Goal: Task Accomplishment & Management: Manage account settings

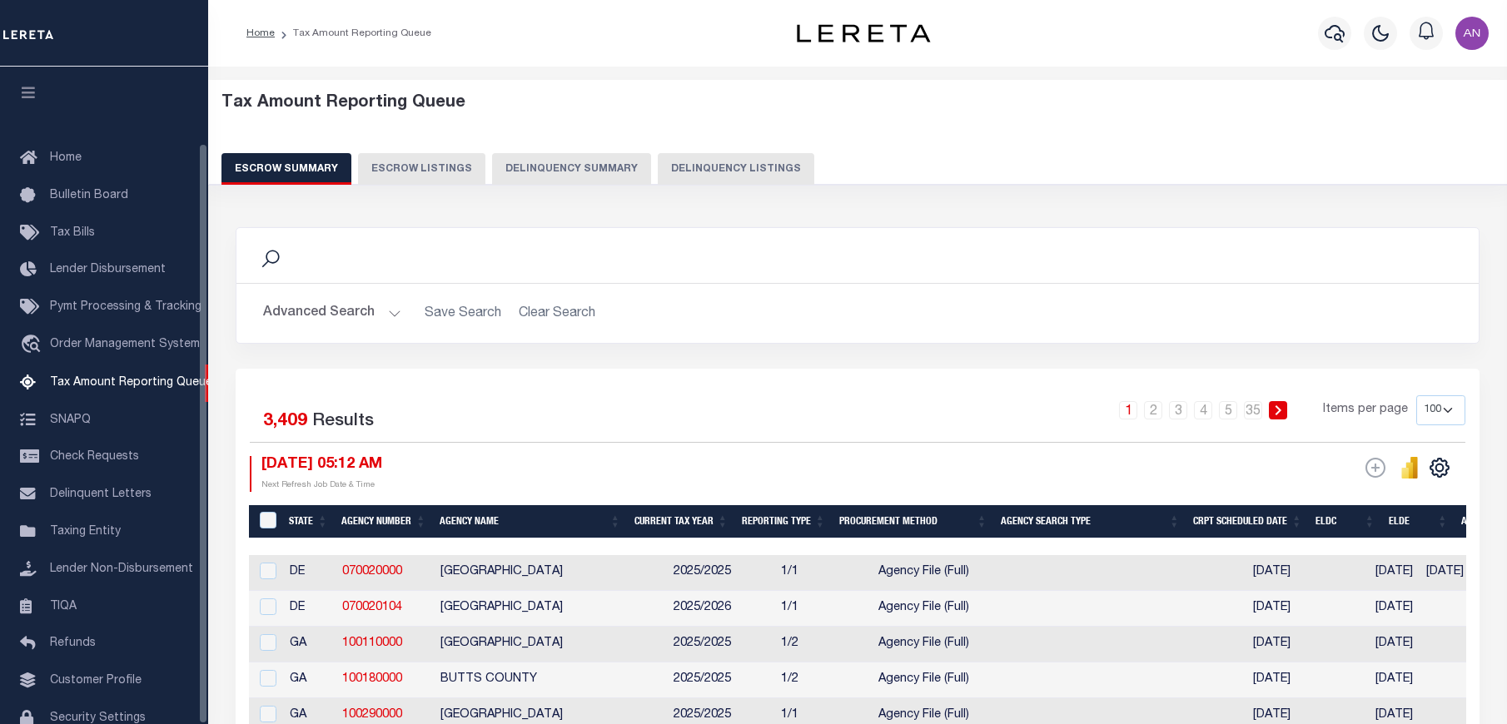
click at [684, 171] on button "Delinquency Listings" at bounding box center [736, 169] width 156 height 32
select select "100"
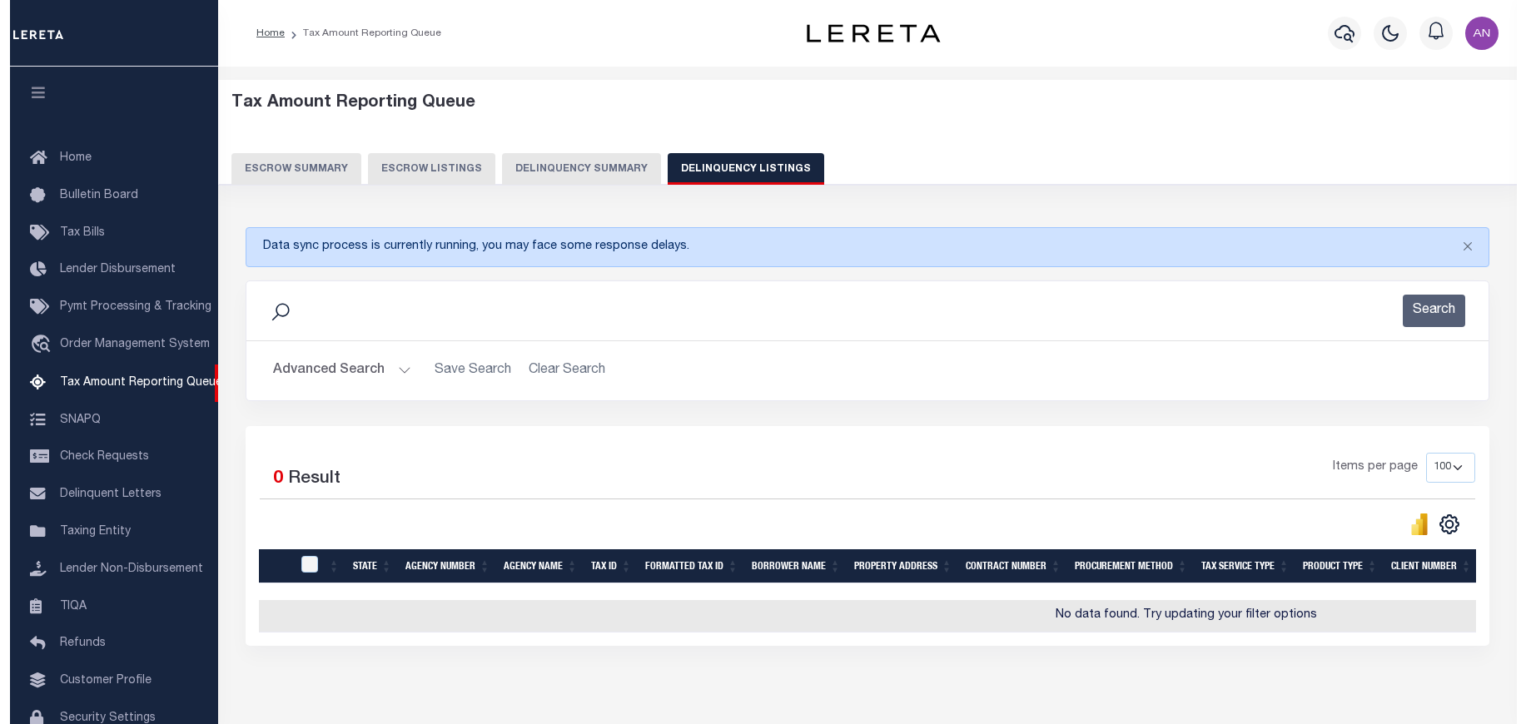
scroll to position [87, 0]
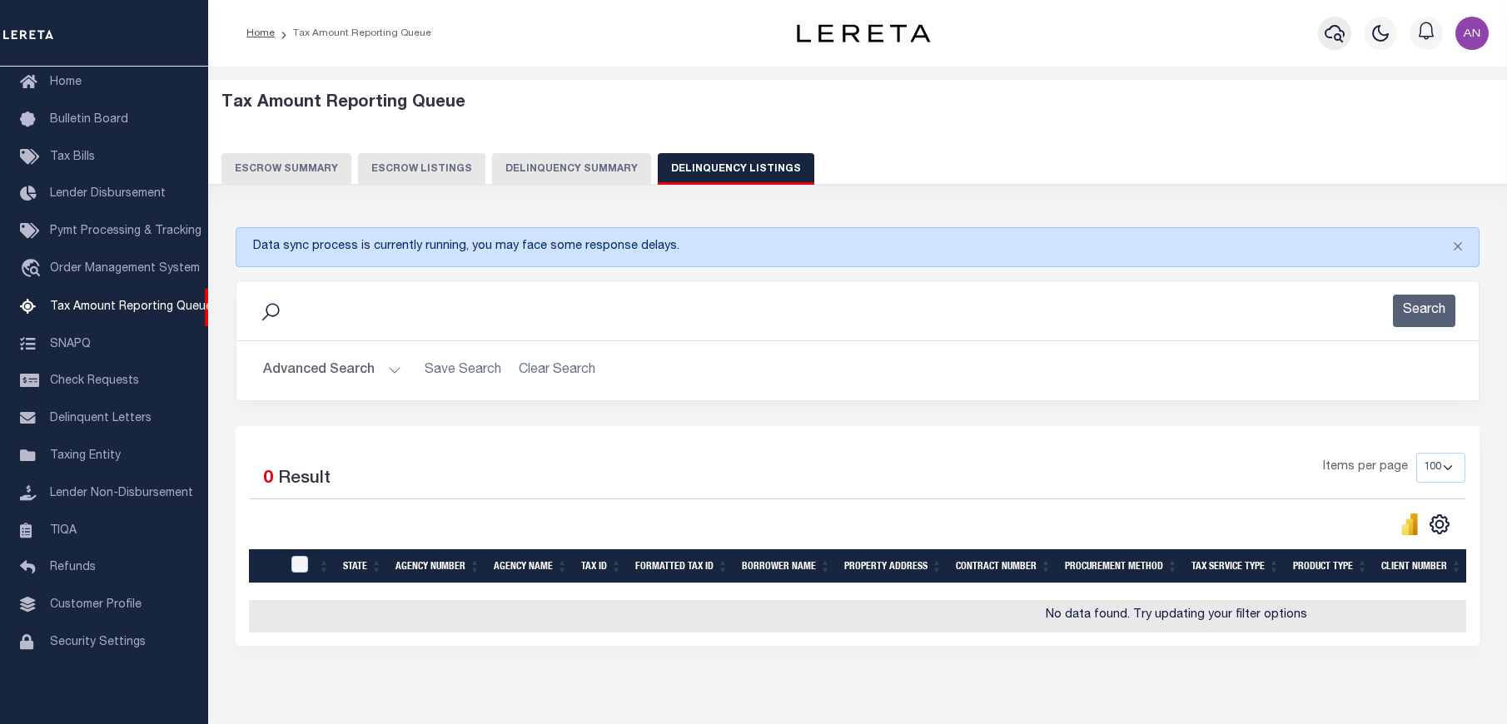
click at [1324, 30] on icon "button" at bounding box center [1334, 33] width 20 height 20
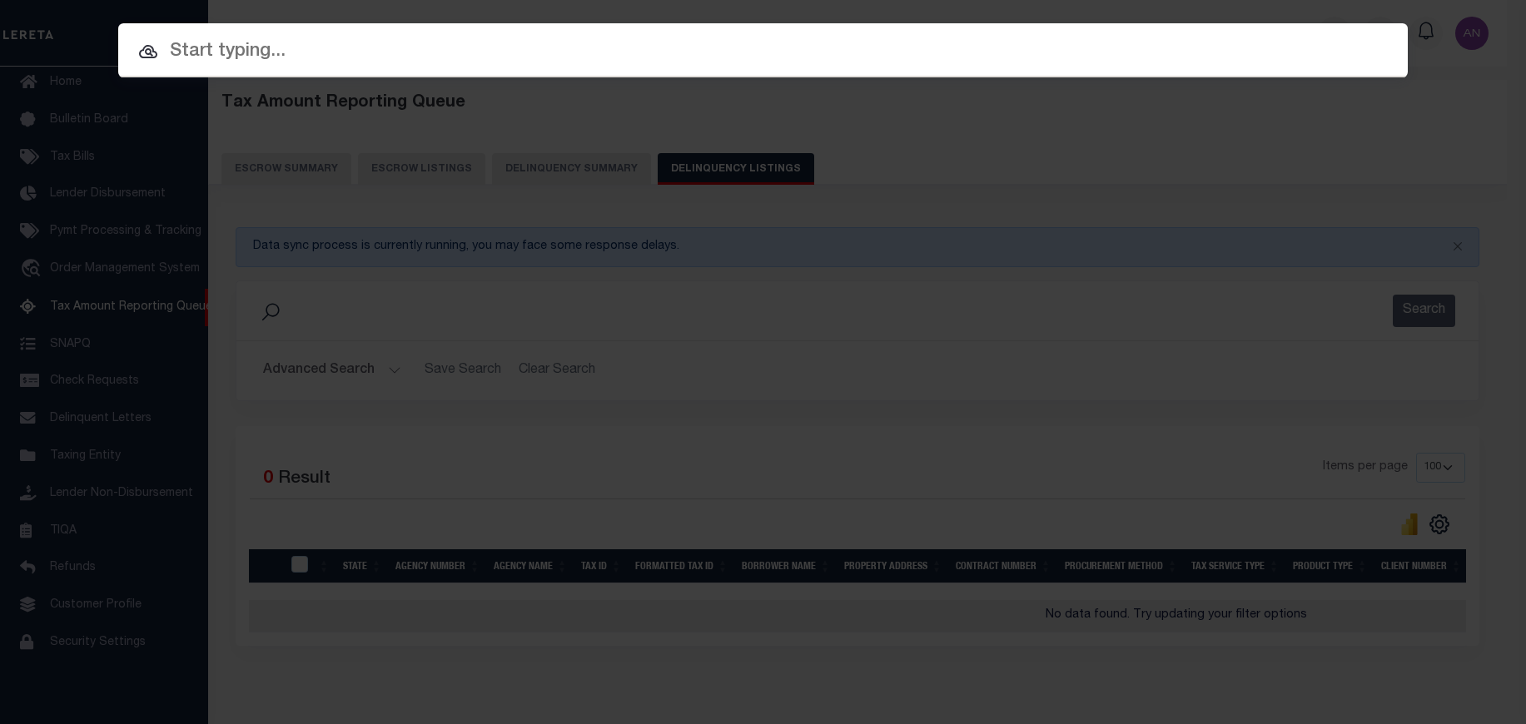
paste input "993241746"
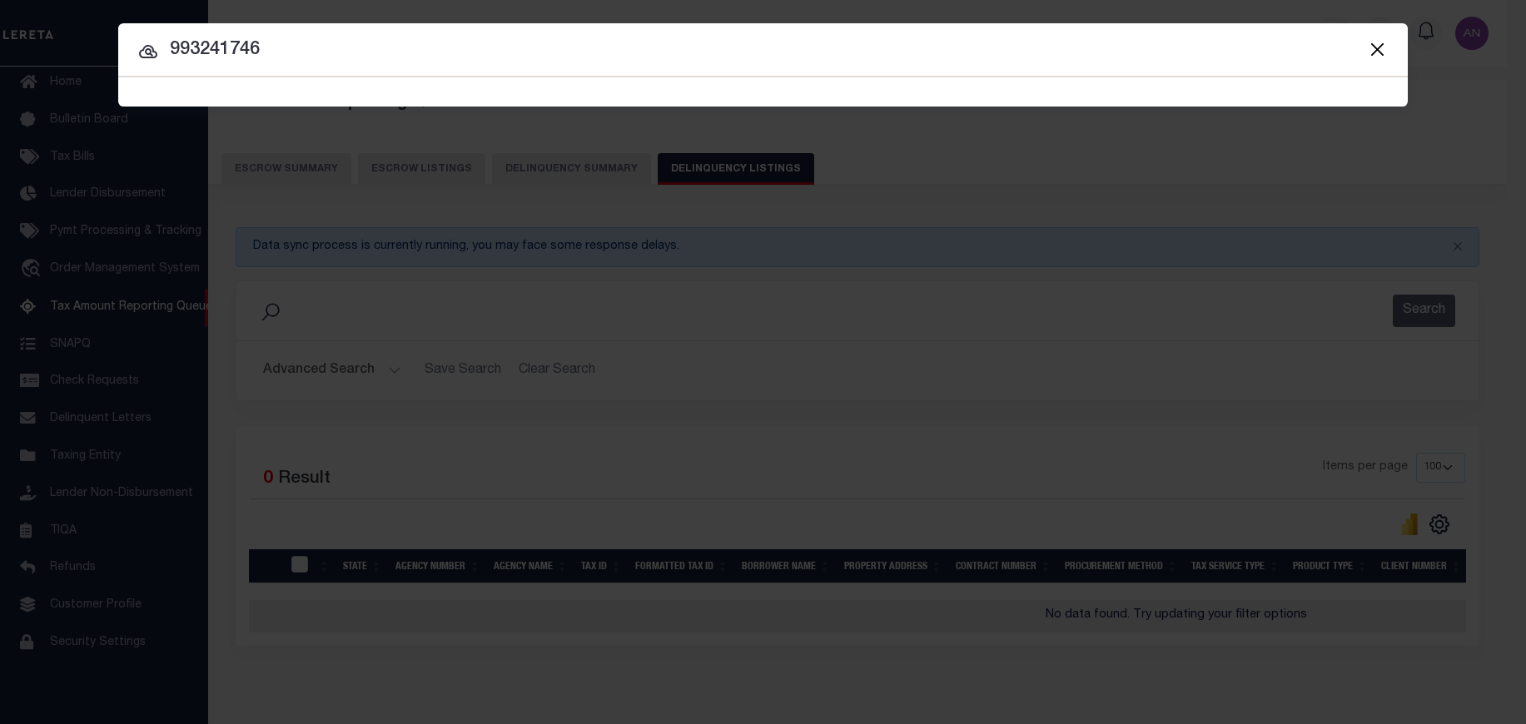
type input "993241746"
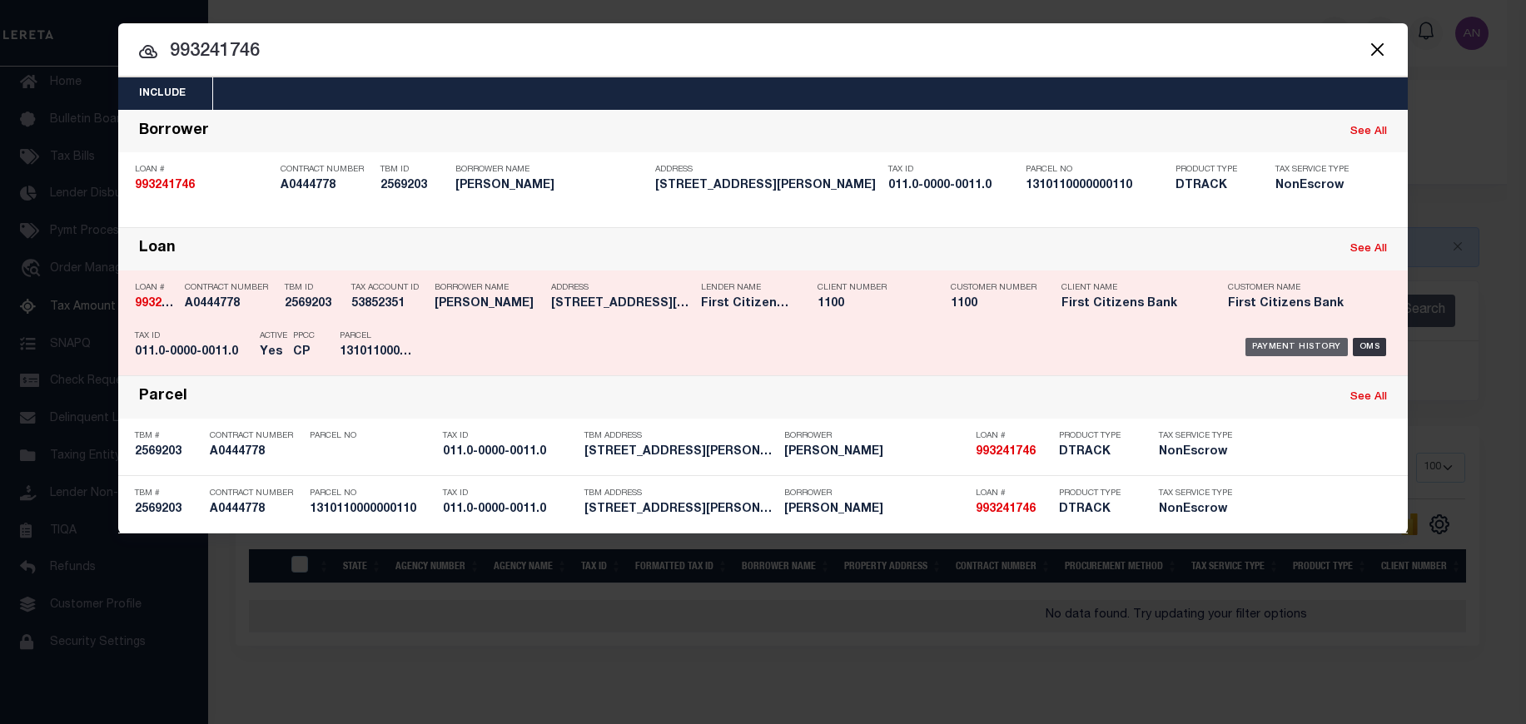
click at [1315, 349] on div "Payment History" at bounding box center [1296, 347] width 102 height 18
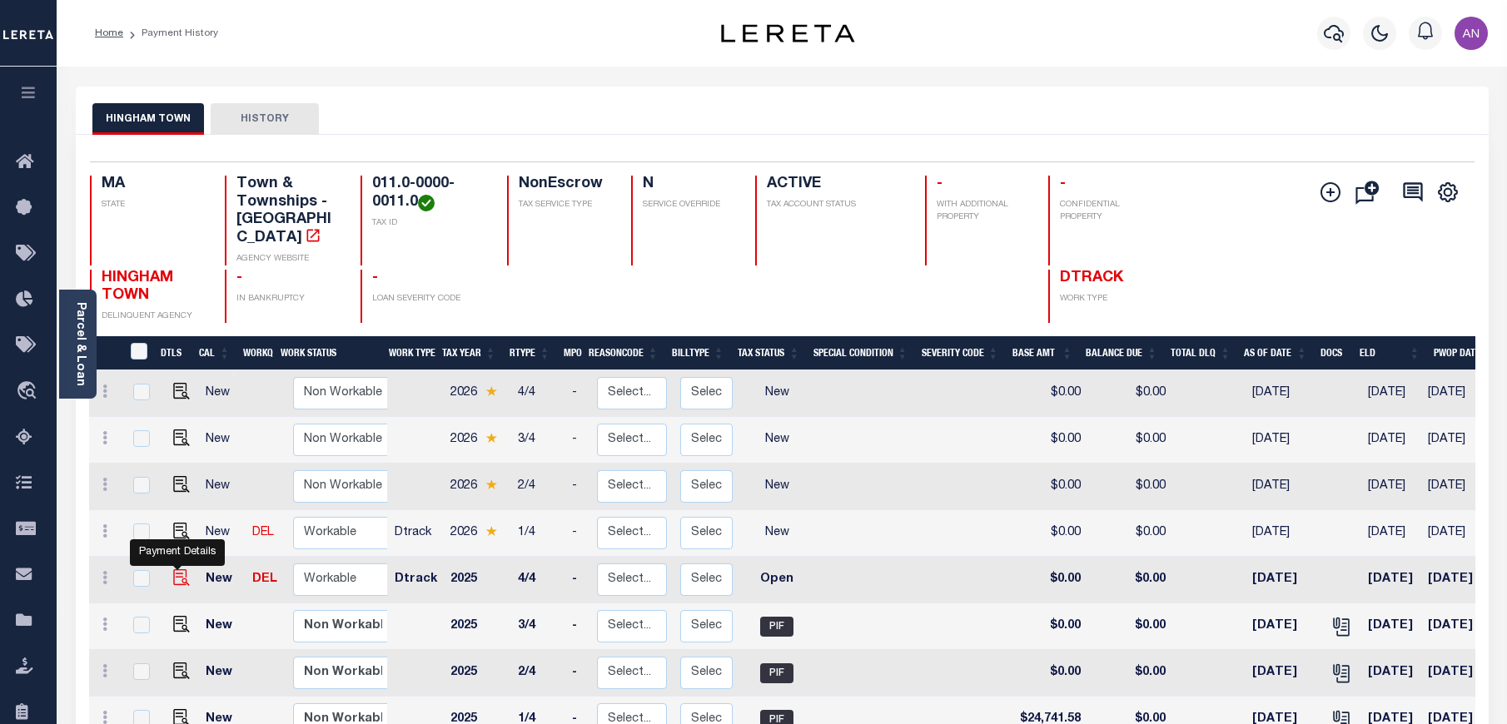
click at [177, 569] on img "" at bounding box center [181, 577] width 17 height 17
checkbox input "true"
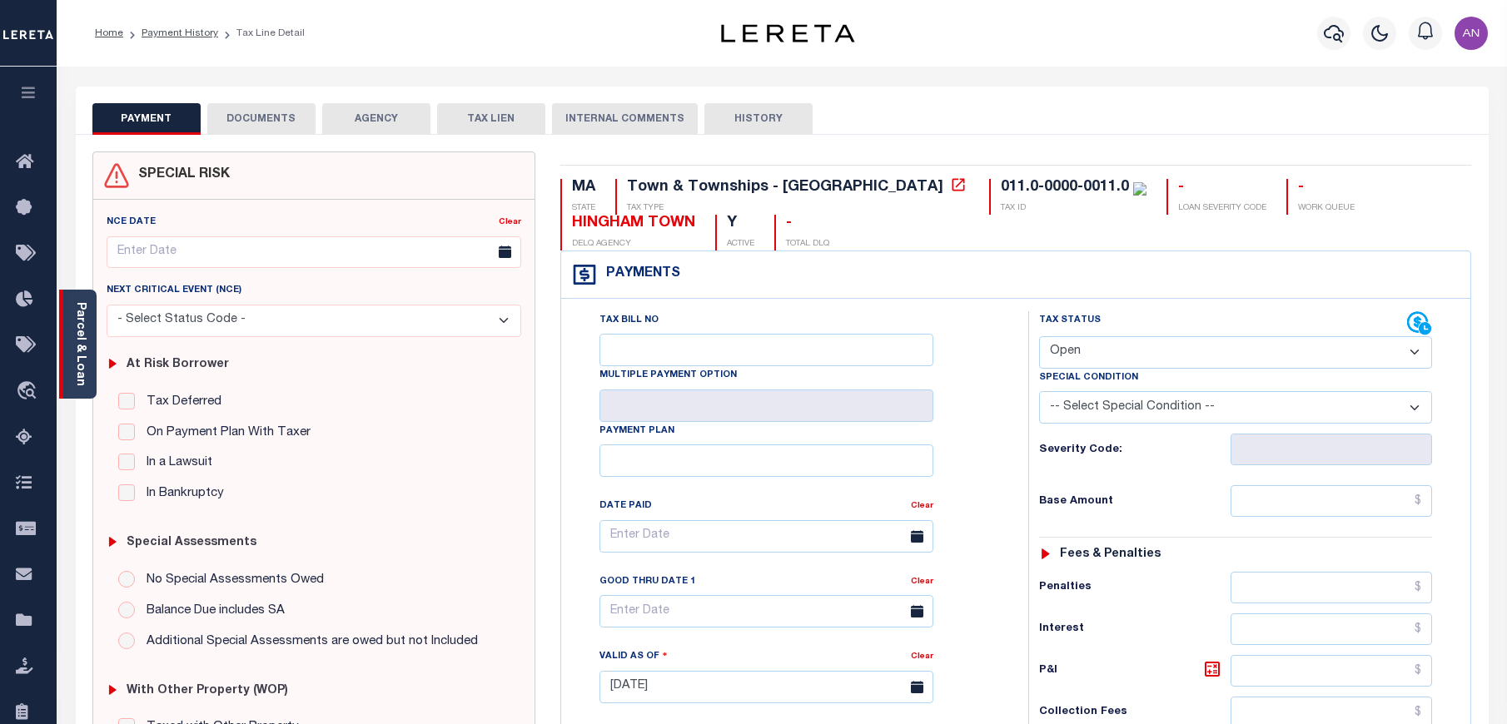
click at [85, 345] on link "Parcel & Loan" at bounding box center [80, 344] width 12 height 84
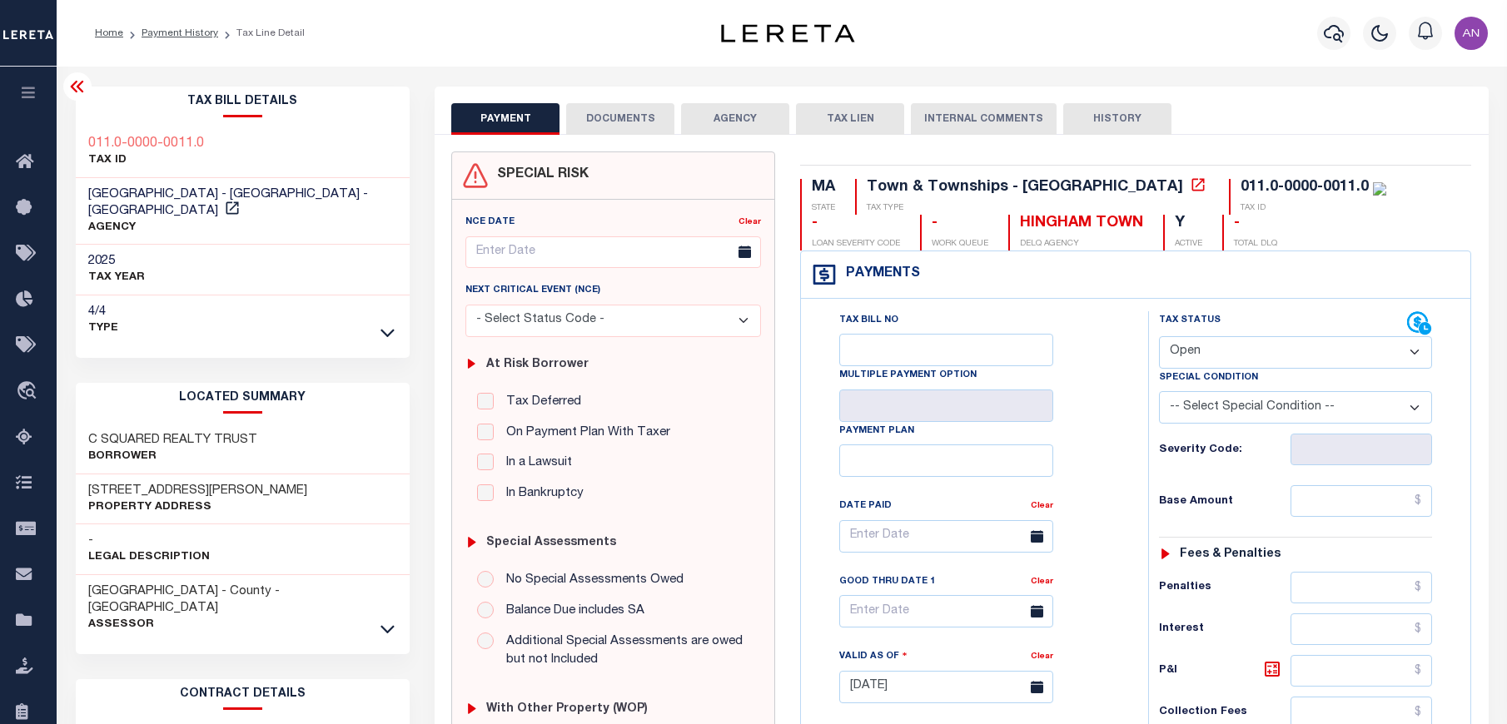
click at [597, 114] on button "DOCUMENTS" at bounding box center [620, 119] width 108 height 32
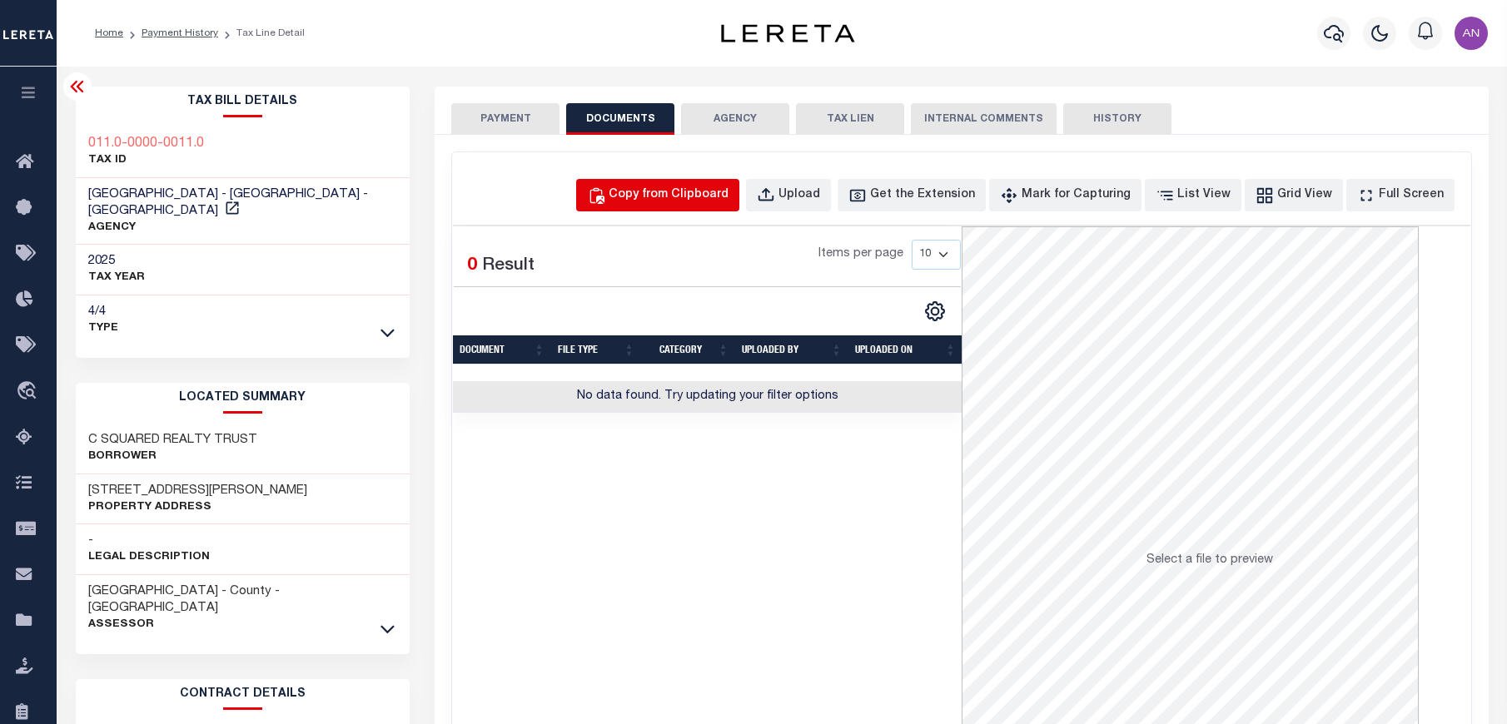
click at [688, 191] on div "Copy from Clipboard" at bounding box center [668, 195] width 120 height 18
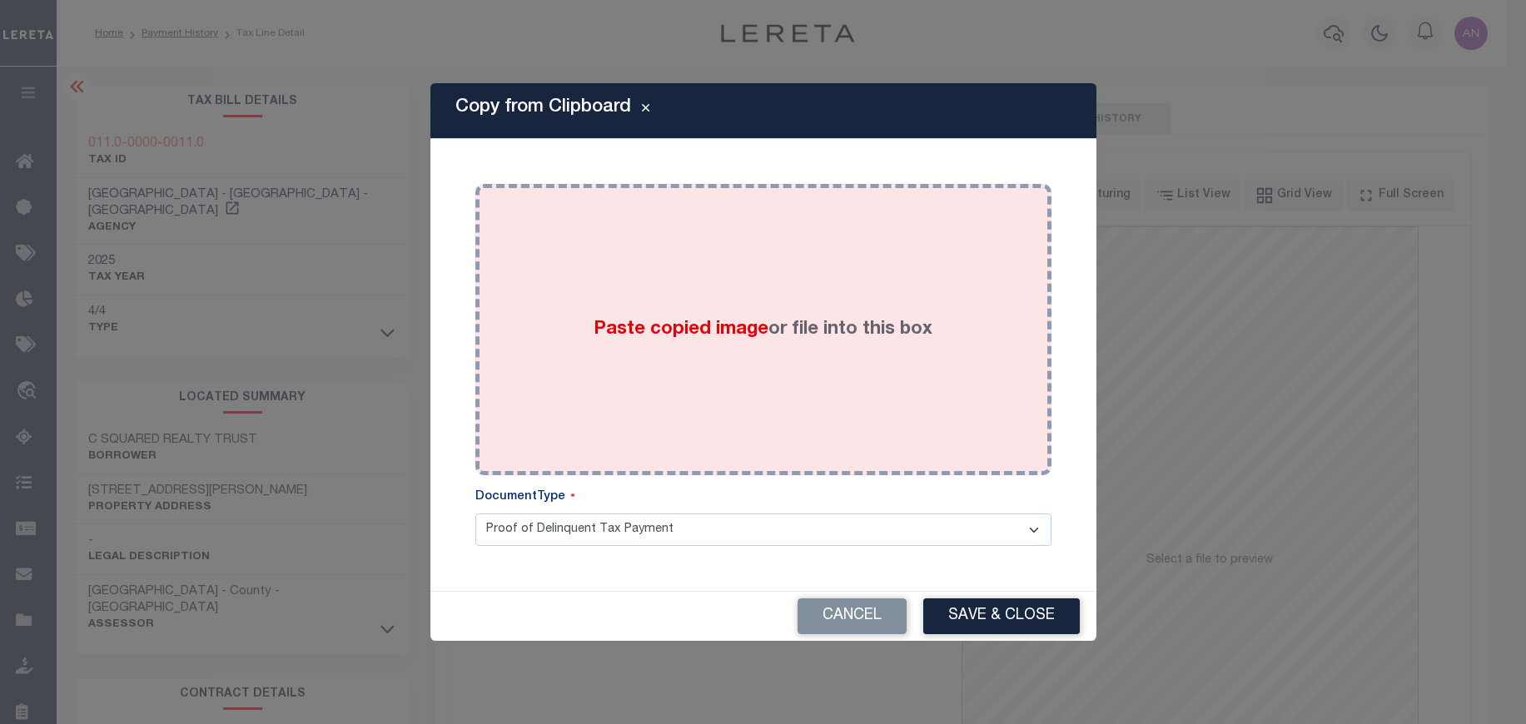
click at [770, 271] on div "Paste copied image or file into this box" at bounding box center [763, 329] width 551 height 266
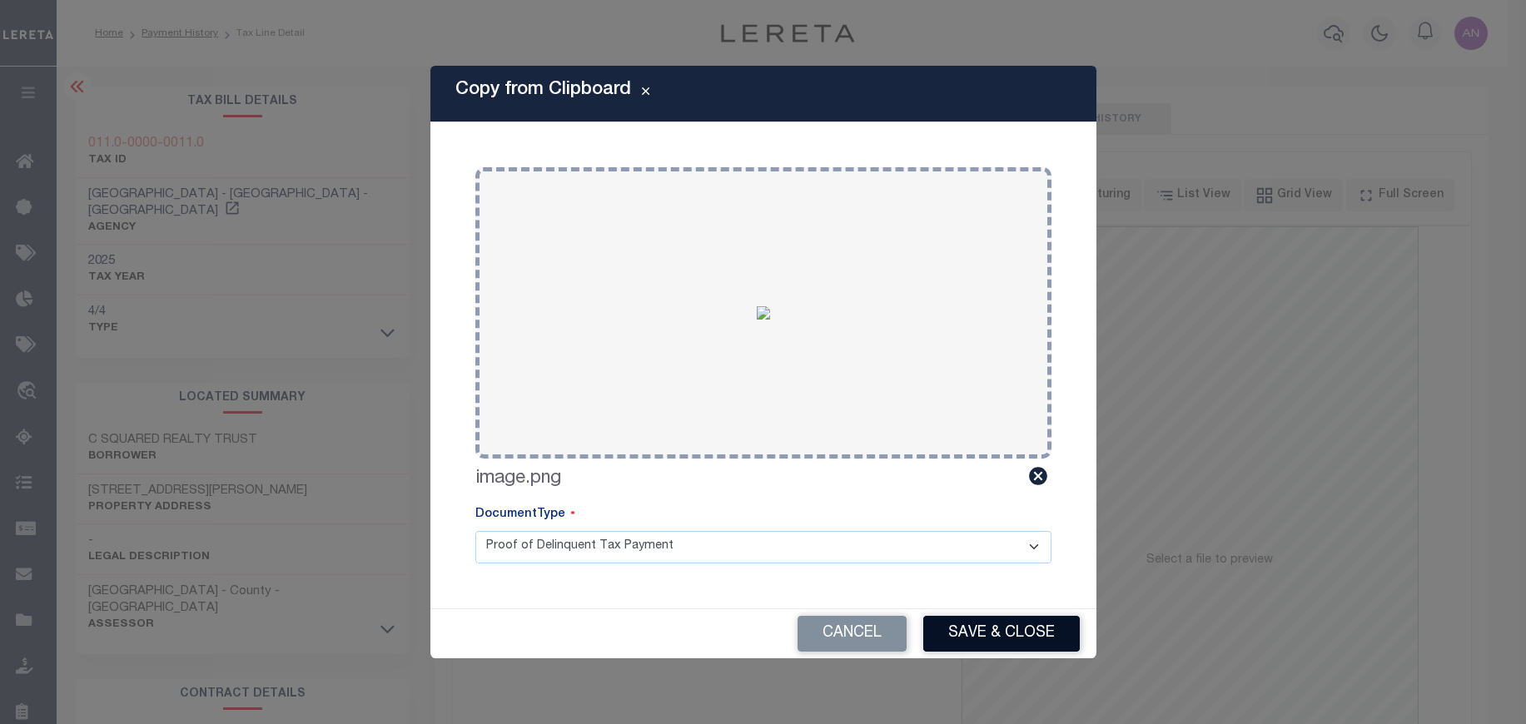
click at [1008, 637] on button "Save & Close" at bounding box center [1001, 634] width 156 height 36
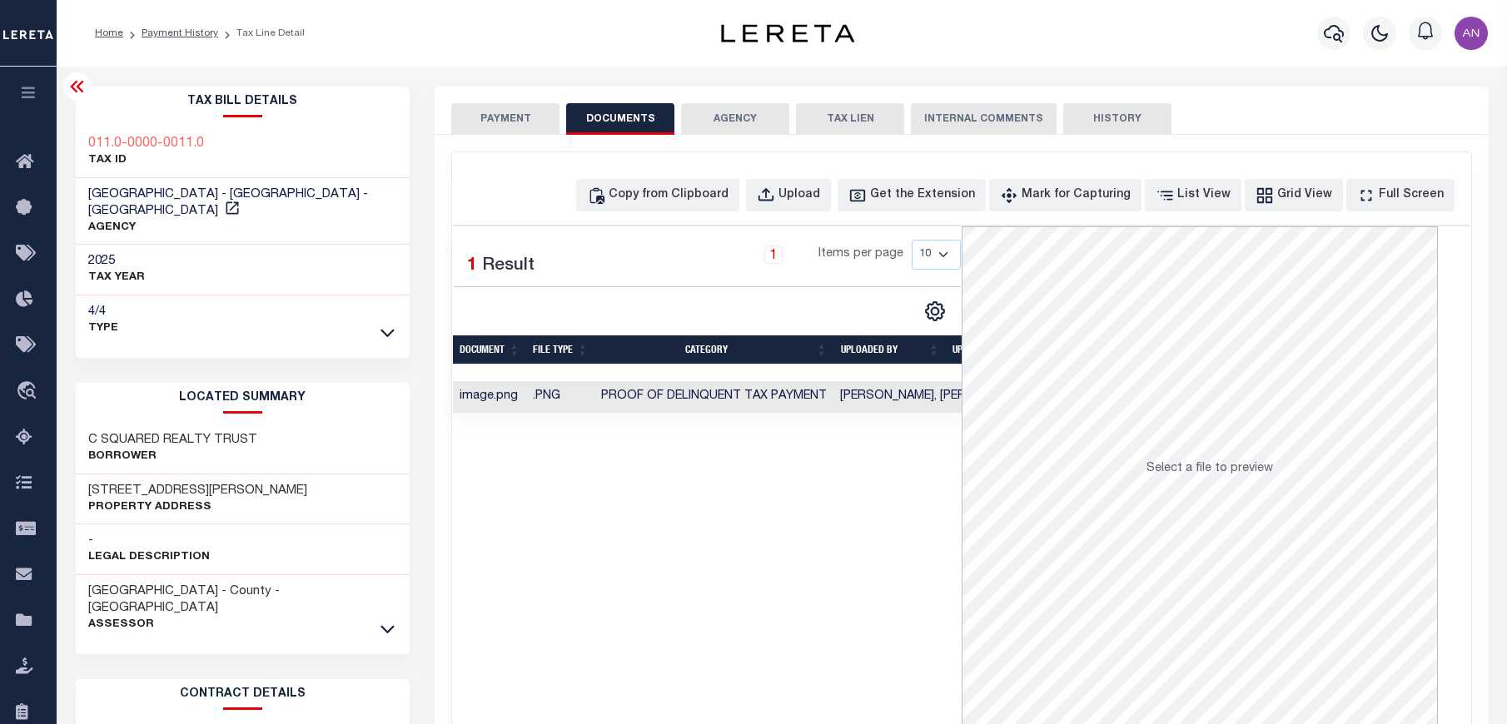
click at [475, 115] on button "PAYMENT" at bounding box center [505, 119] width 108 height 32
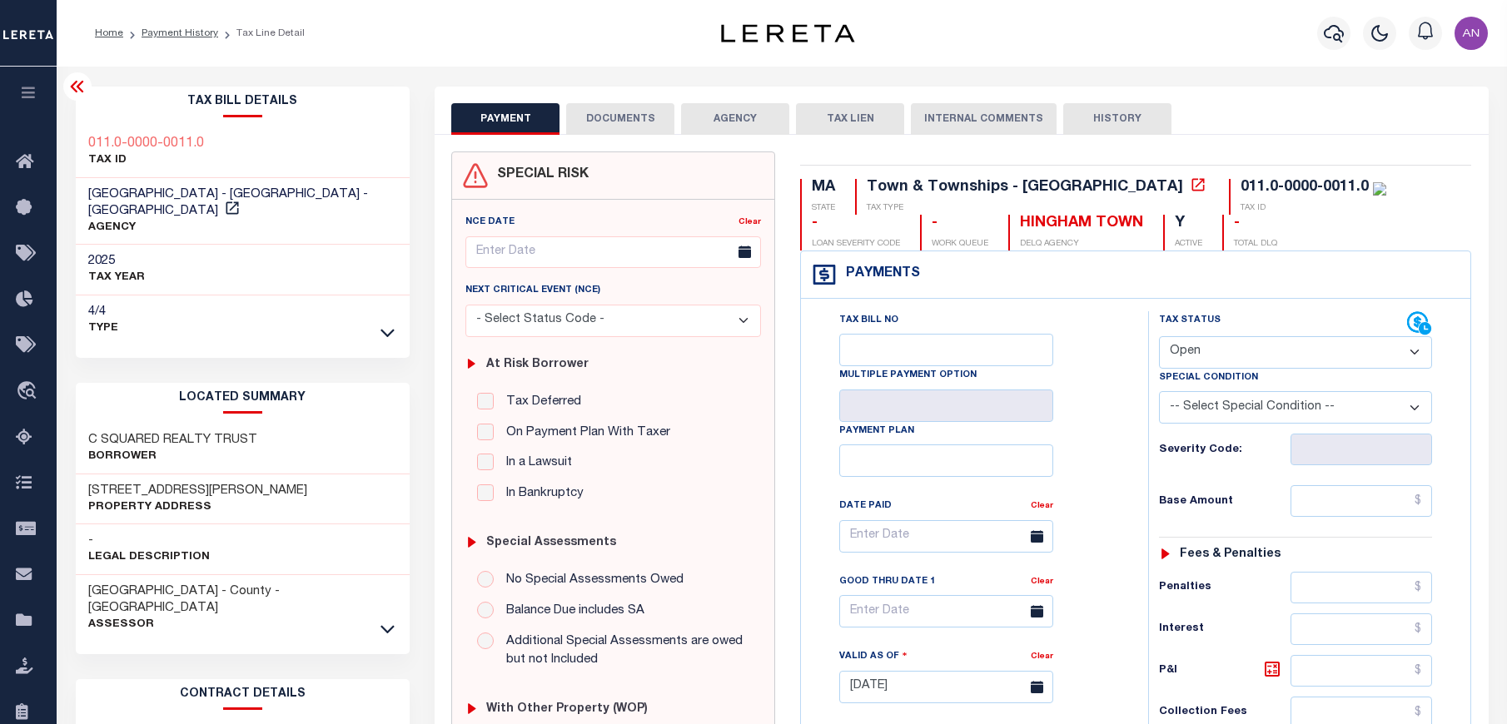
click at [1169, 354] on select "- Select Status Code - Open Due/Unpaid Paid Incomplete No Tax Due Internal Refu…" at bounding box center [1295, 352] width 273 height 32
click at [1328, 345] on select "- Select Status Code - Open Due/Unpaid Paid Incomplete No Tax Due Internal Refu…" at bounding box center [1295, 352] width 273 height 32
select select "PYD"
click at [1159, 337] on select "- Select Status Code - Open Due/Unpaid Paid Incomplete No Tax Due Internal Refu…" at bounding box center [1295, 352] width 273 height 32
type input "[DATE]"
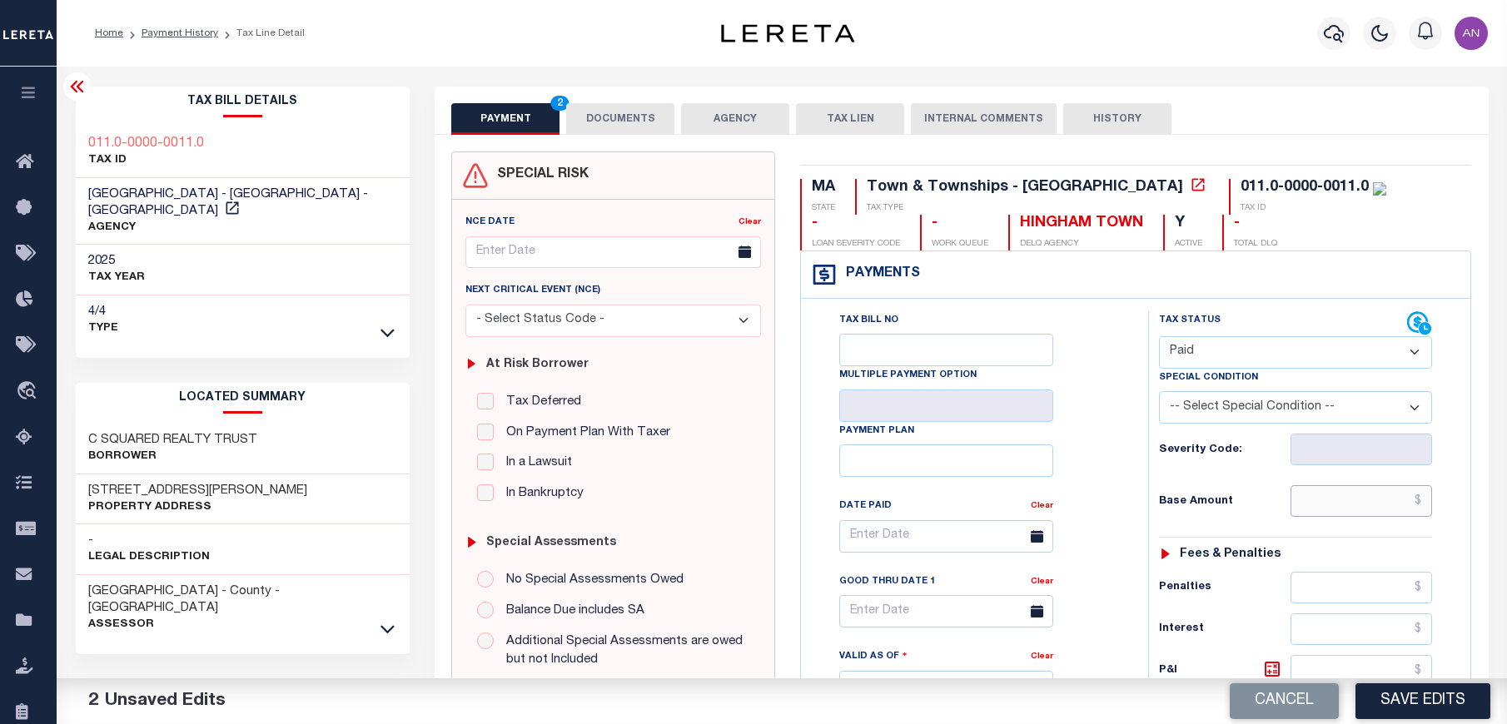
click at [1373, 505] on input "text" at bounding box center [1361, 501] width 142 height 32
type input "$0.00"
click at [1226, 528] on div "Tax Status Status - Select Status Code -" at bounding box center [1300, 678] width 305 height 735
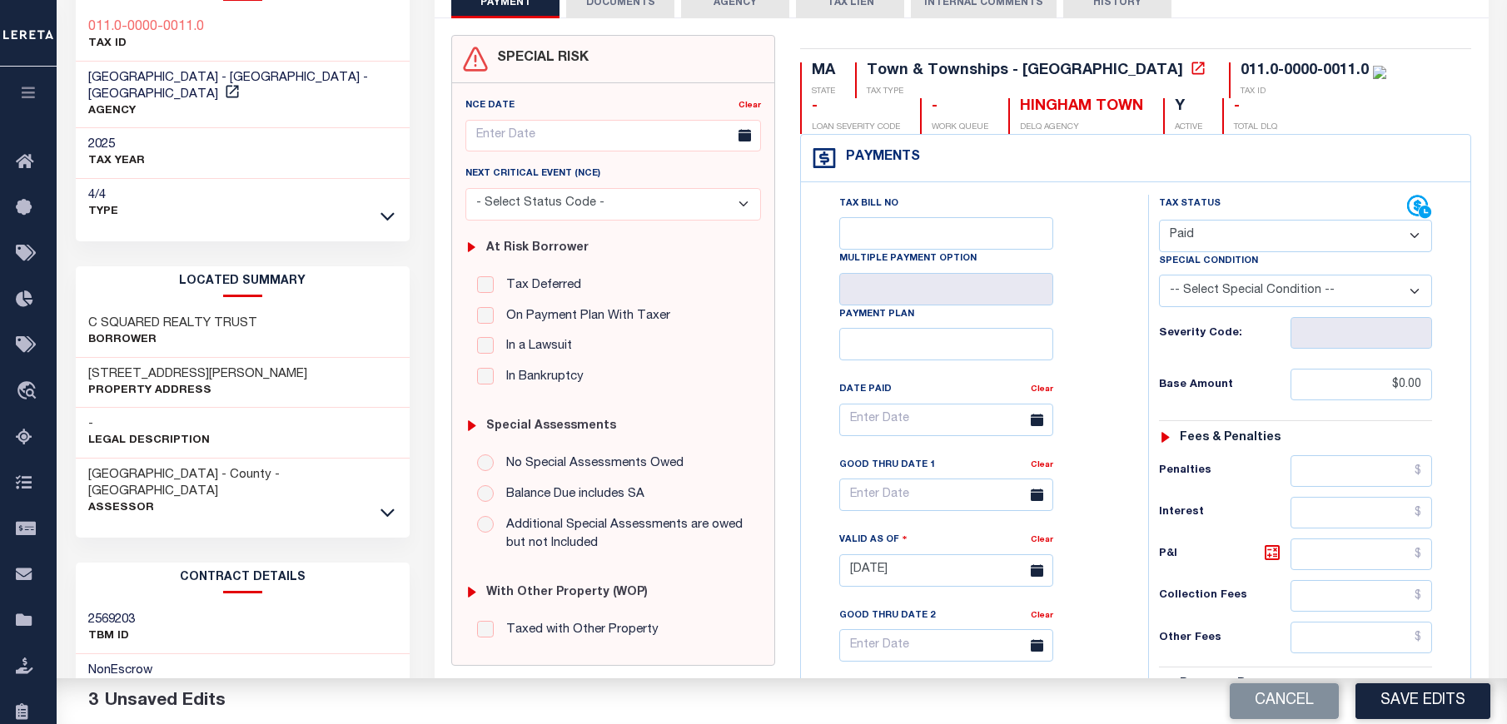
scroll to position [375, 0]
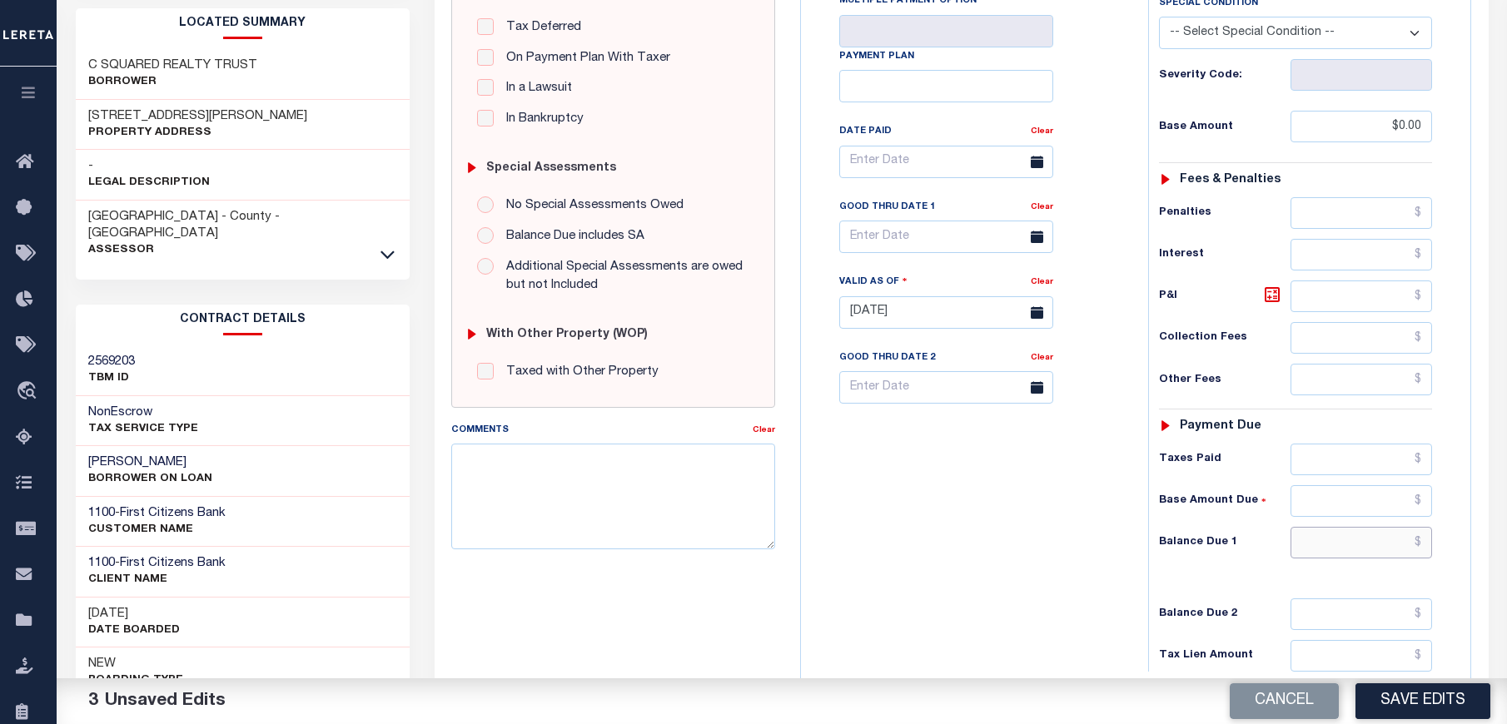
click at [1379, 547] on input "text" at bounding box center [1361, 543] width 142 height 32
type input "$0.00"
click at [1076, 618] on div "Tax Bill No Multiple Payment Option Payment Plan Clear" at bounding box center [970, 304] width 330 height 735
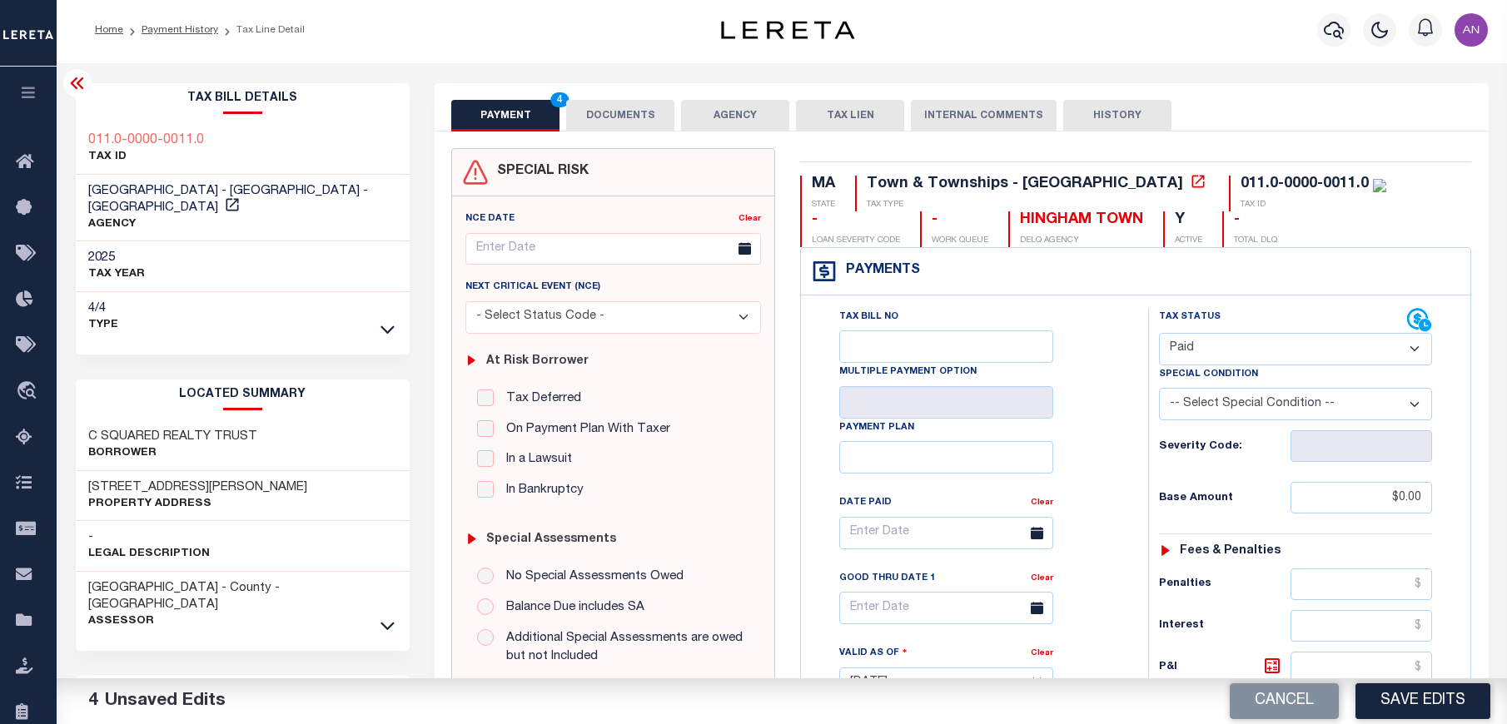
scroll to position [0, 0]
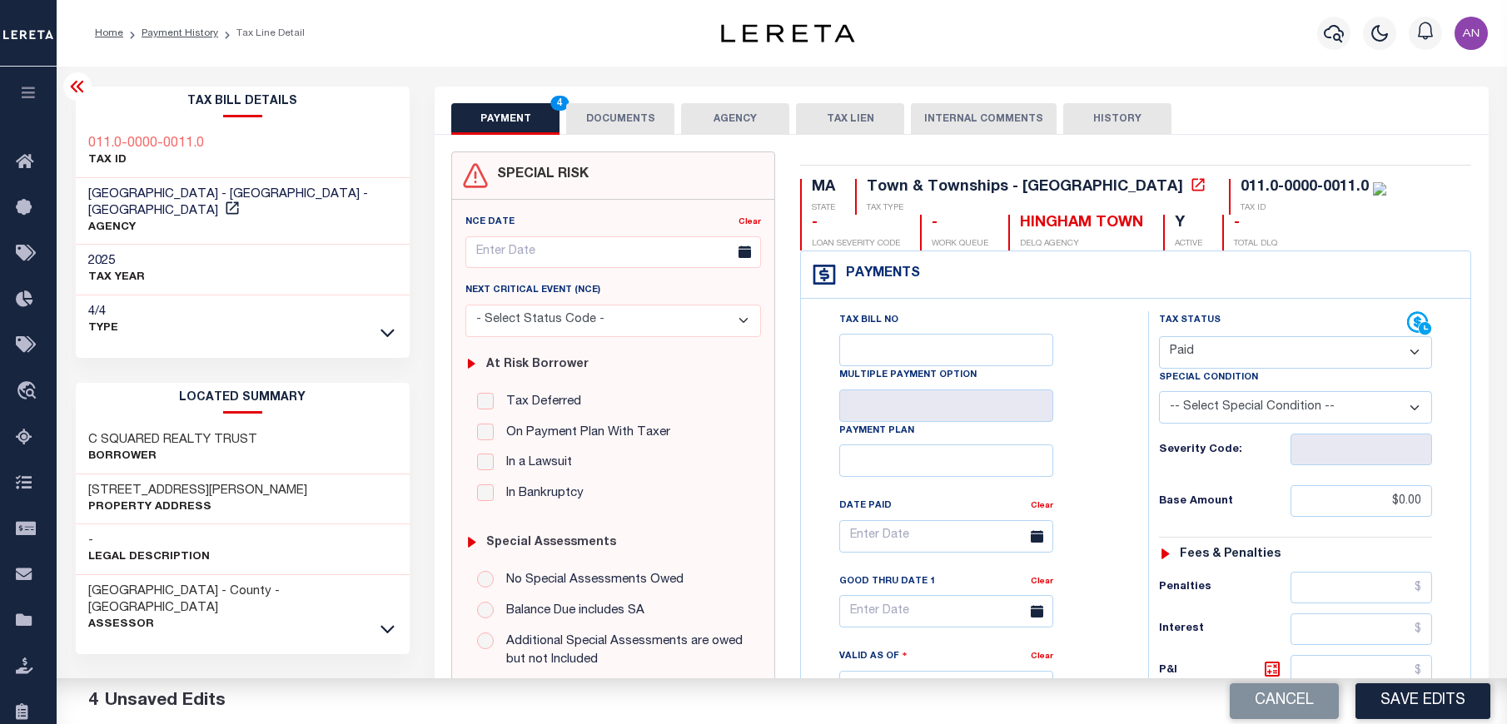
click at [586, 131] on button "DOCUMENTS" at bounding box center [620, 119] width 108 height 32
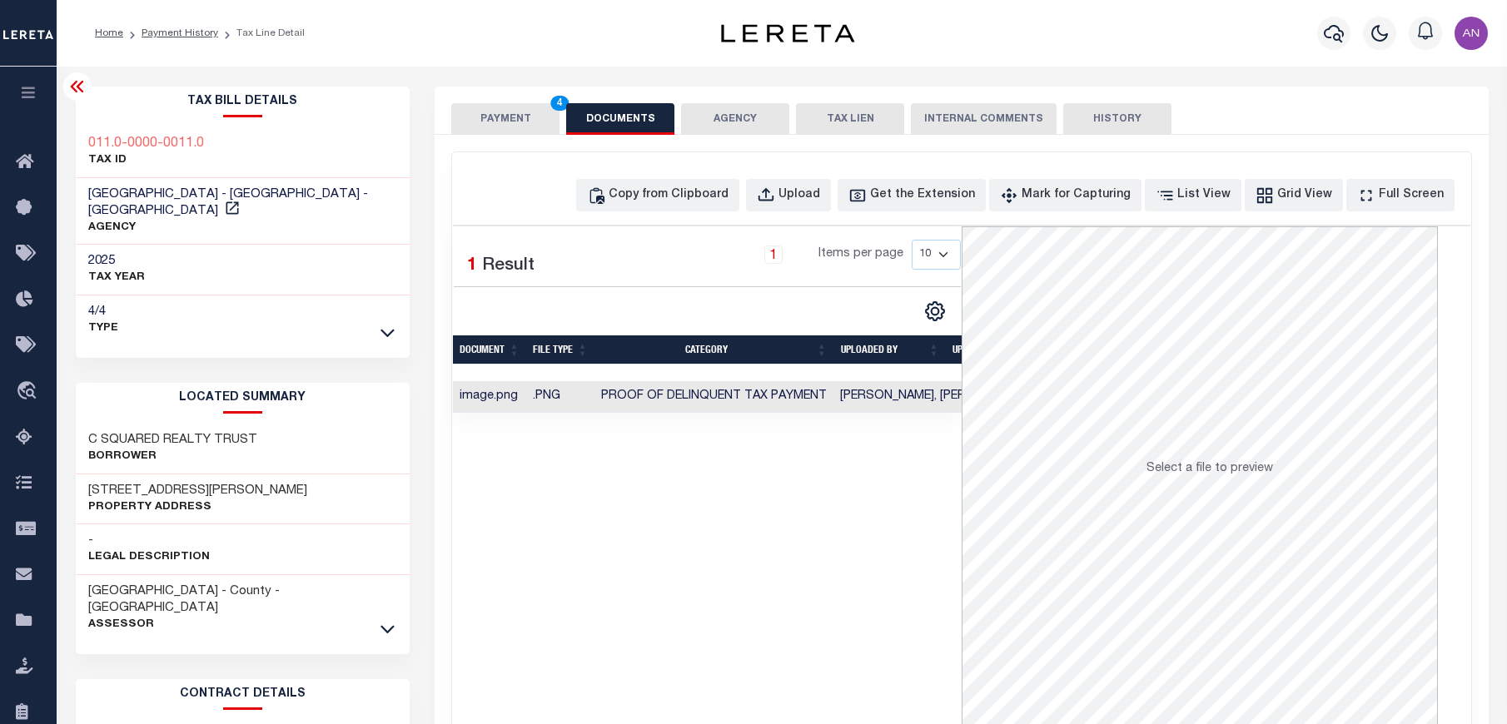
click at [505, 122] on button "PAYMENT 4" at bounding box center [505, 119] width 108 height 32
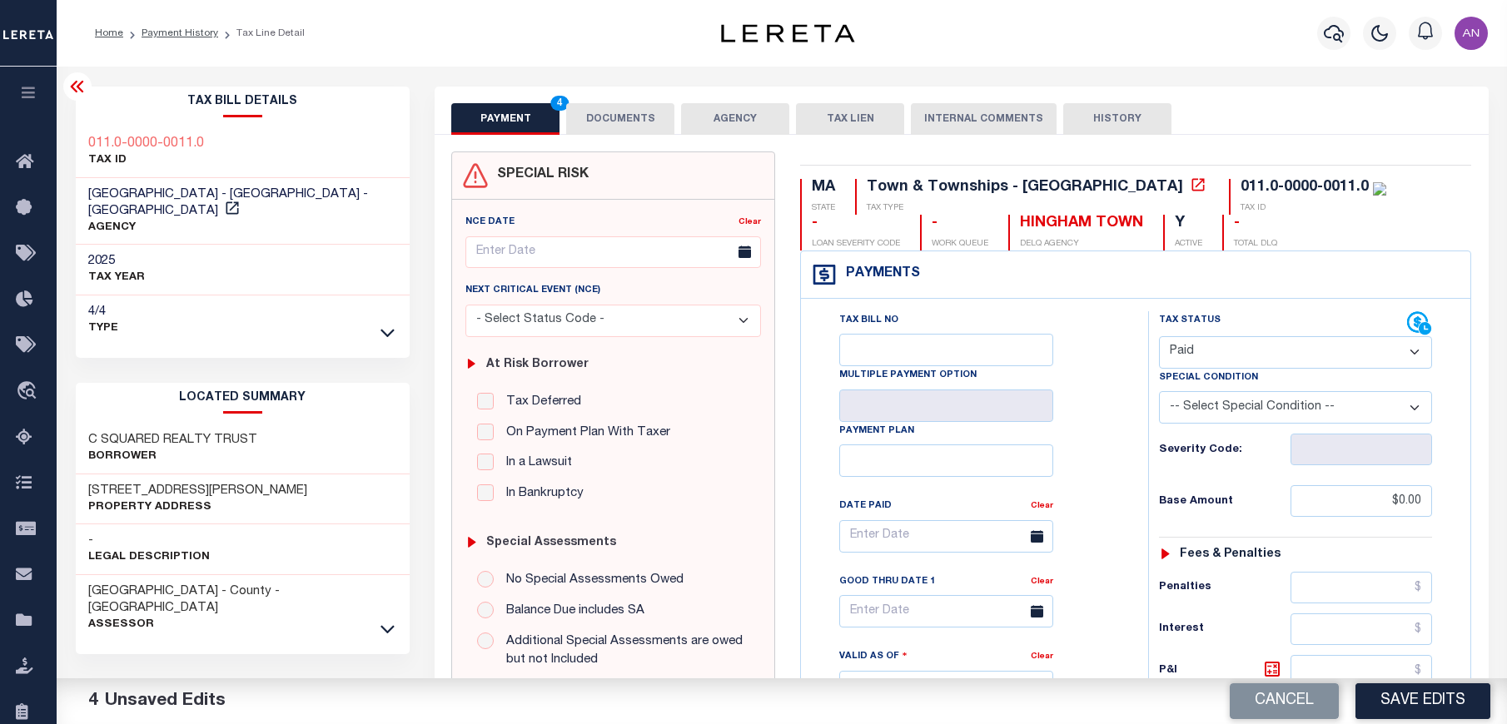
click at [623, 115] on button "DOCUMENTS" at bounding box center [620, 119] width 108 height 32
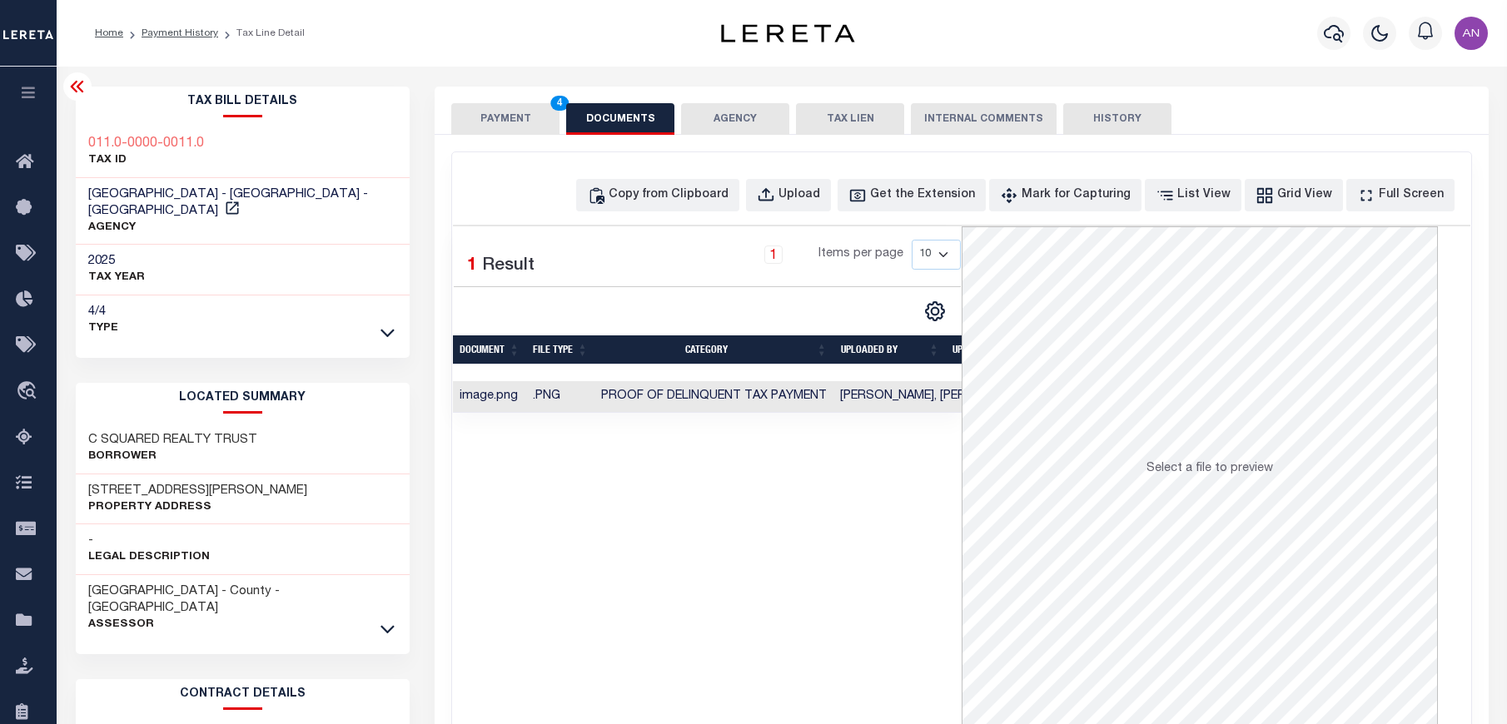
click at [492, 124] on button "PAYMENT 4" at bounding box center [505, 119] width 108 height 32
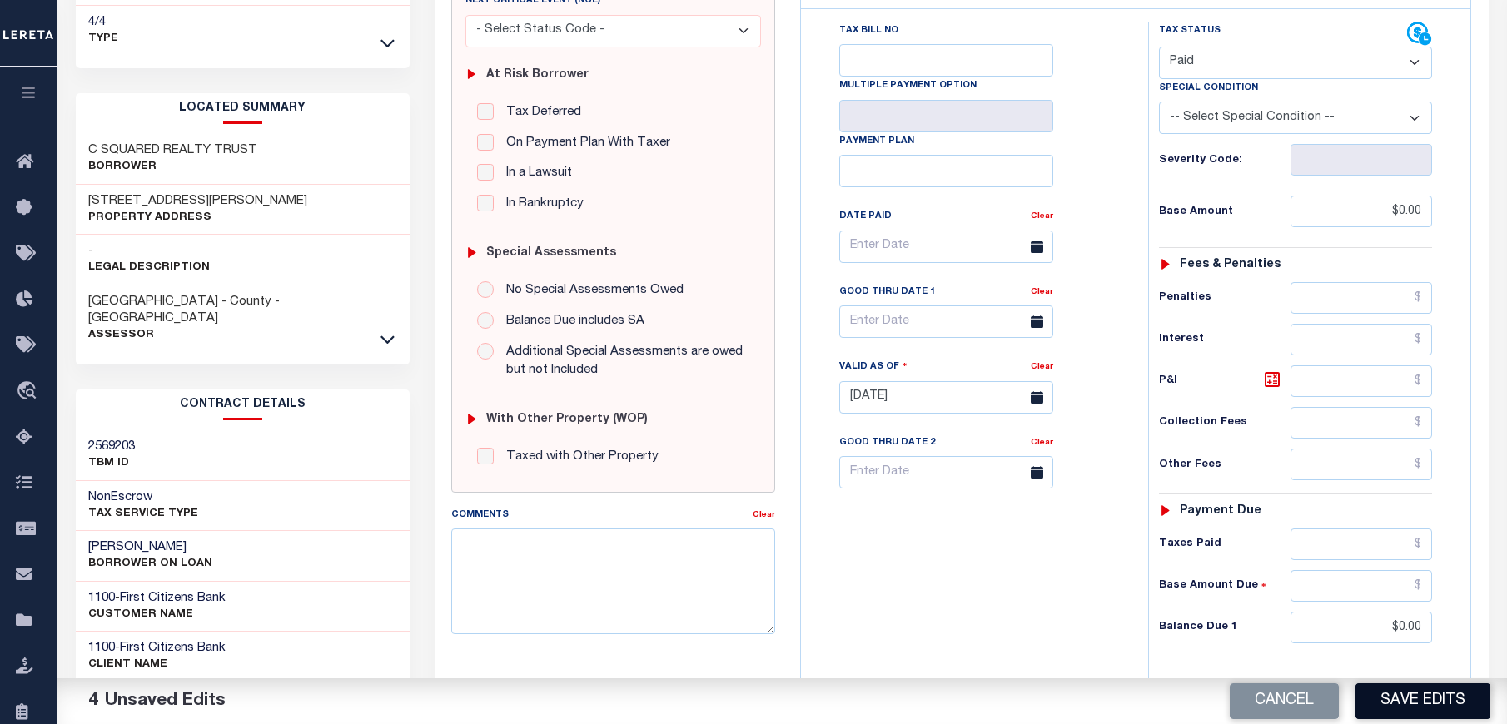
scroll to position [532, 0]
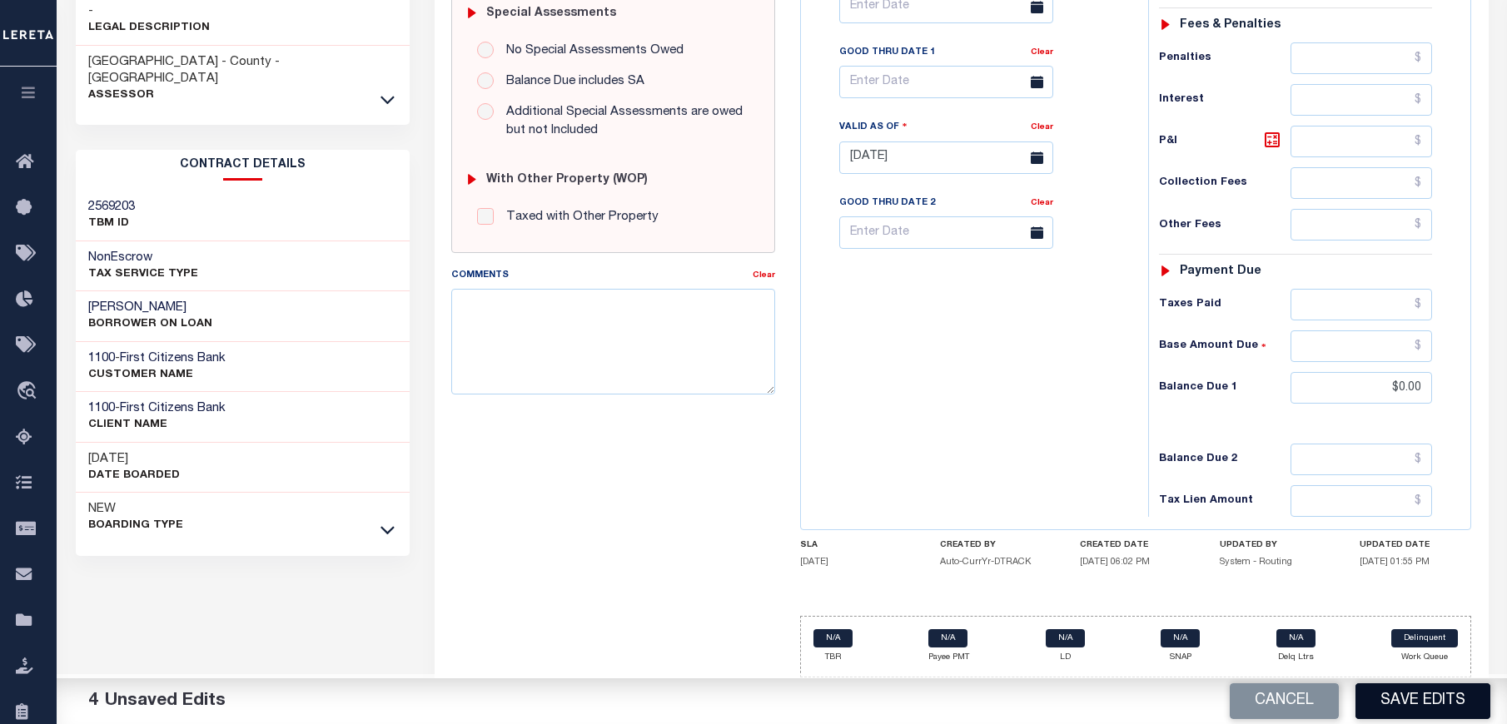
click at [1422, 704] on button "Save Edits" at bounding box center [1422, 701] width 135 height 36
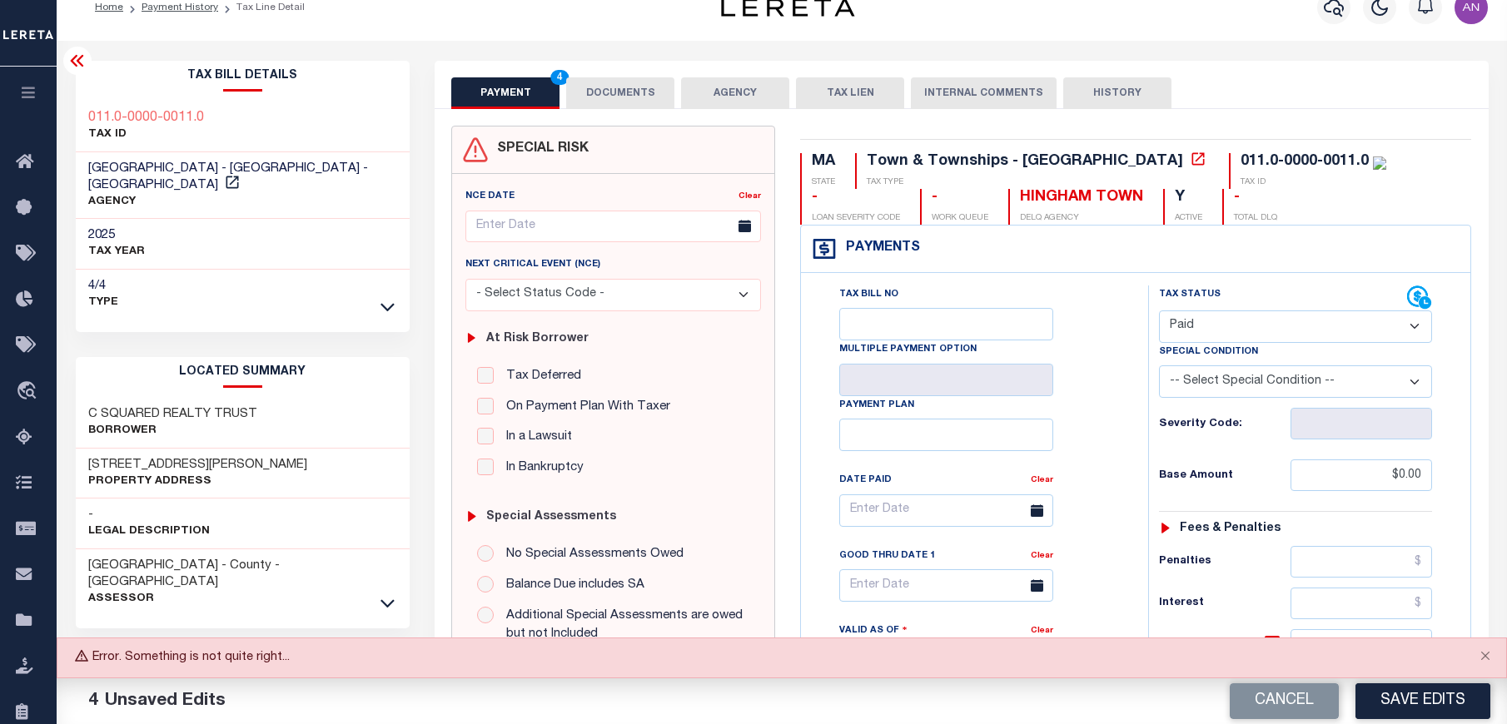
scroll to position [0, 0]
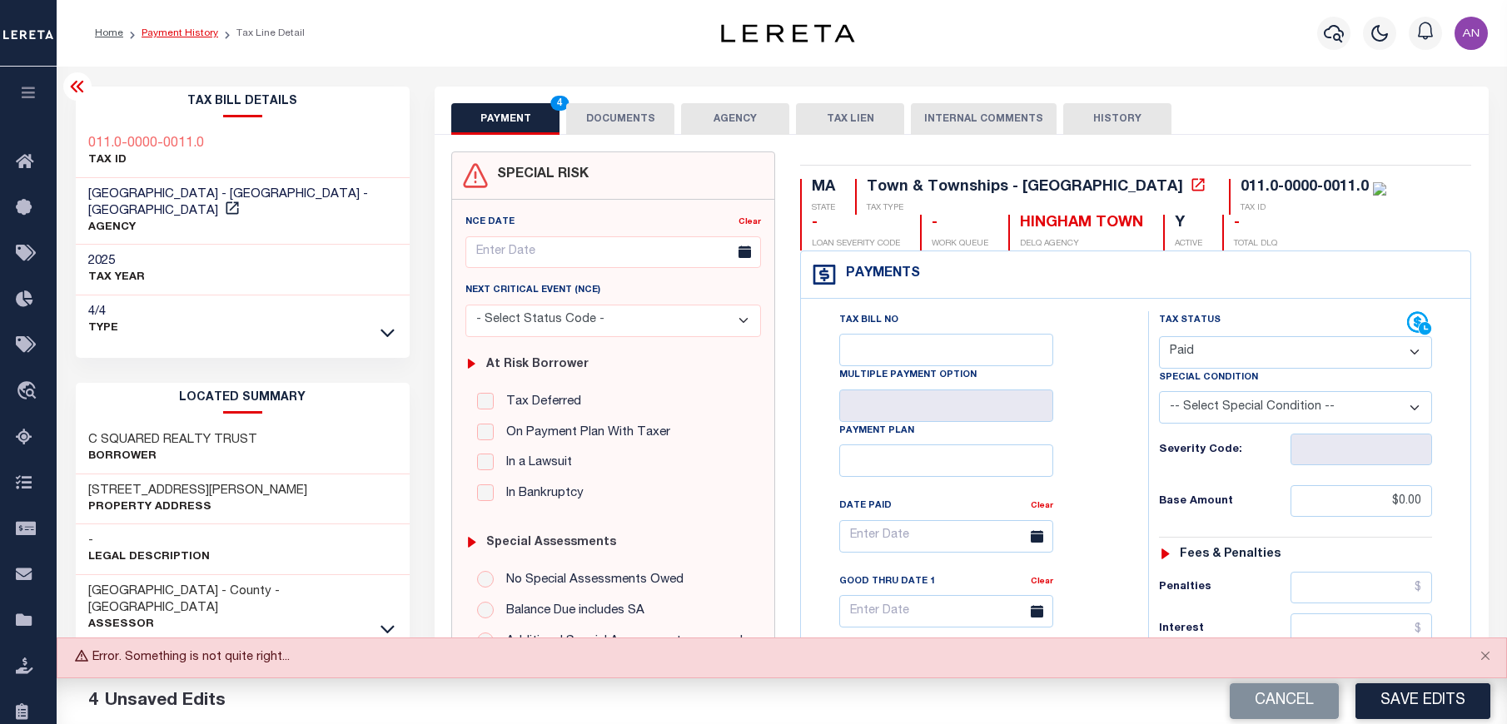
click at [187, 37] on link "Payment History" at bounding box center [179, 33] width 77 height 10
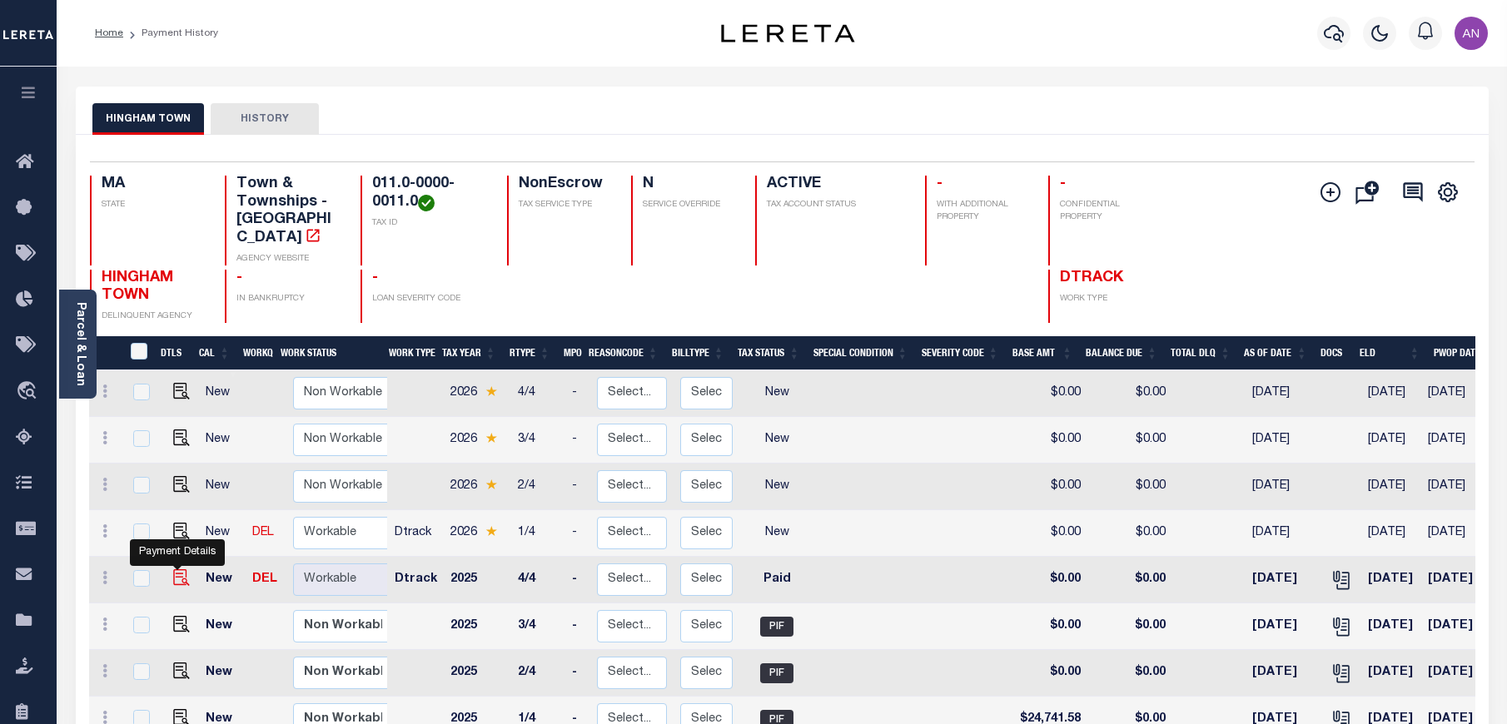
click at [178, 569] on img "" at bounding box center [181, 577] width 17 height 17
checkbox input "true"
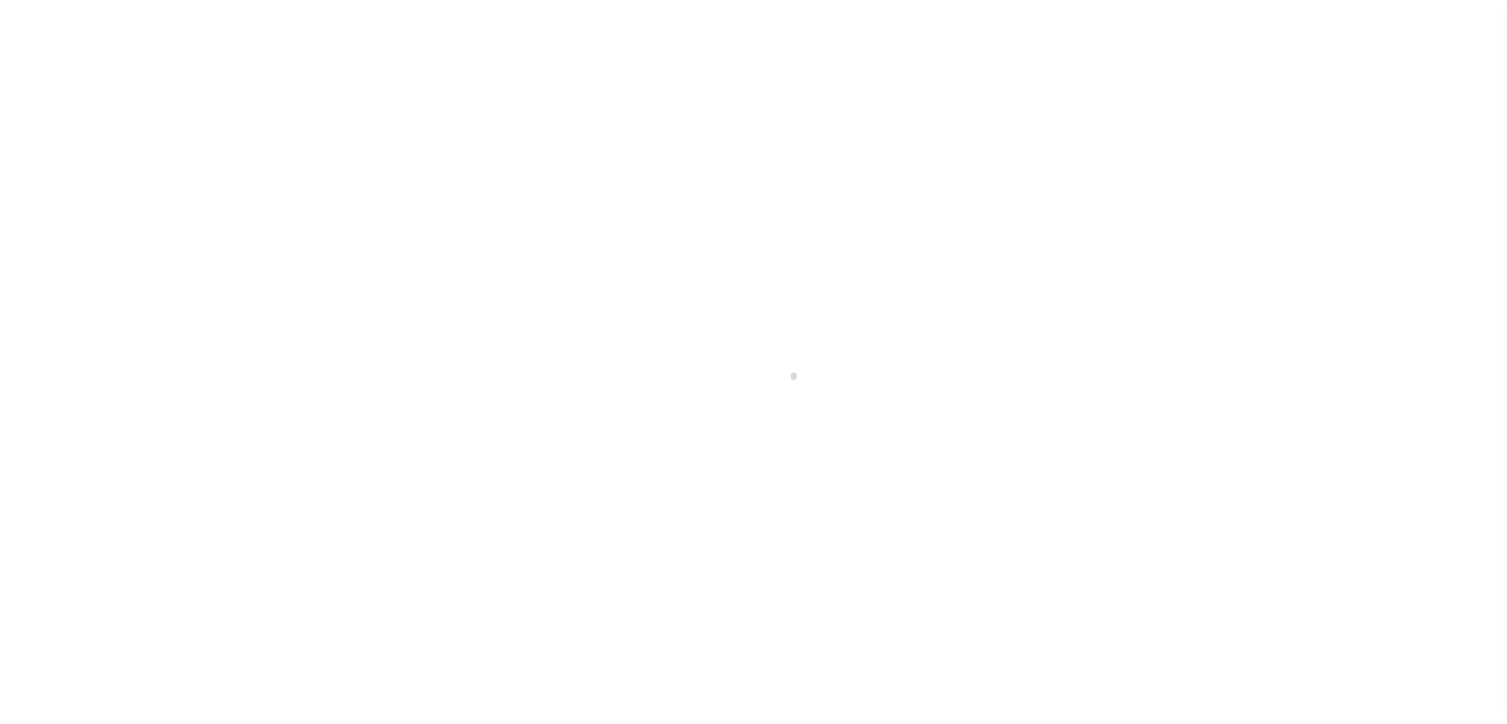
select select "PYD"
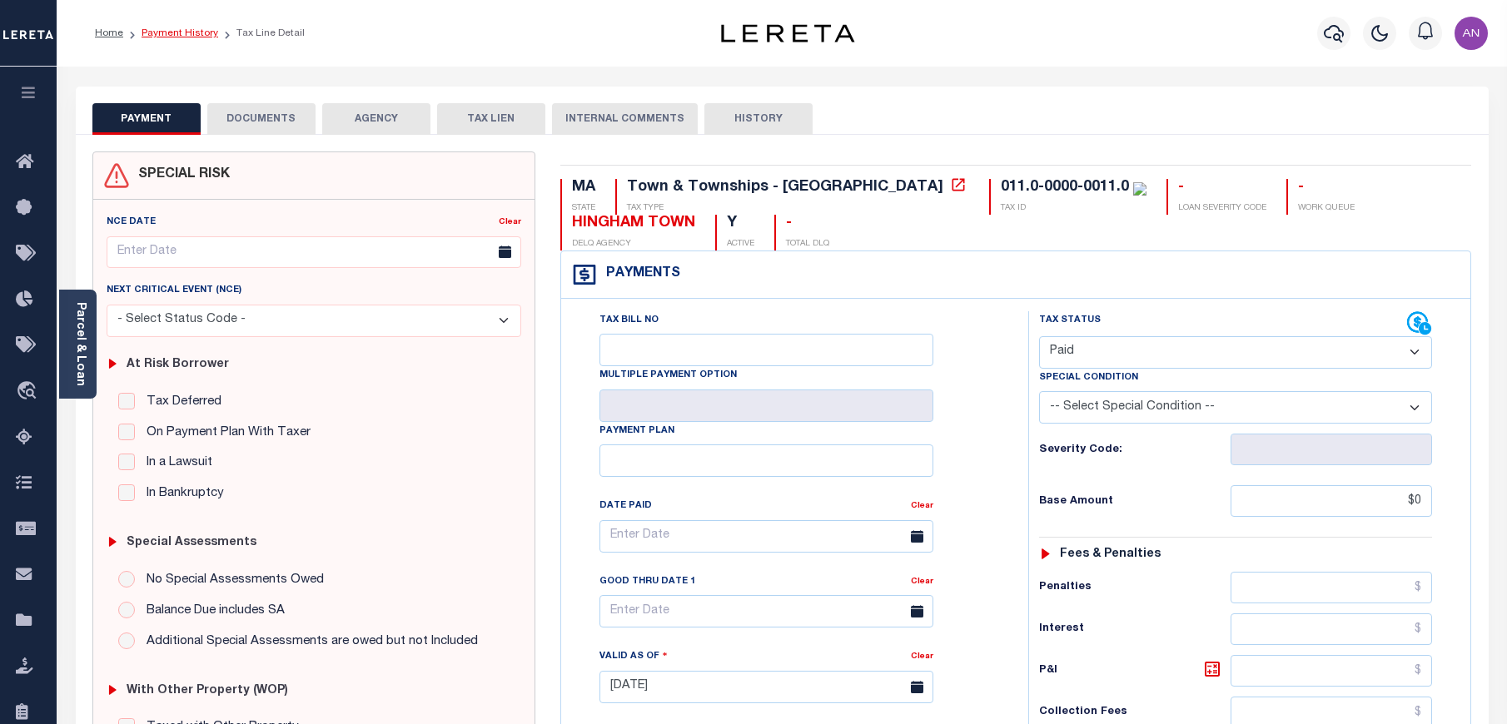
click at [187, 37] on link "Payment History" at bounding box center [179, 33] width 77 height 10
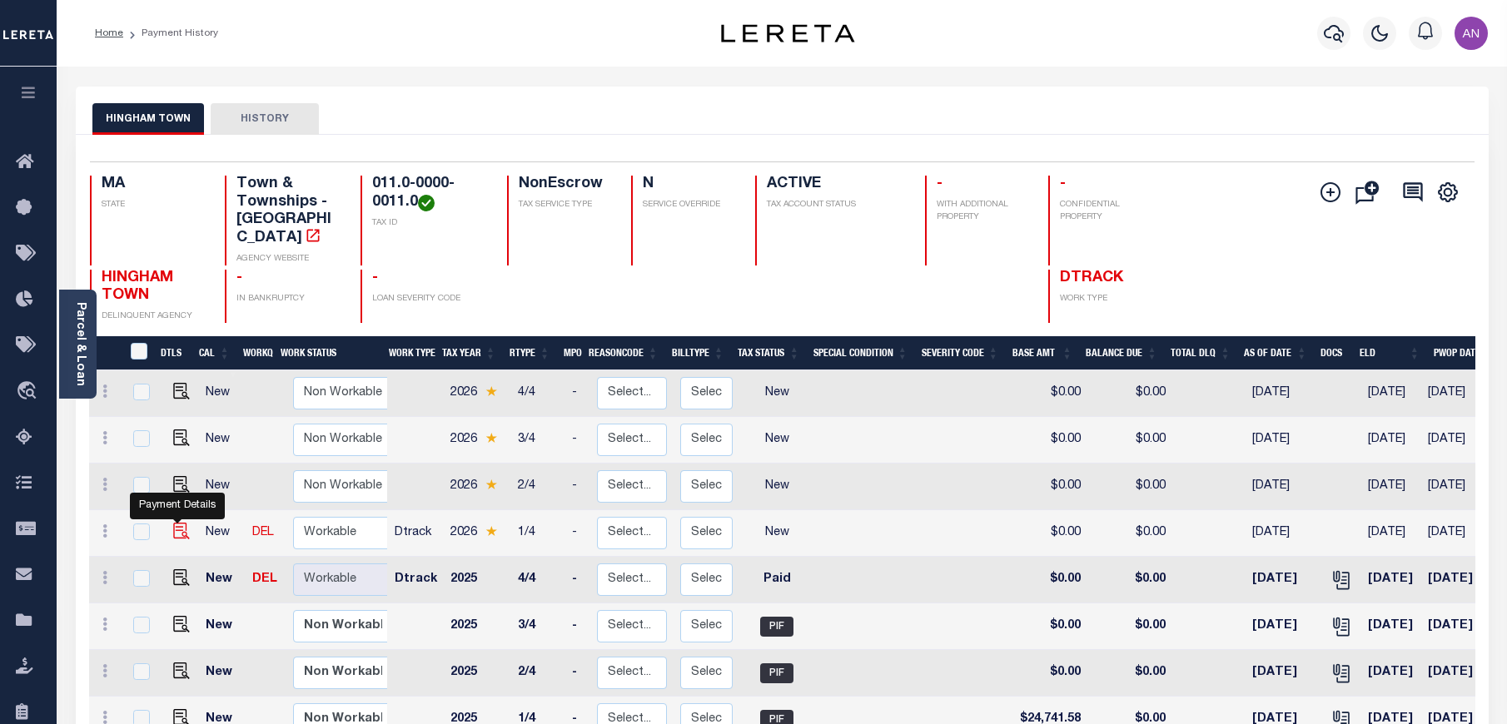
click at [176, 523] on img "" at bounding box center [181, 531] width 17 height 17
checkbox input "true"
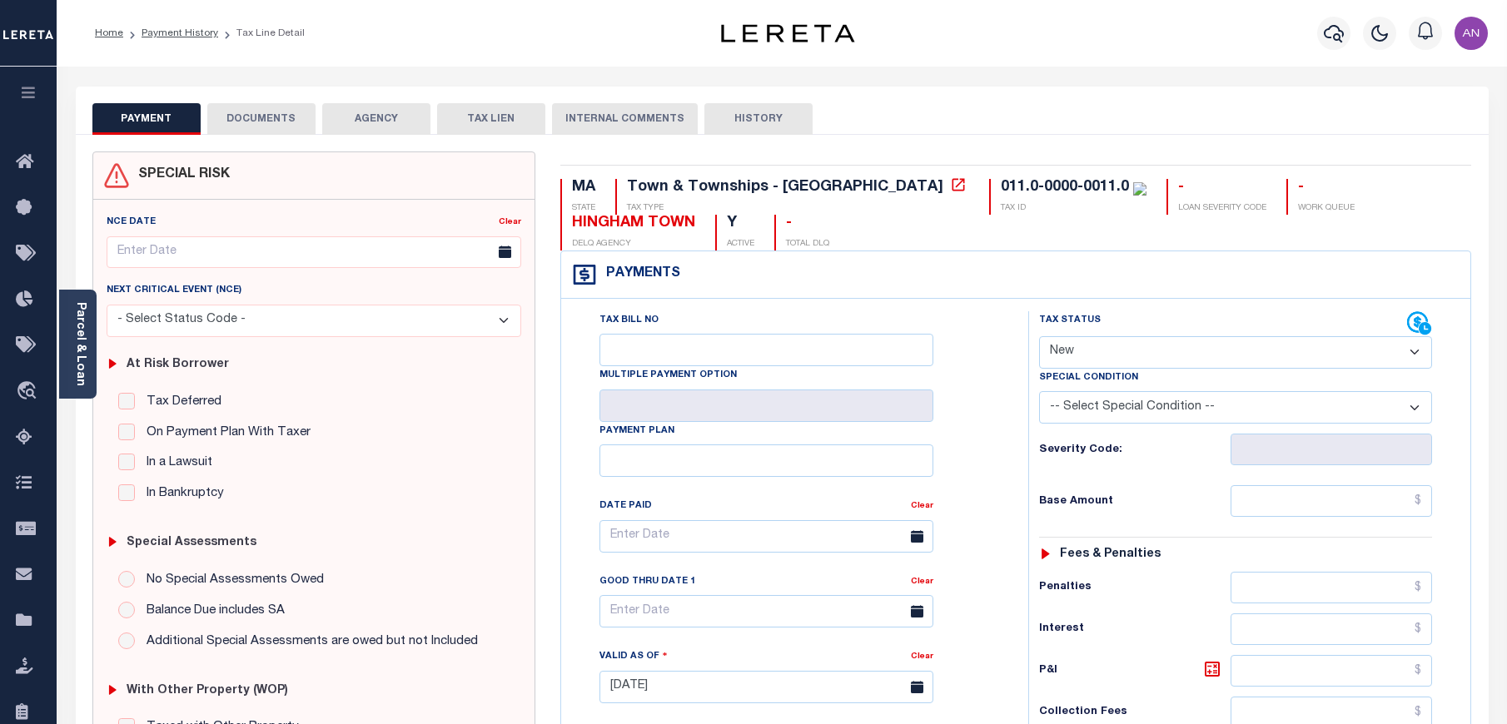
click at [1197, 337] on select "- Select Status Code - Open Due/Unpaid Paid Incomplete No Tax Due Internal Refu…" at bounding box center [1235, 352] width 393 height 32
select select "PYD"
click at [1039, 337] on select "- Select Status Code - Open Due/Unpaid Paid Incomplete No Tax Due Internal Refu…" at bounding box center [1235, 352] width 393 height 32
type input "[DATE]"
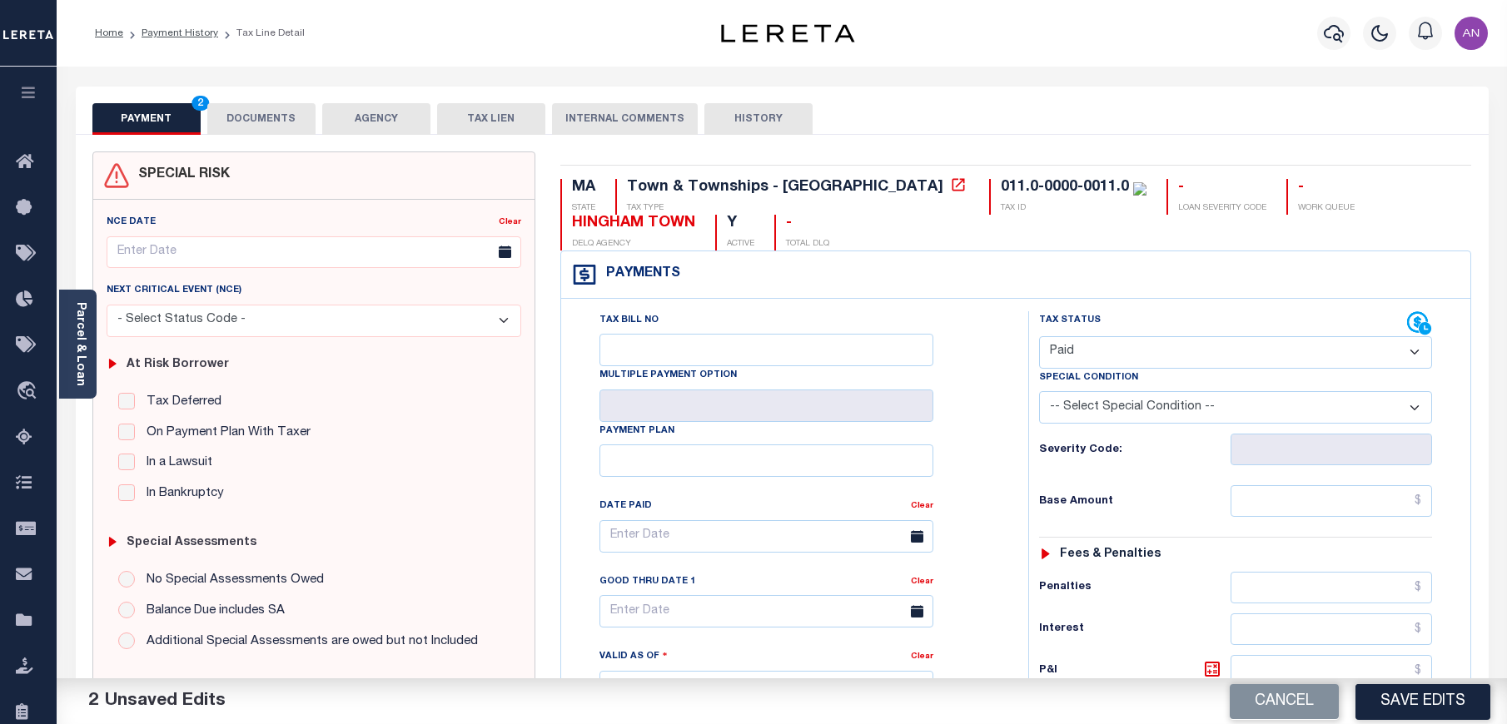
click at [289, 125] on button "DOCUMENTS" at bounding box center [261, 119] width 108 height 32
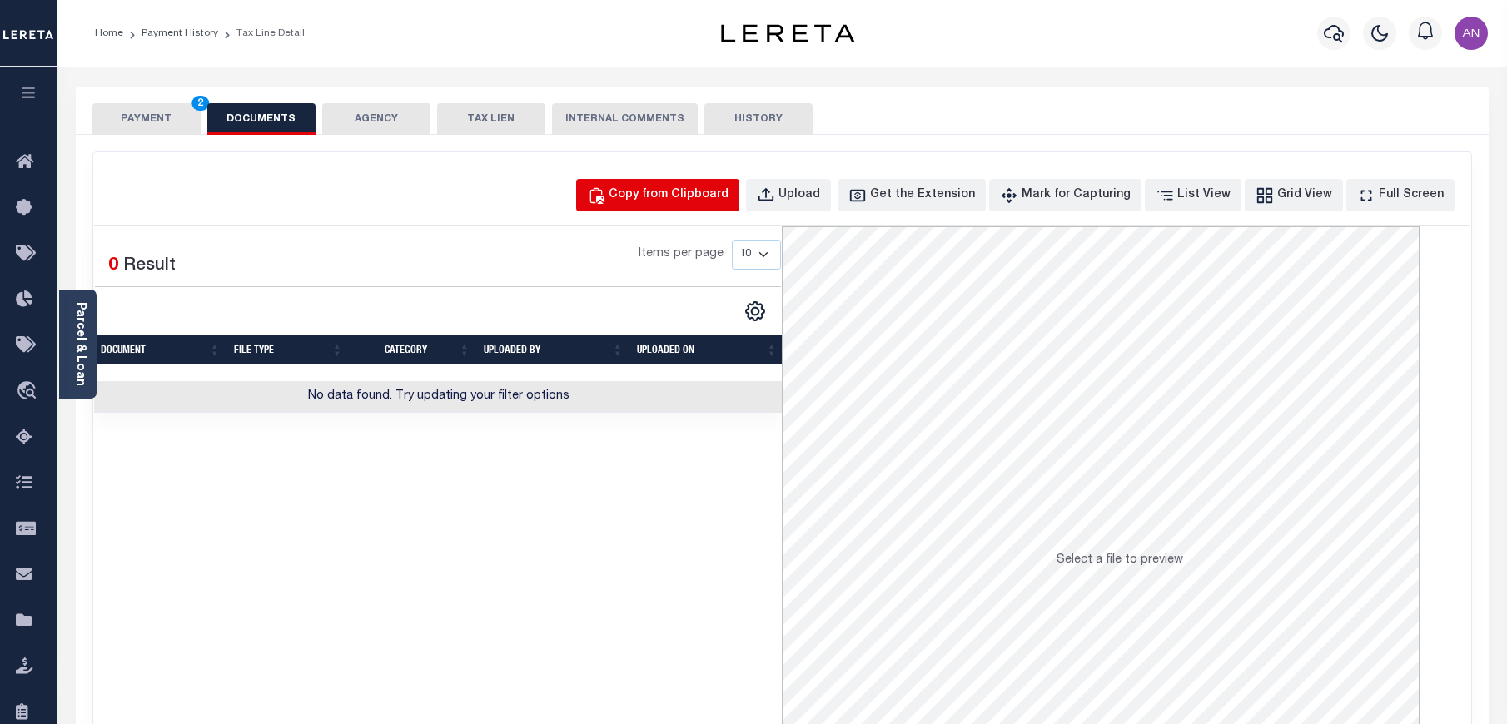
click at [676, 206] on button "Copy from Clipboard" at bounding box center [657, 195] width 163 height 32
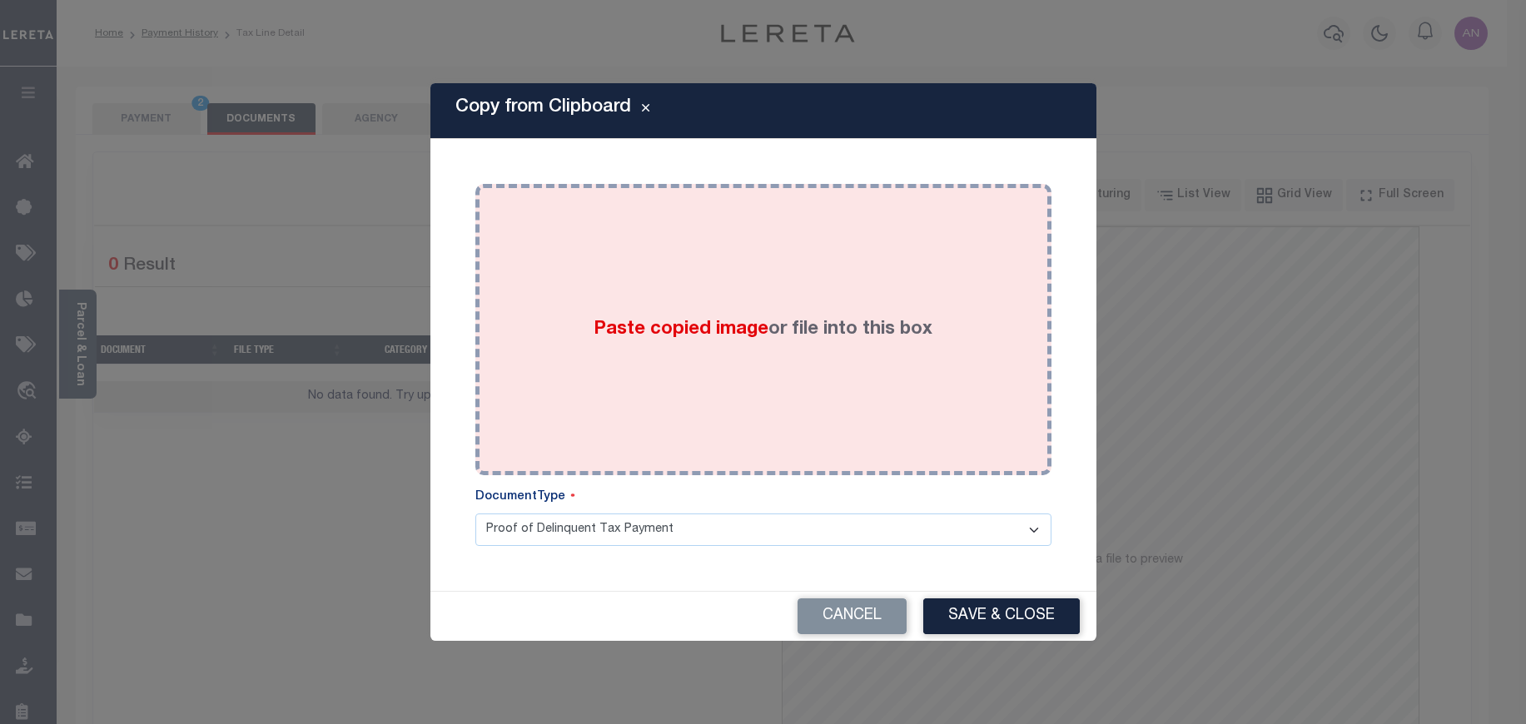
click at [670, 236] on div "Paste copied image or file into this box" at bounding box center [763, 329] width 551 height 266
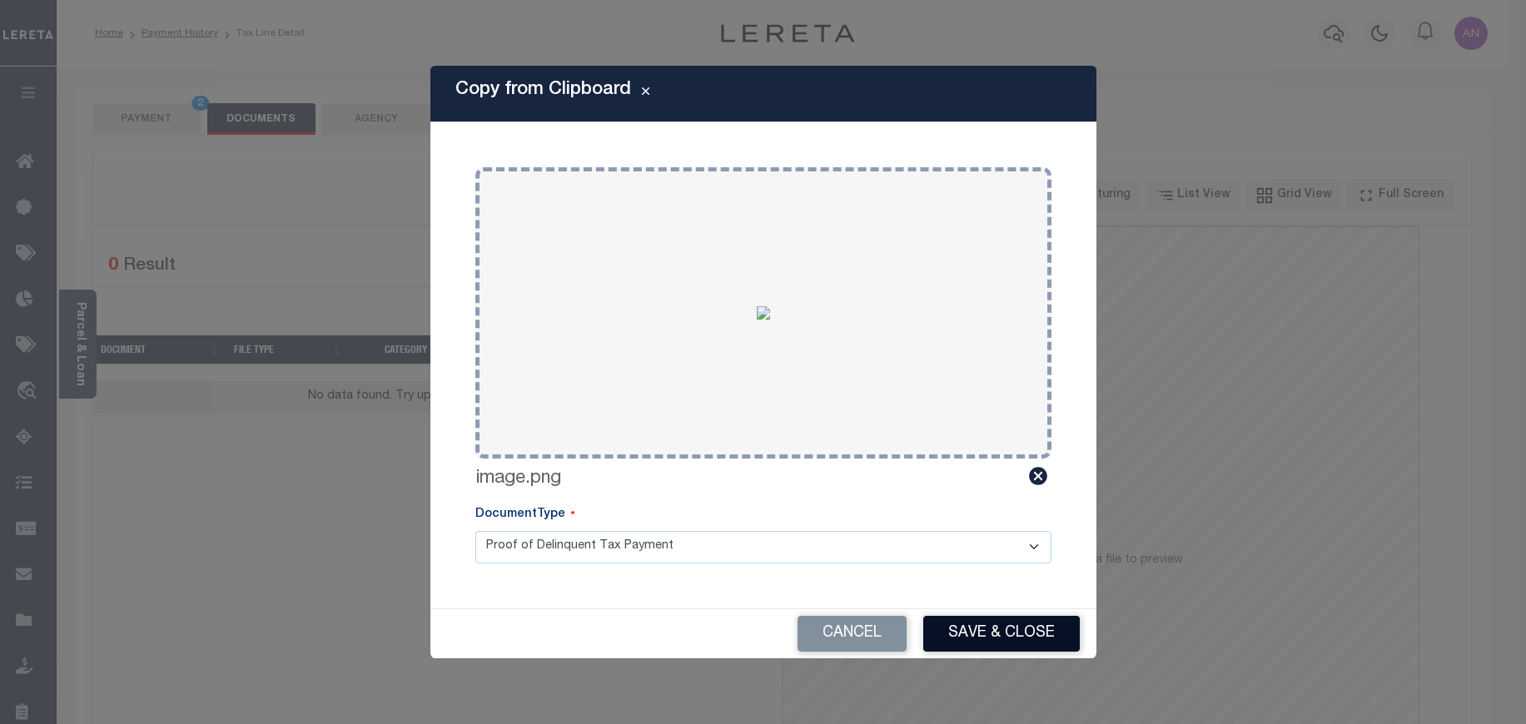
click at [952, 634] on button "Save & Close" at bounding box center [1001, 634] width 156 height 36
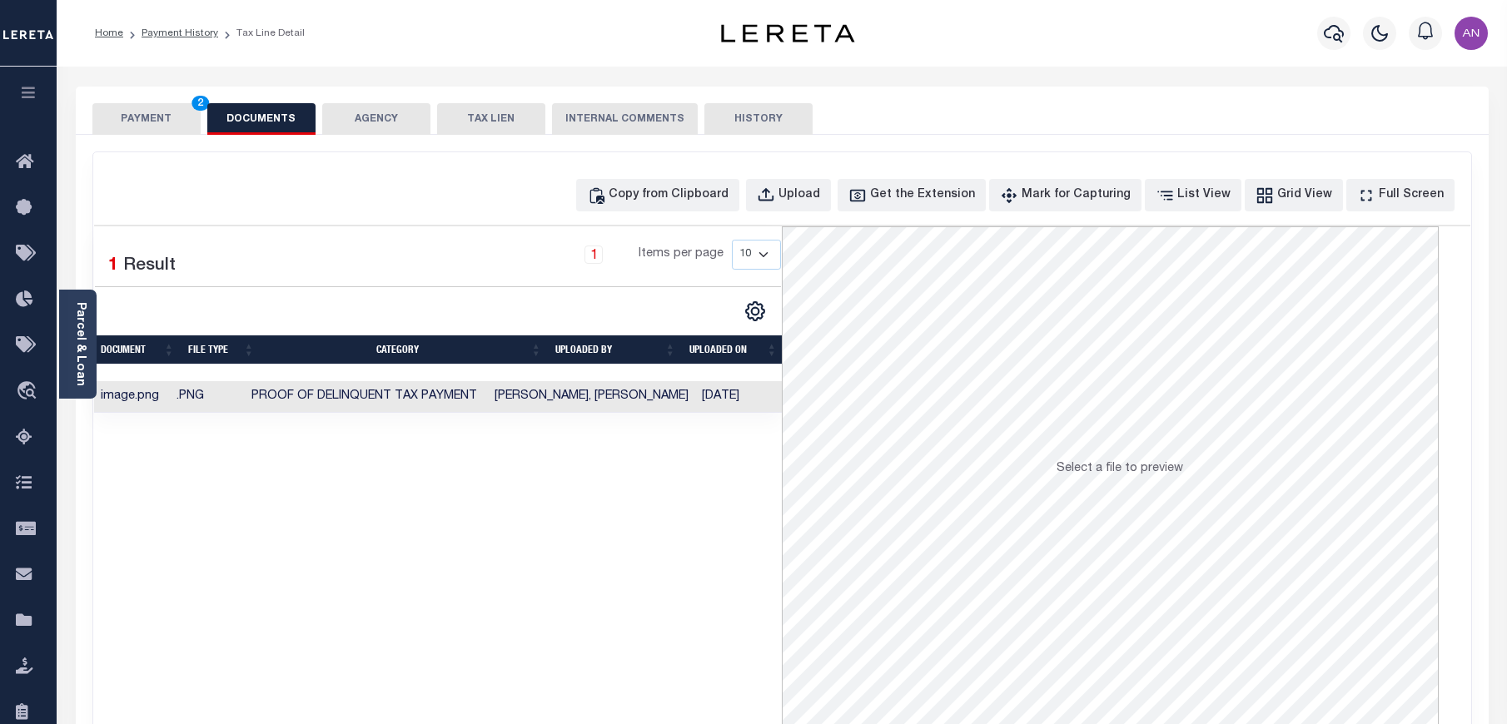
click at [154, 108] on button "PAYMENT 2" at bounding box center [146, 119] width 108 height 32
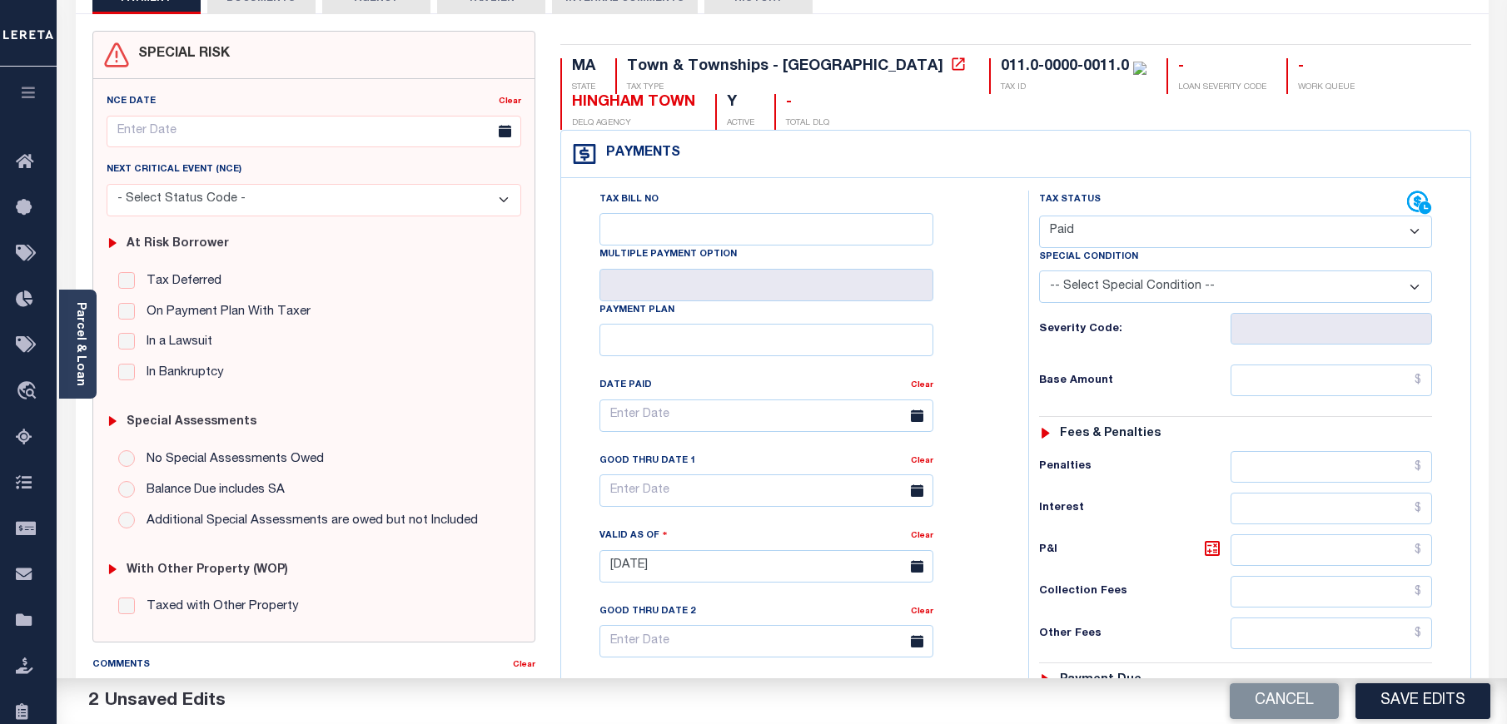
scroll to position [125, 0]
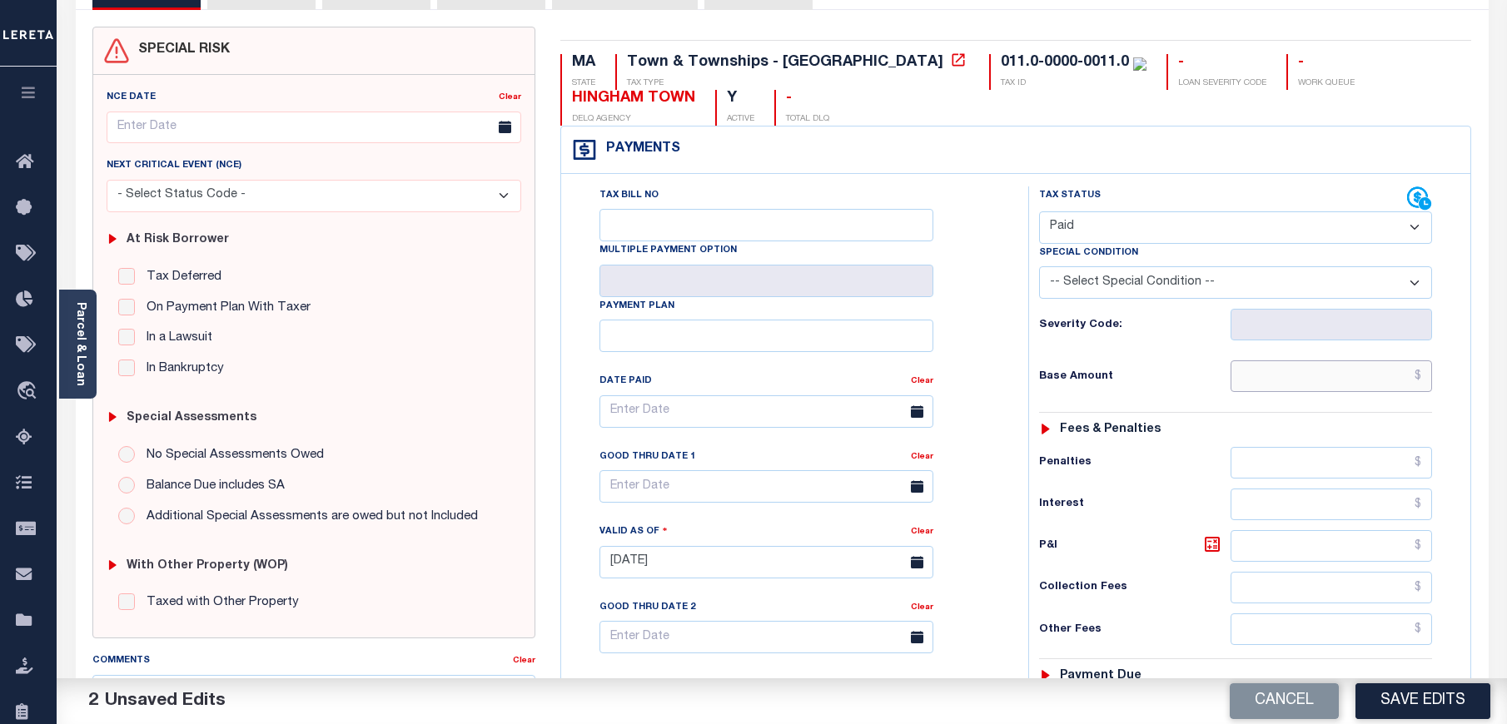
click at [1320, 392] on input "text" at bounding box center [1331, 376] width 202 height 32
type input "$0.00"
click at [1160, 464] on h6 "Penalties" at bounding box center [1134, 462] width 191 height 13
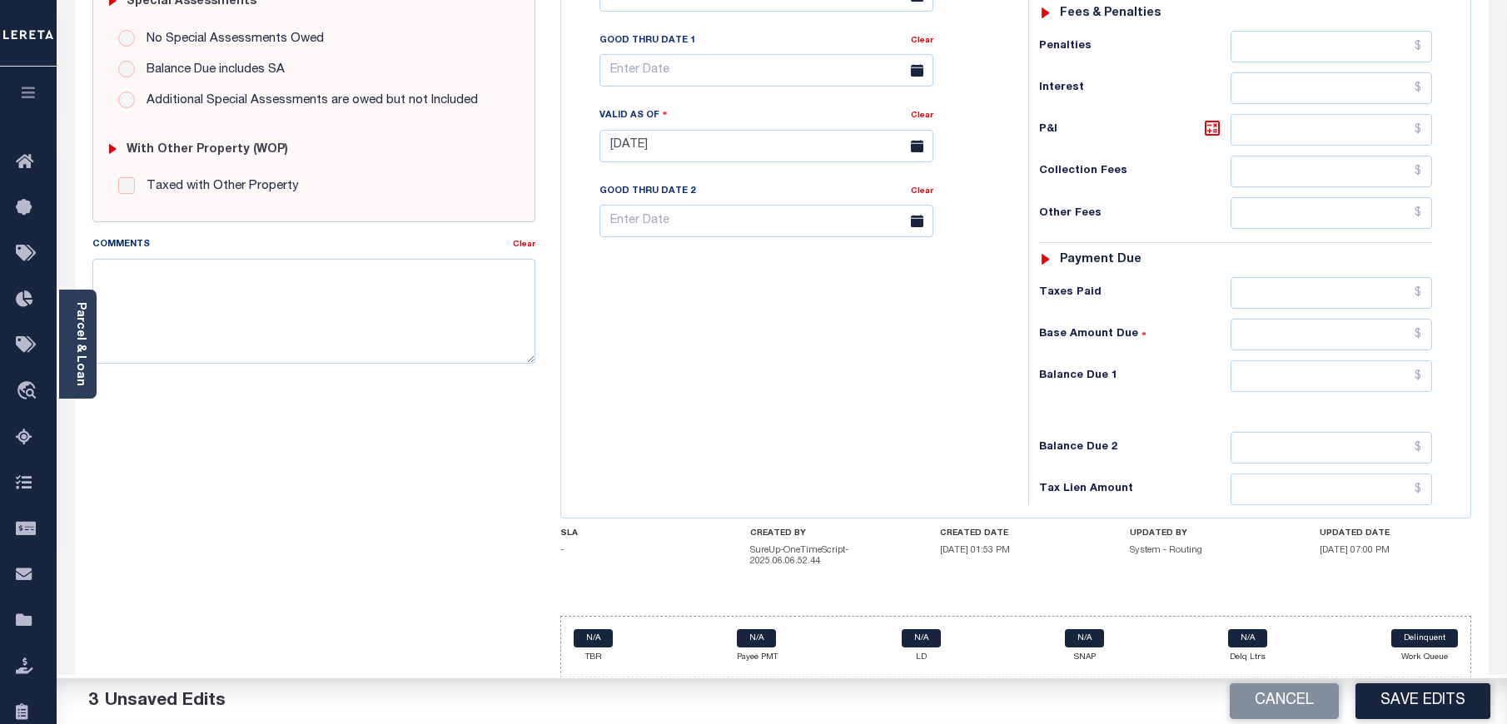
scroll to position [543, 0]
click at [1338, 380] on input "text" at bounding box center [1331, 376] width 202 height 32
type input "$0.00"
click at [916, 423] on div "Tax Bill No Multiple Payment Option Payment Plan Clear" at bounding box center [790, 137] width 450 height 735
click at [1438, 695] on button "Save Edits" at bounding box center [1422, 701] width 135 height 36
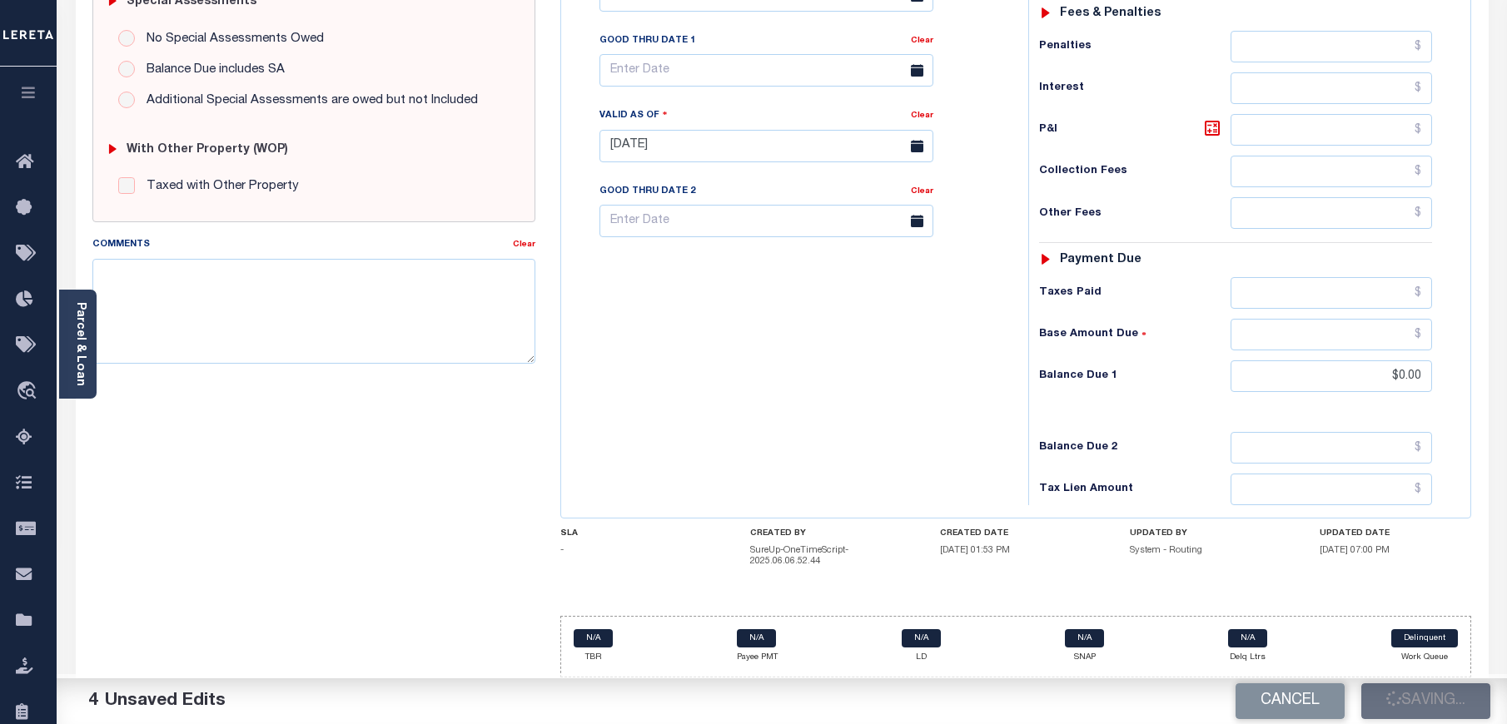
scroll to position [0, 0]
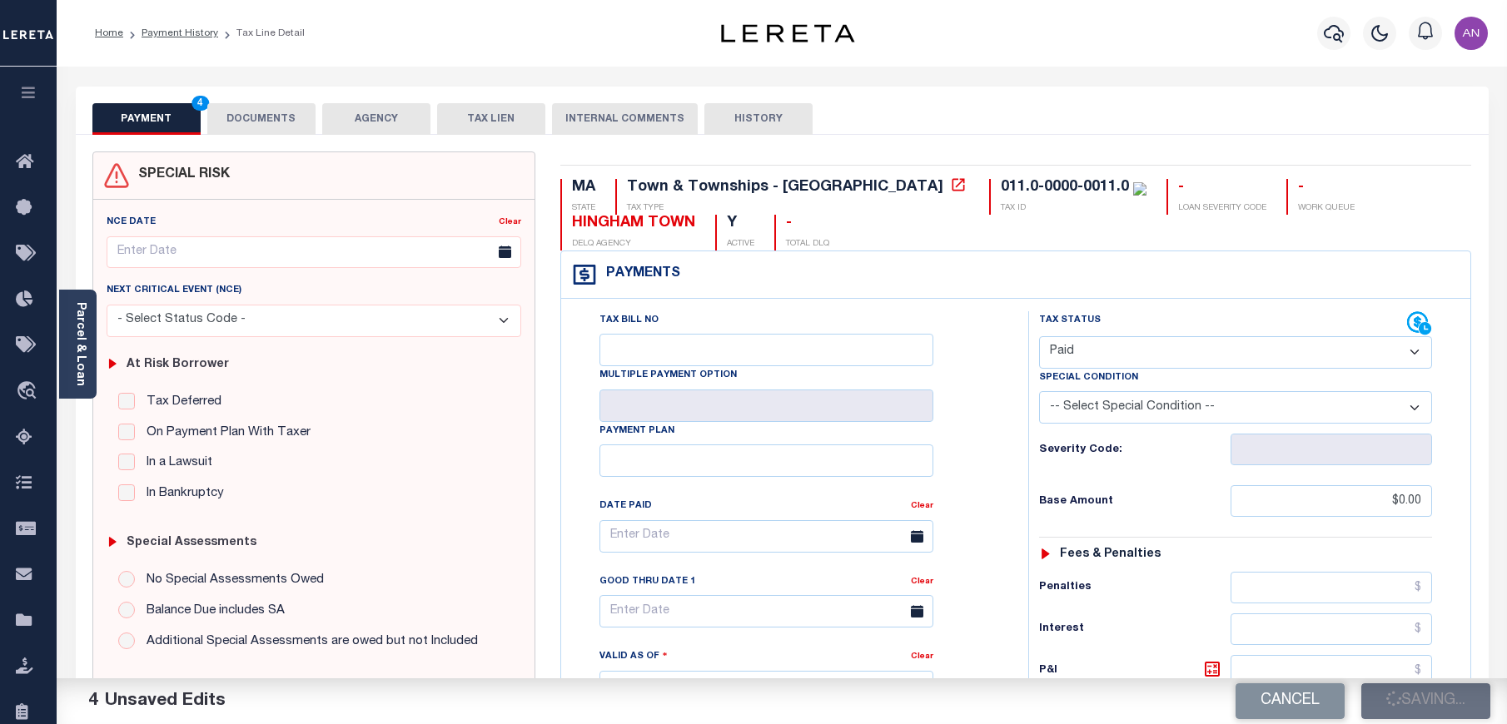
click at [293, 119] on button "DOCUMENTS" at bounding box center [261, 119] width 108 height 32
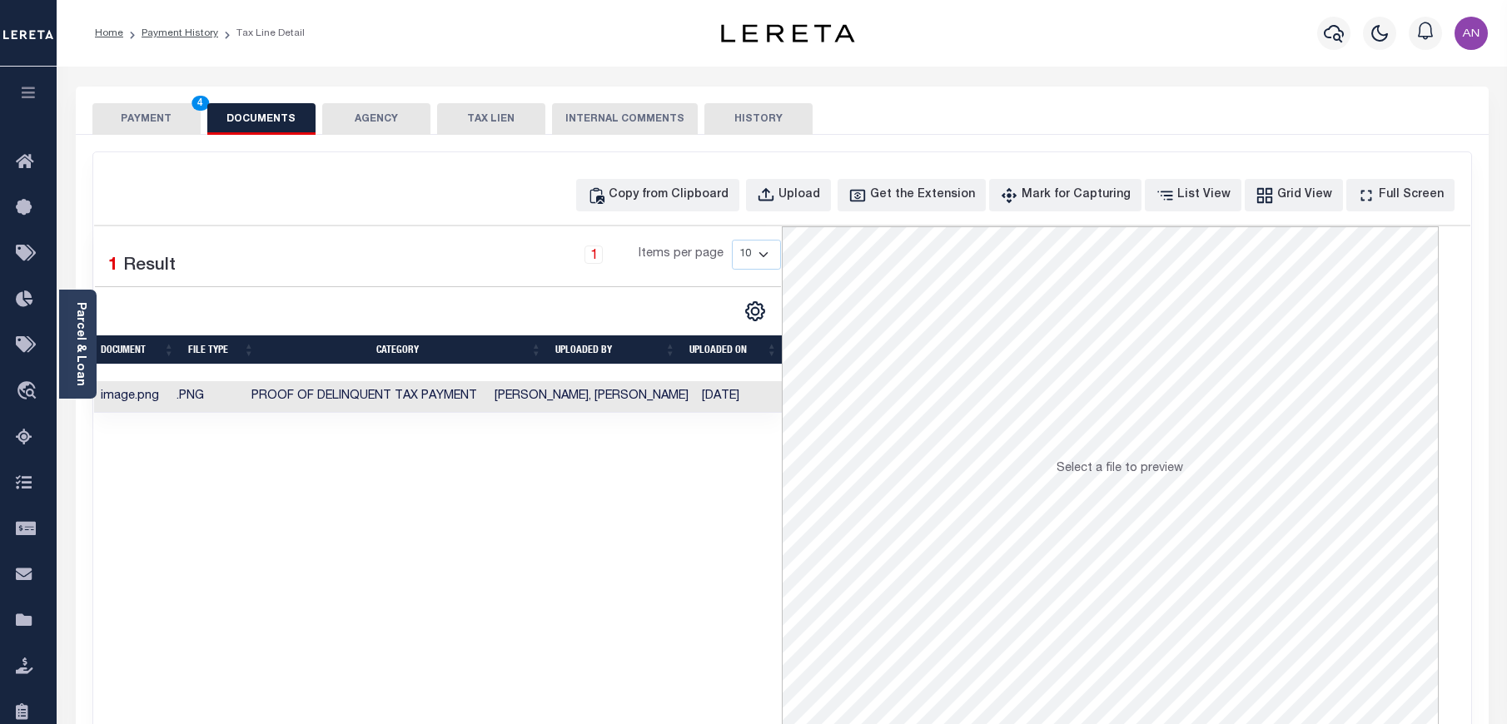
click at [171, 118] on button "PAYMENT 4" at bounding box center [146, 119] width 108 height 32
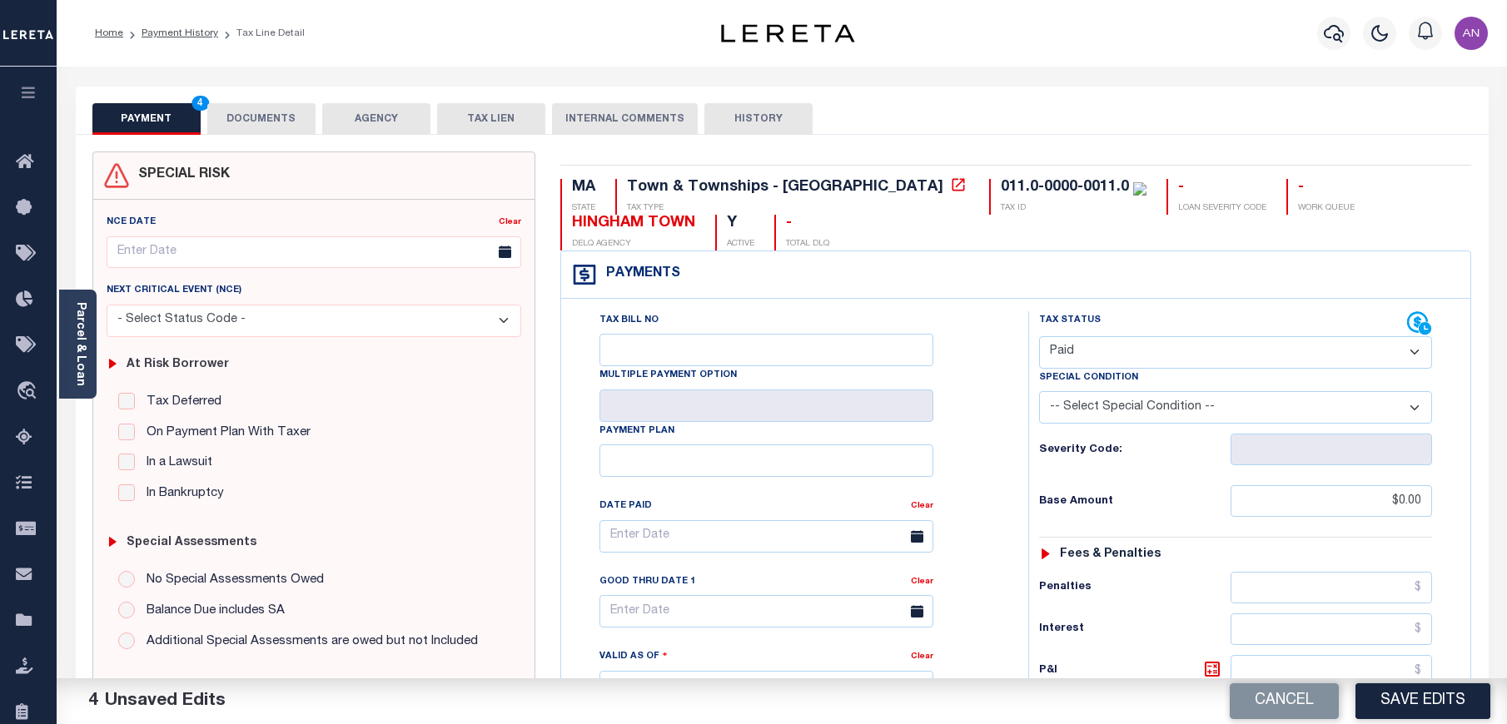
click at [270, 110] on button "DOCUMENTS" at bounding box center [261, 119] width 108 height 32
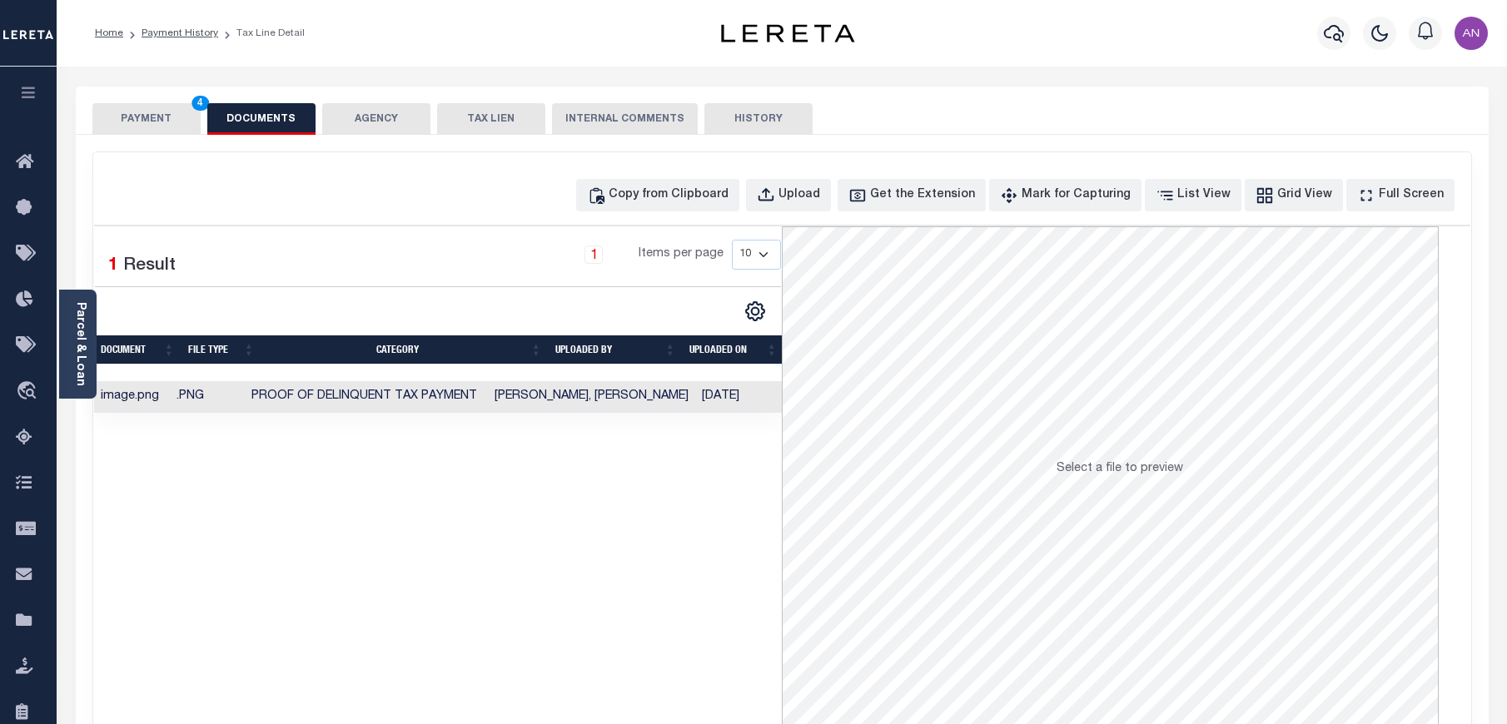
click at [164, 117] on button "PAYMENT 4" at bounding box center [146, 119] width 108 height 32
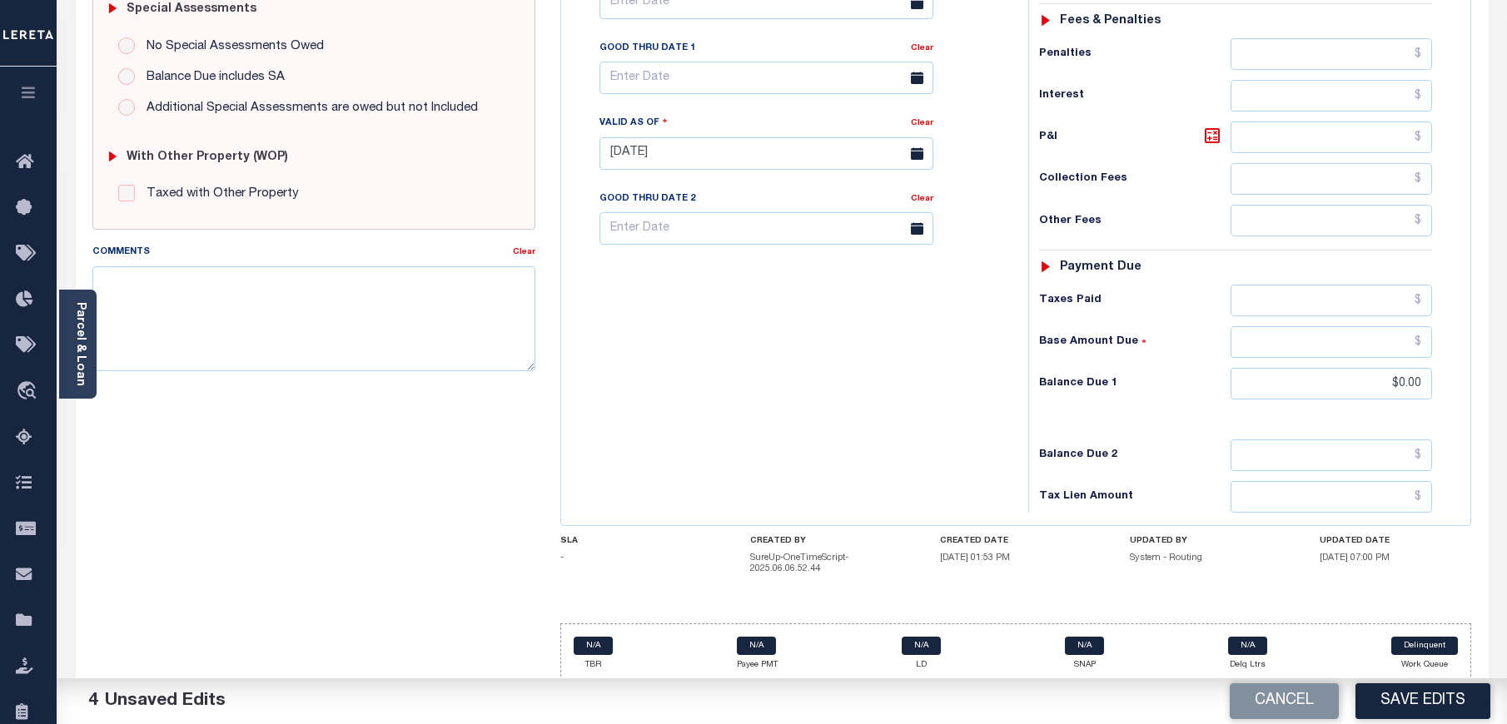
scroll to position [543, 0]
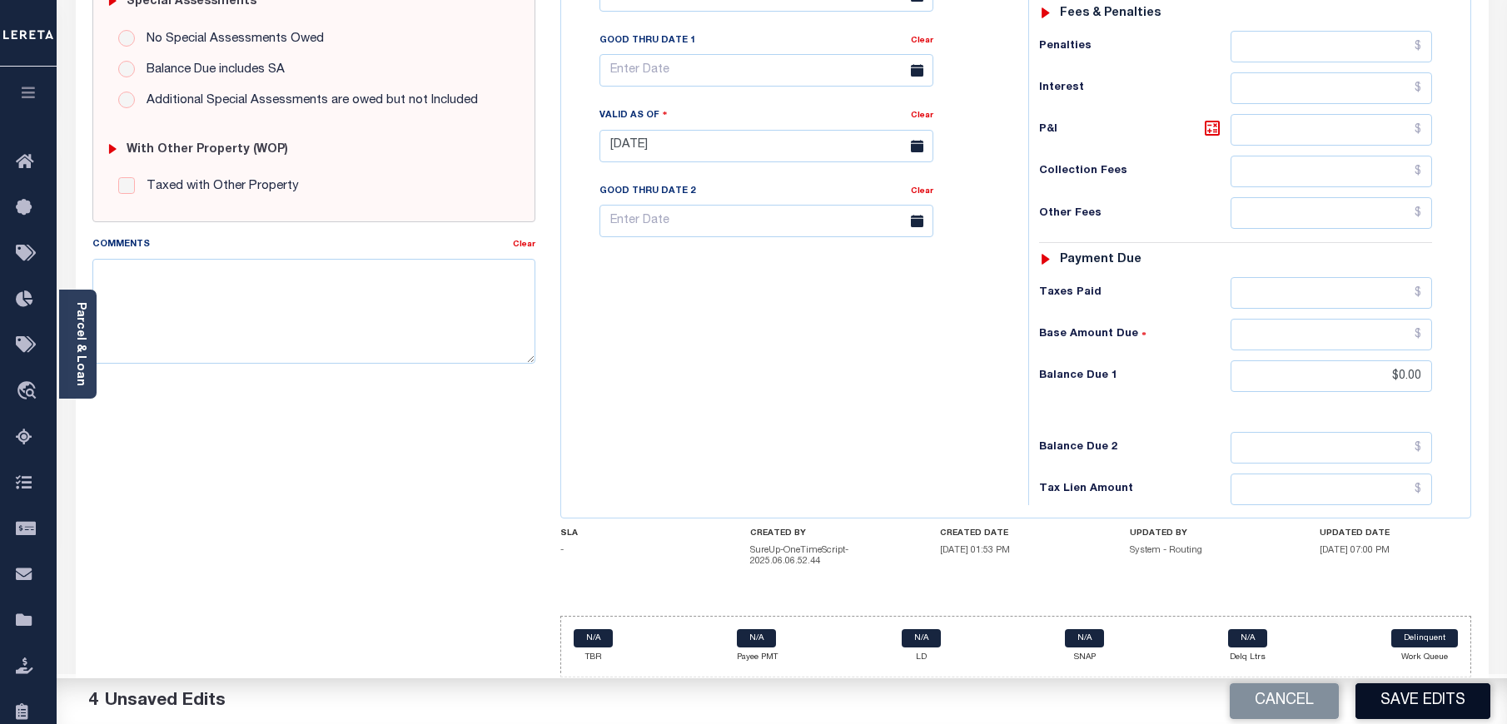
click at [1439, 712] on button "Save Edits" at bounding box center [1422, 701] width 135 height 36
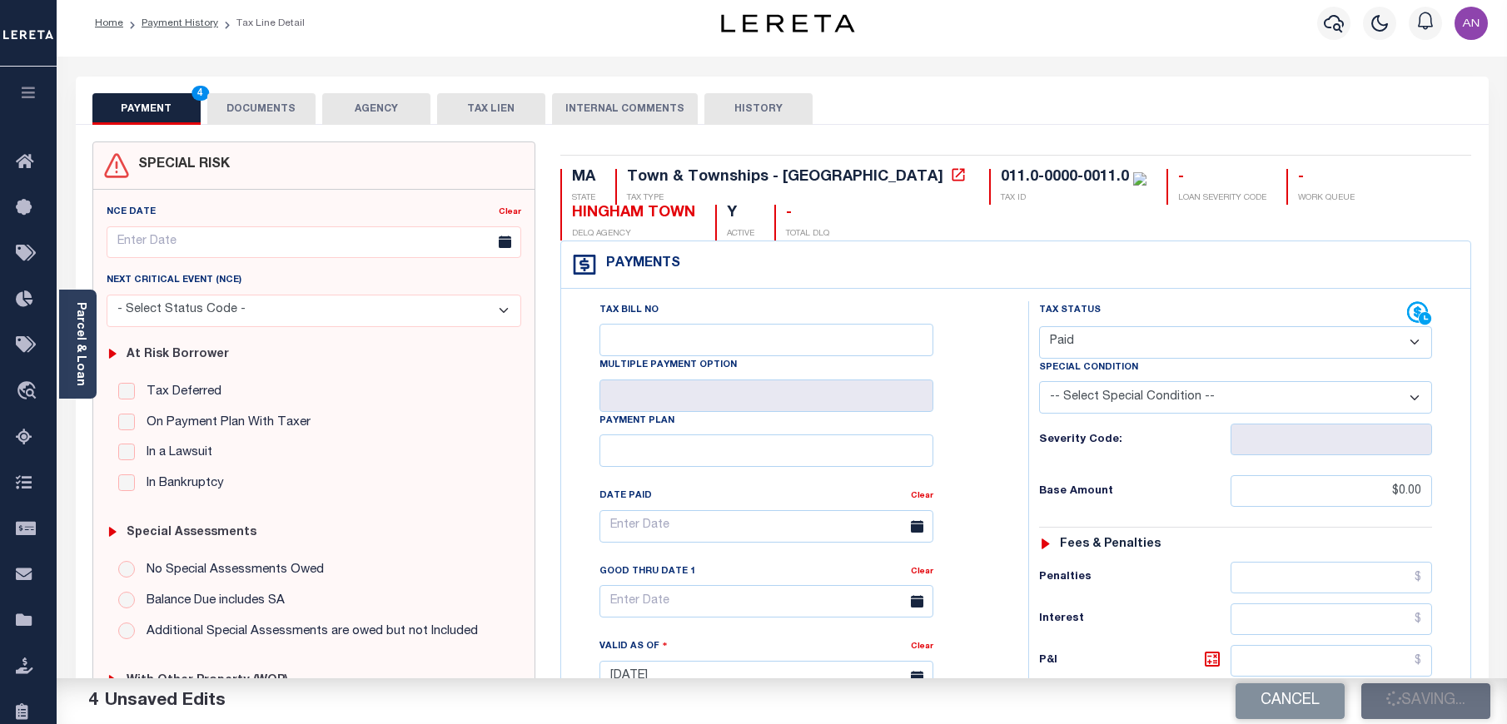
scroll to position [0, 0]
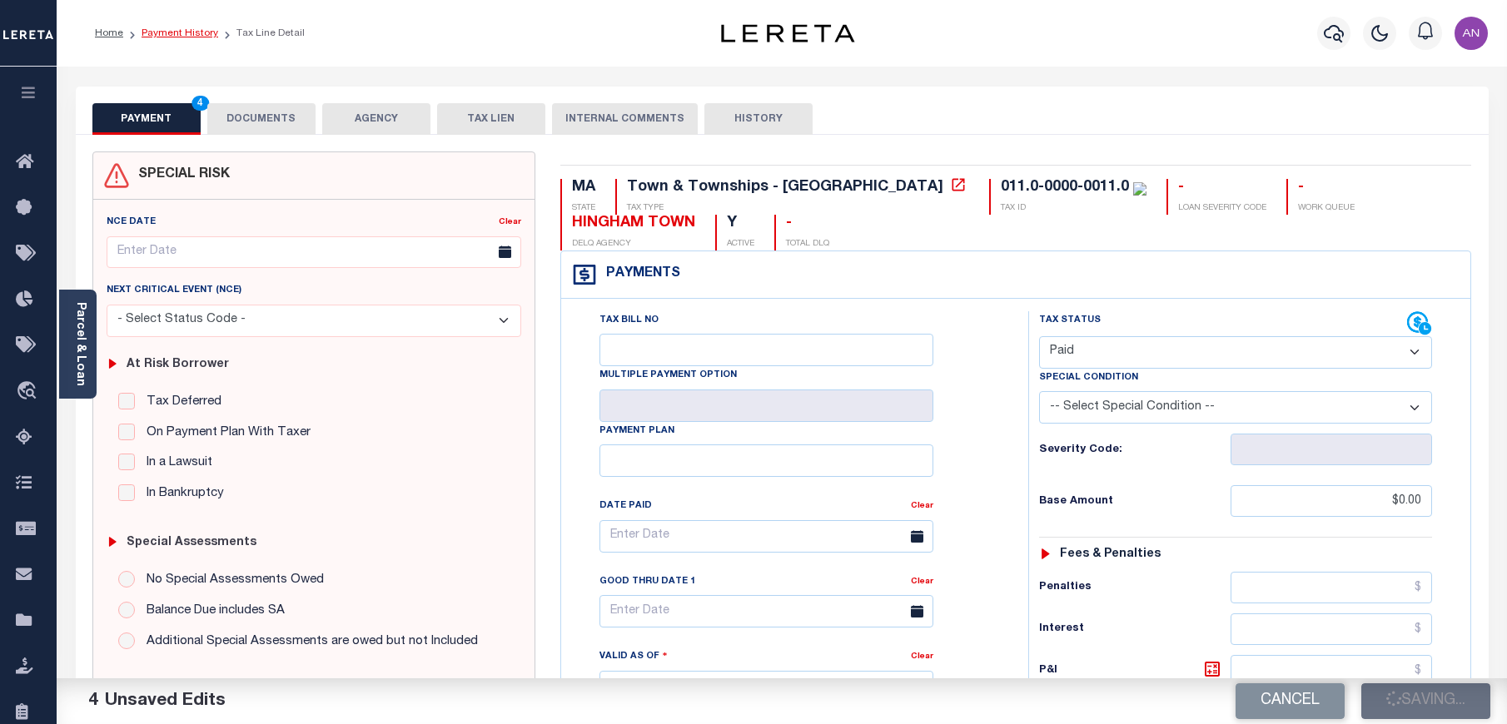
click at [175, 32] on link "Payment History" at bounding box center [179, 33] width 77 height 10
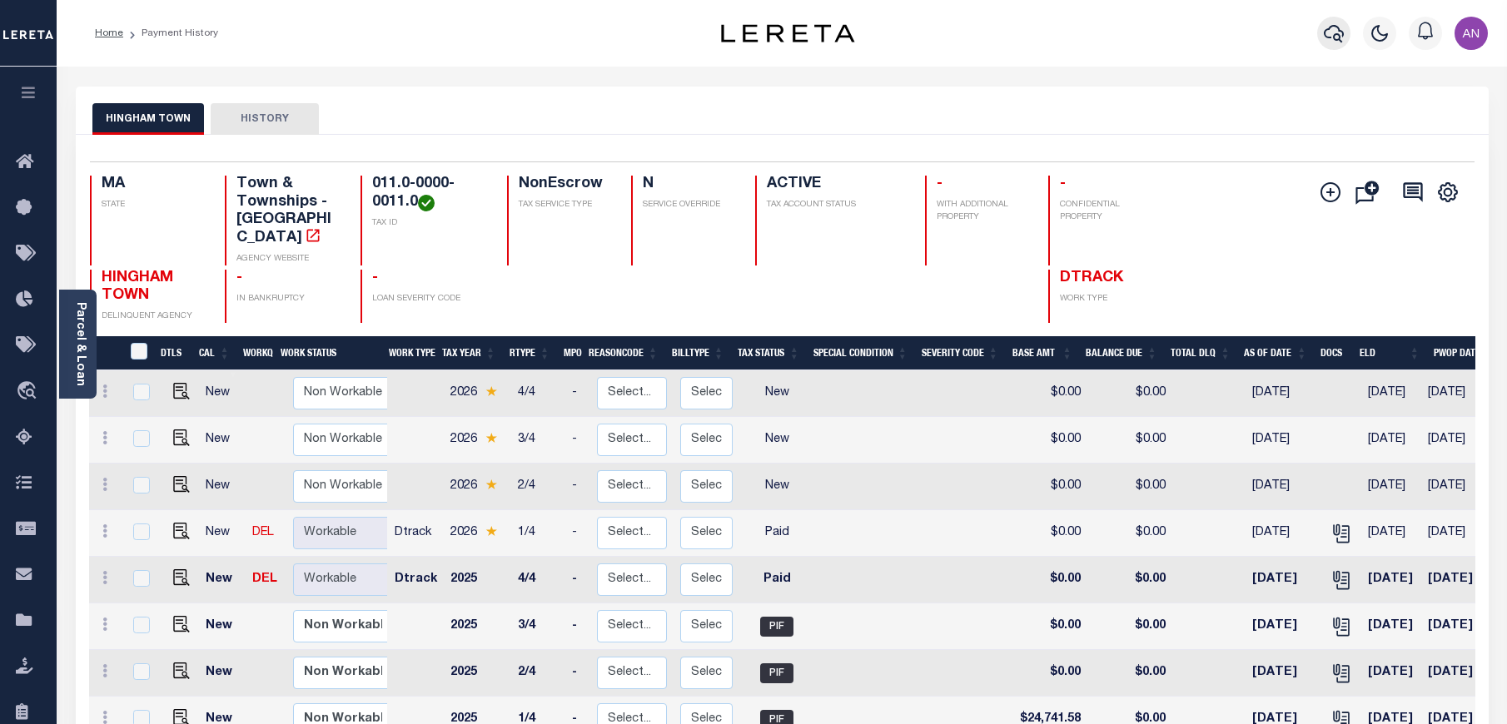
click at [1333, 25] on icon "button" at bounding box center [1333, 33] width 20 height 20
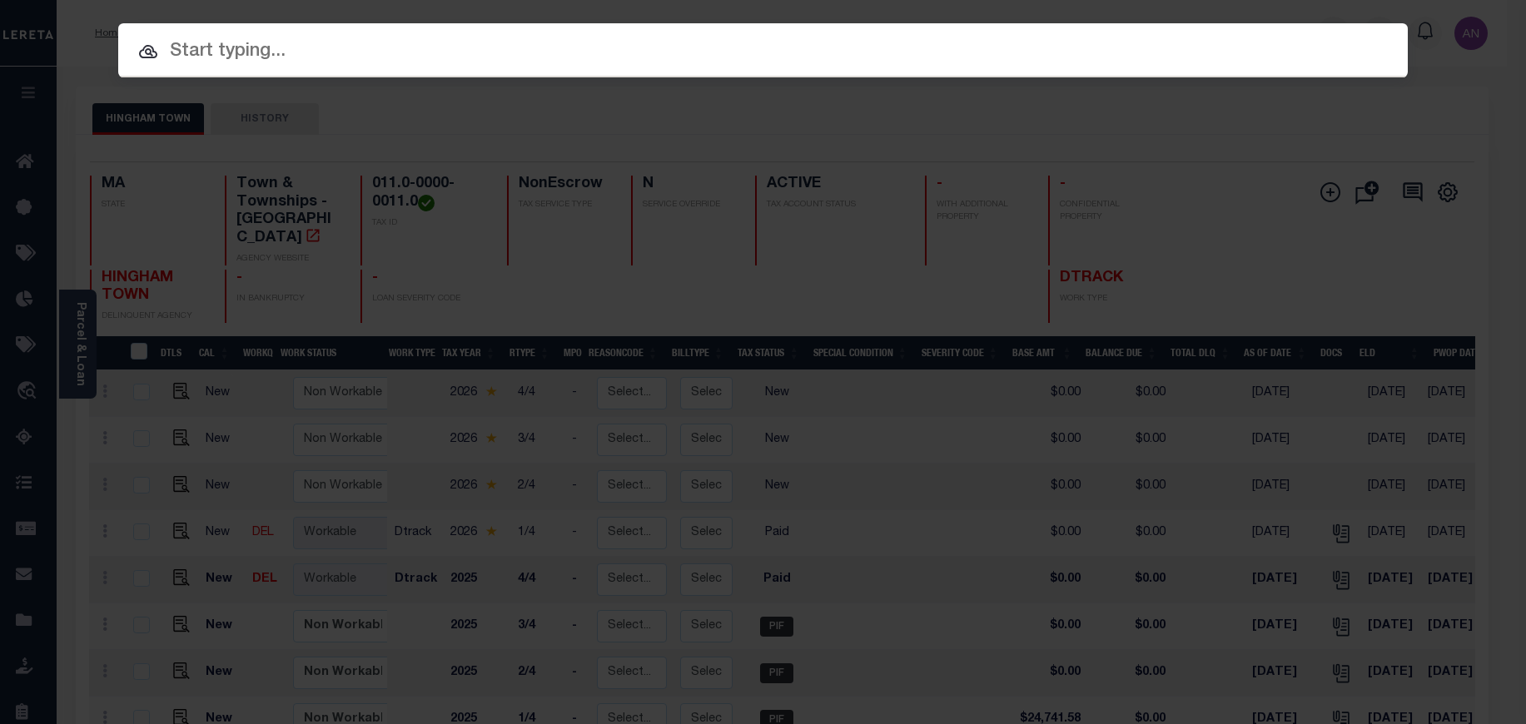
paste input "993247312"
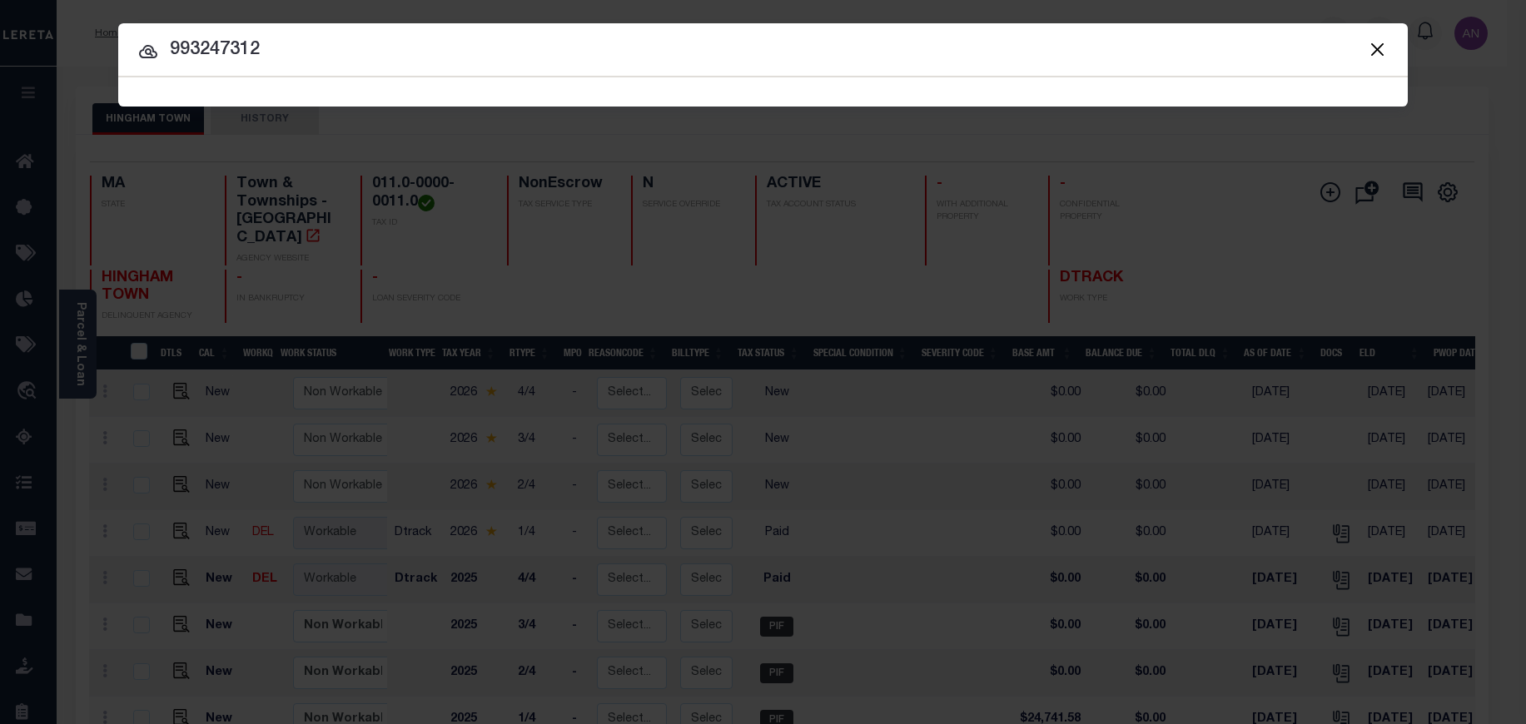
type input "993247312"
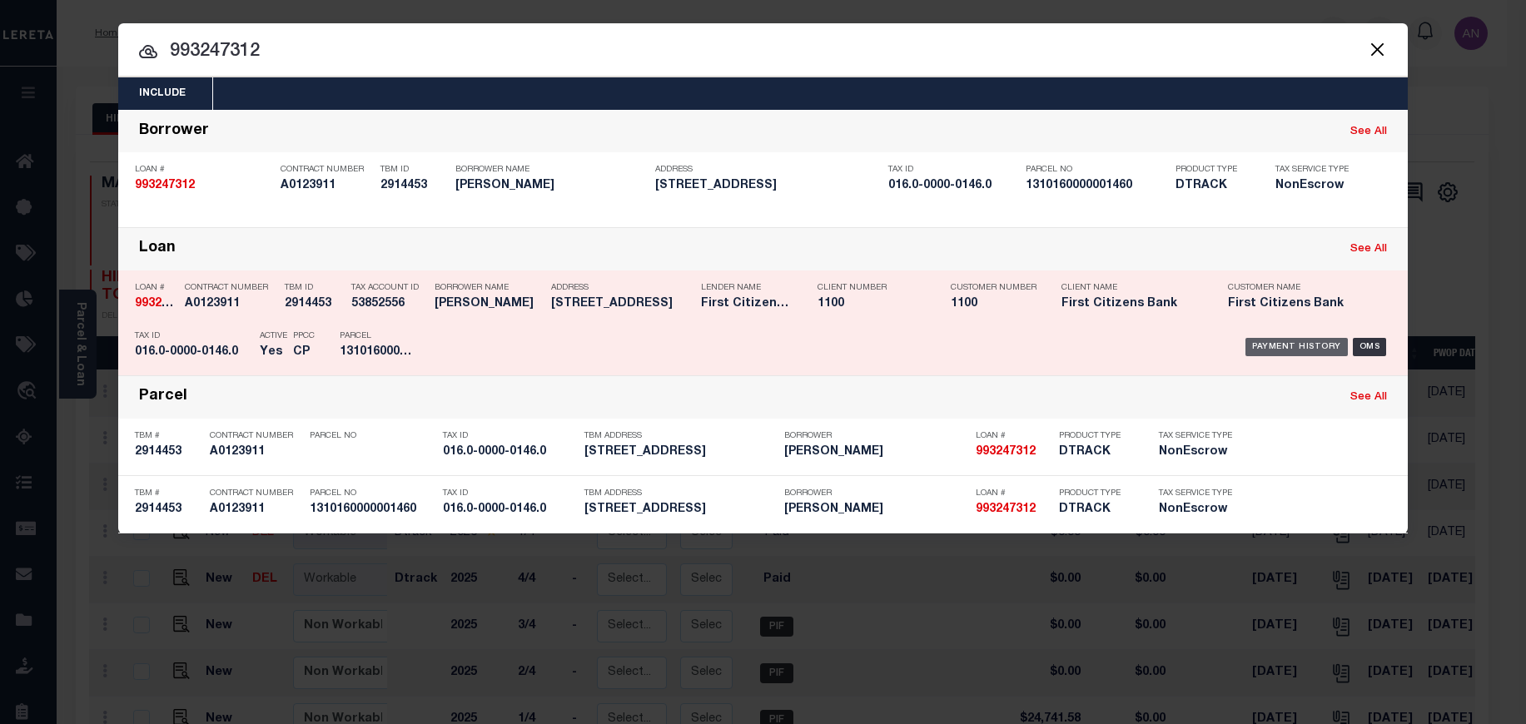
click at [1269, 350] on div "Payment History" at bounding box center [1296, 347] width 102 height 18
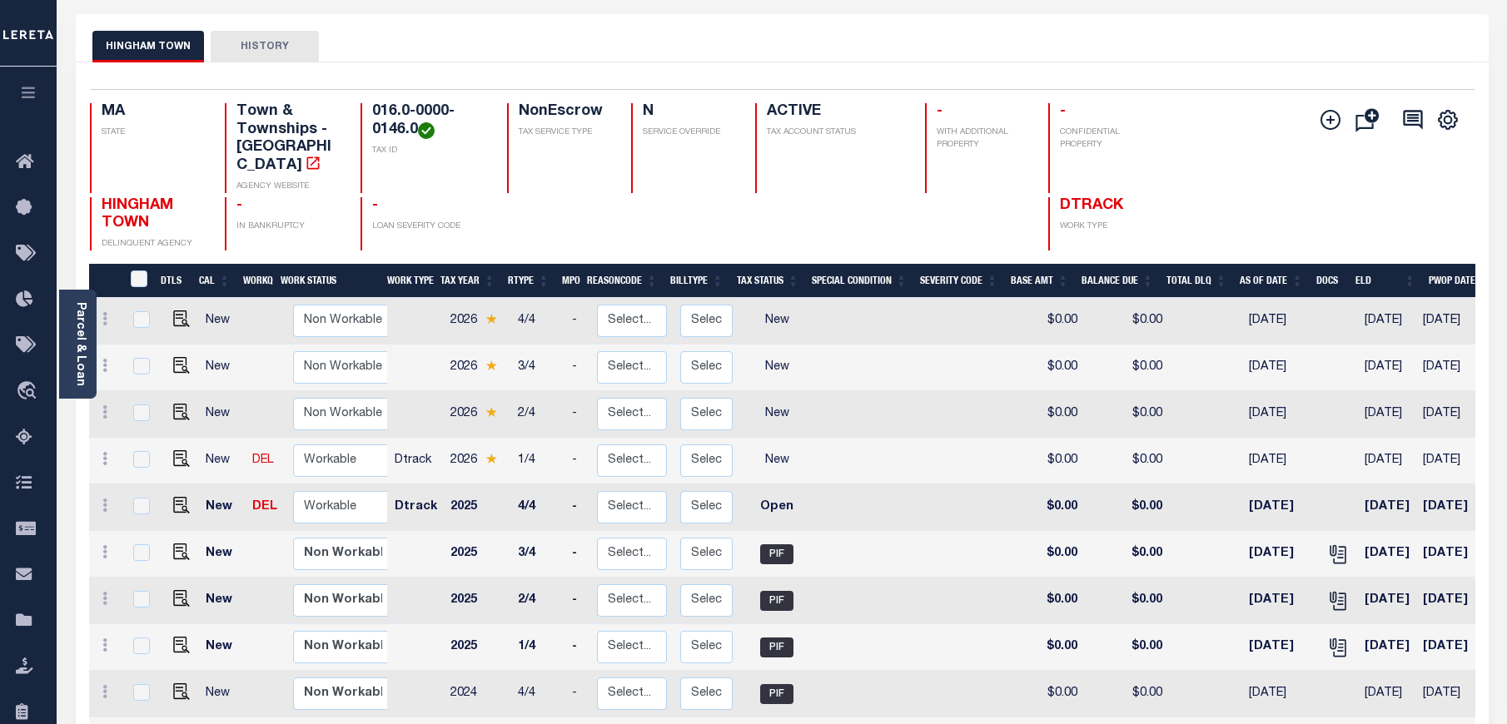
scroll to position [125, 0]
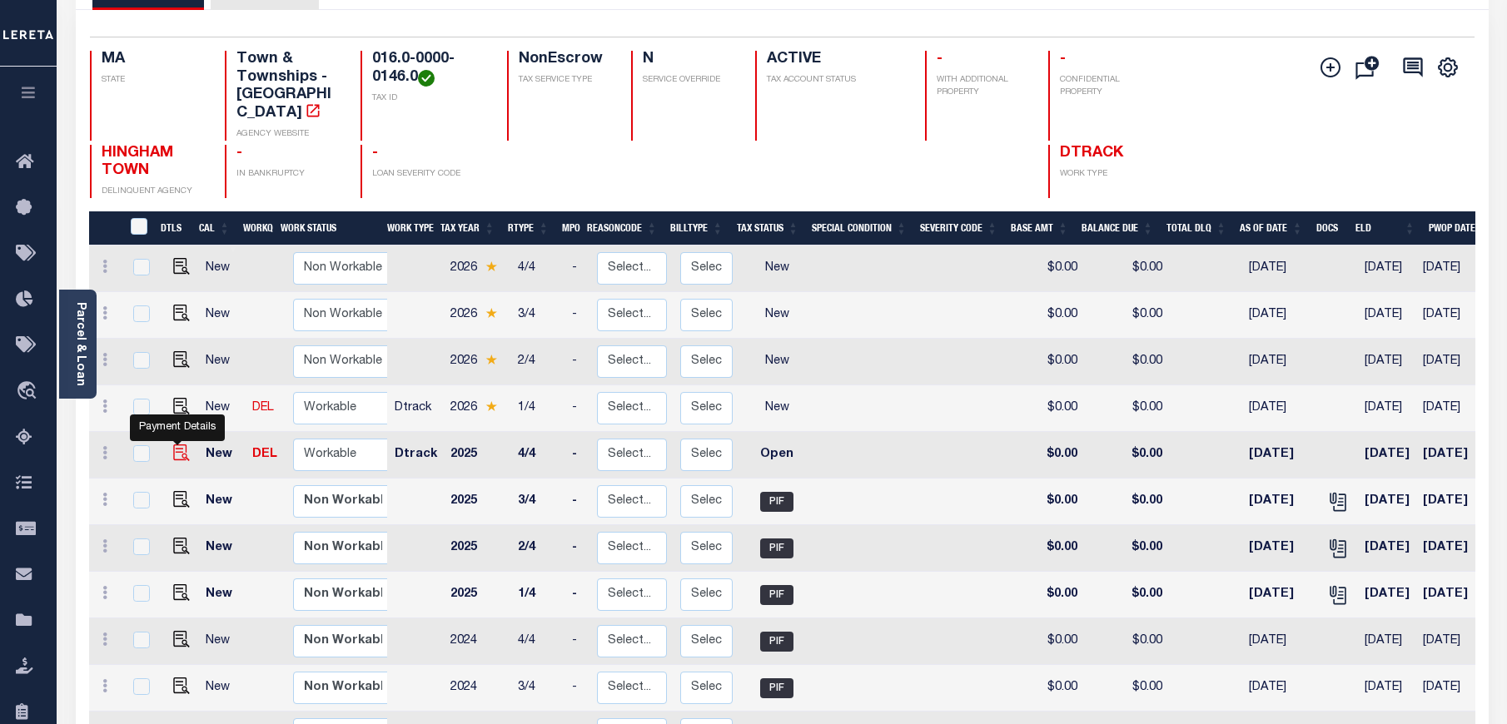
click at [173, 444] on img "" at bounding box center [181, 452] width 17 height 17
checkbox input "true"
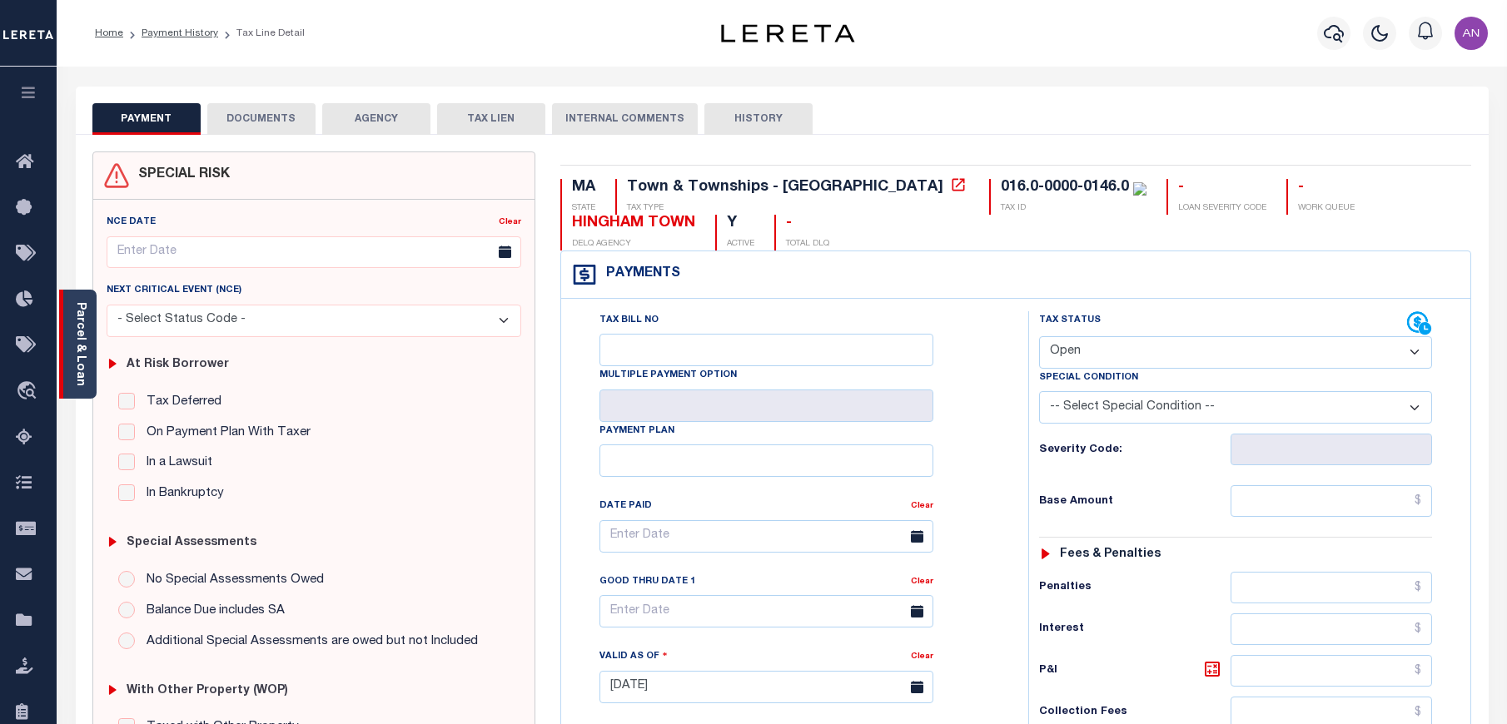
click at [74, 337] on link "Parcel & Loan" at bounding box center [80, 344] width 12 height 84
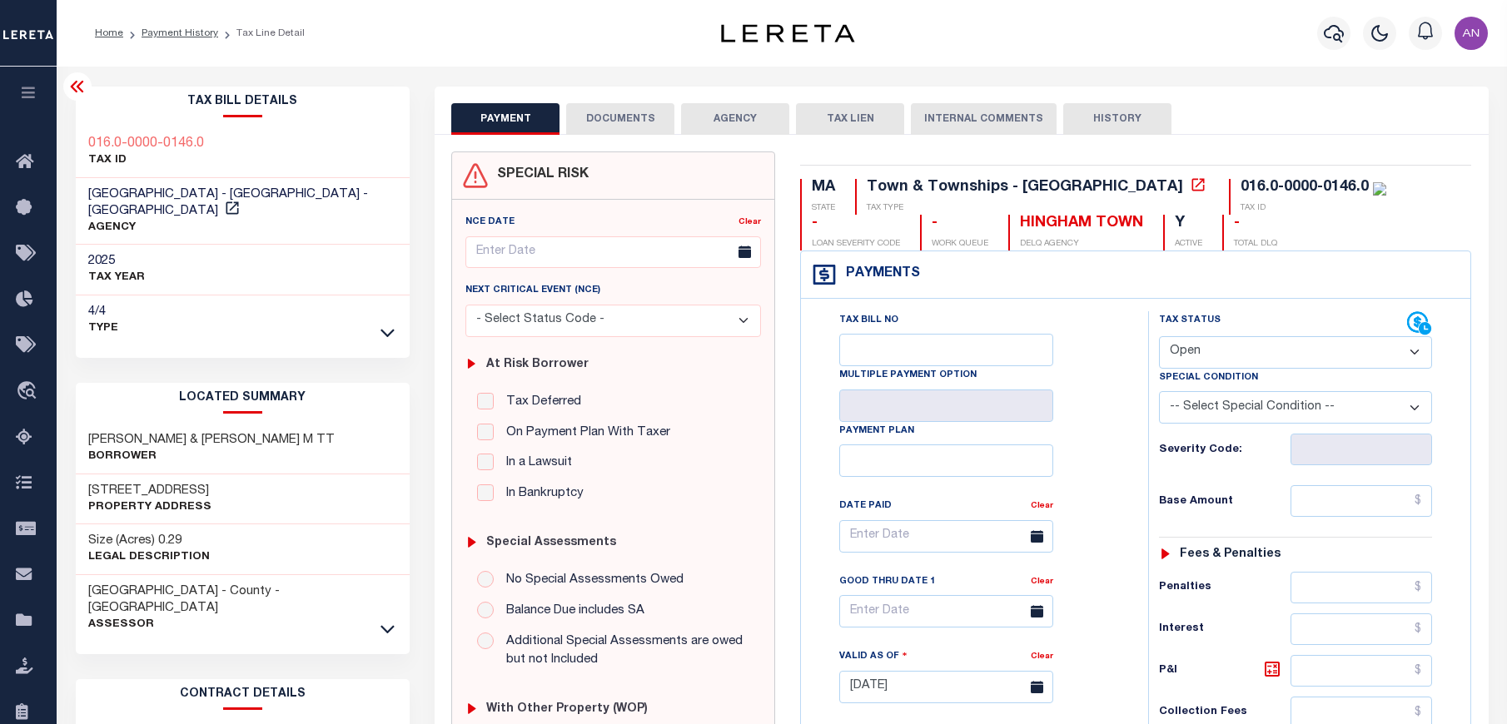
click at [597, 132] on button "DOCUMENTS" at bounding box center [620, 119] width 108 height 32
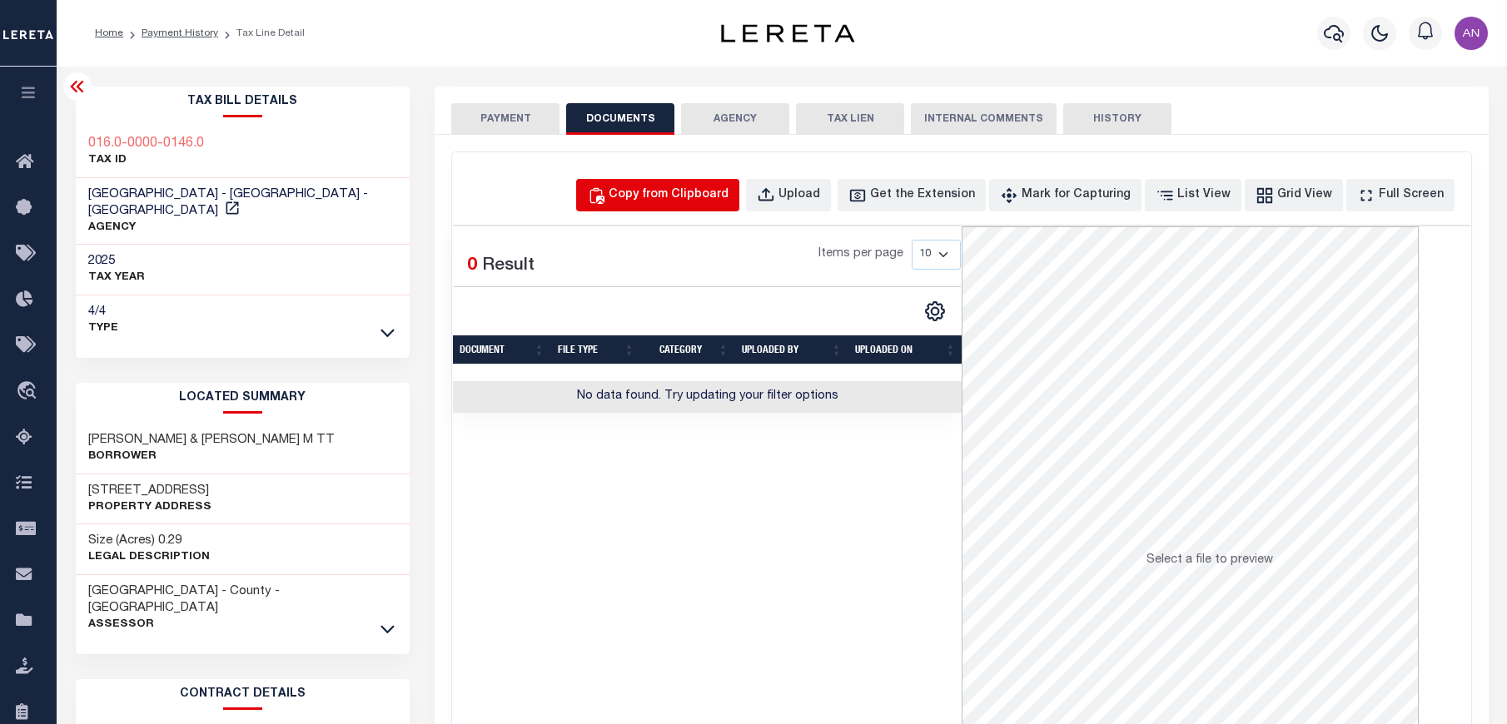
click at [676, 188] on div "Copy from Clipboard" at bounding box center [668, 195] width 120 height 18
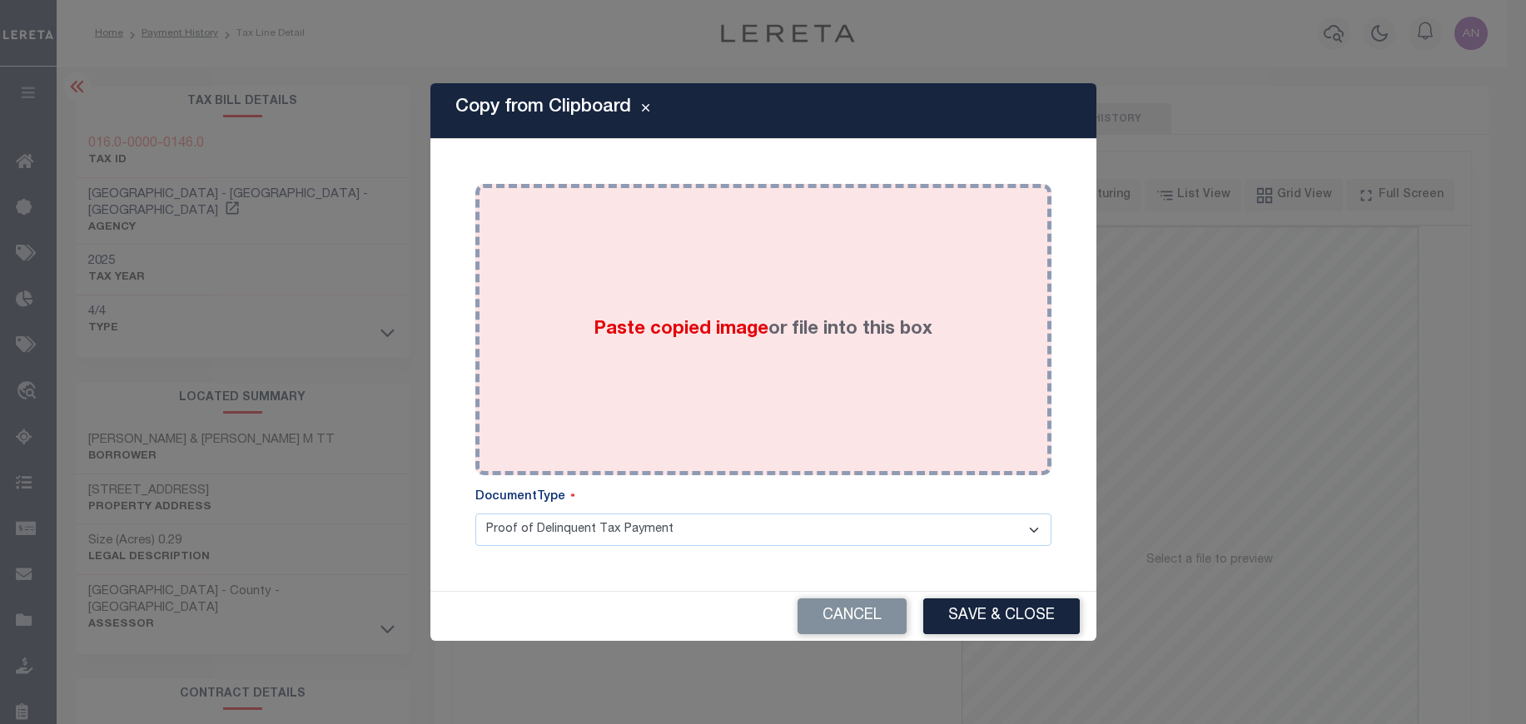
click at [759, 233] on div "Paste copied image or file into this box" at bounding box center [763, 329] width 551 height 266
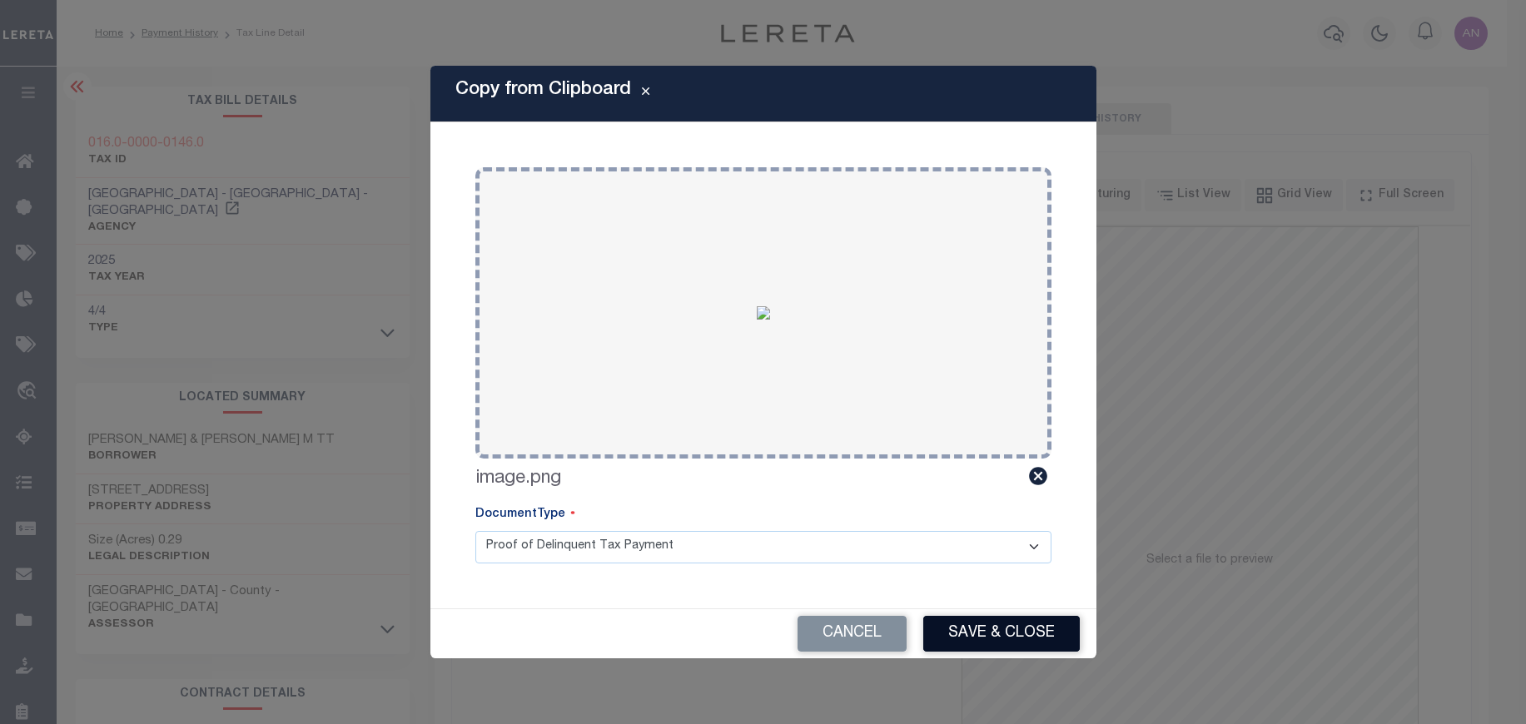
click at [1010, 630] on button "Save & Close" at bounding box center [1001, 634] width 156 height 36
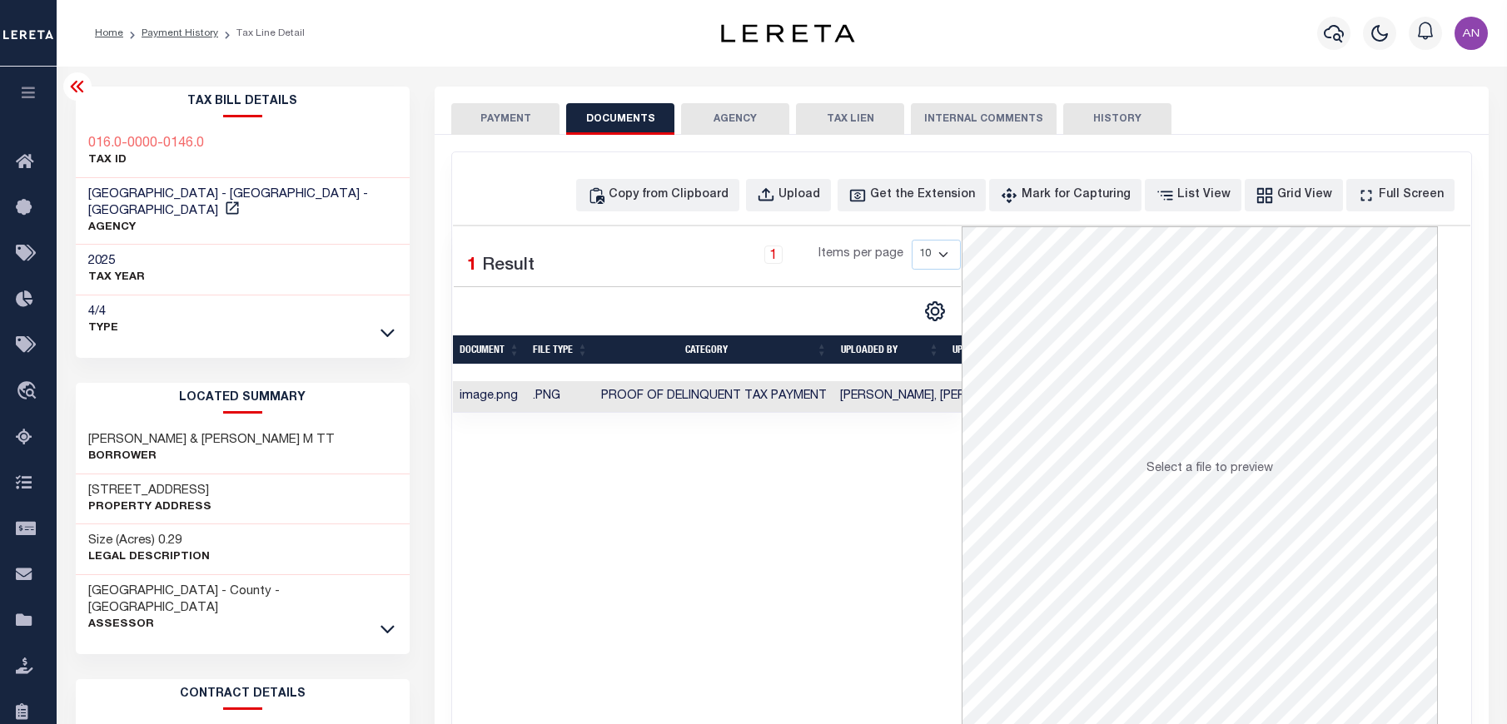
click at [473, 116] on button "PAYMENT" at bounding box center [505, 119] width 108 height 32
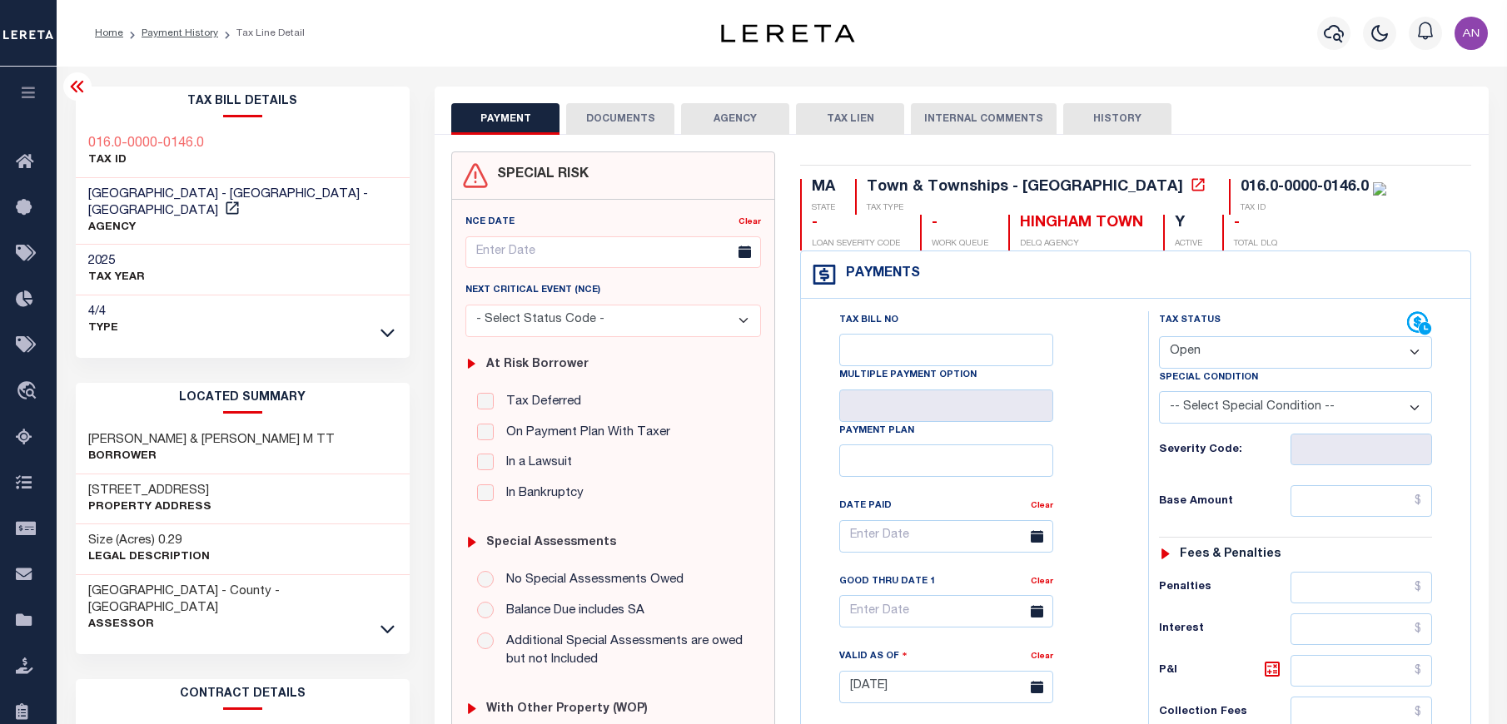
click at [1219, 358] on select "- Select Status Code - Open Due/Unpaid Paid Incomplete No Tax Due Internal Refu…" at bounding box center [1295, 352] width 273 height 32
select select "PYD"
click at [1159, 337] on select "- Select Status Code - Open Due/Unpaid Paid Incomplete No Tax Due Internal Refu…" at bounding box center [1295, 352] width 273 height 32
type input "[DATE]"
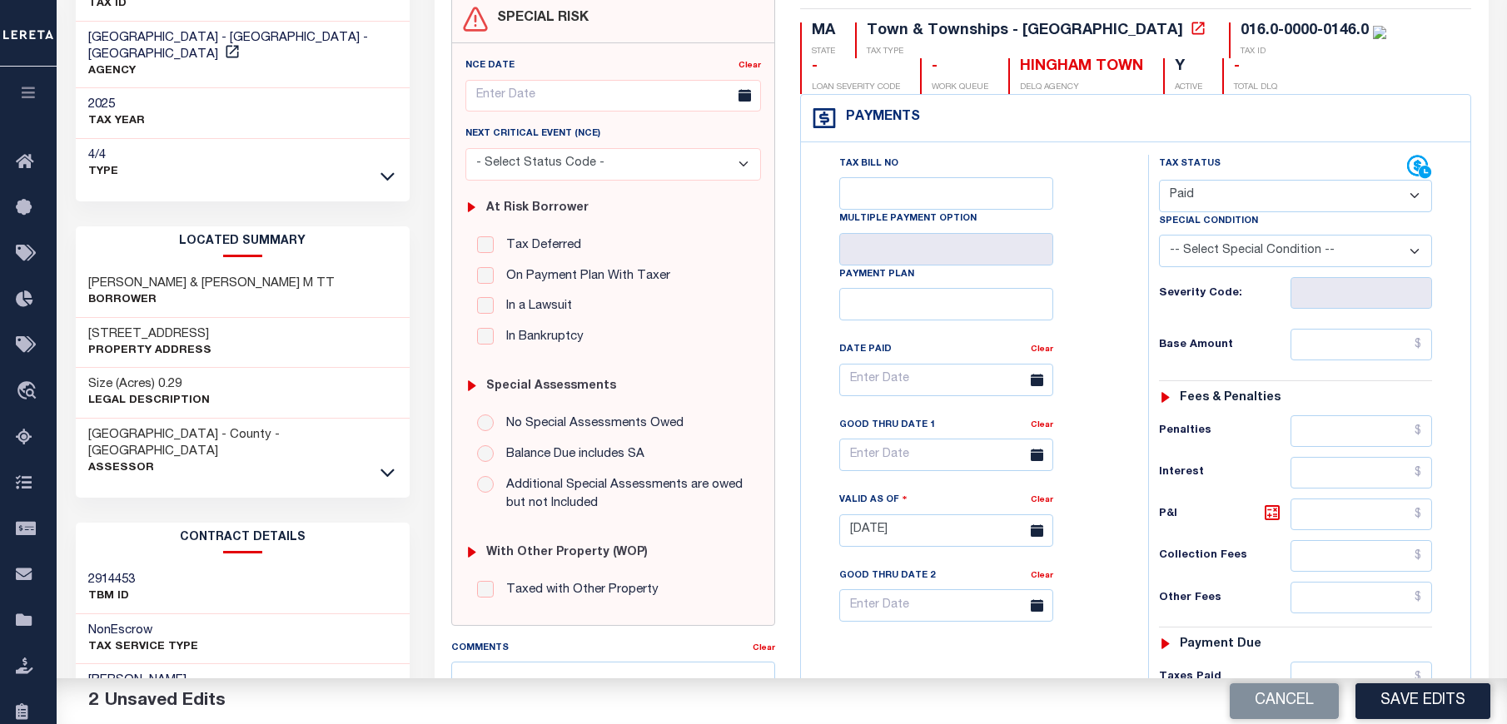
scroll to position [250, 0]
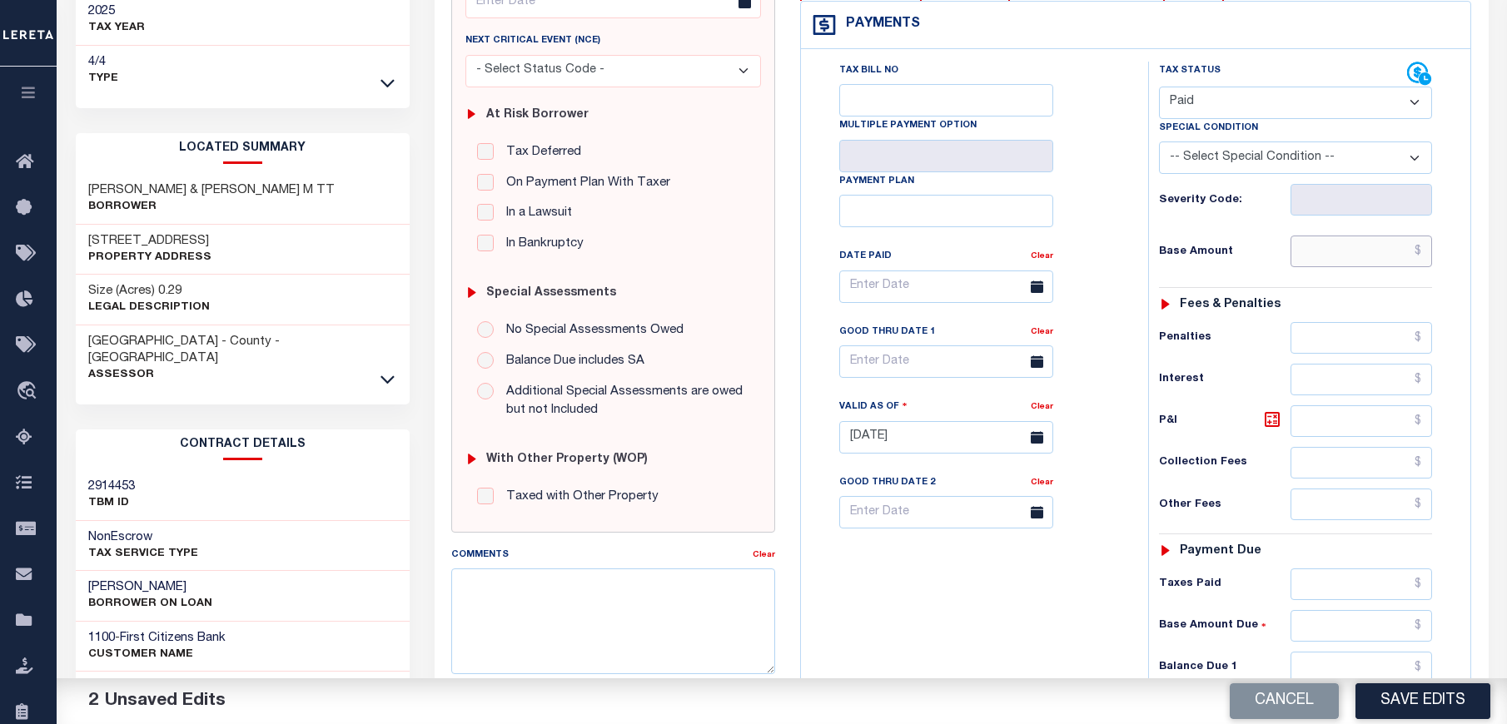
click at [1352, 252] on input "text" at bounding box center [1361, 252] width 142 height 32
type input "$0.00"
click at [1110, 206] on div "Tax Bill No Multiple Payment Option Payment Plan Clear" at bounding box center [969, 295] width 305 height 467
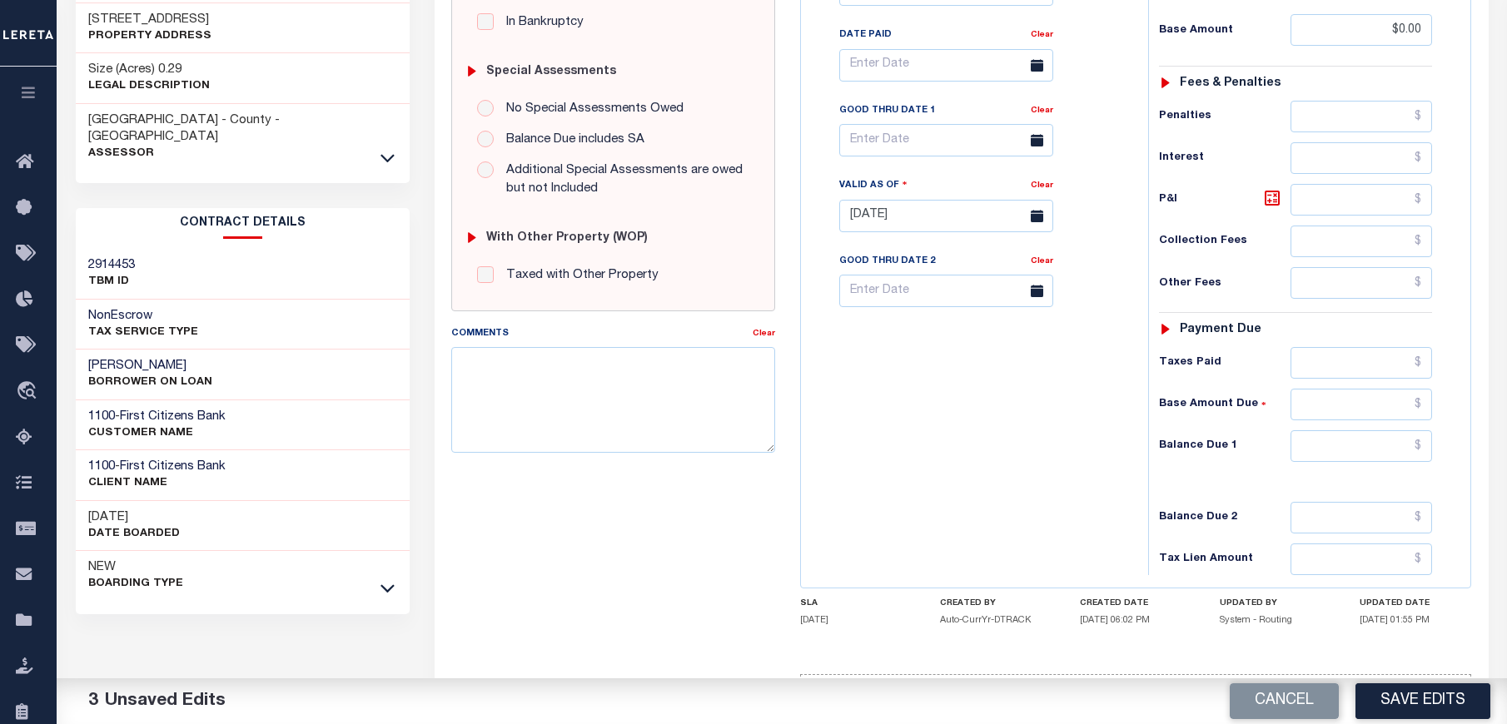
scroll to position [532, 0]
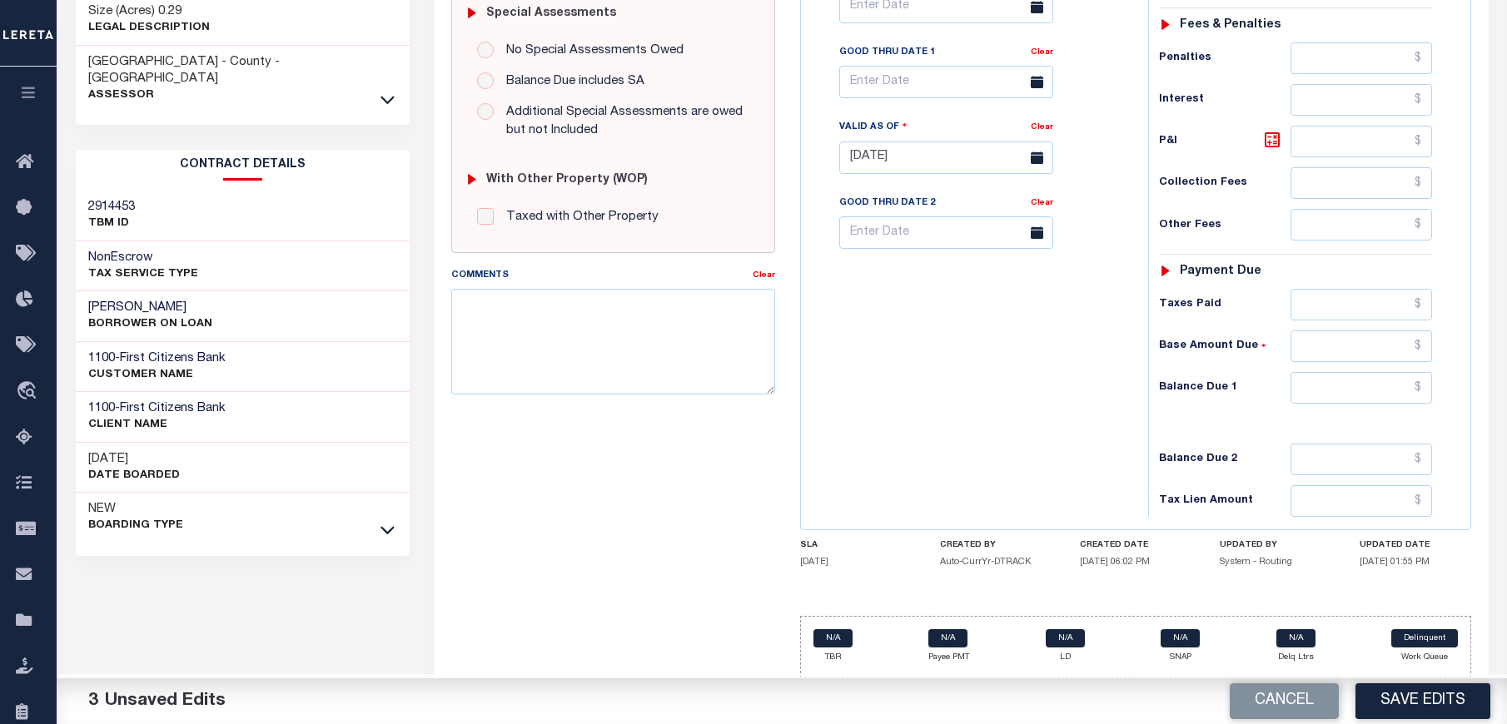
click at [1342, 405] on div "Tax Status Status - Select Status Code -" at bounding box center [1300, 149] width 305 height 735
click at [1342, 393] on input "text" at bounding box center [1361, 388] width 142 height 32
type input "$0.00"
click at [1095, 441] on div "Tax Bill No Multiple Payment Option Payment Plan Clear" at bounding box center [970, 149] width 330 height 735
click at [1383, 699] on button "Save Edits" at bounding box center [1422, 701] width 135 height 36
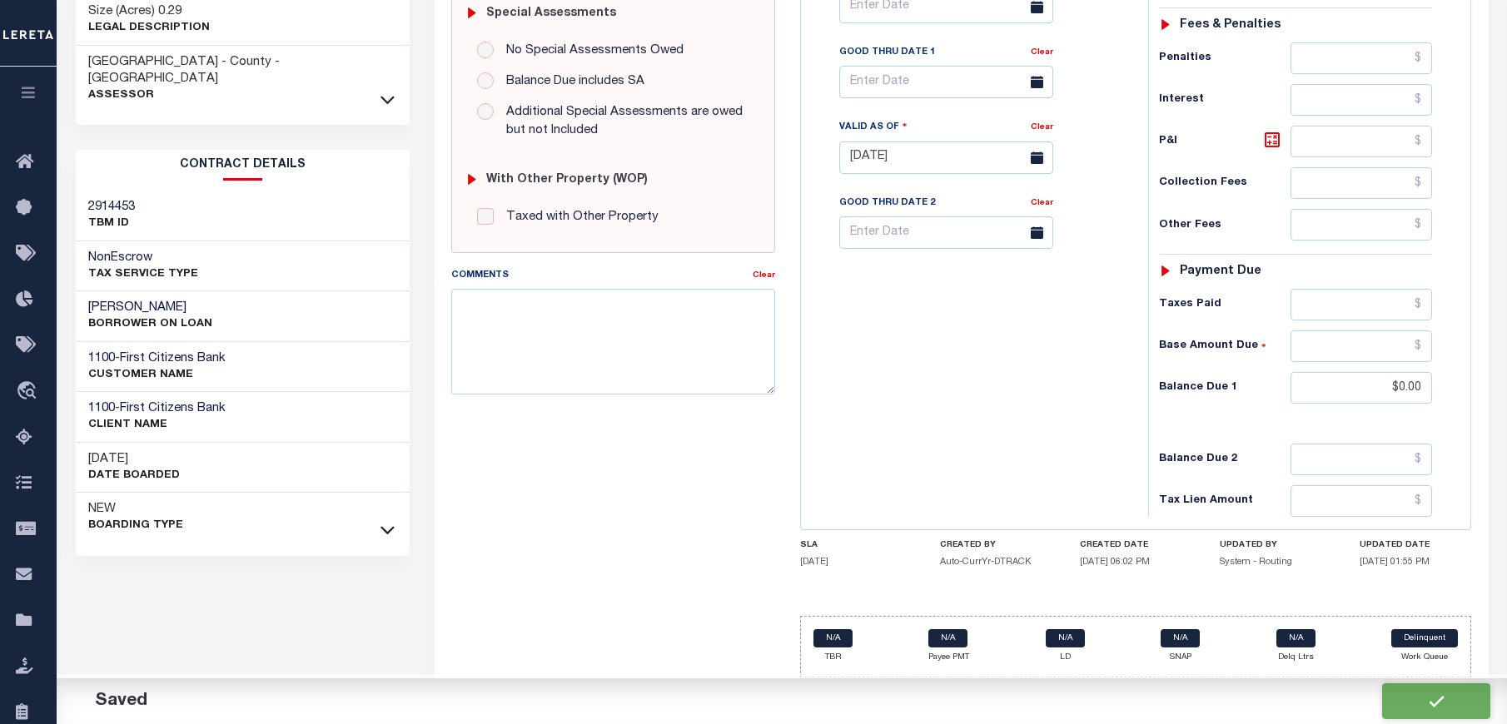
checkbox input "false"
type input "$0"
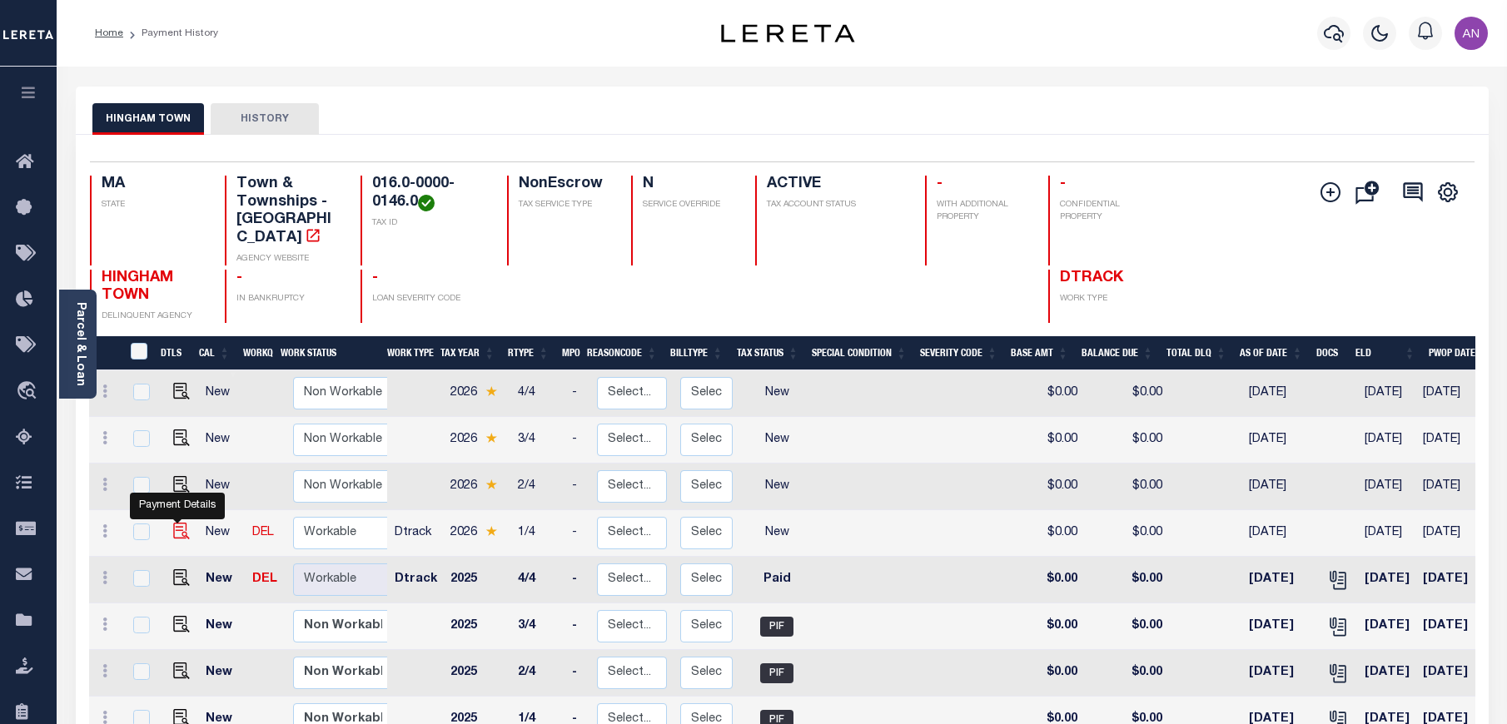
click at [173, 523] on img "" at bounding box center [181, 531] width 17 height 17
checkbox input "true"
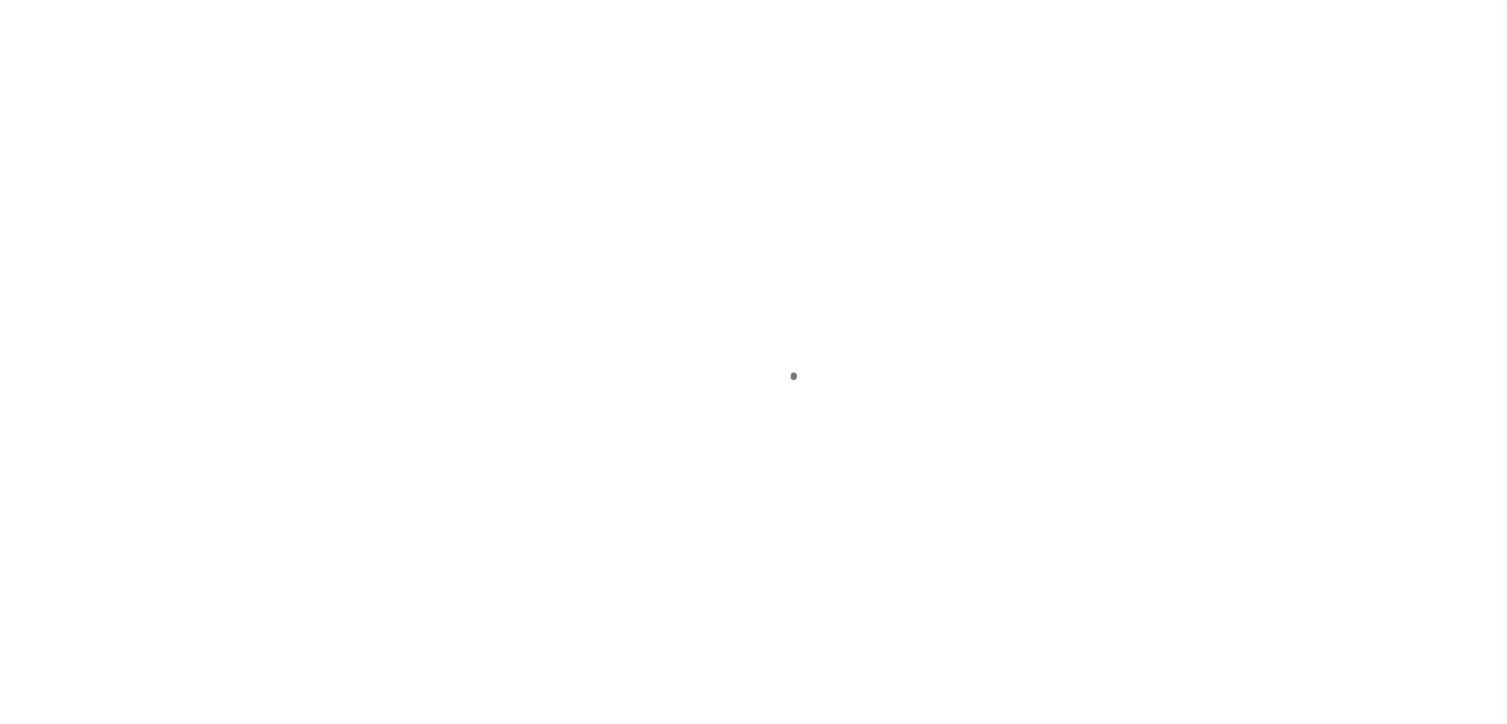
select select "NW2"
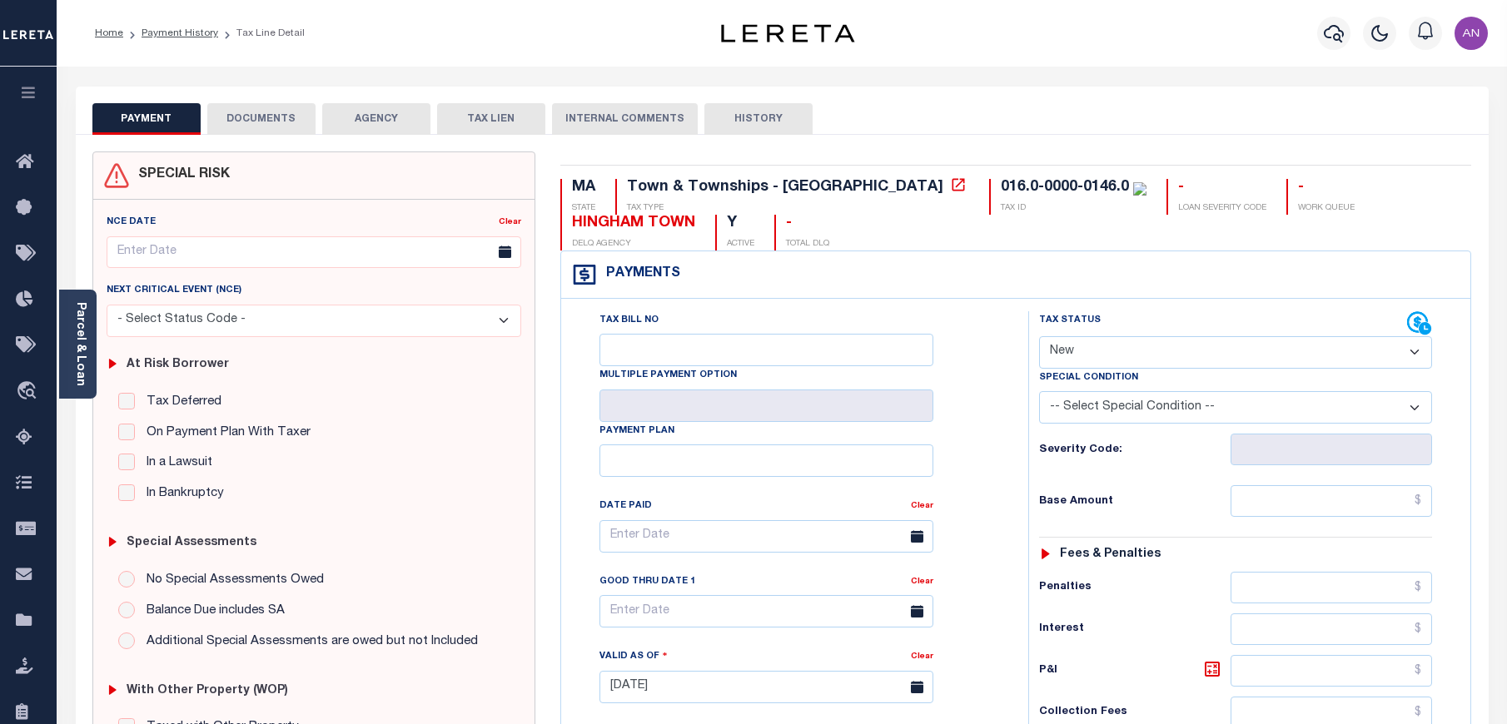
click at [260, 121] on button "DOCUMENTS" at bounding box center [261, 119] width 108 height 32
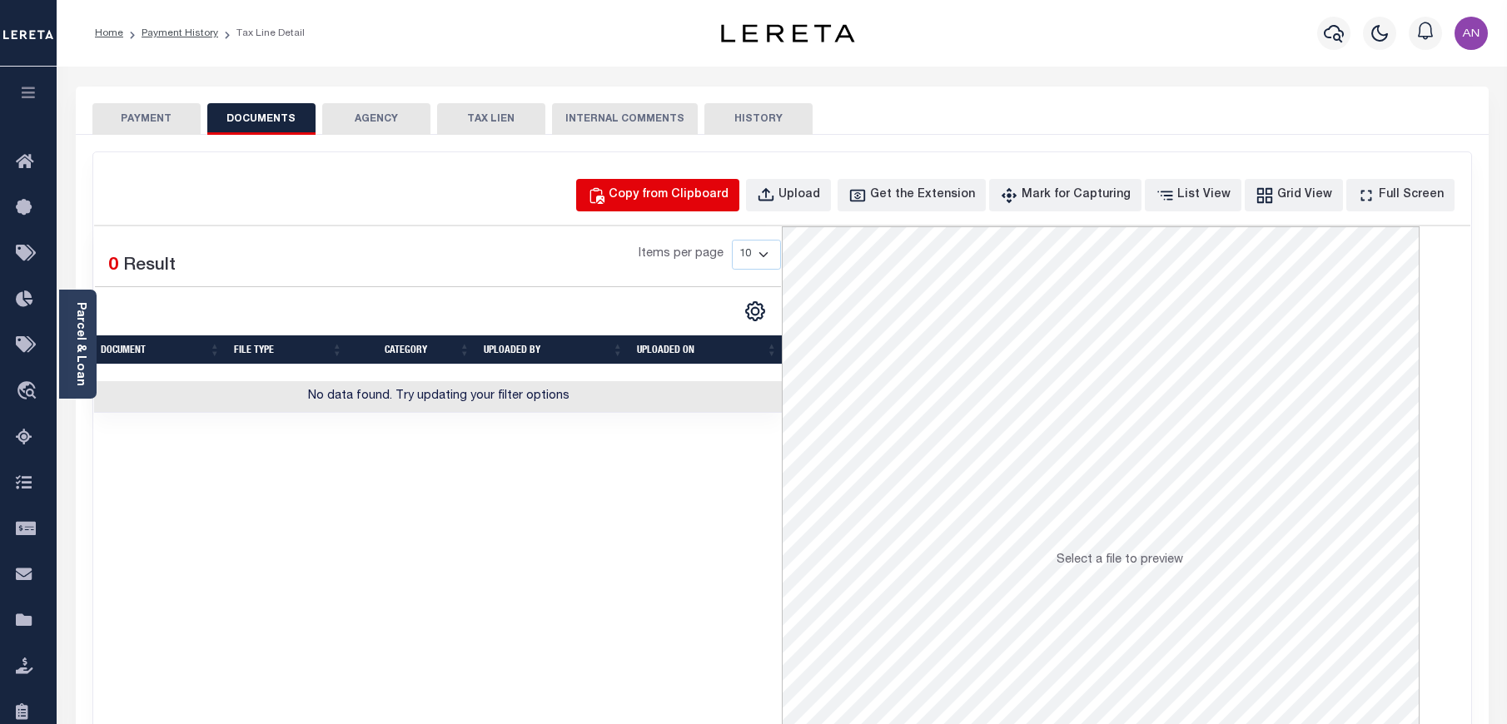
click at [678, 203] on div "Copy from Clipboard" at bounding box center [668, 195] width 120 height 18
select select "POP"
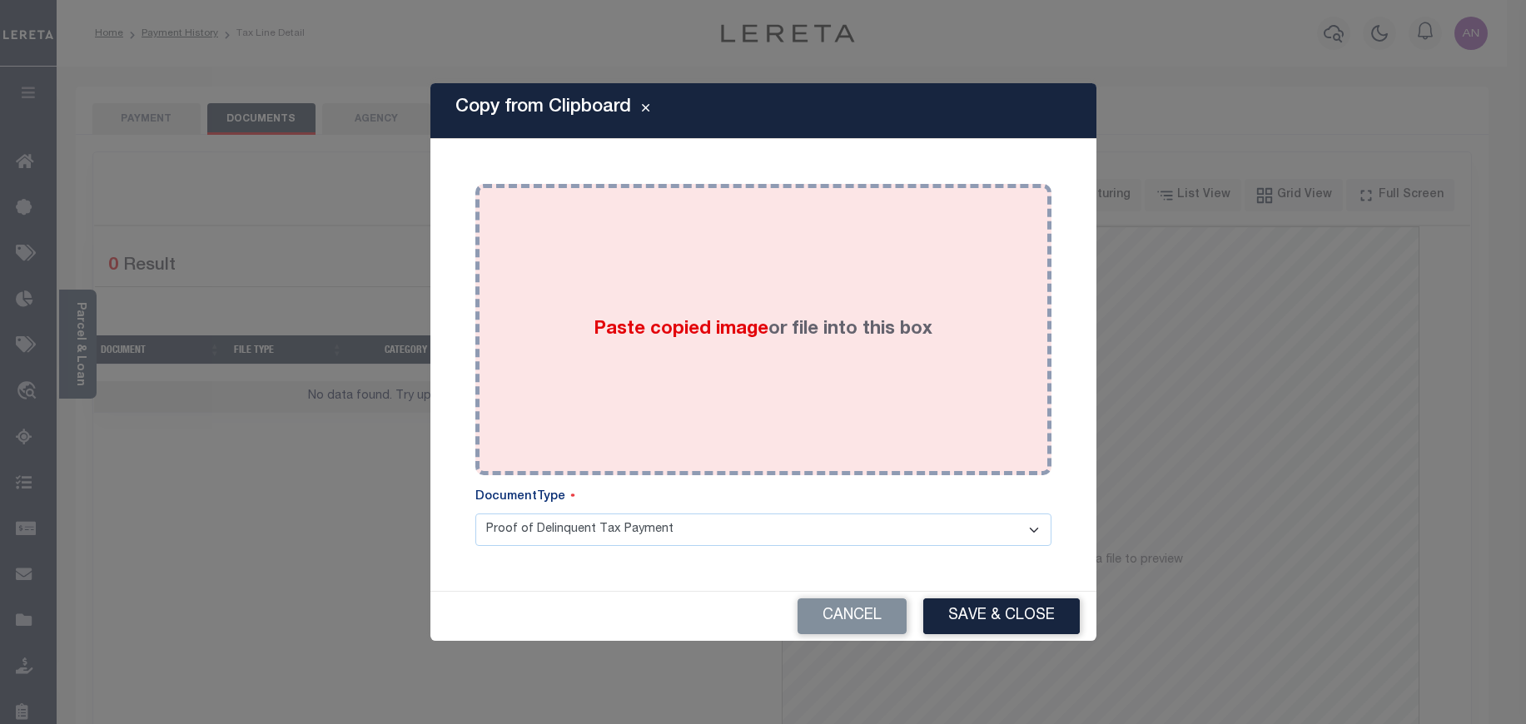
click at [687, 232] on div "Paste copied image or file into this box" at bounding box center [763, 329] width 551 height 266
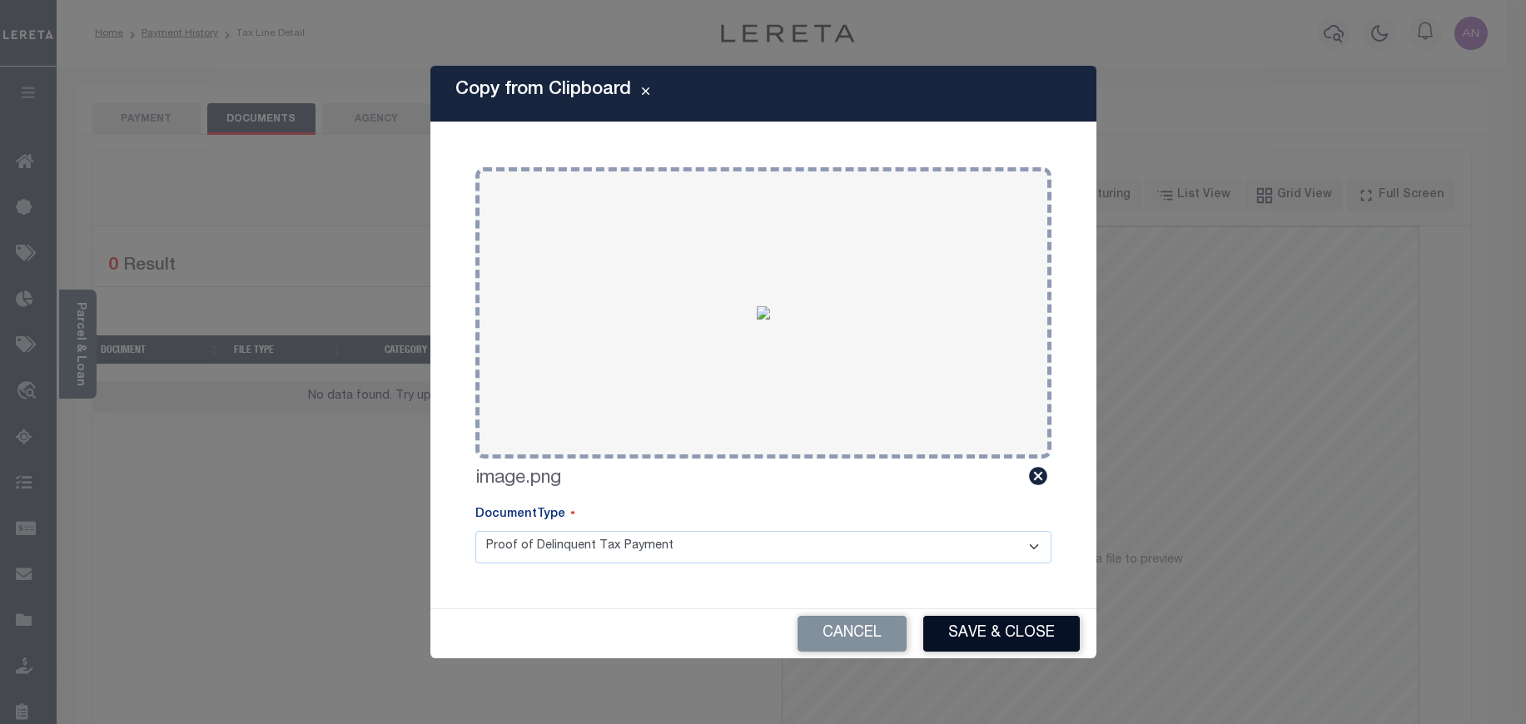
click at [1000, 624] on button "Save & Close" at bounding box center [1001, 634] width 156 height 36
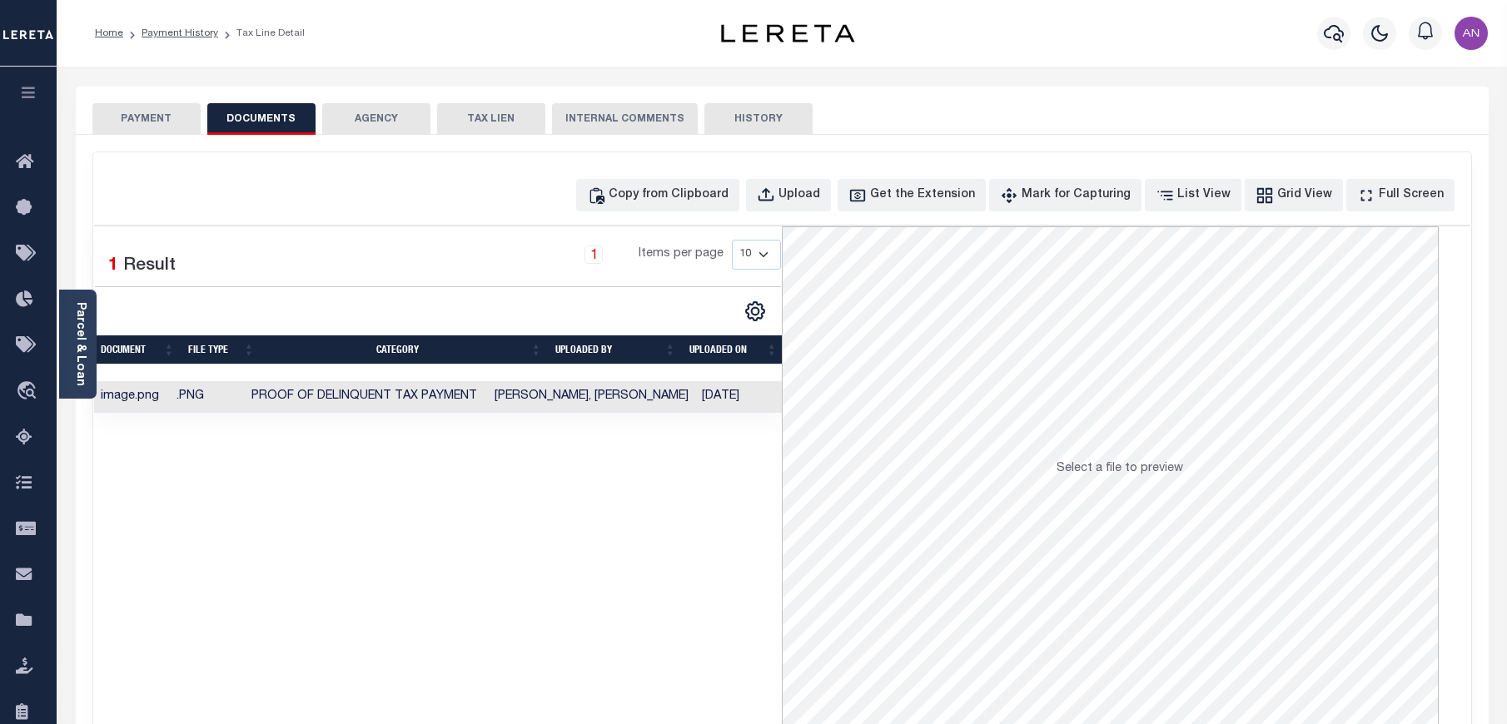
click at [142, 126] on button "PAYMENT" at bounding box center [146, 119] width 108 height 32
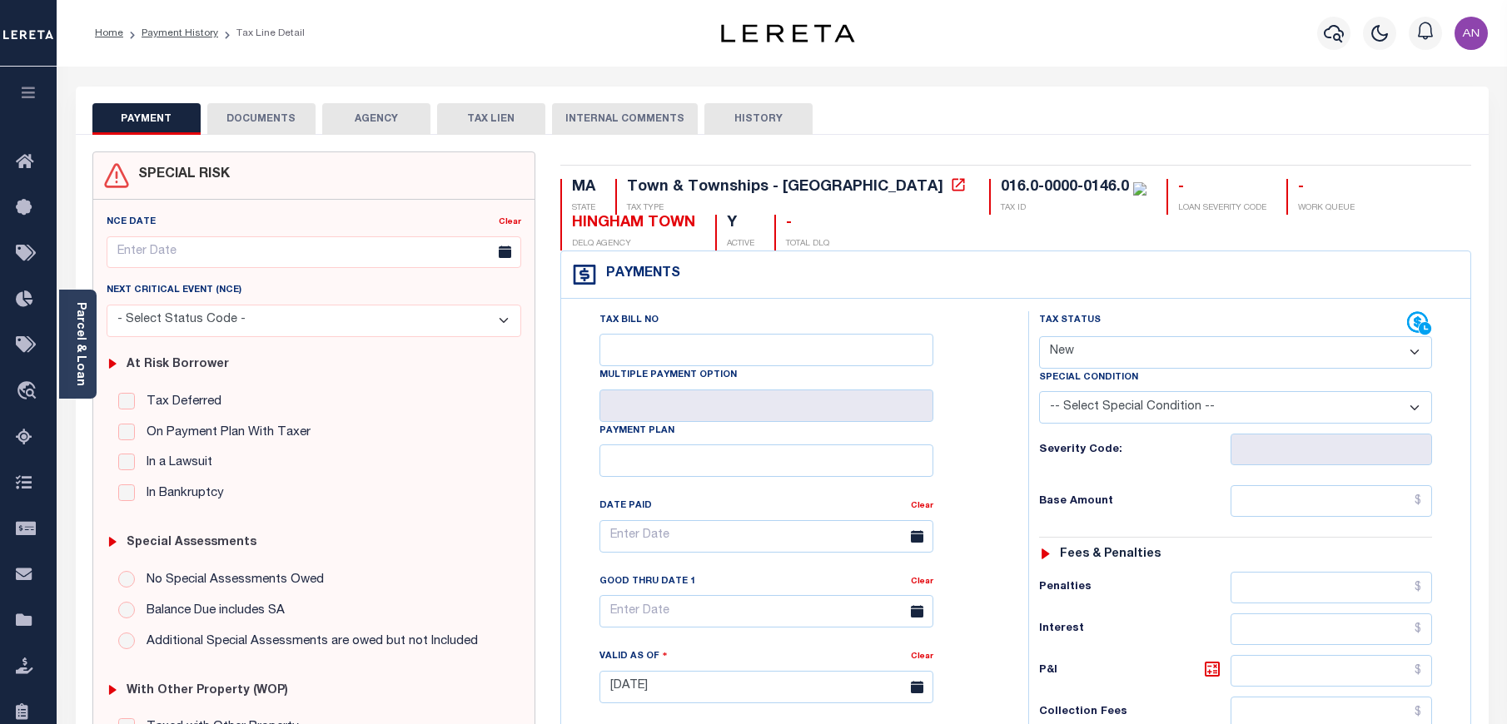
click at [1231, 361] on select "- Select Status Code - Open Due/Unpaid Paid Incomplete No Tax Due Internal Refu…" at bounding box center [1235, 352] width 393 height 32
select select "PYD"
click at [1039, 337] on select "- Select Status Code - Open Due/Unpaid Paid Incomplete No Tax Due Internal Refu…" at bounding box center [1235, 352] width 393 height 32
type input "09/12/2025"
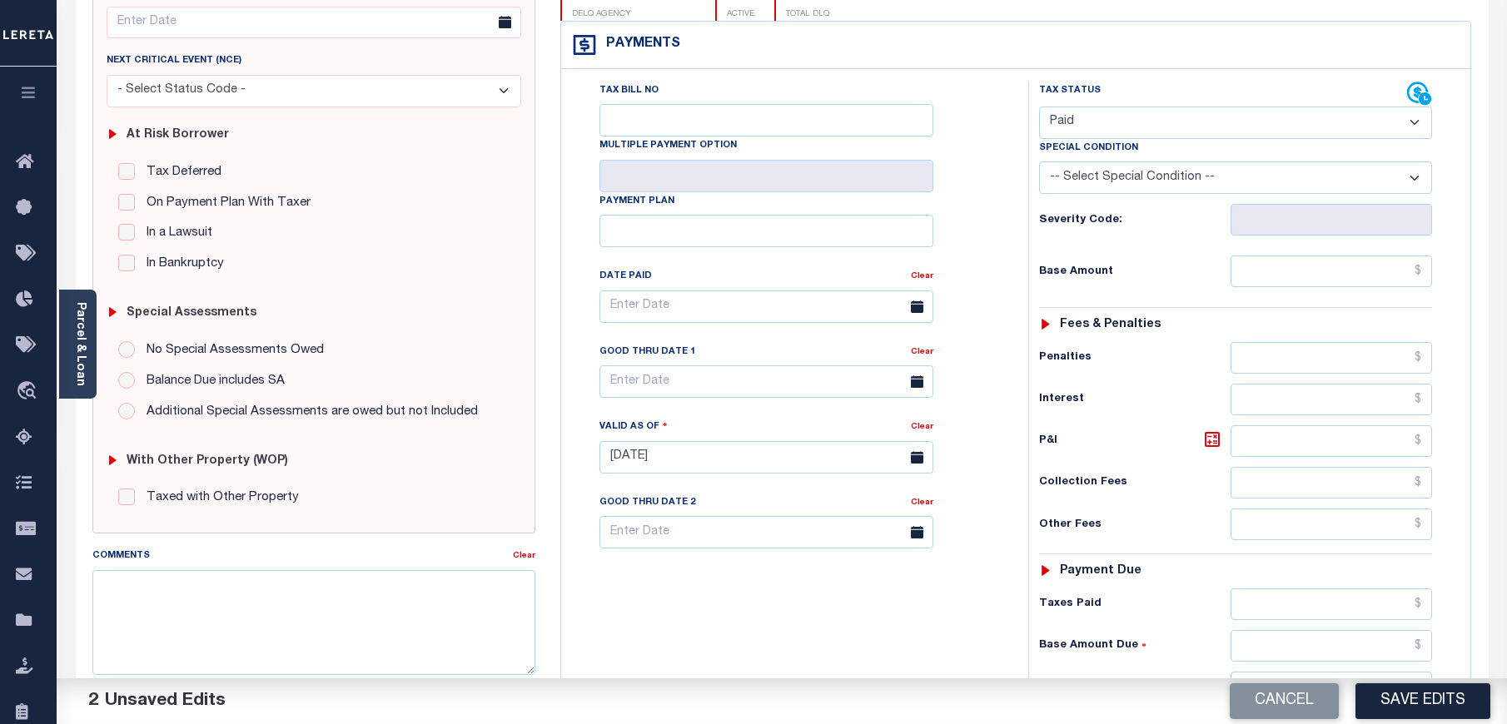
scroll to position [375, 0]
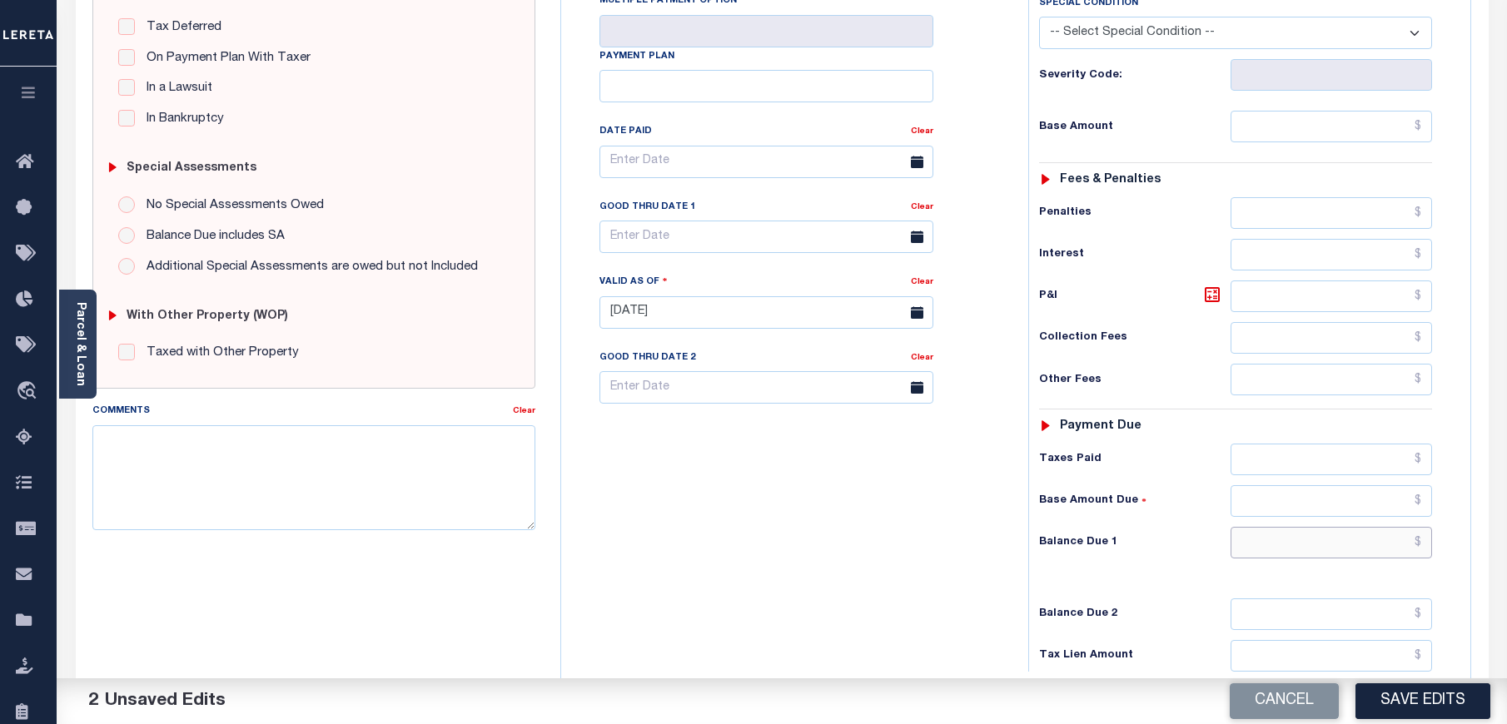
click at [1310, 542] on input "text" at bounding box center [1331, 543] width 202 height 32
type input "$0.00"
click at [947, 519] on div "Tax Bill No Multiple Payment Option Payment Plan Clear" at bounding box center [790, 304] width 450 height 735
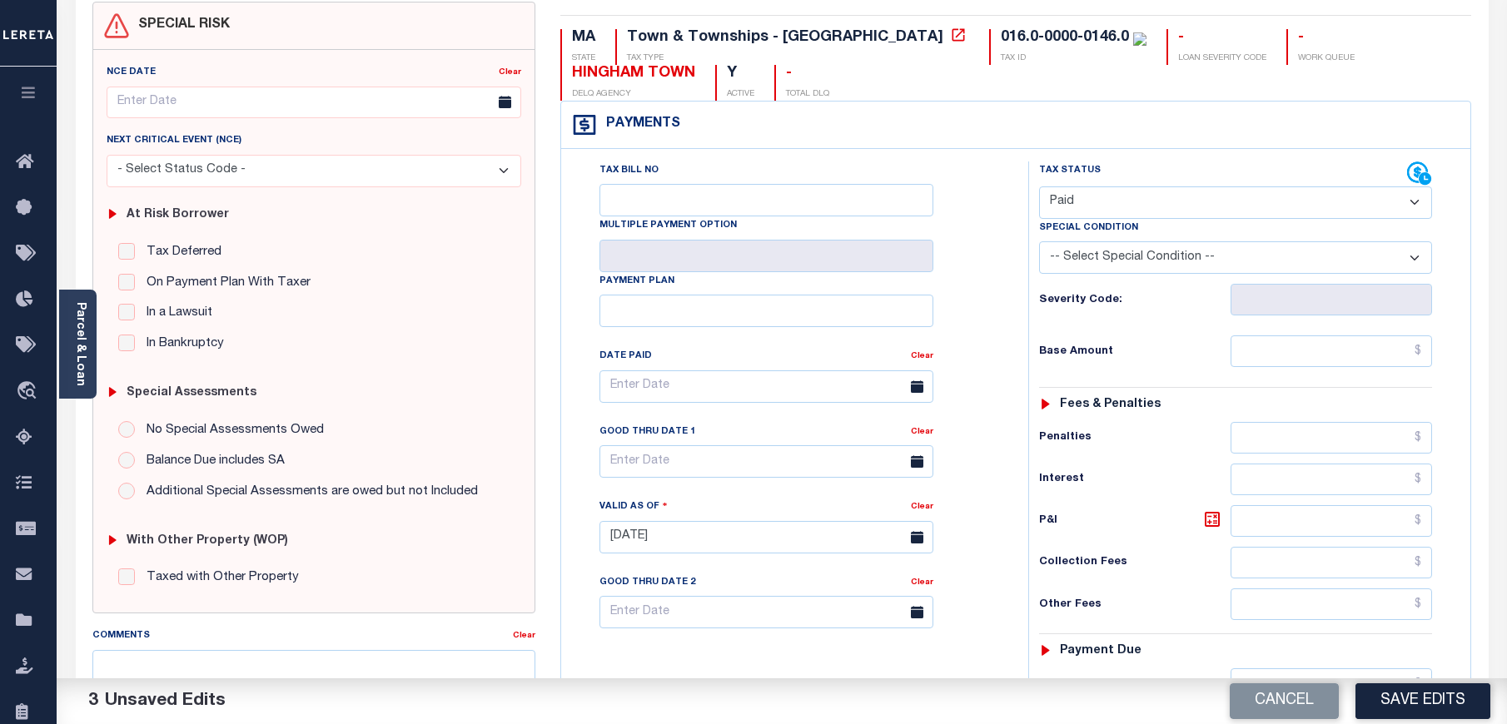
scroll to position [125, 0]
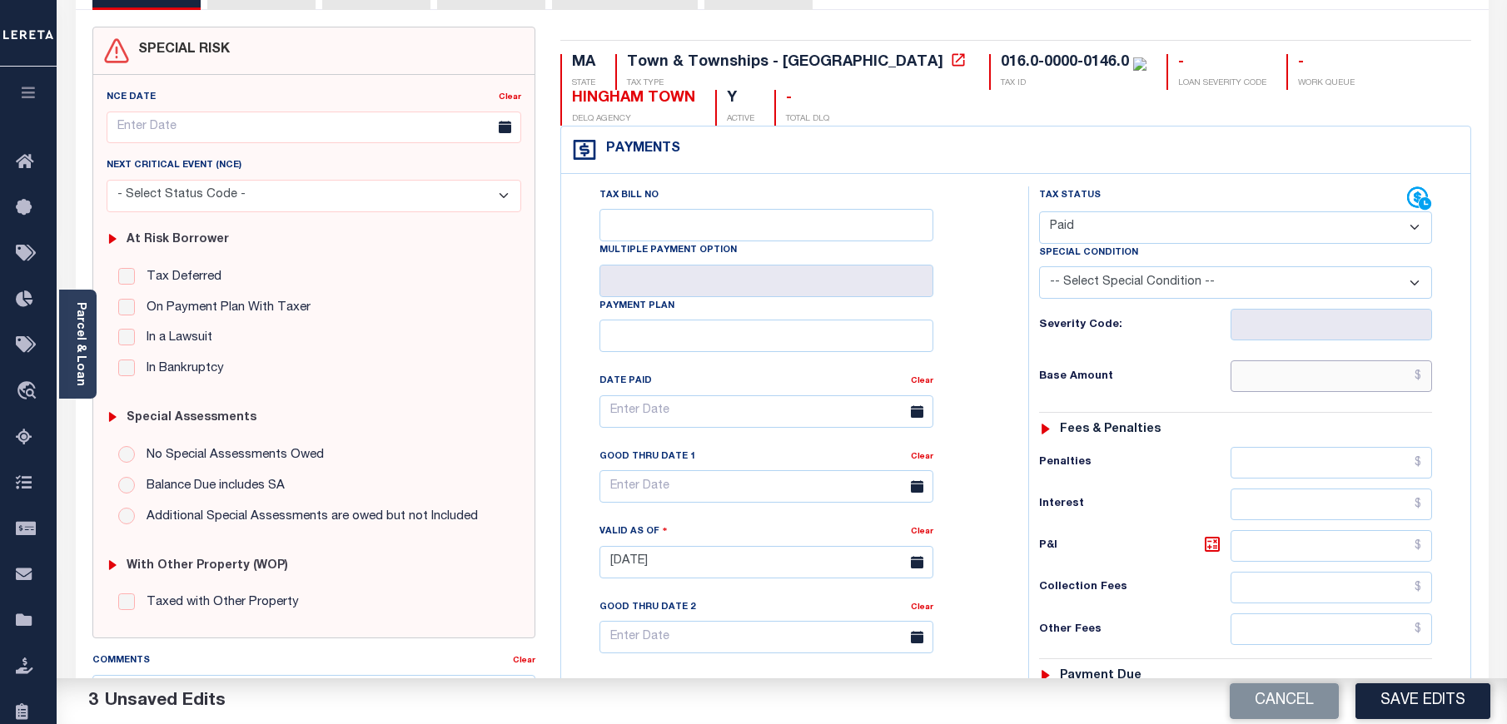
click at [1329, 385] on input "text" at bounding box center [1331, 376] width 202 height 32
type input "$0.00"
click at [1012, 400] on div "Tax Bill No Multiple Payment Option Payment Plan Clear" at bounding box center [790, 553] width 450 height 735
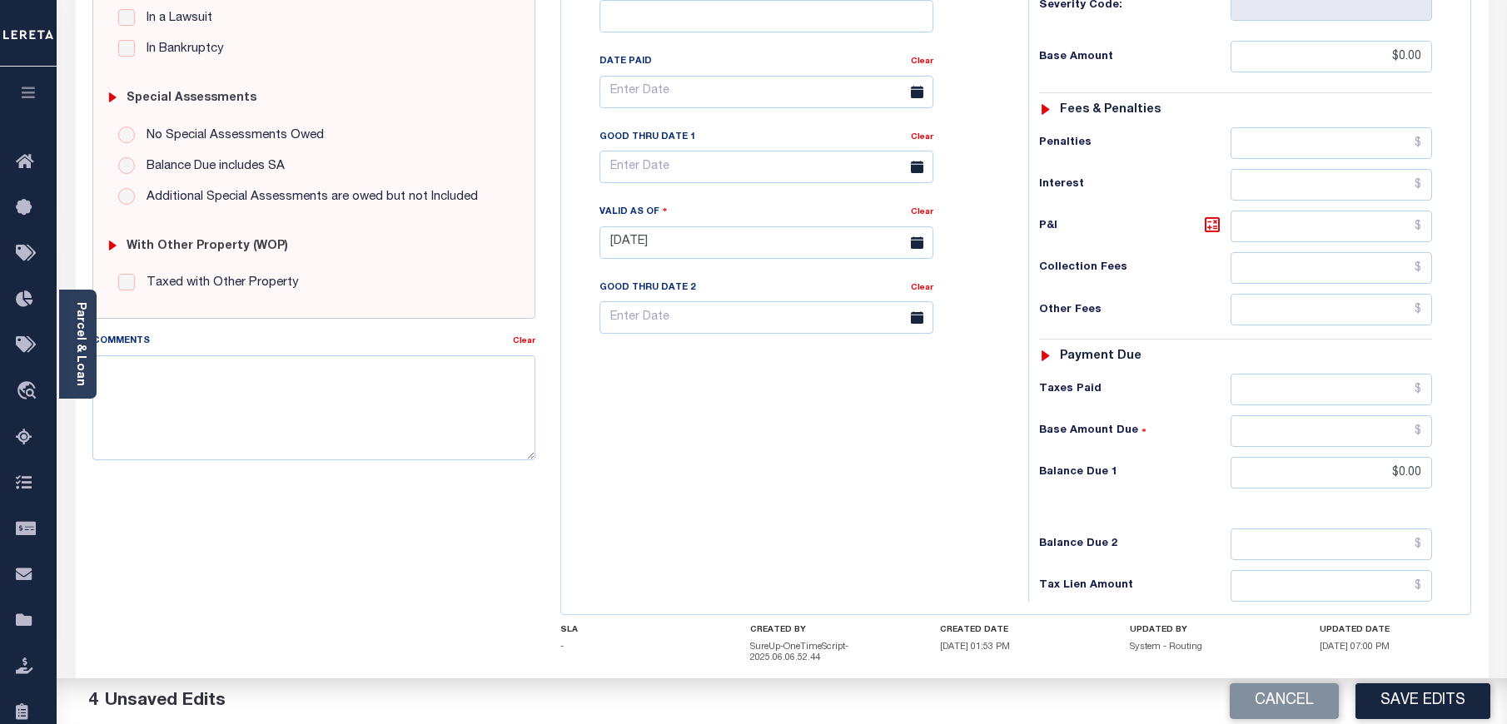
scroll to position [543, 0]
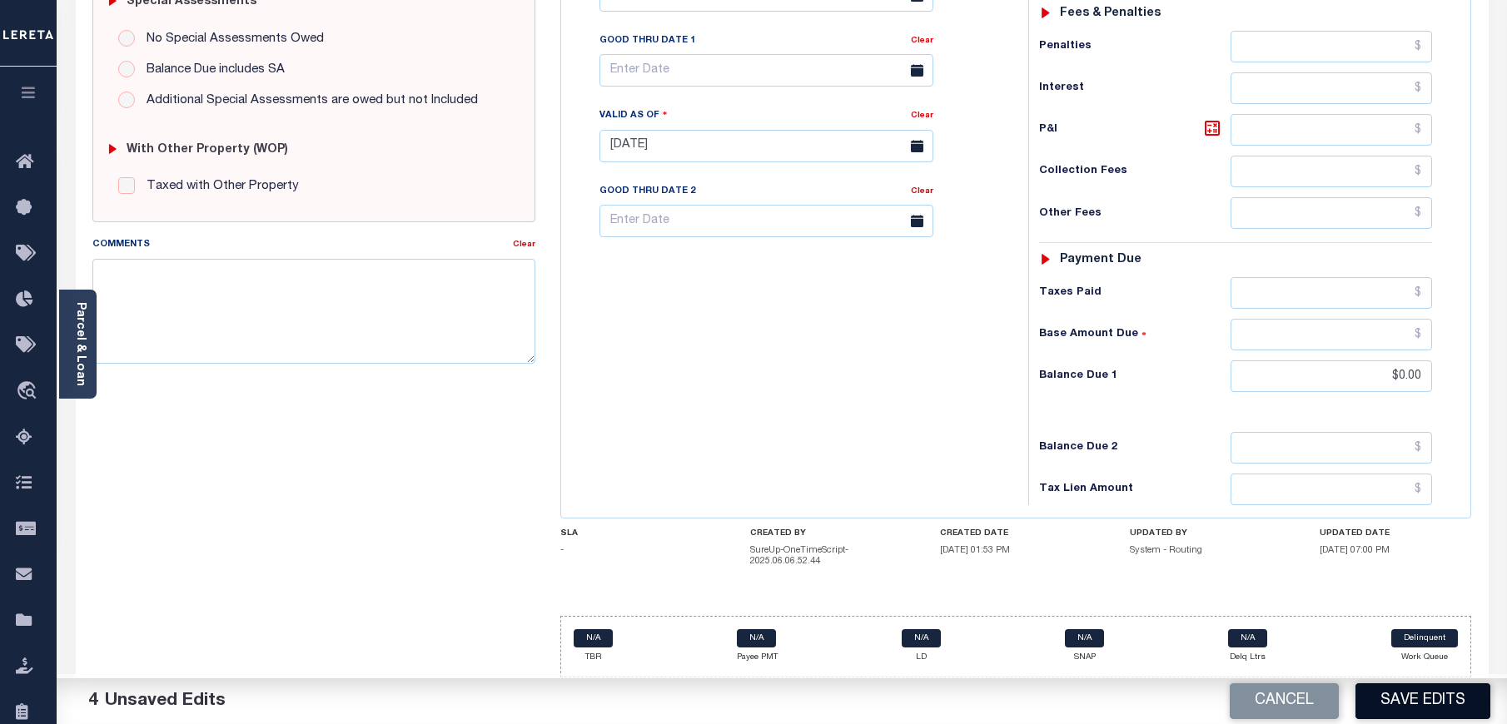
click at [1401, 714] on button "Save Edits" at bounding box center [1422, 701] width 135 height 36
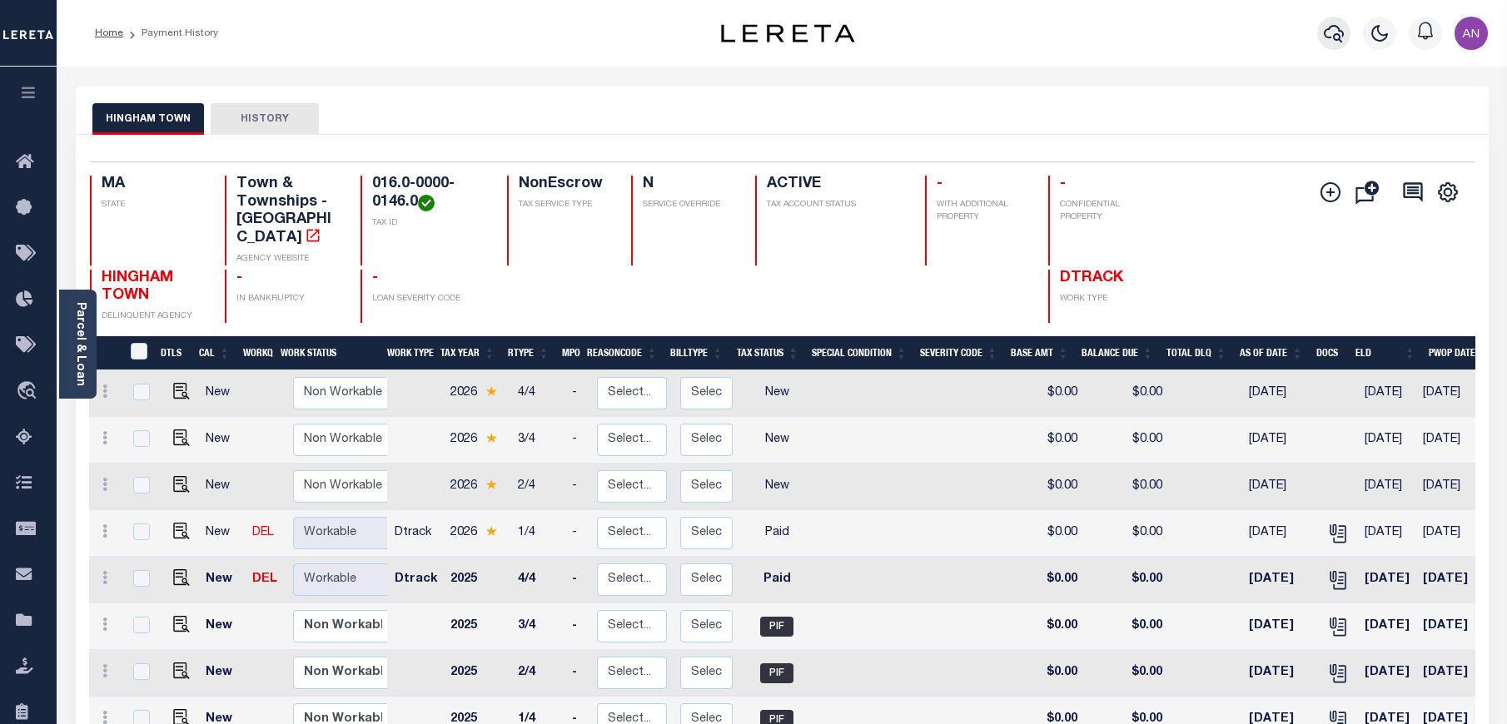
click at [1334, 34] on icon "button" at bounding box center [1333, 33] width 20 height 20
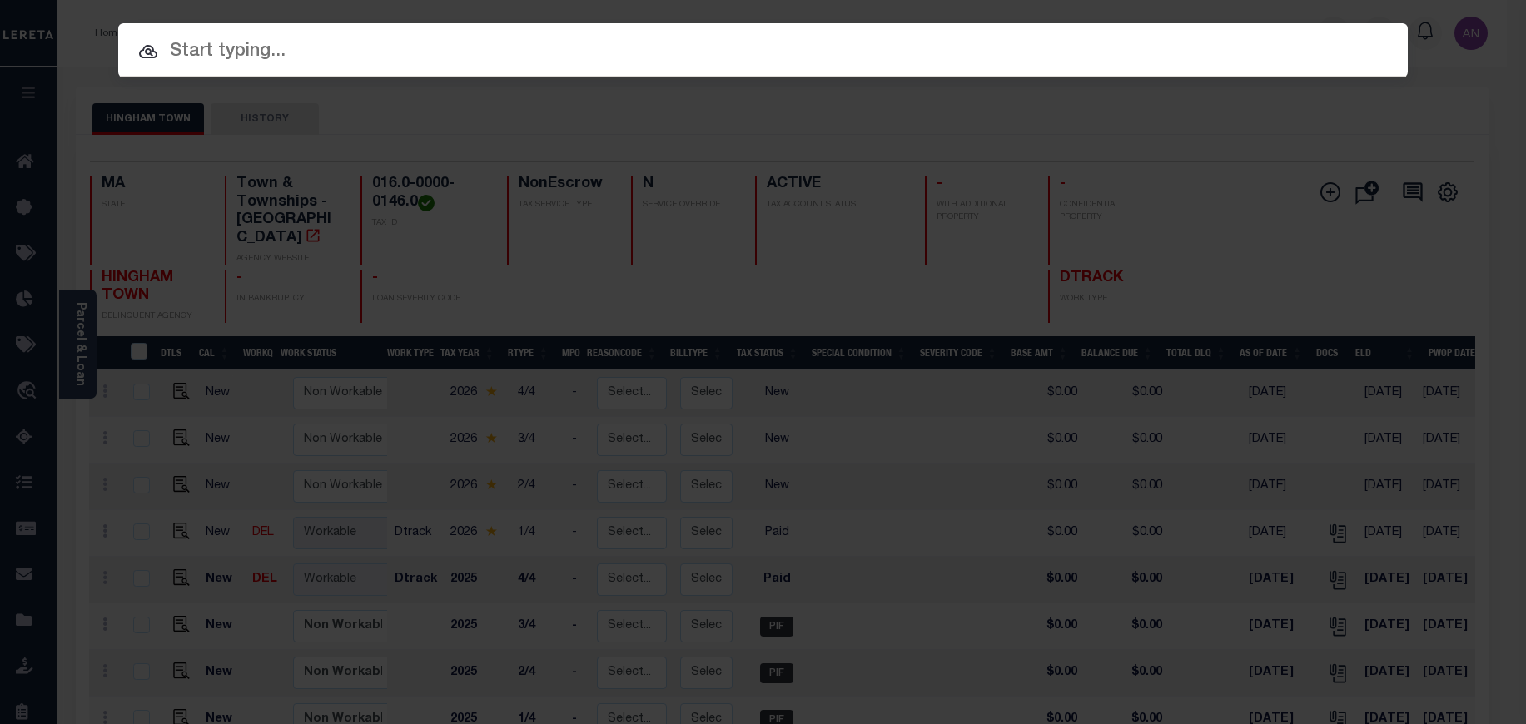
paste input "993250637"
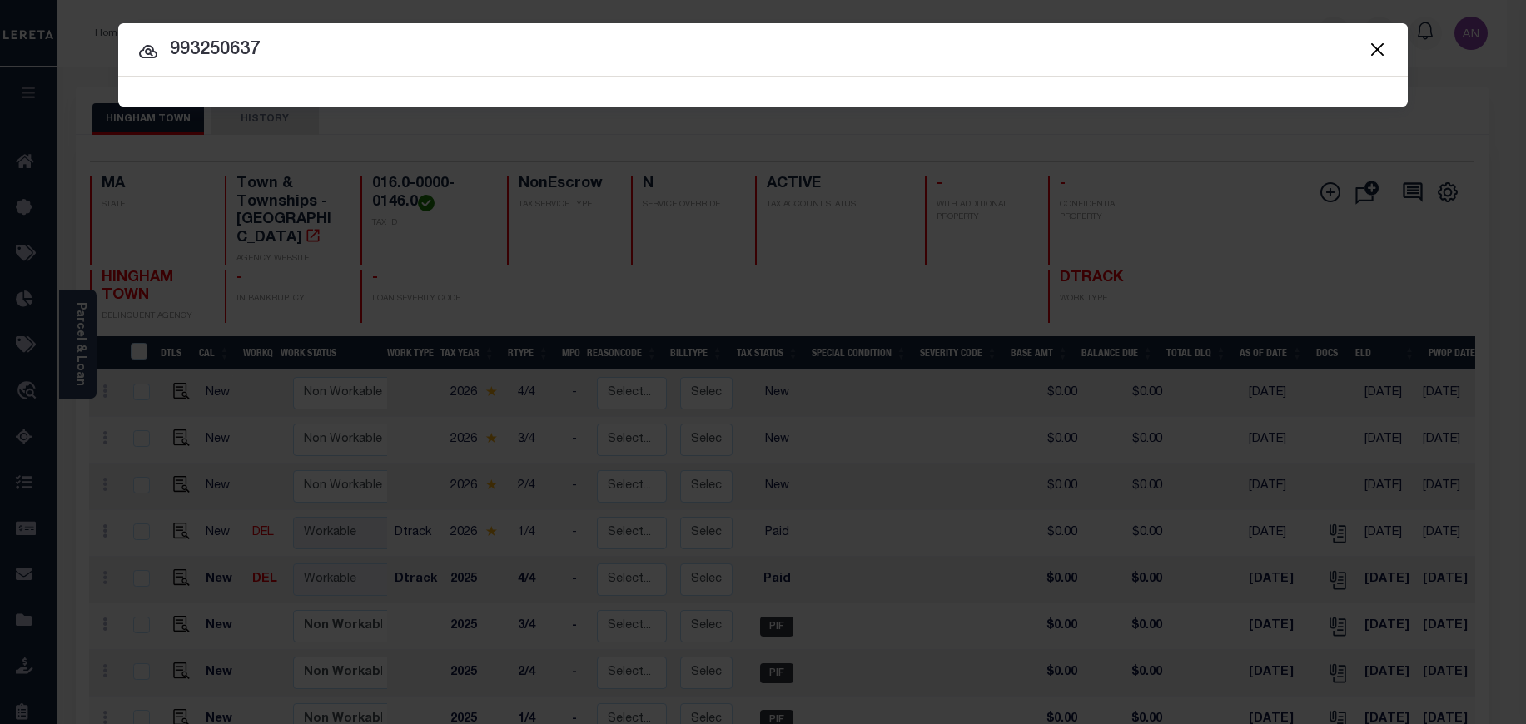
type input "993250637"
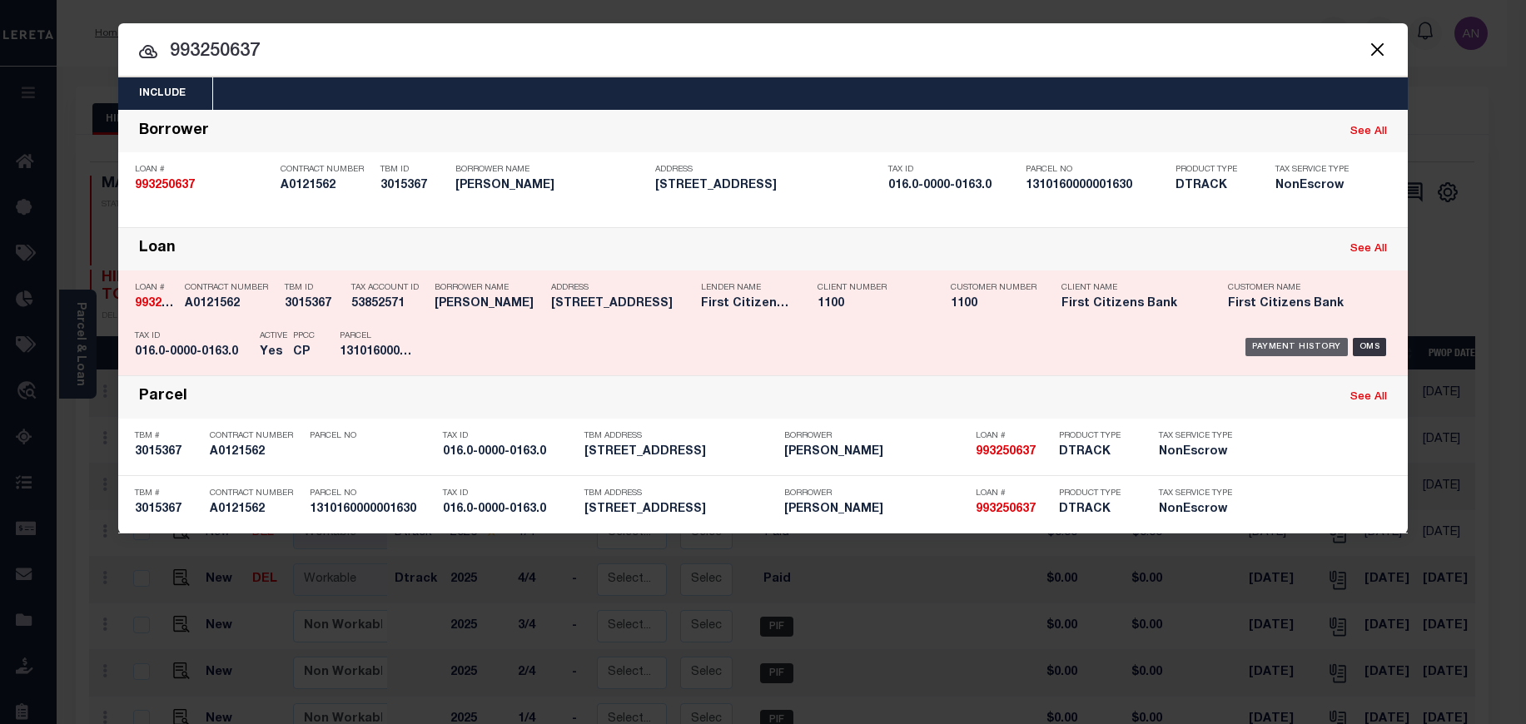
click at [1308, 350] on div "Payment History" at bounding box center [1296, 347] width 102 height 18
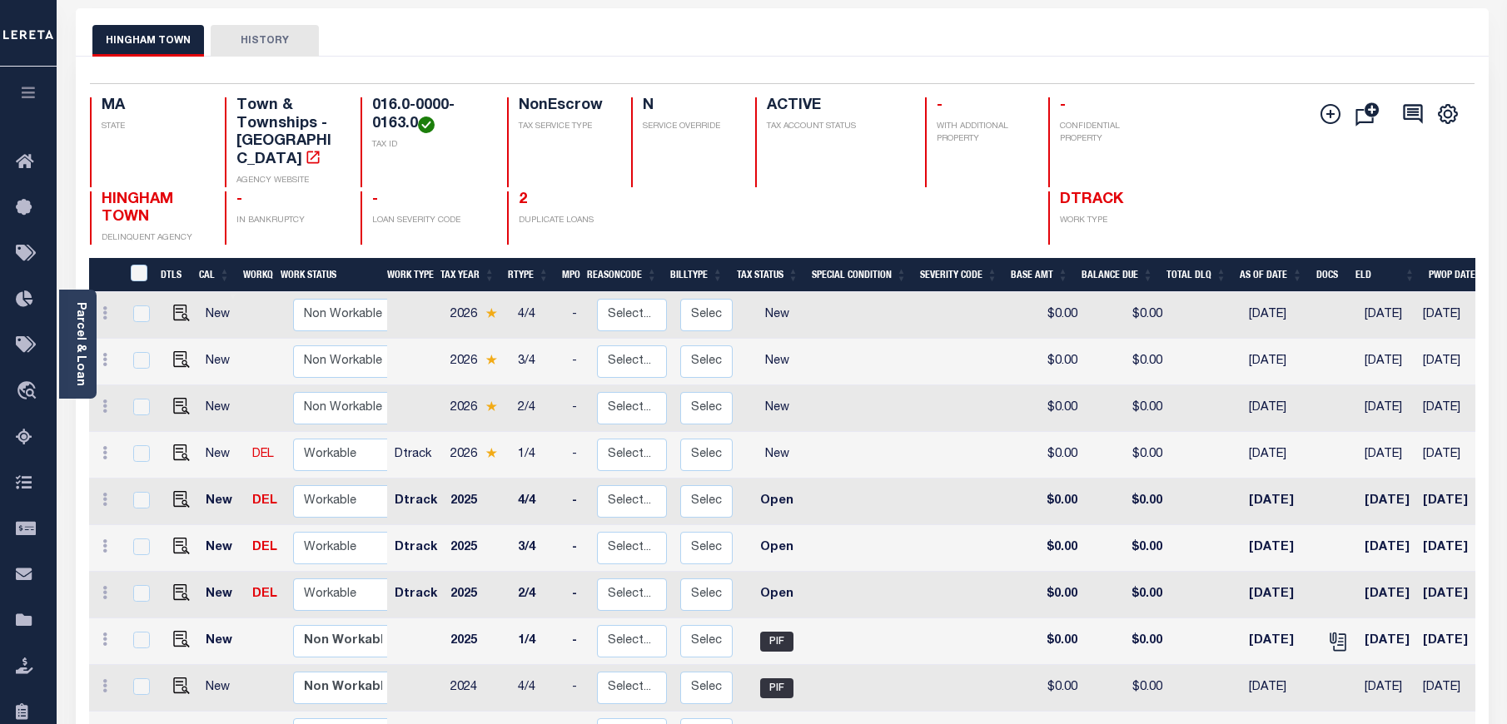
scroll to position [125, 0]
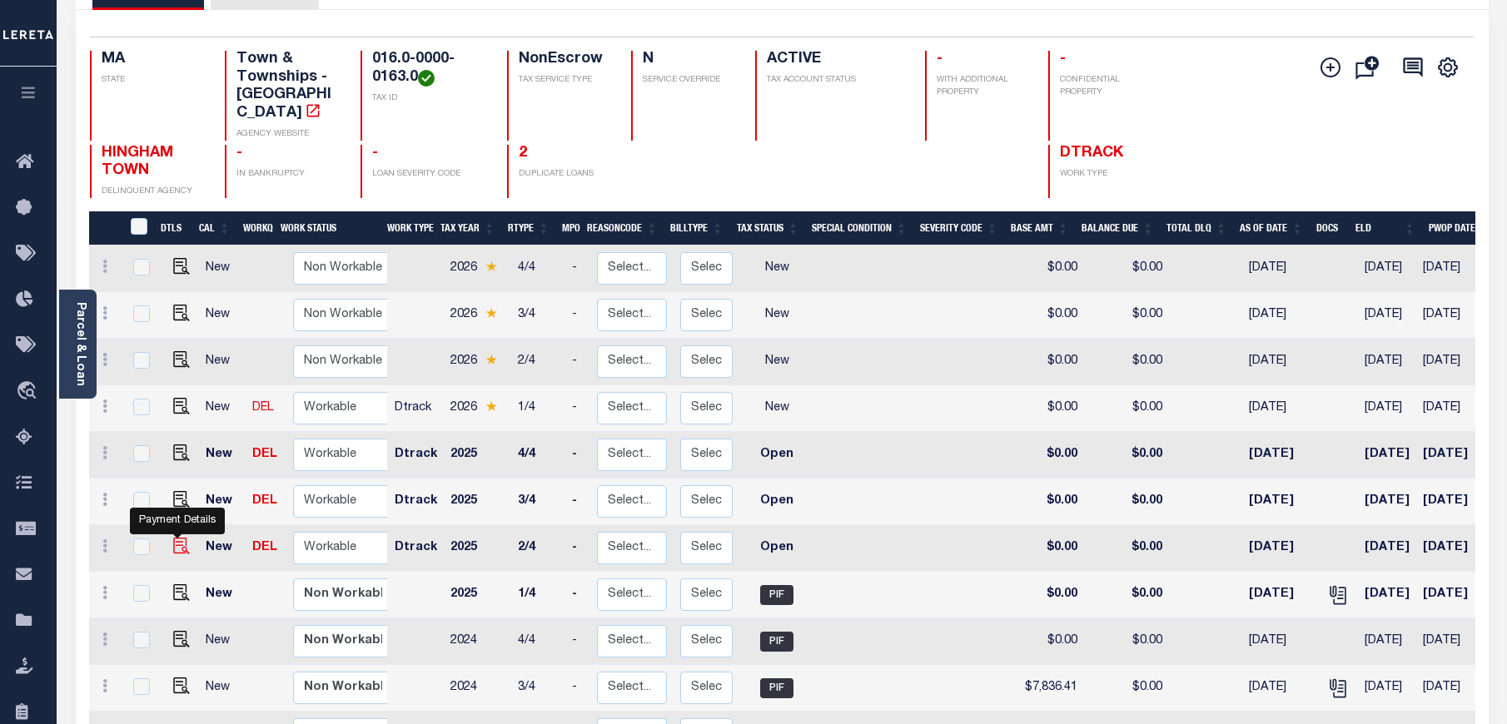
click at [174, 538] on img "" at bounding box center [181, 546] width 17 height 17
checkbox input "true"
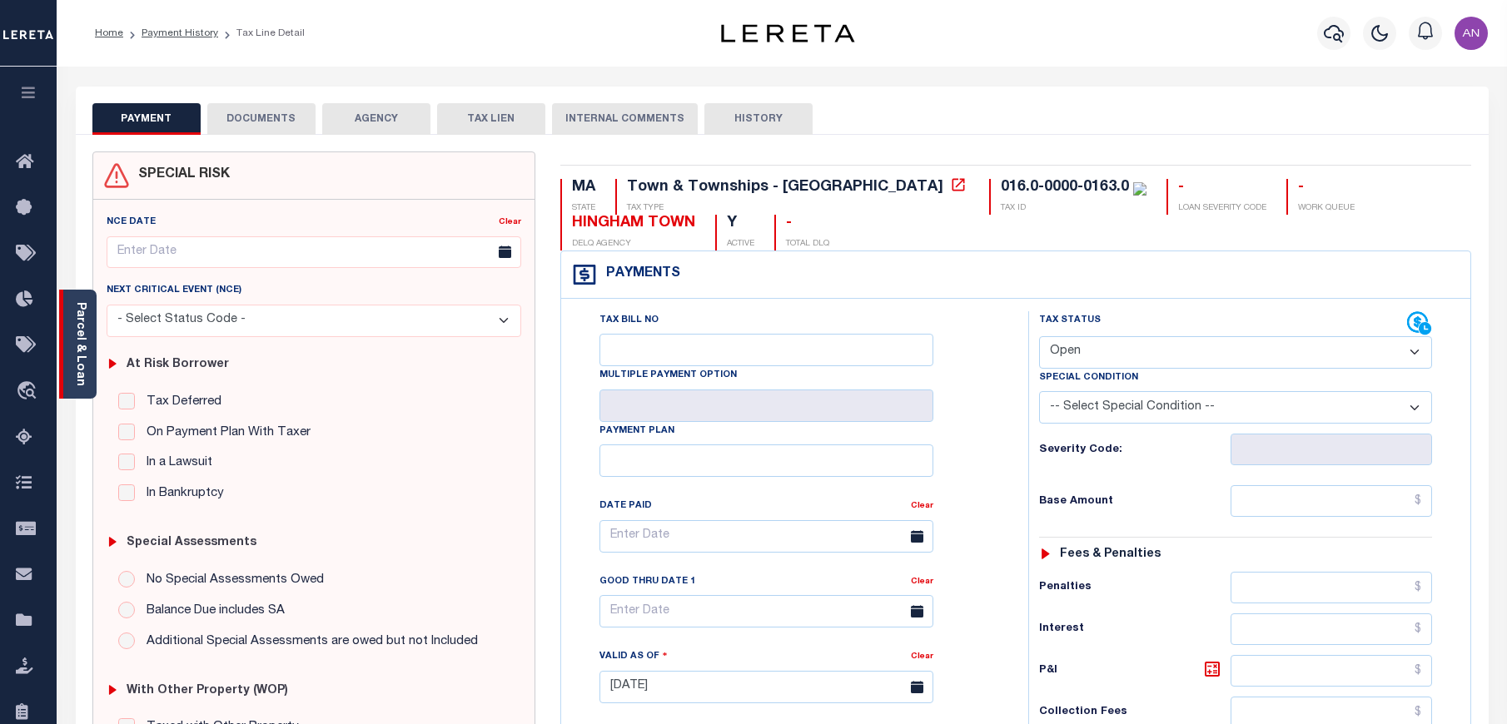
click at [85, 375] on link "Parcel & Loan" at bounding box center [80, 344] width 12 height 84
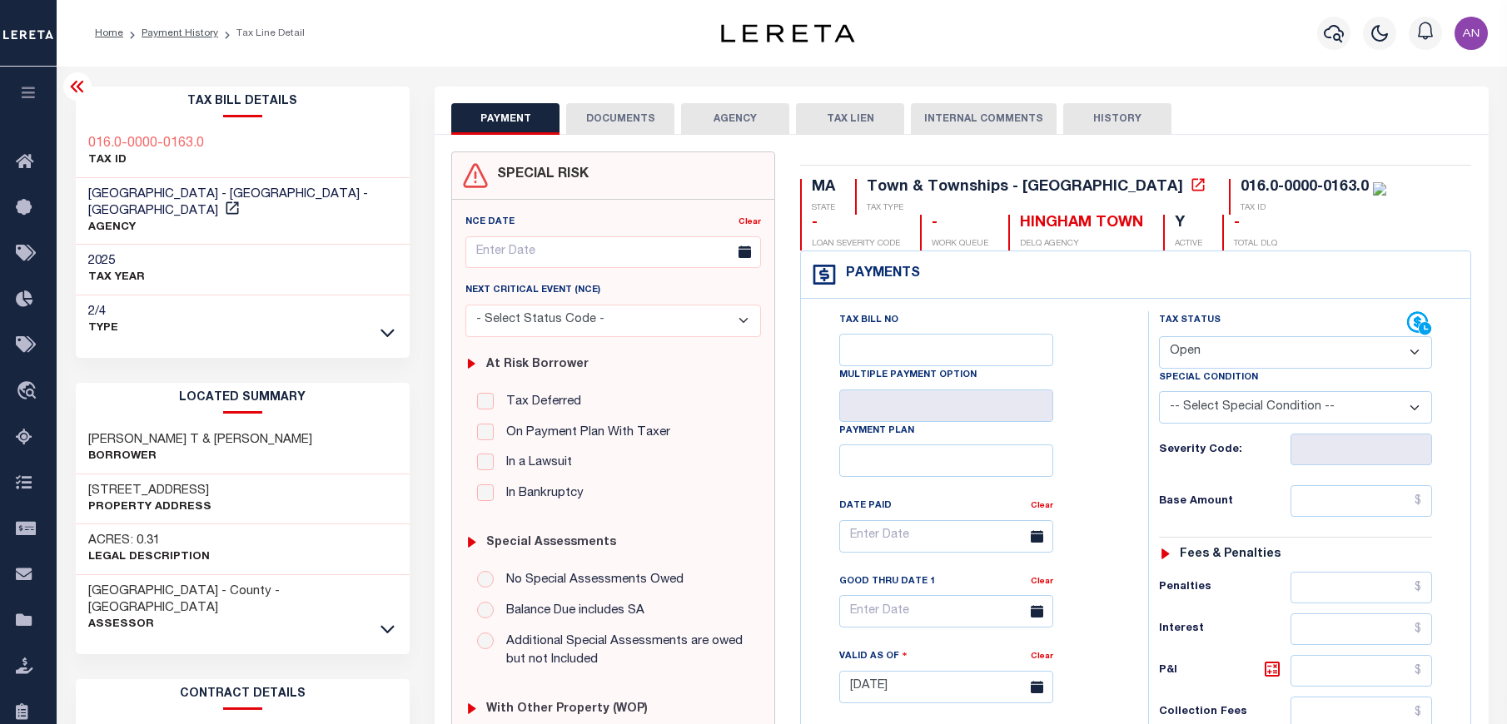
click at [572, 121] on button "DOCUMENTS" at bounding box center [620, 119] width 108 height 32
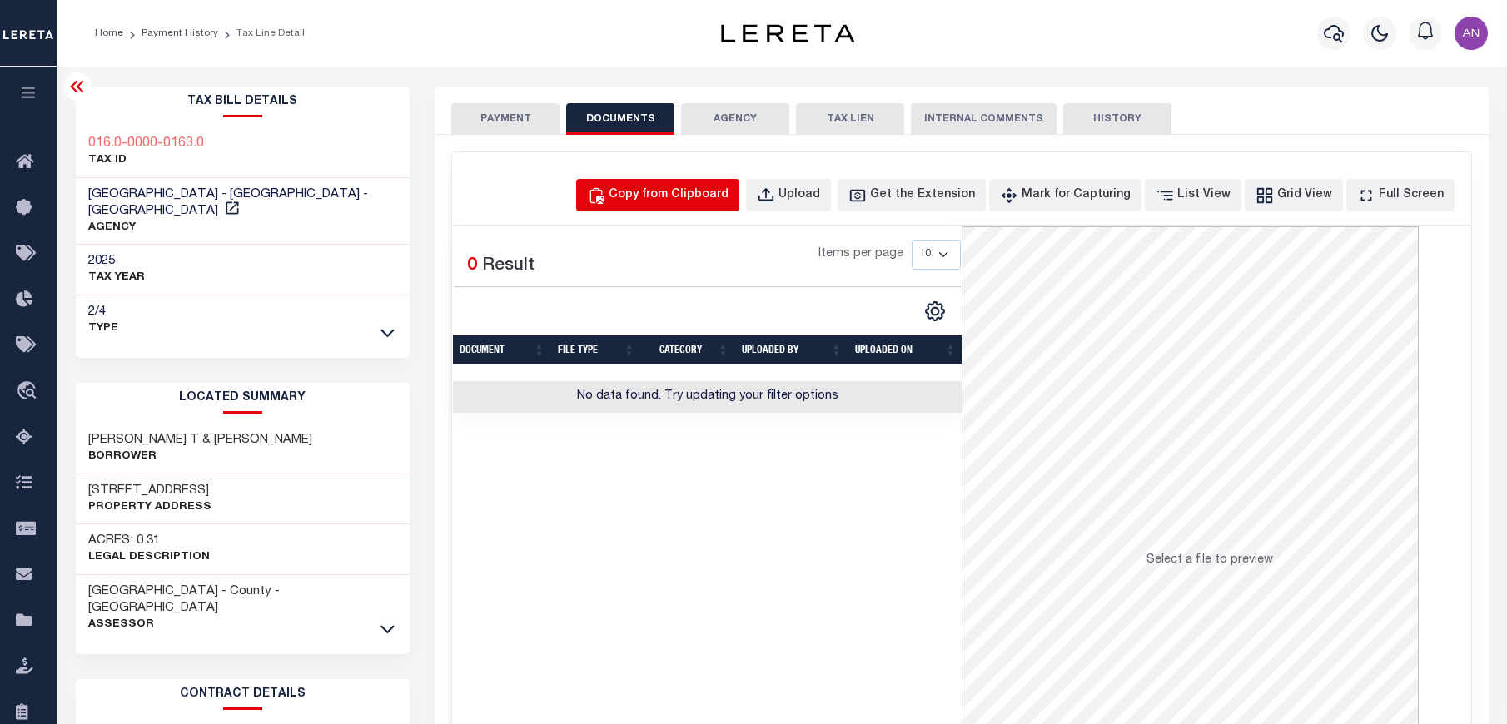
click at [663, 195] on div "Copy from Clipboard" at bounding box center [668, 195] width 120 height 18
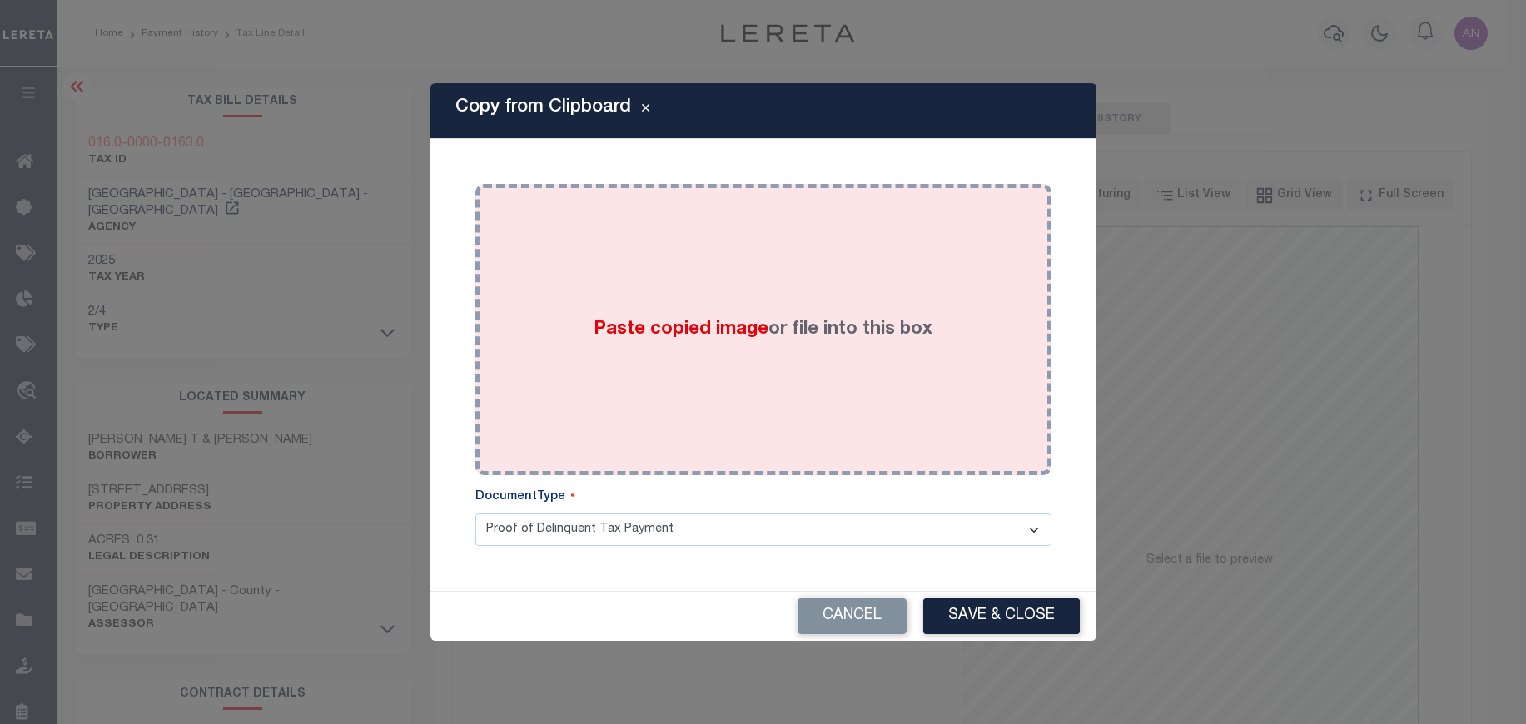
click at [777, 285] on div "Paste copied image or file into this box" at bounding box center [763, 329] width 551 height 266
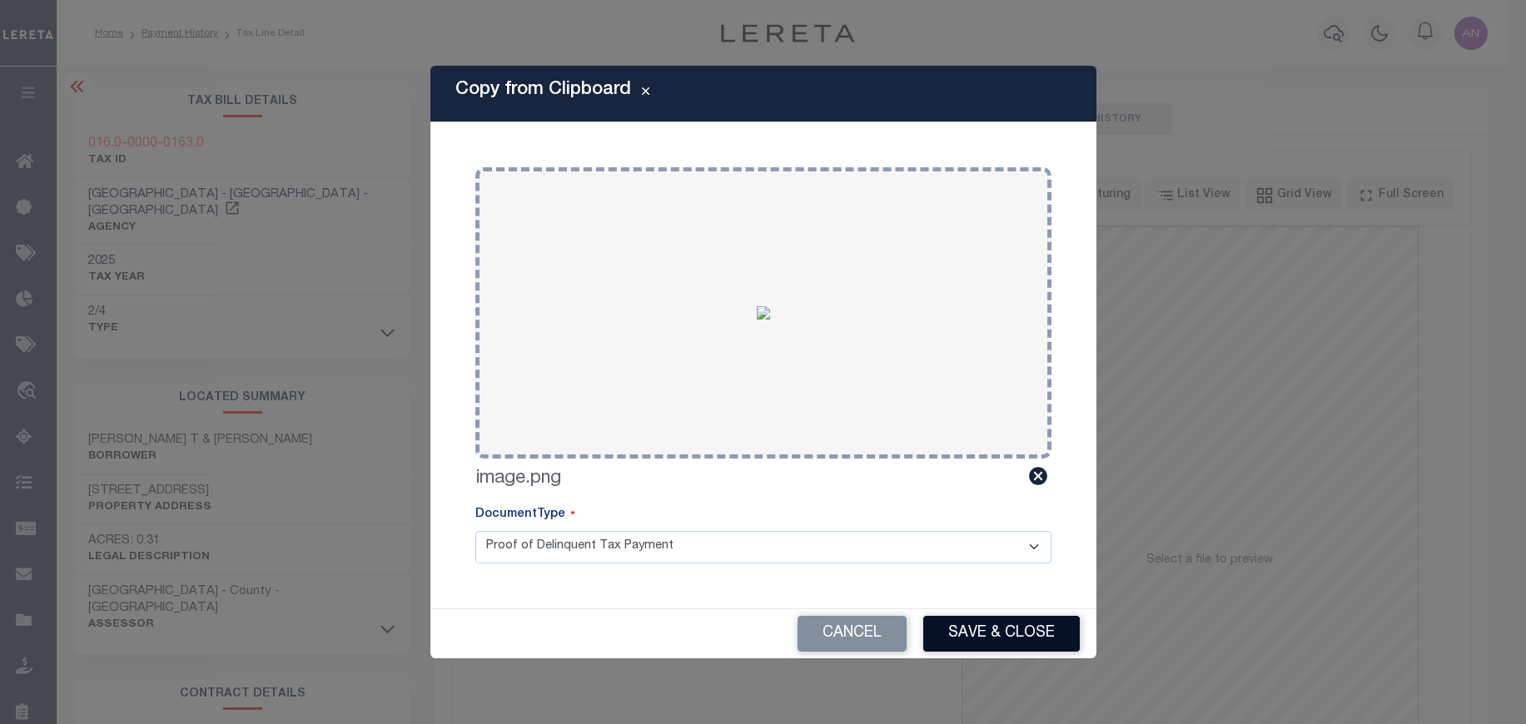
click at [997, 647] on button "Save & Close" at bounding box center [1001, 634] width 156 height 36
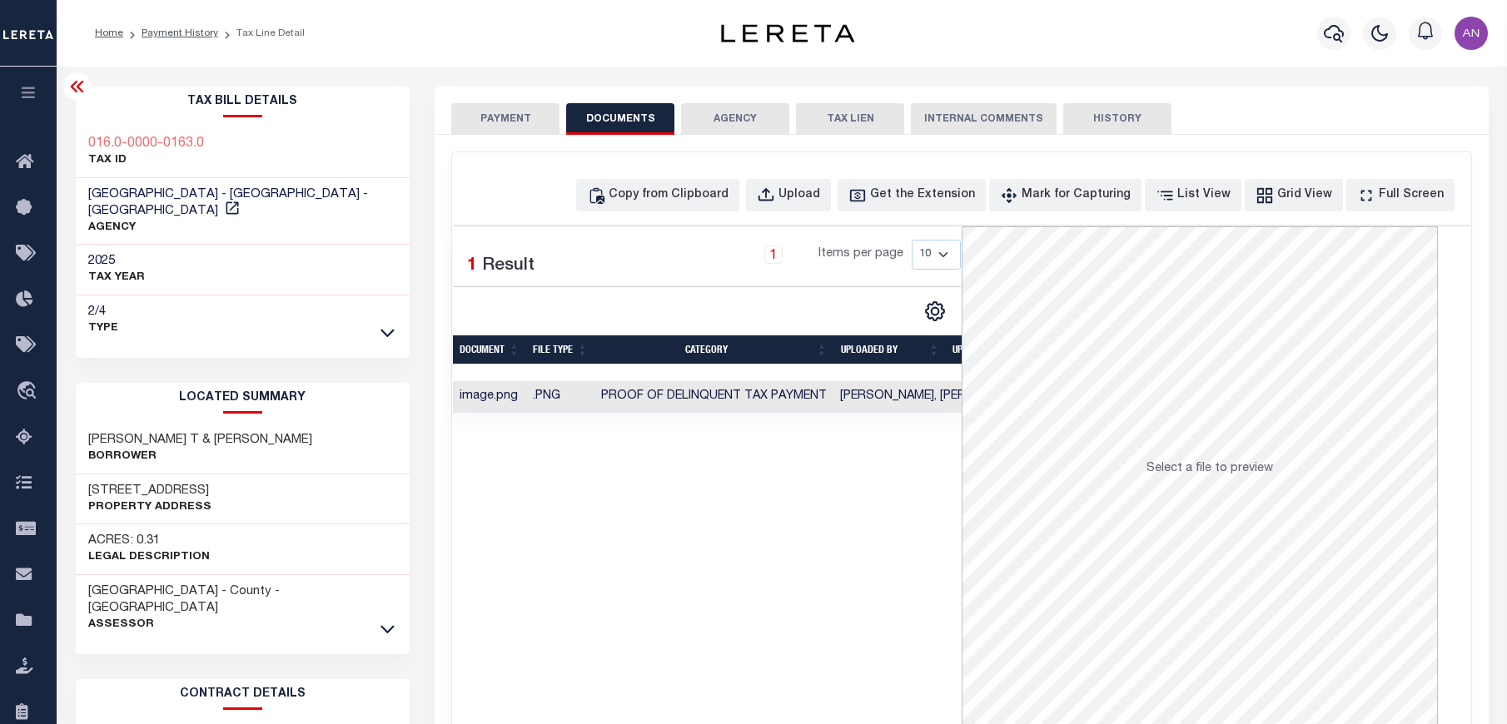
click at [513, 129] on button "PAYMENT" at bounding box center [505, 119] width 108 height 32
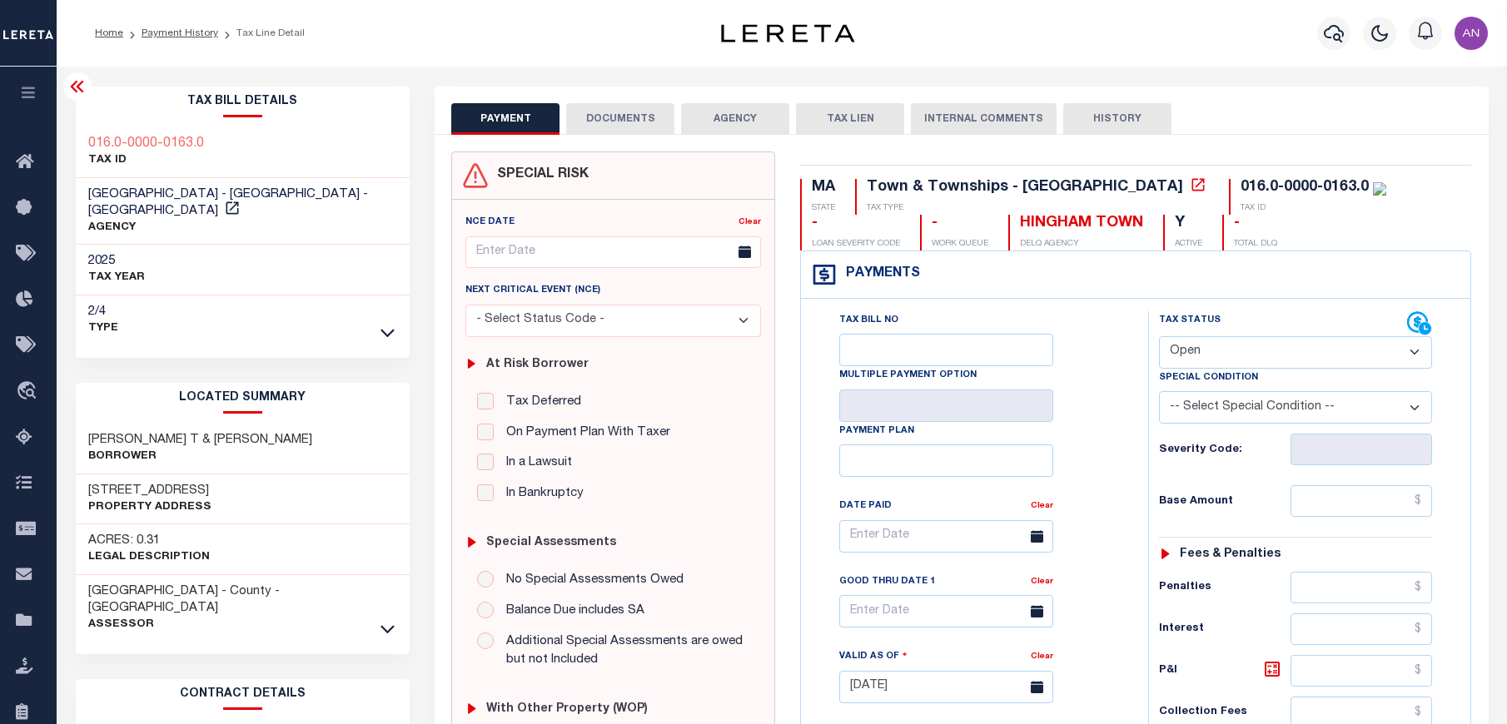
click at [1223, 355] on select "- Select Status Code - Open Due/Unpaid Paid Incomplete No Tax Due Internal Refu…" at bounding box center [1295, 352] width 273 height 32
select select "PYD"
click at [1159, 337] on select "- Select Status Code - Open Due/Unpaid Paid Incomplete No Tax Due Internal Refu…" at bounding box center [1295, 352] width 273 height 32
type input "[DATE]"
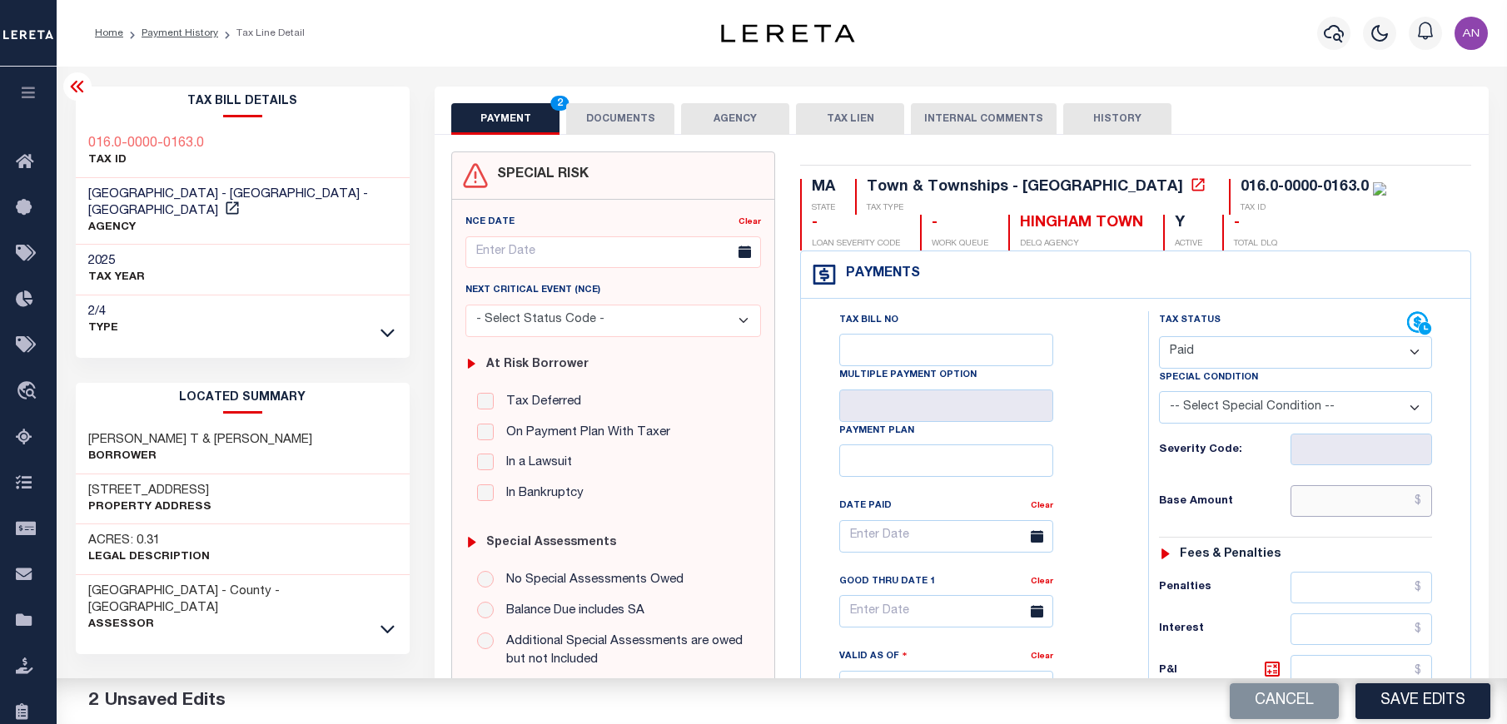
click at [1381, 503] on input "text" at bounding box center [1361, 501] width 142 height 32
type input "$0.00"
click at [1101, 553] on div "Tax Bill No Multiple Payment Option Payment Plan Clear" at bounding box center [969, 544] width 305 height 467
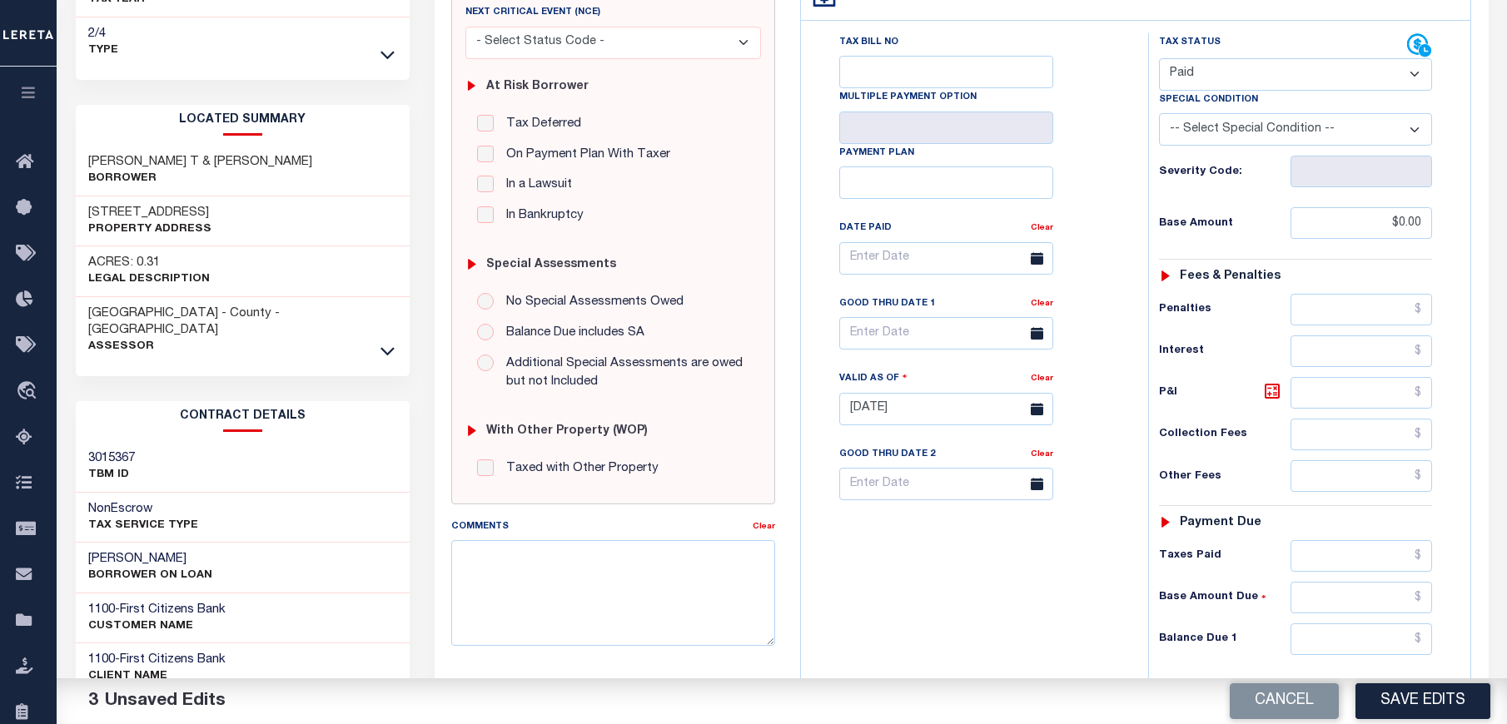
scroll to position [375, 0]
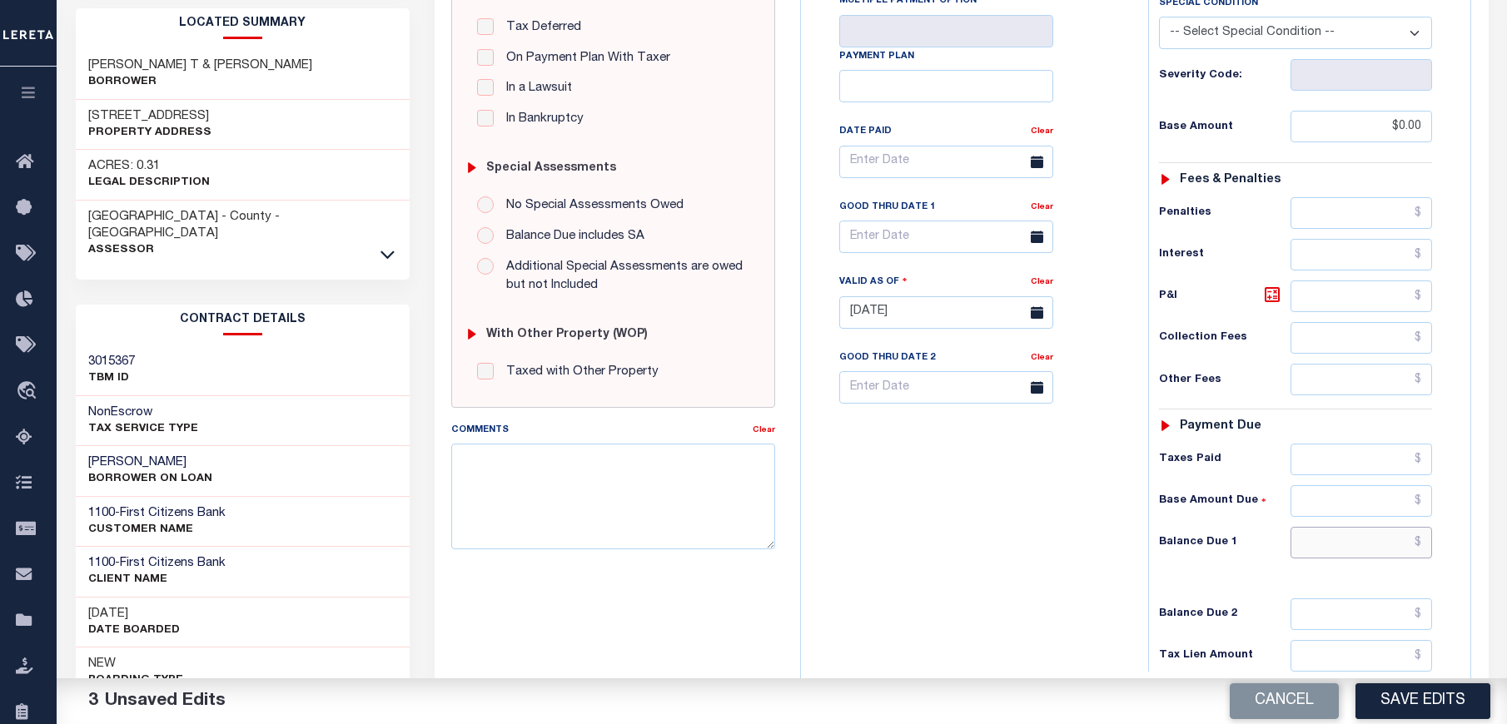
click at [1332, 544] on input "text" at bounding box center [1361, 543] width 142 height 32
type input "$0.00"
click at [1055, 603] on div "Tax Bill No Multiple Payment Option Payment Plan Clear" at bounding box center [970, 304] width 330 height 735
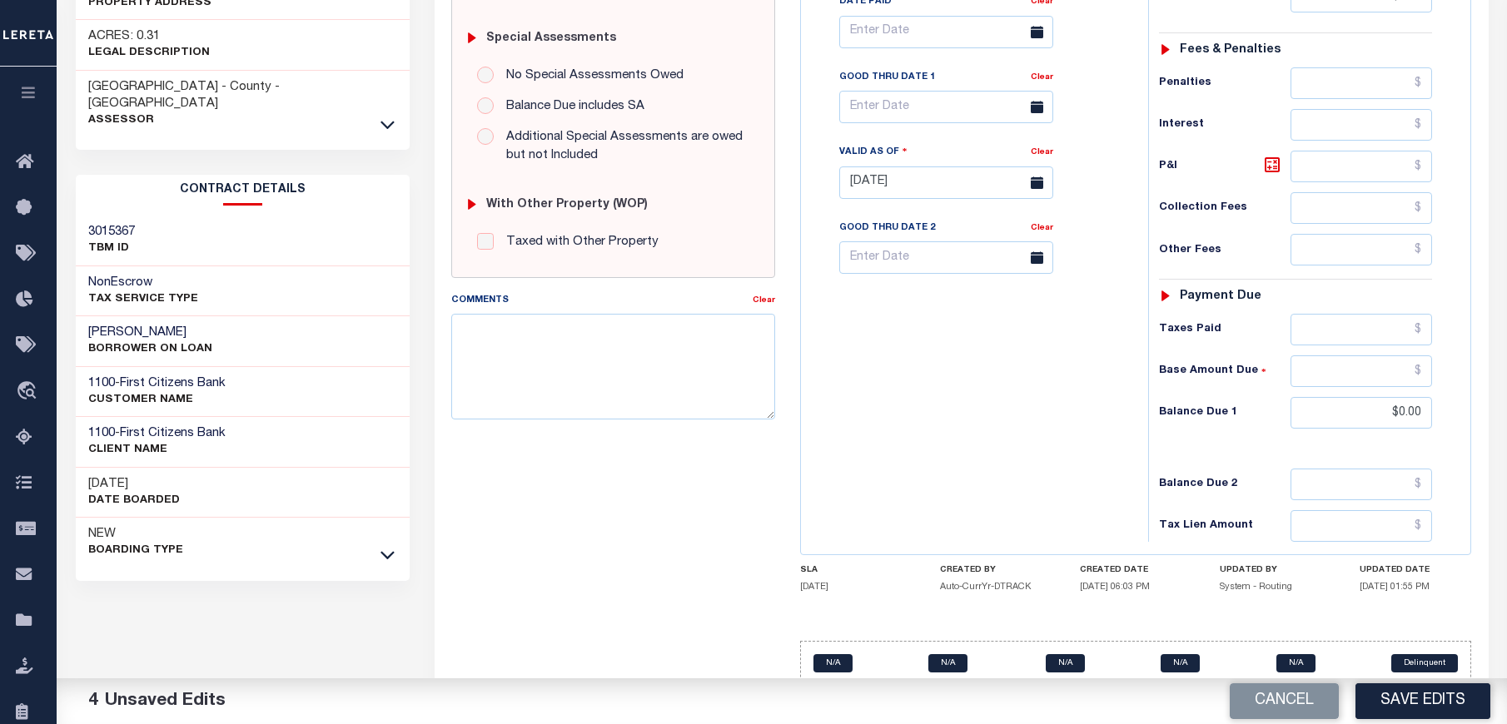
scroll to position [532, 0]
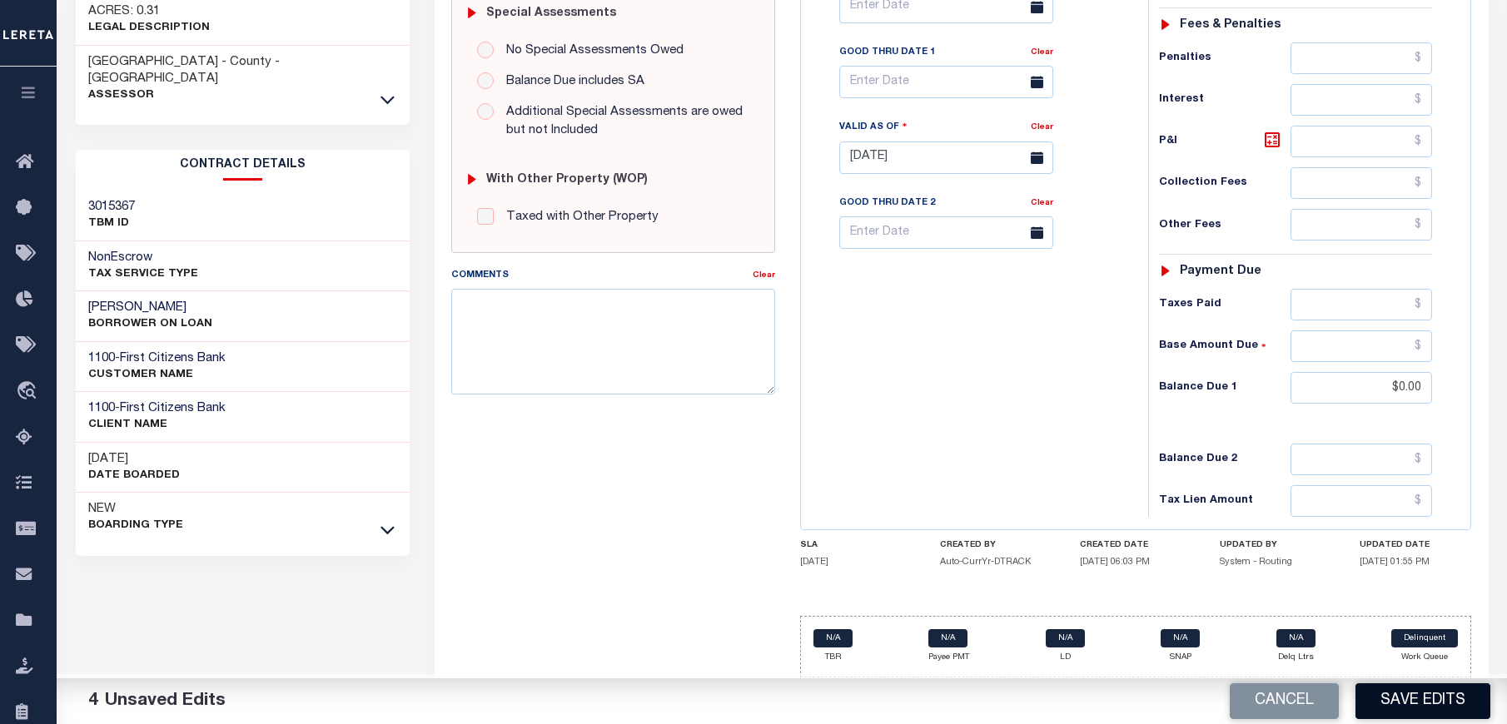
click at [1397, 703] on button "Save Edits" at bounding box center [1422, 701] width 135 height 36
checkbox input "false"
type input "$0"
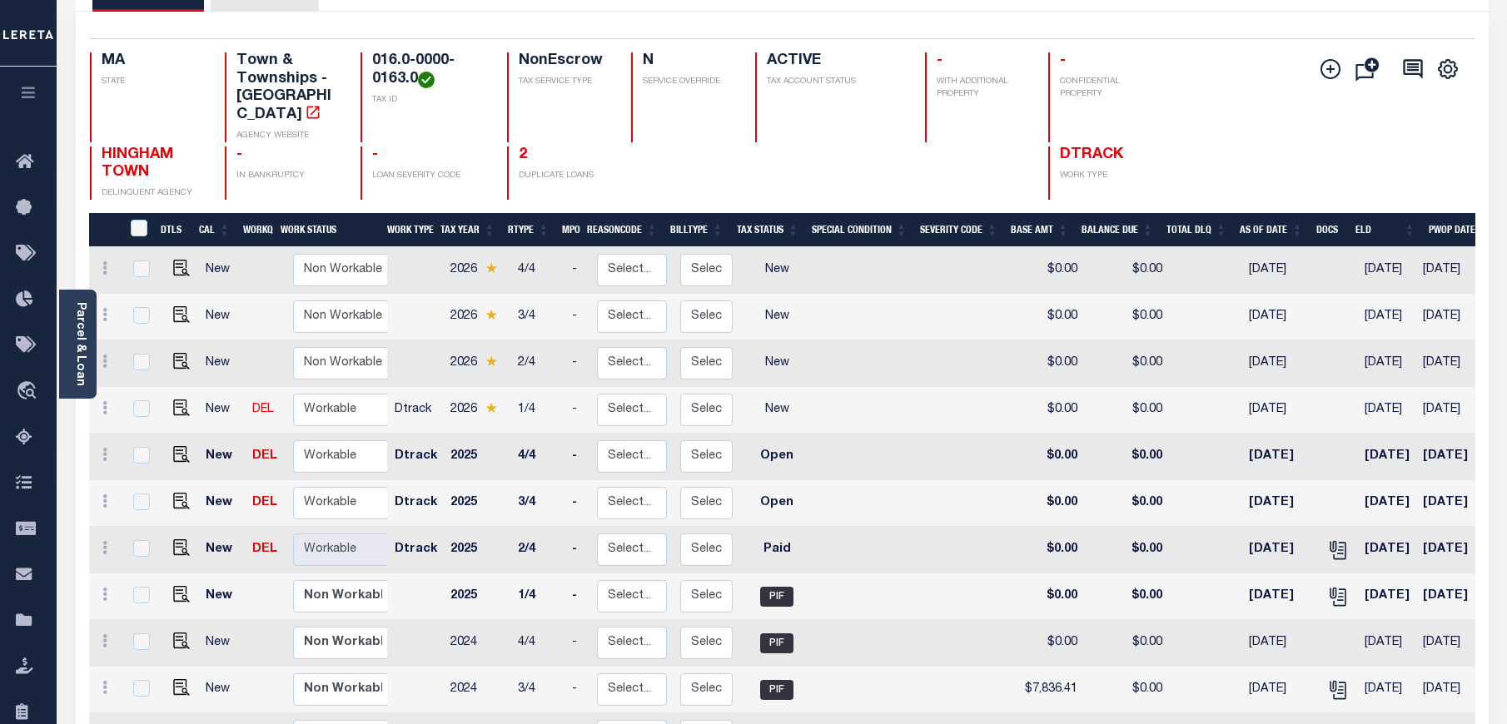
scroll to position [125, 0]
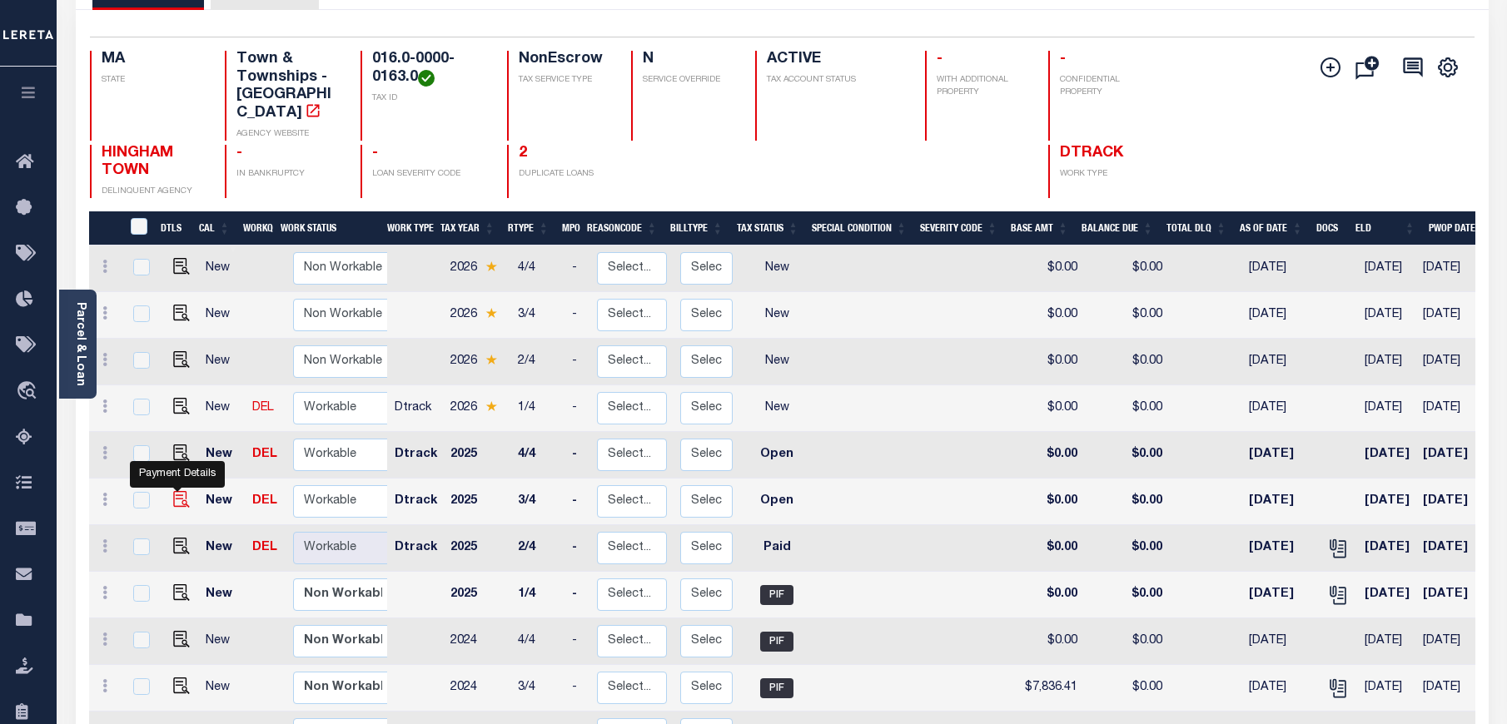
click at [180, 491] on img "" at bounding box center [181, 499] width 17 height 17
checkbox input "true"
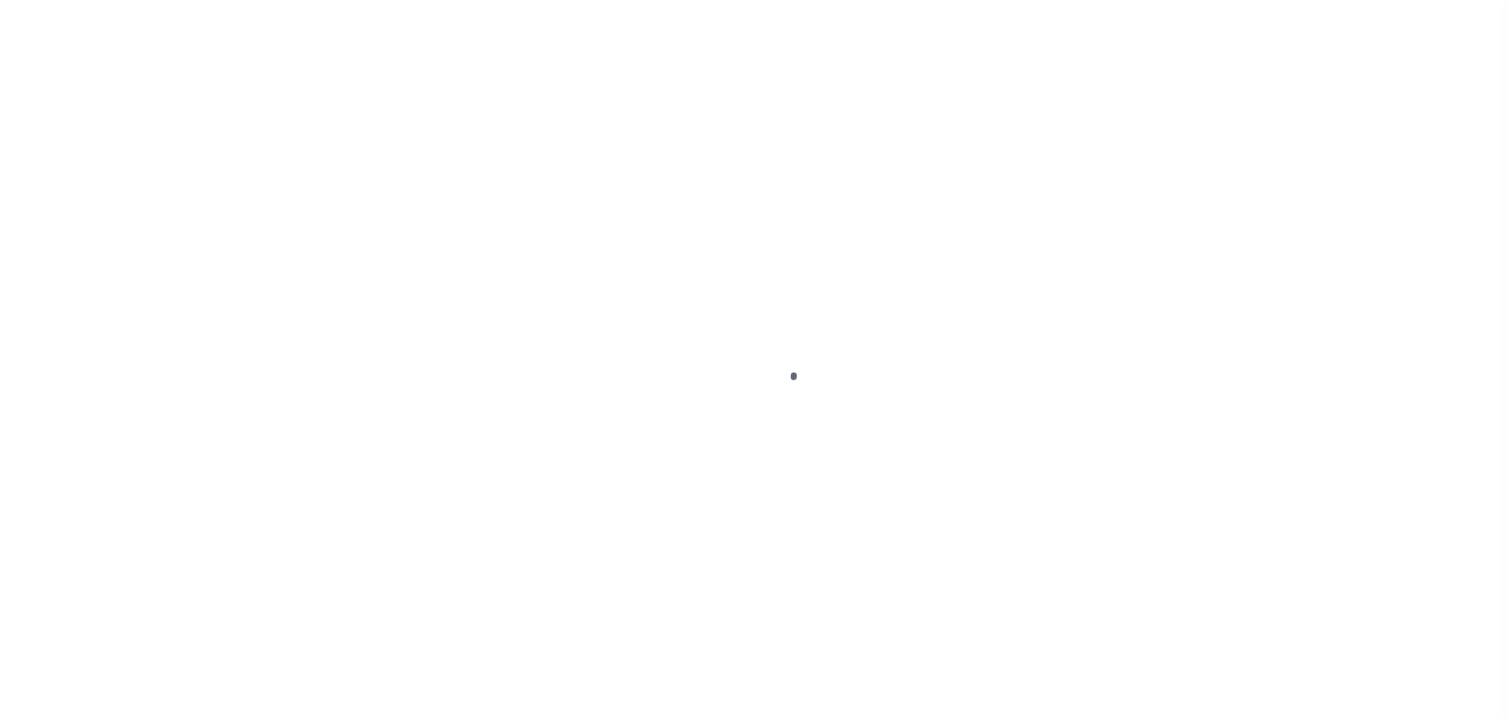
select select "OP2"
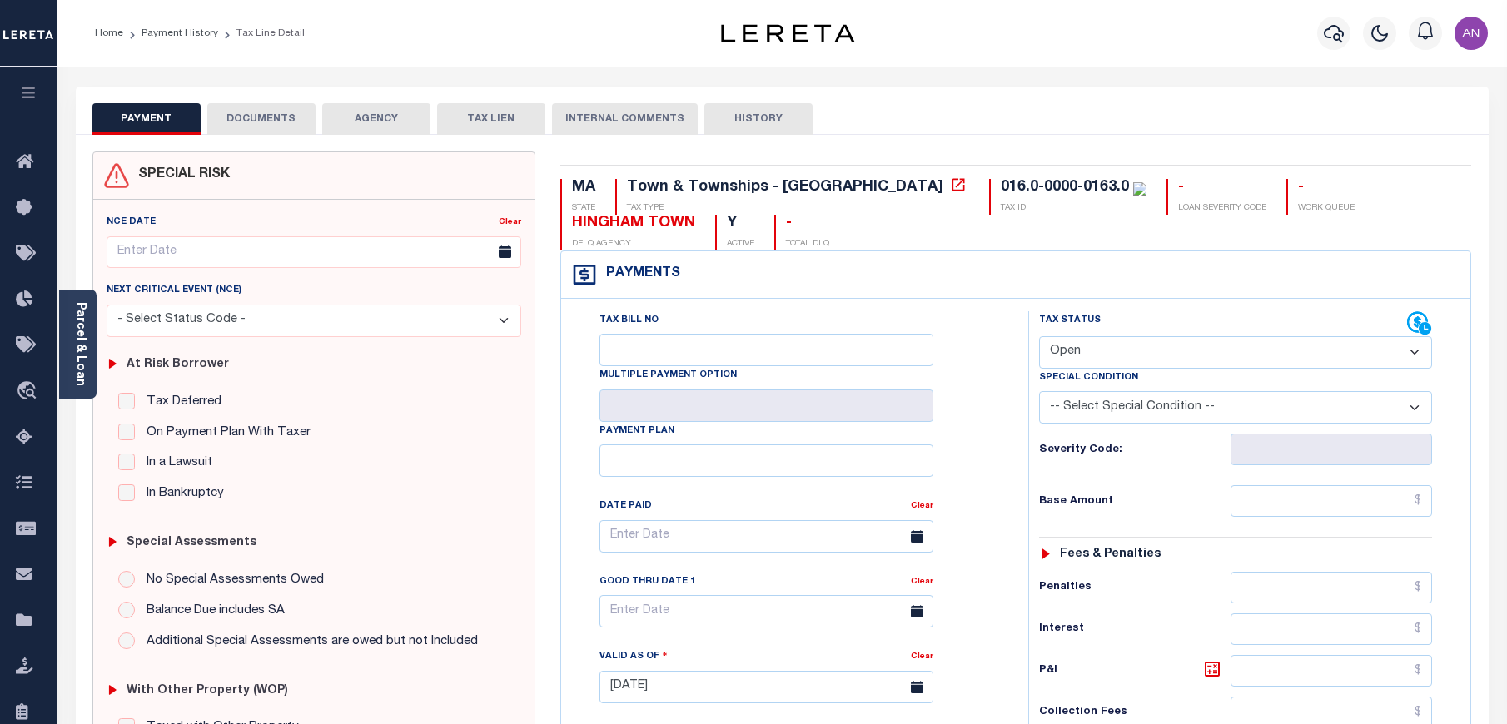
click at [280, 118] on button "DOCUMENTS" at bounding box center [261, 119] width 108 height 32
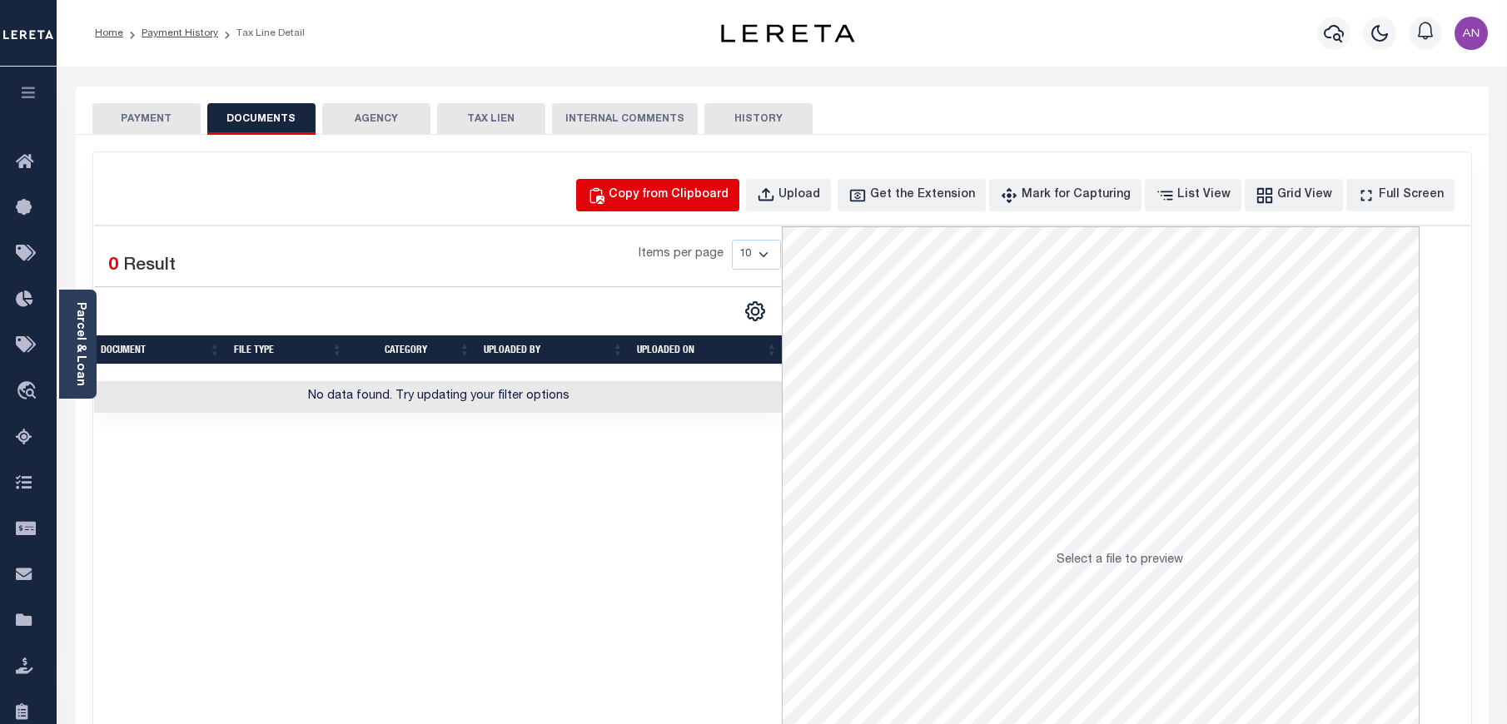
click at [727, 194] on div "Copy from Clipboard" at bounding box center [668, 195] width 120 height 18
select select "POP"
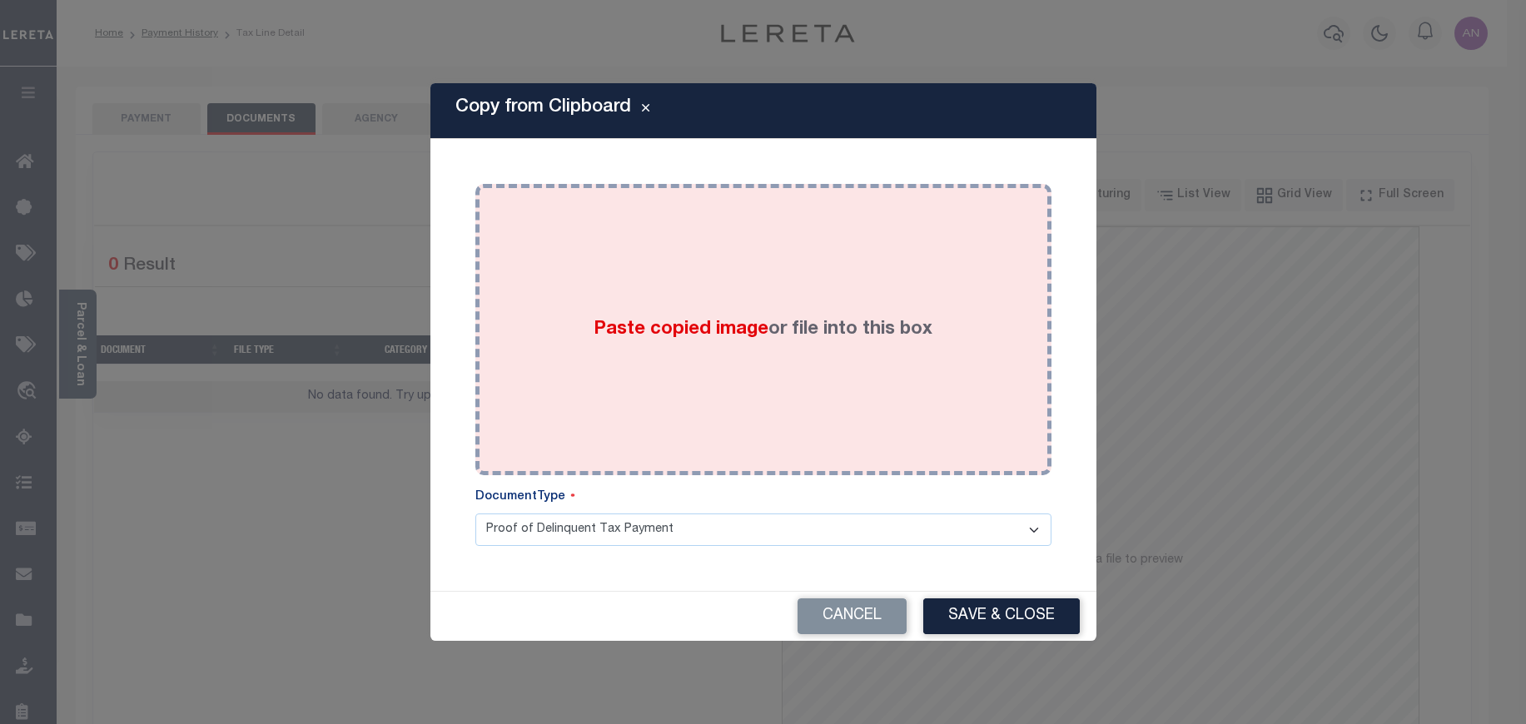
click at [788, 291] on div "Paste copied image or file into this box" at bounding box center [763, 329] width 551 height 266
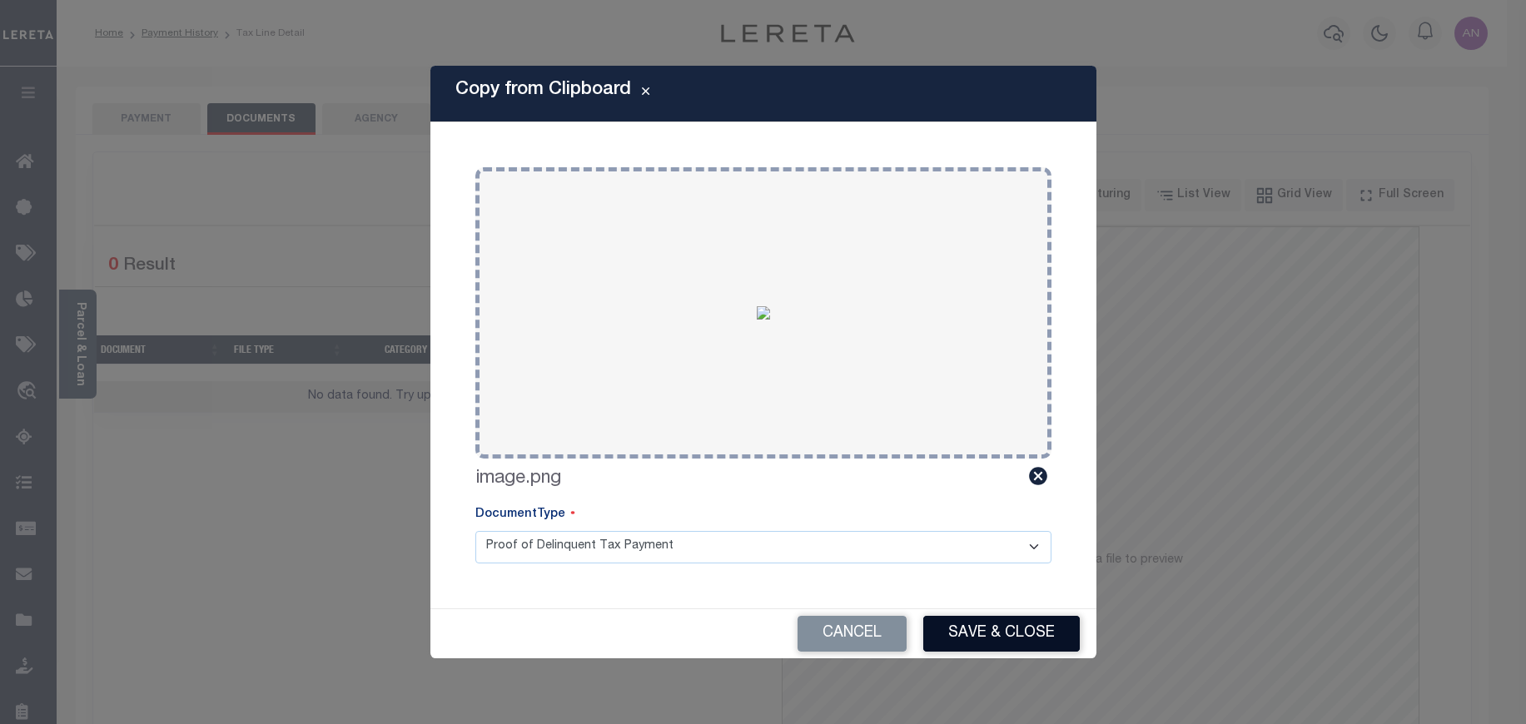
click at [990, 633] on button "Save & Close" at bounding box center [1001, 634] width 156 height 36
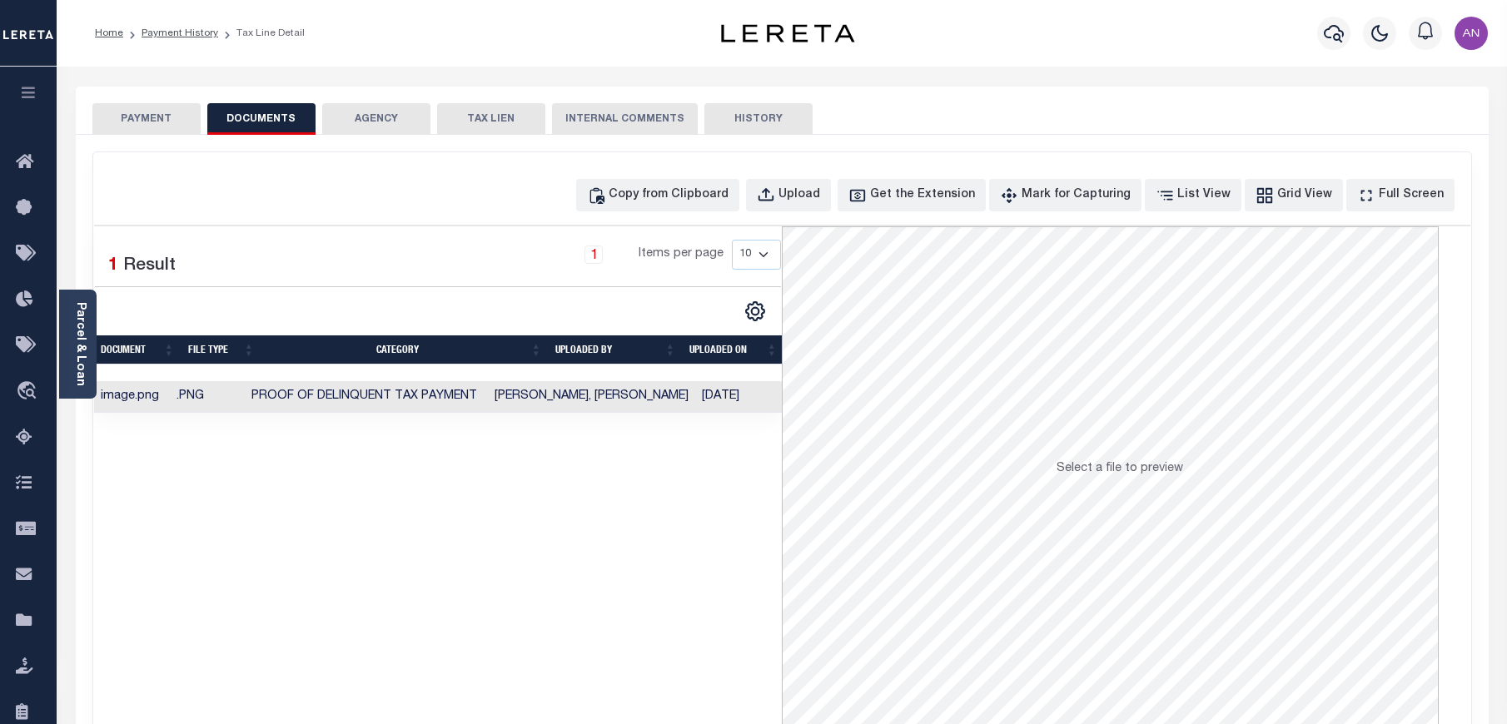
click at [161, 124] on button "PAYMENT" at bounding box center [146, 119] width 108 height 32
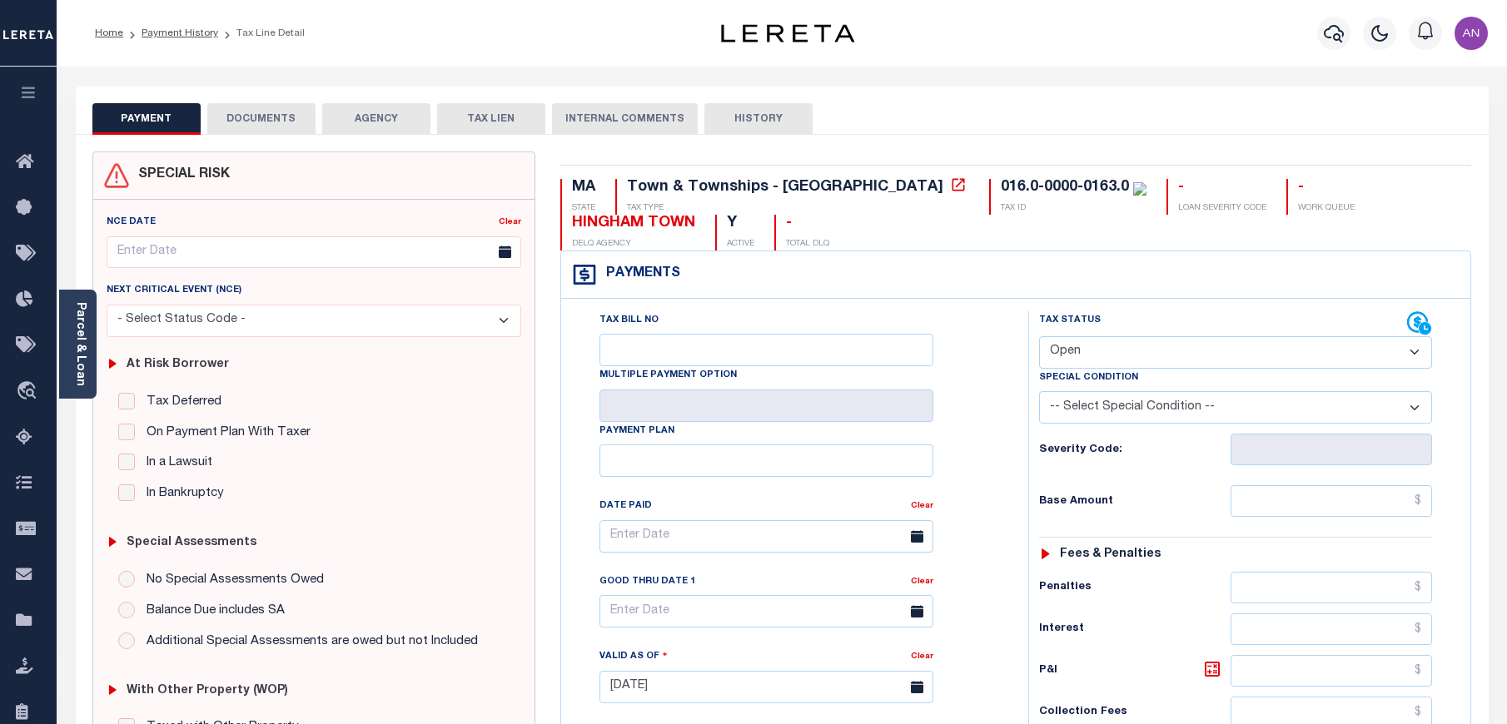
click at [1168, 350] on select "- Select Status Code - Open Due/Unpaid Paid Incomplete No Tax Due Internal Refu…" at bounding box center [1235, 352] width 393 height 32
select select "PYD"
click at [1039, 337] on select "- Select Status Code - Open Due/Unpaid Paid Incomplete No Tax Due Internal Refu…" at bounding box center [1235, 352] width 393 height 32
type input "[DATE]"
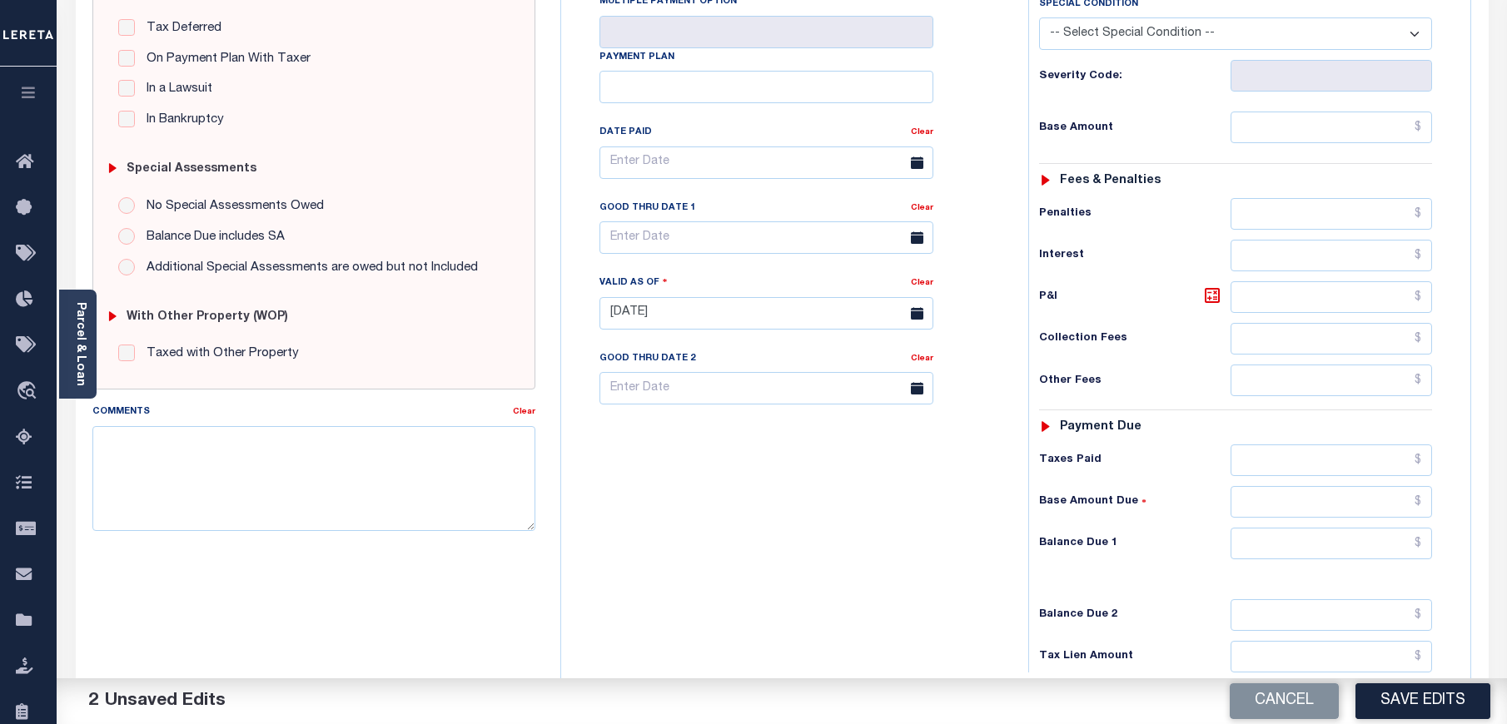
scroll to position [375, 0]
click at [1331, 131] on input "text" at bounding box center [1331, 127] width 202 height 32
type input "$0.00"
click at [993, 125] on div "Tax Bill No Multiple Payment Option Payment Plan Clear" at bounding box center [790, 170] width 425 height 467
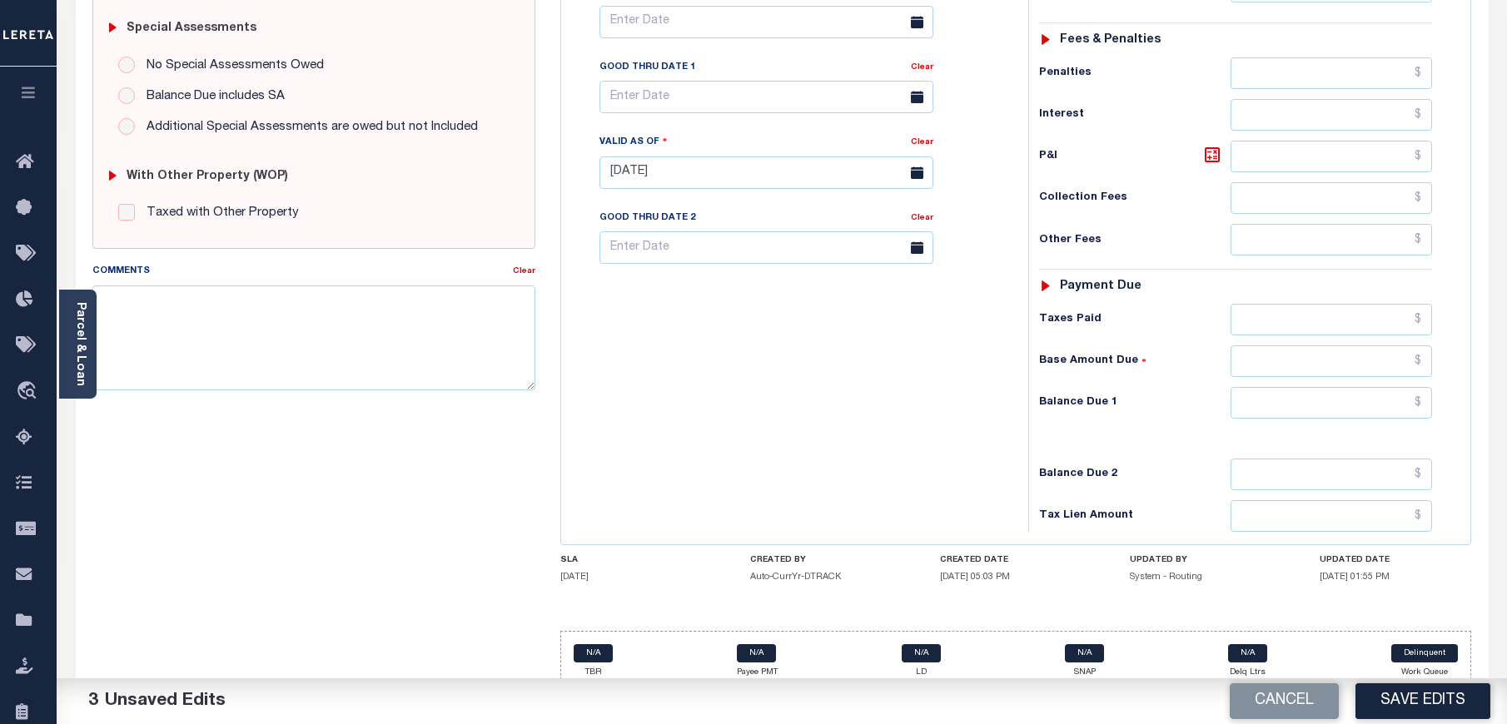
scroll to position [532, 0]
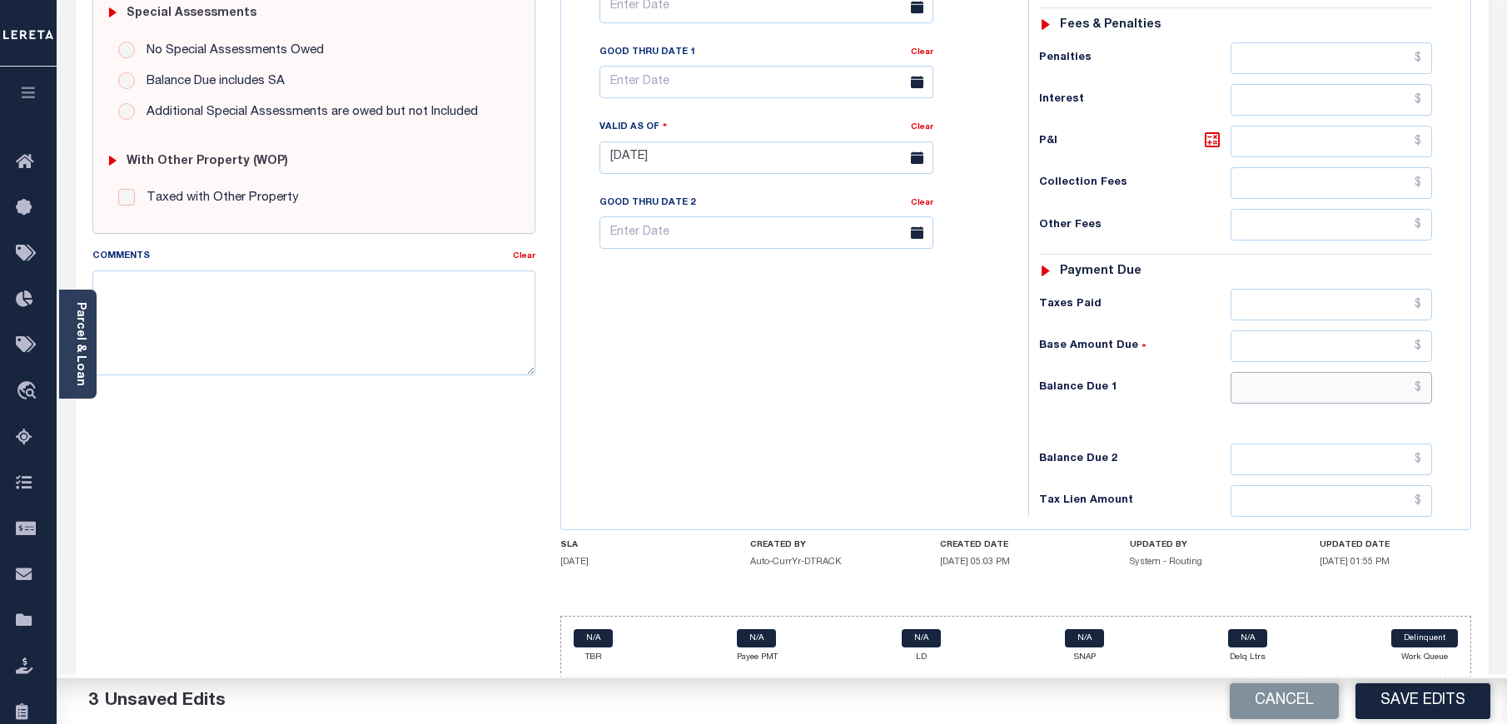
click at [1338, 385] on input "text" at bounding box center [1331, 388] width 202 height 32
type input "$0.00"
click at [906, 450] on div "Tax Bill No Multiple Payment Option Payment Plan Clear" at bounding box center [790, 149] width 450 height 735
click at [1430, 715] on button "Save Edits" at bounding box center [1422, 701] width 135 height 36
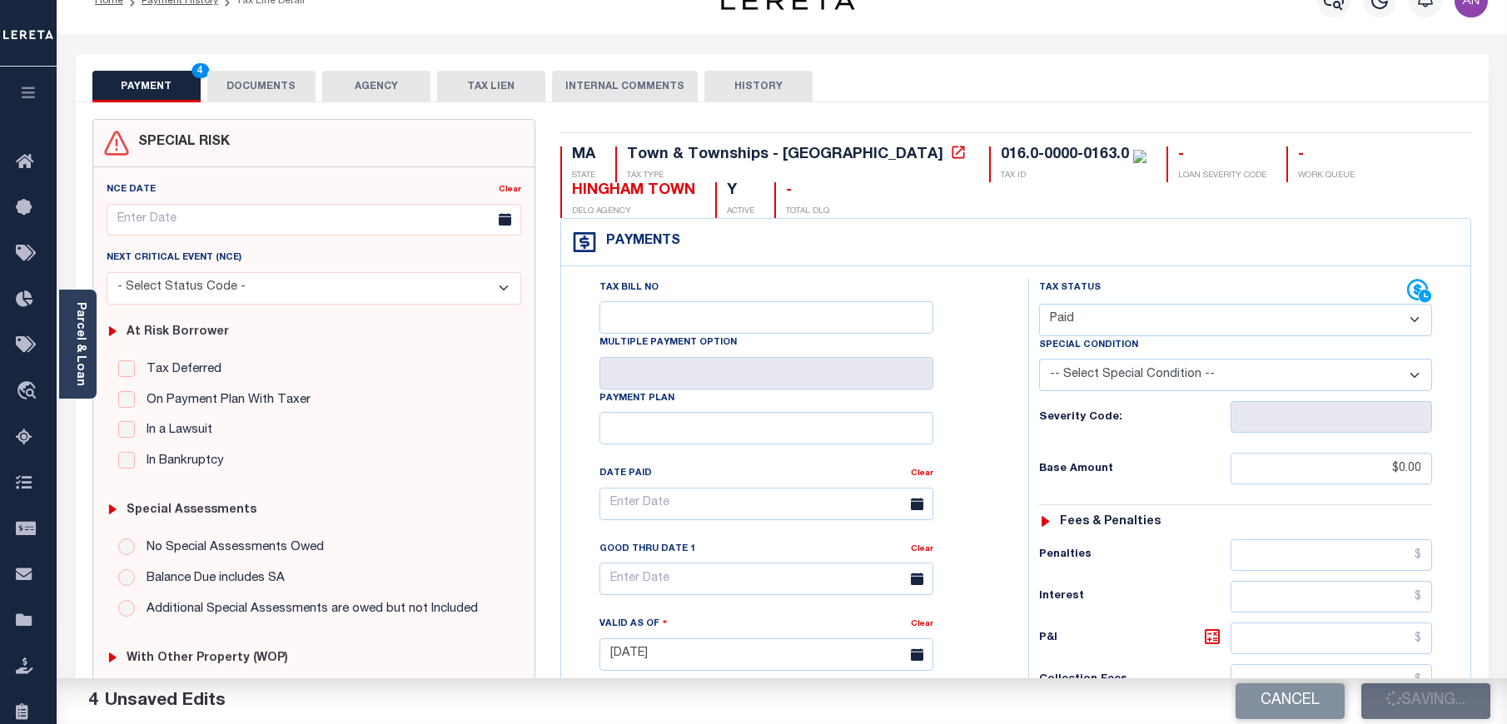
scroll to position [0, 0]
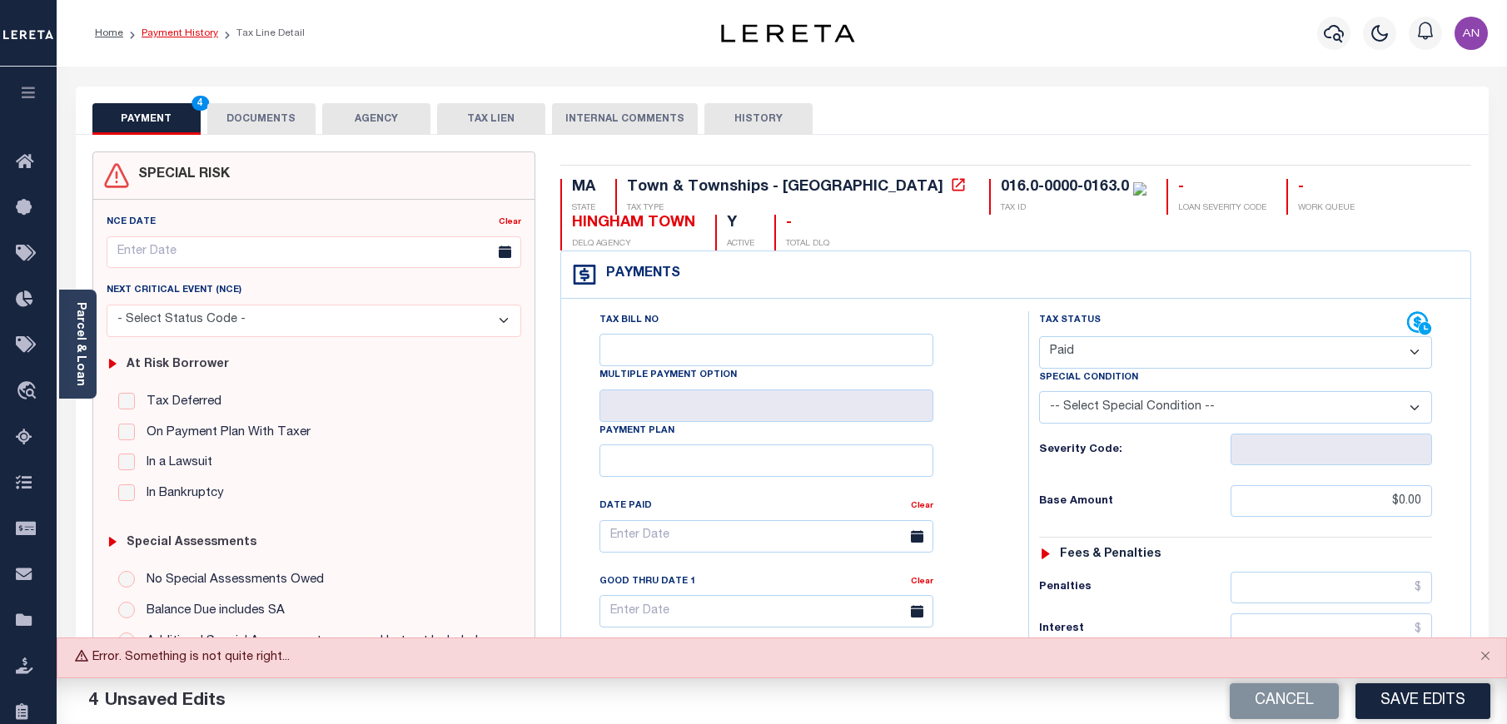
click at [188, 32] on link "Payment History" at bounding box center [179, 33] width 77 height 10
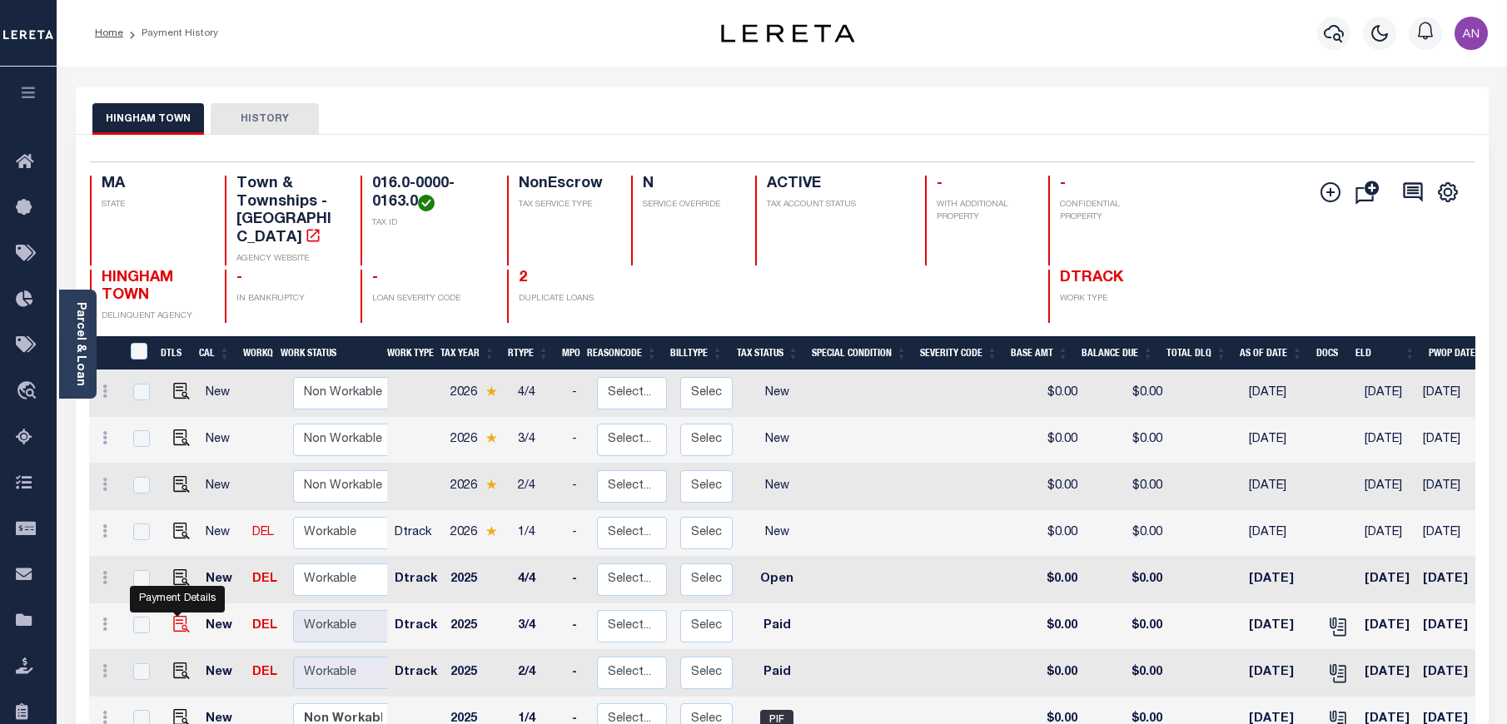
click at [176, 616] on img "" at bounding box center [181, 624] width 17 height 17
checkbox input "true"
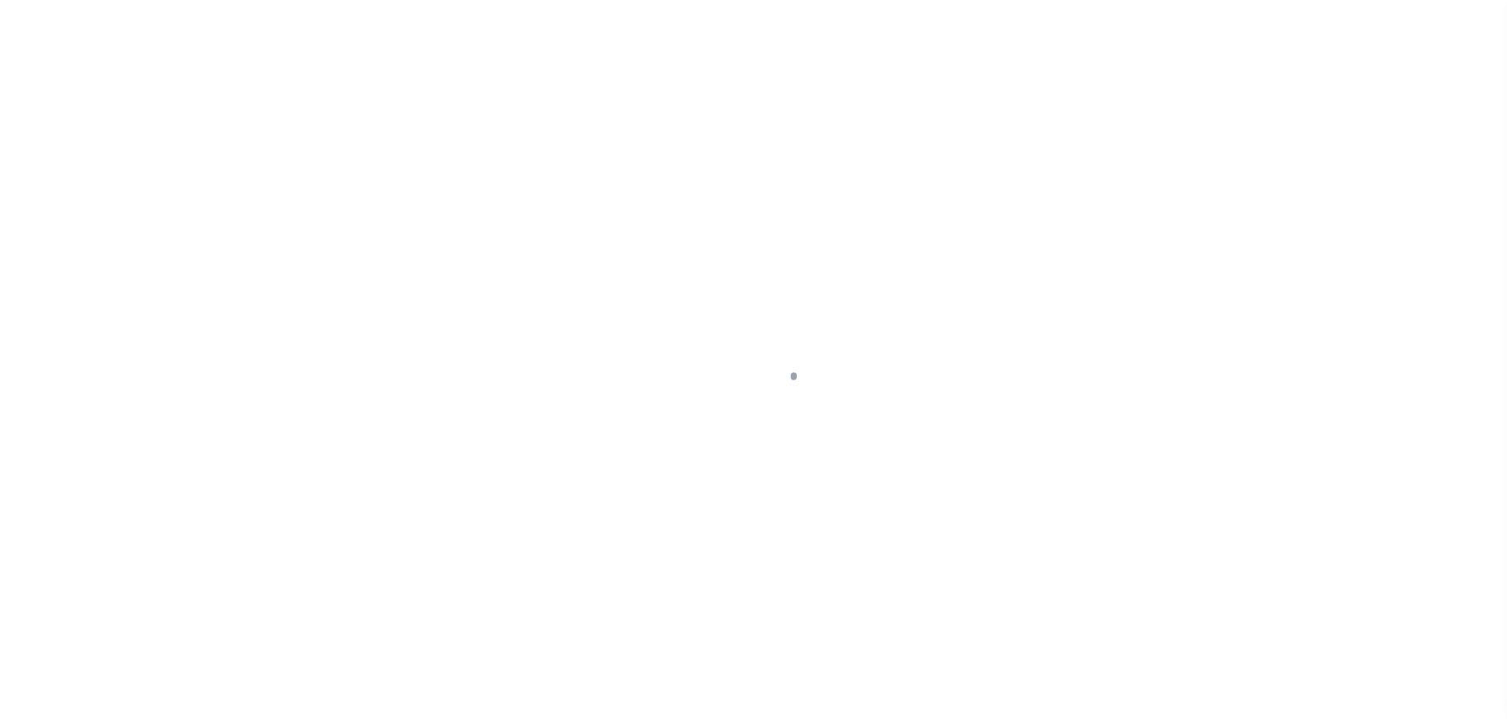
select select "PYD"
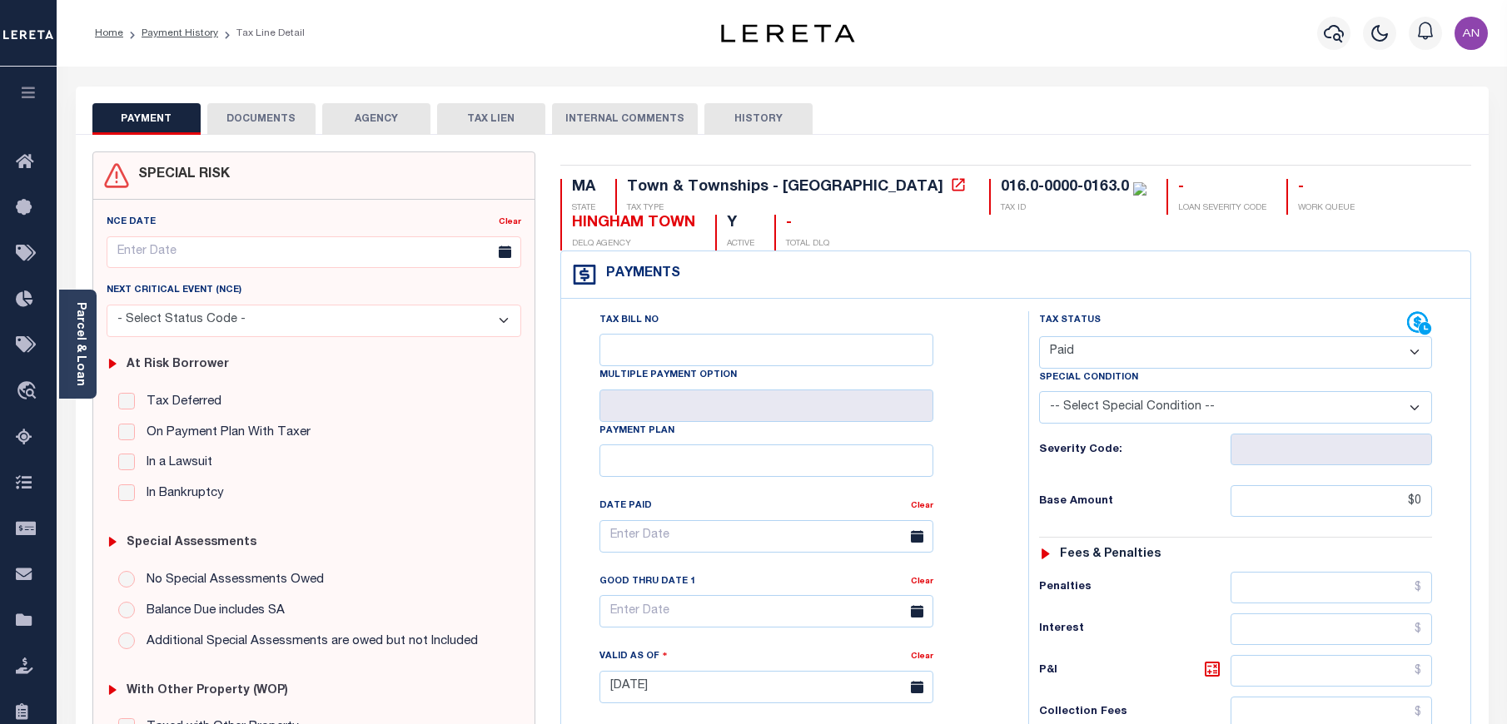
click at [251, 109] on button "DOCUMENTS" at bounding box center [261, 119] width 108 height 32
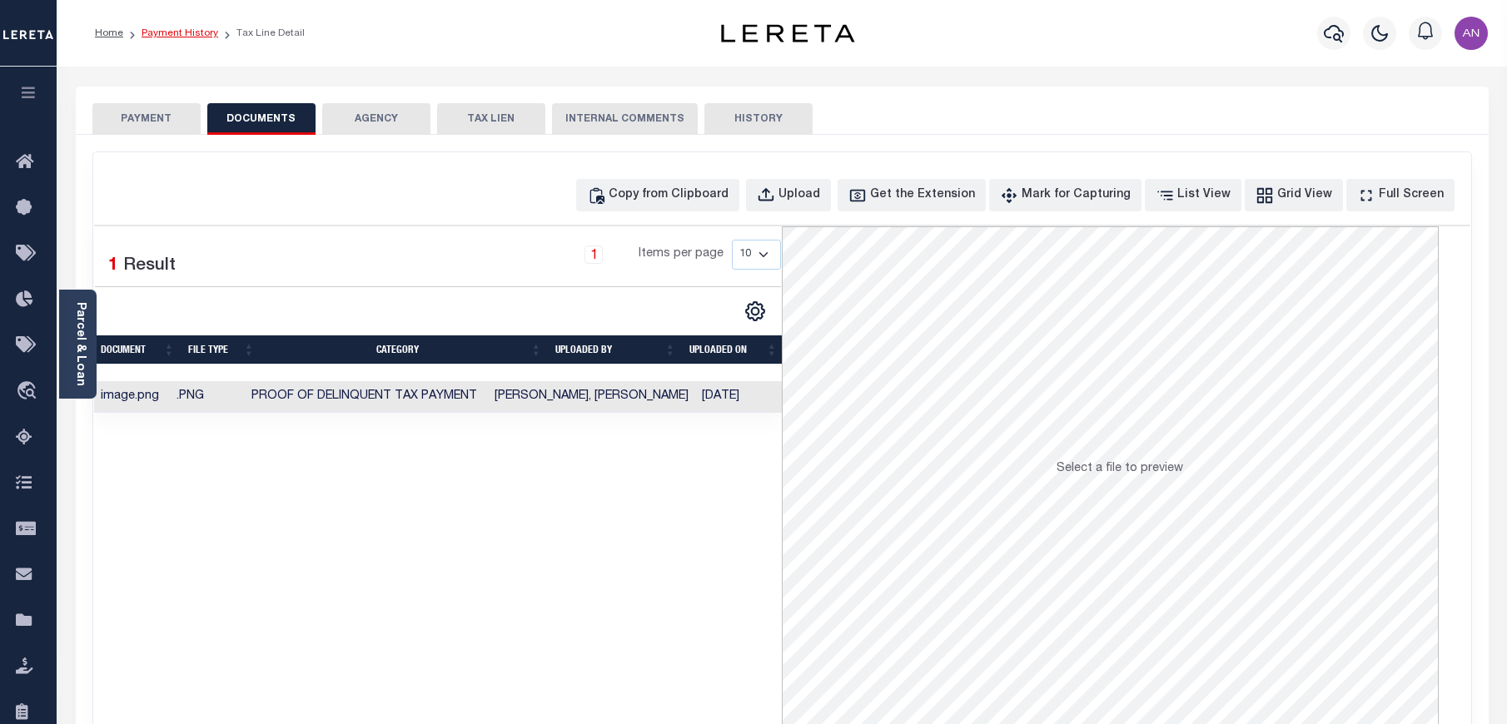
click at [186, 33] on link "Payment History" at bounding box center [179, 33] width 77 height 10
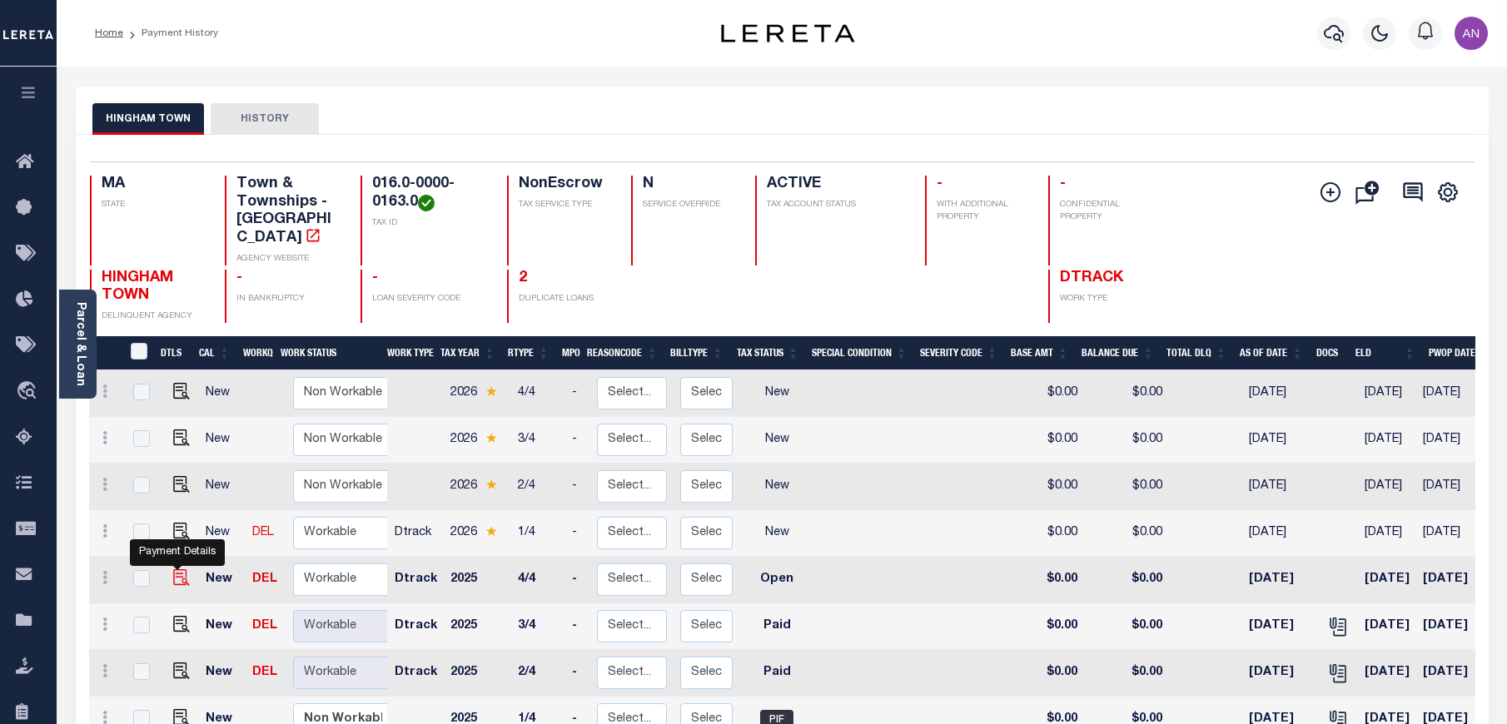
click at [174, 569] on img "" at bounding box center [181, 577] width 17 height 17
checkbox input "true"
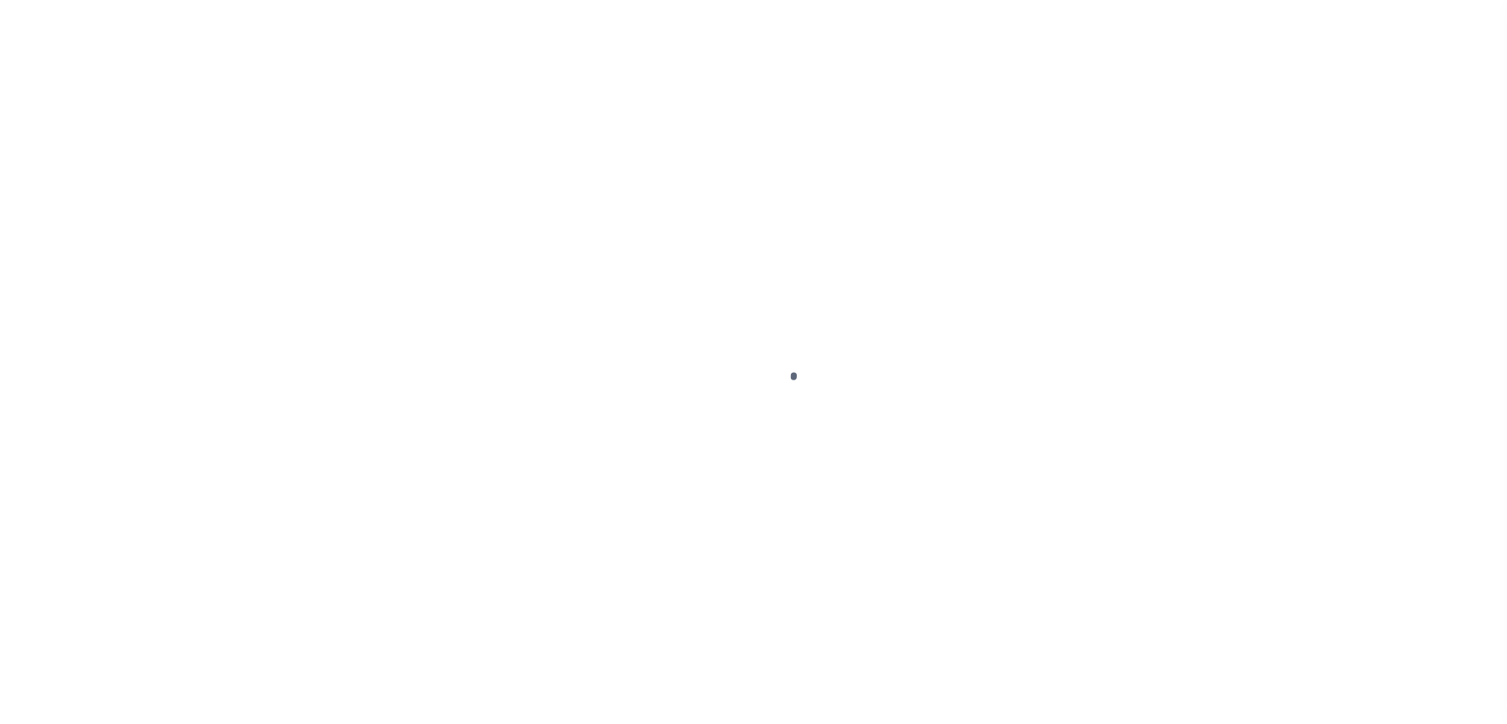
select select "OP2"
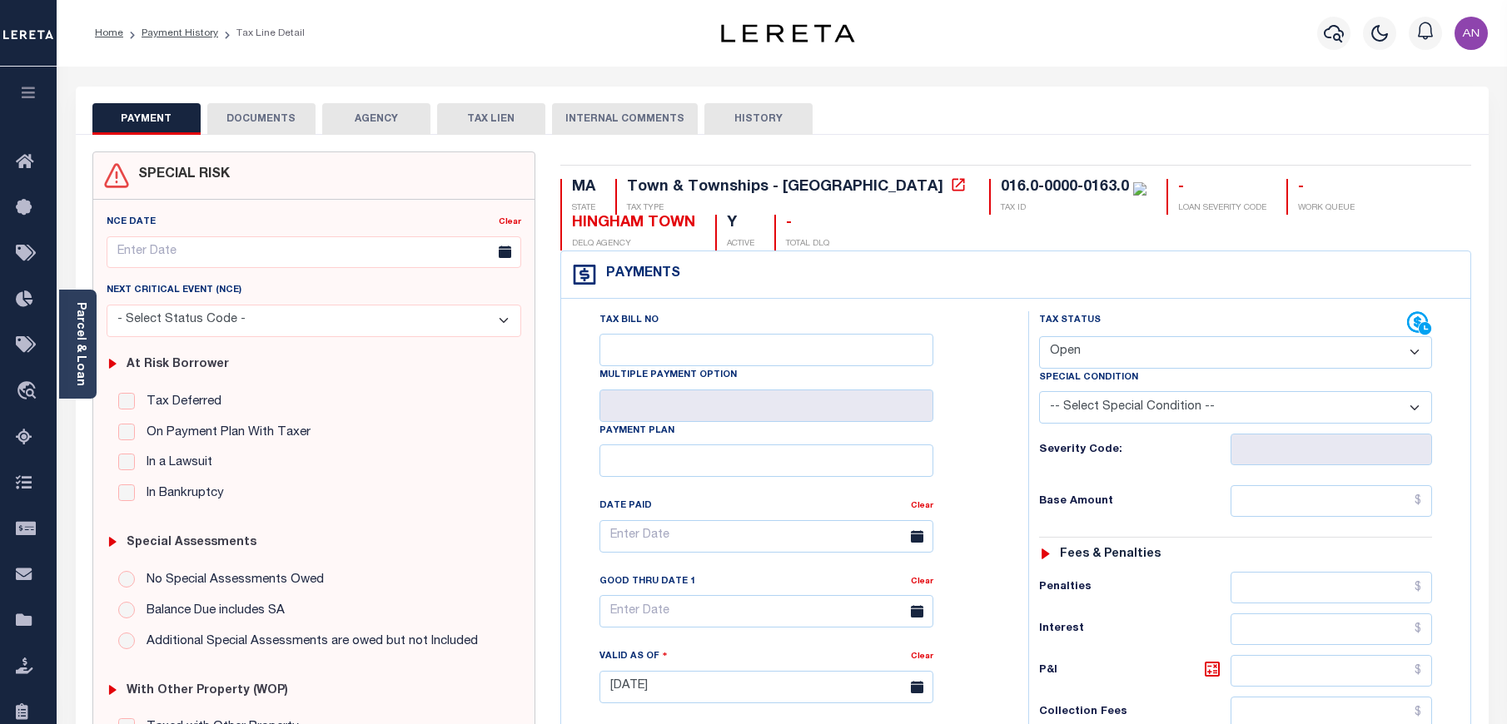
click at [277, 137] on div "SPECIAL RISK NCE Date Clear" at bounding box center [782, 684] width 1412 height 1099
click at [273, 131] on button "DOCUMENTS" at bounding box center [261, 119] width 108 height 32
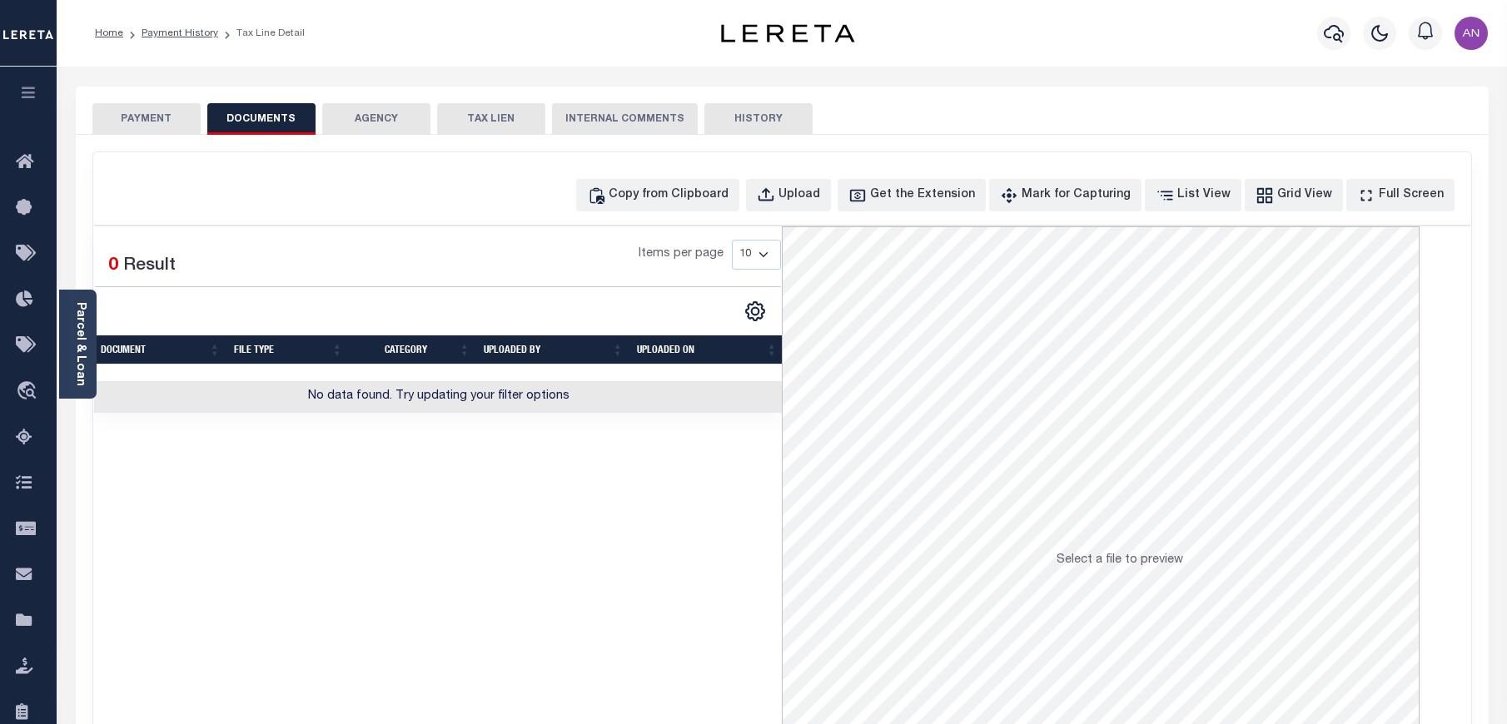
click at [633, 176] on div "Copy from Clipboard Upload Get the Extension Mark for Capturing Got it List Vie…" at bounding box center [782, 445] width 1378 height 587
click at [636, 183] on button "Copy from Clipboard" at bounding box center [657, 195] width 163 height 32
select select "POP"
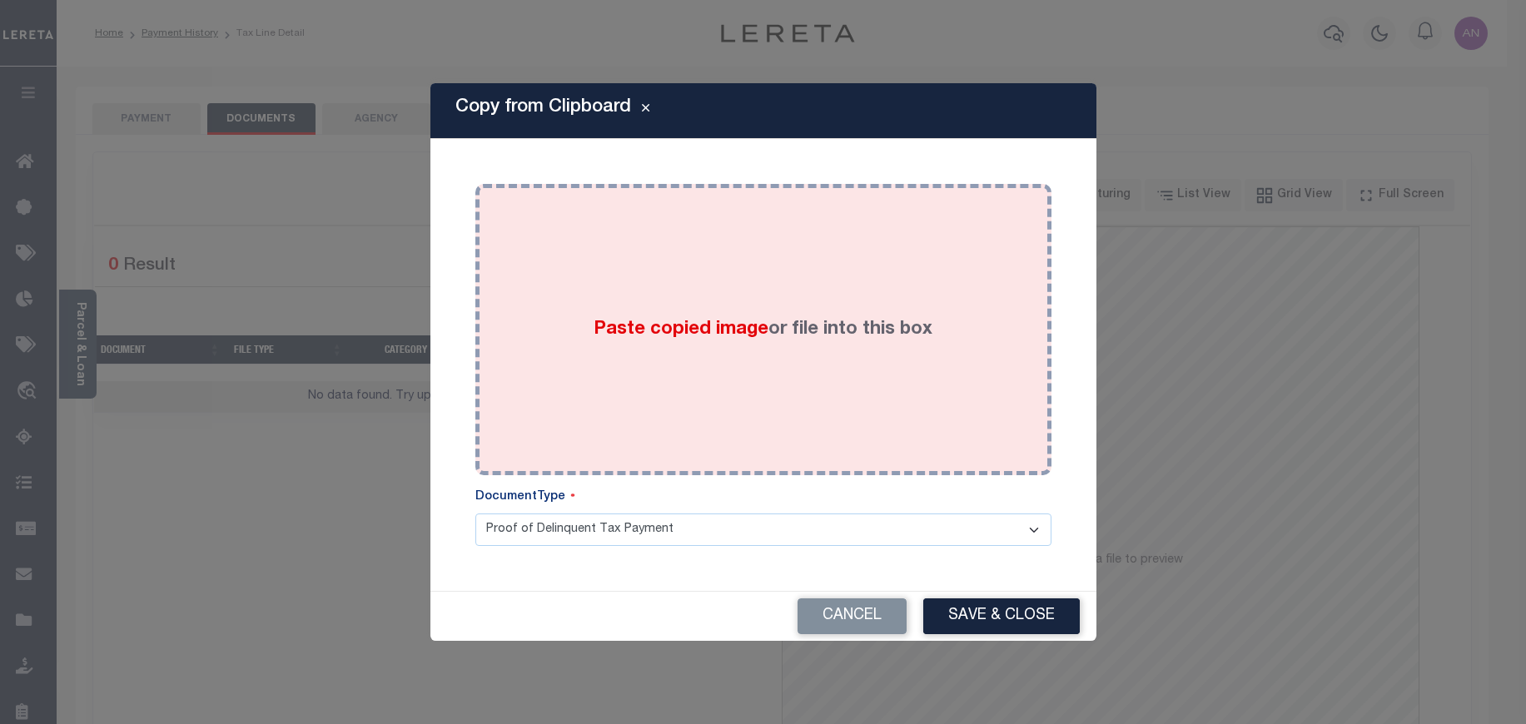
click at [707, 248] on div "Paste copied image or file into this box" at bounding box center [763, 329] width 551 height 266
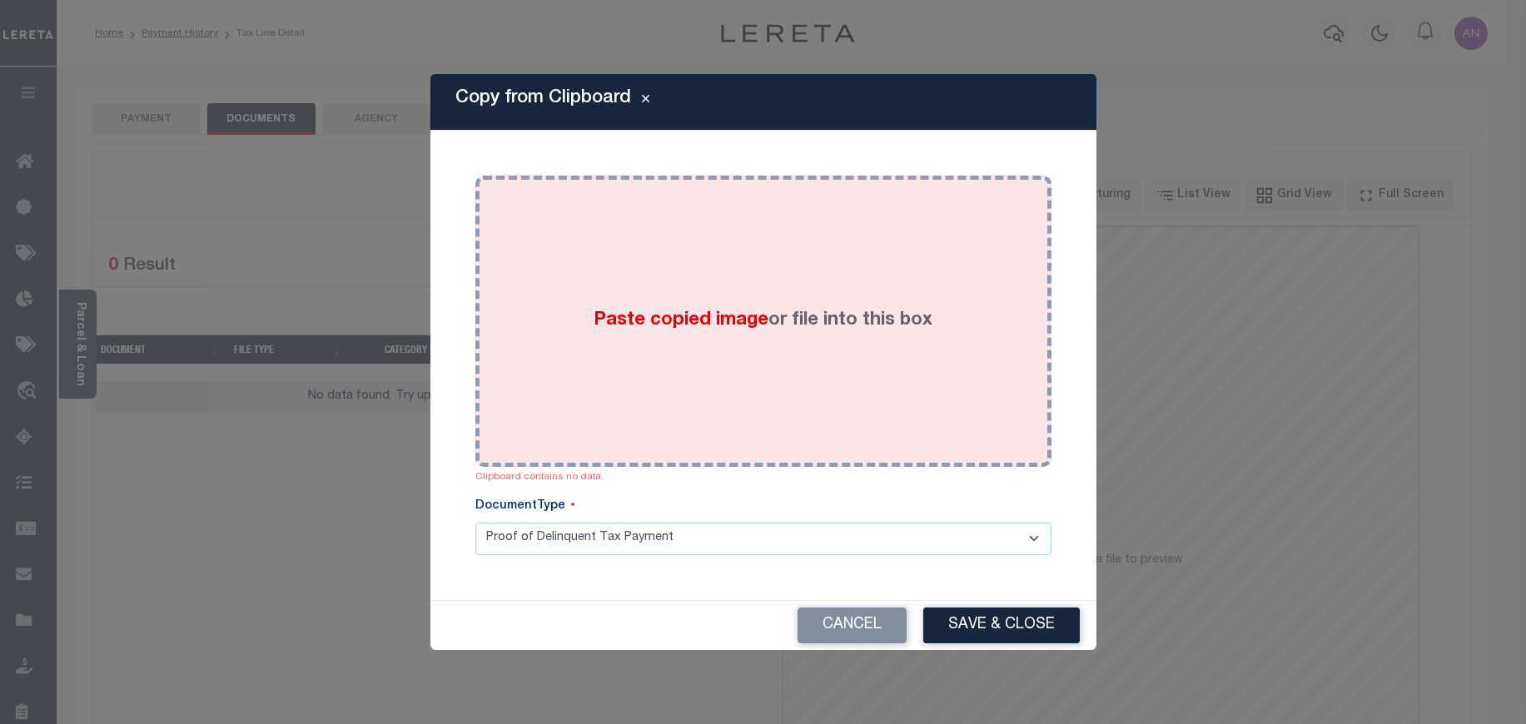
click at [638, 300] on div "Paste copied image or file into this box" at bounding box center [763, 321] width 551 height 266
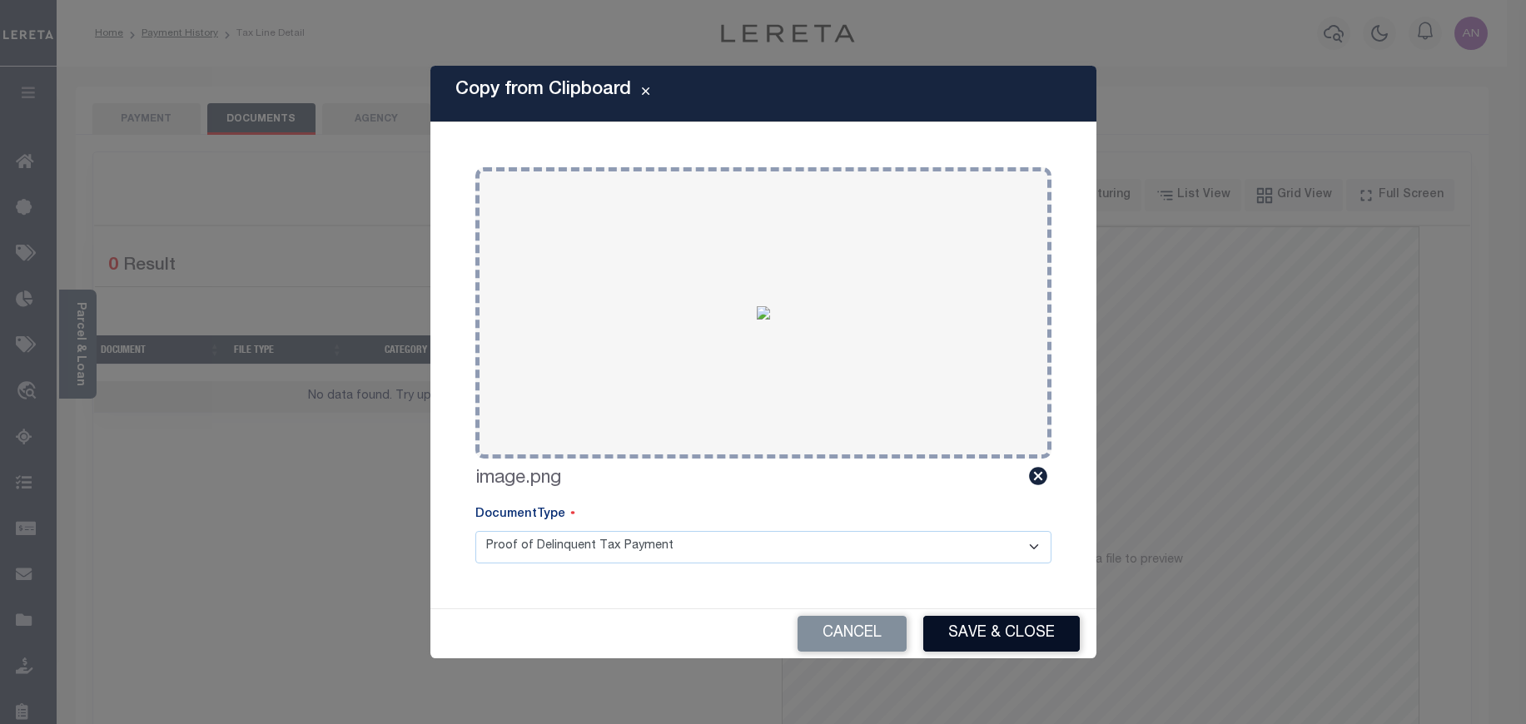
click at [941, 638] on button "Save & Close" at bounding box center [1001, 634] width 156 height 36
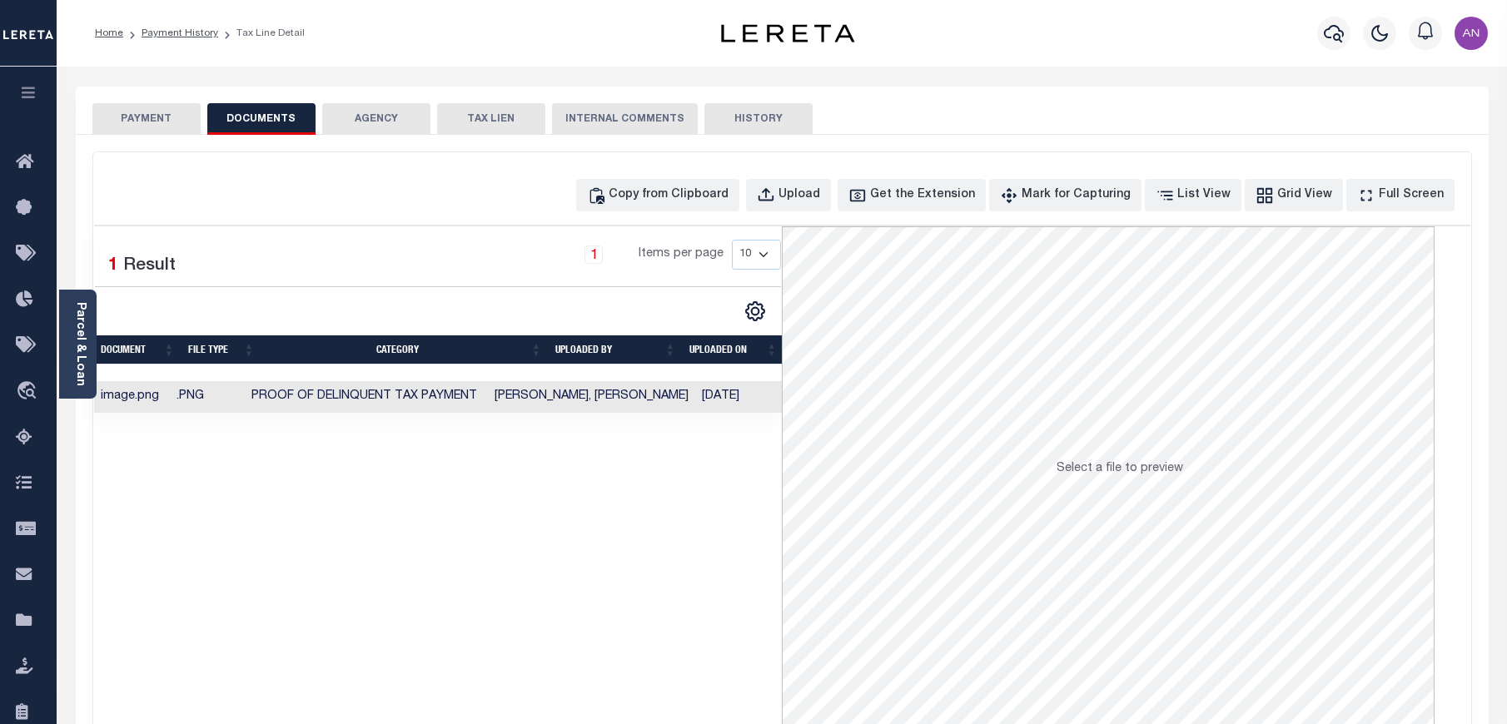
click at [123, 116] on button "PAYMENT" at bounding box center [146, 119] width 108 height 32
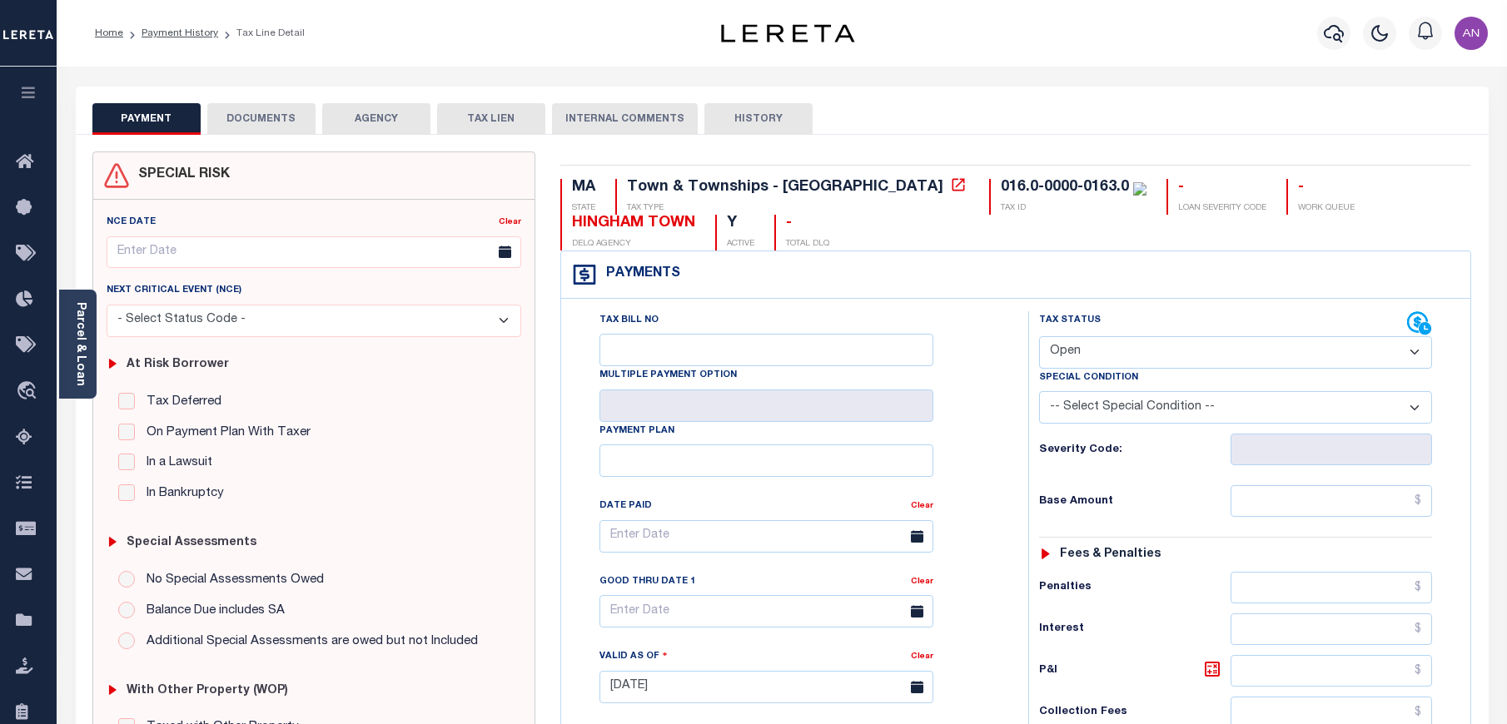
click at [1096, 361] on select "- Select Status Code - Open Due/Unpaid Paid Incomplete No Tax Due Internal Refu…" at bounding box center [1235, 352] width 393 height 32
select select "PYD"
click at [1039, 337] on select "- Select Status Code - Open Due/Unpaid Paid Incomplete No Tax Due Internal Refu…" at bounding box center [1235, 352] width 393 height 32
type input "09/12/2025"
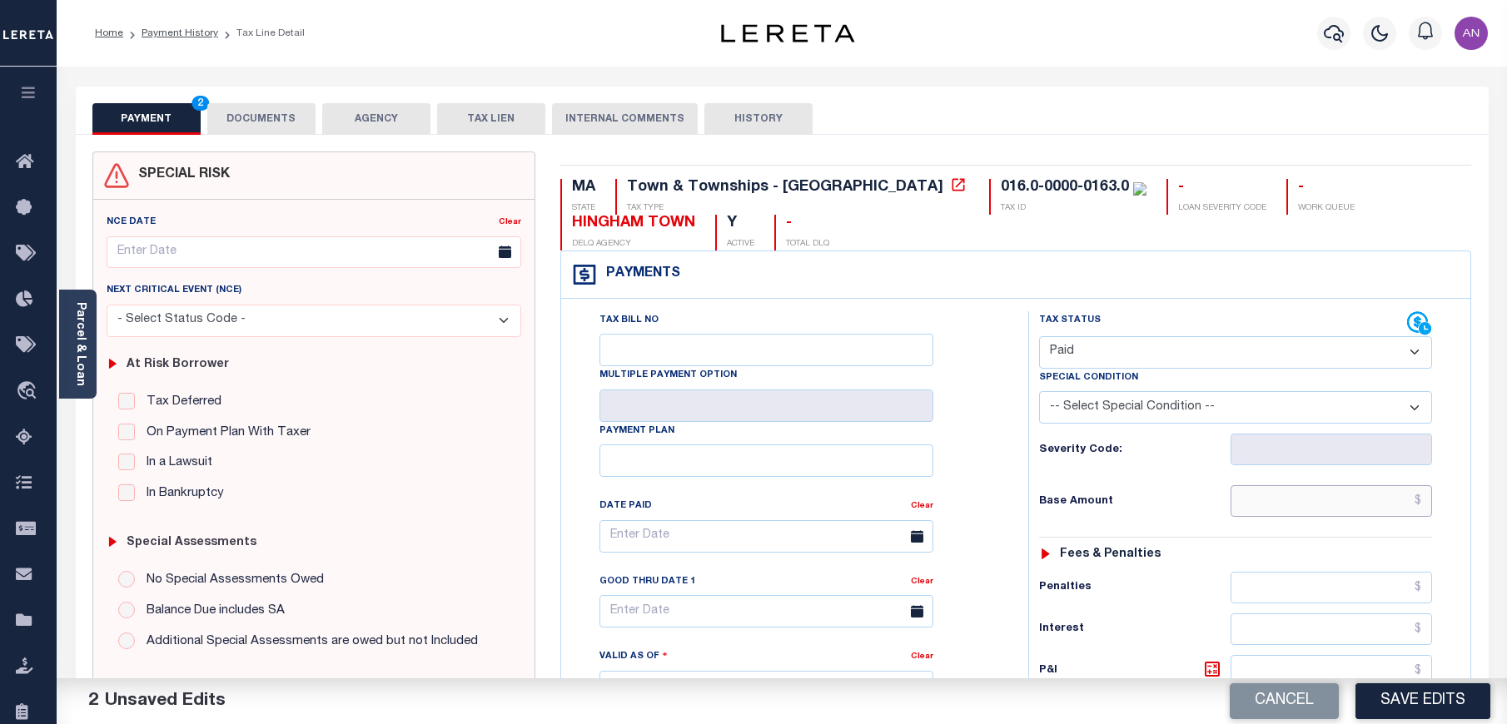
click at [1303, 501] on input "text" at bounding box center [1331, 501] width 202 height 32
type input "$0.00"
click at [1150, 535] on div "Tax Status Status - Select Status Code -" at bounding box center [1240, 678] width 425 height 735
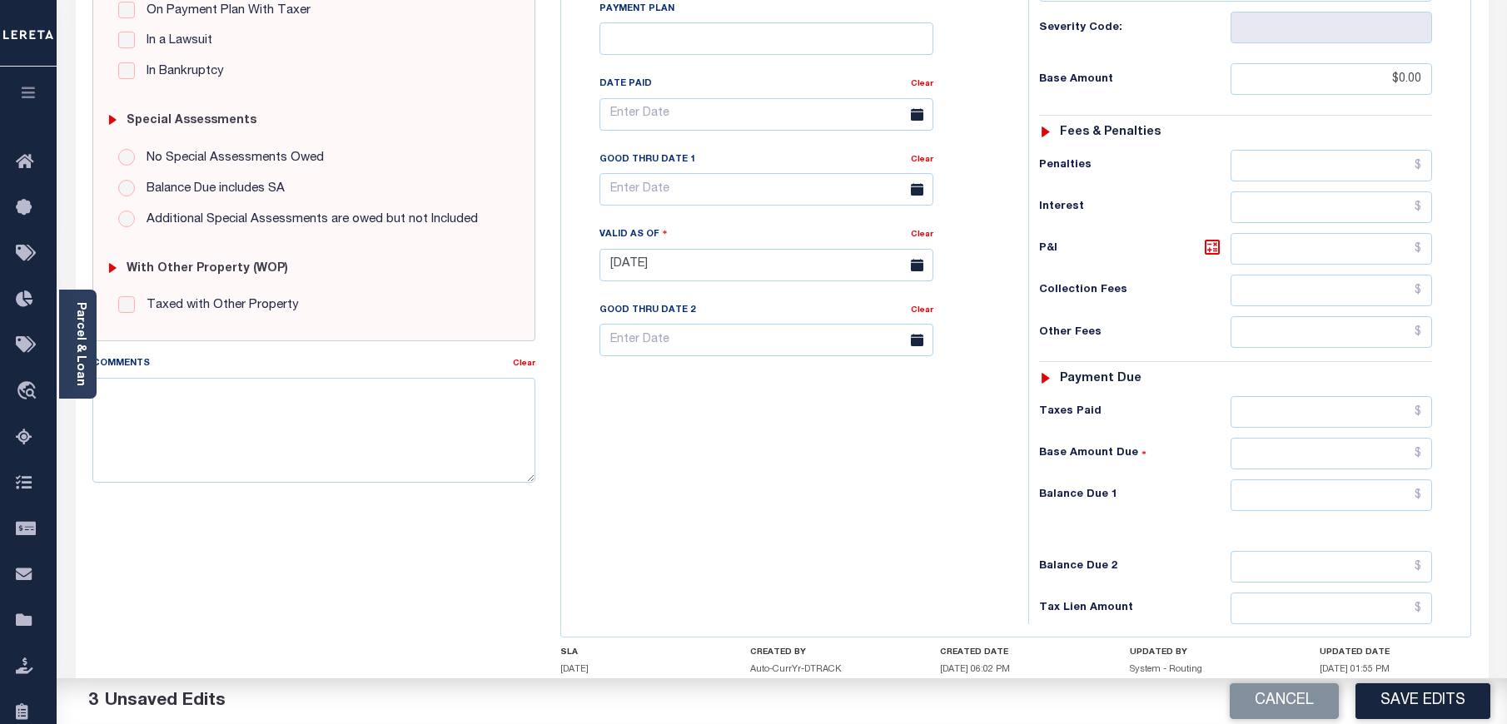
scroll to position [532, 0]
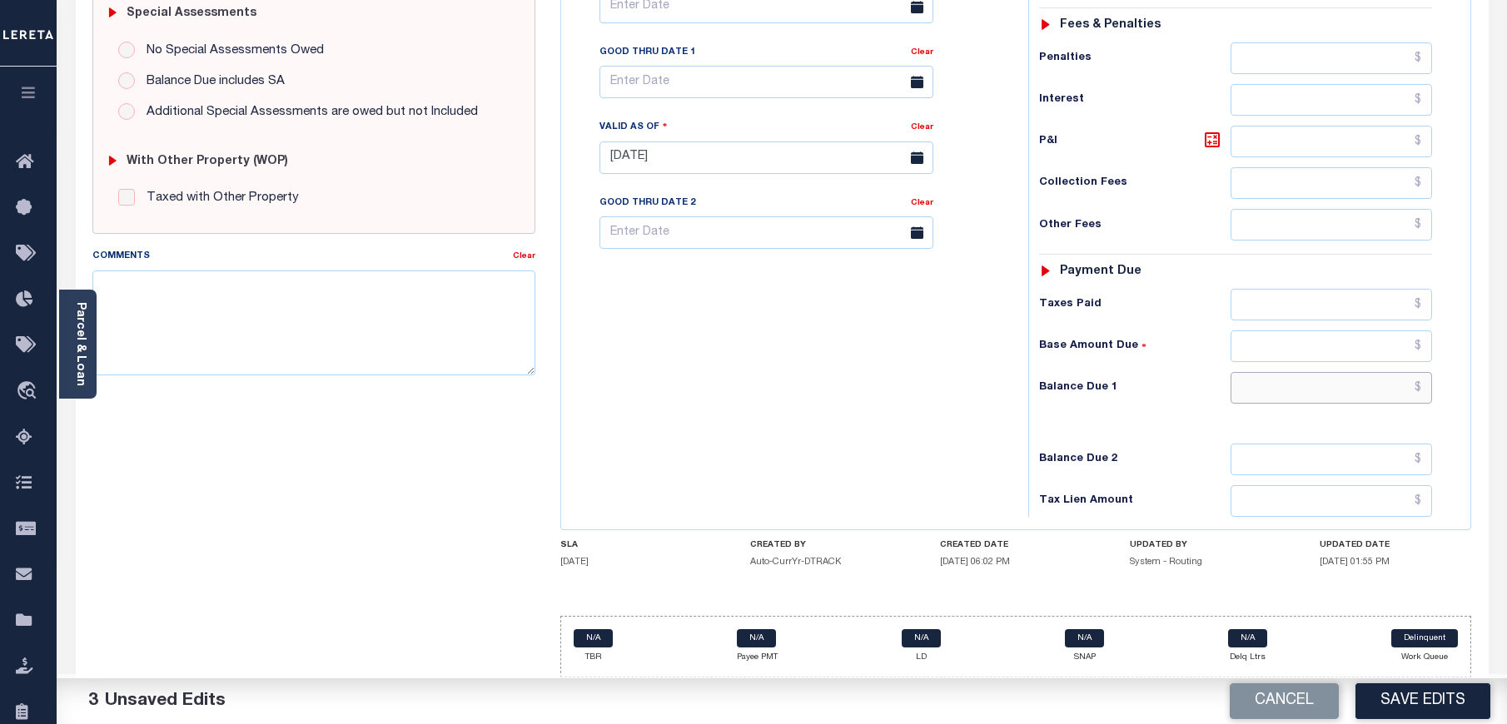
click at [1293, 397] on input "text" at bounding box center [1331, 388] width 202 height 32
type input "$0.00"
click at [869, 489] on div "Tax Bill No Multiple Payment Option Payment Plan Clear" at bounding box center [790, 149] width 450 height 735
click at [1477, 694] on button "Save Edits" at bounding box center [1422, 701] width 135 height 36
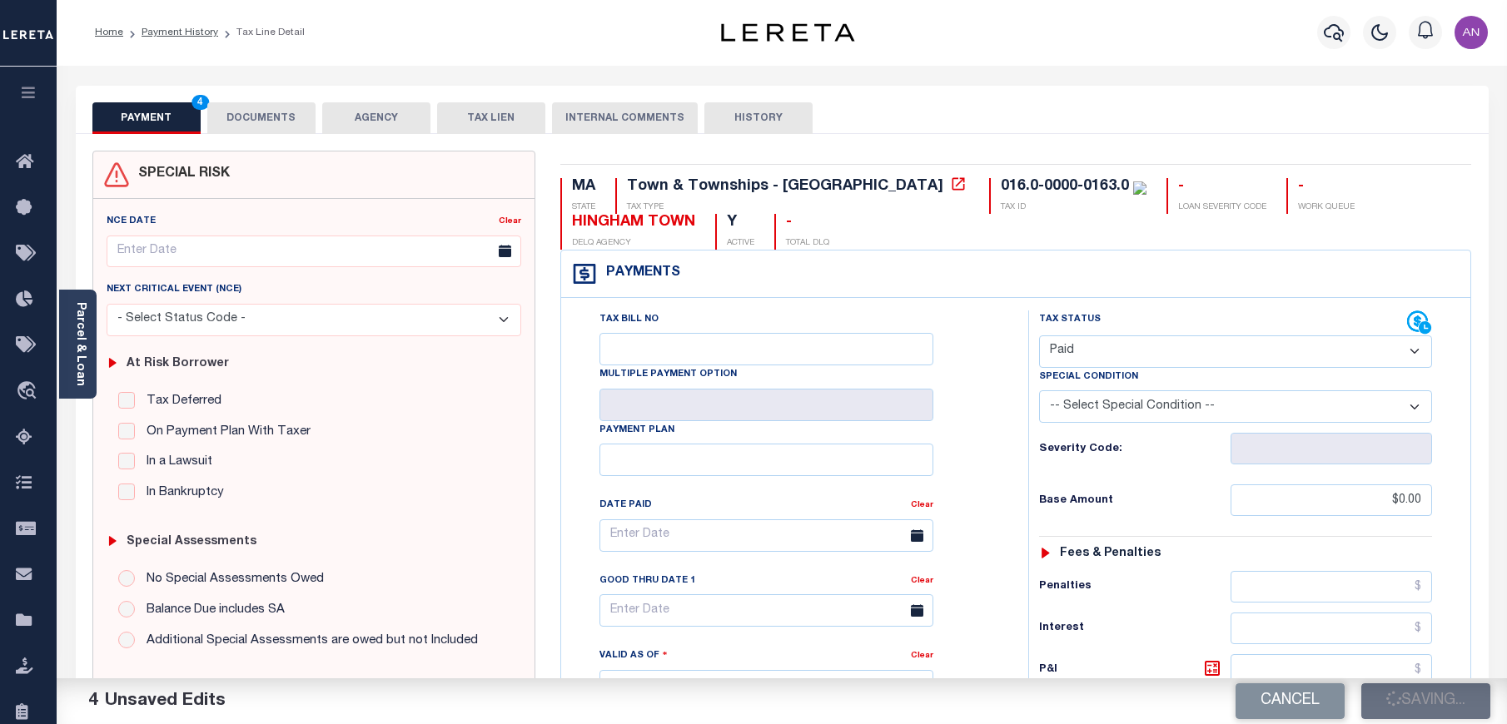
scroll to position [0, 0]
click at [190, 35] on link "Payment History" at bounding box center [179, 33] width 77 height 10
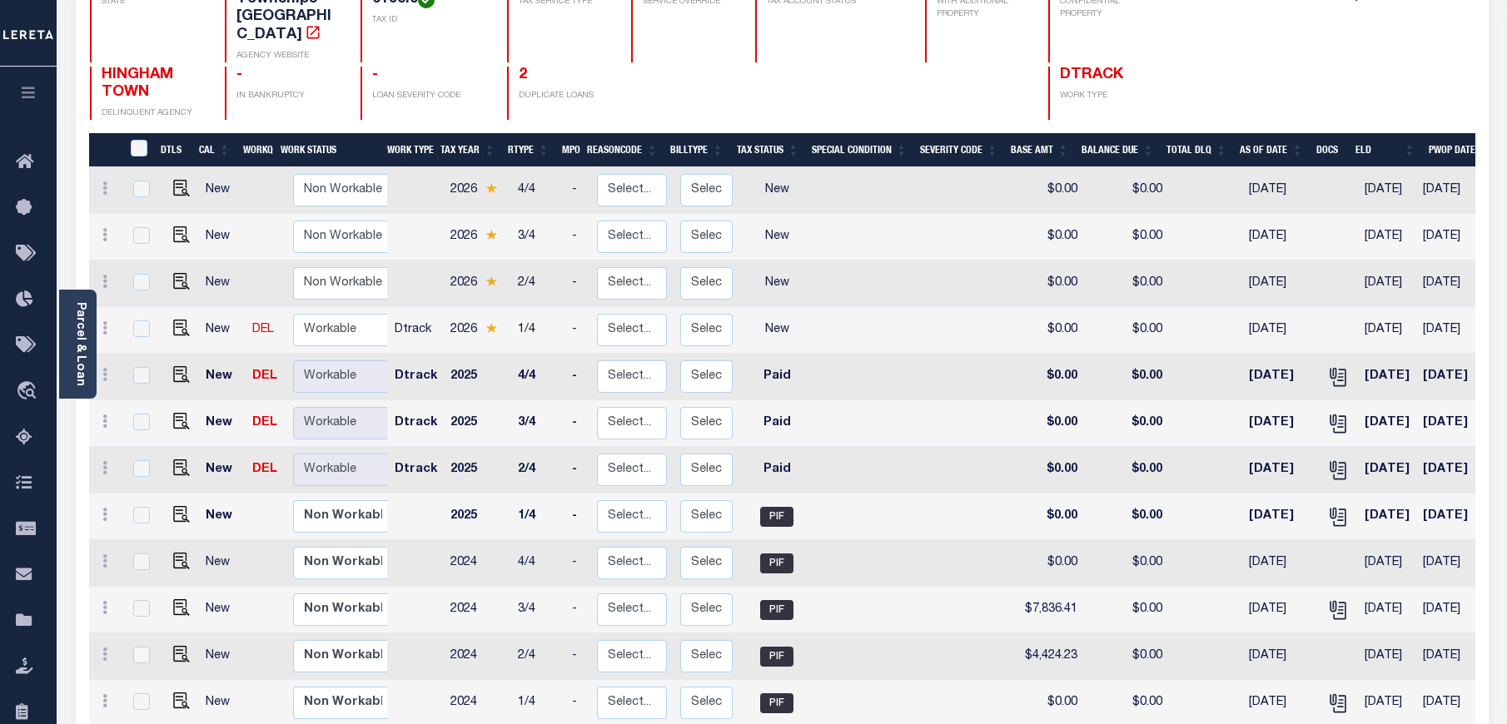
scroll to position [250, 0]
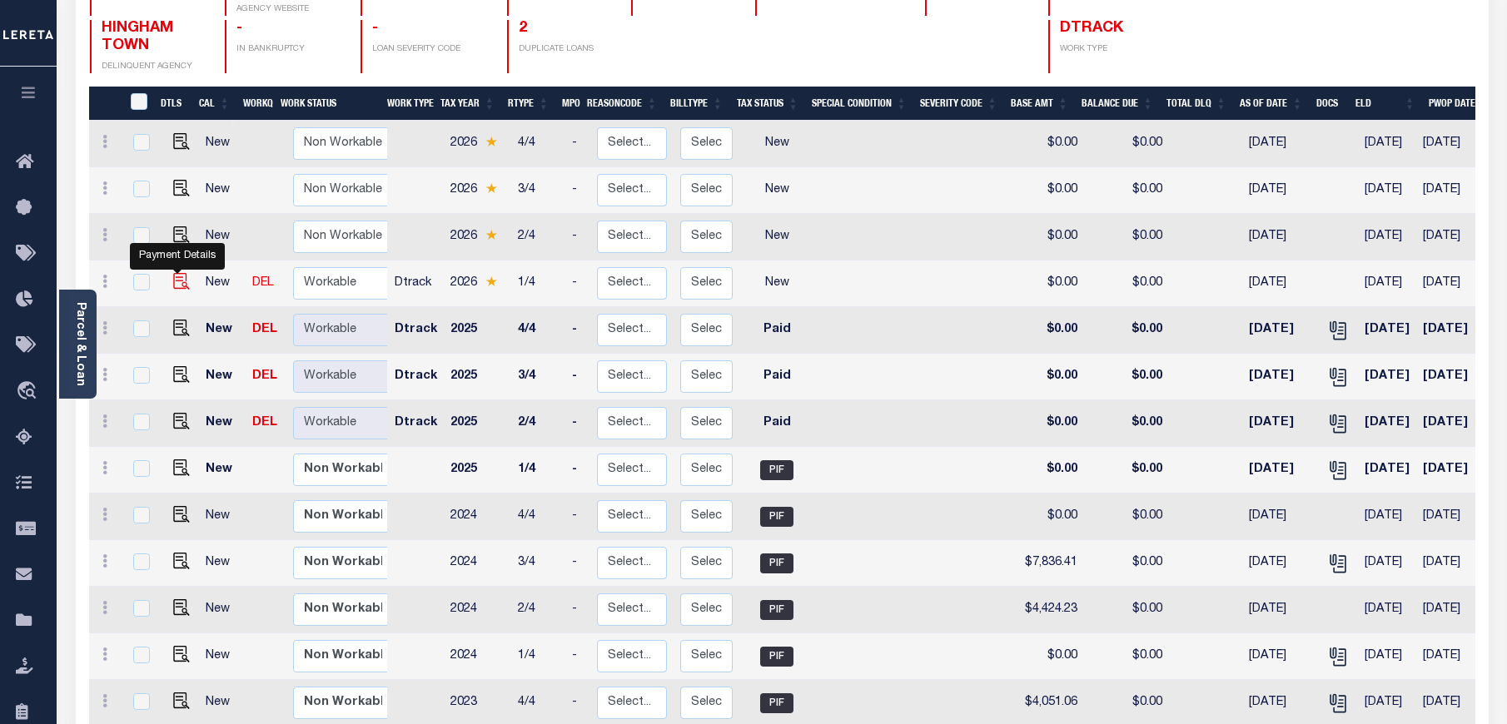
click at [175, 273] on img "" at bounding box center [181, 281] width 17 height 17
checkbox input "true"
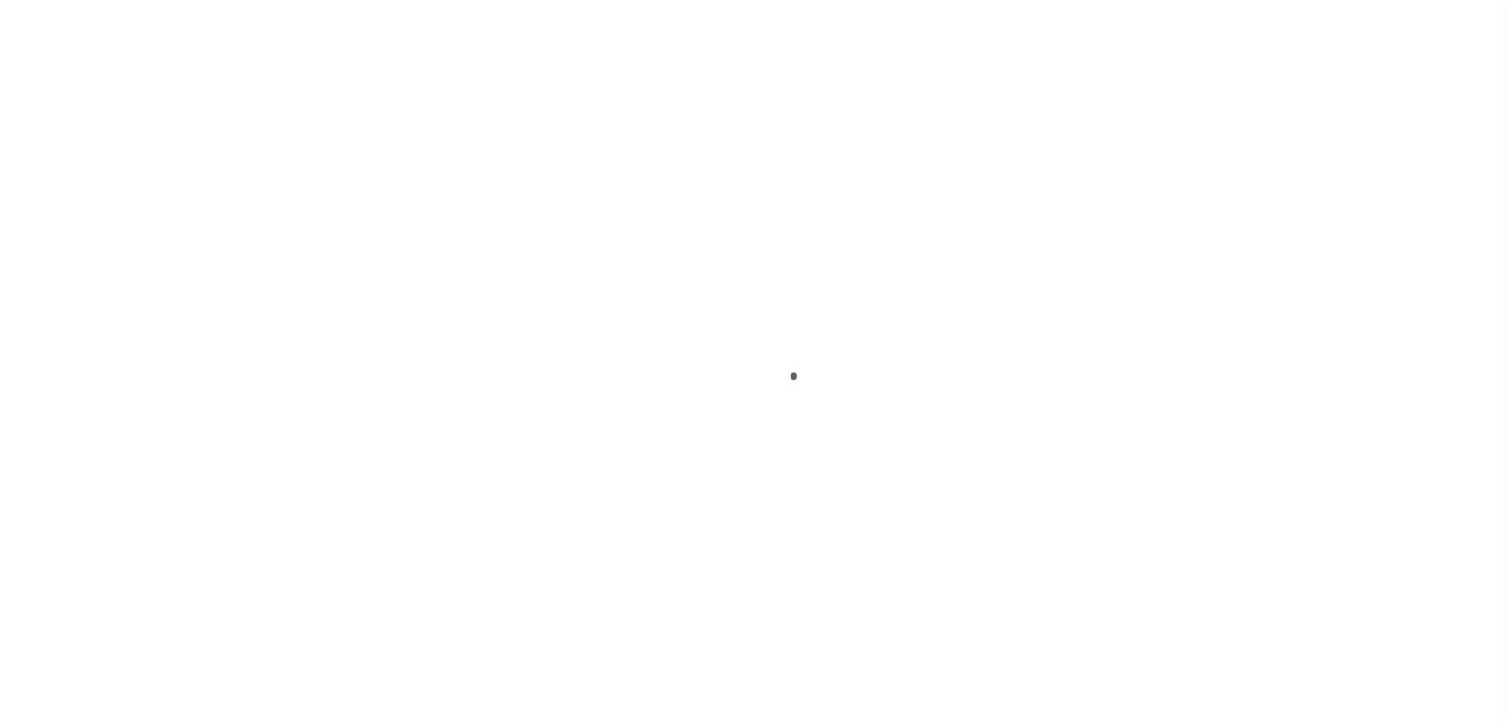
select select "NW2"
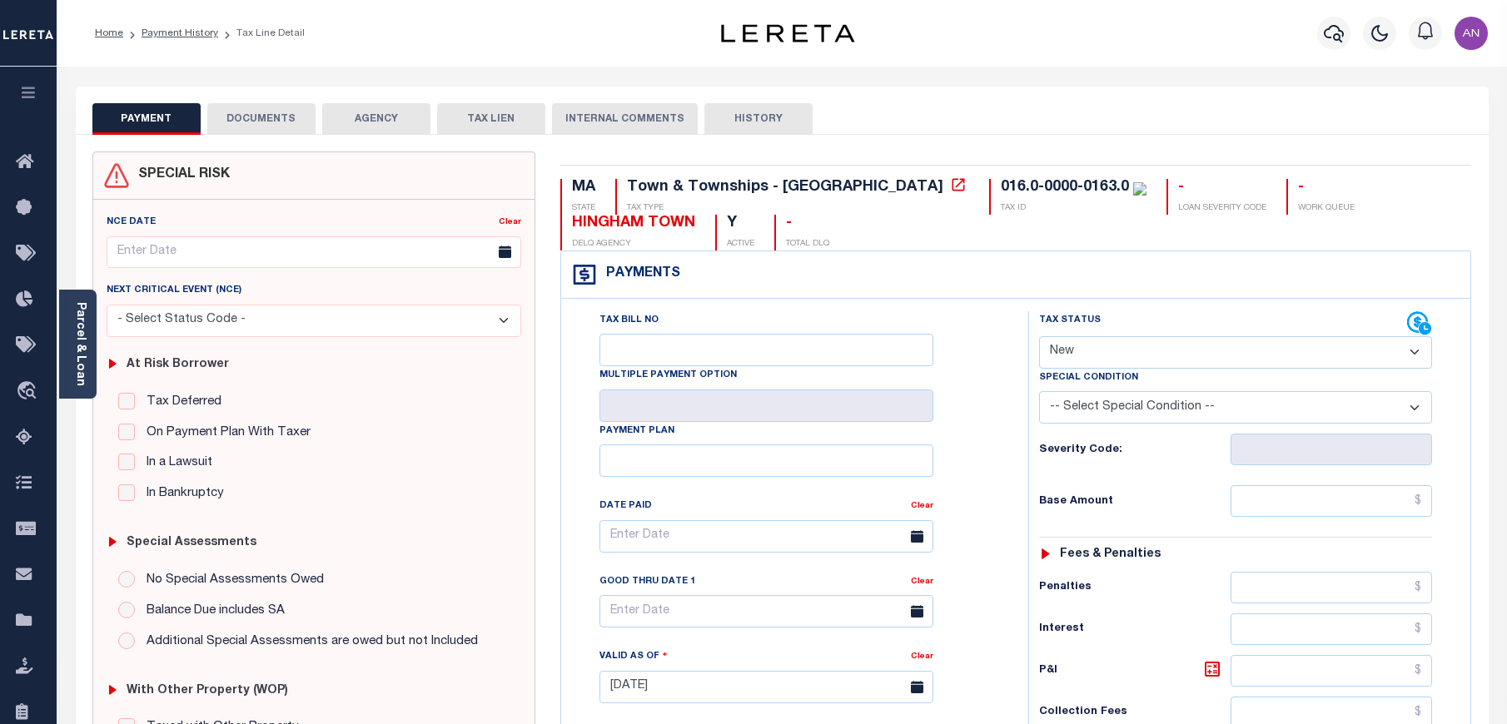
click at [257, 118] on button "DOCUMENTS" at bounding box center [261, 119] width 108 height 32
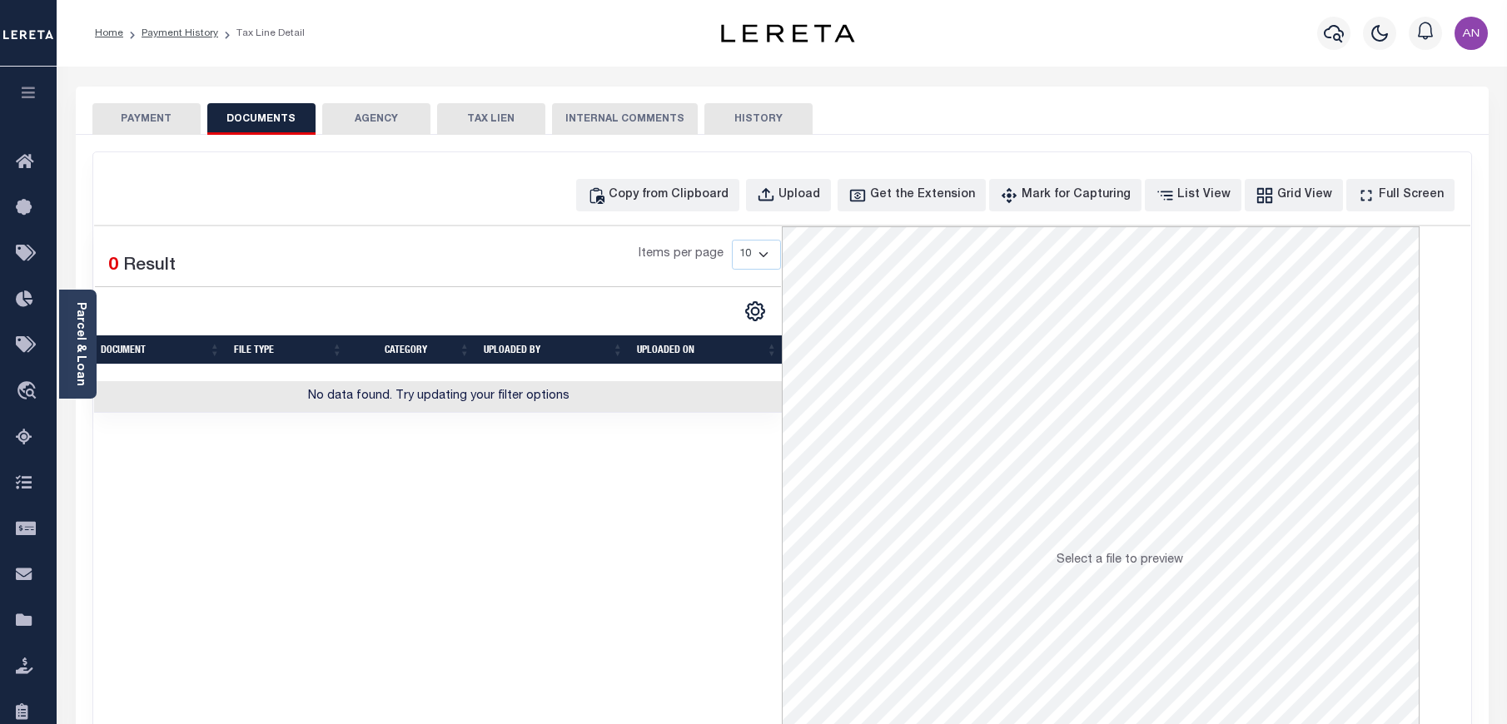
click at [721, 211] on div "Copy from Clipboard Upload Get the Extension Mark for Capturing Got it List Vie…" at bounding box center [782, 445] width 1378 height 587
click at [715, 196] on div "Copy from Clipboard" at bounding box center [668, 195] width 120 height 18
select select "POP"
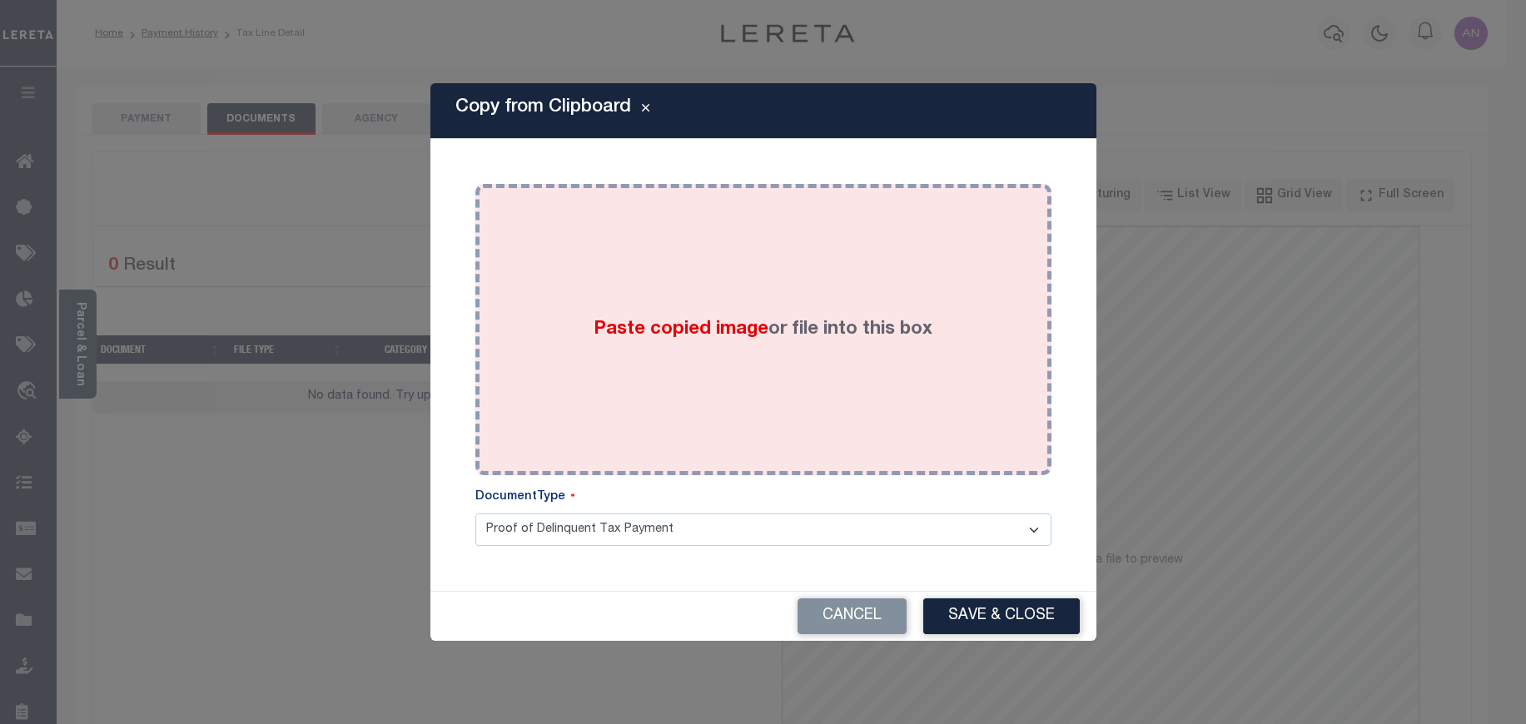
click at [728, 231] on div "Paste copied image or file into this box" at bounding box center [763, 329] width 551 height 266
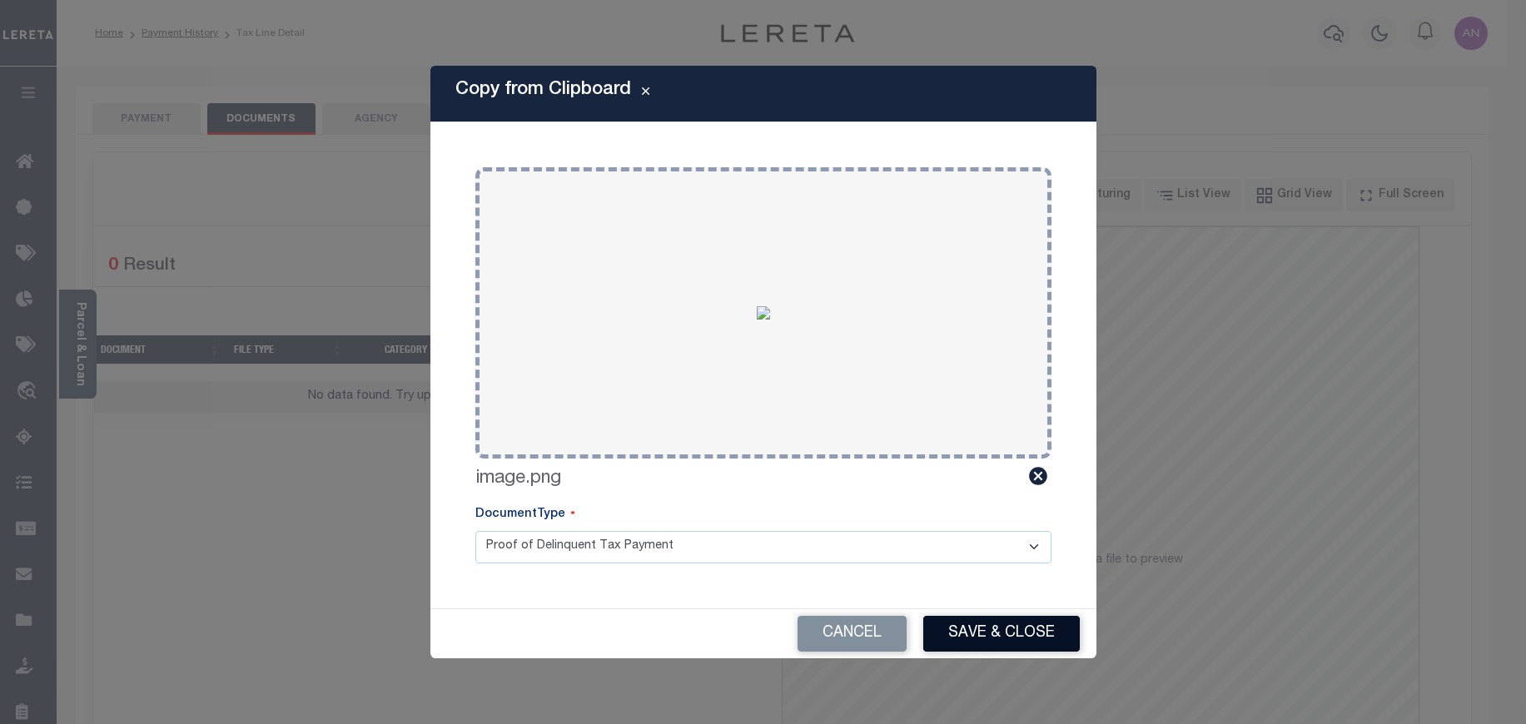
click at [1002, 633] on button "Save & Close" at bounding box center [1001, 634] width 156 height 36
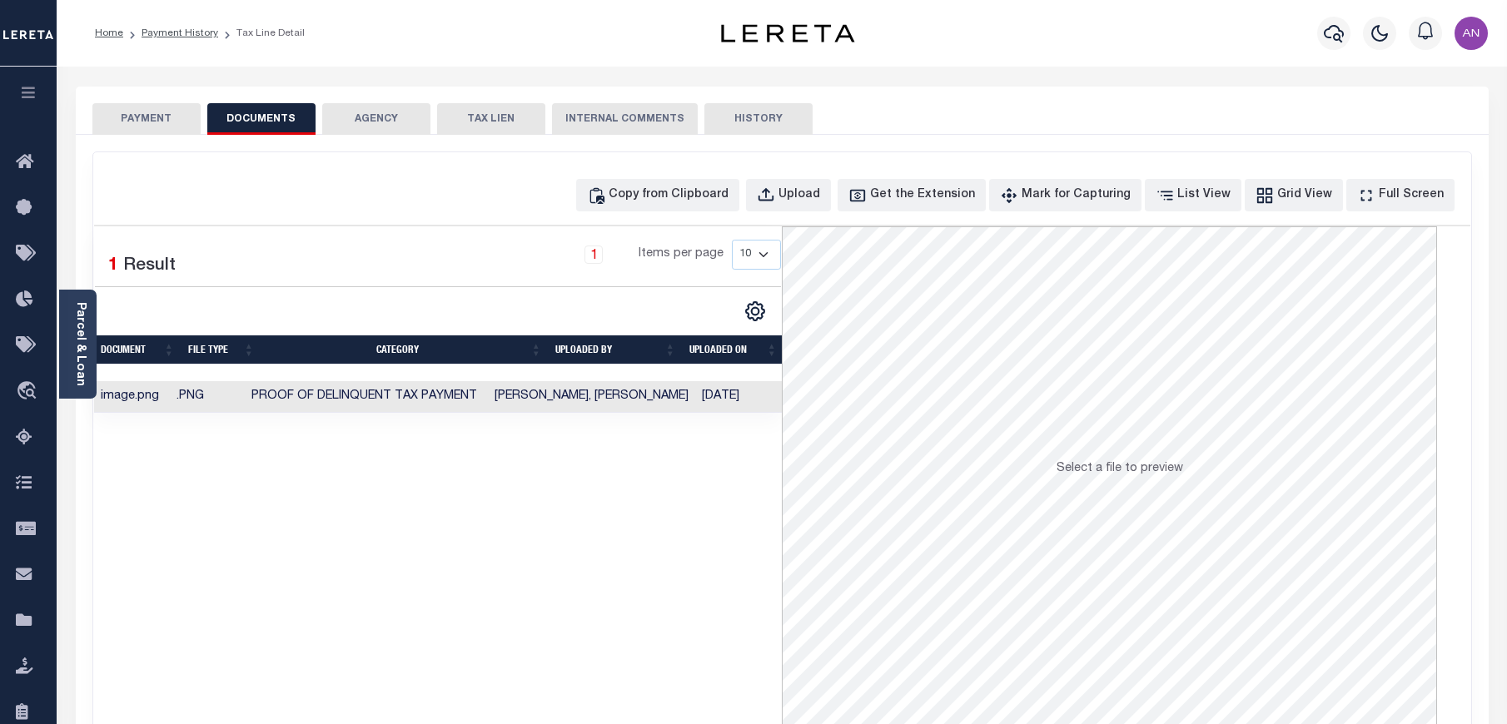
click at [150, 122] on button "PAYMENT" at bounding box center [146, 119] width 108 height 32
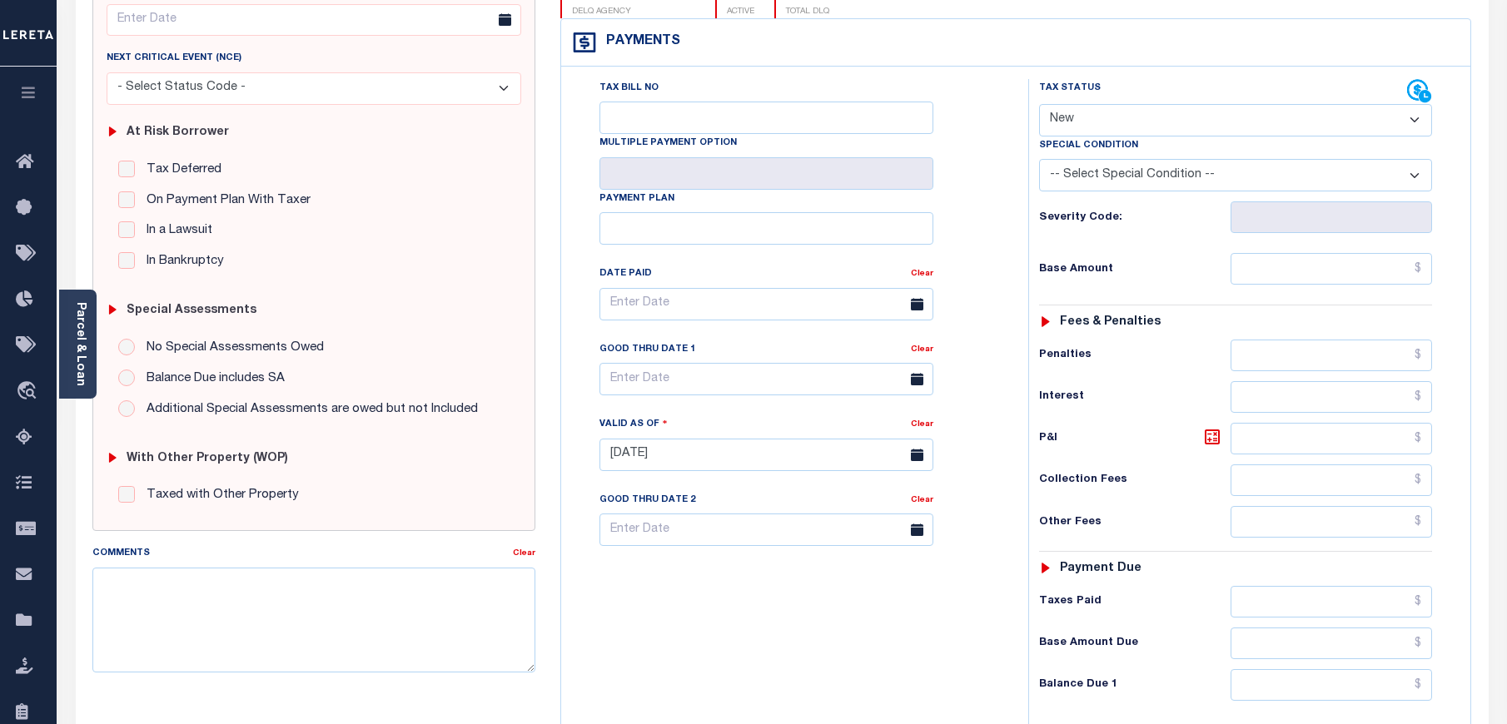
scroll to position [250, 0]
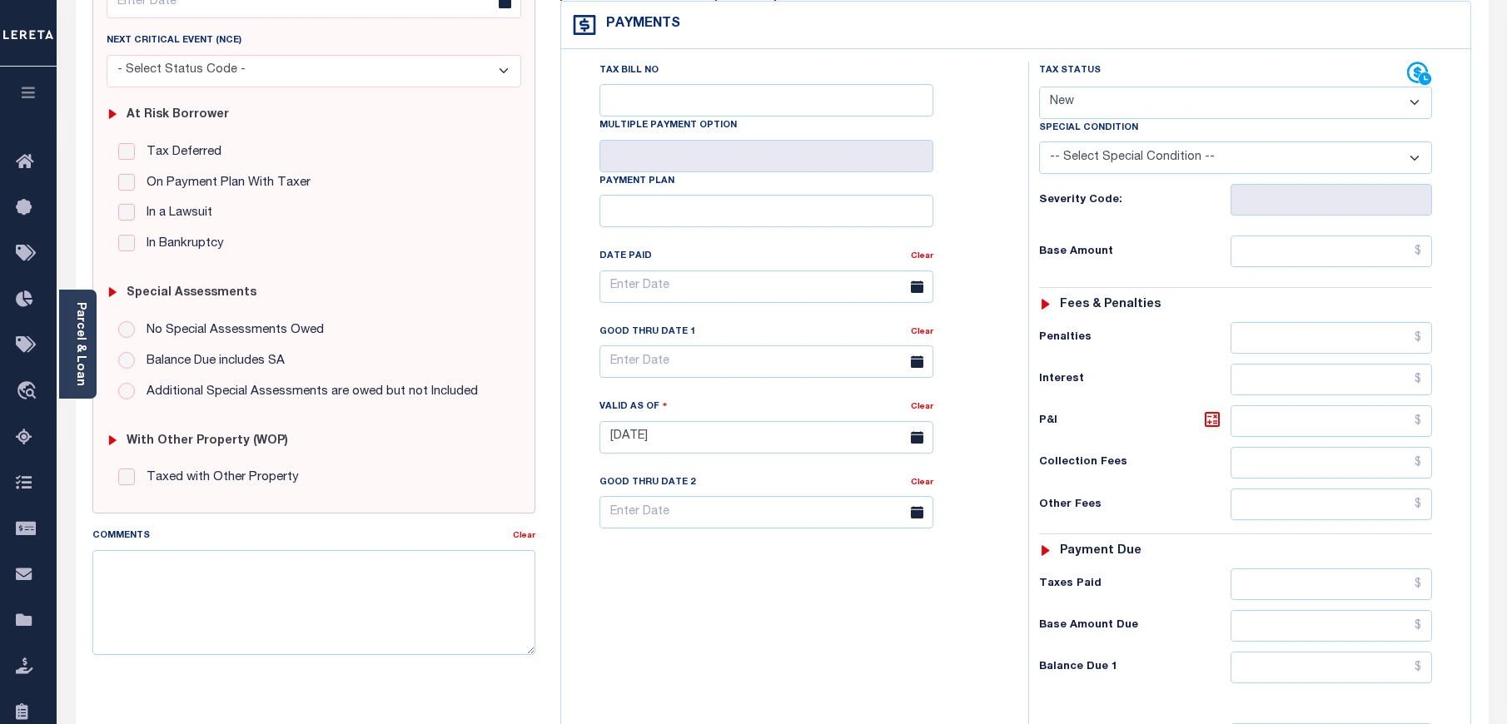
click at [1103, 113] on select "- Select Status Code - Open Due/Unpaid Paid Incomplete No Tax Due Internal Refu…" at bounding box center [1235, 103] width 393 height 32
select select "PYD"
click at [1039, 87] on select "- Select Status Code - Open Due/Unpaid Paid Incomplete No Tax Due Internal Refu…" at bounding box center [1235, 103] width 393 height 32
type input "[DATE]"
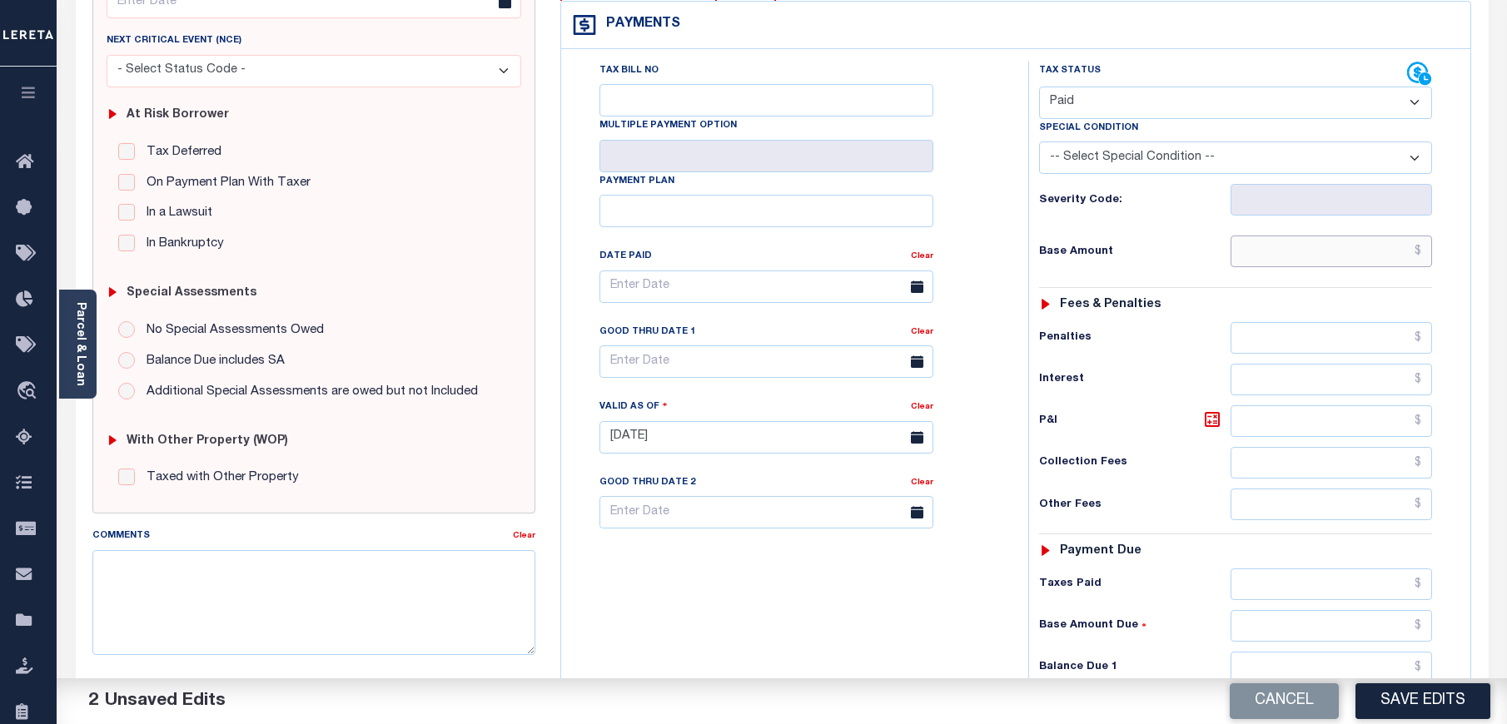
click at [1293, 253] on input "text" at bounding box center [1331, 252] width 202 height 32
type input "$0.00"
click at [1012, 232] on div "Tax Bill No Multiple Payment Option Payment Plan Clear" at bounding box center [790, 429] width 450 height 735
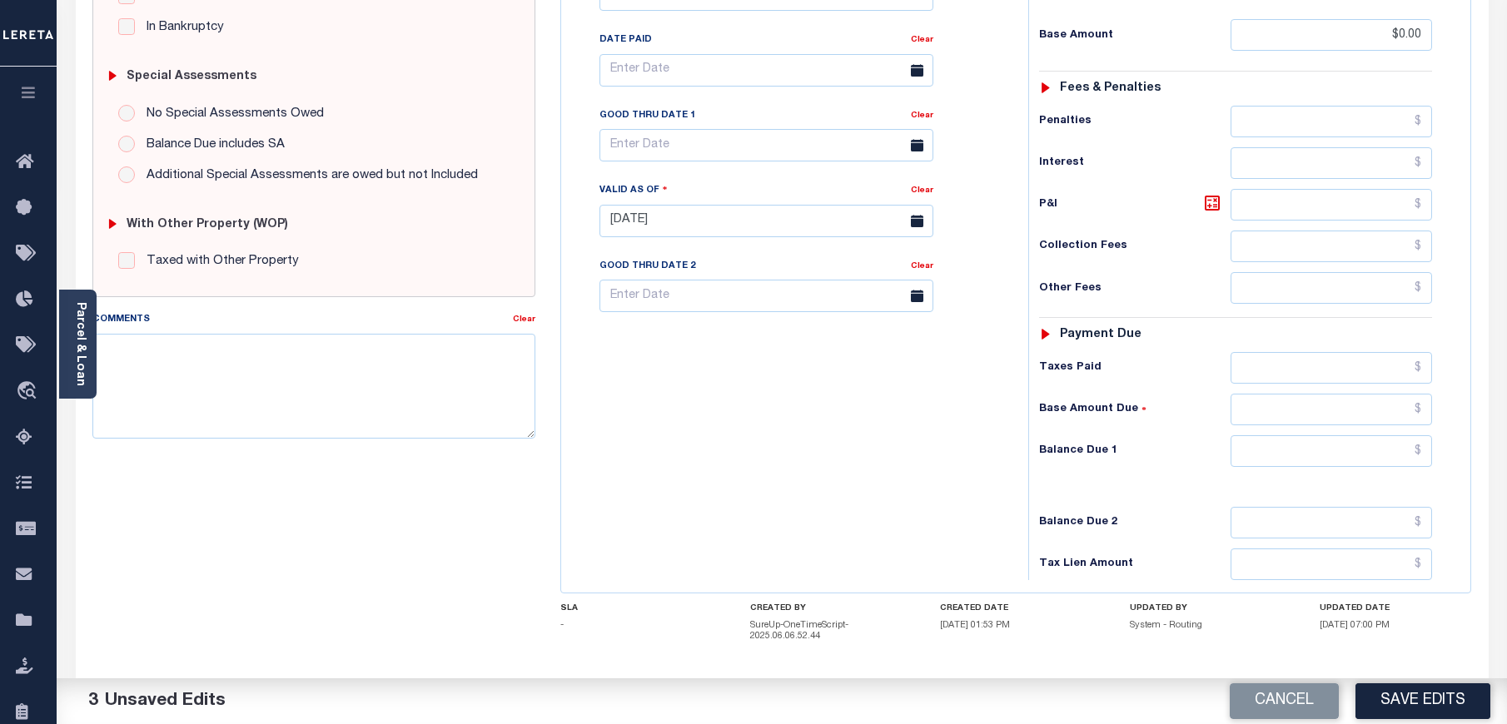
scroll to position [543, 0]
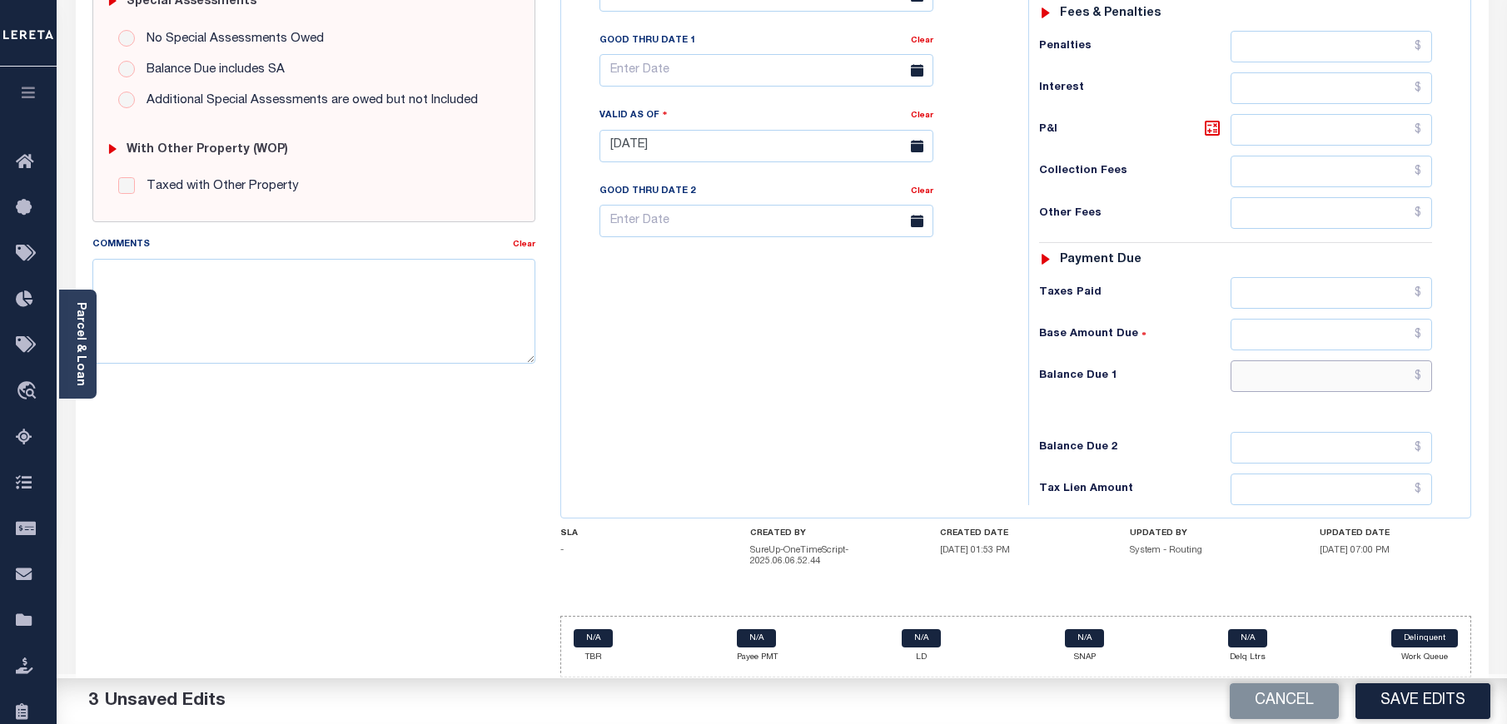
click at [1349, 389] on input "text" at bounding box center [1331, 376] width 202 height 32
type input "$0.00"
click at [941, 428] on div "Tax Bill No Multiple Payment Option Payment Plan Clear" at bounding box center [790, 137] width 450 height 735
click at [1425, 707] on button "Save Edits" at bounding box center [1422, 701] width 135 height 36
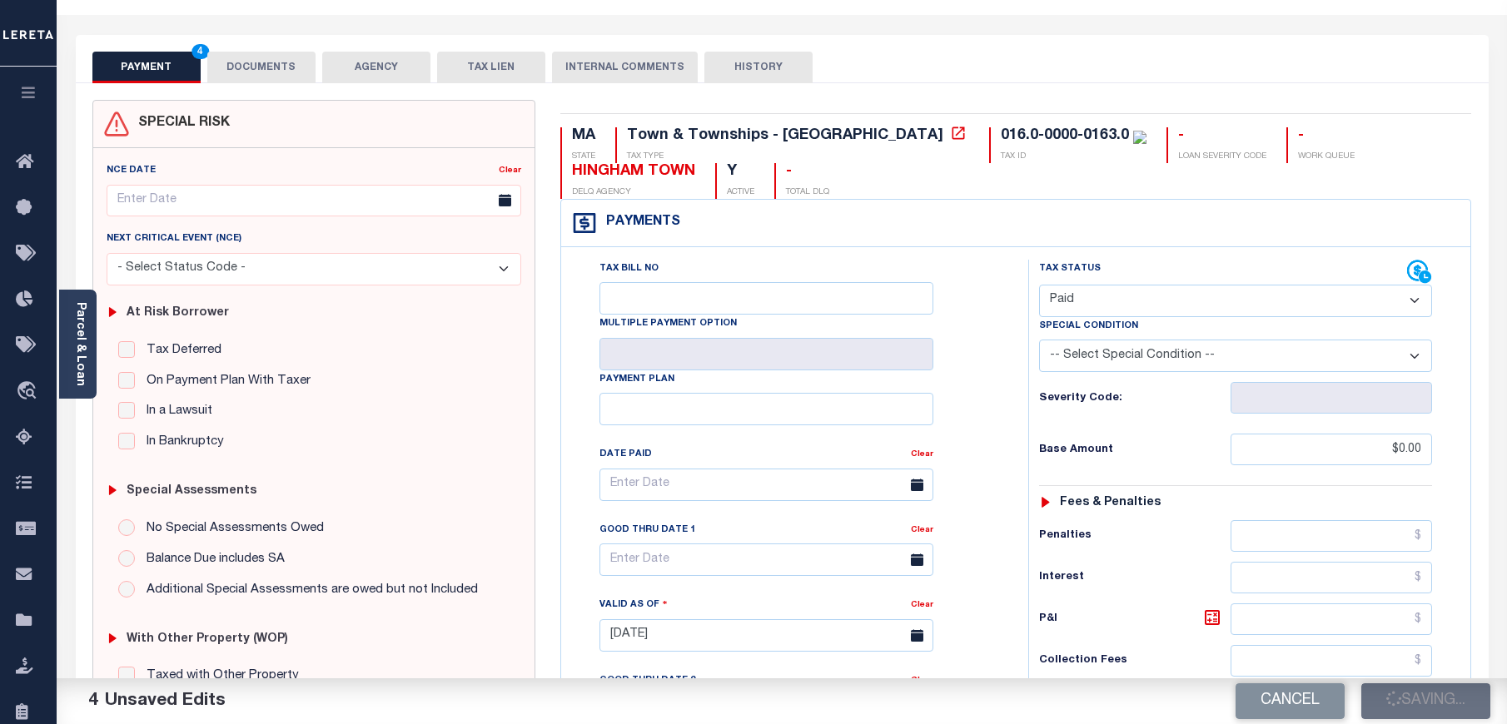
scroll to position [0, 0]
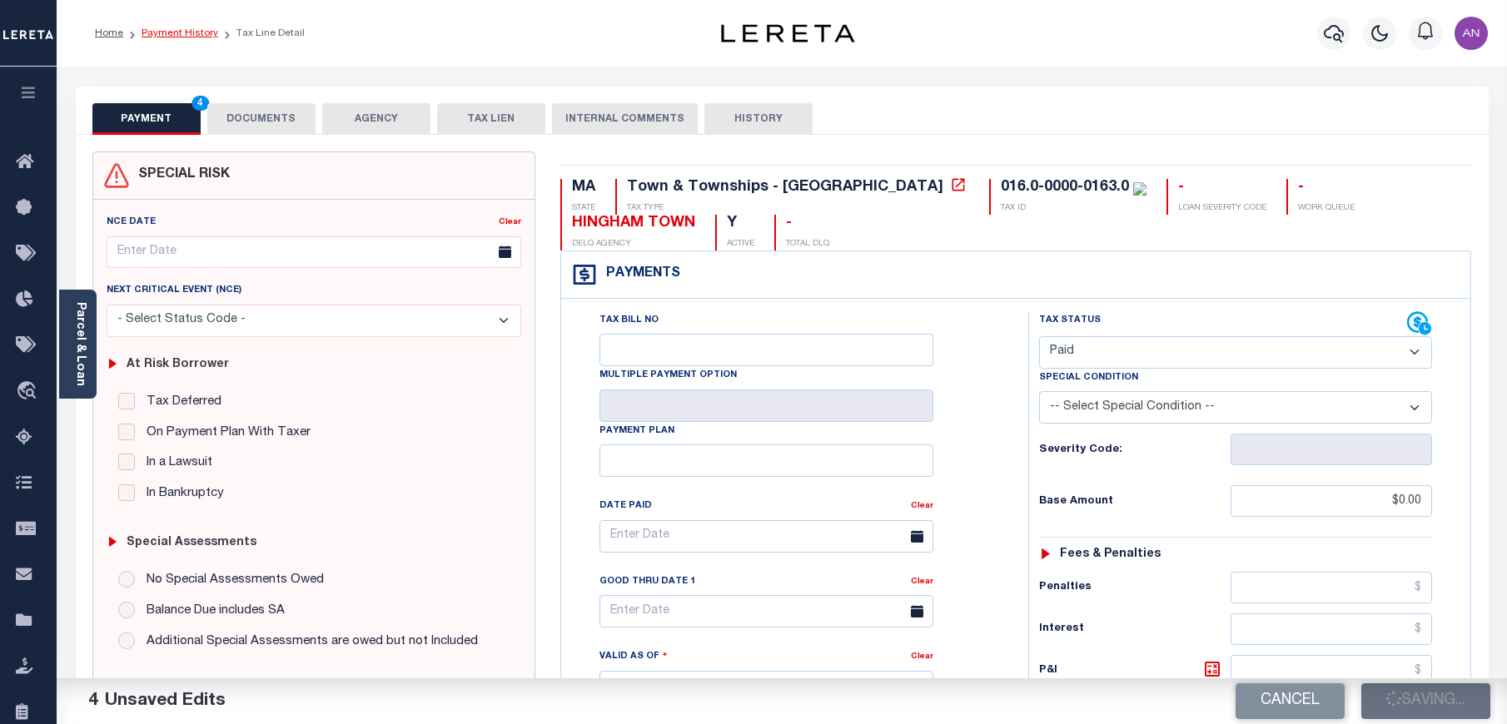
click at [198, 34] on link "Payment History" at bounding box center [179, 33] width 77 height 10
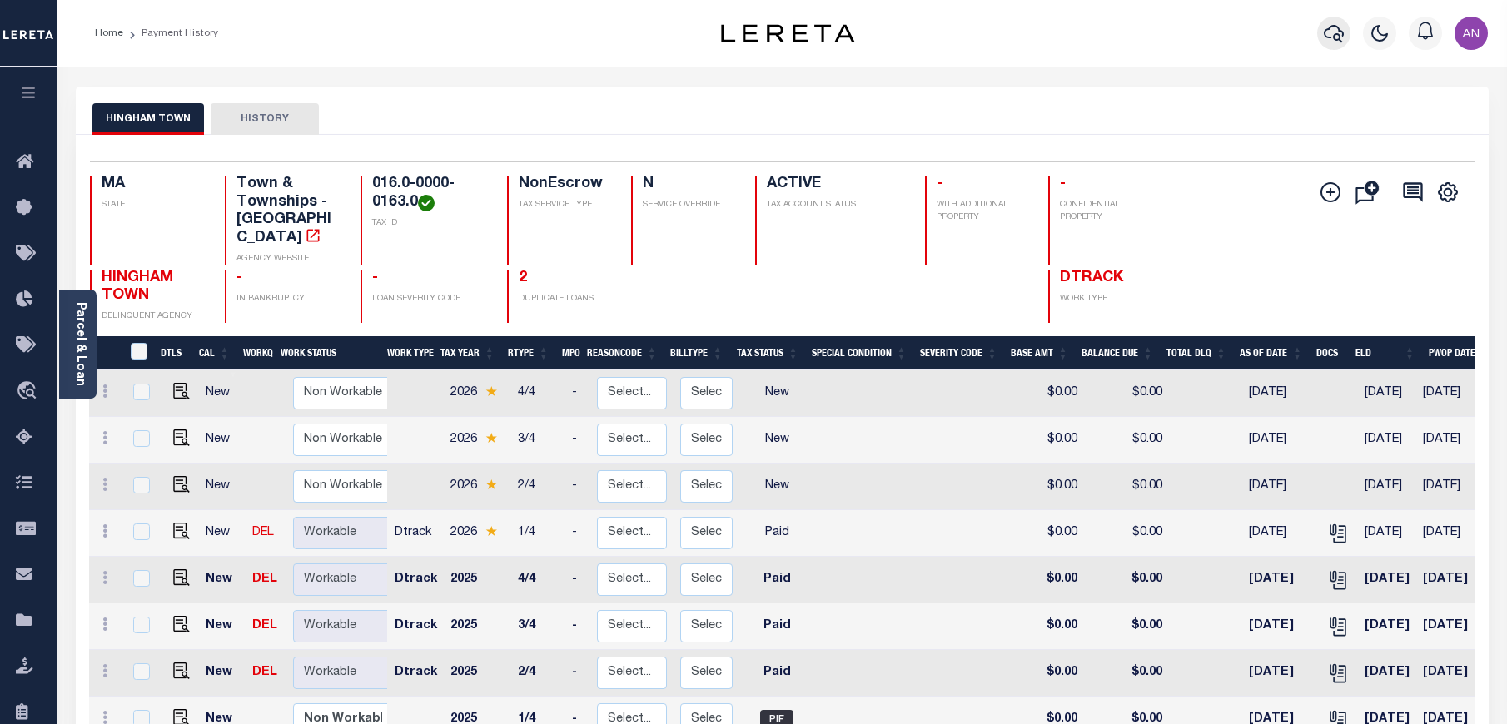
click at [1348, 32] on button "button" at bounding box center [1333, 33] width 33 height 33
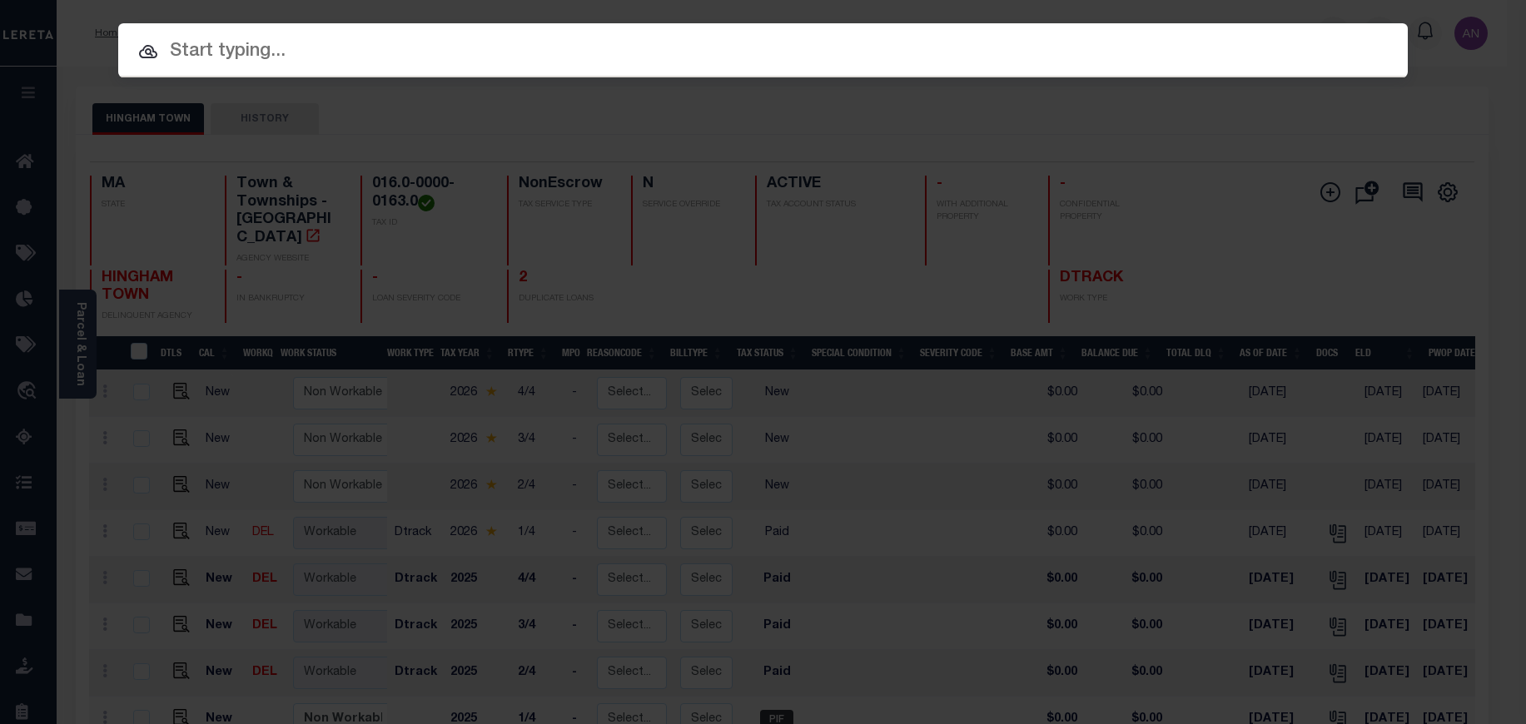
paste input "993243245"
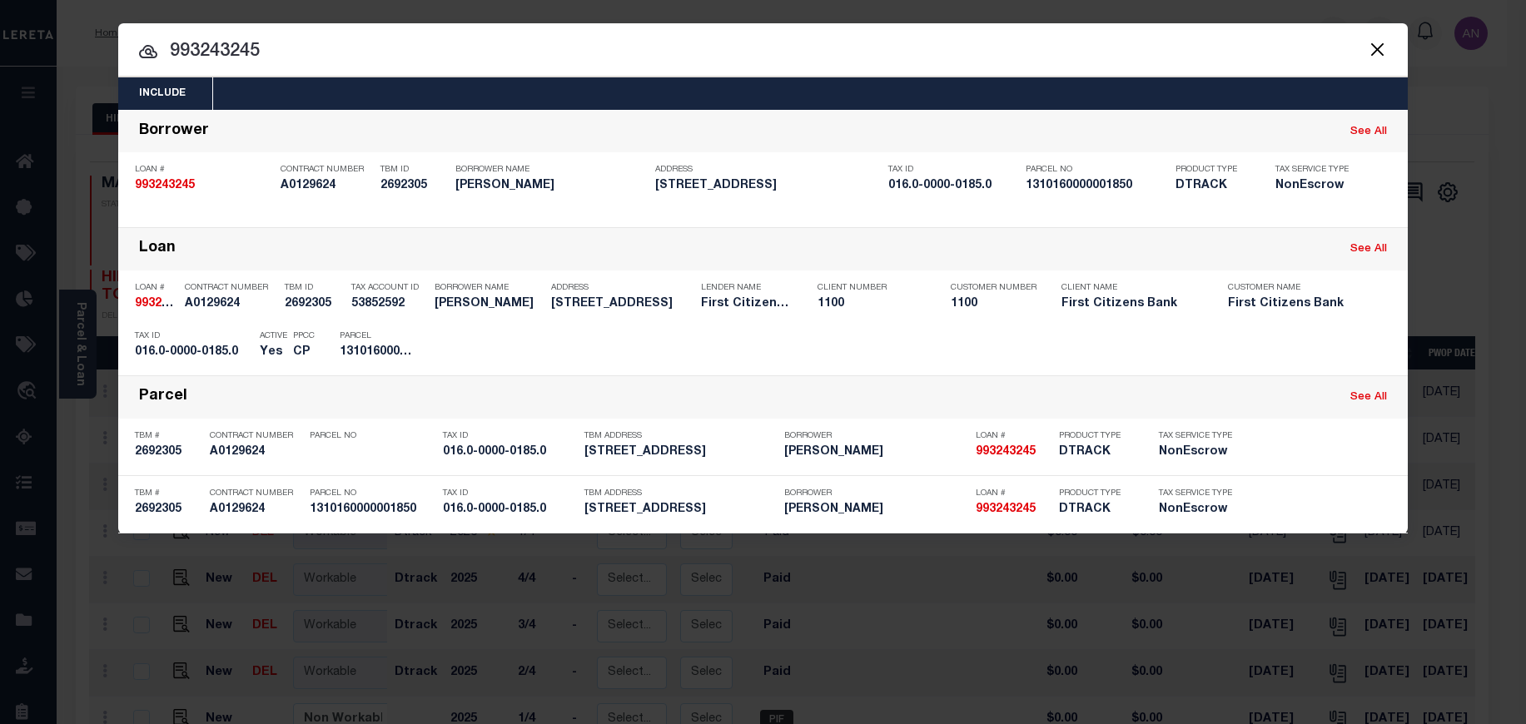
click at [245, 47] on input "993243245" at bounding box center [762, 51] width 1289 height 29
paste input "50637"
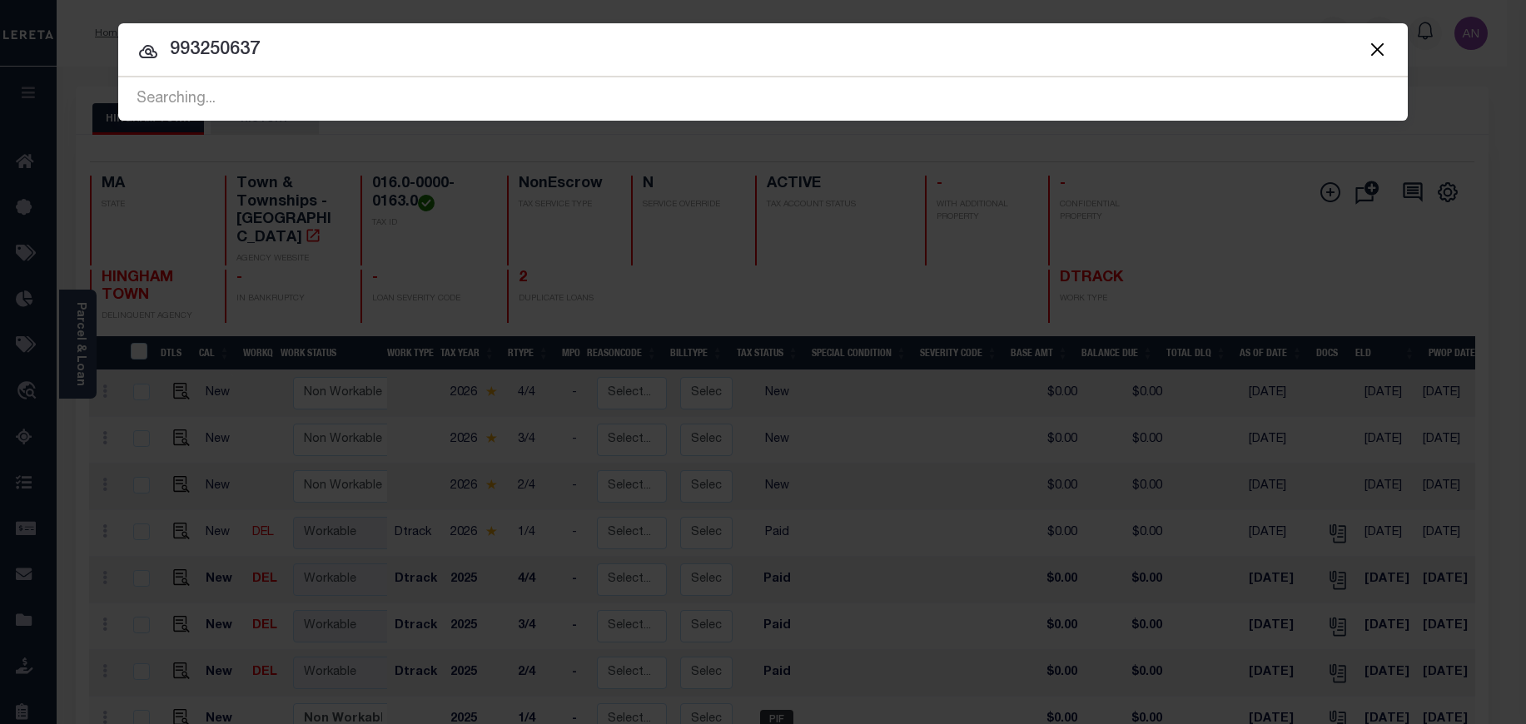
type input "993250637"
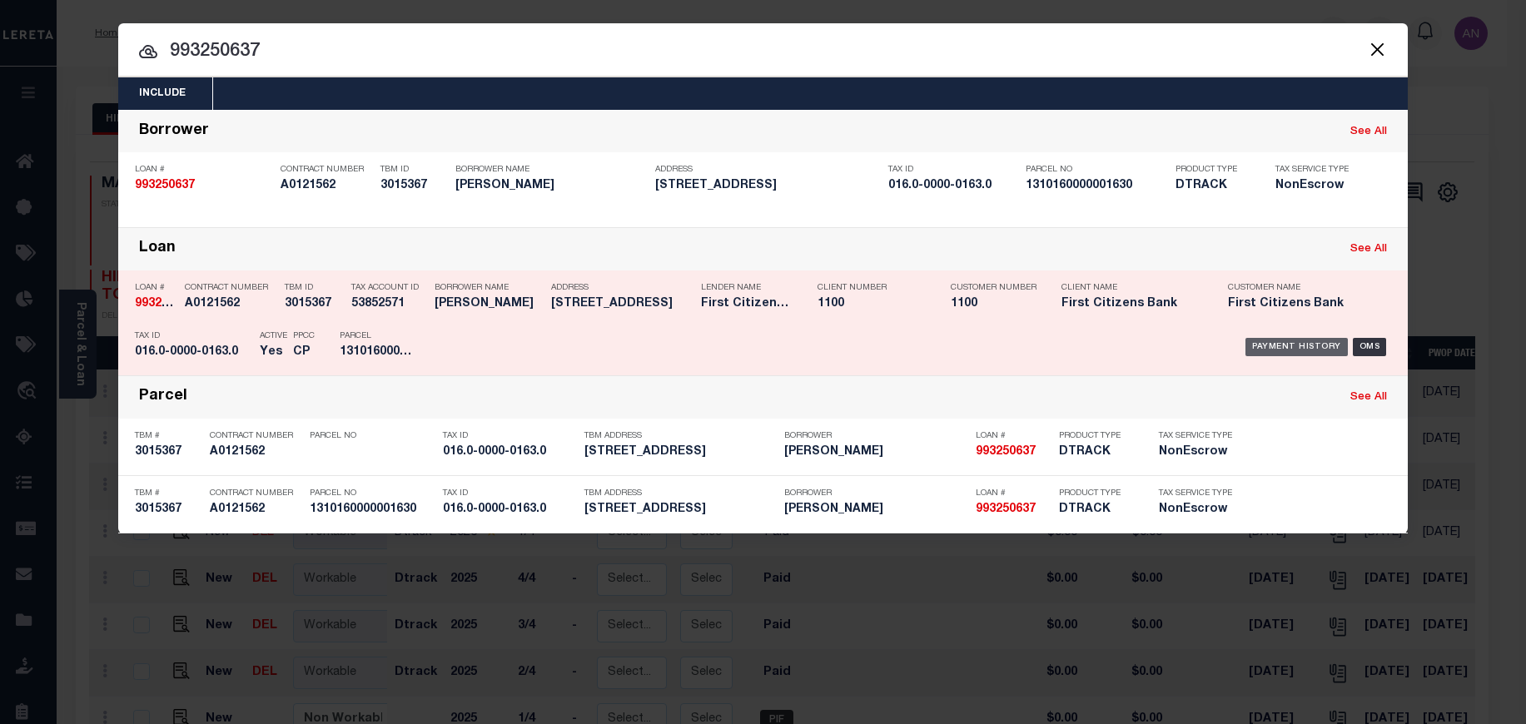
click at [1275, 348] on div "Payment History" at bounding box center [1296, 347] width 102 height 18
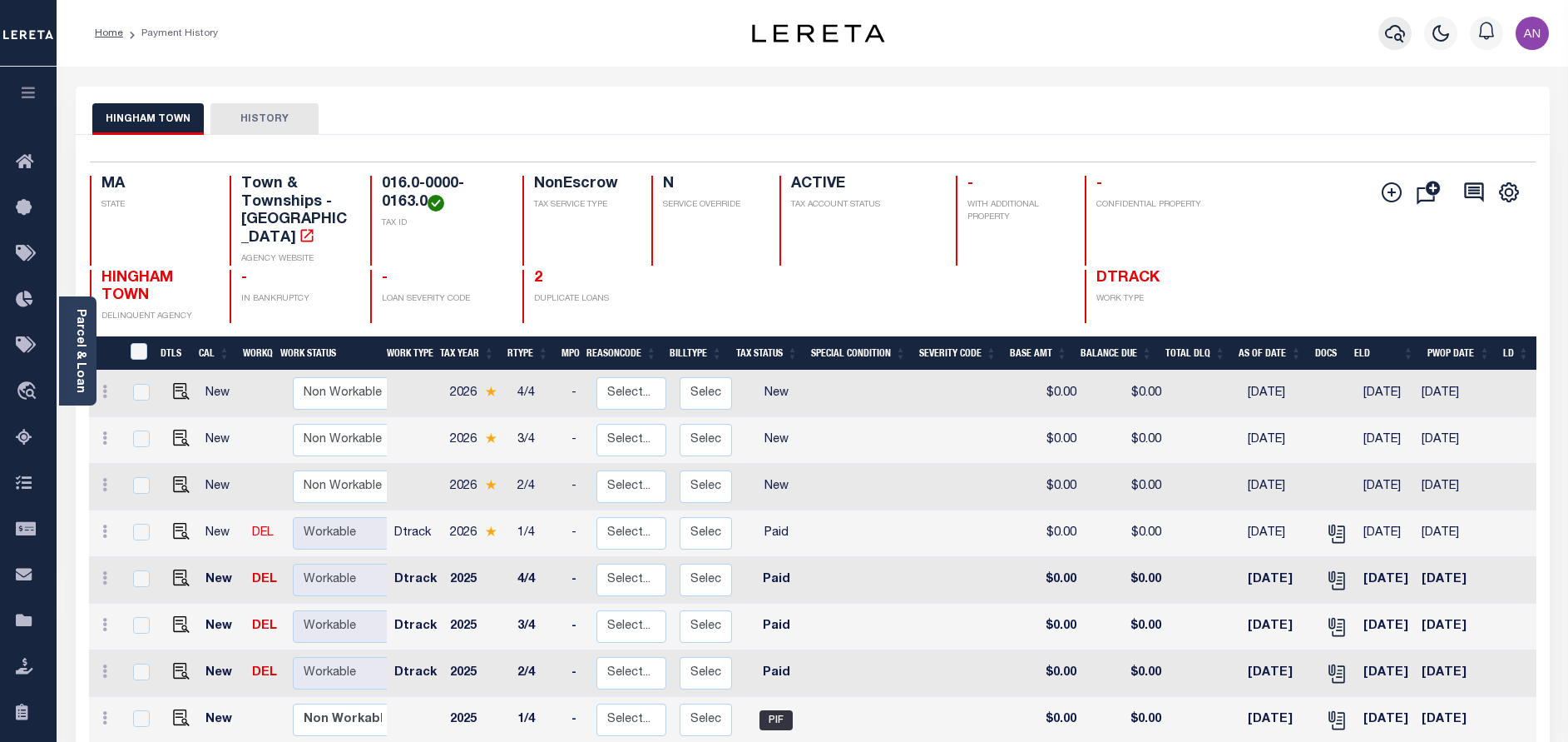
click at [1391, 28] on icon "button" at bounding box center [1395, 33] width 20 height 17
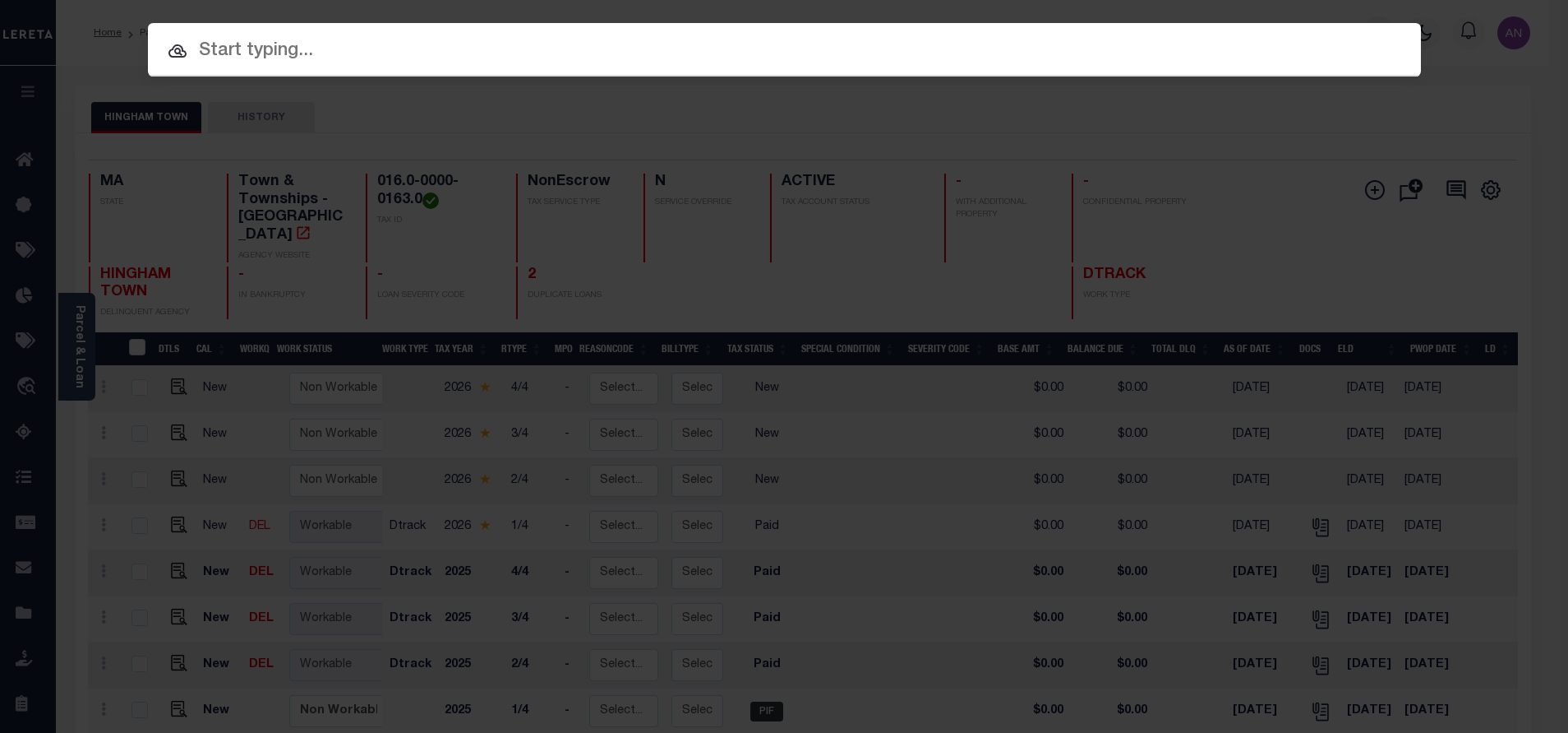
paste input "993243245"
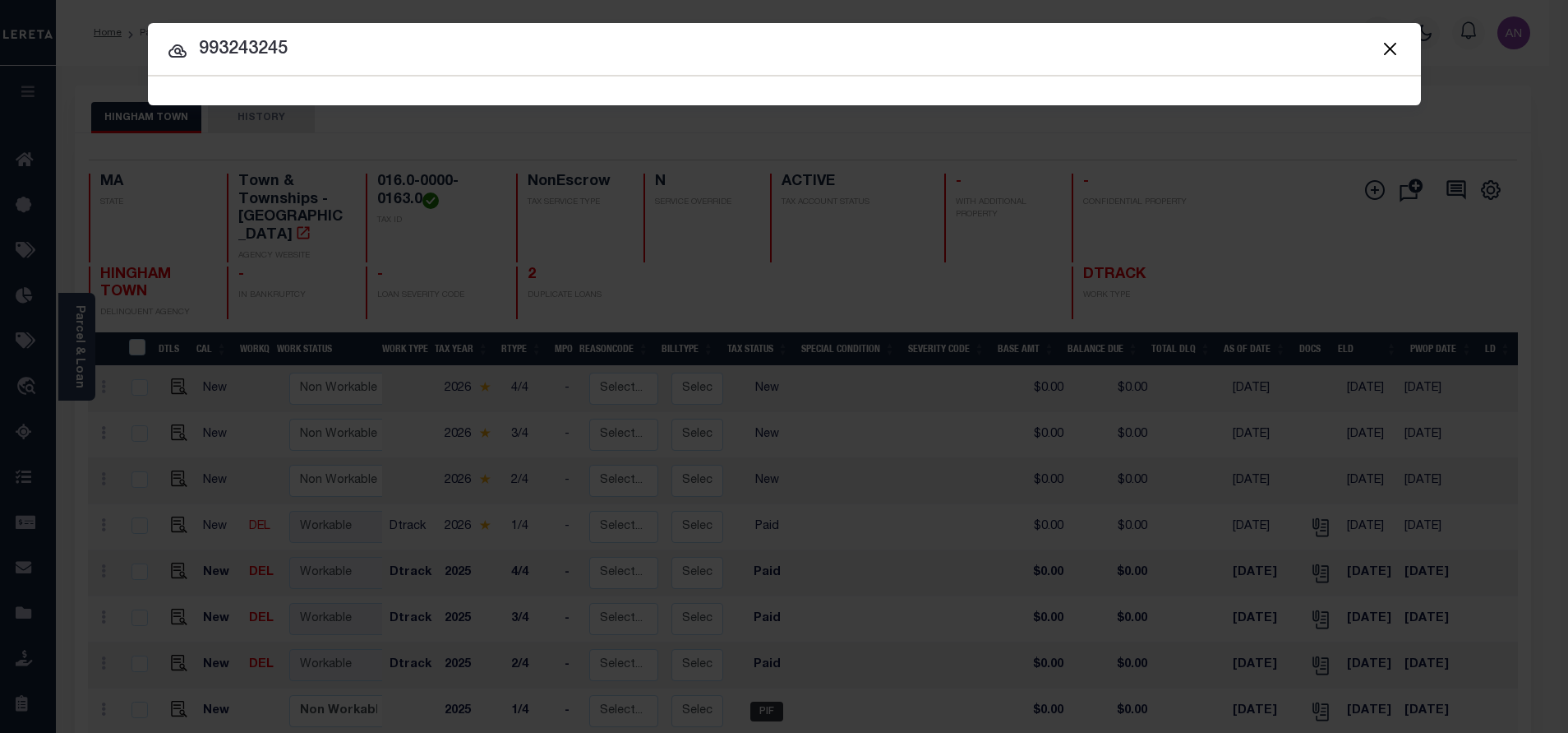
type input "993243245"
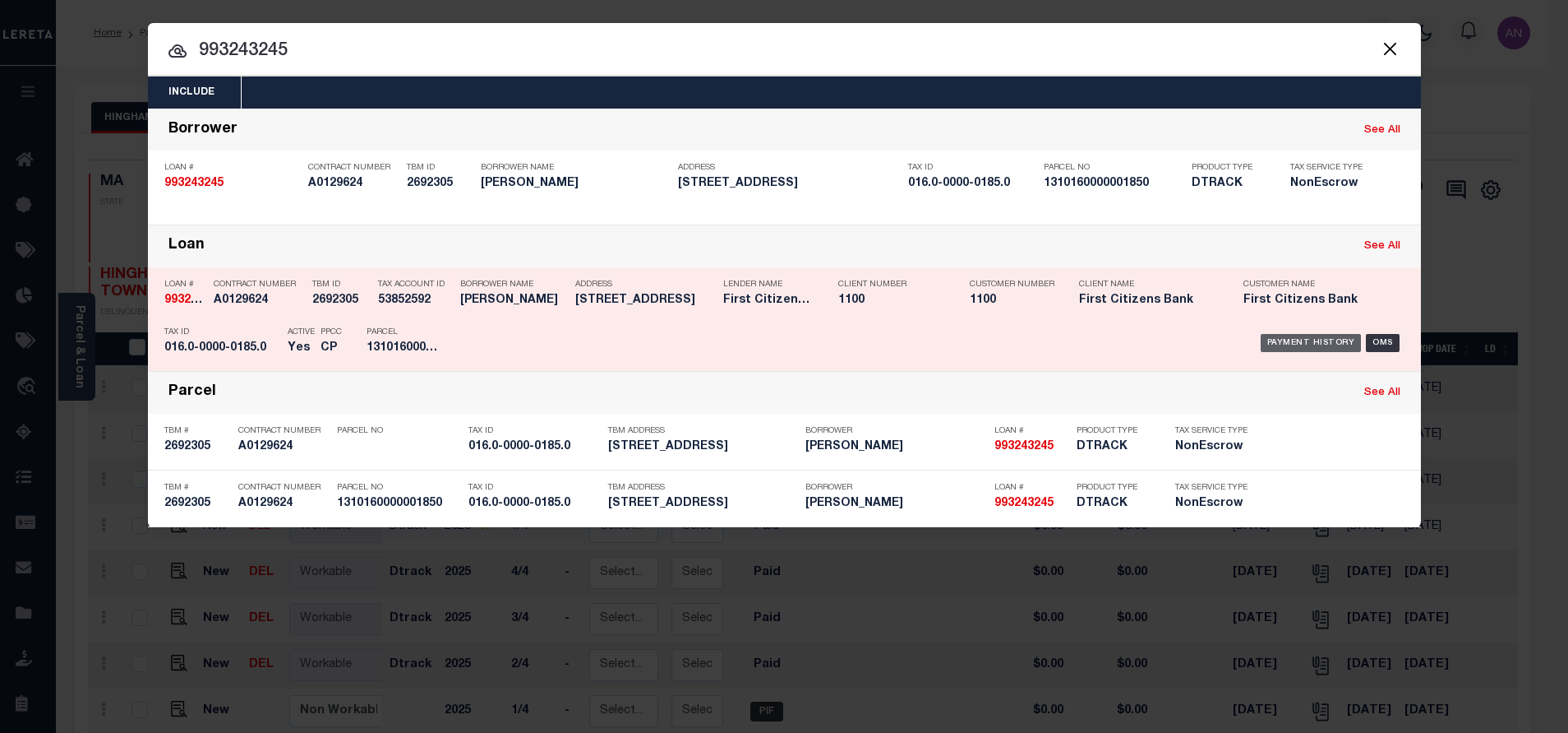
click at [1285, 346] on div "Payment History" at bounding box center [1311, 343] width 101 height 18
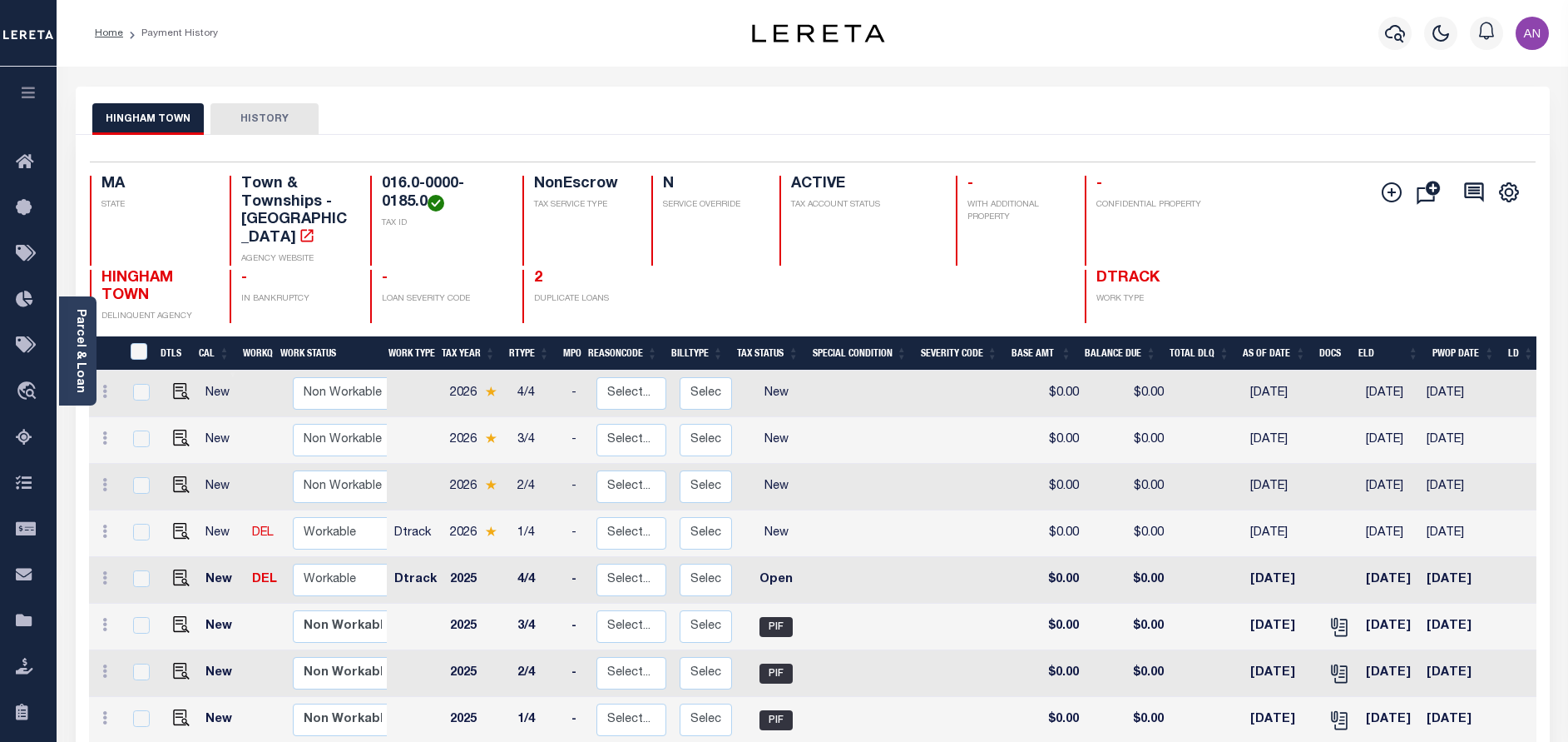
click at [174, 570] on td at bounding box center [178, 580] width 41 height 47
checkbox input "true"
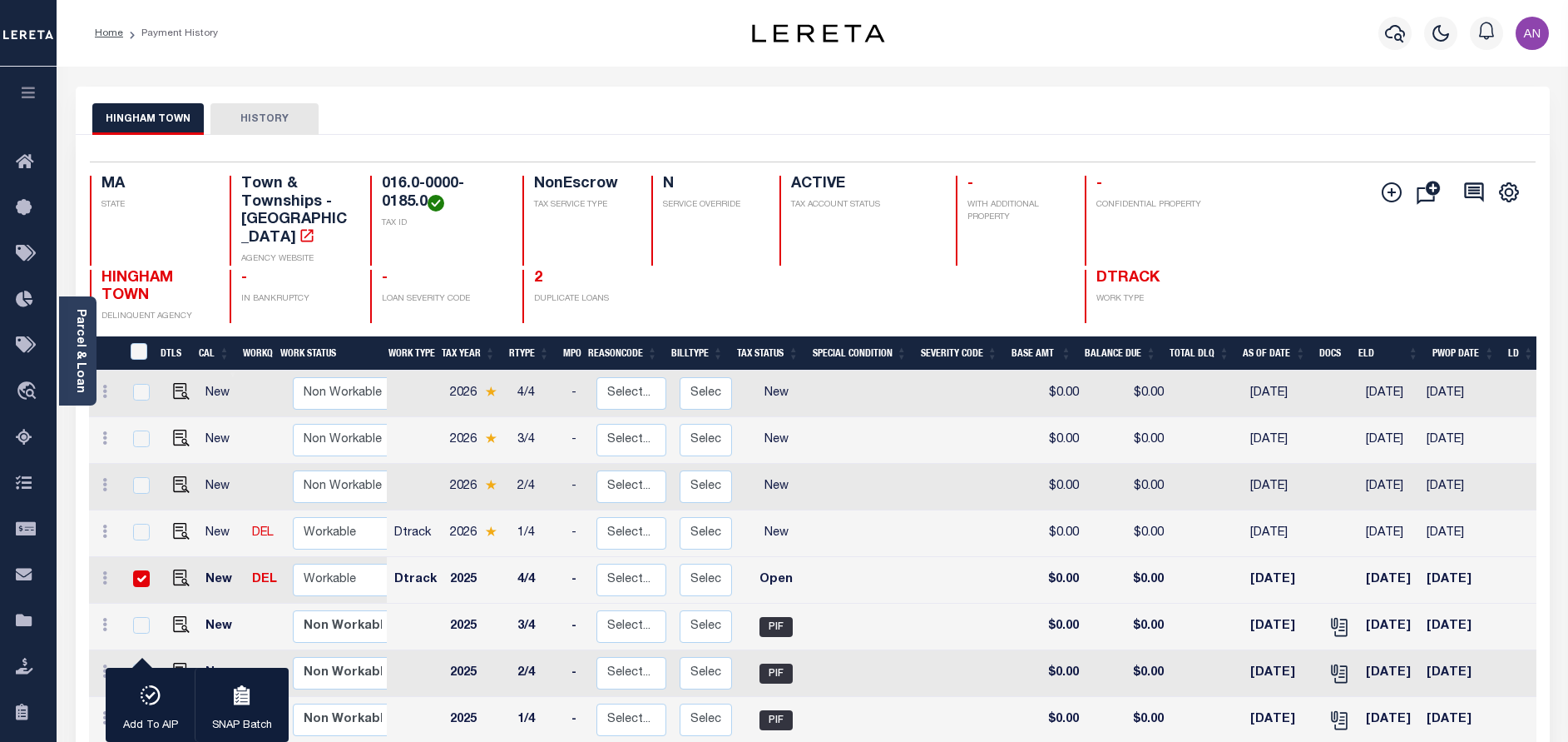
click at [167, 573] on link at bounding box center [177, 579] width 25 height 12
checkbox input "false"
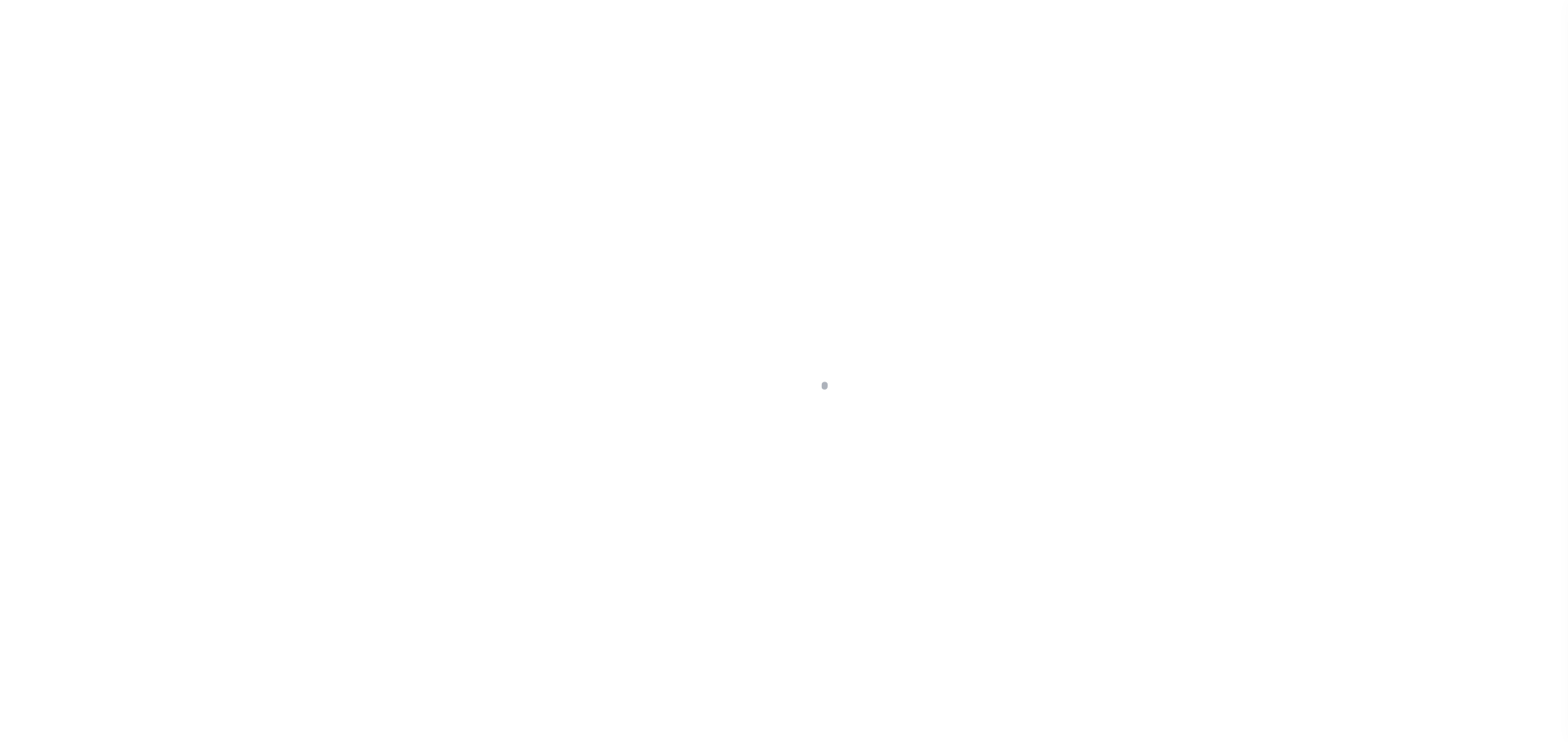
select select "OP2"
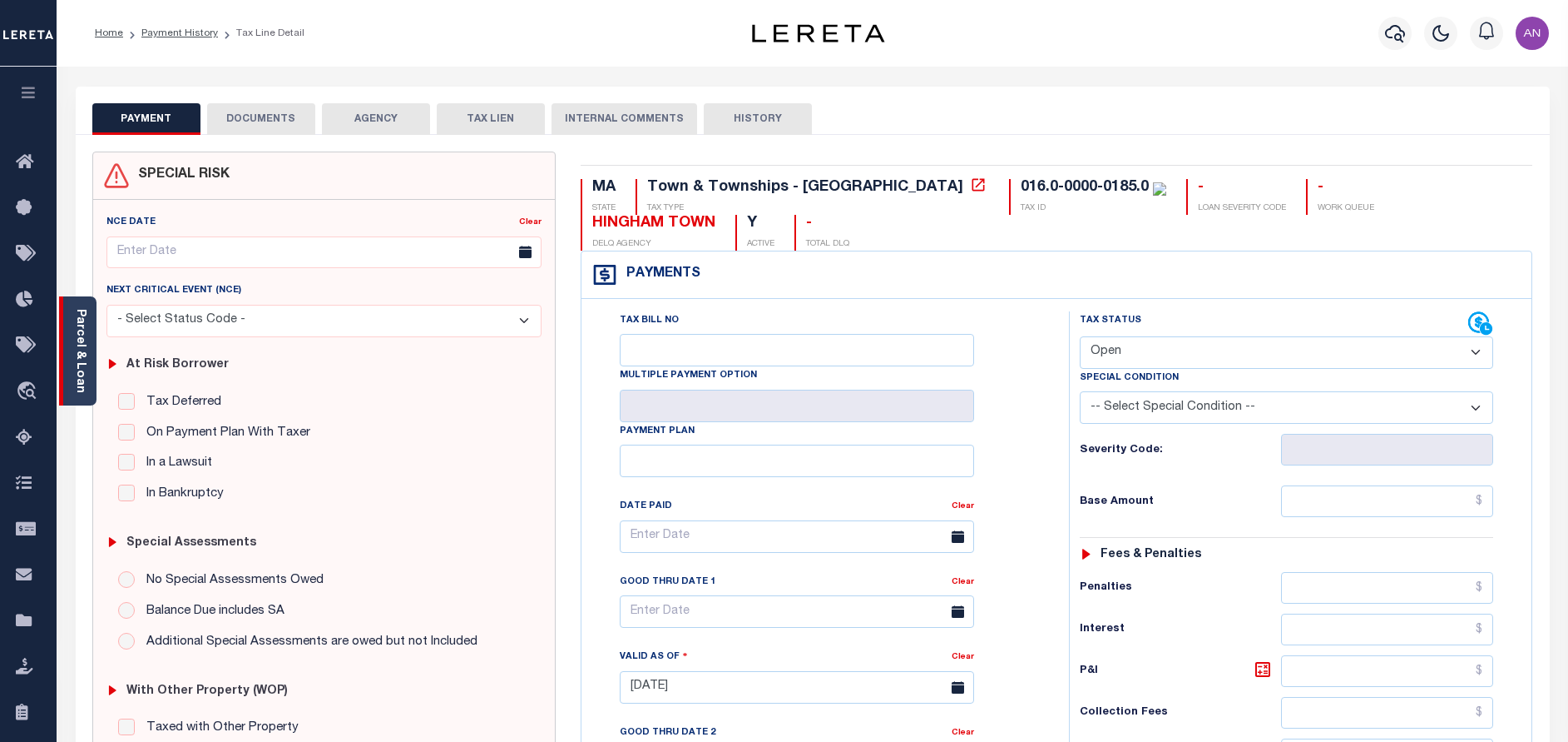
click at [76, 380] on link "Parcel & Loan" at bounding box center [80, 351] width 12 height 84
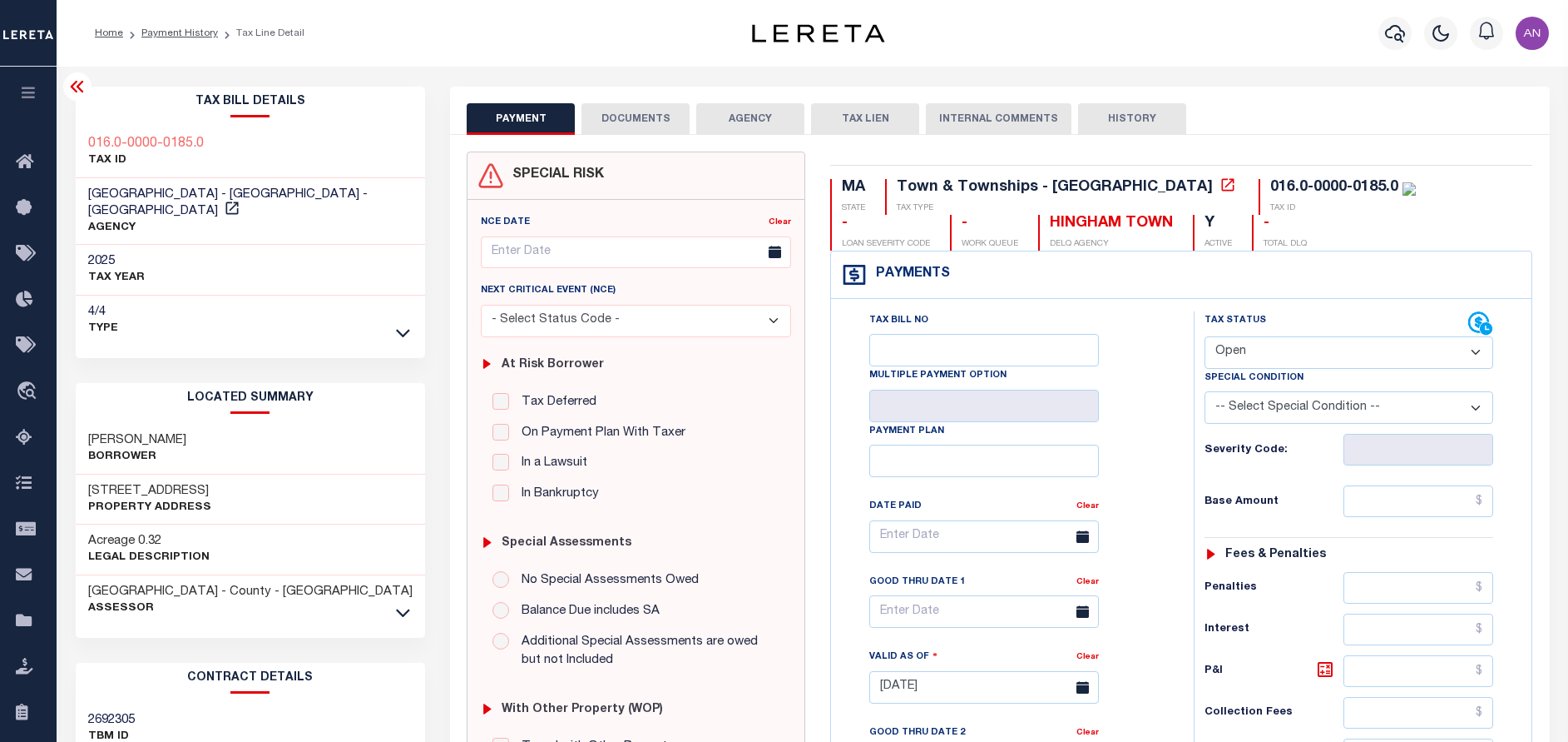
click at [653, 119] on button "DOCUMENTS" at bounding box center [636, 119] width 108 height 32
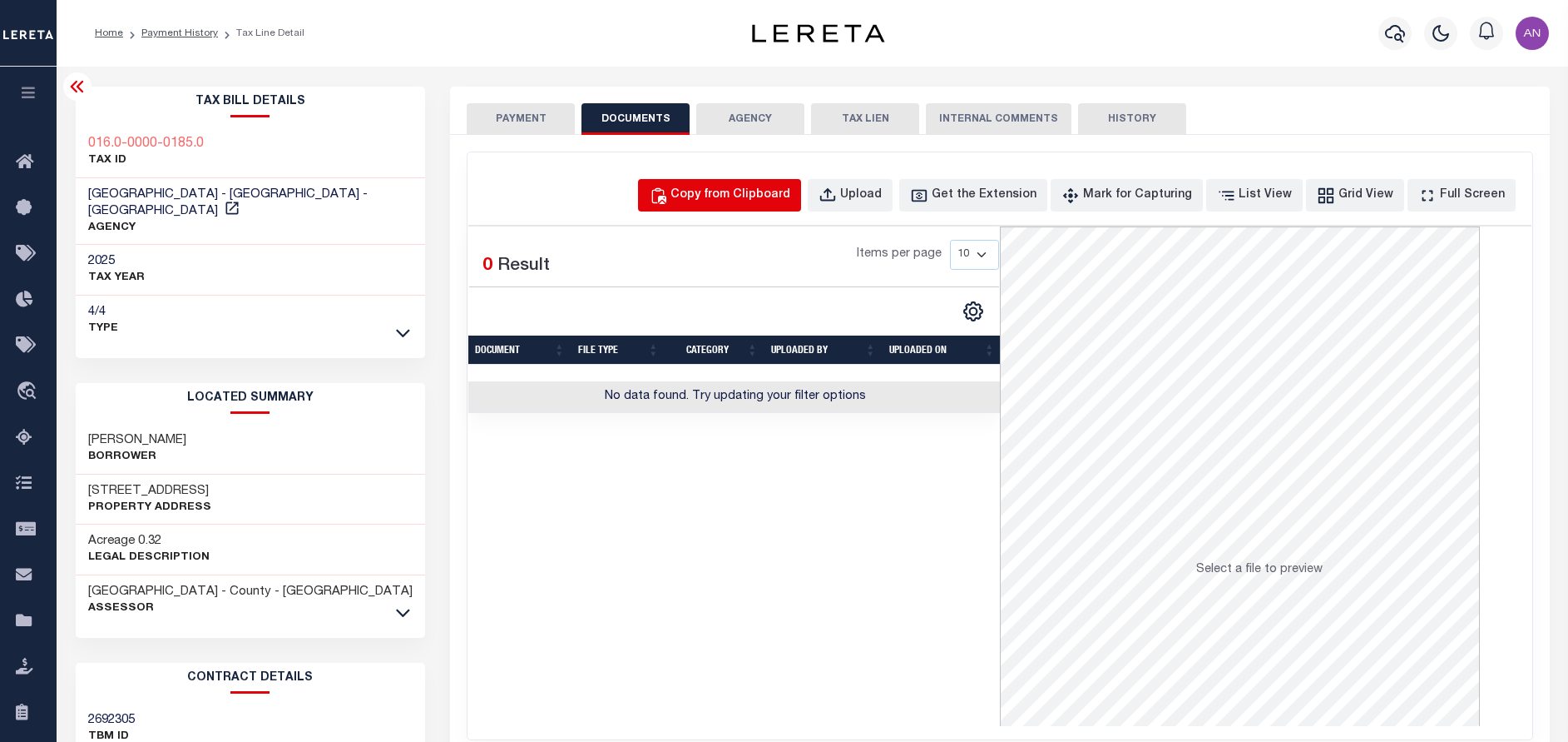
click at [729, 191] on div "Copy from Clipboard" at bounding box center [731, 195] width 120 height 18
select select "POP"
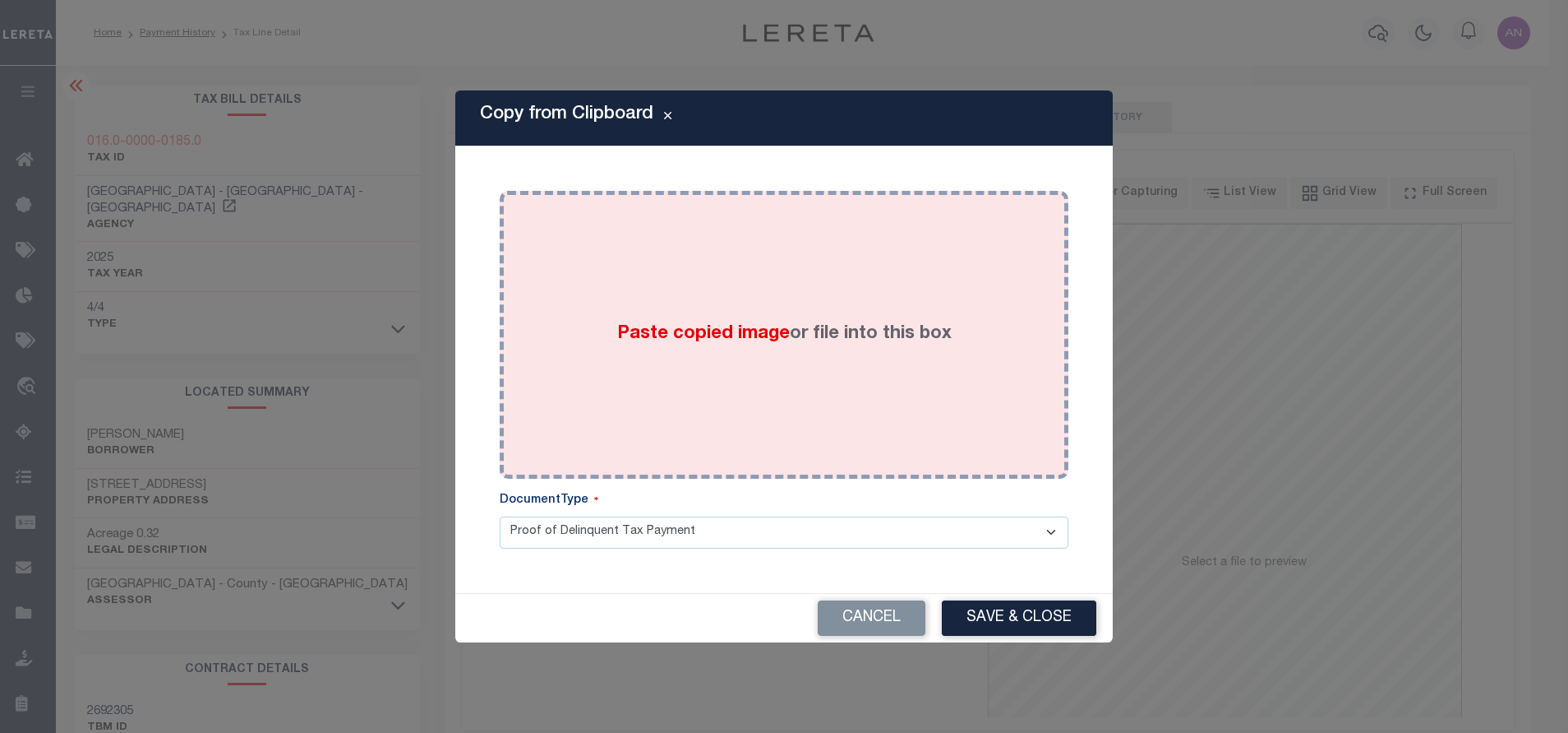
click at [820, 266] on div "Paste copied image or file into this box" at bounding box center [784, 335] width 544 height 263
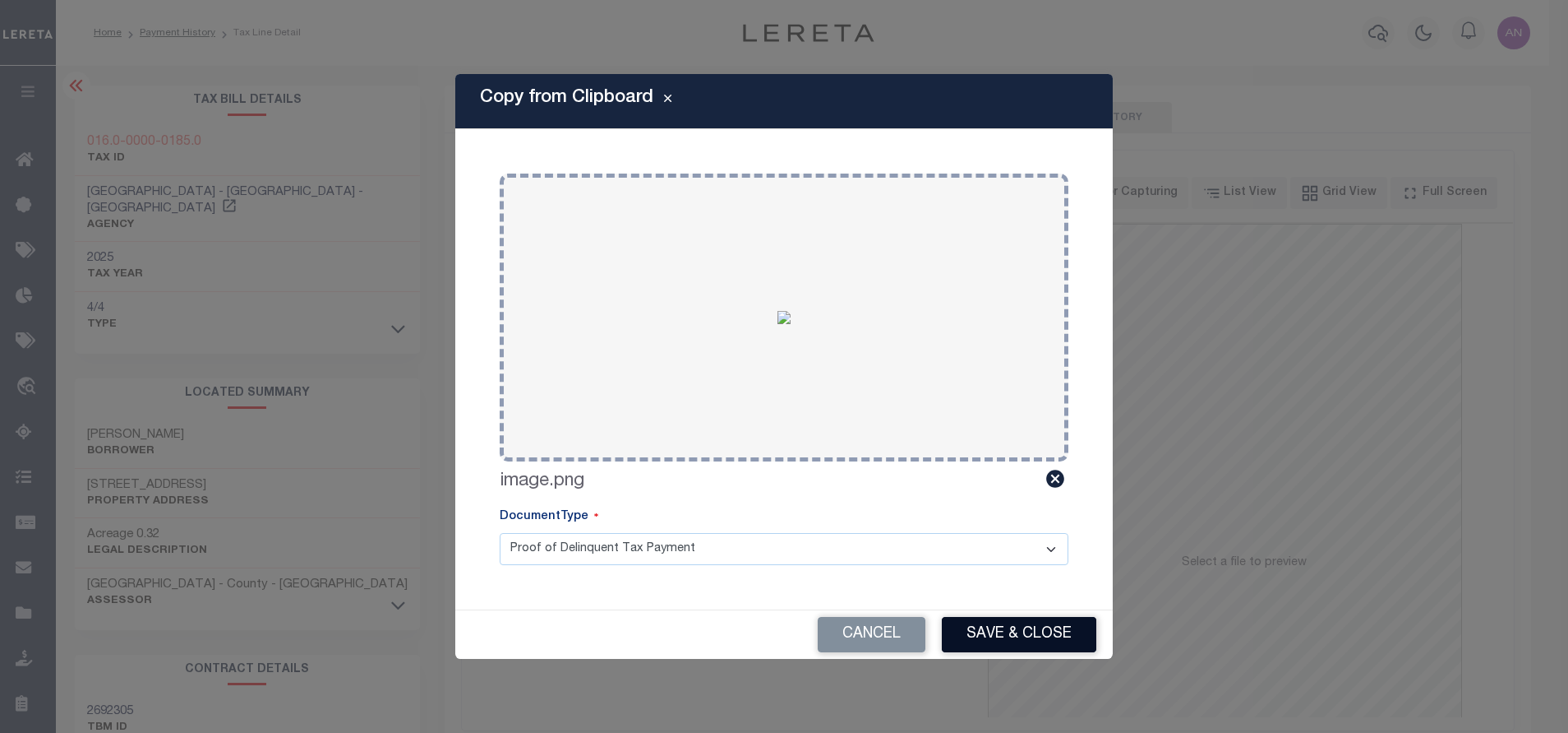
click at [1063, 650] on button "Save & Close" at bounding box center [1019, 634] width 154 height 36
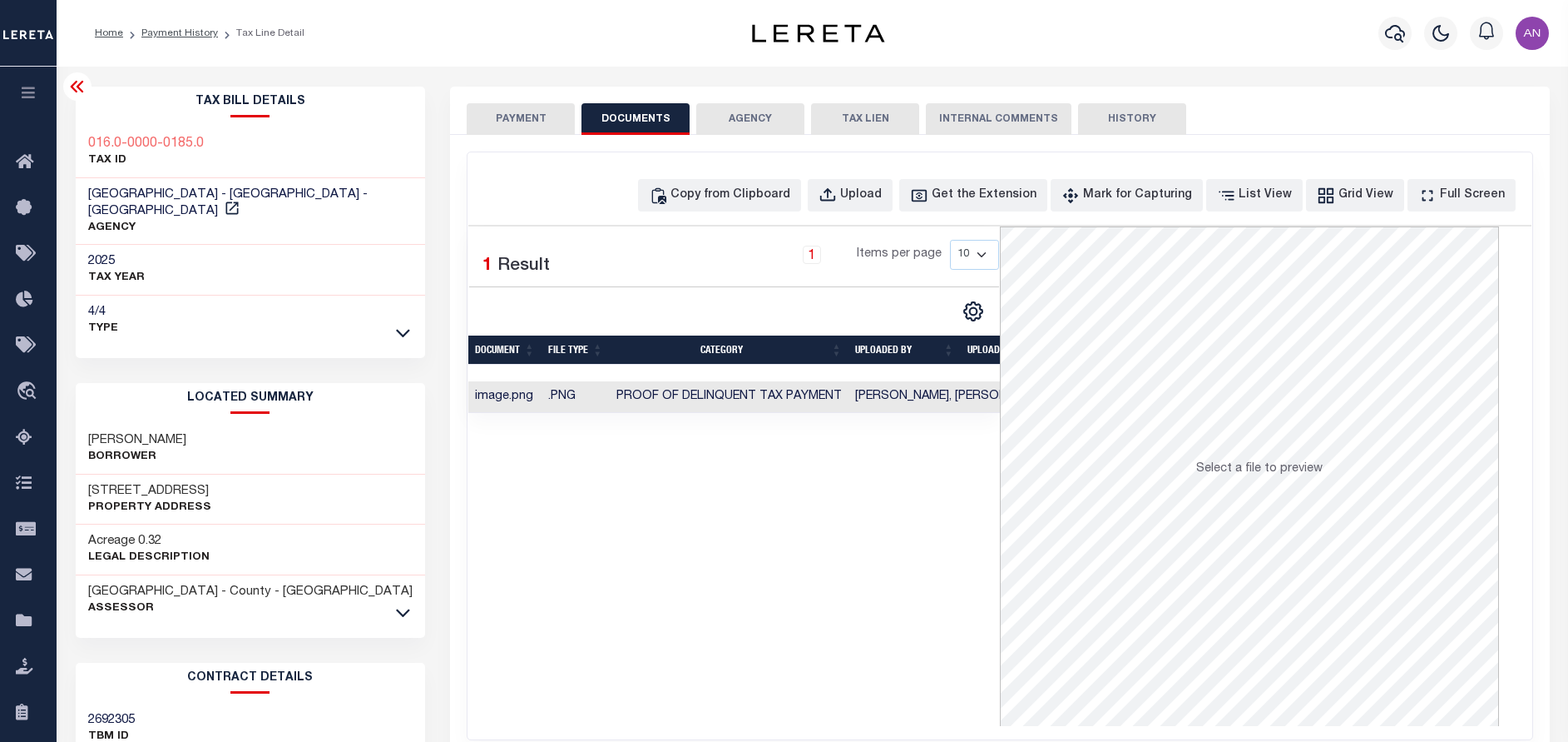
click at [515, 132] on button "PAYMENT" at bounding box center [521, 119] width 108 height 32
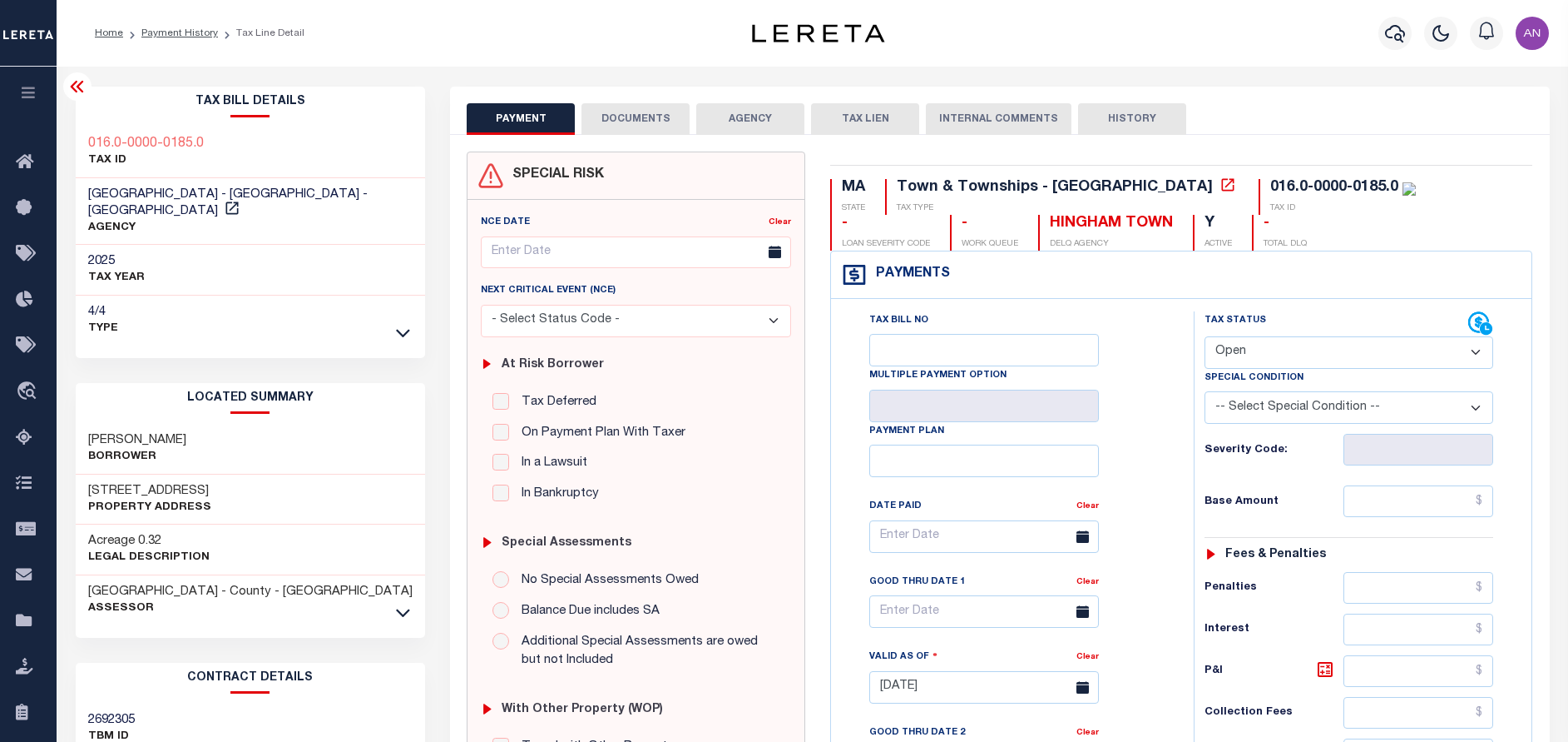
click at [1231, 349] on select "- Select Status Code - Open Due/Unpaid Paid Incomplete No Tax Due Internal Refu…" at bounding box center [1348, 352] width 289 height 32
select select "PYD"
click at [1204, 337] on select "- Select Status Code - Open Due/Unpaid Paid Incomplete No Tax Due Internal Refu…" at bounding box center [1348, 352] width 289 height 32
type input "[DATE]"
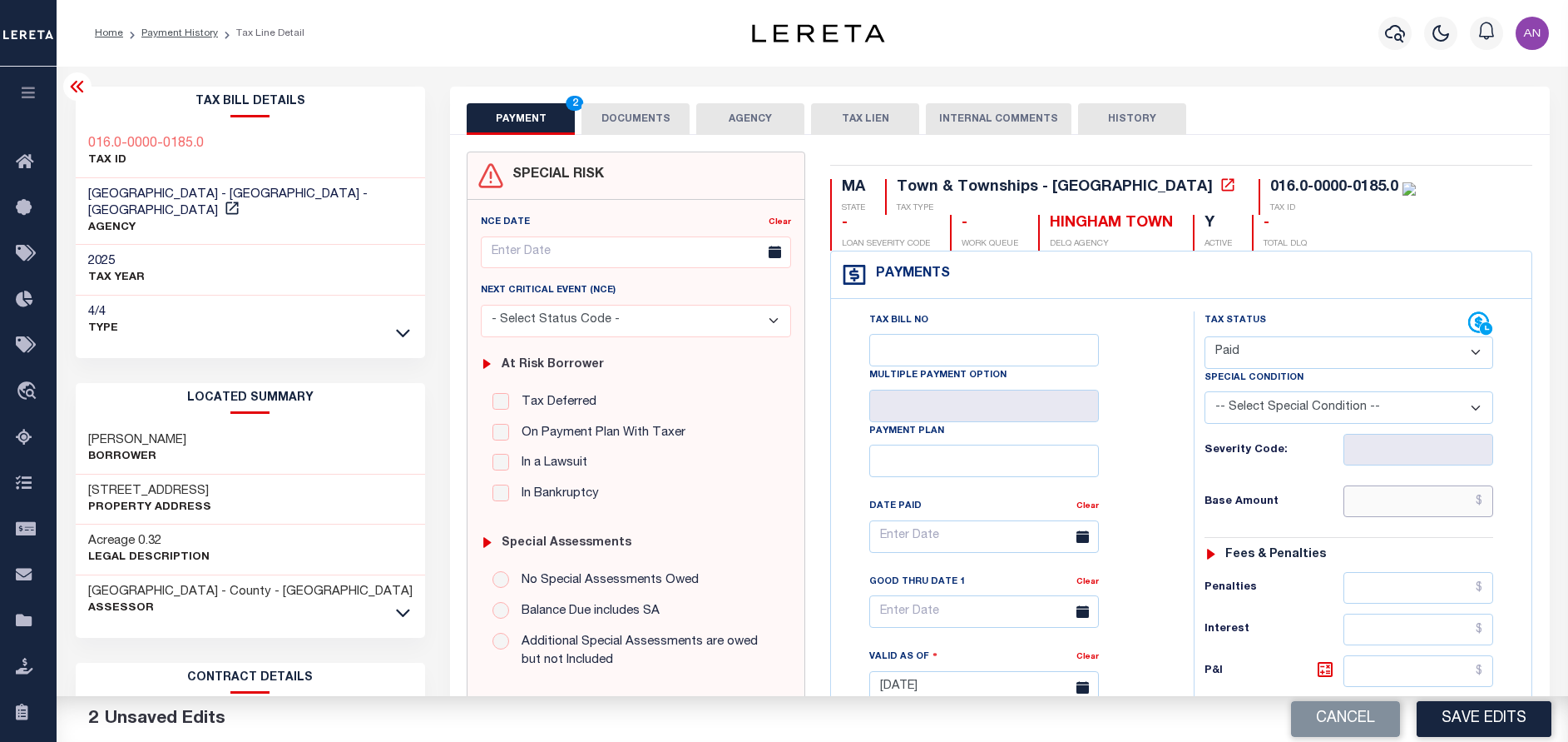
click at [1375, 507] on input "text" at bounding box center [1418, 501] width 150 height 32
type input "$0.00"
click at [1178, 559] on div "Tax Bill No Multiple Payment Option Payment Plan Clear" at bounding box center [1008, 678] width 346 height 735
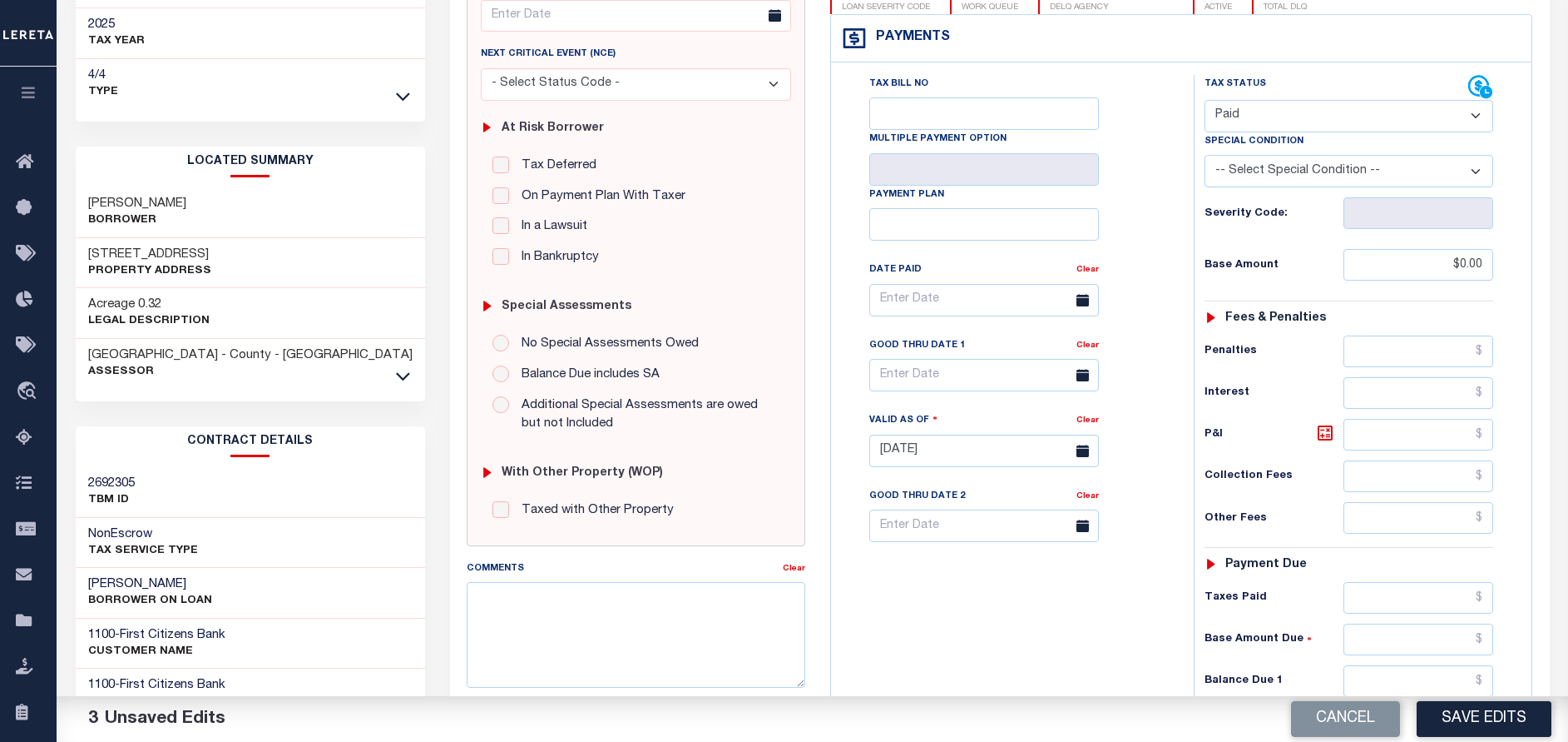
scroll to position [375, 0]
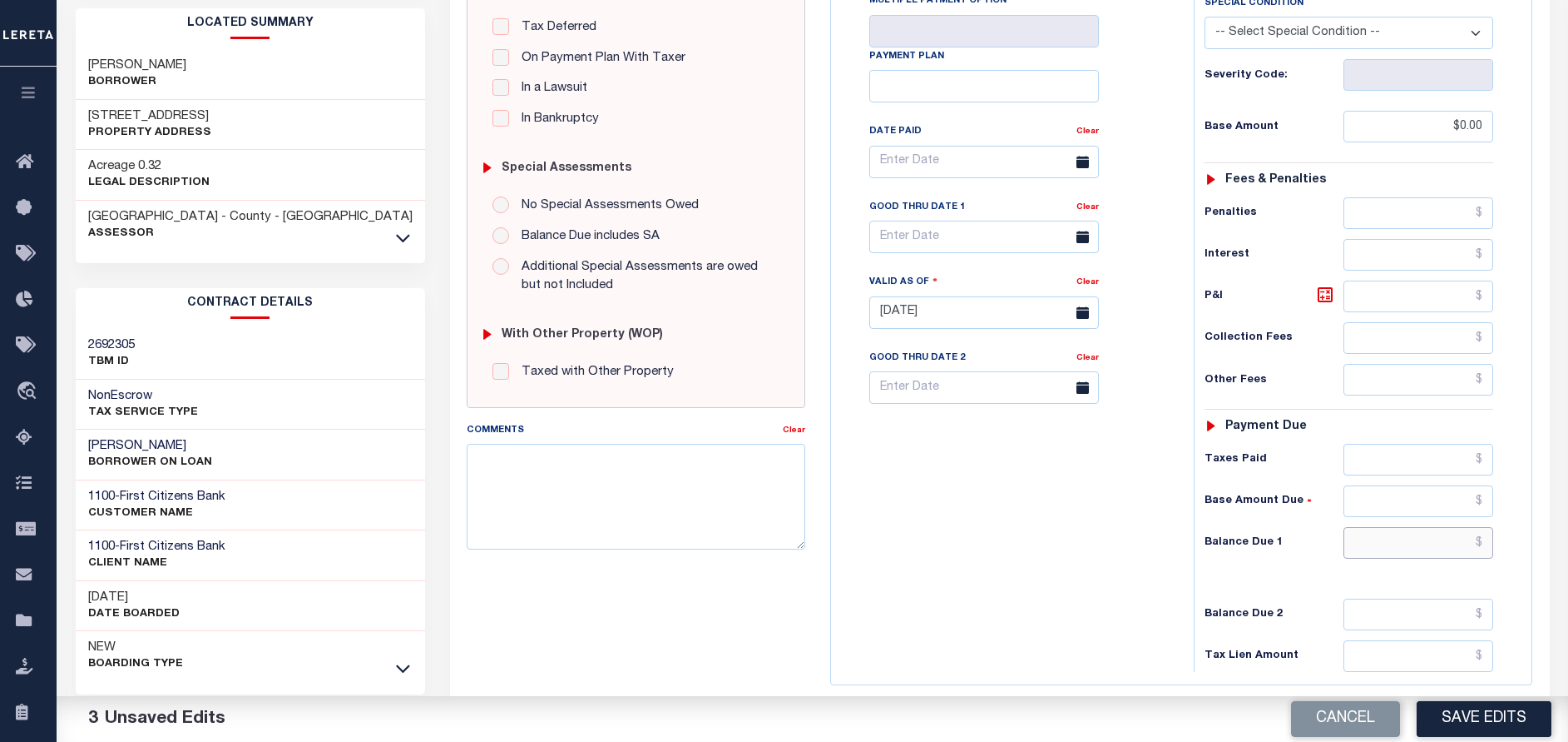
click at [1420, 548] on input "text" at bounding box center [1418, 543] width 150 height 32
type input "$0.00"
click at [1171, 611] on div "Tax Bill No Multiple Payment Option Payment Plan Clear" at bounding box center [1008, 304] width 346 height 735
click at [1461, 719] on button "Save Edits" at bounding box center [1483, 719] width 135 height 36
checkbox input "false"
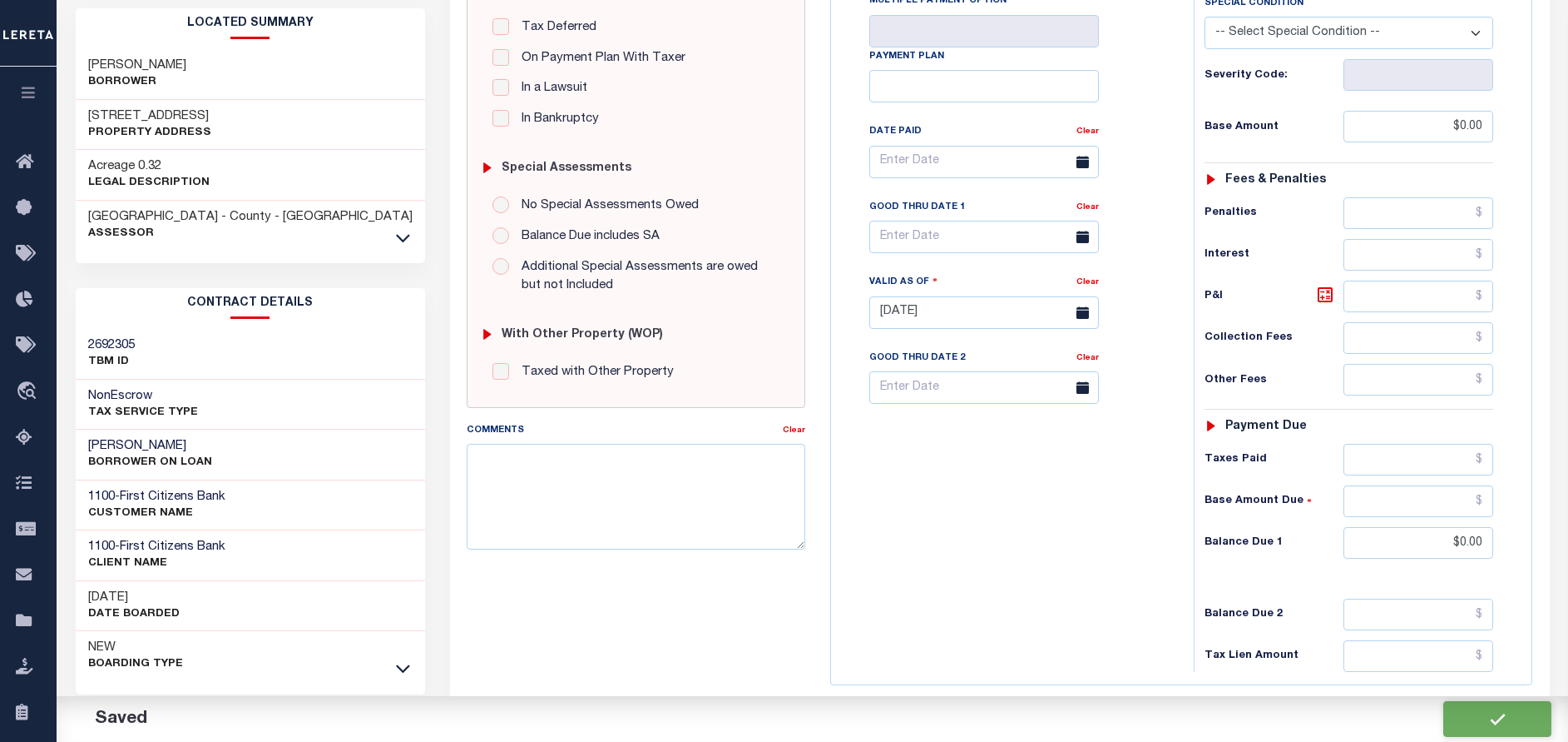
type input "$0"
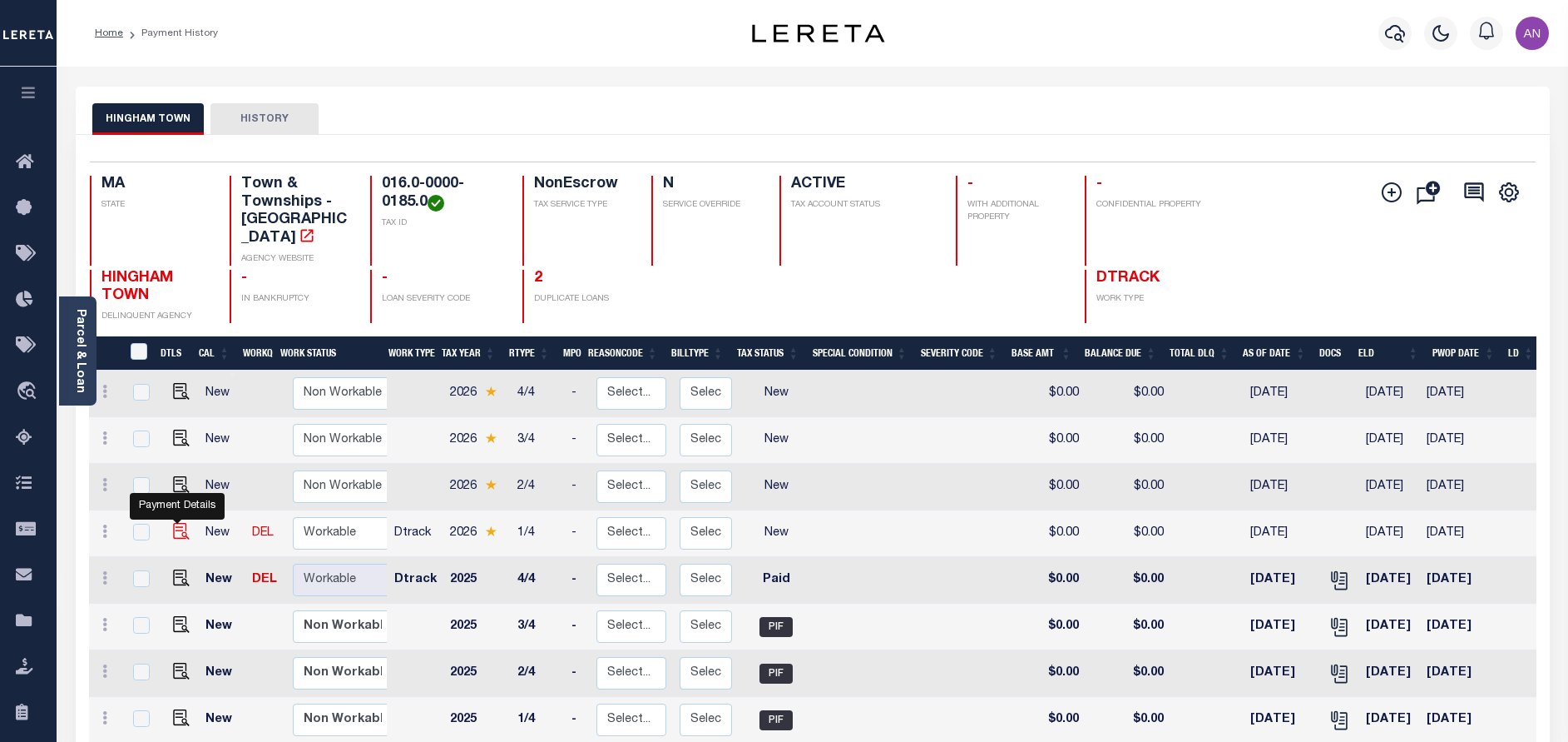
drag, startPoint x: 177, startPoint y: 518, endPoint x: 1209, endPoint y: 521, distance: 1032.0
click at [177, 523] on img "" at bounding box center [181, 531] width 17 height 17
checkbox input "true"
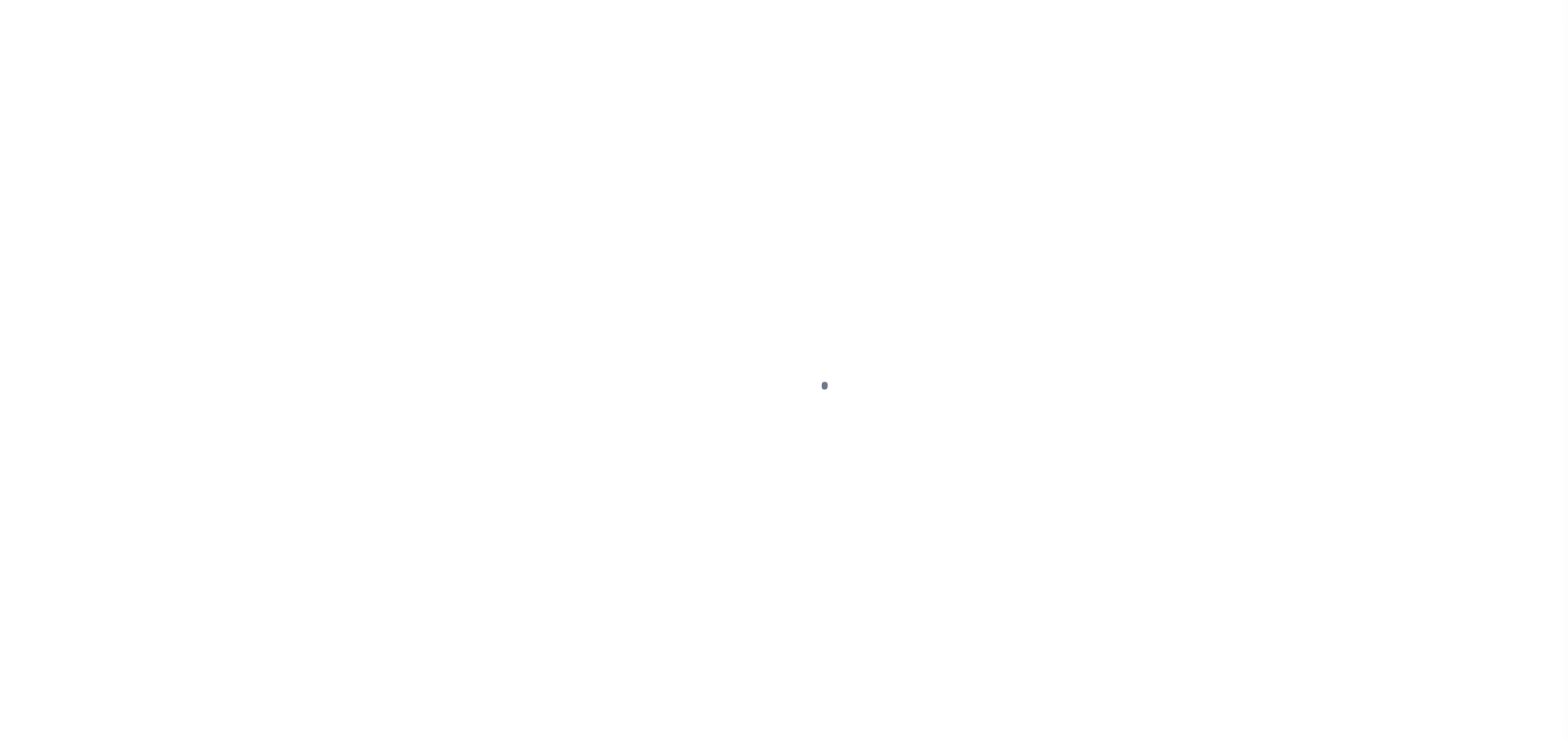
select select "NW2"
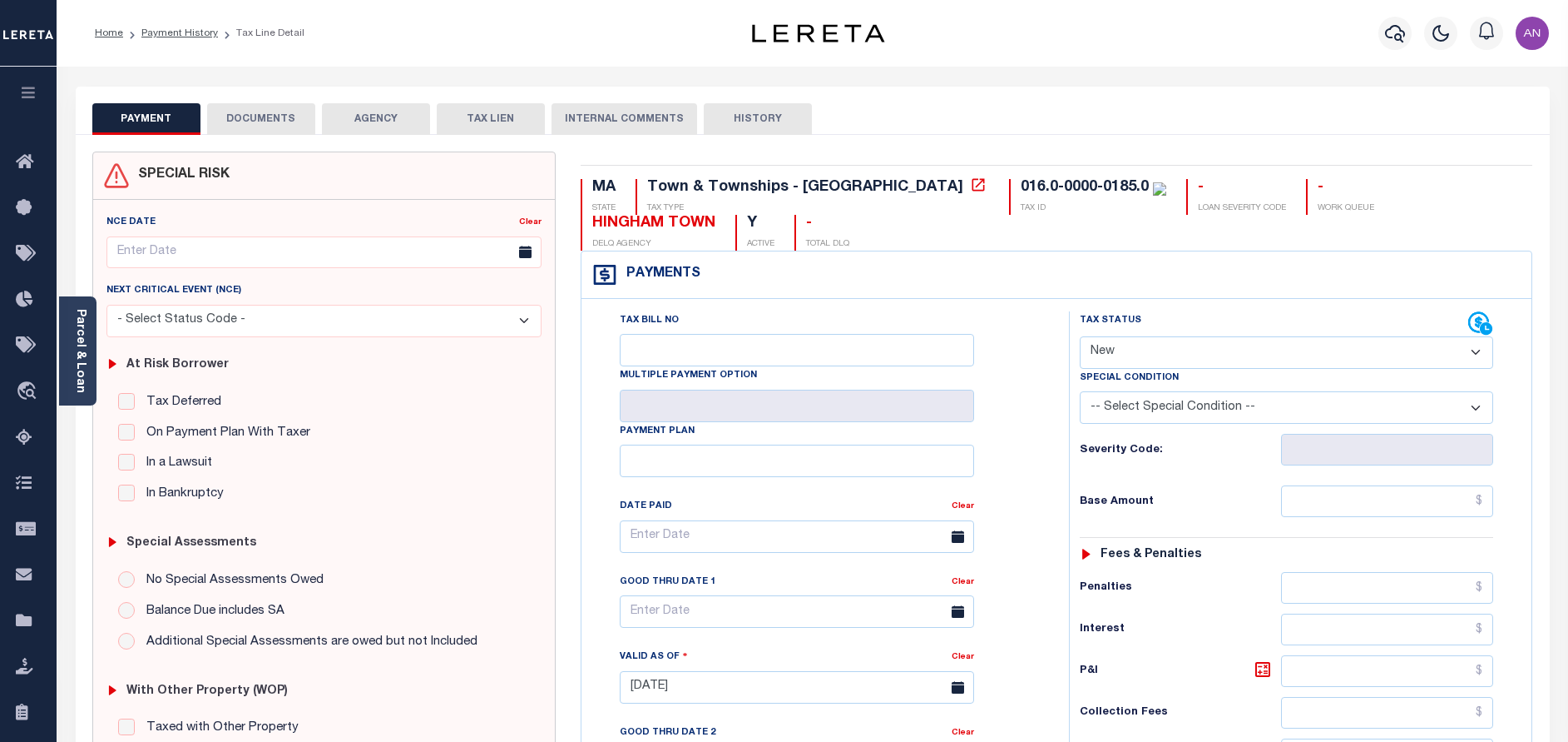
click at [259, 117] on button "DOCUMENTS" at bounding box center [261, 119] width 108 height 32
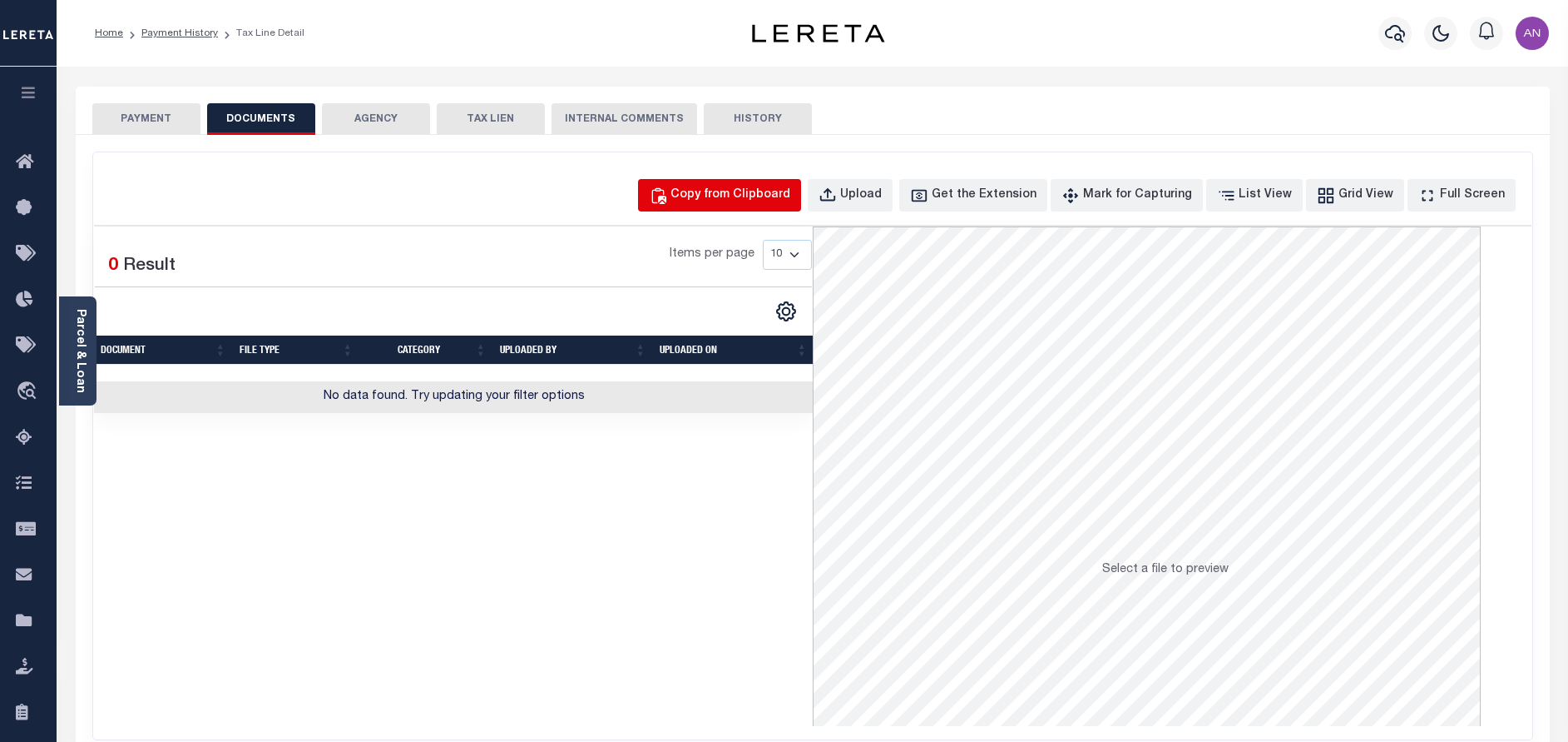
click at [787, 207] on button "Copy from Clipboard" at bounding box center [719, 195] width 163 height 32
select select "POP"
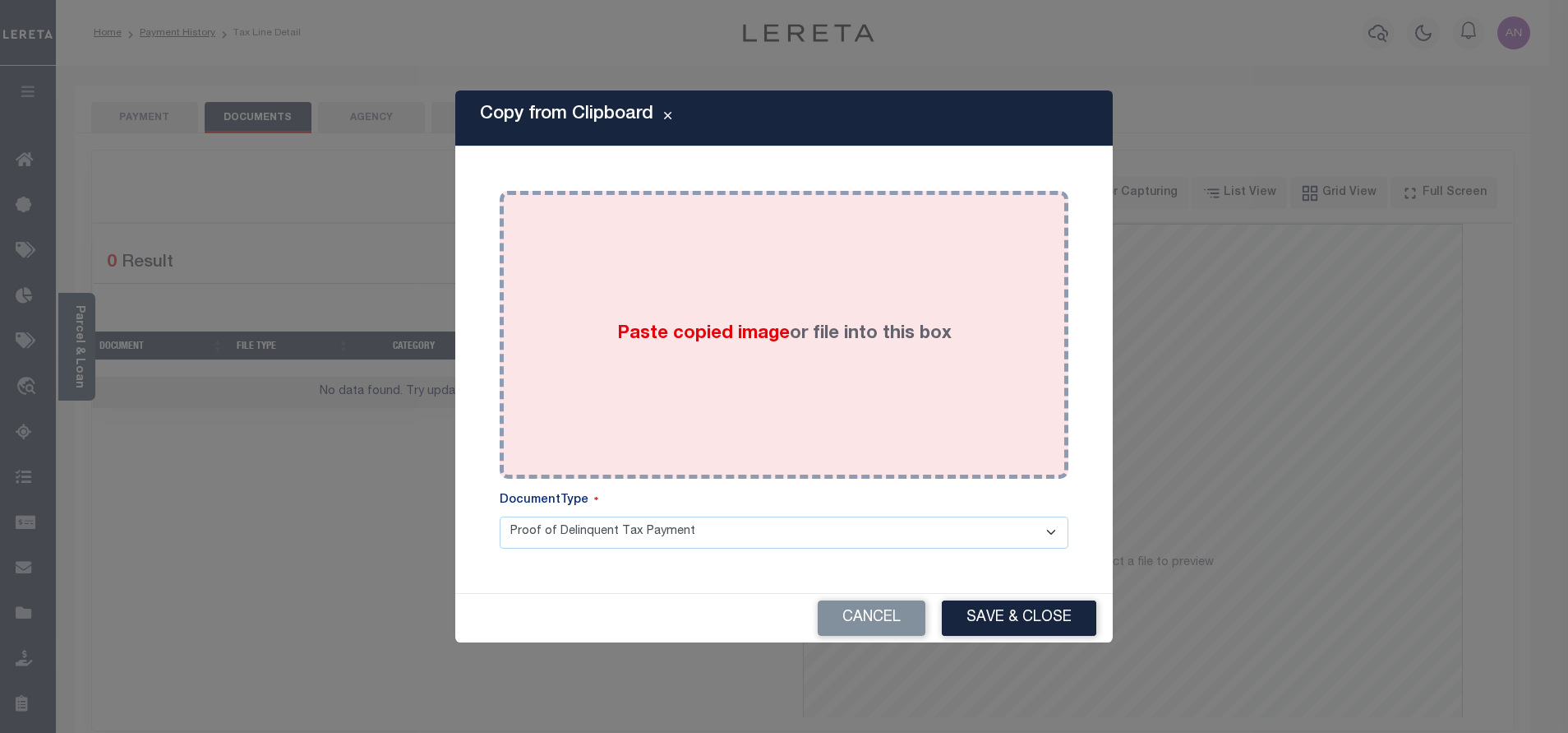
click at [830, 272] on div "Paste copied image or file into this box" at bounding box center [784, 335] width 544 height 263
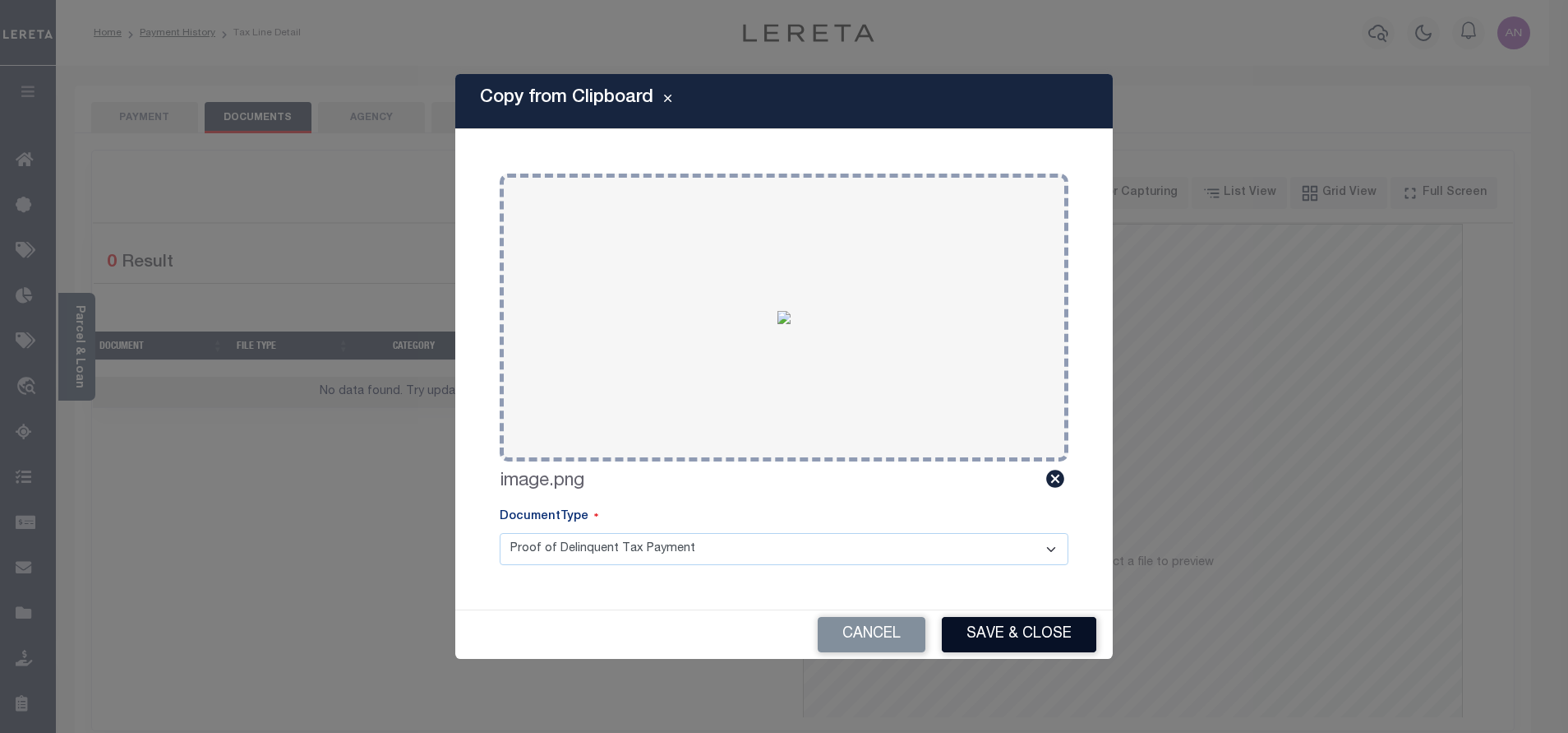
click at [992, 635] on button "Save & Close" at bounding box center [1019, 634] width 154 height 36
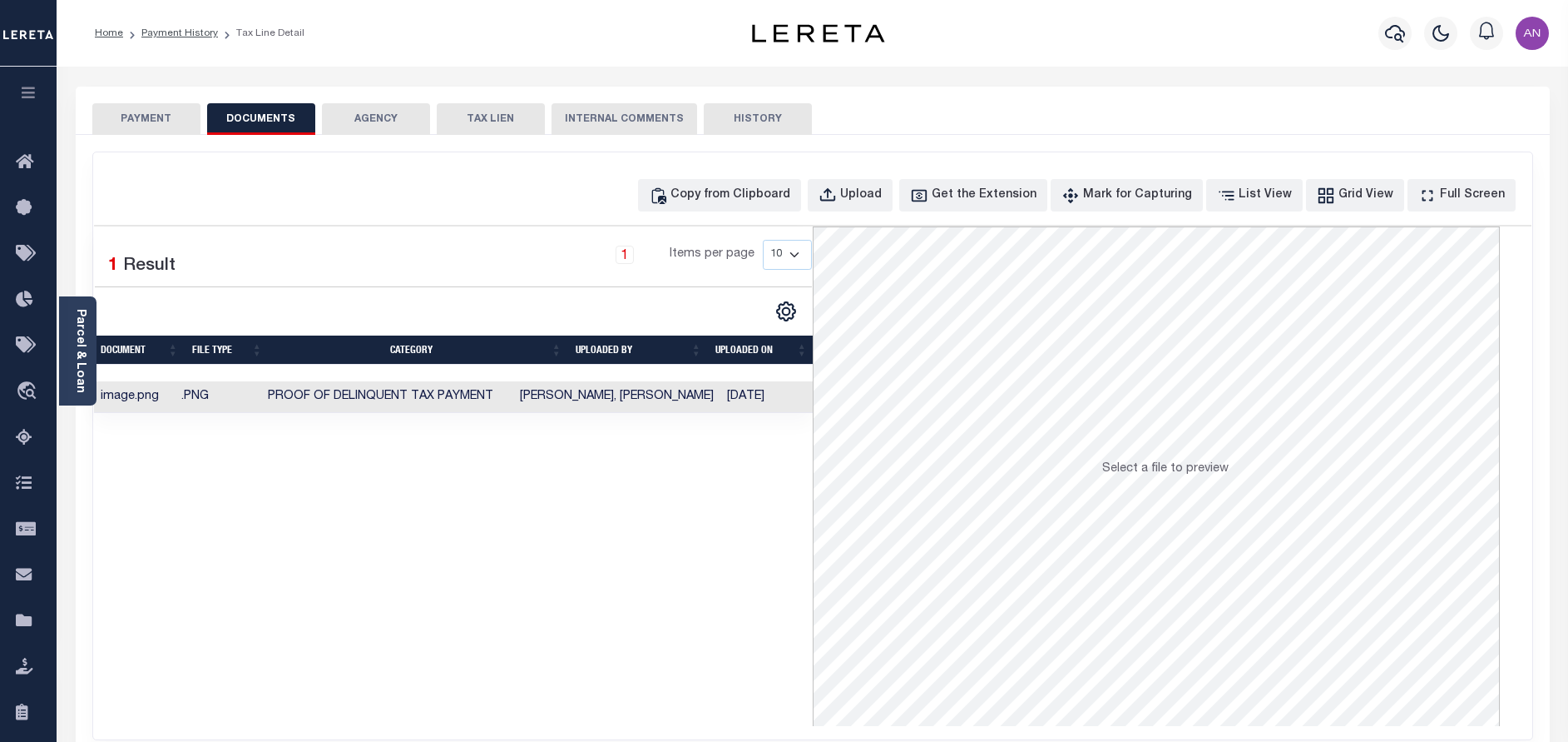
click at [132, 127] on button "PAYMENT" at bounding box center [146, 119] width 108 height 32
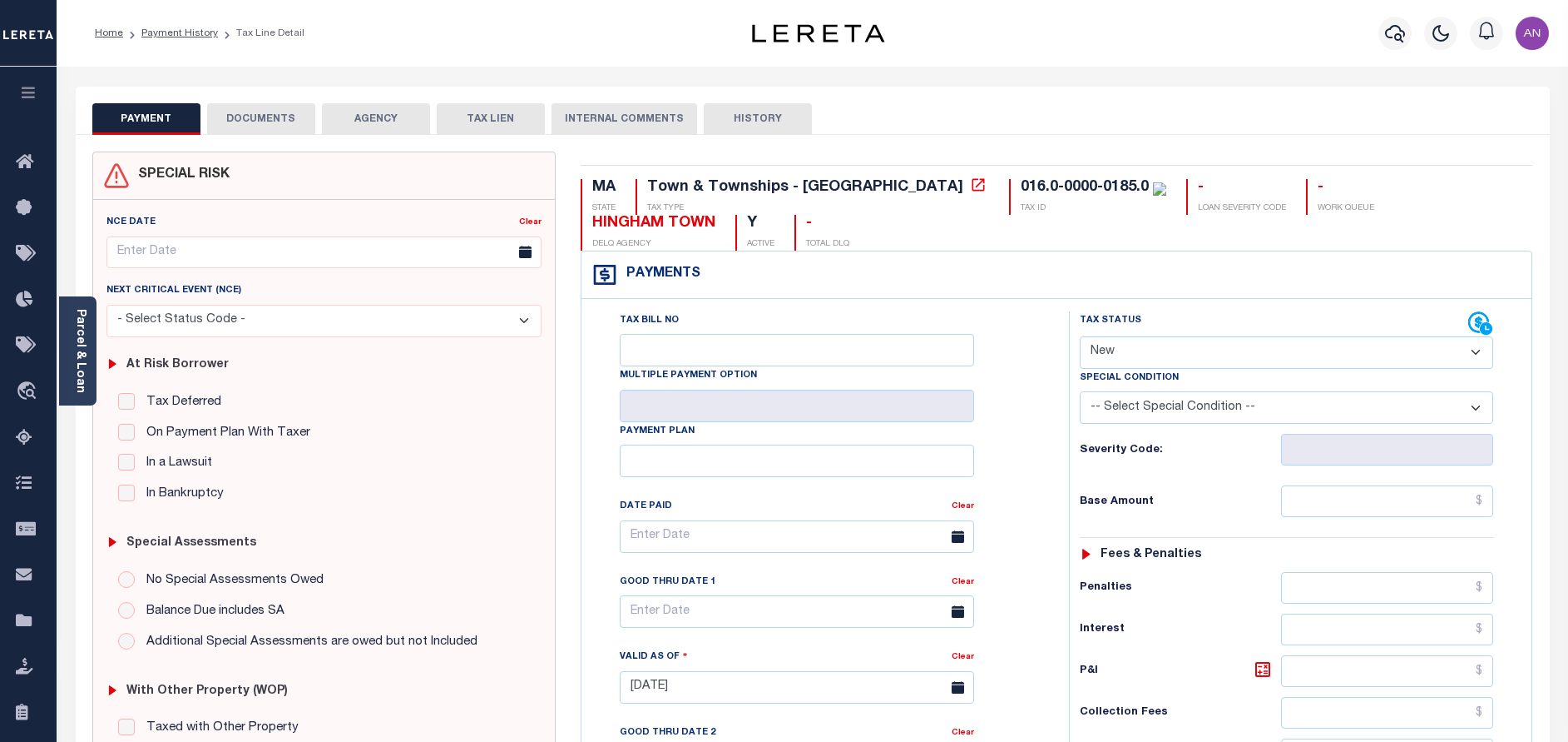
click at [1130, 365] on select "- Select Status Code - Open Due/Unpaid Paid Incomplete No Tax Due Internal Refu…" at bounding box center [1286, 352] width 414 height 32
select select "PYD"
click at [1079, 337] on select "- Select Status Code - Open Due/Unpaid Paid Incomplete No Tax Due Internal Refu…" at bounding box center [1286, 352] width 414 height 32
type input "09/12/2025"
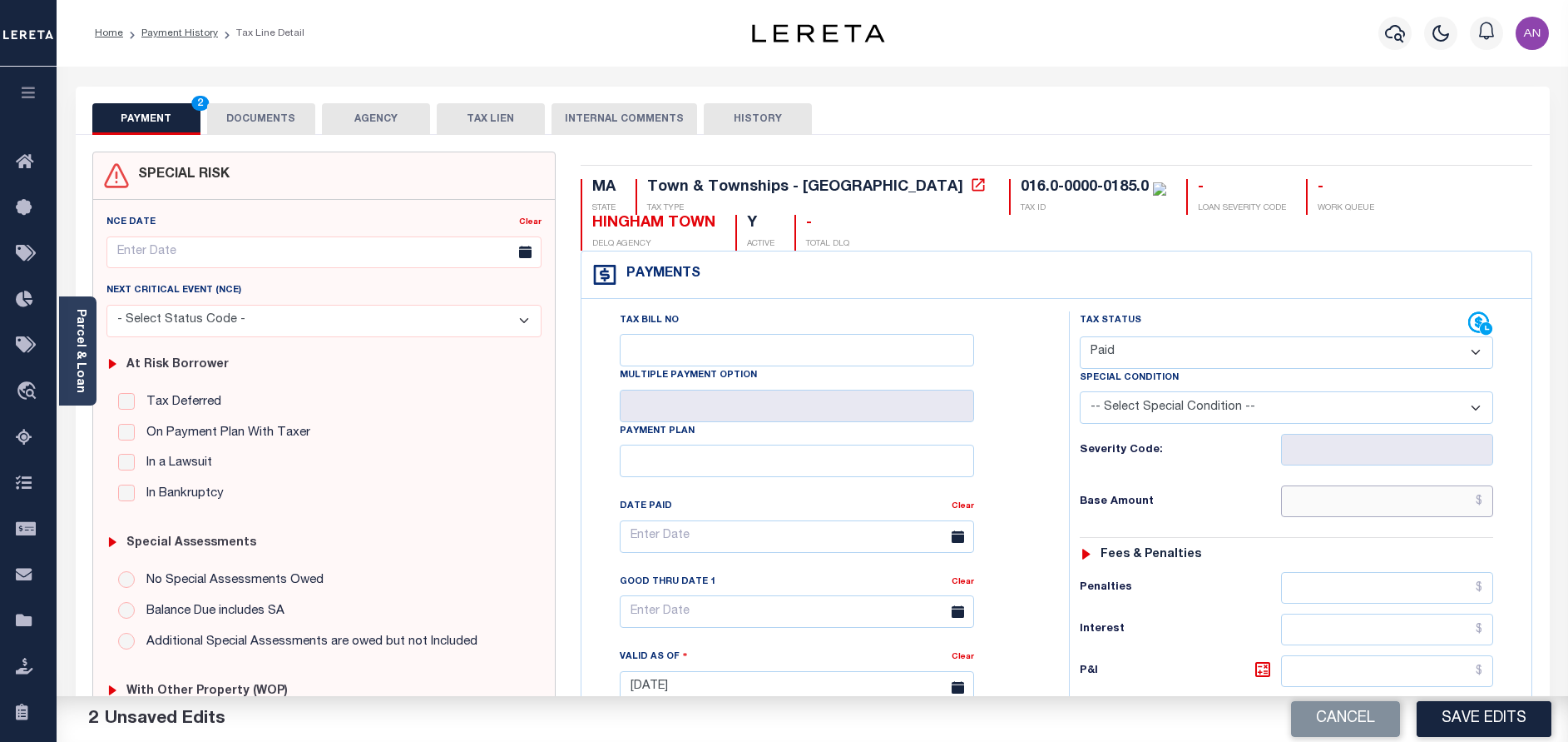
click at [1341, 502] on input "text" at bounding box center [1387, 501] width 212 height 32
type input "$0.00"
click at [1046, 531] on div "Tax Bill No Multiple Payment Option Payment Plan Clear" at bounding box center [820, 678] width 471 height 735
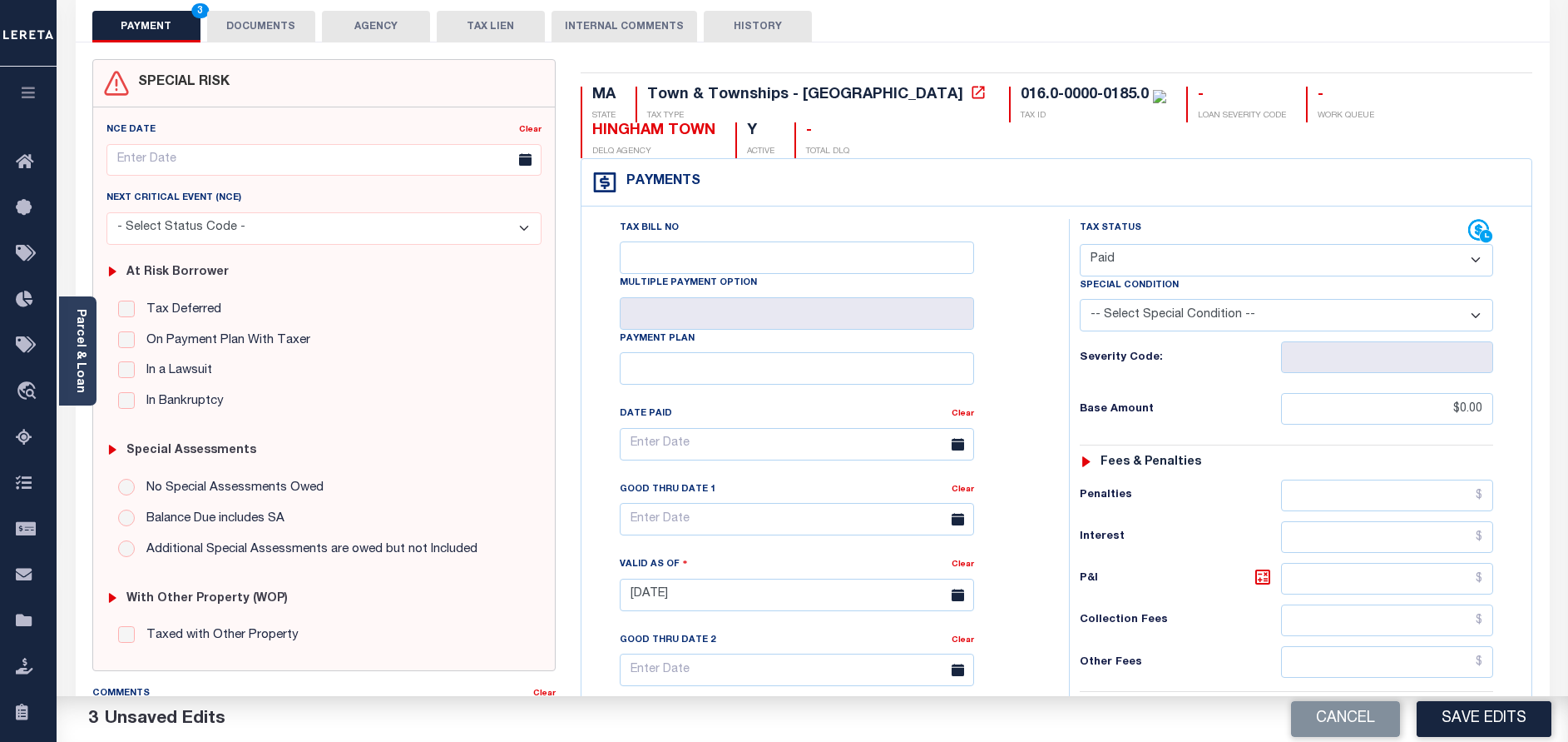
scroll to position [375, 0]
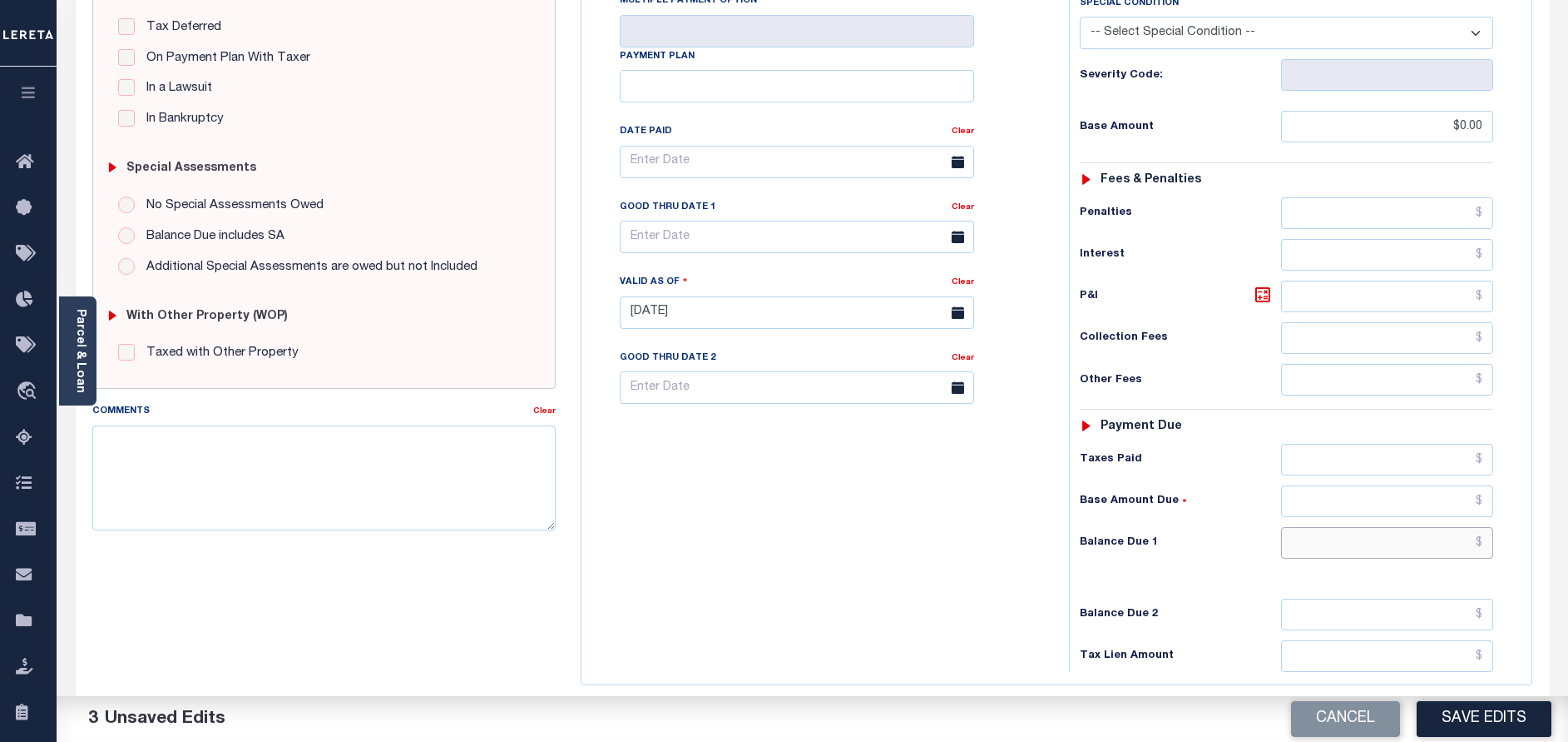
click at [1347, 554] on input "text" at bounding box center [1387, 543] width 212 height 32
type input "$0.00"
click at [979, 608] on div "Tax Bill No Multiple Payment Option Payment Plan Clear" at bounding box center [820, 304] width 471 height 735
click at [1468, 727] on button "Save Edits" at bounding box center [1483, 719] width 135 height 36
checkbox input "false"
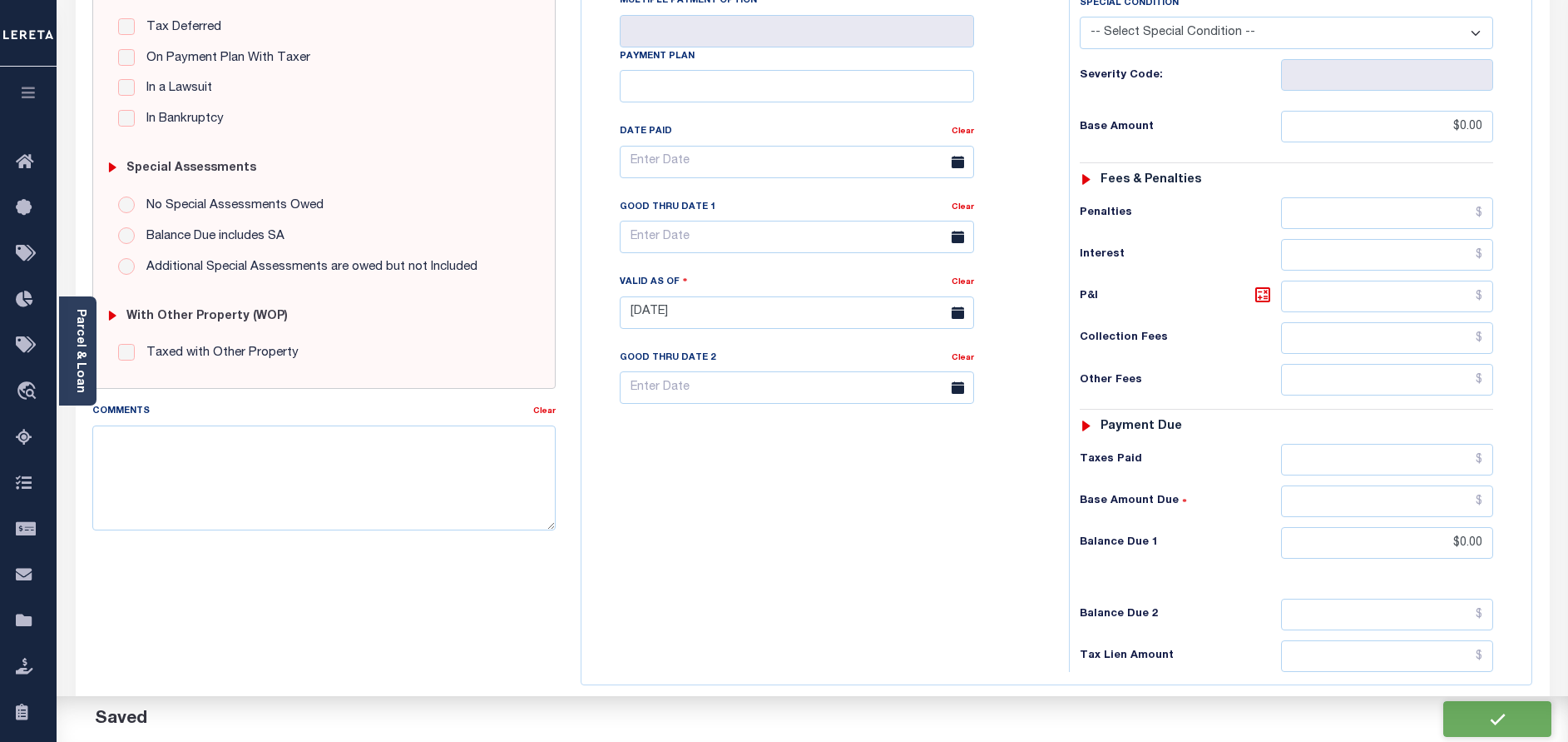
type input "$0"
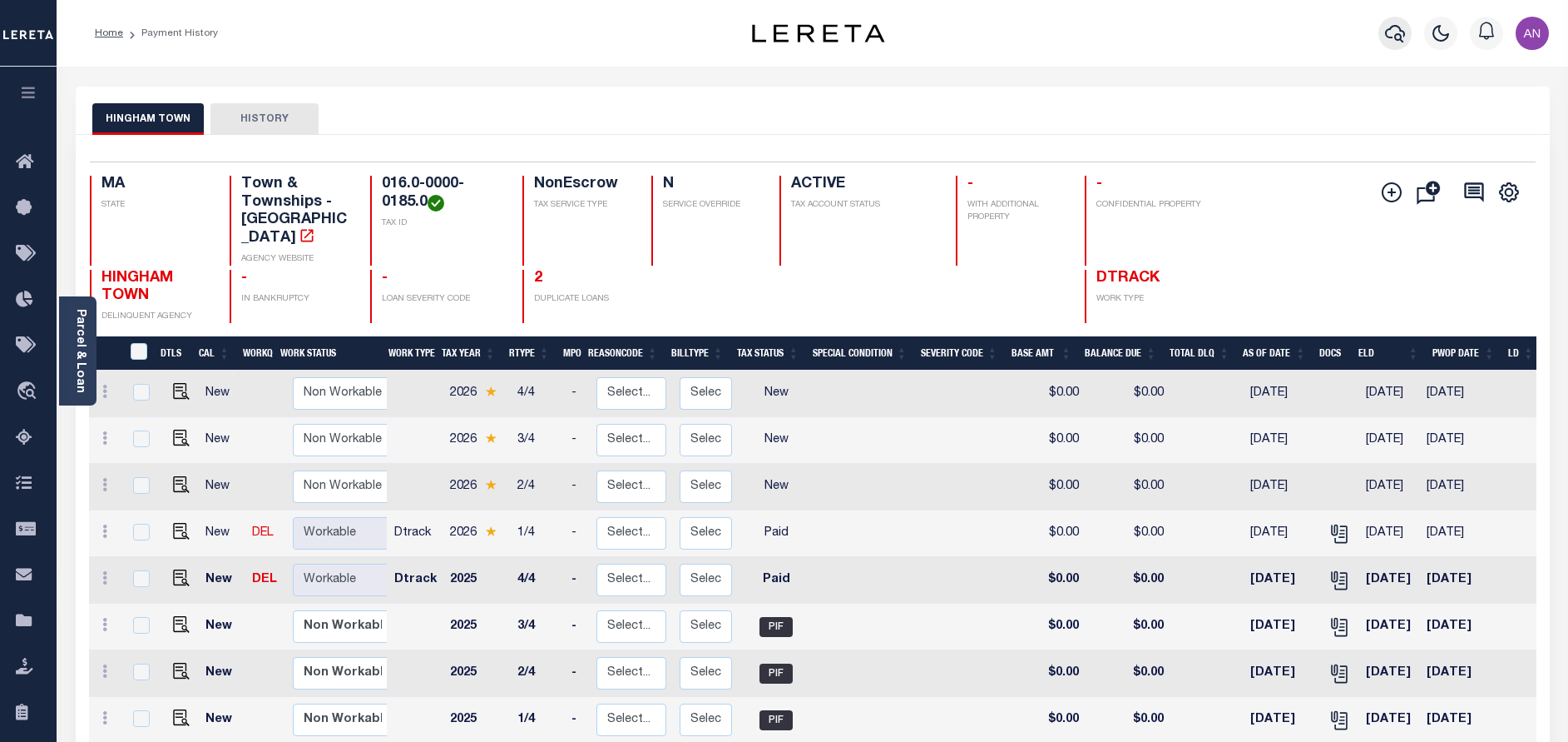
click at [1396, 40] on icon "button" at bounding box center [1395, 33] width 20 height 17
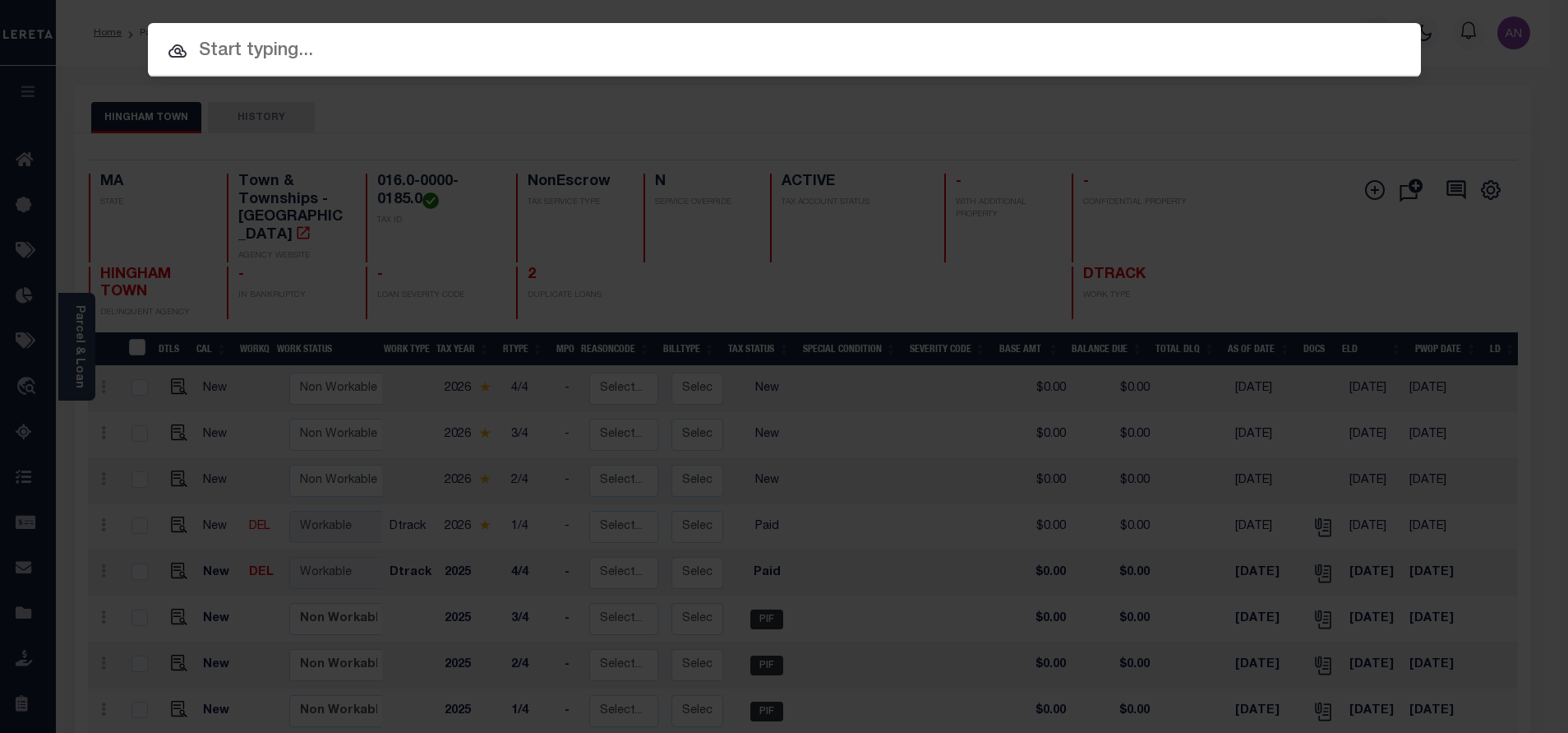
paste input "993236645"
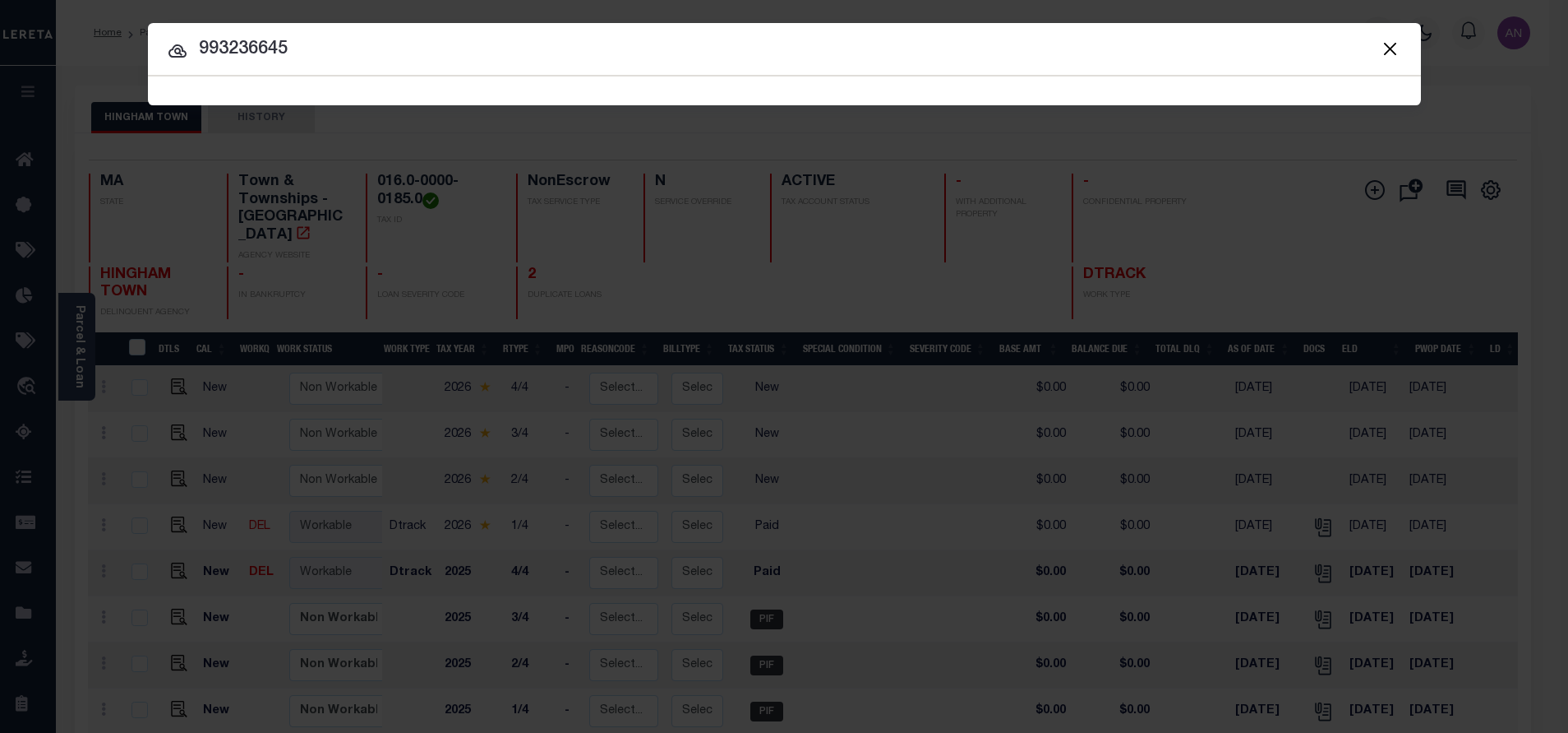
type input "993236645"
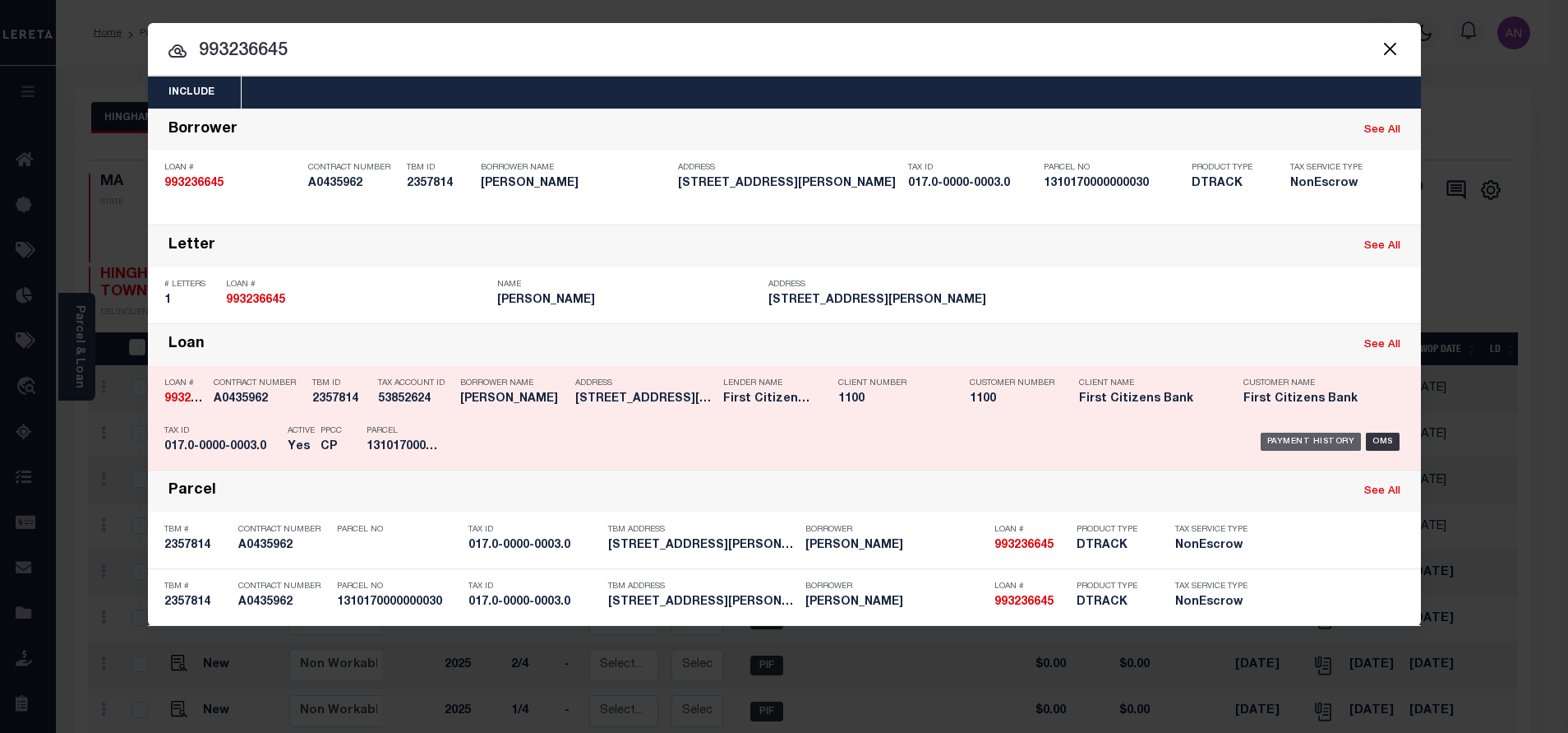
click at [1322, 444] on div "Payment History" at bounding box center [1311, 442] width 101 height 18
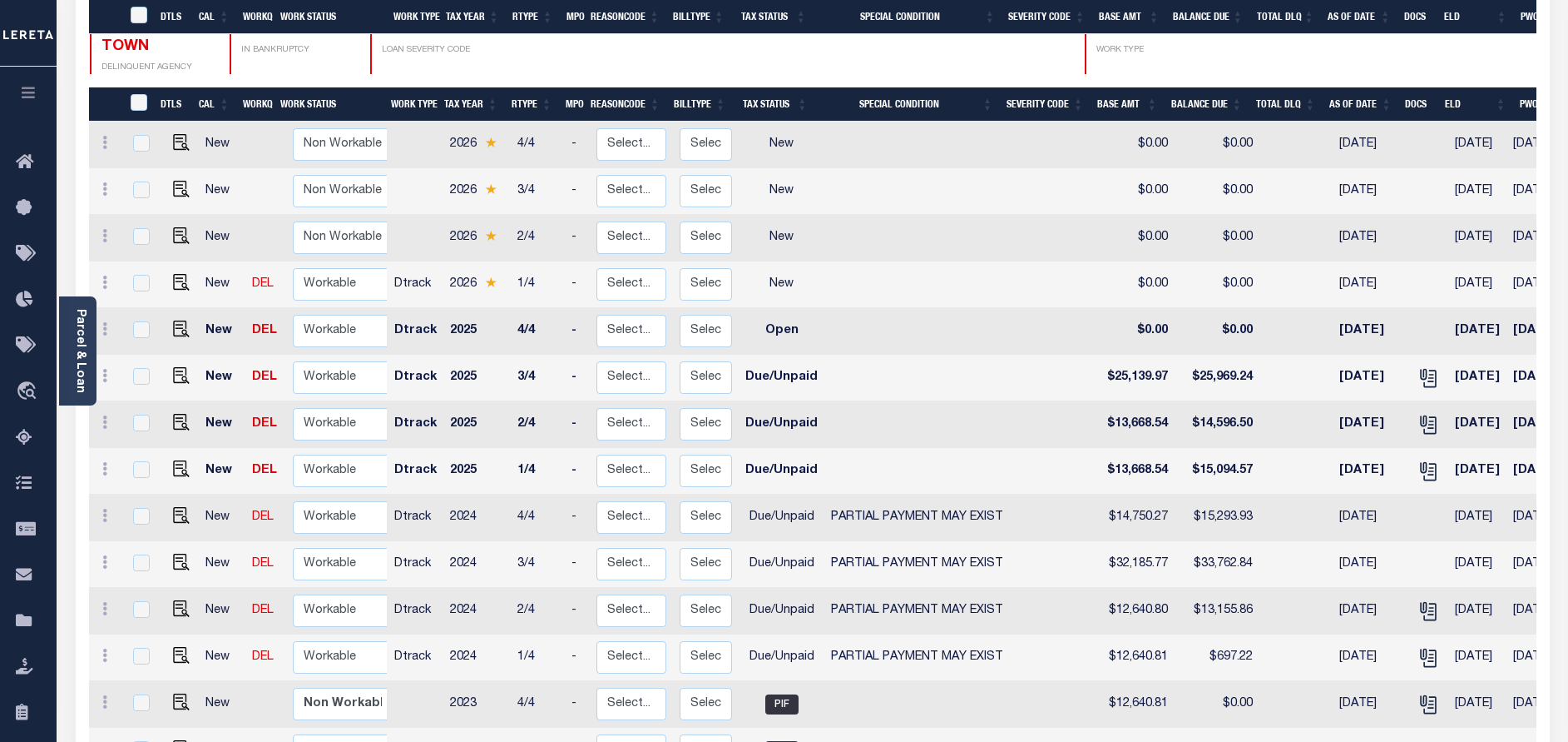
scroll to position [375, 0]
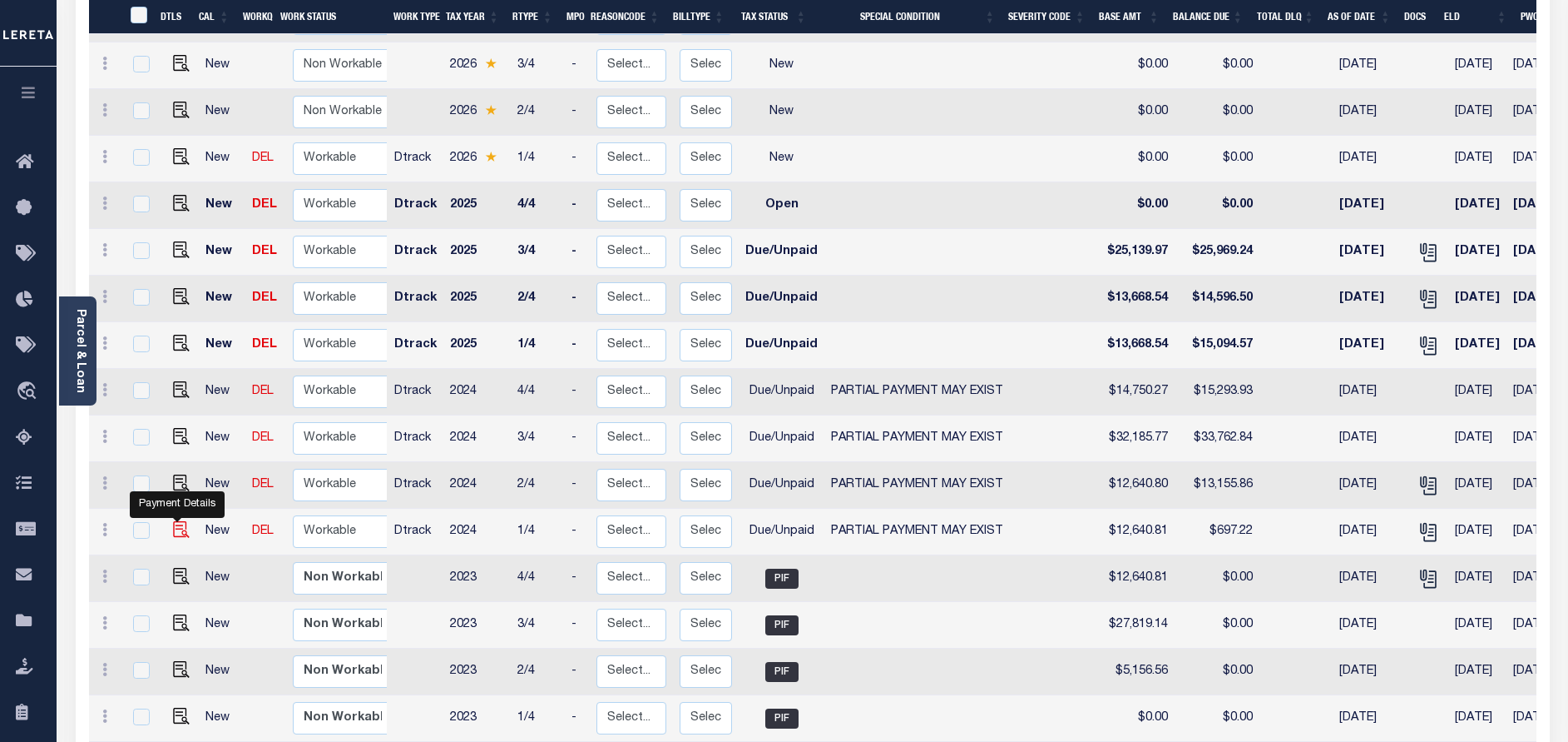
click at [182, 521] on img "" at bounding box center [181, 529] width 17 height 17
checkbox input "true"
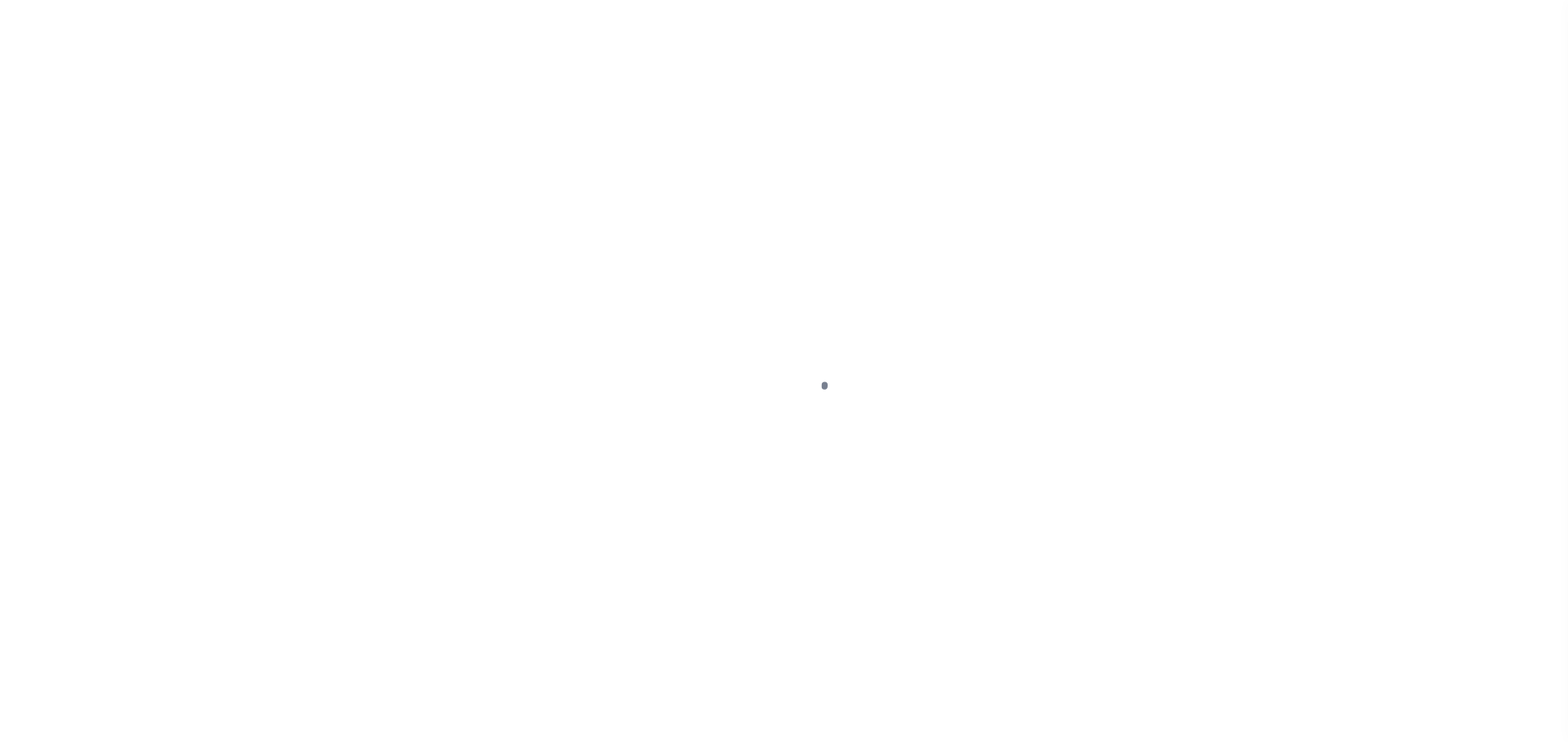
select select "DUE"
select select "15"
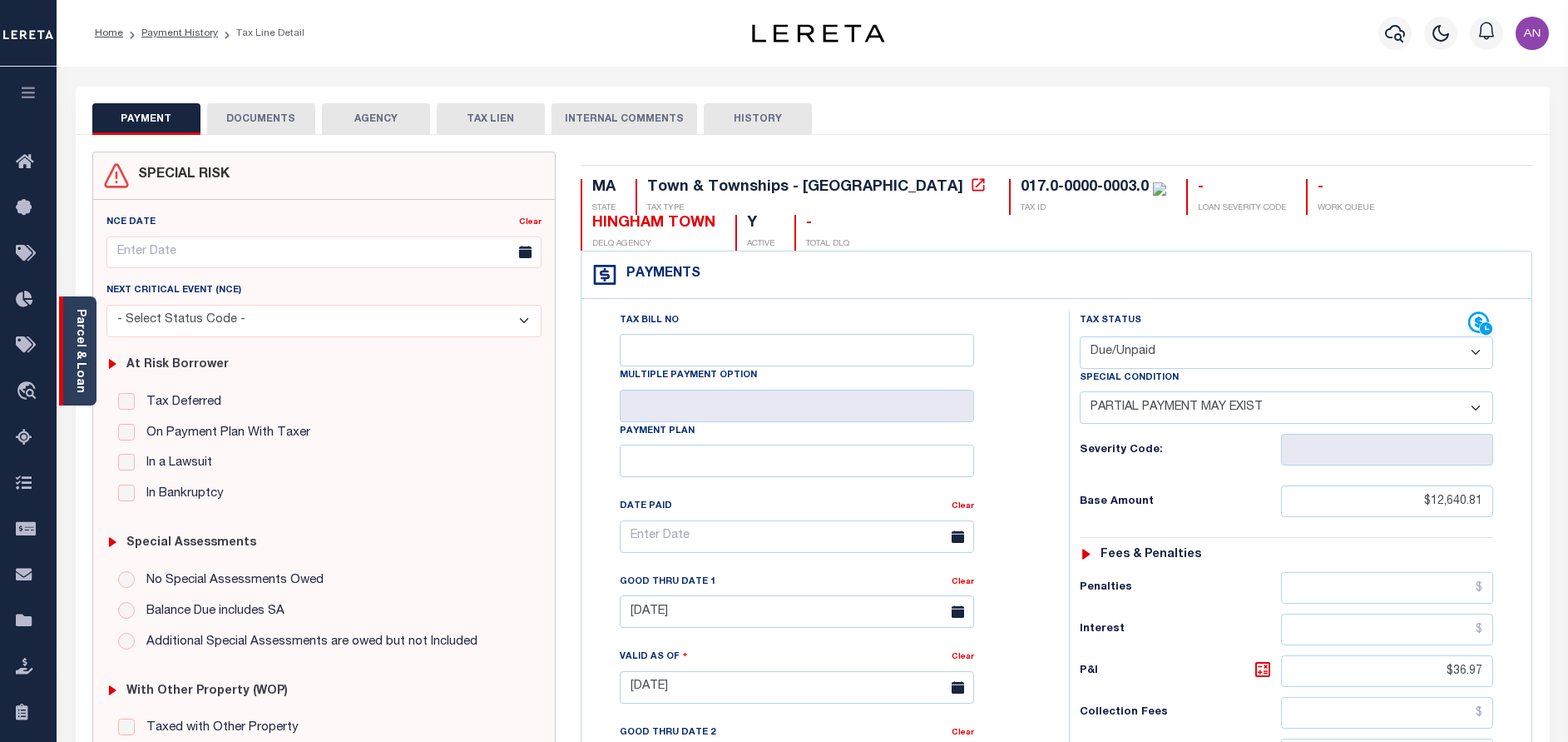
click at [81, 365] on link "Parcel & Loan" at bounding box center [80, 351] width 12 height 84
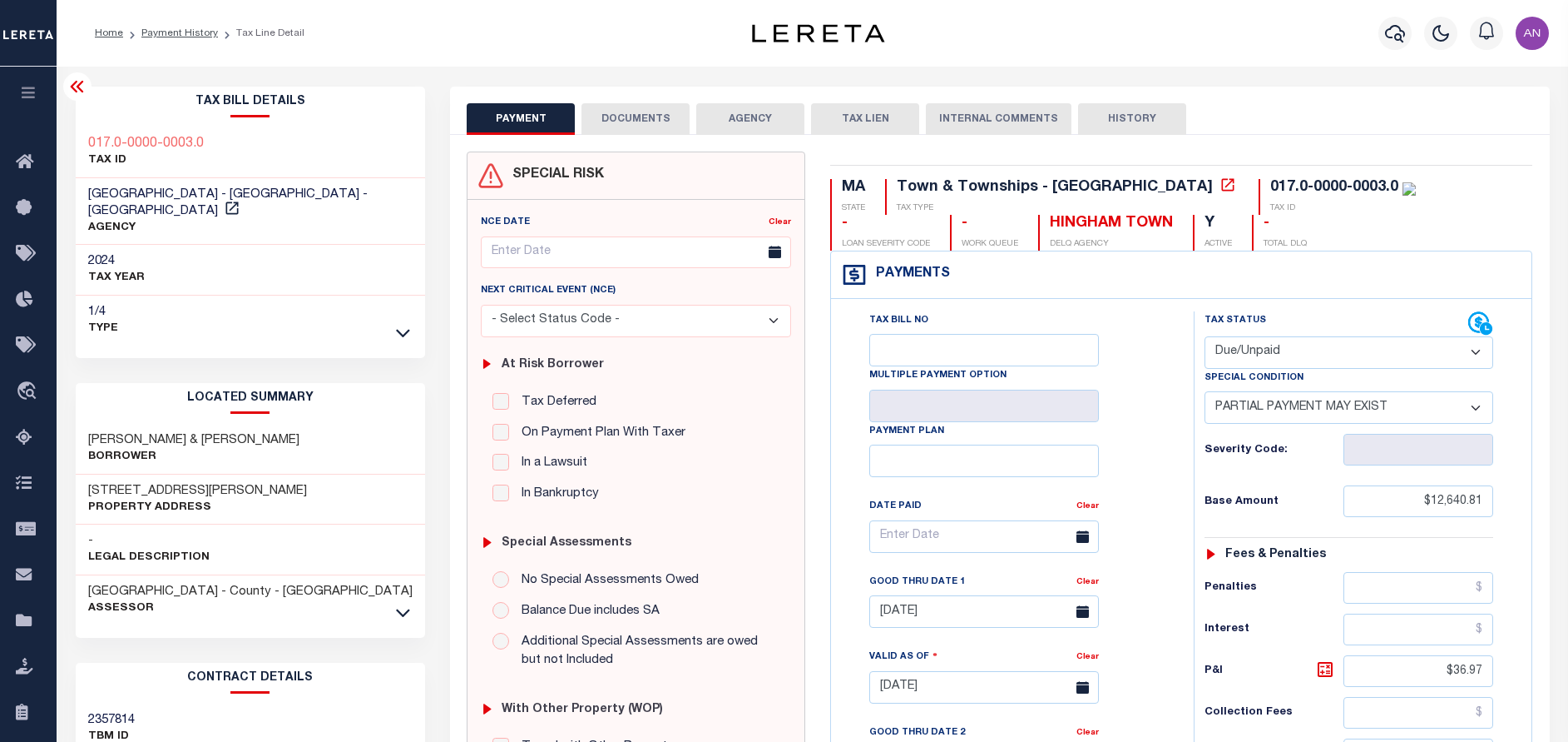
click at [632, 115] on button "DOCUMENTS" at bounding box center [636, 119] width 108 height 32
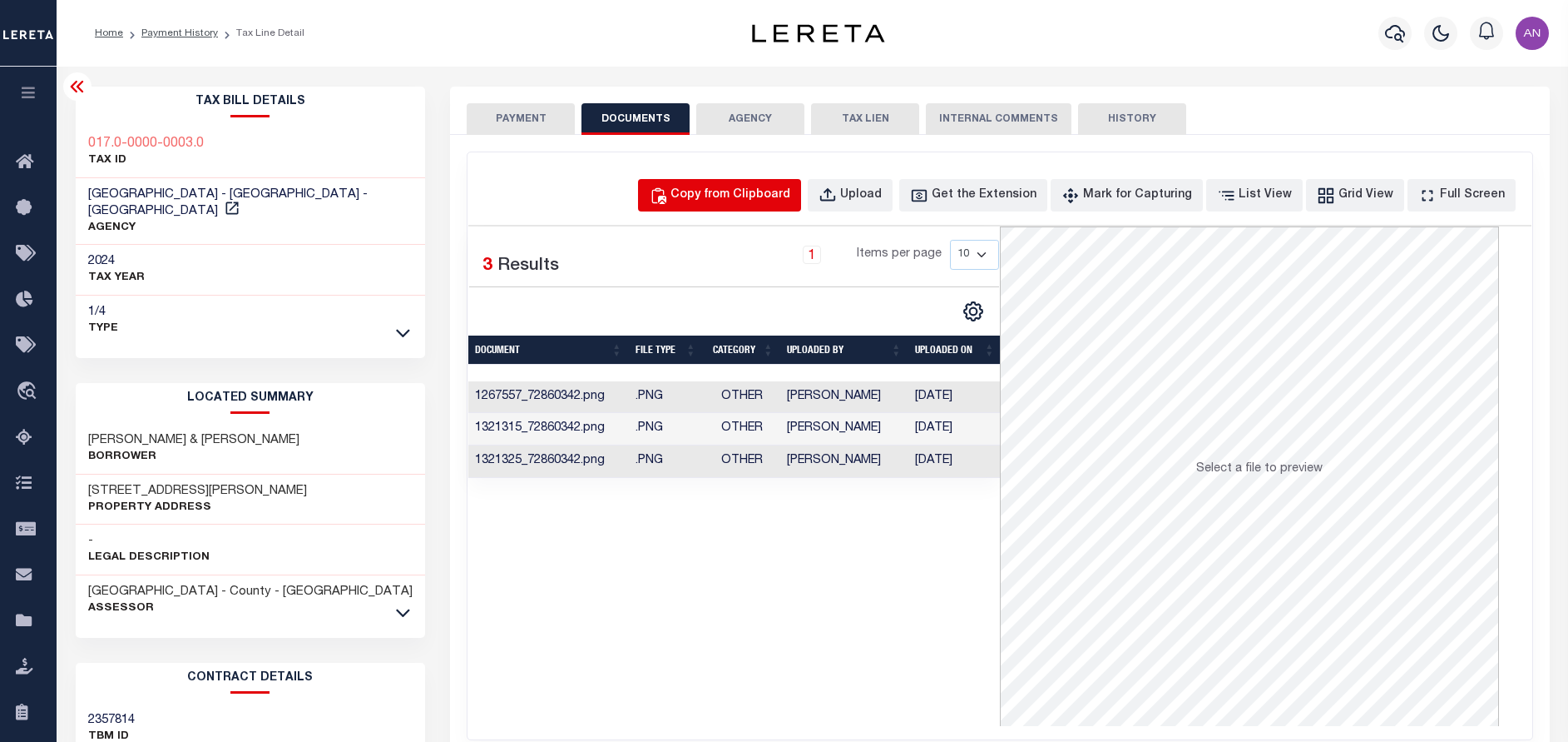
click at [732, 198] on div "Copy from Clipboard" at bounding box center [731, 195] width 120 height 18
select select "POP"
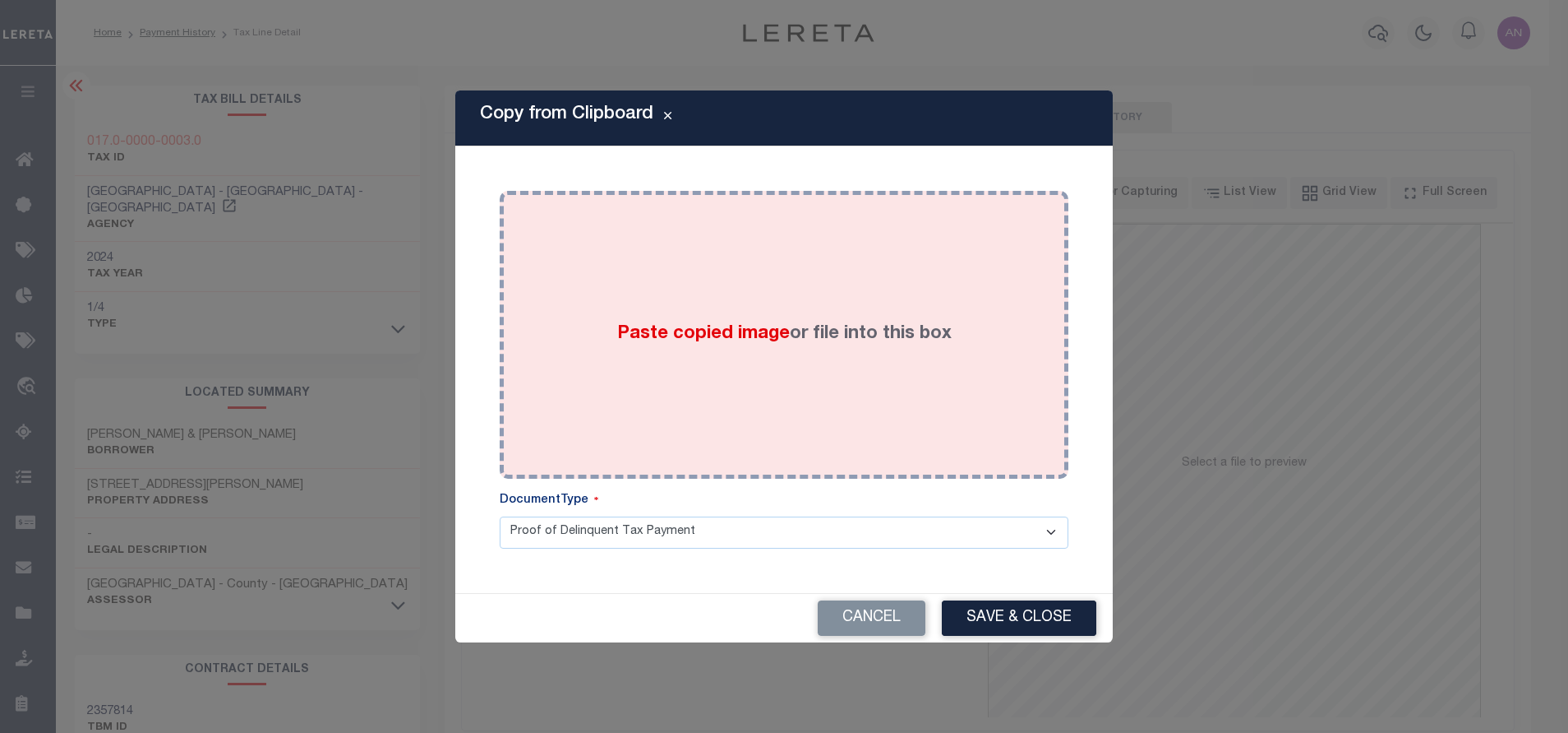
click at [746, 307] on div "Paste copied image or file into this box" at bounding box center [784, 335] width 544 height 263
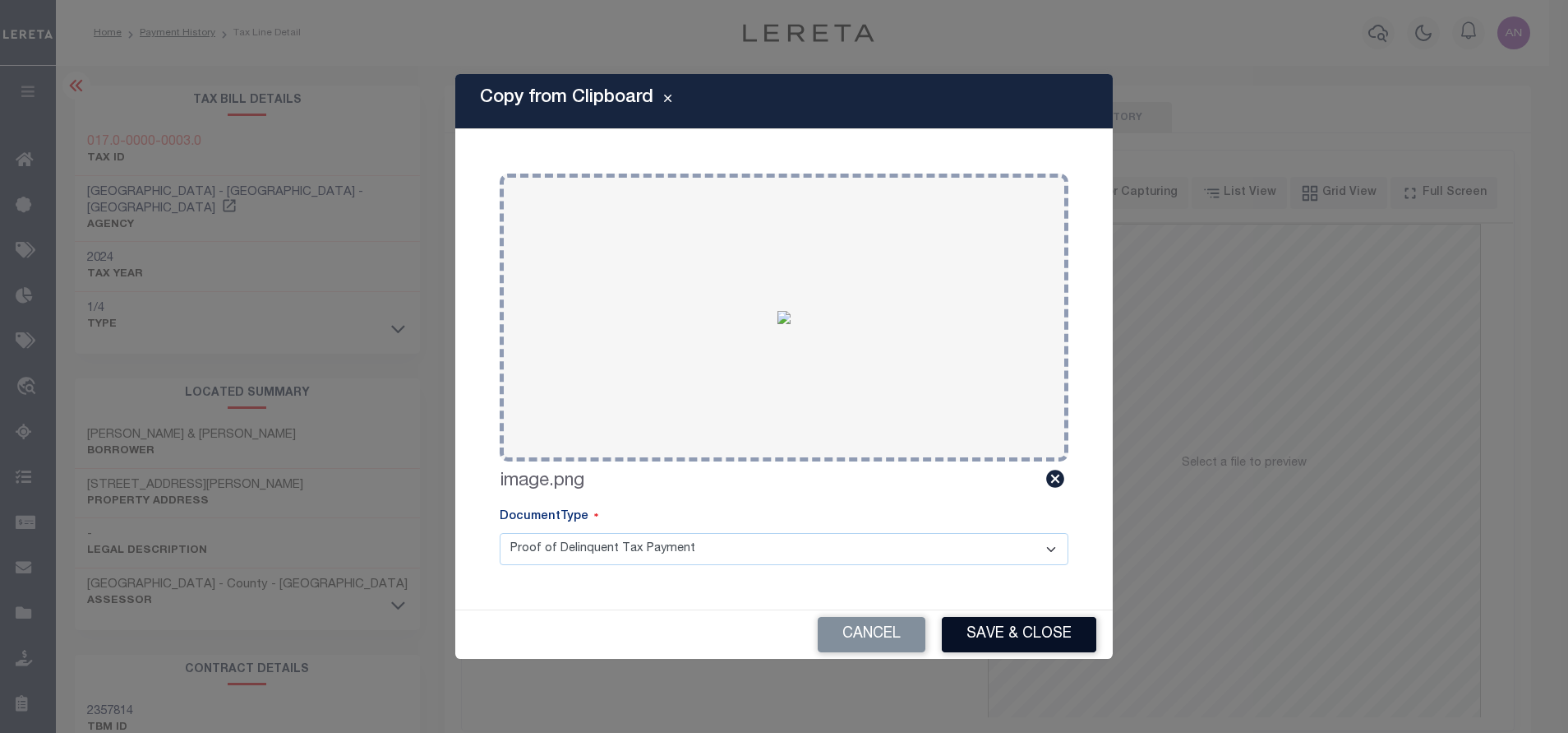
click at [1003, 634] on button "Save & Close" at bounding box center [1019, 634] width 154 height 36
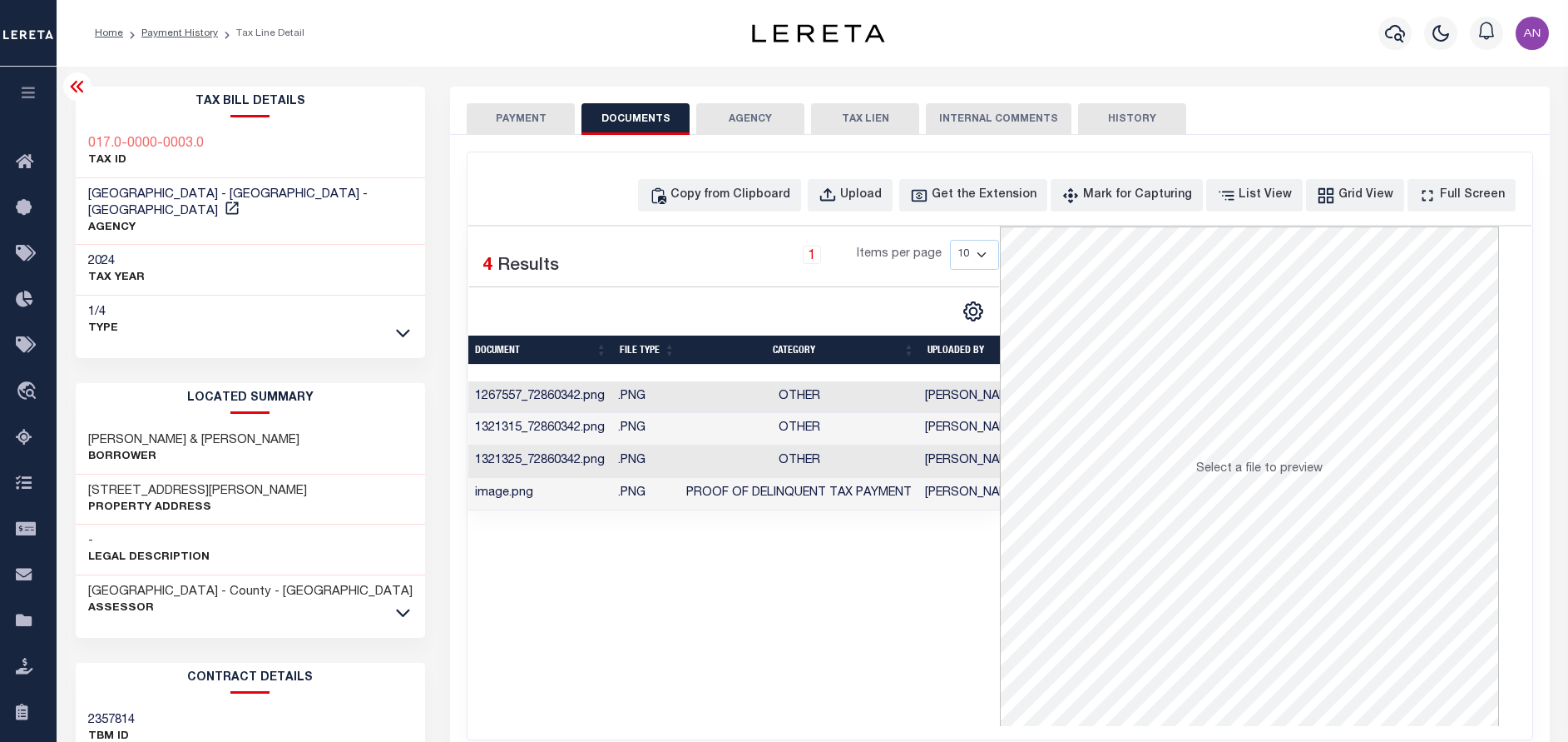
click at [506, 127] on button "PAYMENT" at bounding box center [521, 119] width 108 height 32
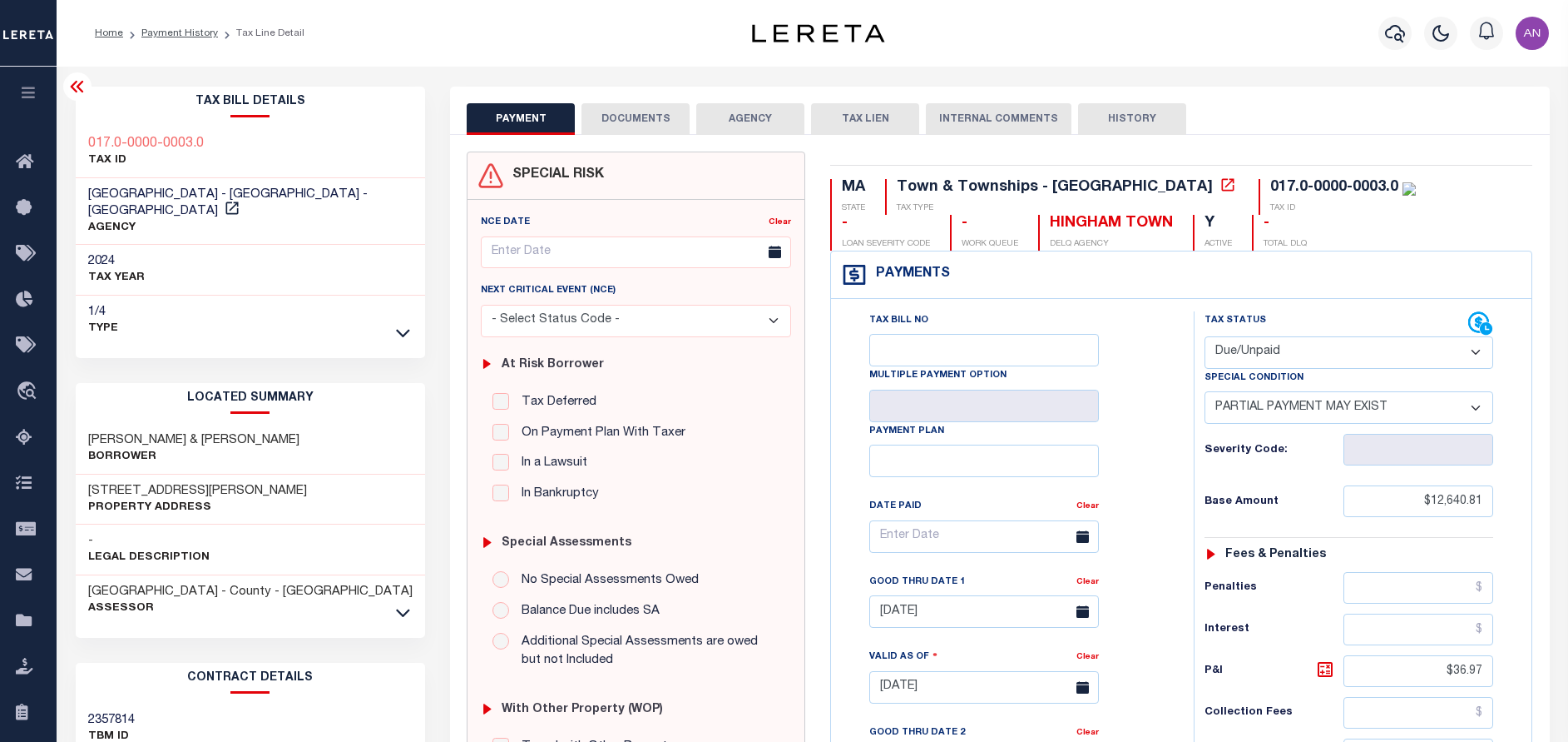
click at [1281, 344] on select "- Select Status Code - Open Due/Unpaid Paid Incomplete No Tax Due Internal Refu…" at bounding box center [1348, 352] width 289 height 32
select select "PYD"
click at [1204, 337] on select "- Select Status Code - Open Due/Unpaid Paid Incomplete No Tax Due Internal Refu…" at bounding box center [1348, 352] width 289 height 32
select select "0"
type input "[DATE]"
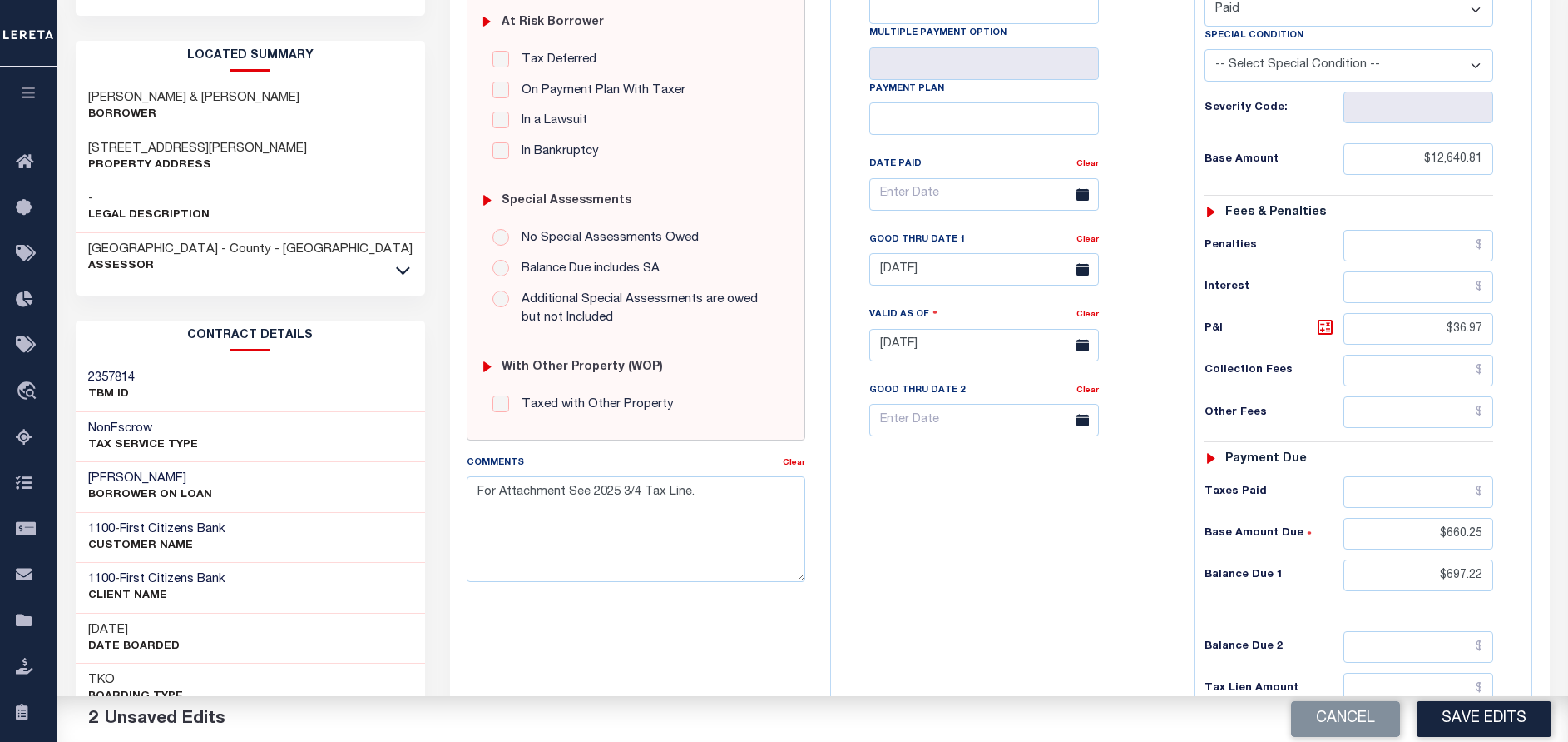
scroll to position [375, 0]
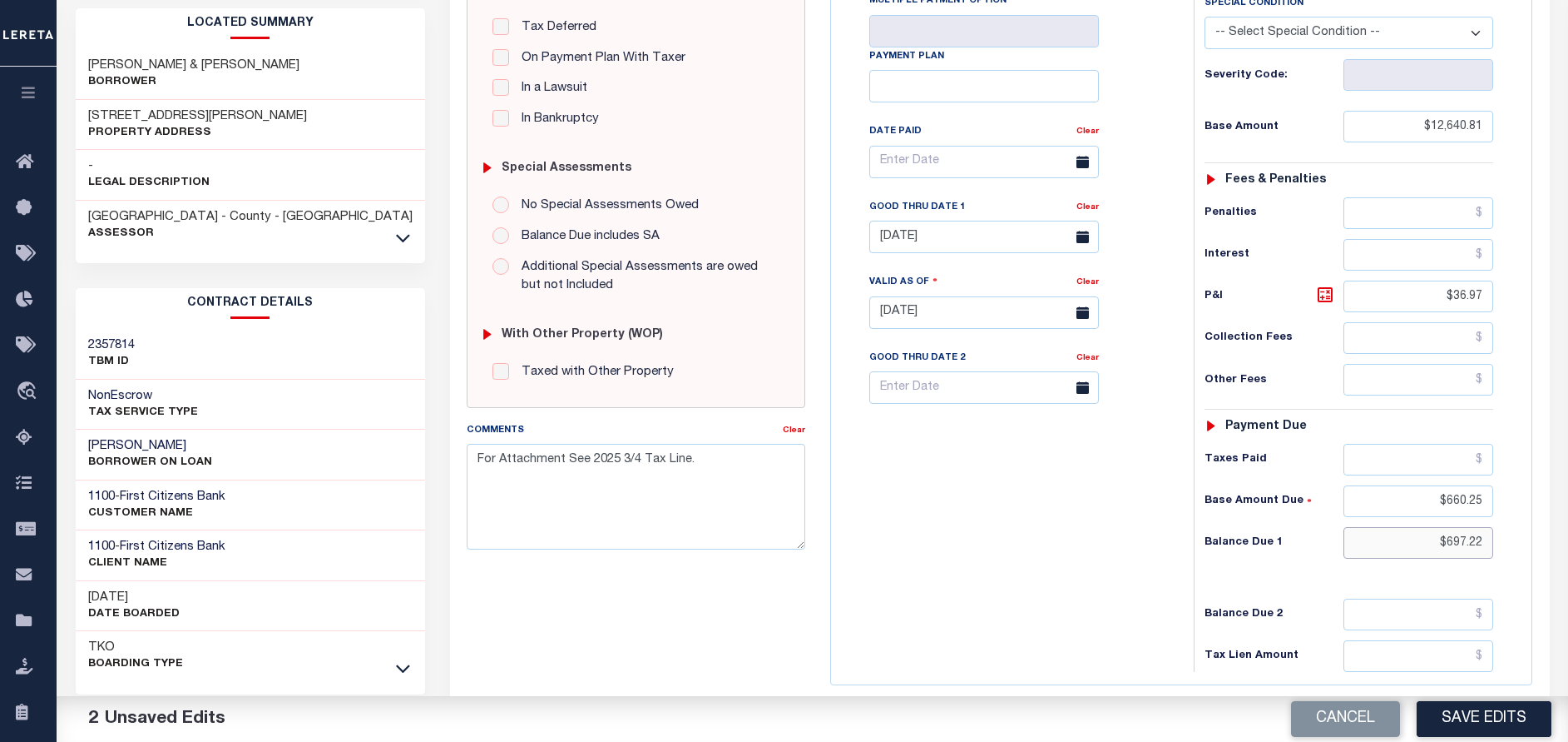
drag, startPoint x: 1447, startPoint y: 544, endPoint x: 1529, endPoint y: 559, distance: 83.4
click at [1529, 559] on div "Tax Bill No Multiple Payment Option Payment Plan" at bounding box center [1181, 304] width 701 height 760
type input "$0.00"
click at [1126, 587] on div "Tax Bill No Multiple Payment Option Payment Plan Clear" at bounding box center [1008, 304] width 346 height 735
drag, startPoint x: 1444, startPoint y: 503, endPoint x: 1503, endPoint y: 508, distance: 59.2
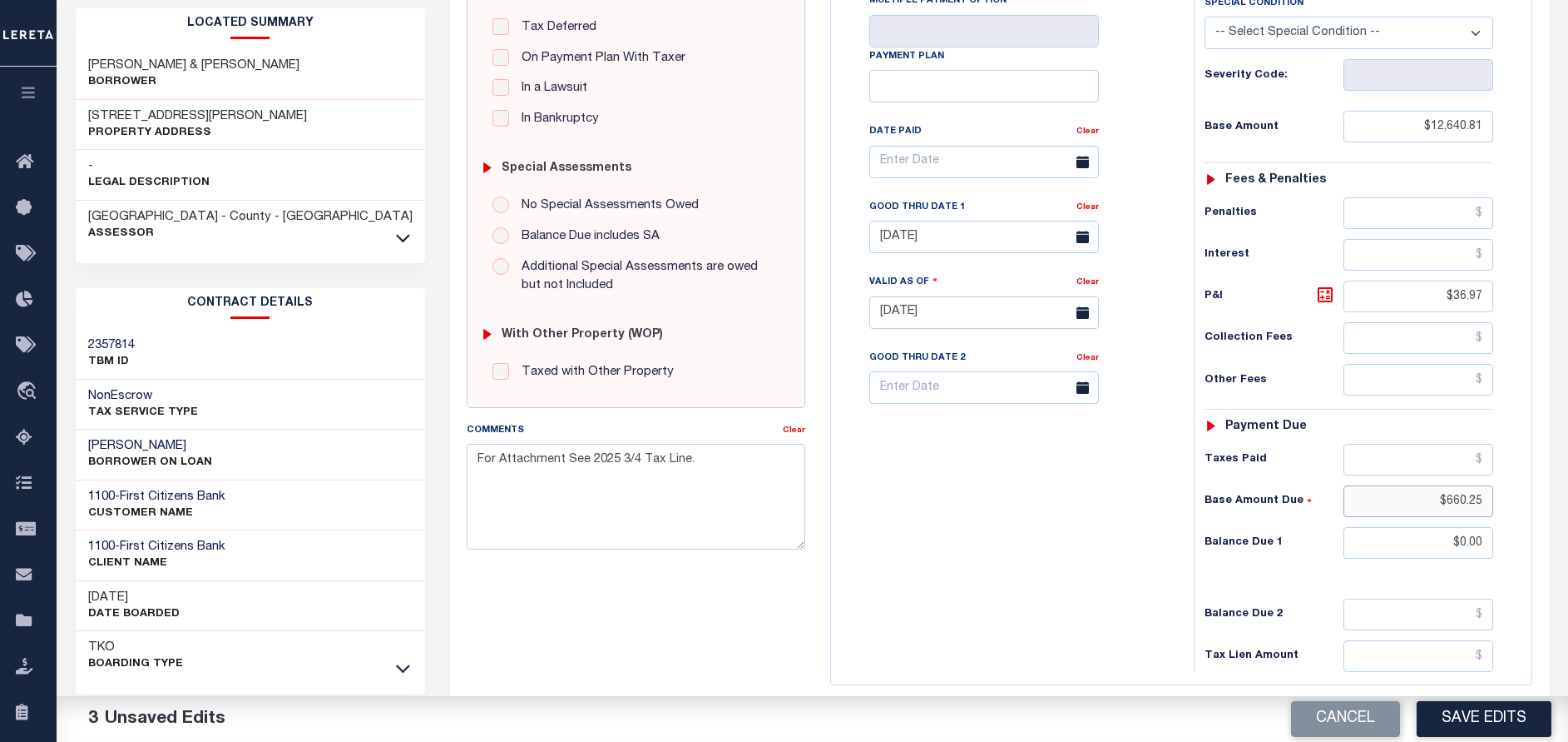
click at [1503, 508] on div "Tax Status Status - Select Status Code -" at bounding box center [1353, 304] width 321 height 735
type input "$.00"
click at [1512, 312] on div "Tax Status Status - Select Status Code -" at bounding box center [1353, 304] width 321 height 735
drag, startPoint x: 1457, startPoint y: 300, endPoint x: 1496, endPoint y: 307, distance: 39.6
click at [1496, 307] on div "Tax Status Status - Select Status Code -" at bounding box center [1353, 304] width 321 height 735
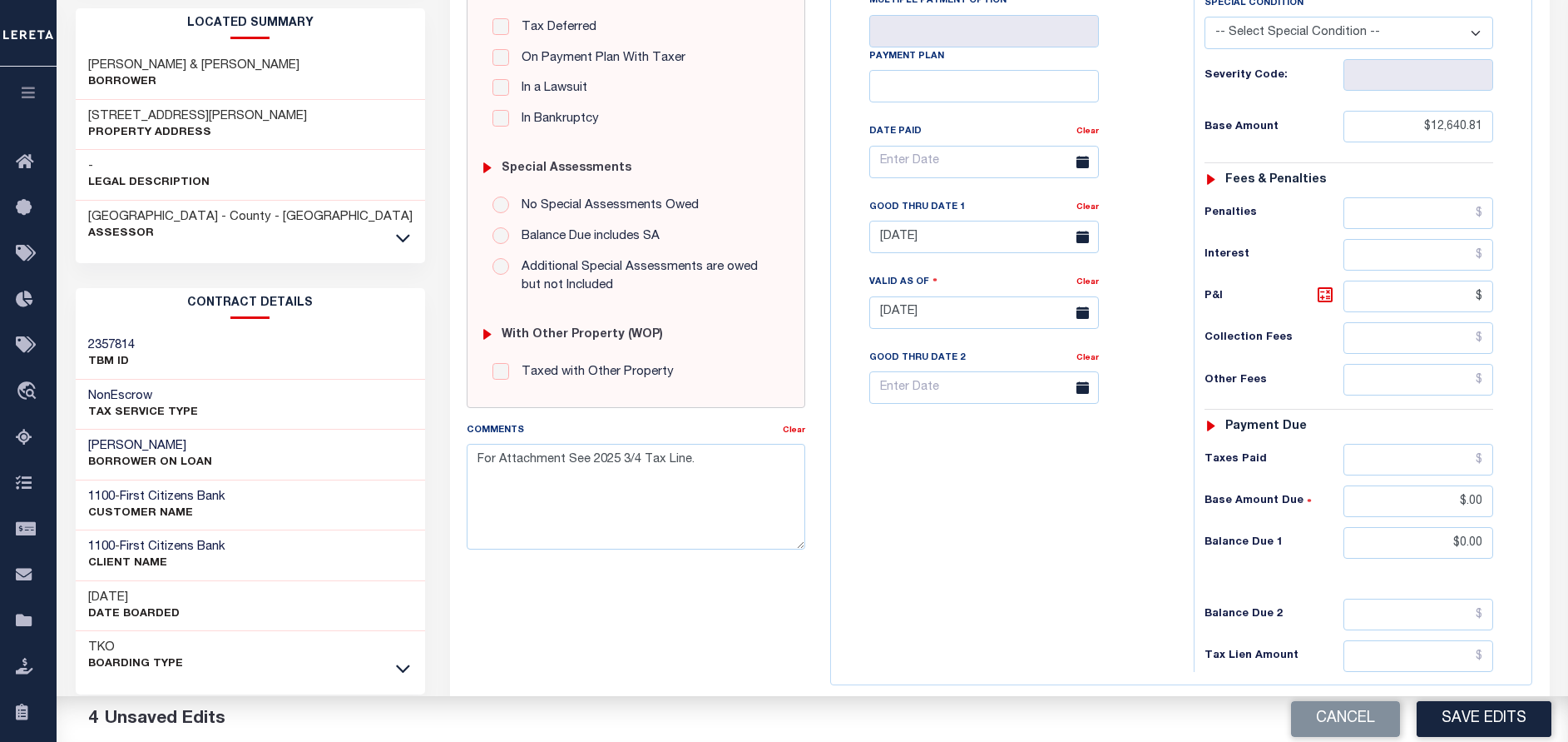
type input "$.00"
click at [1016, 616] on div "Tax Bill No Multiple Payment Option Payment Plan Clear" at bounding box center [1008, 304] width 346 height 735
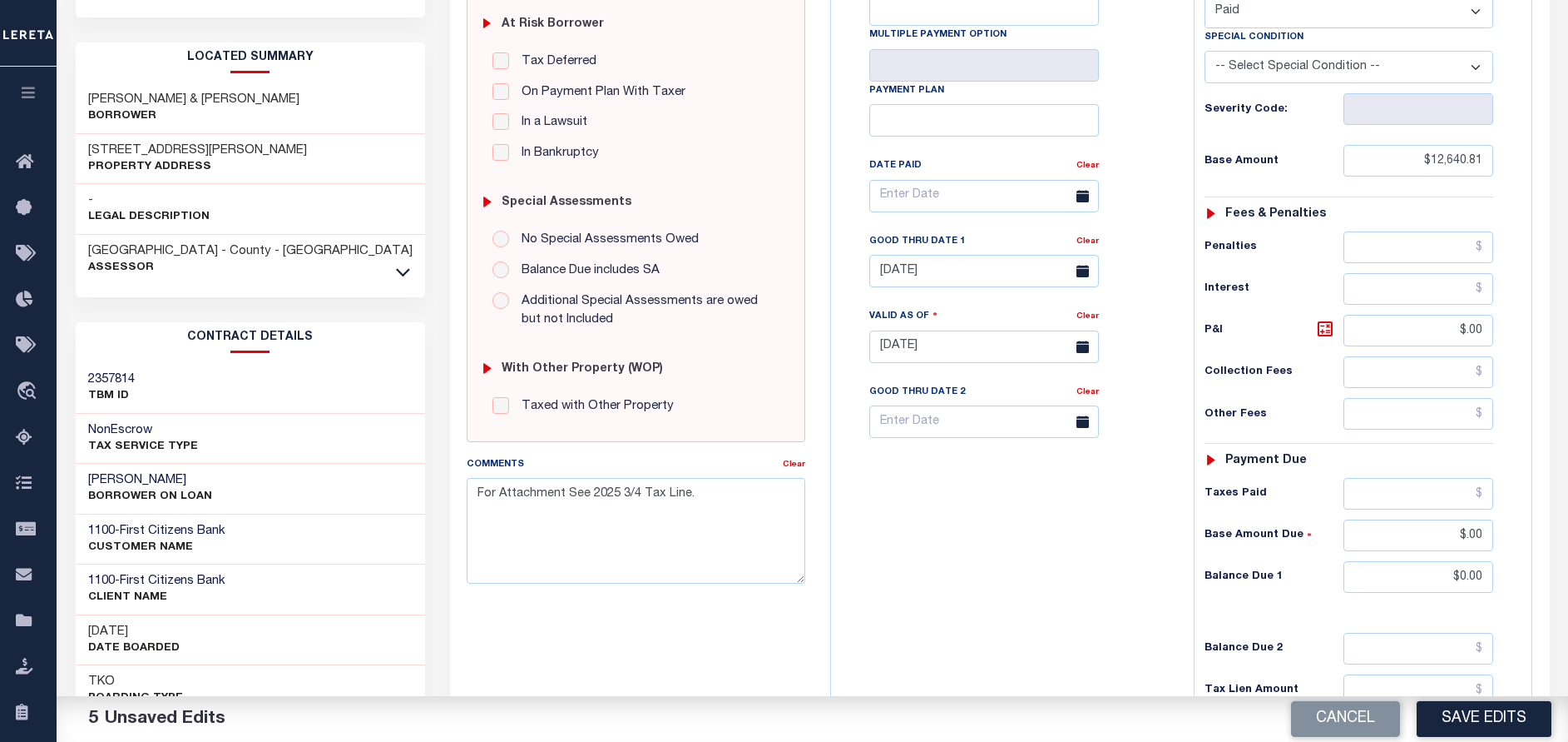
scroll to position [517, 0]
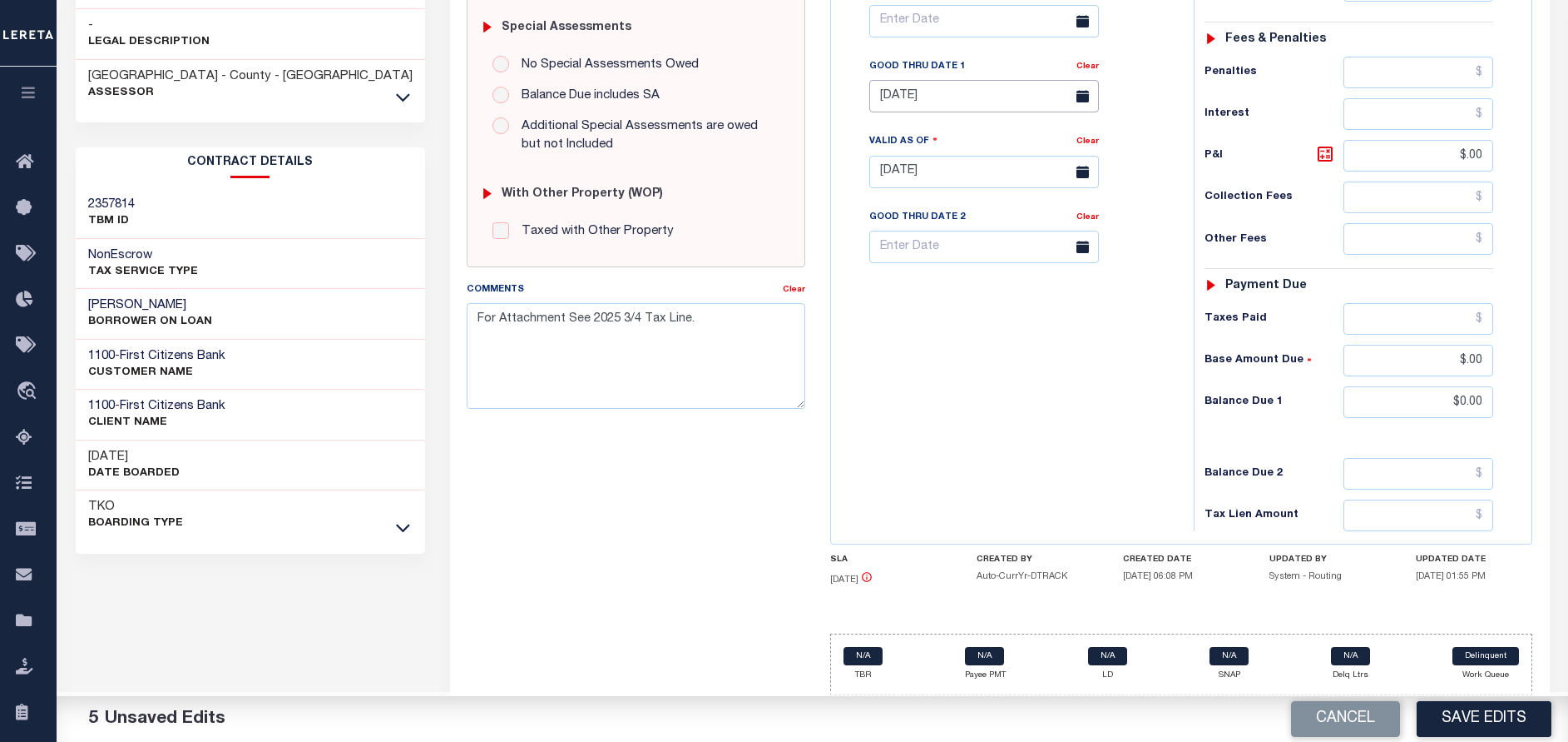
click at [930, 97] on input "[DATE]" at bounding box center [984, 96] width 230 height 32
click at [1035, 504] on div "Tax Bill No Multiple Payment Option Payment Plan Clear" at bounding box center [1008, 163] width 346 height 735
click at [1520, 720] on button "Save Edits" at bounding box center [1483, 719] width 135 height 36
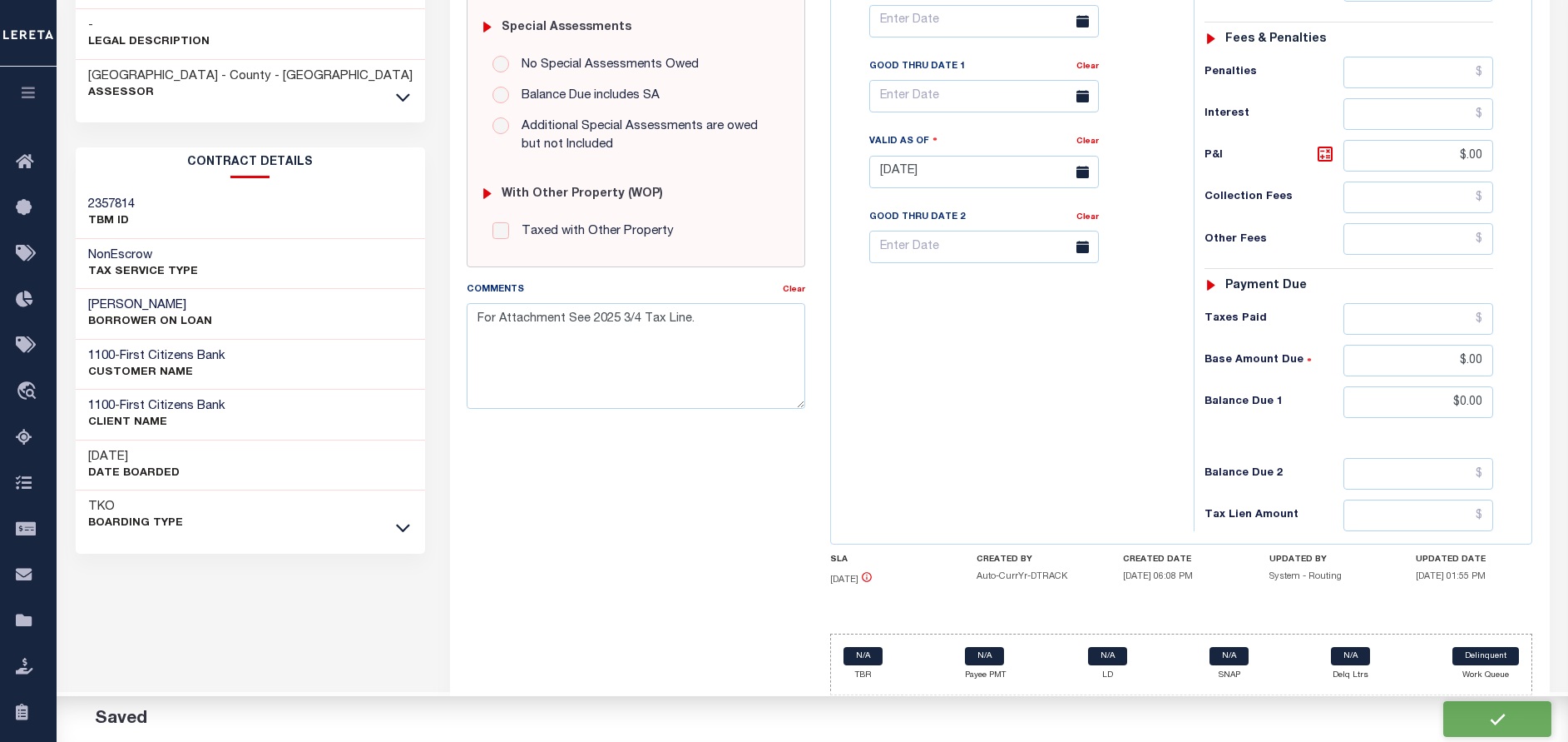
checkbox input "false"
type input "$12,640.81"
type input "$0"
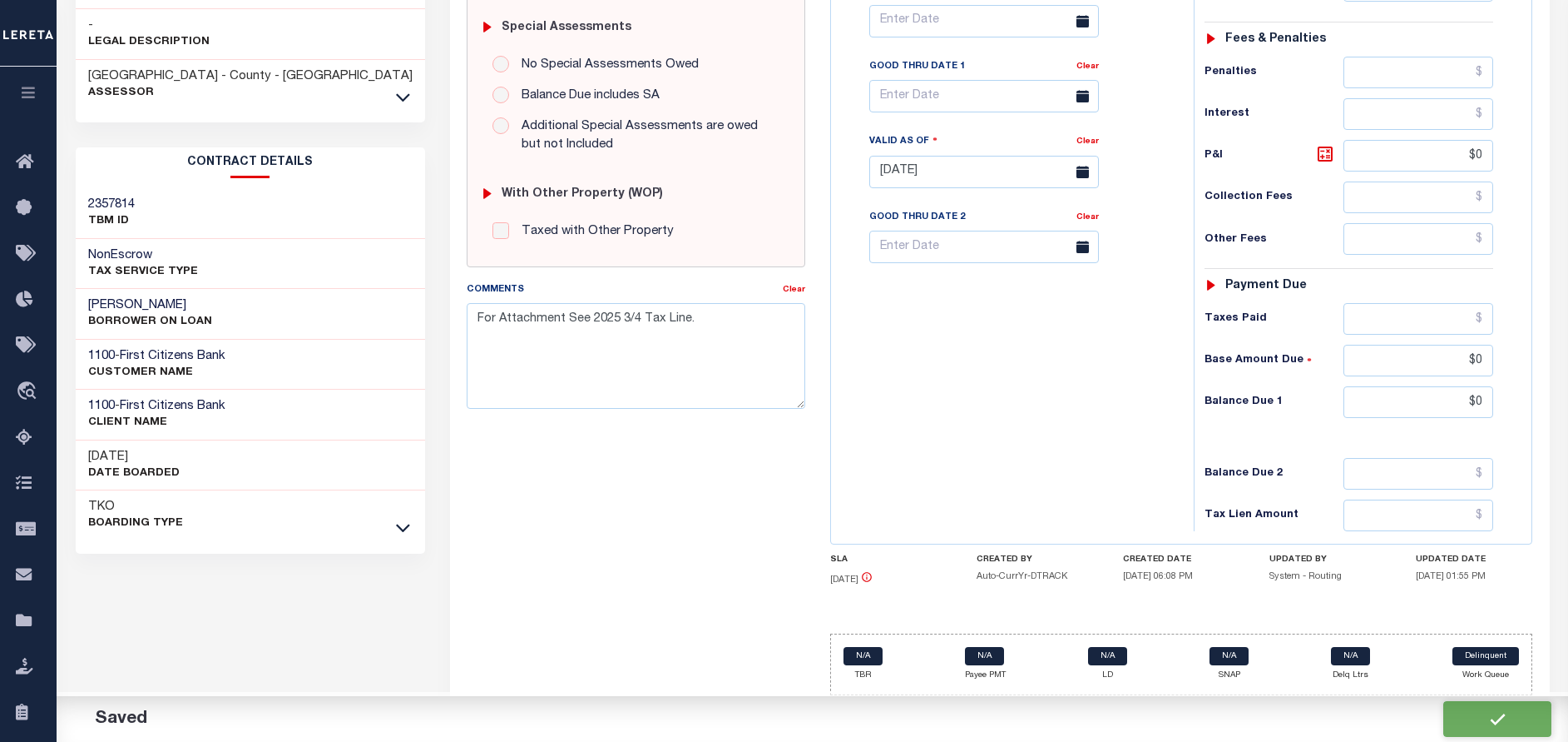
scroll to position [514, 0]
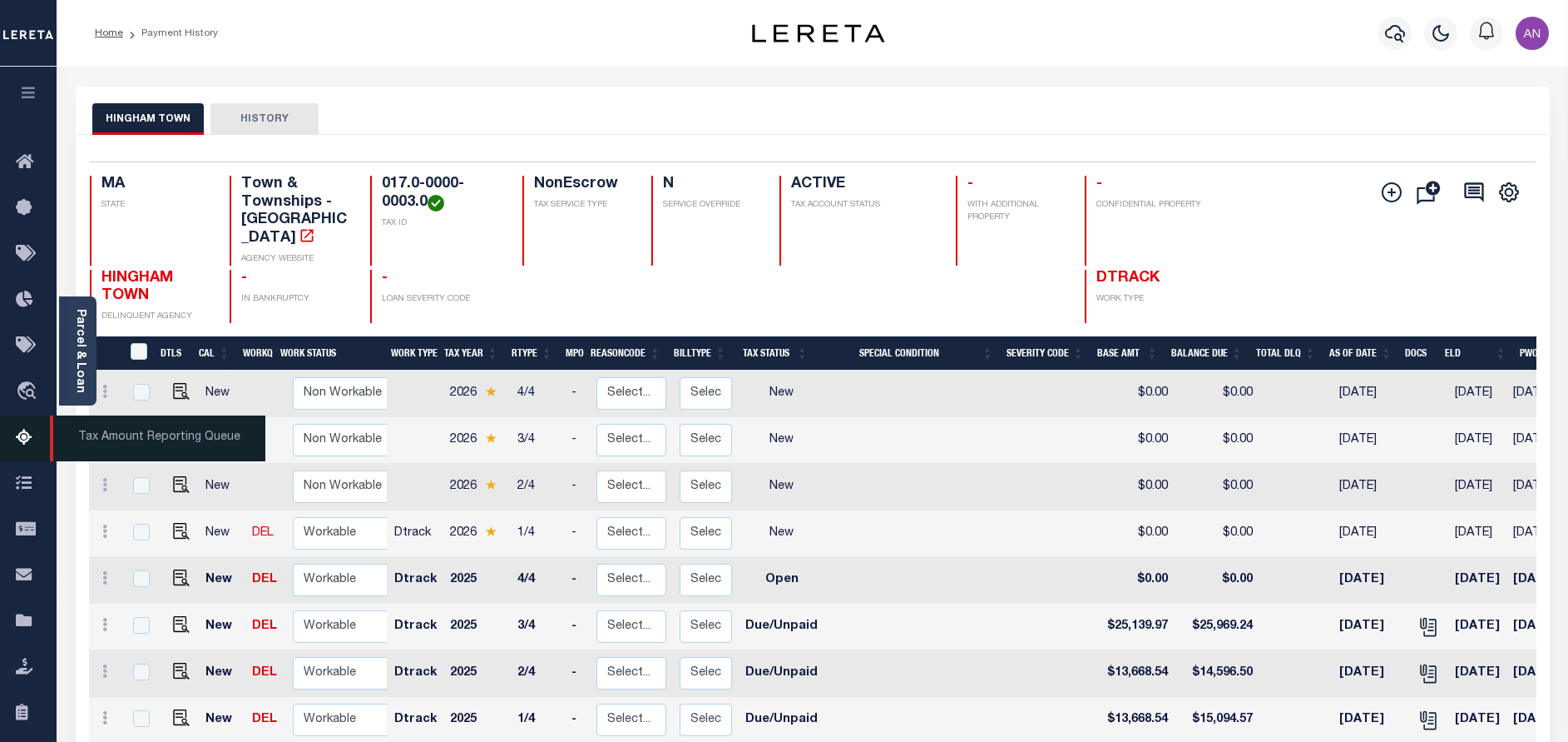
click at [26, 435] on icon at bounding box center [29, 438] width 27 height 21
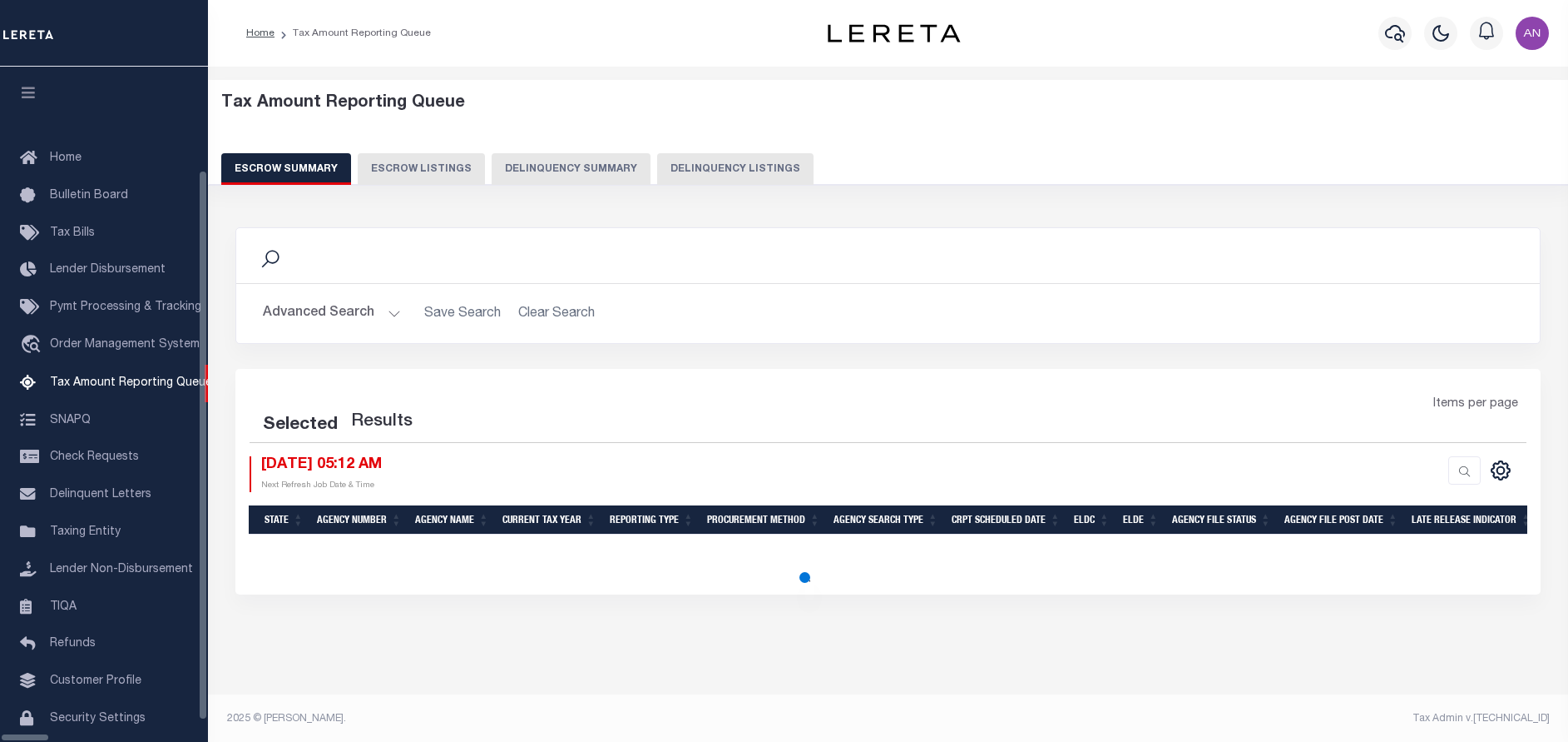
select select "100"
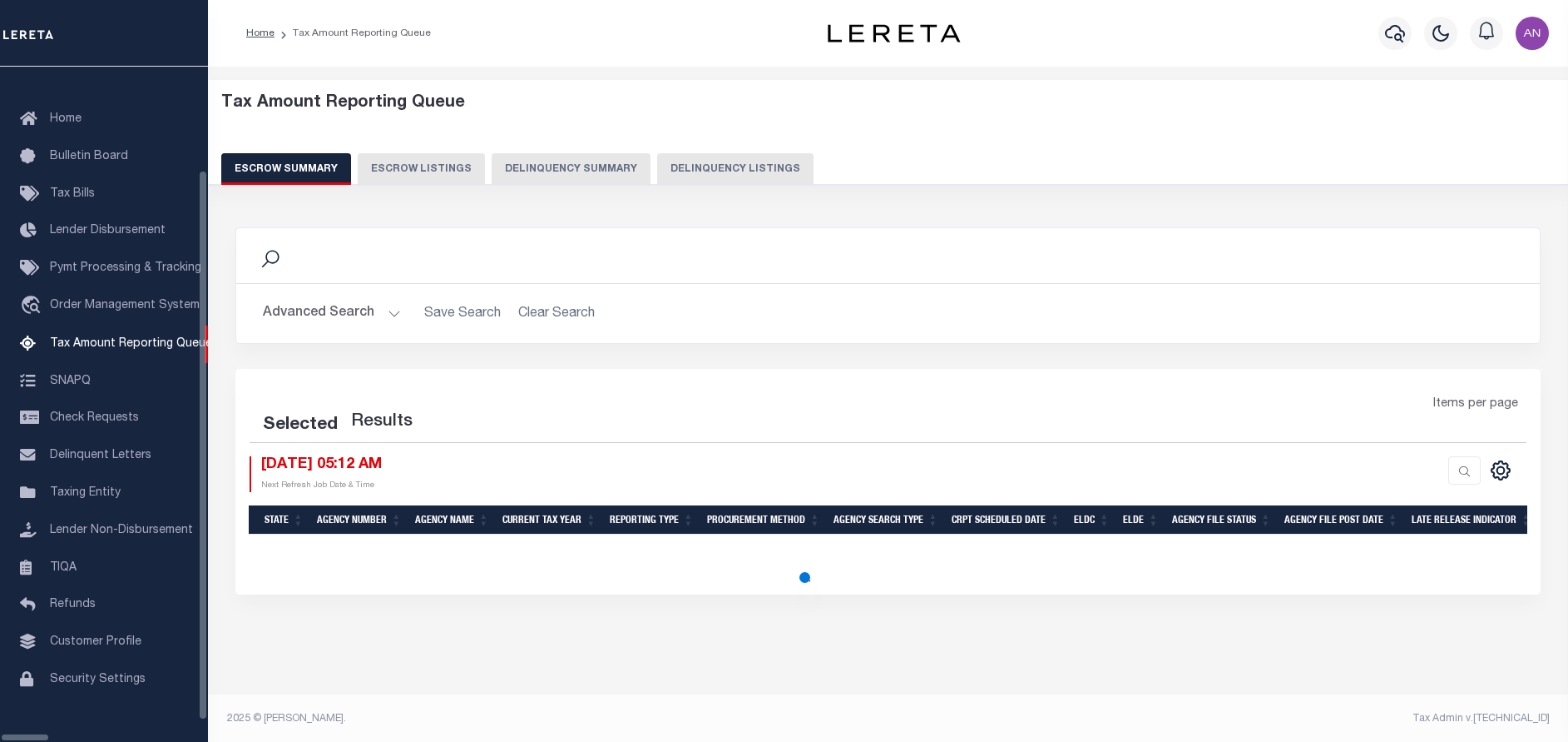
select select "100"
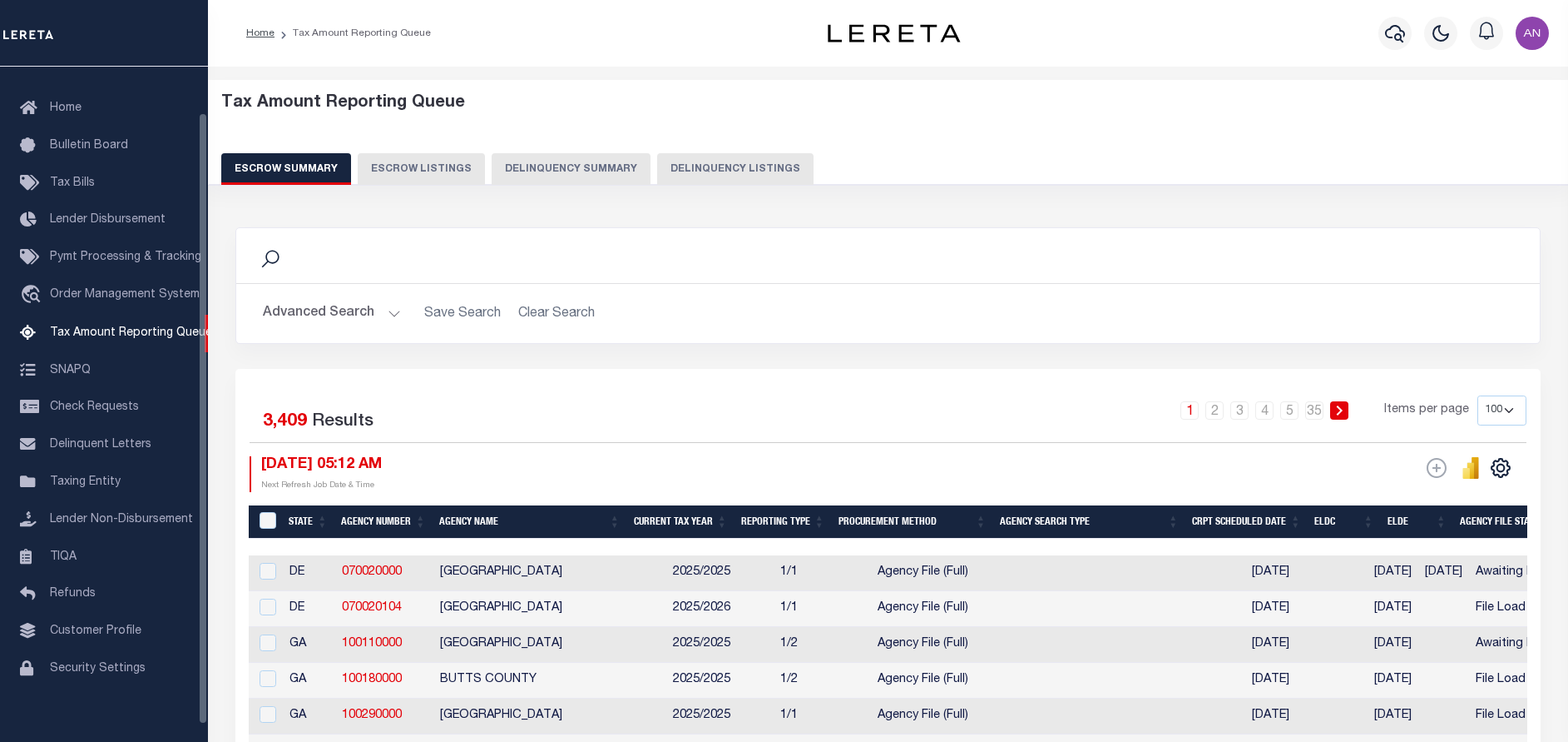
scroll to position [51, 0]
click at [714, 174] on button "Delinquency Listings" at bounding box center [736, 169] width 156 height 32
click at [753, 178] on button "Delinquency Listings" at bounding box center [736, 169] width 156 height 32
click at [753, 169] on button "Delinquency Listings" at bounding box center [736, 169] width 156 height 32
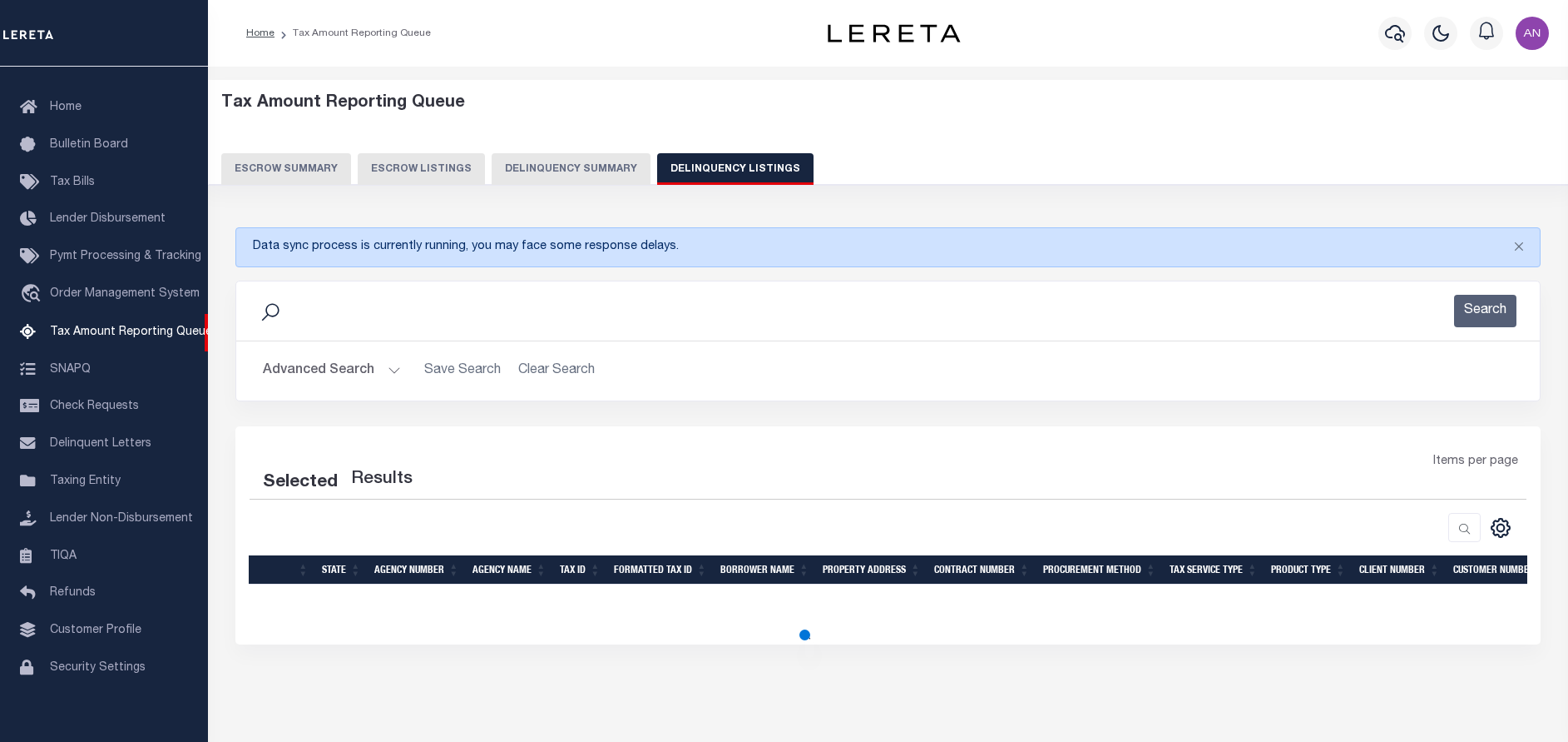
click at [685, 164] on button "Delinquency Listings" at bounding box center [736, 169] width 156 height 32
select select "100"
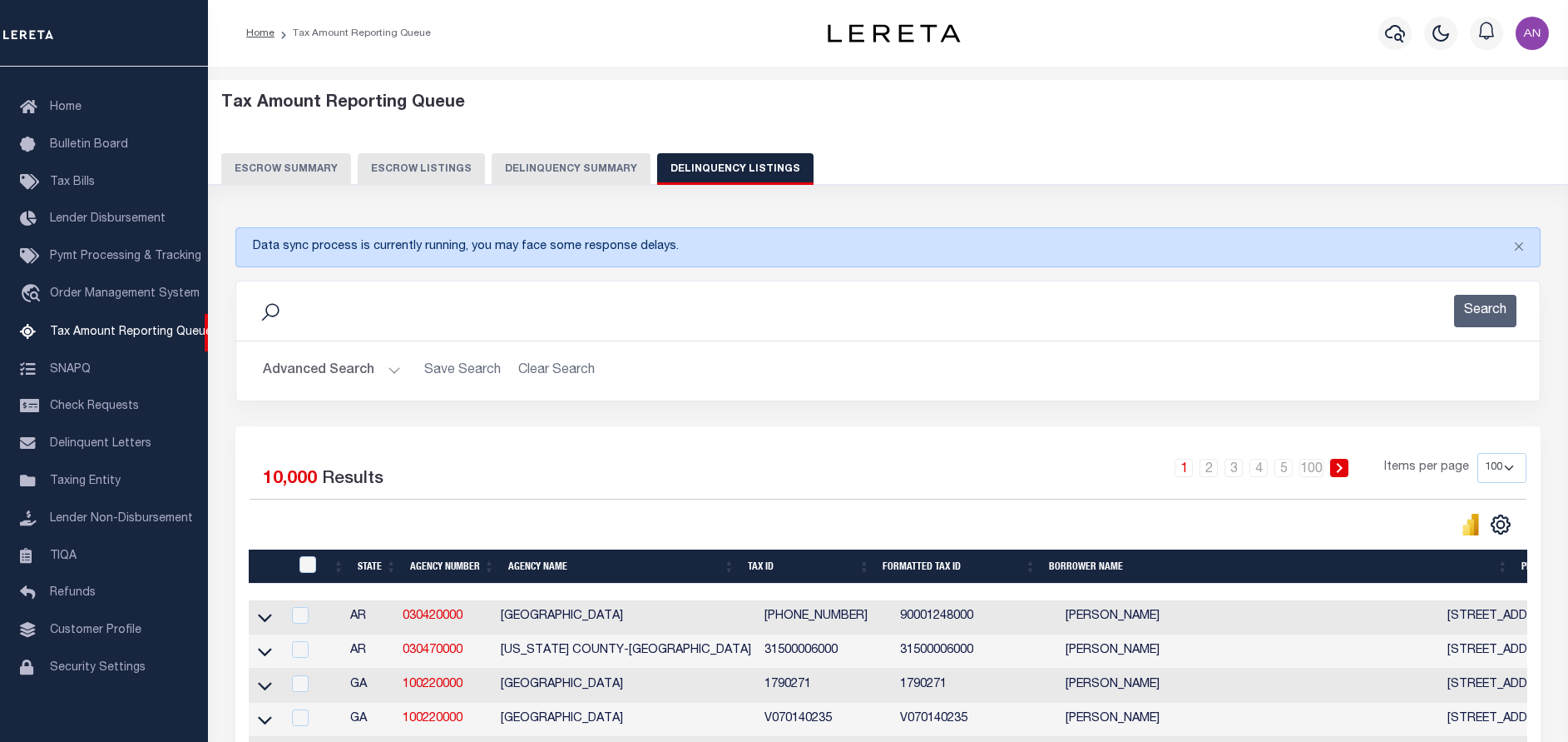
click at [380, 373] on button "Advanced Search" at bounding box center [332, 371] width 138 height 32
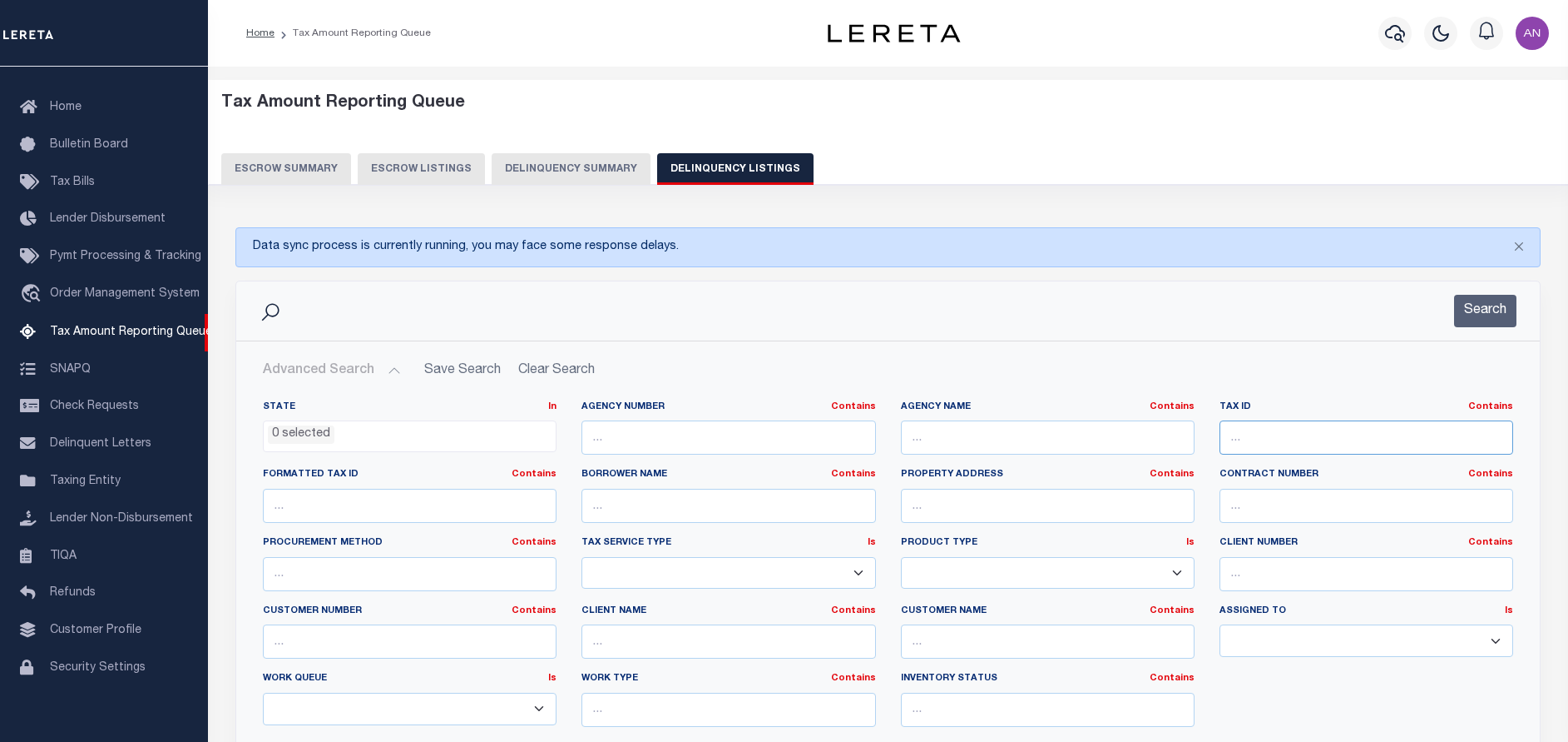
click at [1284, 434] on input "text" at bounding box center [1366, 437] width 294 height 34
paste input "017.0-0000-0003.0"
type input "017.0-0000-0003.0"
click at [1485, 317] on button "Search" at bounding box center [1485, 311] width 62 height 32
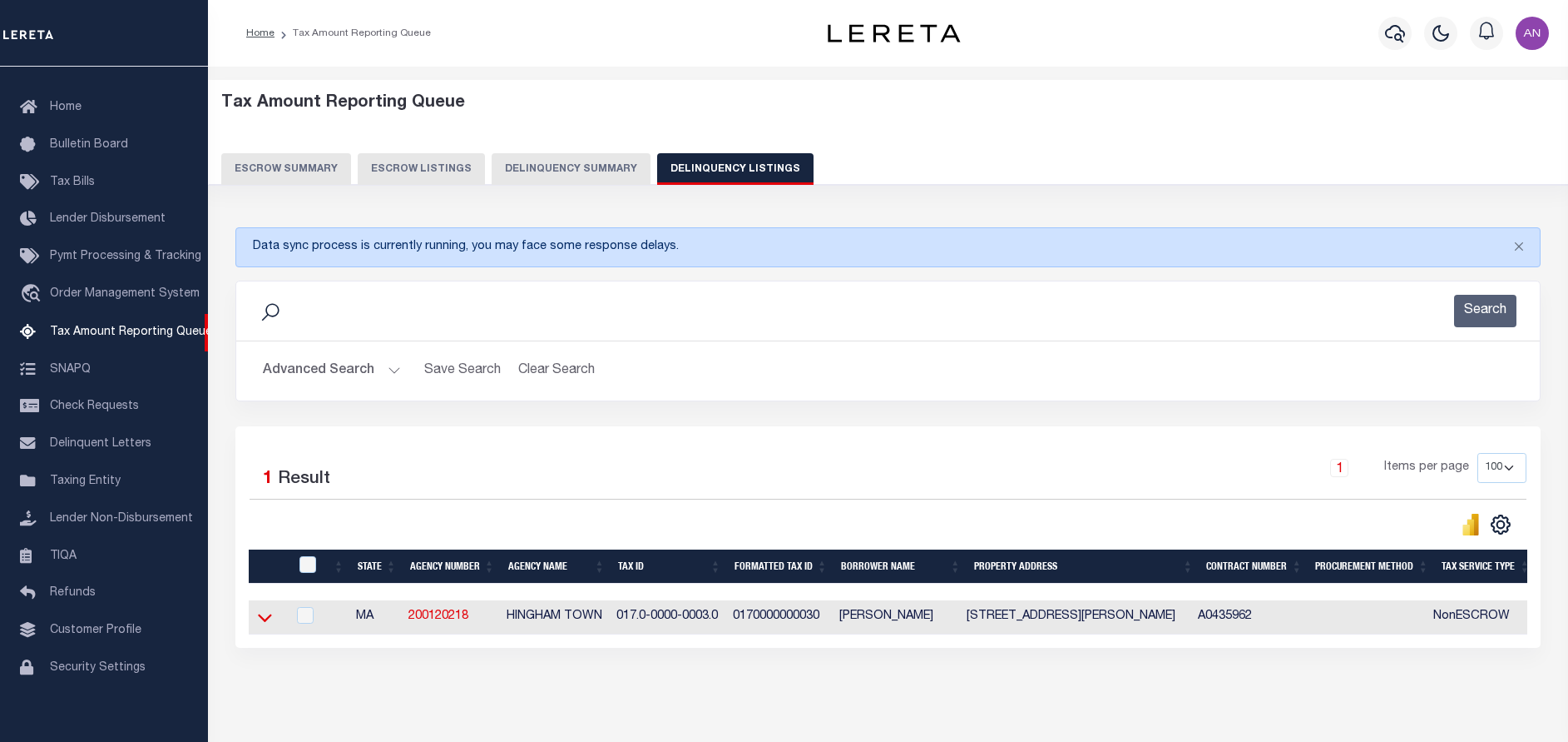
click at [260, 618] on icon at bounding box center [265, 617] width 14 height 8
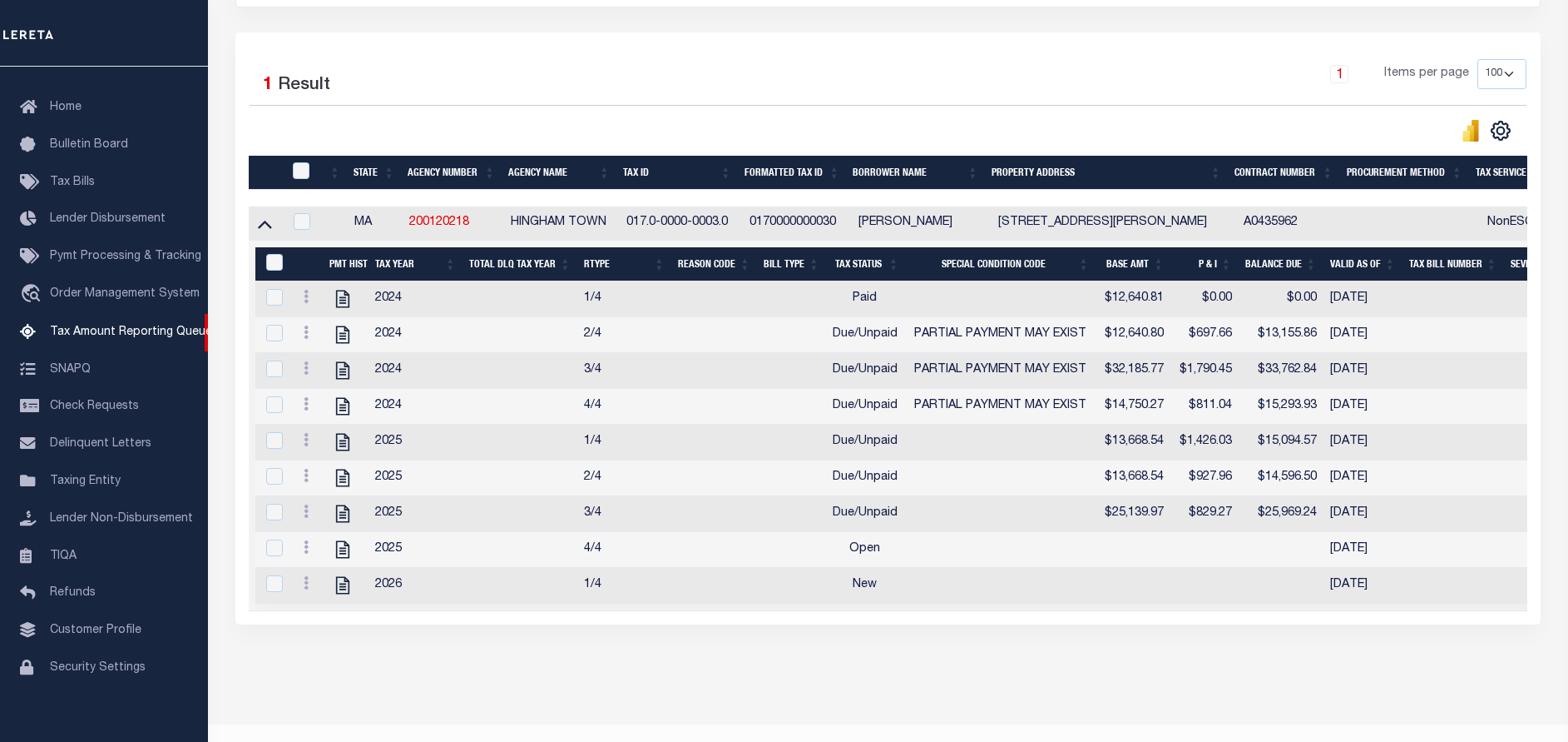
scroll to position [449, 0]
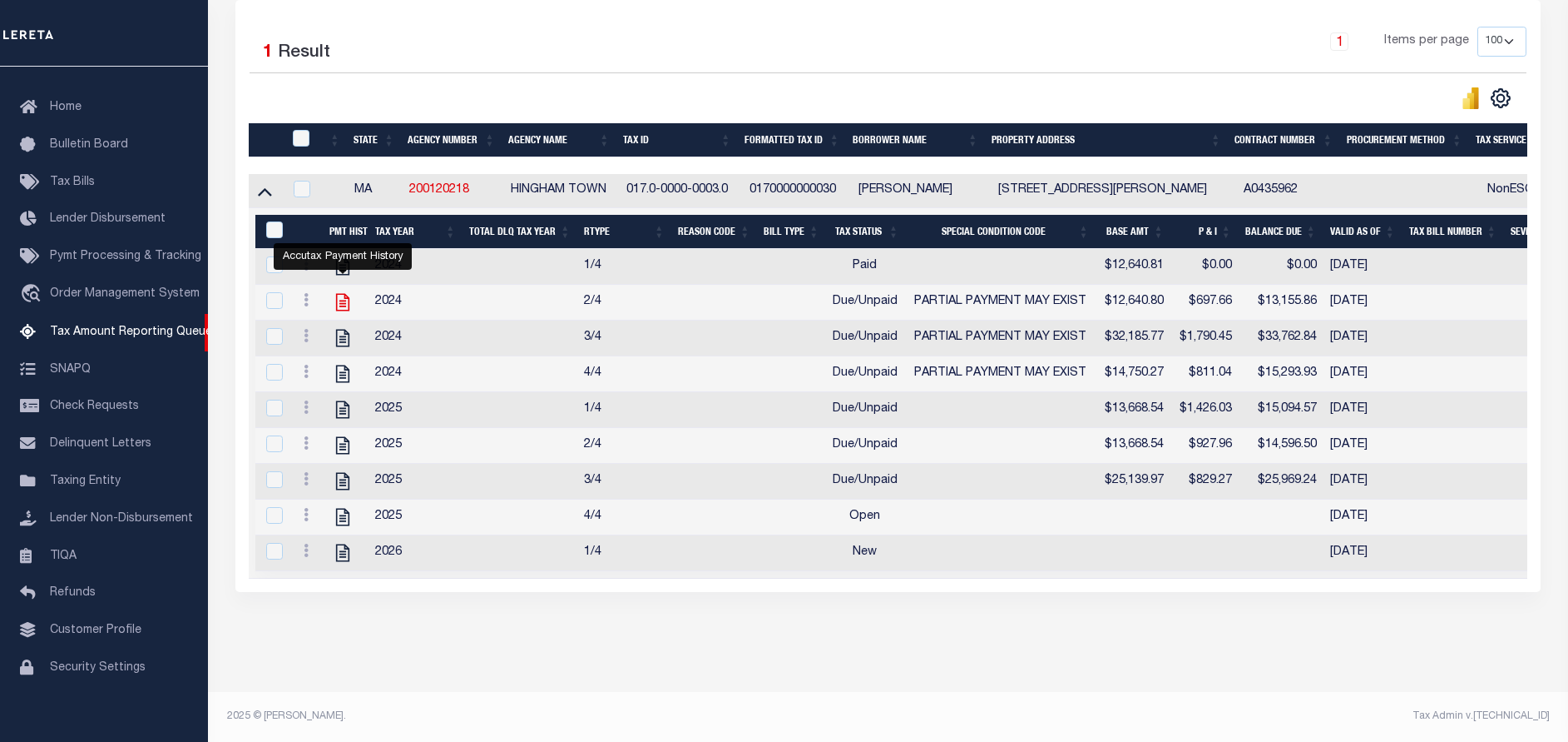
click at [344, 291] on icon "" at bounding box center [343, 302] width 22 height 22
checkbox input "true"
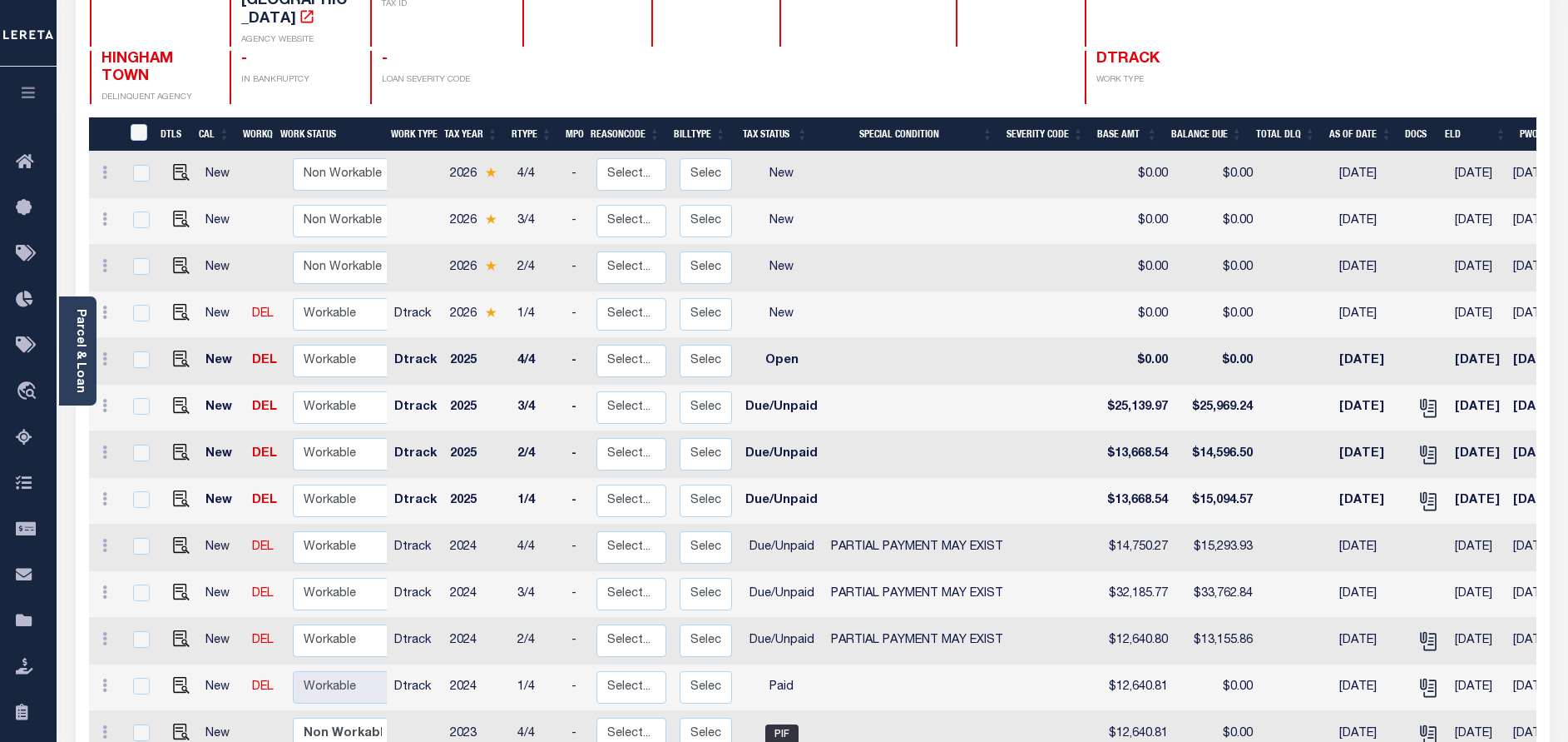
scroll to position [250, 0]
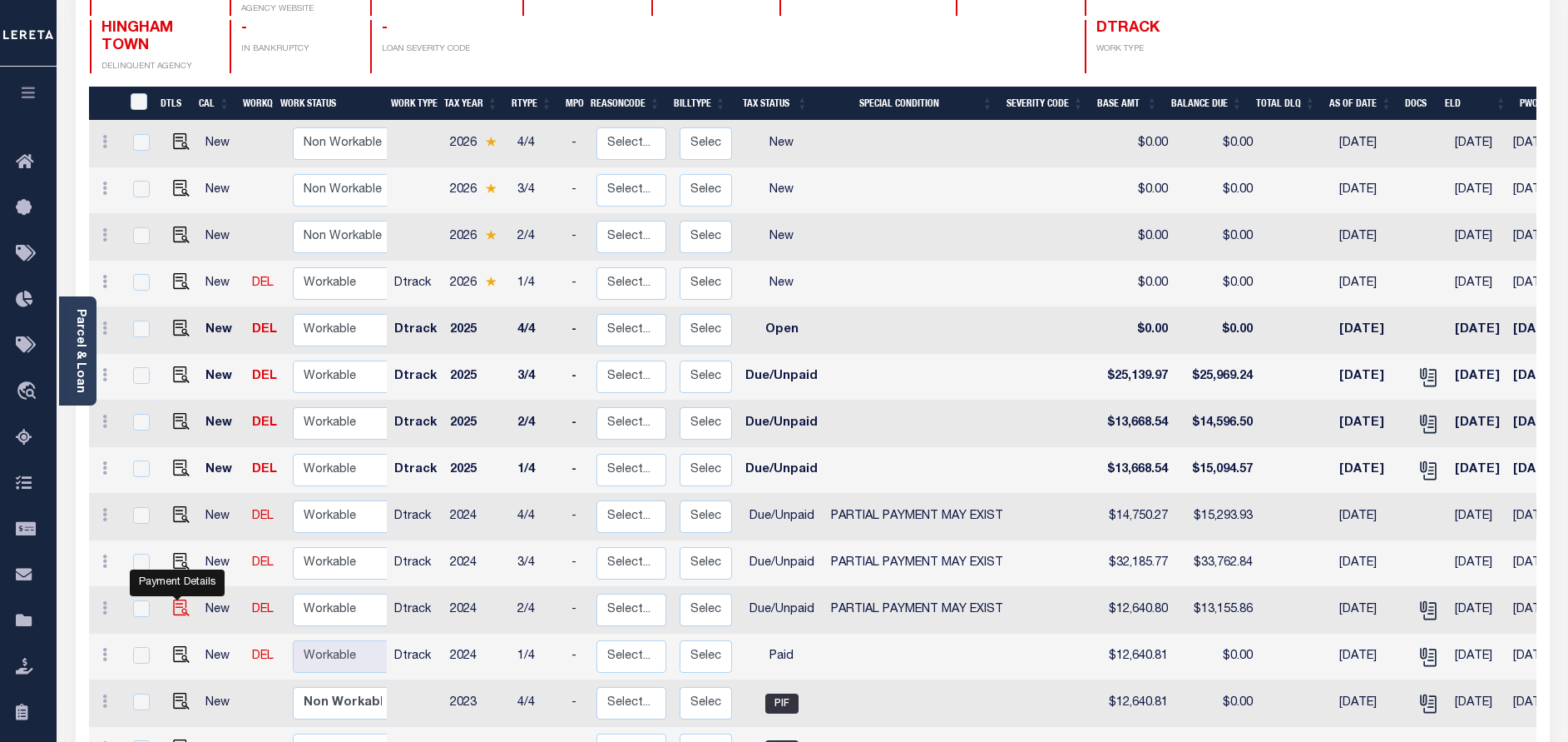
click at [173, 599] on img "" at bounding box center [181, 607] width 17 height 17
checkbox input "true"
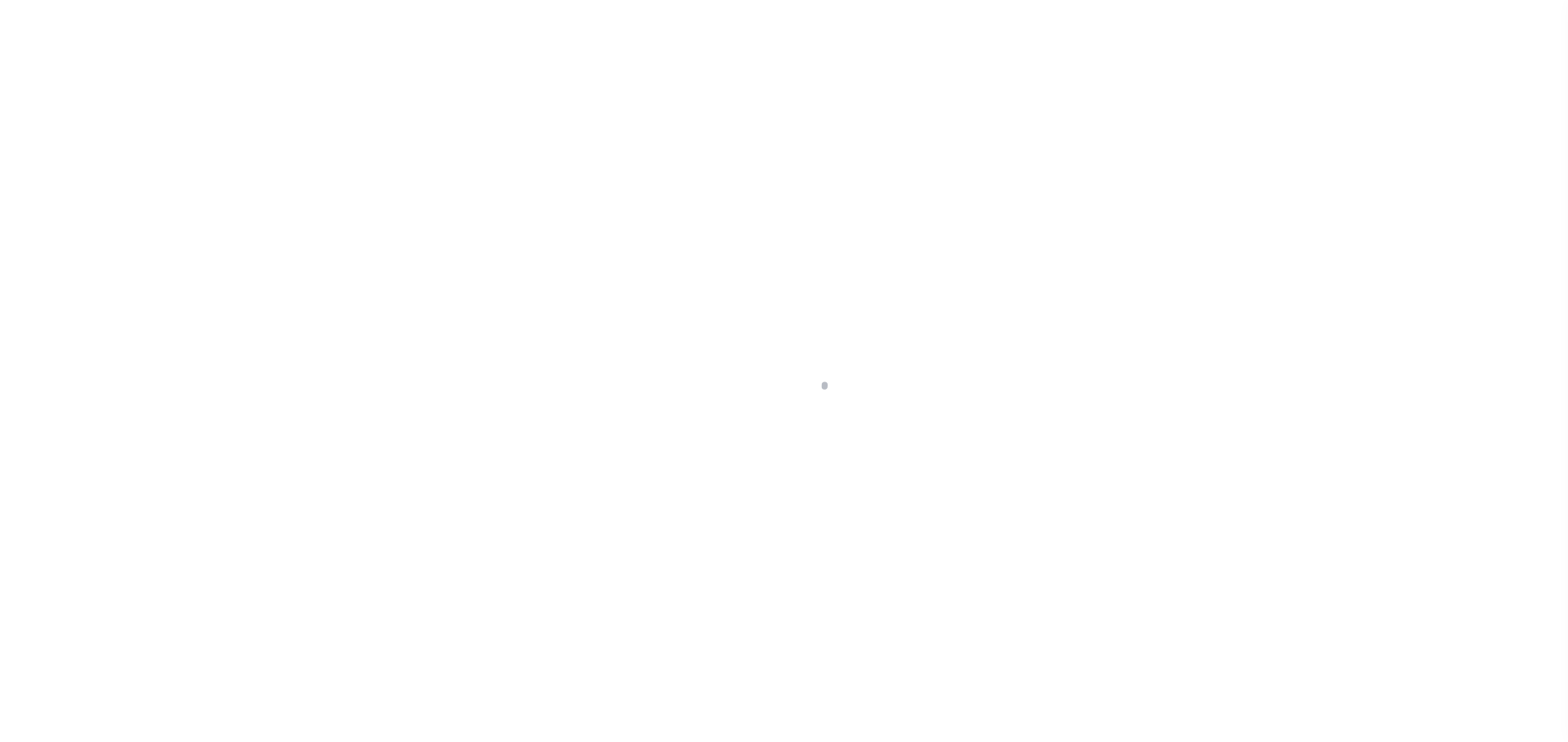
select select "DUE"
select select "15"
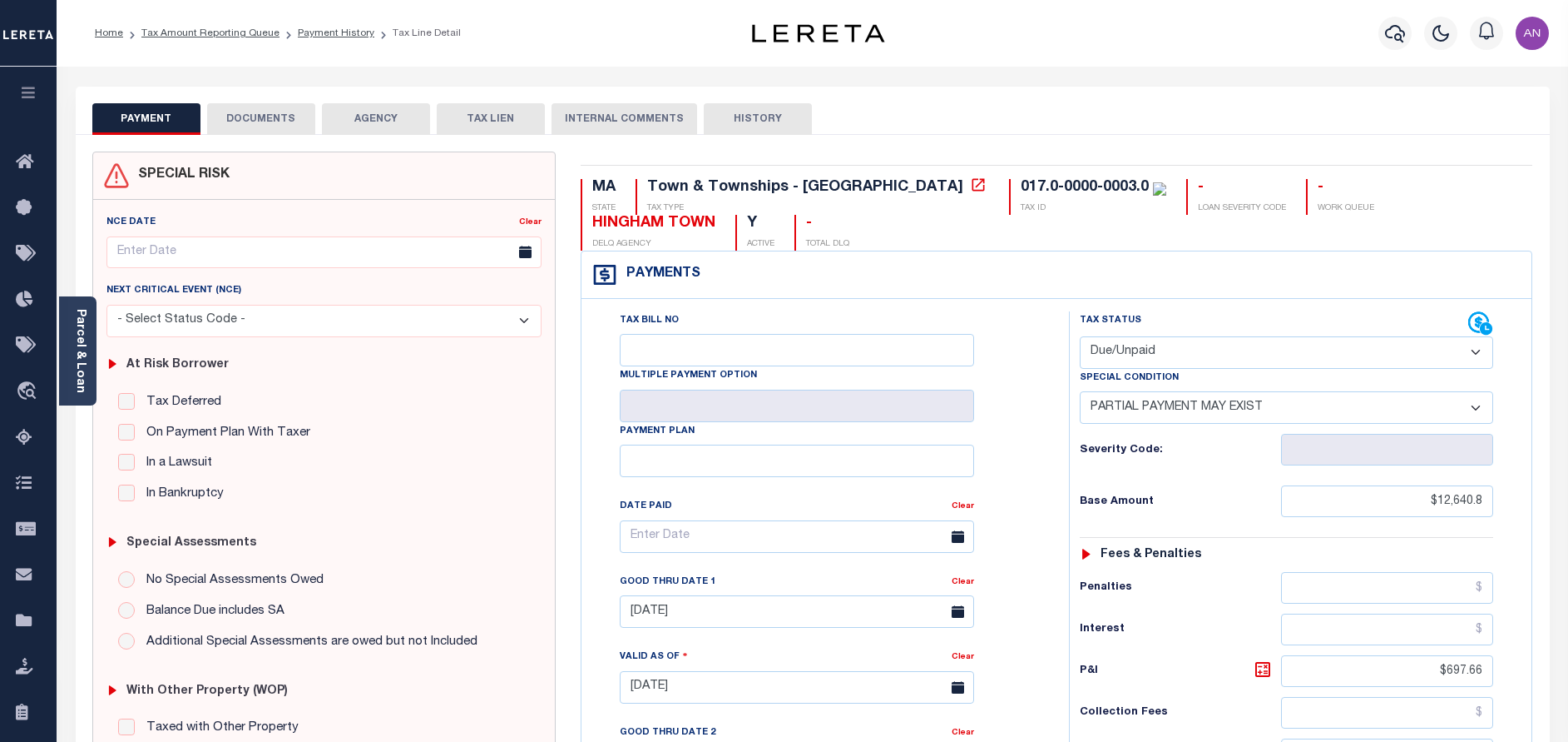
click at [281, 119] on button "DOCUMENTS" at bounding box center [261, 119] width 108 height 32
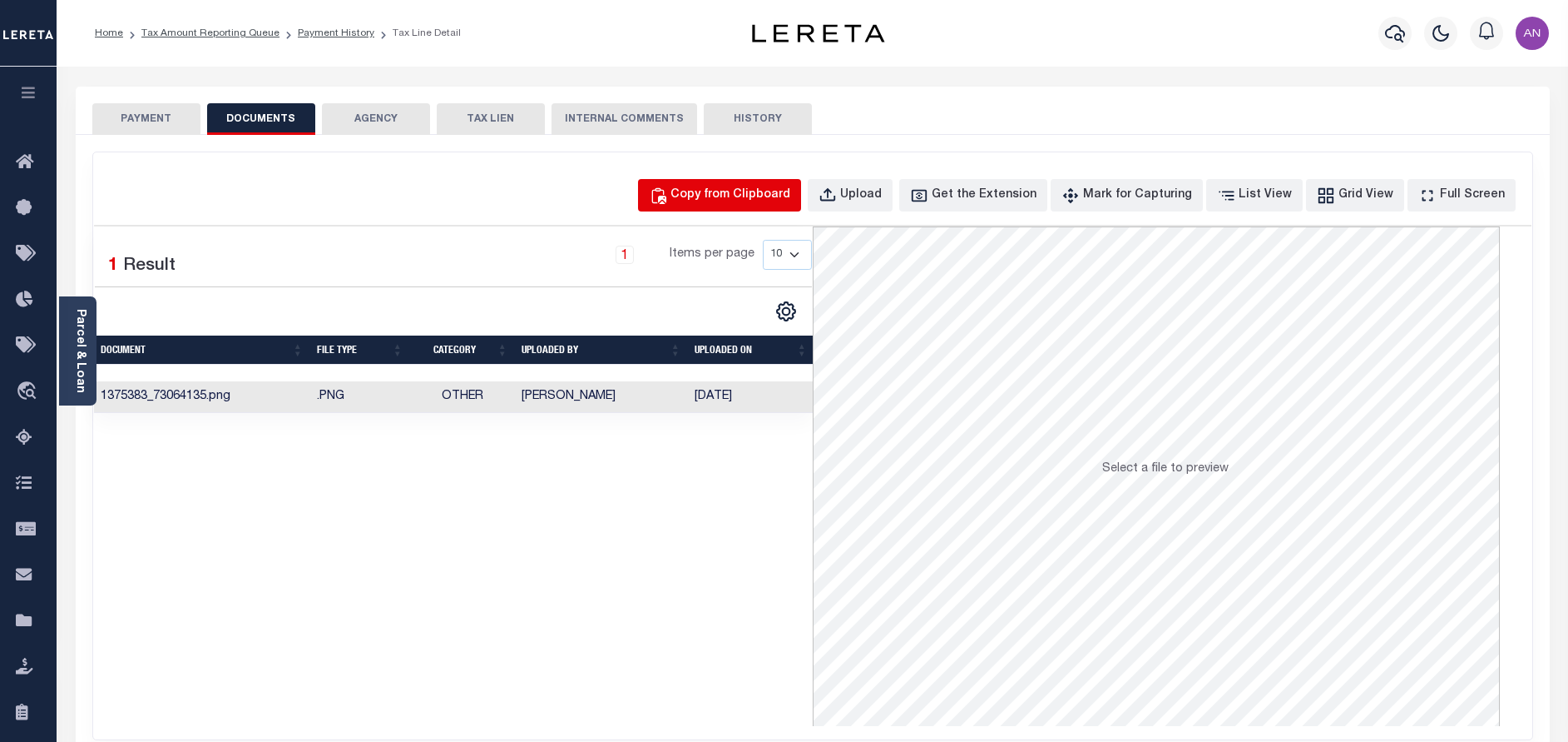
click at [790, 201] on div "Copy from Clipboard" at bounding box center [731, 195] width 120 height 18
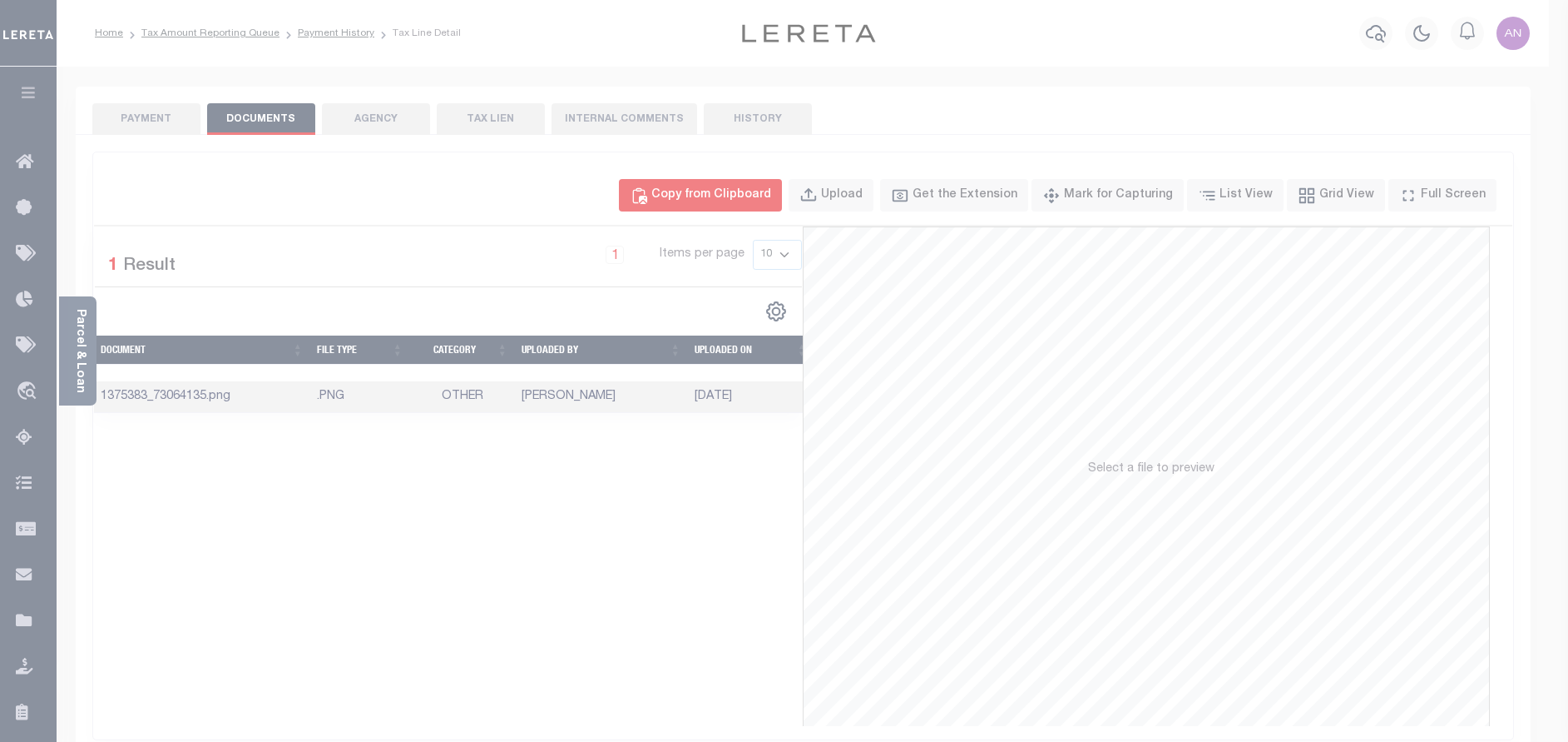
select select "POP"
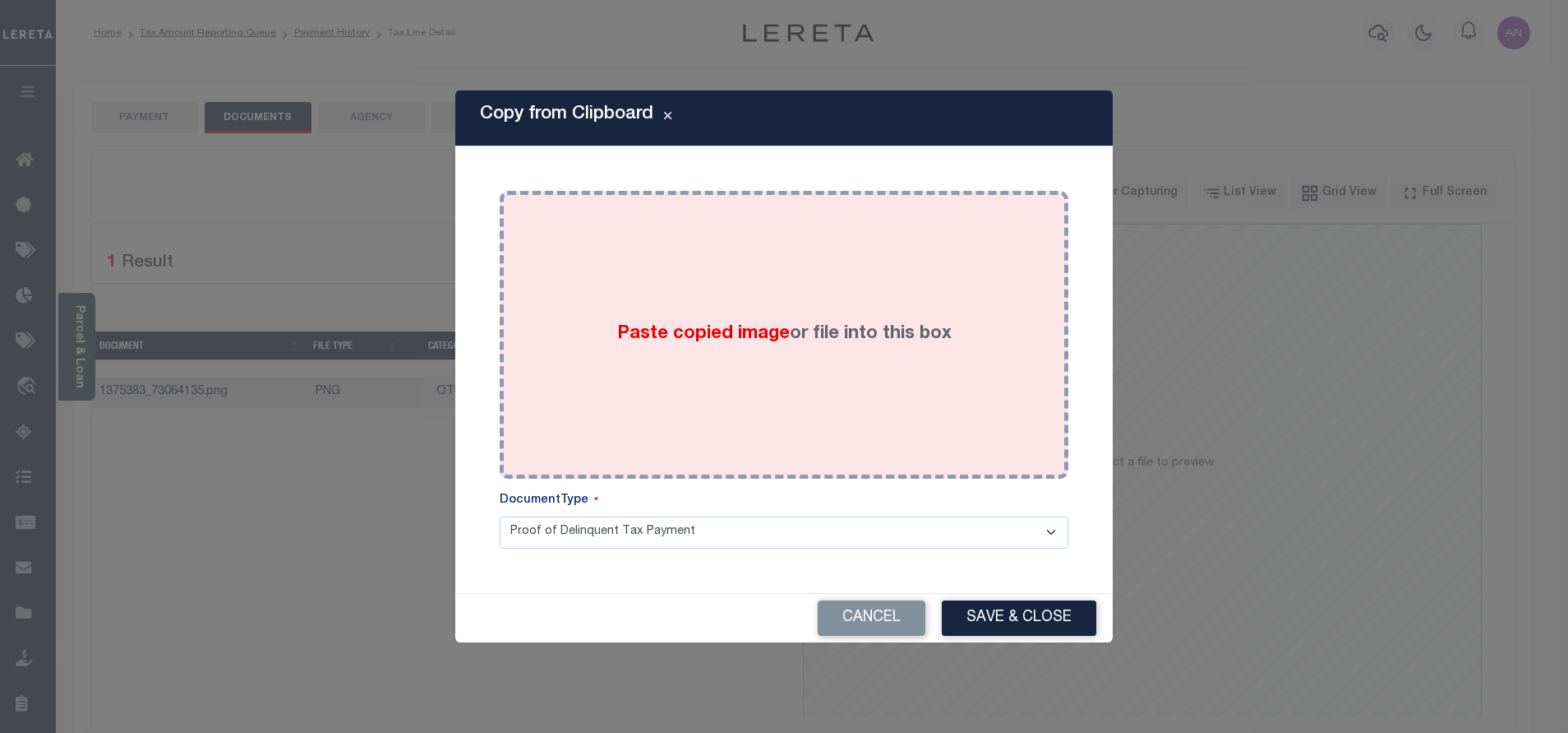
click at [820, 236] on div "Paste copied image or file into this box" at bounding box center [784, 335] width 544 height 263
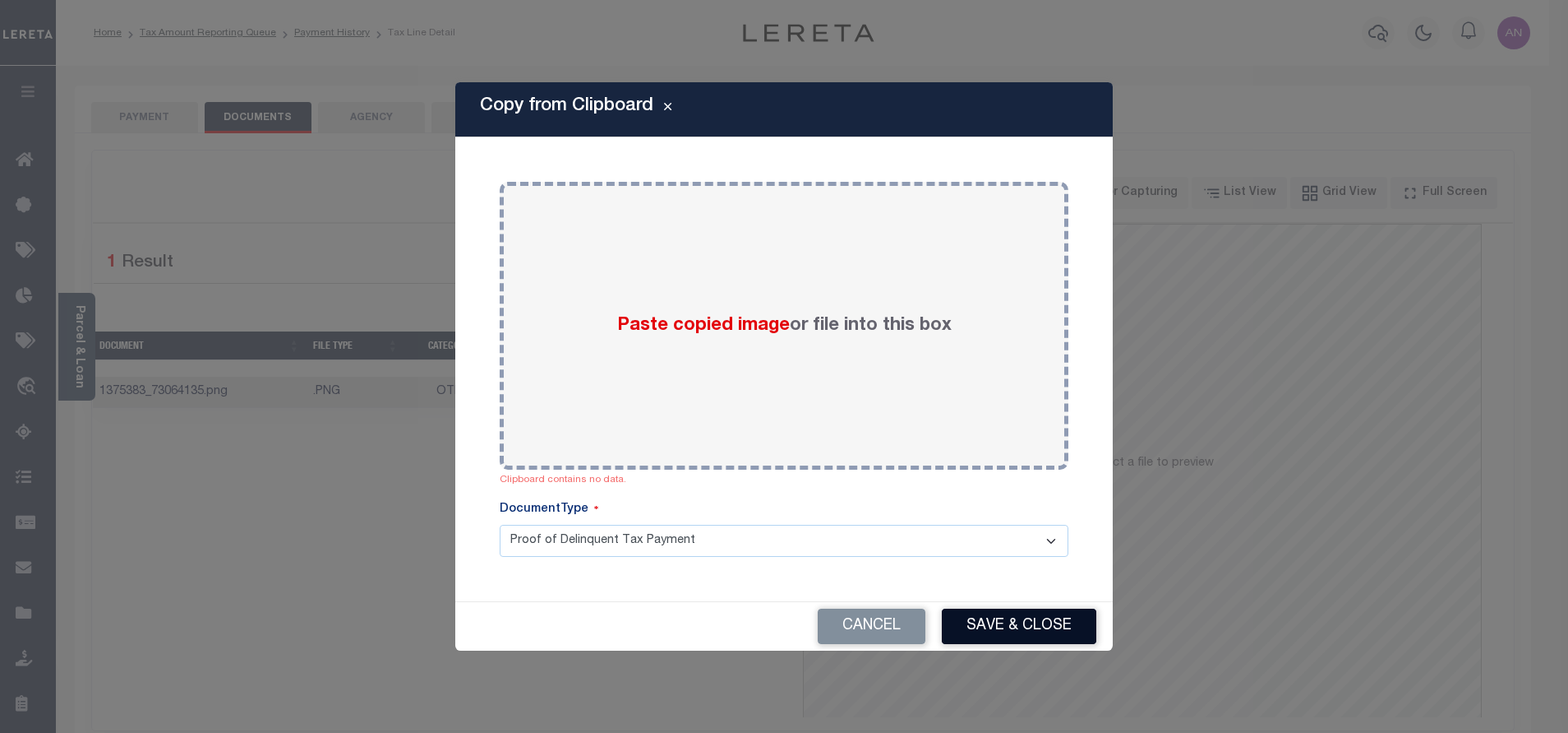
click at [1025, 626] on button "Save & Close" at bounding box center [1019, 626] width 154 height 36
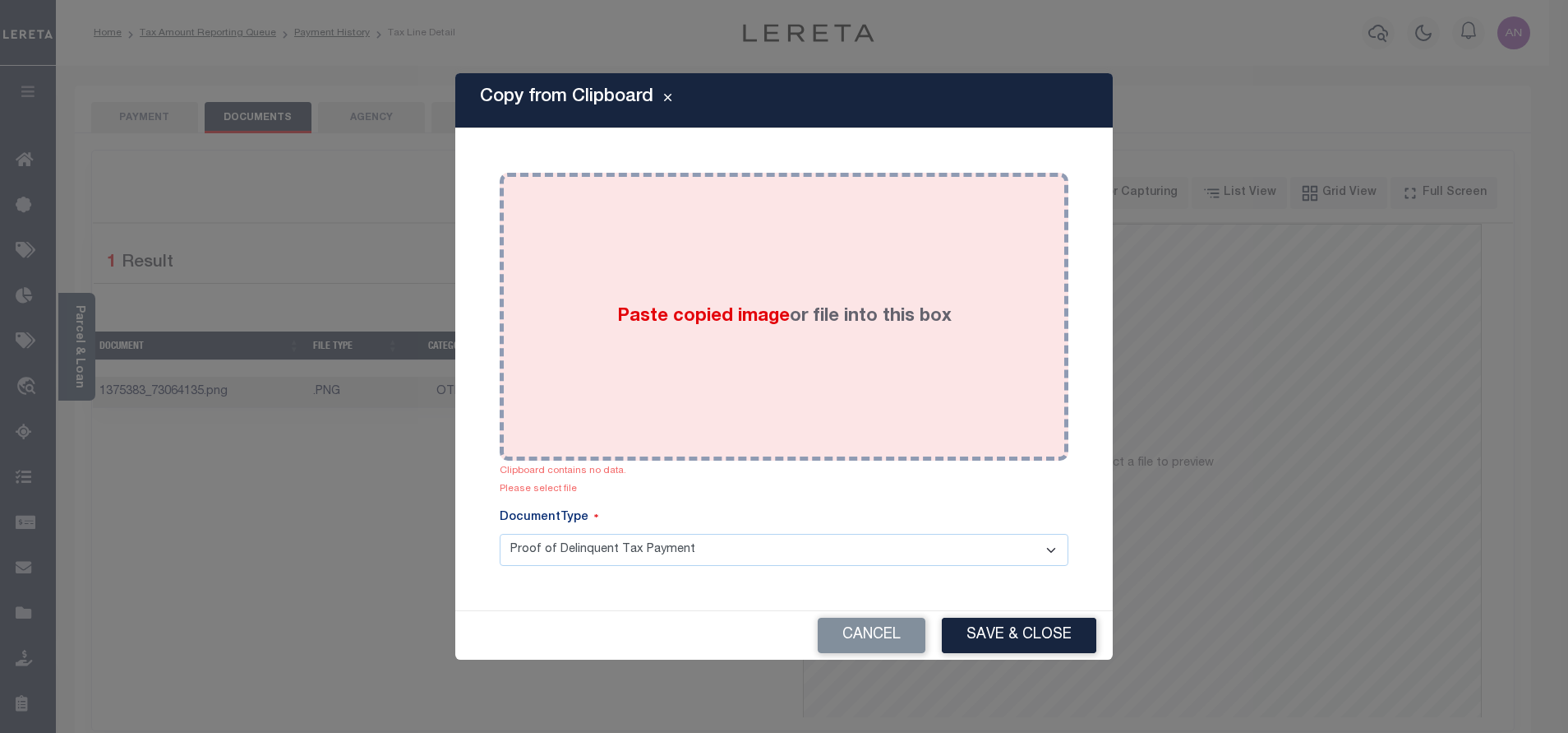
click at [710, 269] on div "Paste copied image or file into this box" at bounding box center [784, 316] width 544 height 263
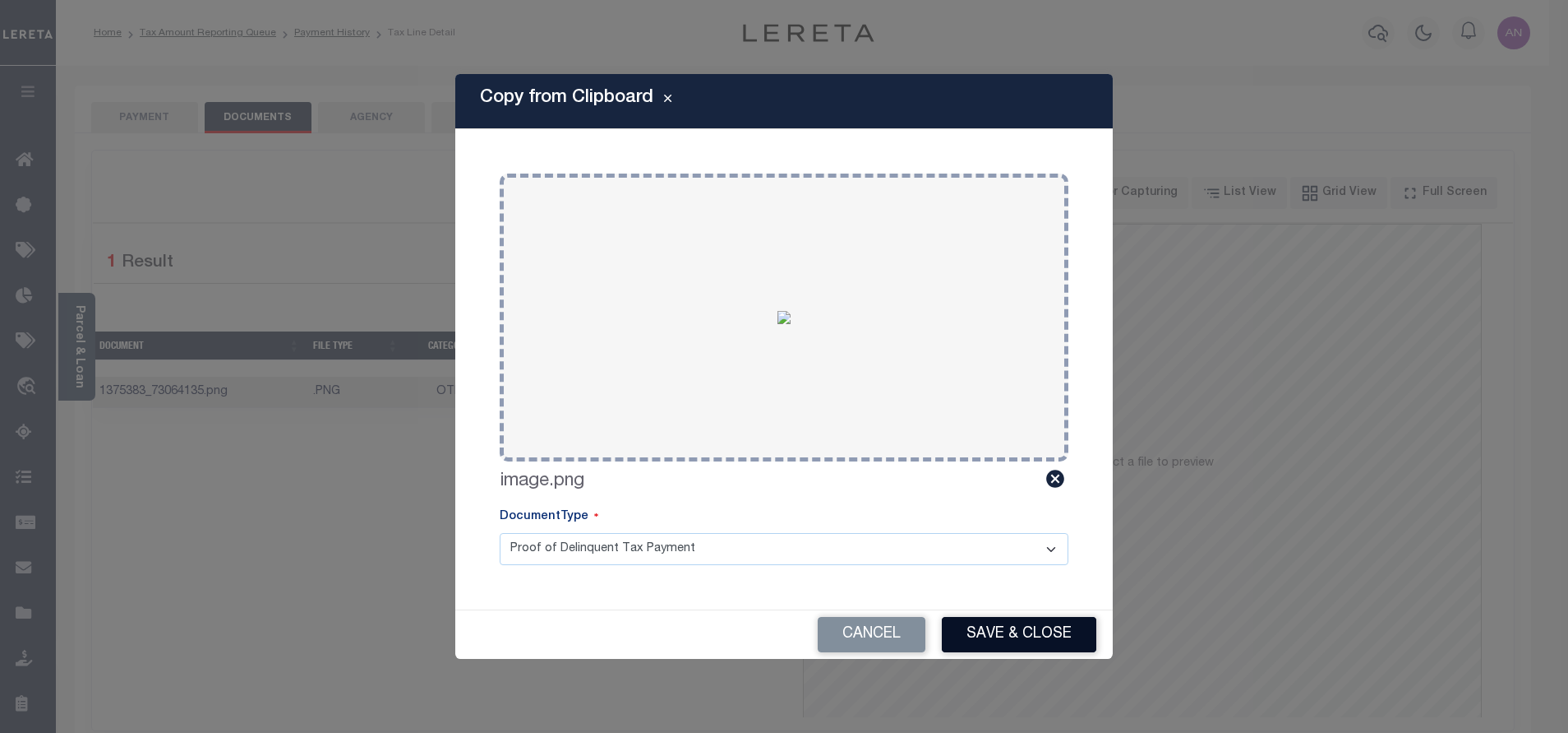
click at [1033, 639] on button "Save & Close" at bounding box center [1019, 634] width 154 height 36
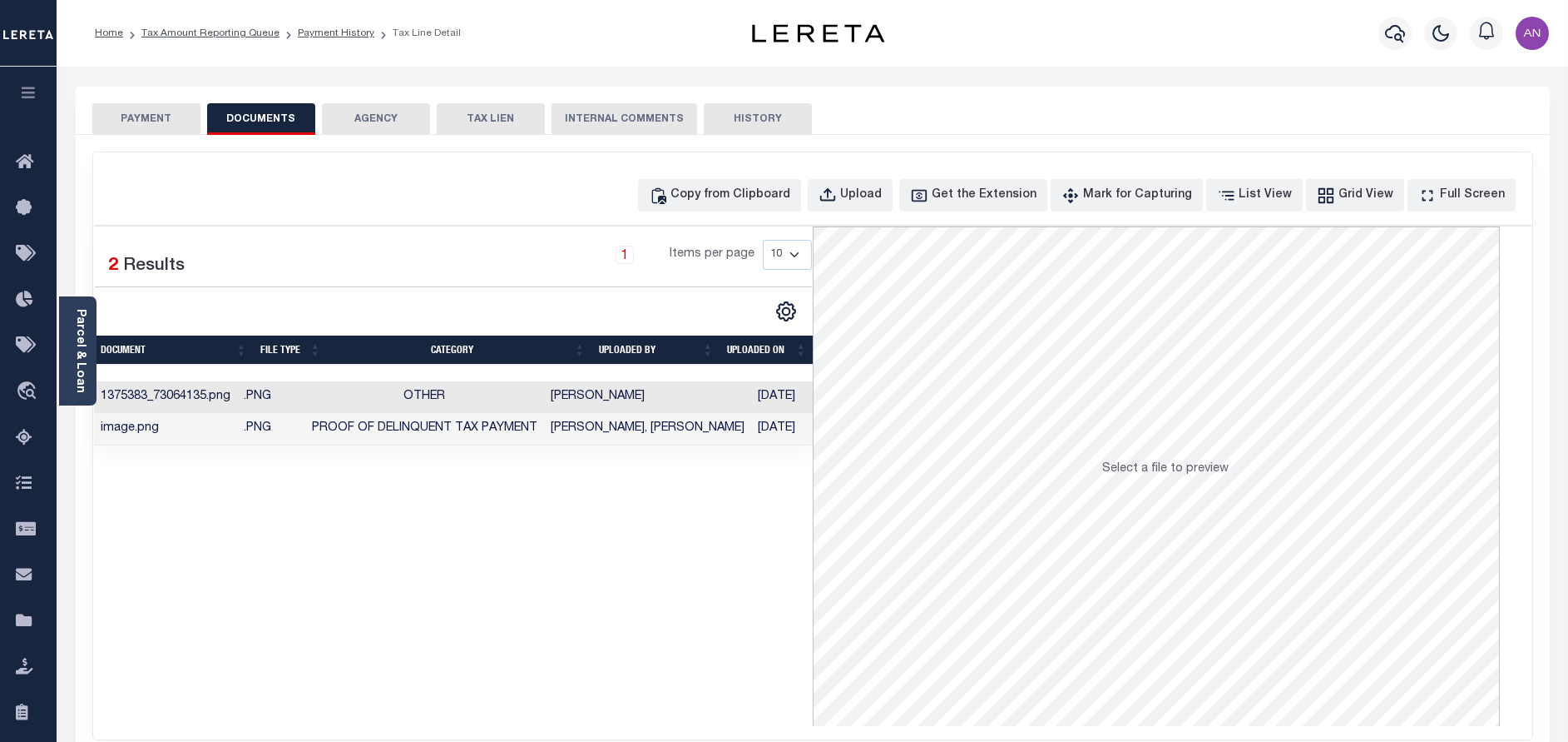
click at [146, 122] on button "PAYMENT" at bounding box center [146, 119] width 108 height 32
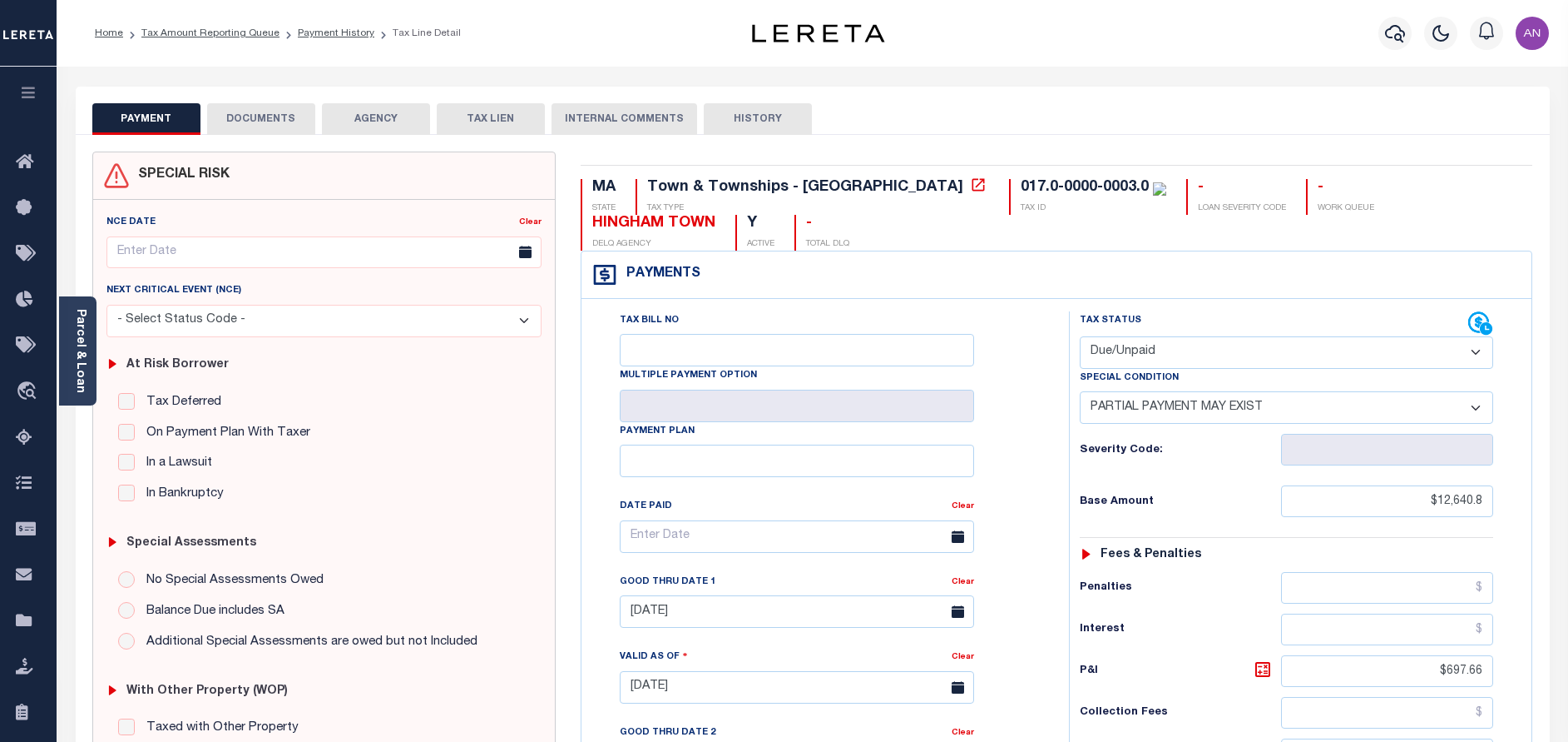
click at [1357, 357] on select "- Select Status Code - Open Due/Unpaid Paid Incomplete No Tax Due Internal Refu…" at bounding box center [1286, 352] width 414 height 32
select select "PYD"
click at [1079, 337] on select "- Select Status Code - Open Due/Unpaid Paid Incomplete No Tax Due Internal Refu…" at bounding box center [1286, 352] width 414 height 32
select select "0"
type input "[DATE]"
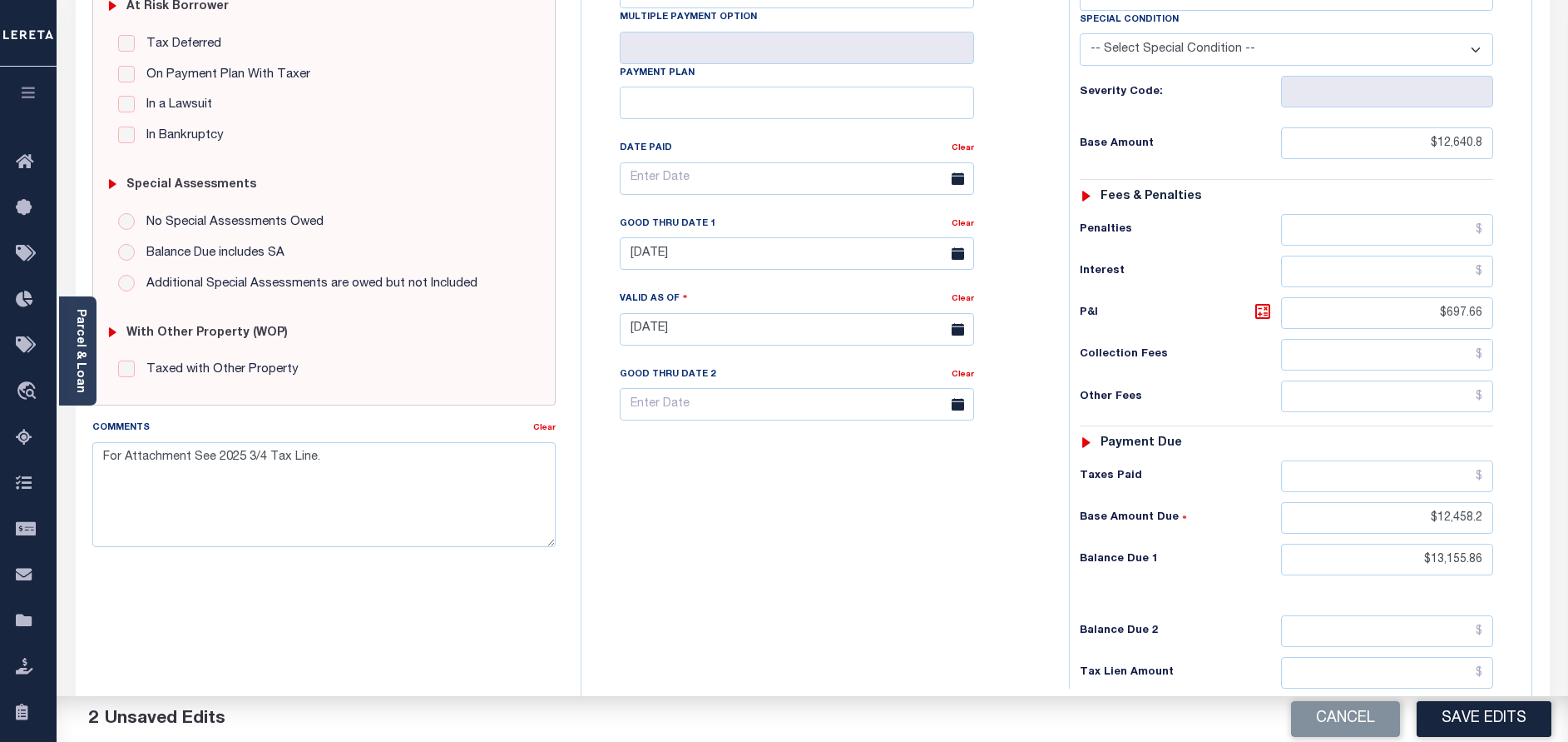
scroll to position [375, 0]
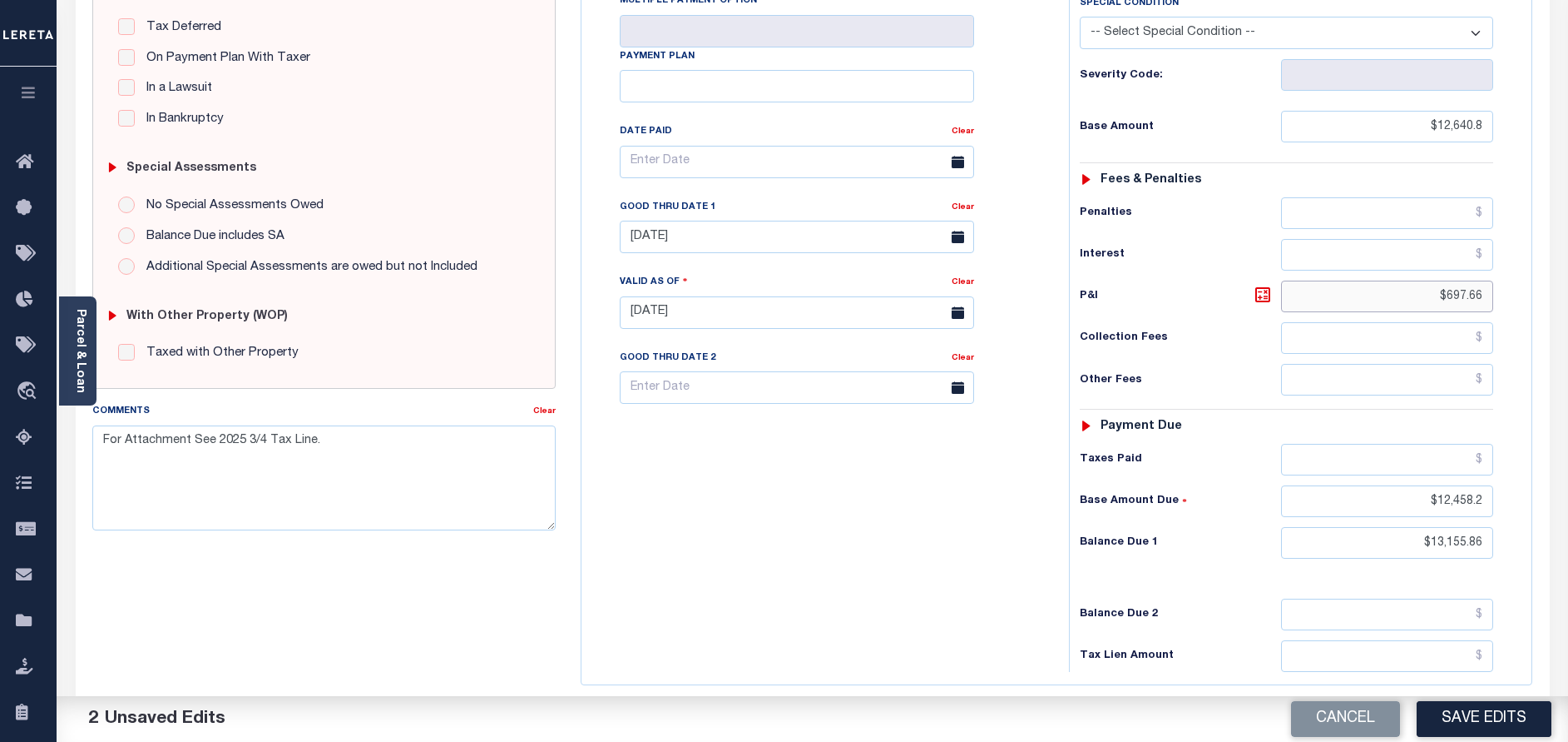
drag, startPoint x: 1448, startPoint y: 300, endPoint x: 1542, endPoint y: 308, distance: 94.3
click at [1542, 308] on div "MA STATE Town & Townships - MA TAX TYPE 017.0-0000-0003.0 TAX ID - LOAN SEVERIT…" at bounding box center [1056, 313] width 977 height 1072
type input "$0.00"
drag, startPoint x: 1440, startPoint y: 500, endPoint x: 1526, endPoint y: 502, distance: 86.0
click at [1526, 502] on div "Tax Status Status" at bounding box center [1291, 304] width 471 height 735
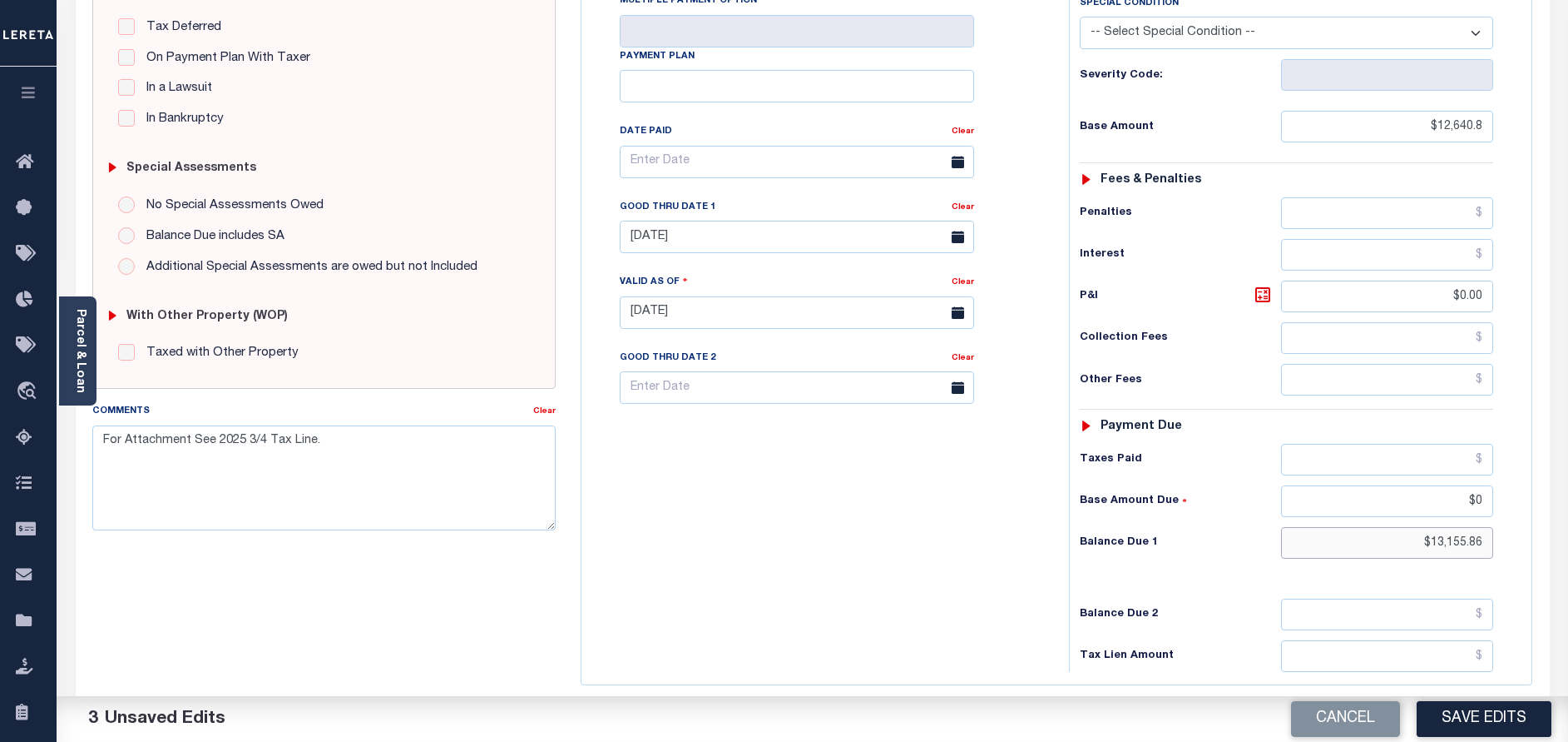
type input "$0.00"
drag, startPoint x: 1484, startPoint y: 544, endPoint x: 1397, endPoint y: 545, distance: 87.0
click at [1397, 545] on input "$13,155.86" at bounding box center [1387, 543] width 212 height 32
type input "$0.00"
click at [1242, 613] on h6 "Balance Due 2" at bounding box center [1179, 614] width 201 height 13
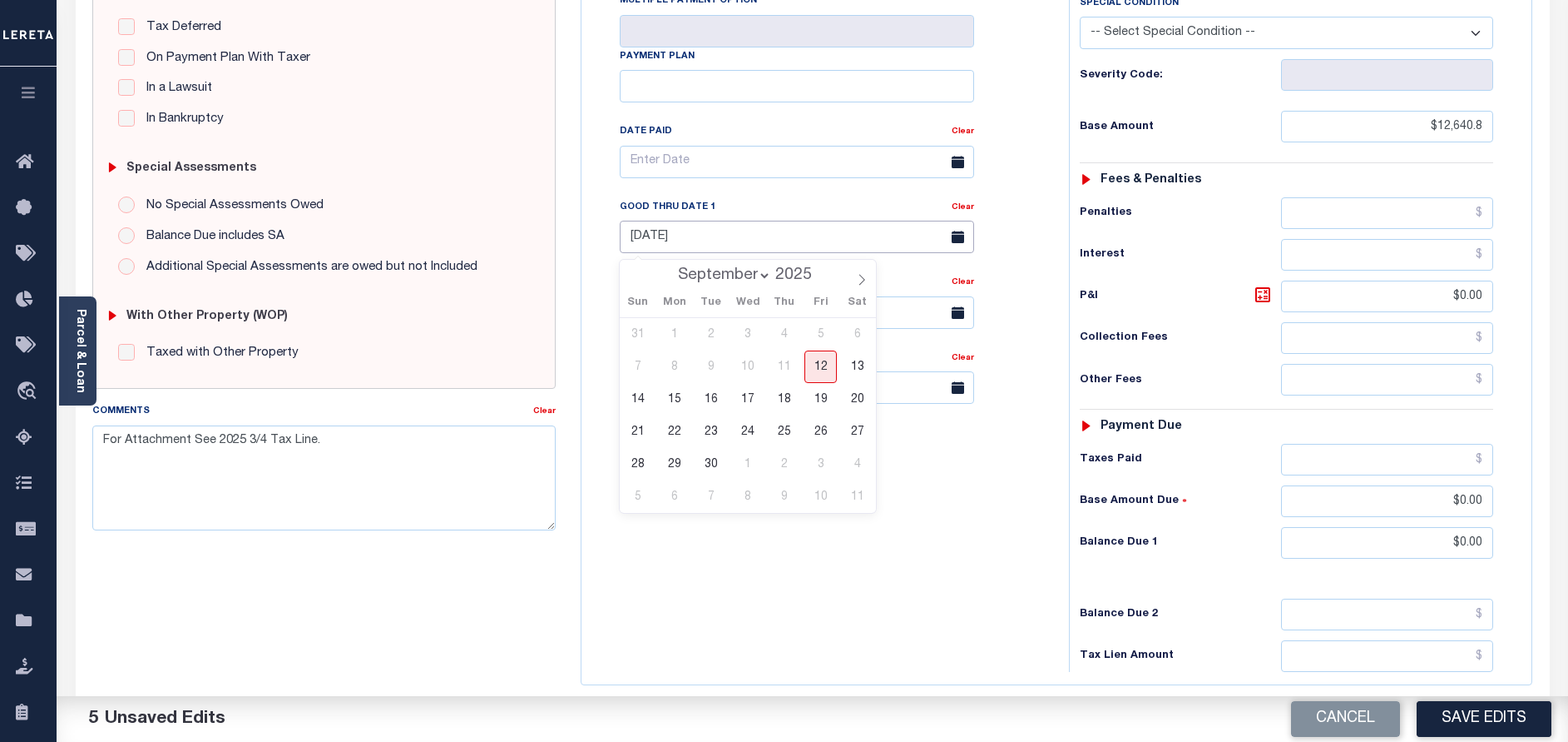
click at [643, 248] on input "[DATE]" at bounding box center [796, 237] width 355 height 32
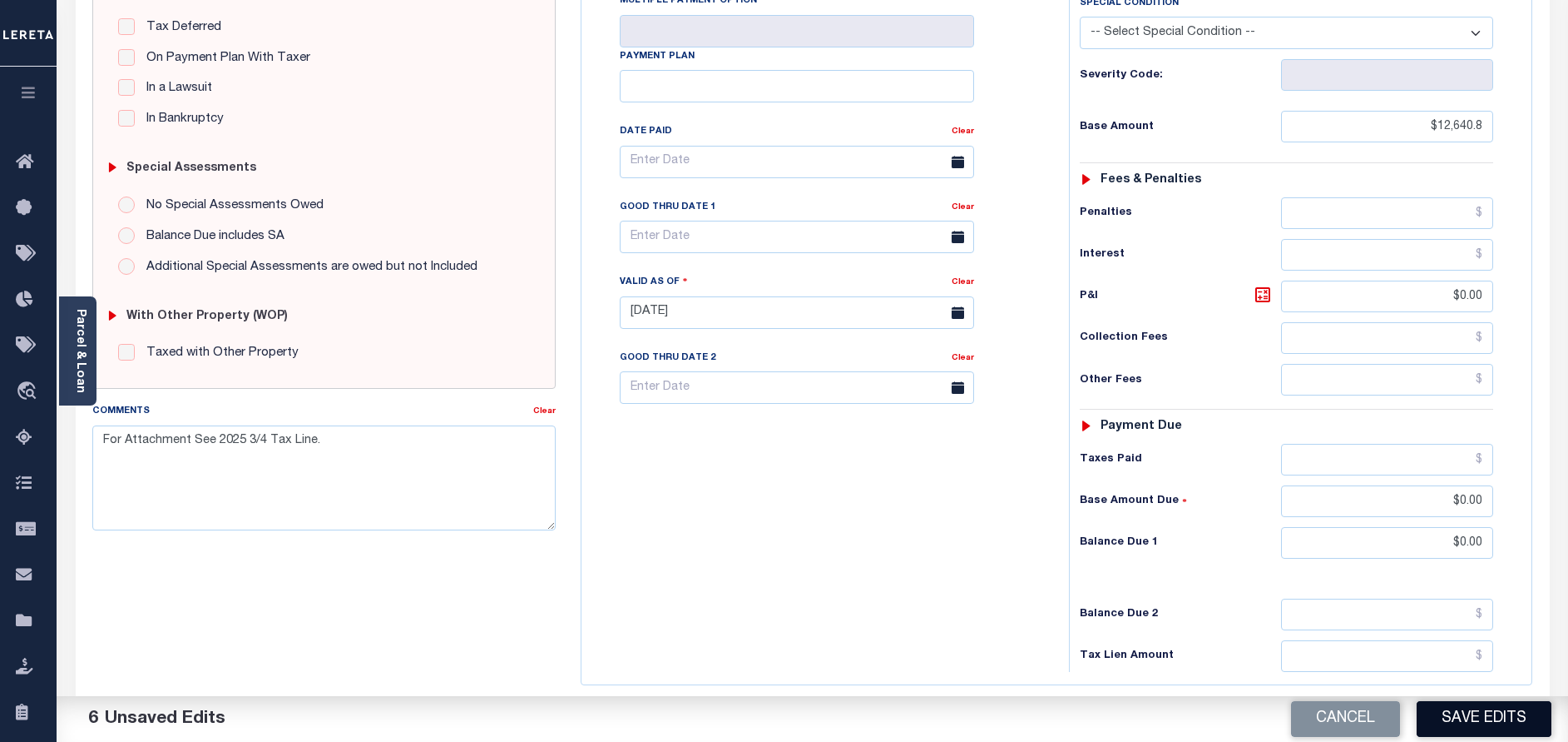
click at [1461, 721] on button "Save Edits" at bounding box center [1483, 719] width 135 height 36
checkbox input "false"
type input "$12,640.8"
type input "$0"
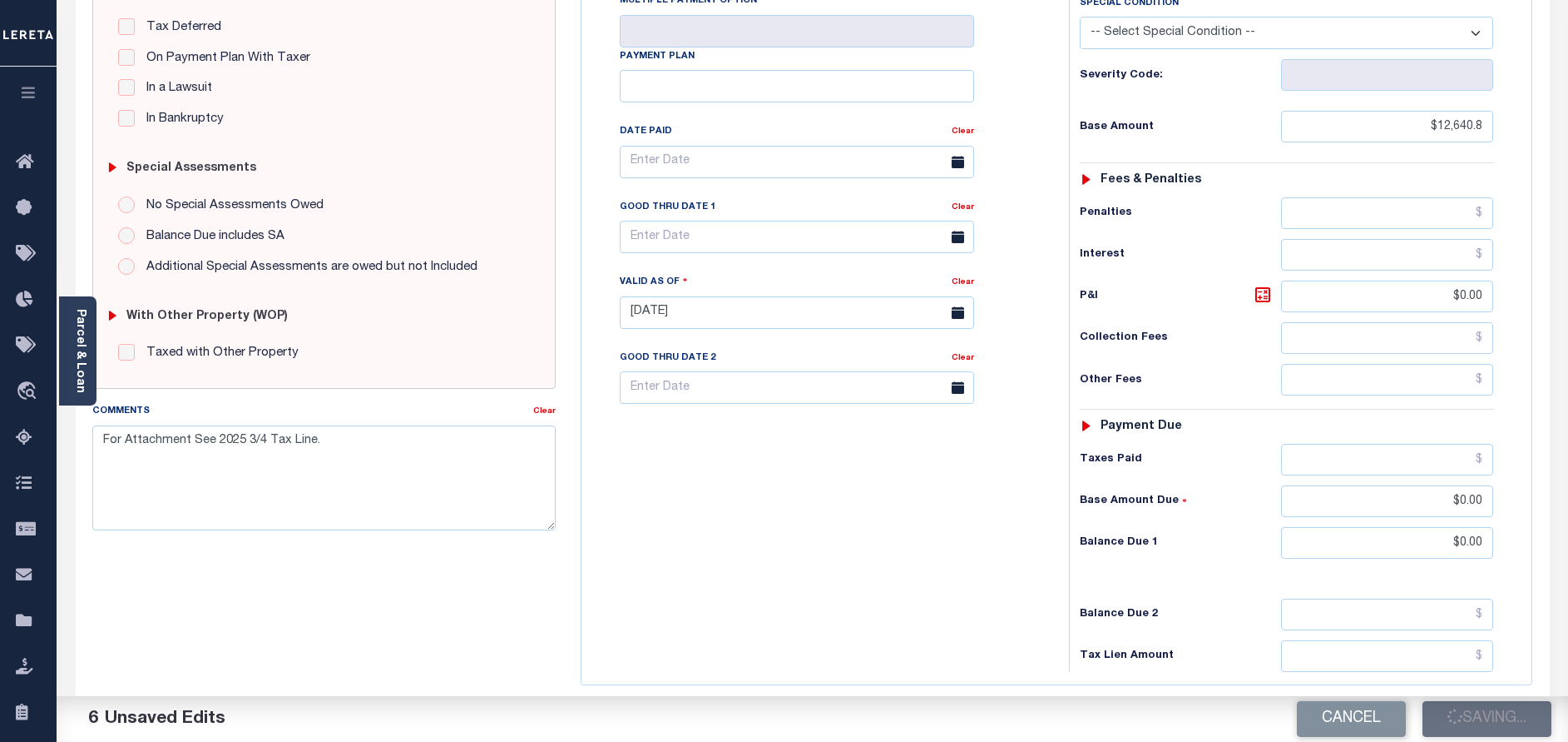
type input "$0"
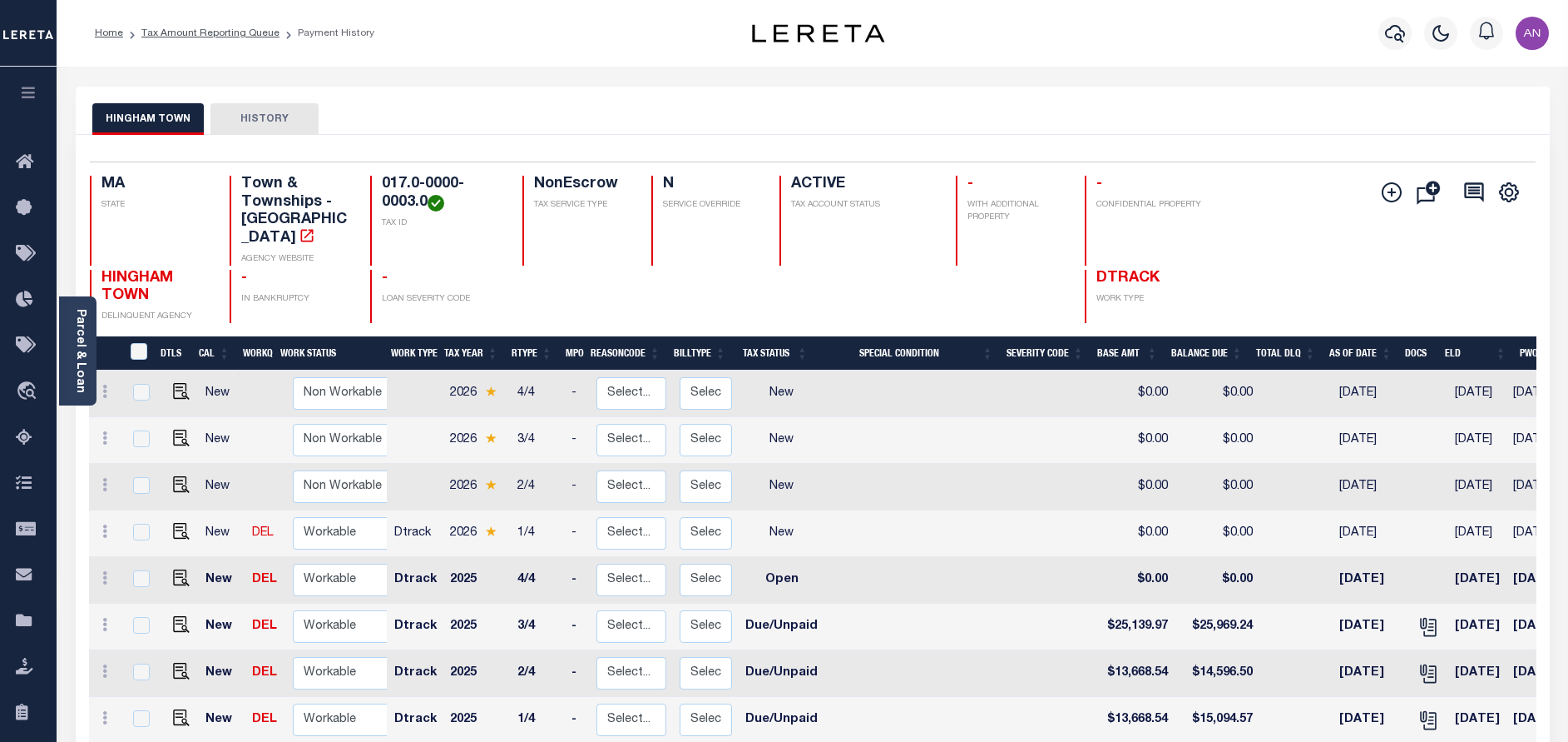
scroll to position [287, 0]
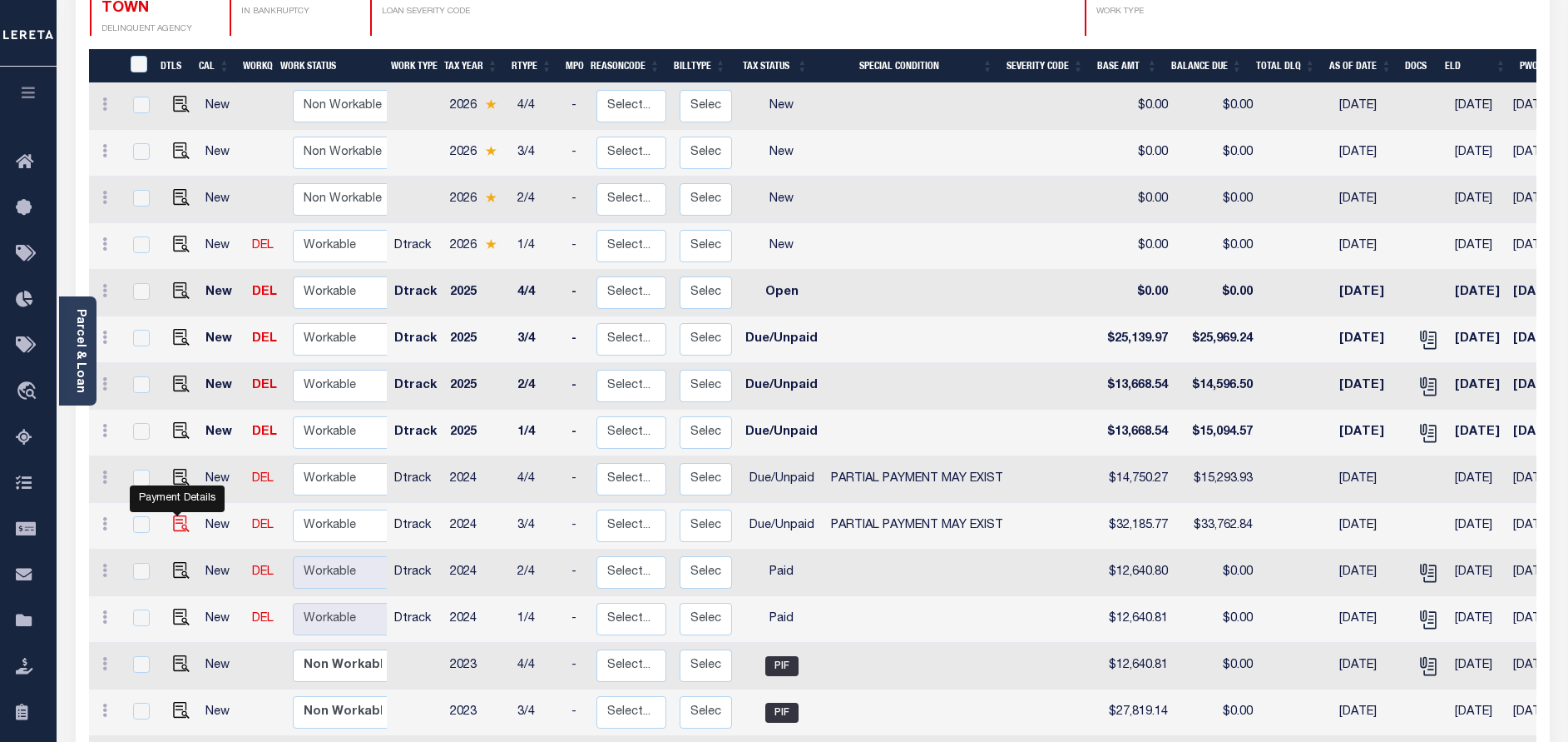
click at [173, 515] on img "" at bounding box center [181, 523] width 17 height 17
checkbox input "true"
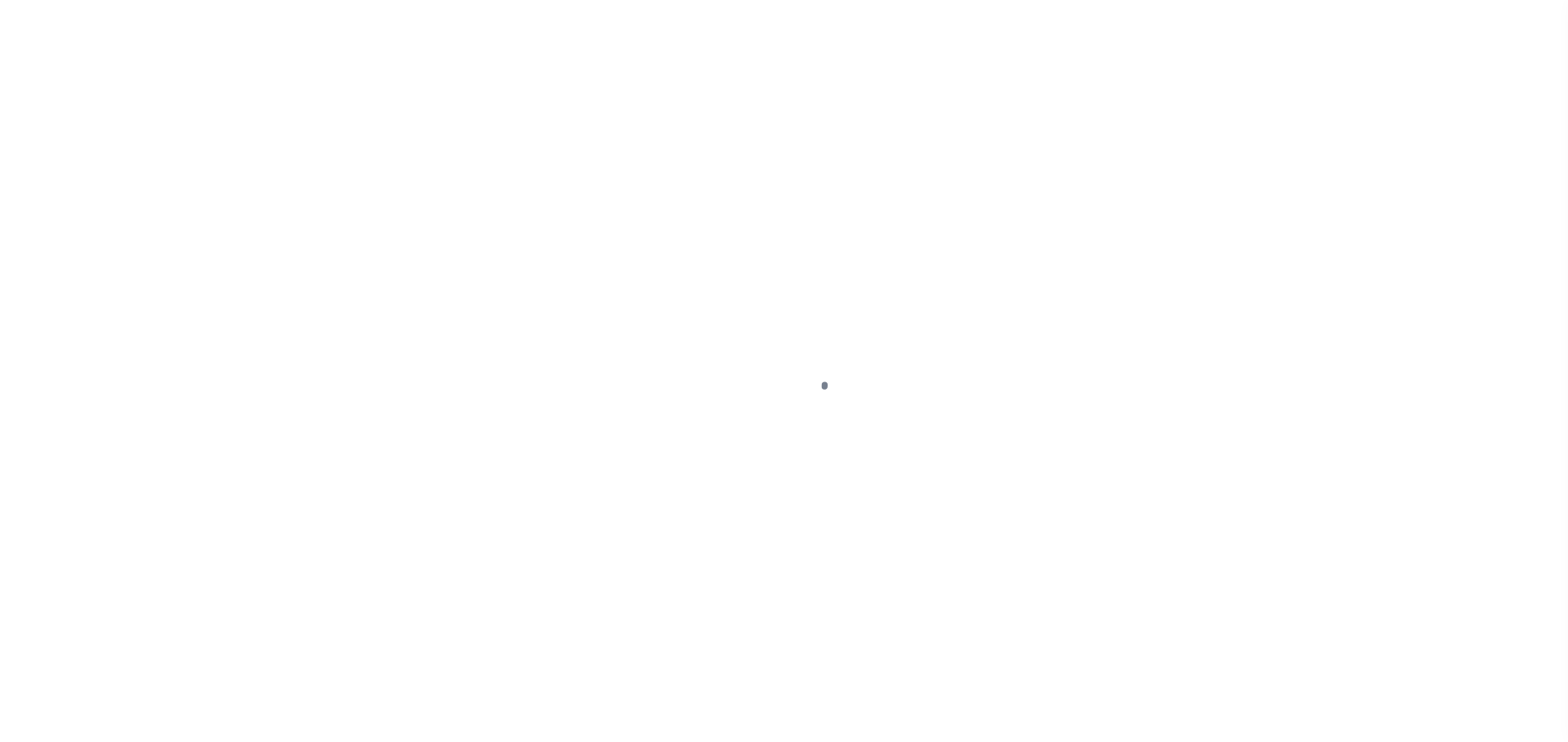
select select "DUE"
select select "15"
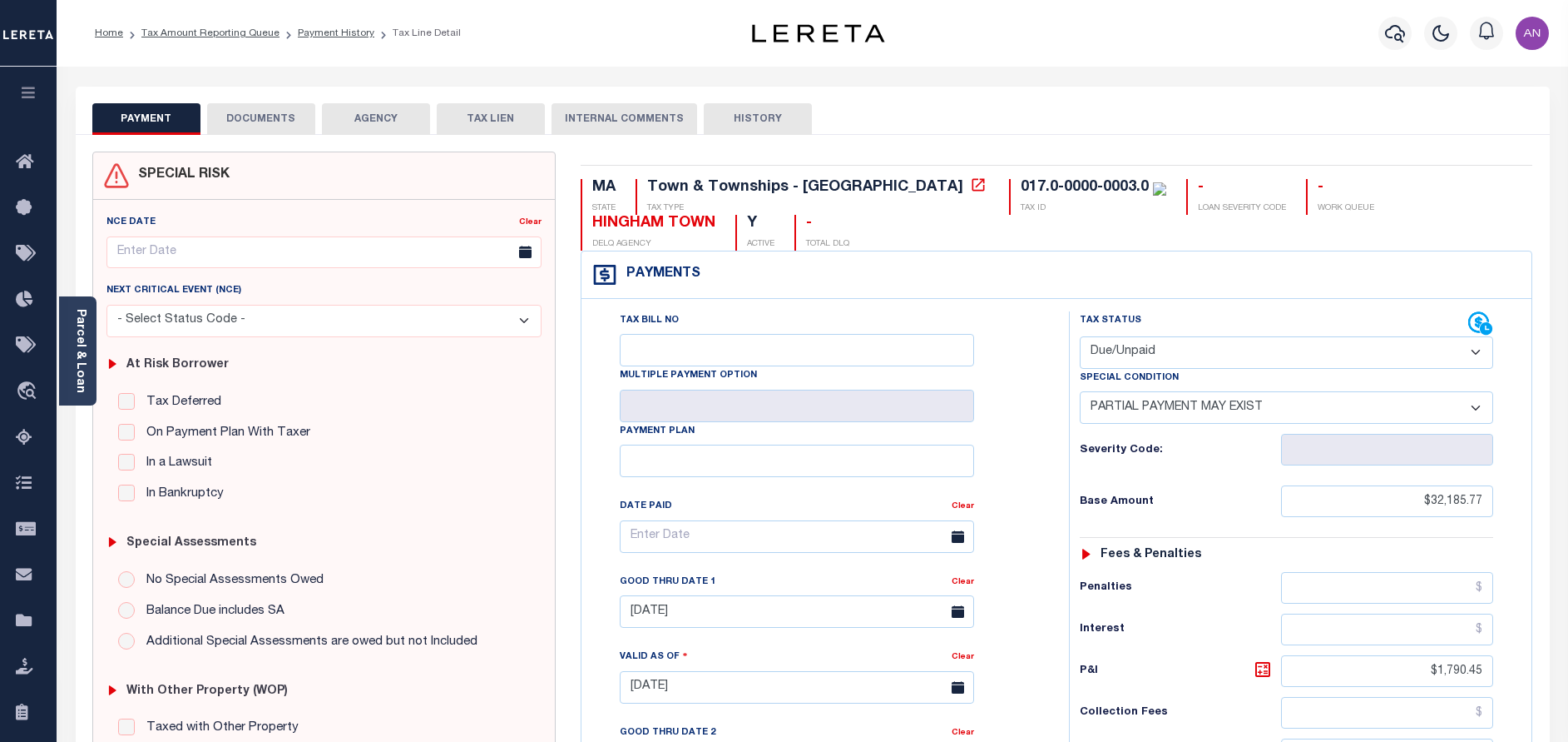
click at [300, 127] on button "DOCUMENTS" at bounding box center [261, 119] width 108 height 32
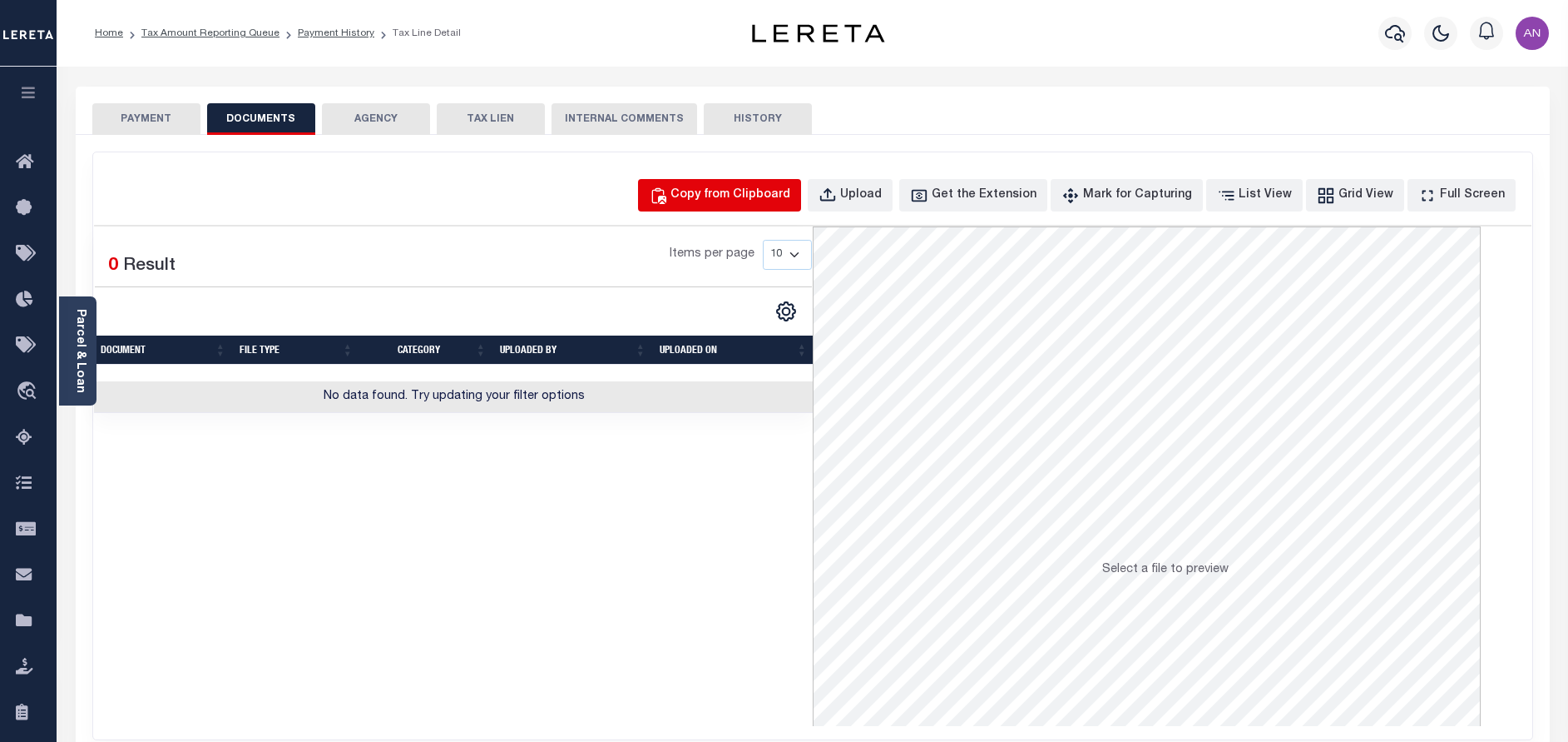
click at [725, 189] on div "Copy from Clipboard" at bounding box center [731, 195] width 120 height 18
select select "POP"
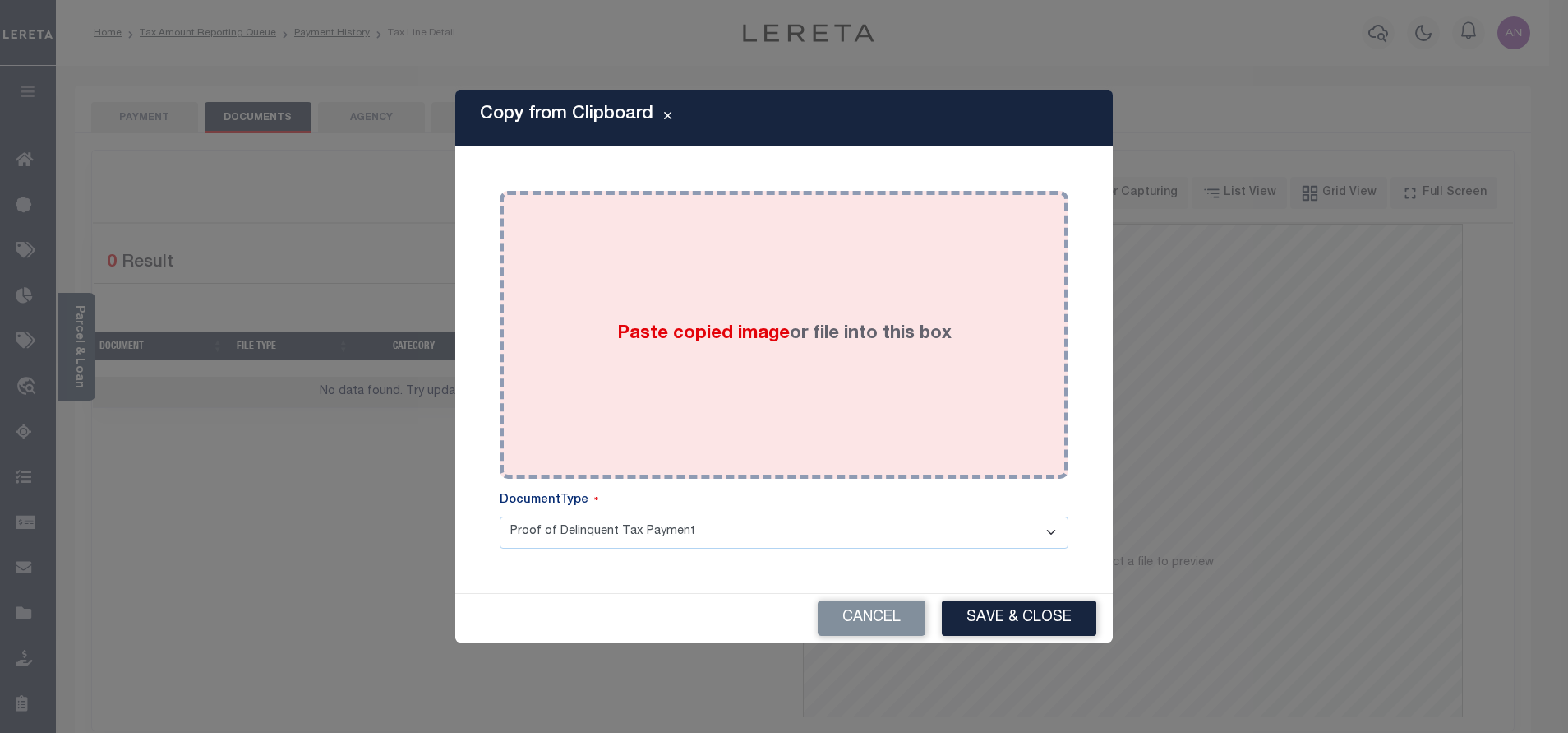
click at [762, 291] on div "Paste copied image or file into this box" at bounding box center [784, 335] width 544 height 263
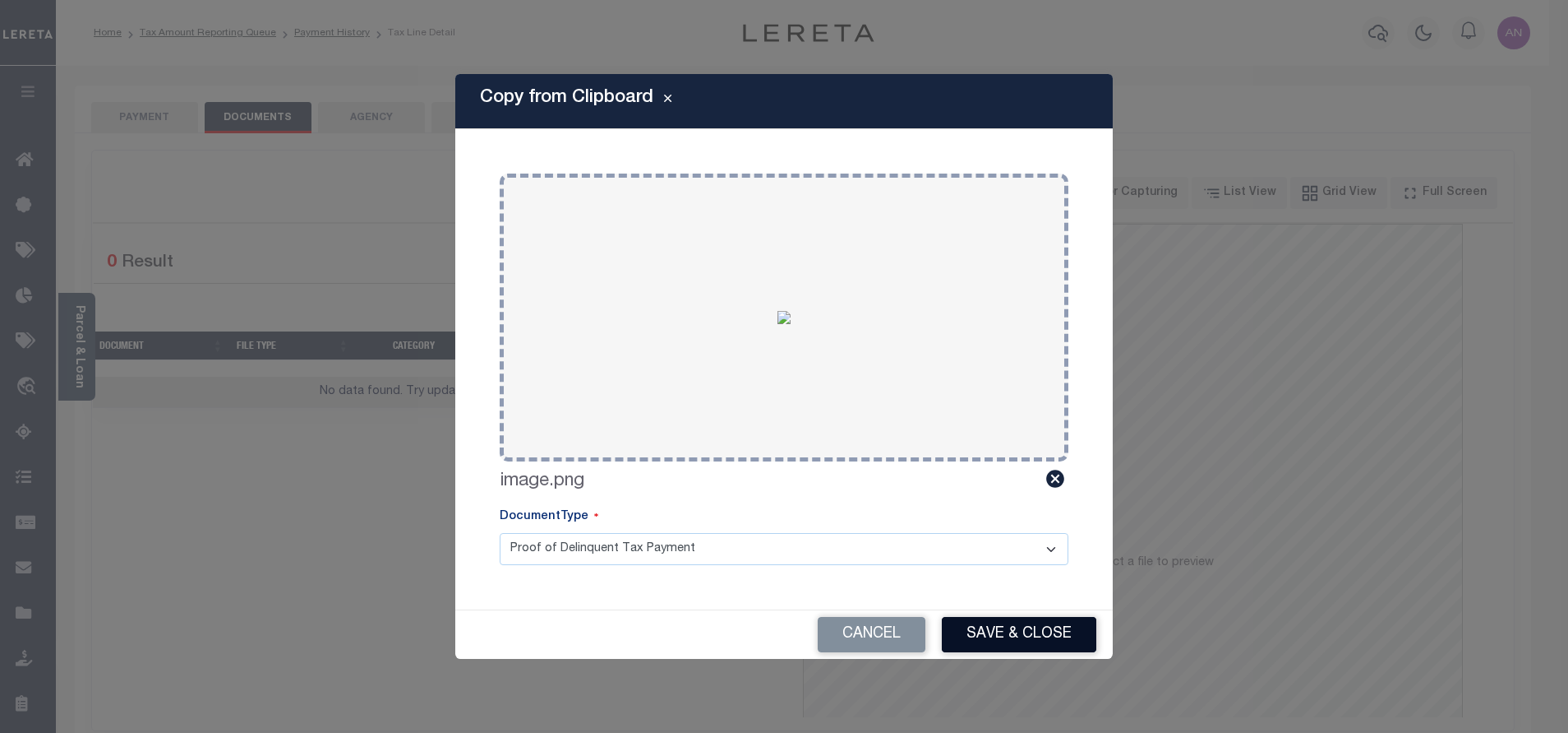
click at [1013, 645] on button "Save & Close" at bounding box center [1019, 634] width 154 height 36
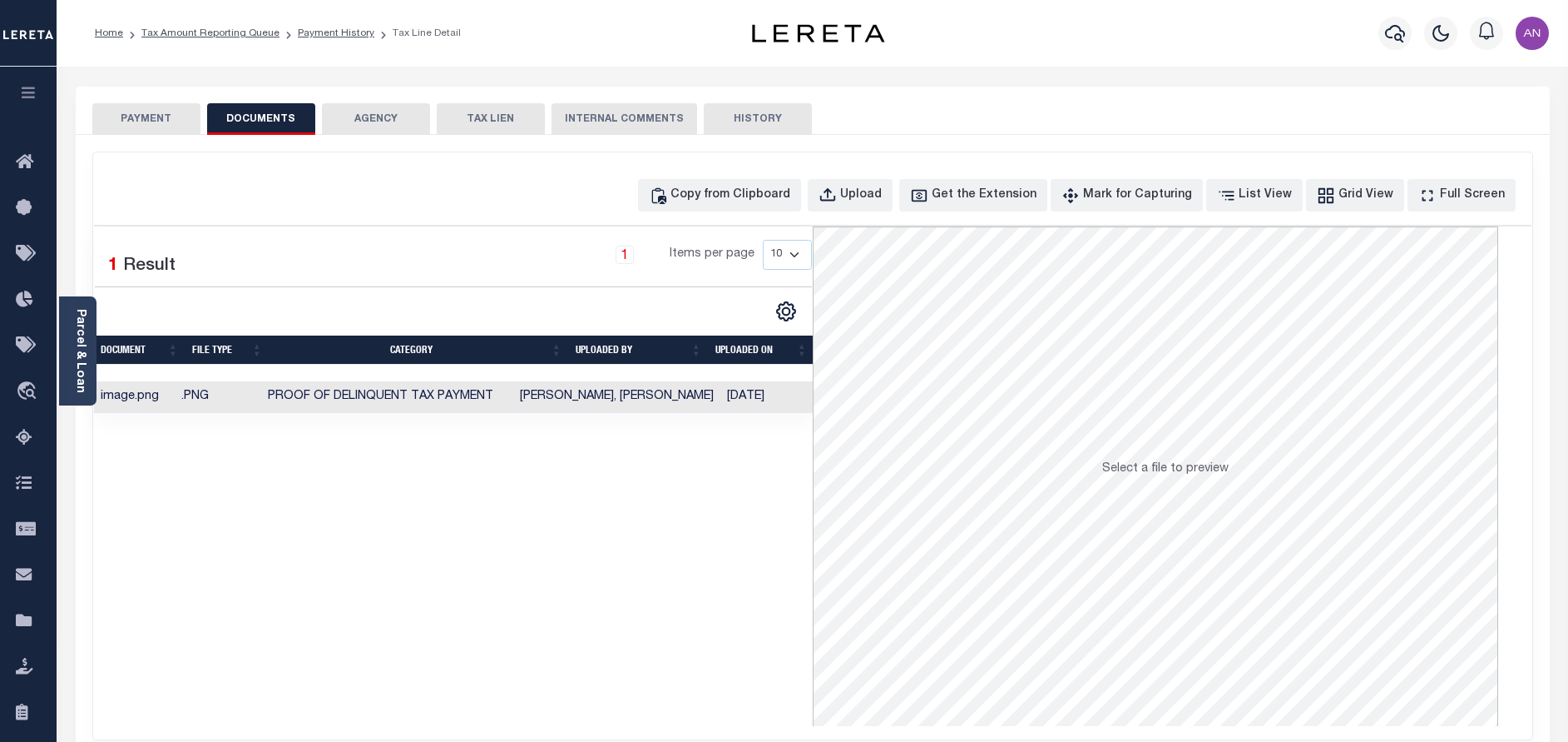
click at [140, 124] on button "PAYMENT" at bounding box center [146, 119] width 108 height 32
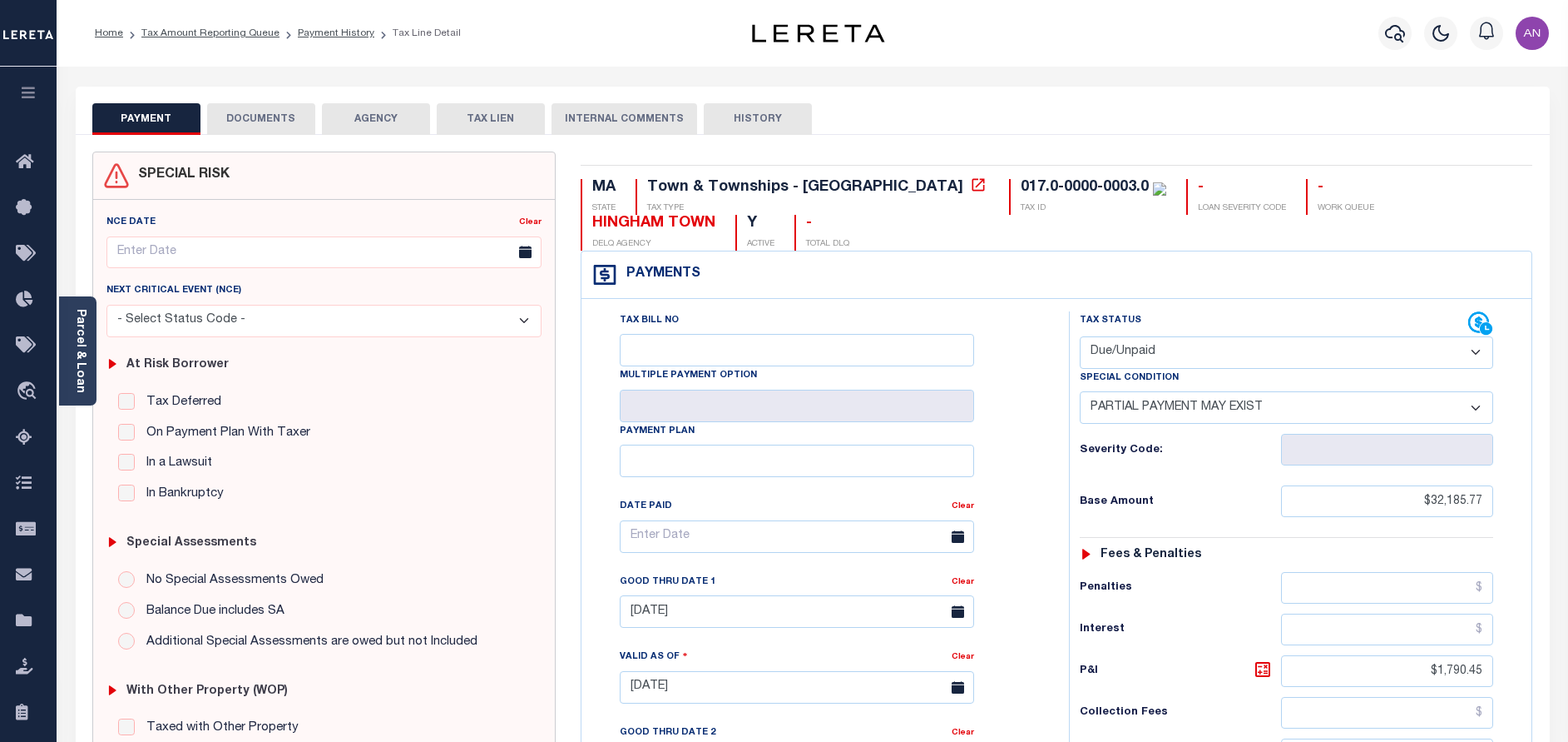
click at [1234, 360] on select "- Select Status Code - Open Due/Unpaid Paid Incomplete No Tax Due Internal Refu…" at bounding box center [1286, 352] width 414 height 32
select select "PYD"
click at [1079, 337] on select "- Select Status Code - Open Due/Unpaid Paid Incomplete No Tax Due Internal Refu…" at bounding box center [1286, 352] width 414 height 32
select select "0"
type input "[DATE]"
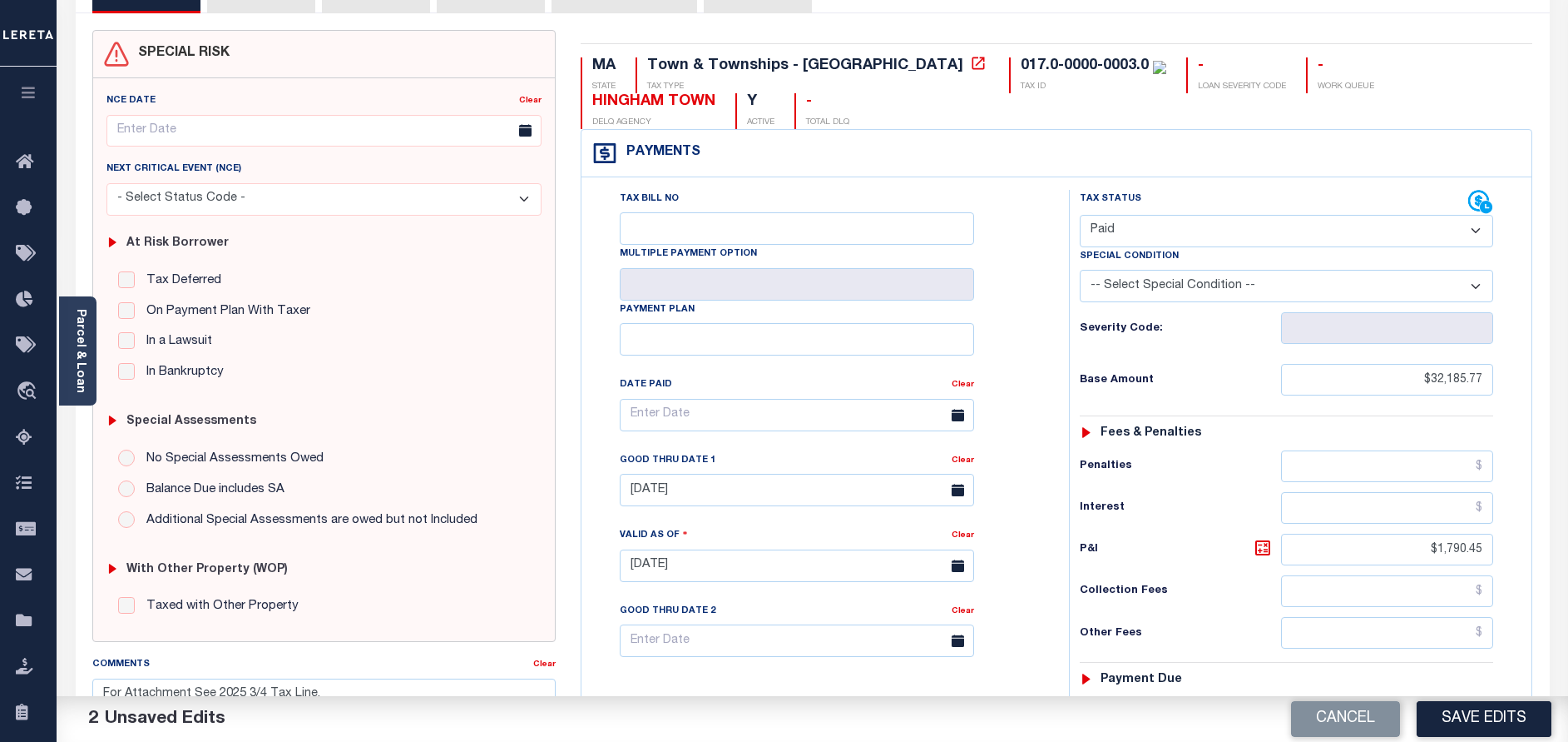
scroll to position [125, 0]
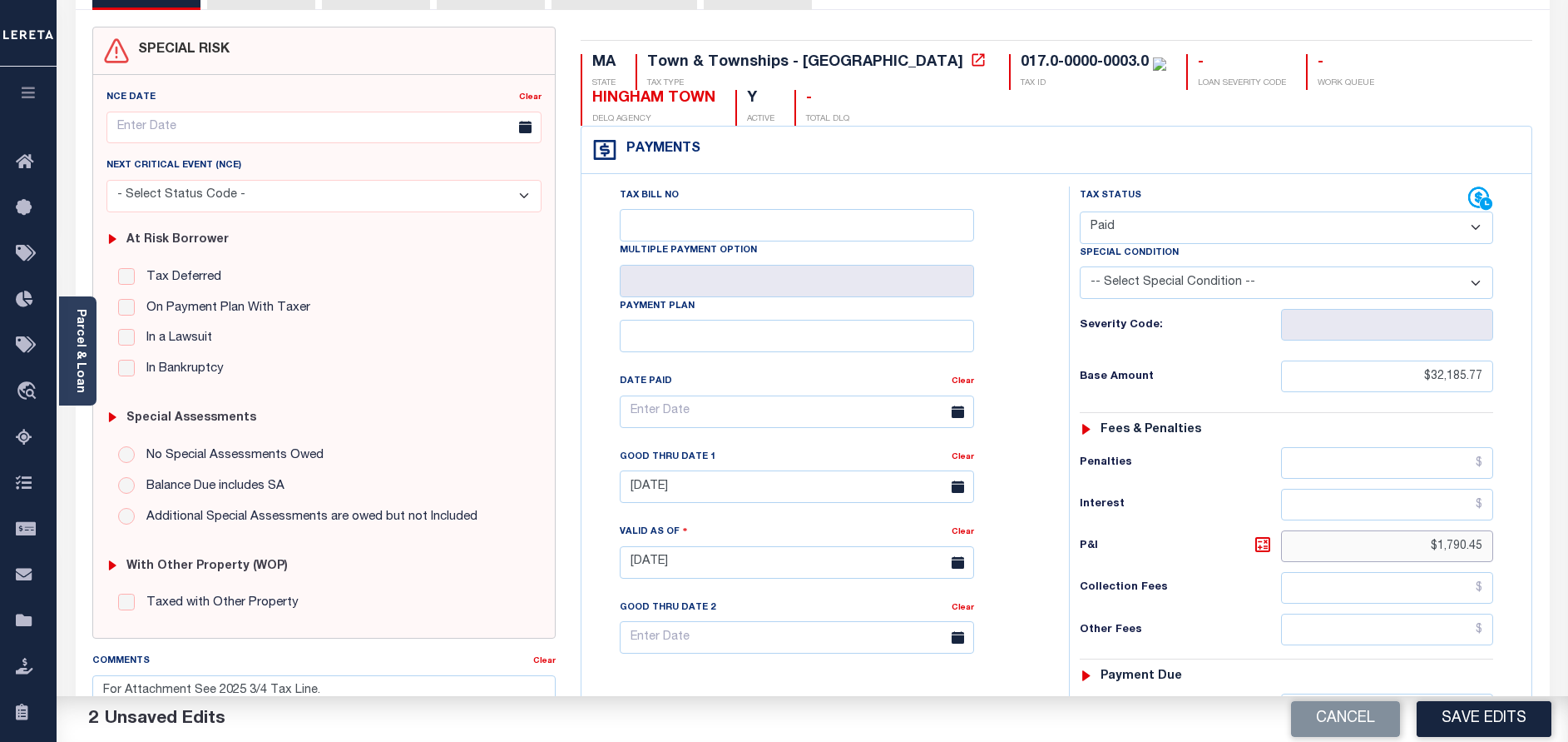
drag, startPoint x: 1438, startPoint y: 549, endPoint x: 1546, endPoint y: 554, distance: 108.1
click at [1546, 554] on div "SPECIAL RISK NCE Date Clear" at bounding box center [812, 561] width 1474 height 1102
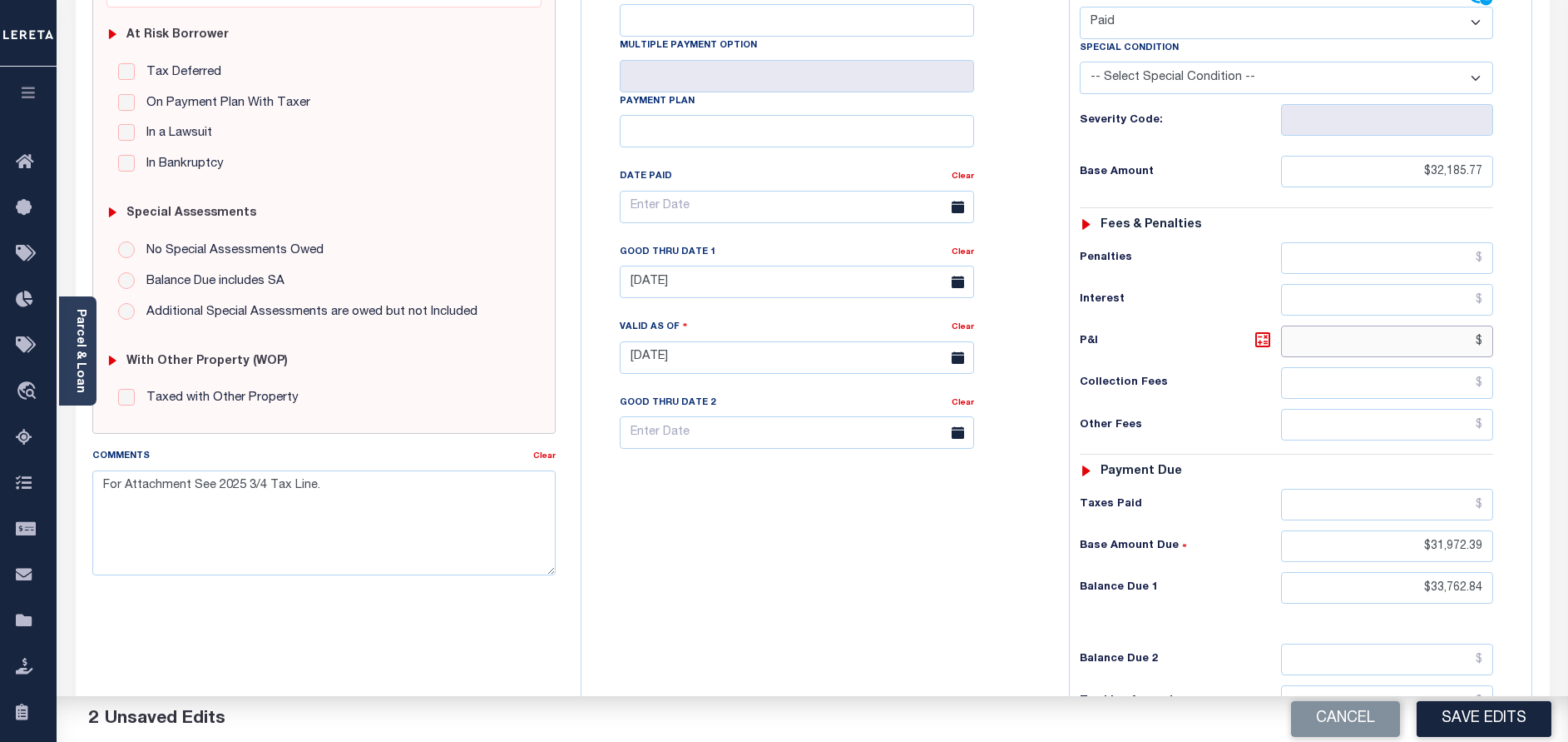
scroll to position [375, 0]
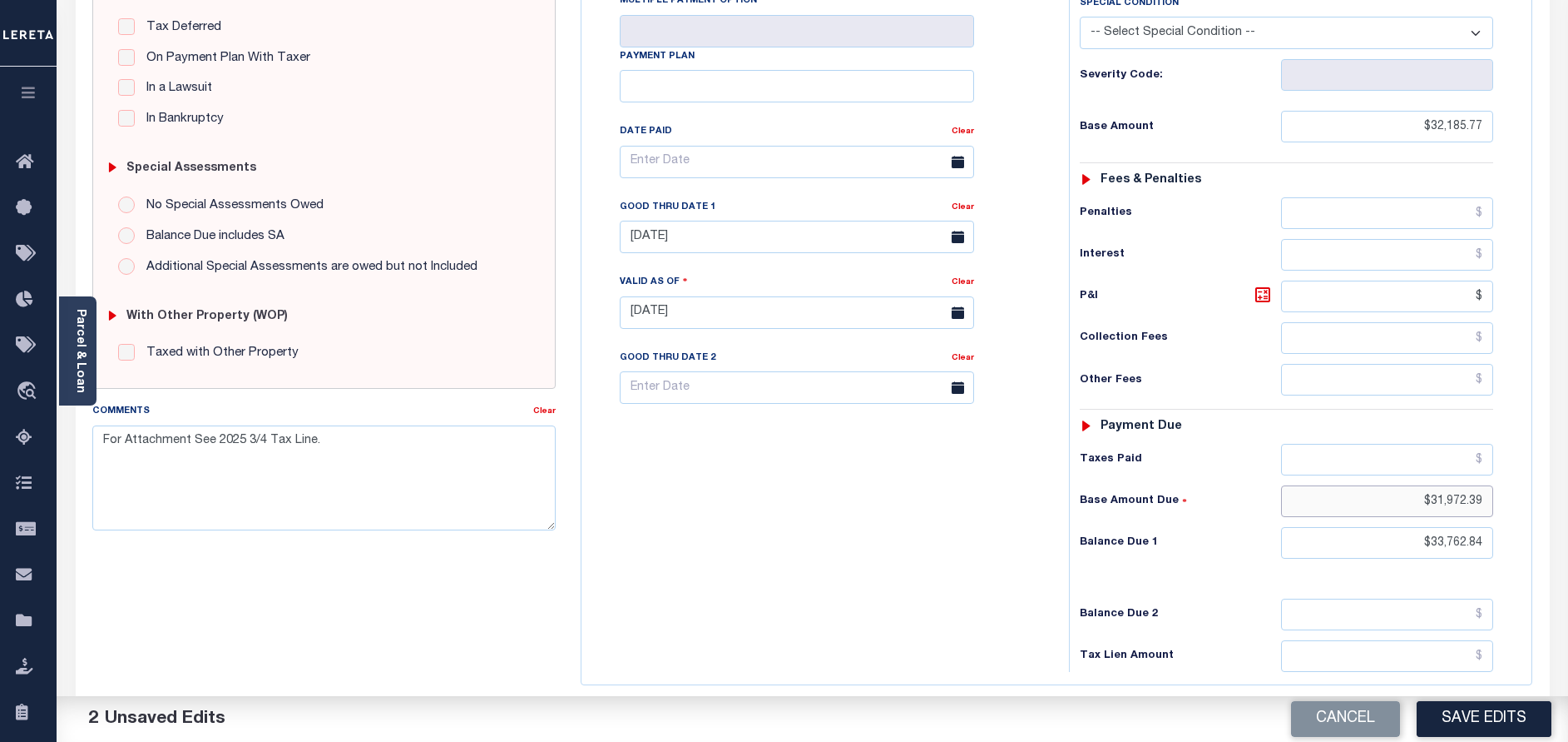
type input "$.00"
drag, startPoint x: 1433, startPoint y: 507, endPoint x: 1576, endPoint y: 504, distance: 143.0
click at [1567, 504] on html "Home Tax Amount Reporting Queue Payment History Tax Line Detail Profile" at bounding box center [784, 253] width 1568 height 1257
type input "$.00"
drag, startPoint x: 1435, startPoint y: 546, endPoint x: 1530, endPoint y: 544, distance: 95.0
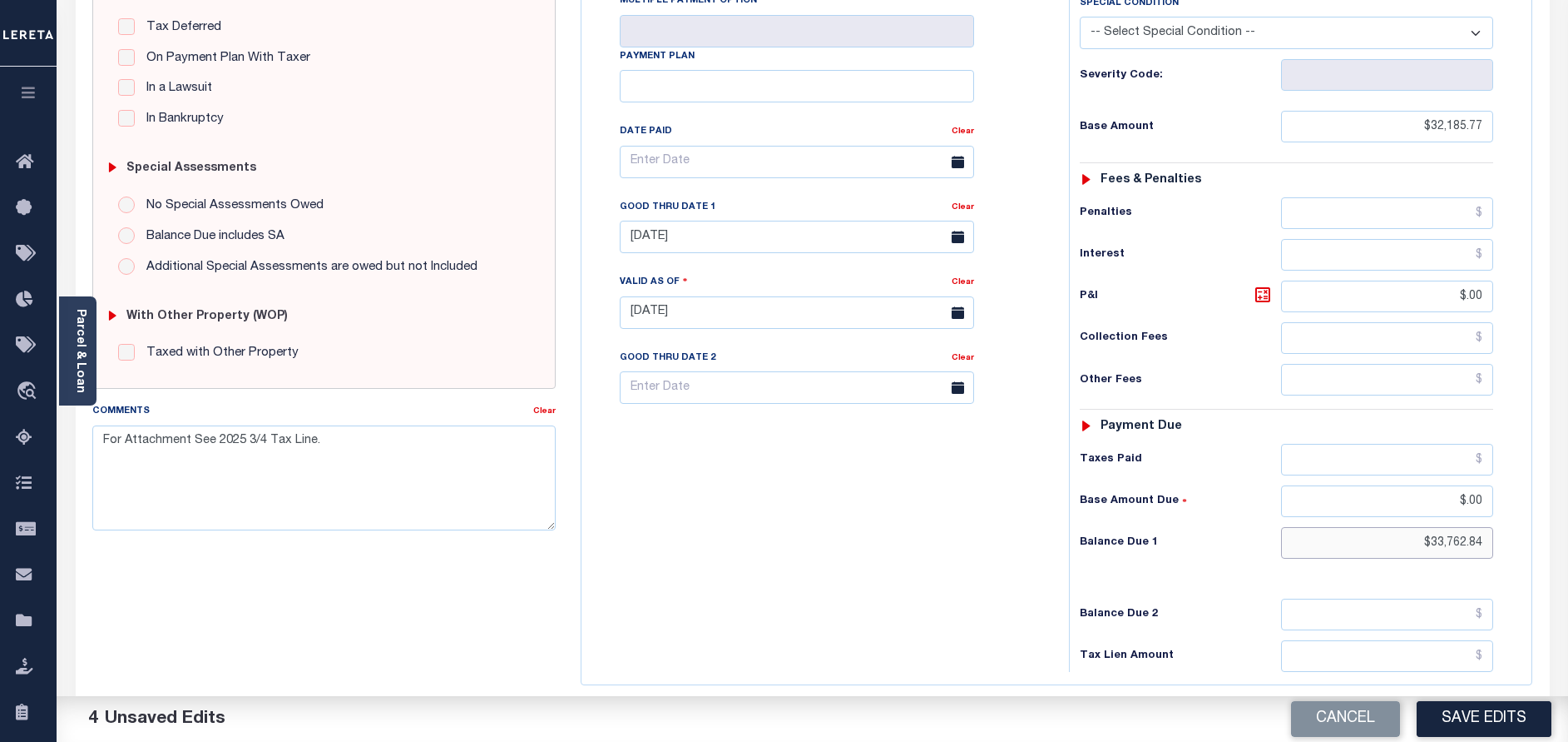
click at [1530, 544] on div "Tax Bill No Multiple Payment Option Payment Plan" at bounding box center [1056, 304] width 950 height 760
click at [1435, 541] on input "$33,762.84" at bounding box center [1387, 543] width 212 height 32
drag, startPoint x: 1428, startPoint y: 541, endPoint x: 1522, endPoint y: 542, distance: 94.0
click at [1522, 542] on div "Tax Status Status" at bounding box center [1291, 304] width 471 height 735
type input "$0.00"
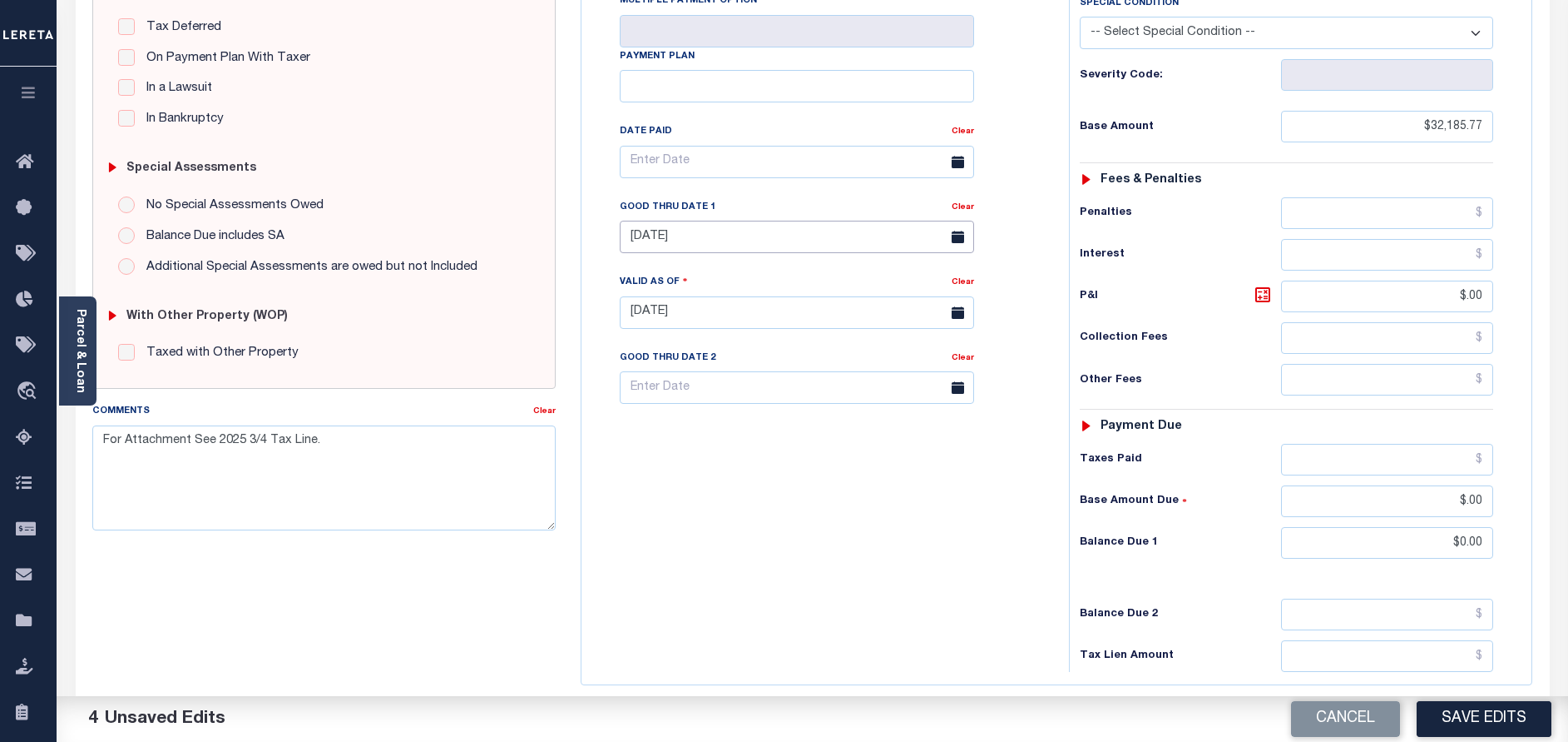
click at [683, 242] on input "[DATE]" at bounding box center [796, 237] width 355 height 32
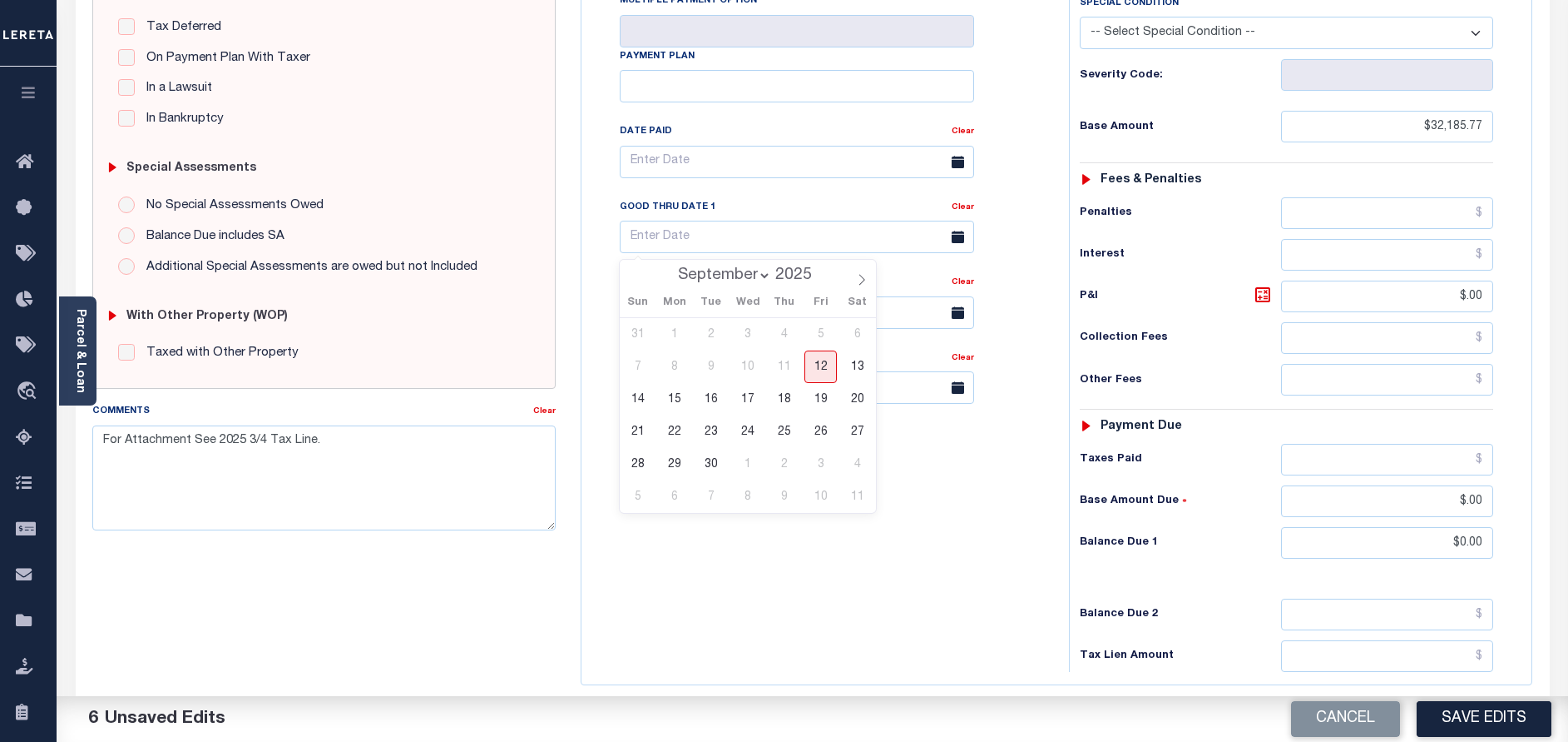
click at [847, 600] on div "Tax Bill No Multiple Payment Option Payment Plan Clear" at bounding box center [820, 304] width 471 height 735
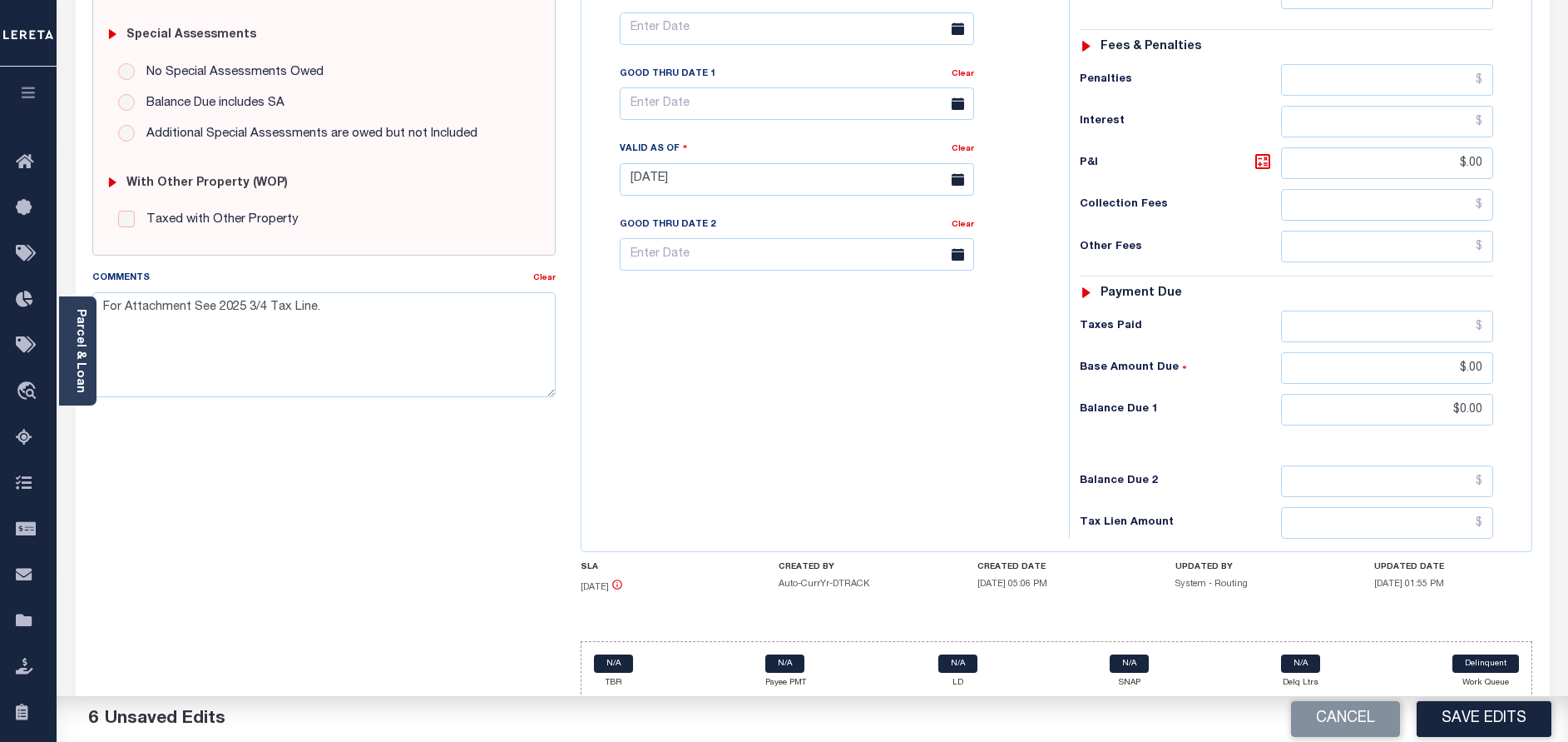
scroll to position [517, 0]
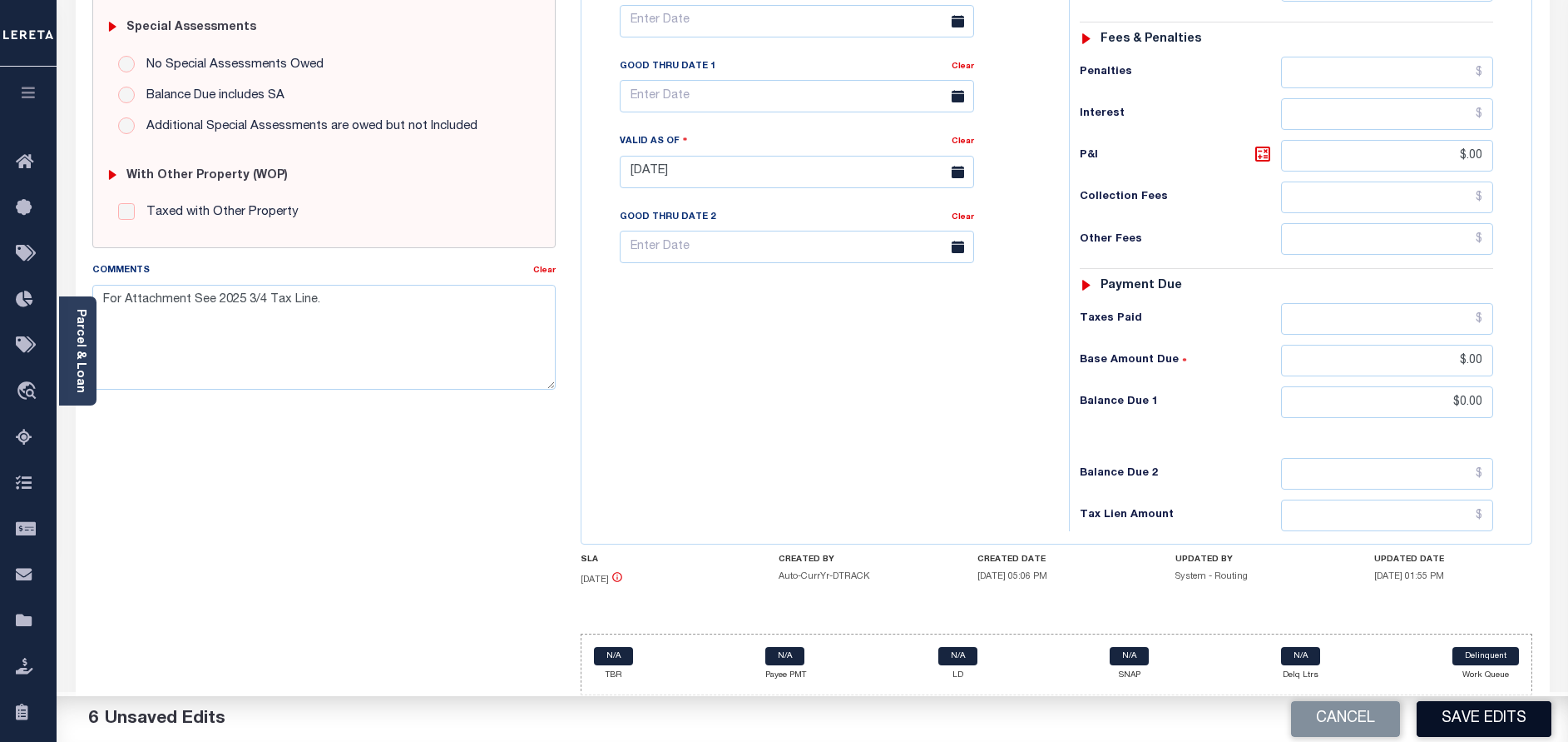
click at [1476, 719] on button "Save Edits" at bounding box center [1483, 719] width 135 height 36
checkbox input "false"
type input "$32,185.77"
type input "$0"
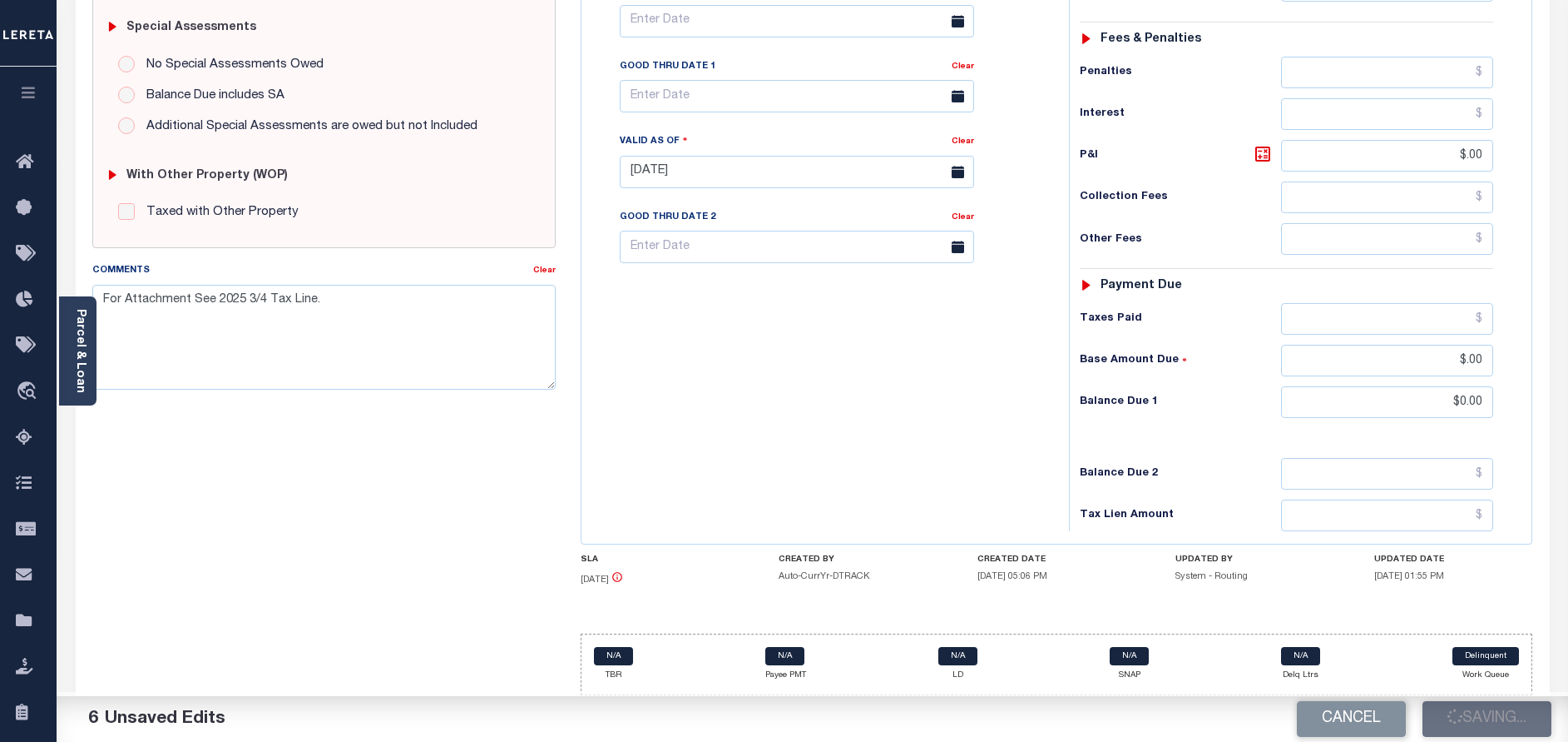
type input "$0"
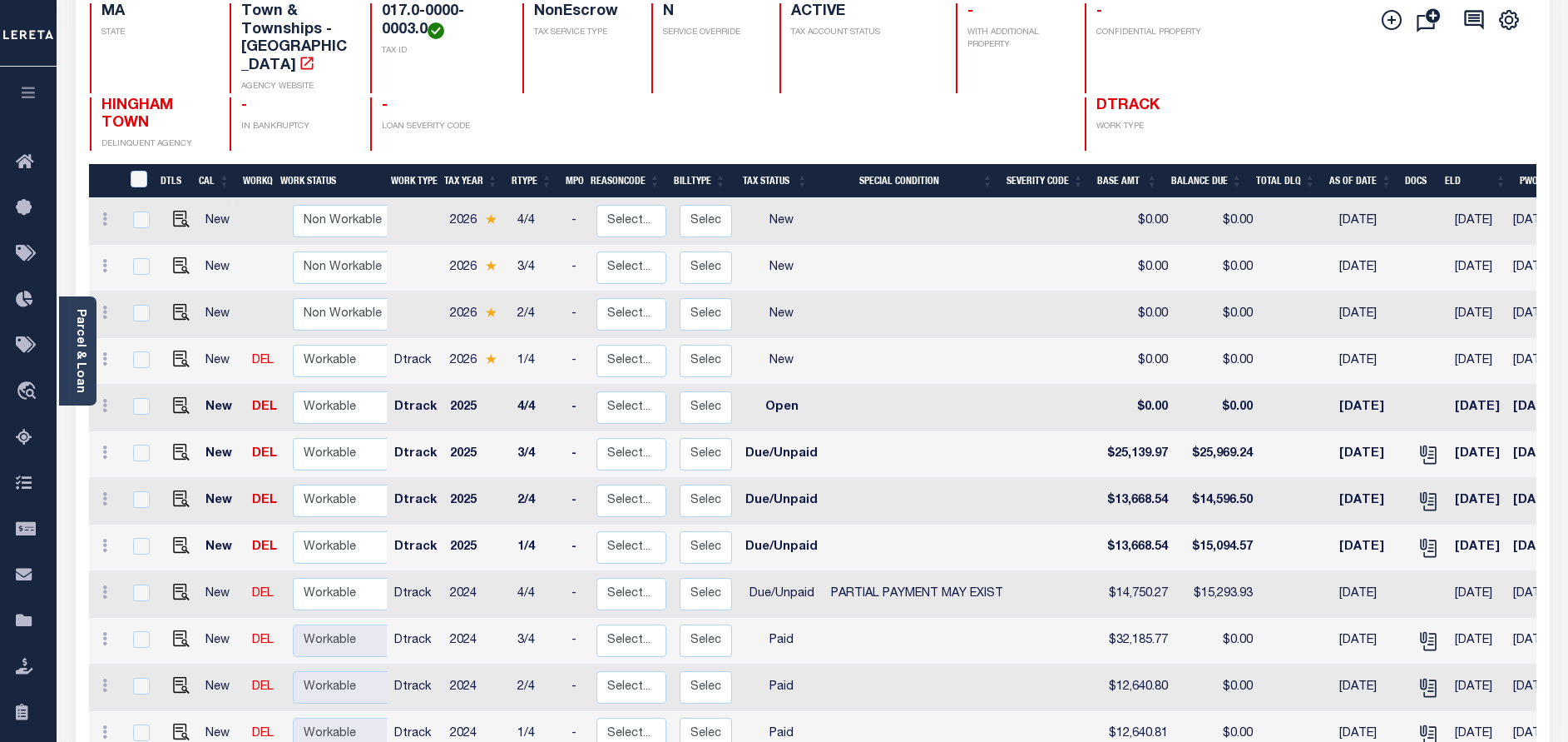
scroll to position [250, 0]
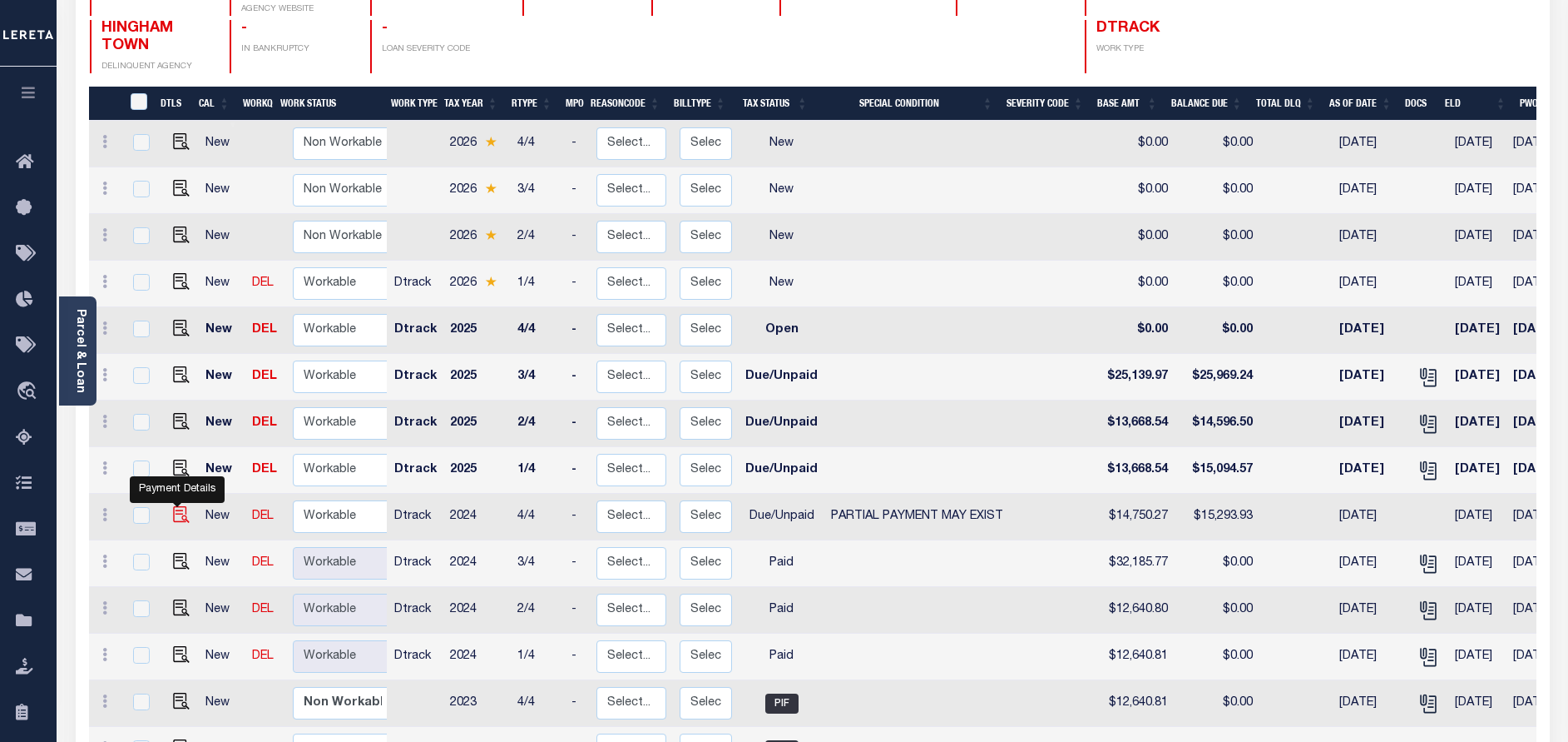
click at [176, 506] on img "" at bounding box center [181, 514] width 17 height 17
checkbox input "true"
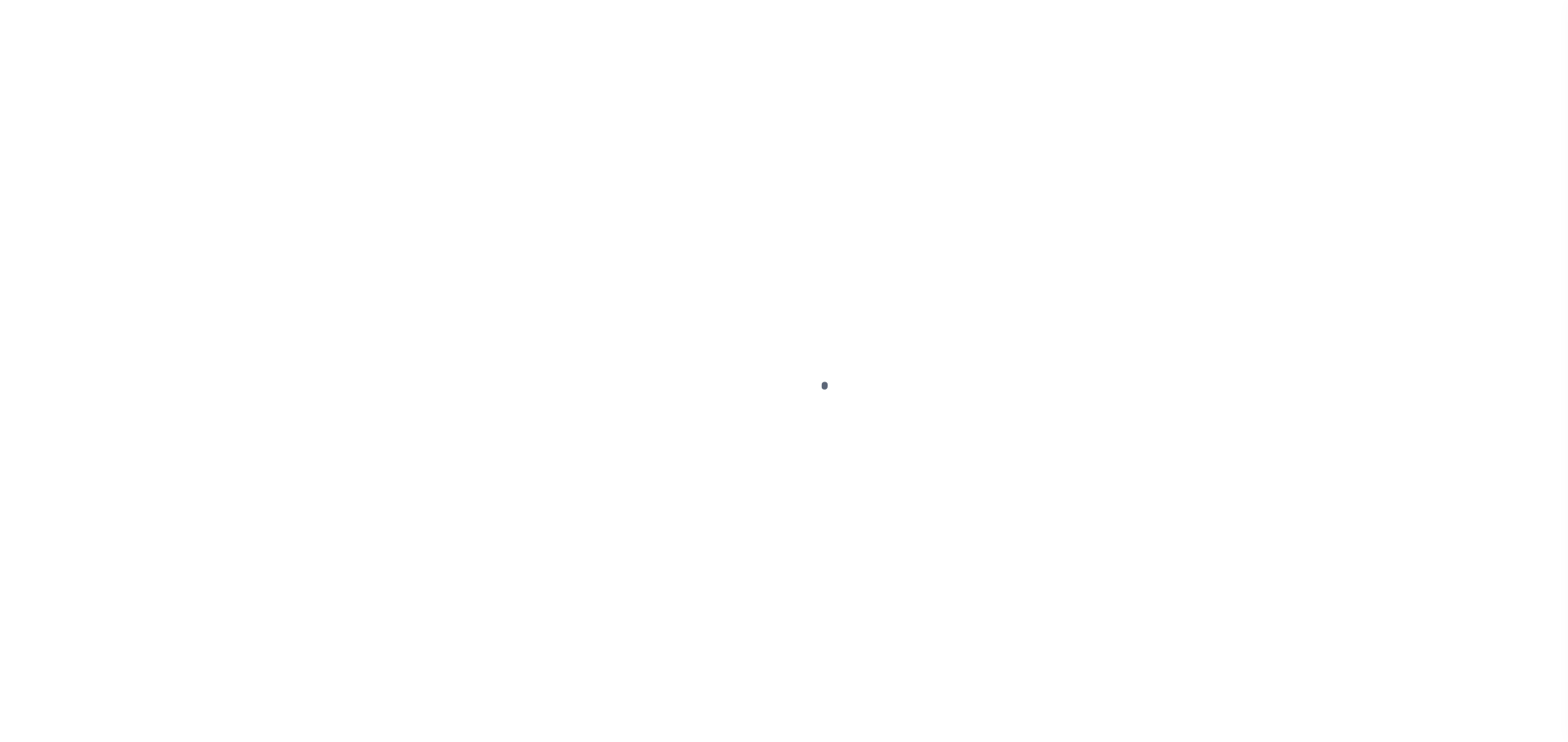
select select "DUE"
select select "15"
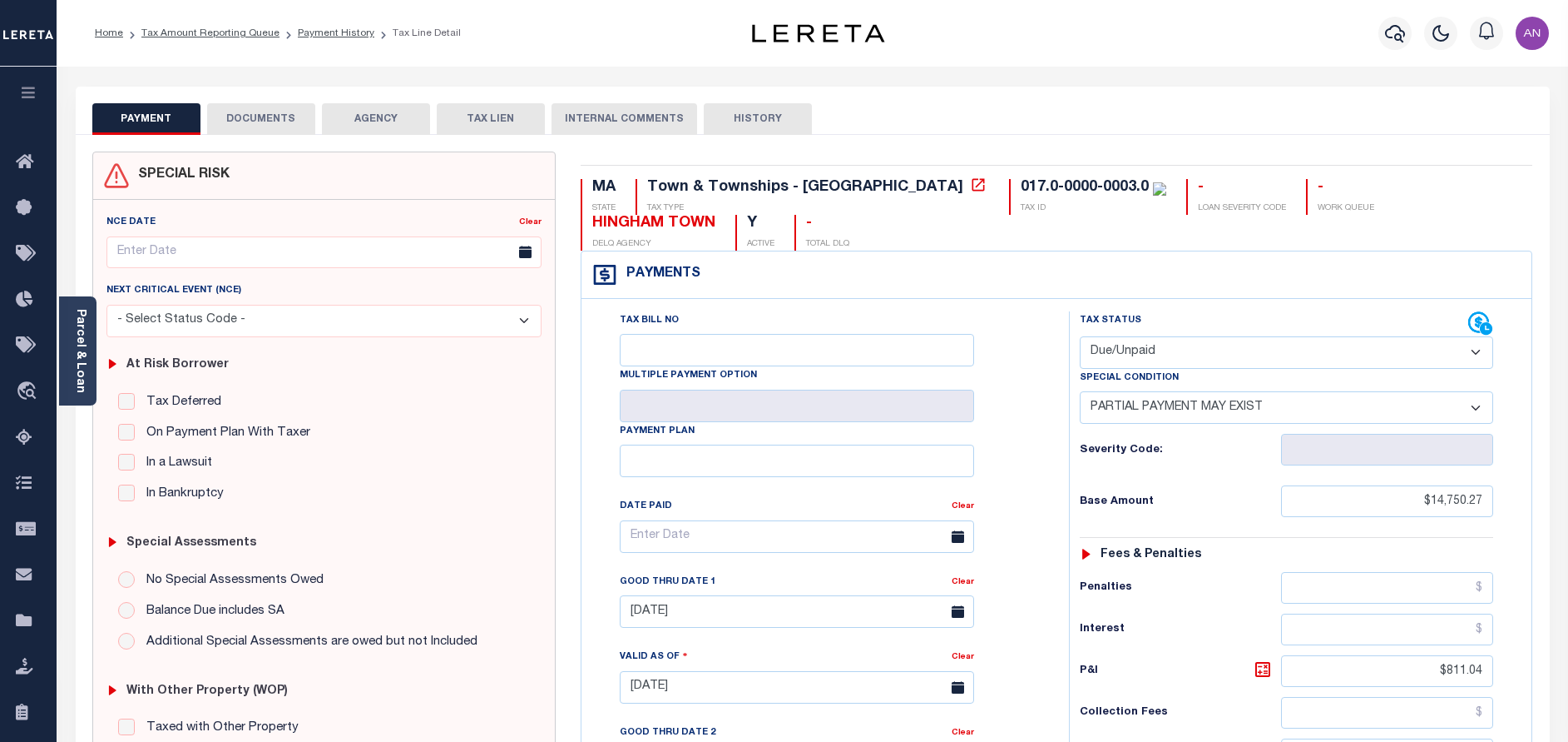
click at [274, 105] on button "DOCUMENTS" at bounding box center [261, 119] width 108 height 32
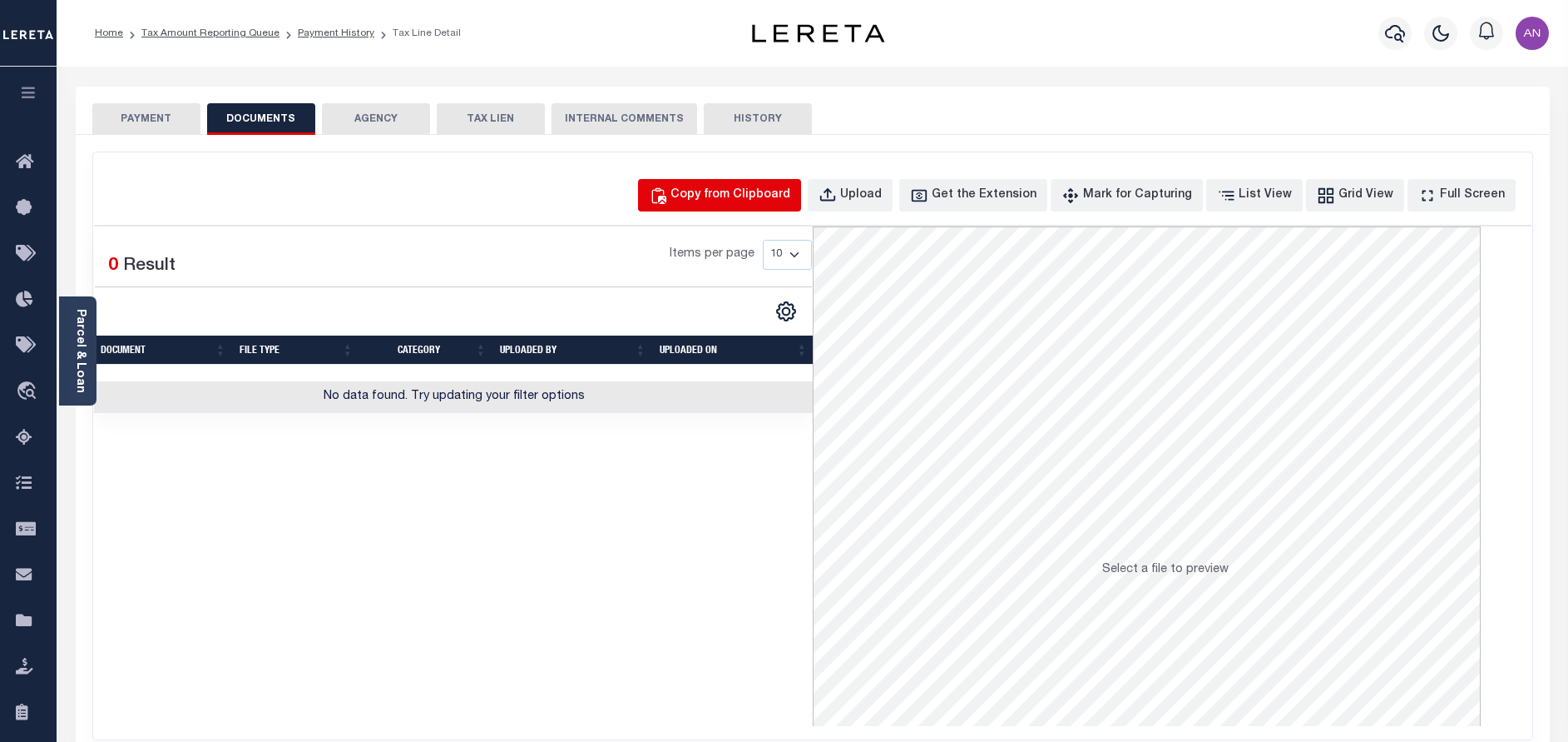
click at [784, 198] on div "Copy from Clipboard" at bounding box center [731, 195] width 120 height 18
select select "POP"
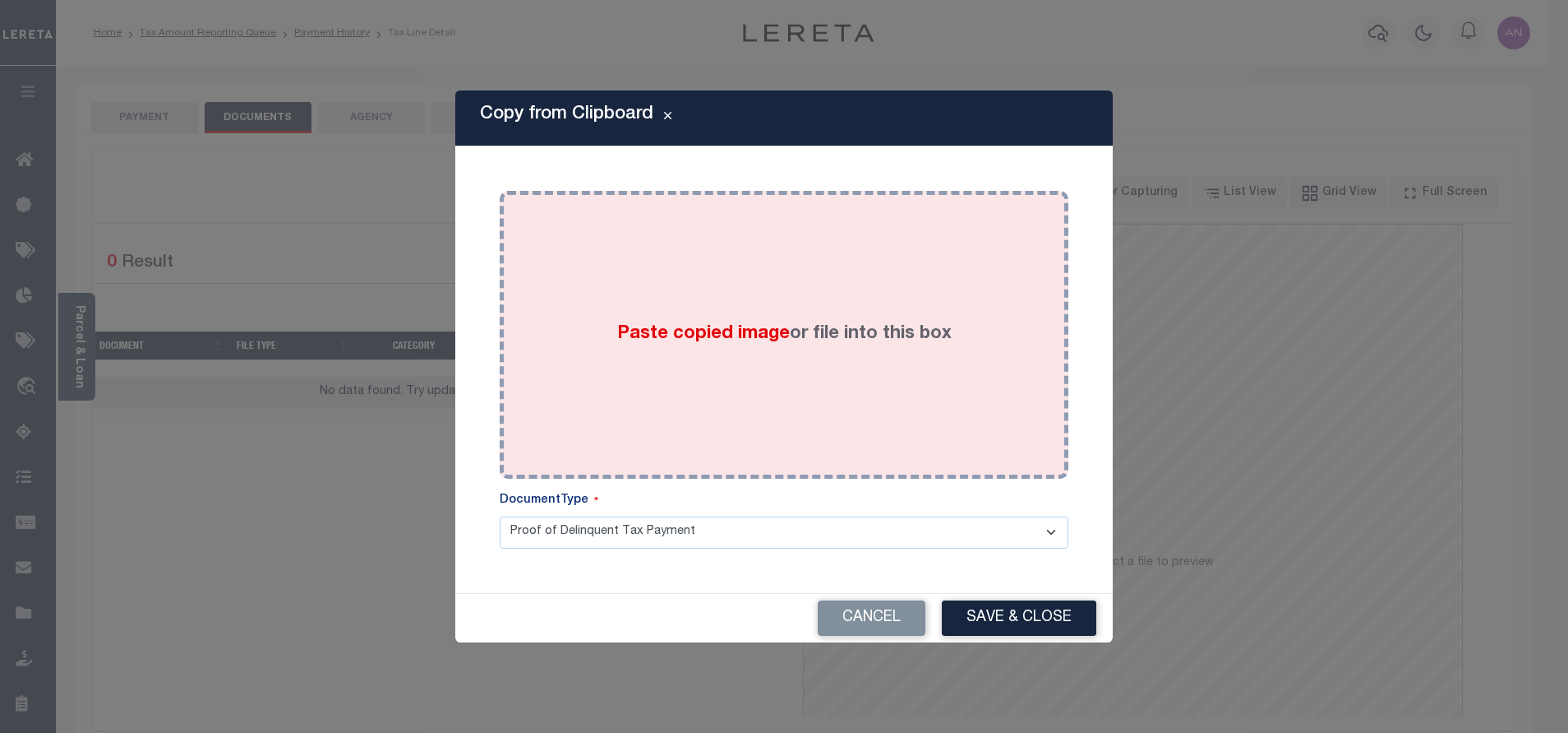
click at [787, 280] on div "Paste copied image or file into this box" at bounding box center [784, 335] width 544 height 263
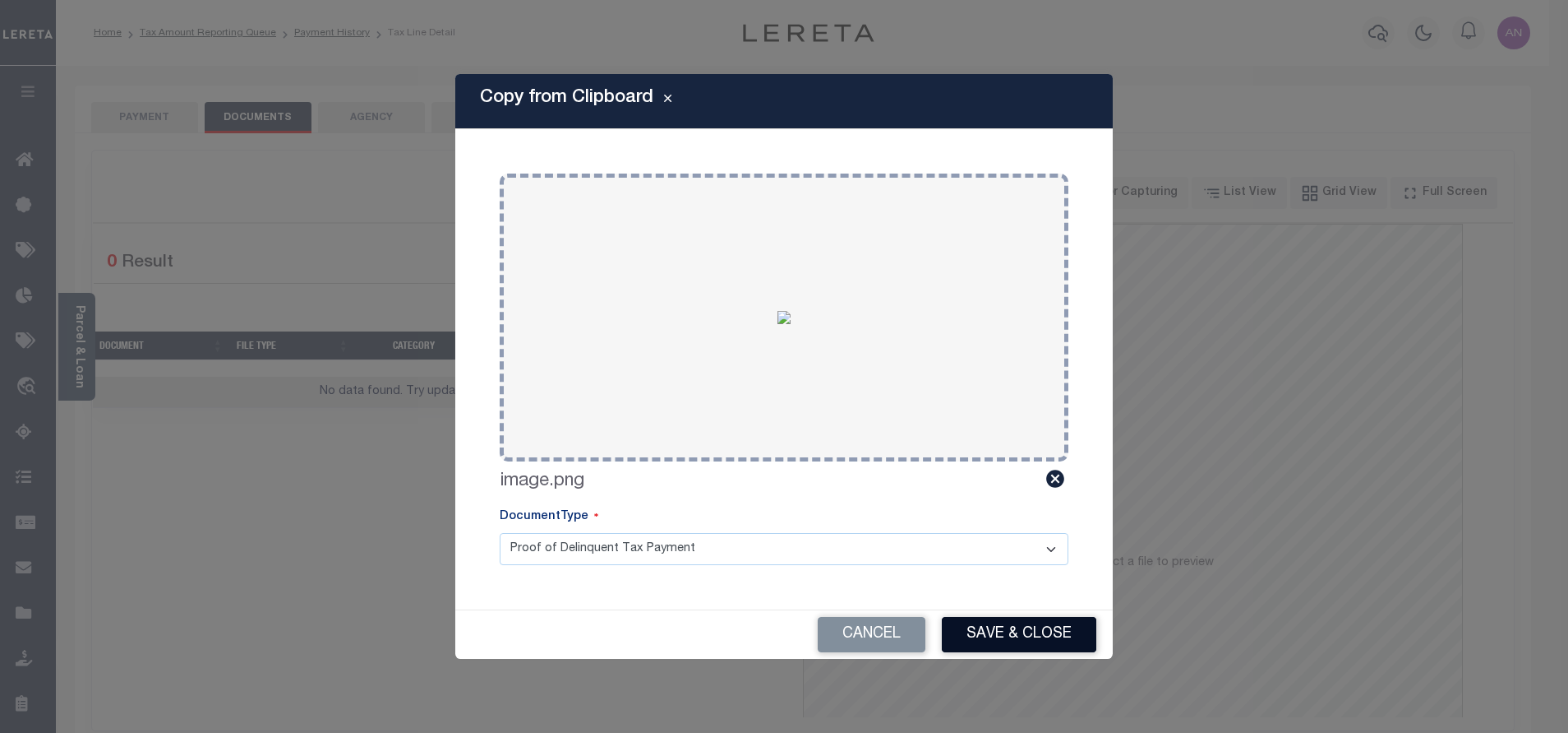
click at [1050, 622] on button "Save & Close" at bounding box center [1019, 634] width 154 height 36
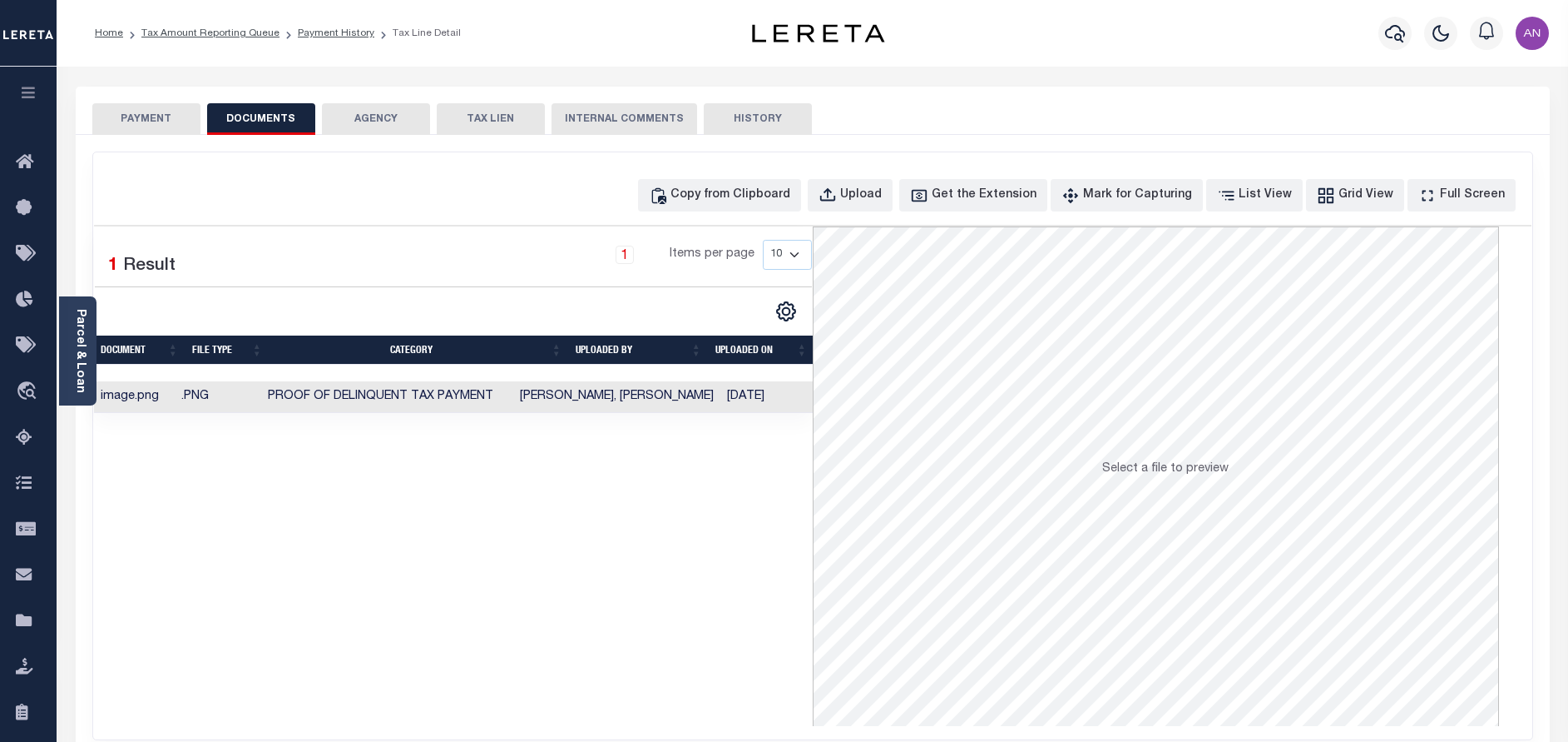
click at [125, 121] on button "PAYMENT" at bounding box center [146, 119] width 108 height 32
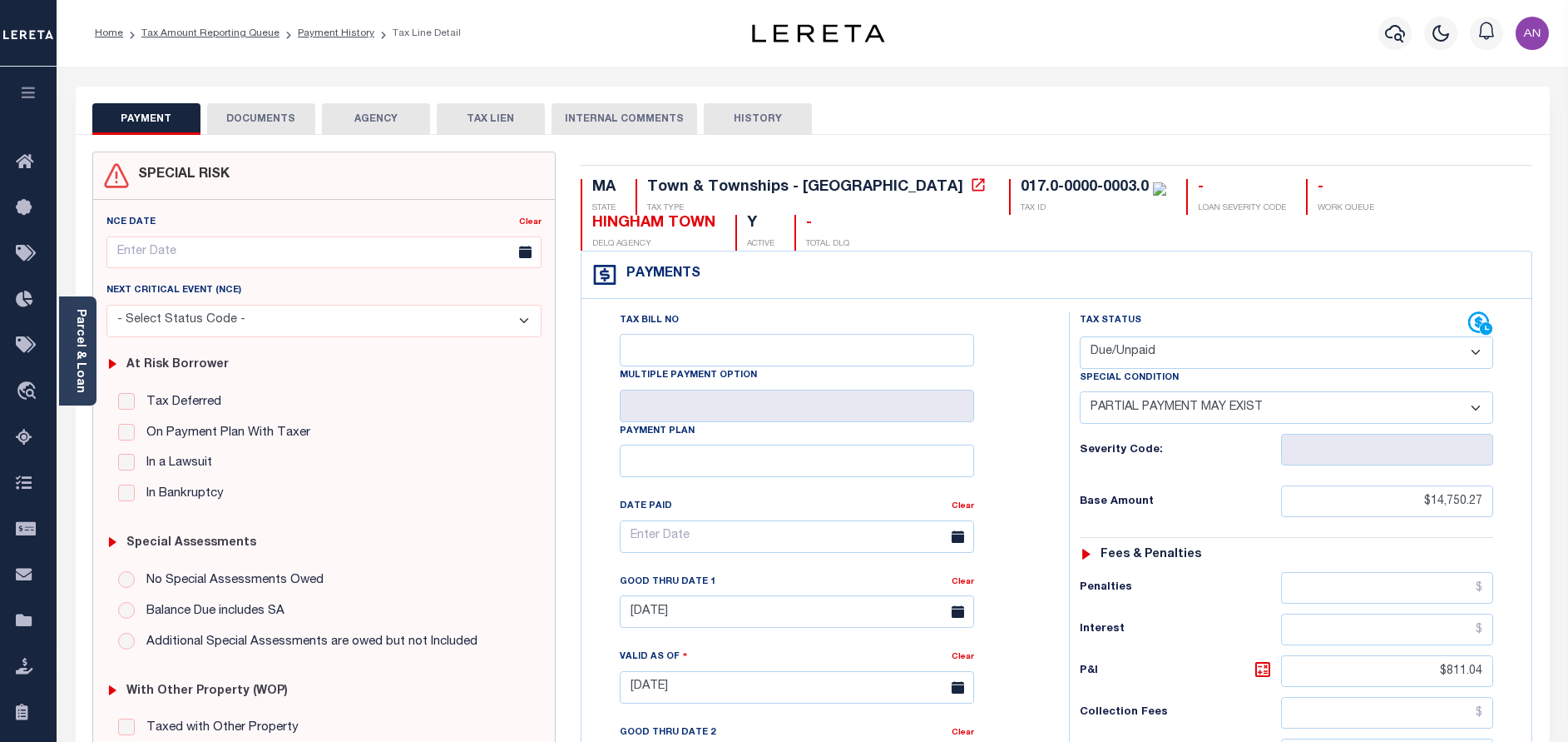
click at [1166, 353] on select "- Select Status Code - Open Due/Unpaid Paid Incomplete No Tax Due Internal Refu…" at bounding box center [1286, 352] width 414 height 32
select select "PYD"
click at [1079, 337] on select "- Select Status Code - Open Due/Unpaid Paid Incomplete No Tax Due Internal Refu…" at bounding box center [1286, 352] width 414 height 32
select select "0"
type input "[DATE]"
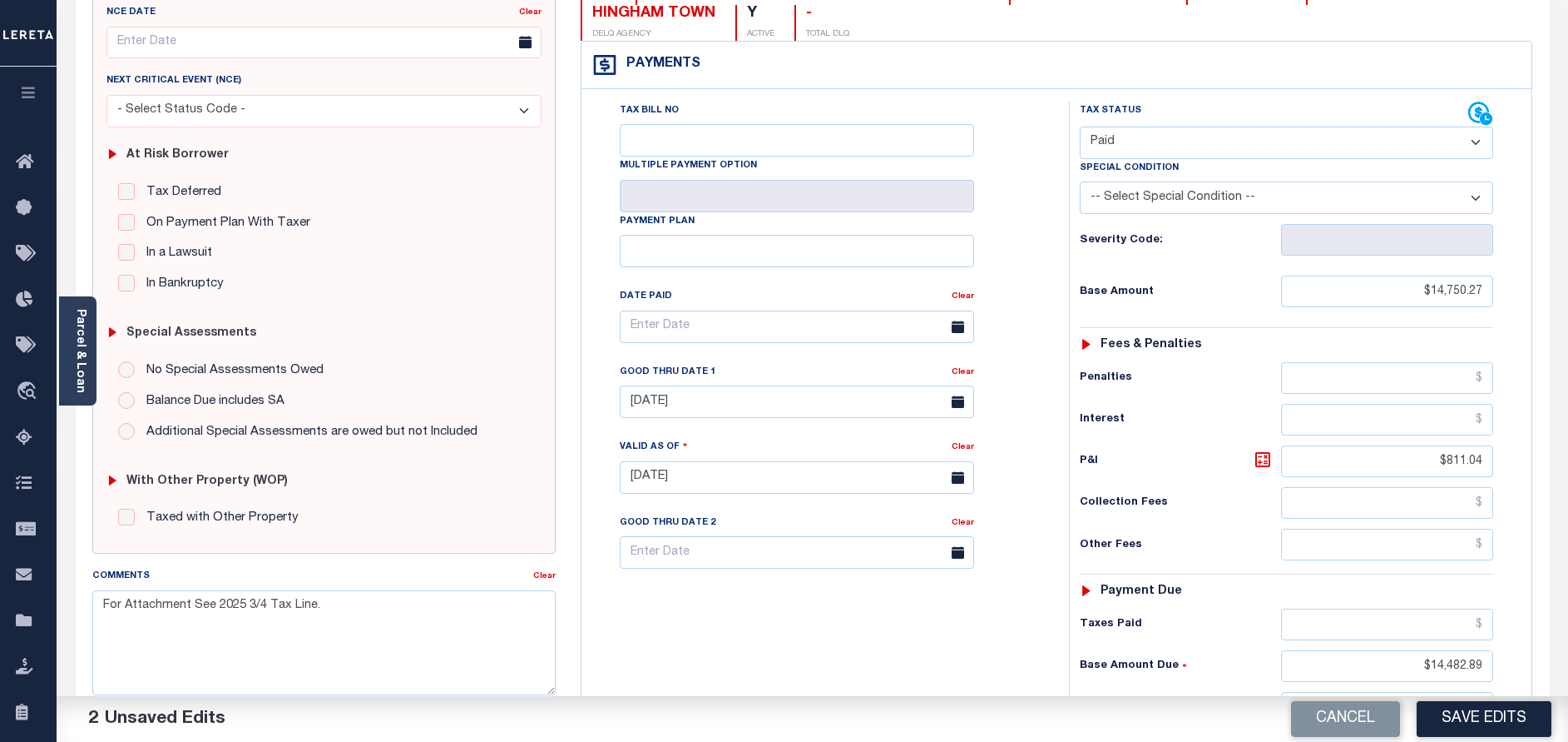
scroll to position [250, 0]
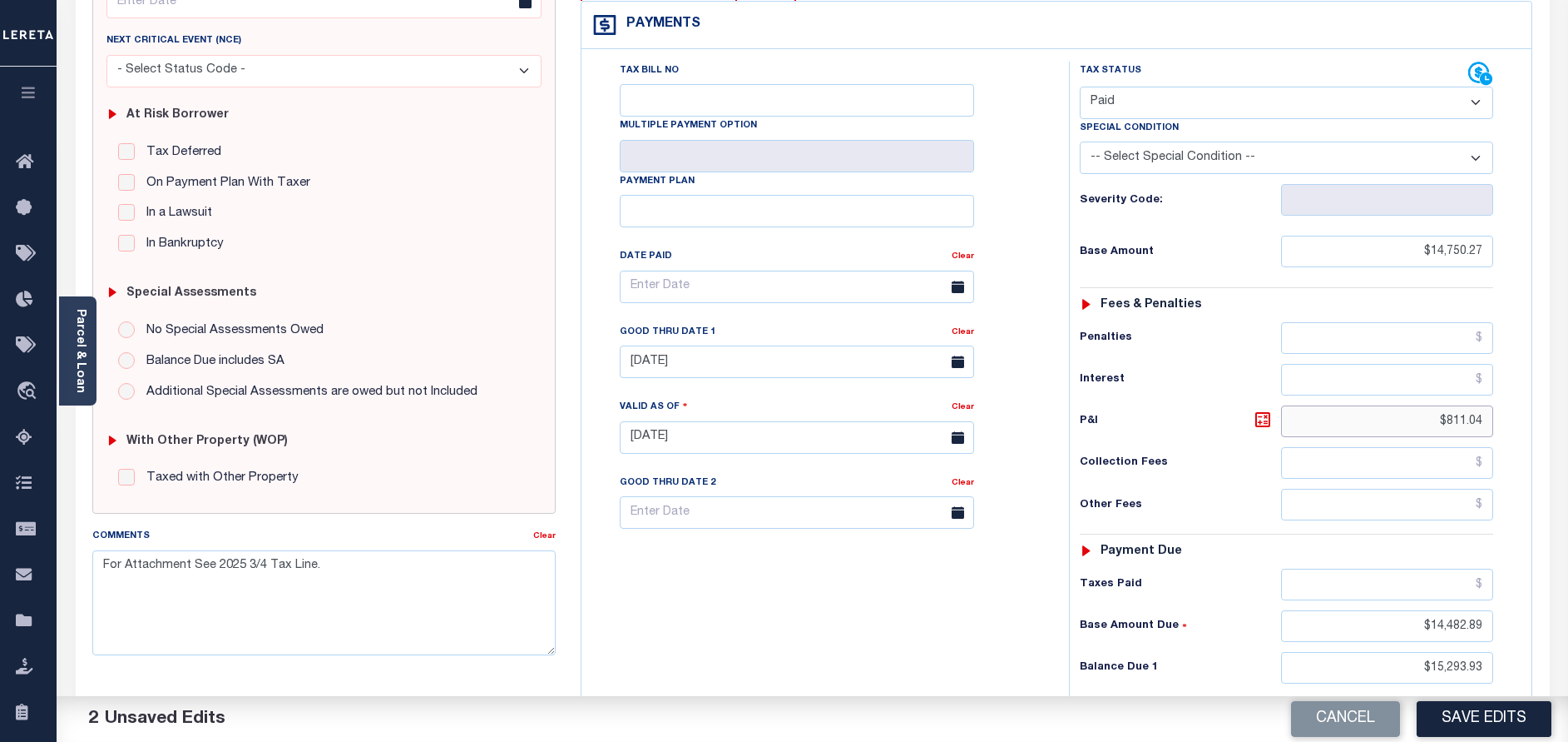
drag, startPoint x: 1451, startPoint y: 424, endPoint x: 1570, endPoint y: 424, distance: 119.0
click at [1567, 424] on html "Home Tax Amount Reporting Queue Payment History Tax Line Detail Profile" at bounding box center [784, 378] width 1568 height 1257
click at [1477, 424] on input "$811.04" at bounding box center [1387, 421] width 212 height 32
drag, startPoint x: 1449, startPoint y: 417, endPoint x: 1521, endPoint y: 417, distance: 72.0
click at [1521, 417] on div "Tax Status Status" at bounding box center [1291, 429] width 471 height 735
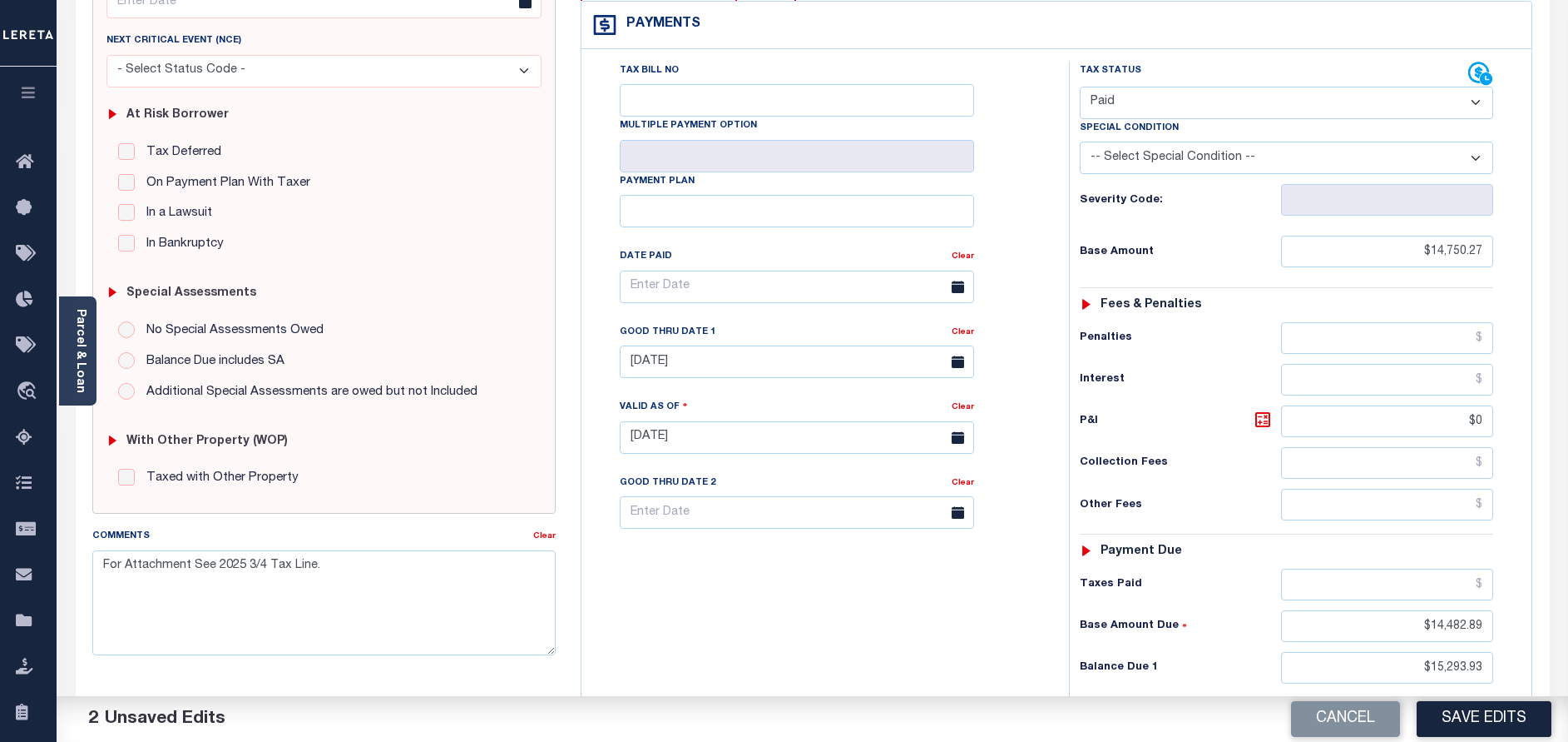
type input "$0.00"
click at [1536, 443] on div "MA STATE Town & Townships - MA TAX TYPE 017.0-0000-0003.0 TAX ID - LOAN SEVERIT…" at bounding box center [1056, 438] width 977 height 1072
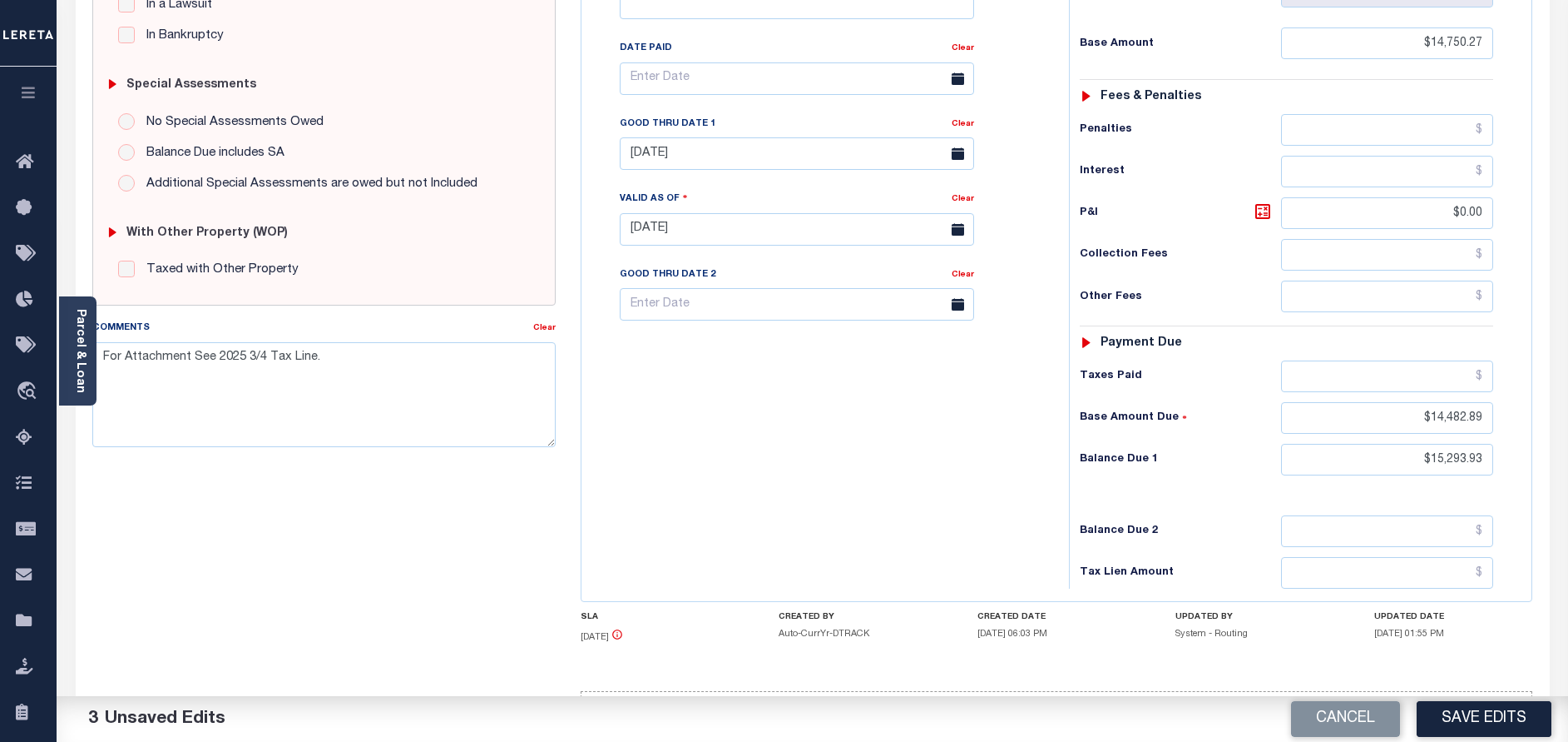
scroll to position [517, 0]
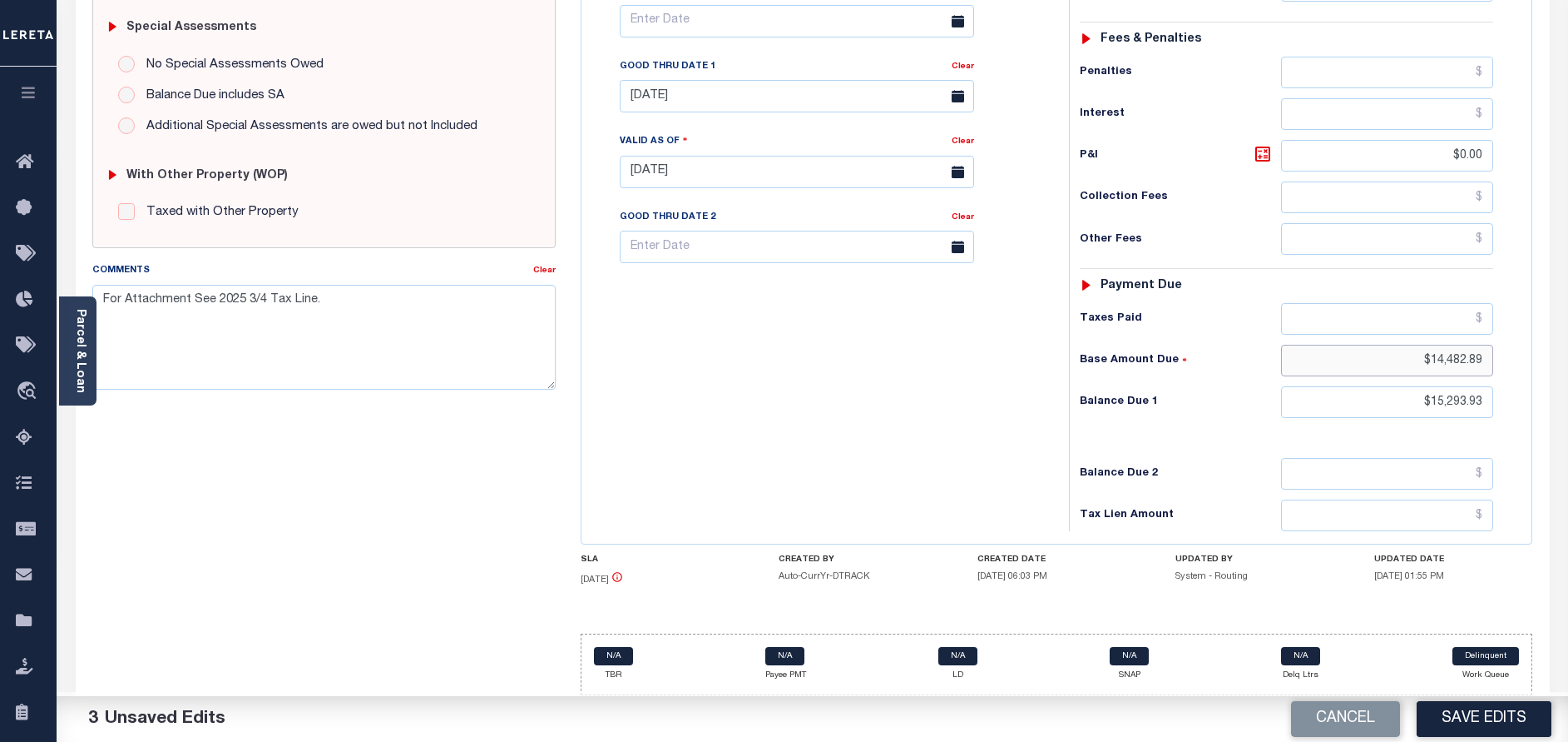
drag, startPoint x: 1431, startPoint y: 364, endPoint x: 1563, endPoint y: 364, distance: 132.0
click at [1563, 364] on div "Parcel & Loan Tax Bill Details 017.0-0000-0003.0 TAX ID AGENCY 2024 TAX YEAR 20…" at bounding box center [812, 146] width 1511 height 1190
type input "$0.00"
click at [1474, 402] on input "$15,293.93" at bounding box center [1387, 402] width 212 height 32
drag, startPoint x: 1433, startPoint y: 404, endPoint x: 1563, endPoint y: 394, distance: 130.4
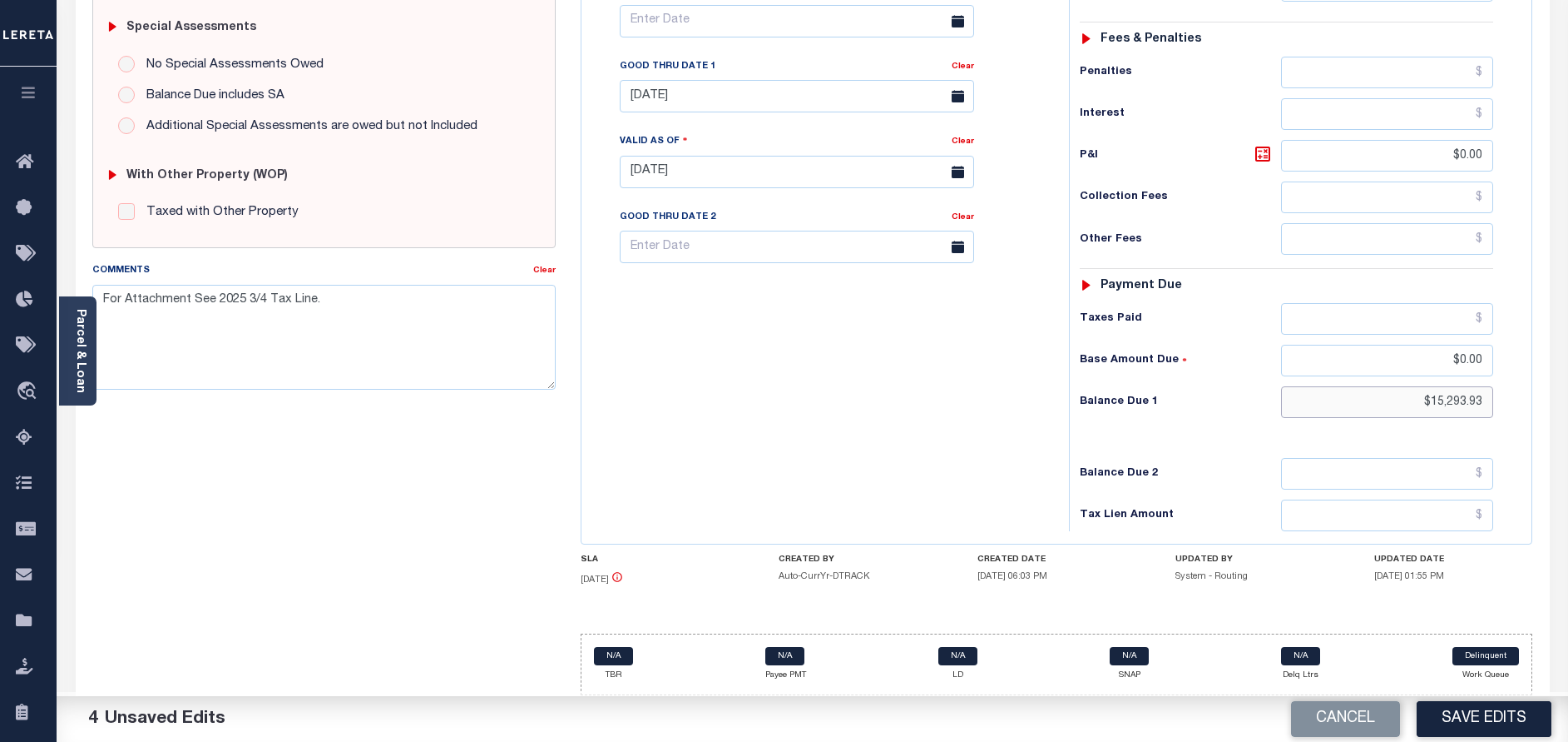
click at [1563, 394] on div "Parcel & Loan Tax Bill Details 017.0-0000-0003.0 TAX ID AGENCY 2024 TAX YEAR 20…" at bounding box center [812, 146] width 1511 height 1190
type input "$0.00"
click at [1226, 387] on div "Balance Due 1 $0.00" at bounding box center [1286, 402] width 414 height 32
click at [1502, 717] on button "Save Edits" at bounding box center [1483, 719] width 135 height 36
checkbox input "false"
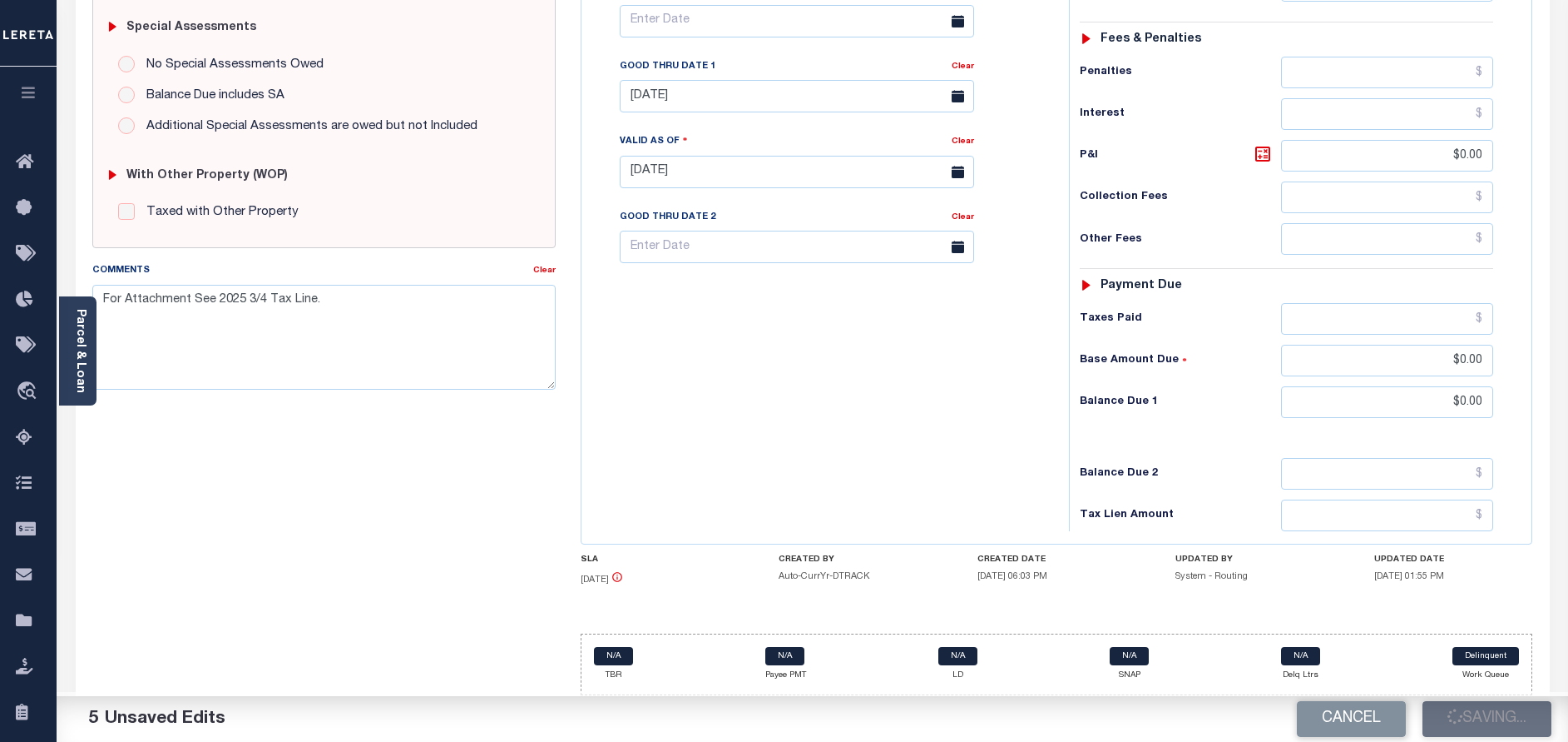
type input "$14,750.27"
type input "$0"
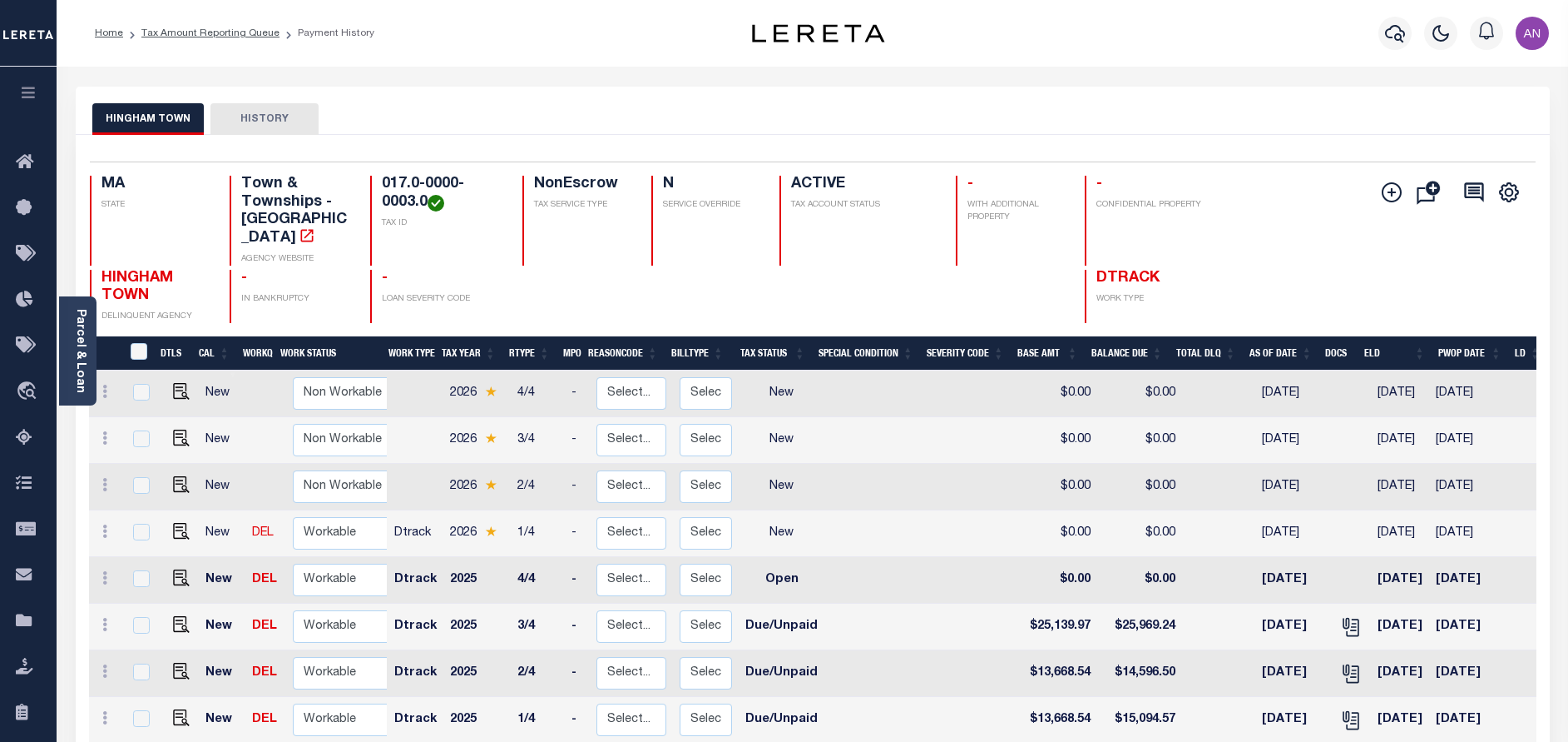
scroll to position [287, 0]
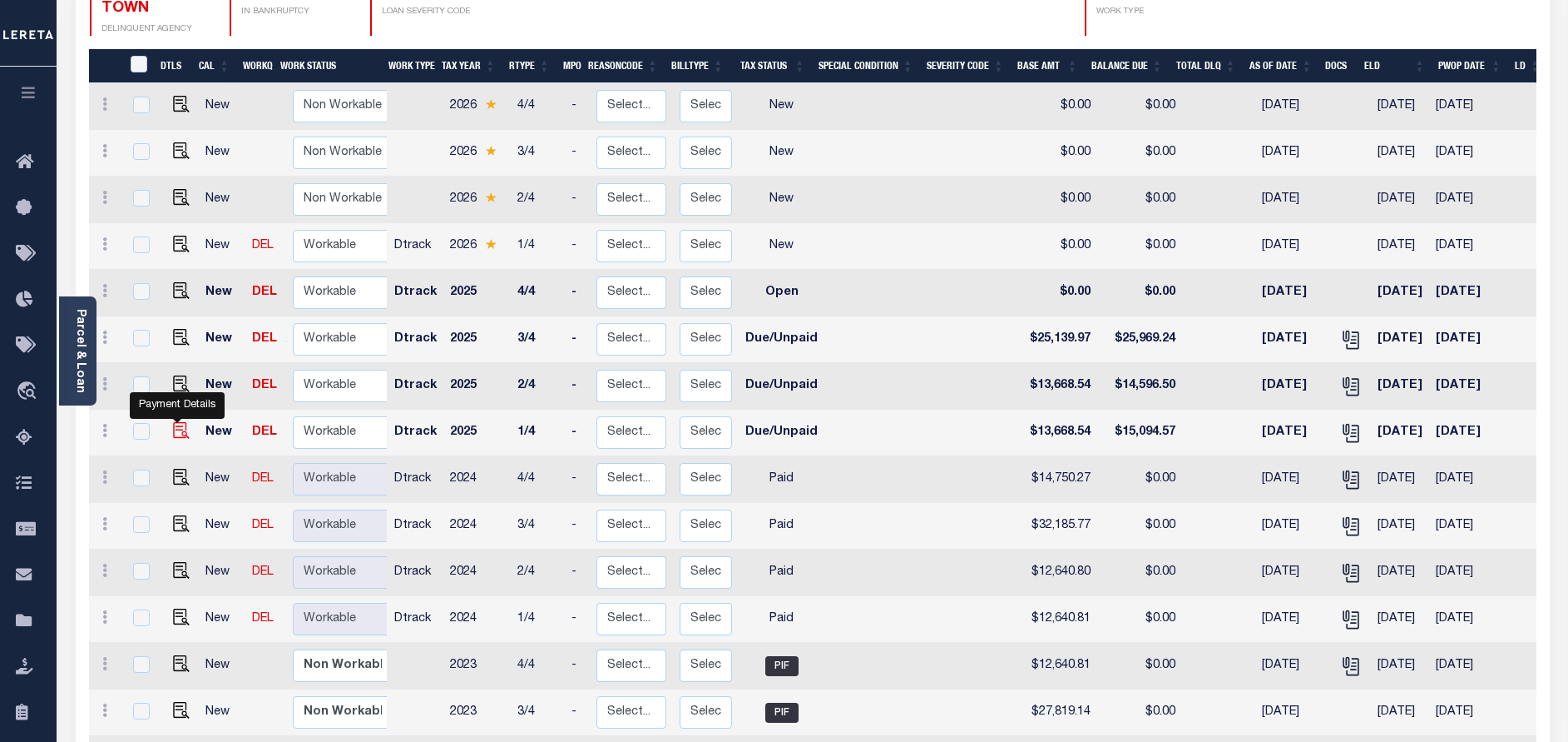
click at [174, 422] on img "" at bounding box center [181, 430] width 17 height 17
checkbox input "true"
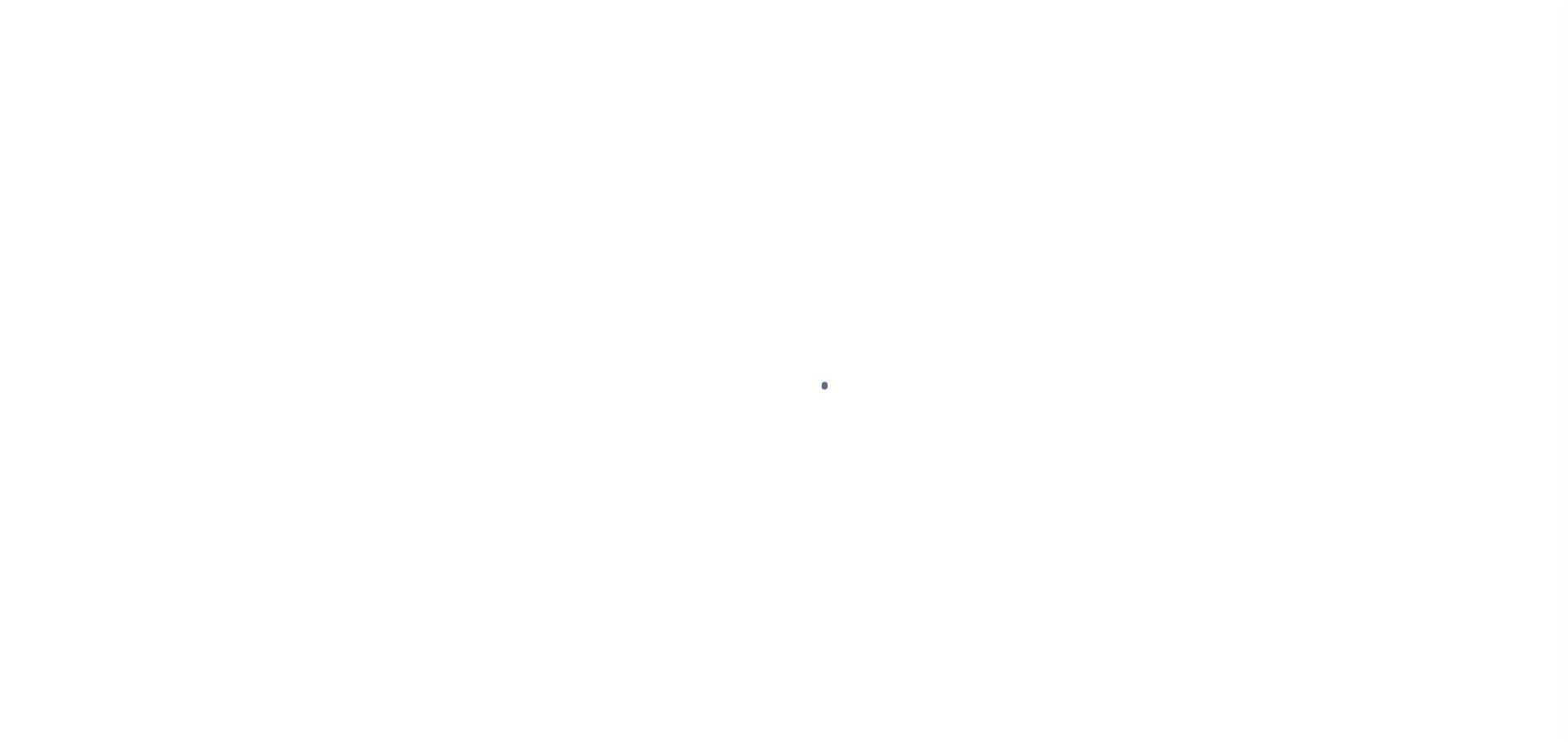
select select "DUE"
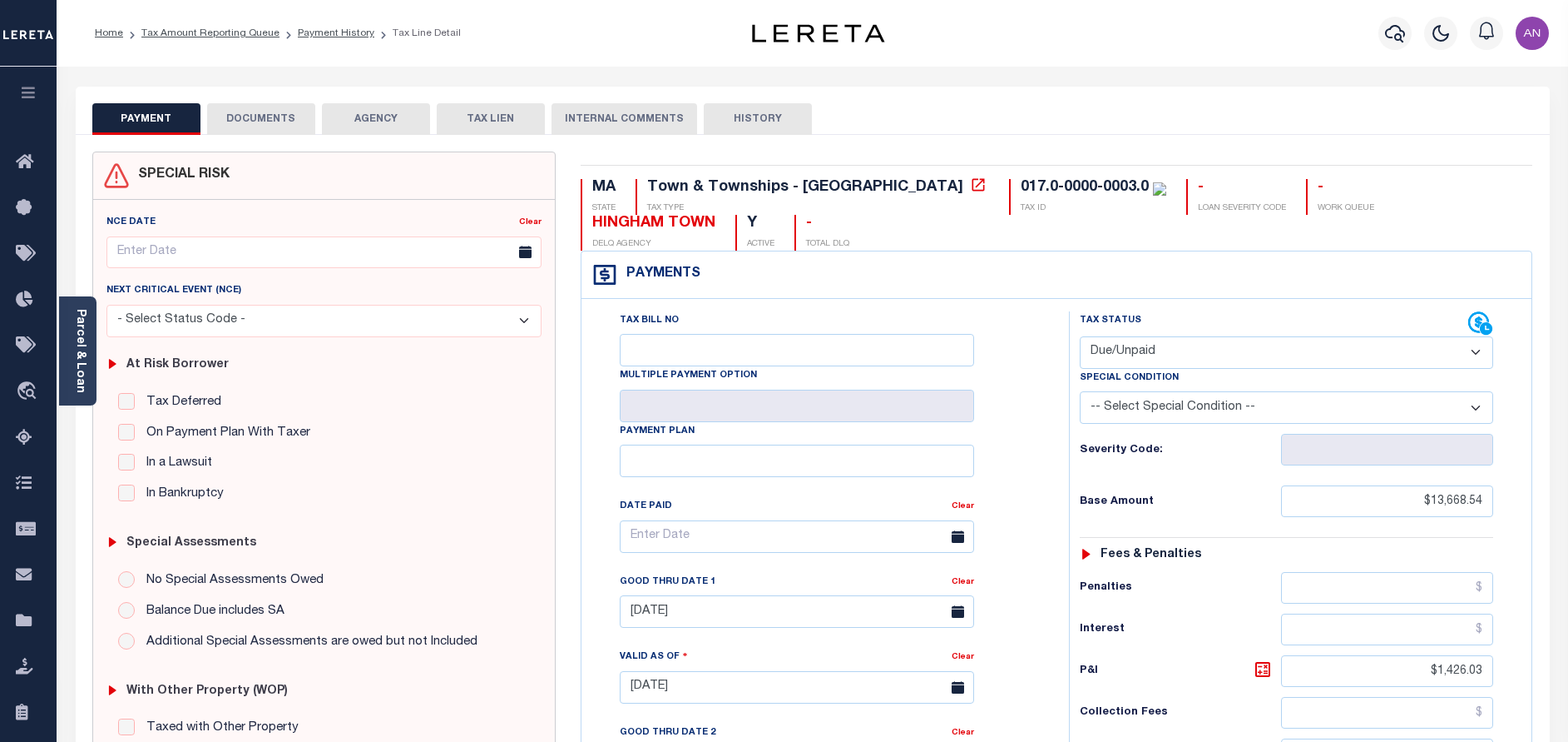
click at [222, 117] on button "DOCUMENTS" at bounding box center [261, 119] width 108 height 32
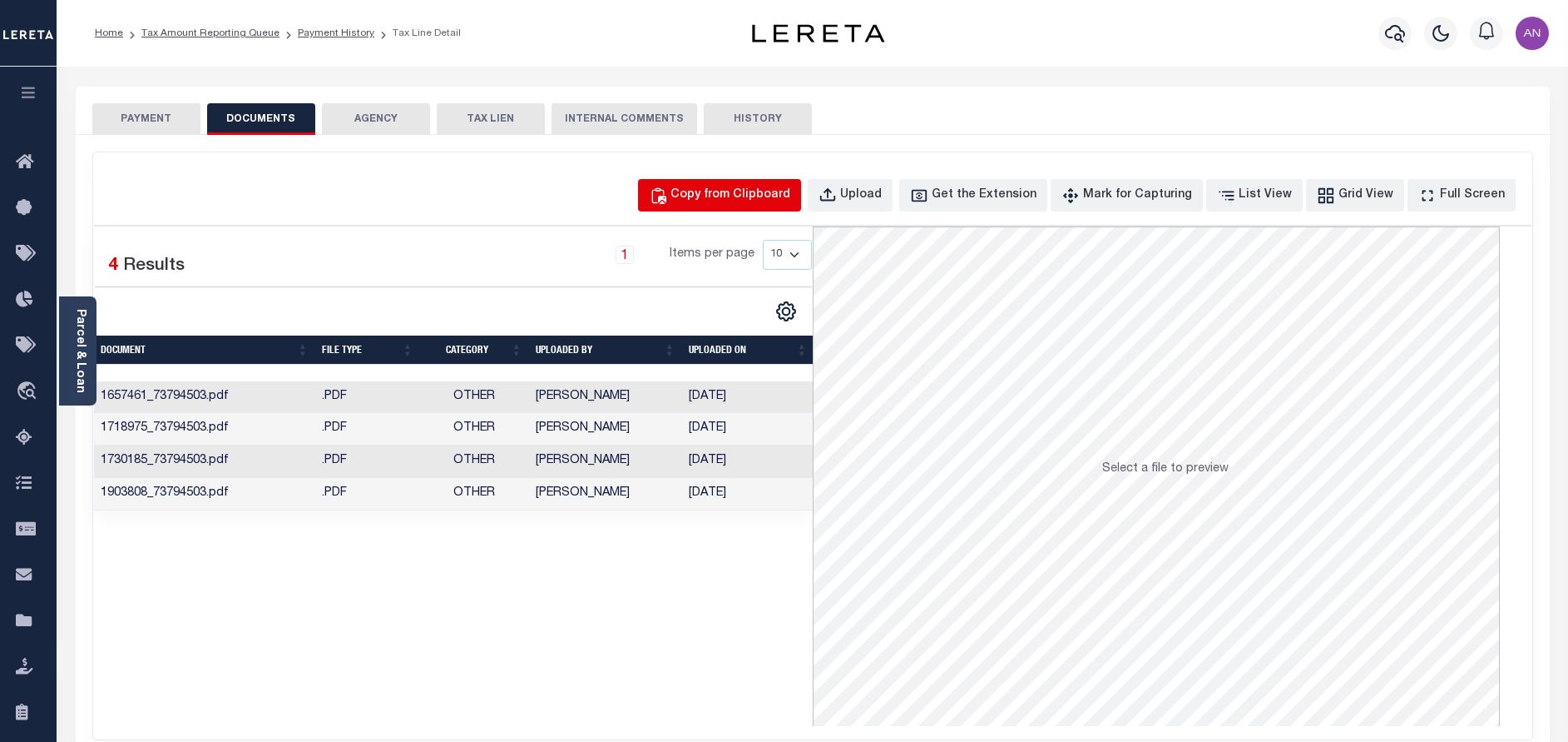
click at [723, 200] on div "Copy from Clipboard" at bounding box center [731, 195] width 120 height 18
select select "POP"
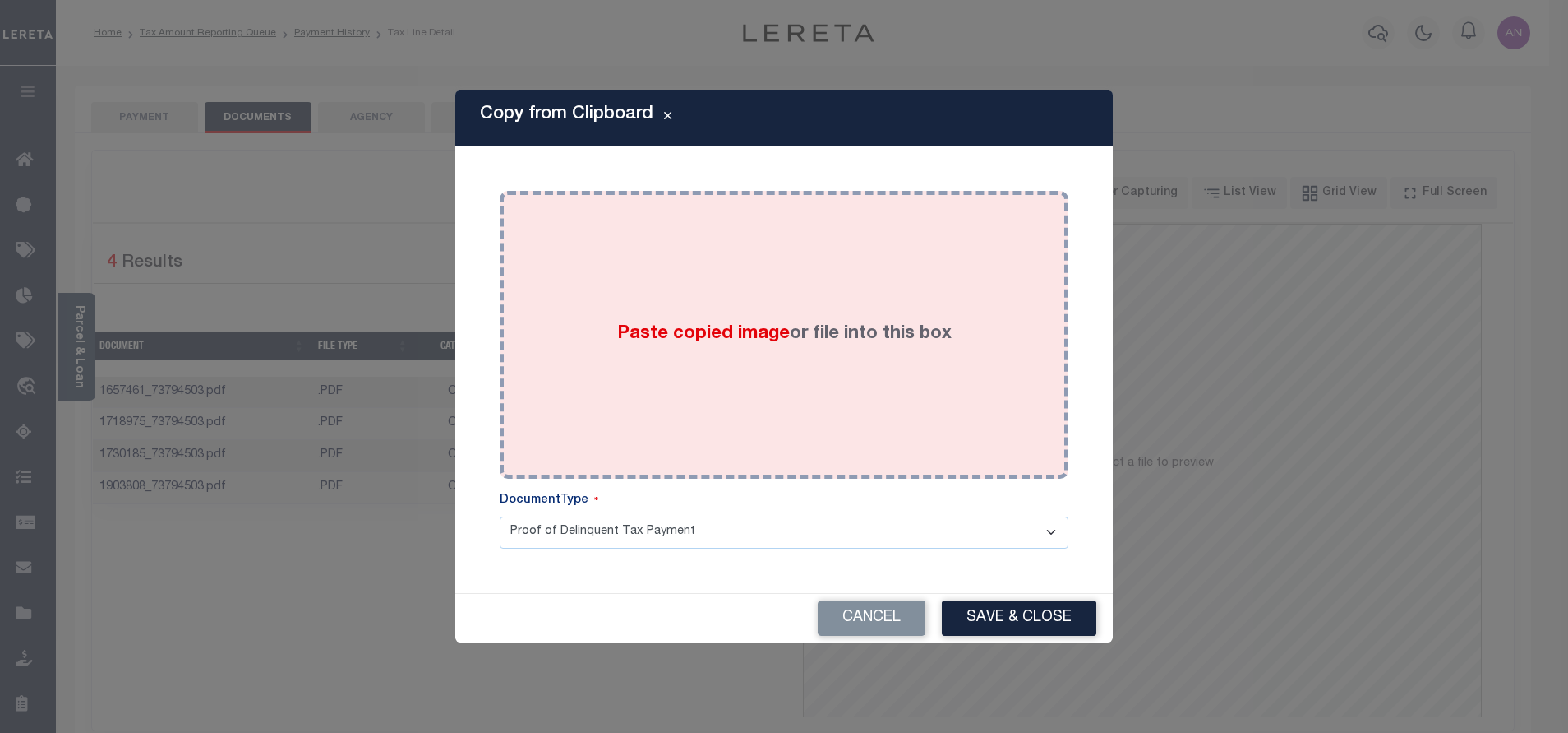
click at [795, 260] on div "Paste copied image or file into this box" at bounding box center [784, 335] width 544 height 263
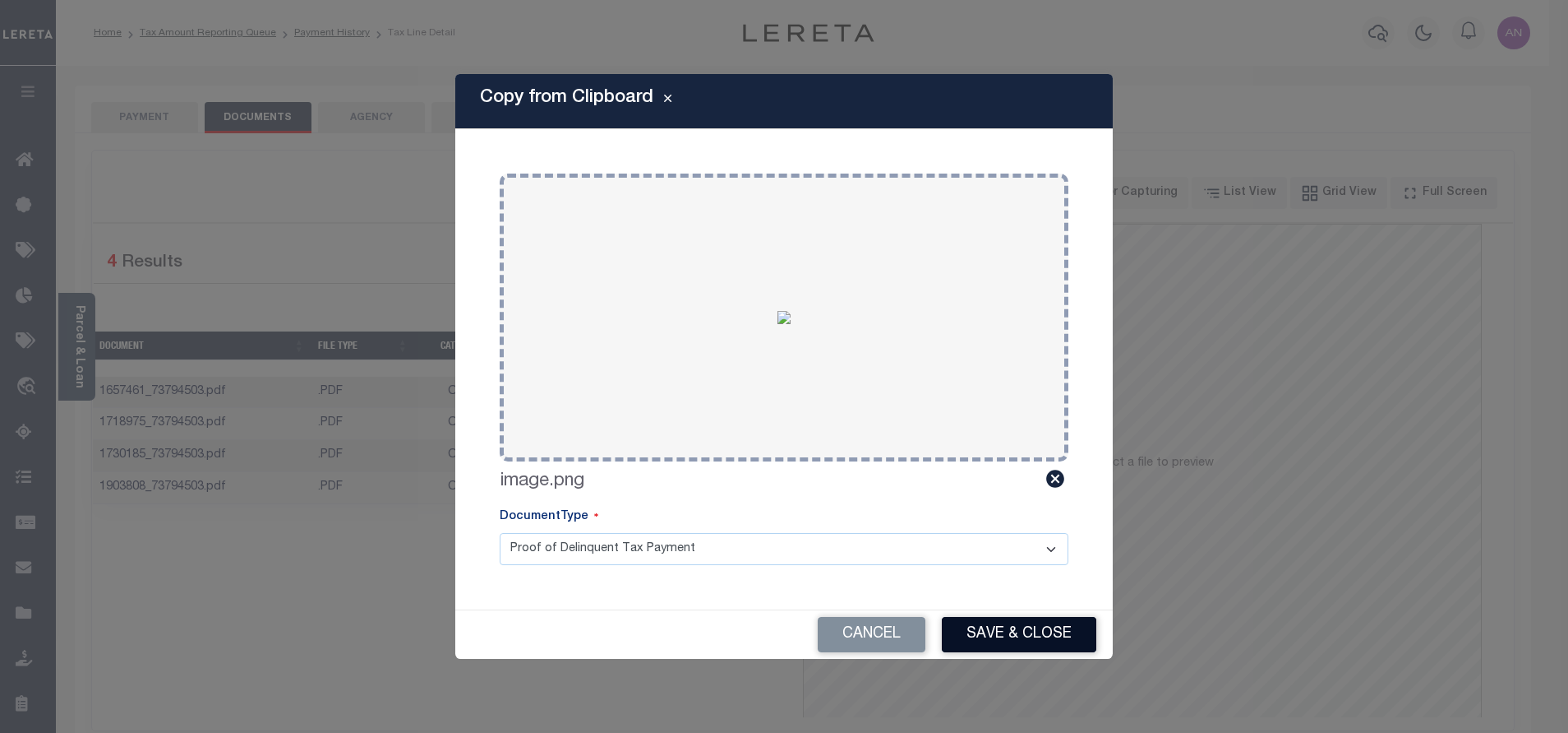
click at [1023, 645] on button "Save & Close" at bounding box center [1019, 634] width 154 height 36
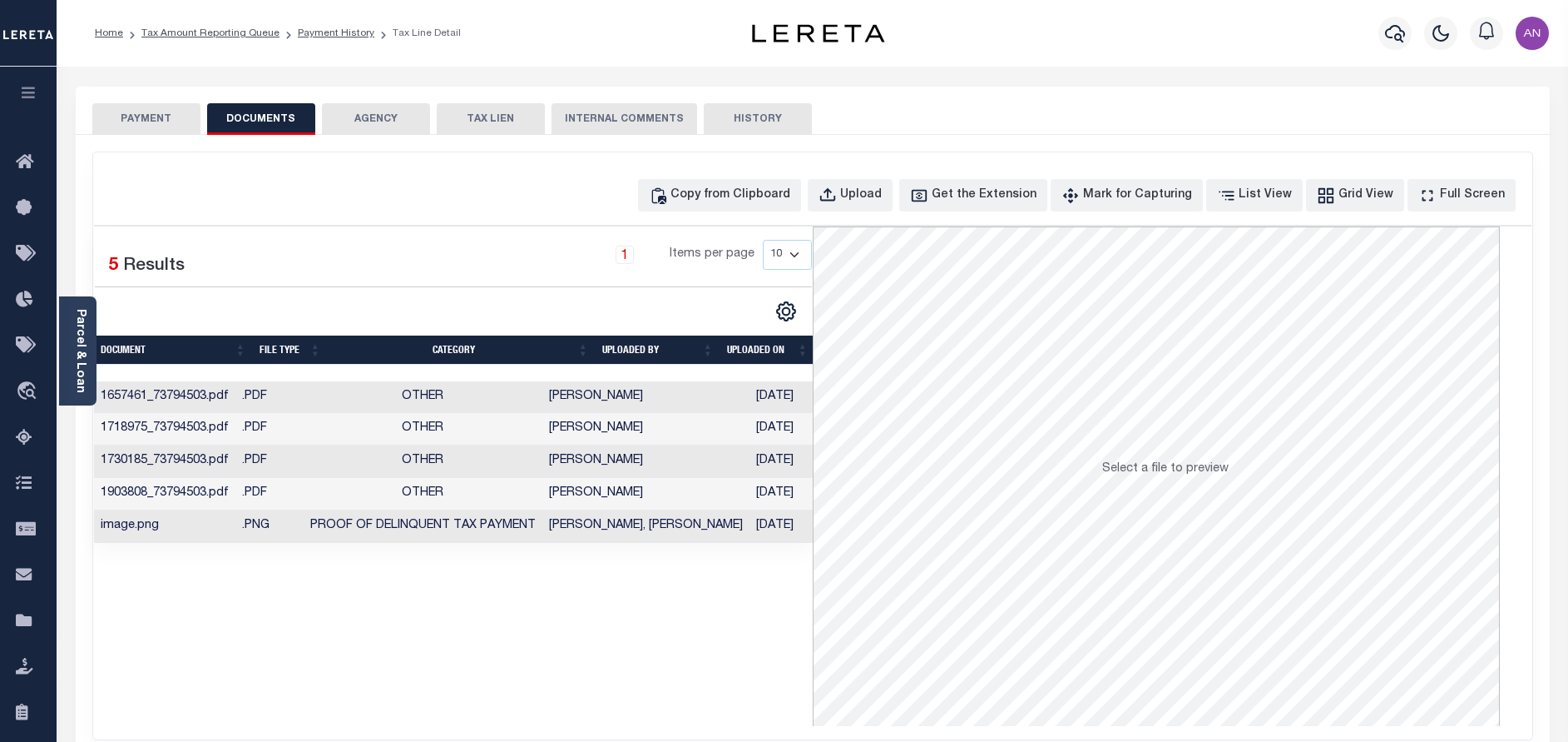
click at [157, 126] on button "PAYMENT" at bounding box center [146, 119] width 108 height 32
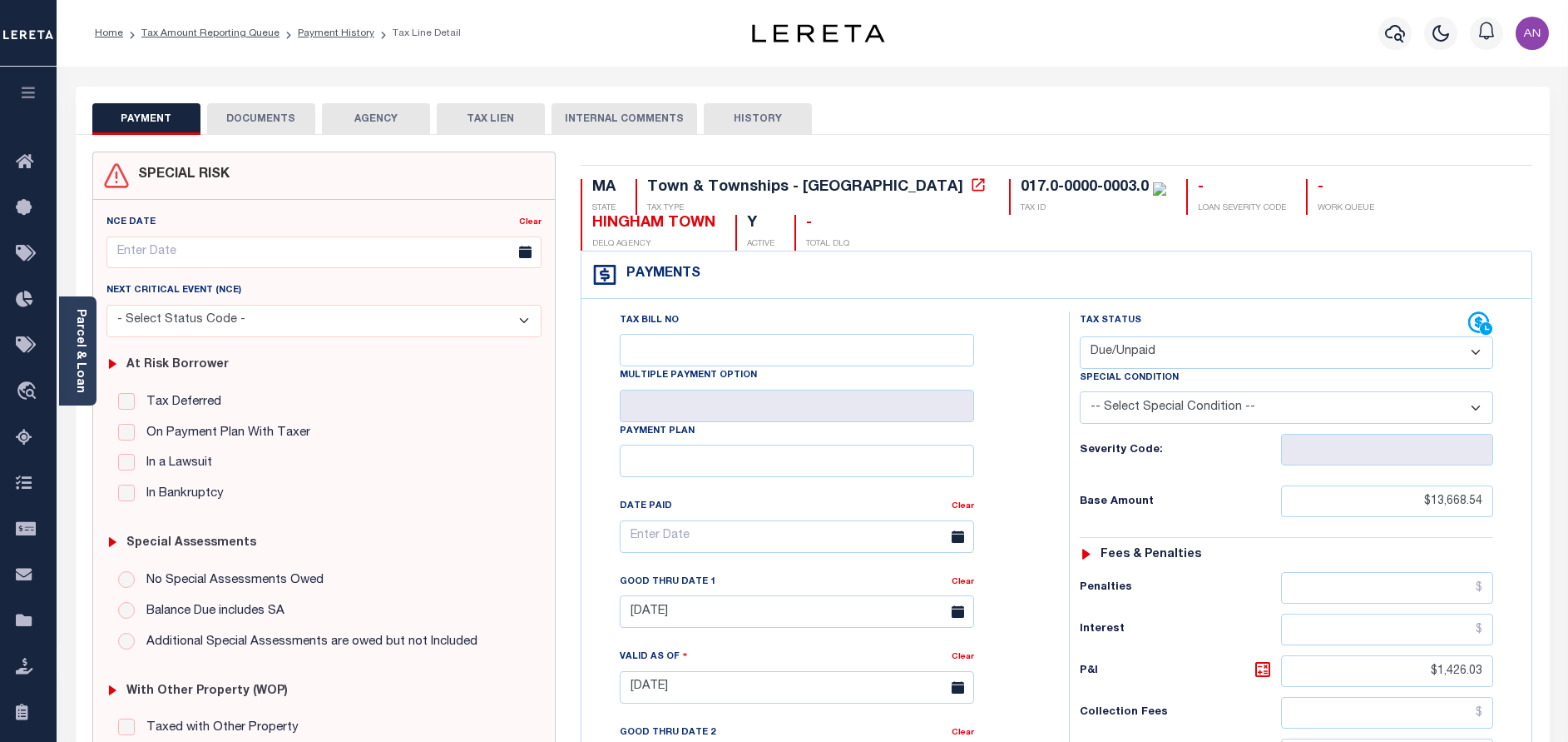
click at [1124, 338] on select "- Select Status Code - Open Due/Unpaid Paid Incomplete No Tax Due Internal Refu…" at bounding box center [1286, 352] width 414 height 32
select select "PYD"
click at [1079, 337] on select "- Select Status Code - Open Due/Unpaid Paid Incomplete No Tax Due Internal Refu…" at bounding box center [1286, 352] width 414 height 32
type input "[DATE]"
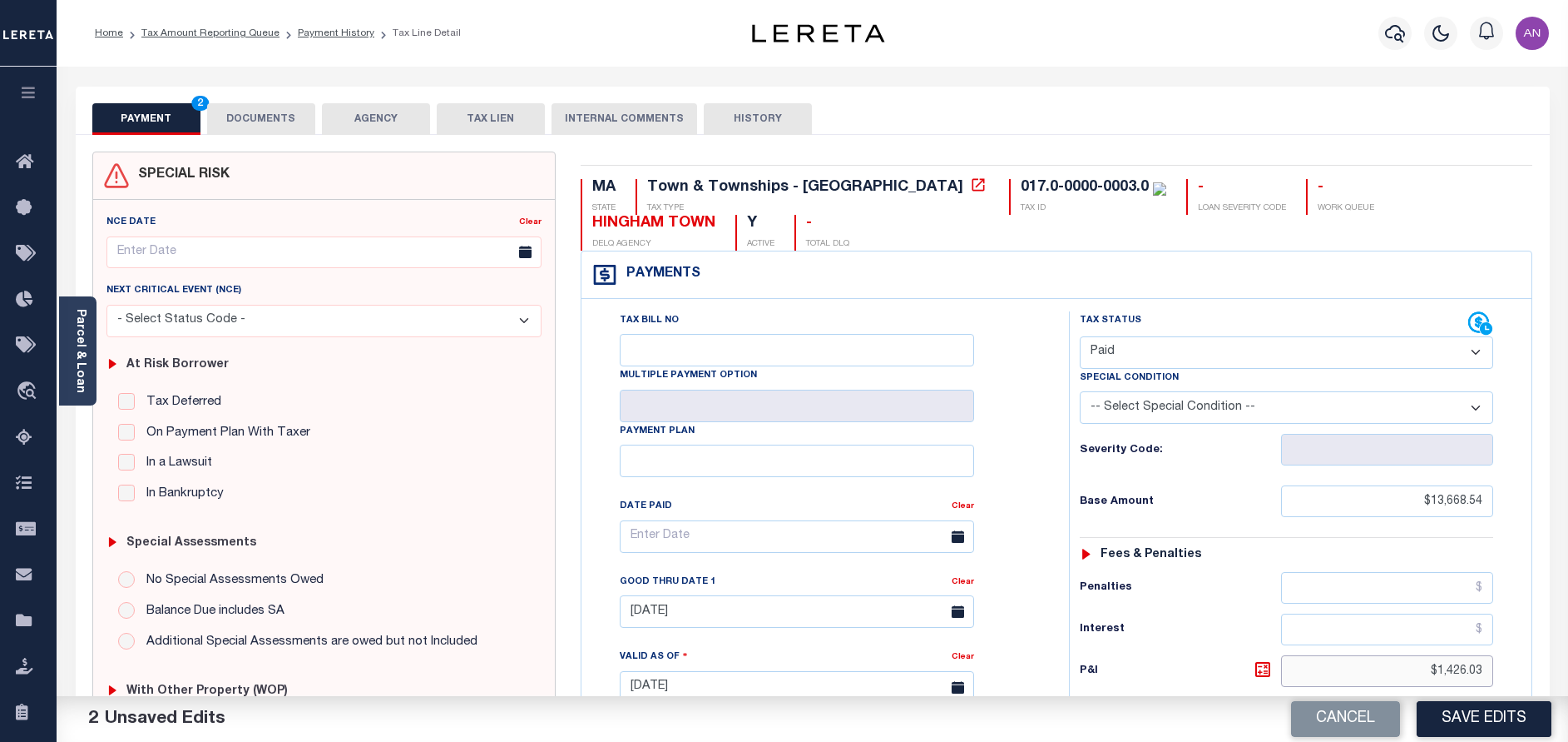
drag, startPoint x: 1446, startPoint y: 673, endPoint x: 1526, endPoint y: 676, distance: 80.1
click at [1526, 676] on div "Tax Status Status" at bounding box center [1291, 678] width 471 height 735
type input "$"
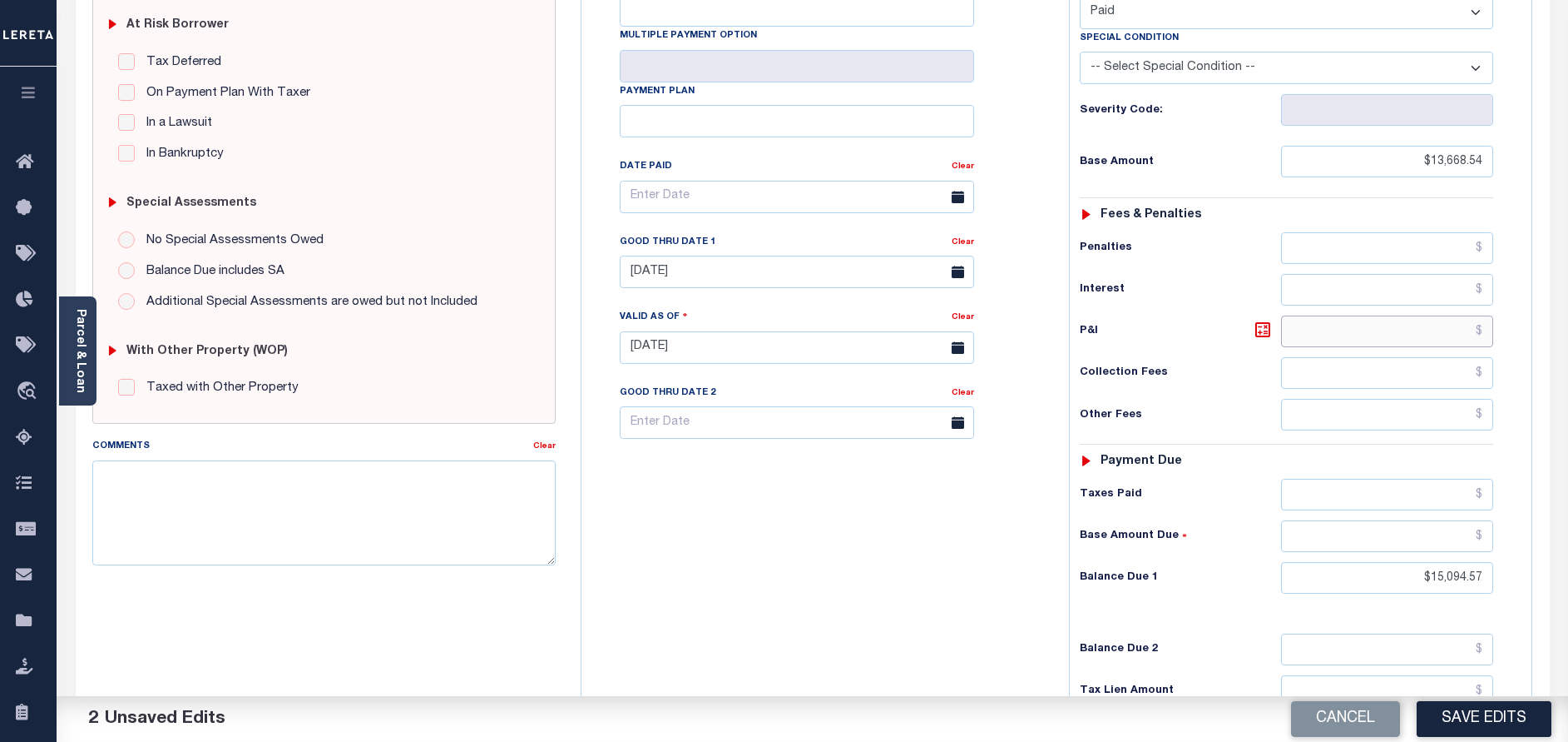
scroll to position [499, 0]
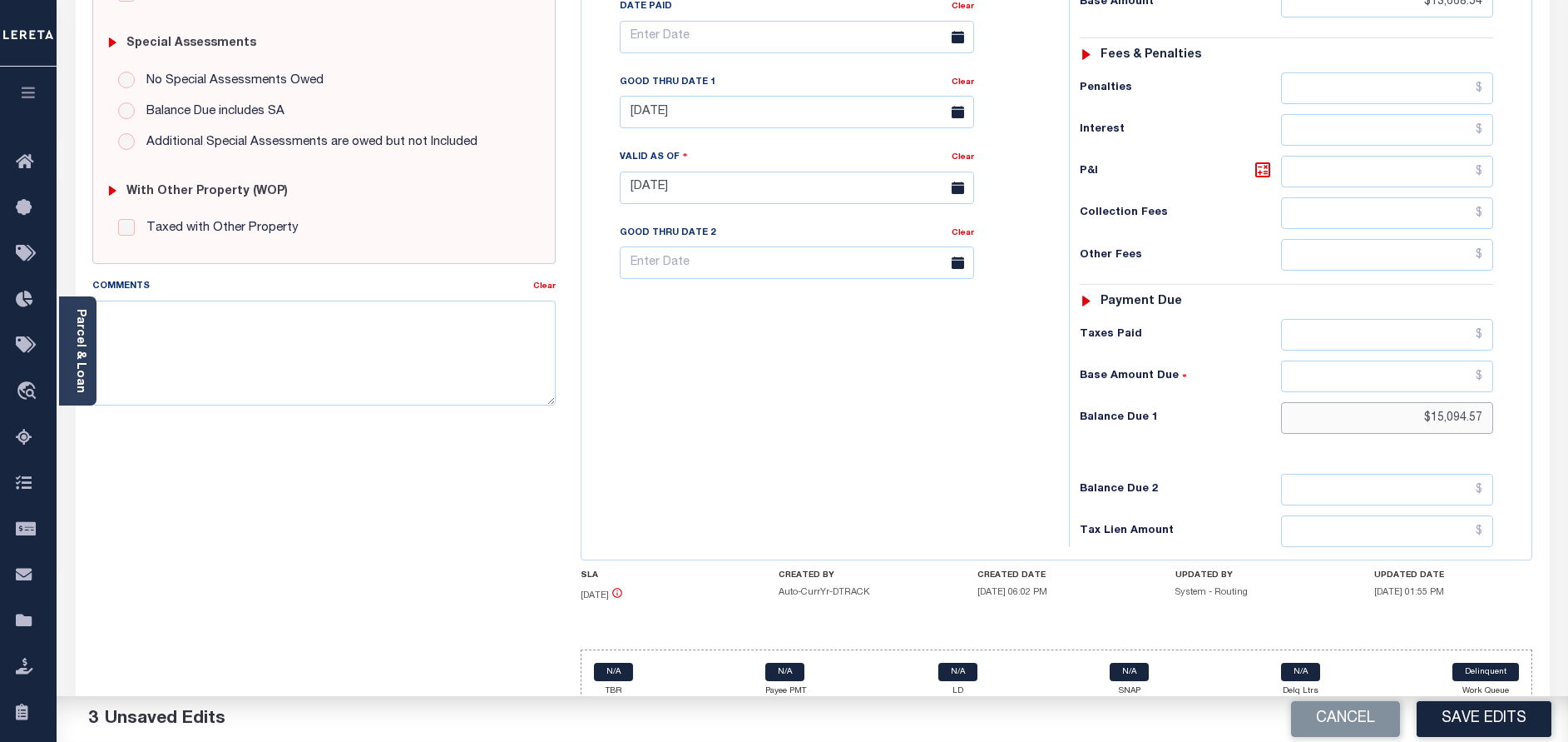
drag, startPoint x: 1429, startPoint y: 420, endPoint x: 1524, endPoint y: 420, distance: 95.0
click at [1524, 420] on div "Tax Status Status" at bounding box center [1291, 179] width 471 height 735
type input "$0.00"
click at [936, 443] on div "Tax Bill No Multiple Payment Option Payment Plan Clear" at bounding box center [820, 179] width 471 height 735
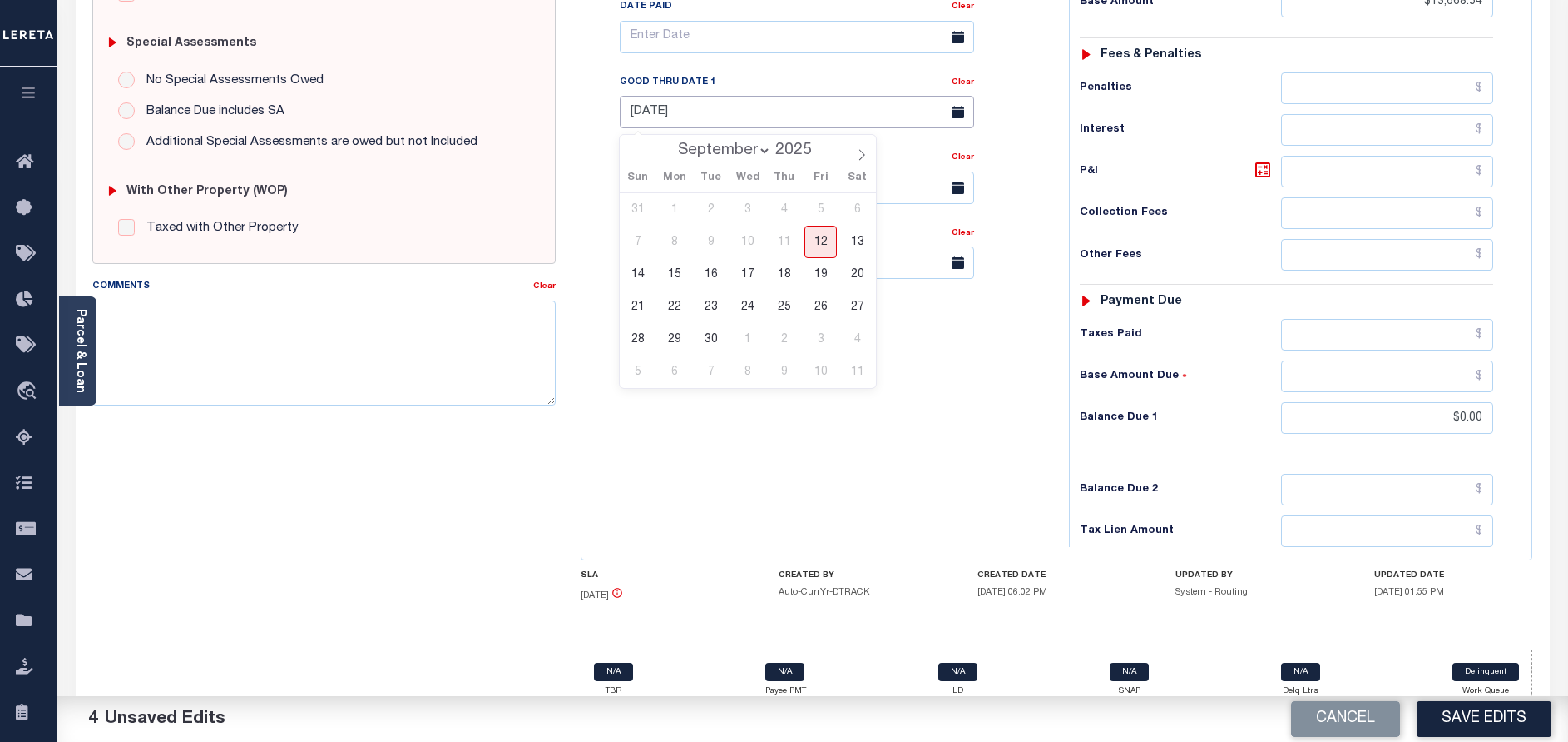
click at [742, 124] on input "04/30/2025" at bounding box center [796, 112] width 355 height 32
click at [892, 442] on div "Tax Bill No Multiple Payment Option Payment Plan Clear" at bounding box center [820, 179] width 471 height 735
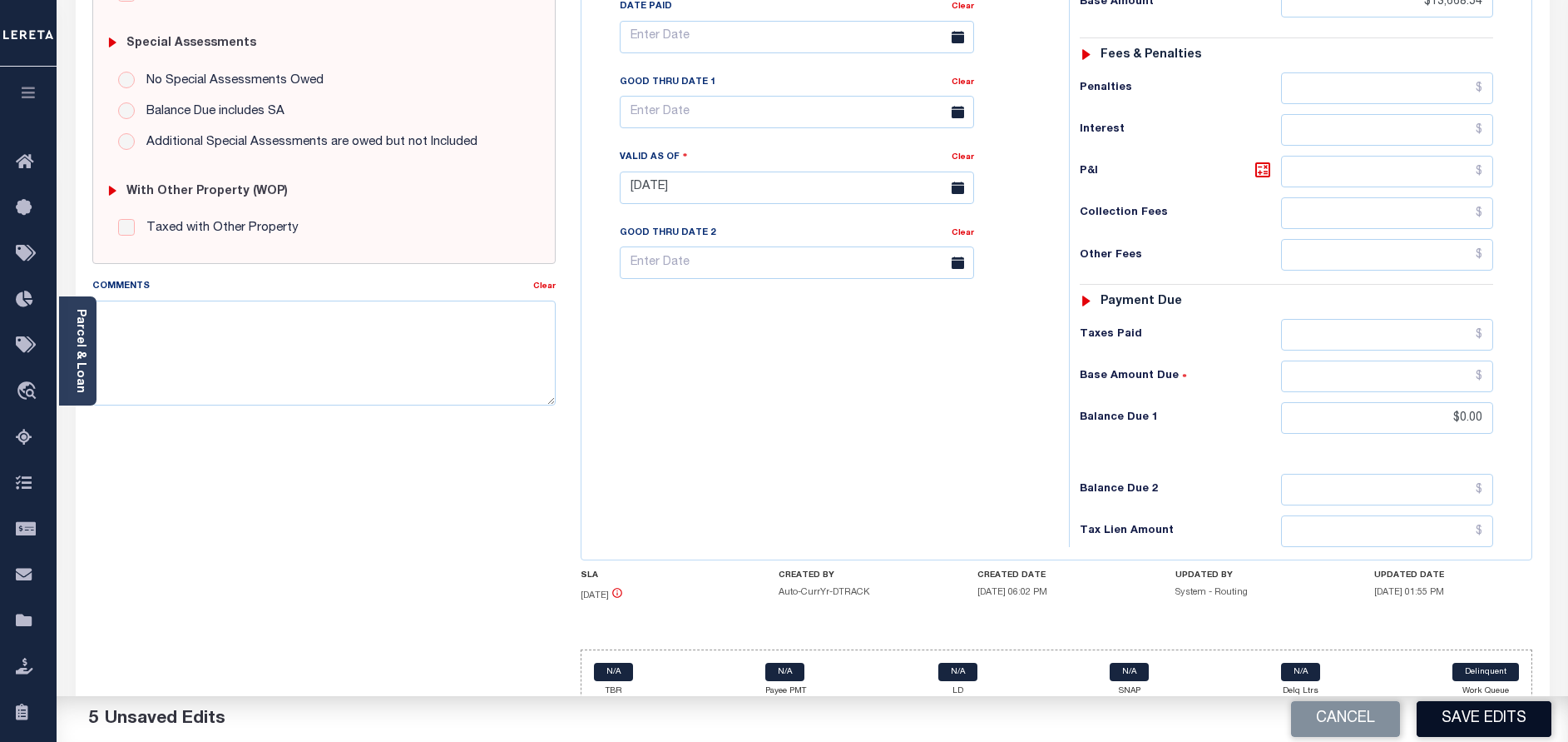
click at [1480, 710] on button "Save Edits" at bounding box center [1483, 719] width 135 height 36
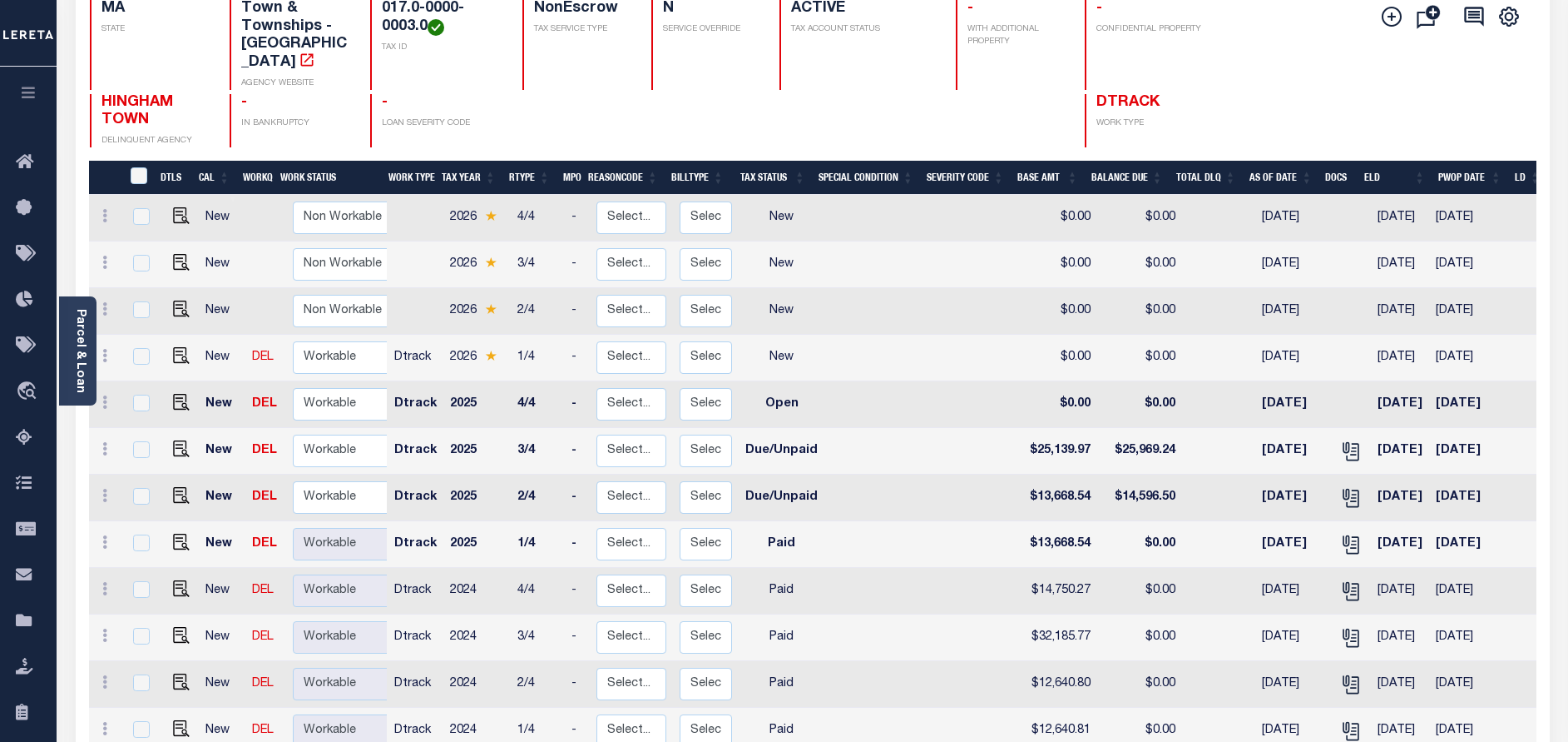
scroll to position [250, 0]
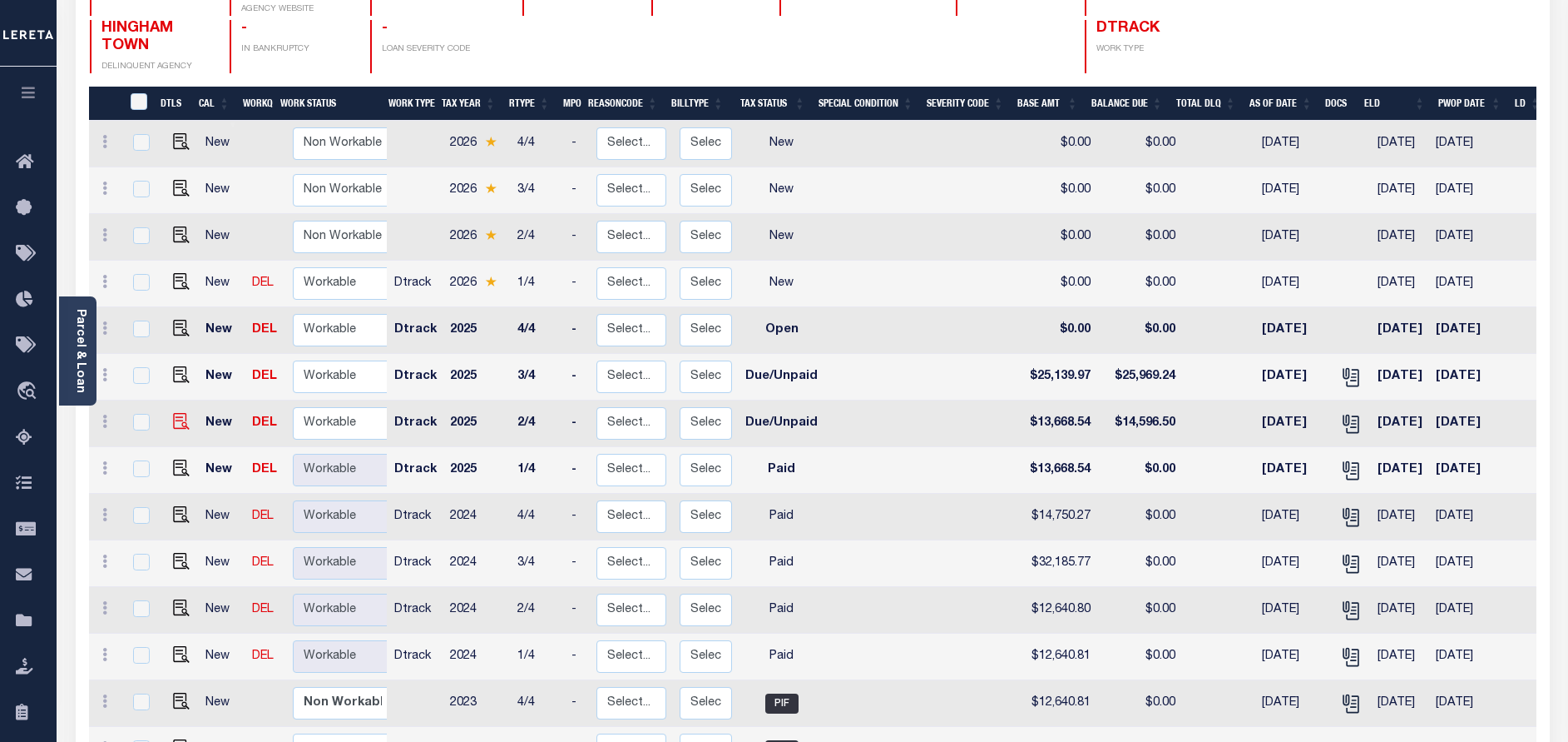
click at [175, 413] on img at bounding box center [181, 421] width 17 height 17
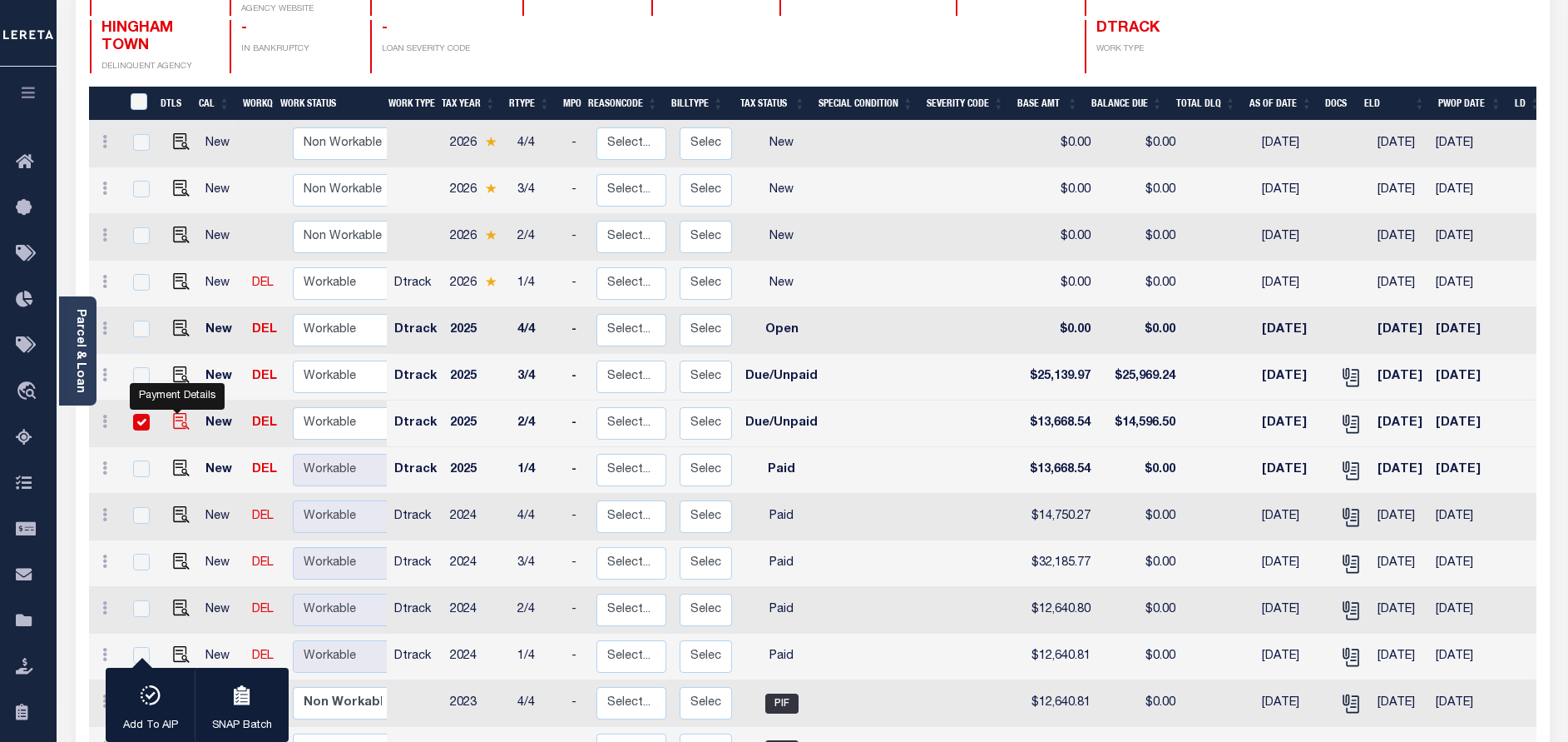
checkbox input "true"
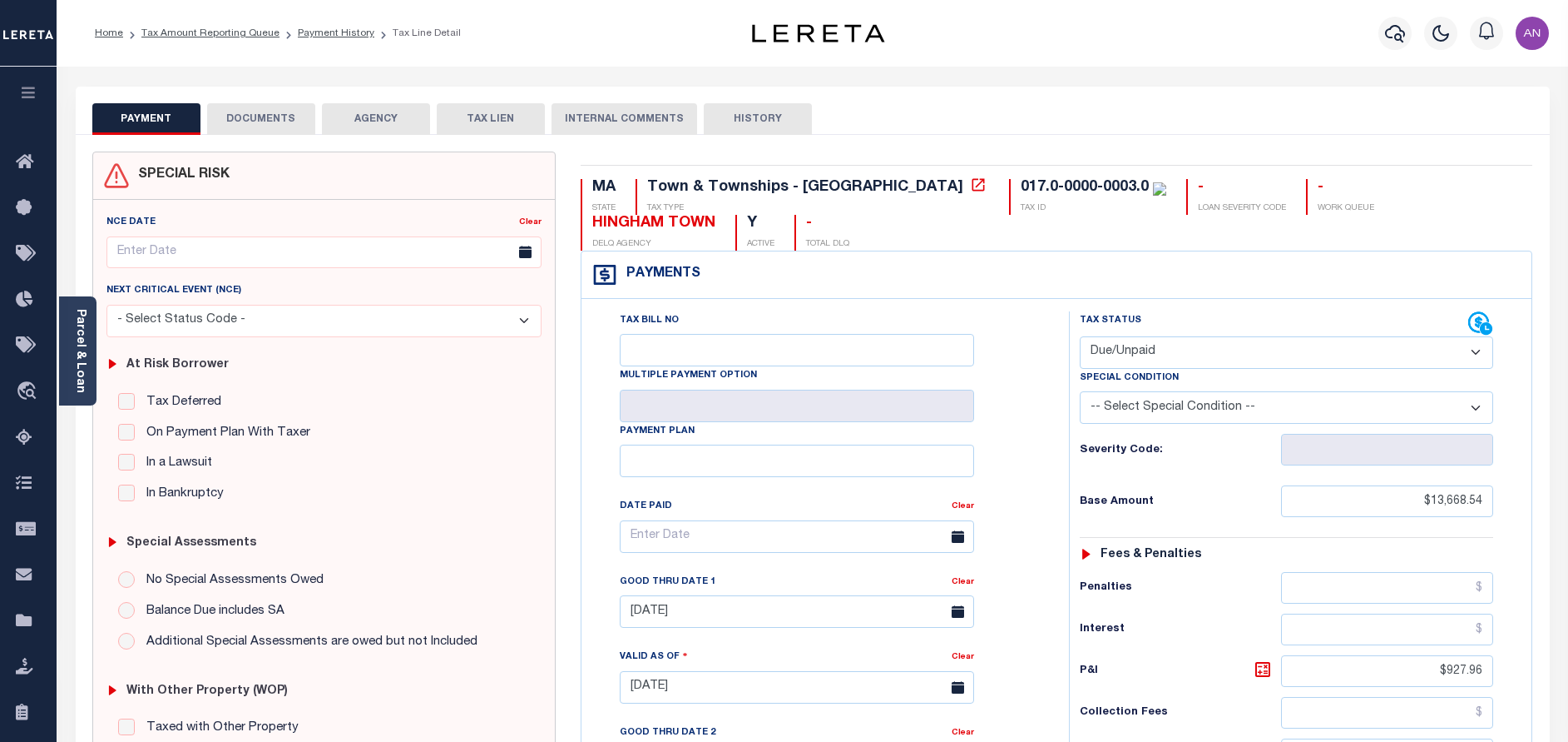
click at [1193, 355] on select "- Select Status Code - Open Due/Unpaid Paid Incomplete No Tax Due Internal Refu…" at bounding box center [1286, 352] width 414 height 32
select select "PYD"
click at [1079, 337] on select "- Select Status Code - Open Due/Unpaid Paid Incomplete No Tax Due Internal Refu…" at bounding box center [1286, 352] width 414 height 32
type input "[DATE]"
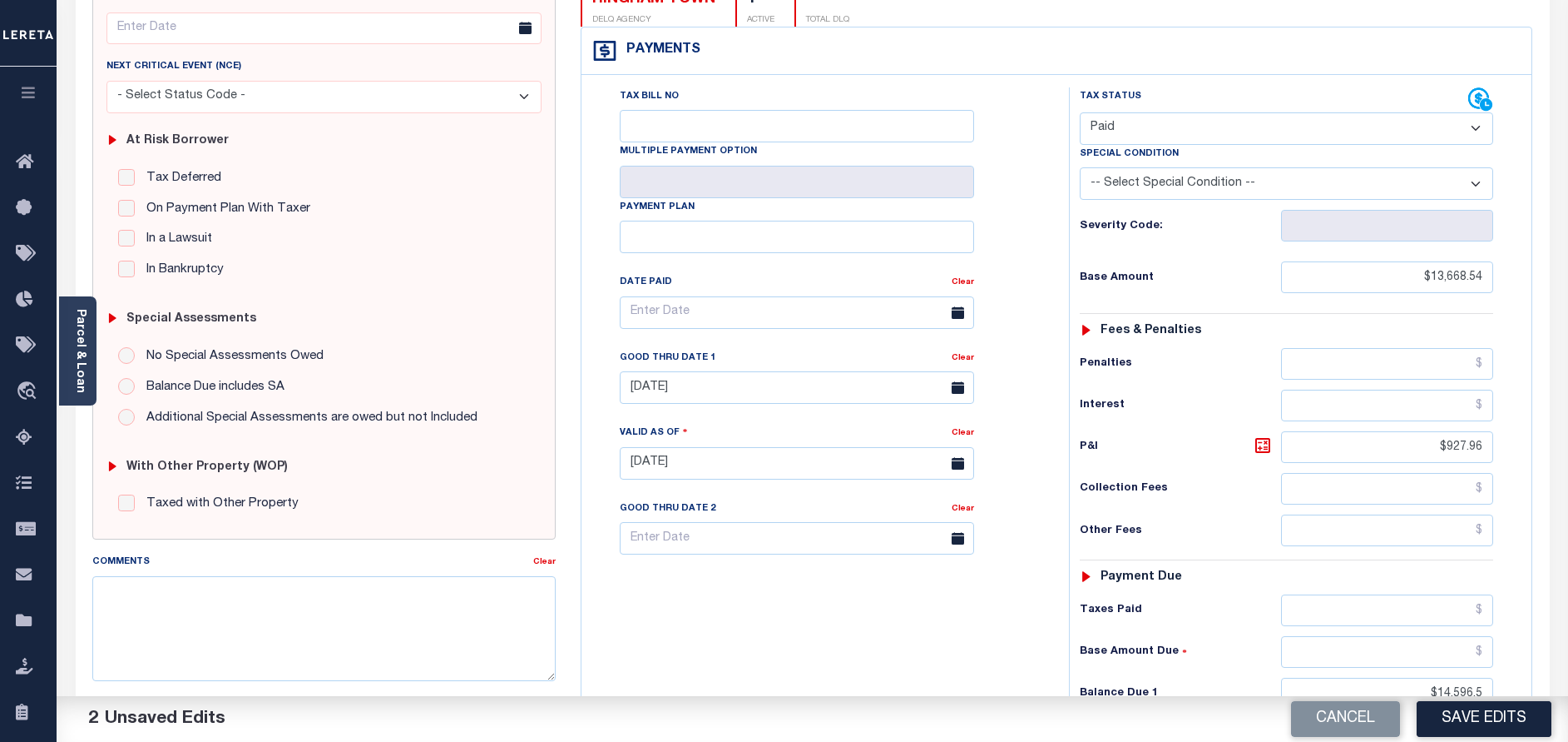
scroll to position [375, 0]
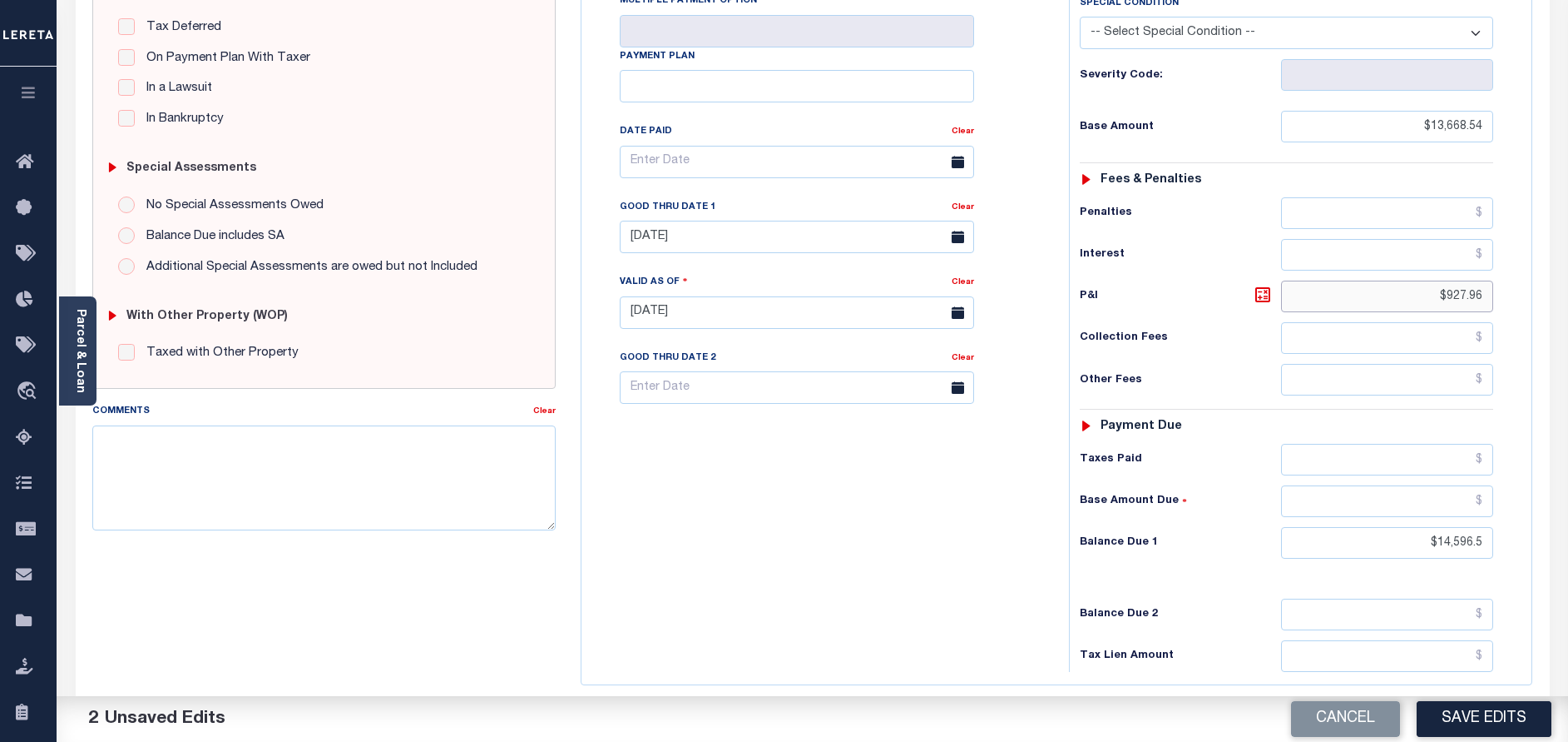
drag, startPoint x: 1449, startPoint y: 301, endPoint x: 1550, endPoint y: 290, distance: 101.6
click at [1550, 290] on div "PAYMENT 2 DOCUMENTS AGENCY DELINQUENT PAYEE" at bounding box center [812, 299] width 1499 height 1175
type input "$.00"
drag, startPoint x: 1436, startPoint y: 548, endPoint x: 1527, endPoint y: 546, distance: 91.0
click at [1527, 546] on div "Tax Status Status" at bounding box center [1291, 304] width 471 height 735
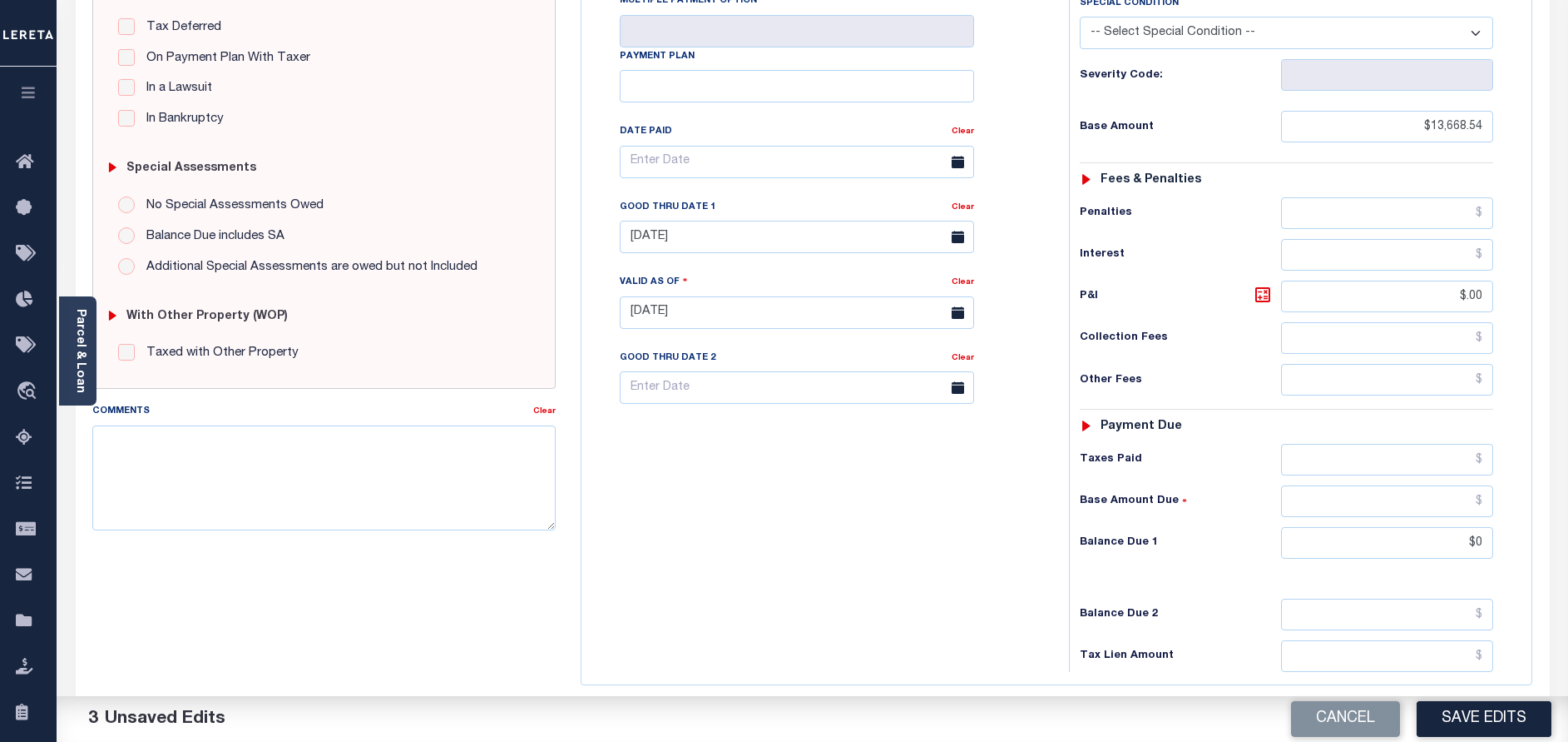
type input "$0.00"
click at [1523, 505] on div "Tax Status Status" at bounding box center [1291, 304] width 471 height 735
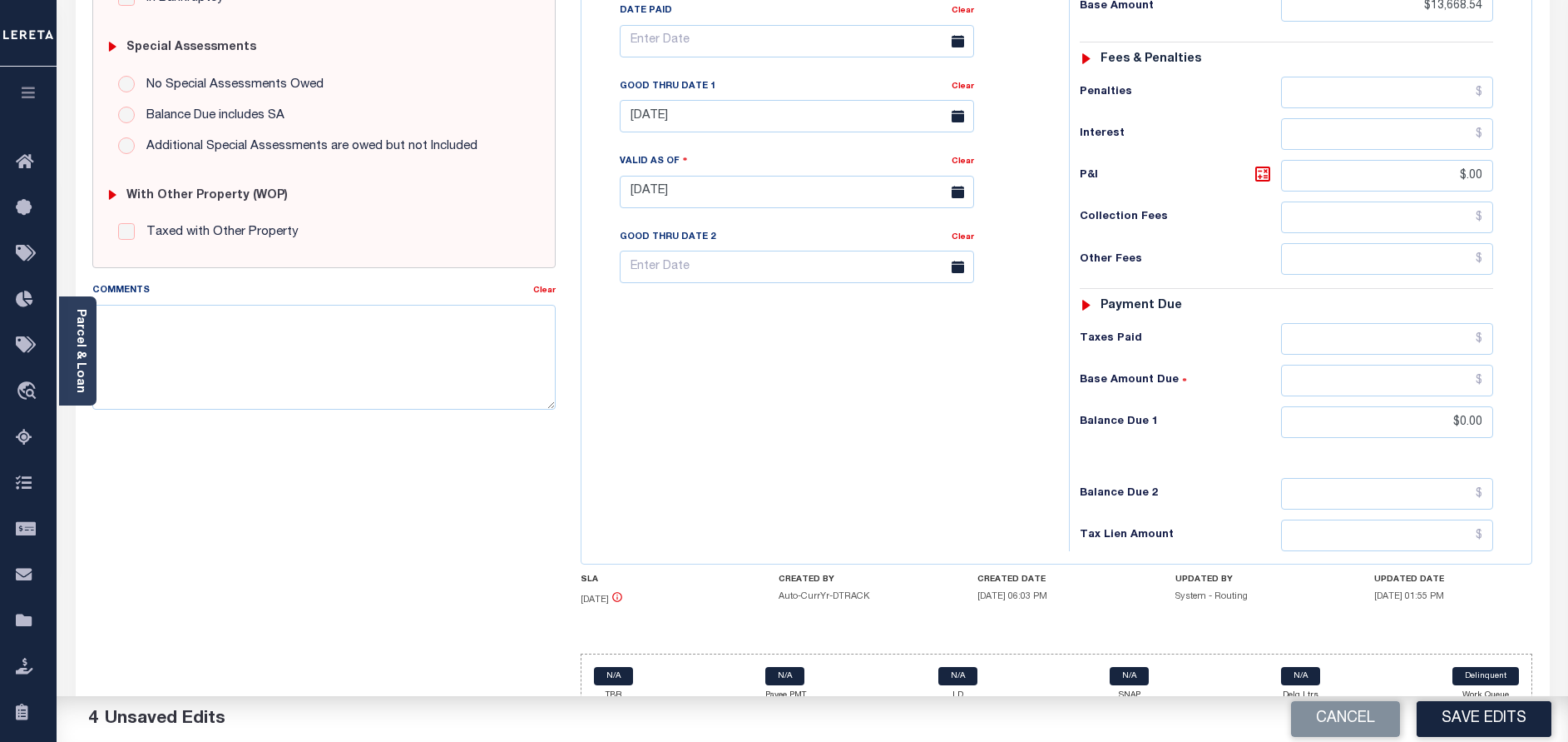
scroll to position [522, 0]
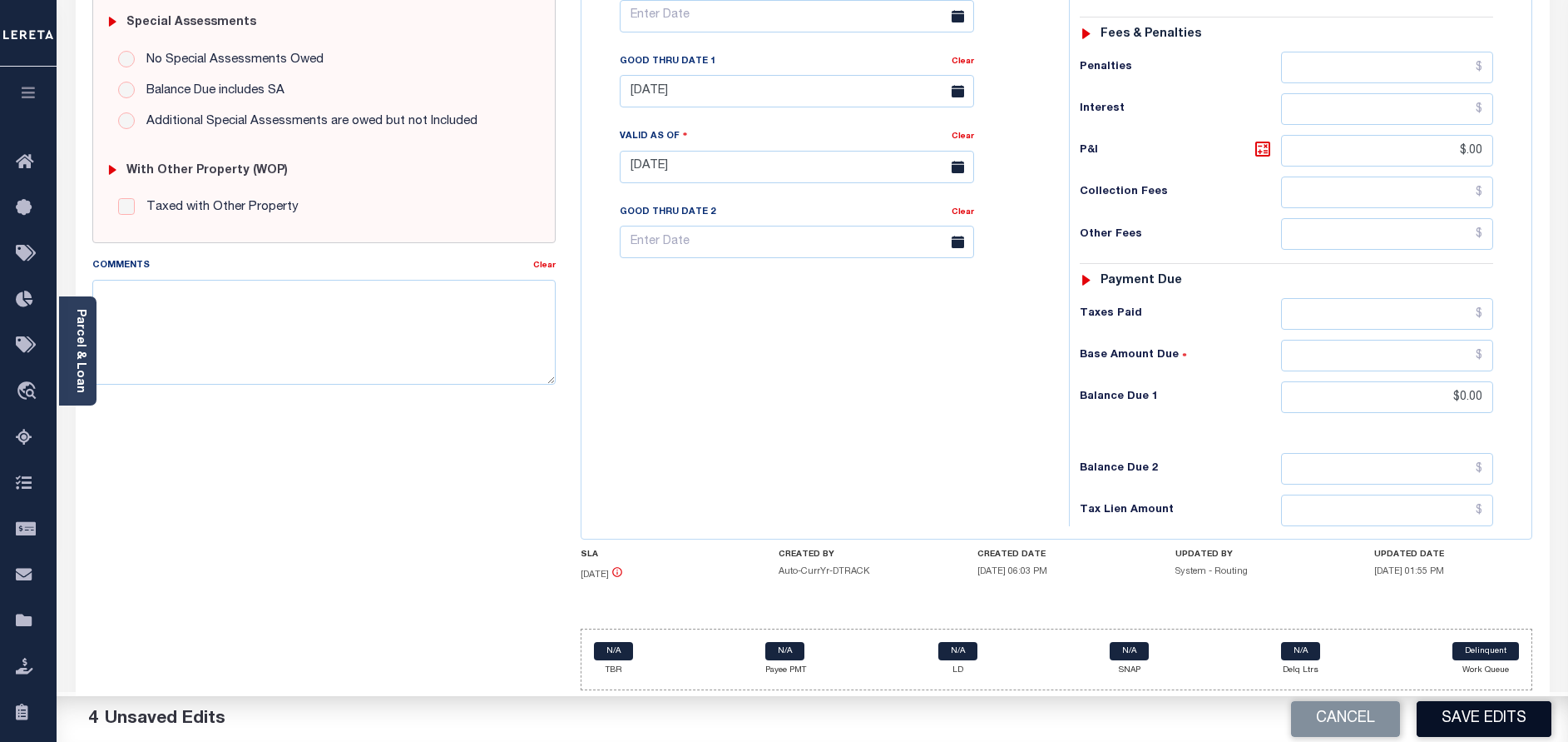
click at [1521, 701] on button "Save Edits" at bounding box center [1483, 719] width 135 height 36
checkbox input "false"
type input "$13,668.54"
type input "$0"
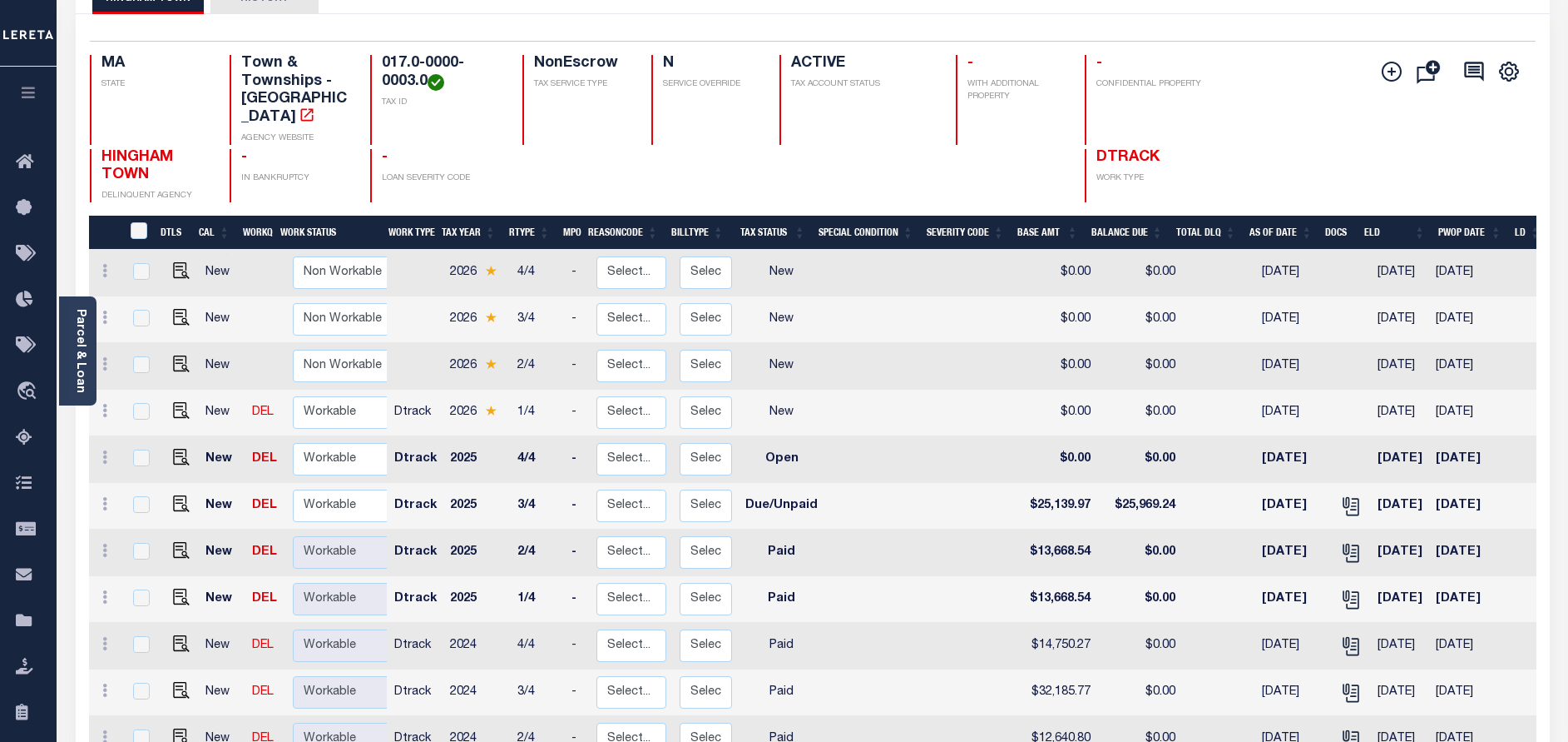
scroll to position [125, 0]
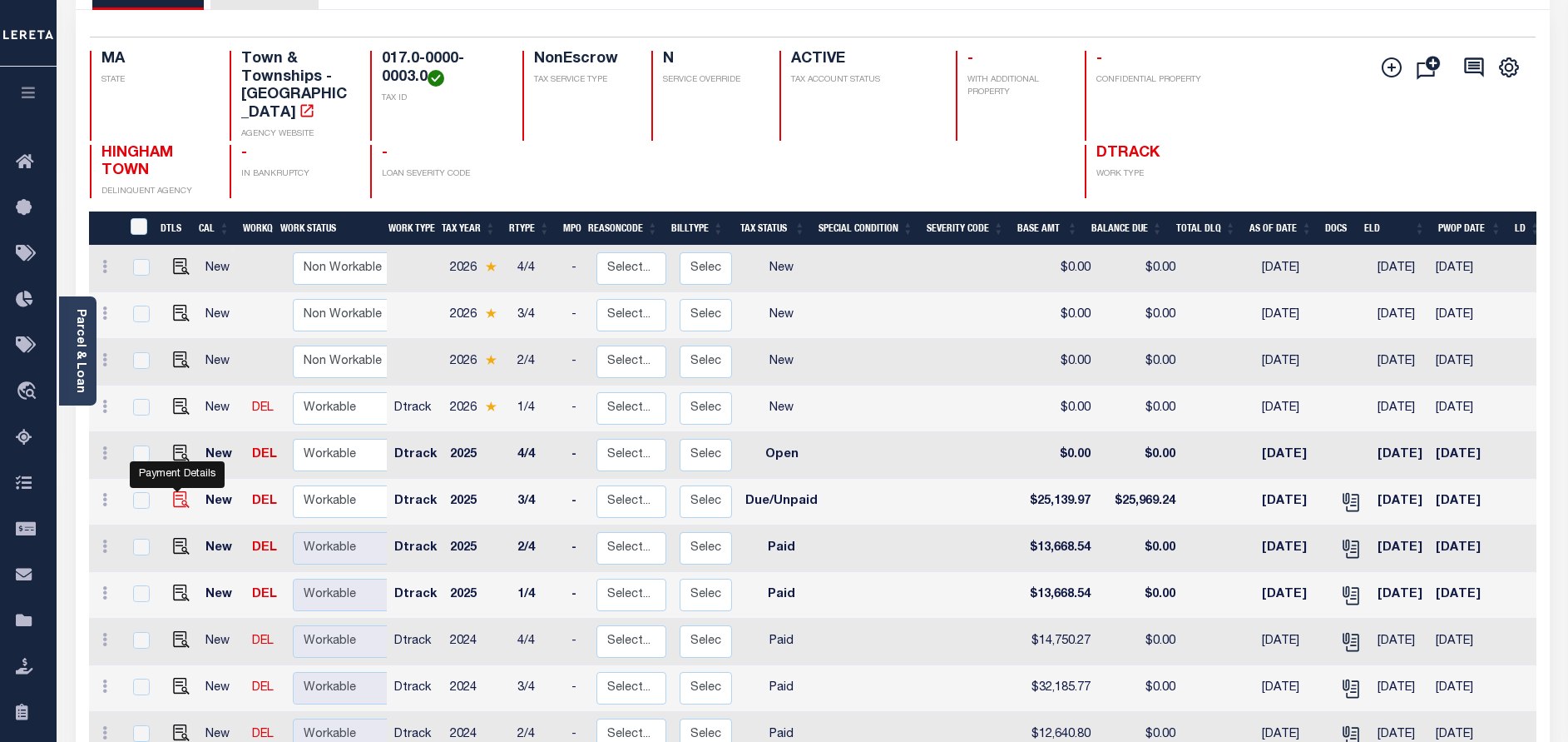
click at [176, 491] on img "" at bounding box center [181, 499] width 17 height 17
checkbox input "true"
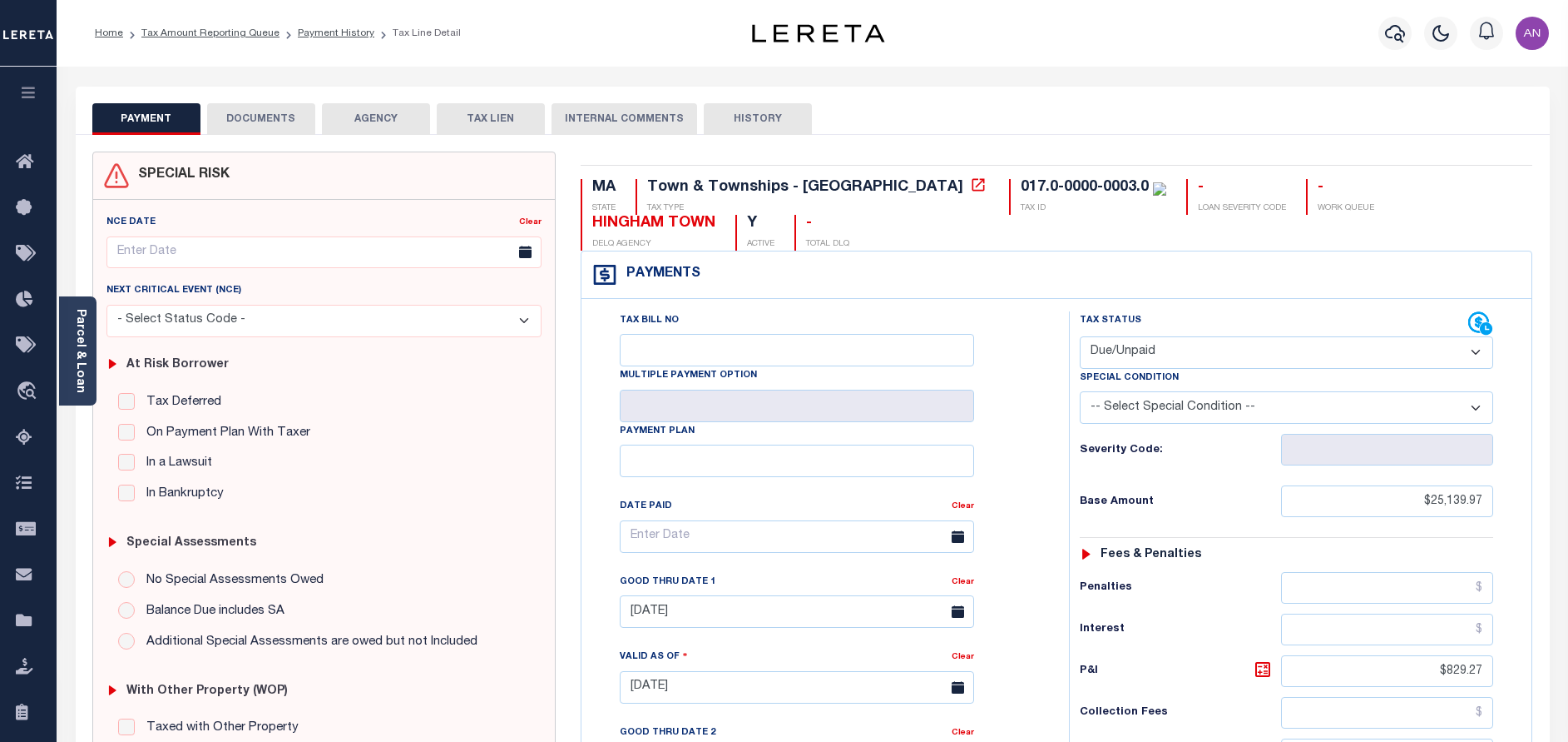
click at [260, 122] on button "DOCUMENTS" at bounding box center [261, 119] width 108 height 32
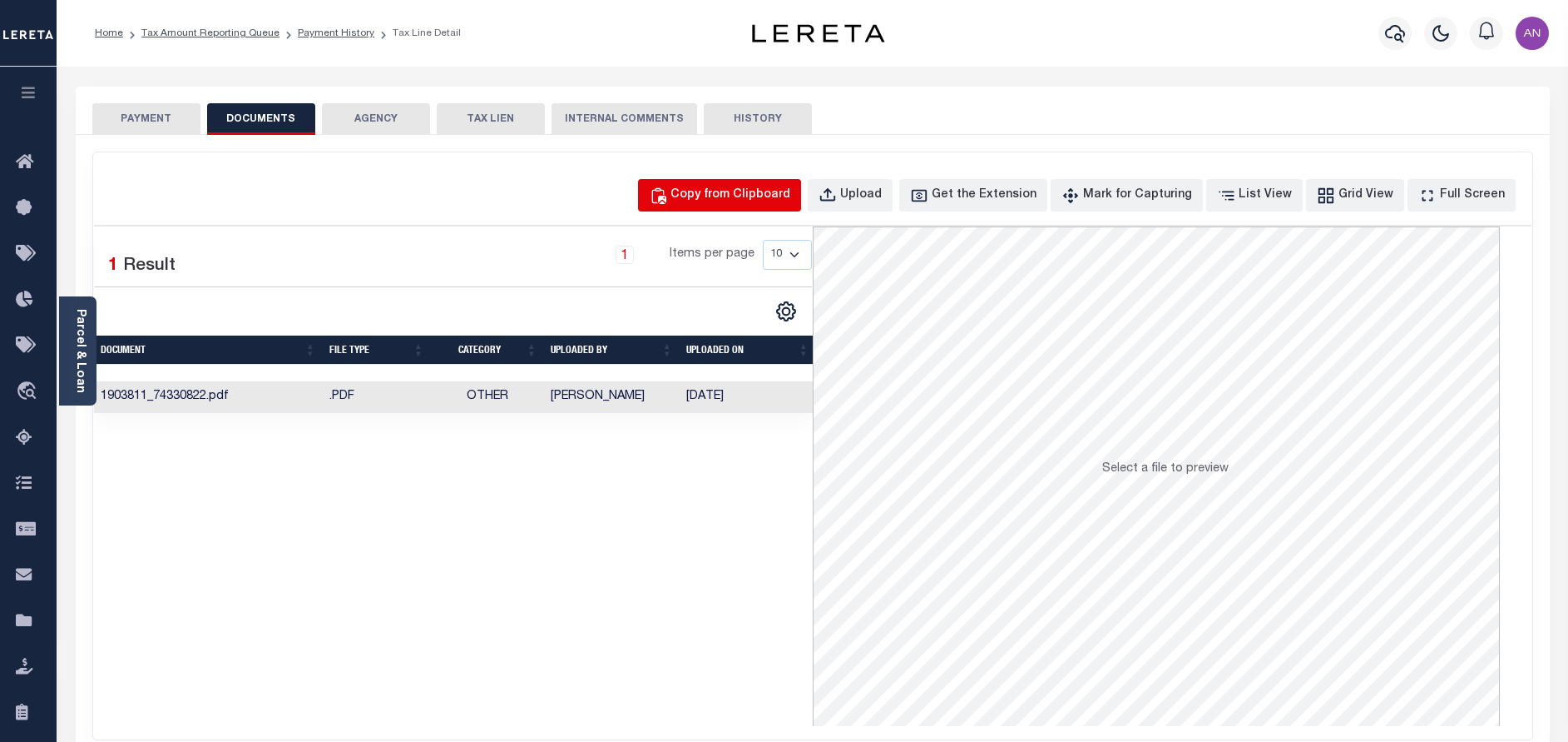
click at [718, 191] on div "Copy from Clipboard" at bounding box center [731, 195] width 120 height 18
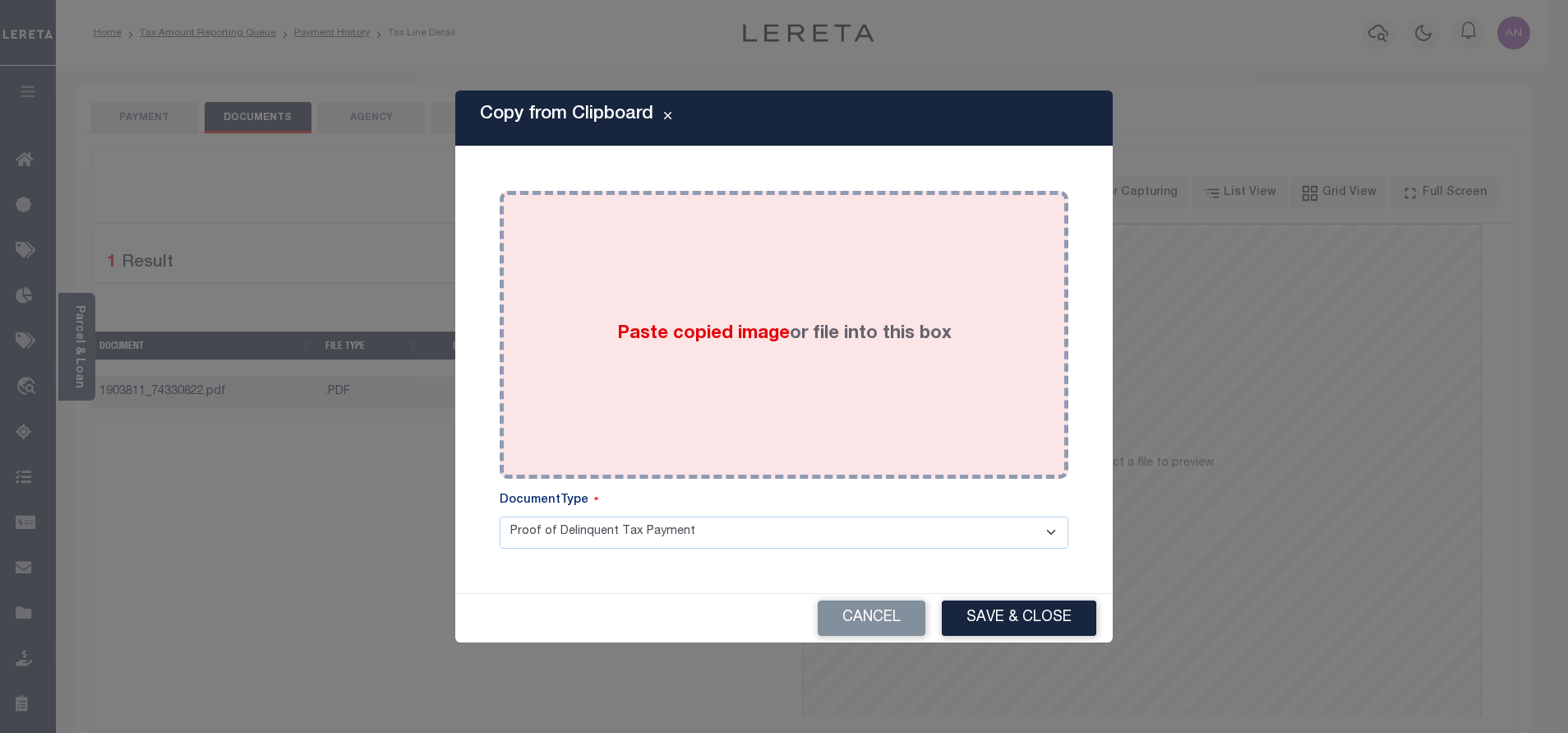
click at [718, 249] on div "Paste copied image or file into this box" at bounding box center [784, 335] width 544 height 263
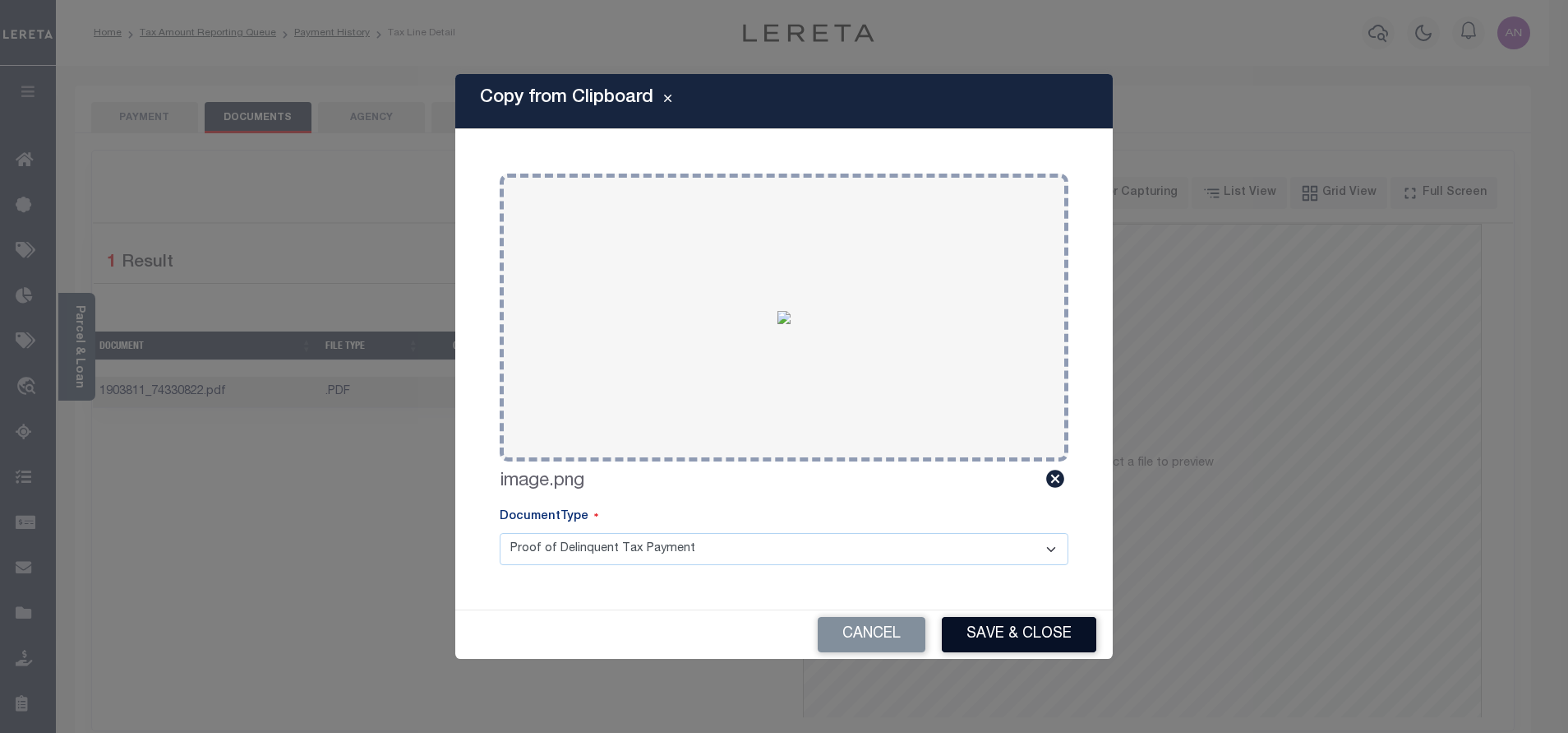
click at [982, 628] on button "Save & Close" at bounding box center [1019, 634] width 154 height 36
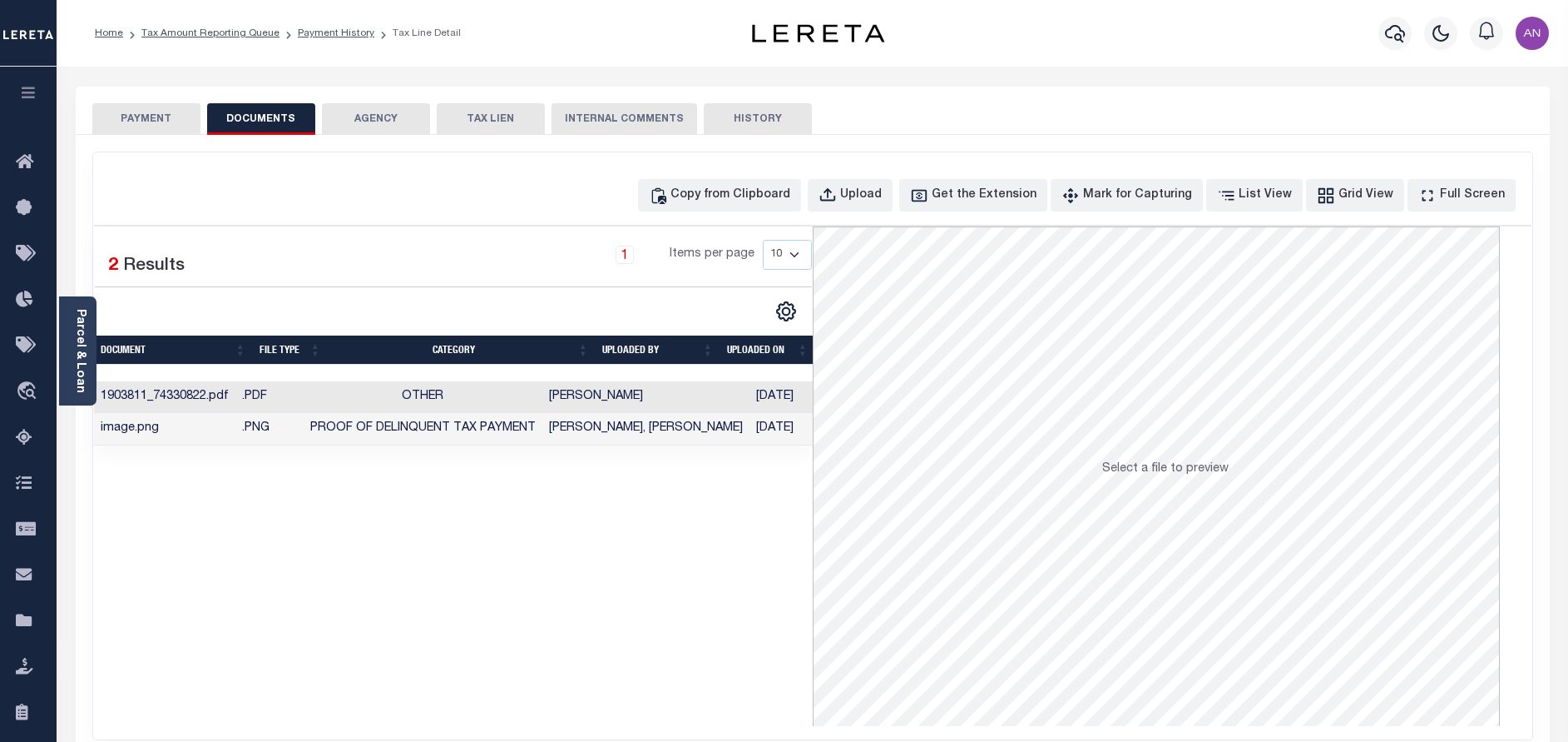
click at [162, 126] on button "PAYMENT" at bounding box center [146, 119] width 108 height 32
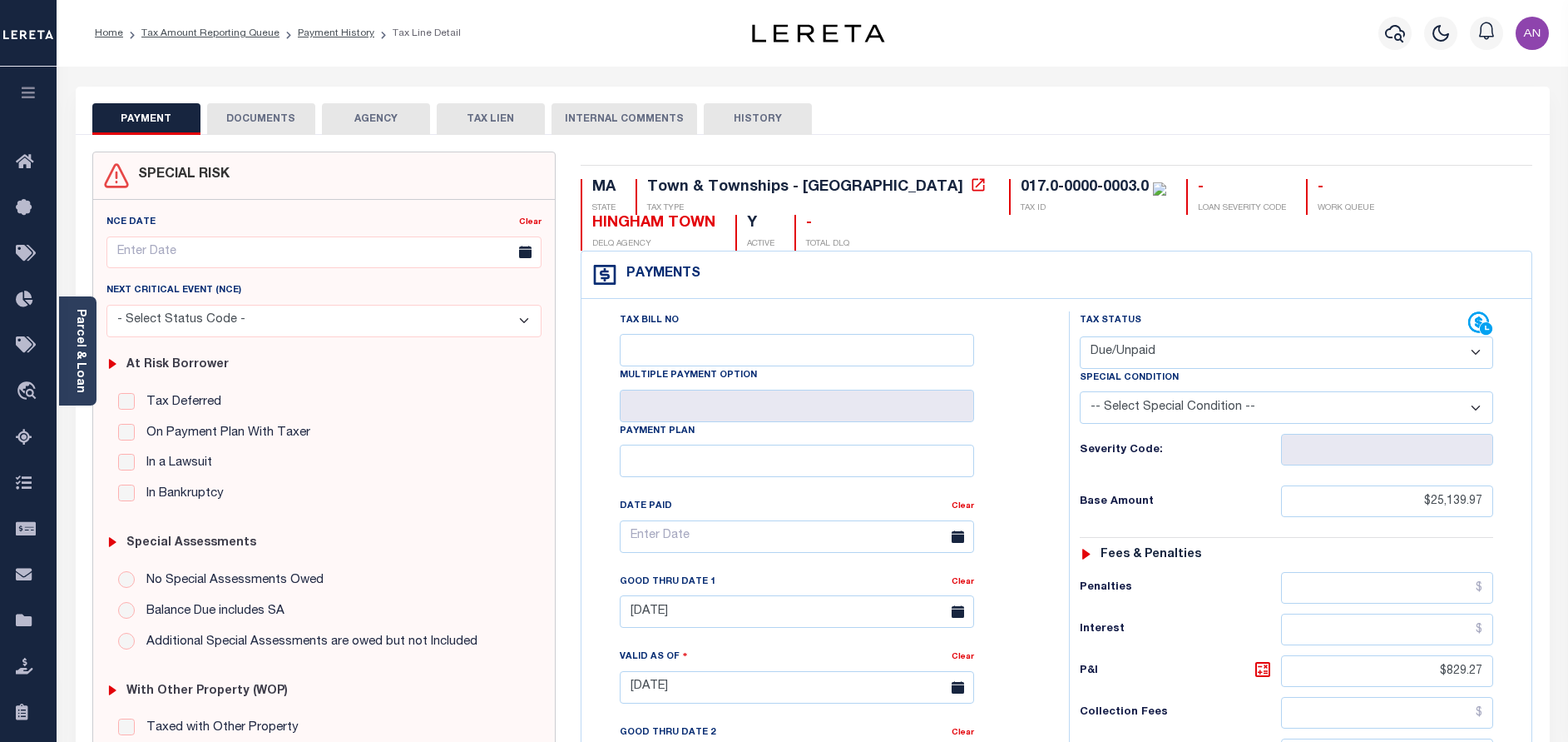
click at [1163, 352] on select "- Select Status Code - Open Due/Unpaid Paid Incomplete No Tax Due Internal Refu…" at bounding box center [1286, 352] width 414 height 32
select select "PYD"
click at [1079, 337] on select "- Select Status Code - Open Due/Unpaid Paid Incomplete No Tax Due Internal Refu…" at bounding box center [1286, 352] width 414 height 32
type input "[DATE]"
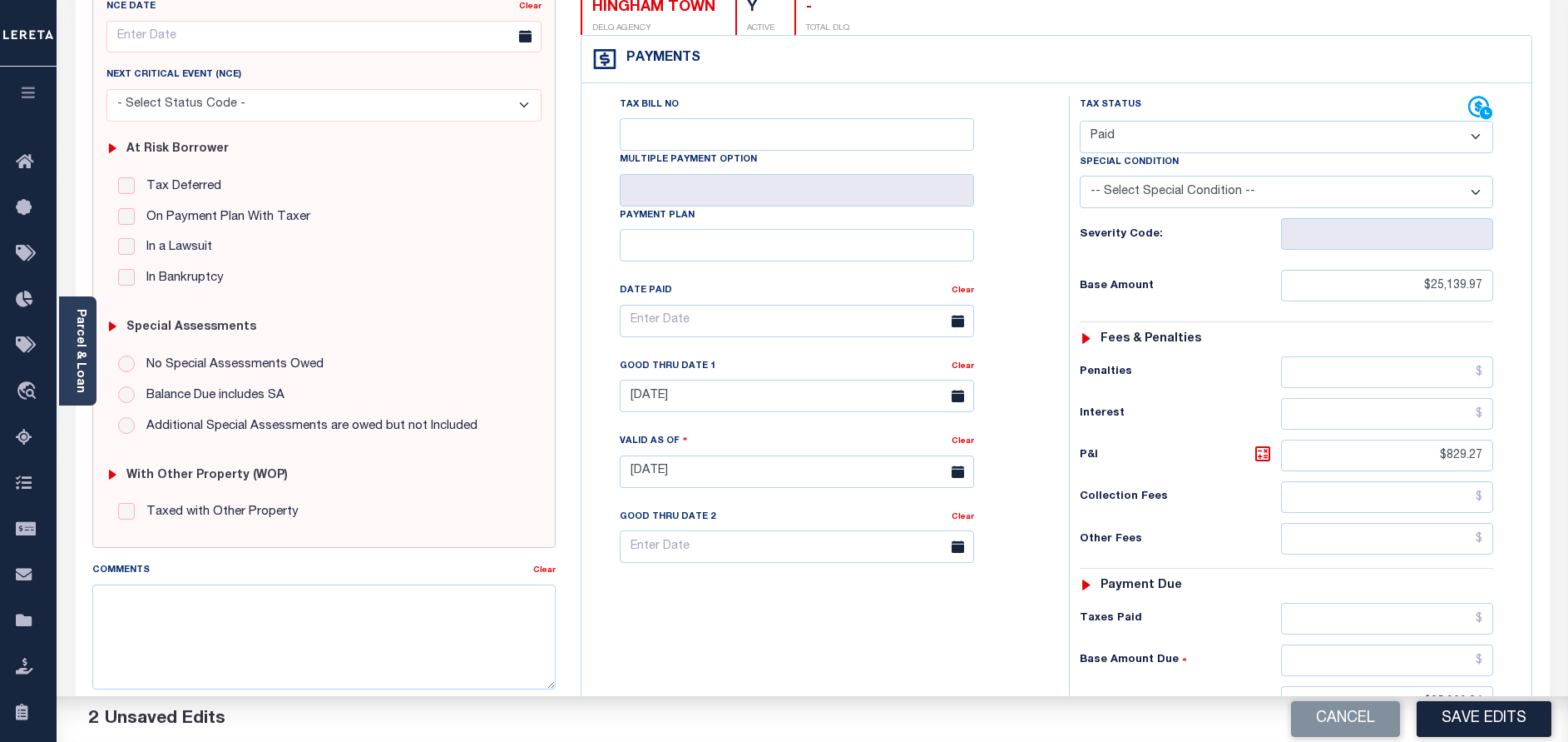
scroll to position [250, 0]
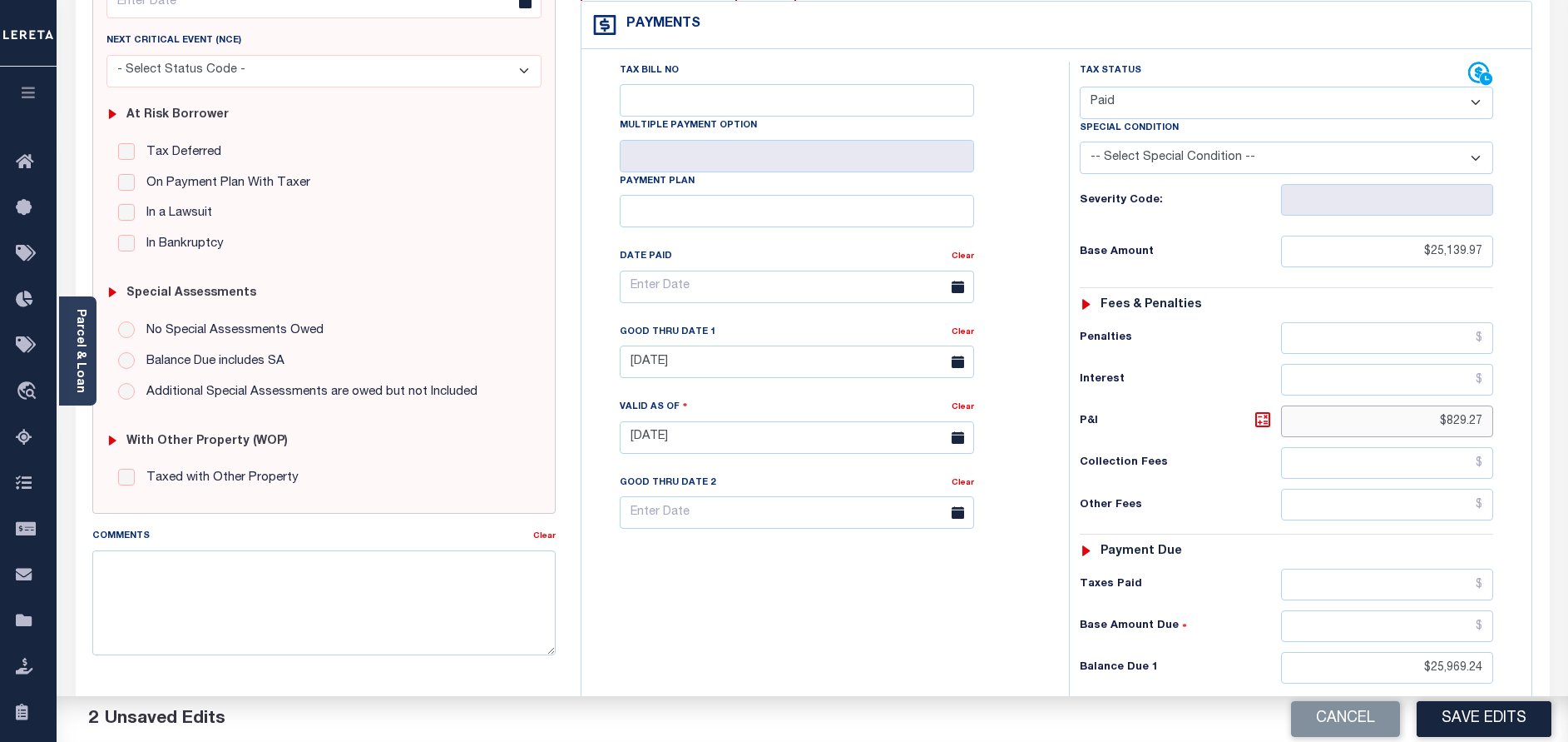
drag, startPoint x: 1449, startPoint y: 420, endPoint x: 1591, endPoint y: 420, distance: 142.0
click at [1567, 420] on html "Home Tax Amount Reporting Queue Payment History Tax Line Detail Profile" at bounding box center [784, 378] width 1568 height 1257
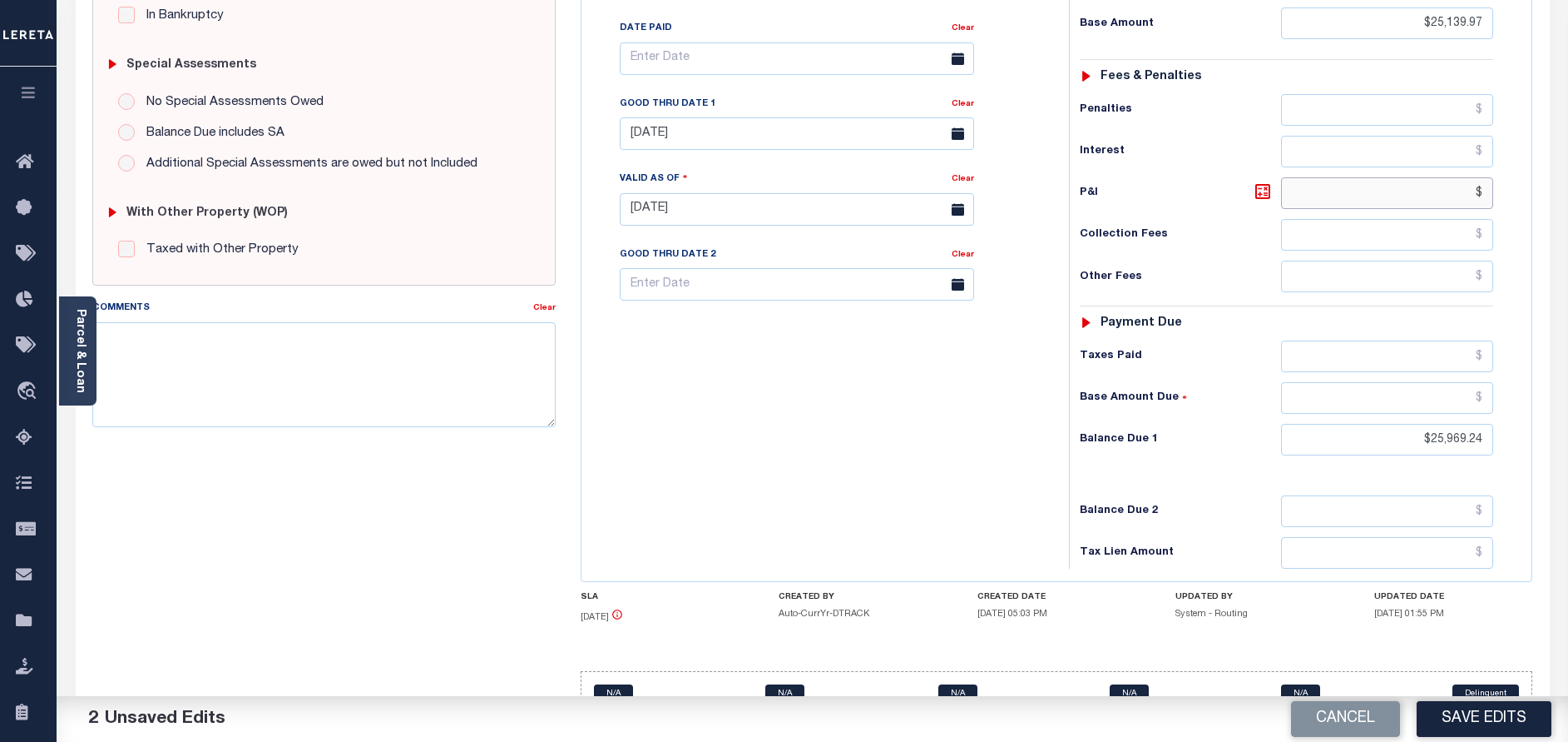
scroll to position [499, 0]
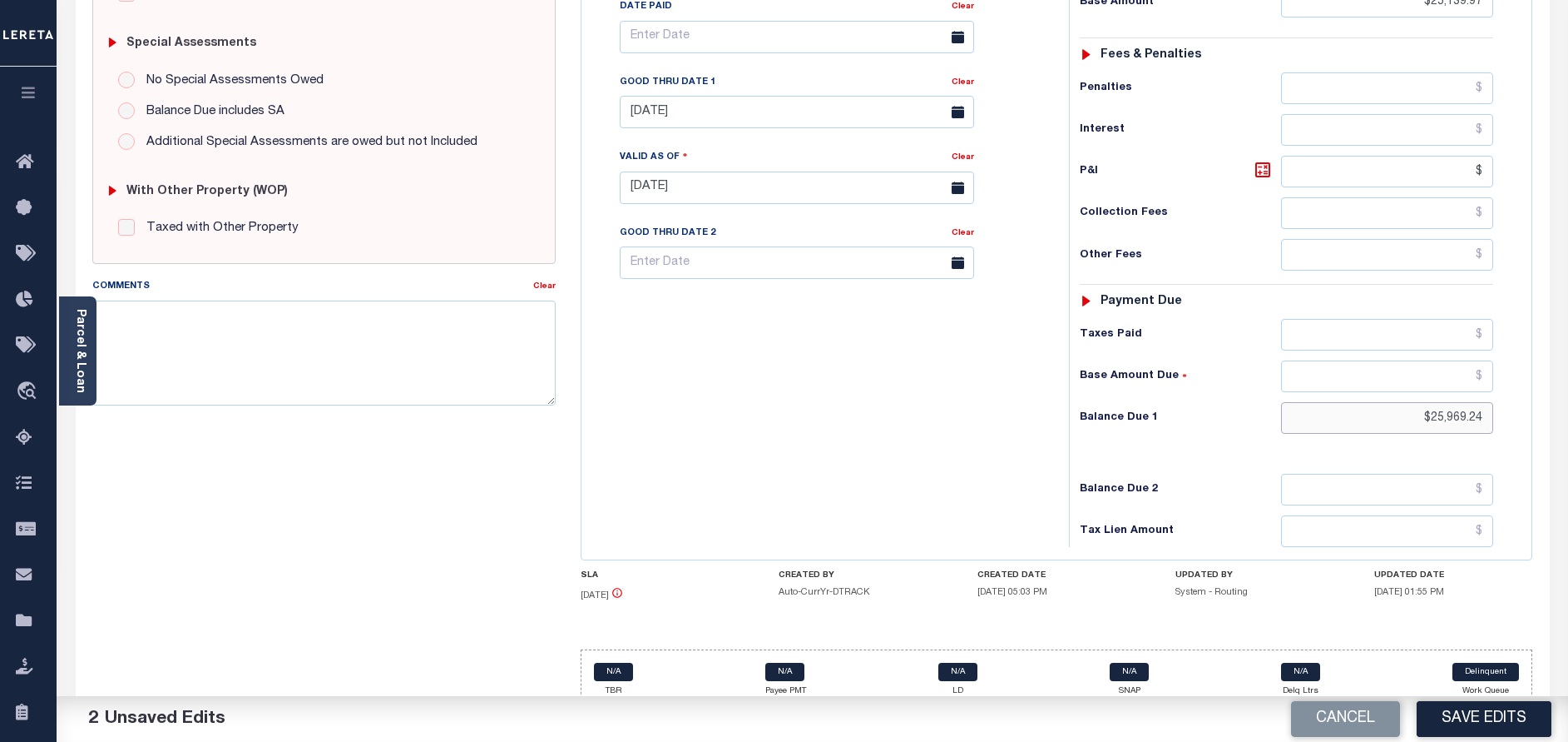
type input "$.00"
drag, startPoint x: 1431, startPoint y: 431, endPoint x: 1522, endPoint y: 420, distance: 91.7
click at [1522, 420] on div "Tax Status Status" at bounding box center [1291, 179] width 471 height 735
type input "$0.00"
click at [1221, 383] on h6 "Base Amount Due" at bounding box center [1179, 376] width 201 height 13
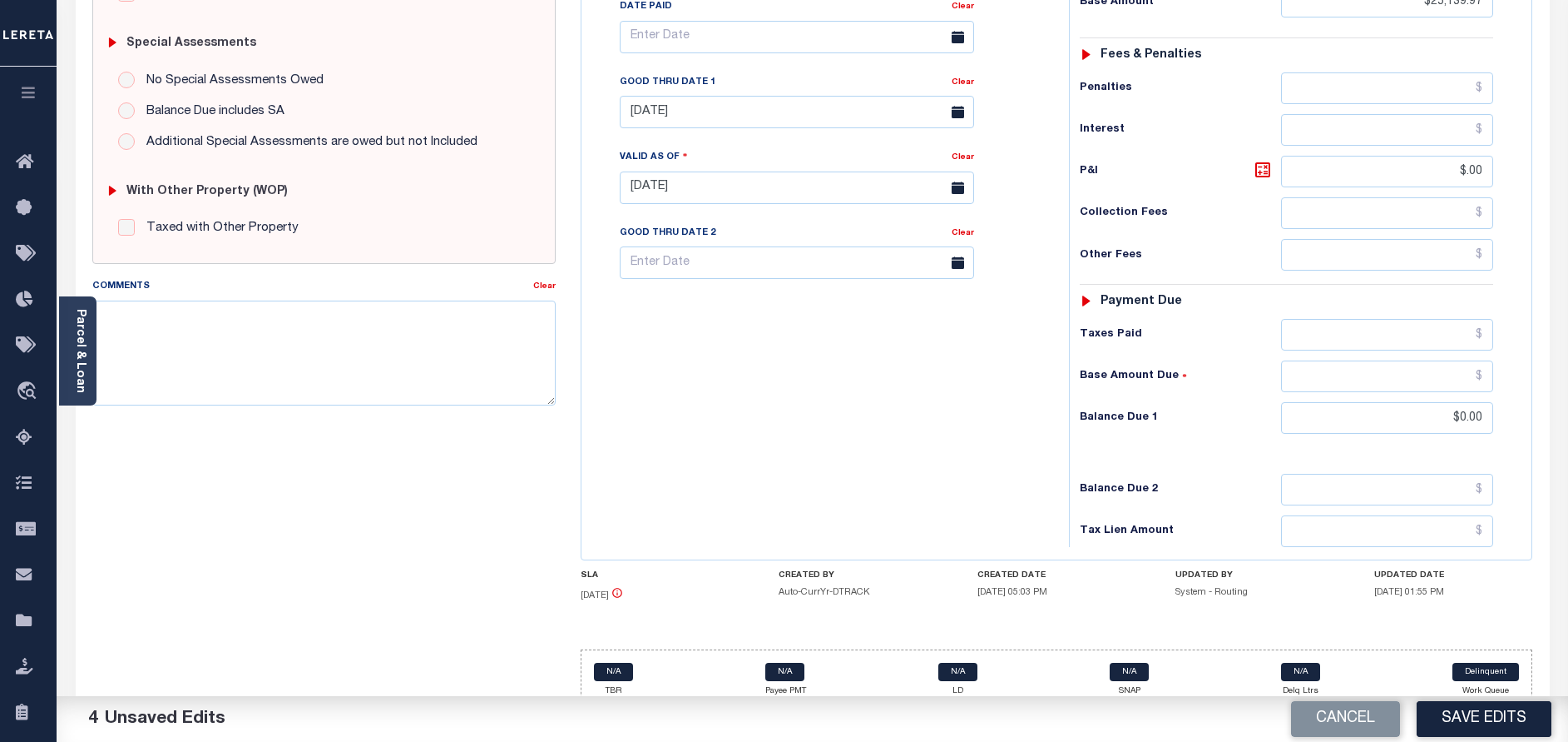
scroll to position [517, 0]
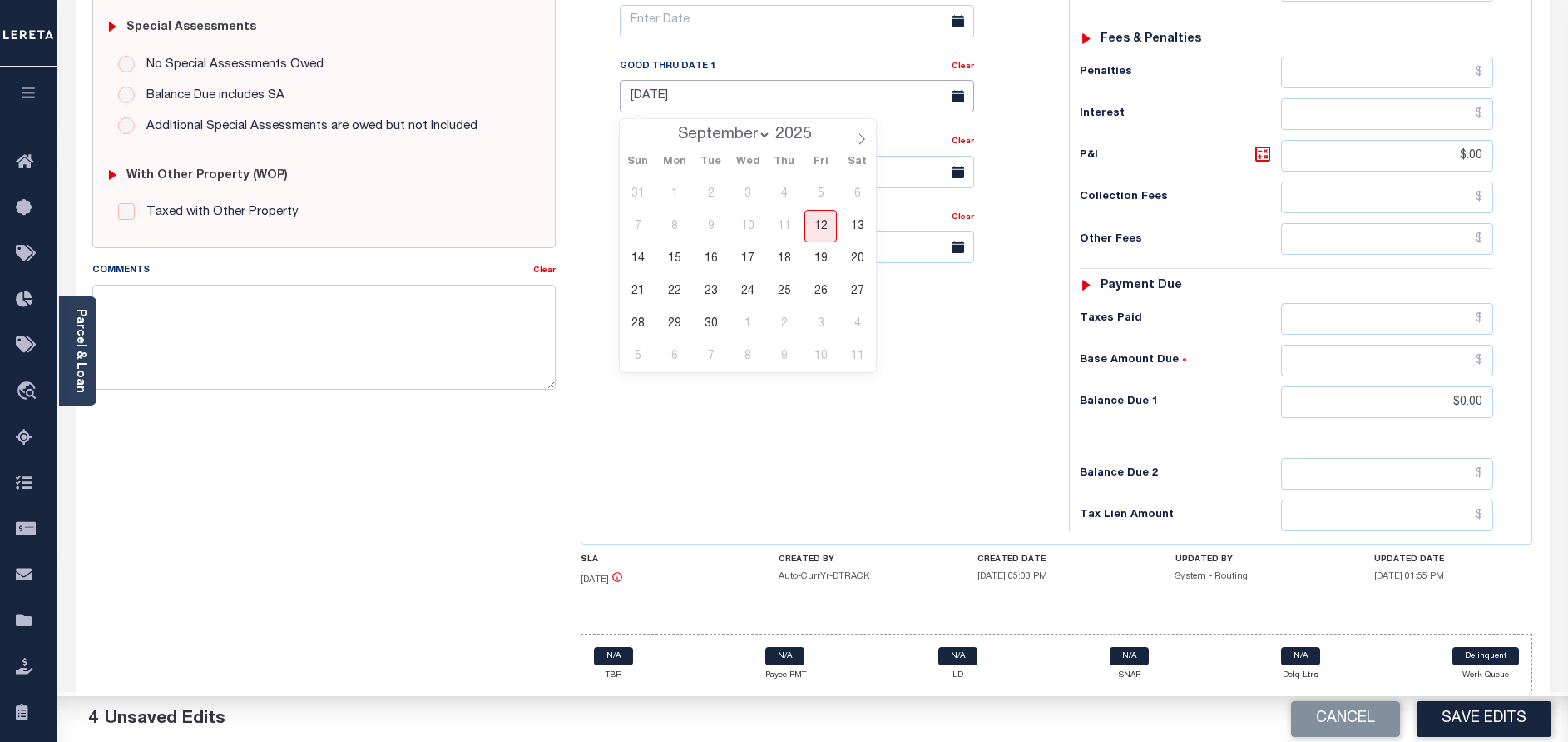
click at [713, 102] on input "04/30/2025" at bounding box center [796, 96] width 355 height 32
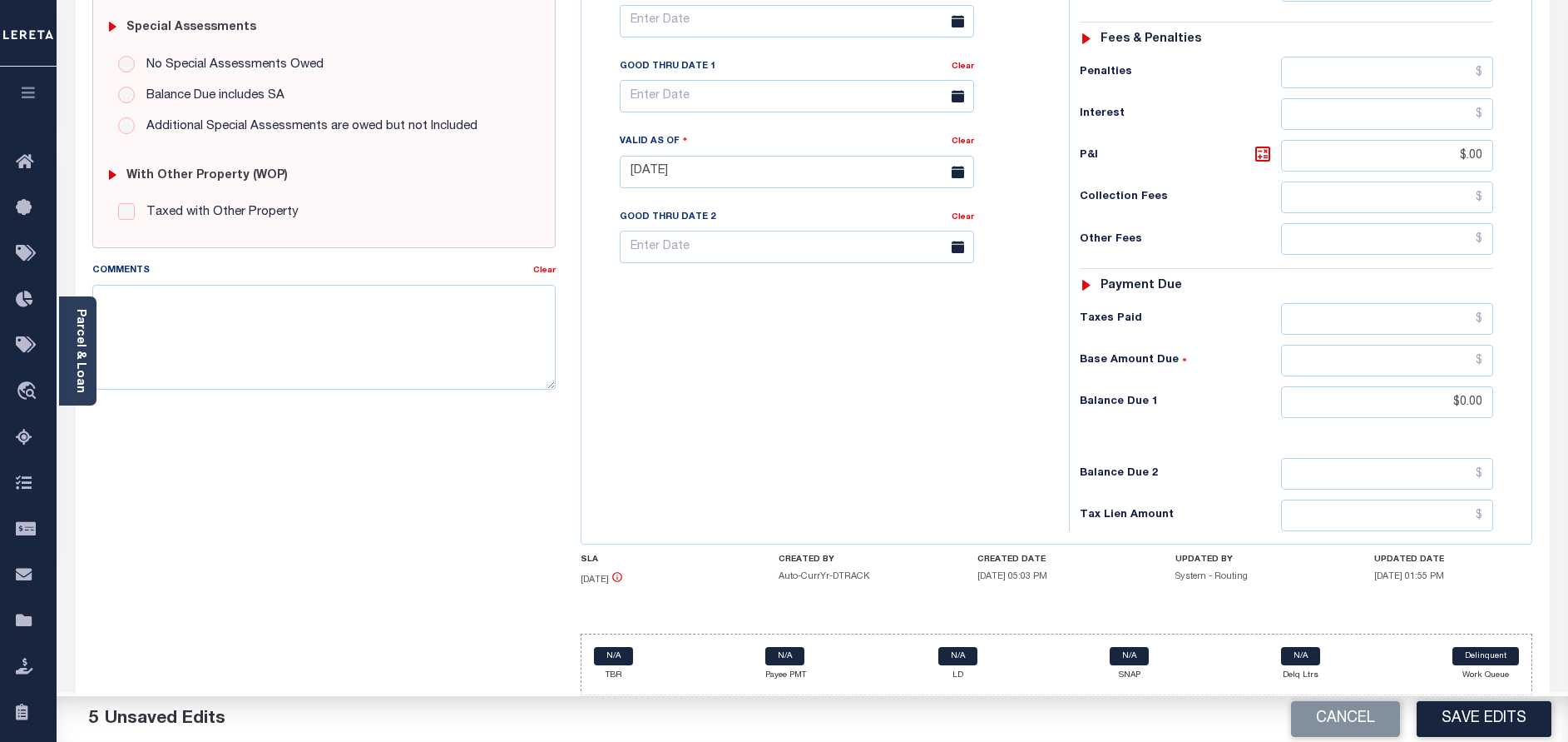
click at [880, 520] on div "Tax Bill No Multiple Payment Option Payment Plan Clear" at bounding box center [820, 163] width 471 height 735
click at [1436, 729] on button "Save Edits" at bounding box center [1483, 719] width 135 height 36
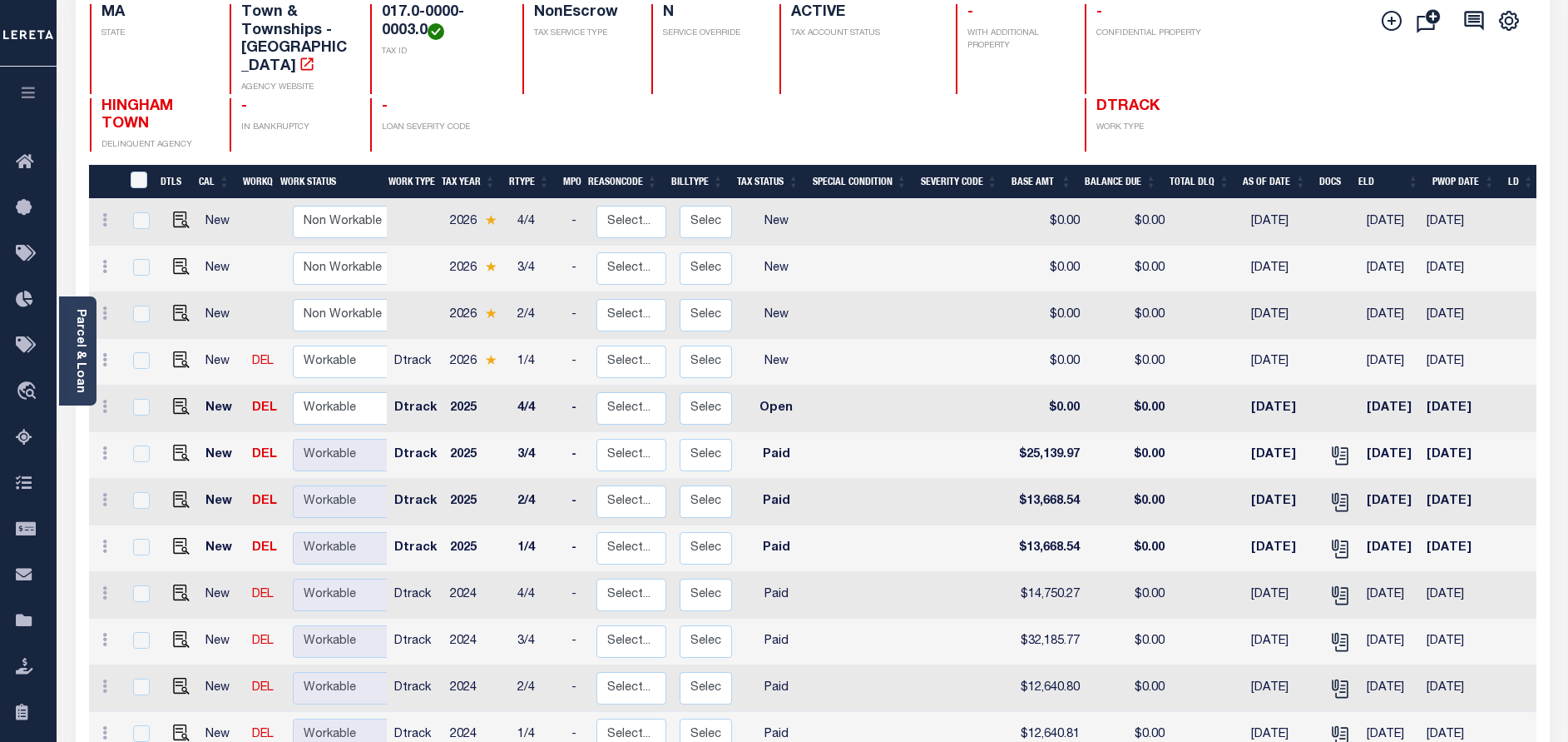
scroll to position [250, 0]
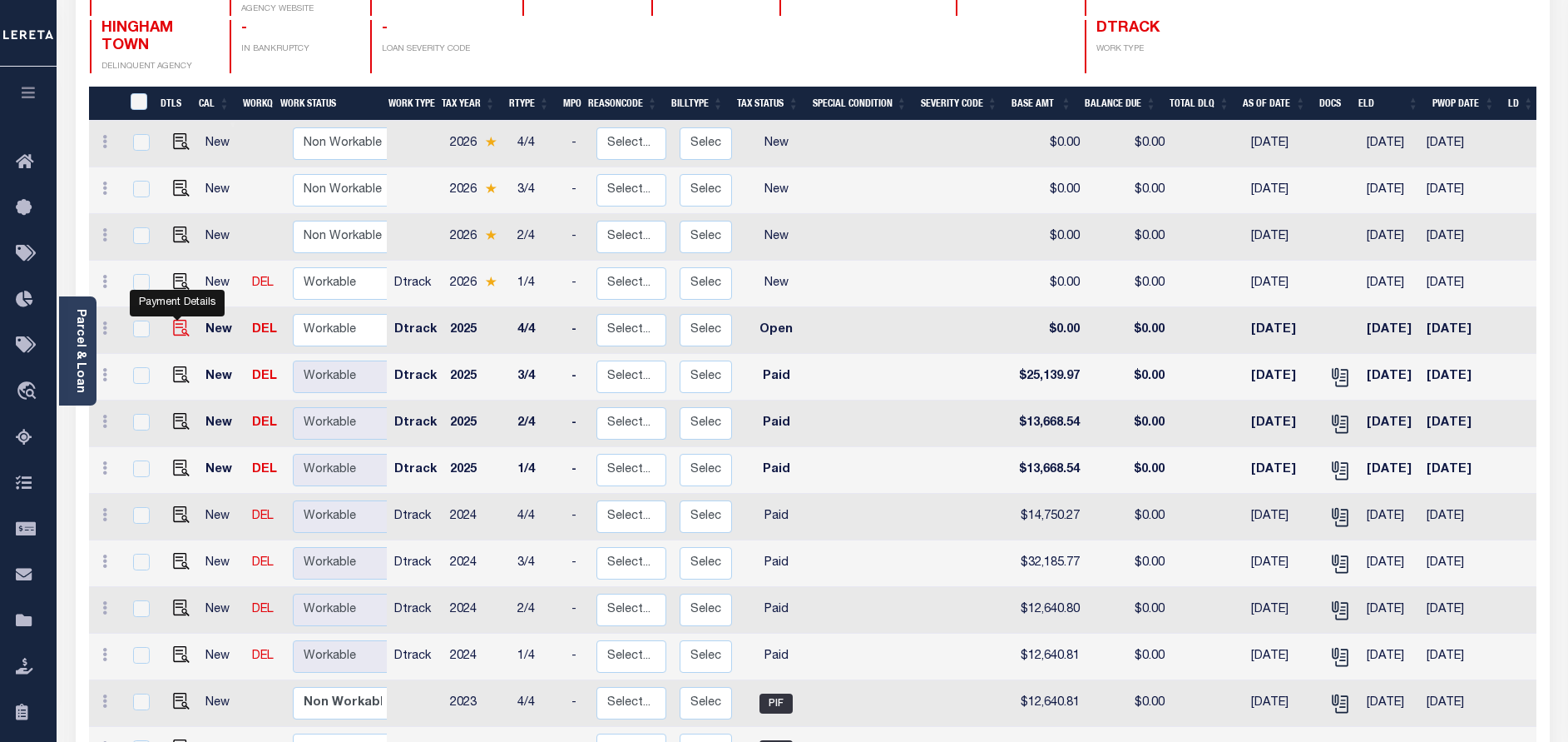
click at [180, 320] on img "" at bounding box center [181, 328] width 17 height 17
checkbox input "true"
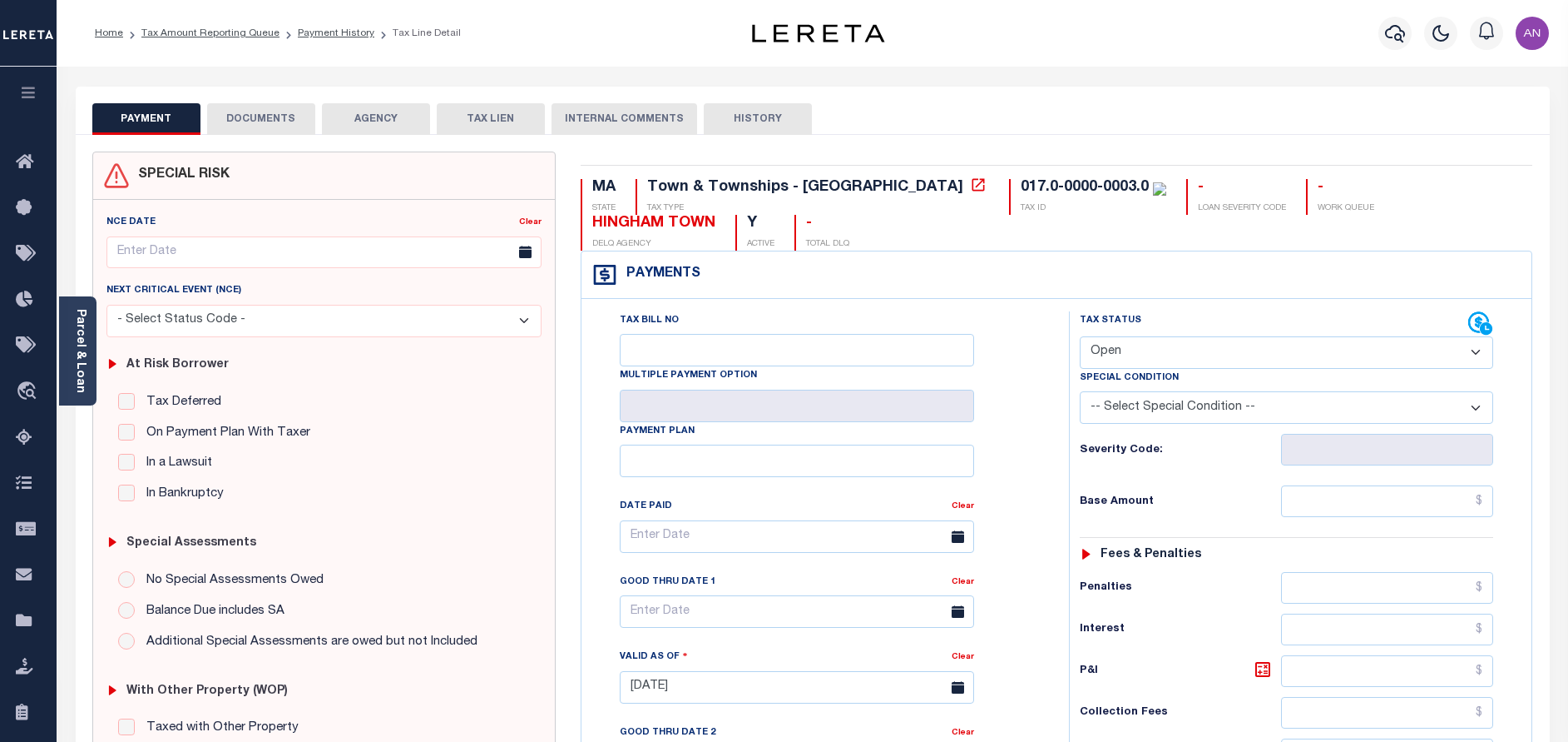
click at [1170, 346] on select "- Select Status Code - Open Due/Unpaid Paid Incomplete No Tax Due Internal Refu…" at bounding box center [1286, 352] width 414 height 32
select select "DUE"
click at [1079, 337] on select "- Select Status Code - Open Due/Unpaid Paid Incomplete No Tax Due Internal Refu…" at bounding box center [1286, 352] width 414 height 32
type input "[DATE]"
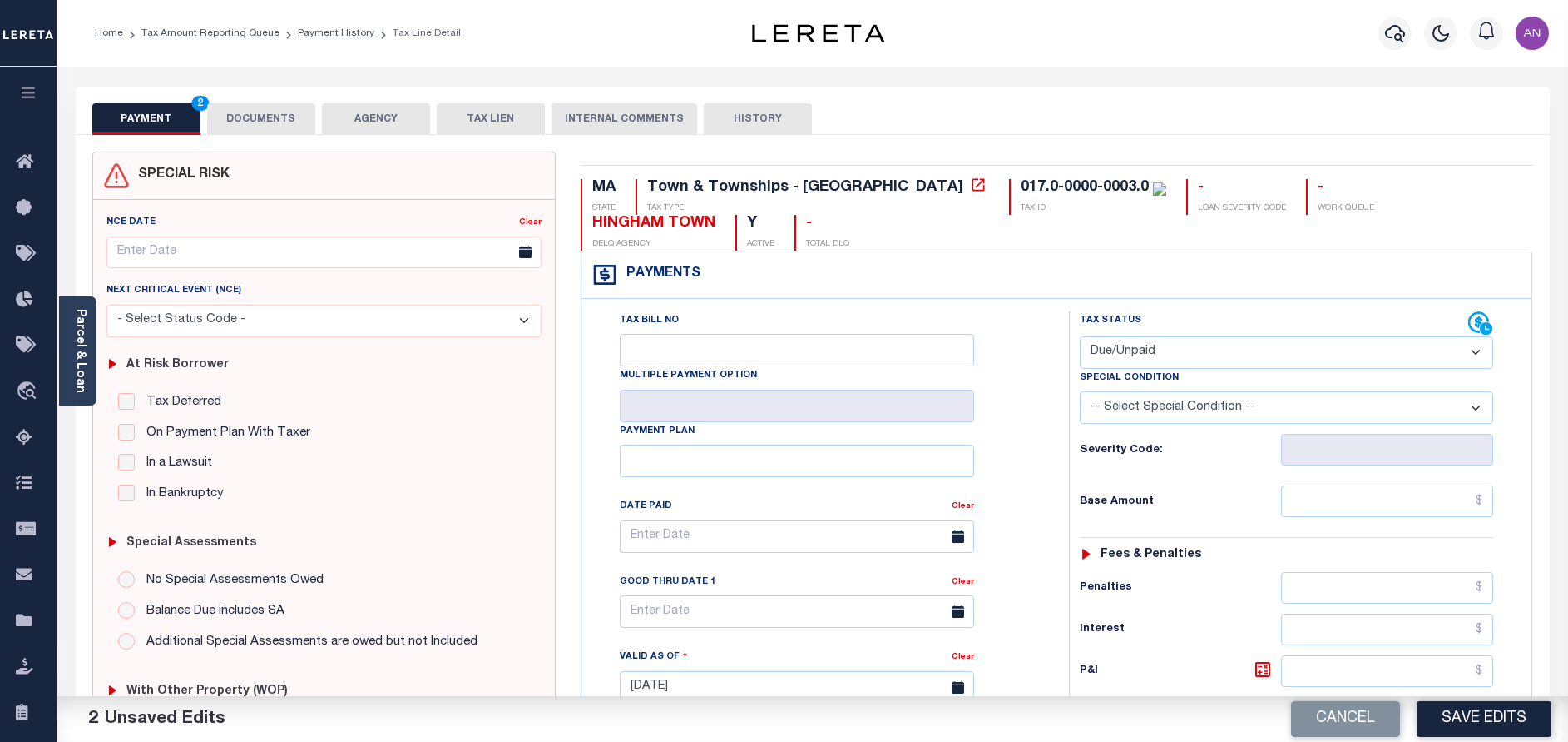
click at [258, 118] on button "DOCUMENTS" at bounding box center [261, 119] width 108 height 32
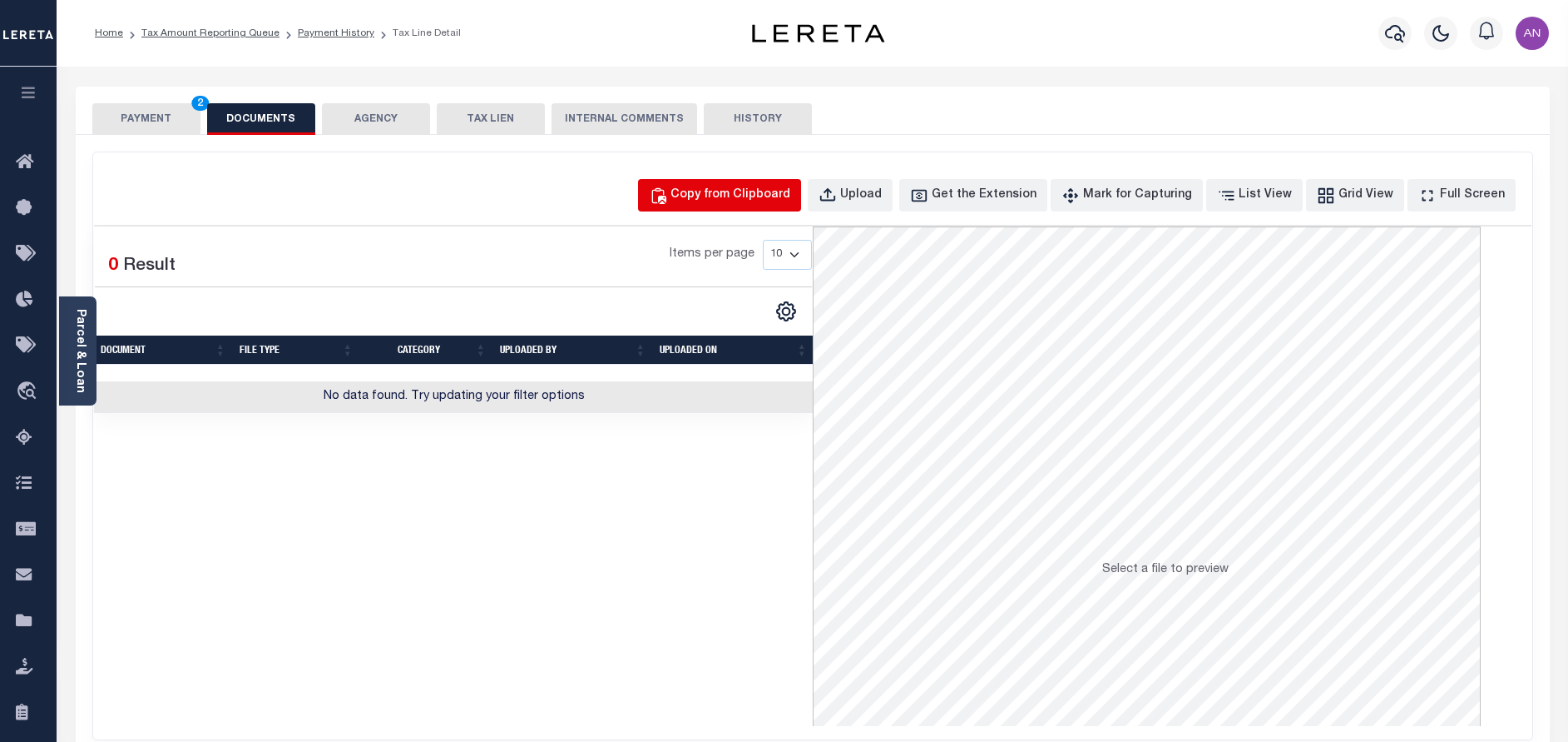
click at [717, 200] on div "Copy from Clipboard" at bounding box center [731, 195] width 120 height 18
select select "POP"
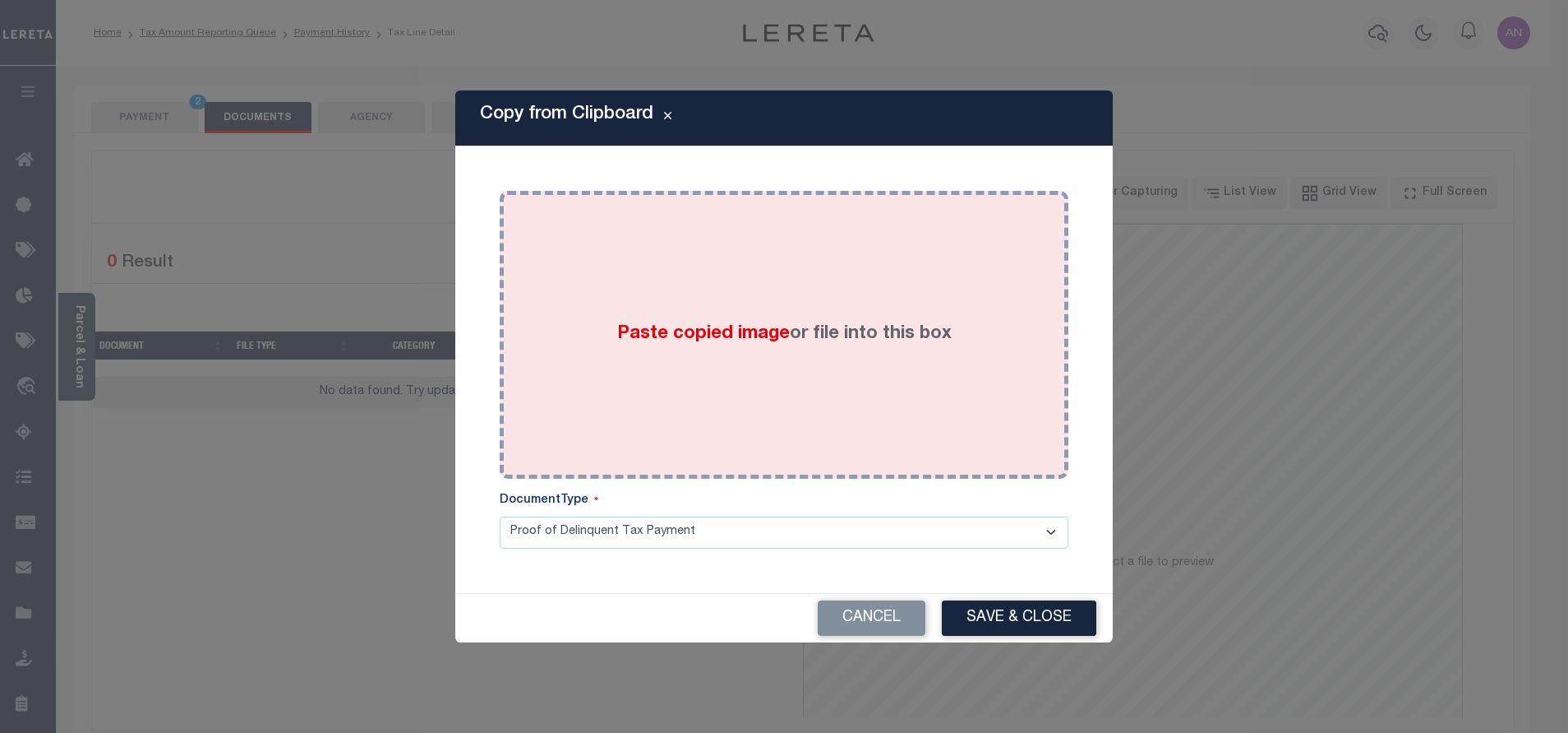
click at [785, 276] on div "Paste copied image or file into this box" at bounding box center [784, 335] width 544 height 263
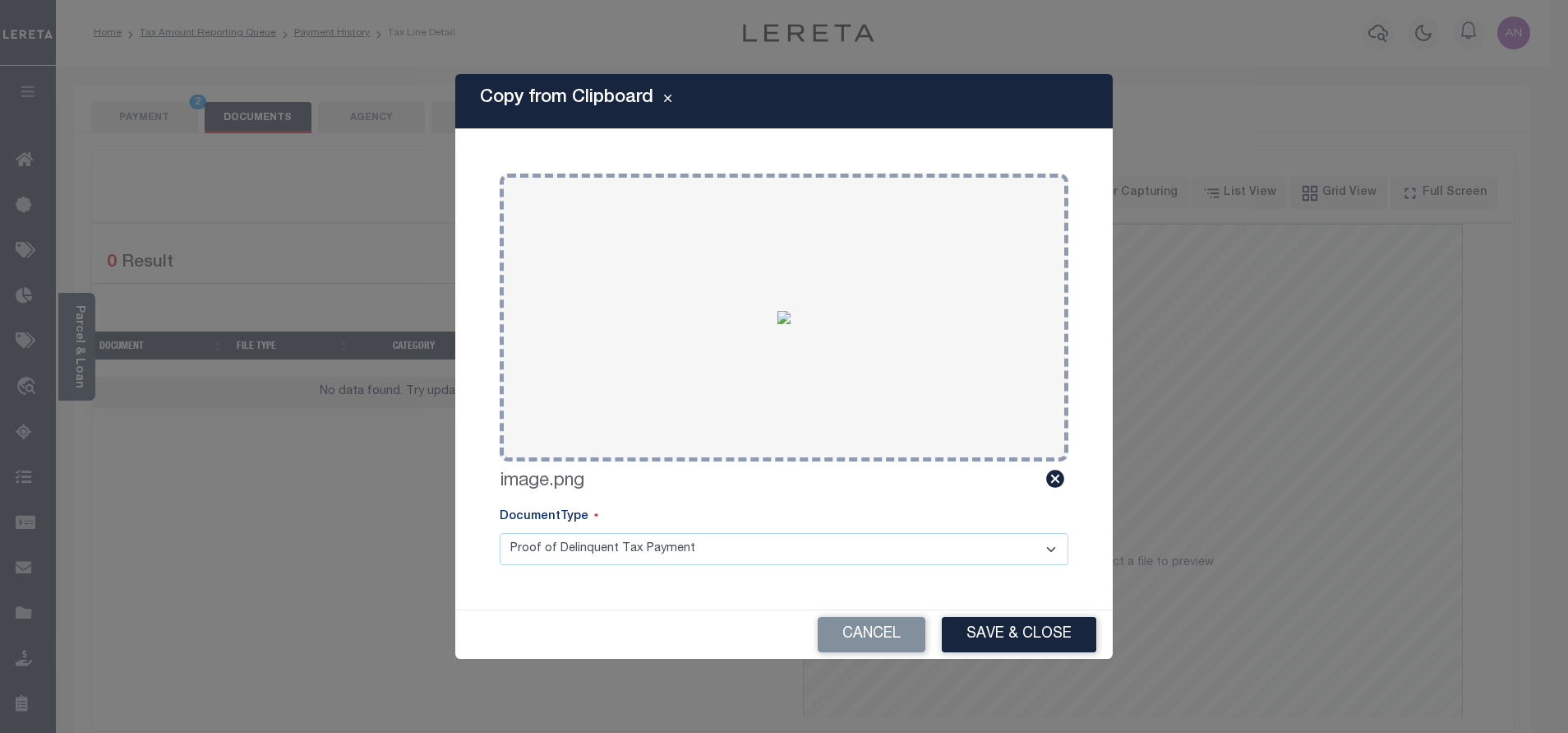
click at [980, 614] on div "Cancel Save & Close" at bounding box center [784, 634] width 658 height 48
click at [979, 640] on button "Save & Close" at bounding box center [1019, 634] width 154 height 36
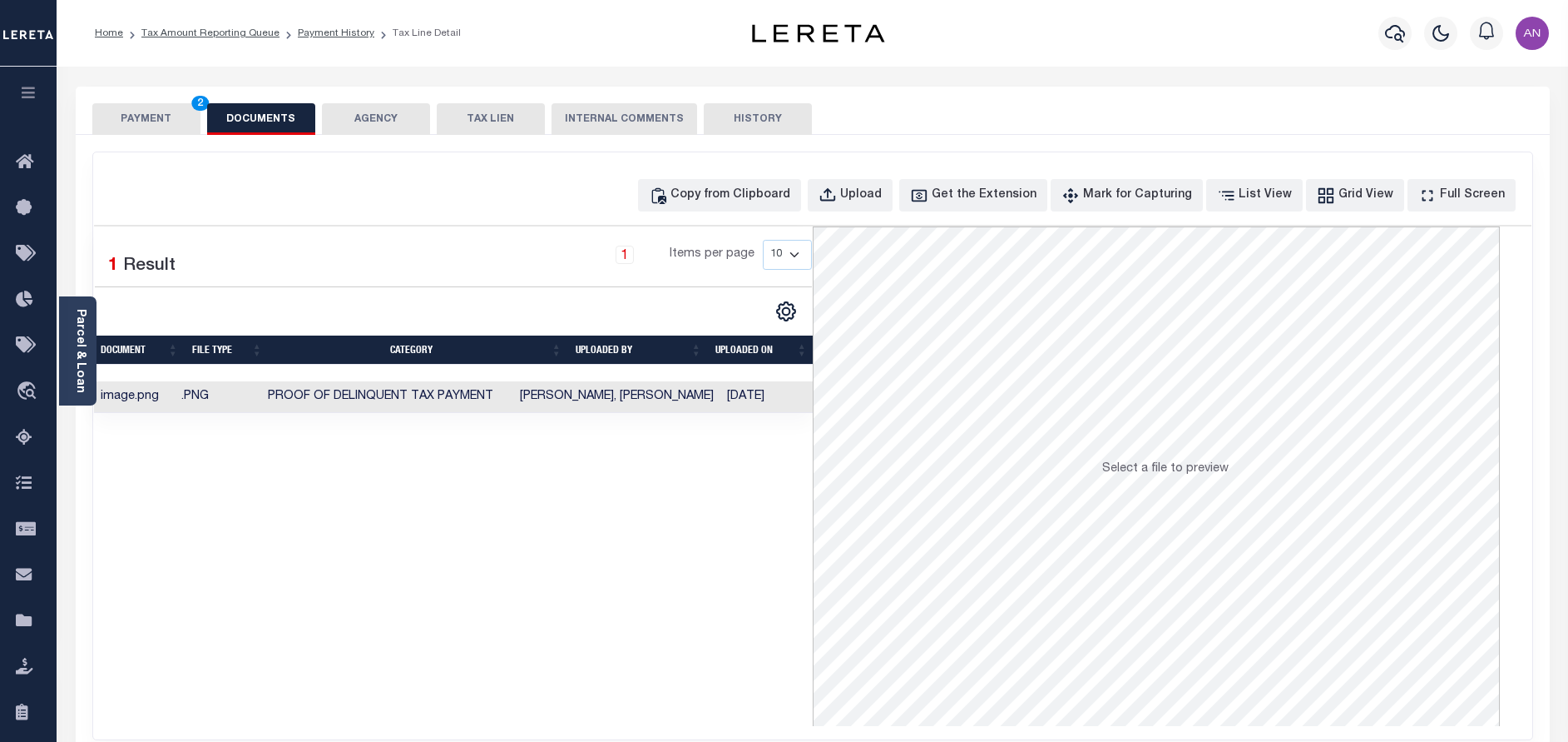
click at [159, 127] on button "PAYMENT 2" at bounding box center [146, 119] width 108 height 32
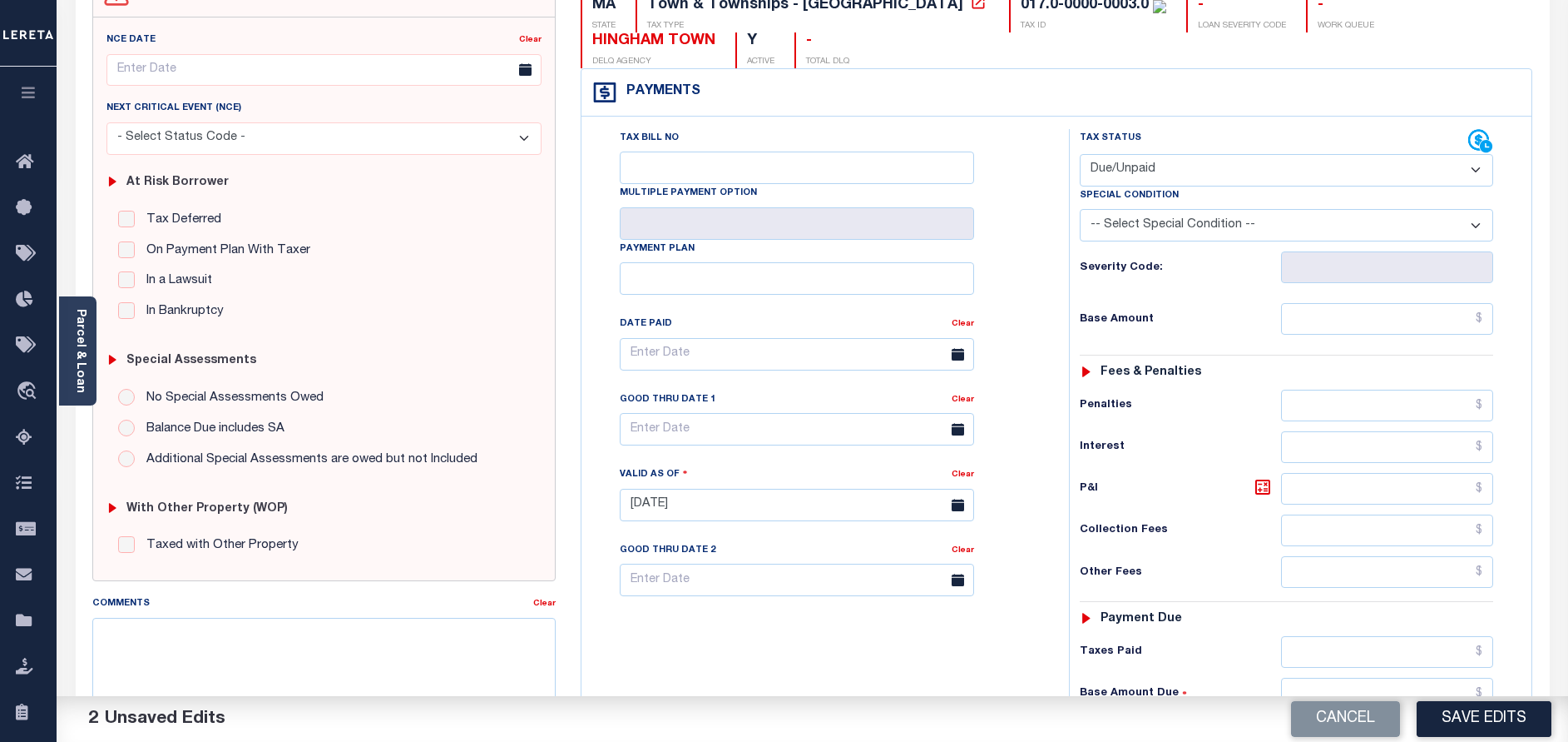
scroll to position [250, 0]
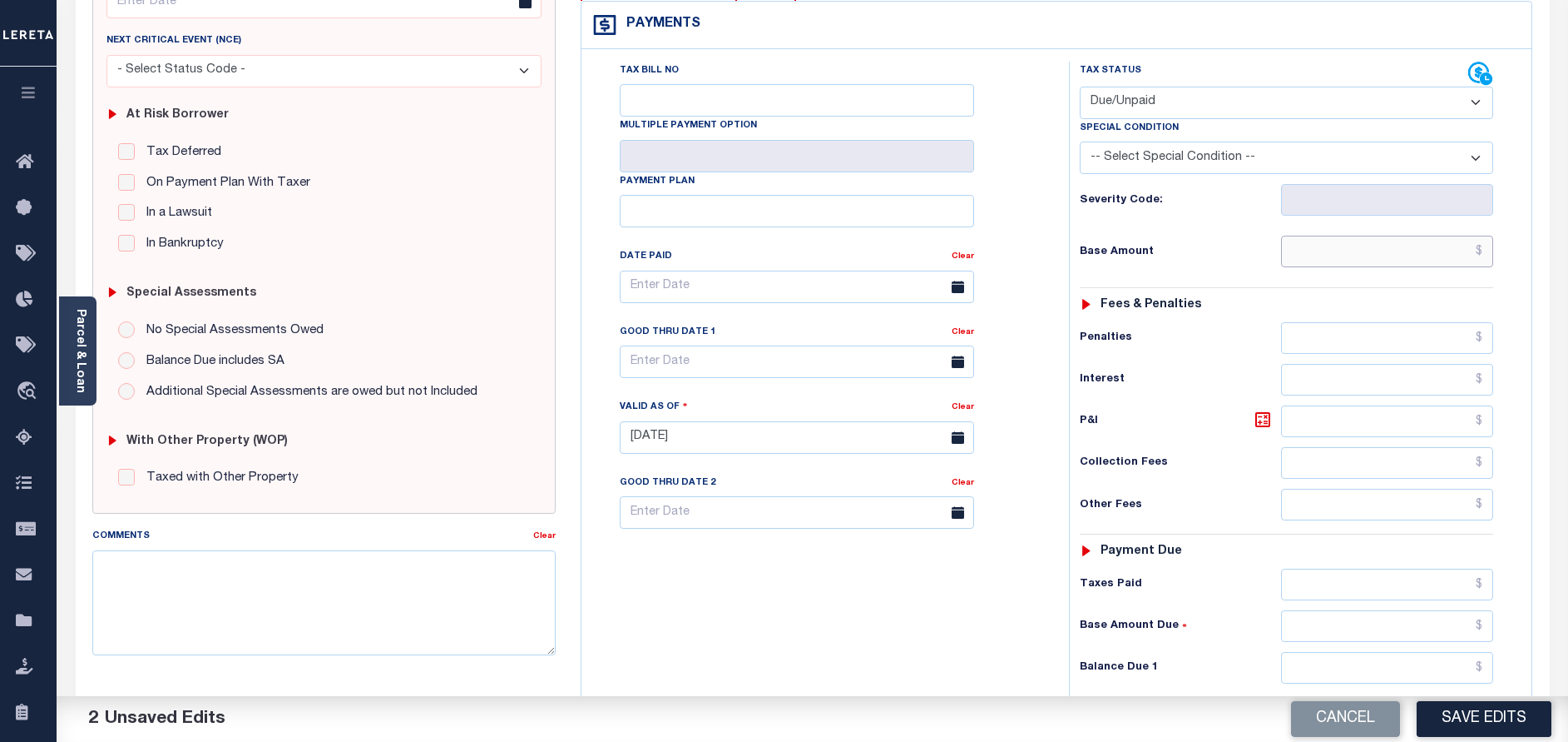
click at [1402, 251] on input "text" at bounding box center [1387, 252] width 212 height 32
click at [1317, 259] on input "text" at bounding box center [1387, 252] width 212 height 32
paste input "73,241.19"
type input "$73,241.19"
click at [1237, 251] on h6 "Base Amount" at bounding box center [1179, 252] width 201 height 13
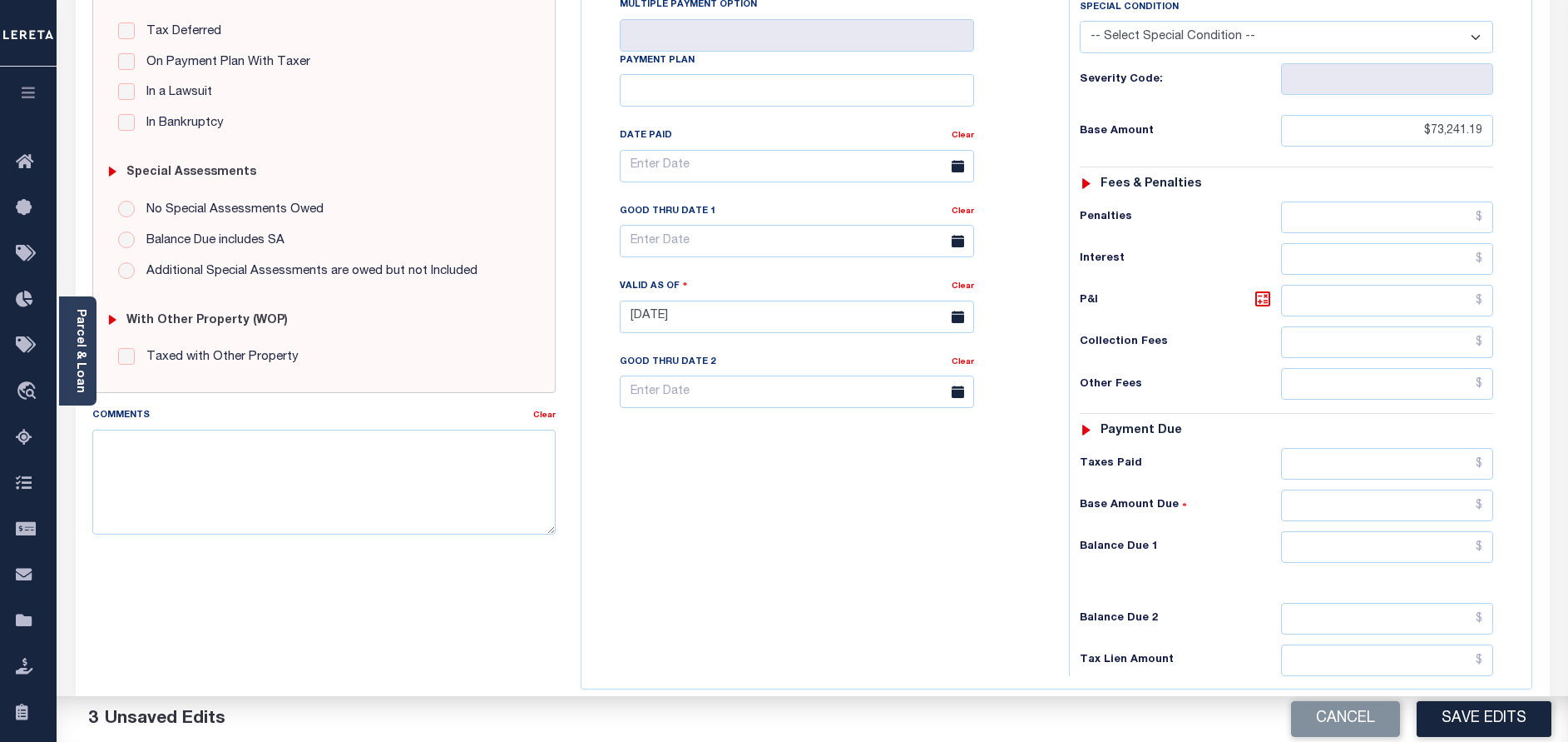
scroll to position [375, 0]
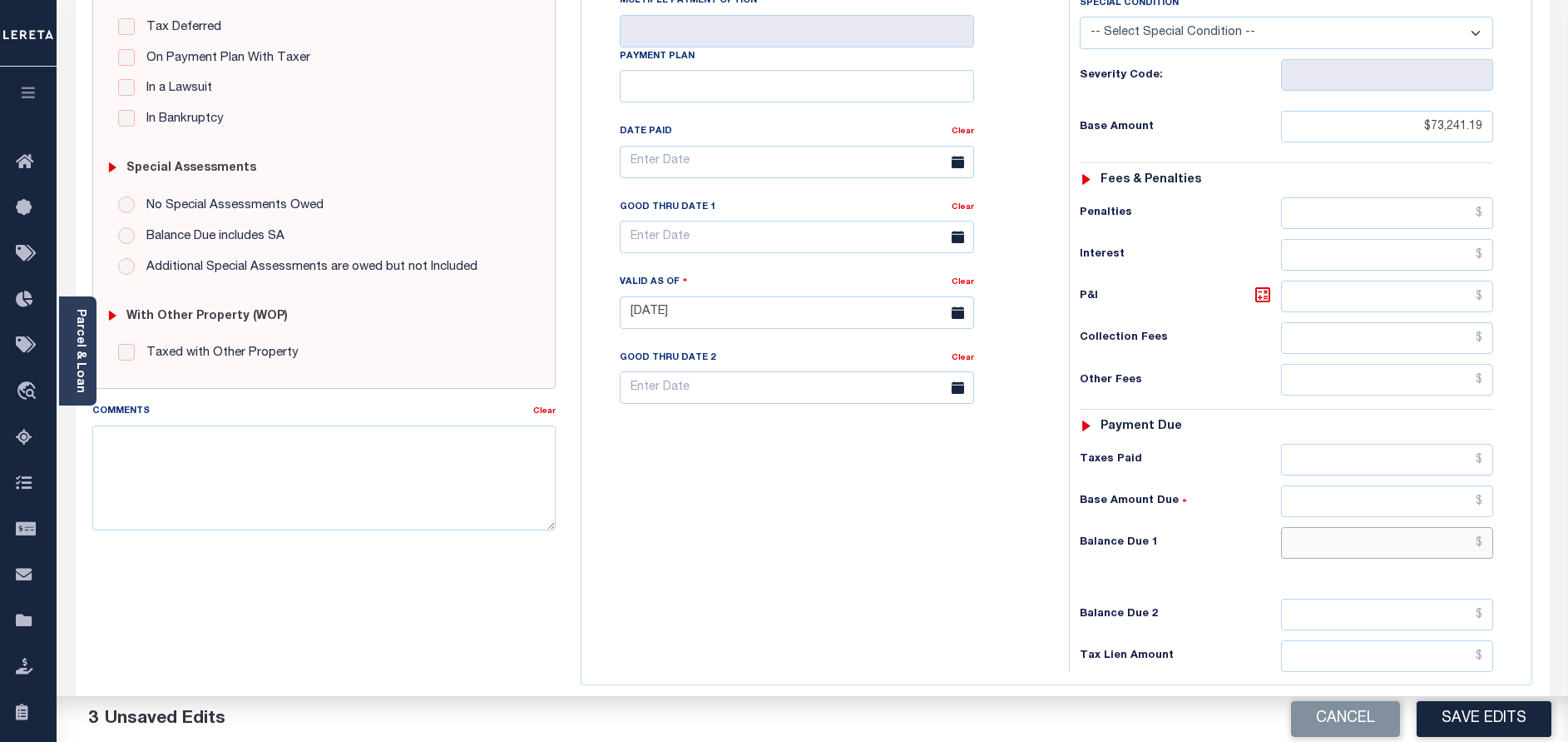
click at [1382, 540] on input "text" at bounding box center [1387, 543] width 212 height 32
paste input "75,585.72"
type input "$75,585.72"
click at [1269, 302] on icon at bounding box center [1262, 294] width 15 height 15
type input "$2,344.53"
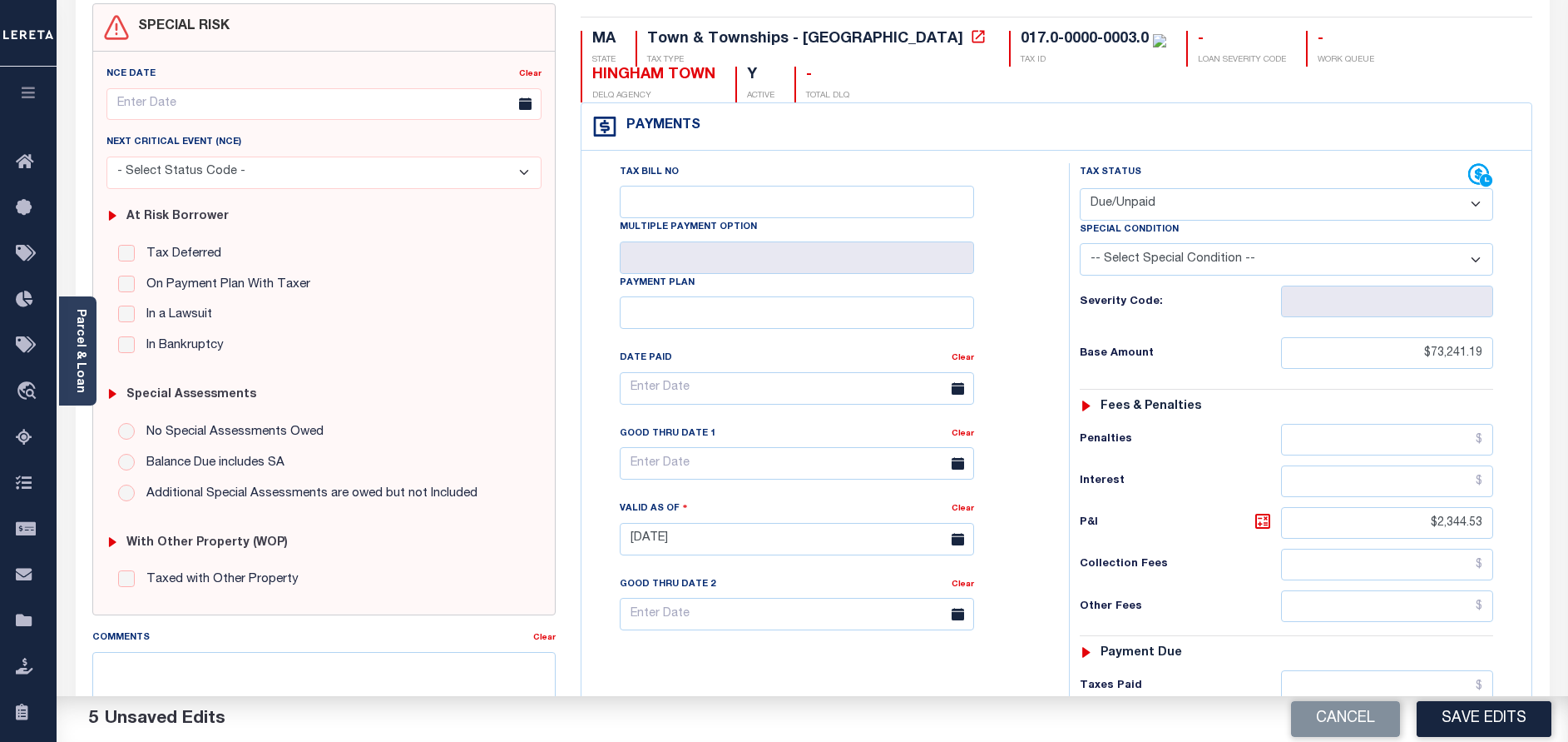
scroll to position [125, 0]
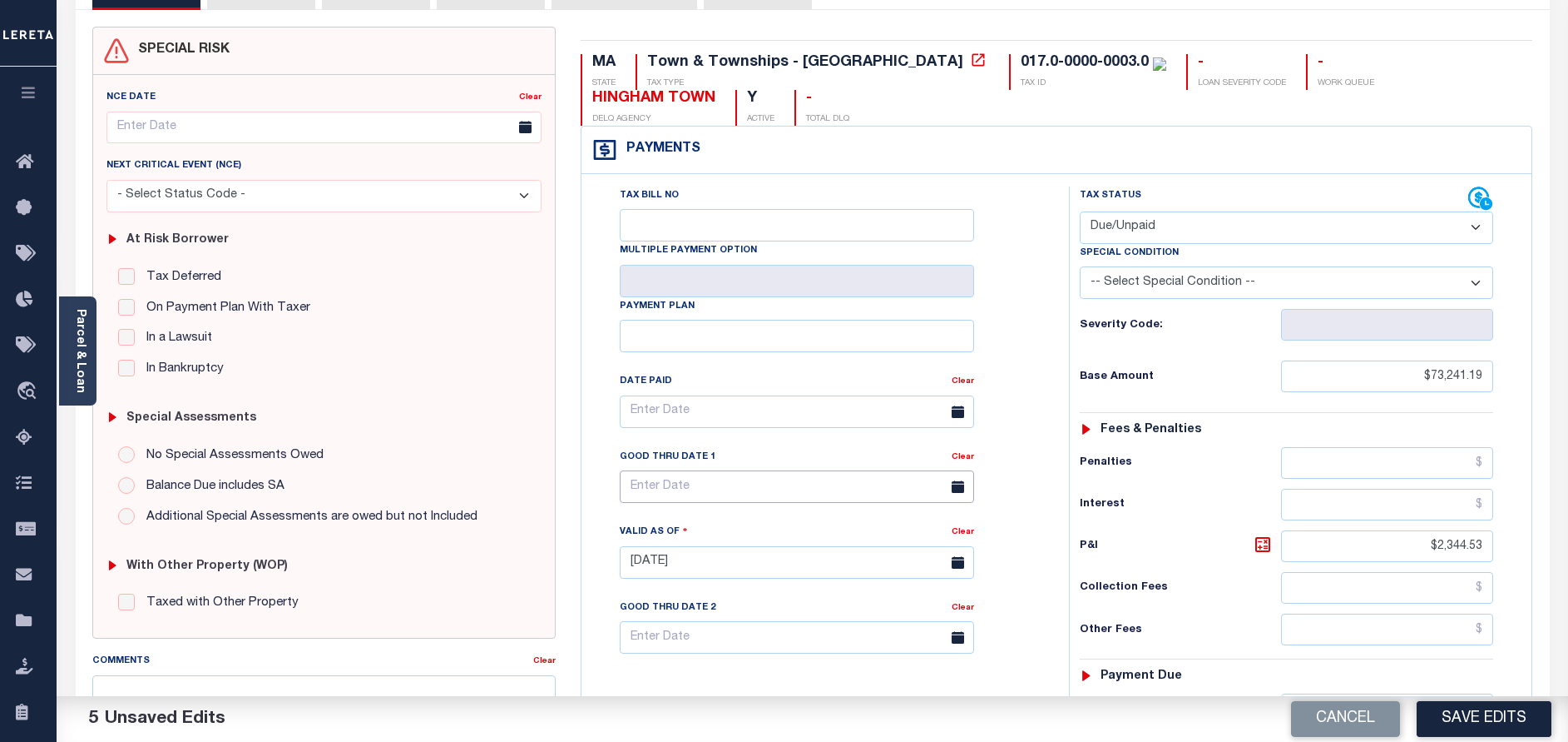
click at [636, 489] on input "text" at bounding box center [796, 486] width 355 height 32
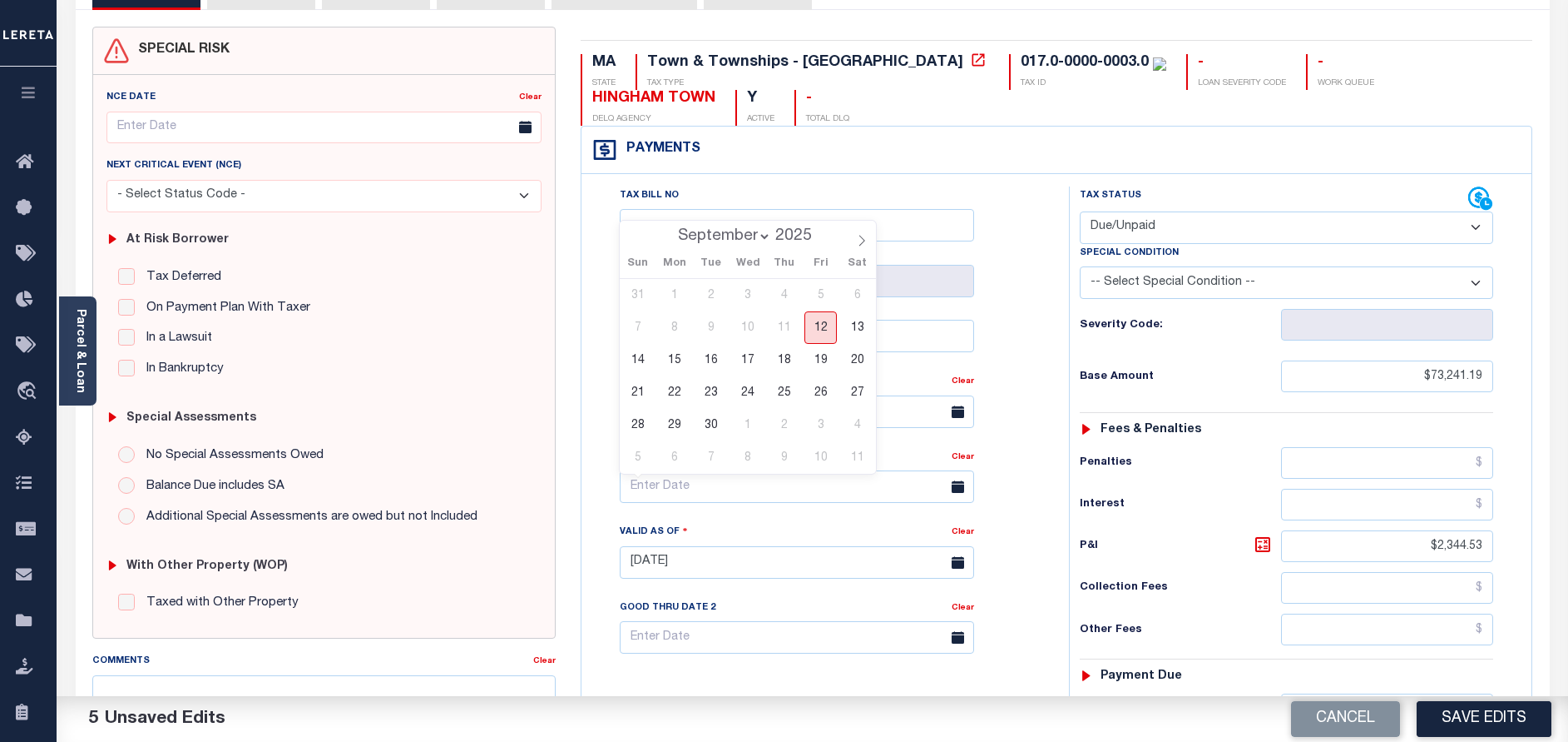
click at [820, 320] on span "12" at bounding box center [820, 327] width 32 height 32
type input "[DATE]"
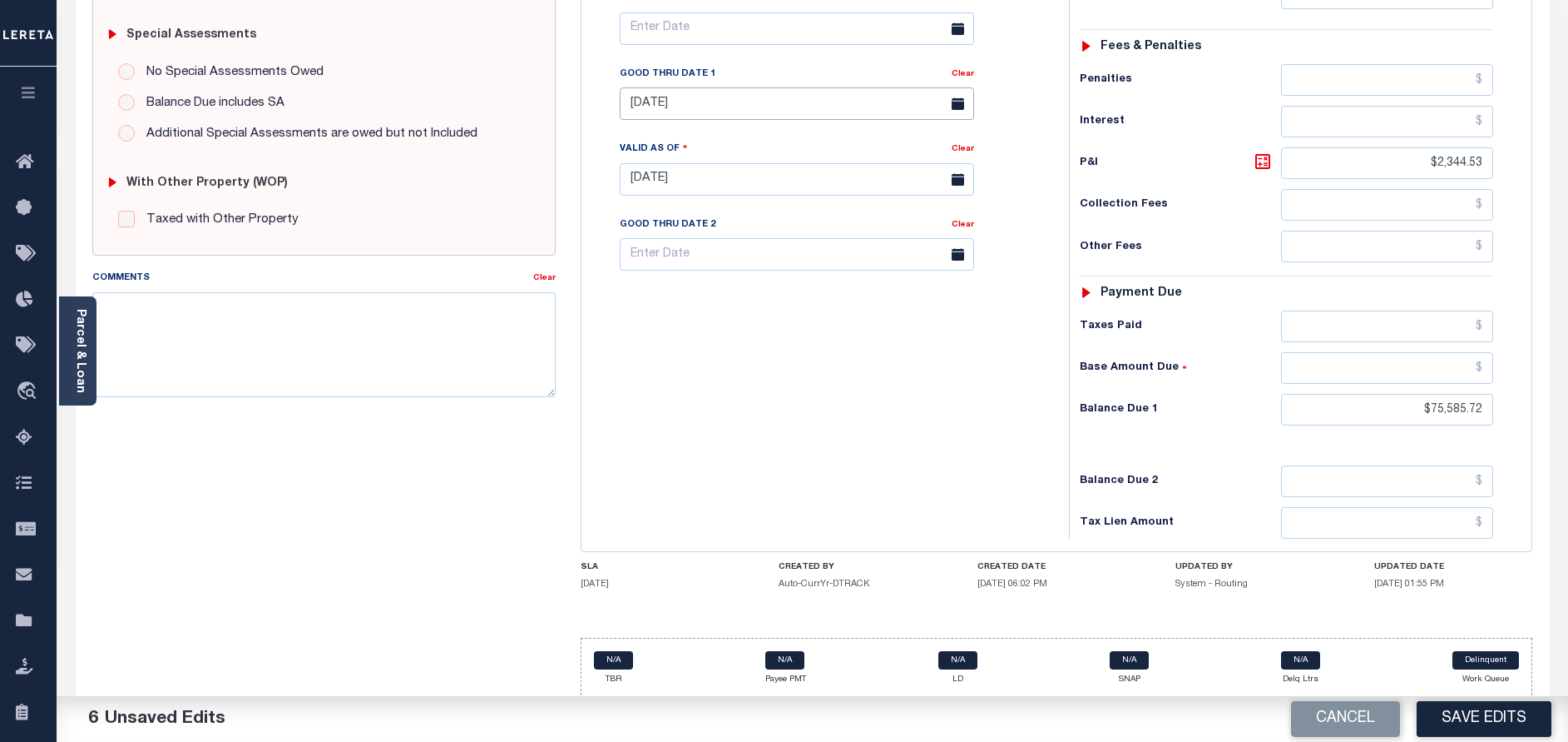
scroll to position [514, 0]
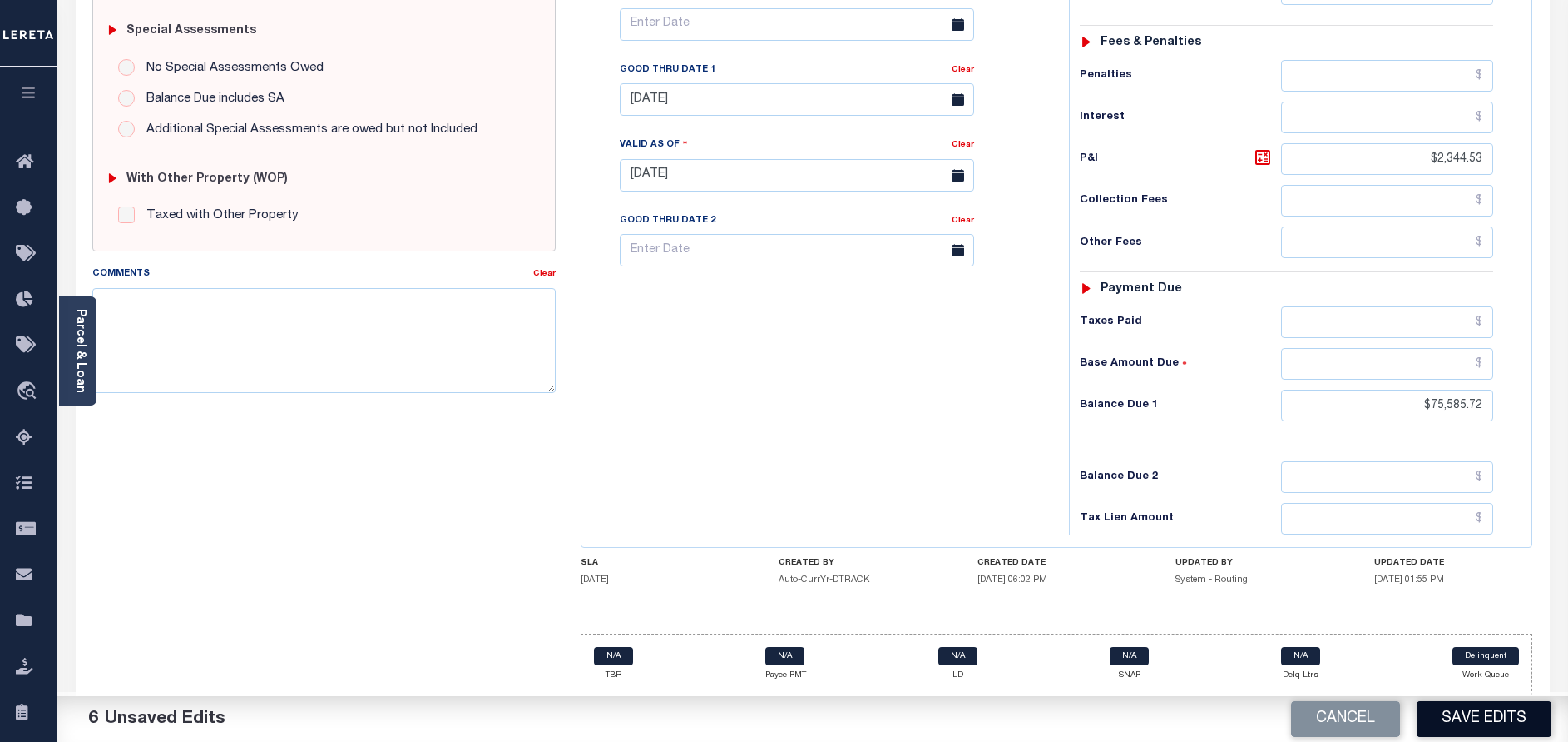
click at [1457, 723] on button "Save Edits" at bounding box center [1483, 719] width 135 height 36
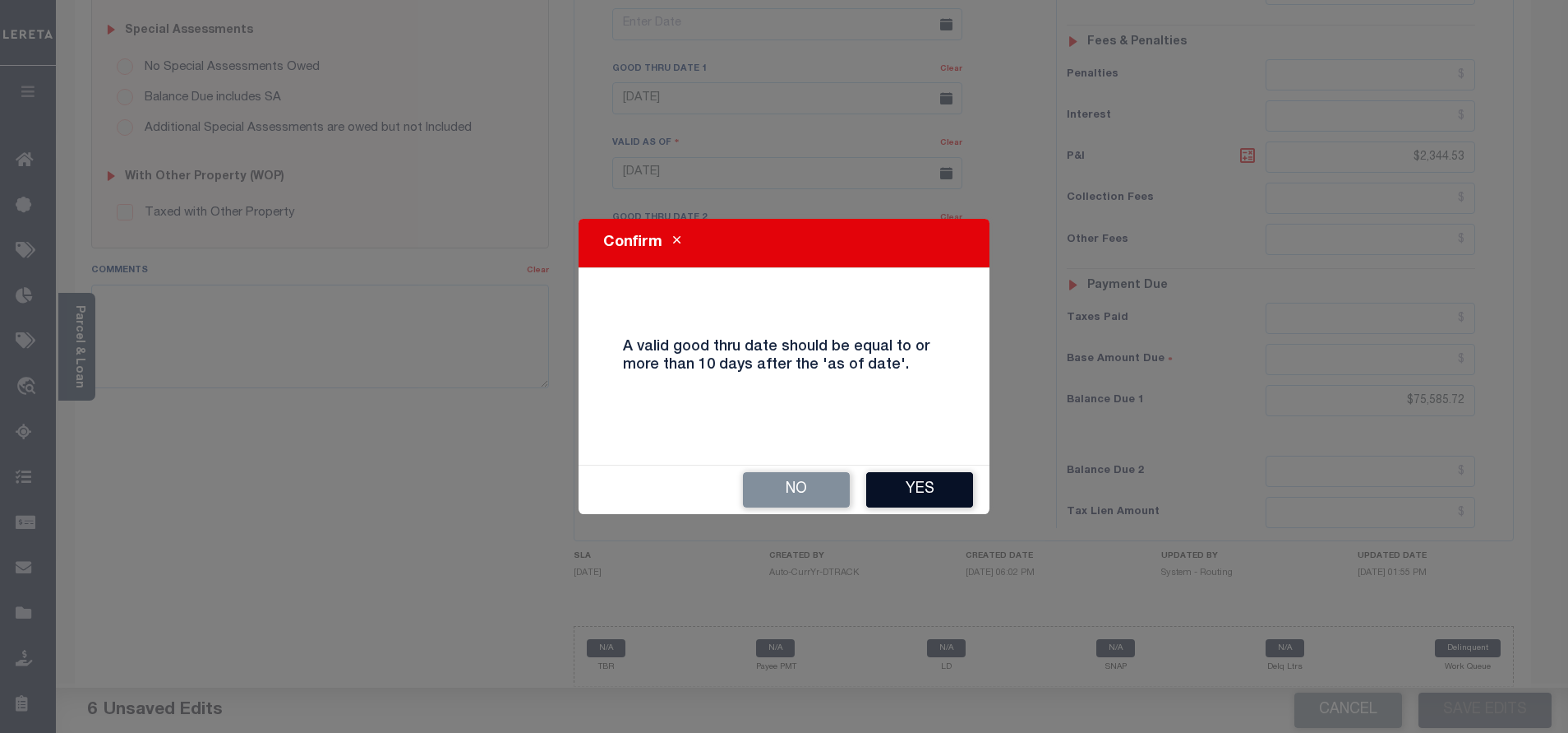
click at [919, 488] on button "Yes" at bounding box center [919, 490] width 107 height 36
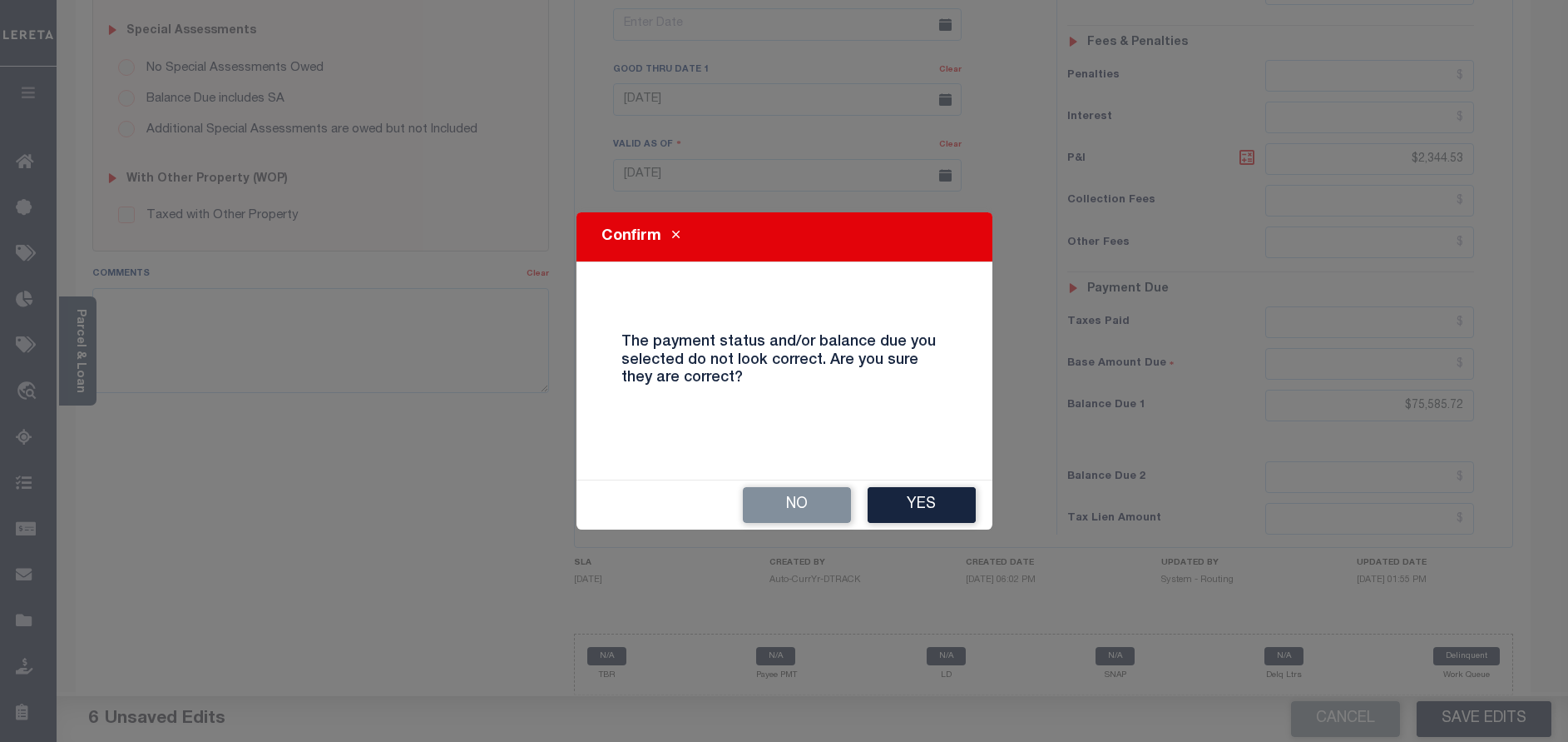
click at [930, 494] on button "Yes" at bounding box center [921, 505] width 108 height 36
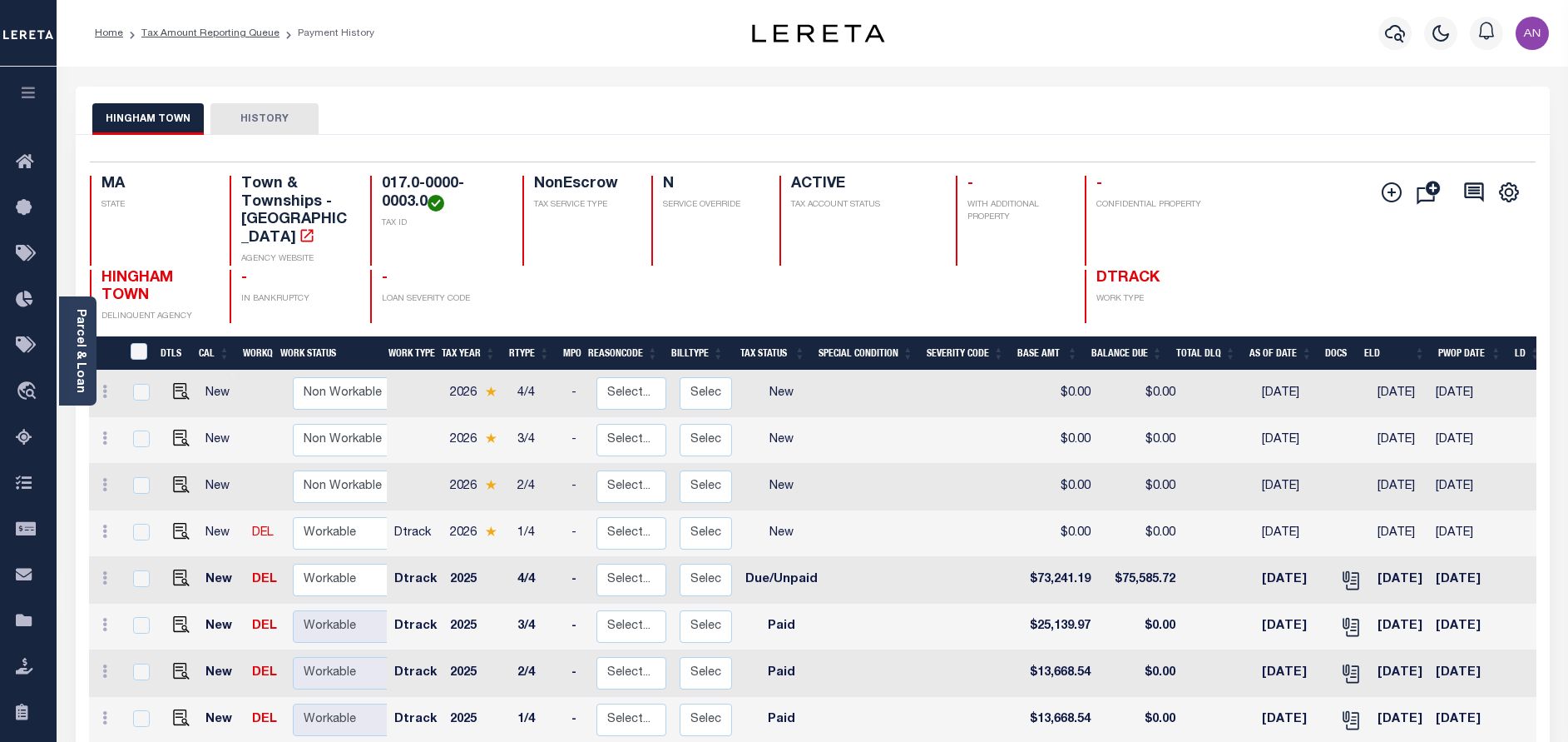
scroll to position [250, 0]
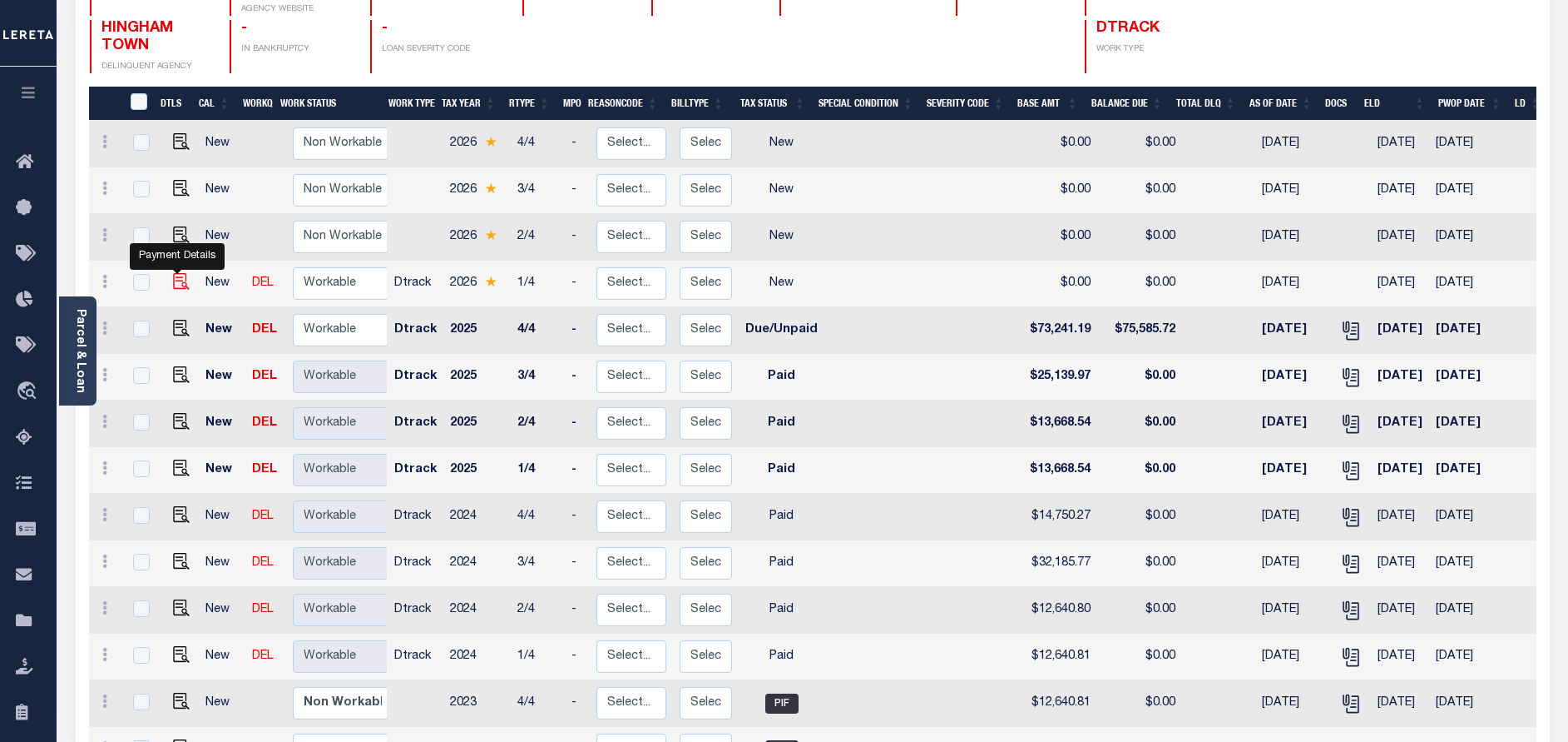
click at [185, 273] on img "" at bounding box center [181, 281] width 17 height 17
checkbox input "true"
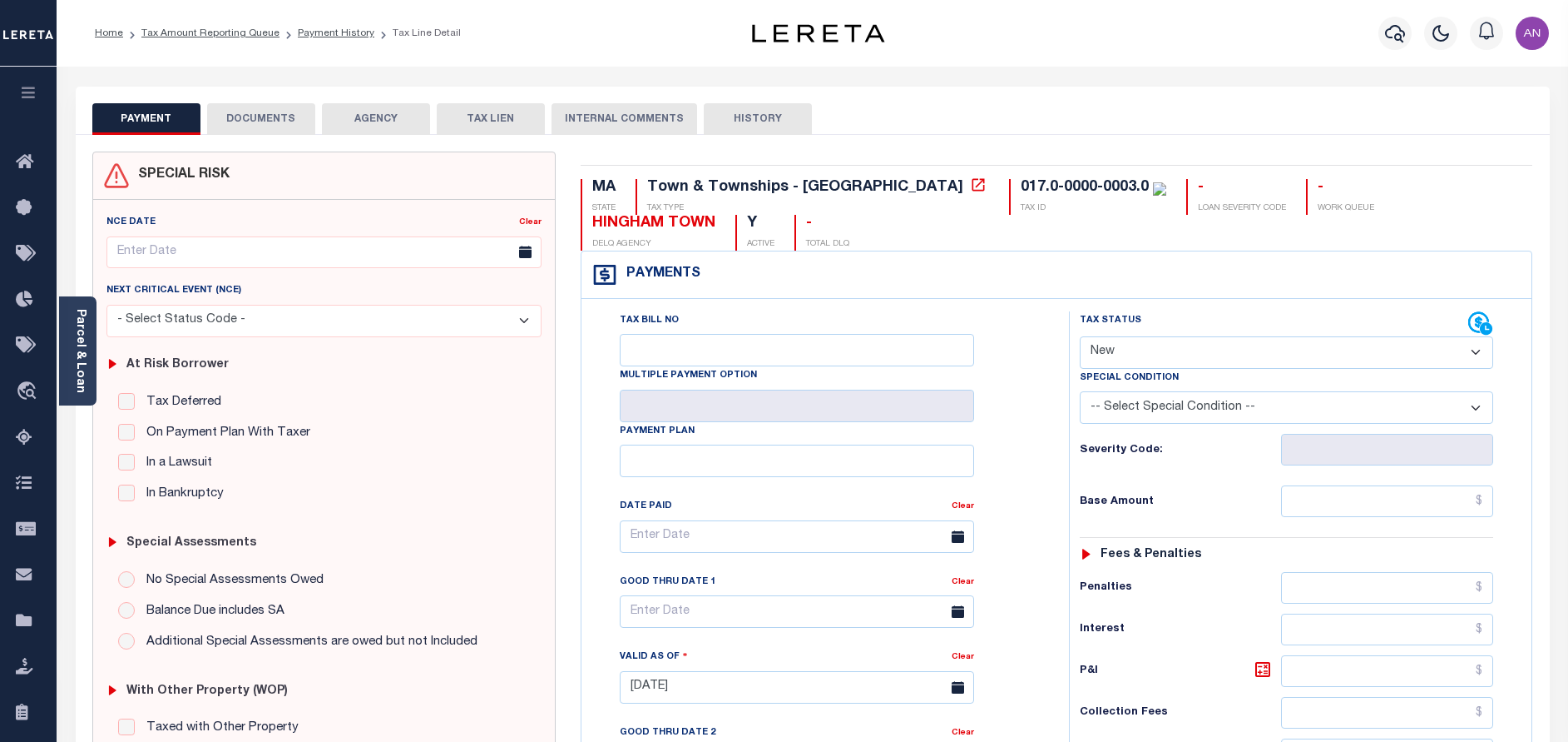
click at [1114, 353] on select "- Select Status Code - Open Due/Unpaid Paid Incomplete No Tax Due Internal Refu…" at bounding box center [1286, 352] width 414 height 32
select select "DUE"
click at [1079, 337] on select "- Select Status Code - Open Due/Unpaid Paid Incomplete No Tax Due Internal Refu…" at bounding box center [1286, 352] width 414 height 32
type input "[DATE]"
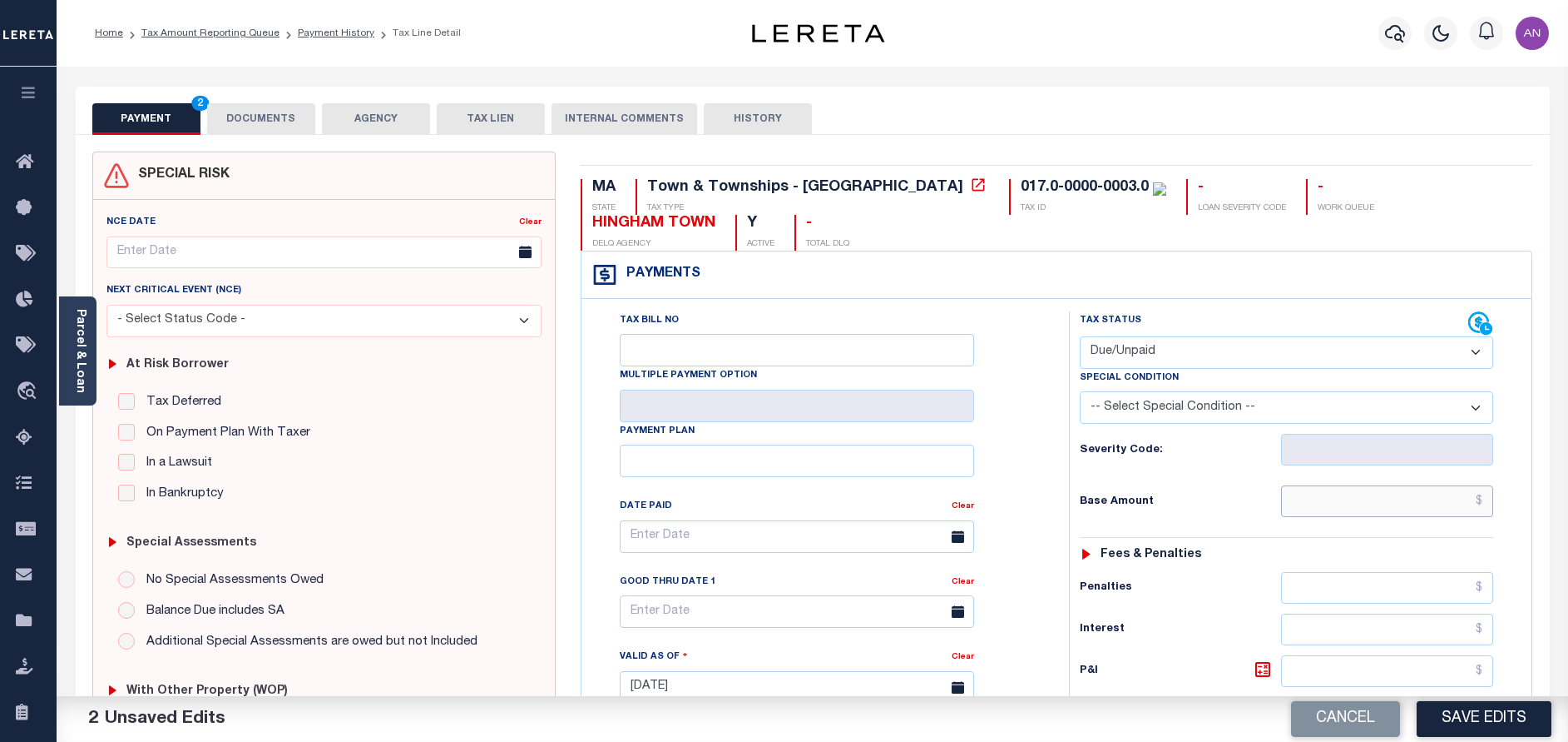
click at [1411, 504] on input "text" at bounding box center [1387, 501] width 212 height 32
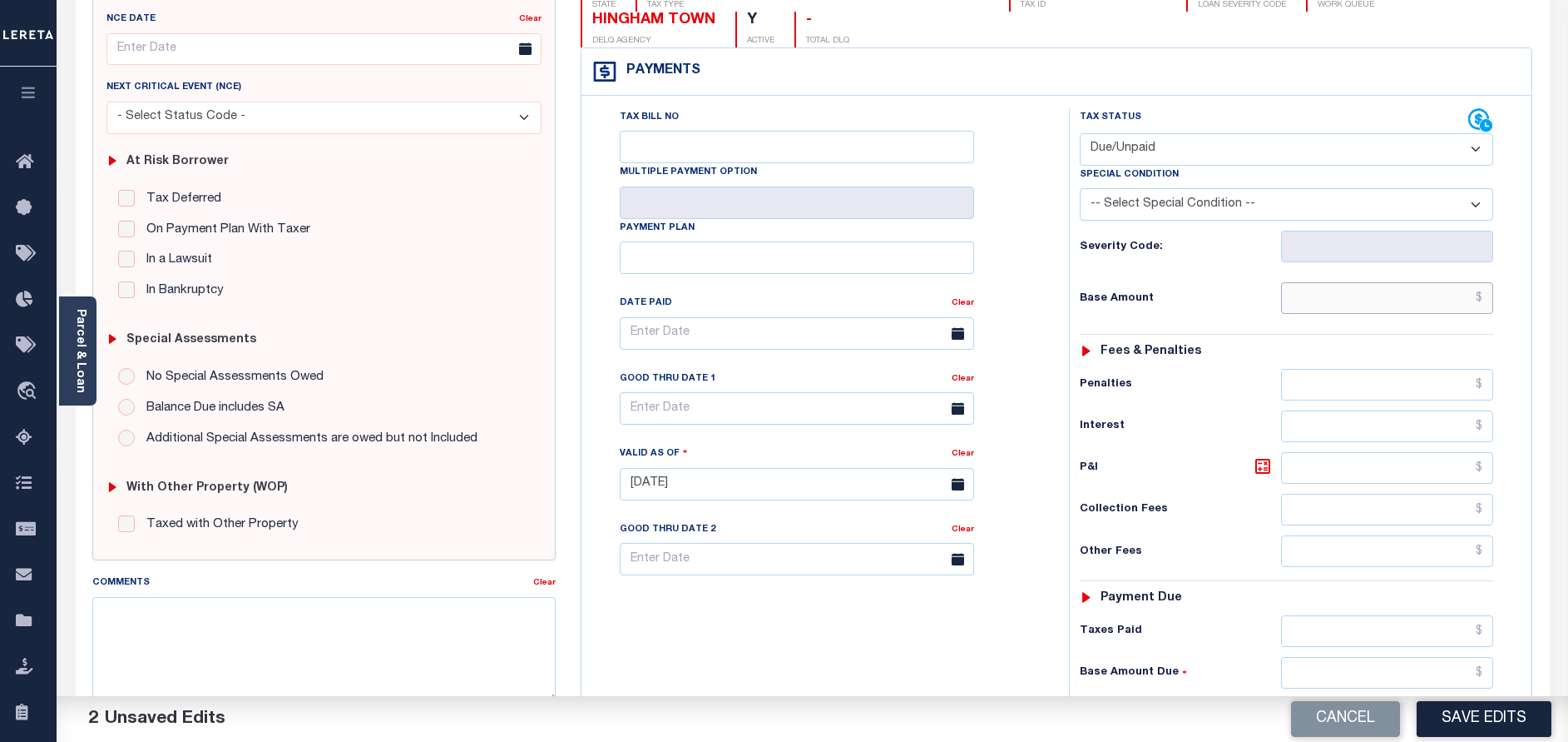
scroll to position [250, 0]
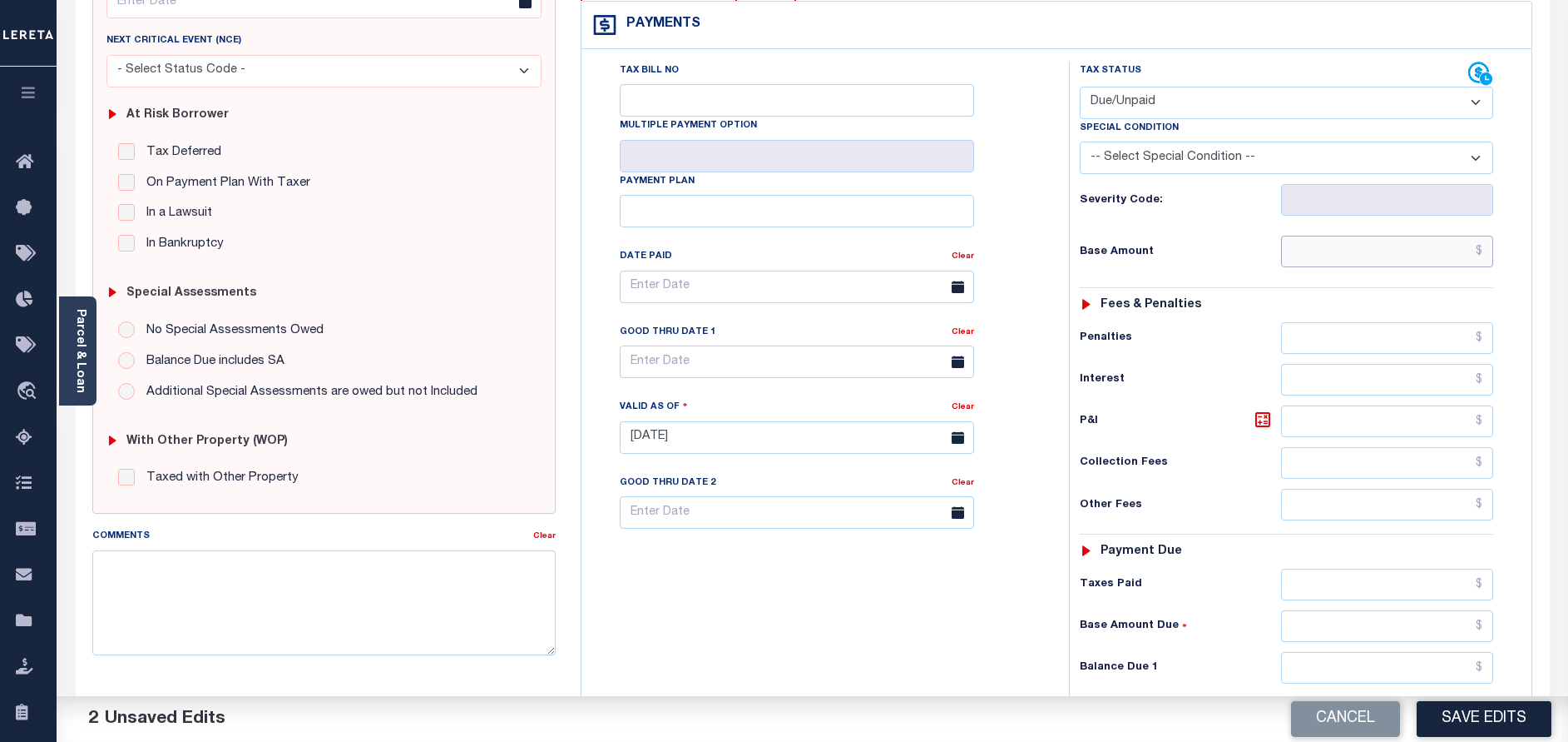
click at [1410, 261] on input "text" at bounding box center [1387, 252] width 212 height 32
paste input "15,000.13"
type input "$15,000.13"
click at [1044, 231] on div "Tax Bill No Multiple Payment Option Payment Plan Clear" at bounding box center [820, 429] width 471 height 735
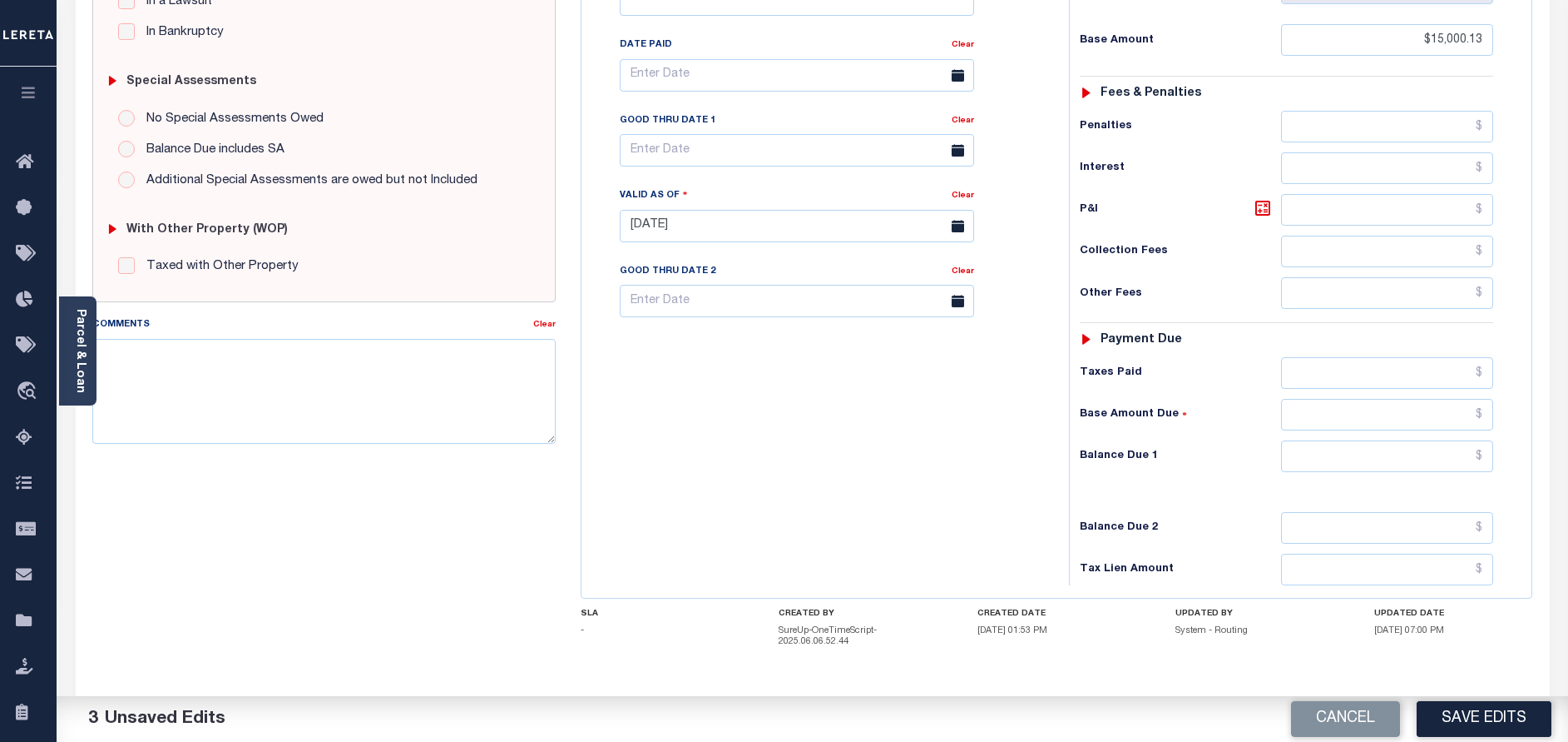
scroll to position [499, 0]
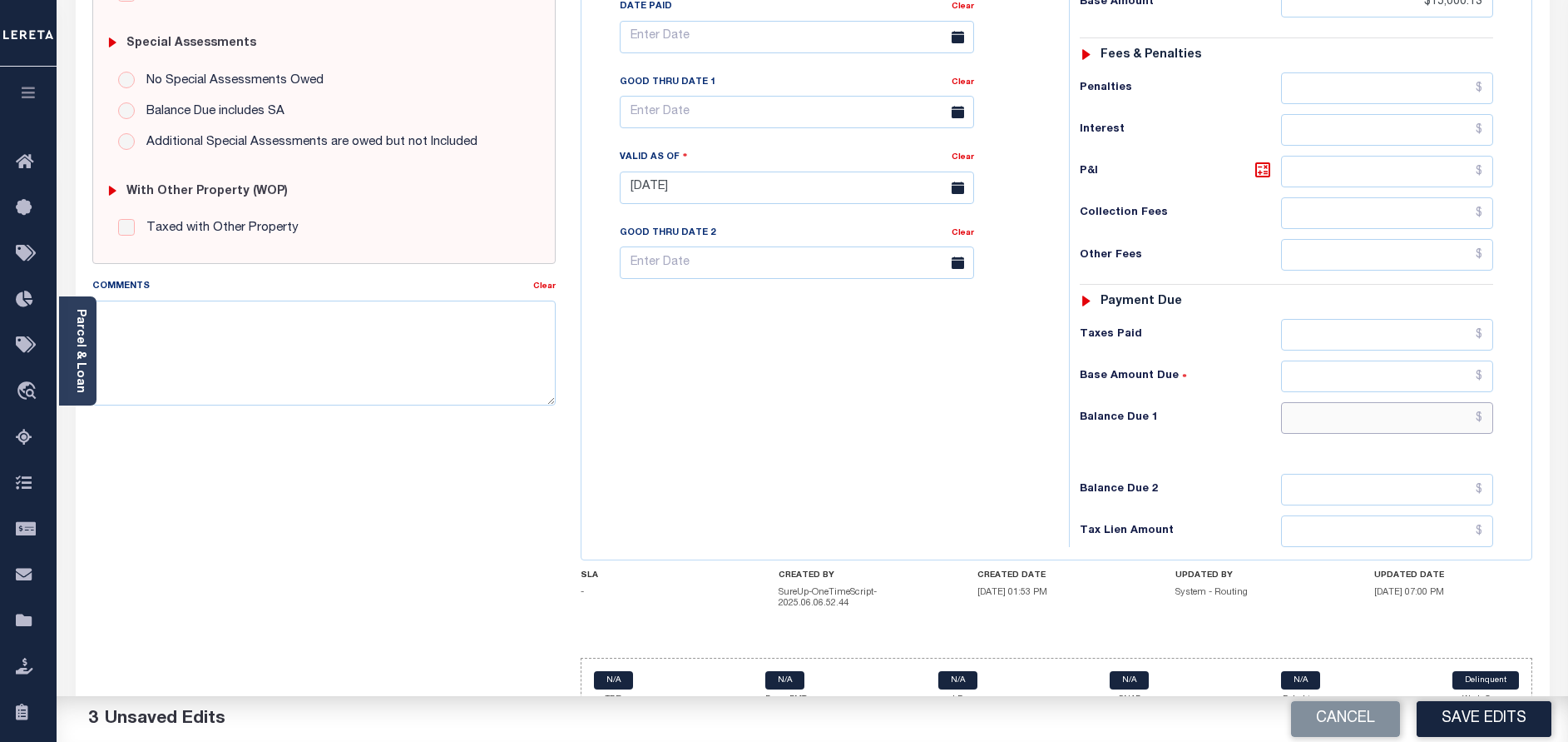
click at [1367, 430] on input "text" at bounding box center [1387, 418] width 212 height 32
paste input "15,224.52"
type input "$15,224.52"
click at [993, 449] on div "Tax Bill No Multiple Payment Option Payment Plan Clear" at bounding box center [820, 179] width 471 height 735
click at [1268, 175] on icon at bounding box center [1263, 170] width 20 height 20
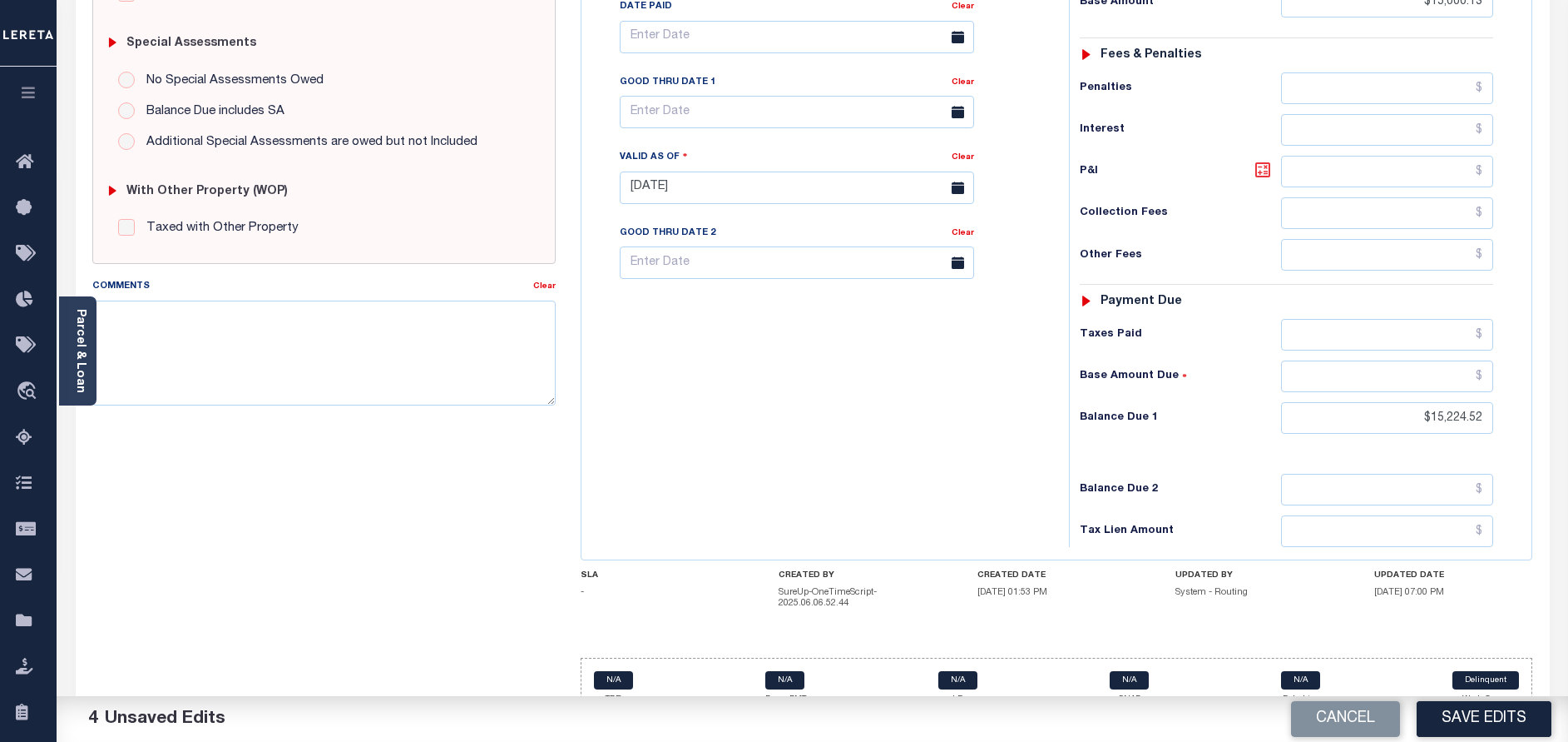
type input "$224.39"
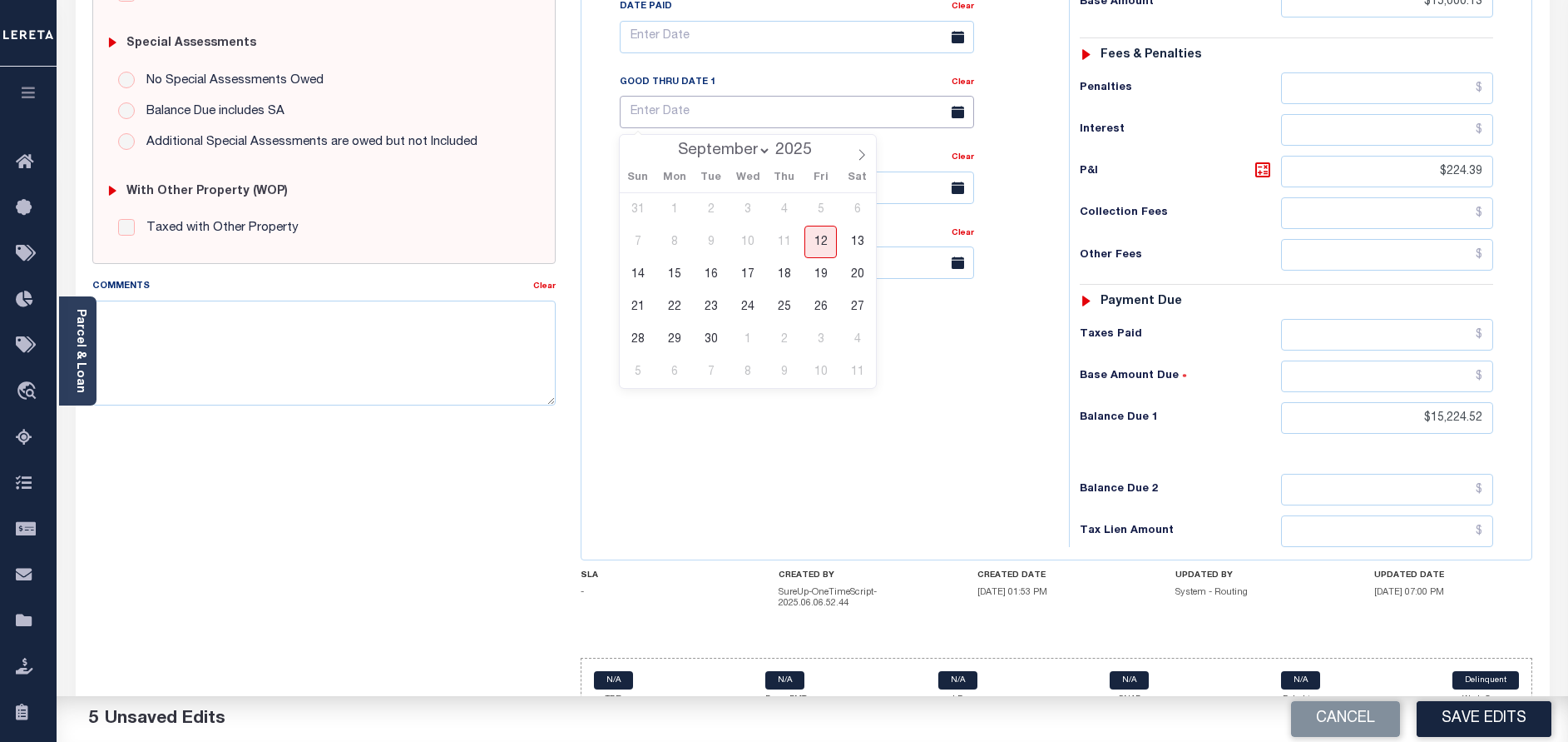
click at [796, 125] on input "text" at bounding box center [796, 112] width 355 height 32
click at [818, 236] on span "12" at bounding box center [820, 242] width 32 height 32
type input "[DATE]"
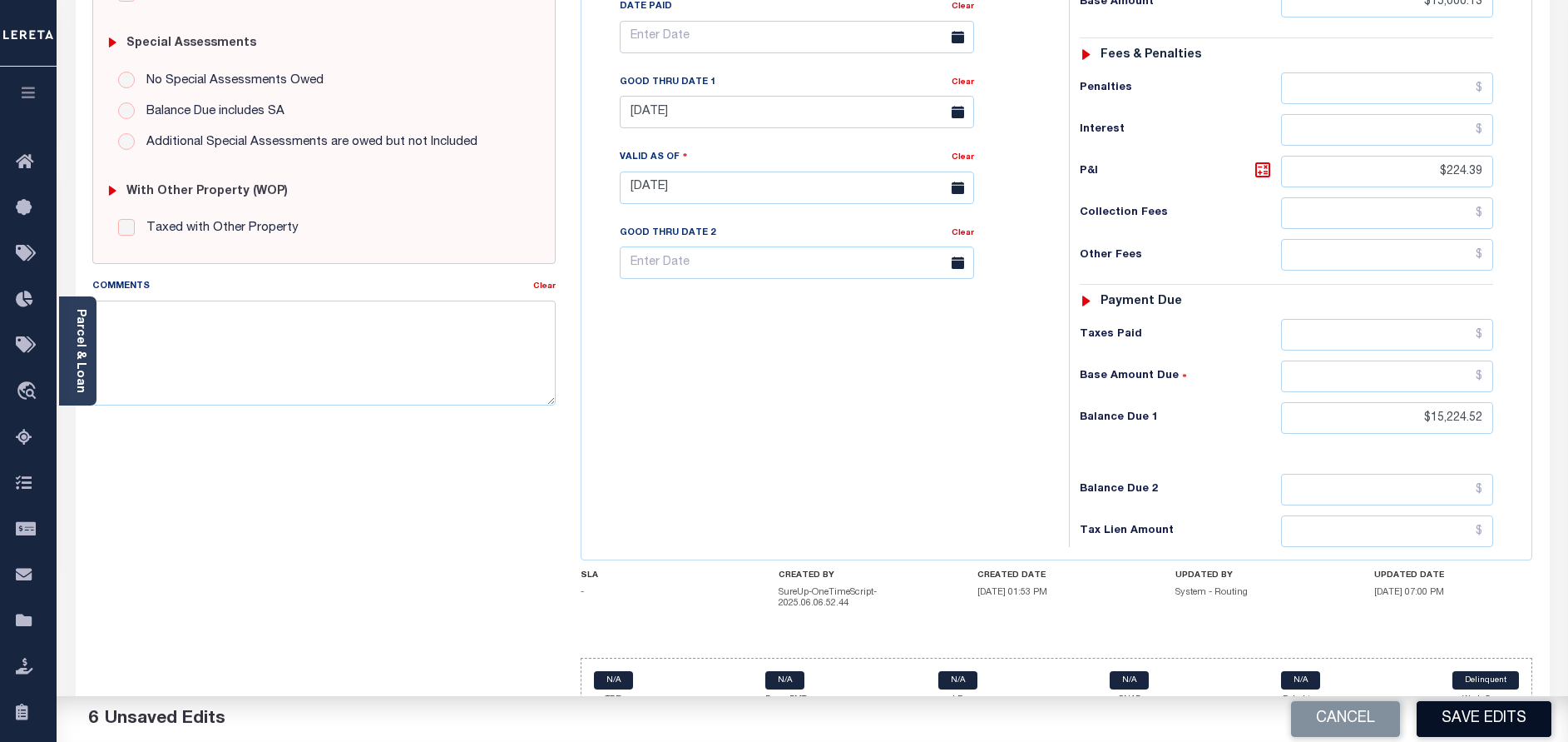
click at [1468, 719] on button "Save Edits" at bounding box center [1483, 719] width 135 height 36
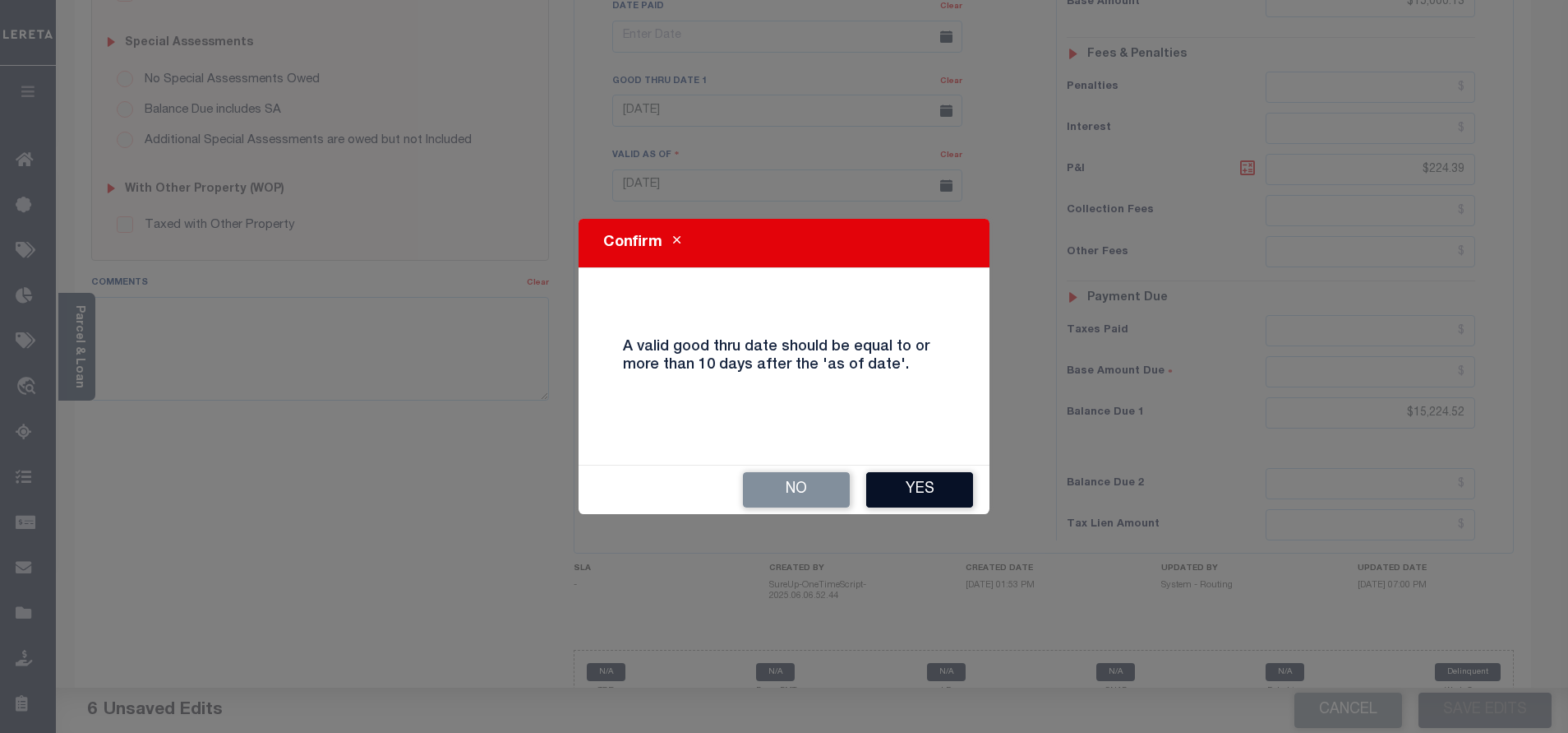
click at [949, 495] on button "Yes" at bounding box center [919, 490] width 107 height 36
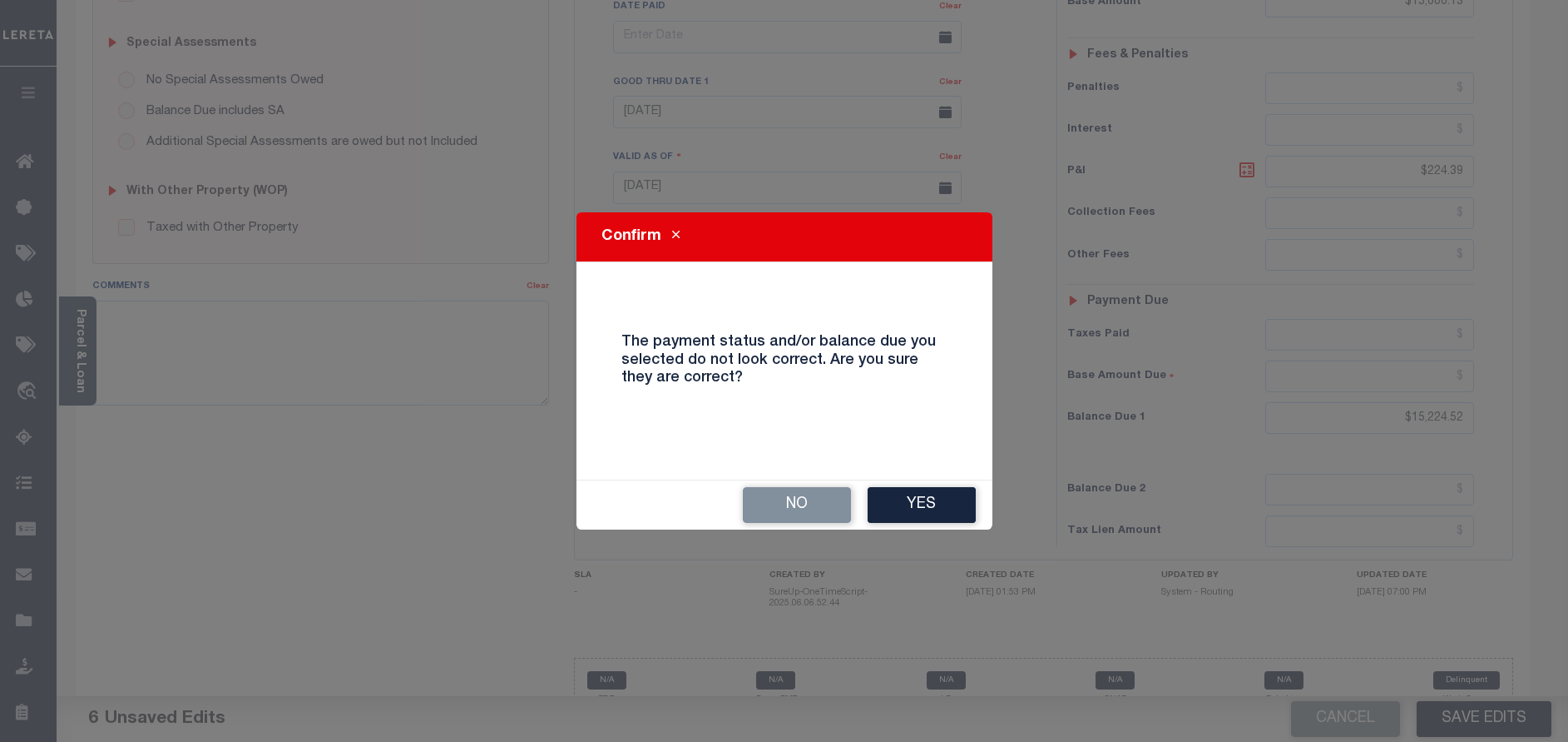
click at [960, 501] on button "Yes" at bounding box center [921, 505] width 108 height 36
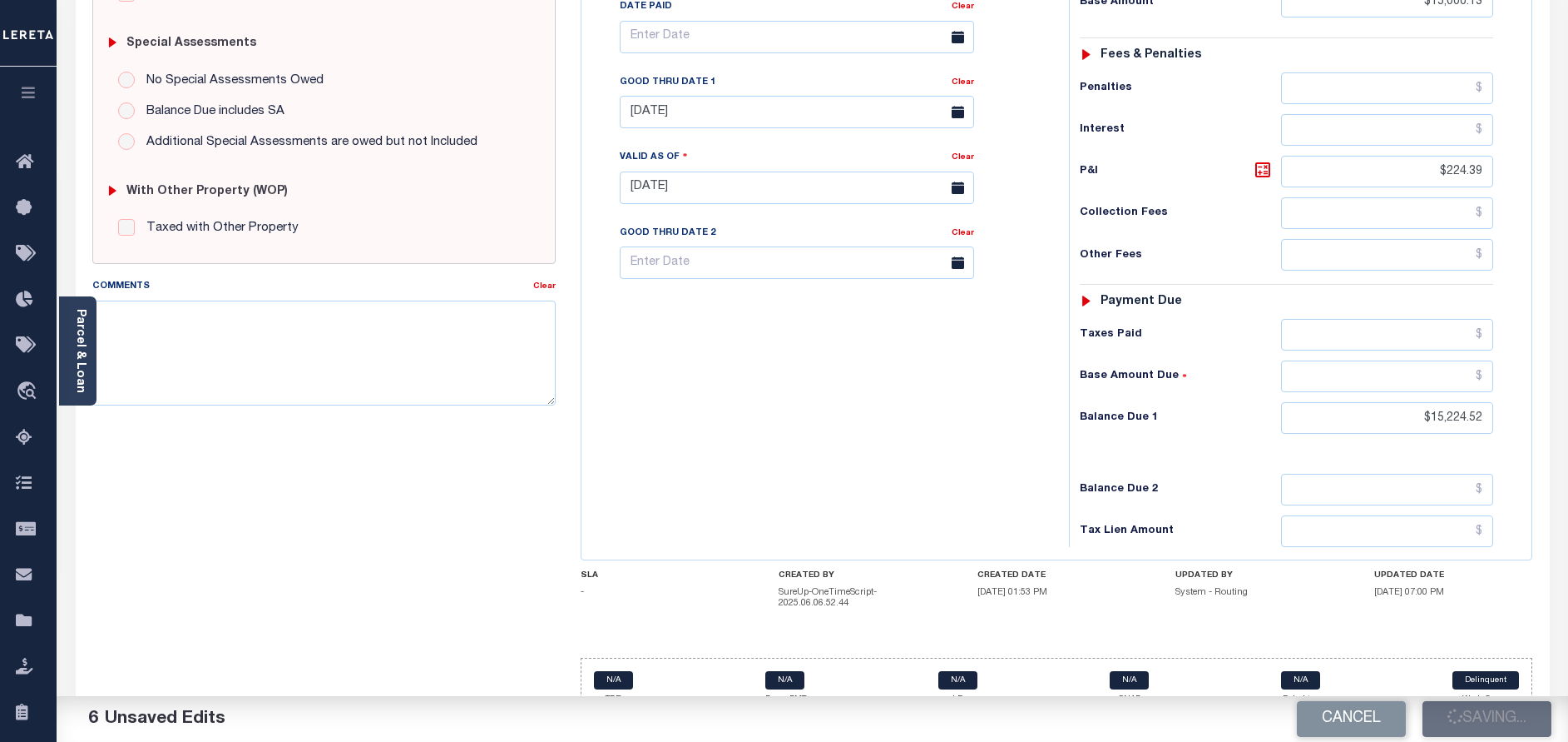
checkbox input "false"
type input "$15,000.13"
type input "$224.39"
type input "$15,224.52"
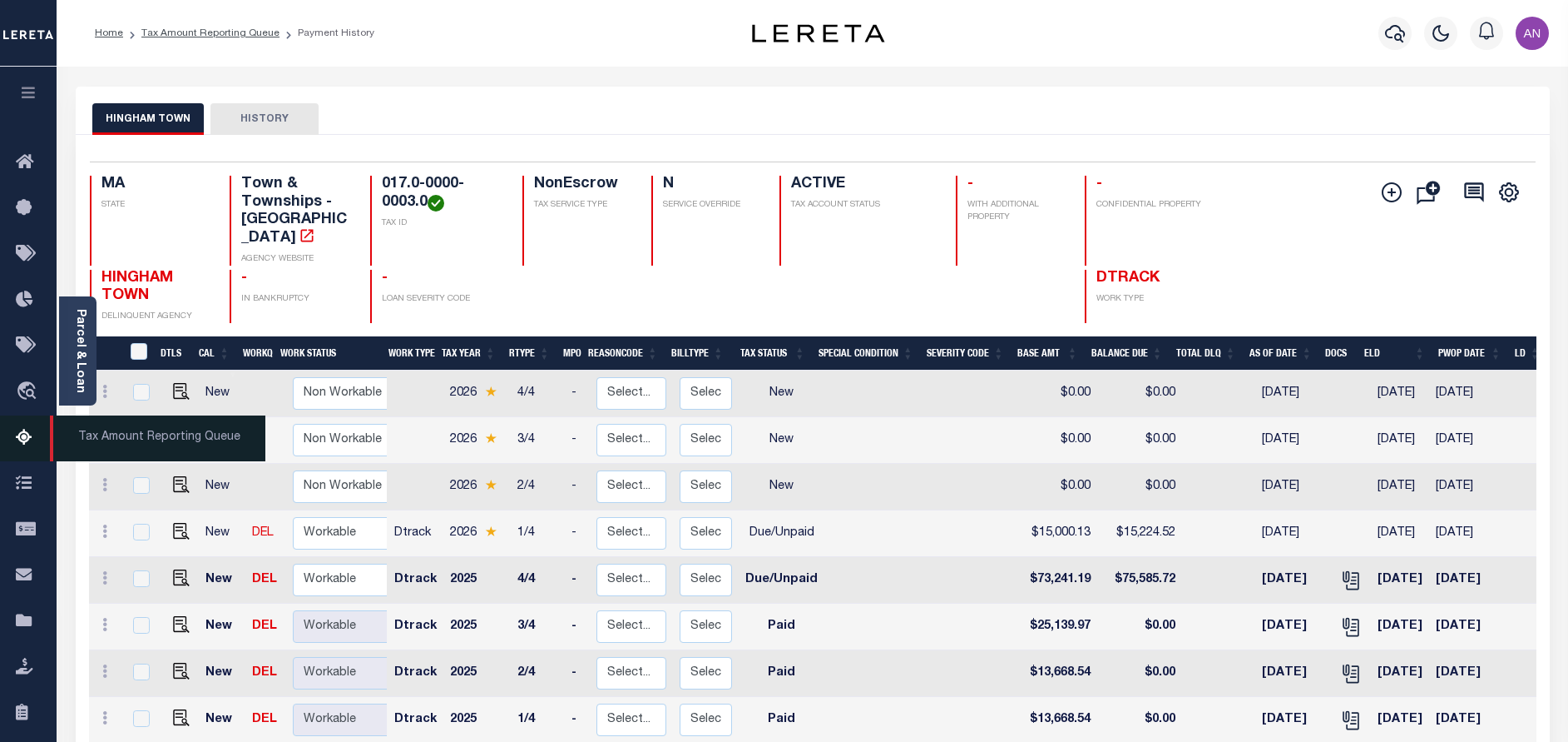
click at [24, 448] on icon at bounding box center [29, 438] width 27 height 21
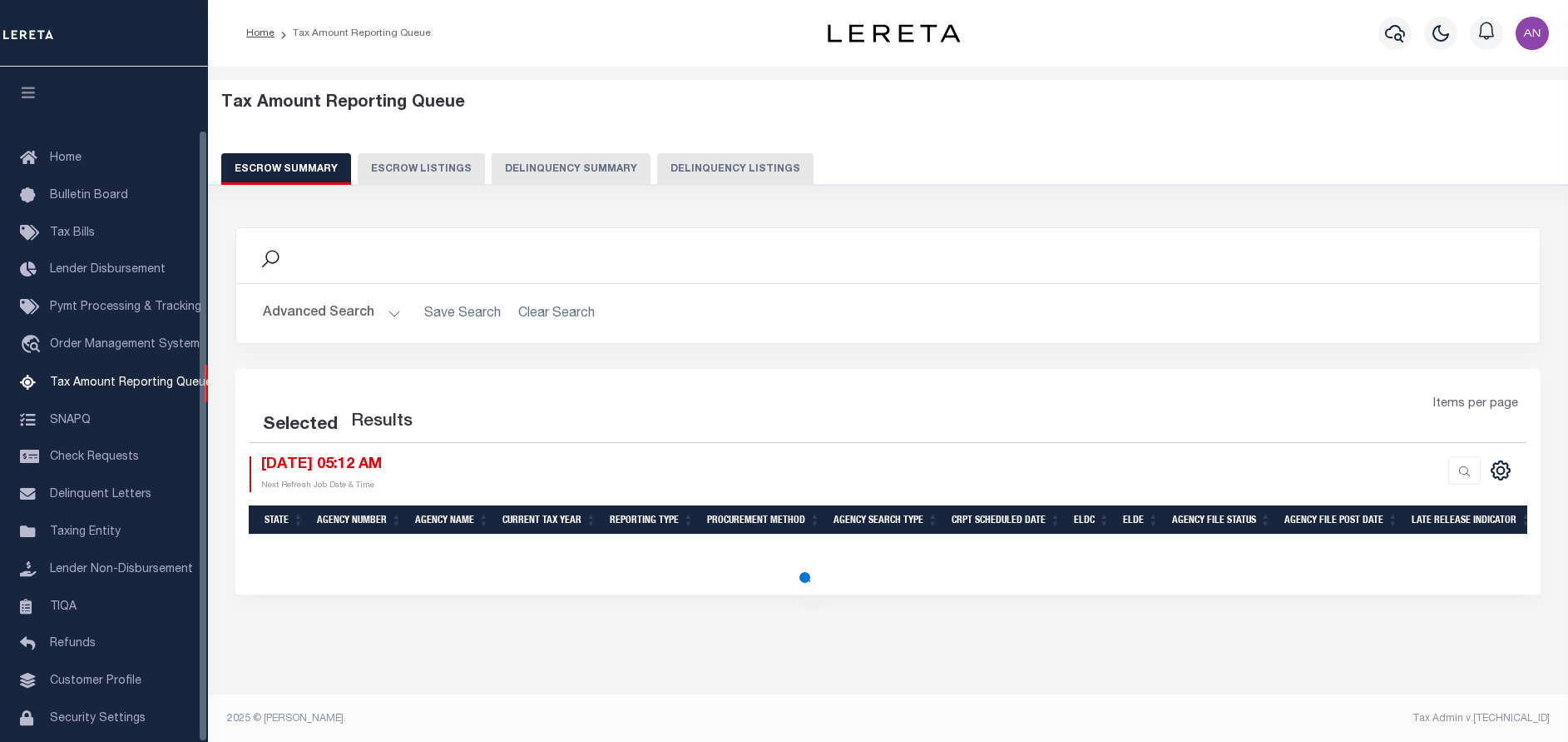
select select "100"
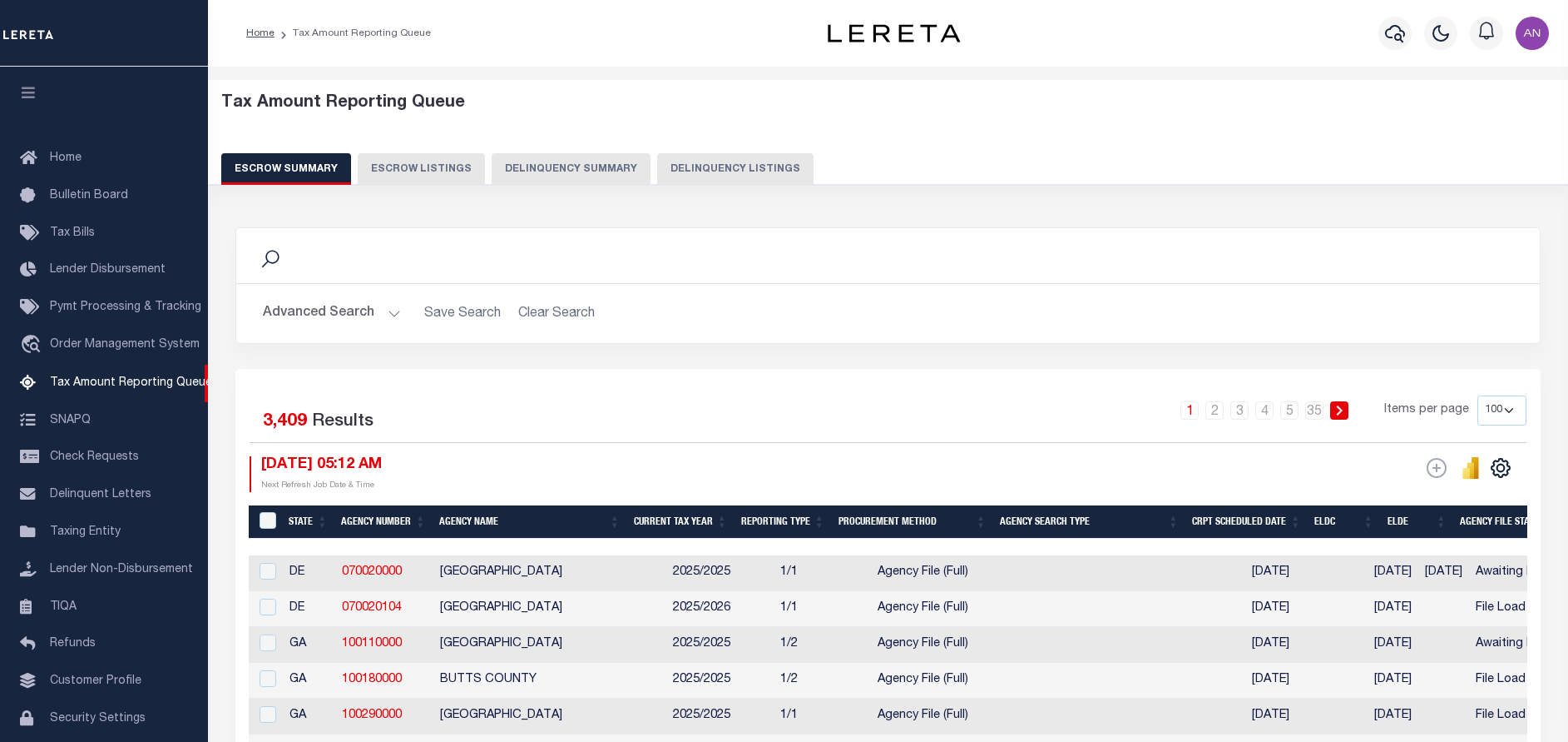
scroll to position [69, 0]
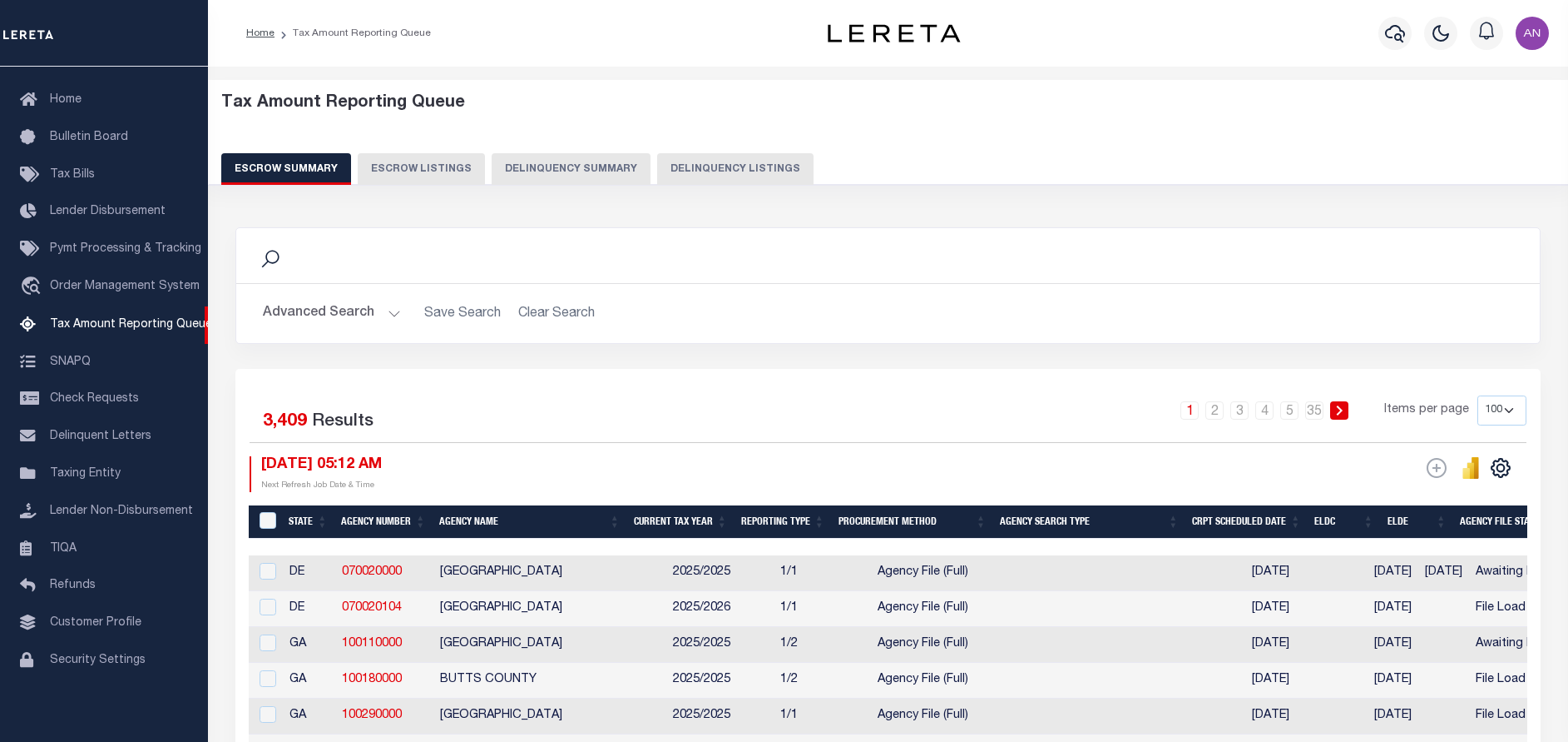
click at [687, 176] on button "Delinquency Listings" at bounding box center [736, 169] width 156 height 32
select select "100"
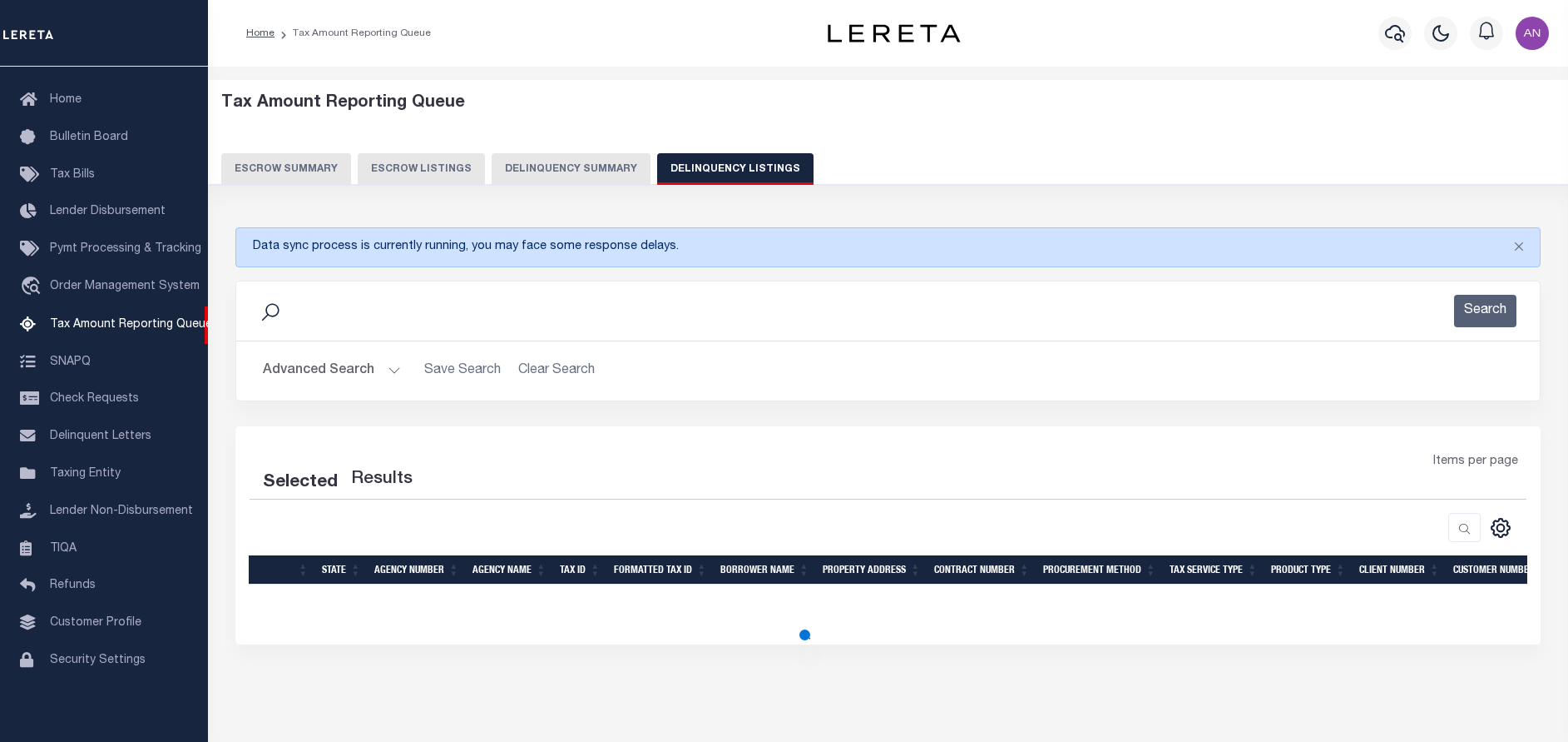
select select "100"
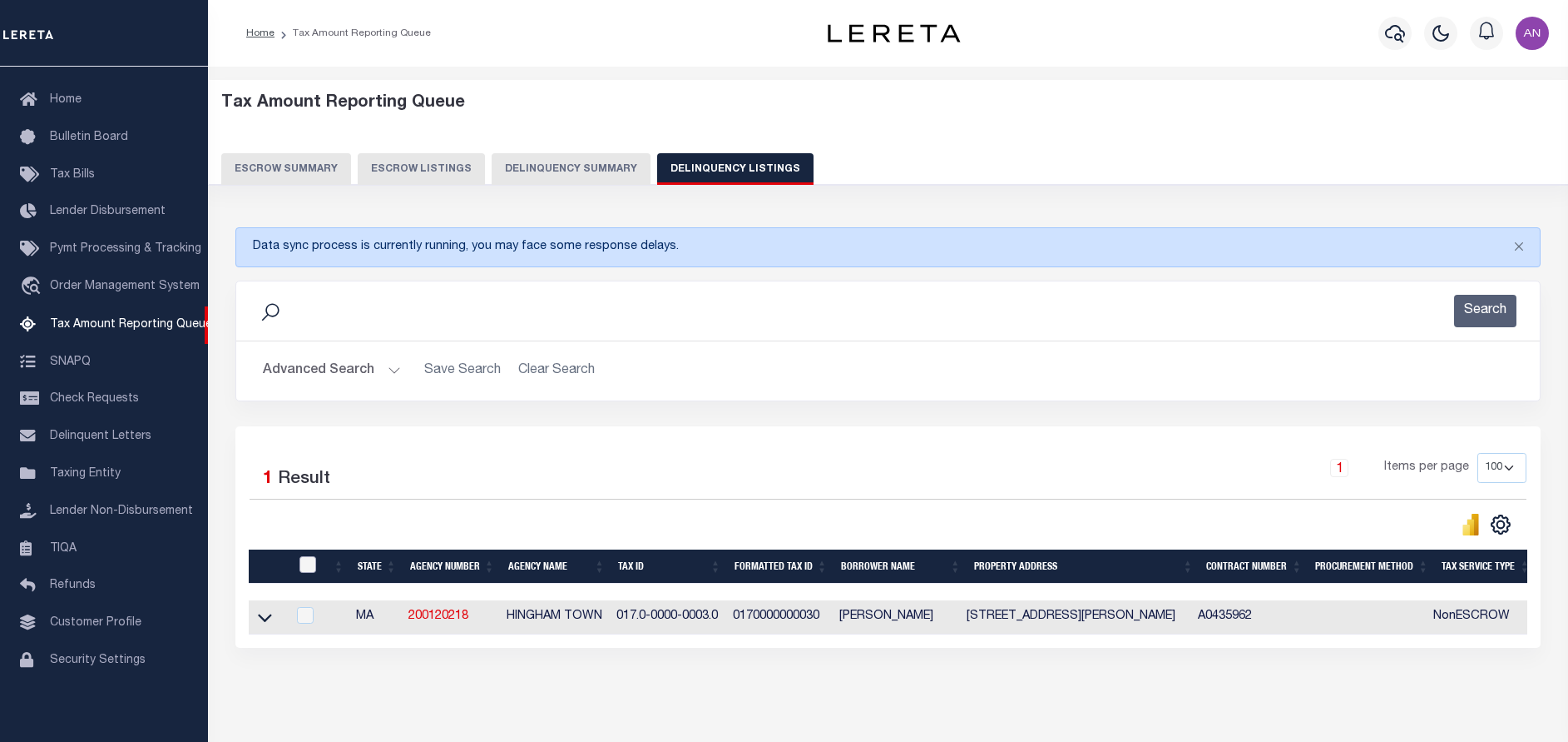
click at [301, 569] on input "checkbox" at bounding box center [308, 564] width 17 height 17
checkbox input "true"
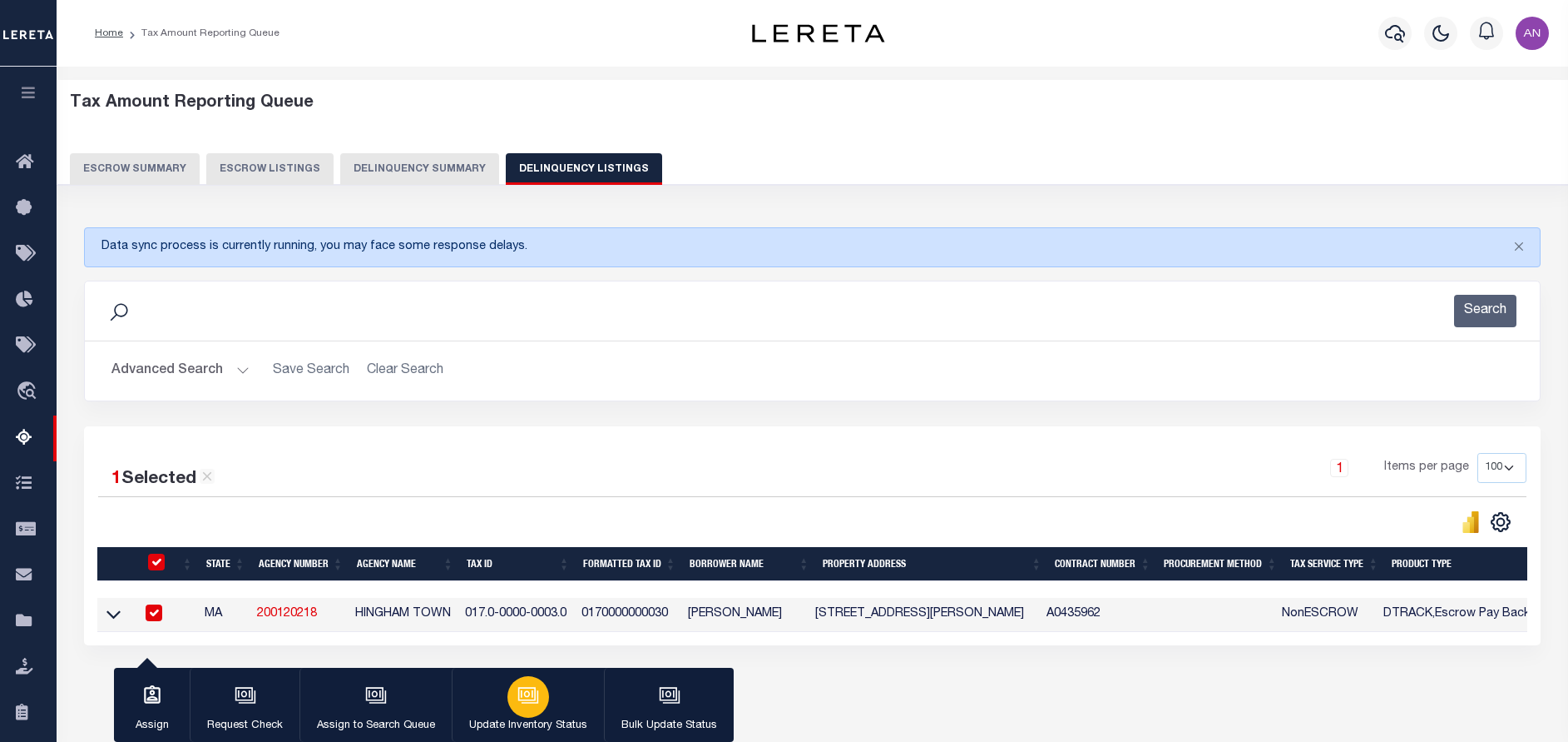
click at [509, 703] on div "button" at bounding box center [529, 697] width 42 height 42
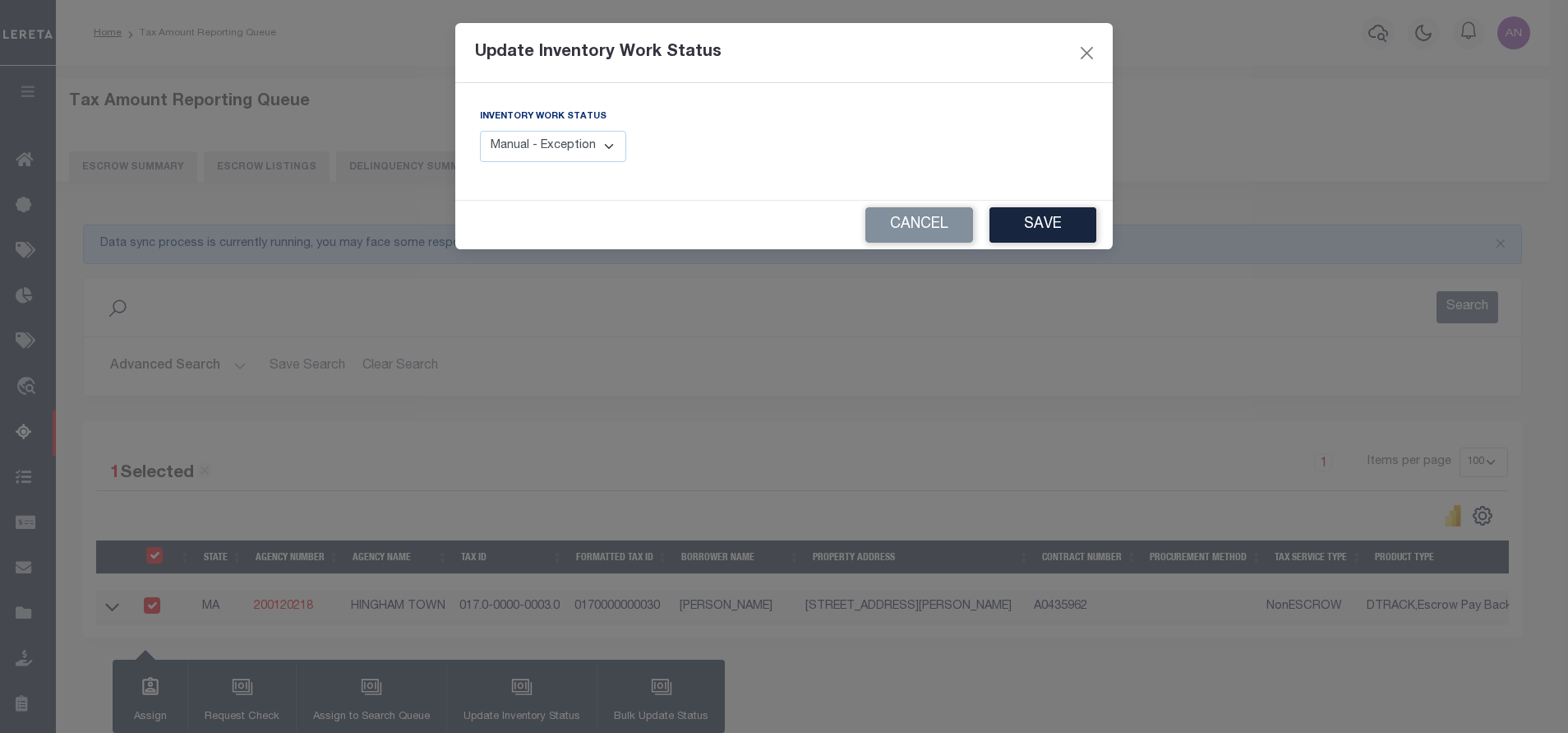
click at [586, 148] on select "Manual - Exception Pended - Awaiting Search Late Add Exception Completed" at bounding box center [553, 146] width 146 height 32
select select "4"
click at [480, 130] on select "Manual - Exception Pended - Awaiting Search Late Add Exception Completed" at bounding box center [553, 146] width 146 height 32
click at [1058, 228] on button "Save" at bounding box center [1043, 225] width 107 height 36
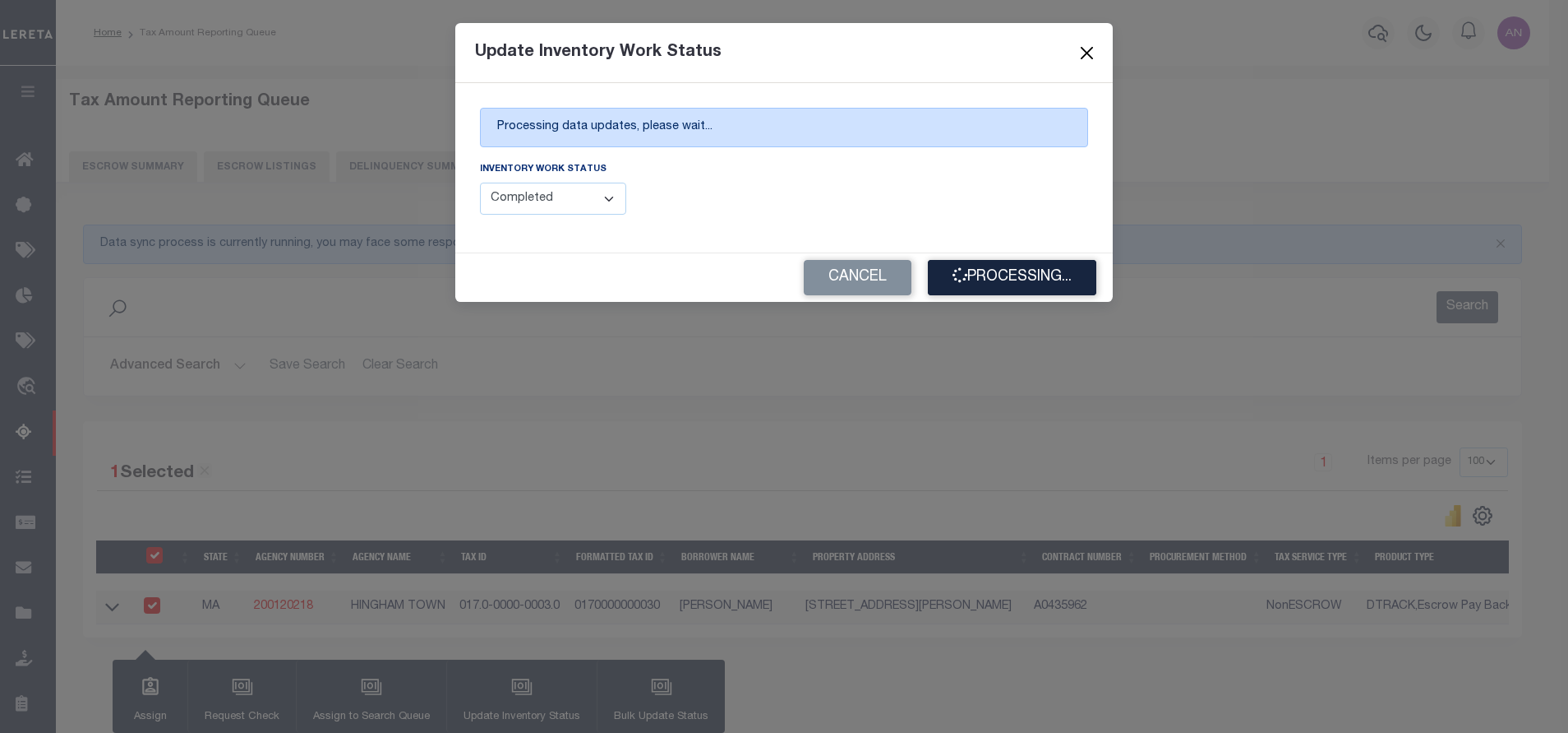
click at [1088, 51] on button "Close" at bounding box center [1087, 52] width 22 height 22
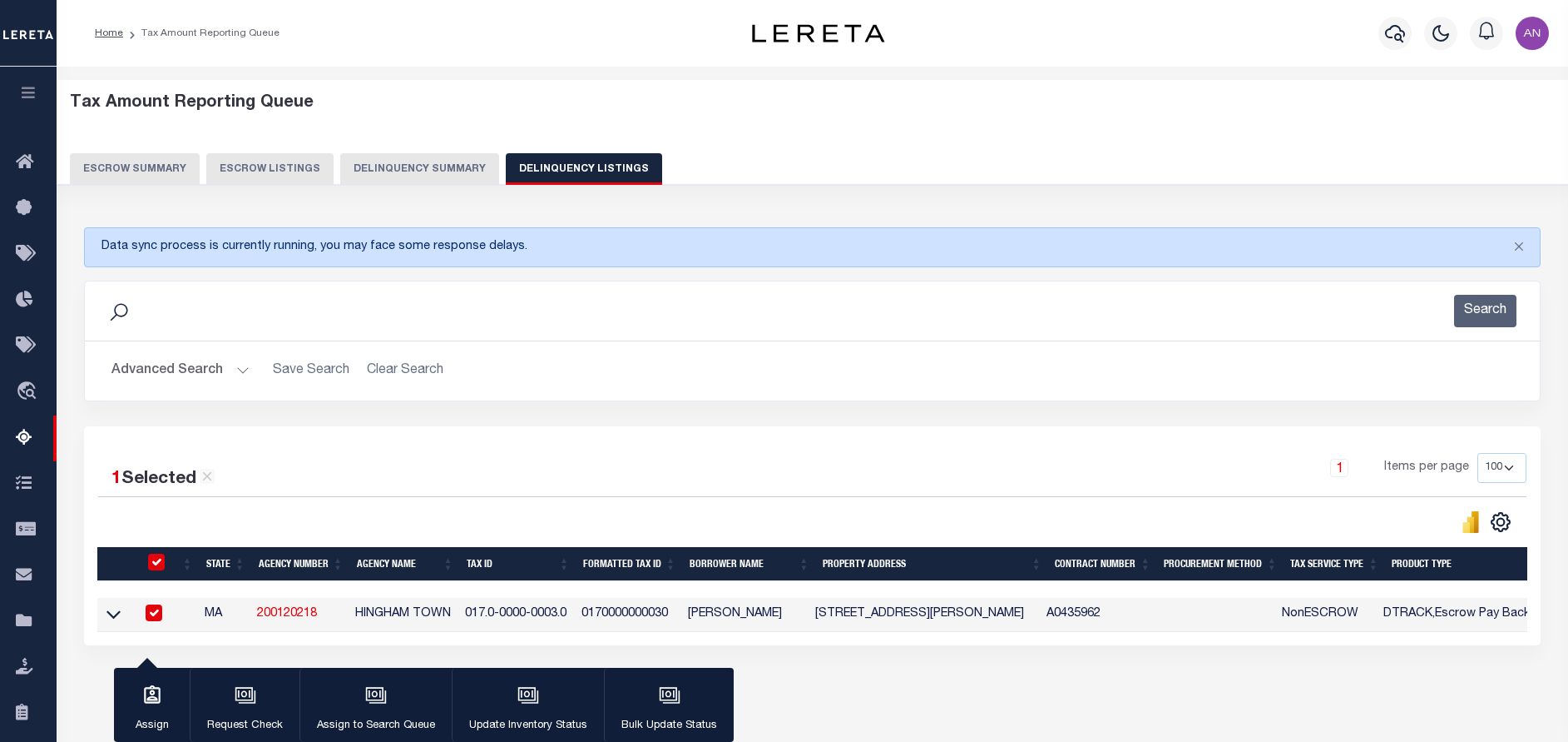
click at [182, 367] on button "Advanced Search" at bounding box center [181, 371] width 138 height 32
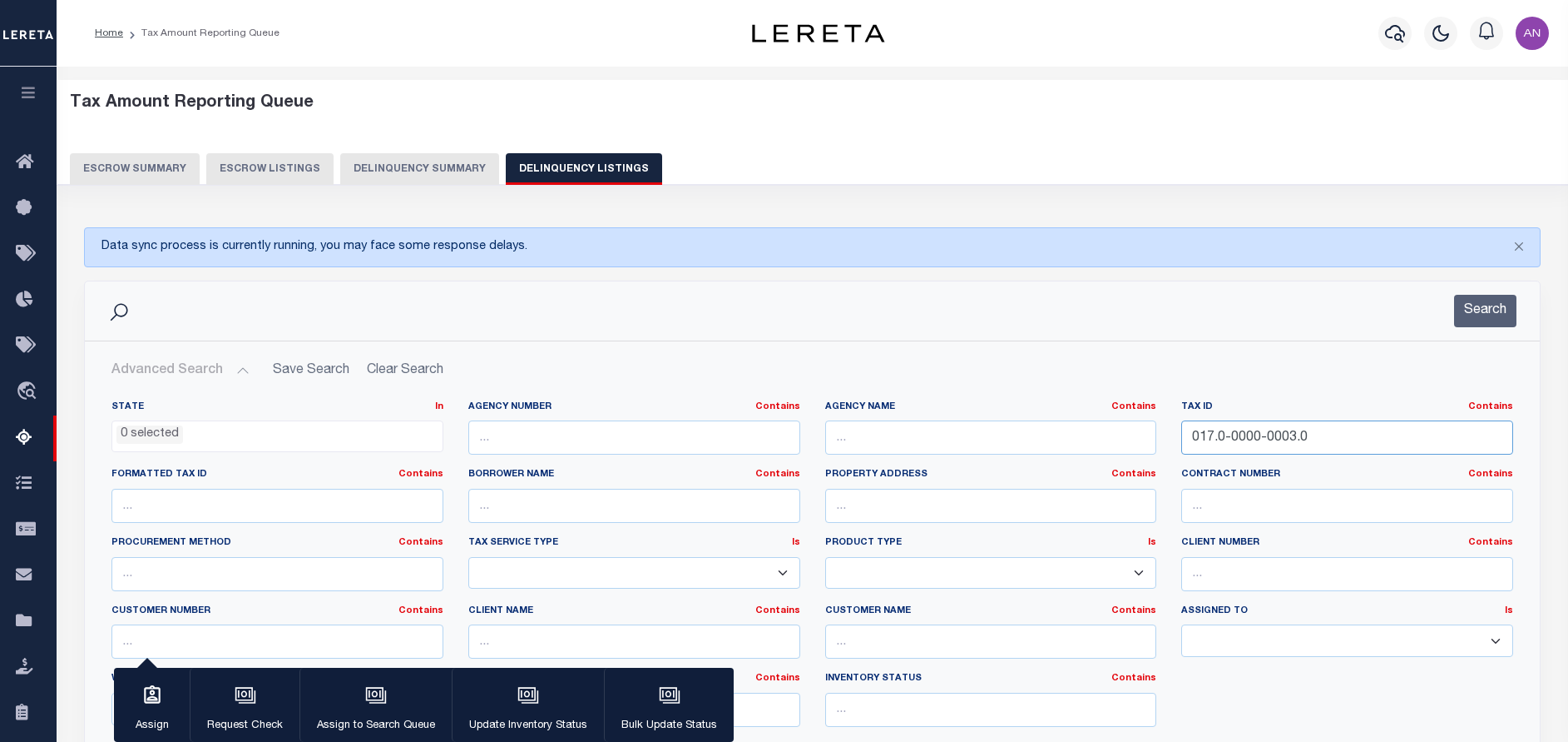
click at [1320, 438] on input "017.0-0000-0003.0" at bounding box center [1347, 437] width 332 height 34
click at [1472, 305] on button "Search" at bounding box center [1485, 311] width 62 height 32
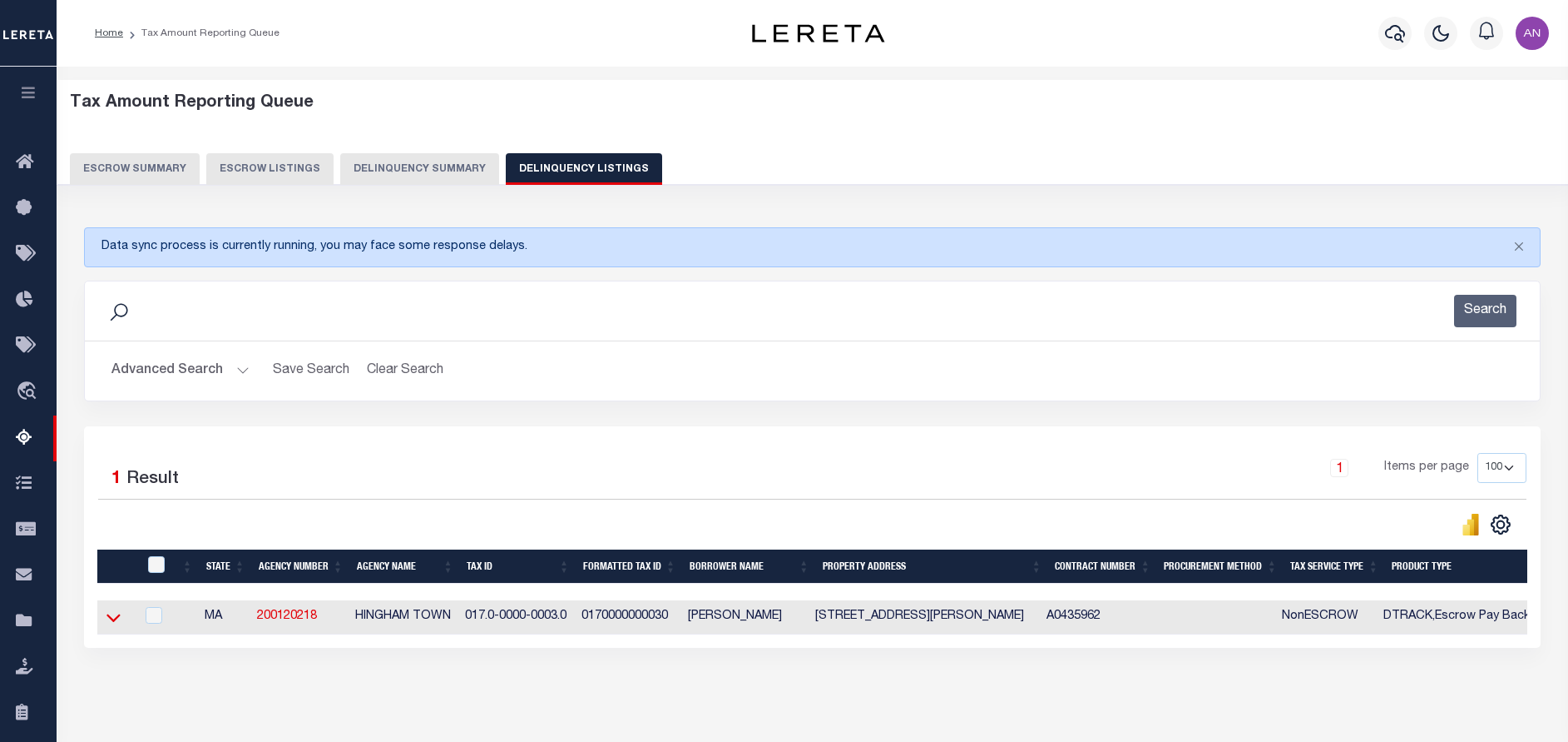
click at [112, 617] on icon at bounding box center [114, 616] width 14 height 17
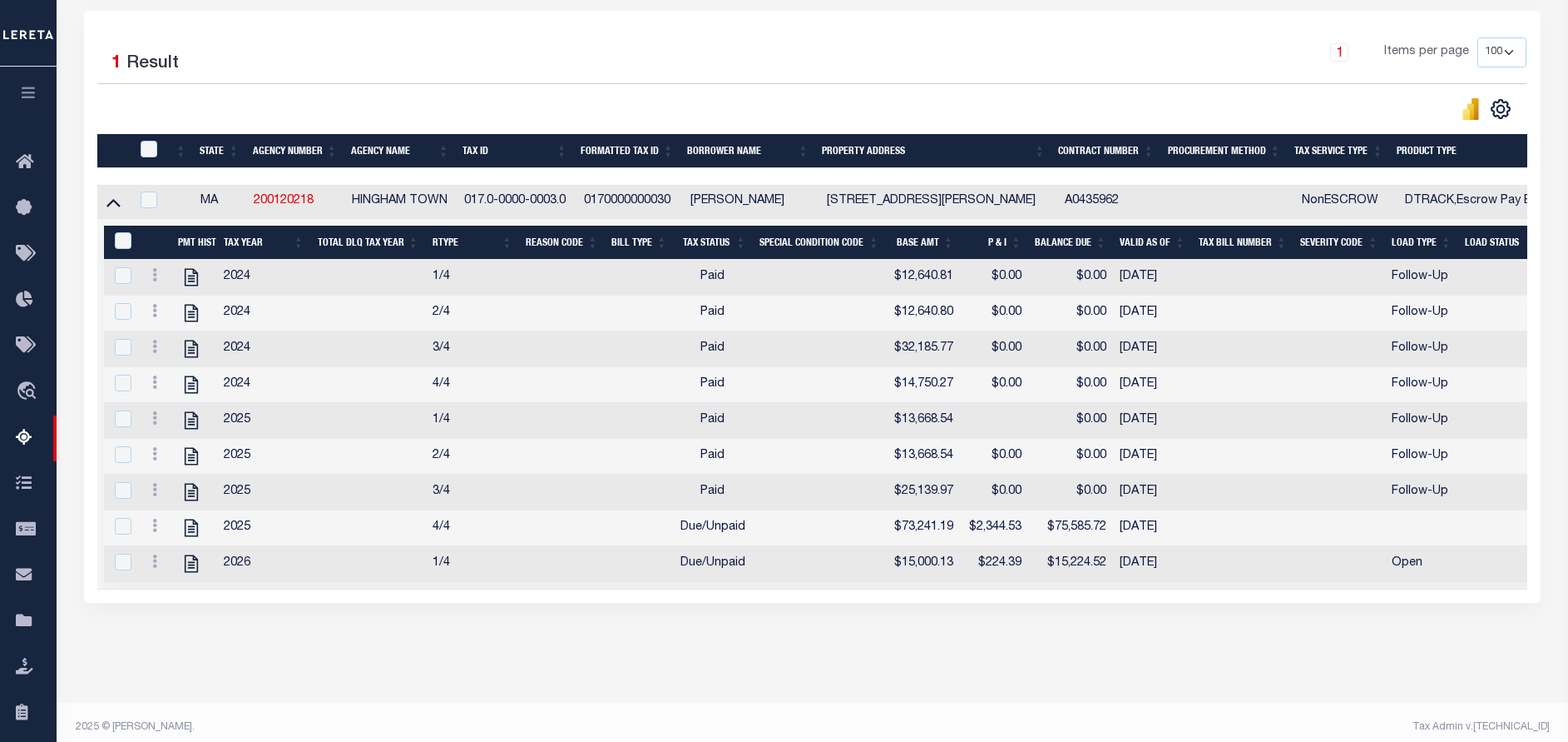
scroll to position [449, 0]
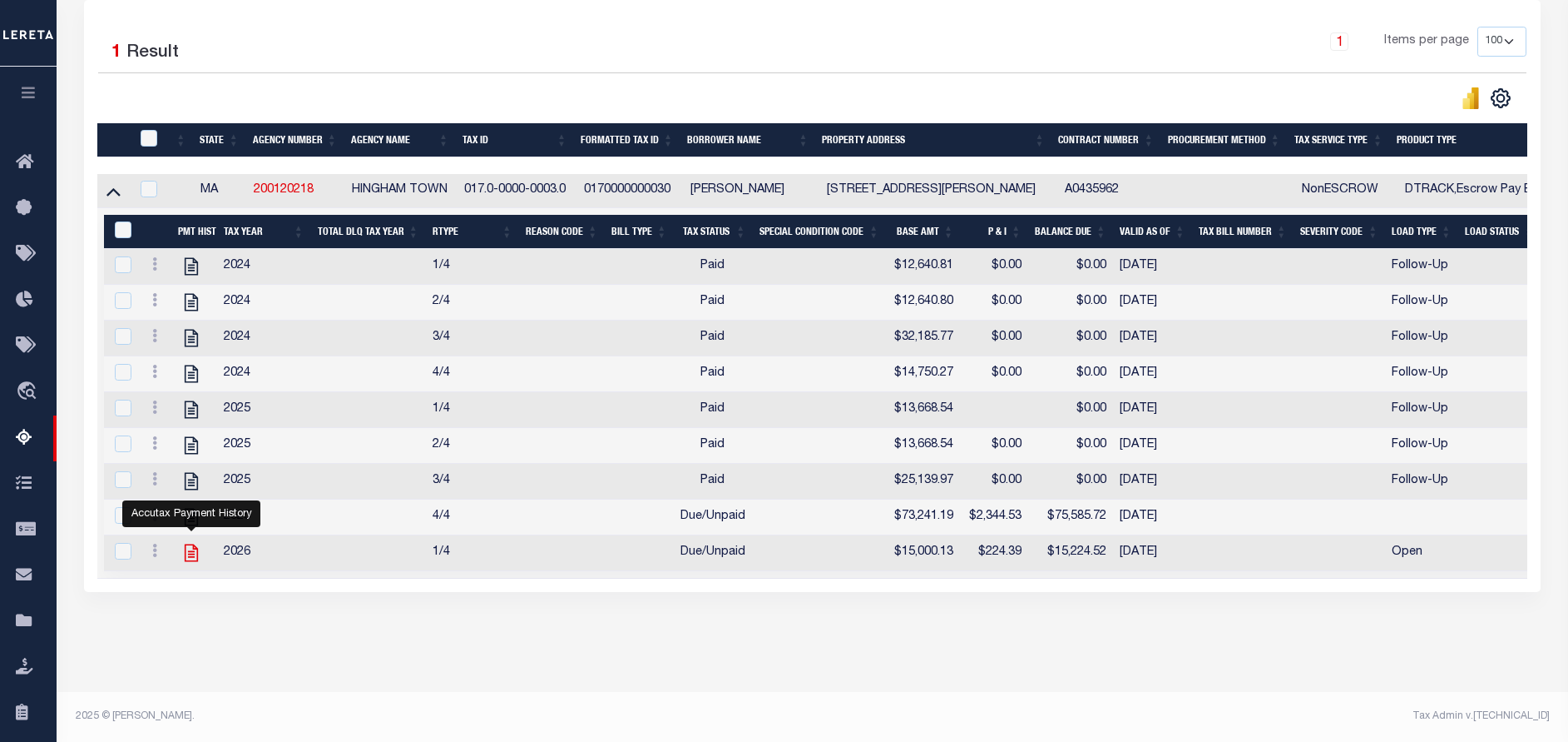
click at [194, 544] on icon "" at bounding box center [191, 552] width 13 height 17
checkbox input "true"
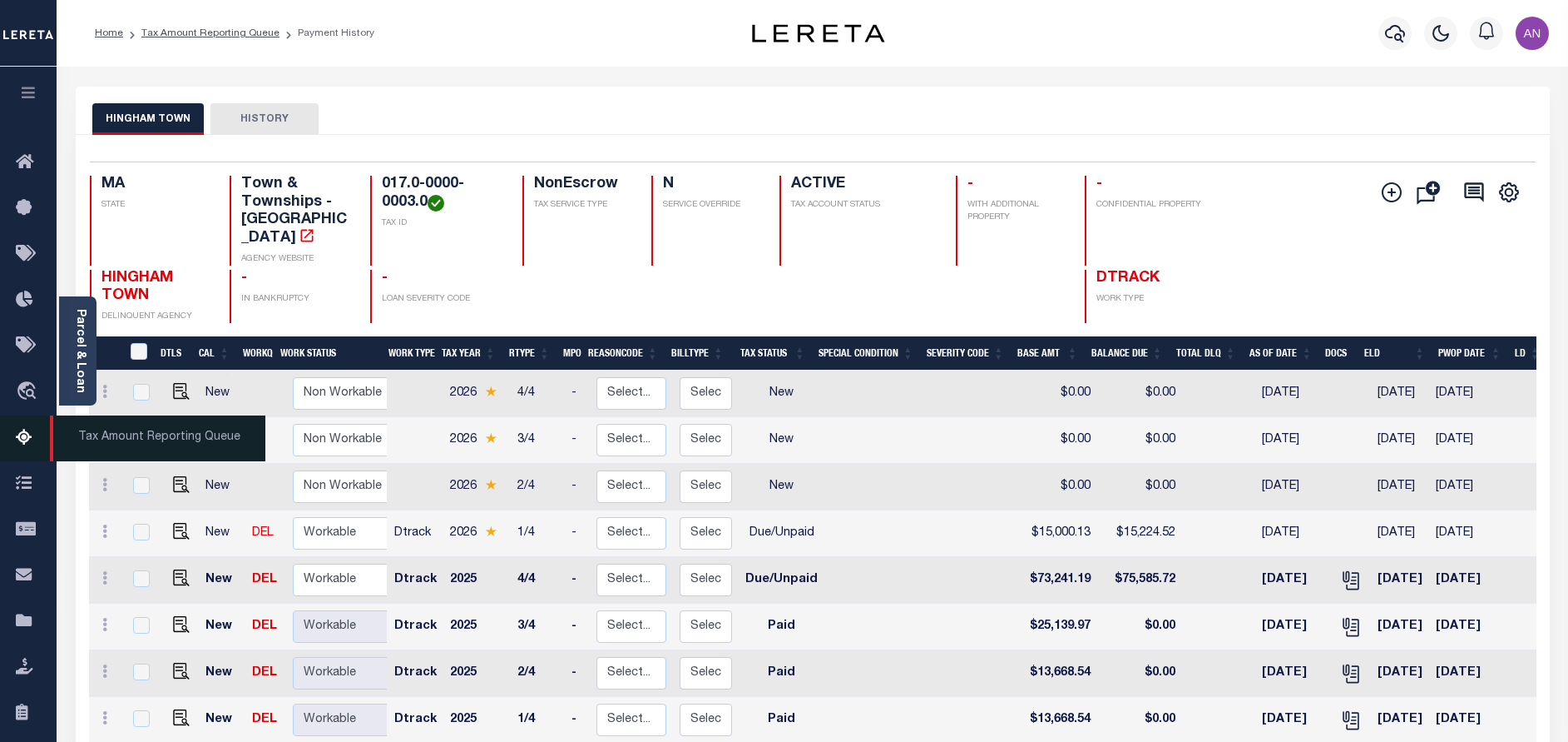
click at [16, 440] on icon at bounding box center [29, 438] width 27 height 21
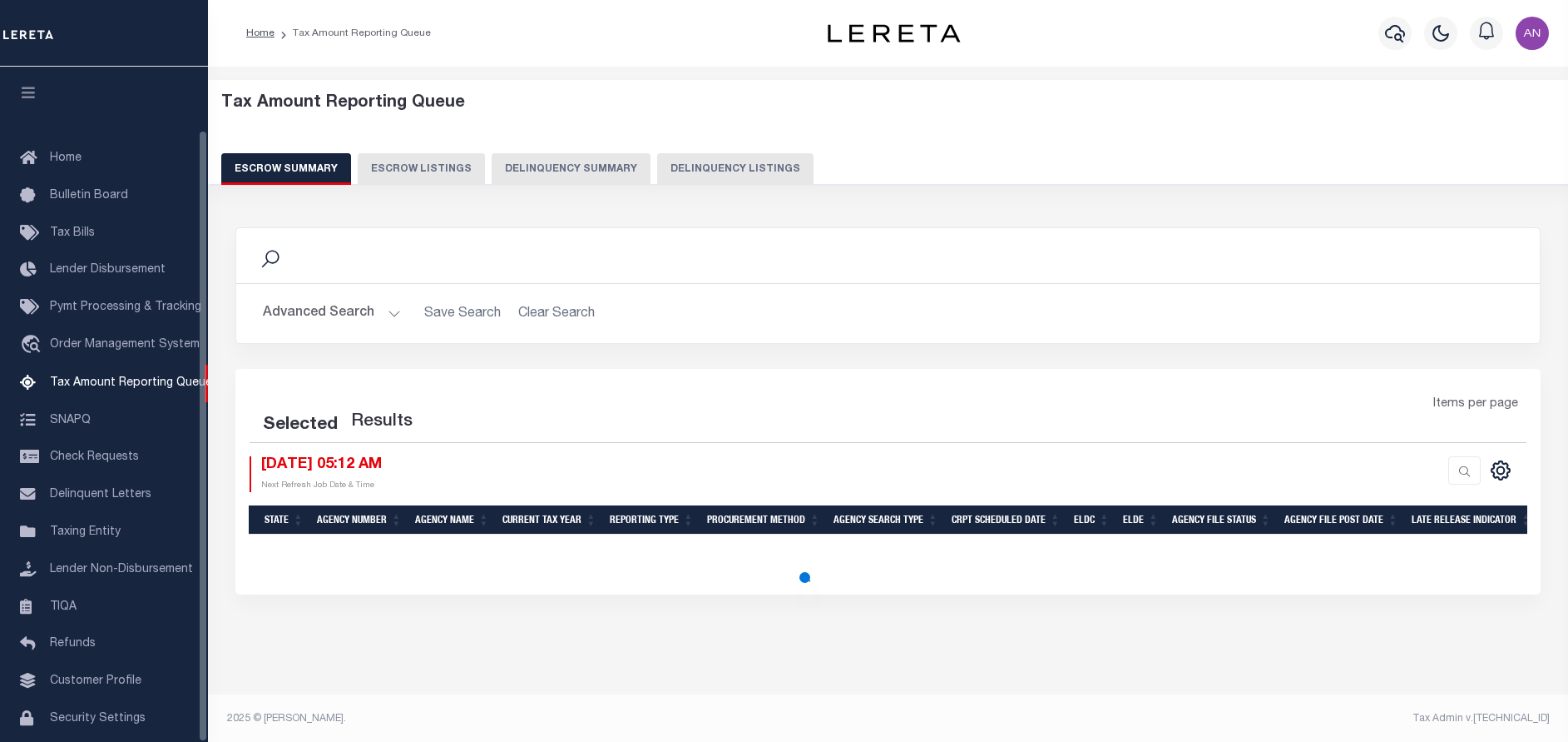
select select "100"
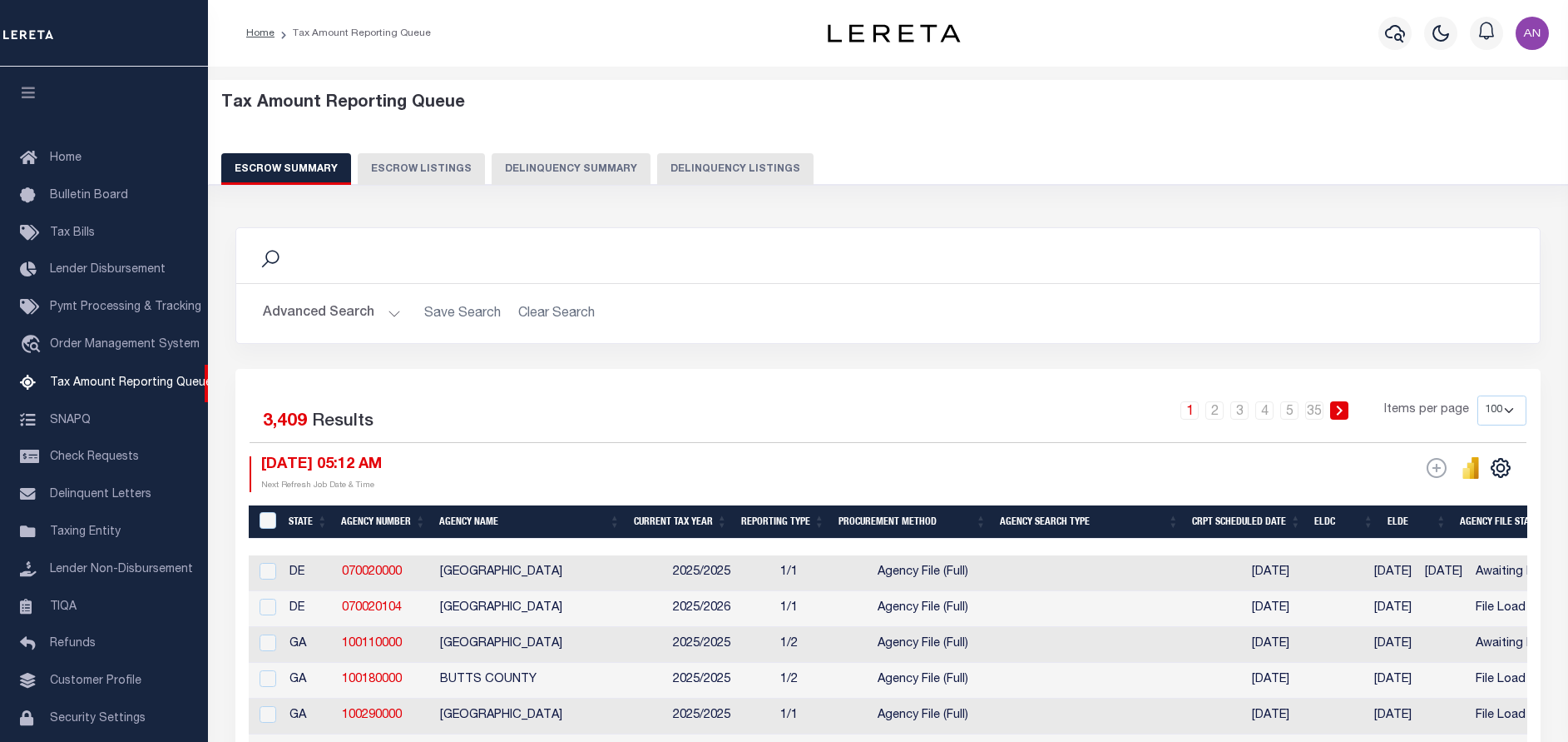
scroll to position [69, 0]
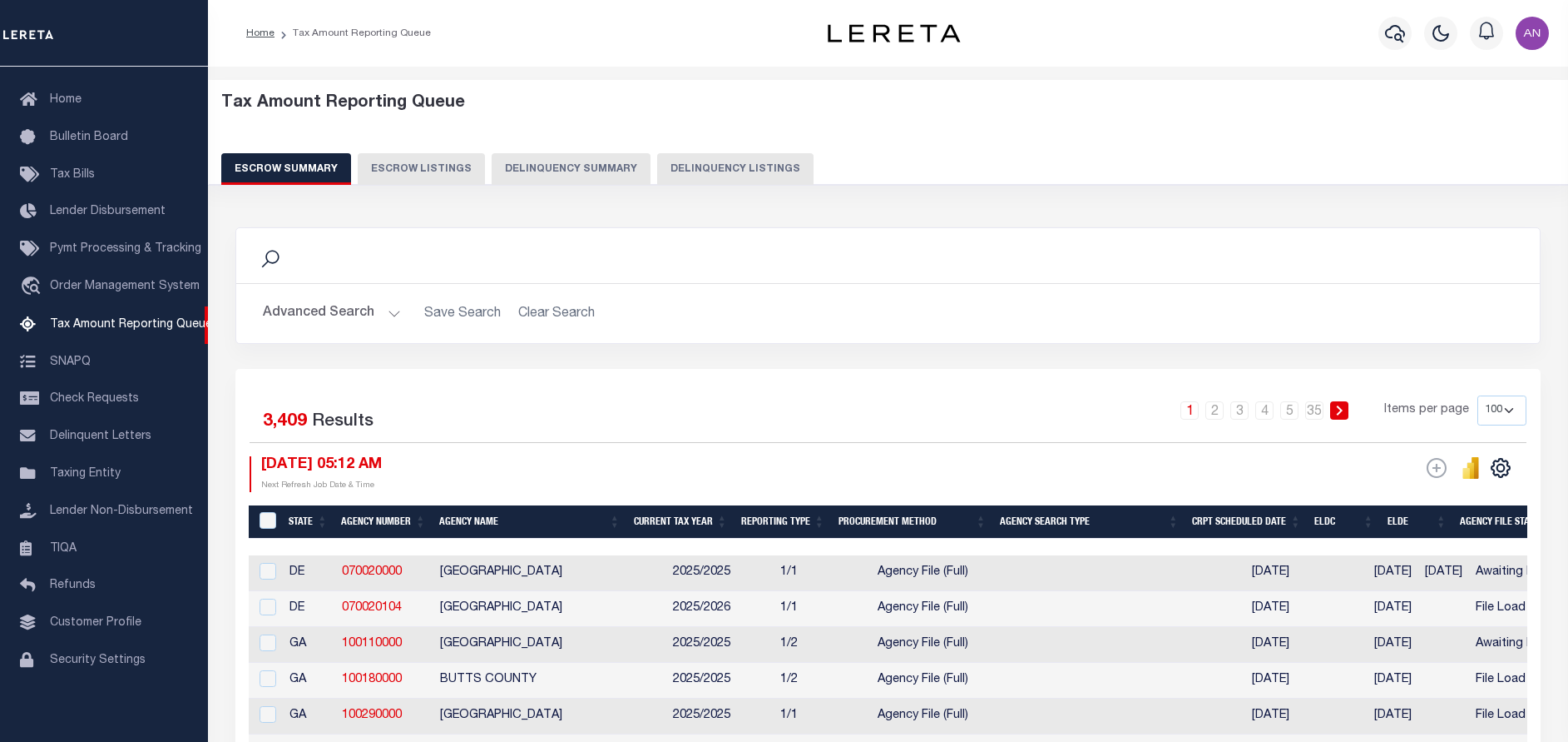
click at [728, 156] on button "Delinquency Listings" at bounding box center [736, 169] width 156 height 32
select select "100"
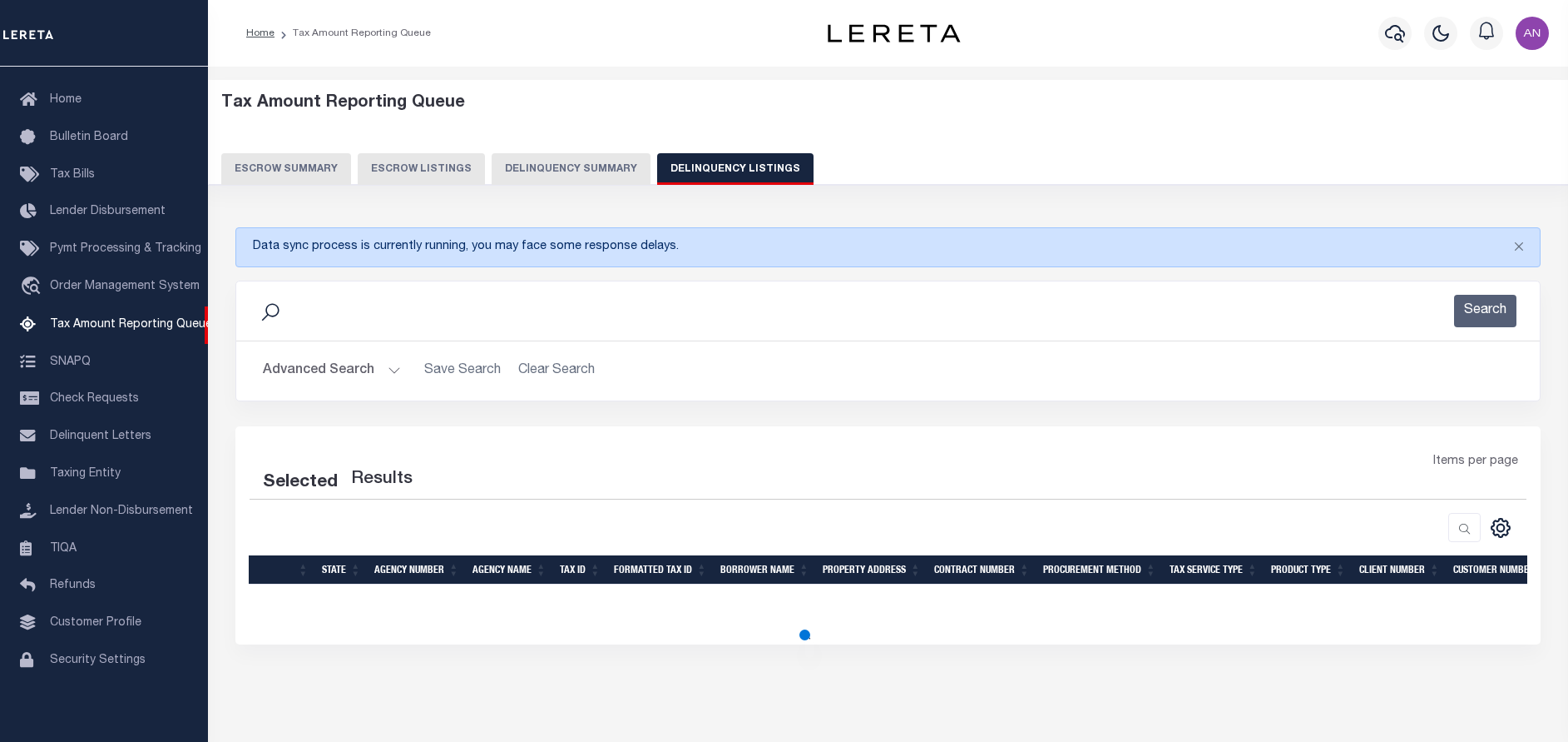
select select "100"
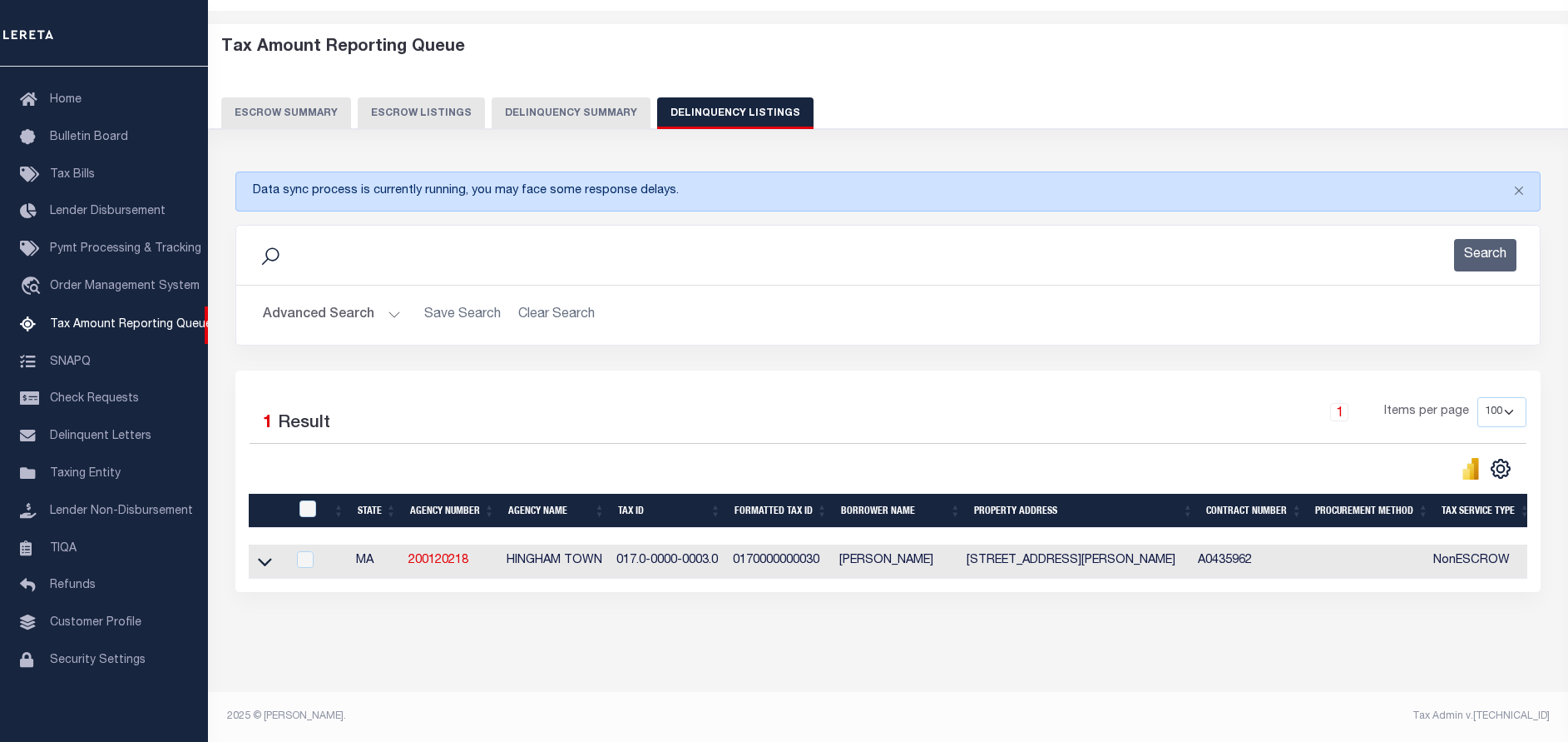
scroll to position [70, 0]
click at [271, 558] on icon at bounding box center [265, 562] width 14 height 8
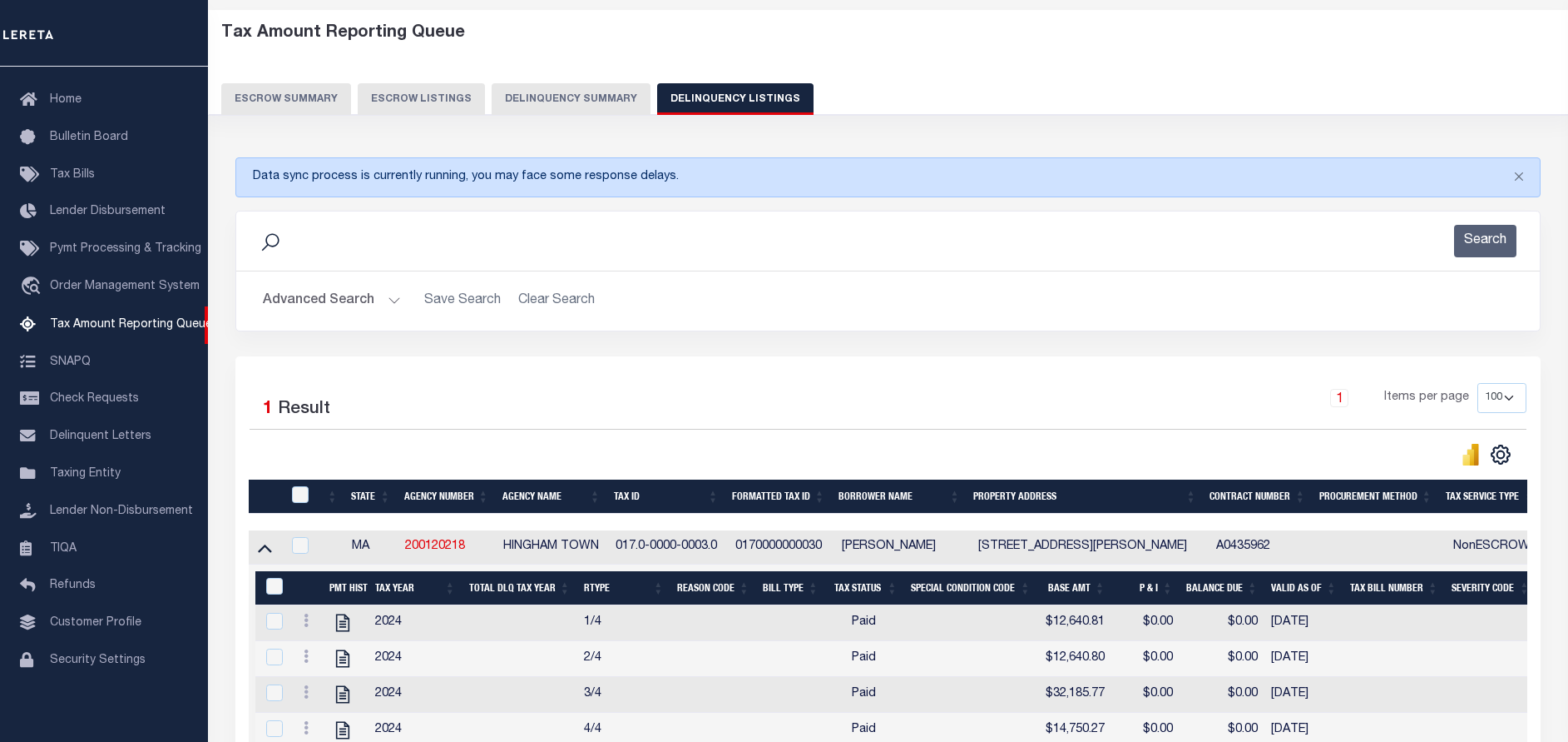
click at [291, 490] on div at bounding box center [301, 495] width 27 height 18
click at [296, 498] on input "checkbox" at bounding box center [300, 494] width 17 height 17
checkbox input "true"
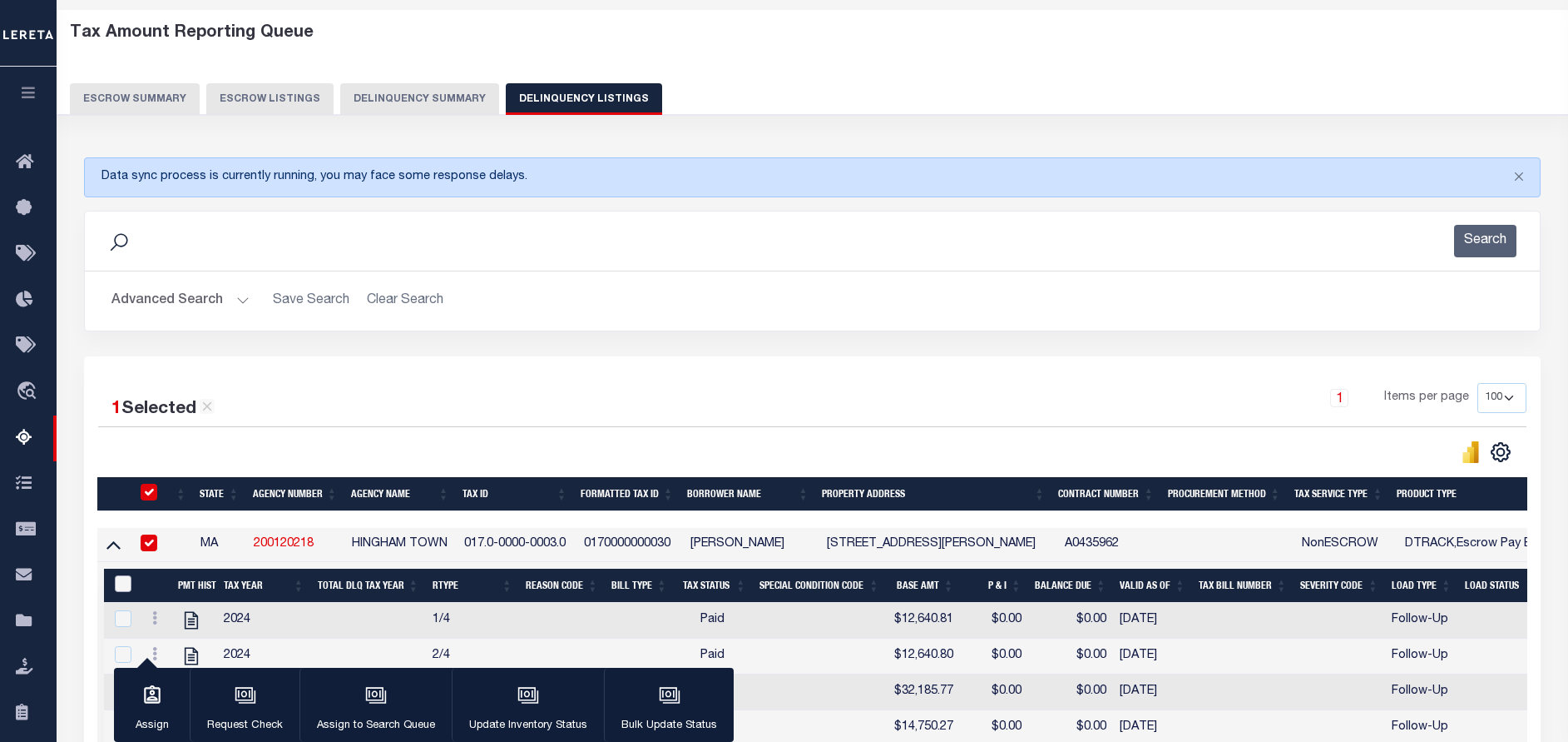
click at [120, 584] on input "&nbsp;" at bounding box center [123, 583] width 17 height 17
checkbox input "true"
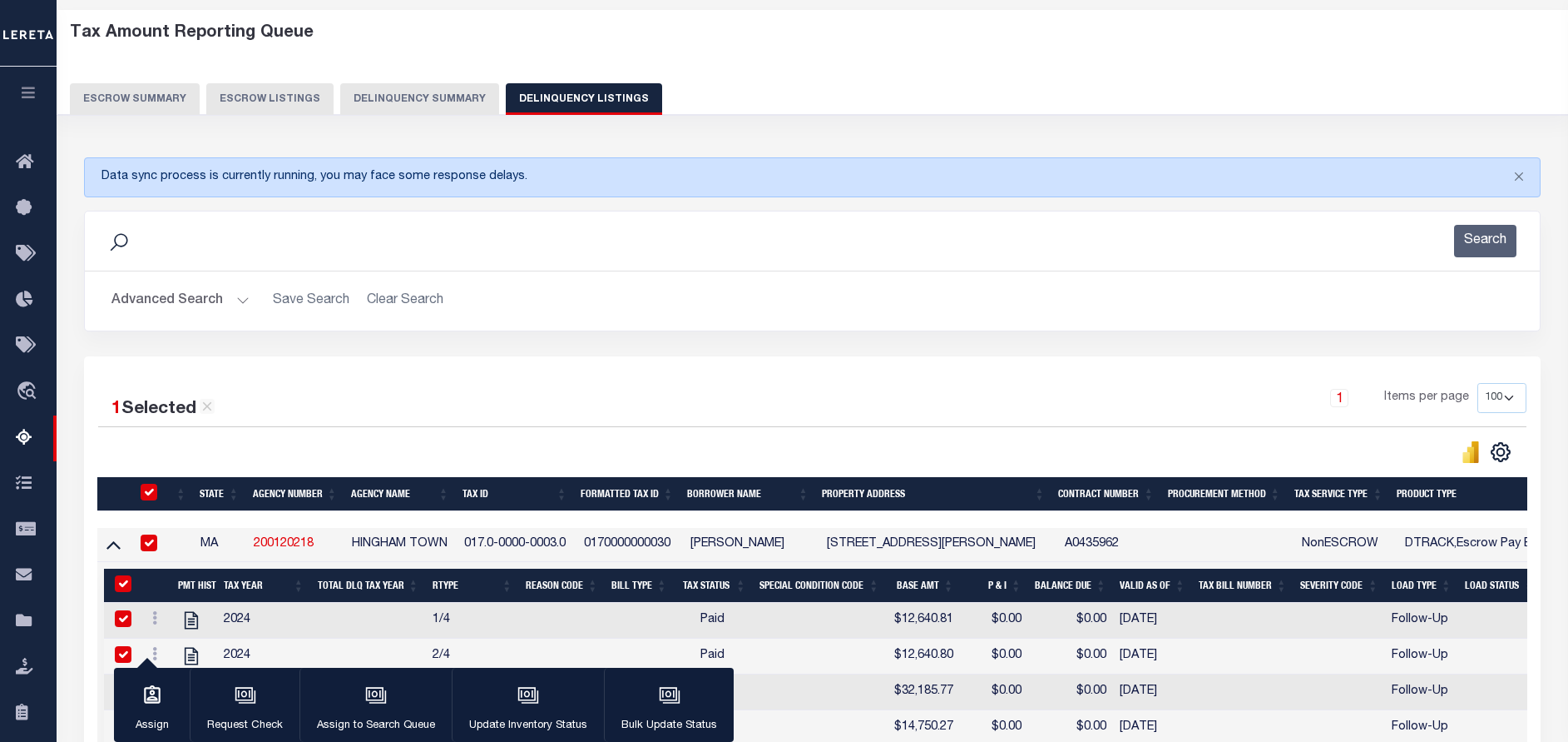
checkbox input "true"
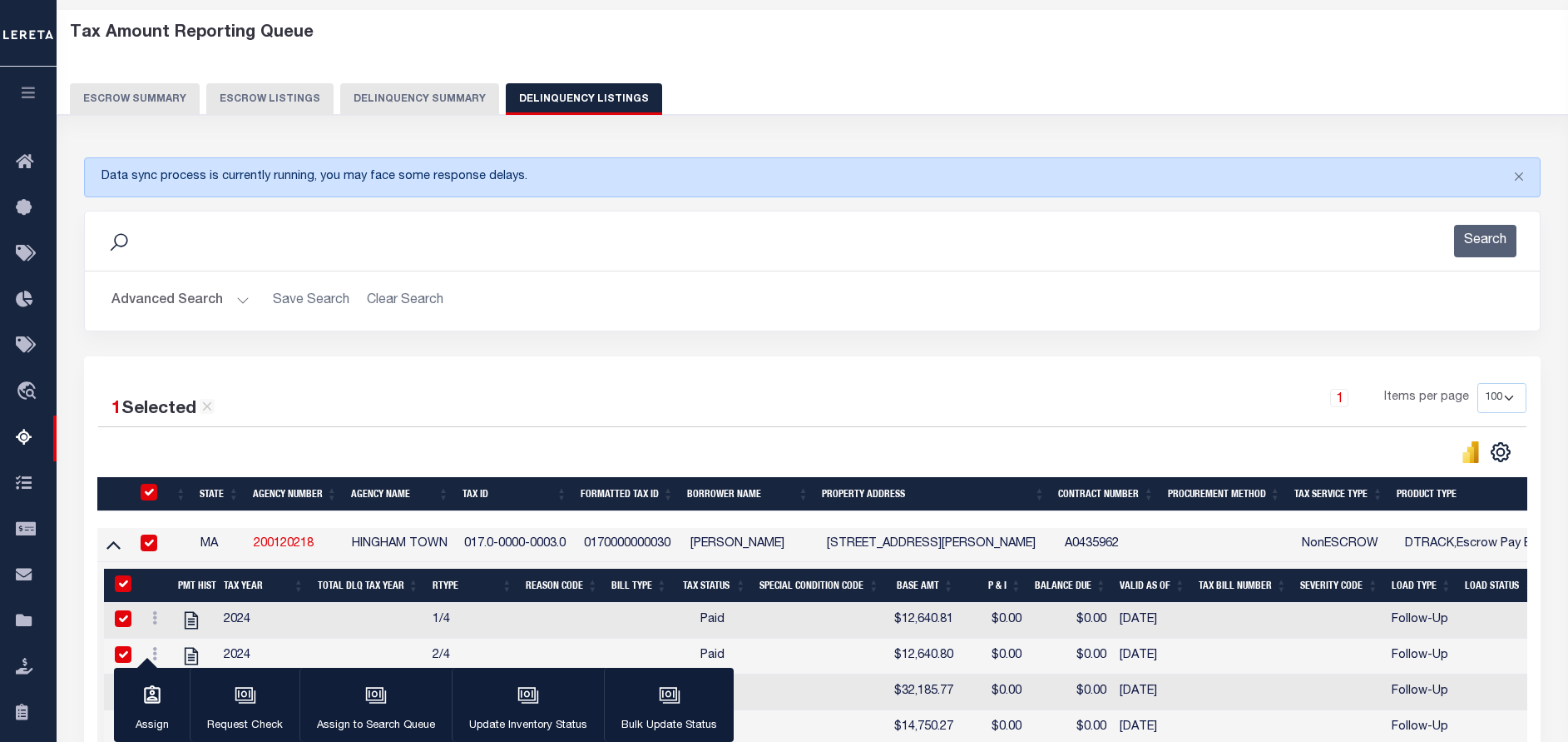
checkbox input "true"
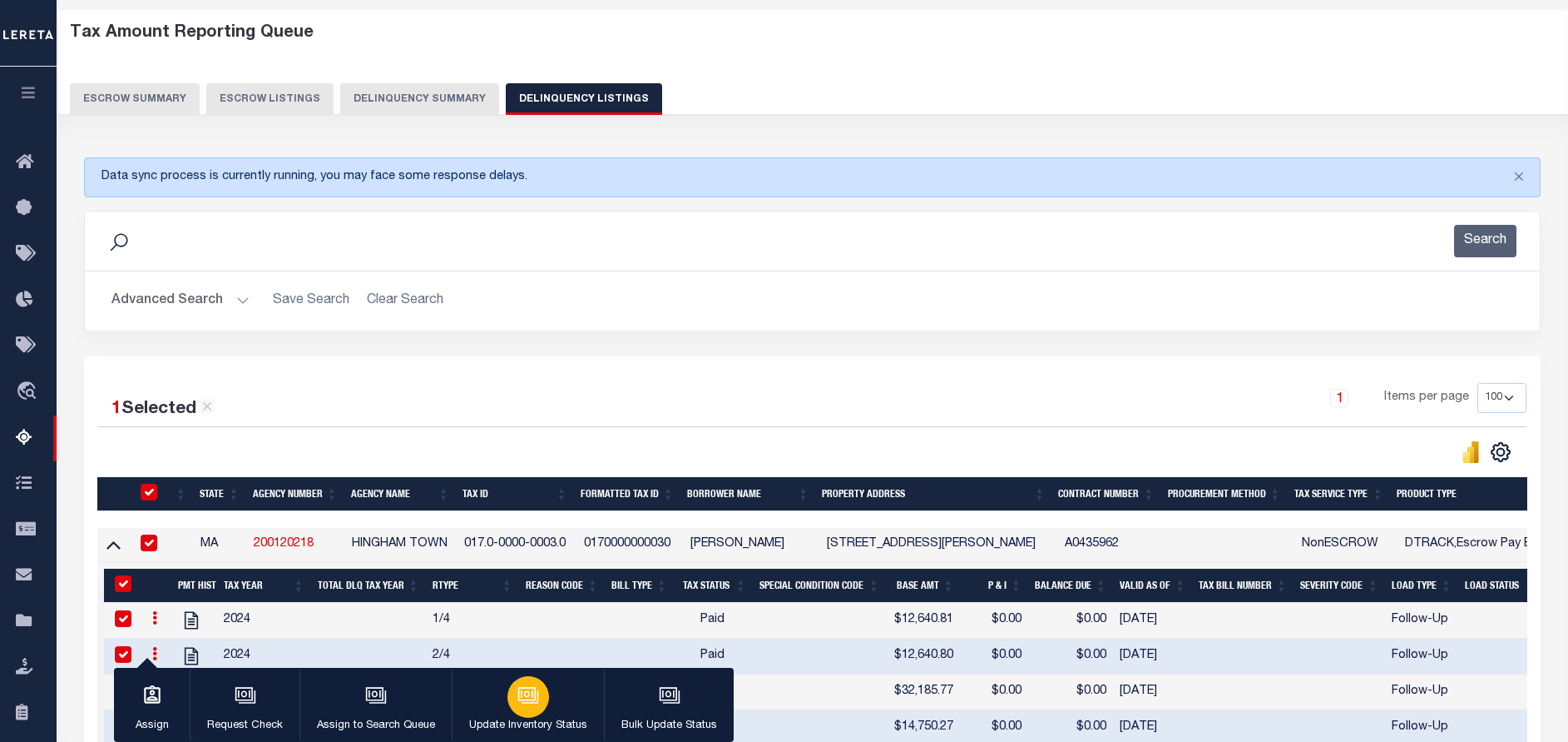
click at [522, 703] on icon "button" at bounding box center [530, 696] width 17 height 12
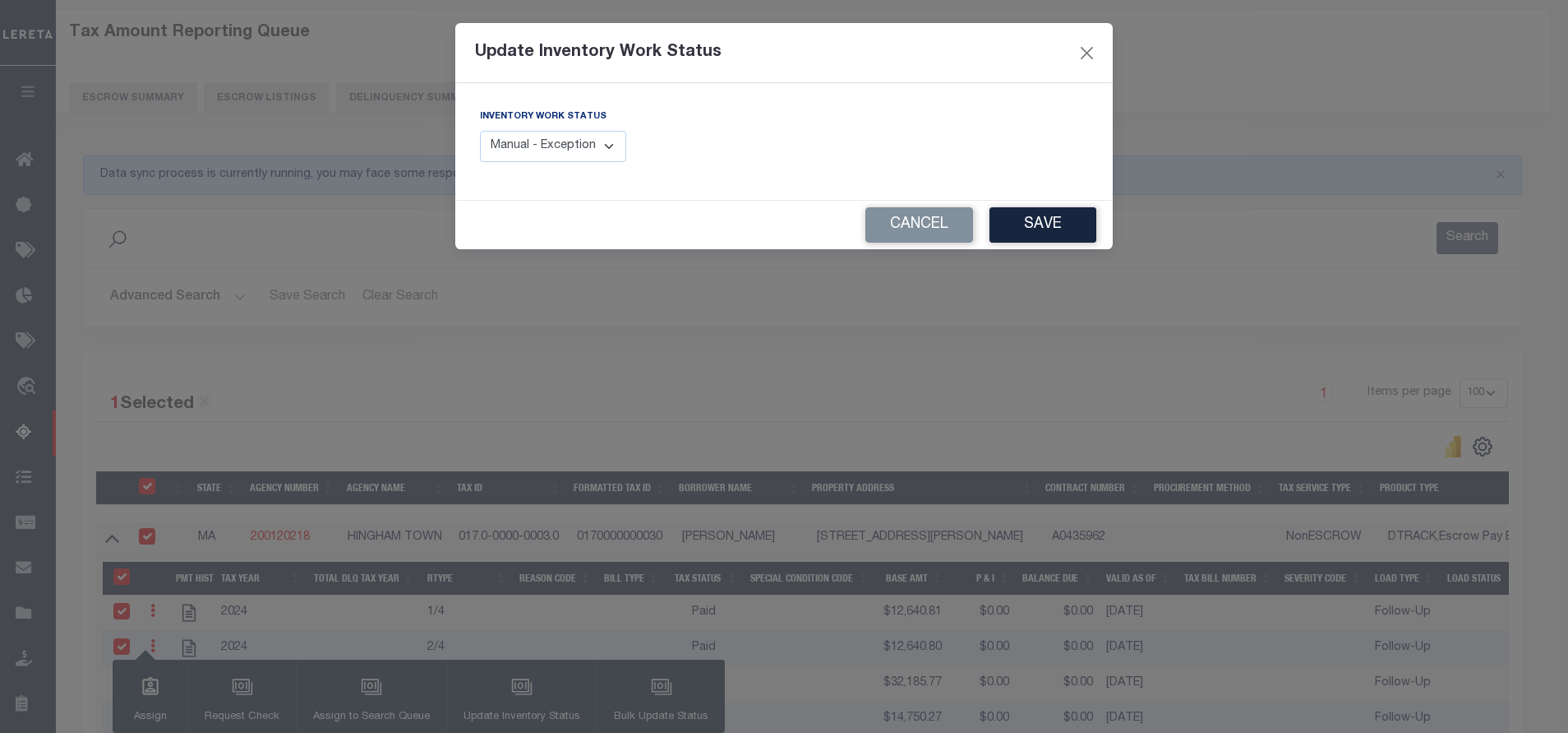
click at [570, 141] on select "Manual - Exception Pended - Awaiting Search Late Add Exception Completed" at bounding box center [553, 146] width 146 height 32
select select "4"
click at [480, 130] on select "Manual - Exception Pended - Awaiting Search Late Add Exception Completed" at bounding box center [553, 146] width 146 height 32
click at [1028, 234] on button "Save" at bounding box center [1043, 225] width 107 height 36
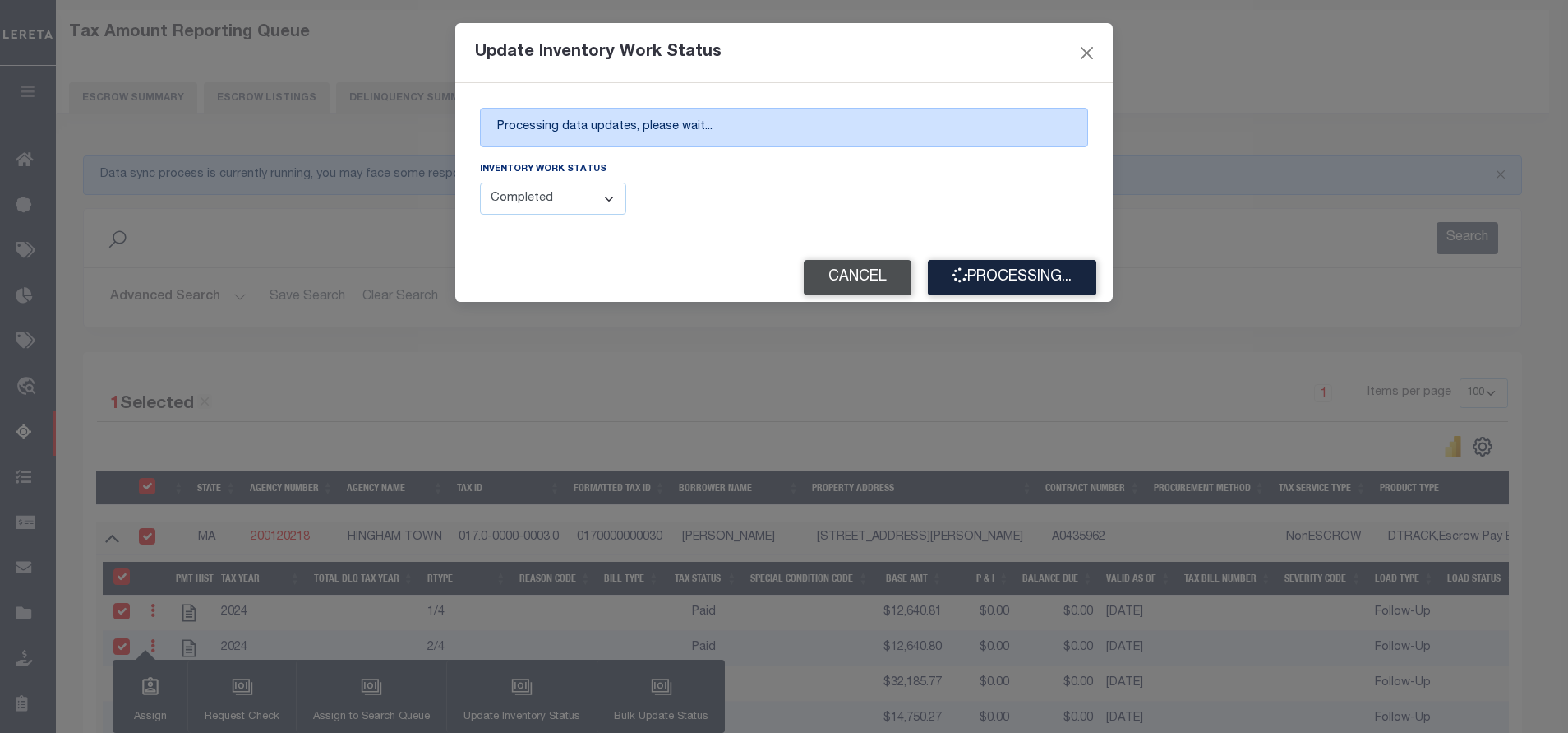
click at [849, 286] on button "Cancel" at bounding box center [857, 278] width 108 height 36
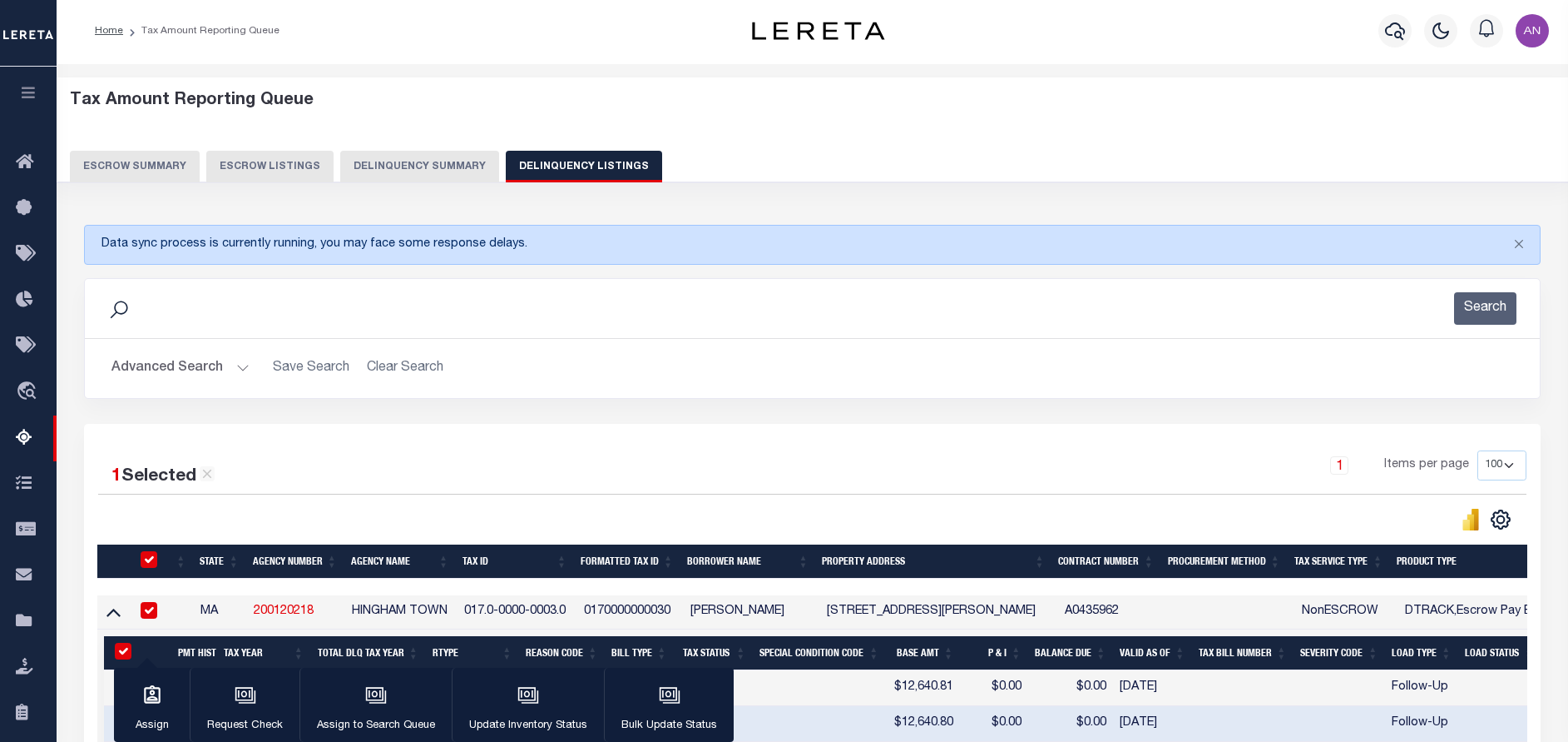
scroll to position [0, 0]
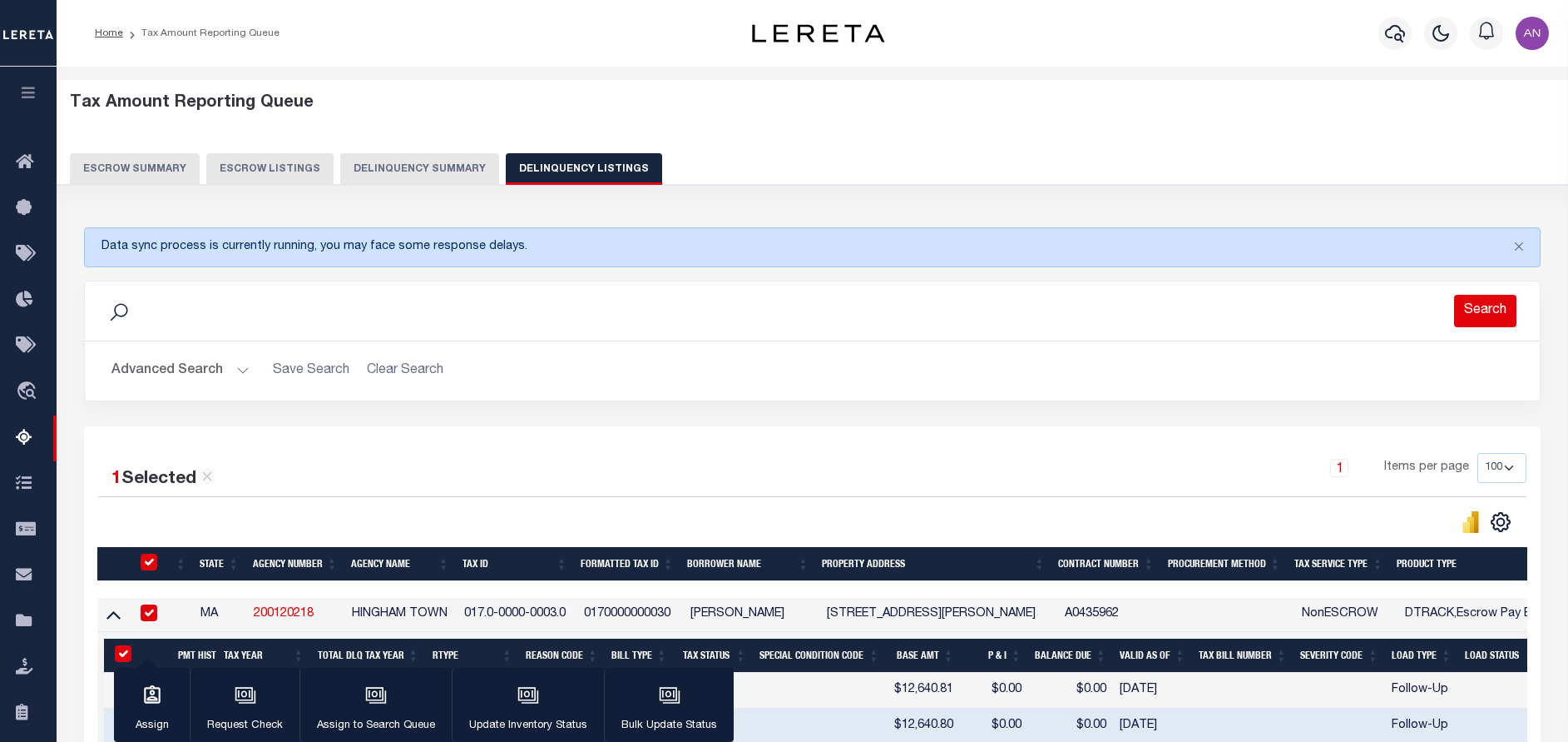
click at [1476, 309] on button "Search" at bounding box center [1485, 311] width 62 height 32
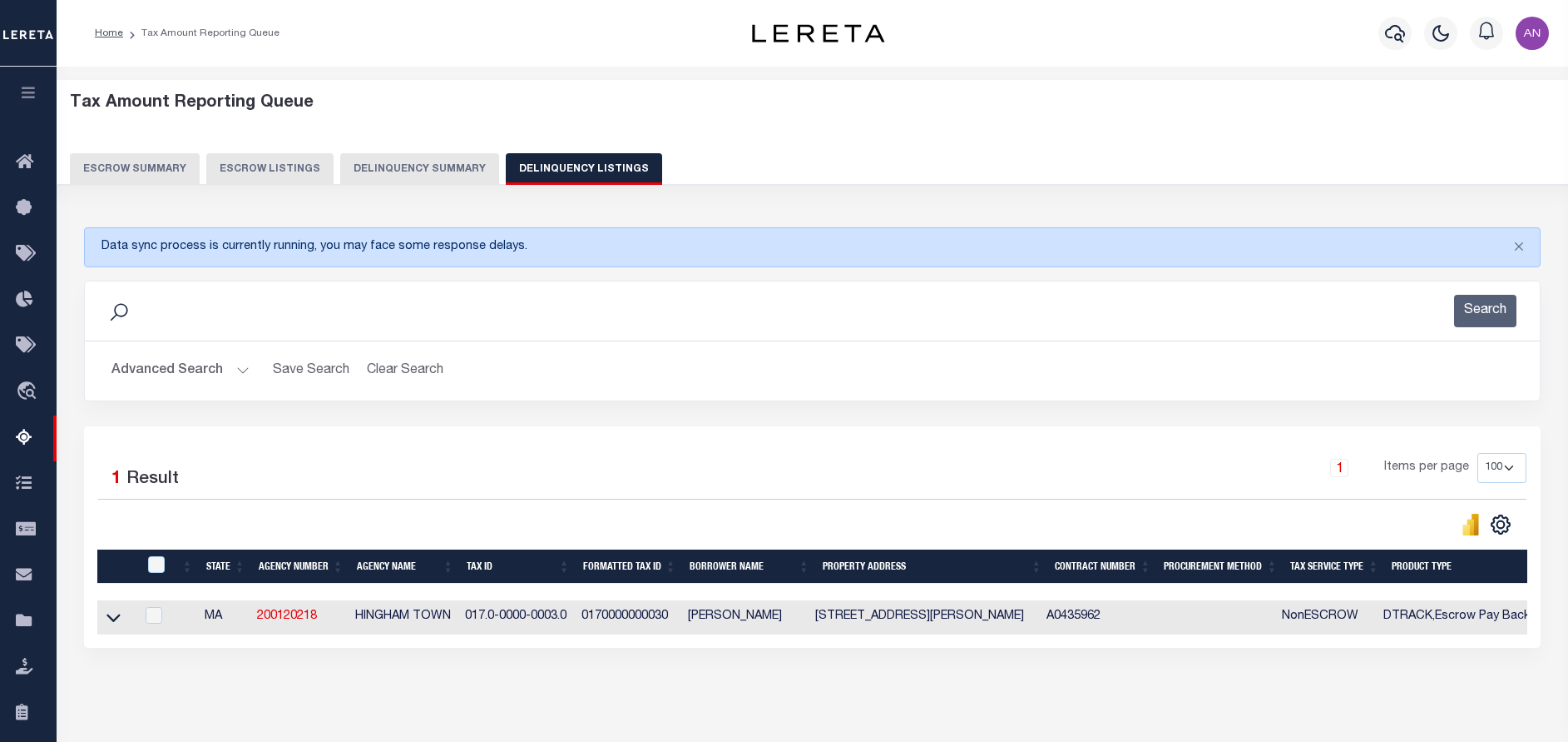
click at [197, 364] on button "Advanced Search" at bounding box center [181, 371] width 138 height 32
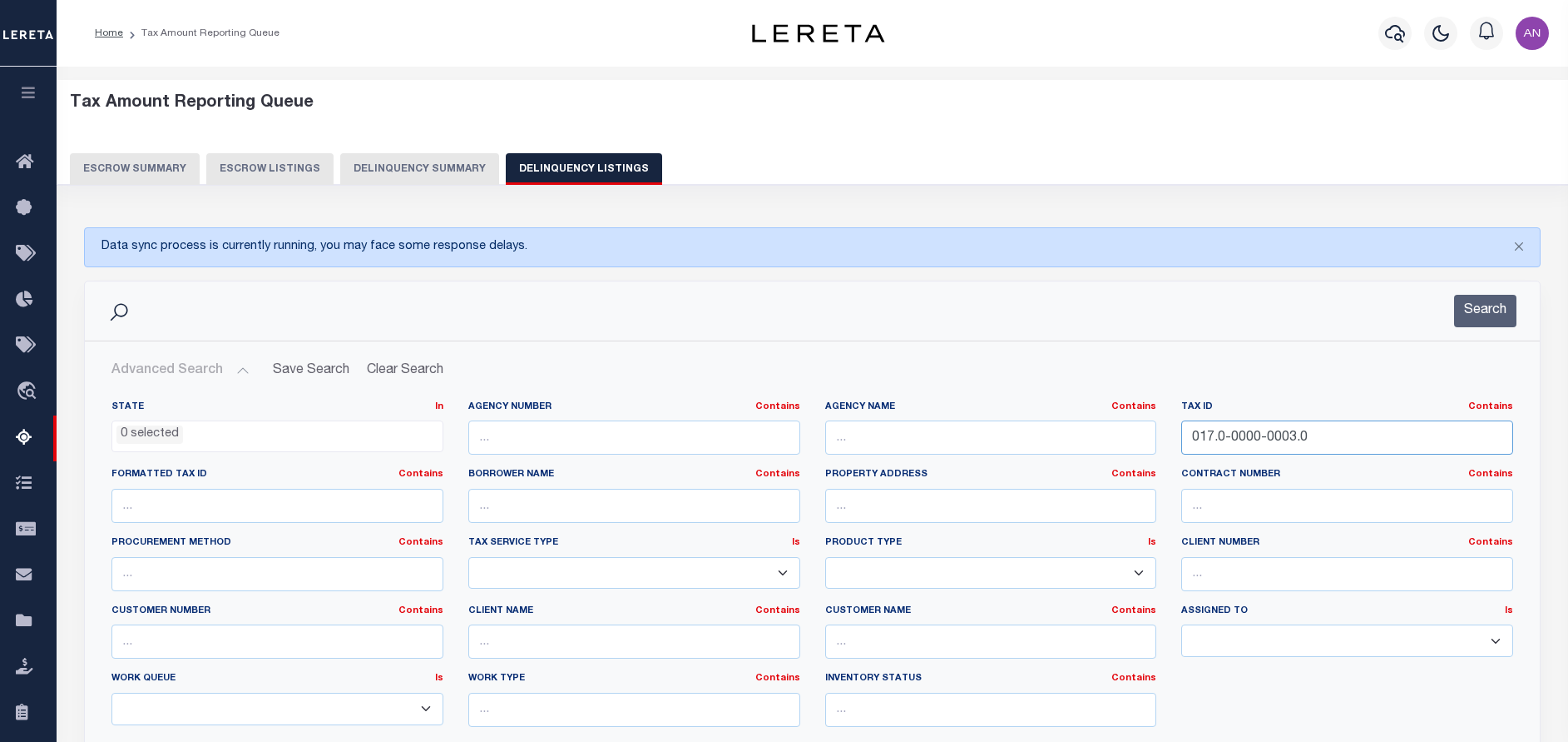
click at [1269, 446] on input "017.0-0000-0003.0" at bounding box center [1347, 437] width 332 height 34
paste input "14"
type input "017.0-0000-0143.0"
click at [1476, 321] on button "Search" at bounding box center [1485, 311] width 62 height 32
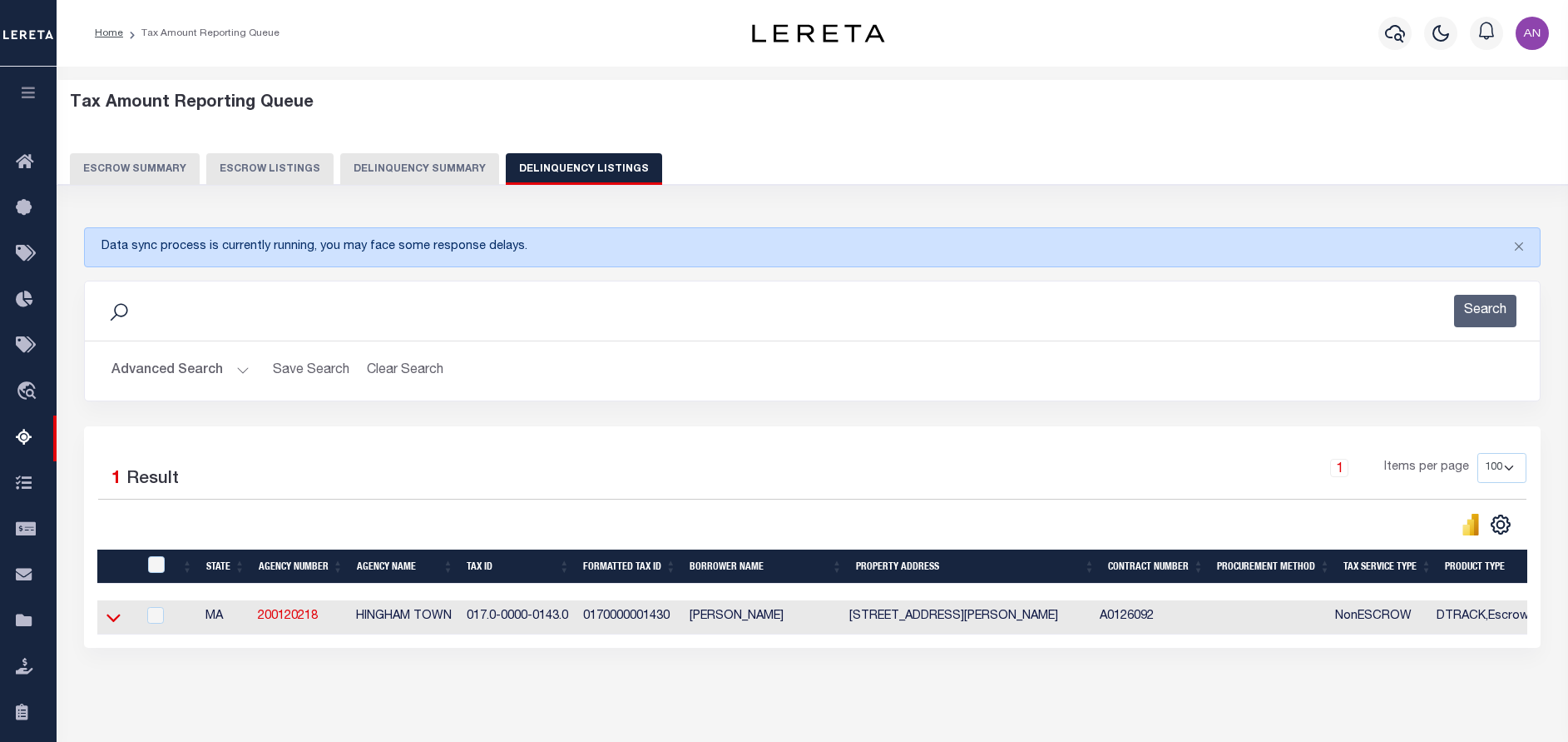
click at [112, 618] on icon at bounding box center [114, 616] width 14 height 17
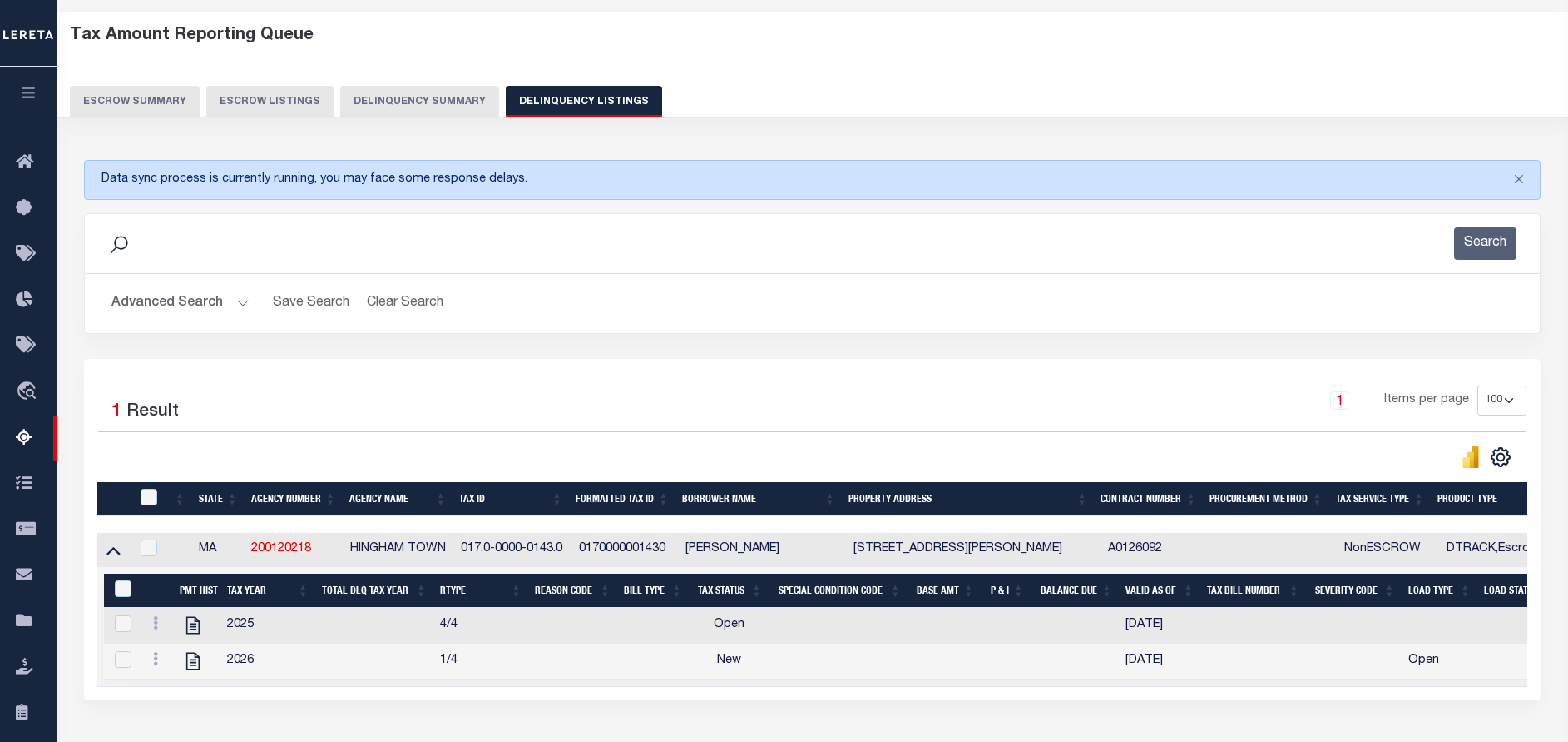
scroll to position [191, 0]
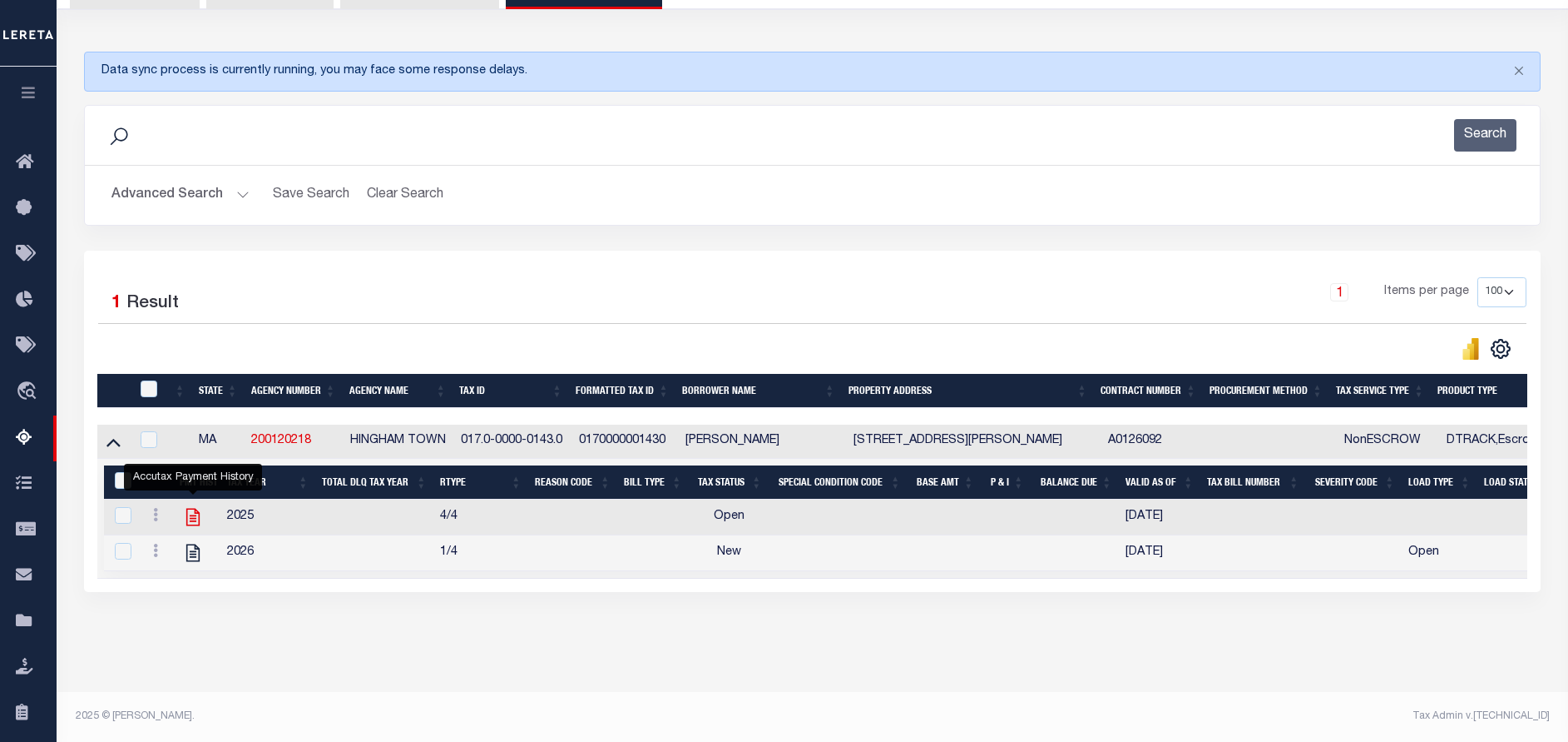
click at [190, 506] on icon "" at bounding box center [193, 517] width 22 height 22
checkbox input "false"
checkbox input "true"
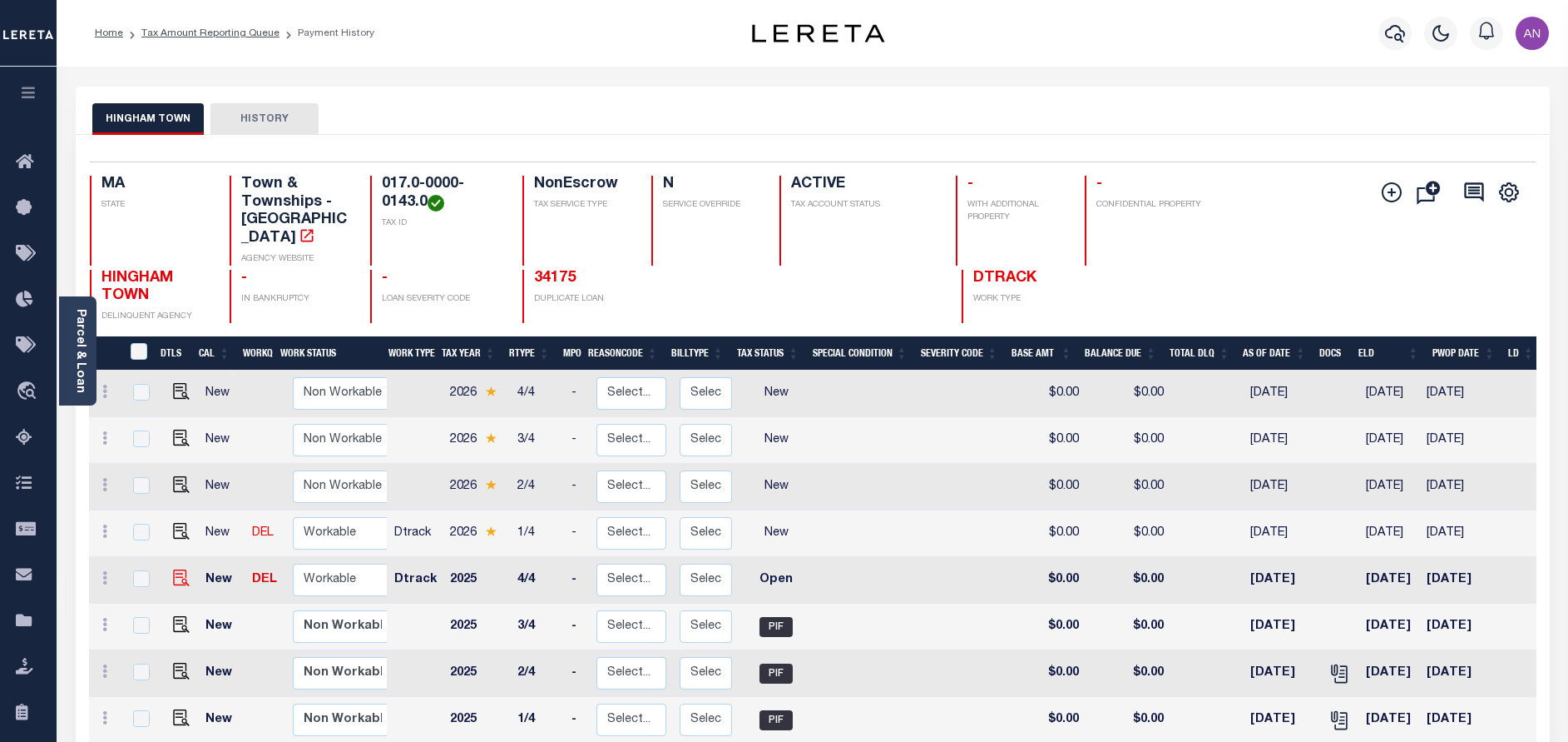
click at [173, 569] on img at bounding box center [181, 577] width 17 height 17
checkbox input "true"
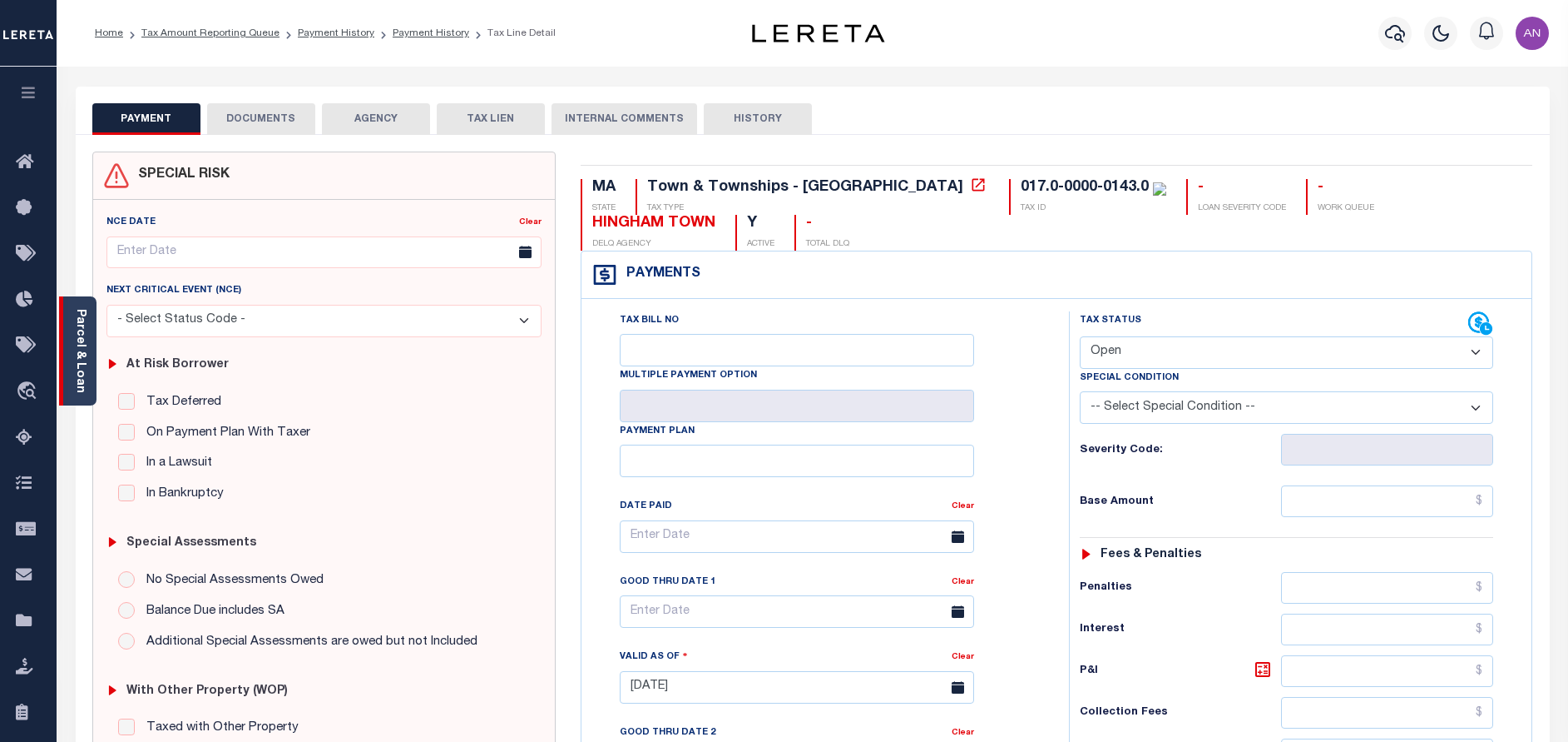
click at [95, 371] on div "Parcel & Loan" at bounding box center [77, 350] width 37 height 109
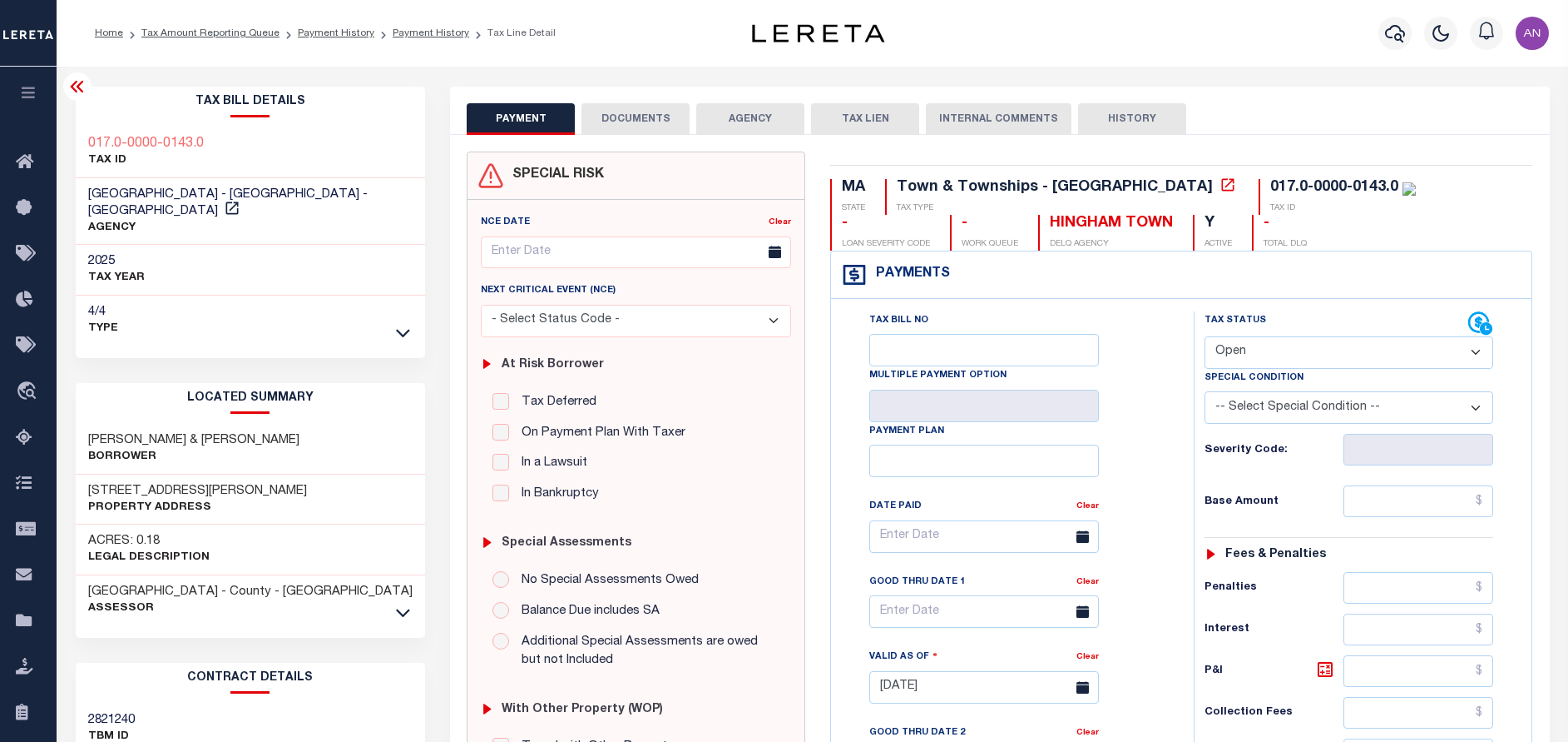
click at [598, 125] on button "DOCUMENTS" at bounding box center [636, 119] width 108 height 32
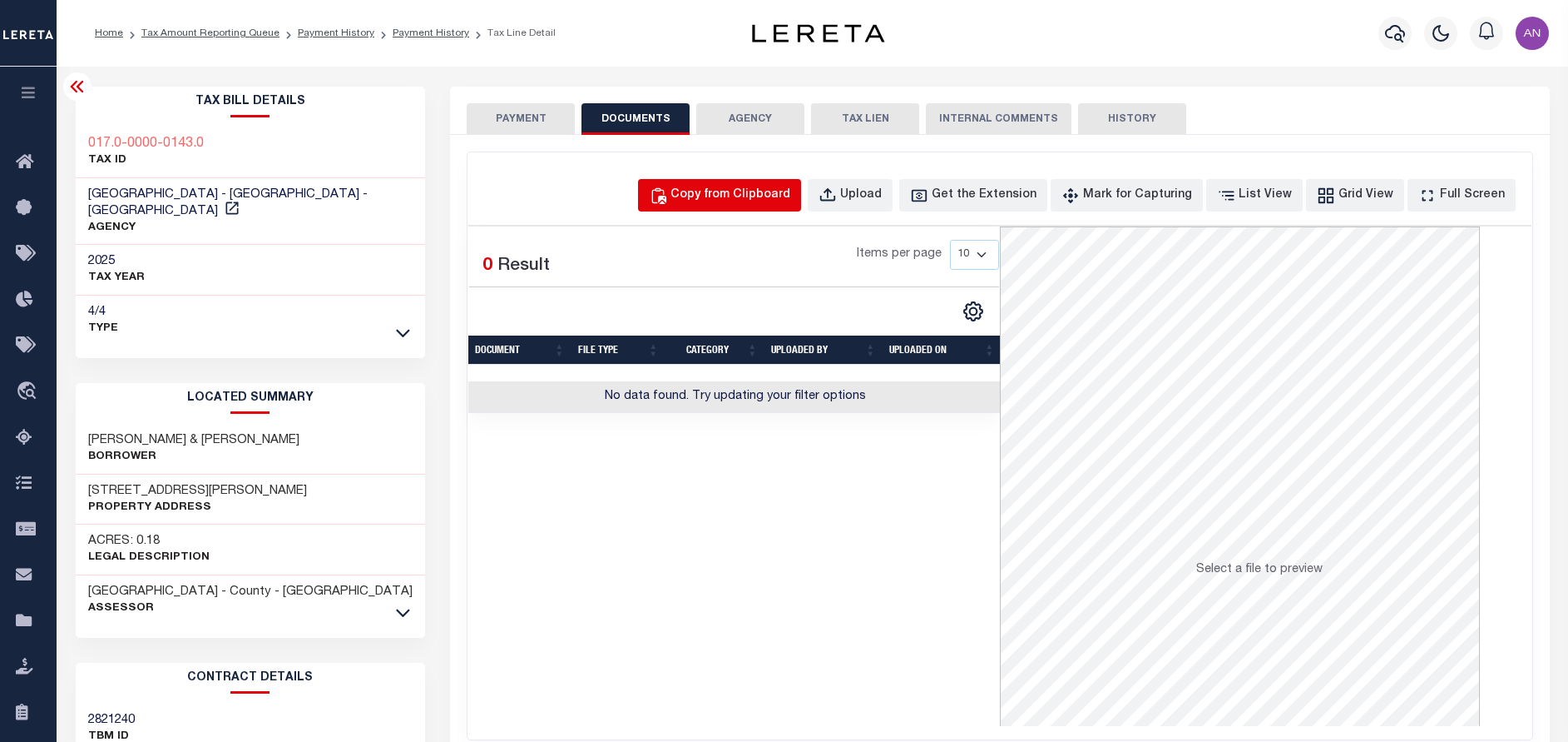
click at [790, 186] on div "Copy from Clipboard" at bounding box center [731, 195] width 120 height 18
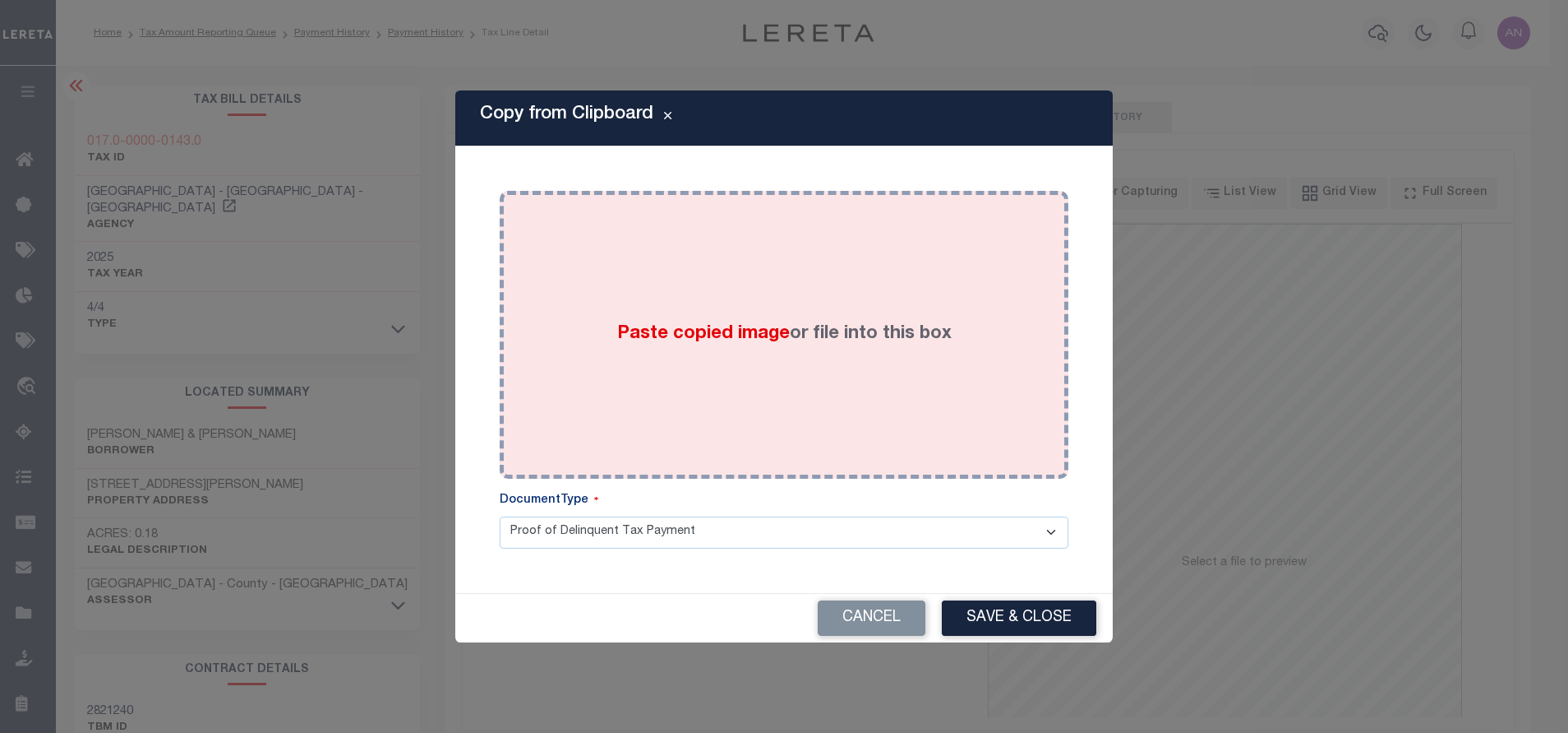
click at [908, 249] on div "Paste copied image or file into this box" at bounding box center [784, 335] width 544 height 263
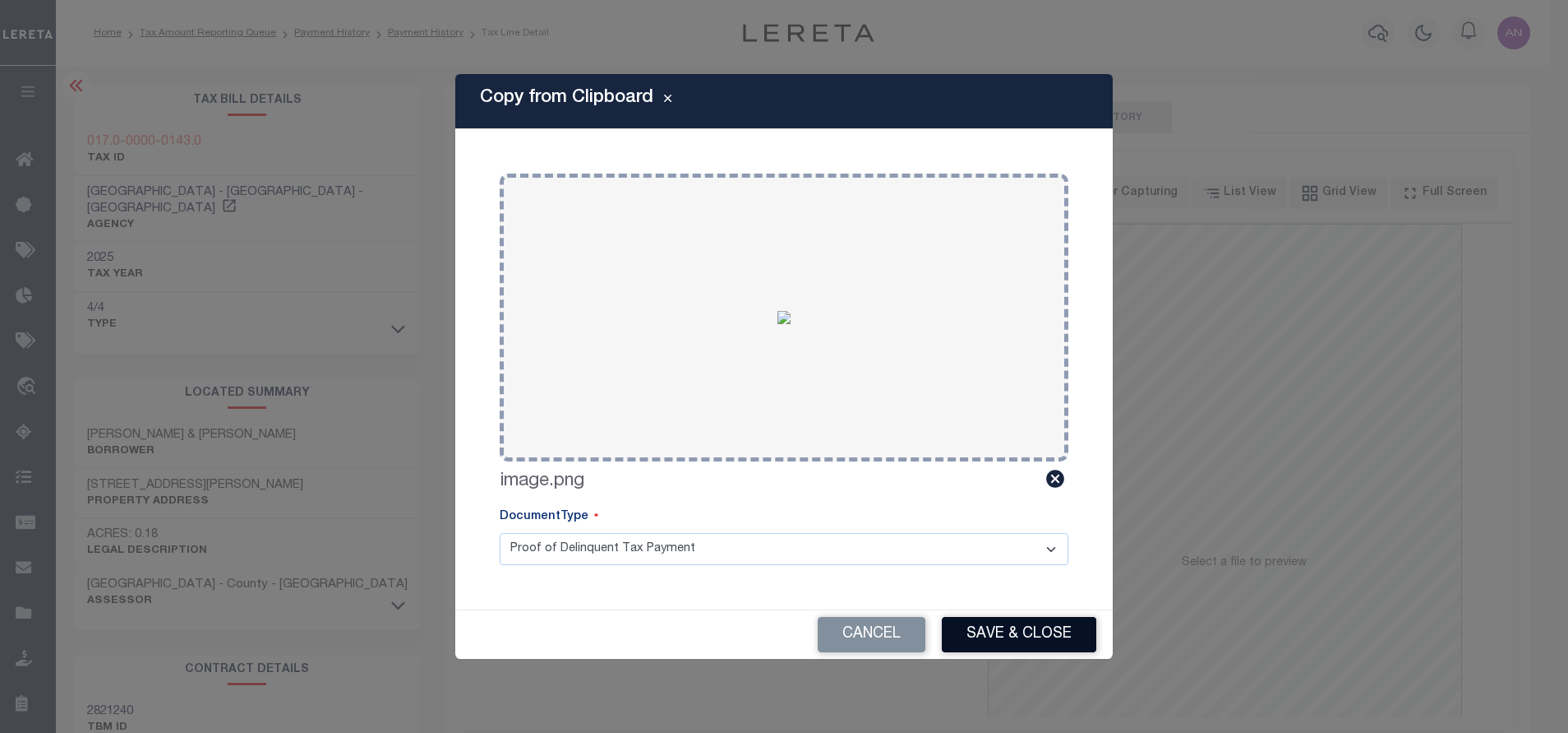
click at [987, 638] on button "Save & Close" at bounding box center [1019, 634] width 154 height 36
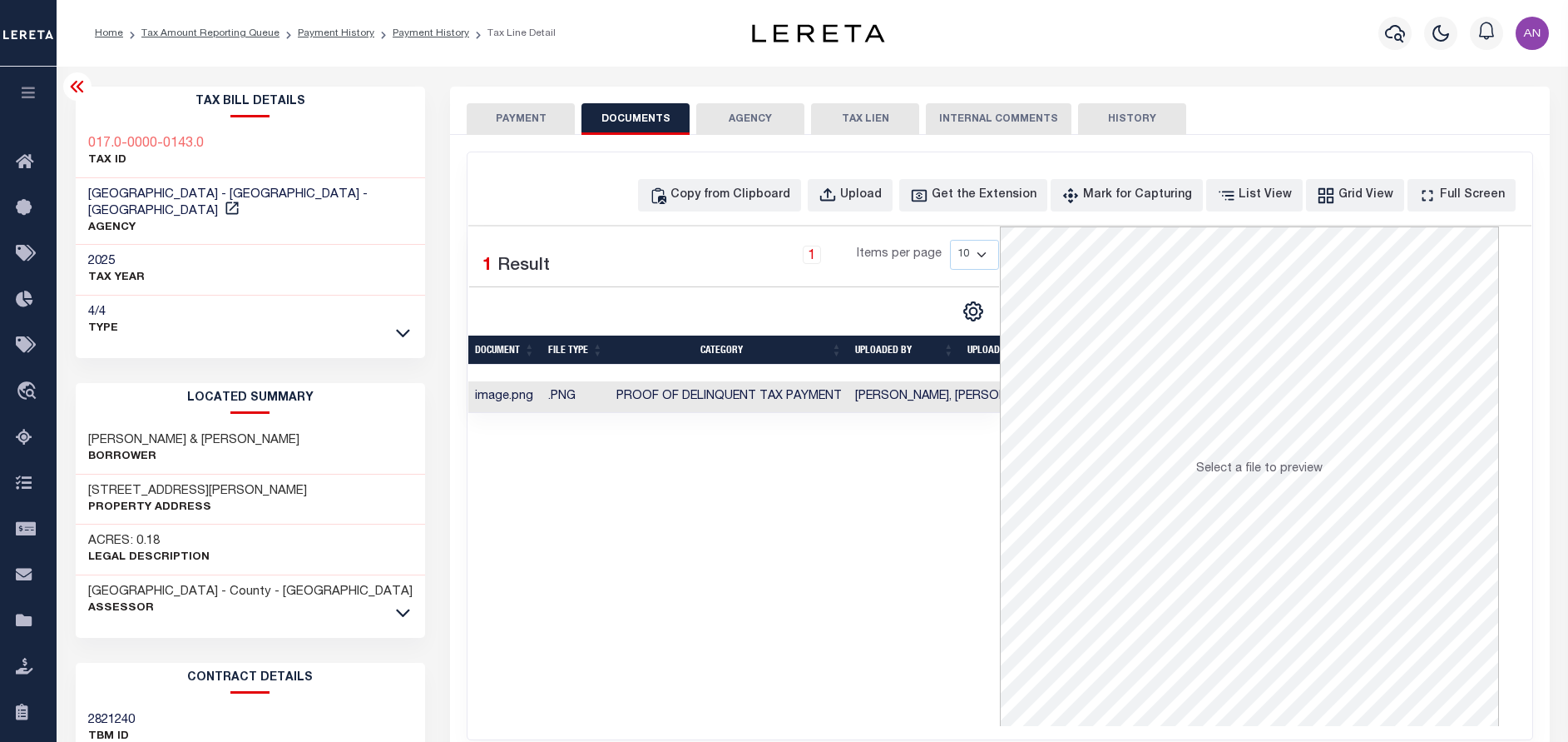
click at [513, 119] on button "PAYMENT" at bounding box center [521, 119] width 108 height 32
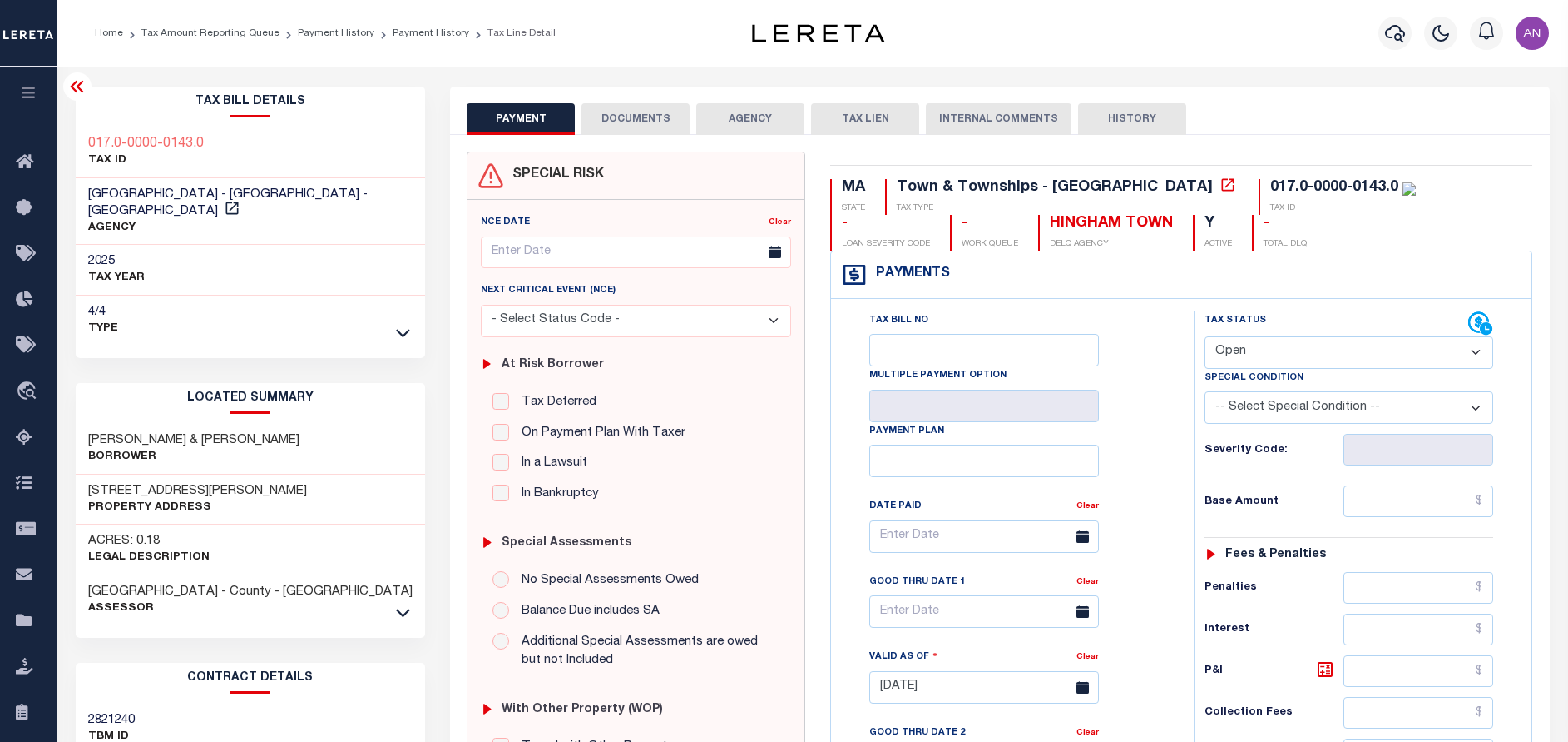
click at [1232, 359] on select "- Select Status Code - Open Due/Unpaid Paid Incomplete No Tax Due Internal Refu…" at bounding box center [1348, 352] width 289 height 32
select select "PYD"
click at [1204, 337] on select "- Select Status Code - Open Due/Unpaid Paid Incomplete No Tax Due Internal Refu…" at bounding box center [1348, 352] width 289 height 32
type input "[DATE]"
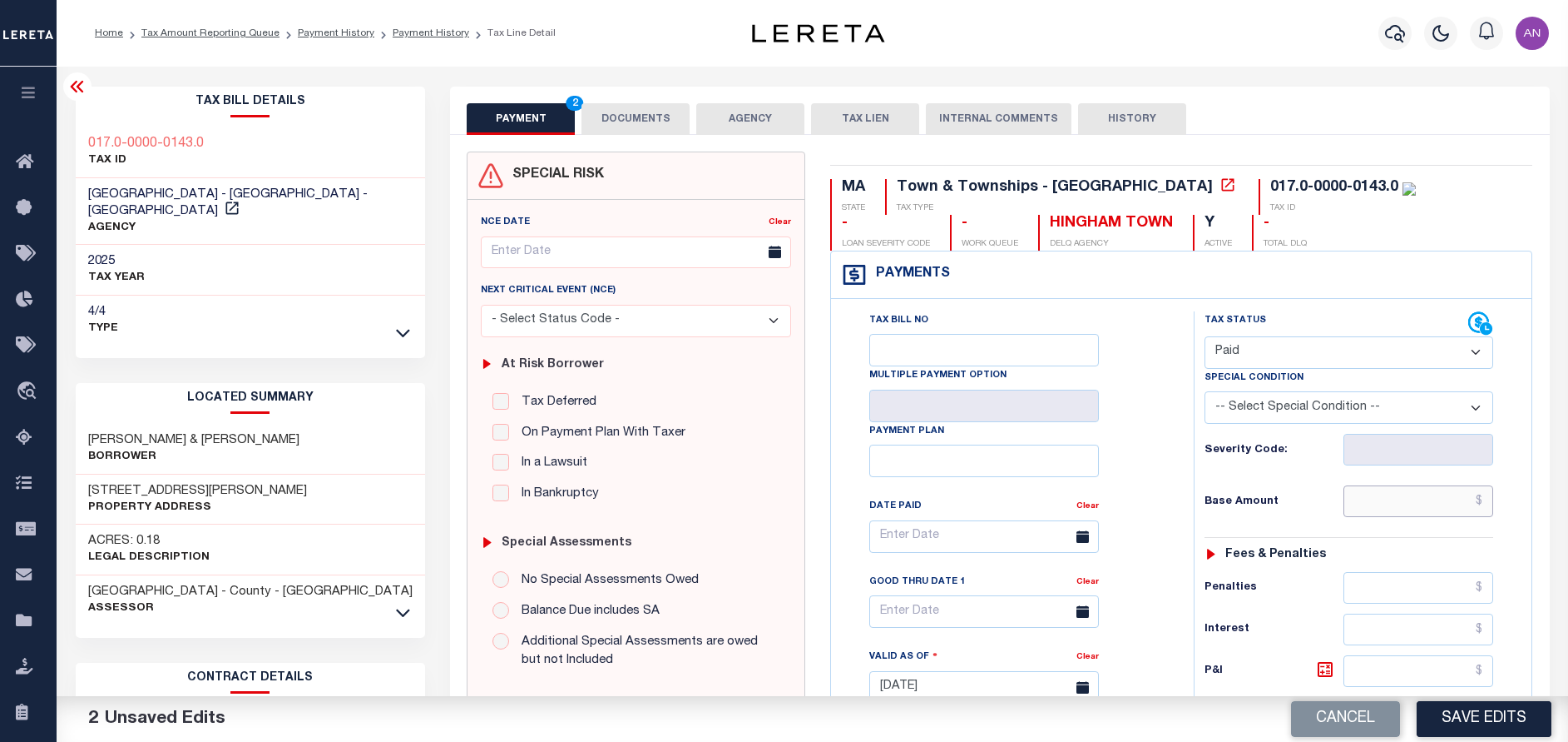
click at [1384, 509] on input "text" at bounding box center [1418, 501] width 150 height 32
type input "$0.00"
click at [1158, 546] on div "Tax Bill No Multiple Payment Option Payment Plan Clear" at bounding box center [1007, 544] width 321 height 467
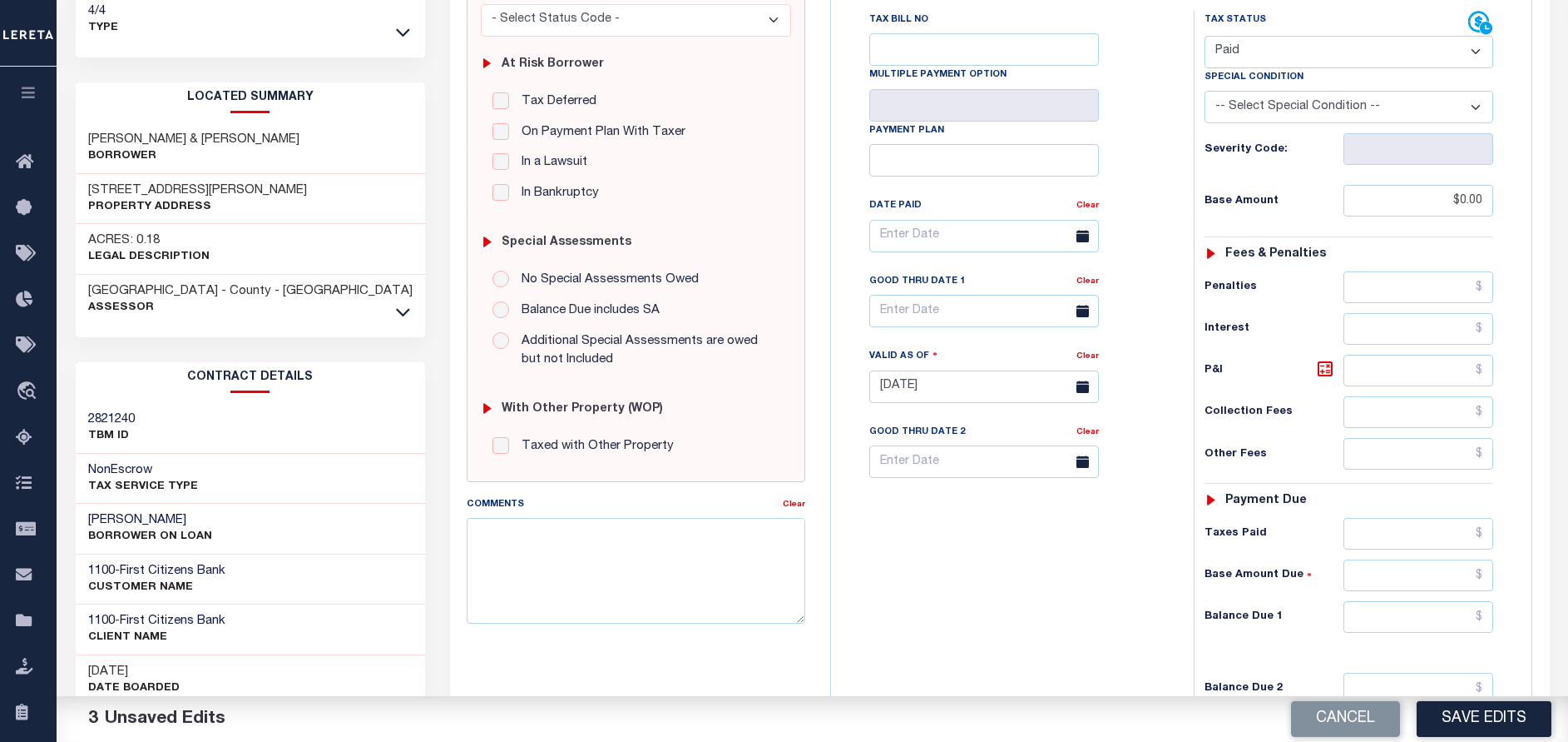
scroll to position [375, 0]
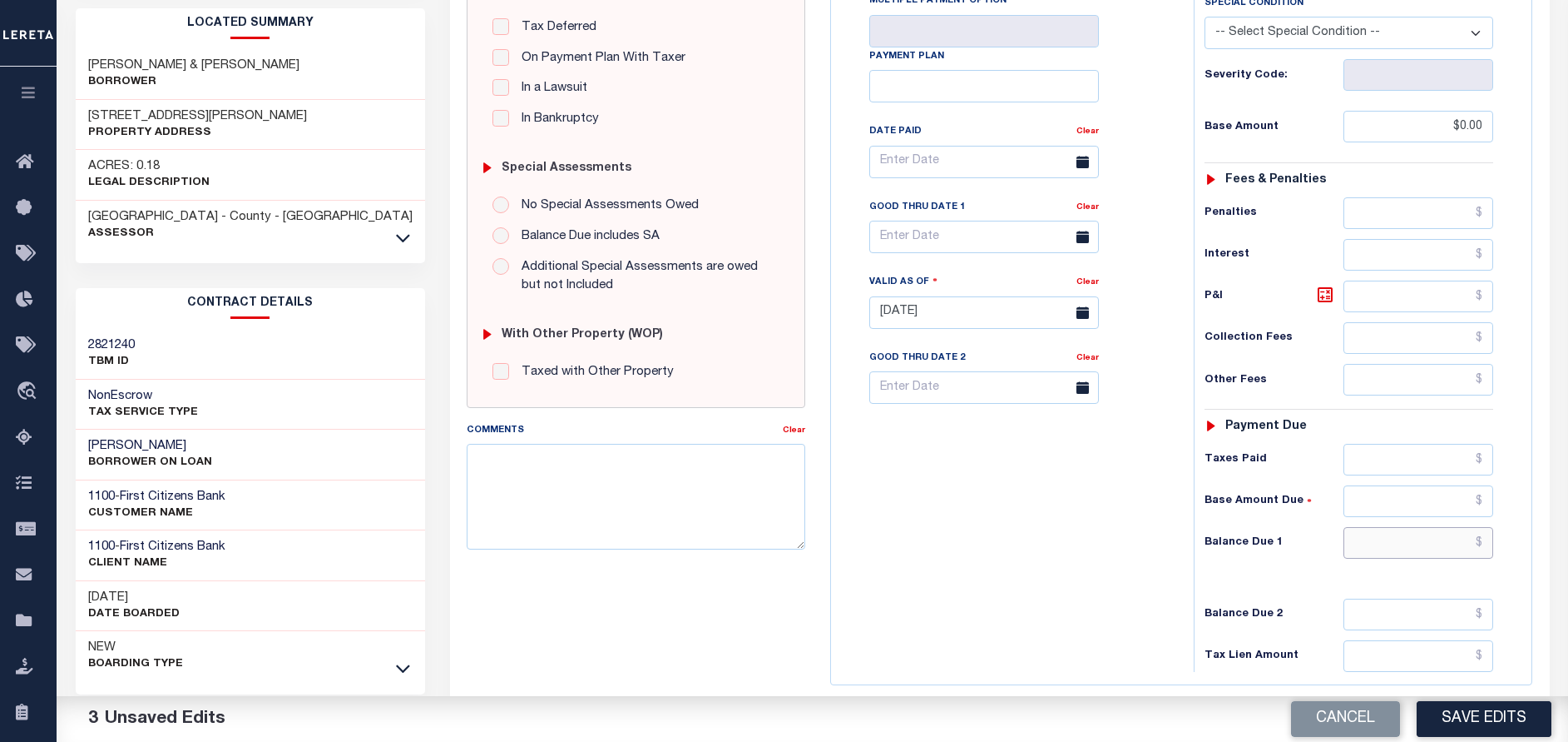
click at [1414, 550] on input "text" at bounding box center [1418, 543] width 150 height 32
type input "$0.00"
click at [1133, 593] on div "Tax Bill No Multiple Payment Option Payment Plan Clear" at bounding box center [1008, 304] width 346 height 735
click at [1496, 726] on button "Save Edits" at bounding box center [1483, 719] width 135 height 36
checkbox input "false"
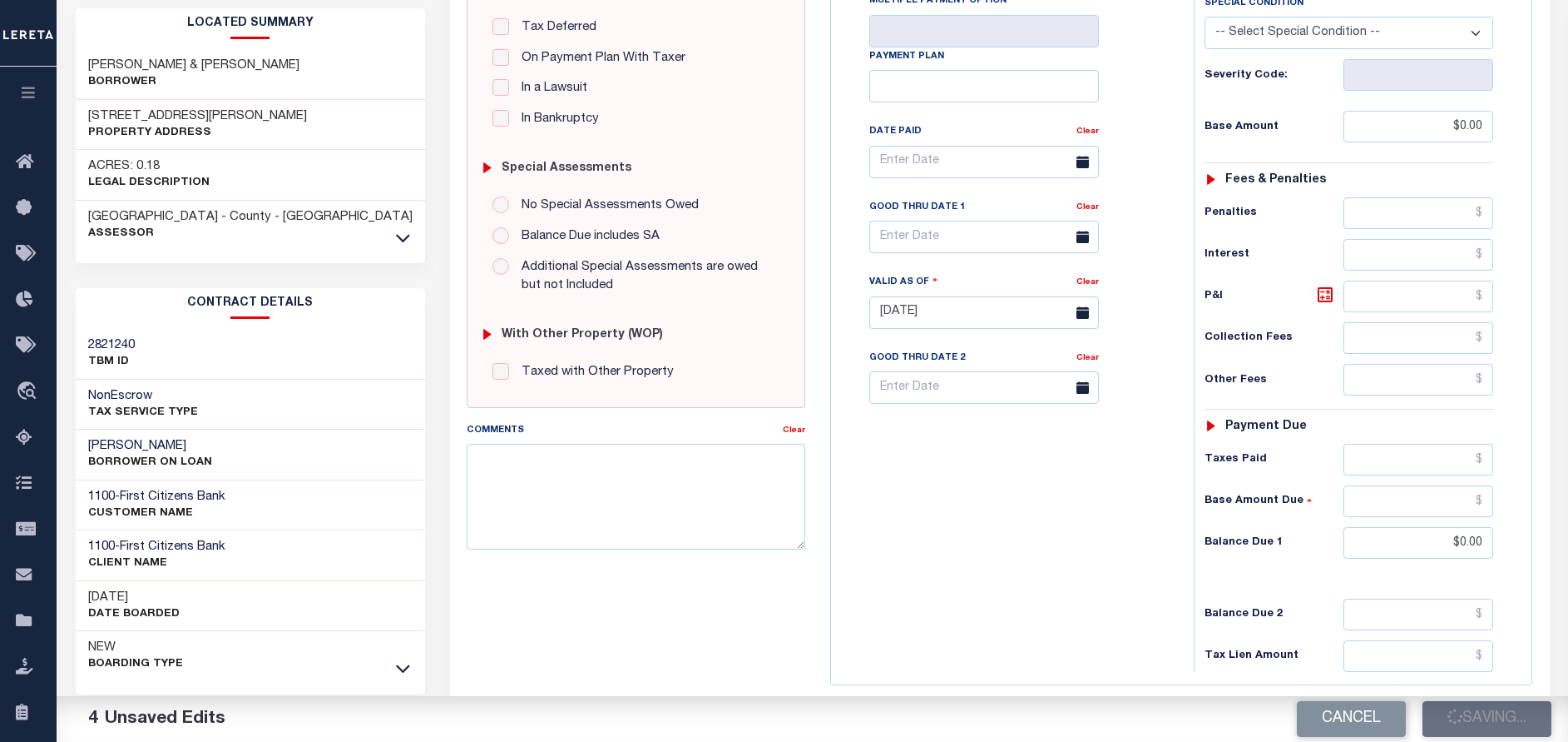
type input "$0"
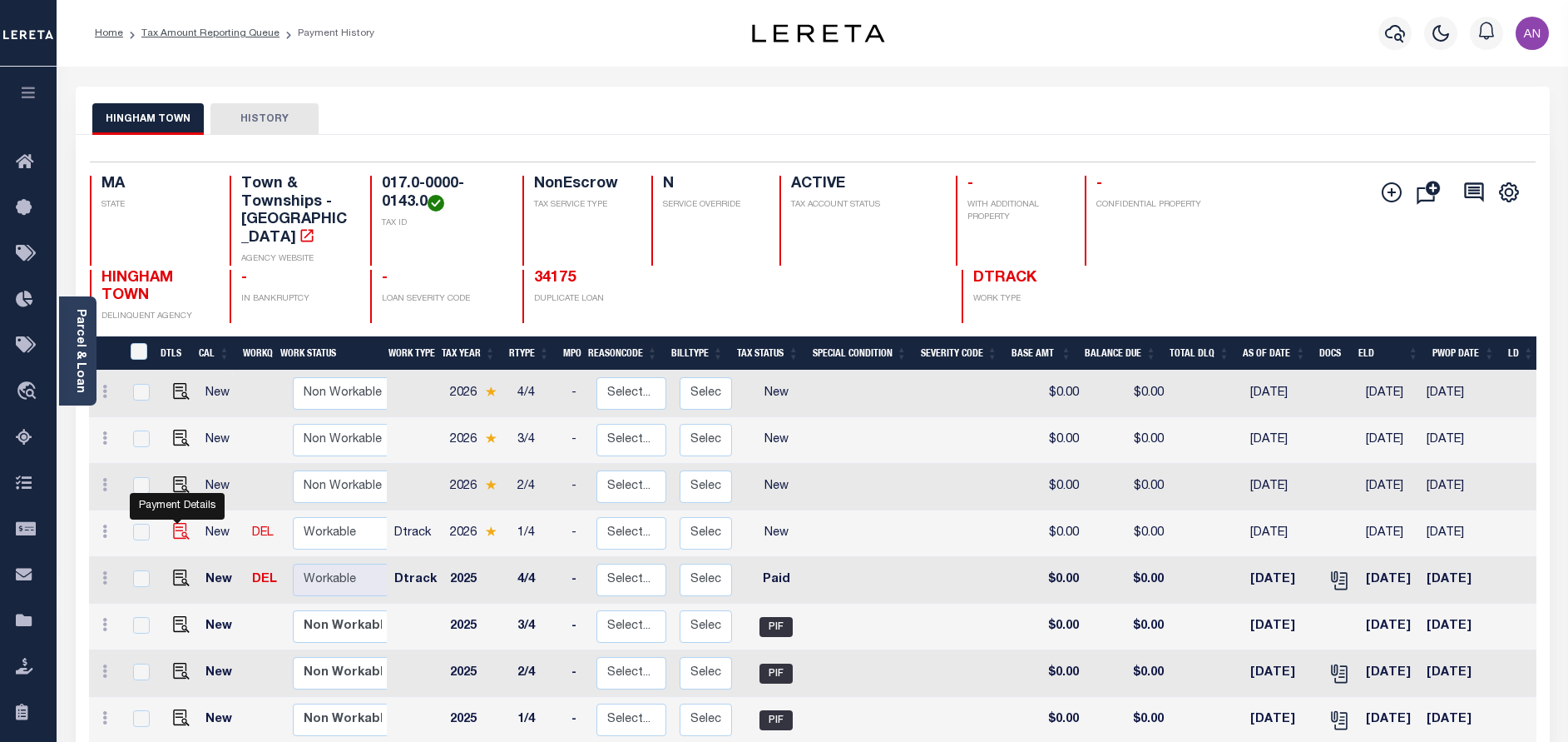
click at [173, 523] on img "" at bounding box center [181, 531] width 17 height 17
checkbox input "true"
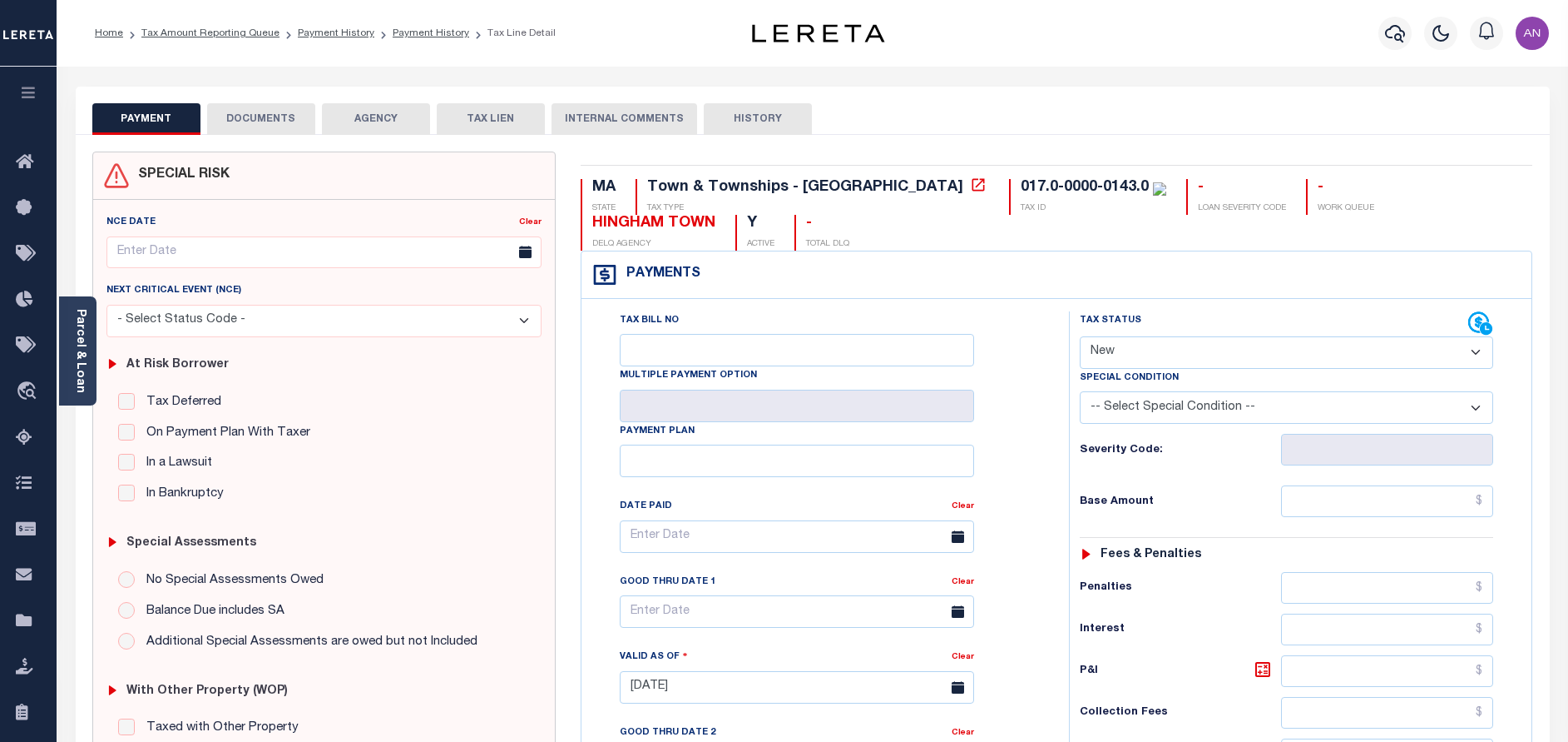
click at [1153, 356] on select "- Select Status Code - Open Due/Unpaid Paid Incomplete No Tax Due Internal Refu…" at bounding box center [1286, 352] width 414 height 32
select select "PYD"
click at [1079, 337] on select "- Select Status Code - Open Due/Unpaid Paid Incomplete No Tax Due Internal Refu…" at bounding box center [1286, 352] width 414 height 32
type input "[DATE]"
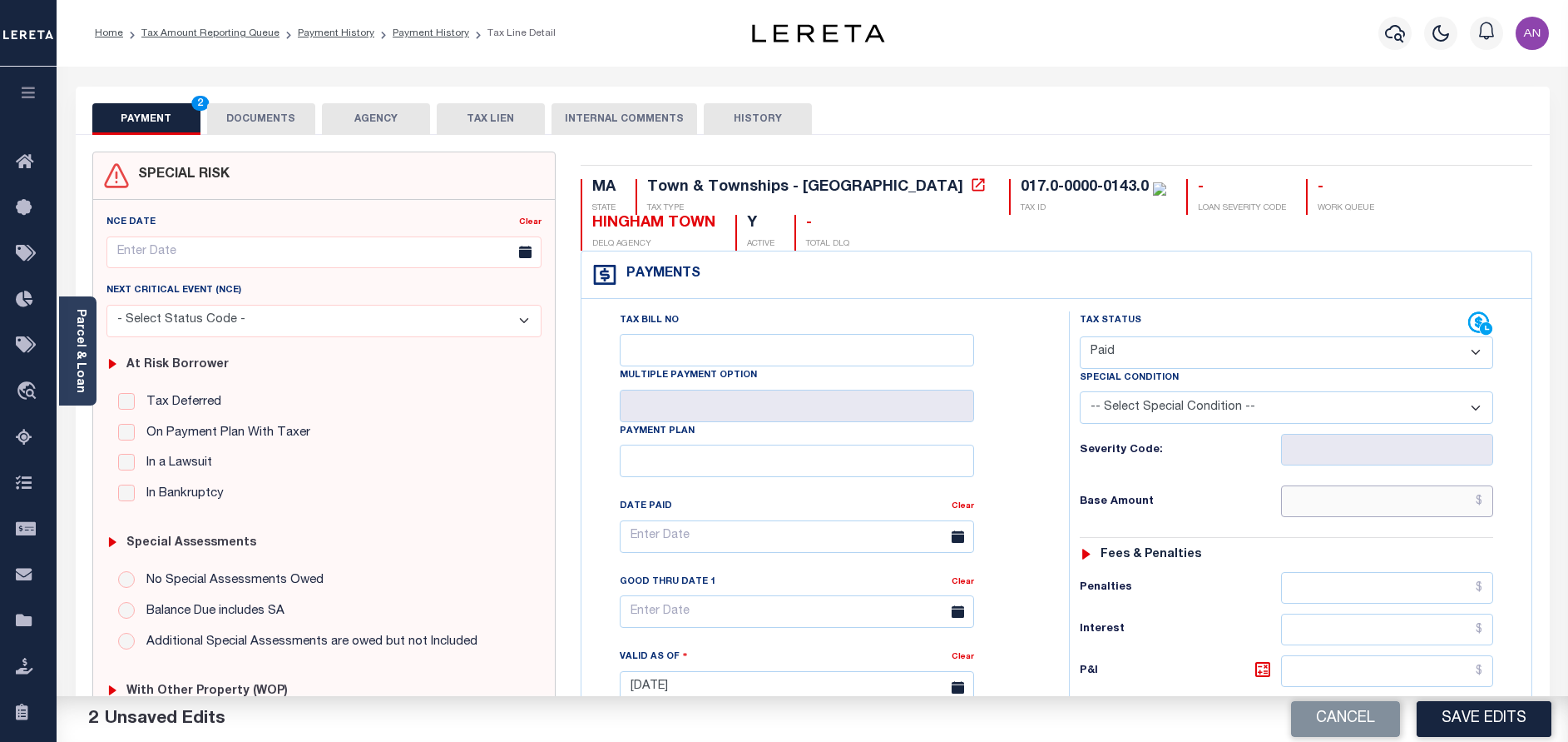
click at [1404, 513] on input "text" at bounding box center [1387, 501] width 212 height 32
type input "$0.00"
click at [1185, 568] on div "Tax Status Status - Select Status Code -" at bounding box center [1292, 678] width 446 height 735
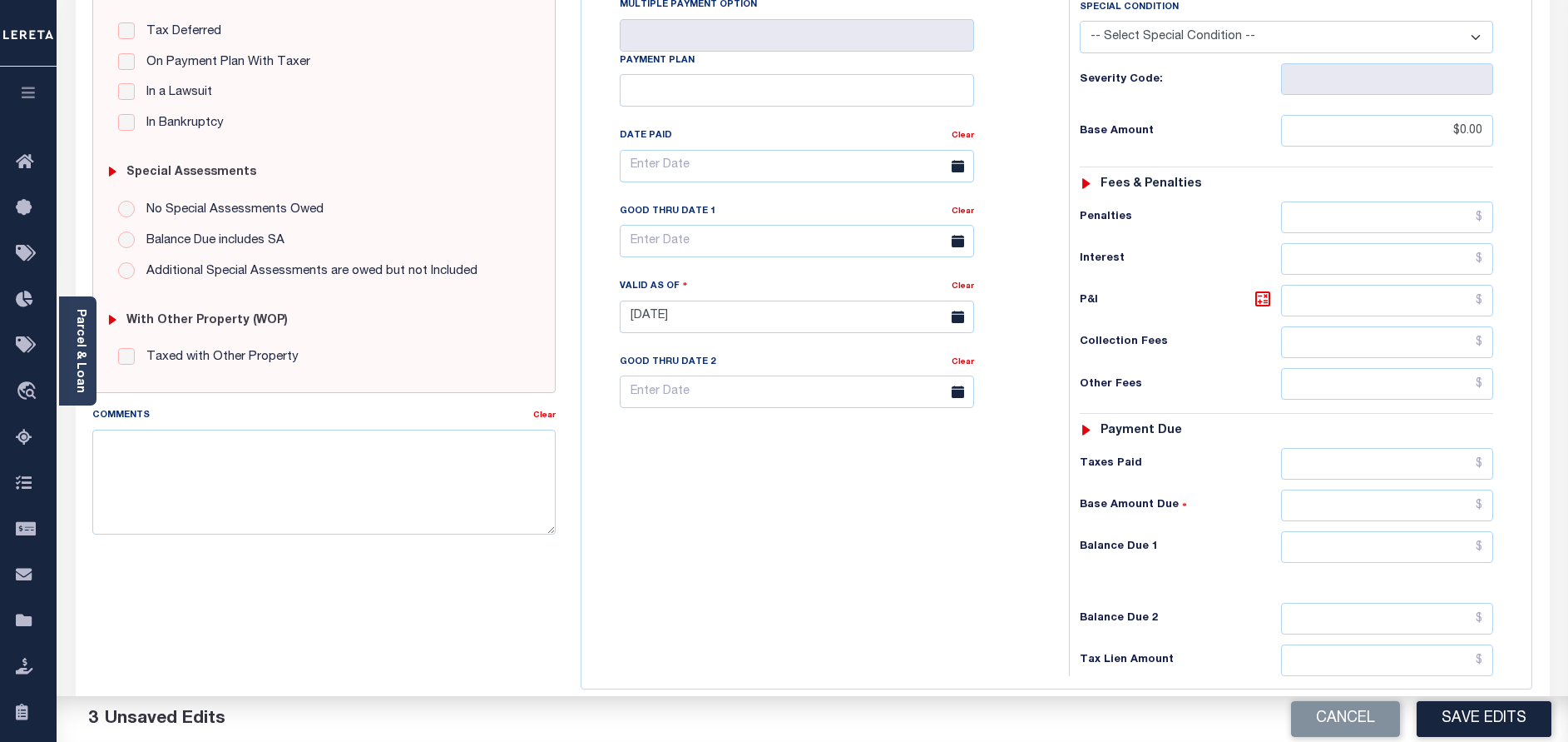
scroll to position [530, 0]
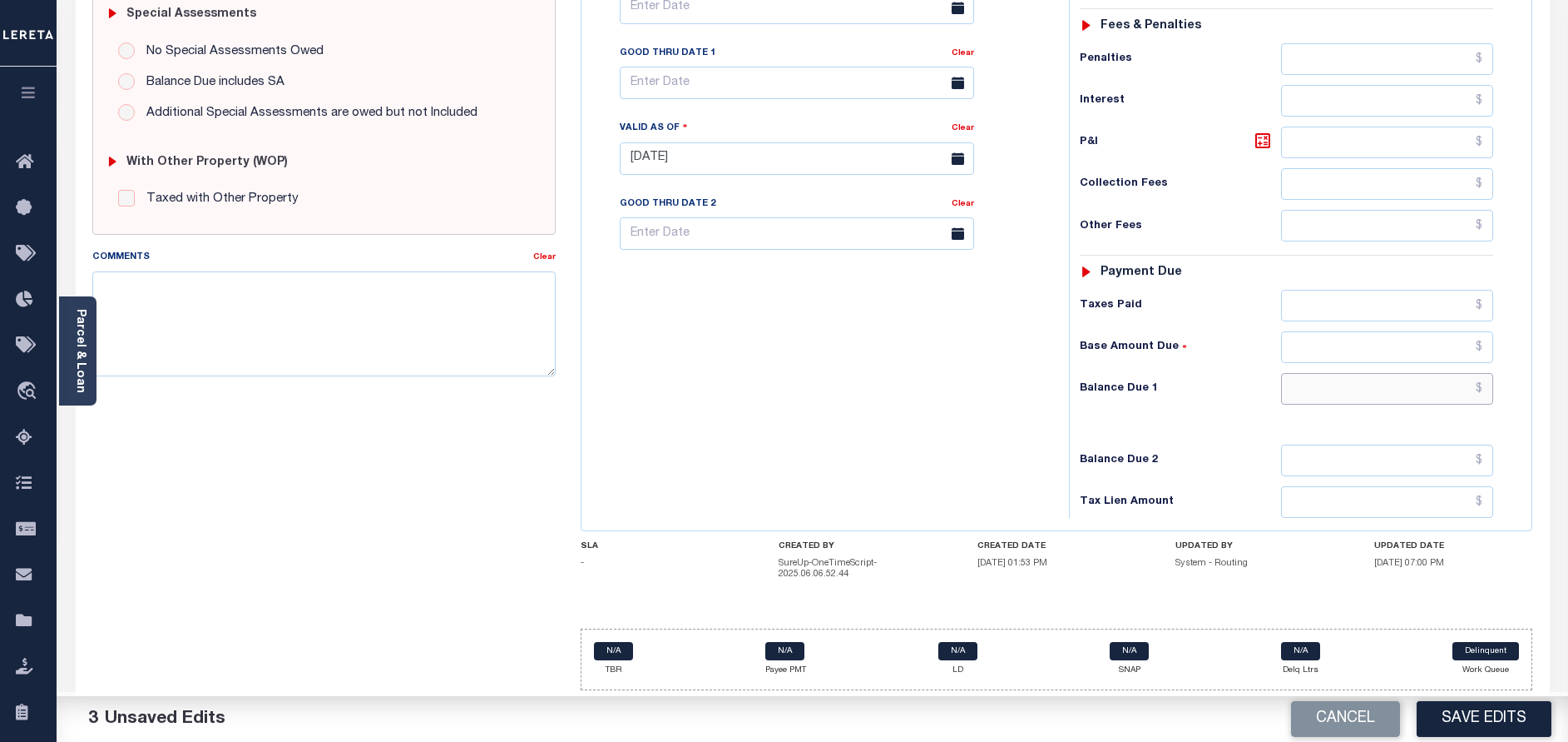
click at [1368, 387] on input "text" at bounding box center [1387, 389] width 212 height 32
type input "$0.00"
click at [985, 448] on div "Tax Bill No Multiple Payment Option Payment Plan Clear" at bounding box center [820, 150] width 471 height 735
click at [1461, 727] on button "Save Edits" at bounding box center [1483, 719] width 135 height 36
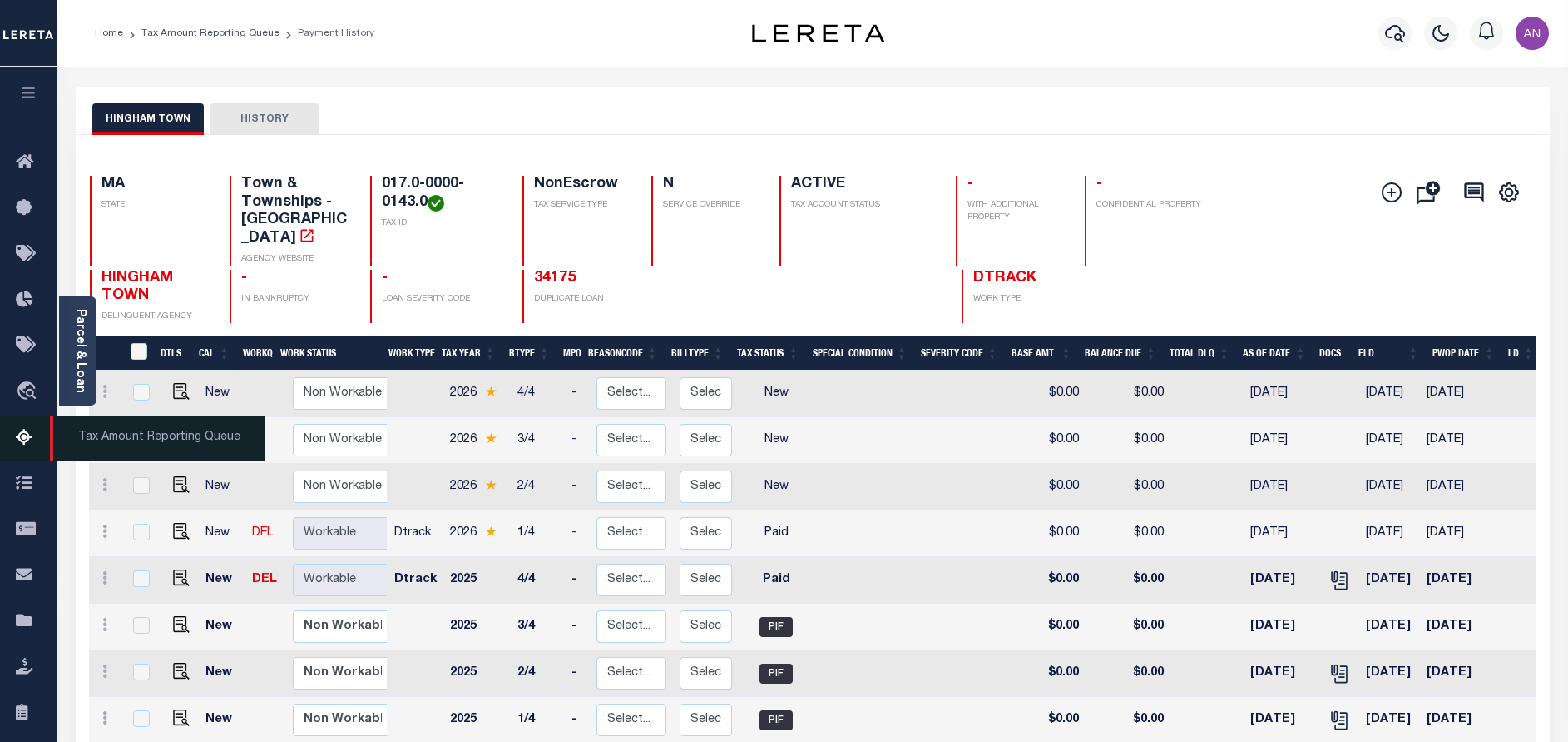
click at [20, 437] on icon at bounding box center [29, 438] width 27 height 21
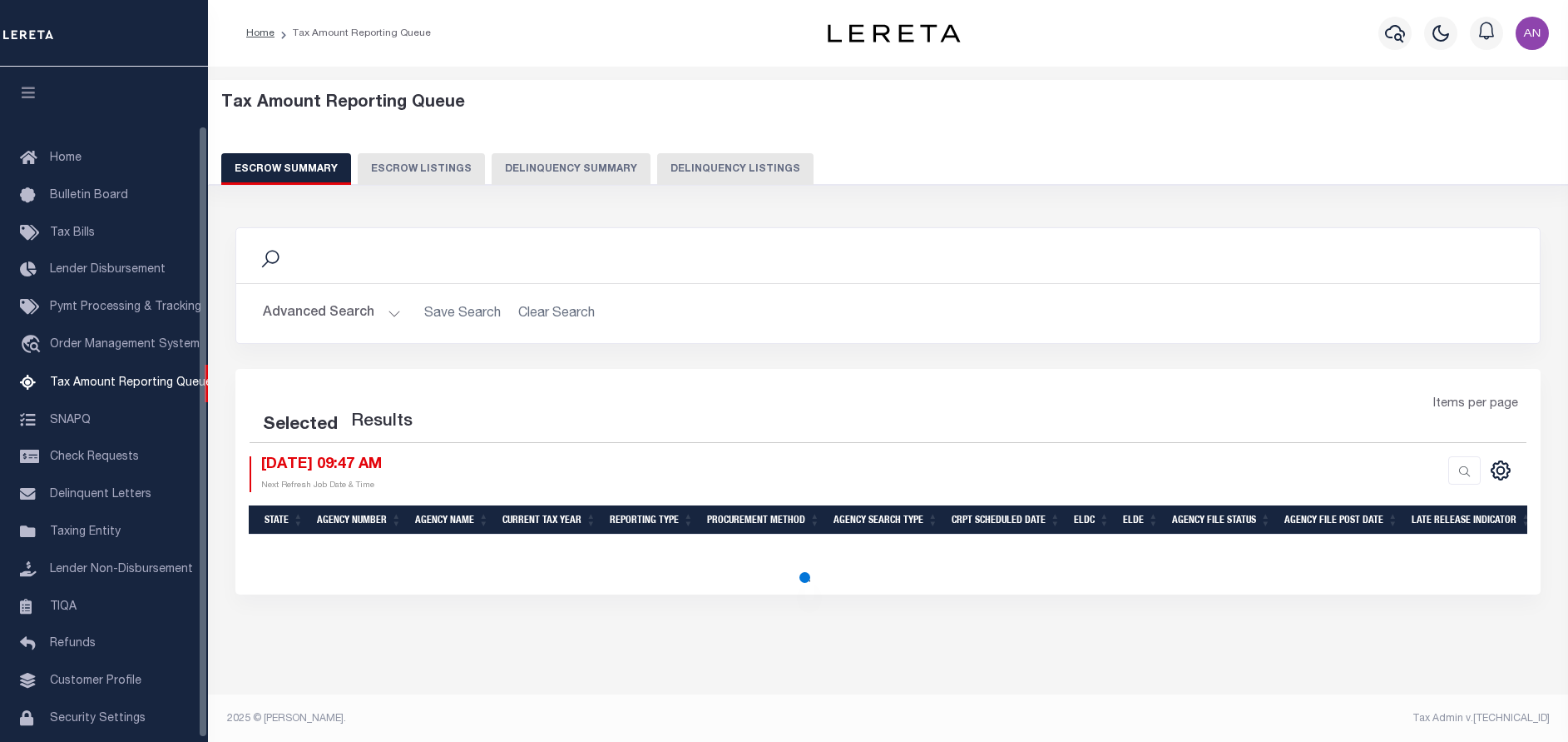
select select "100"
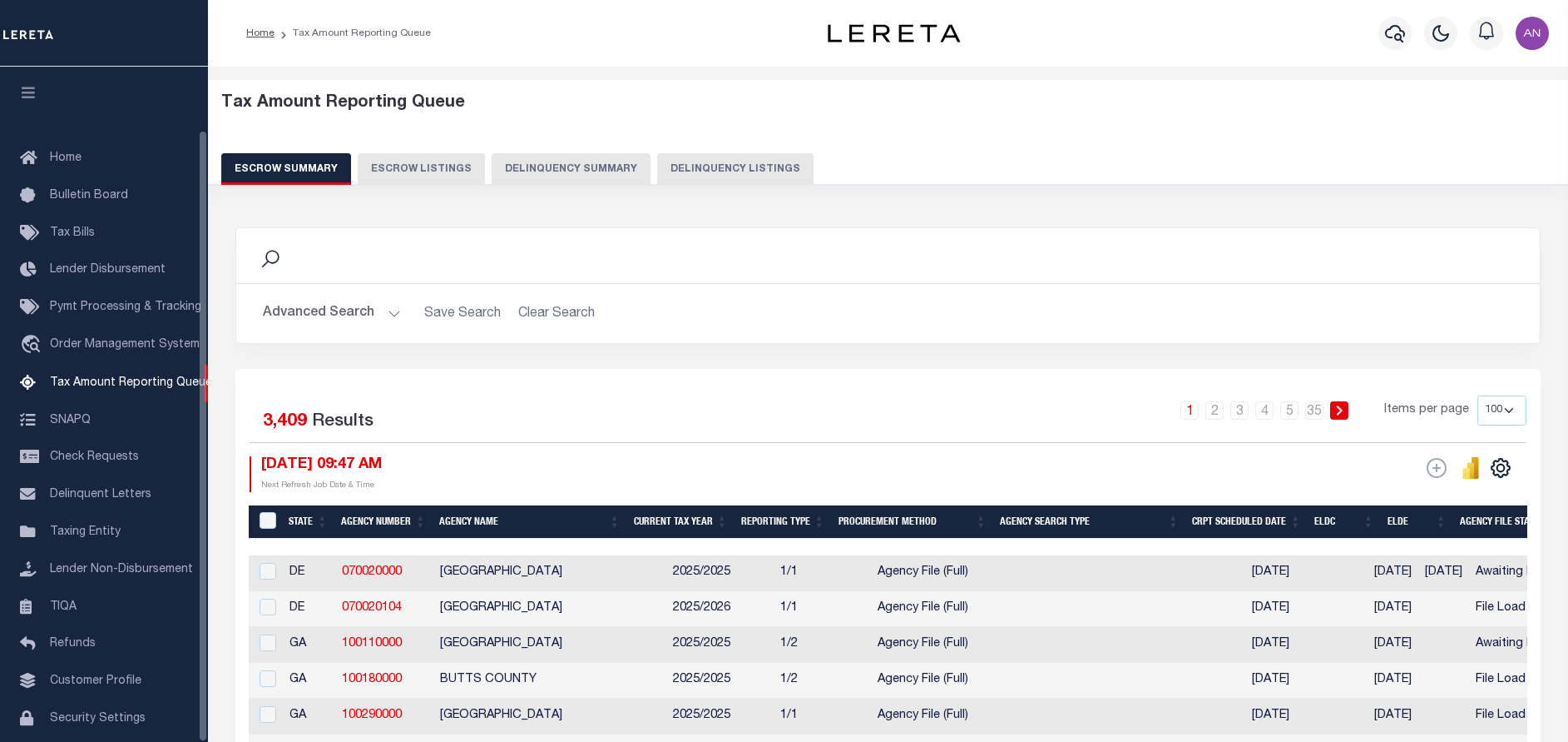
scroll to position [69, 0]
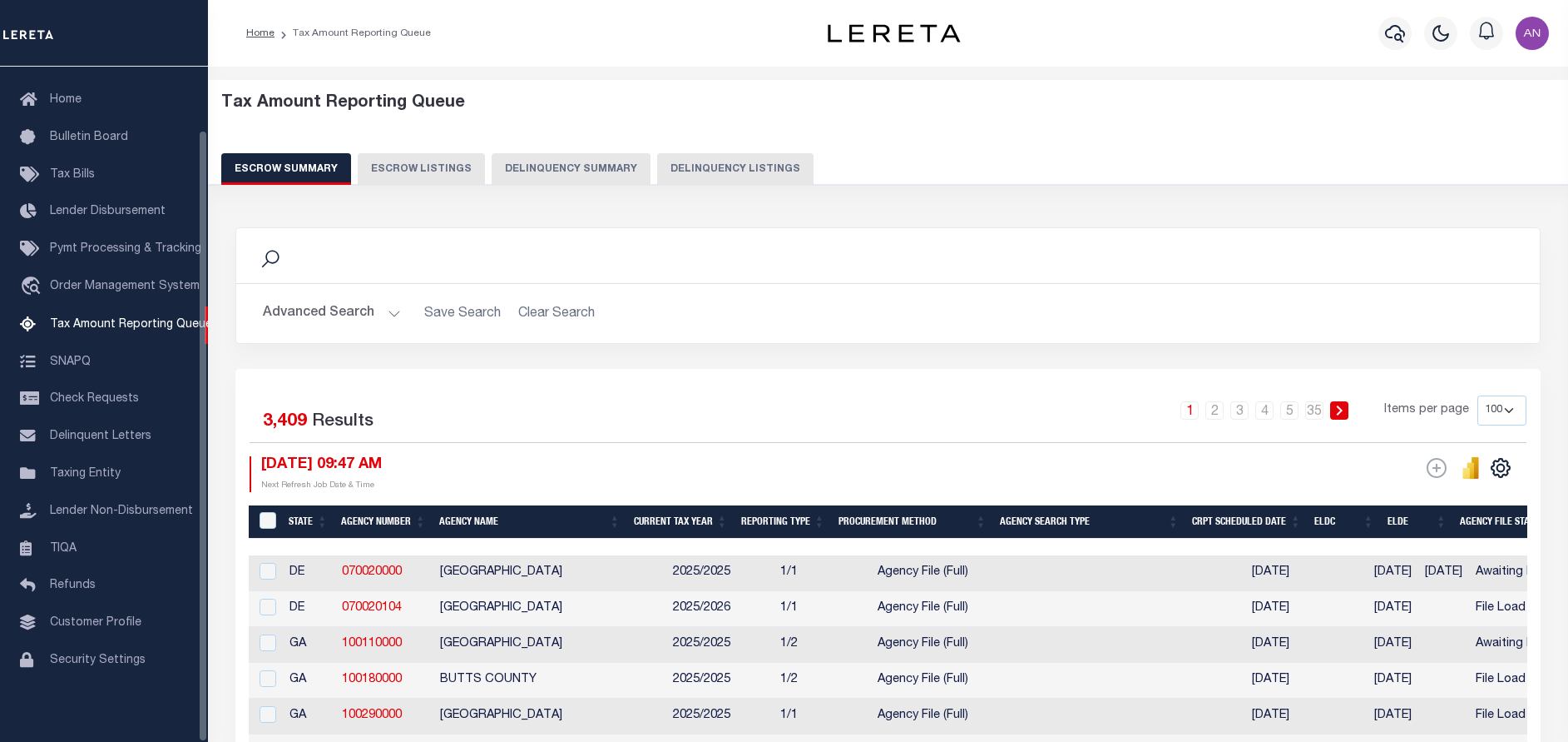
click at [707, 166] on button "Delinquency Listings" at bounding box center [736, 169] width 156 height 32
select select "100"
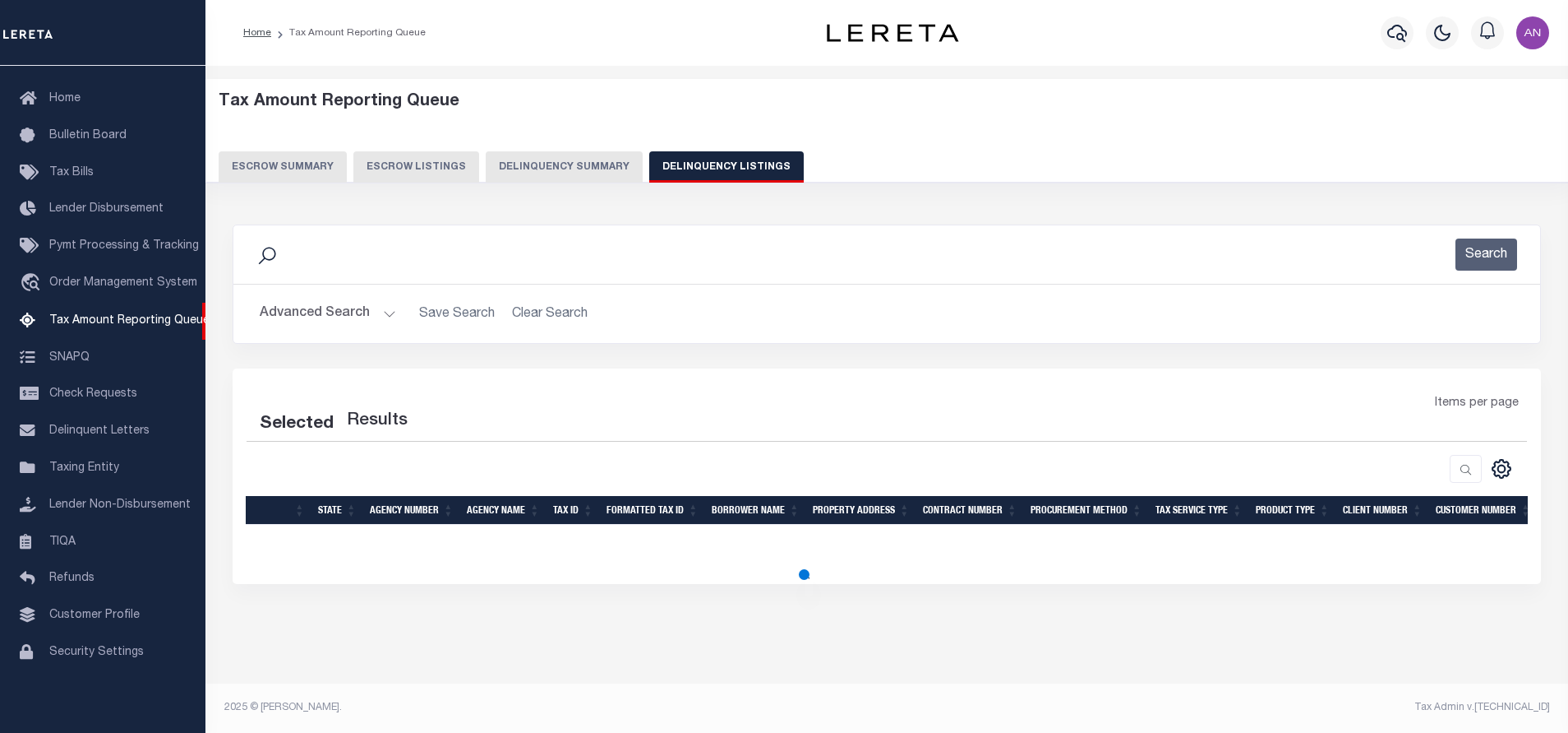
select select "100"
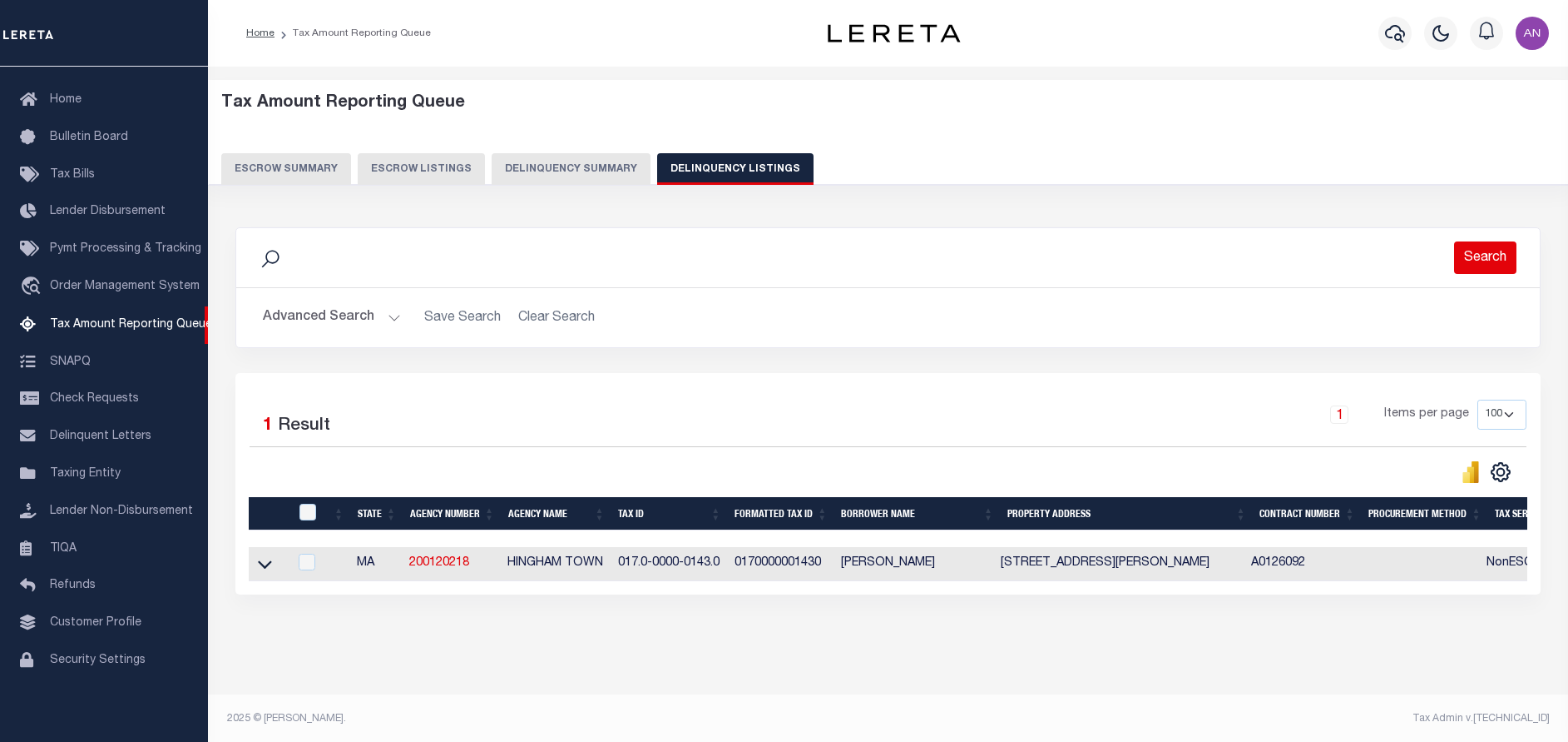
click at [1472, 259] on button "Search" at bounding box center [1485, 257] width 62 height 32
click at [364, 325] on button "Advanced Search" at bounding box center [332, 317] width 138 height 32
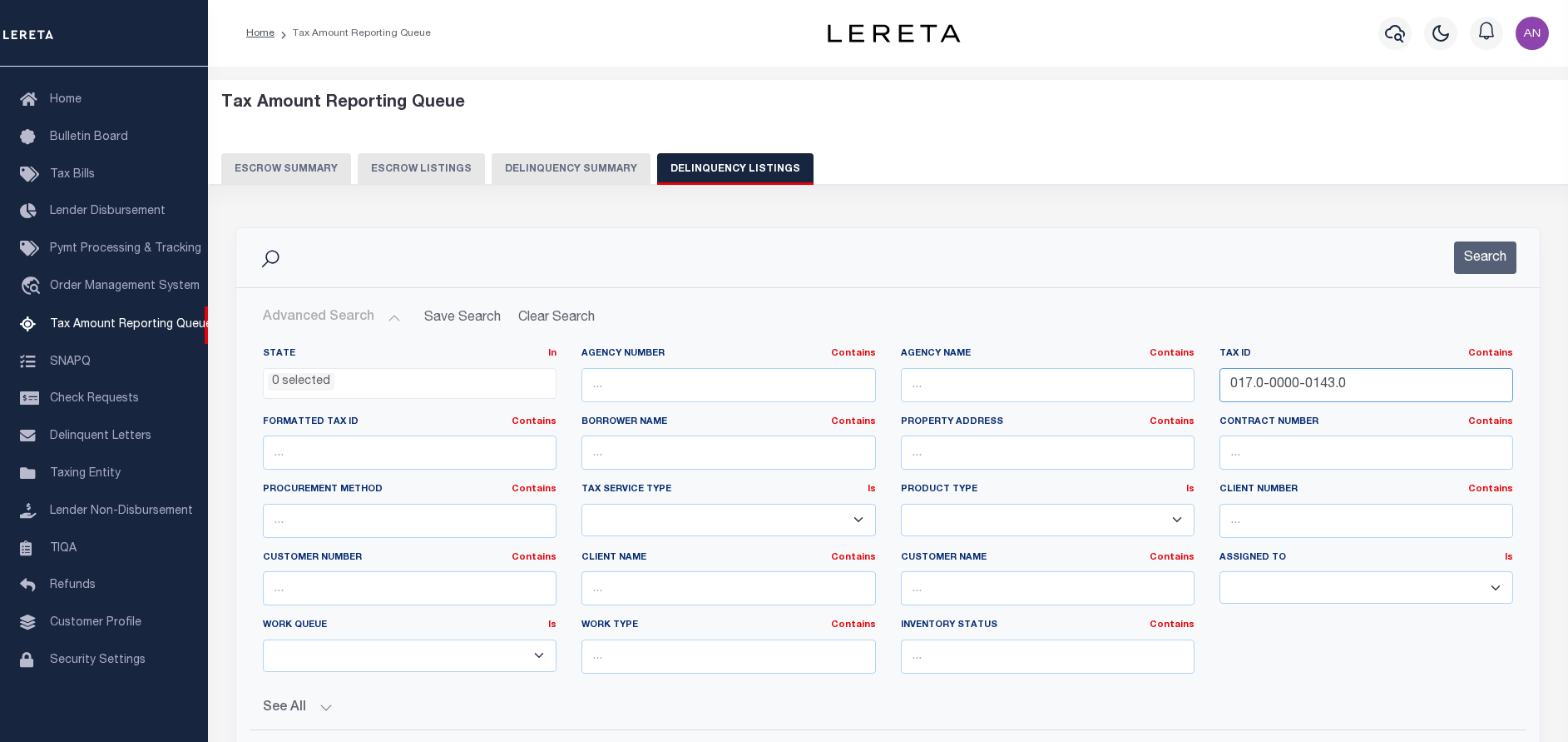
click at [1347, 390] on input "017.0-0000-0143.0" at bounding box center [1366, 385] width 294 height 34
paste input "20.0-0000-0005"
type input "020.0-0000-0005.0"
click at [1476, 268] on button "Search" at bounding box center [1485, 257] width 62 height 32
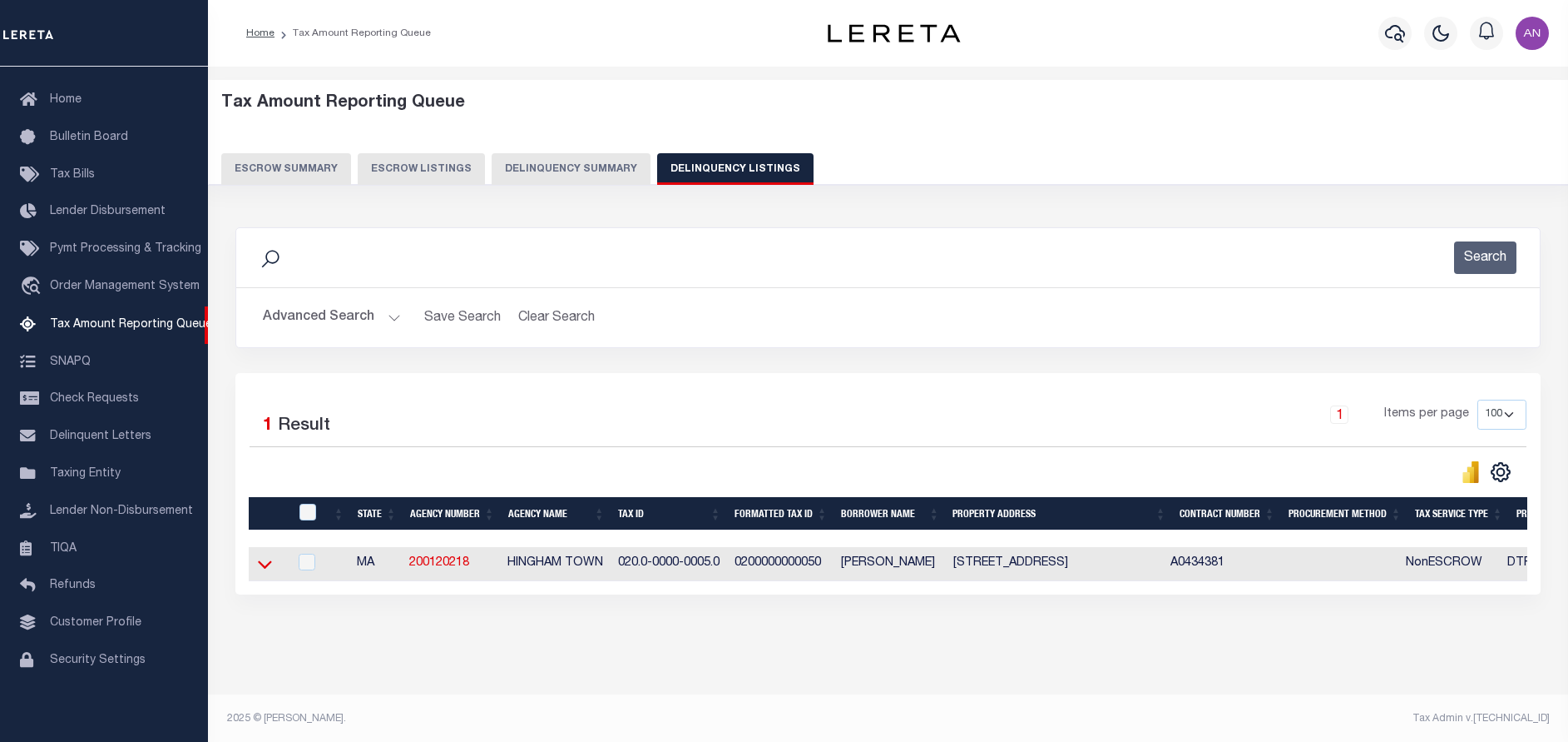
click at [260, 564] on icon at bounding box center [265, 563] width 14 height 17
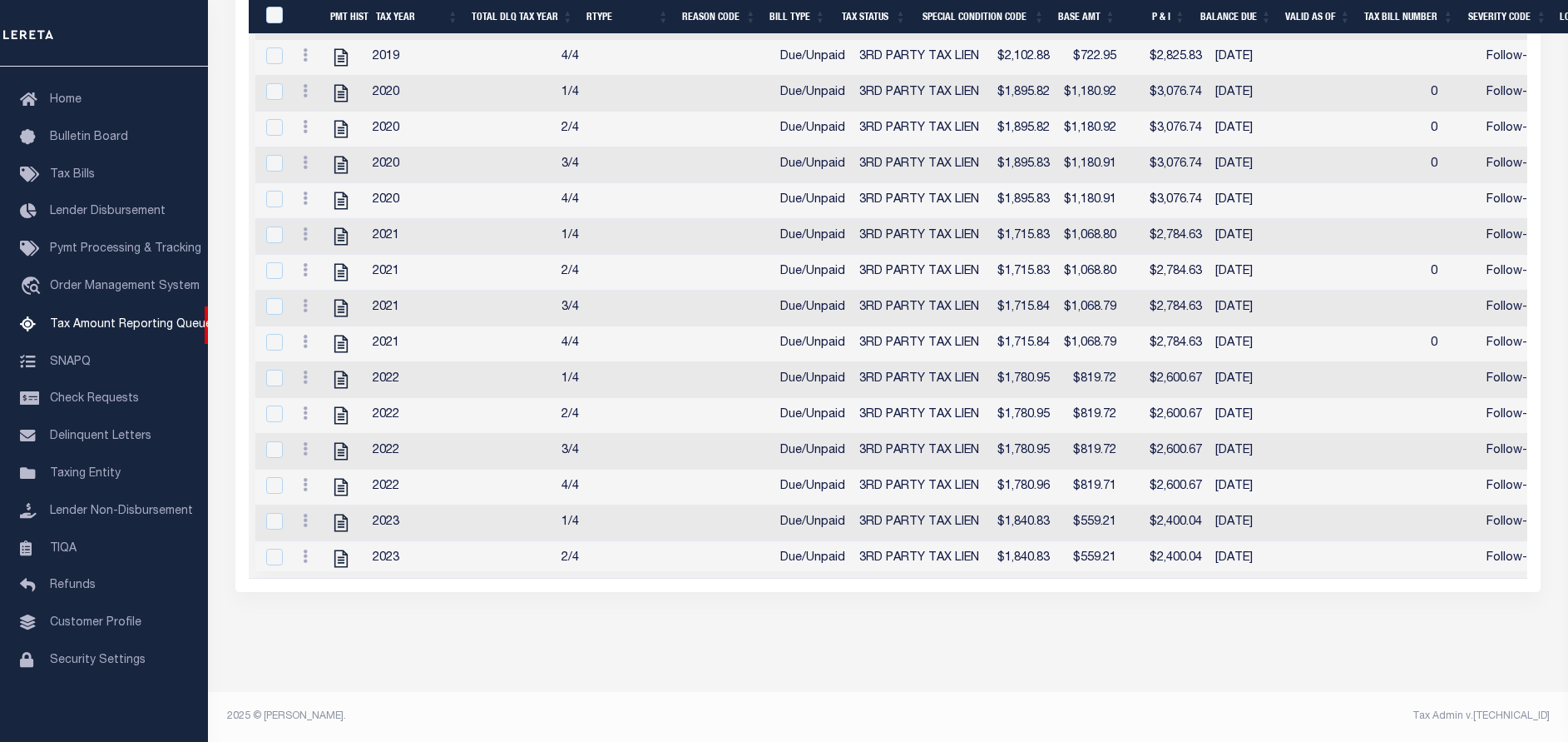
scroll to position [0, 0]
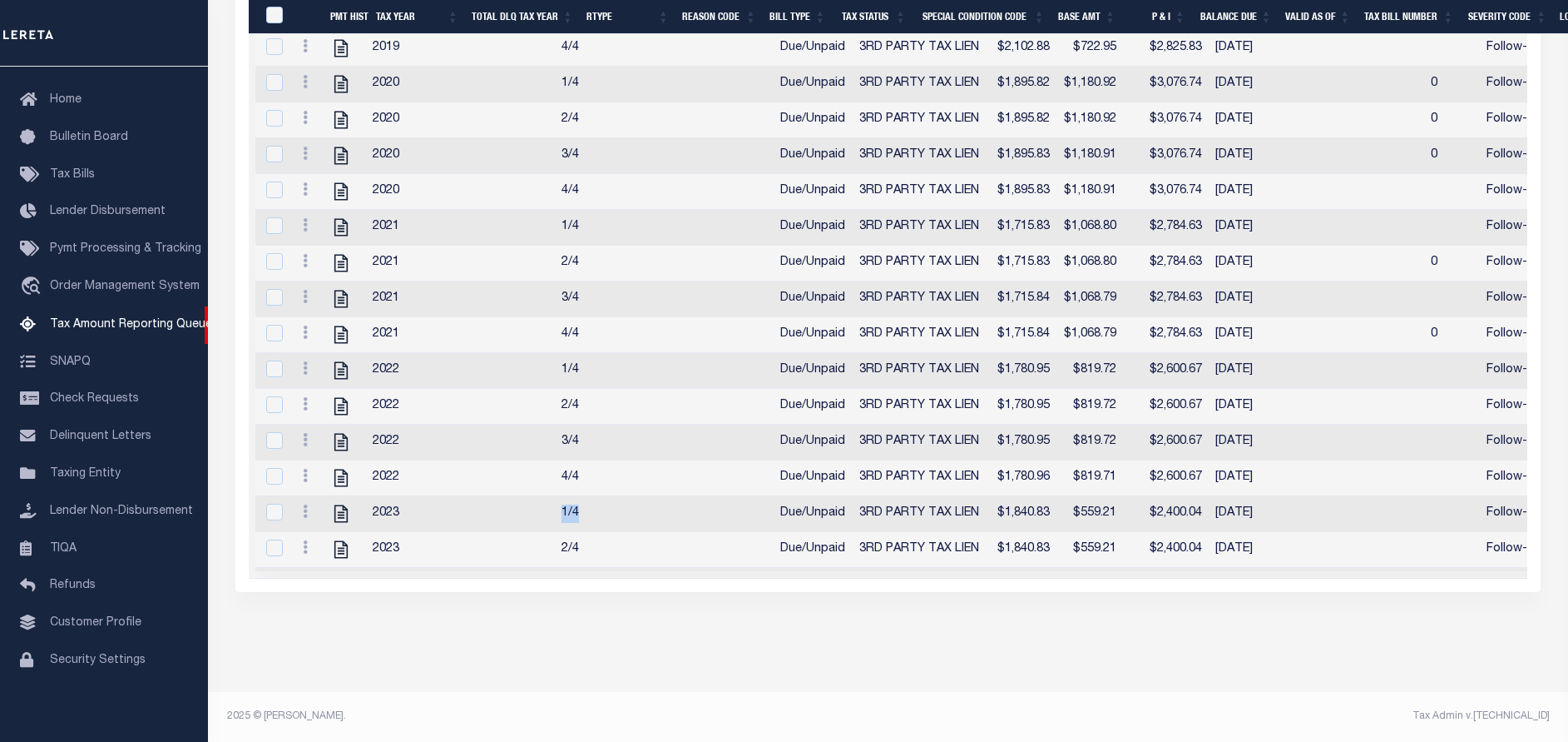
drag, startPoint x: 588, startPoint y: 539, endPoint x: 629, endPoint y: 547, distance: 41.8
click at [629, 547] on tbody "2019 1/4 Due/Unpaid 3RD PARTY TAX LIEN $2,102.88 $722.95 $2,825.83 04/22/2025 F…" at bounding box center [1433, 442] width 2354 height 1038
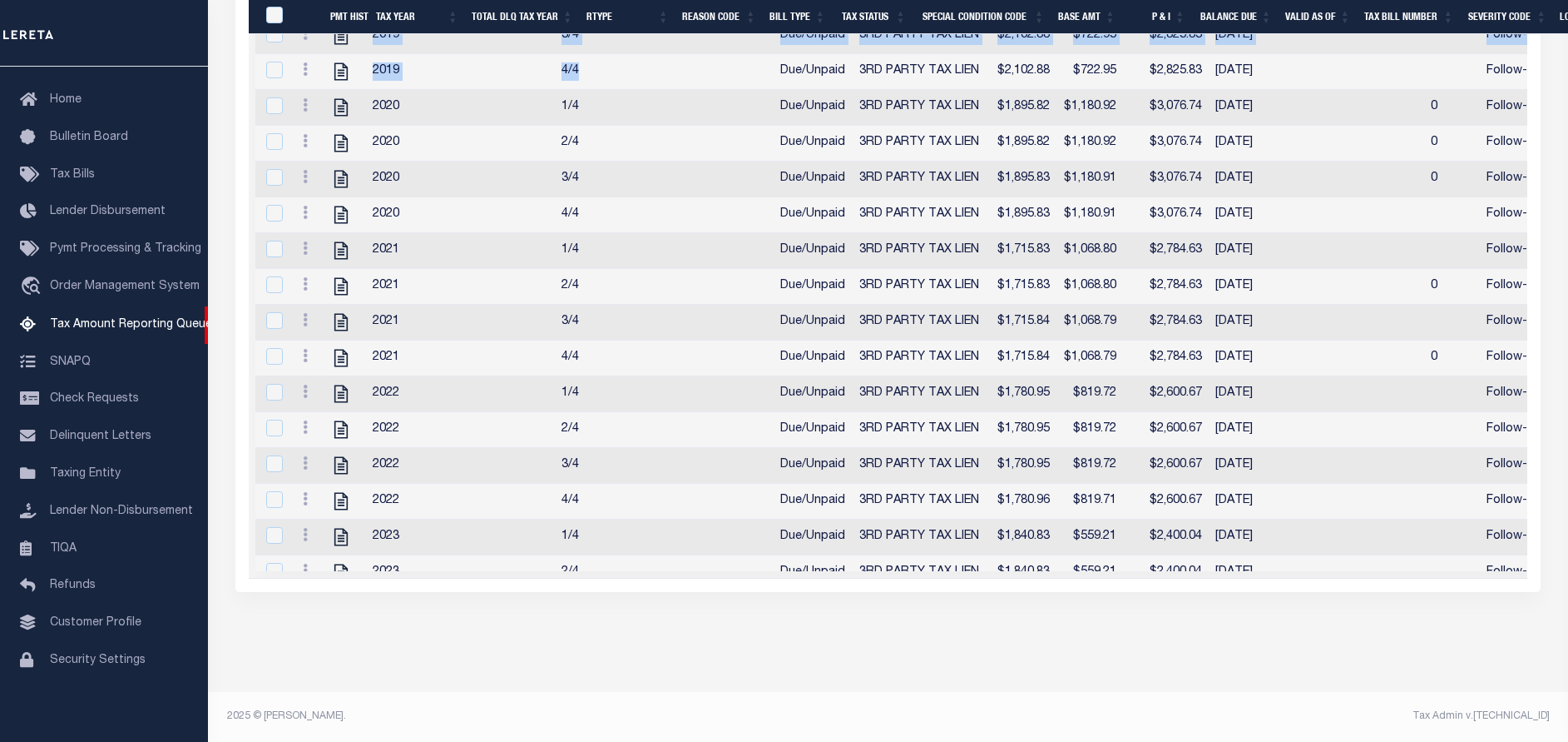
drag, startPoint x: 604, startPoint y: 69, endPoint x: 573, endPoint y: 46, distance: 38.6
click at [573, 46] on div "State Agency Number Agency Name Tax ID Formatted Tax ID Borrower Name Property …" at bounding box center [887, 209] width 1278 height 741
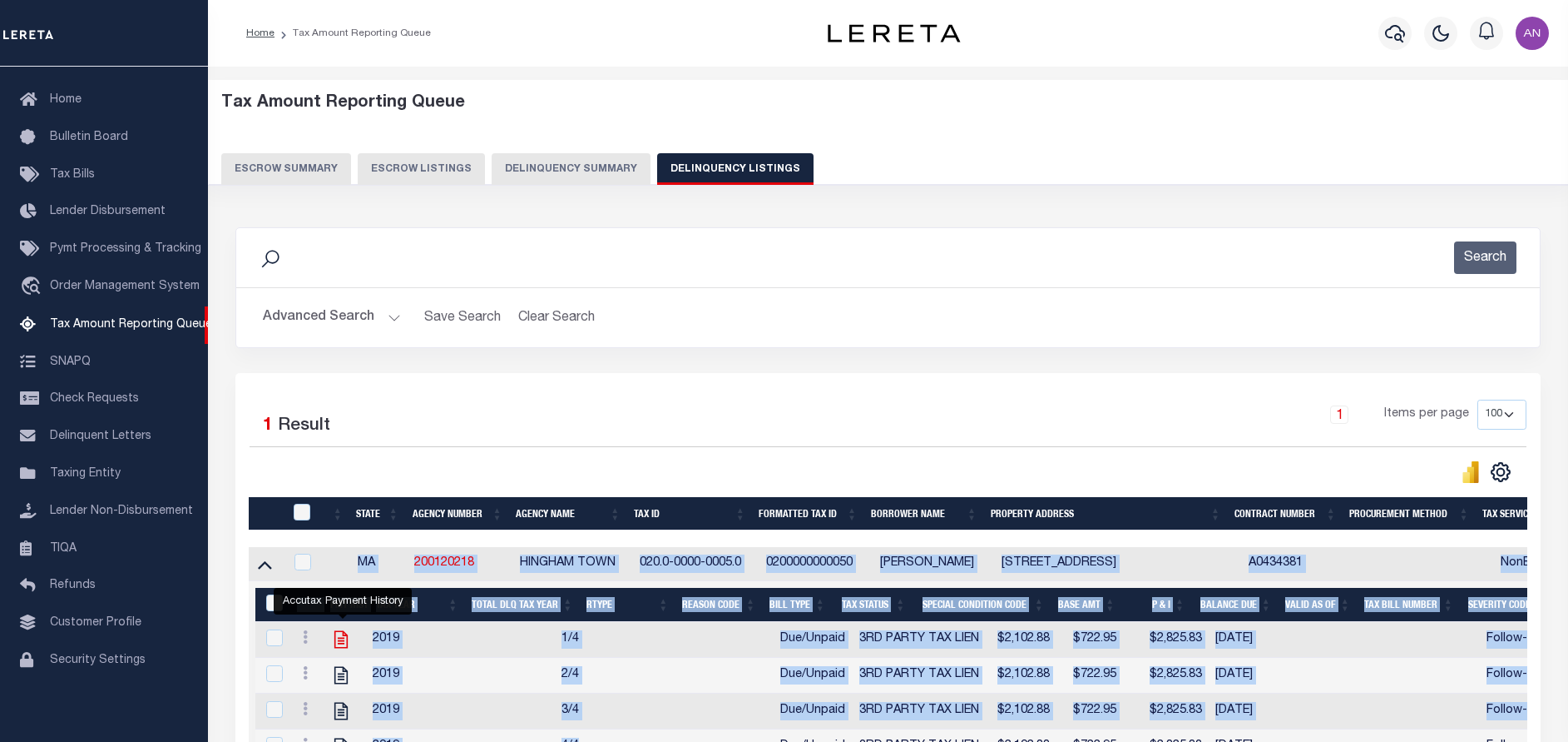
click at [340, 643] on icon "" at bounding box center [341, 639] width 13 height 17
checkbox input "true"
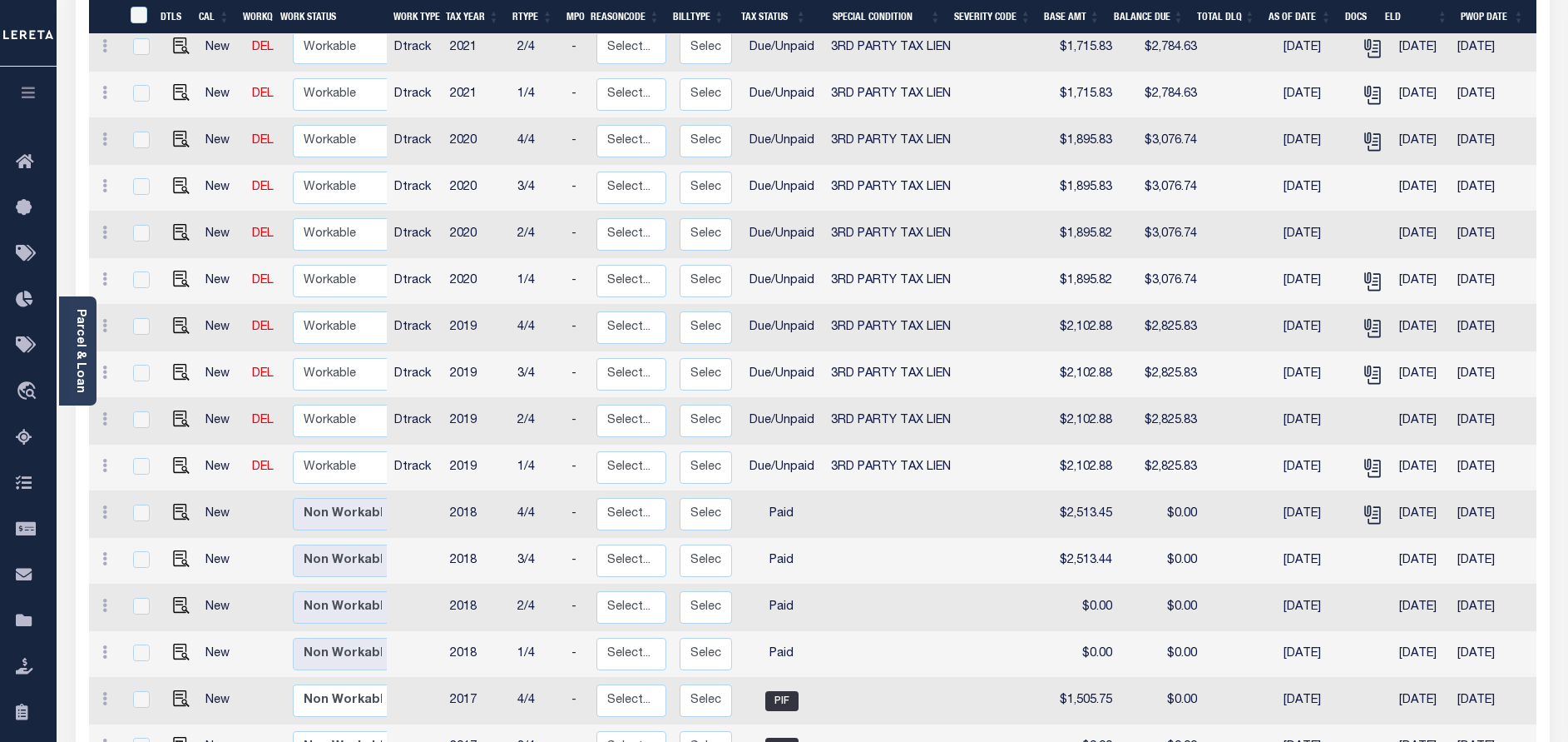
scroll to position [1373, 0]
click at [174, 454] on img "" at bounding box center [181, 462] width 17 height 17
checkbox input "true"
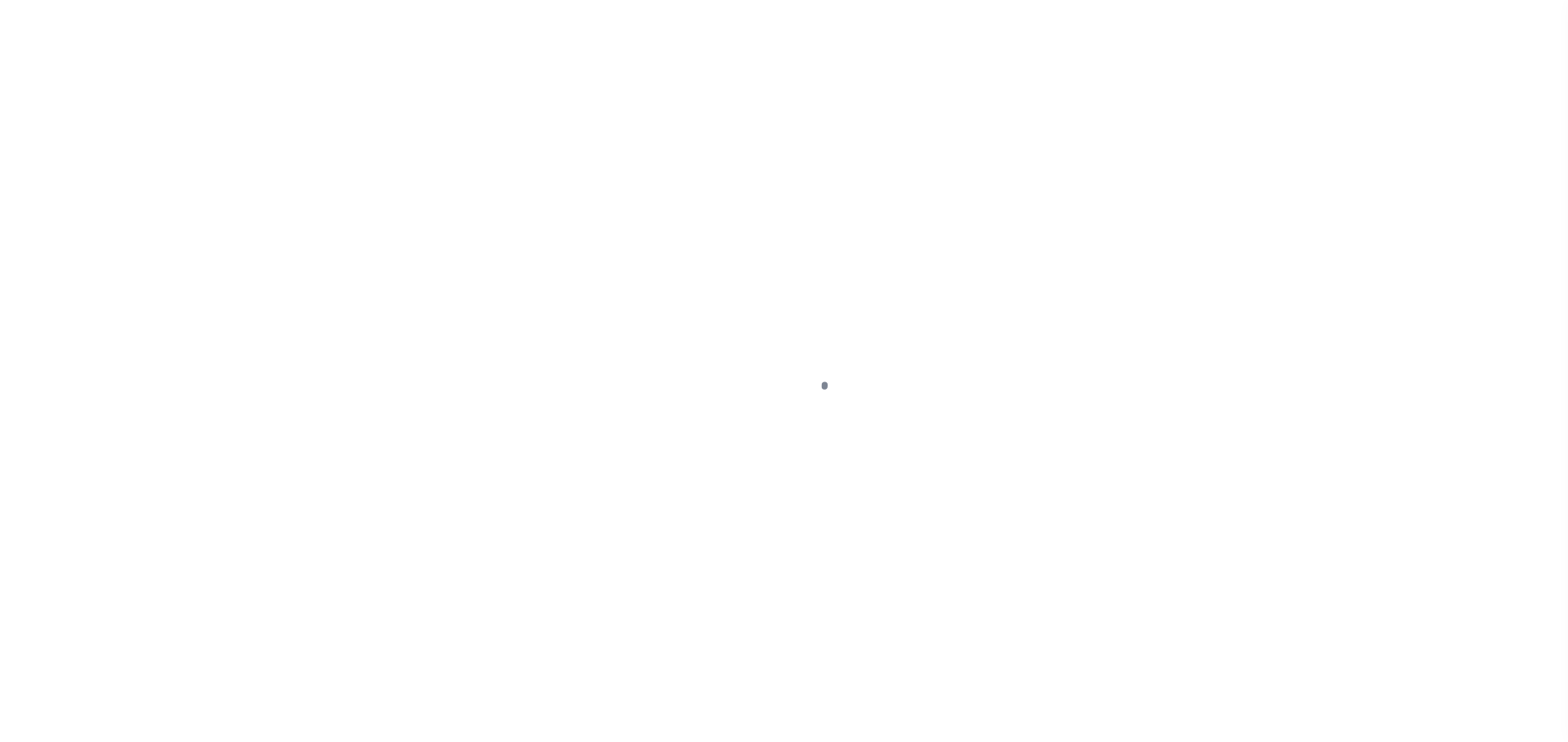
select select "DUE"
select select "20"
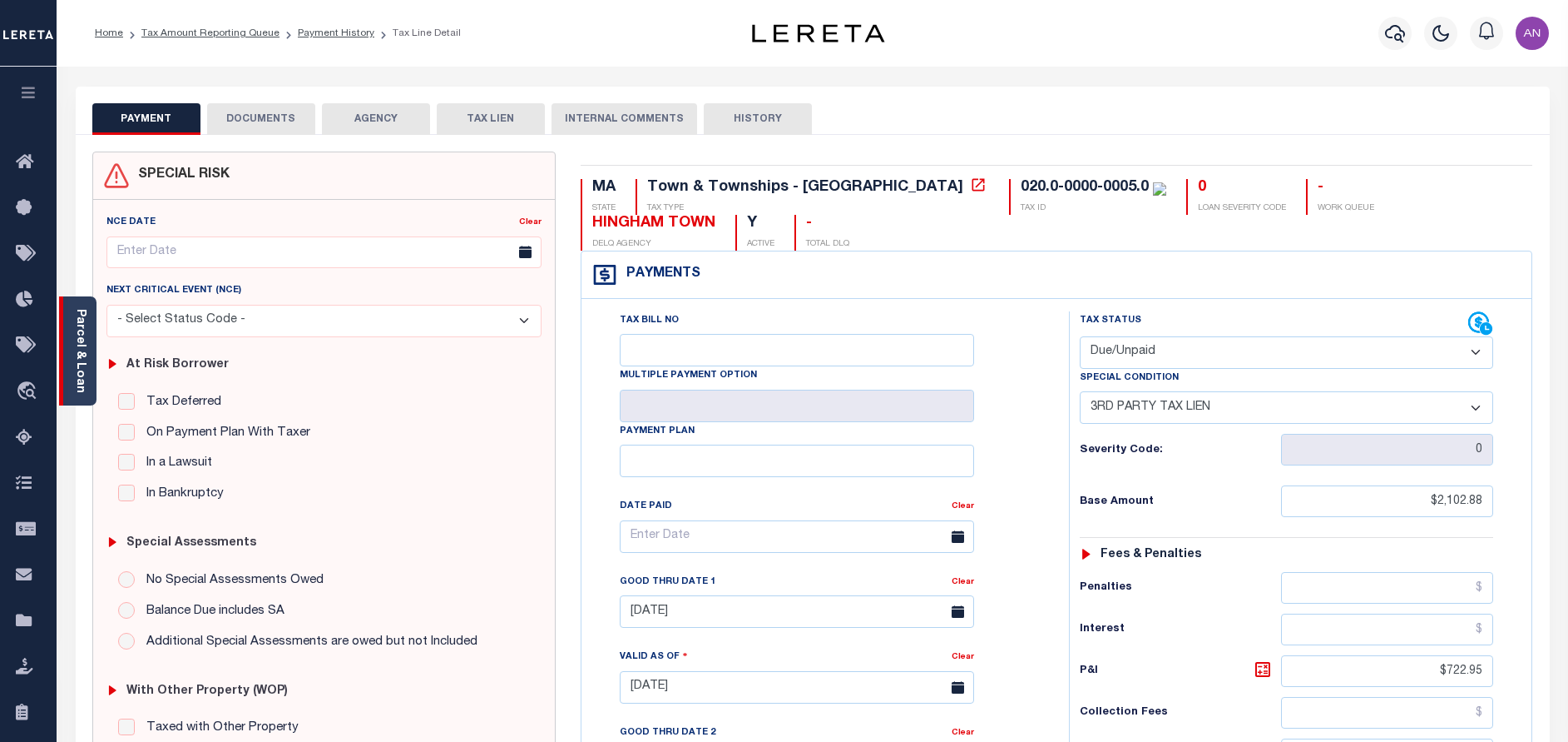
click at [87, 377] on div "Parcel & Loan" at bounding box center [77, 350] width 37 height 109
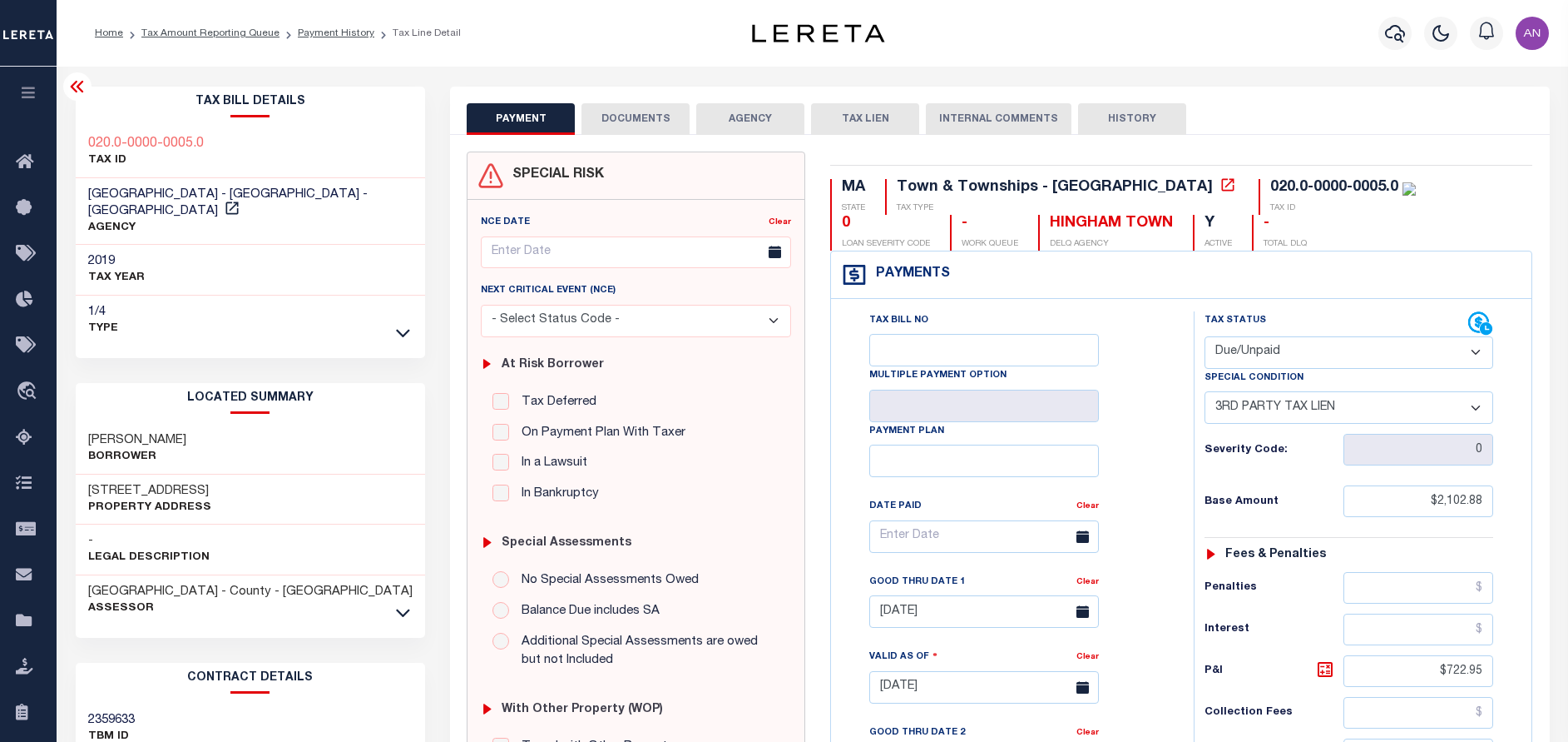
click at [647, 118] on button "DOCUMENTS" at bounding box center [636, 119] width 108 height 32
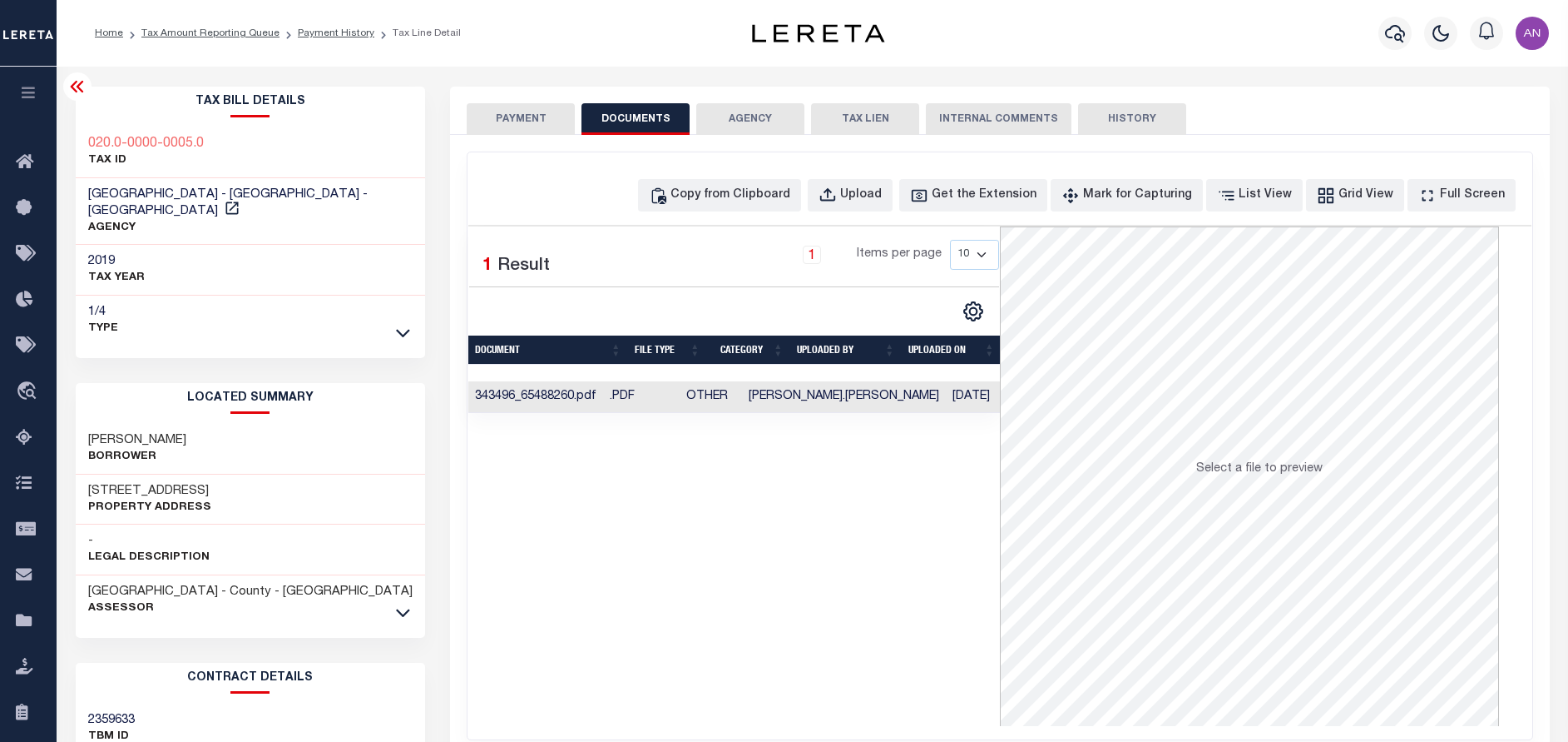
click at [537, 118] on button "PAYMENT" at bounding box center [521, 119] width 108 height 32
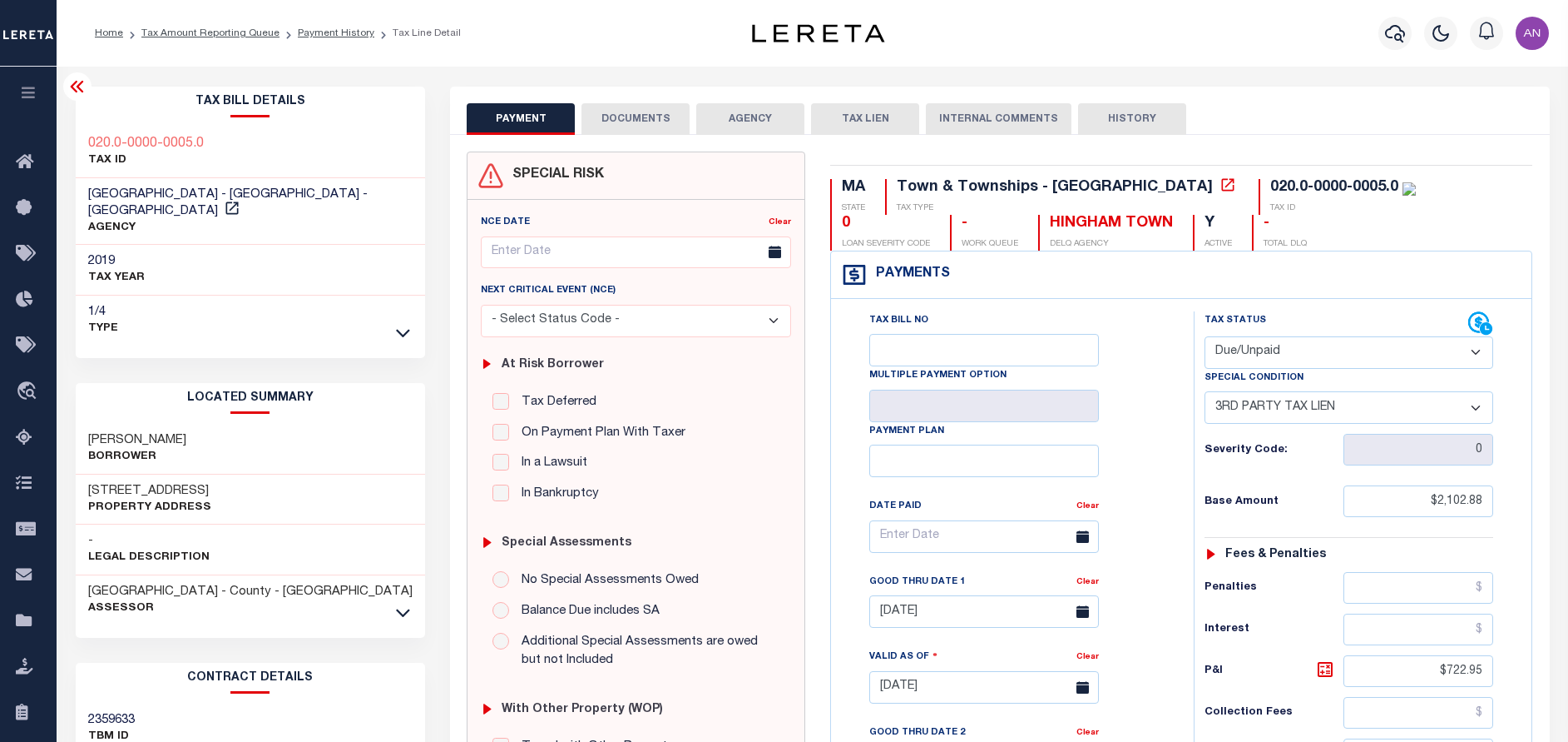
click at [609, 128] on button "DOCUMENTS" at bounding box center [636, 119] width 108 height 32
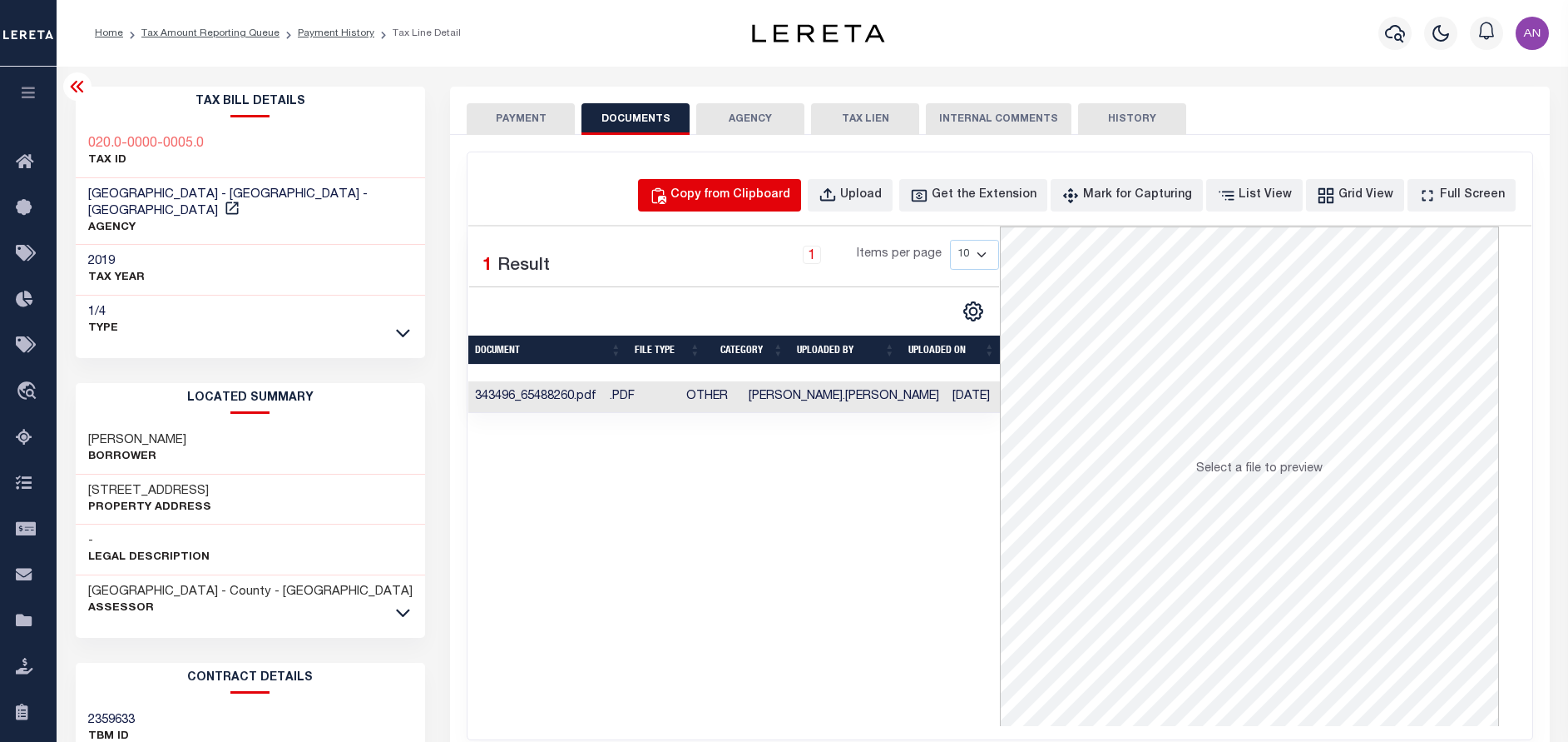
click at [721, 193] on div "Copy from Clipboard" at bounding box center [731, 195] width 120 height 18
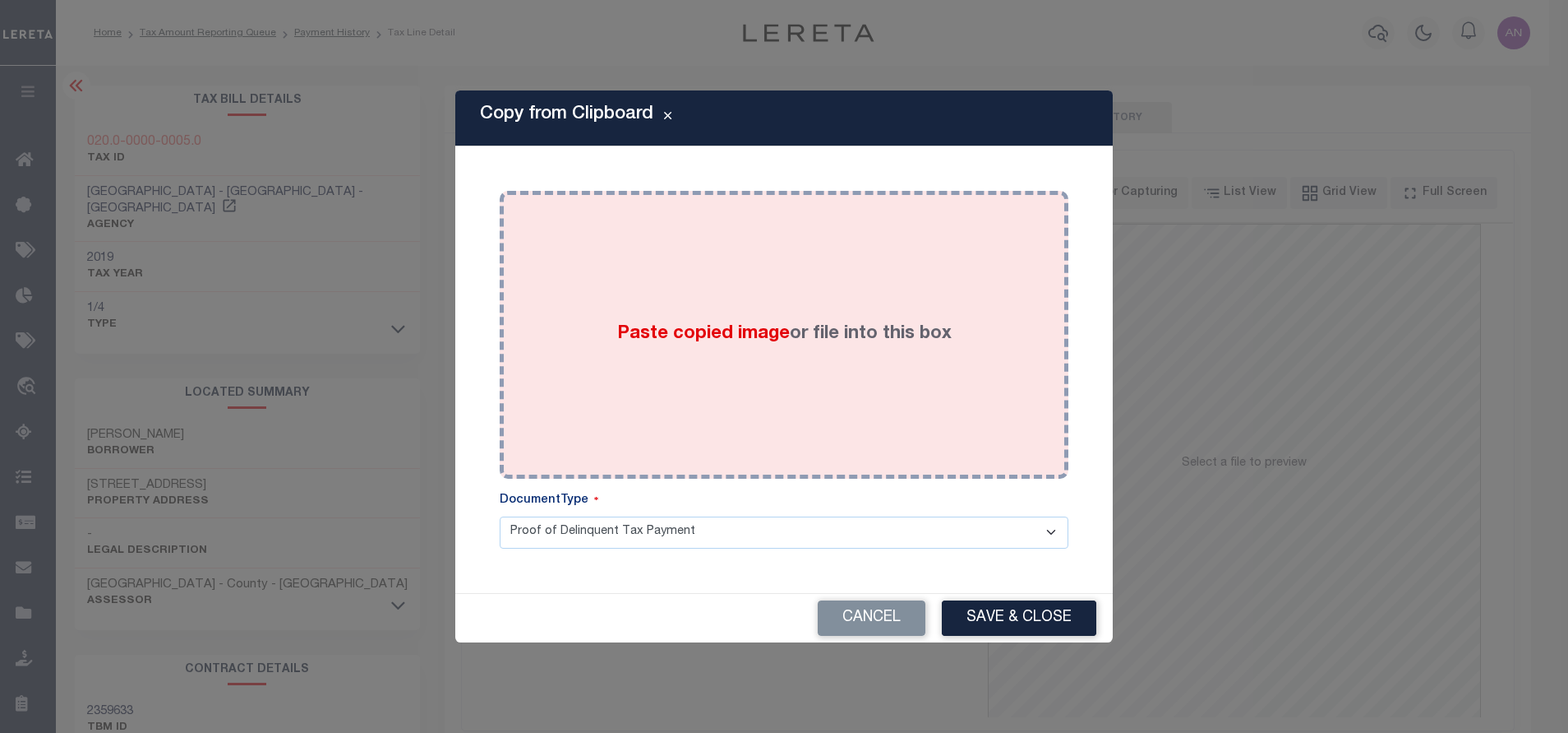
click at [771, 282] on div "Paste copied image or file into this box" at bounding box center [784, 335] width 544 height 263
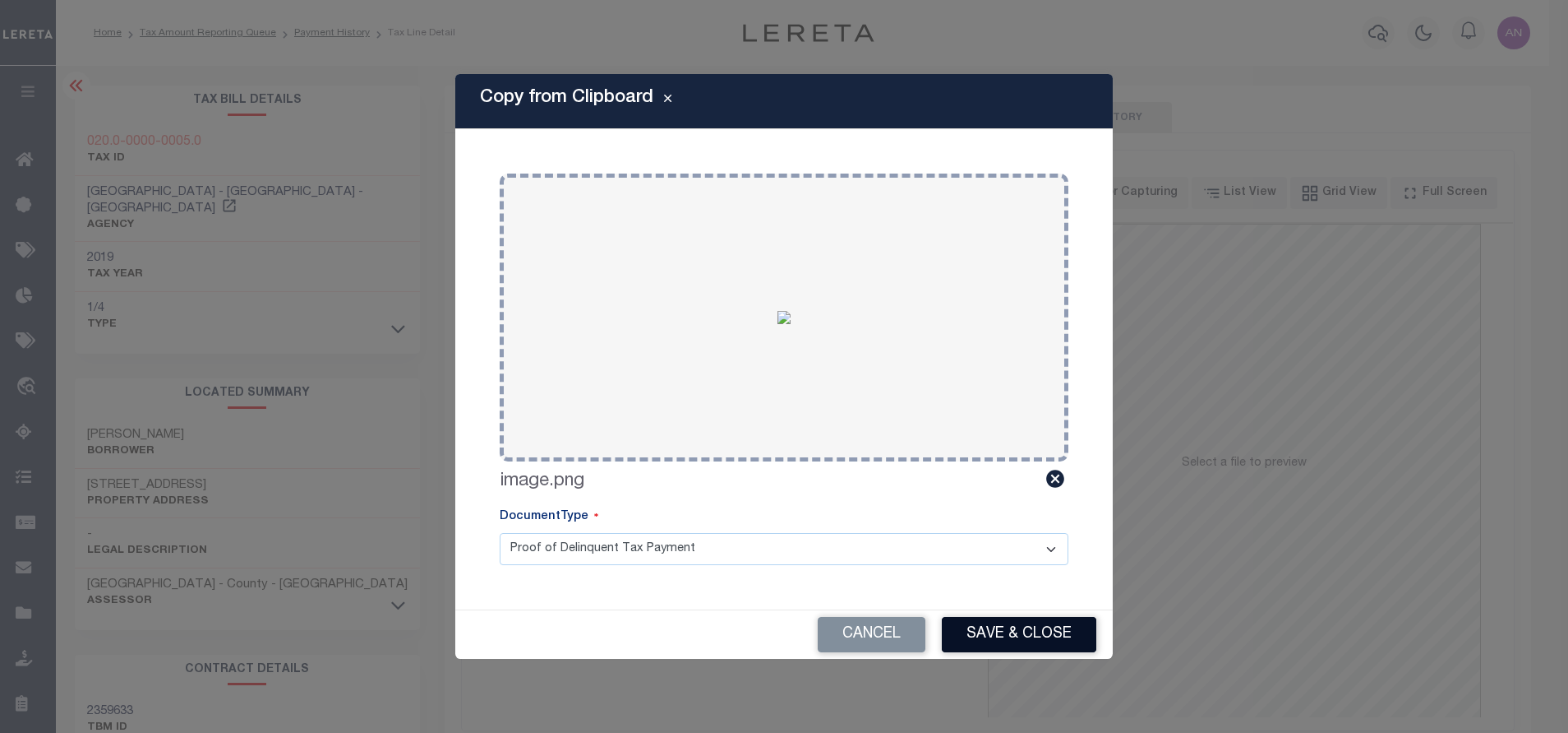
click at [1027, 625] on button "Save & Close" at bounding box center [1019, 634] width 154 height 36
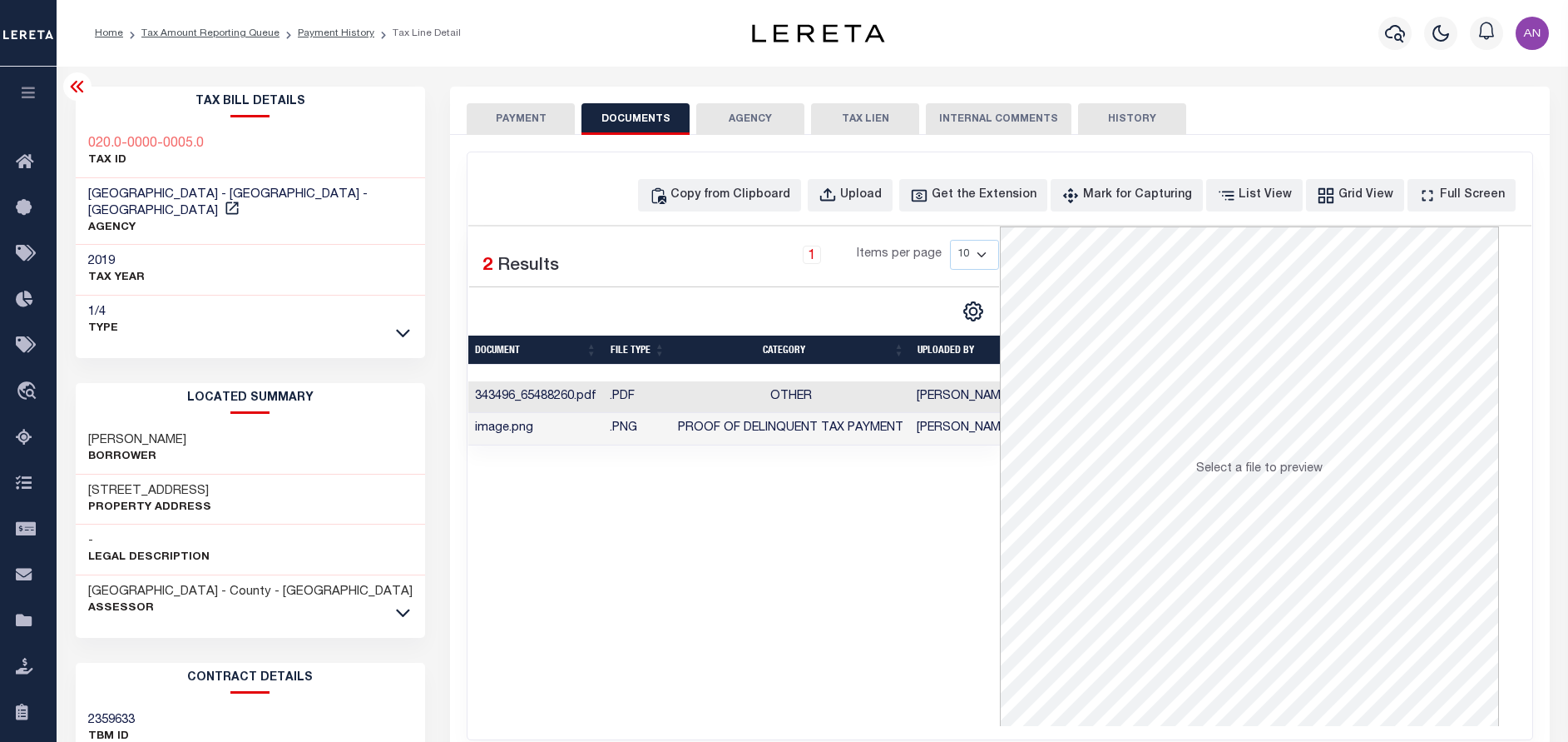
click at [491, 115] on button "PAYMENT" at bounding box center [521, 119] width 108 height 32
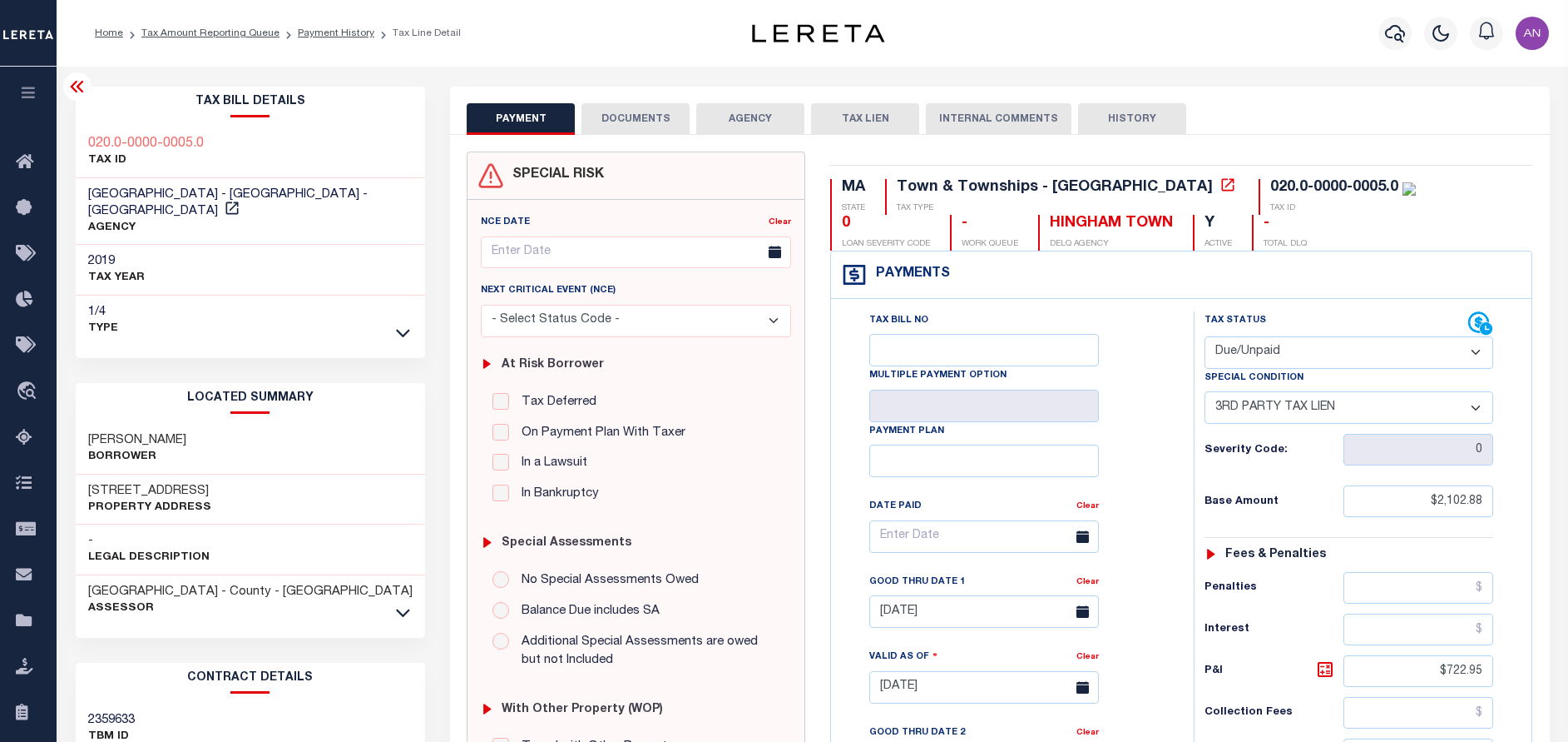
click at [1245, 345] on select "- Select Status Code - Open Due/Unpaid Paid Incomplete No Tax Due Internal Refu…" at bounding box center [1348, 352] width 289 height 32
select select "PYD"
click at [1204, 337] on select "- Select Status Code - Open Due/Unpaid Paid Incomplete No Tax Due Internal Refu…" at bounding box center [1348, 352] width 289 height 32
select select "0"
type input "[DATE]"
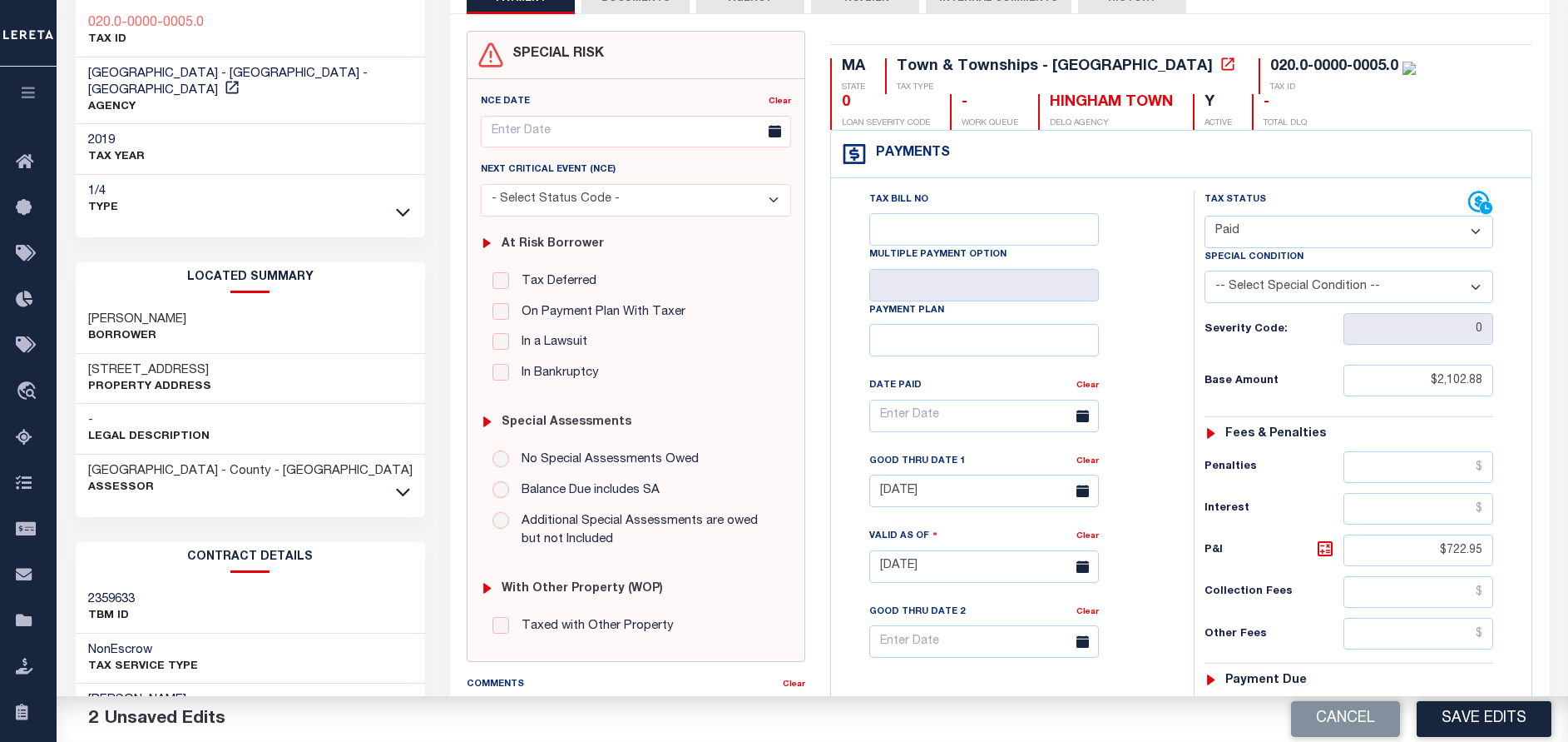
scroll to position [125, 0]
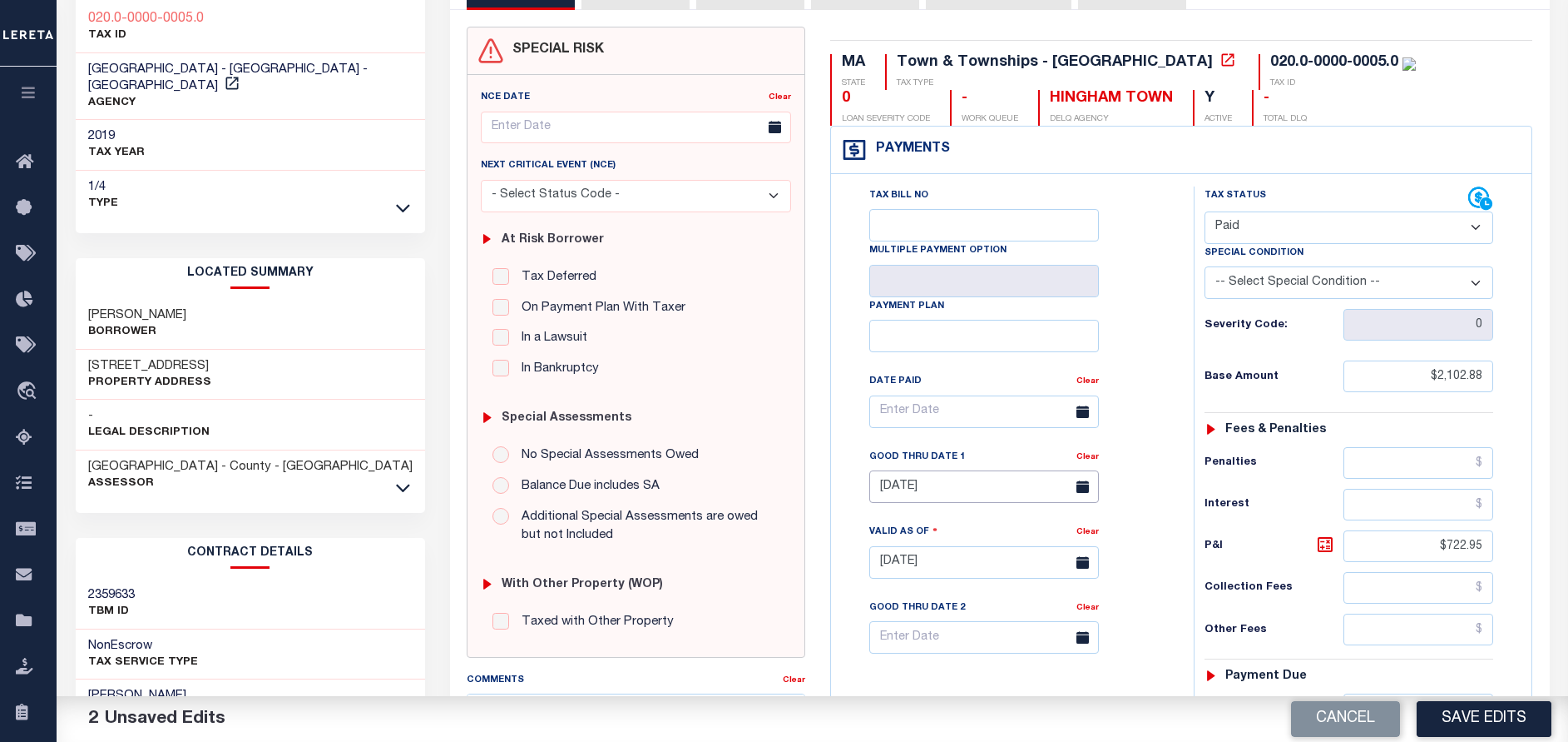
click at [957, 489] on input "[DATE]" at bounding box center [984, 486] width 230 height 32
drag, startPoint x: 1451, startPoint y: 550, endPoint x: 1516, endPoint y: 551, distance: 65.0
click at [1516, 551] on div "Tax Status Status" at bounding box center [1354, 553] width 346 height 735
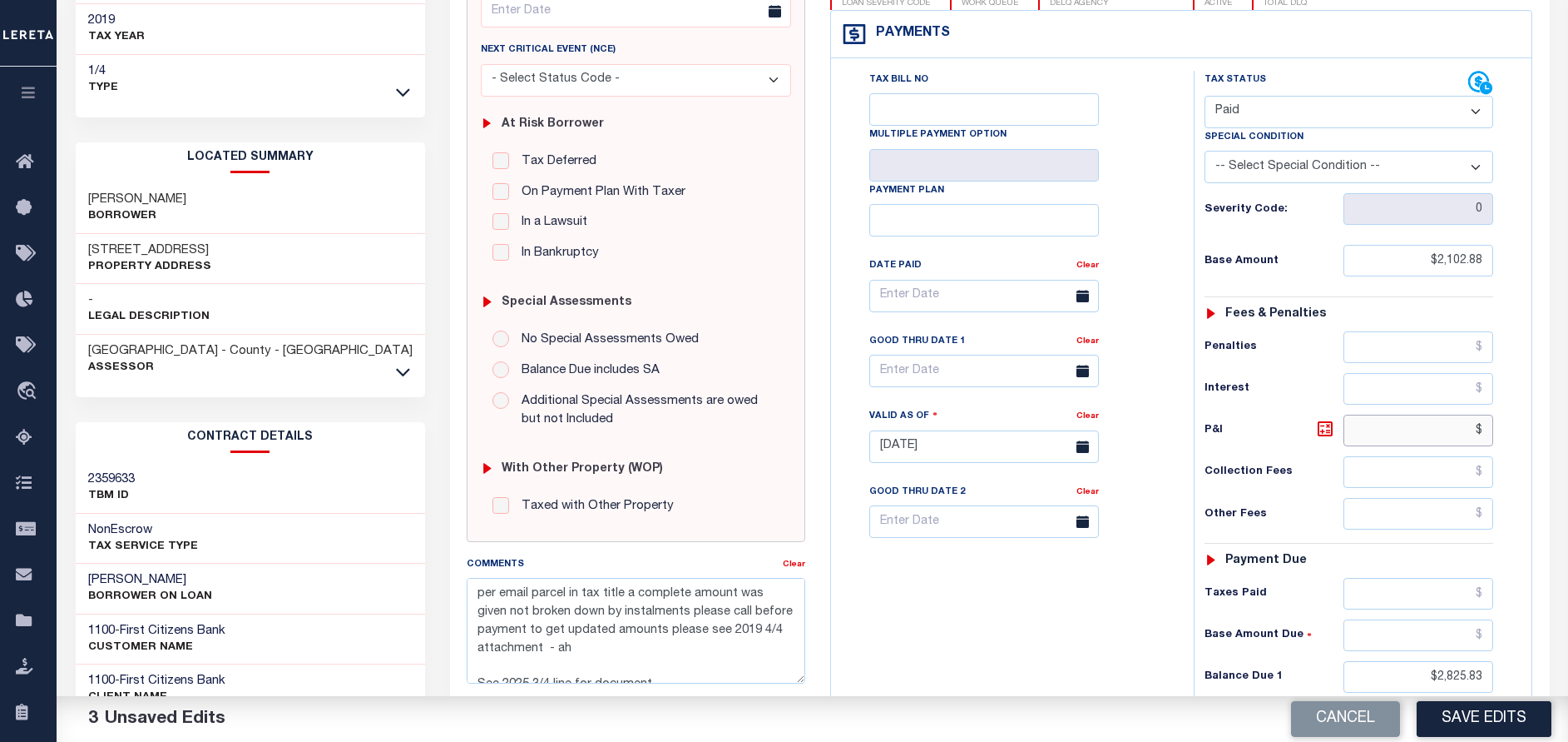
scroll to position [375, 0]
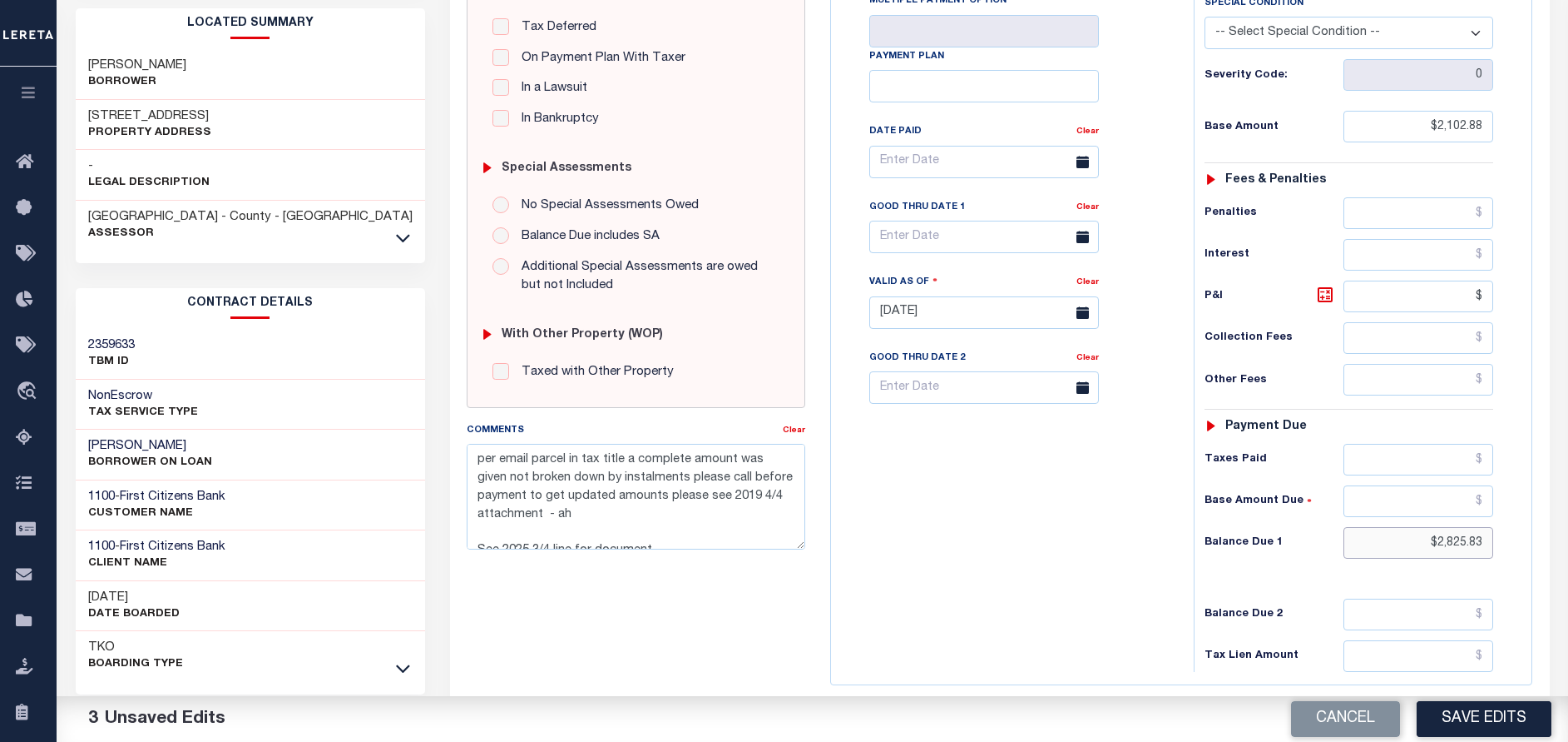
type input "$.00"
drag, startPoint x: 1436, startPoint y: 547, endPoint x: 1543, endPoint y: 546, distance: 107.0
click at [1543, 546] on div "MA STATE Town & Townships - MA TAX TYPE 020.0-0000-0005.0 TAX ID 0 LOAN SEVERIT…" at bounding box center [1180, 313] width 727 height 1072
type input "$0.00"
click at [1027, 590] on div "Tax Bill No Multiple Payment Option Payment Plan Clear" at bounding box center [1008, 304] width 346 height 735
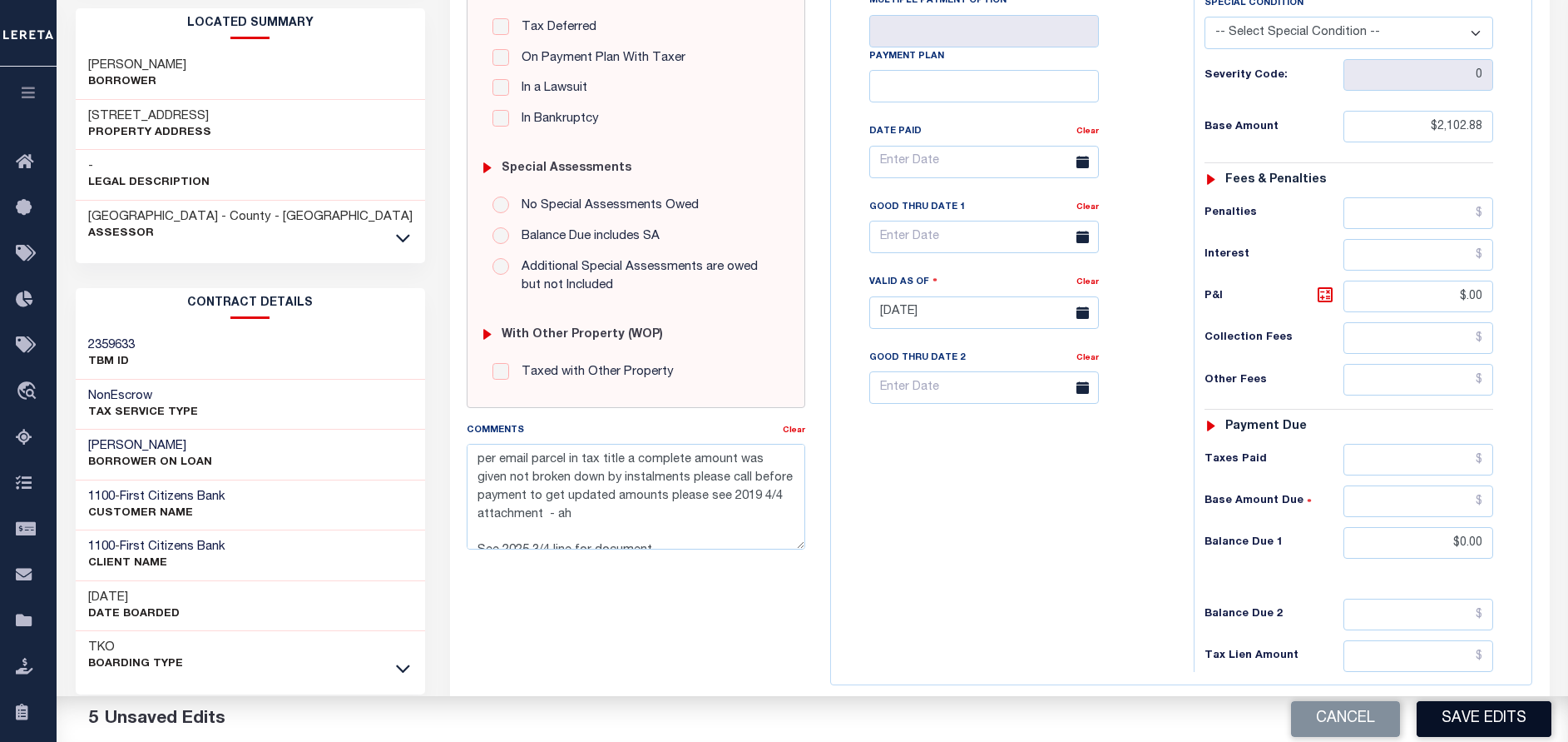
click at [1435, 715] on button "Save Edits" at bounding box center [1483, 719] width 135 height 36
checkbox input "false"
type textarea "per email parcel in tax title a complete amount was given not broken down by in…"
type input "$2,102.88"
type input "$0"
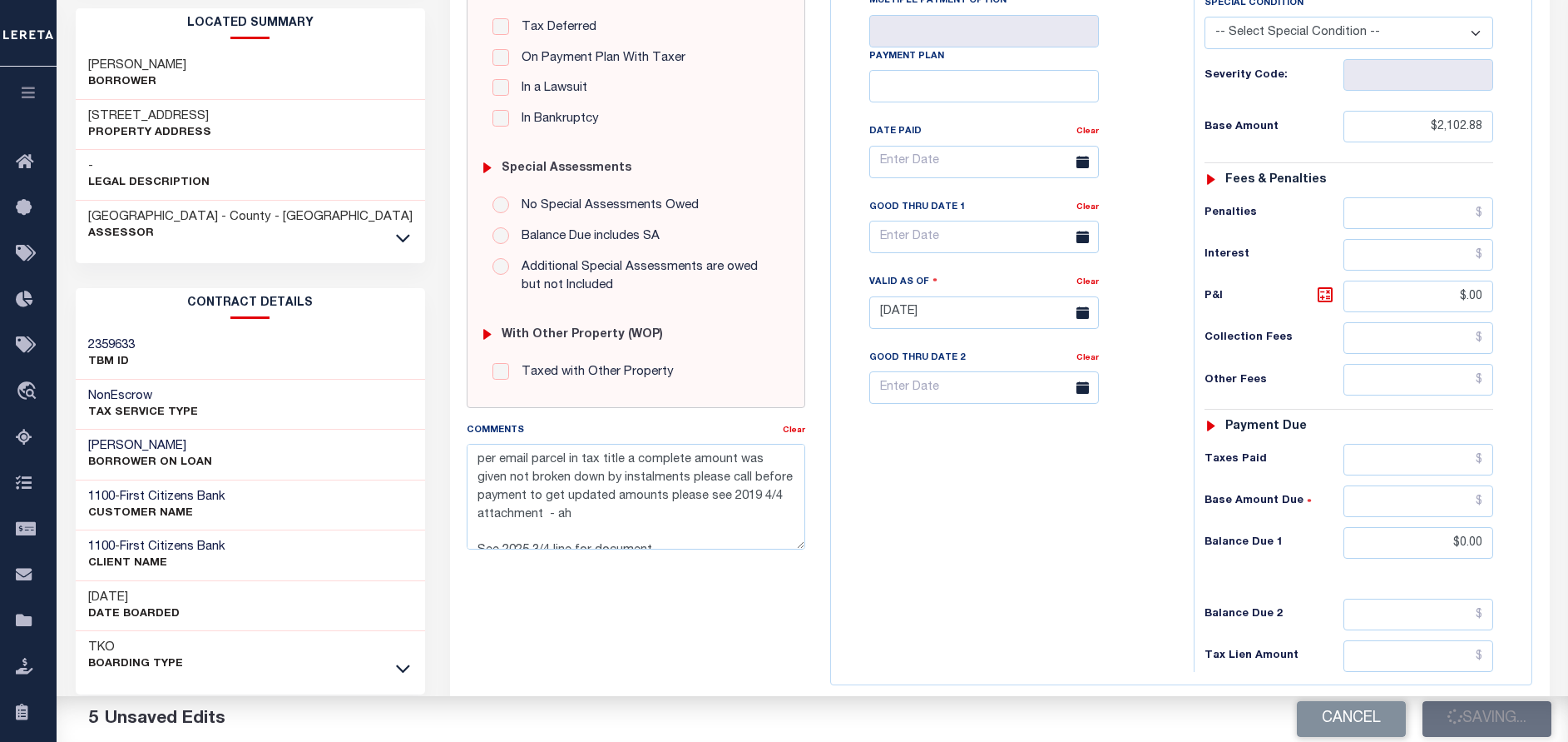
type input "$0"
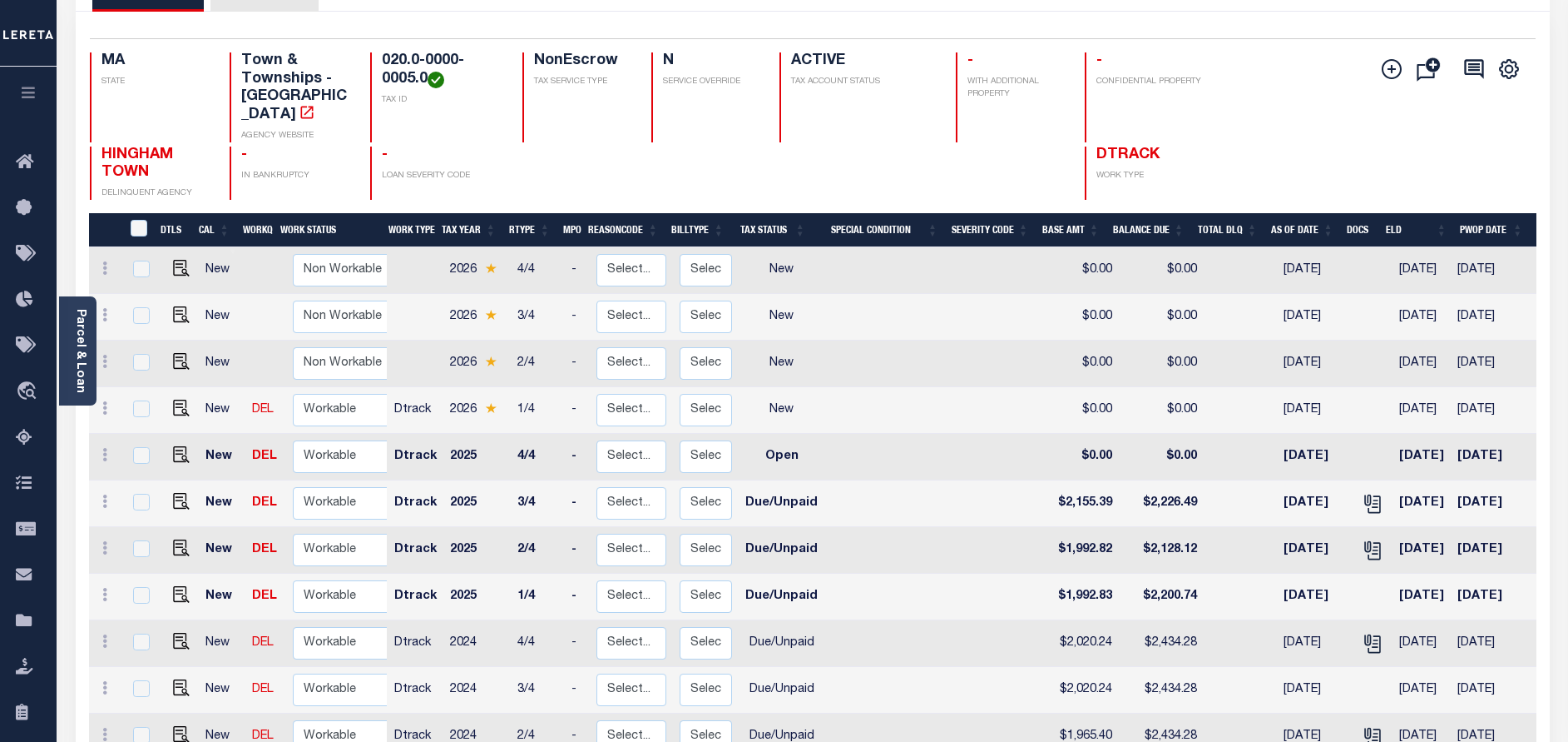
scroll to position [125, 0]
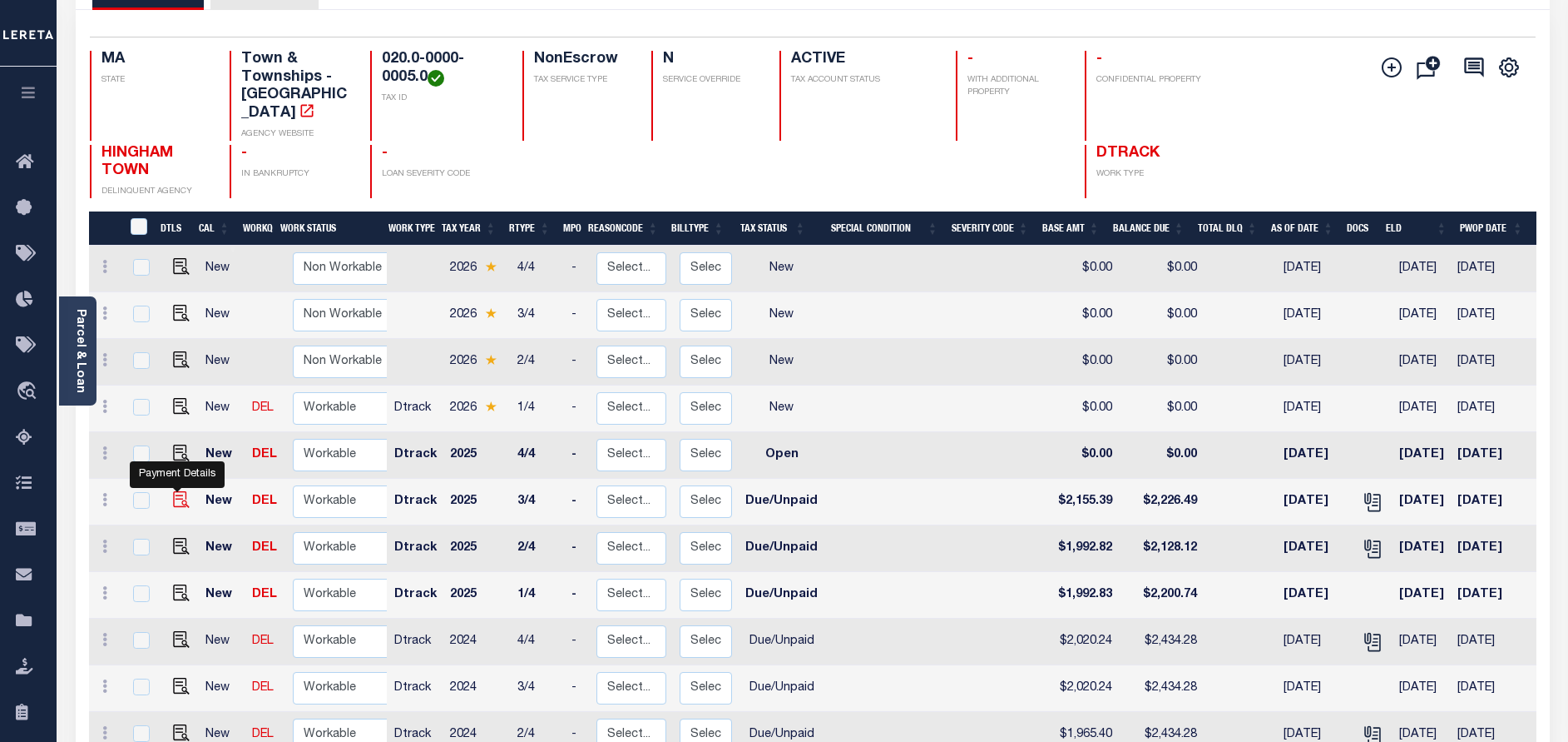
click at [175, 491] on img "" at bounding box center [181, 499] width 17 height 17
checkbox input "true"
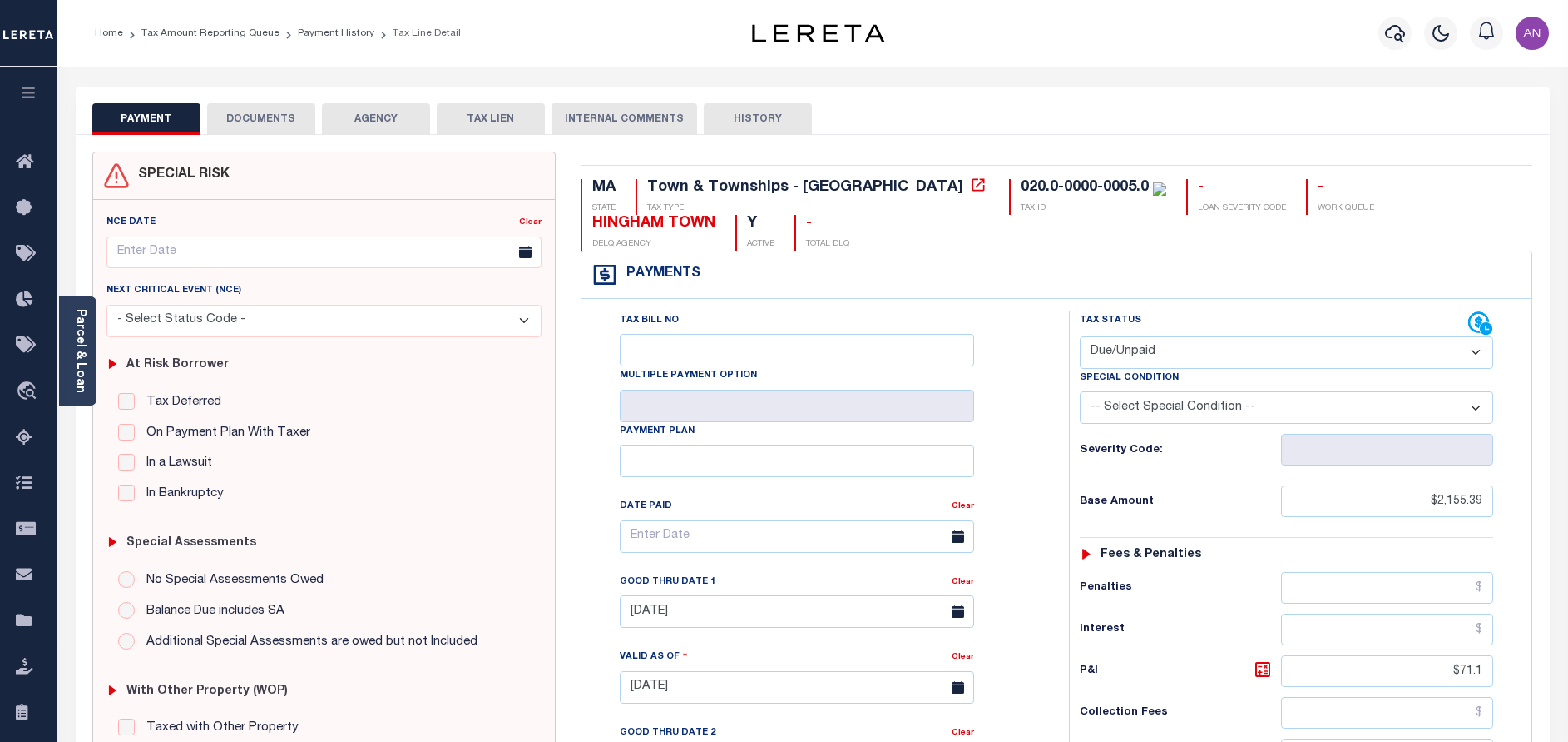
select select "DUE"
click at [280, 111] on button "DOCUMENTS" at bounding box center [261, 119] width 108 height 32
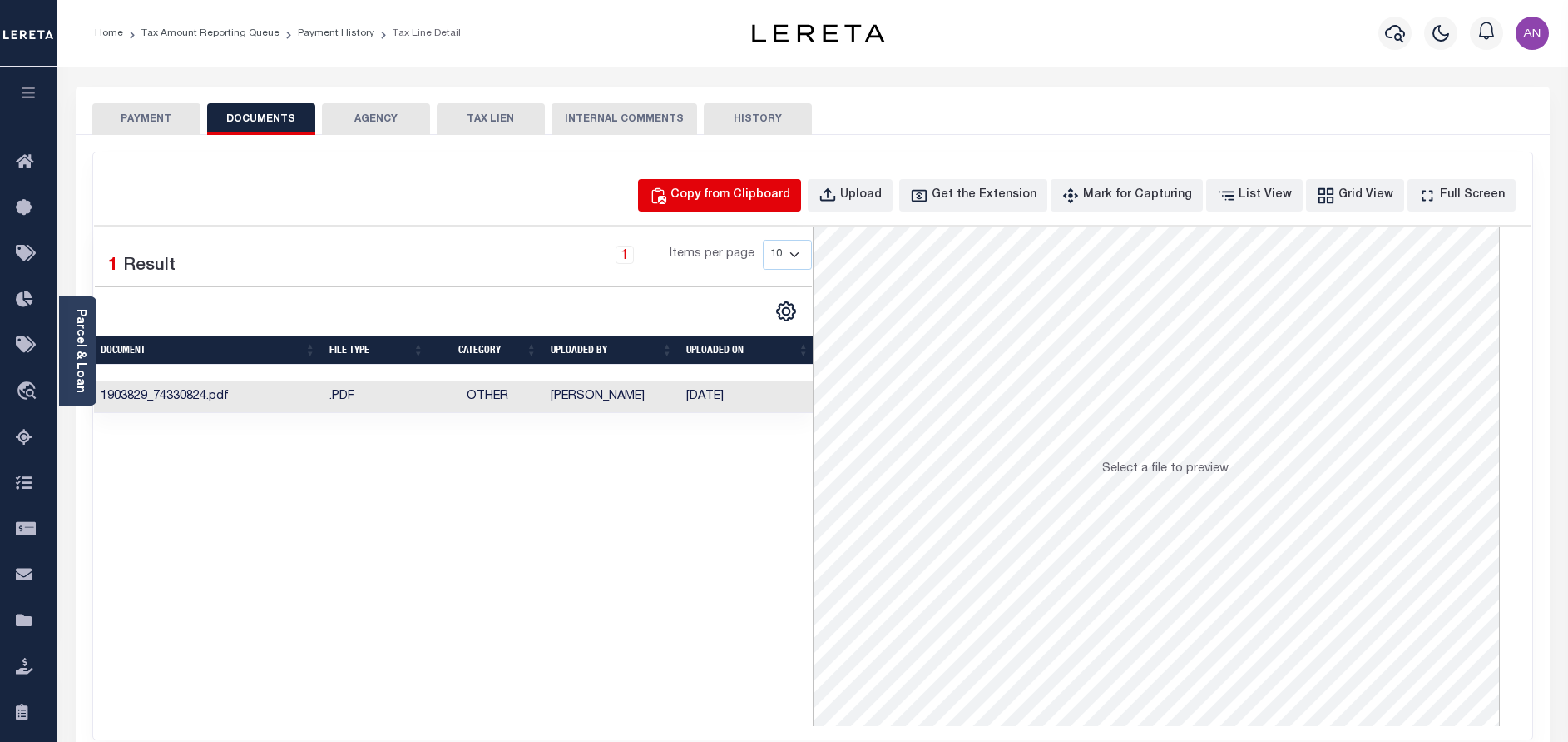
click at [710, 189] on button "Copy from Clipboard" at bounding box center [719, 195] width 163 height 32
select select "POP"
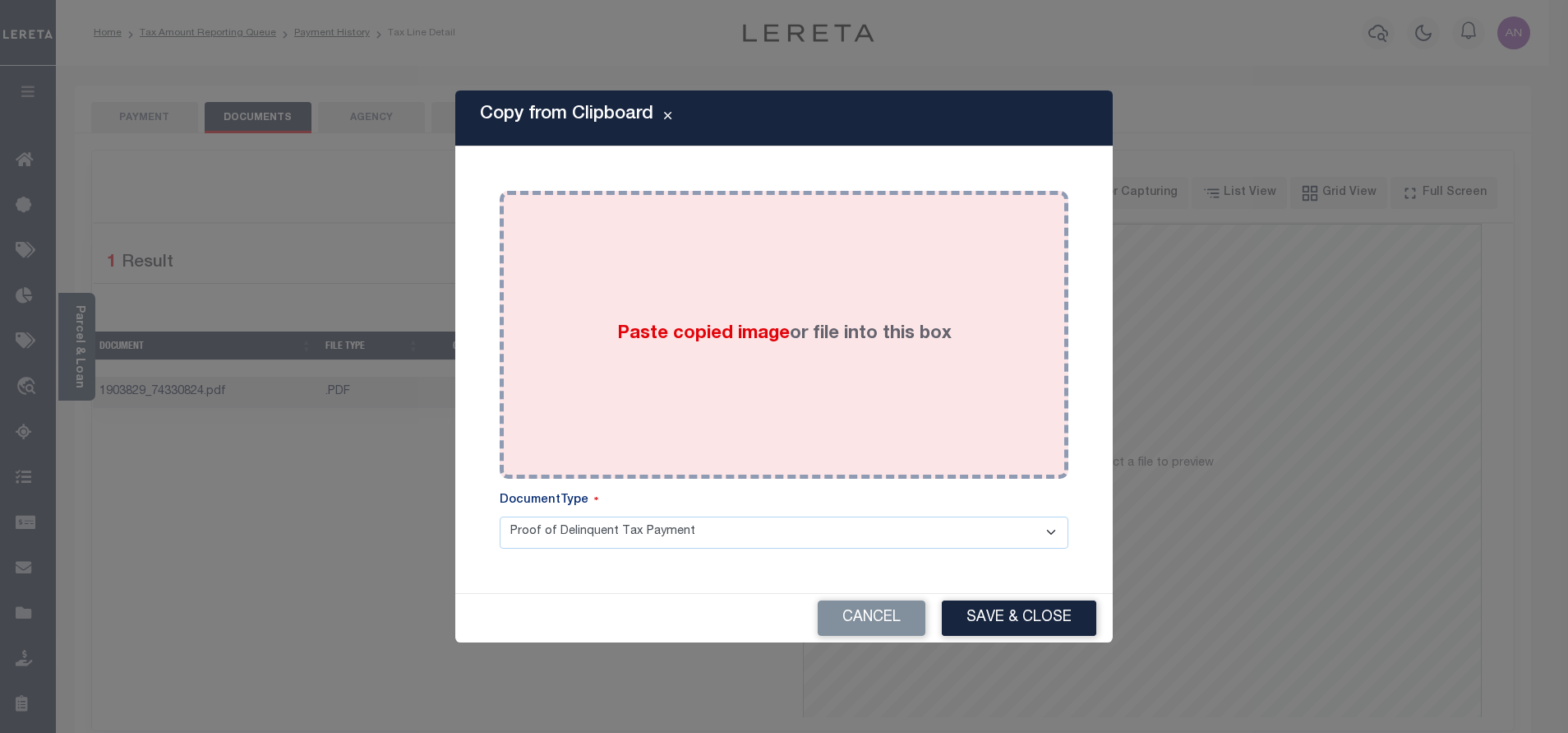
click at [722, 278] on div "Paste copied image or file into this box" at bounding box center [784, 335] width 544 height 263
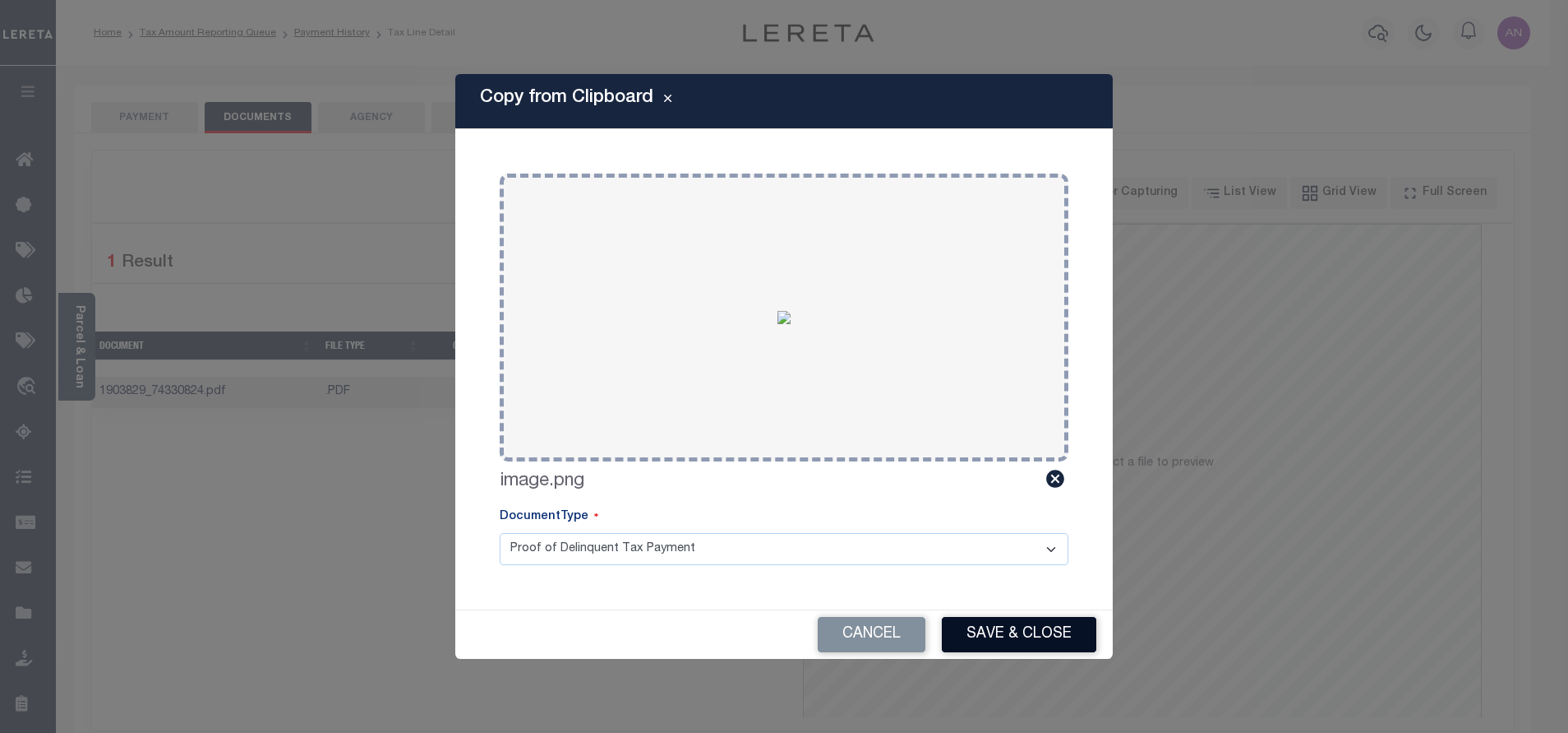
click at [1036, 630] on button "Save & Close" at bounding box center [1019, 634] width 154 height 36
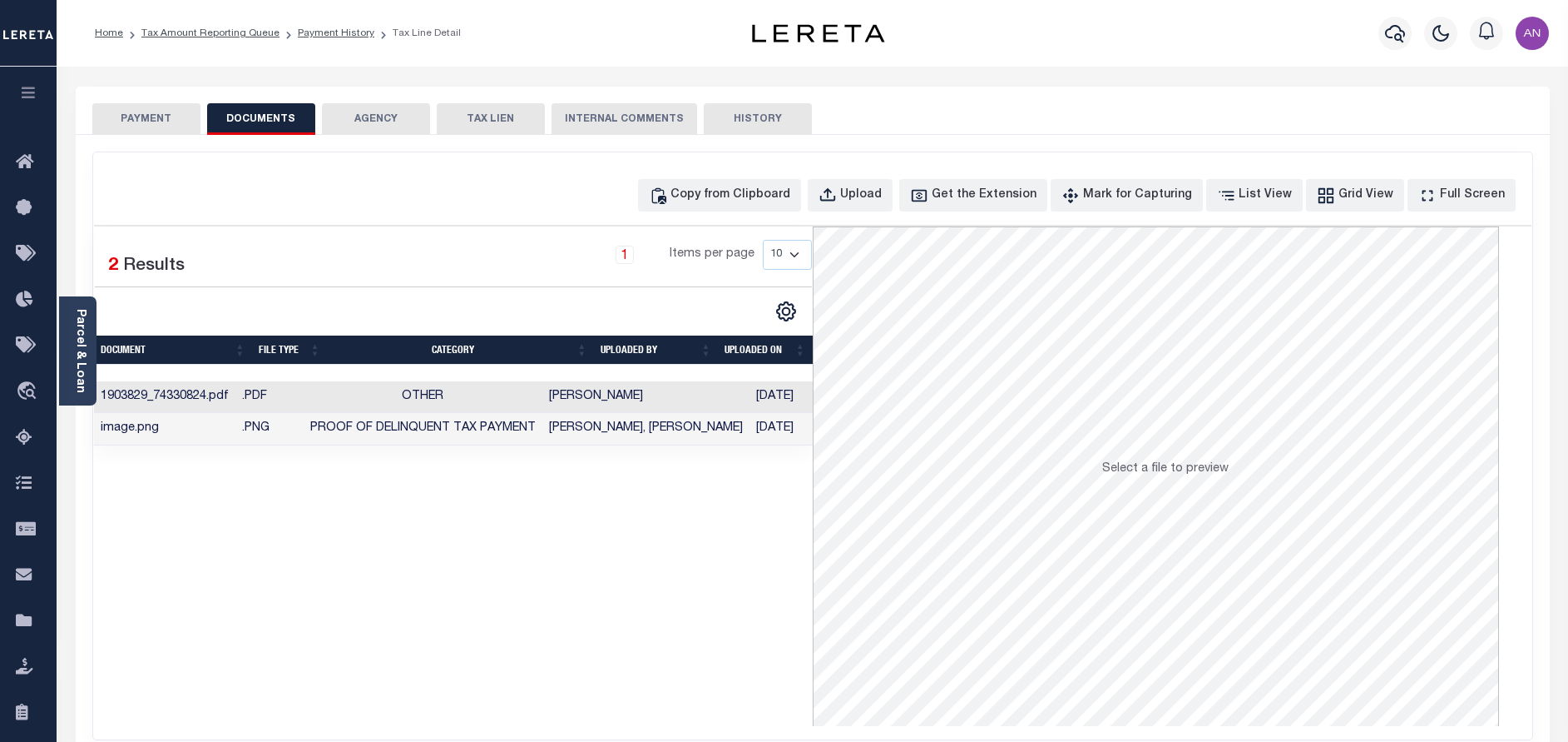
click at [156, 124] on button "PAYMENT" at bounding box center [146, 119] width 108 height 32
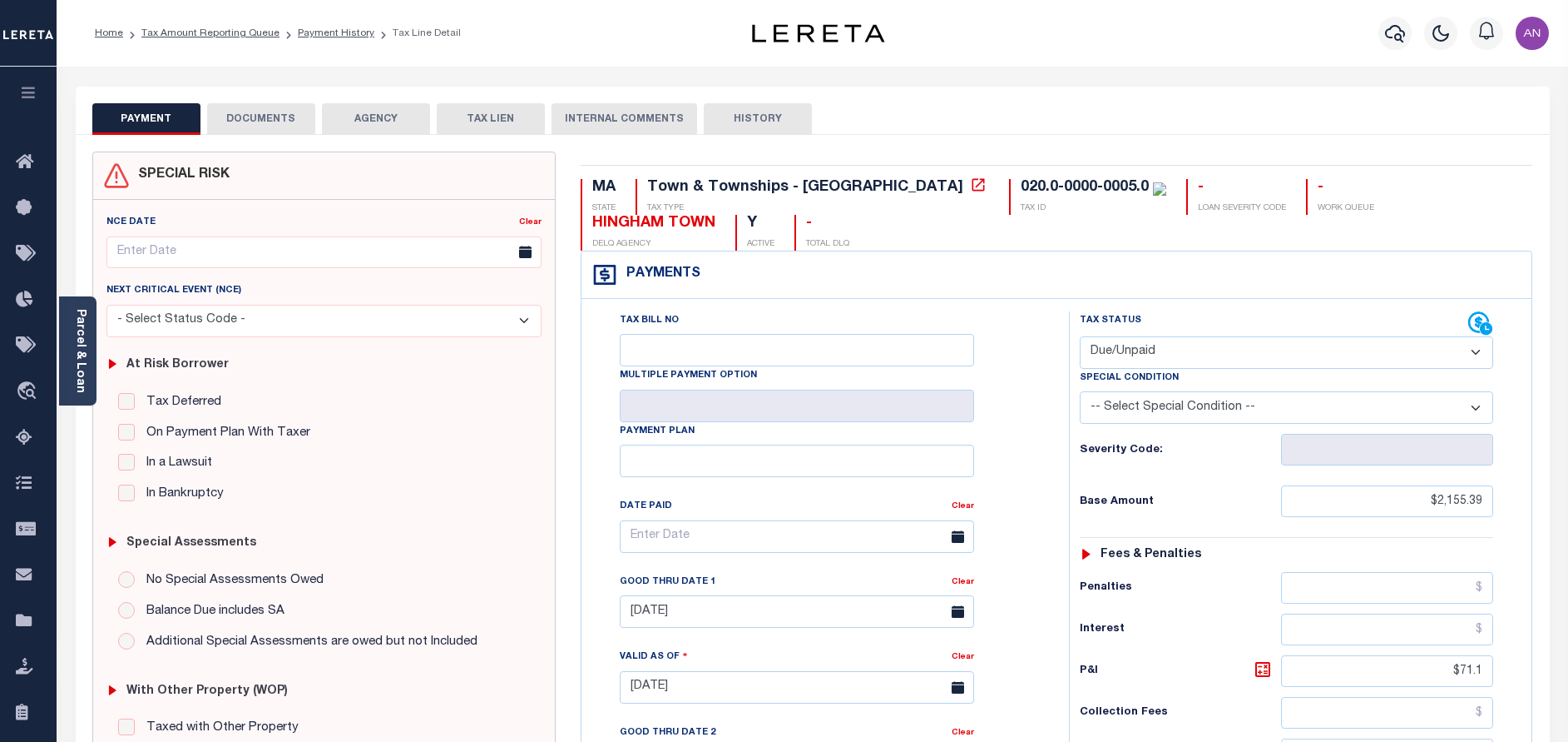
click at [1201, 354] on select "- Select Status Code - Open Due/Unpaid Paid Incomplete No Tax Due Internal Refu…" at bounding box center [1286, 352] width 414 height 32
select select "PYD"
click at [1079, 337] on select "- Select Status Code - Open Due/Unpaid Paid Incomplete No Tax Due Internal Refu…" at bounding box center [1286, 352] width 414 height 32
type input "[DATE]"
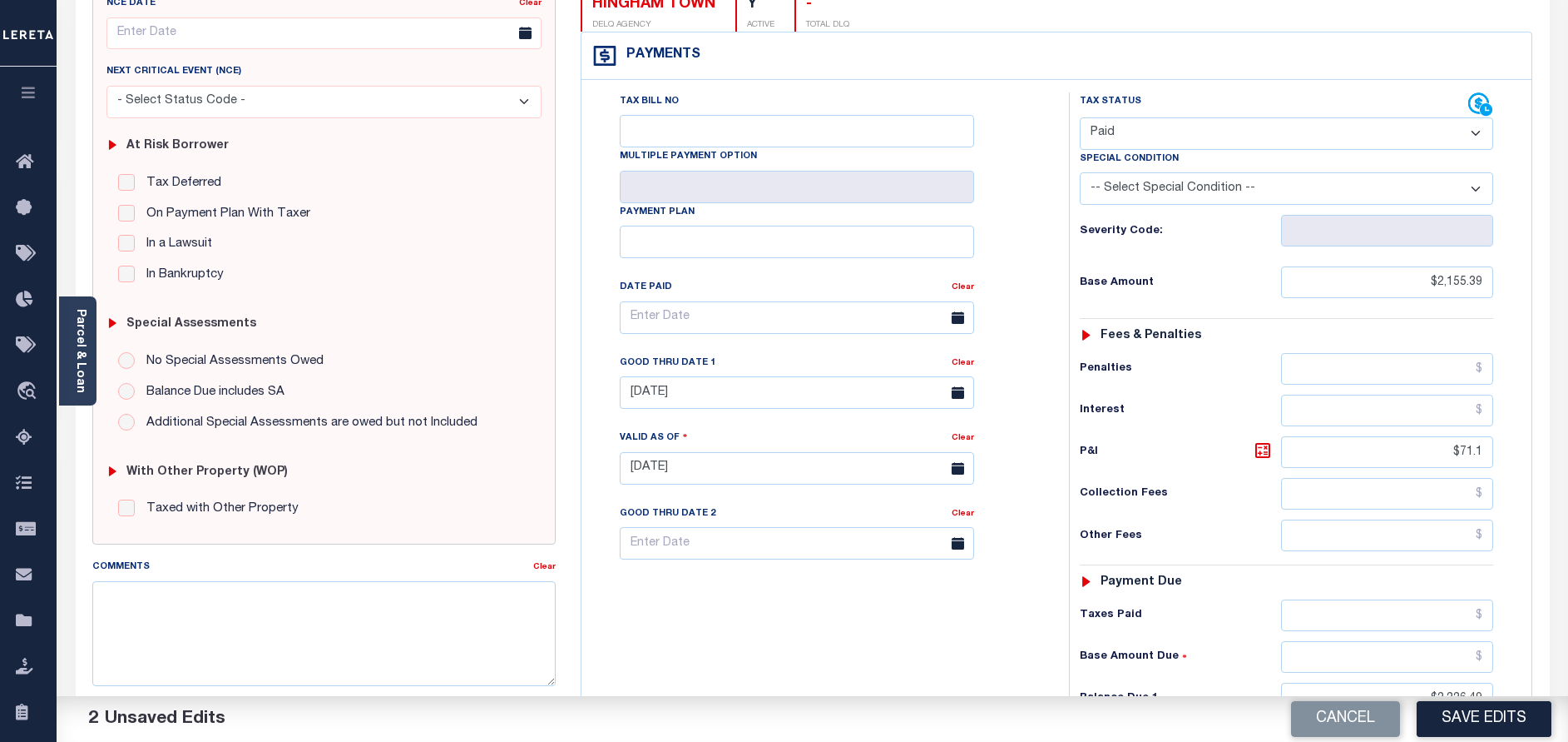
scroll to position [250, 0]
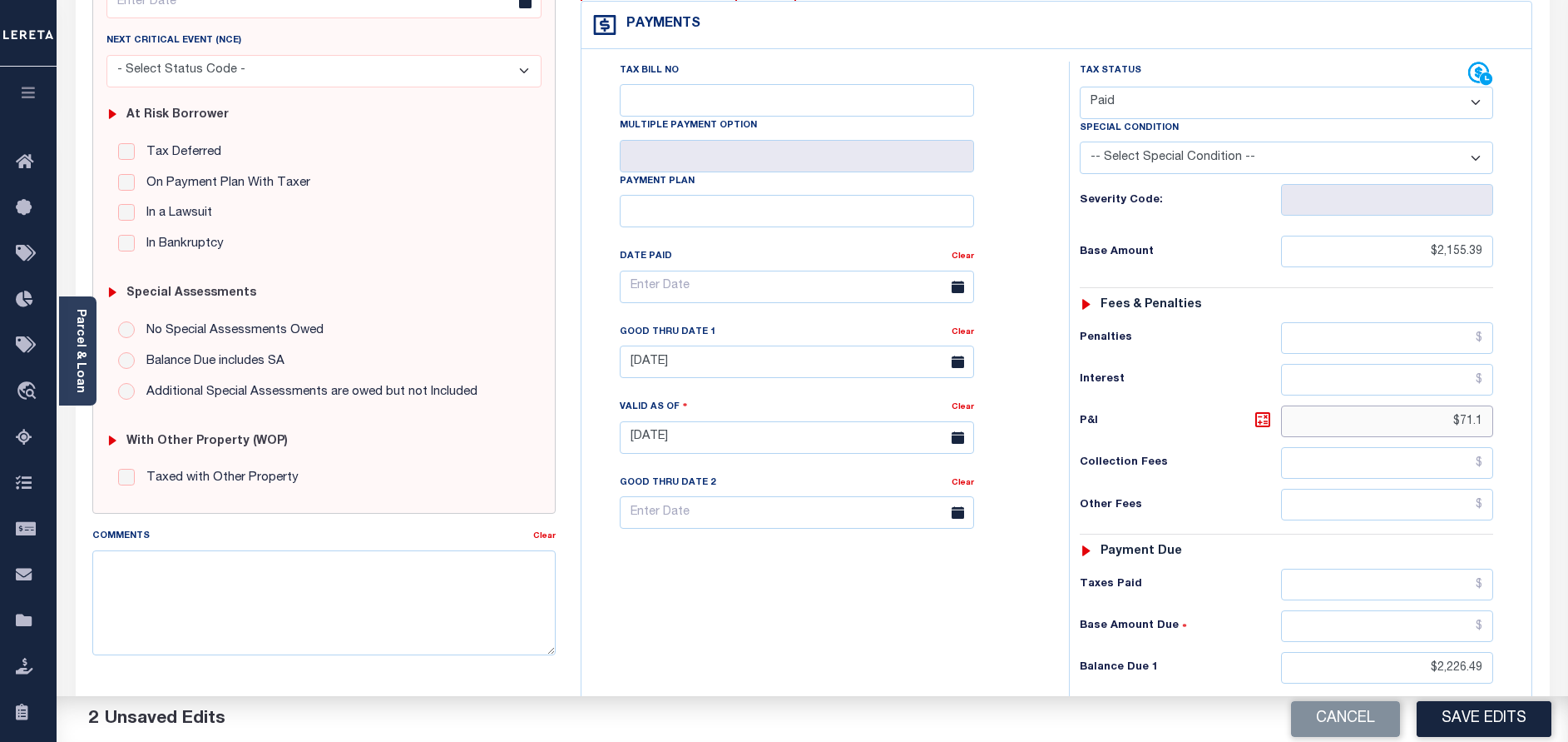
drag, startPoint x: 1461, startPoint y: 420, endPoint x: 1515, endPoint y: 420, distance: 54.0
click at [1515, 420] on div "Tax Status Status - Select Status Code -" at bounding box center [1292, 429] width 446 height 735
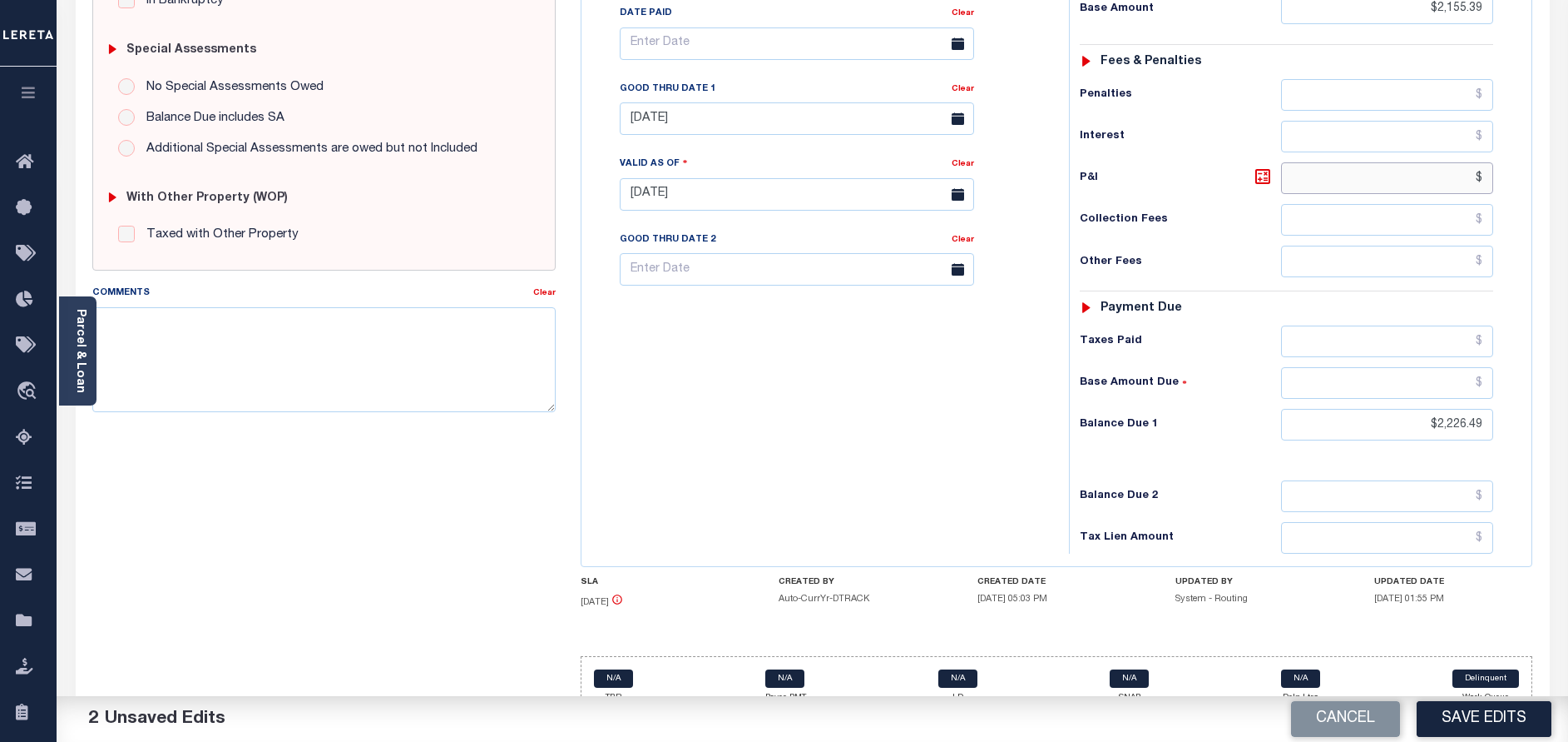
scroll to position [499, 0]
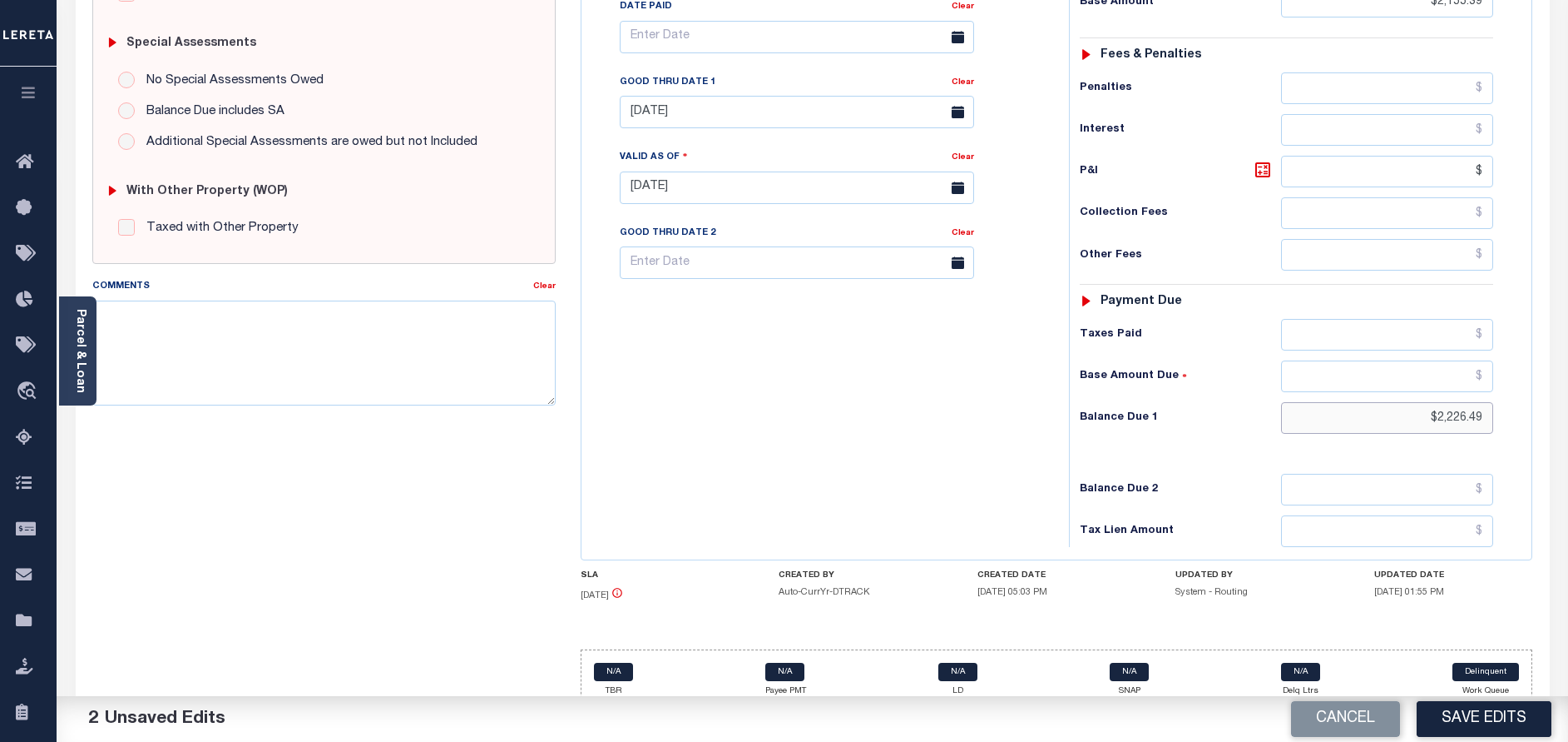
type input "$.00"
drag, startPoint x: 1439, startPoint y: 422, endPoint x: 1528, endPoint y: 422, distance: 89.0
click at [1528, 422] on div "Tax Bill No Multiple Payment Option Payment Plan" at bounding box center [1056, 179] width 950 height 760
type input "$0.00"
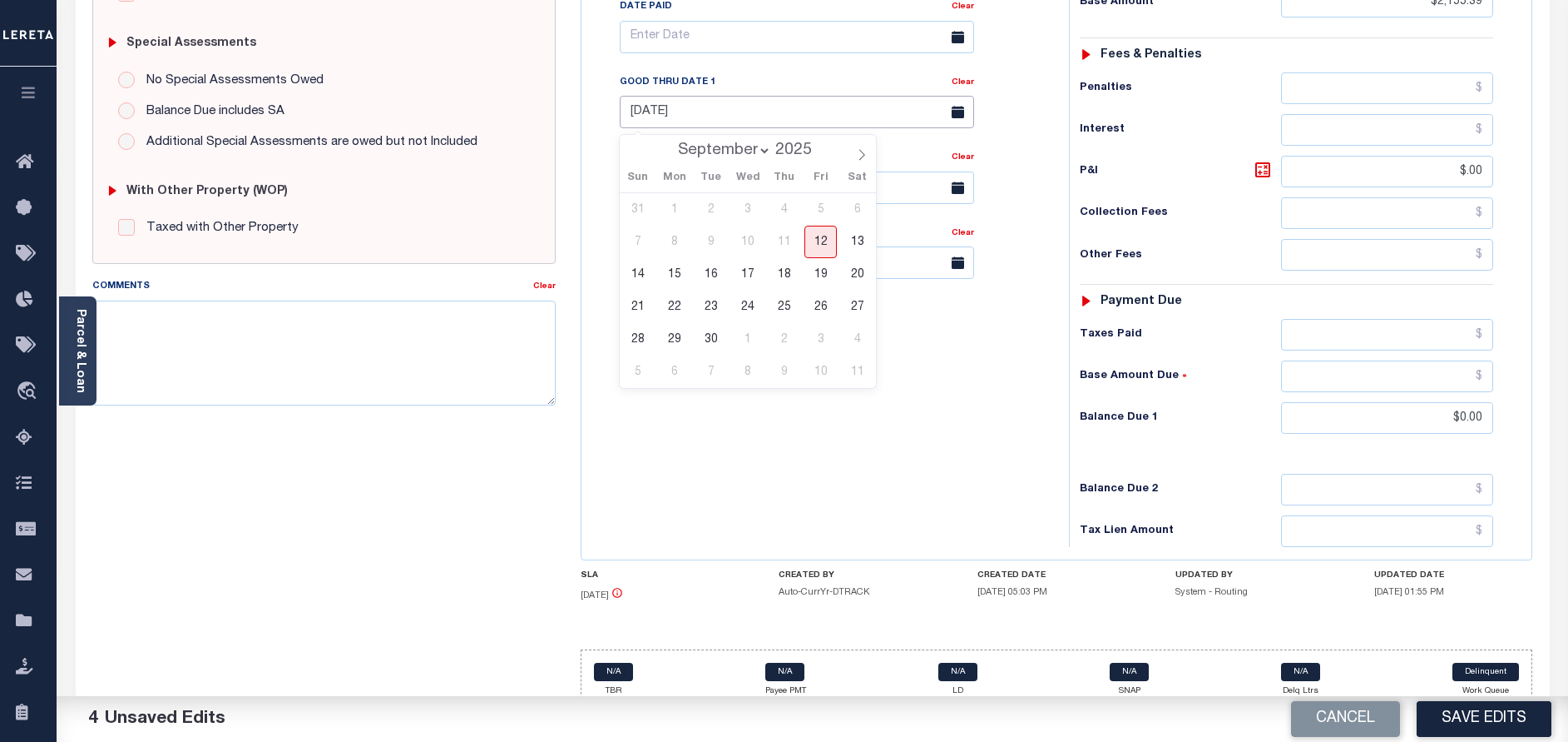
click at [695, 120] on input "[DATE]" at bounding box center [796, 112] width 355 height 32
click at [778, 467] on div "Tax Bill No Multiple Payment Option Payment Plan Clear" at bounding box center [820, 179] width 471 height 735
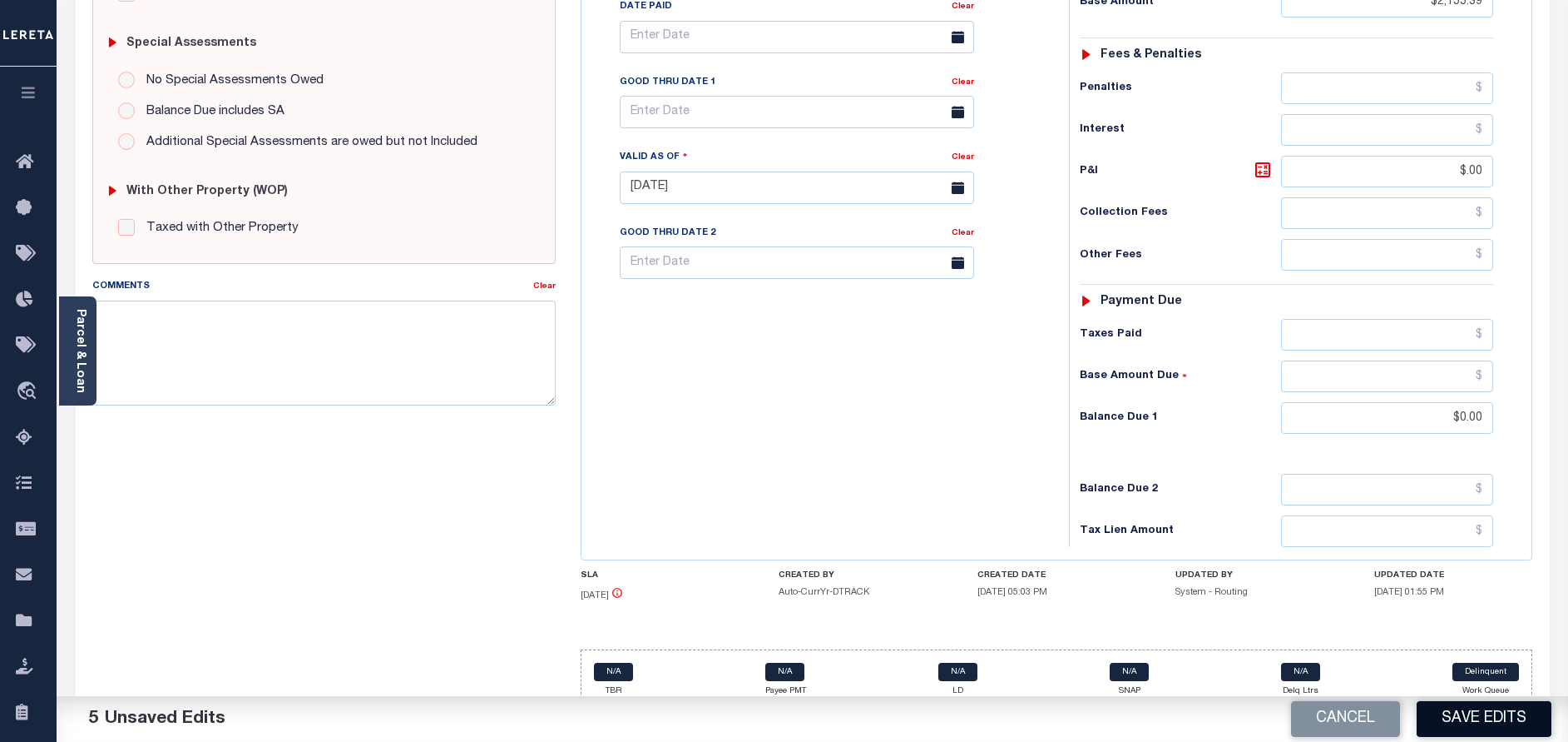
click at [1472, 719] on button "Save Edits" at bounding box center [1483, 719] width 135 height 36
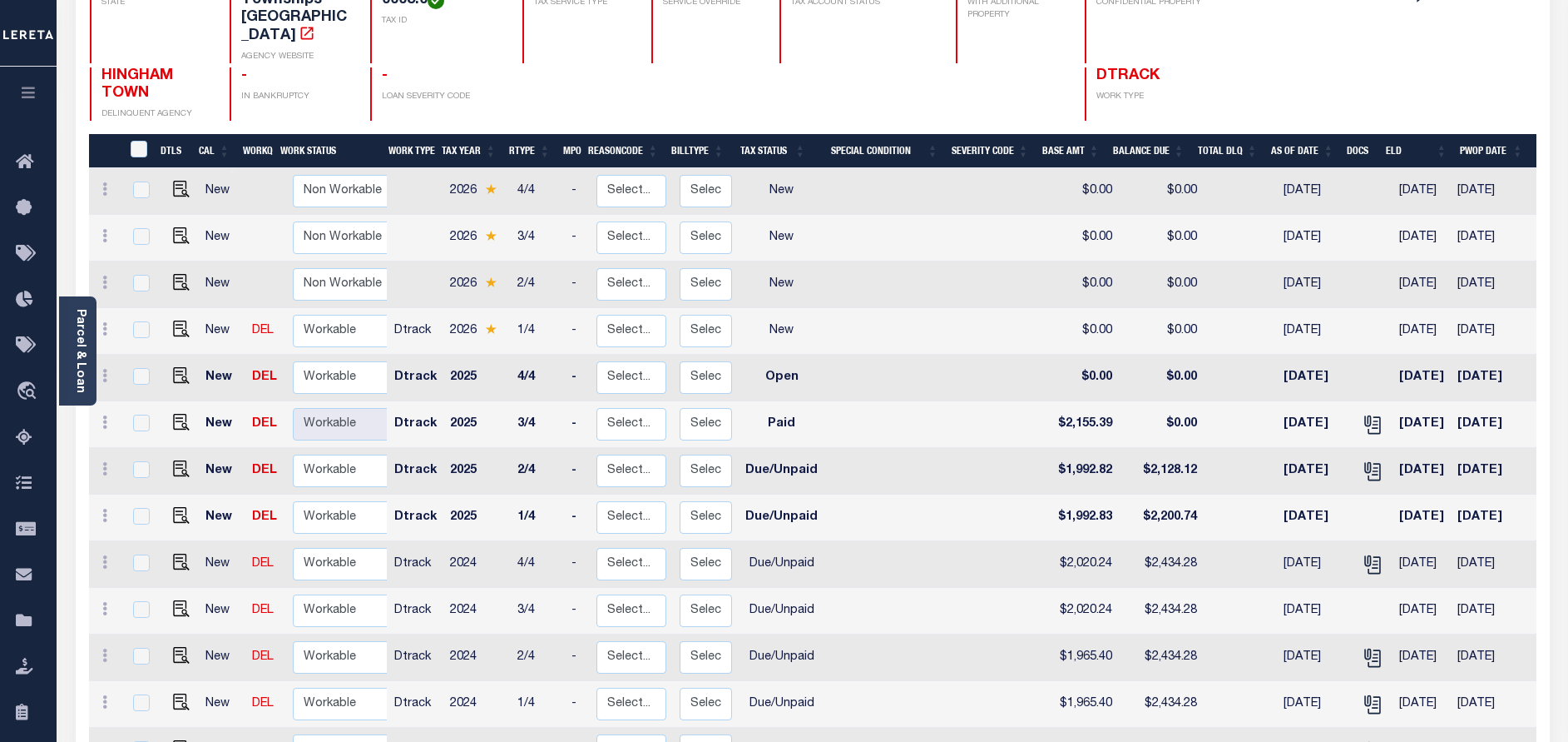
scroll to position [250, 0]
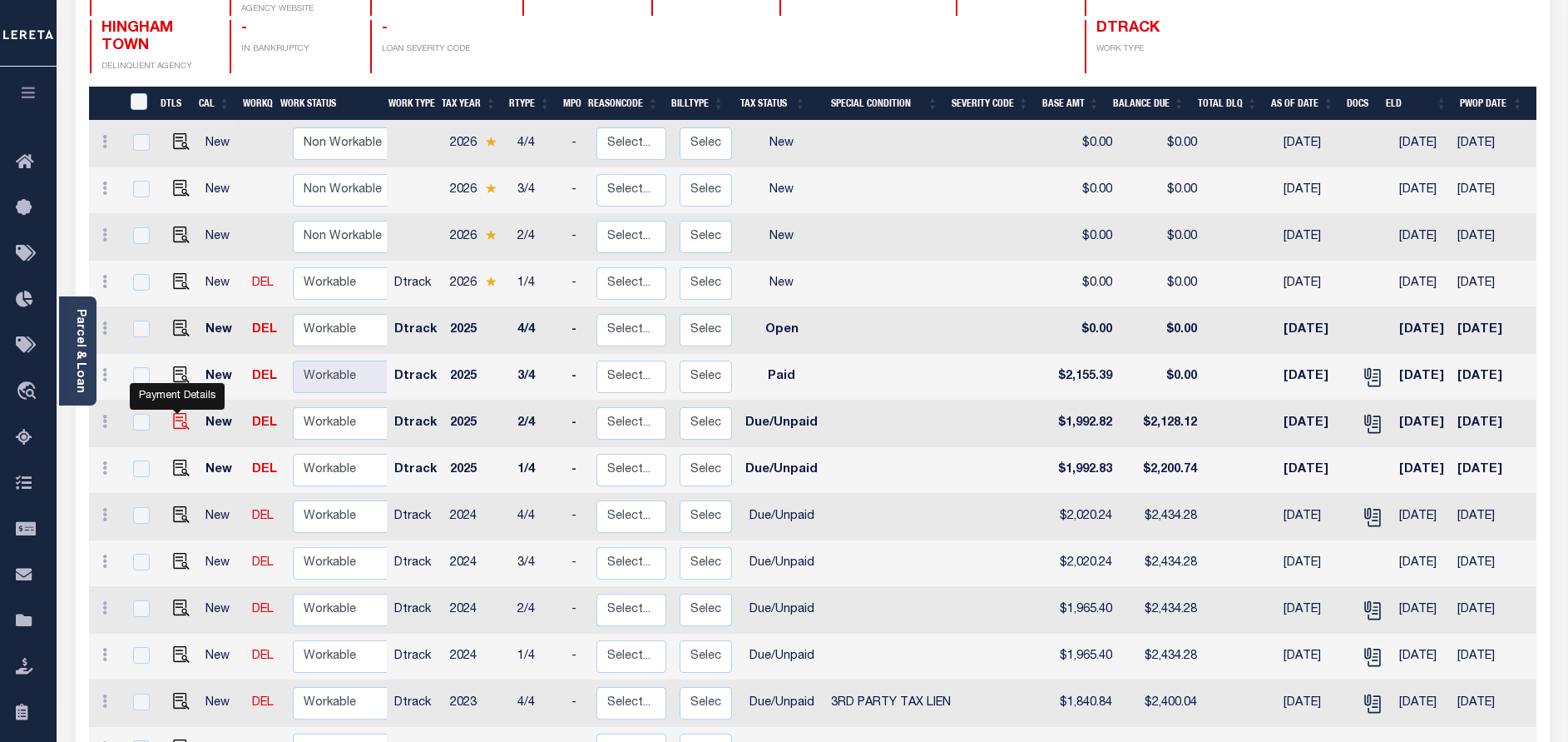
click at [181, 413] on img "" at bounding box center [181, 421] width 17 height 17
checkbox input "true"
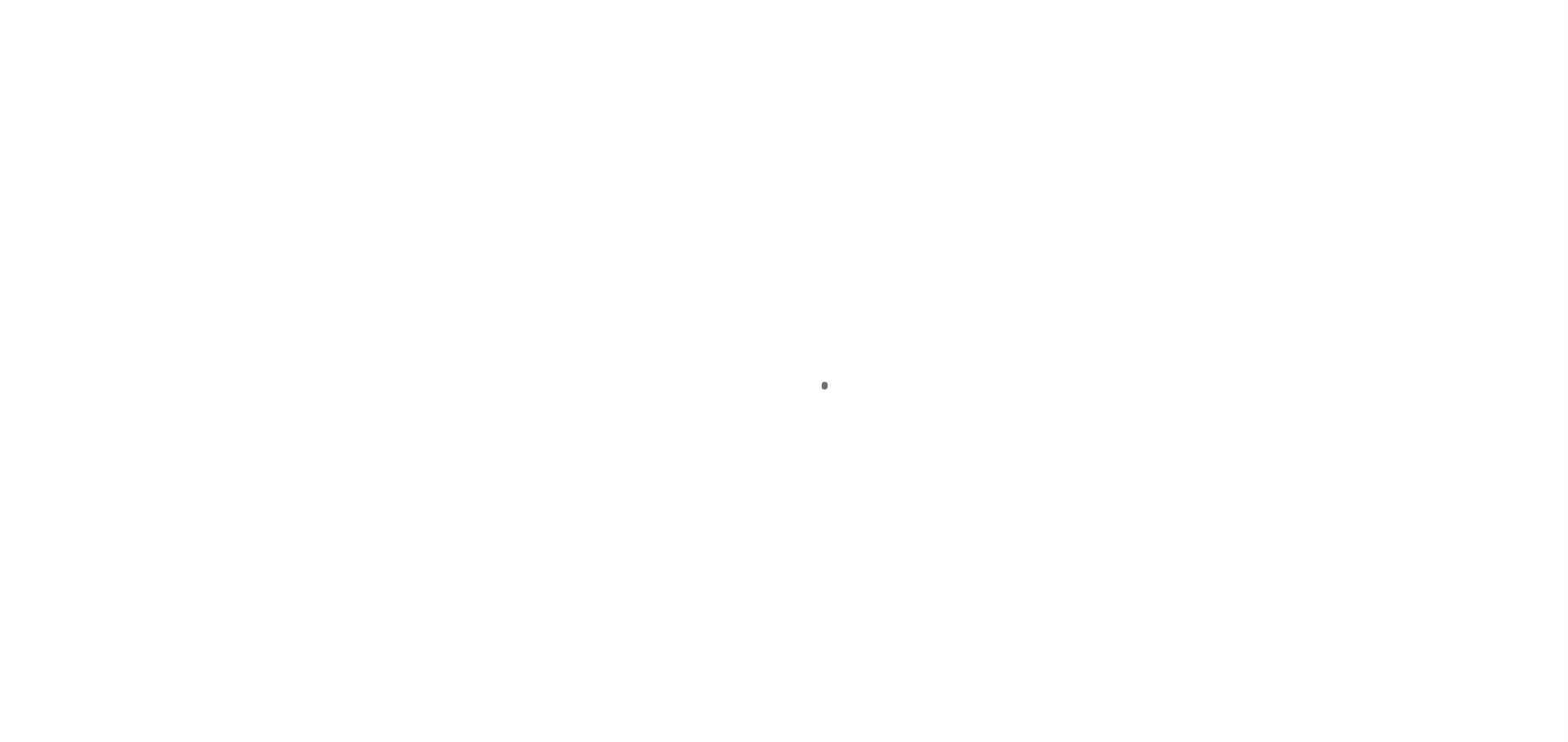
select select "DUE"
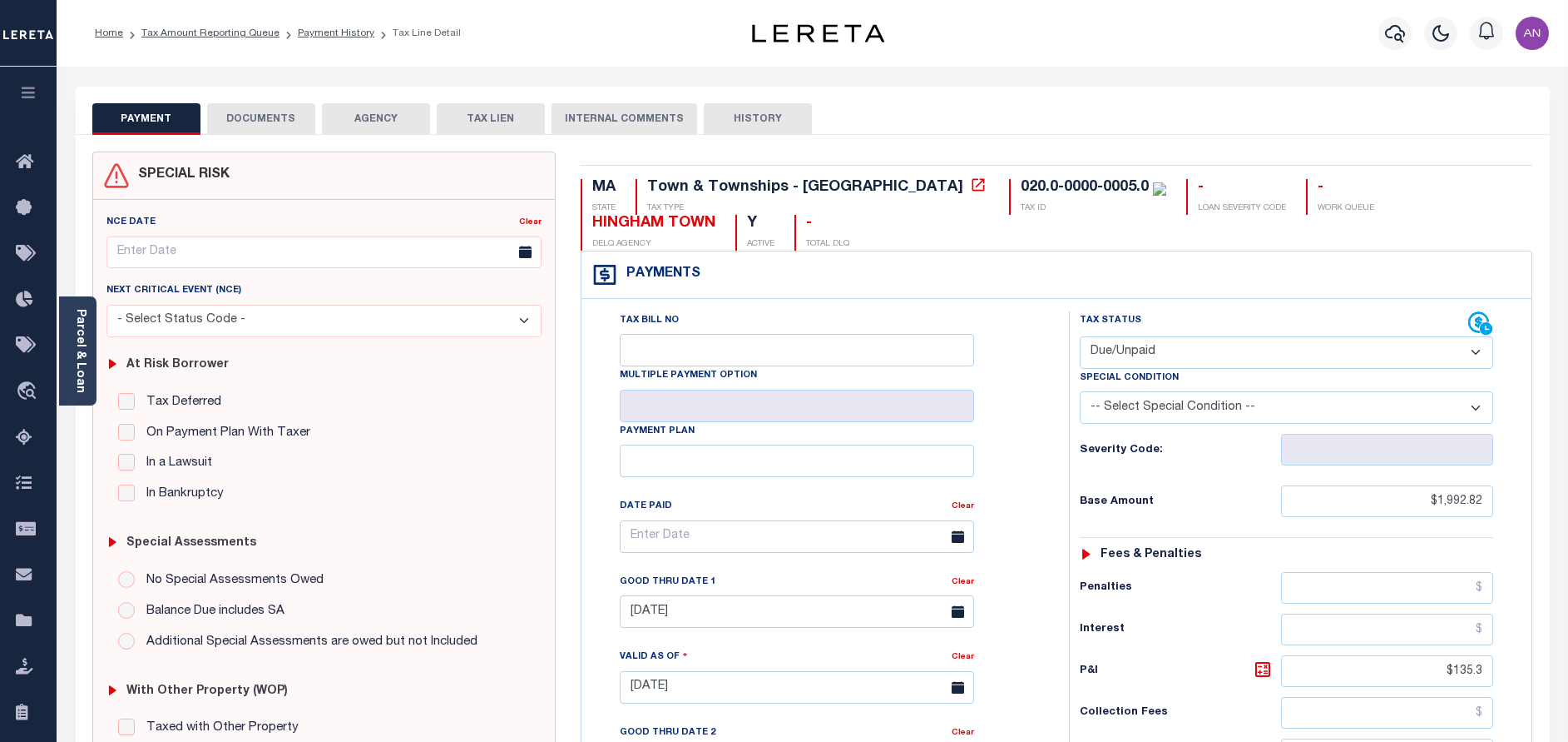
click at [275, 112] on button "DOCUMENTS" at bounding box center [261, 119] width 108 height 32
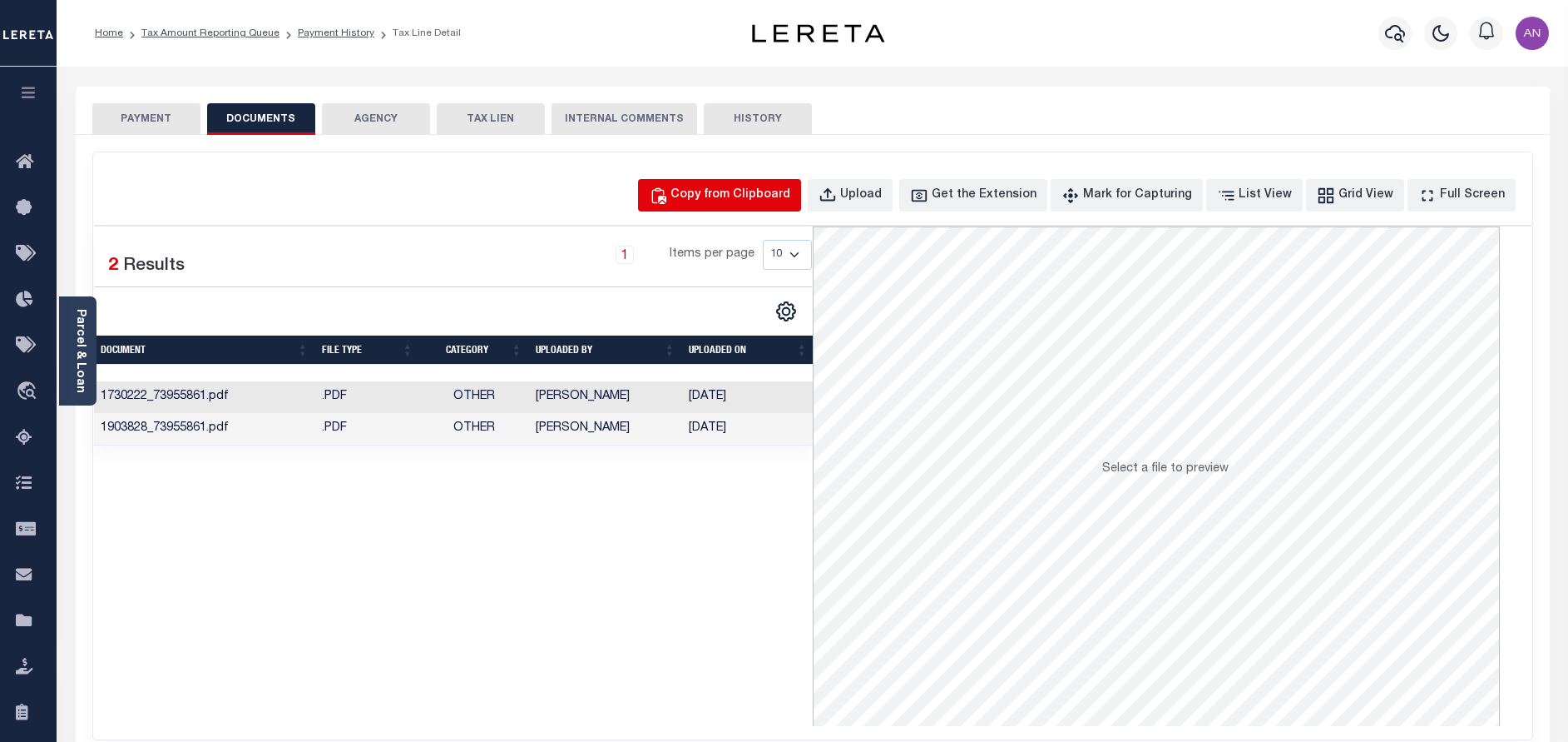
click at [722, 187] on div "Copy from Clipboard" at bounding box center [731, 195] width 120 height 18
select select "POP"
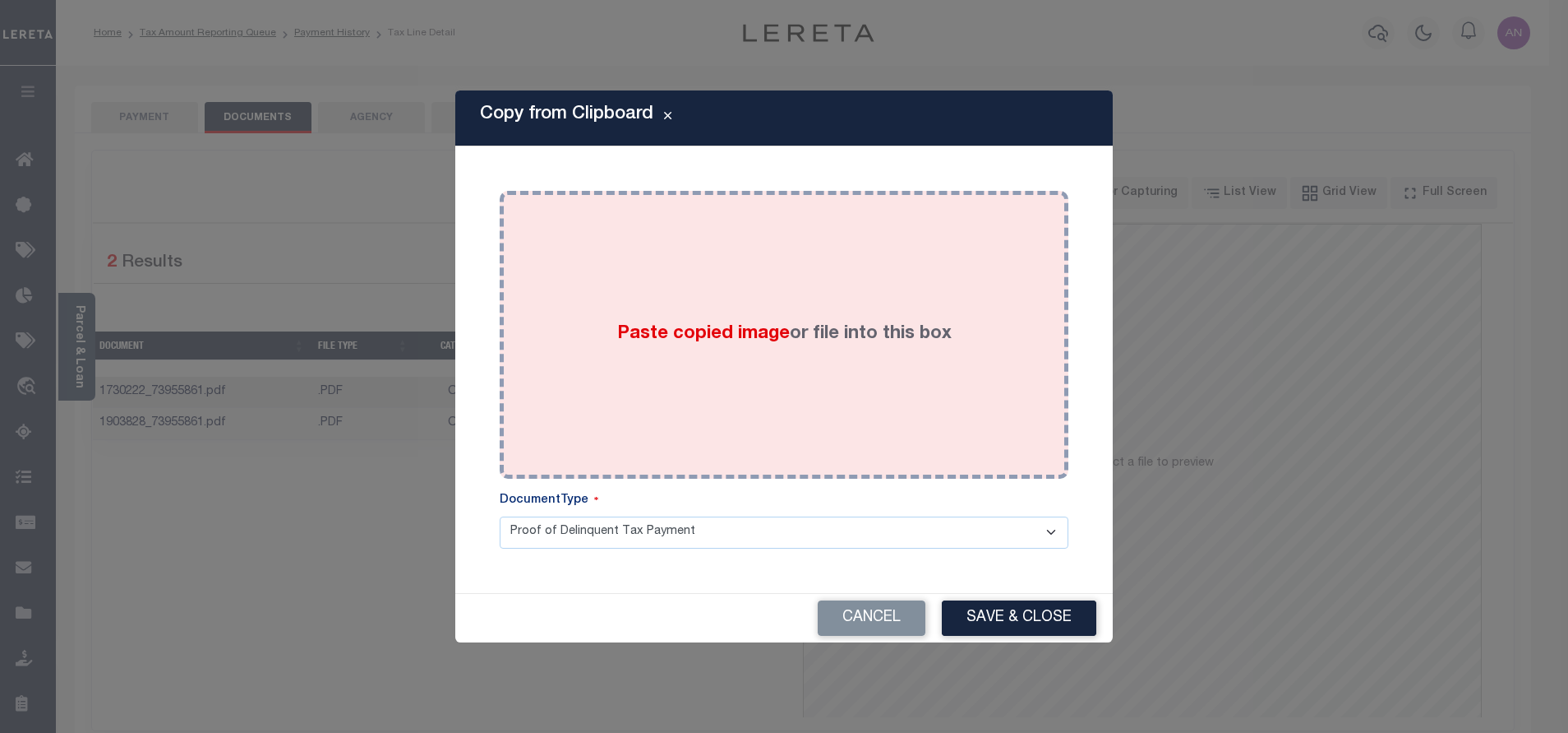
click at [831, 262] on div "Paste copied image or file into this box" at bounding box center [784, 335] width 544 height 263
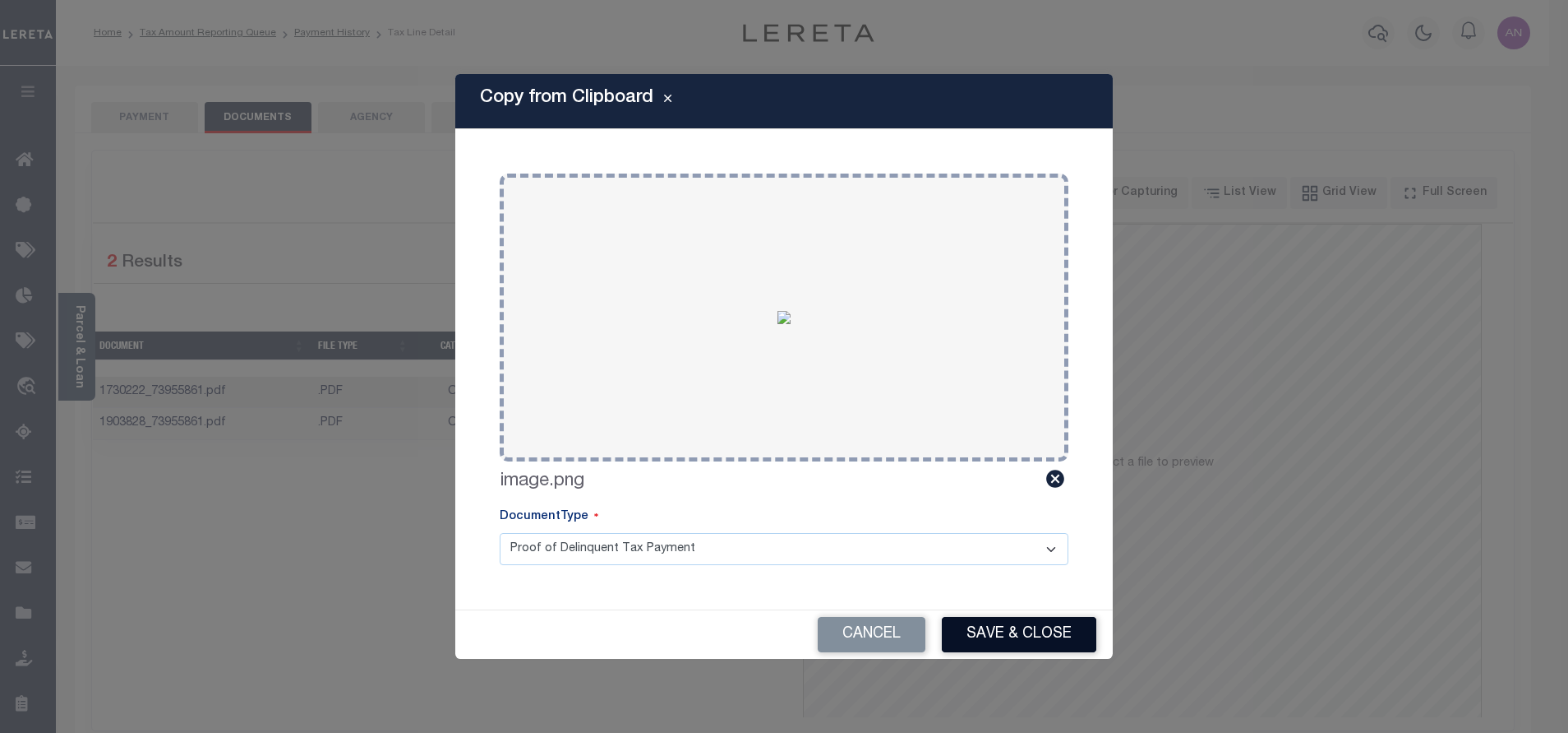
click at [1017, 638] on button "Save & Close" at bounding box center [1019, 634] width 154 height 36
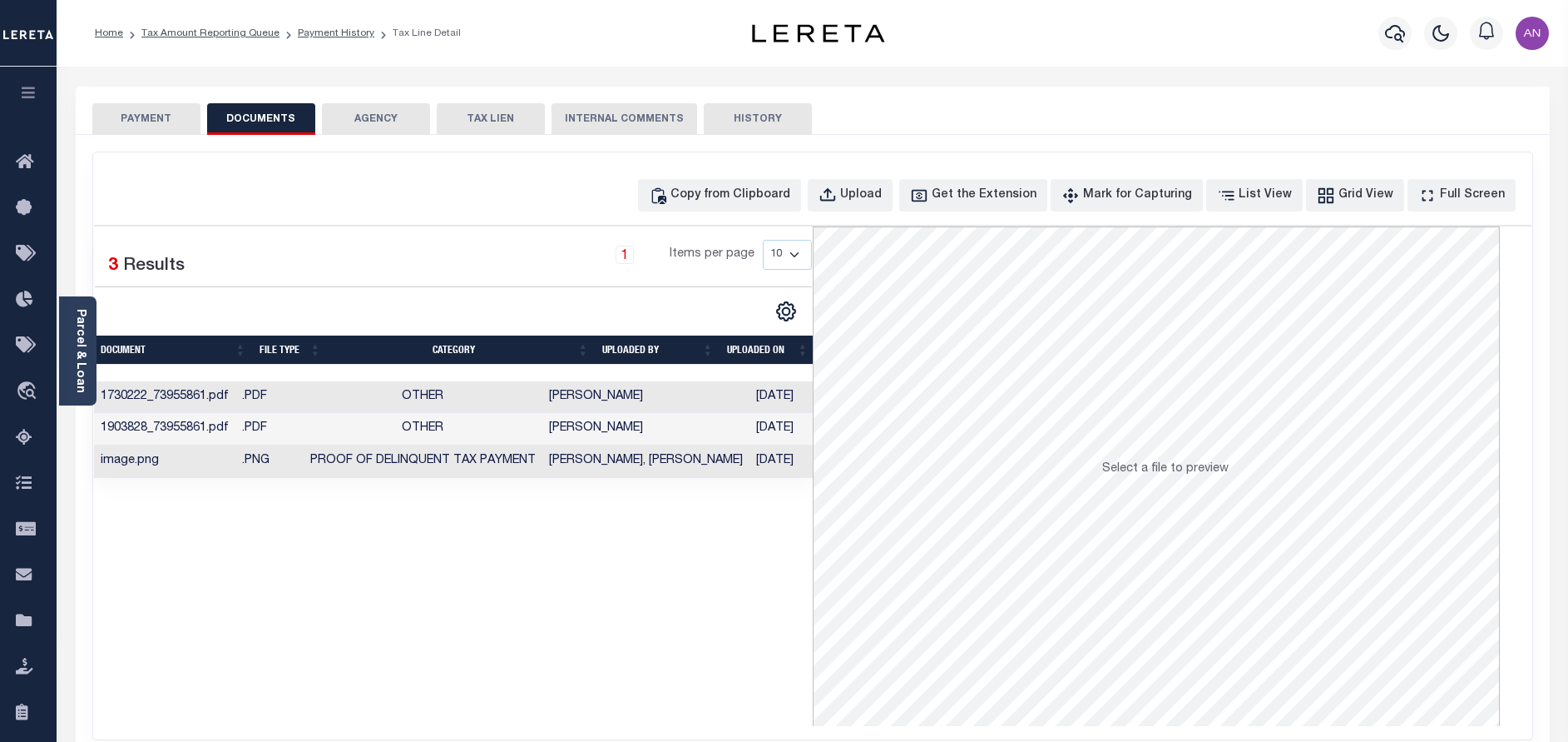
click at [139, 120] on button "PAYMENT" at bounding box center [146, 119] width 108 height 32
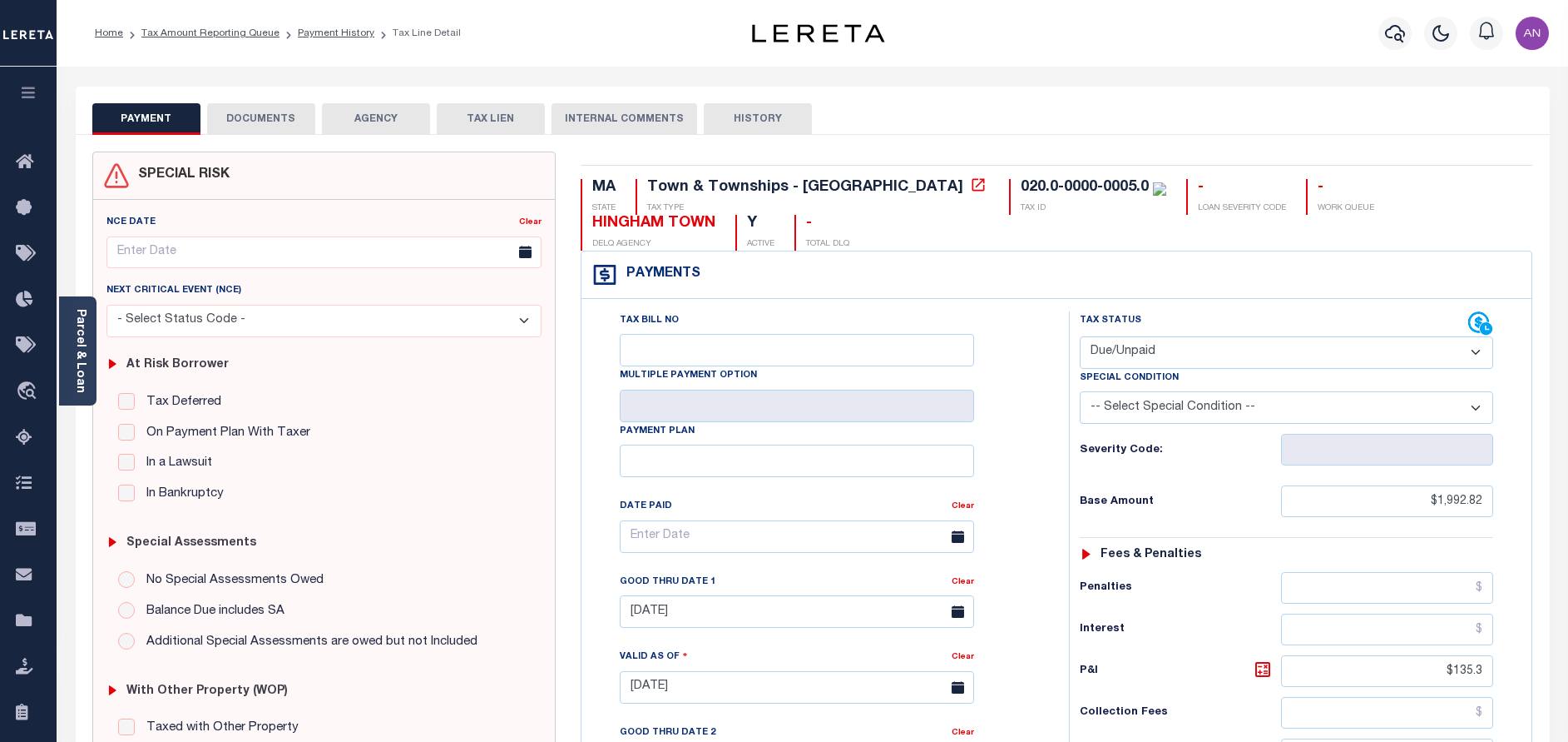
click at [1283, 363] on select "- Select Status Code - Open Due/Unpaid Paid Incomplete No Tax Due Internal Refu…" at bounding box center [1286, 352] width 414 height 32
click at [1019, 368] on div "Tax Bill No Multiple Payment Option Payment Plan Clear" at bounding box center [820, 544] width 446 height 467
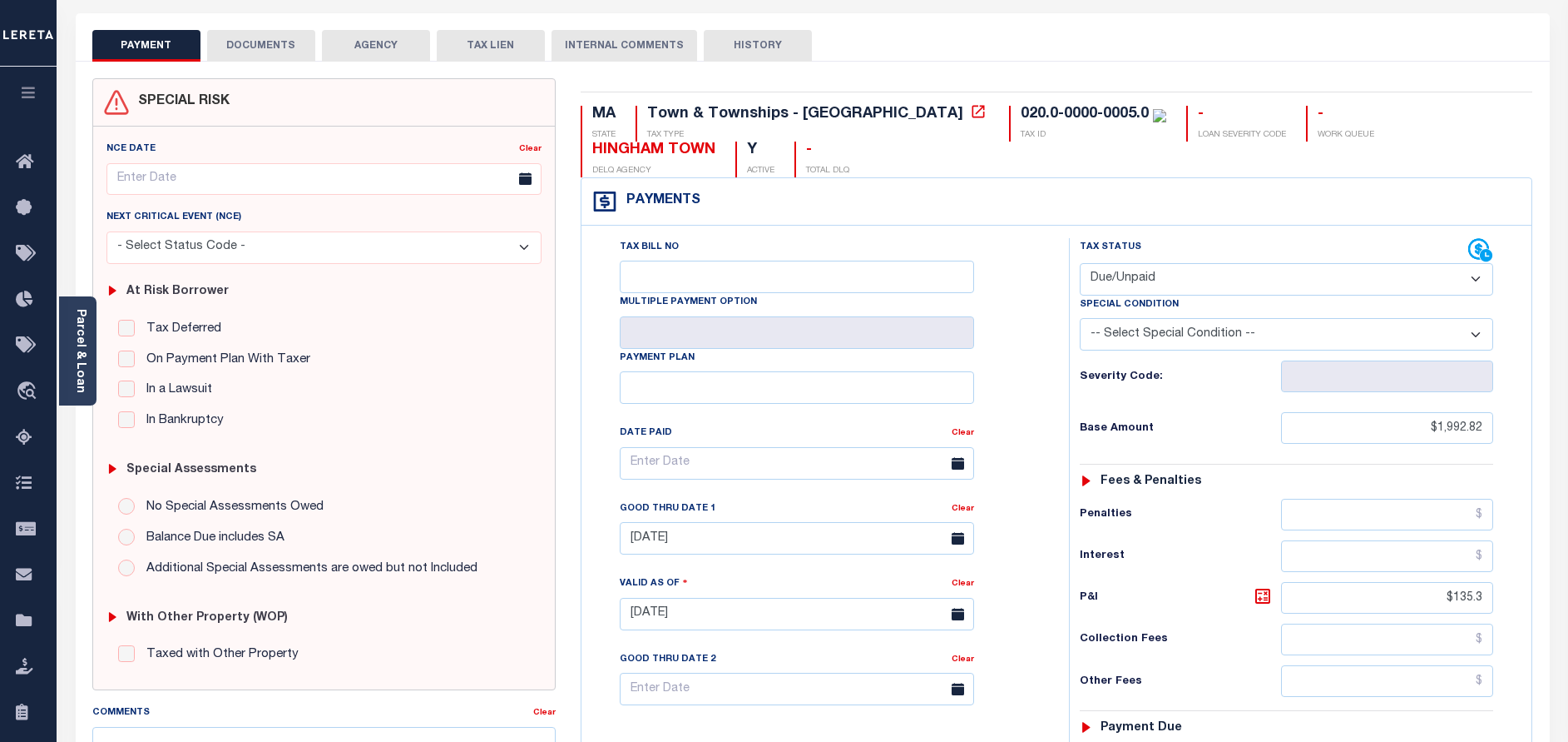
scroll to position [125, 0]
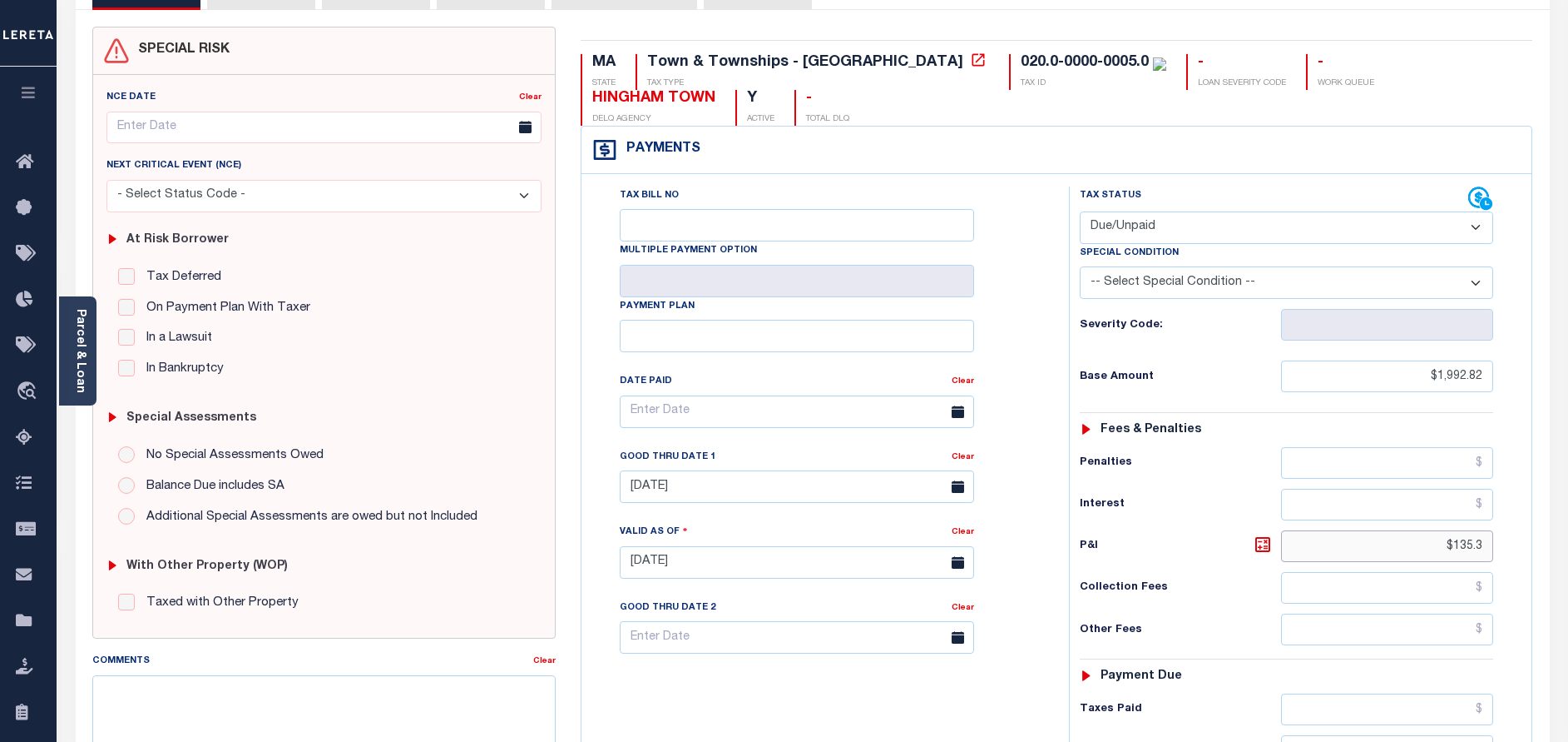
drag, startPoint x: 1452, startPoint y: 549, endPoint x: 1516, endPoint y: 548, distance: 64.0
click at [1516, 548] on div "Tax Status Status" at bounding box center [1291, 553] width 471 height 735
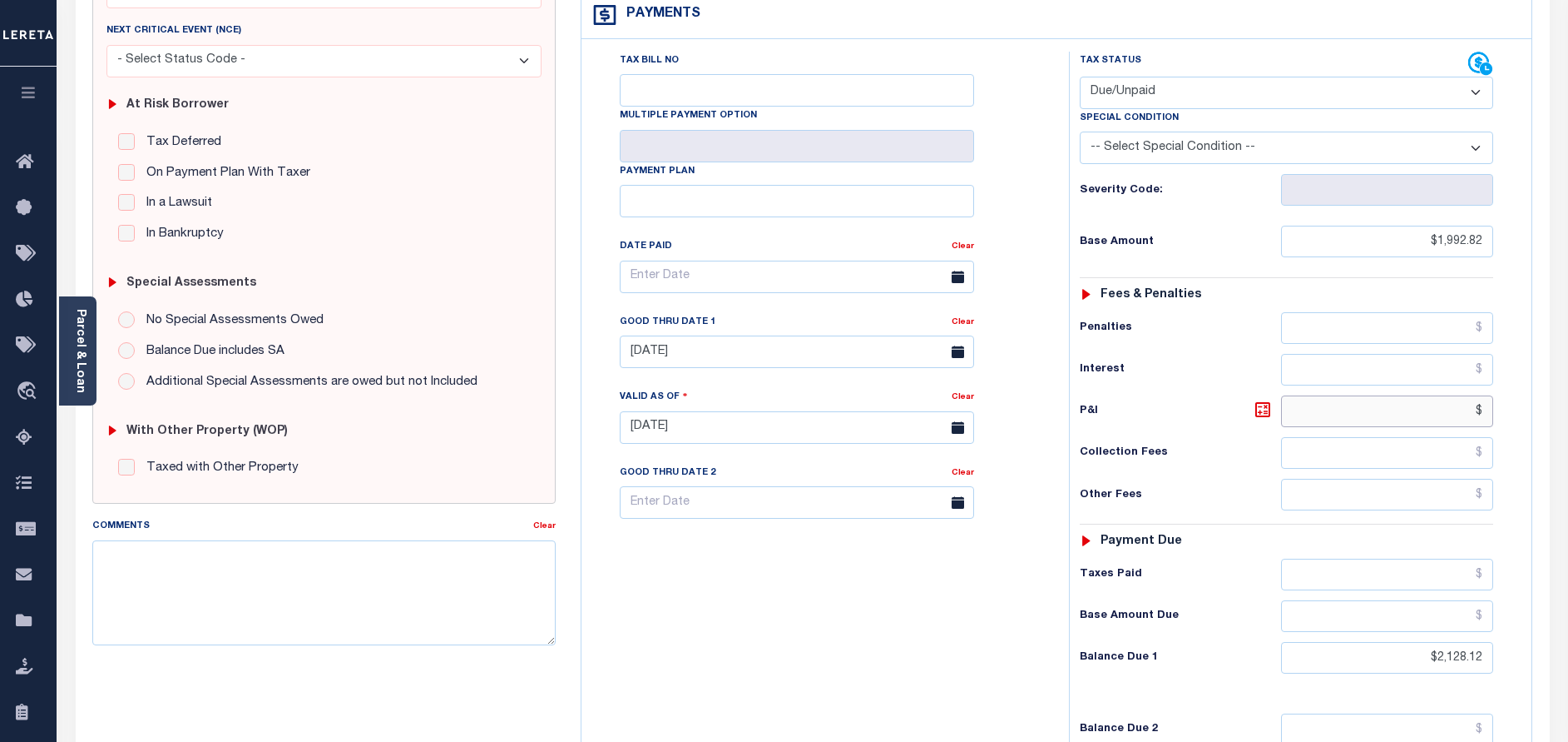
scroll to position [375, 0]
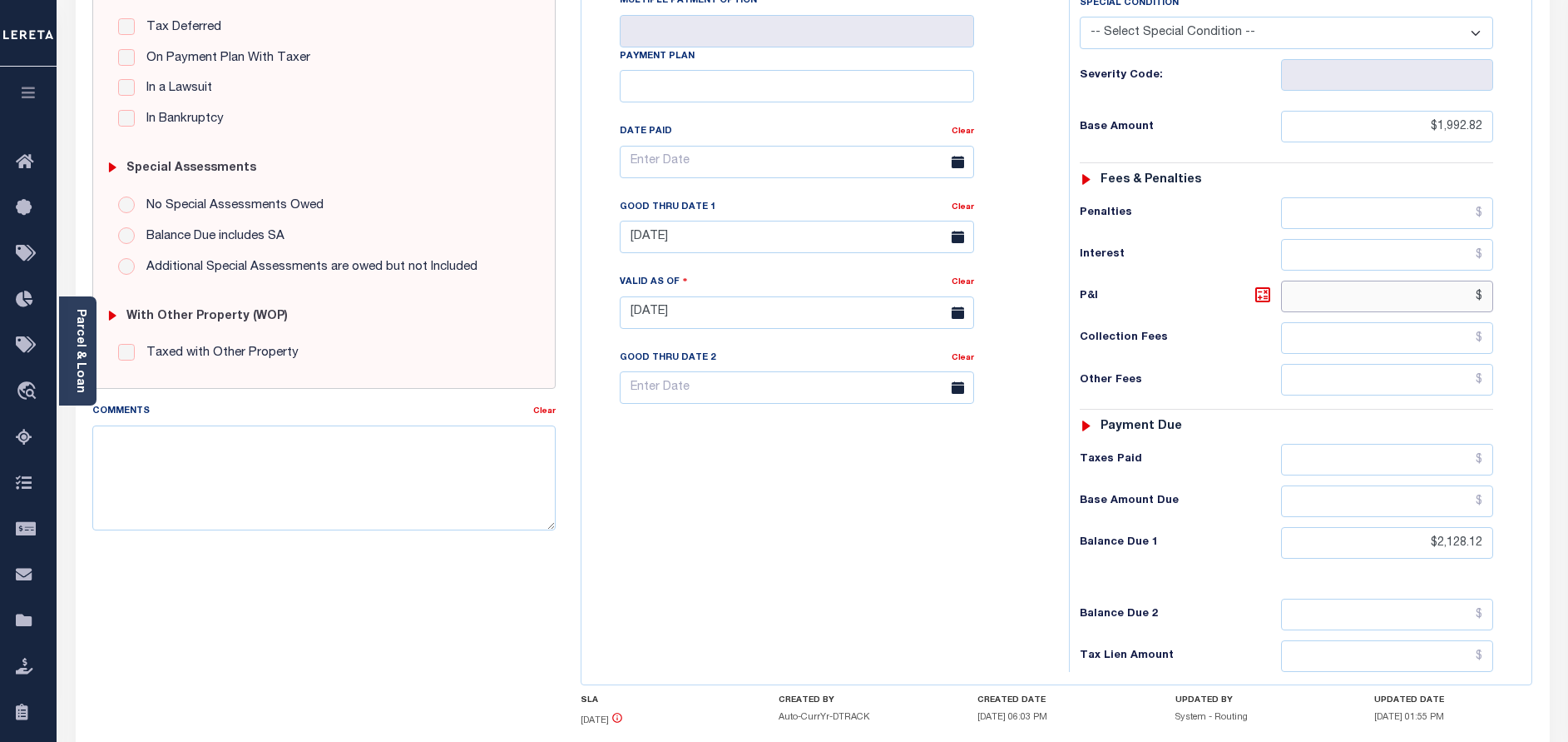
type input "$"
type input "[DATE]"
type input "$.00"
click at [1441, 542] on input "$2,128.12" at bounding box center [1387, 543] width 212 height 32
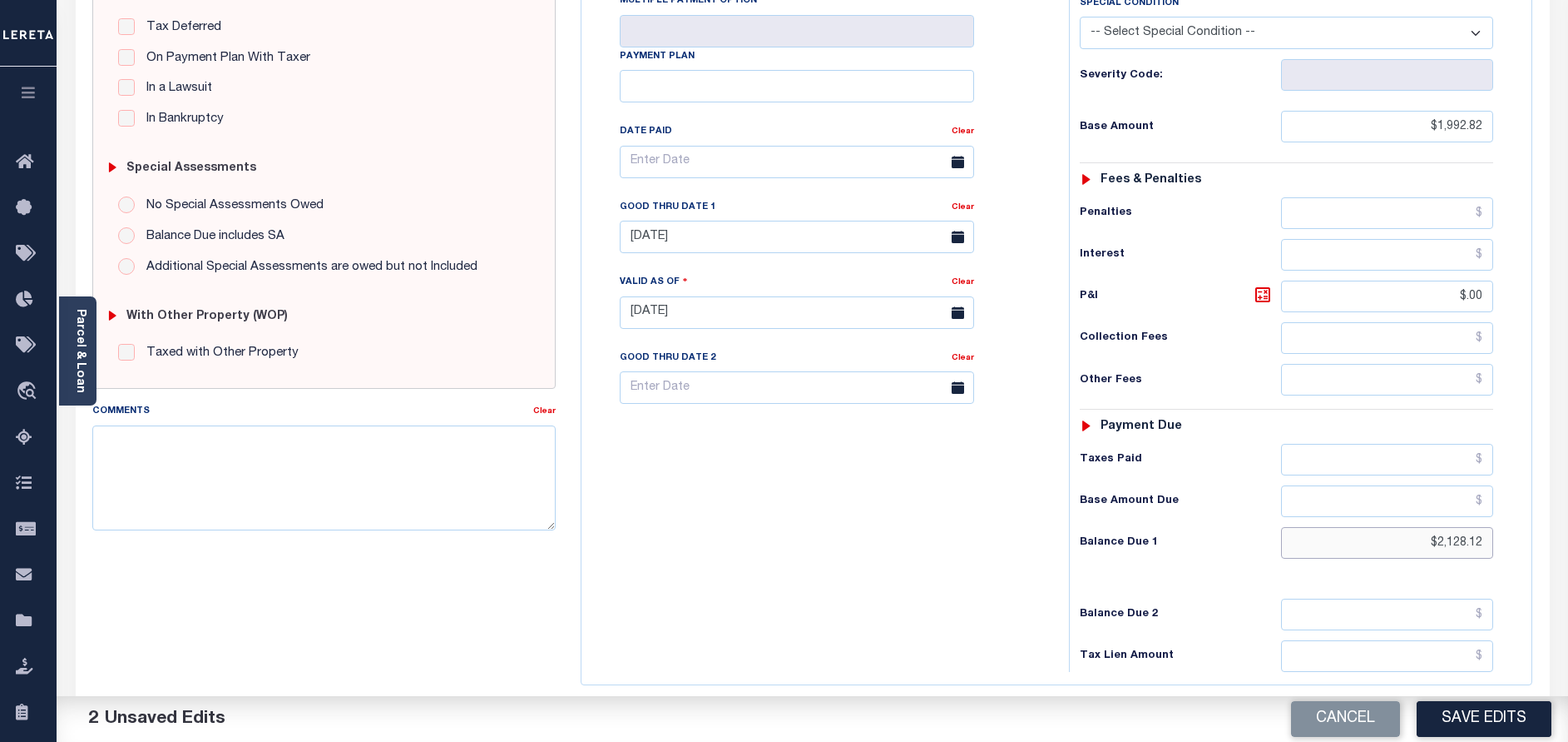
drag, startPoint x: 1436, startPoint y: 544, endPoint x: 1519, endPoint y: 544, distance: 83.0
click at [1519, 544] on div "Tax Status Status" at bounding box center [1291, 304] width 471 height 735
type input "$0.00"
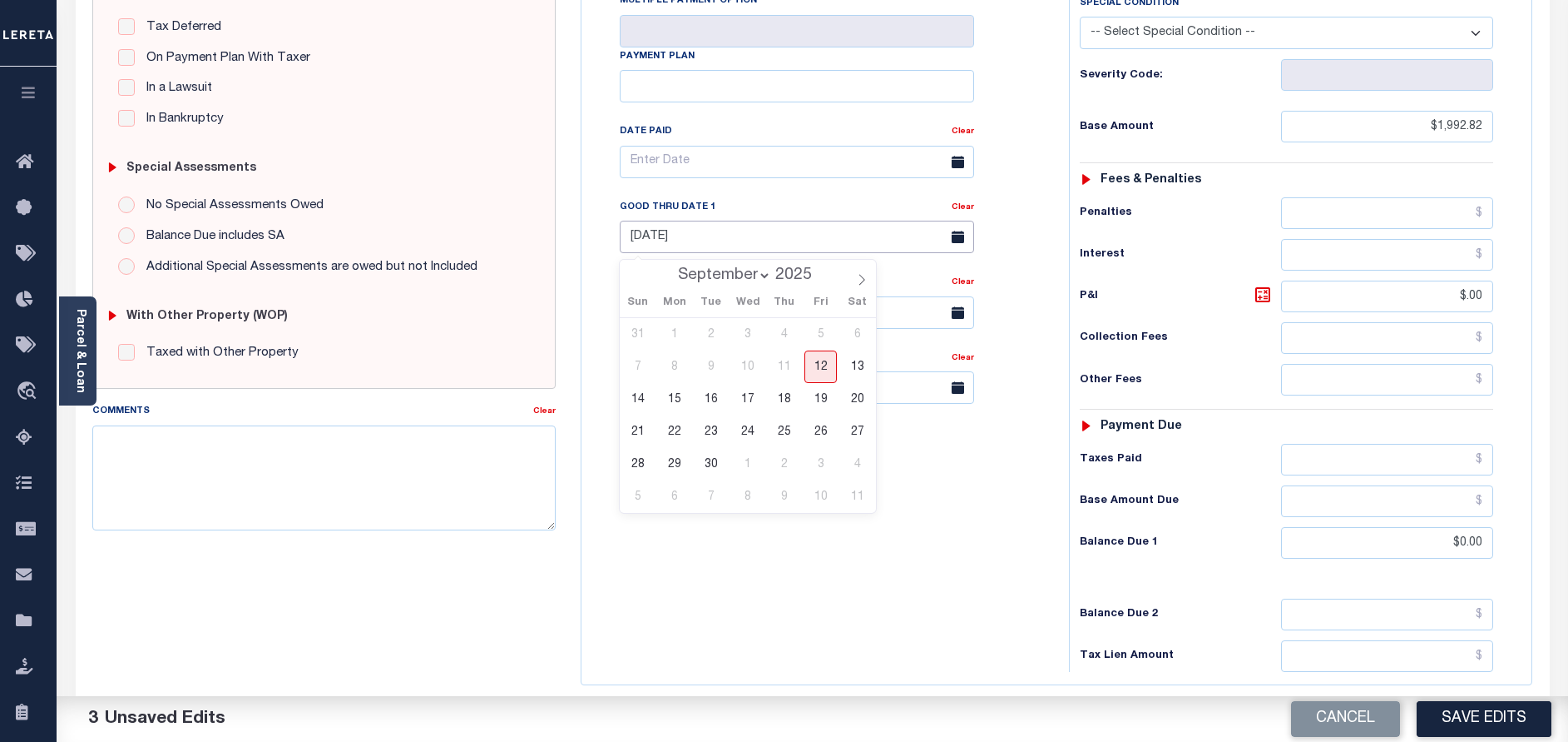
click at [727, 234] on input "[DATE]" at bounding box center [796, 237] width 355 height 32
click at [935, 581] on div "Tax Bill No Multiple Payment Option Payment Plan Clear" at bounding box center [820, 304] width 471 height 735
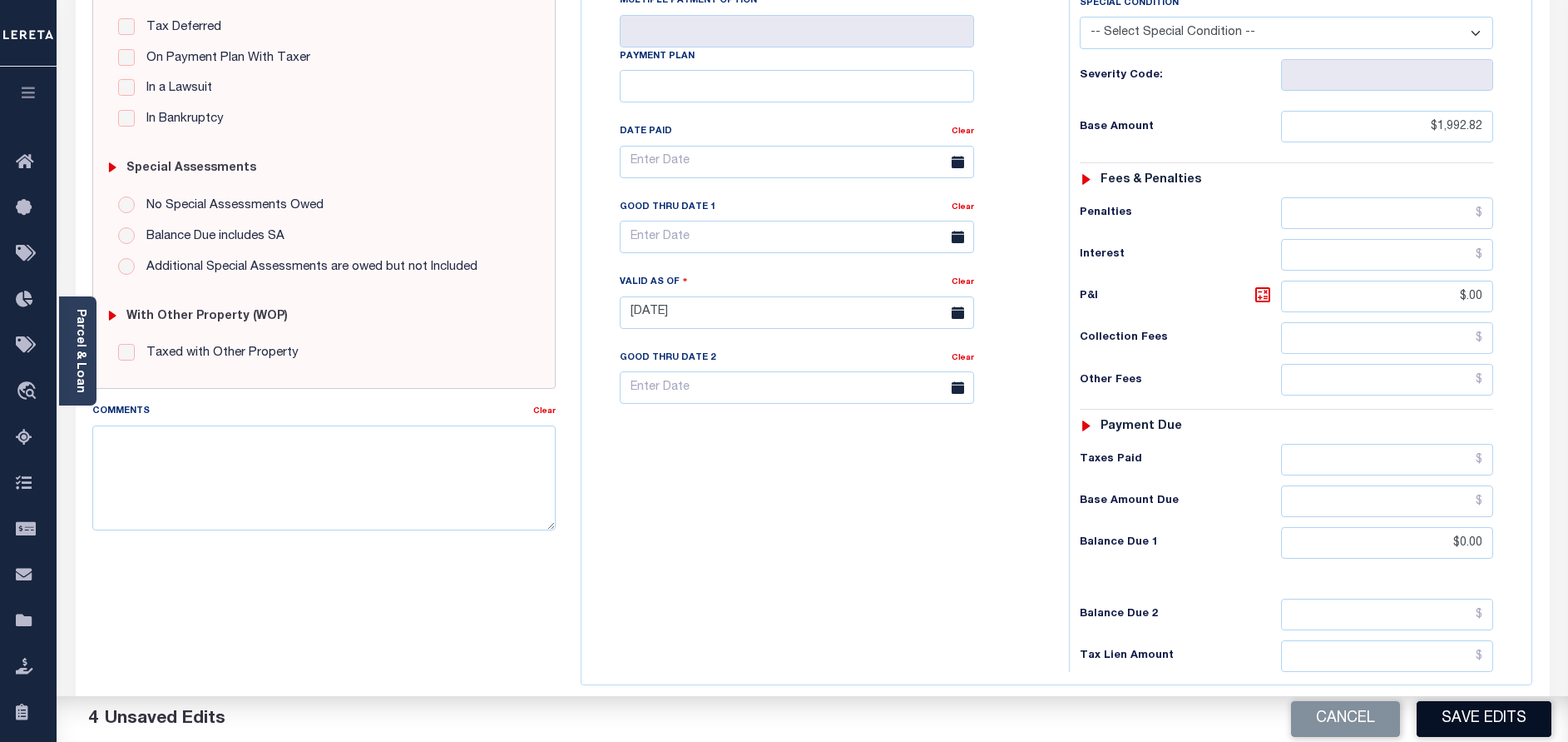
click at [1457, 732] on button "Save Edits" at bounding box center [1483, 719] width 135 height 36
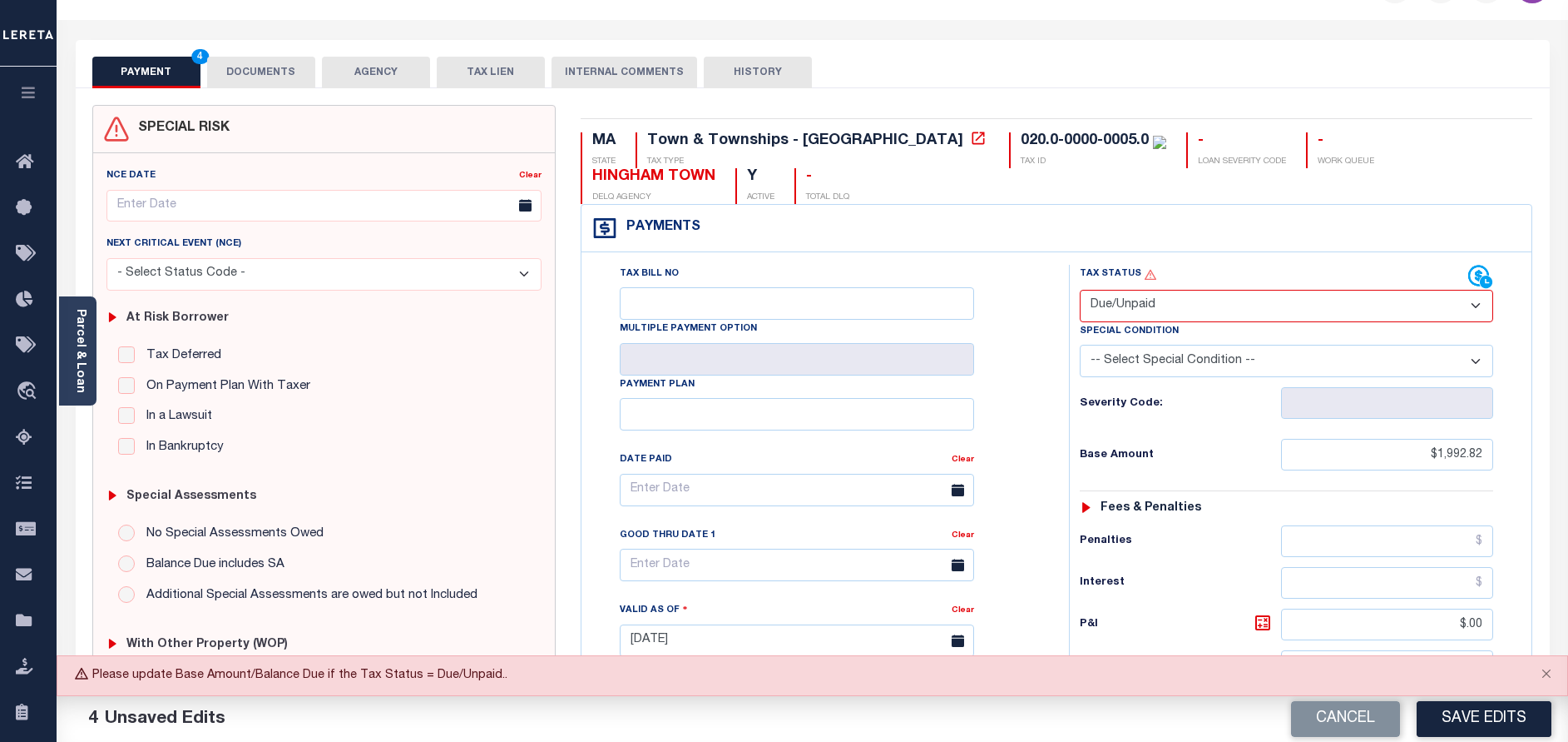
scroll to position [0, 0]
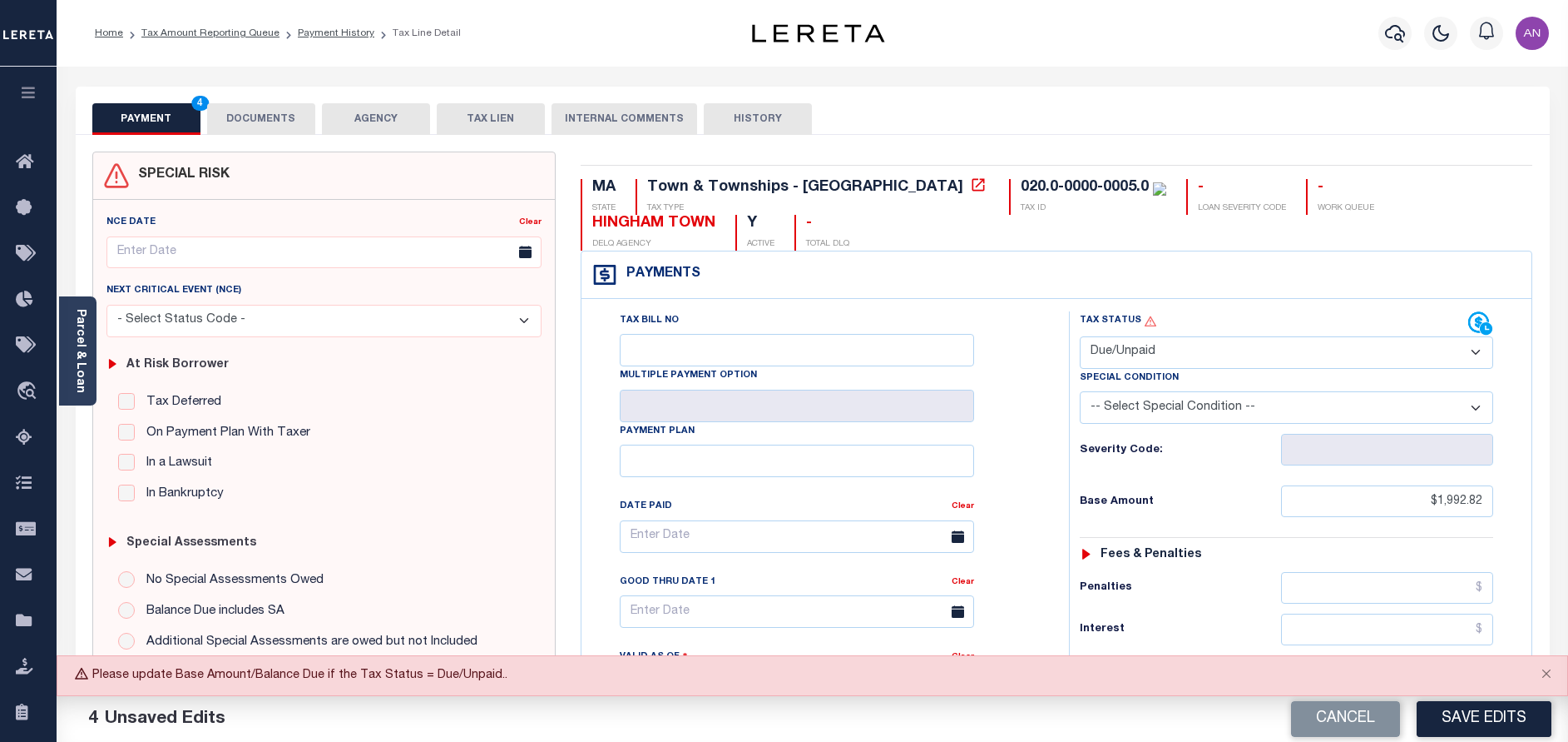
click at [1212, 354] on select "- Select Status Code - Open Due/Unpaid Paid Incomplete No Tax Due Internal Refu…" at bounding box center [1286, 352] width 414 height 32
select select "PYD"
click at [1079, 337] on select "- Select Status Code - Open Due/Unpaid Paid Incomplete No Tax Due Internal Refu…" at bounding box center [1286, 352] width 414 height 32
click at [1480, 712] on button "Save Edits" at bounding box center [1483, 719] width 135 height 36
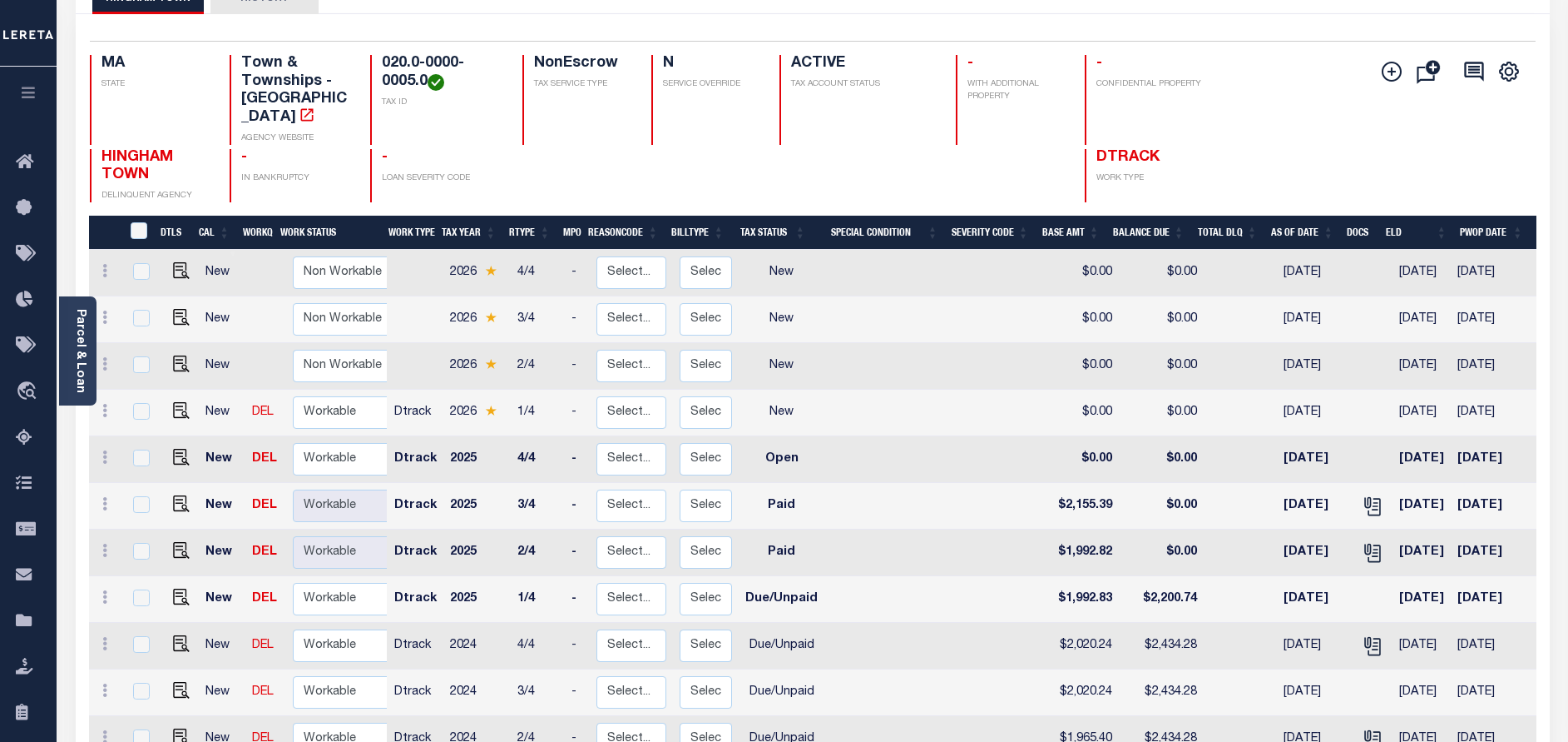
scroll to position [125, 0]
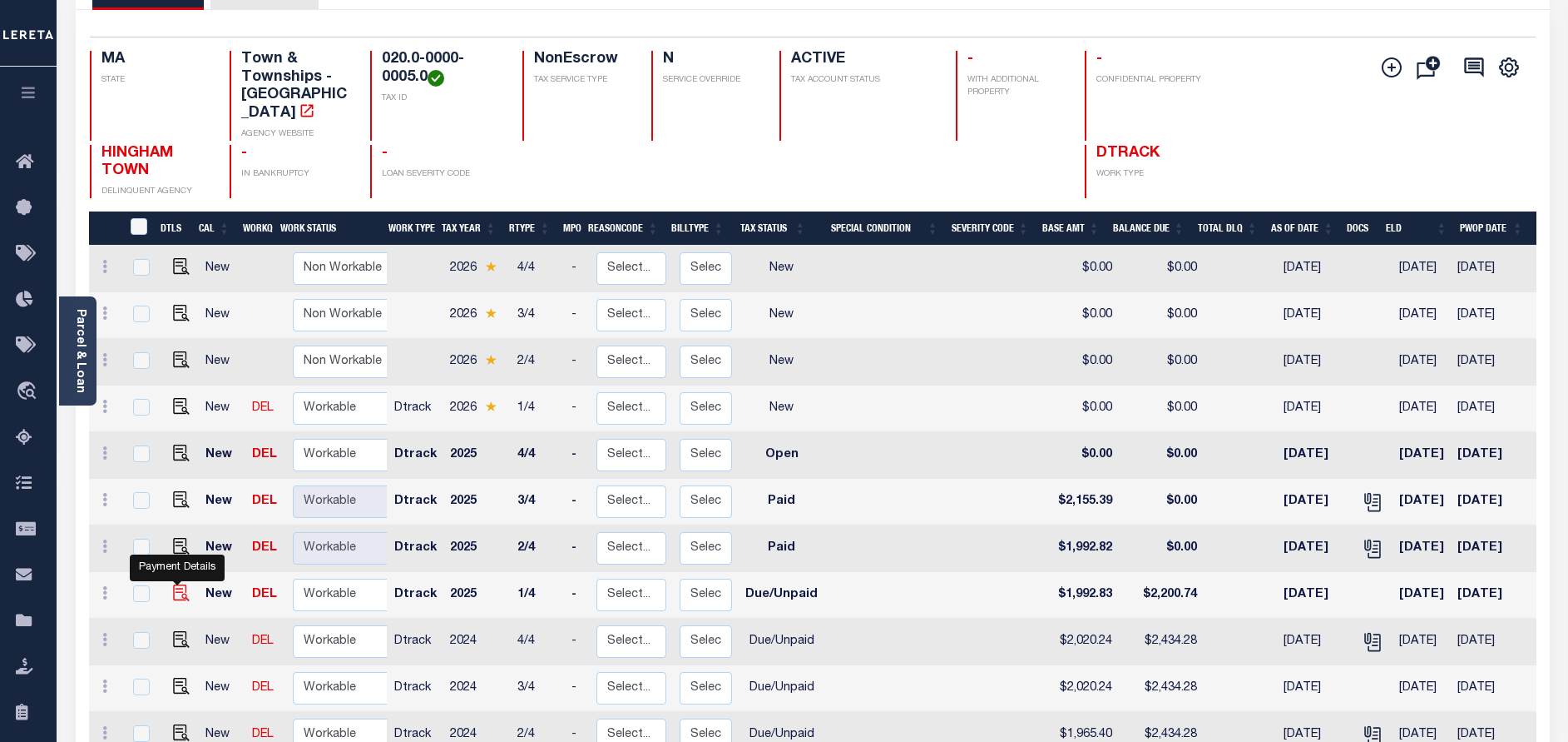
click at [173, 584] on img "" at bounding box center [181, 592] width 17 height 17
checkbox input "true"
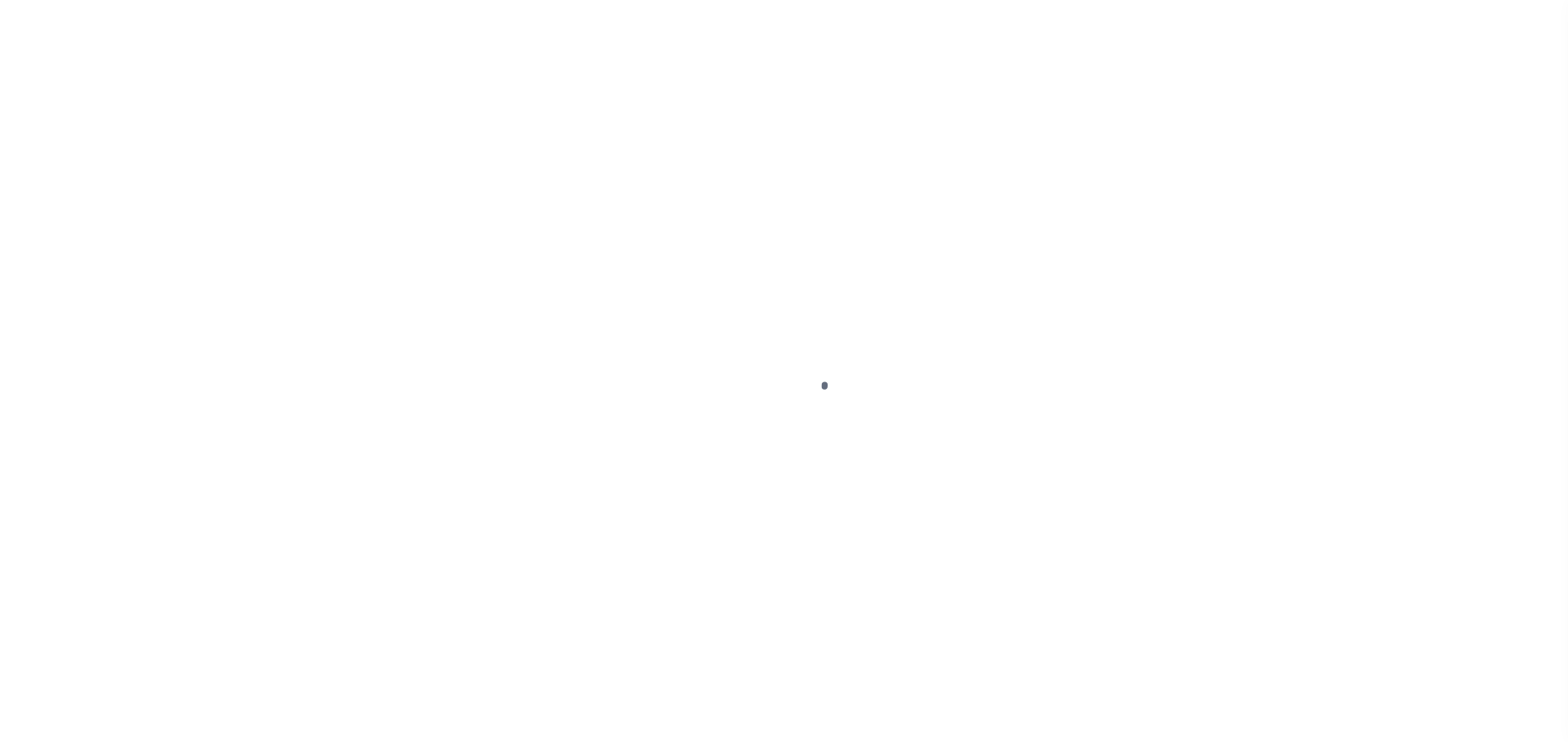
select select "DUE"
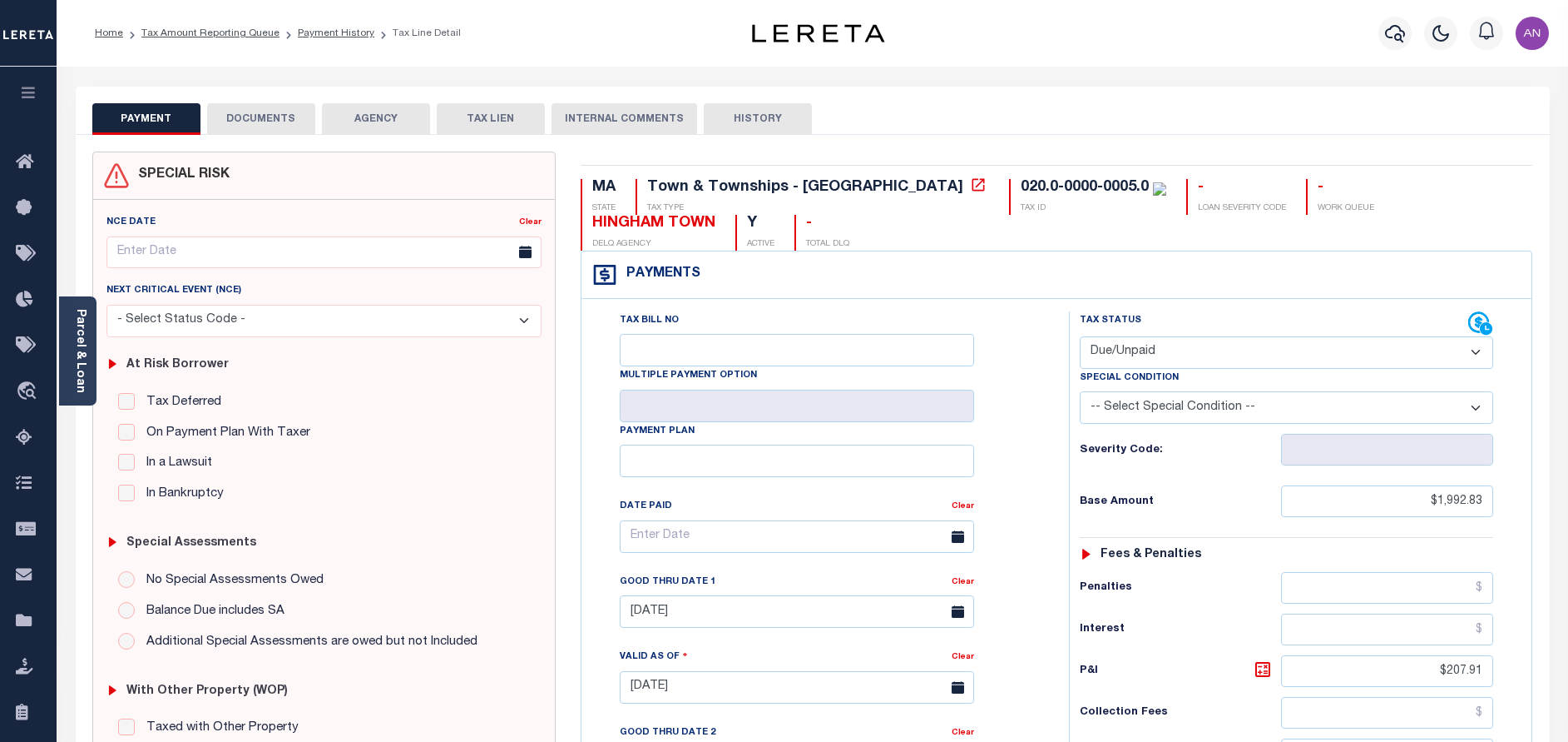
click at [287, 124] on button "DOCUMENTS" at bounding box center [261, 119] width 108 height 32
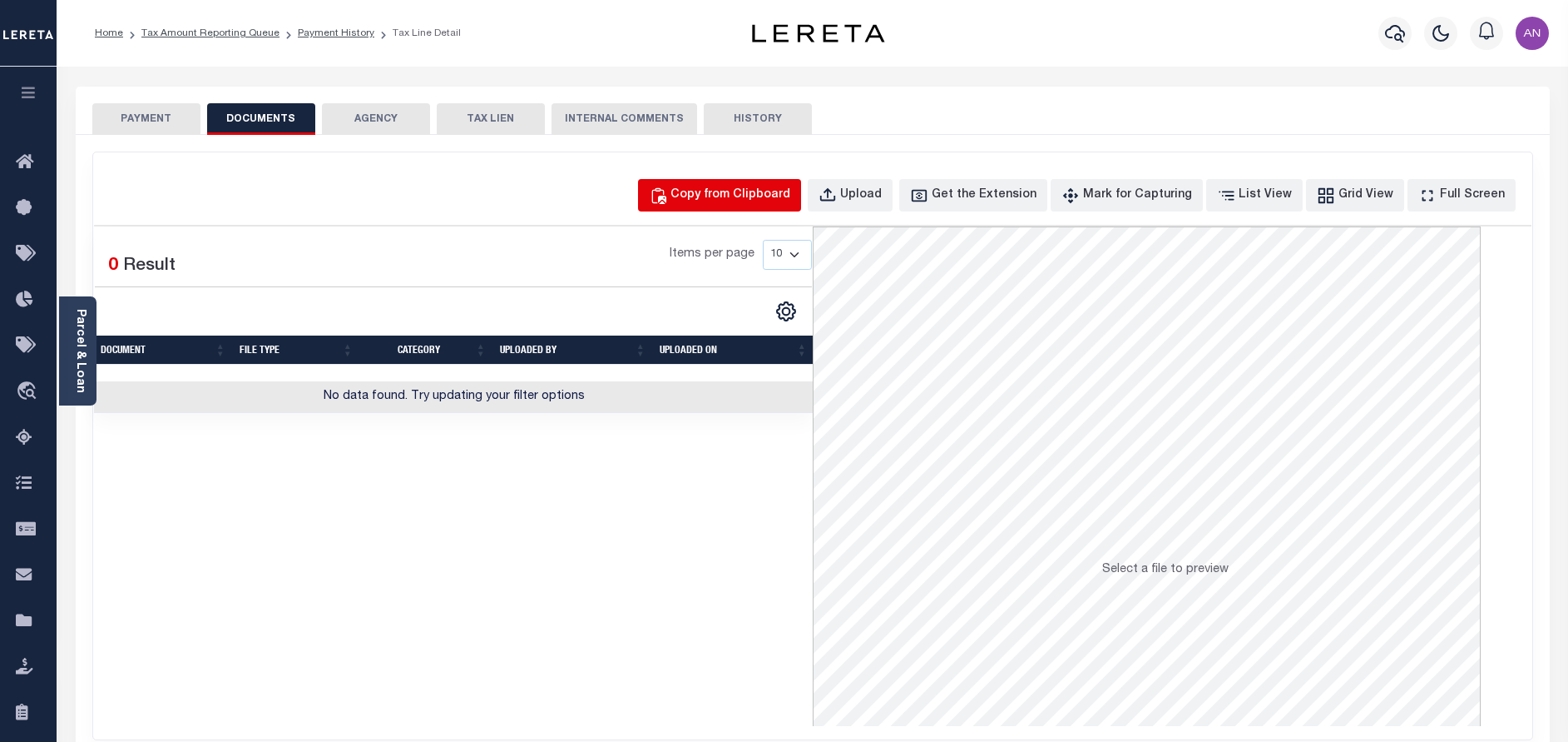
click at [790, 191] on div "Copy from Clipboard" at bounding box center [731, 195] width 120 height 18
select select "POP"
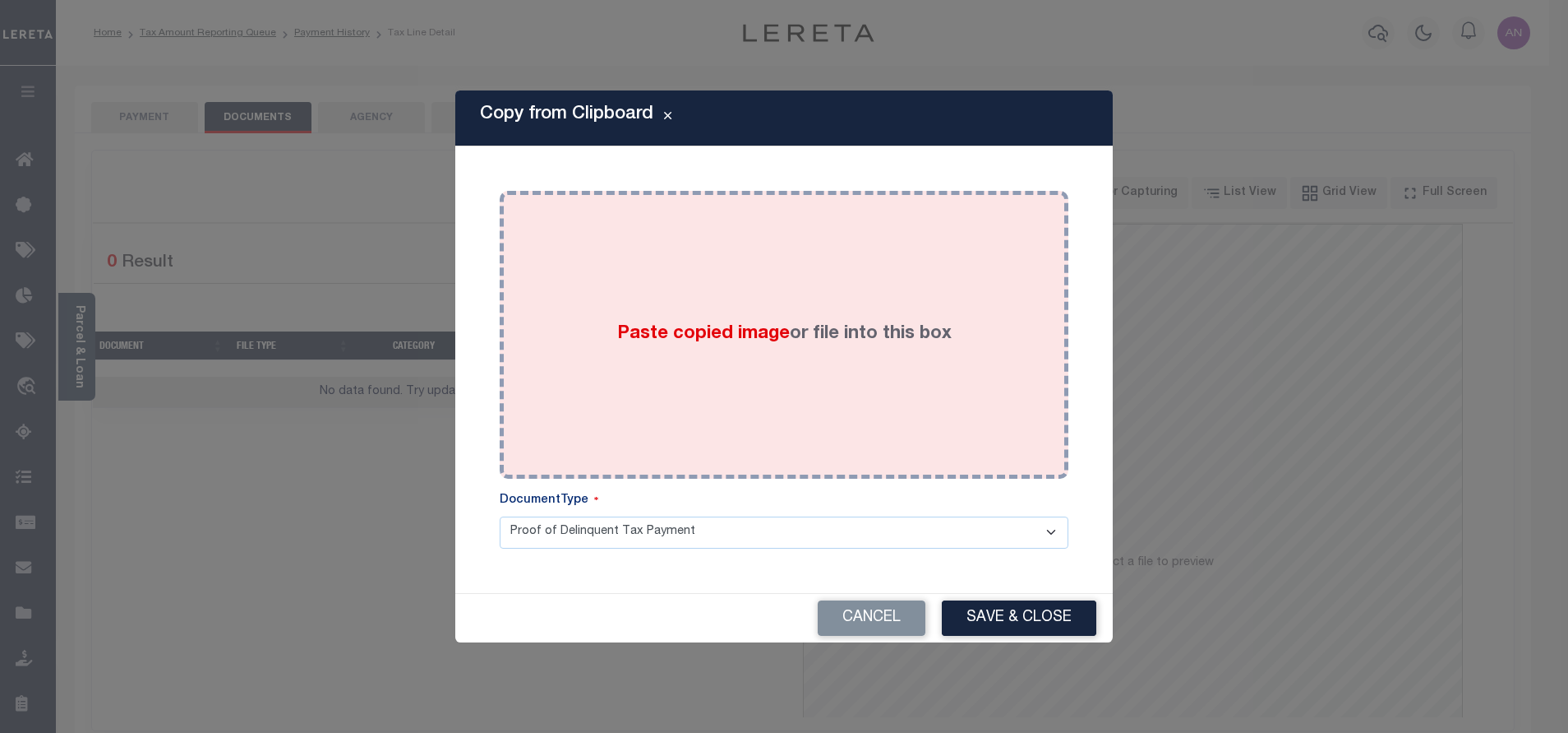
click at [828, 281] on div "Paste copied image or file into this box" at bounding box center [784, 335] width 544 height 263
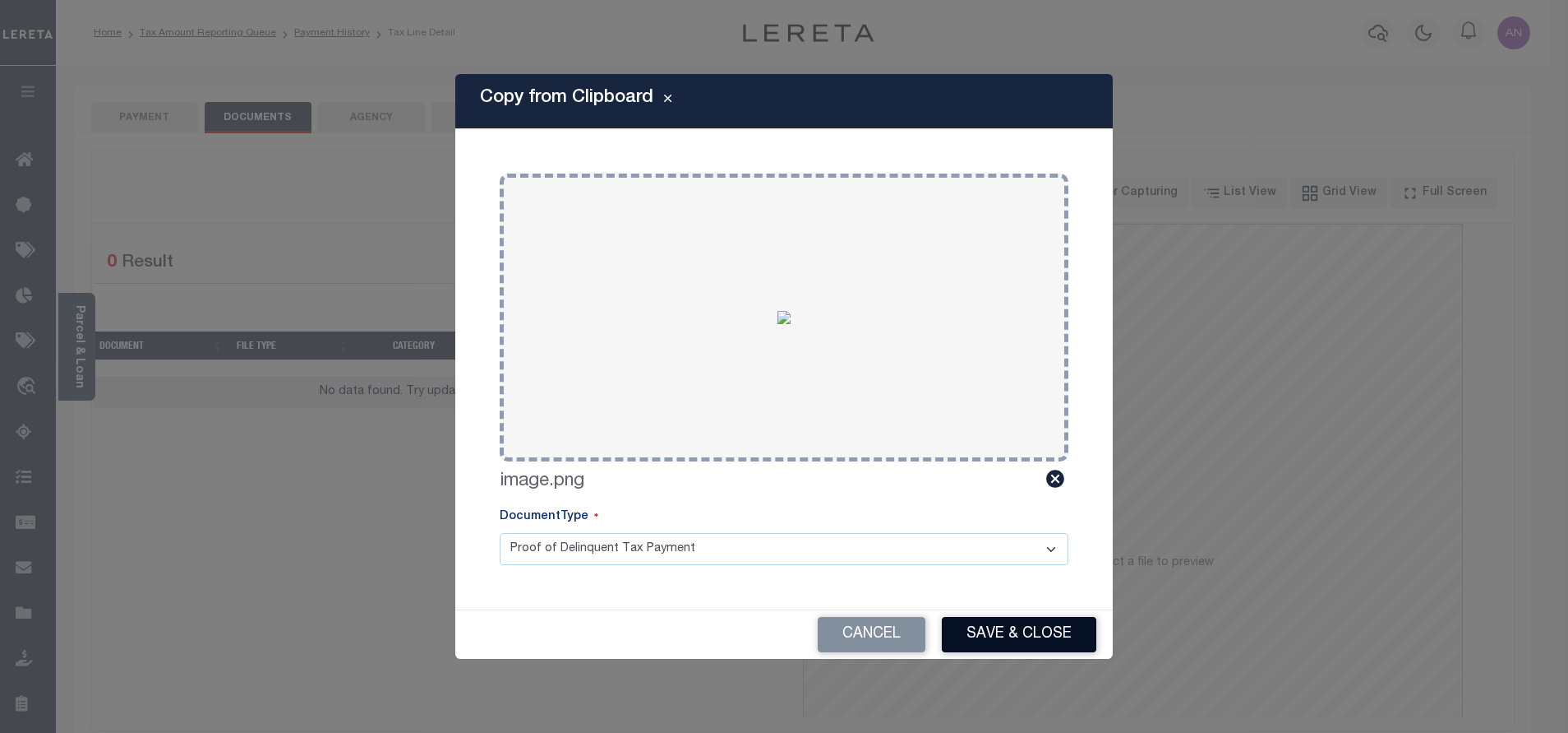
click at [974, 620] on button "Save & Close" at bounding box center [1019, 634] width 154 height 36
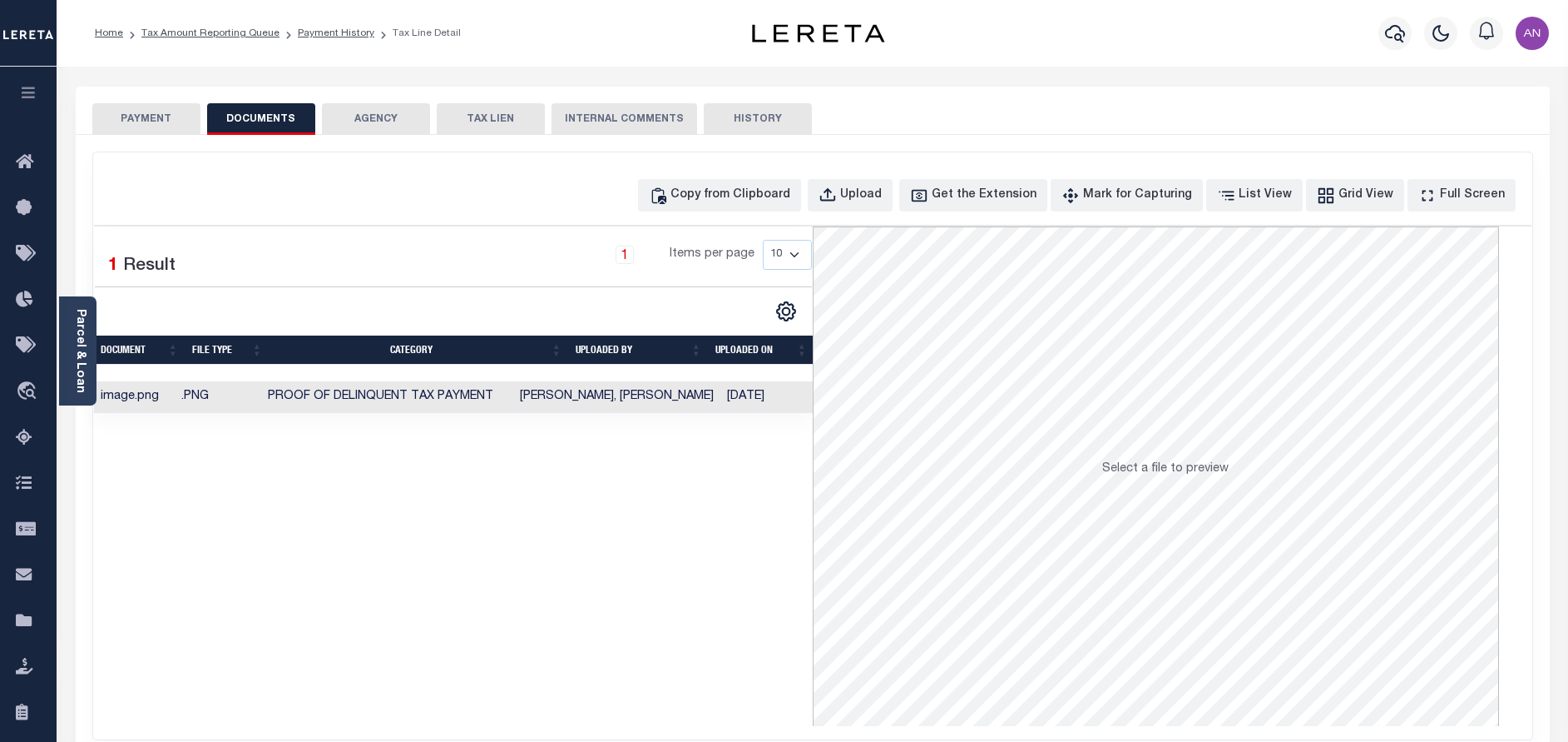
click at [146, 128] on button "PAYMENT" at bounding box center [146, 119] width 108 height 32
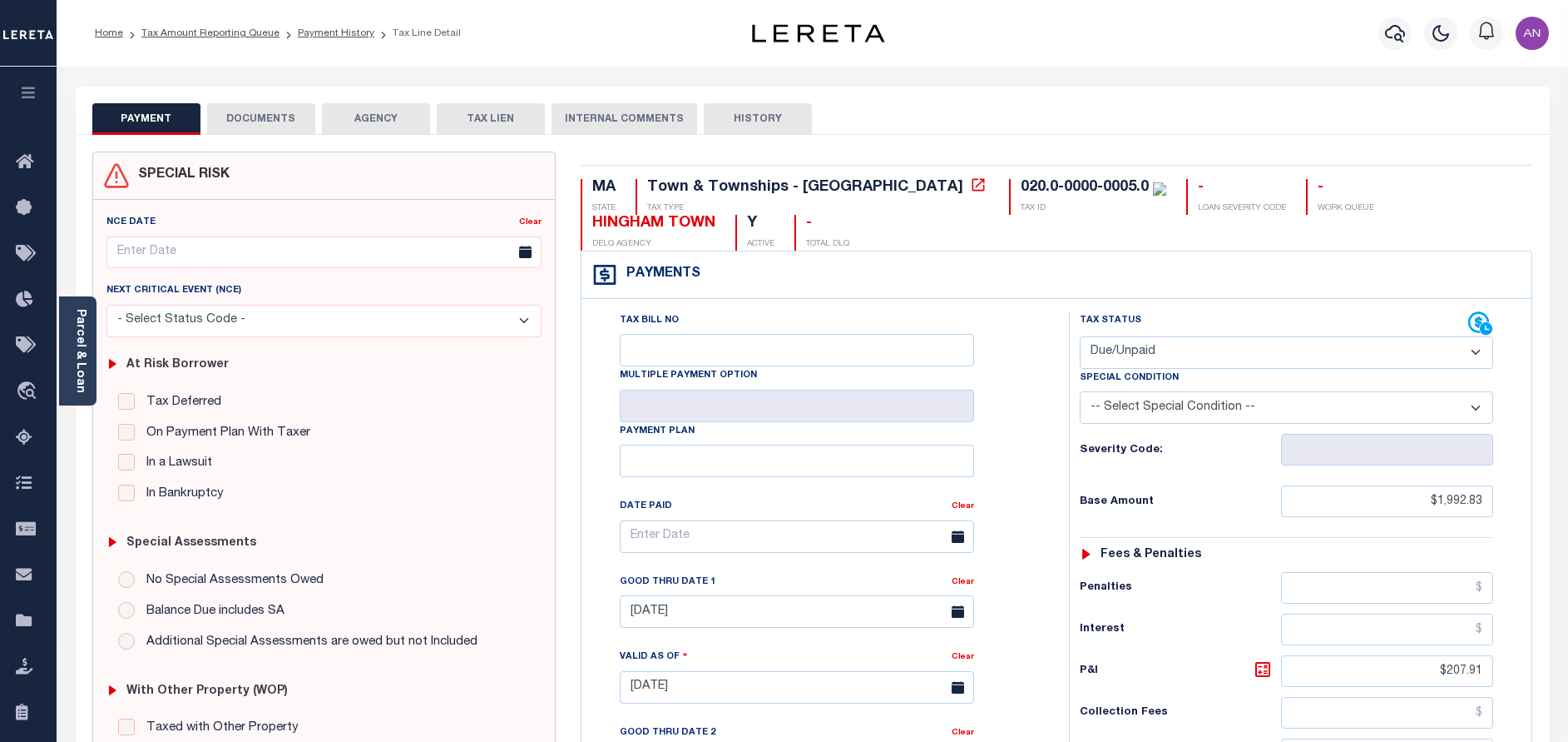
click at [1142, 353] on select "- Select Status Code - Open Due/Unpaid Paid Incomplete No Tax Due Internal Refu…" at bounding box center [1286, 352] width 414 height 32
select select "PYD"
click at [1079, 337] on select "- Select Status Code - Open Due/Unpaid Paid Incomplete No Tax Due Internal Refu…" at bounding box center [1286, 352] width 414 height 32
type input "[DATE]"
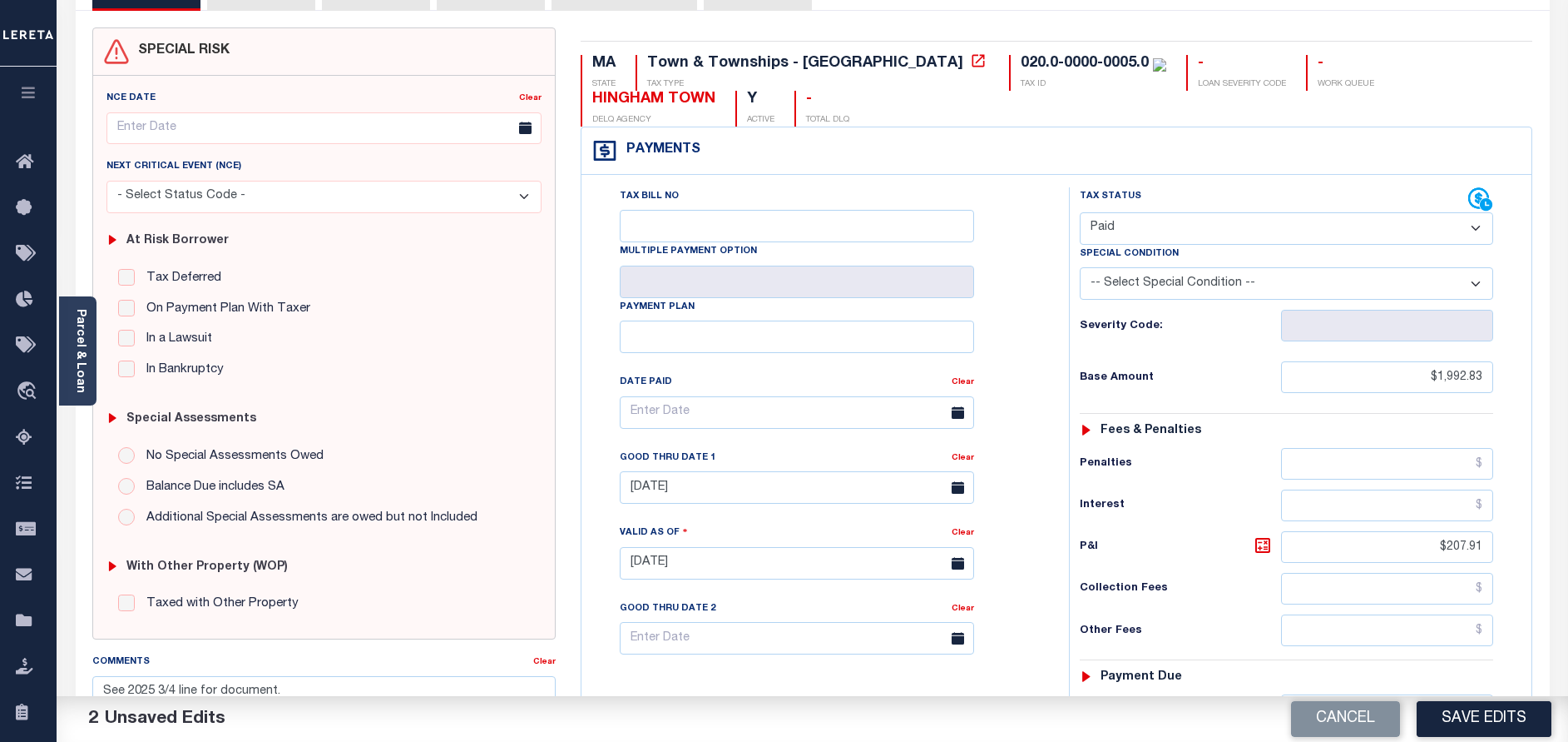
scroll to position [125, 0]
drag, startPoint x: 1448, startPoint y: 546, endPoint x: 1551, endPoint y: 546, distance: 103.0
click at [1551, 546] on div "PAYMENT 2 DOCUMENTS AGENCY DELINQUENT PAYEE" at bounding box center [812, 547] width 1499 height 1170
type input "$.00"
click at [1206, 504] on h6 "Interest" at bounding box center [1179, 504] width 201 height 13
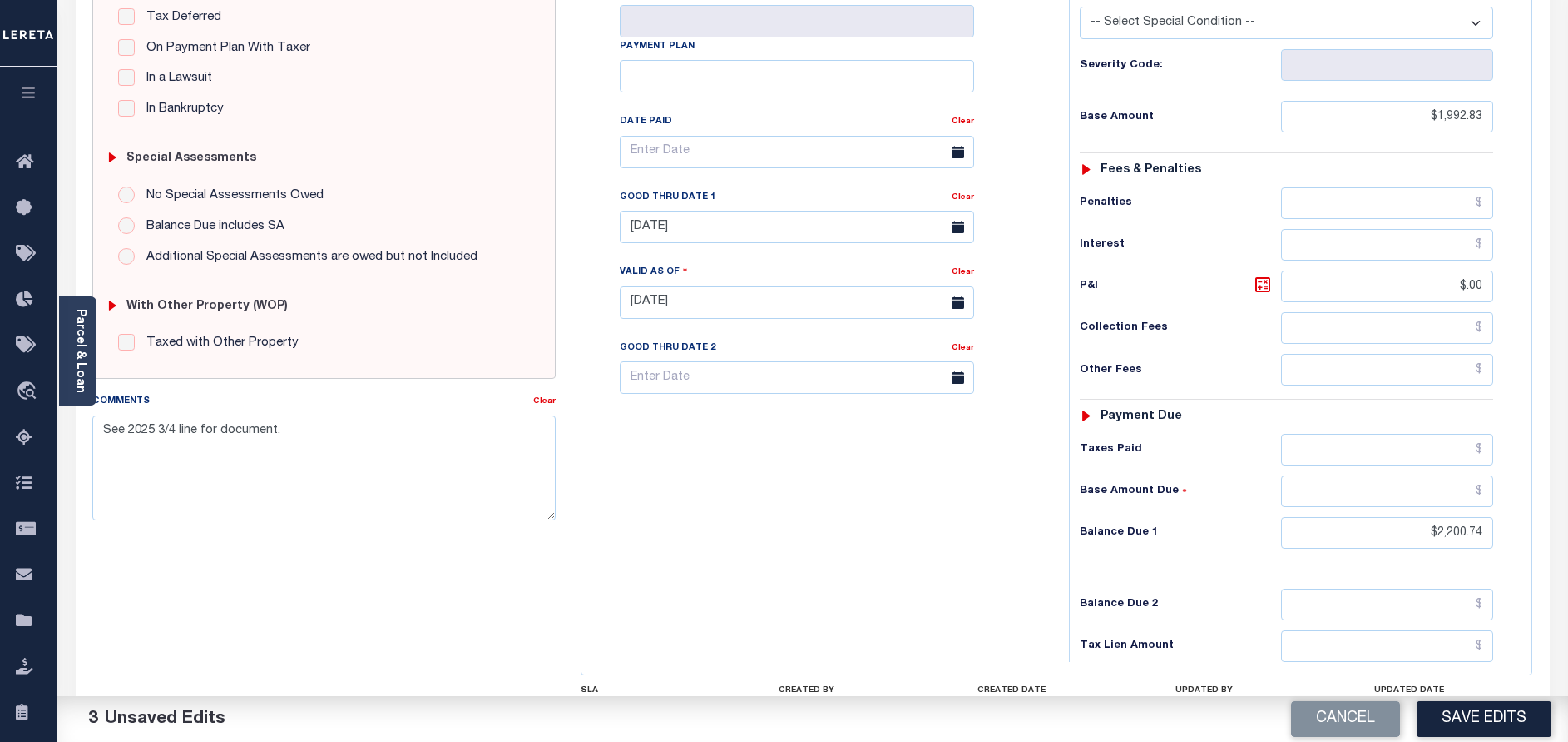
scroll to position [499, 0]
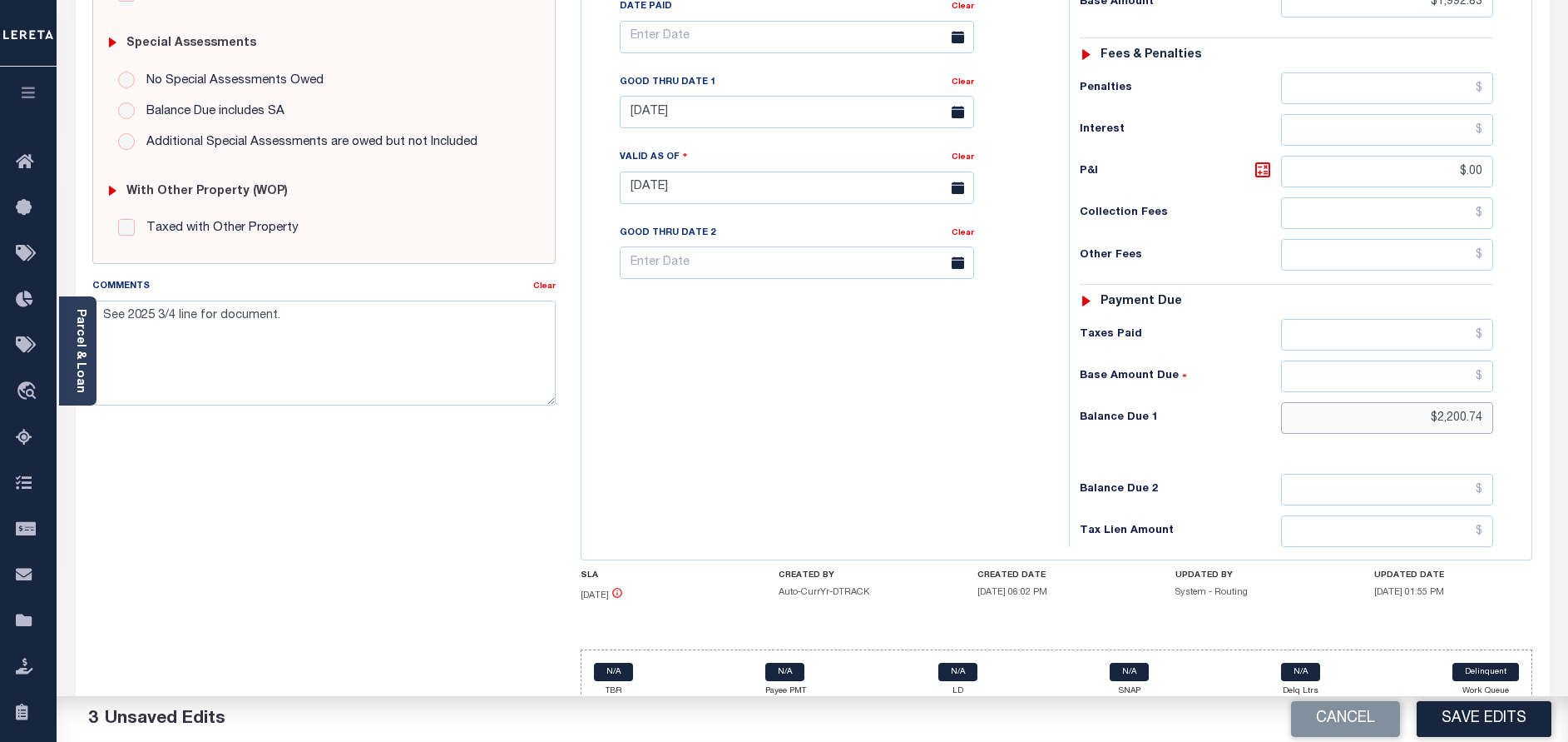
drag, startPoint x: 1436, startPoint y: 419, endPoint x: 1535, endPoint y: 415, distance: 99.1
click at [1535, 415] on div "MA STATE Town & Townships - MA TAX TYPE 020.0-0000-0005.0 TAX ID - LOAN SEVERIT…" at bounding box center [1056, 188] width 977 height 1072
type input "$0.00"
click at [826, 395] on div "Tax Bill No Multiple Payment Option Payment Plan Clear" at bounding box center [820, 179] width 471 height 735
click at [694, 114] on input "04/30/2025" at bounding box center [796, 112] width 355 height 32
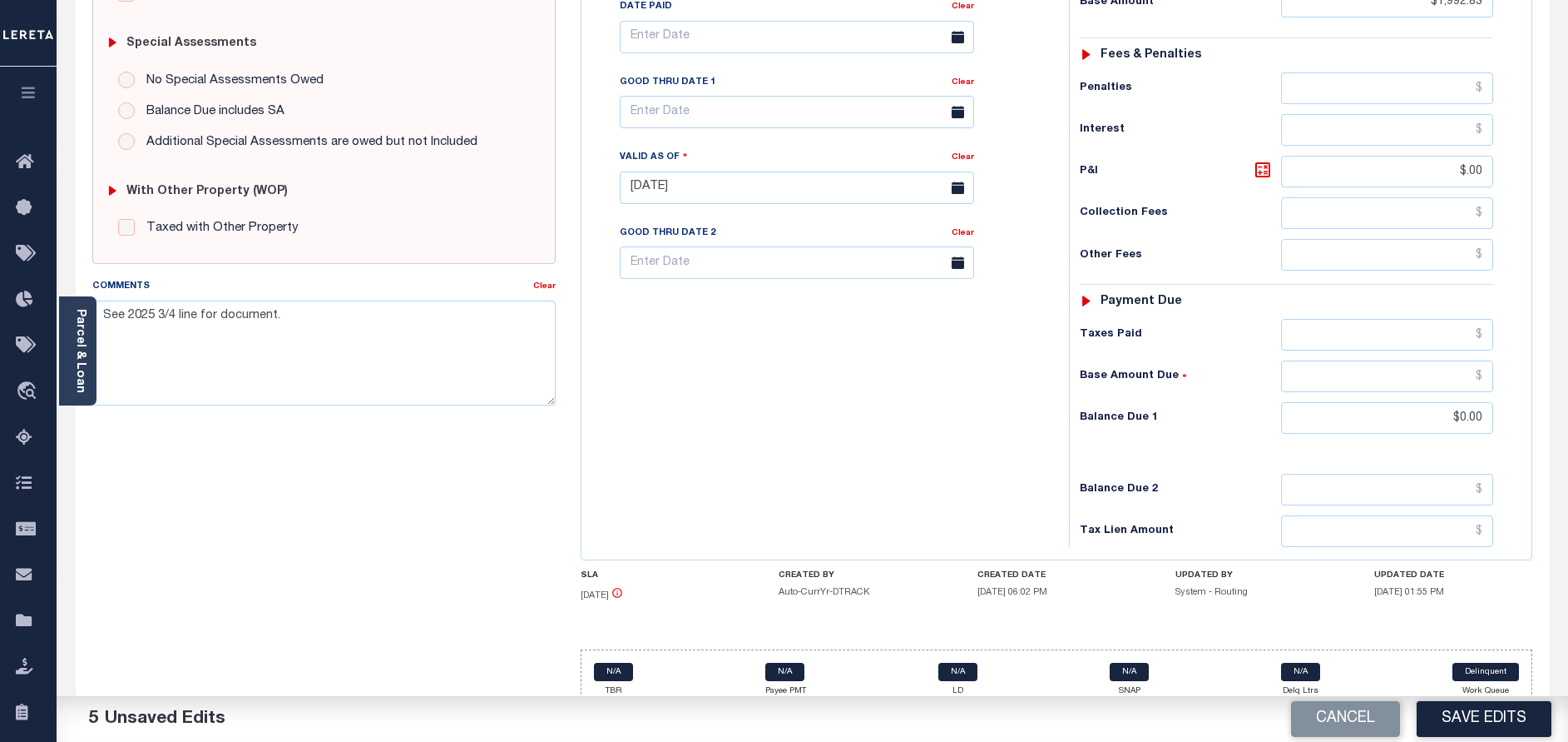
click at [873, 483] on div "Tax Bill No Multiple Payment Option Payment Plan Clear" at bounding box center [820, 179] width 471 height 735
click at [1475, 736] on button "Save Edits" at bounding box center [1483, 719] width 135 height 36
checkbox input "false"
type input "$1,992.83"
type input "$0"
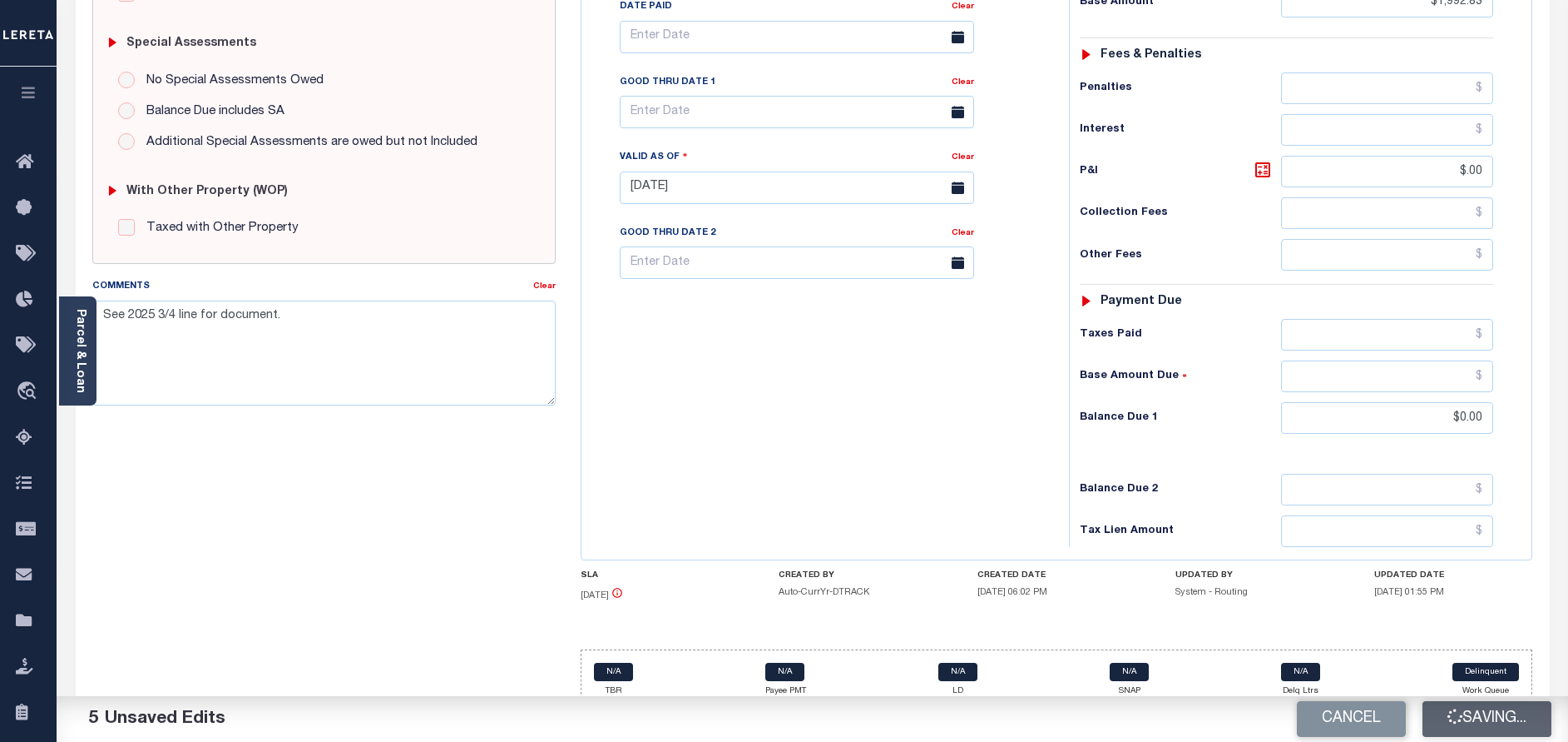
type input "$0"
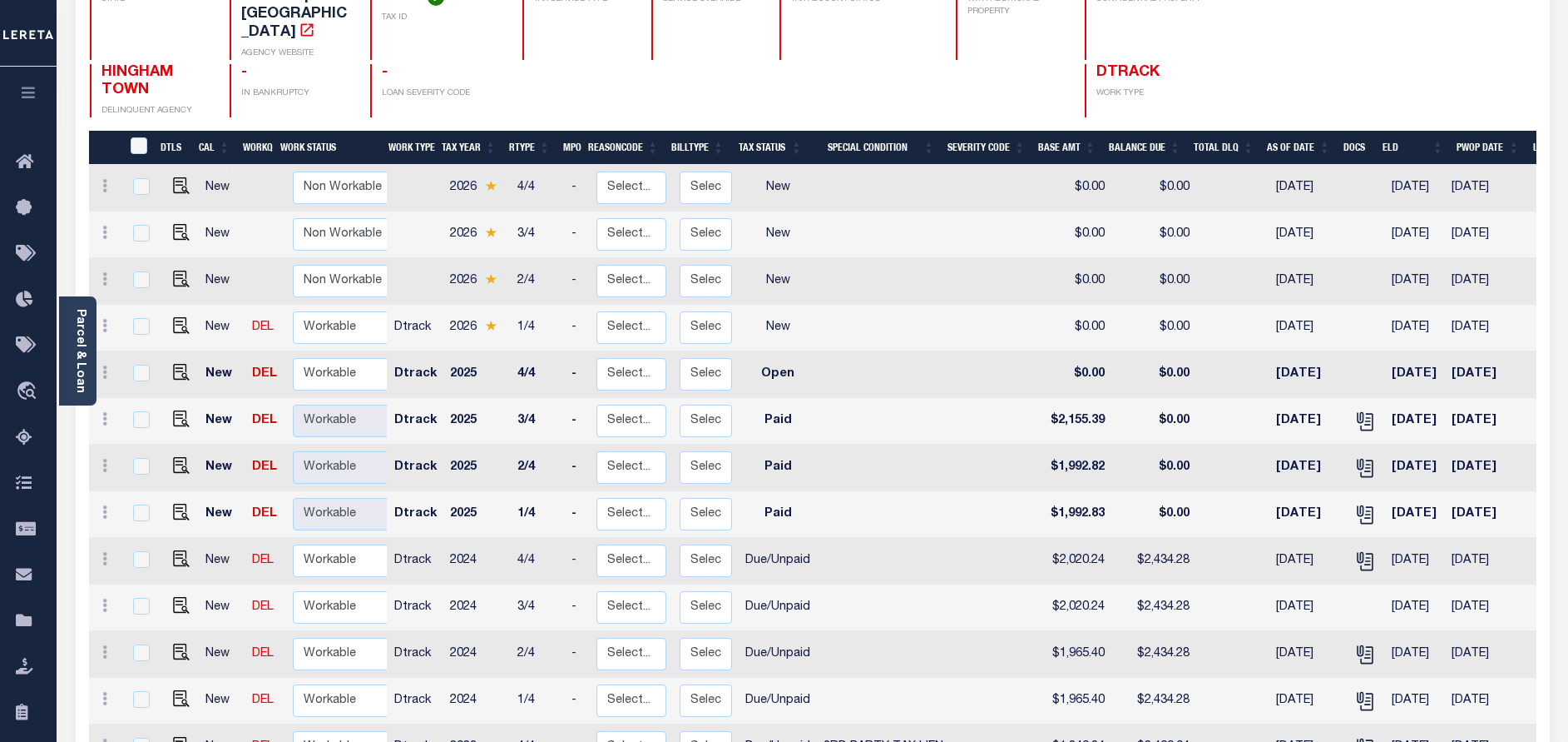
scroll to position [250, 0]
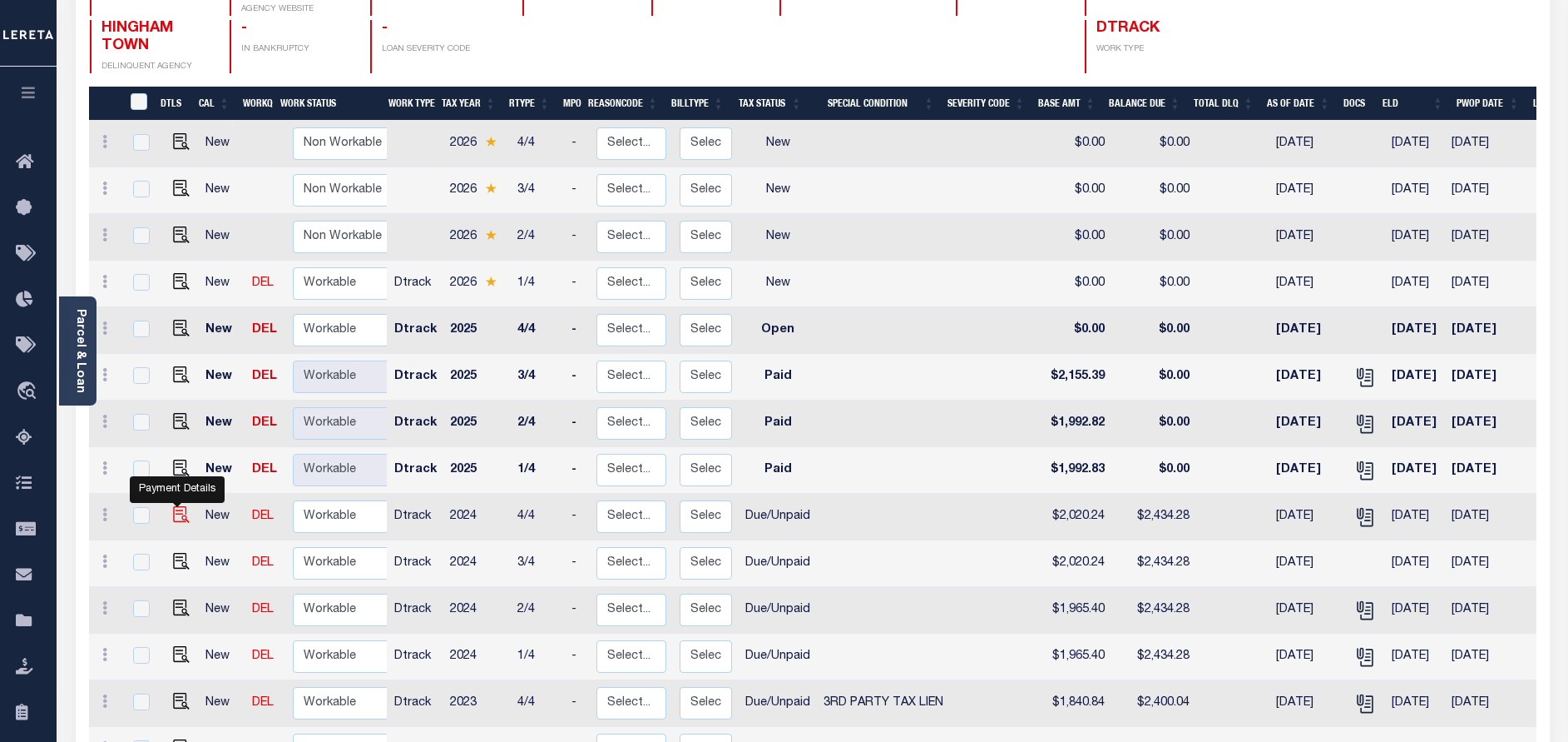
click at [179, 506] on img "" at bounding box center [181, 514] width 17 height 17
checkbox input "true"
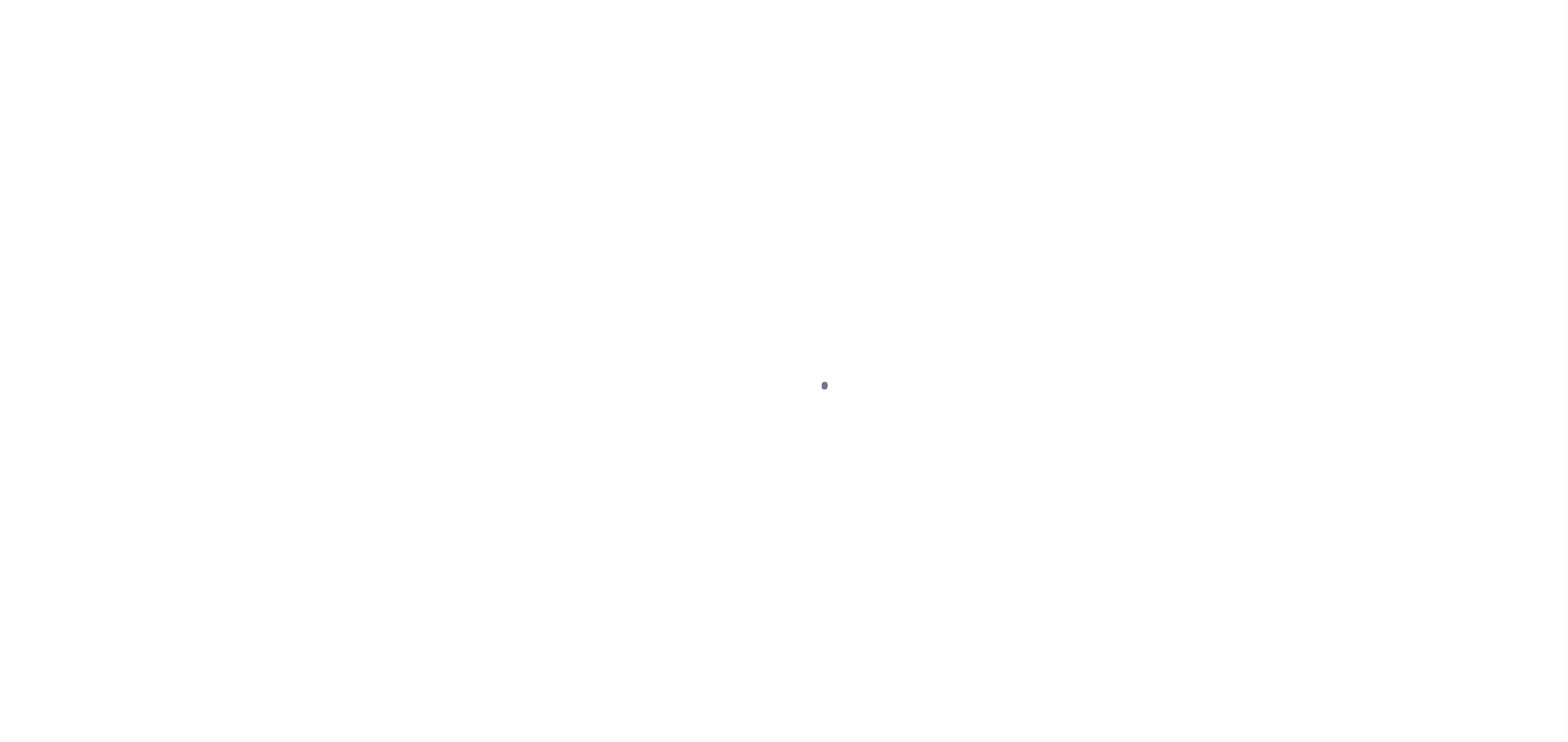
select select "DUE"
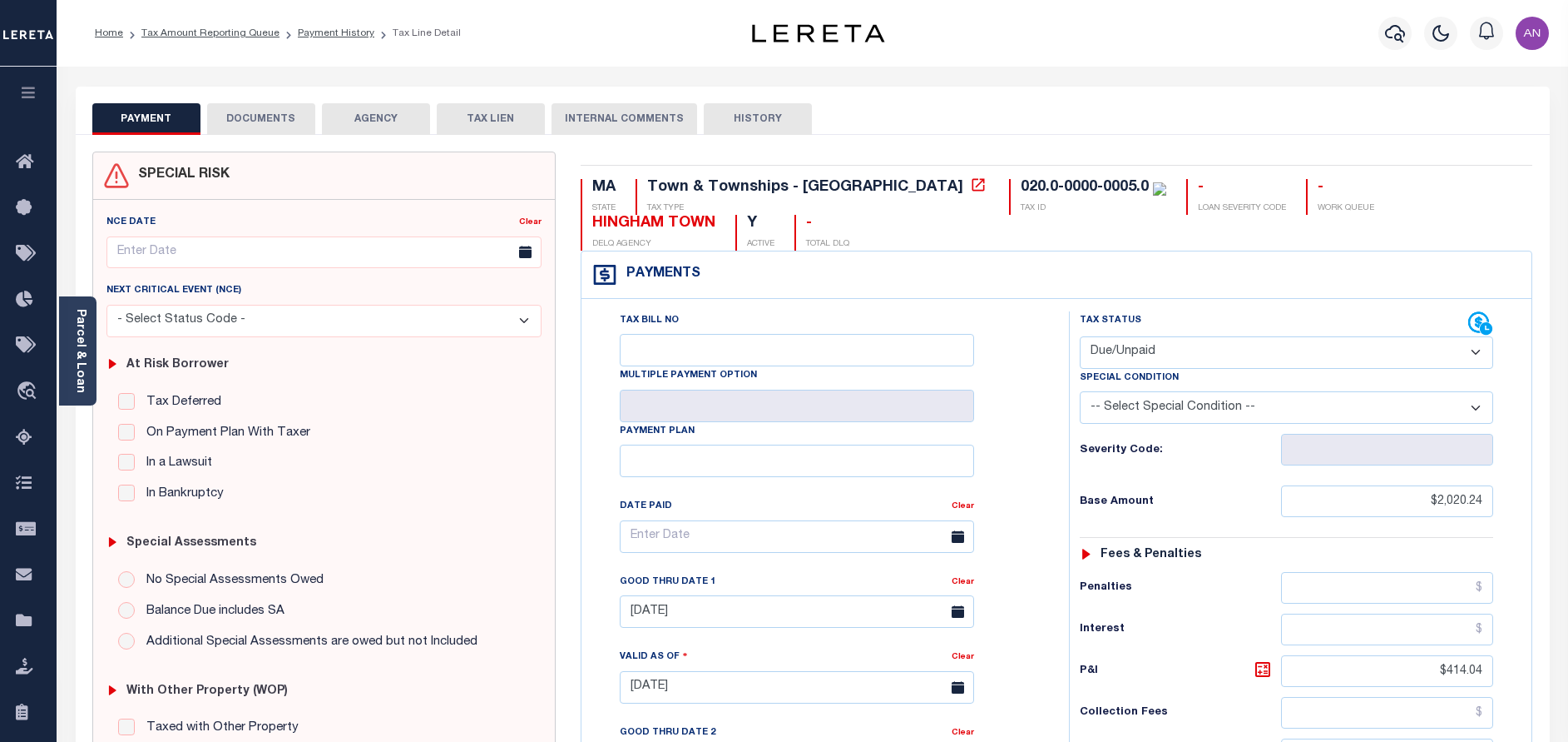
click at [244, 121] on button "DOCUMENTS" at bounding box center [261, 119] width 108 height 32
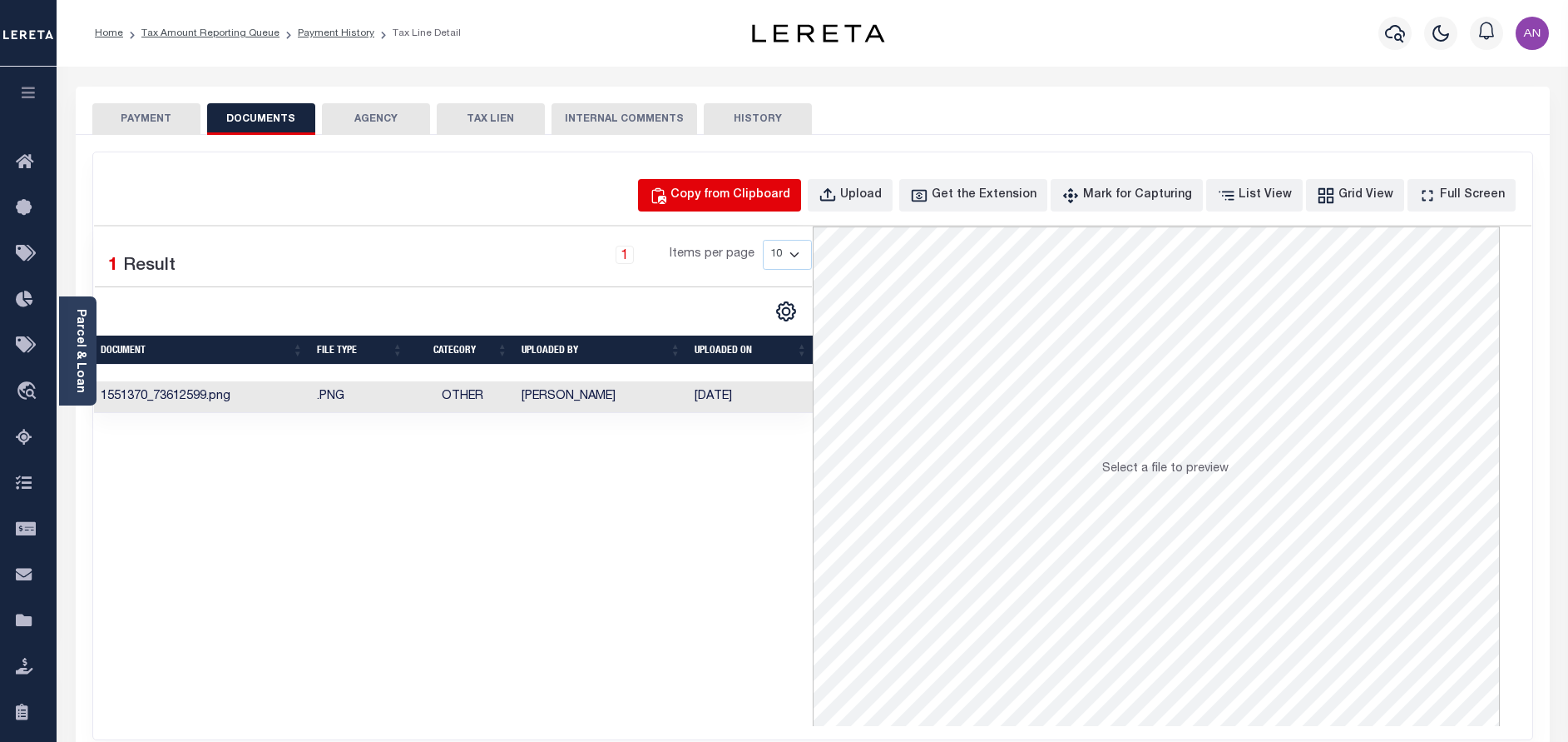
click at [772, 185] on button "Copy from Clipboard" at bounding box center [719, 195] width 163 height 32
select select "POP"
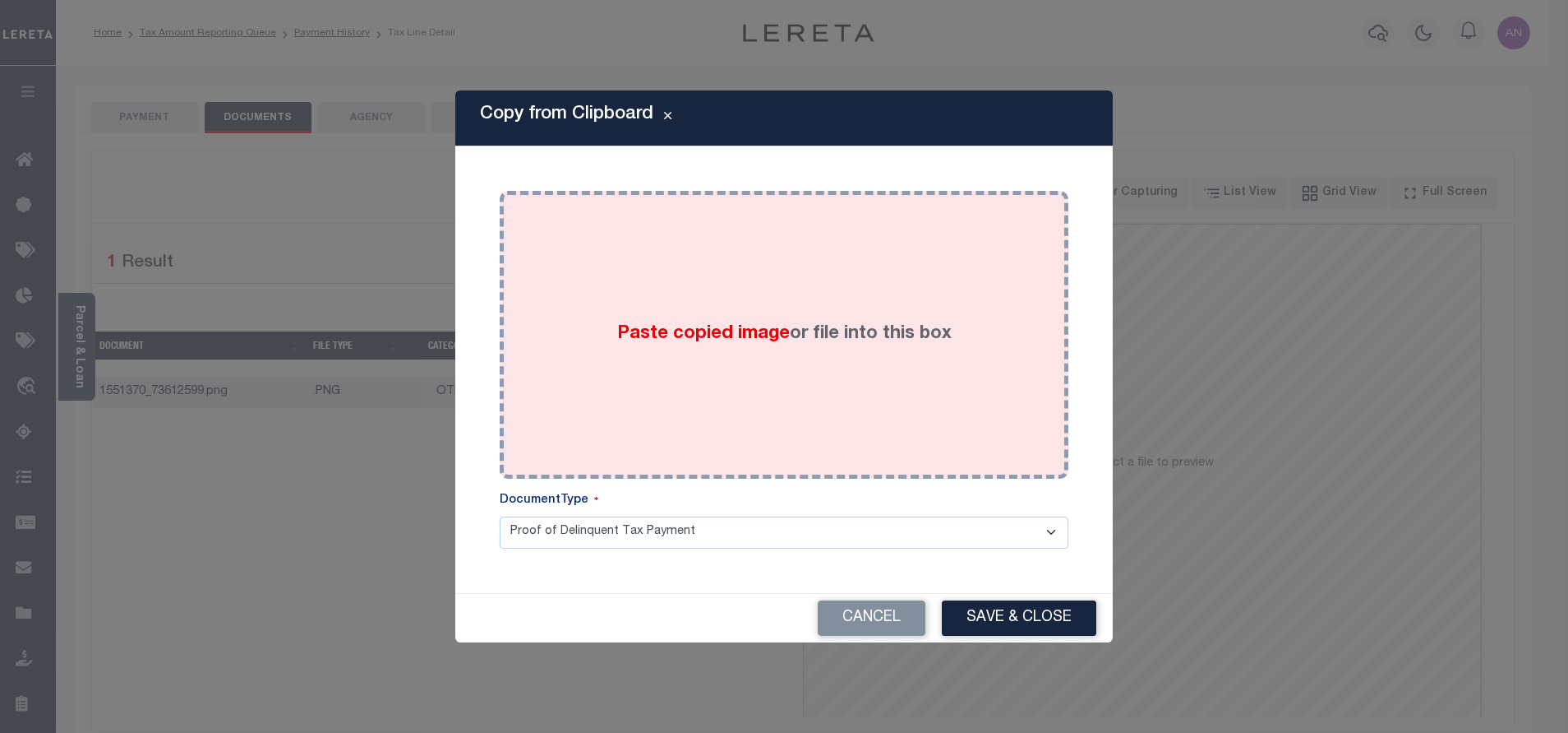
click at [819, 288] on div "Paste copied image or file into this box" at bounding box center [784, 335] width 544 height 263
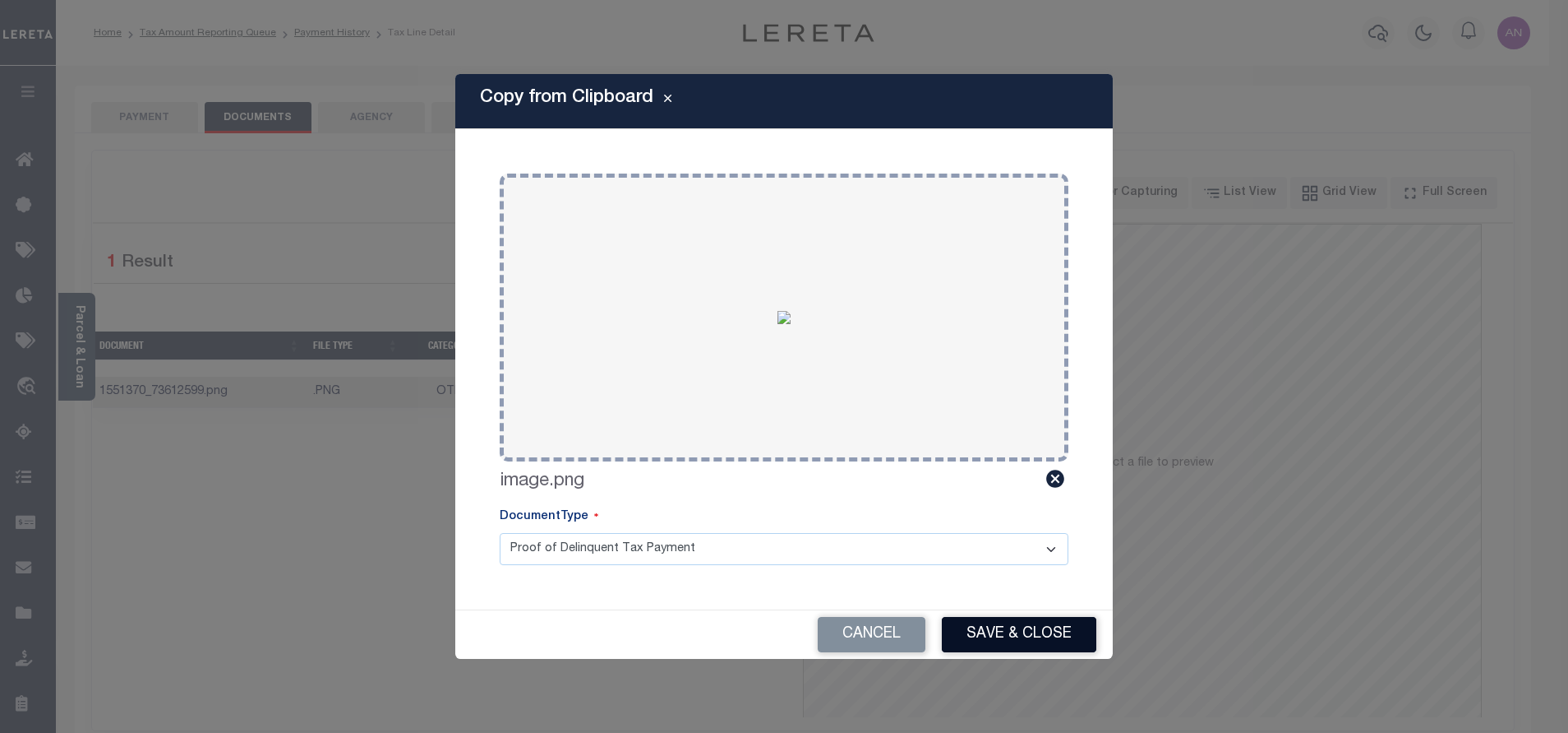
click at [975, 636] on button "Save & Close" at bounding box center [1019, 634] width 154 height 36
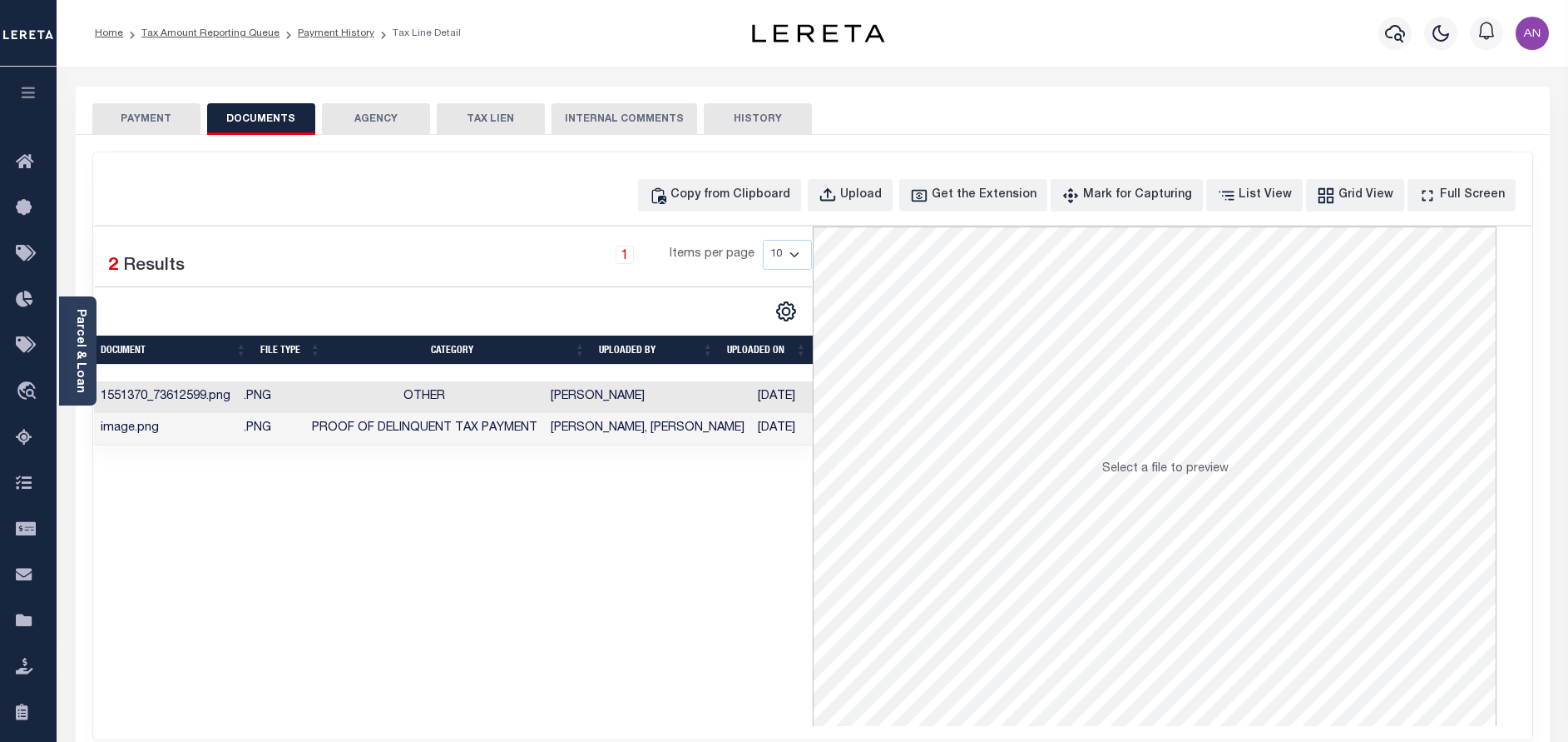
click at [161, 126] on button "PAYMENT" at bounding box center [146, 119] width 108 height 32
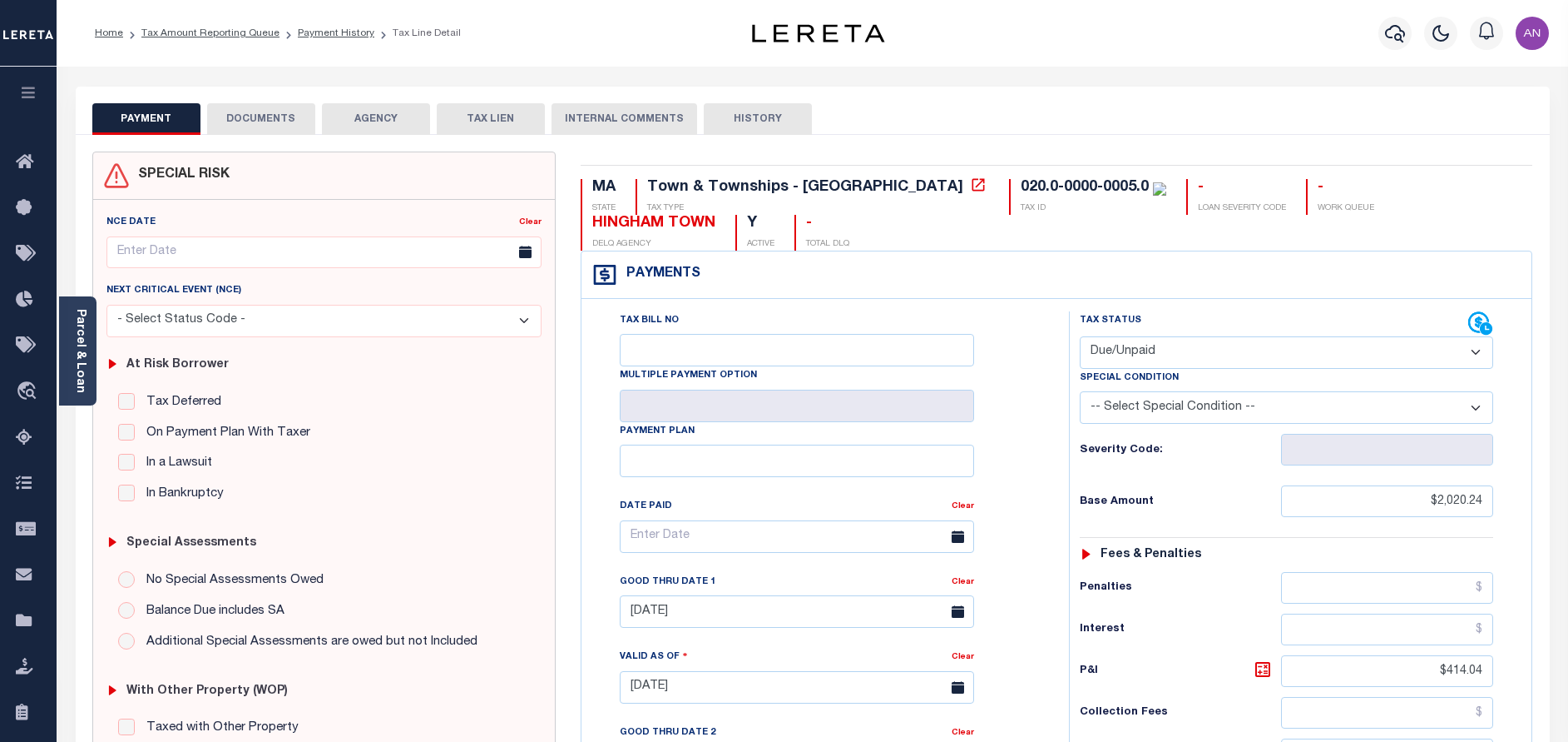
click at [1228, 353] on select "- Select Status Code - Open Due/Unpaid Paid Incomplete No Tax Due Internal Refu…" at bounding box center [1286, 352] width 414 height 32
select select "PYD"
click at [1079, 337] on select "- Select Status Code - Open Due/Unpaid Paid Incomplete No Tax Due Internal Refu…" at bounding box center [1286, 352] width 414 height 32
type input "[DATE]"
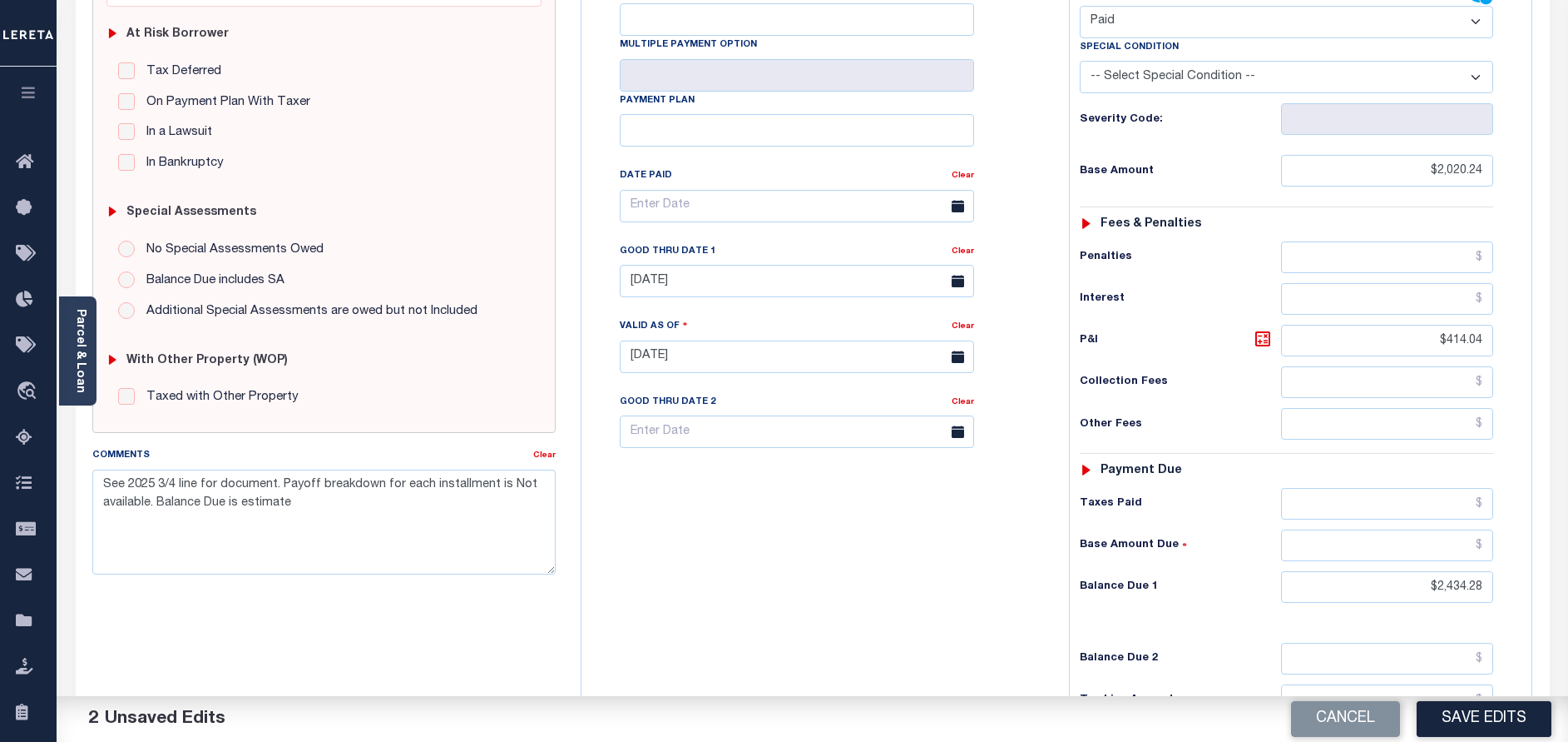
scroll to position [375, 0]
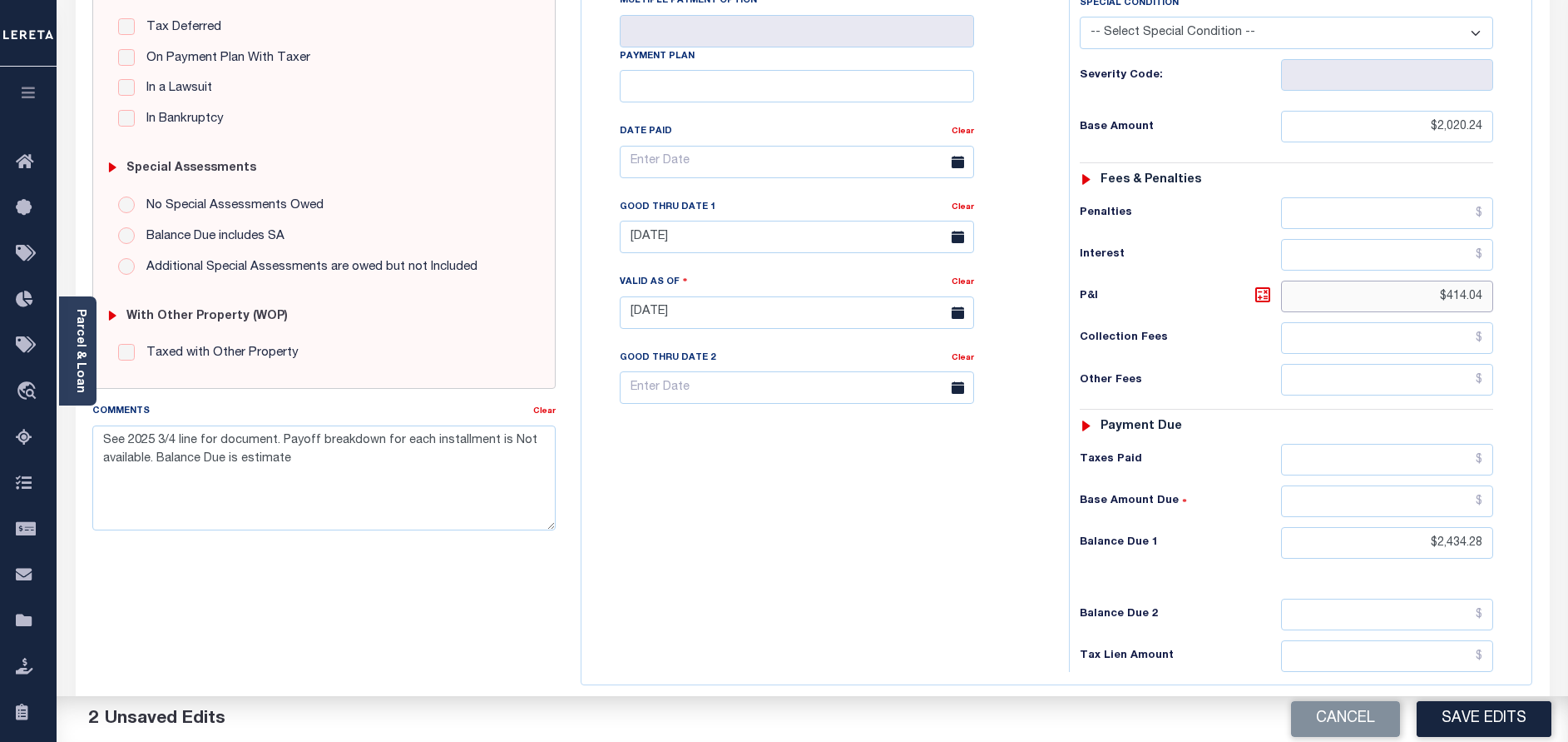
drag, startPoint x: 1449, startPoint y: 303, endPoint x: 1543, endPoint y: 294, distance: 94.4
click at [1543, 294] on div "MA STATE Town & Townships - MA TAX TYPE 020.0-0000-0005.0 TAX ID - LOAN SEVERIT…" at bounding box center [1056, 313] width 977 height 1072
type input "$.00"
click at [1247, 460] on h6 "Taxes Paid" at bounding box center [1179, 459] width 201 height 13
drag, startPoint x: 1434, startPoint y: 539, endPoint x: 1591, endPoint y: 546, distance: 157.2
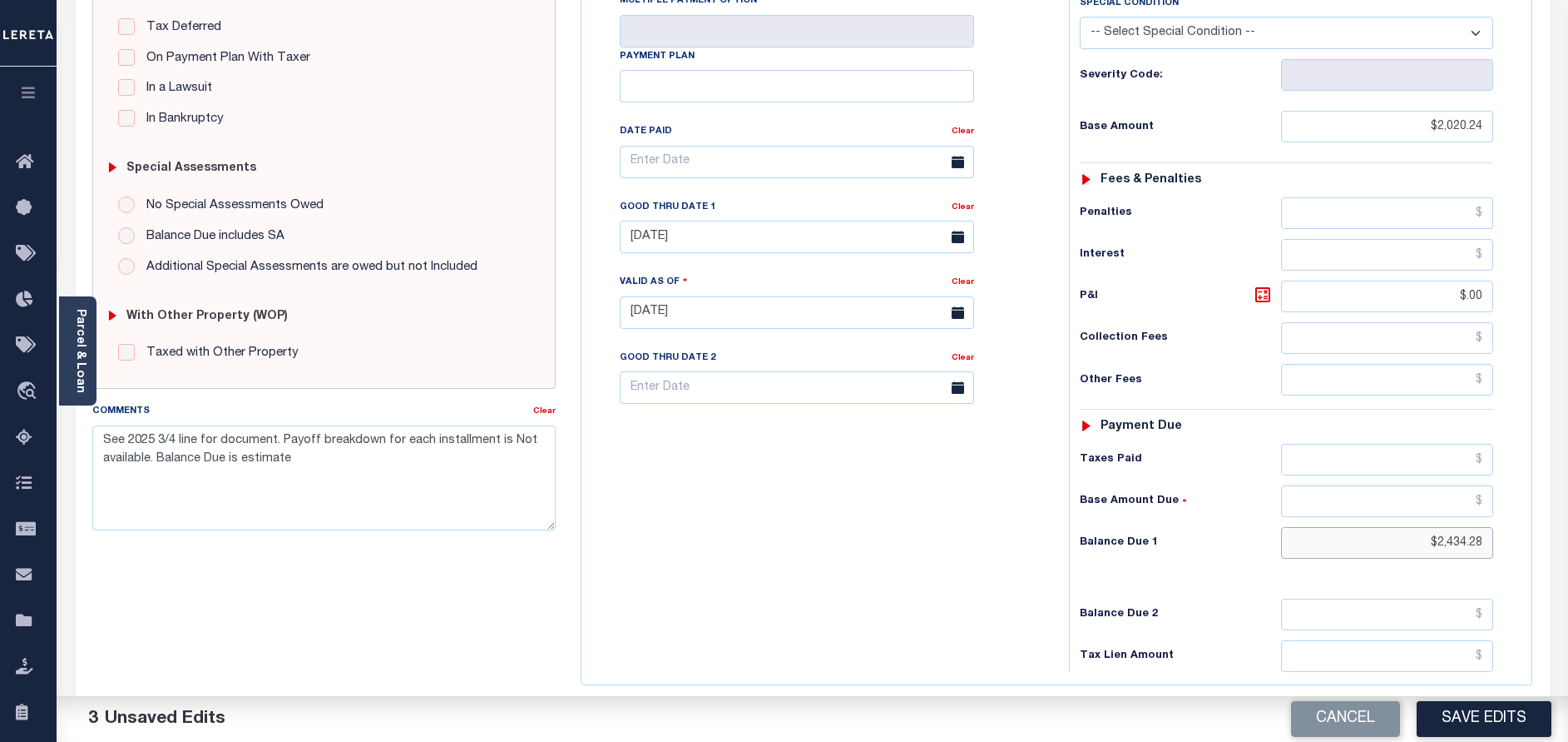
click at [1567, 546] on html "Home Tax Amount Reporting Queue Payment History Tax Line Detail Profile" at bounding box center [784, 253] width 1568 height 1257
click at [1463, 547] on input "$2,434.28" at bounding box center [1387, 543] width 212 height 32
drag, startPoint x: 1438, startPoint y: 544, endPoint x: 1550, endPoint y: 539, distance: 112.1
click at [1550, 539] on div "PAYMENT 3 DOCUMENTS AGENCY DELINQUENT PAYEE" at bounding box center [812, 297] width 1499 height 1170
type input "$0.00"
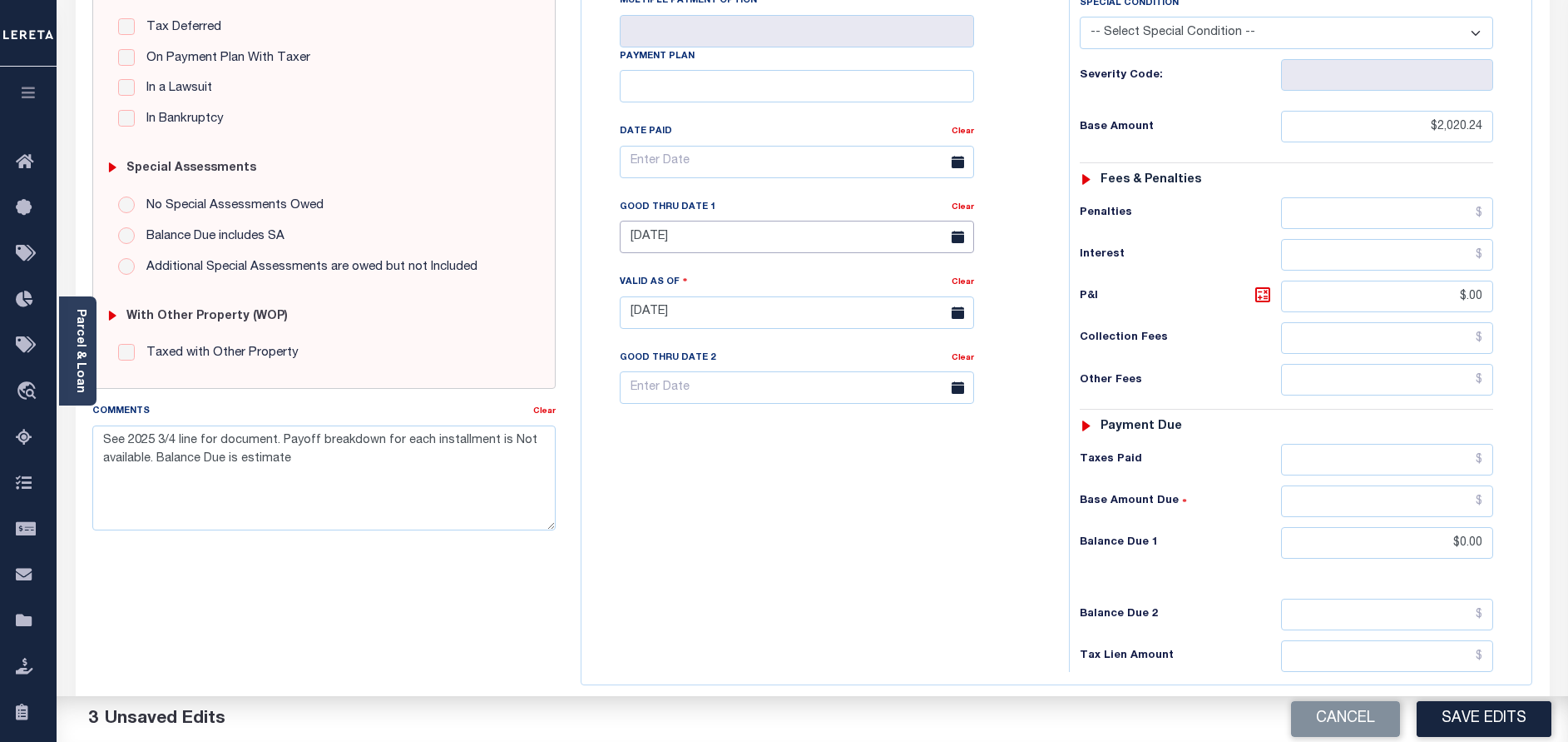
click at [673, 246] on input "[DATE]" at bounding box center [796, 237] width 355 height 32
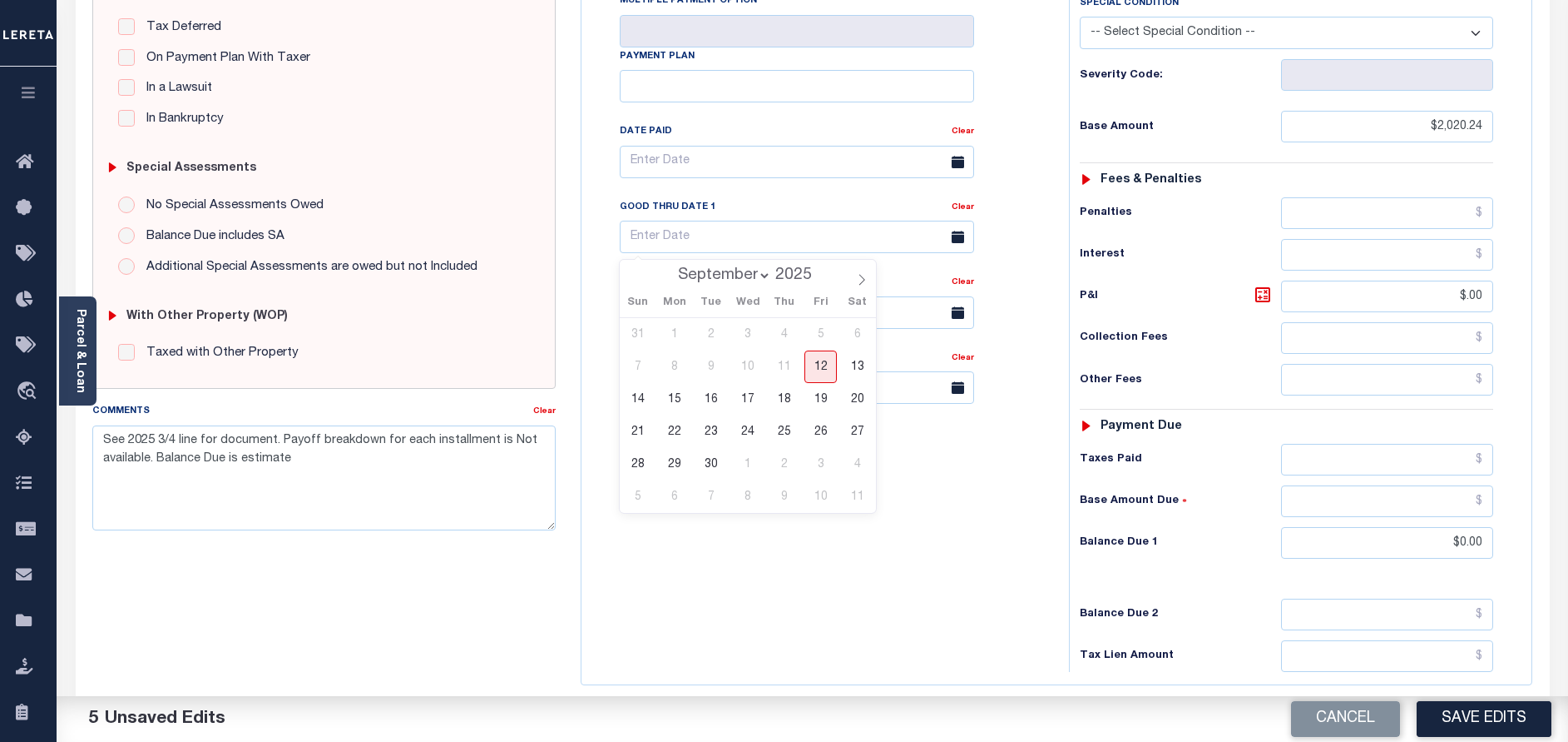
click at [777, 615] on div "Tax Bill No Multiple Payment Option Payment Plan Clear" at bounding box center [820, 304] width 471 height 735
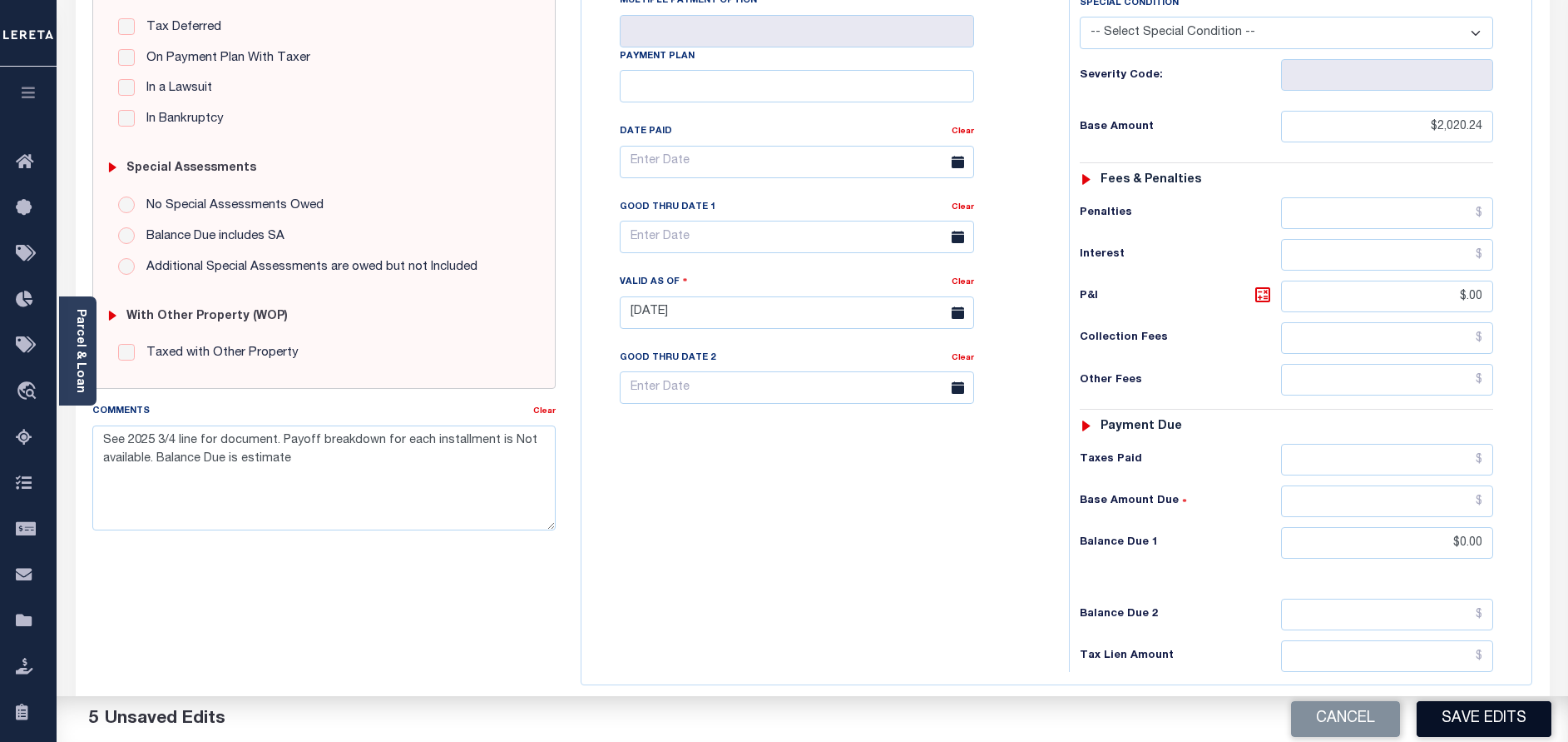
click at [1526, 730] on button "Save Edits" at bounding box center [1483, 719] width 135 height 36
checkbox input "false"
type input "$2,020.24"
type input "$0"
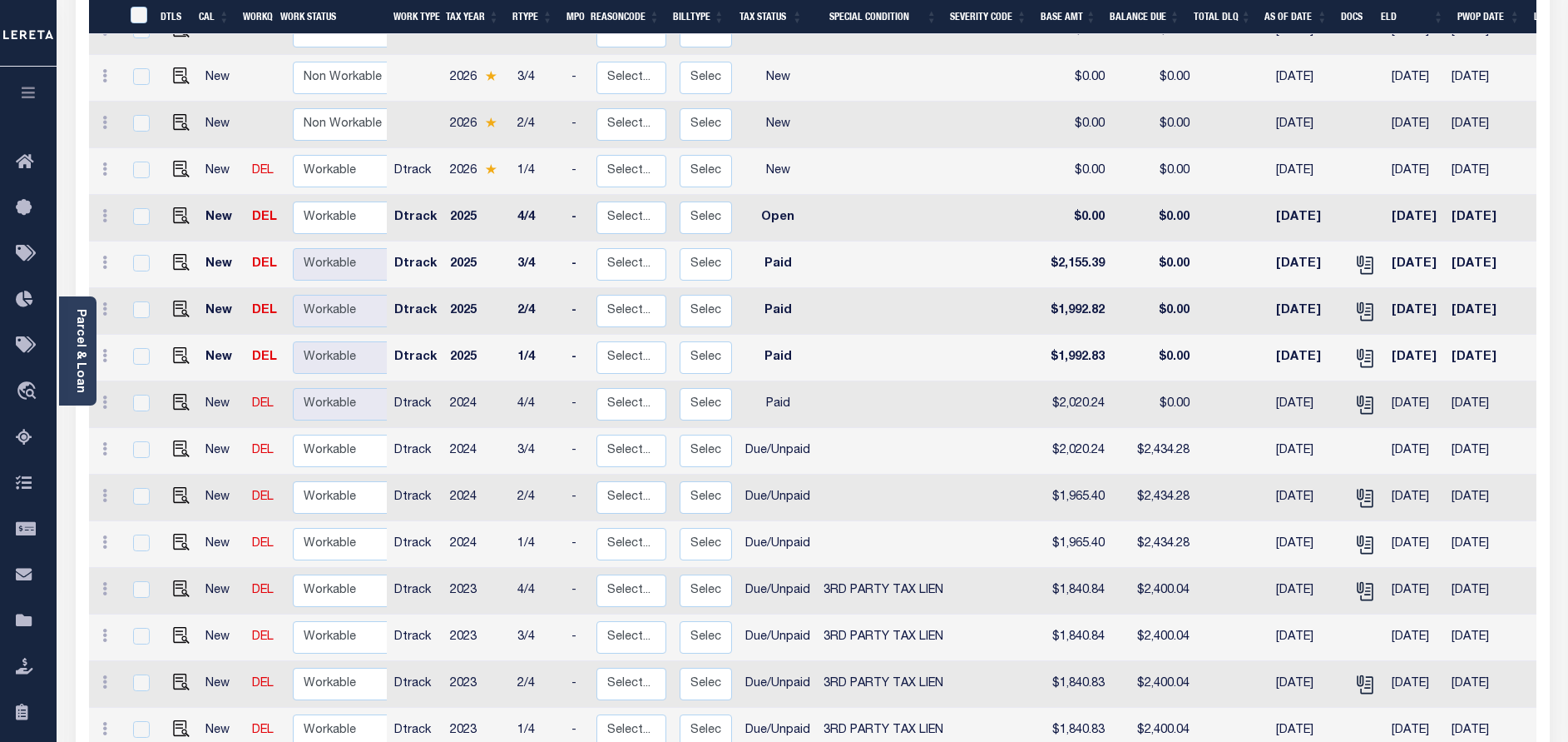
scroll to position [375, 0]
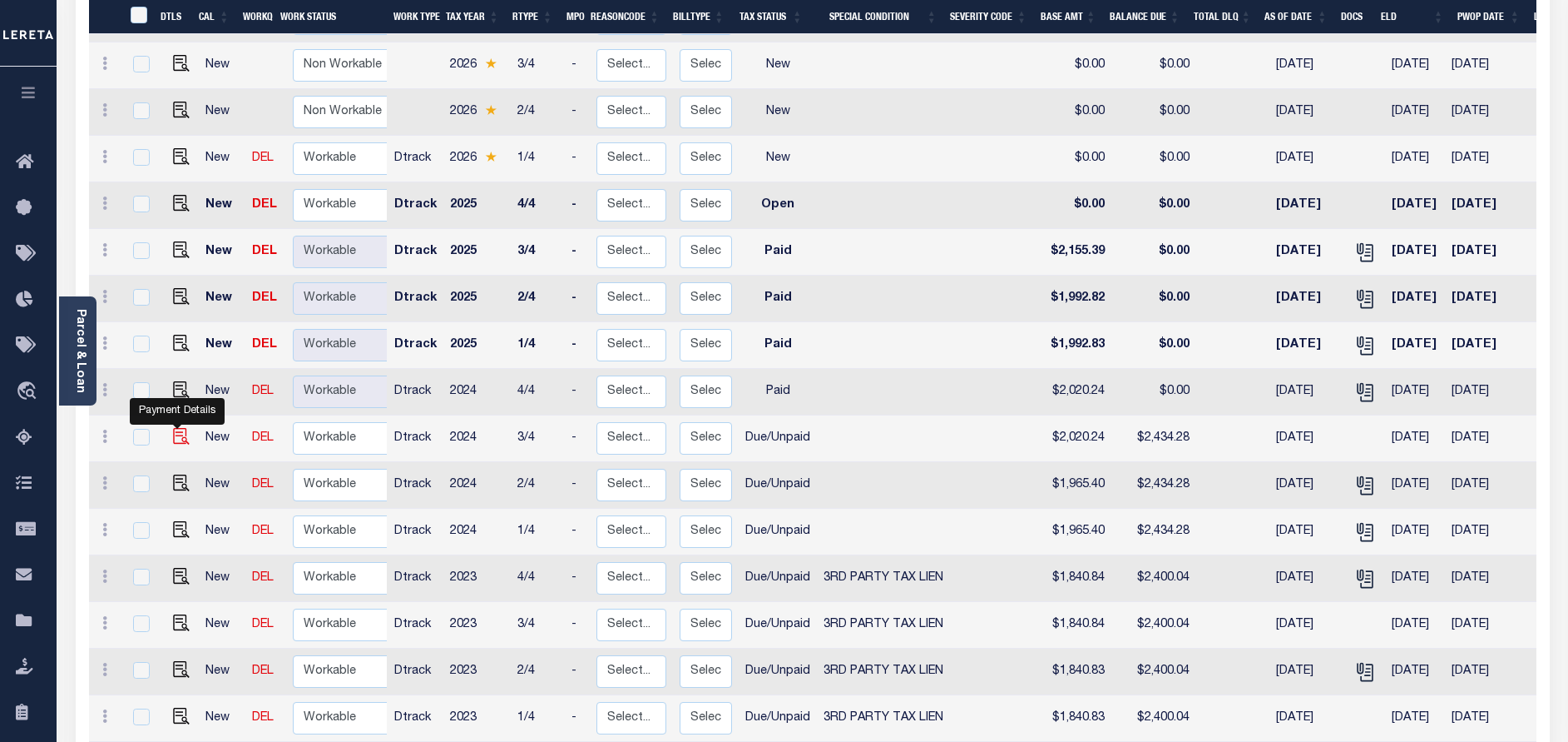
click at [180, 428] on img "" at bounding box center [181, 436] width 17 height 17
checkbox input "true"
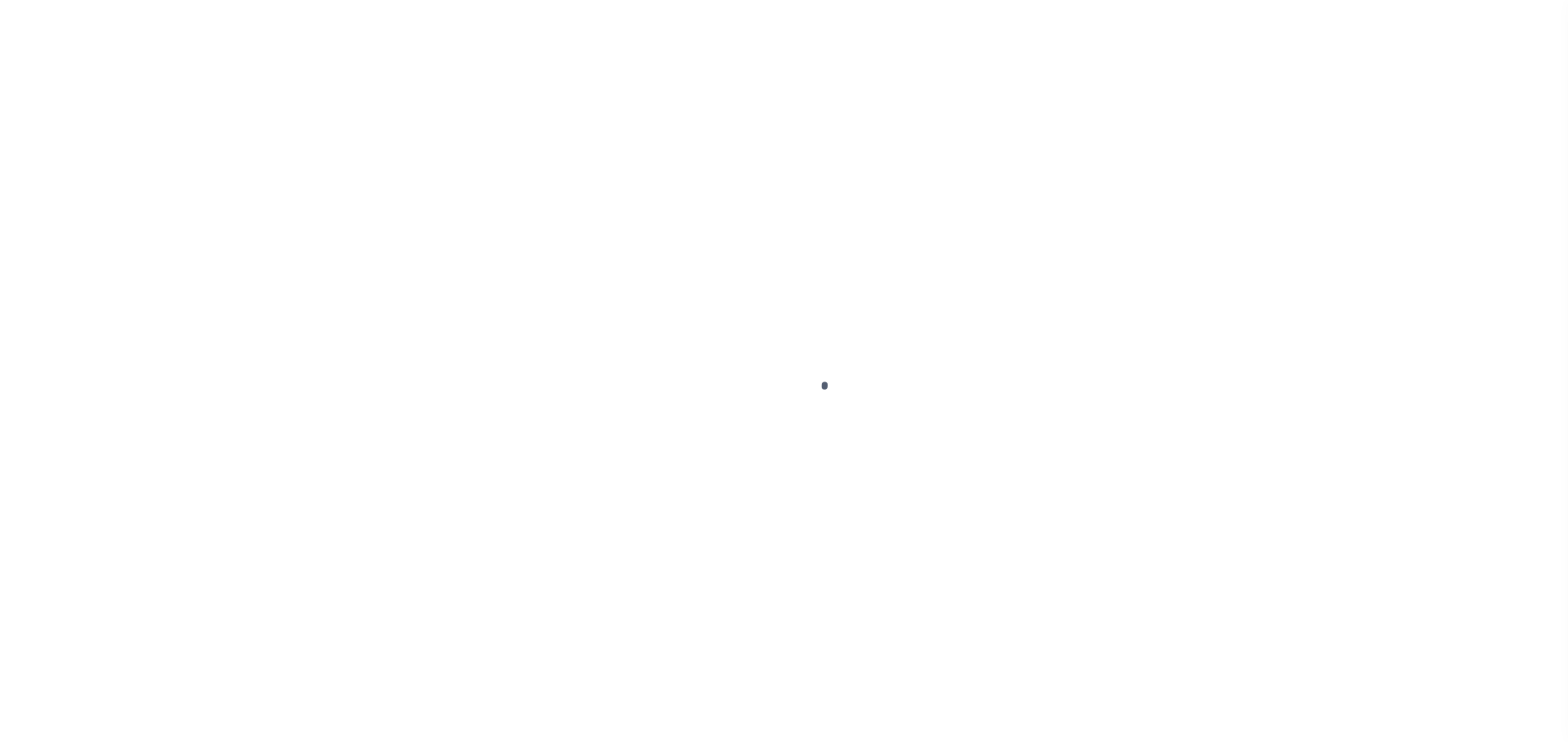
select select "DUE"
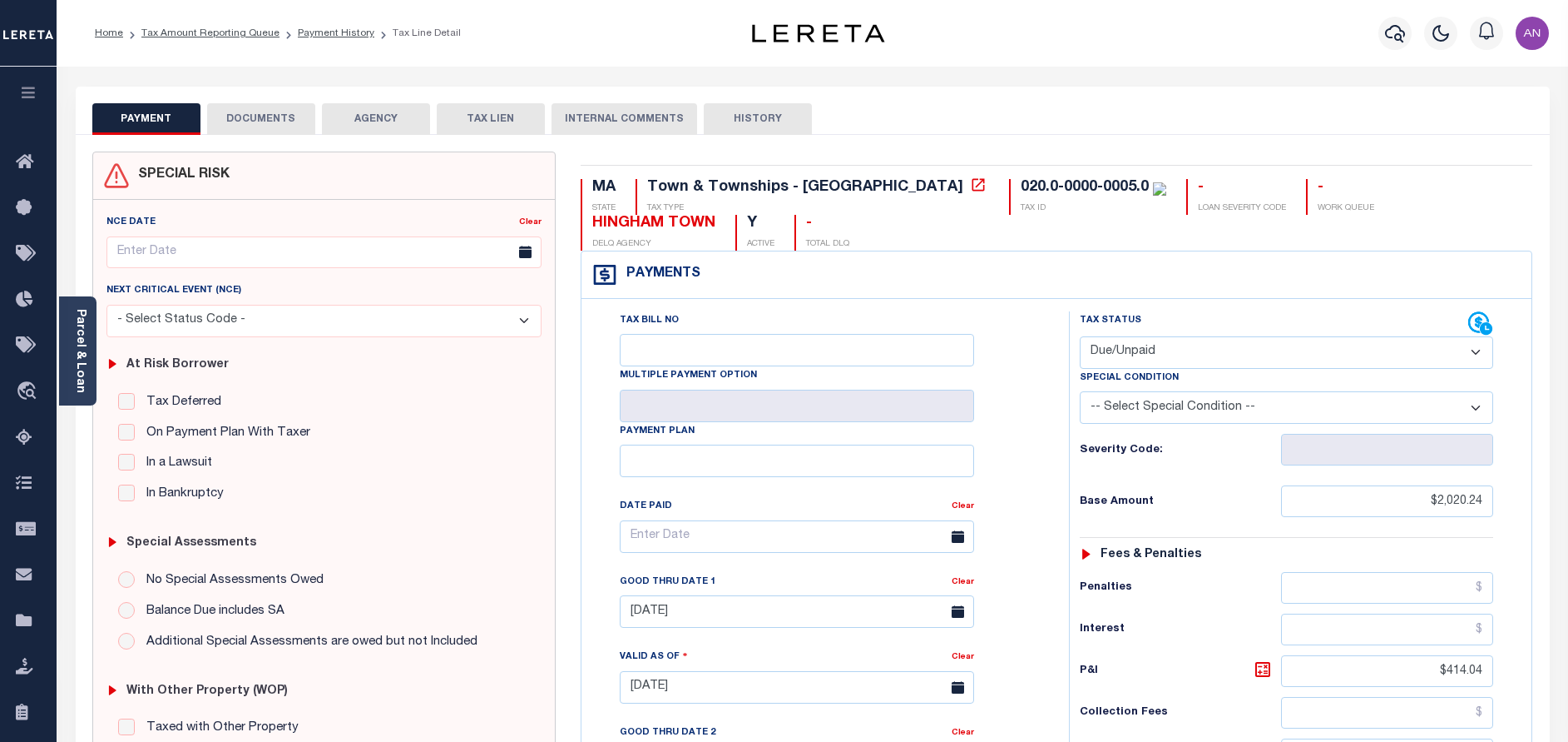
click at [260, 125] on button "DOCUMENTS" at bounding box center [261, 119] width 108 height 32
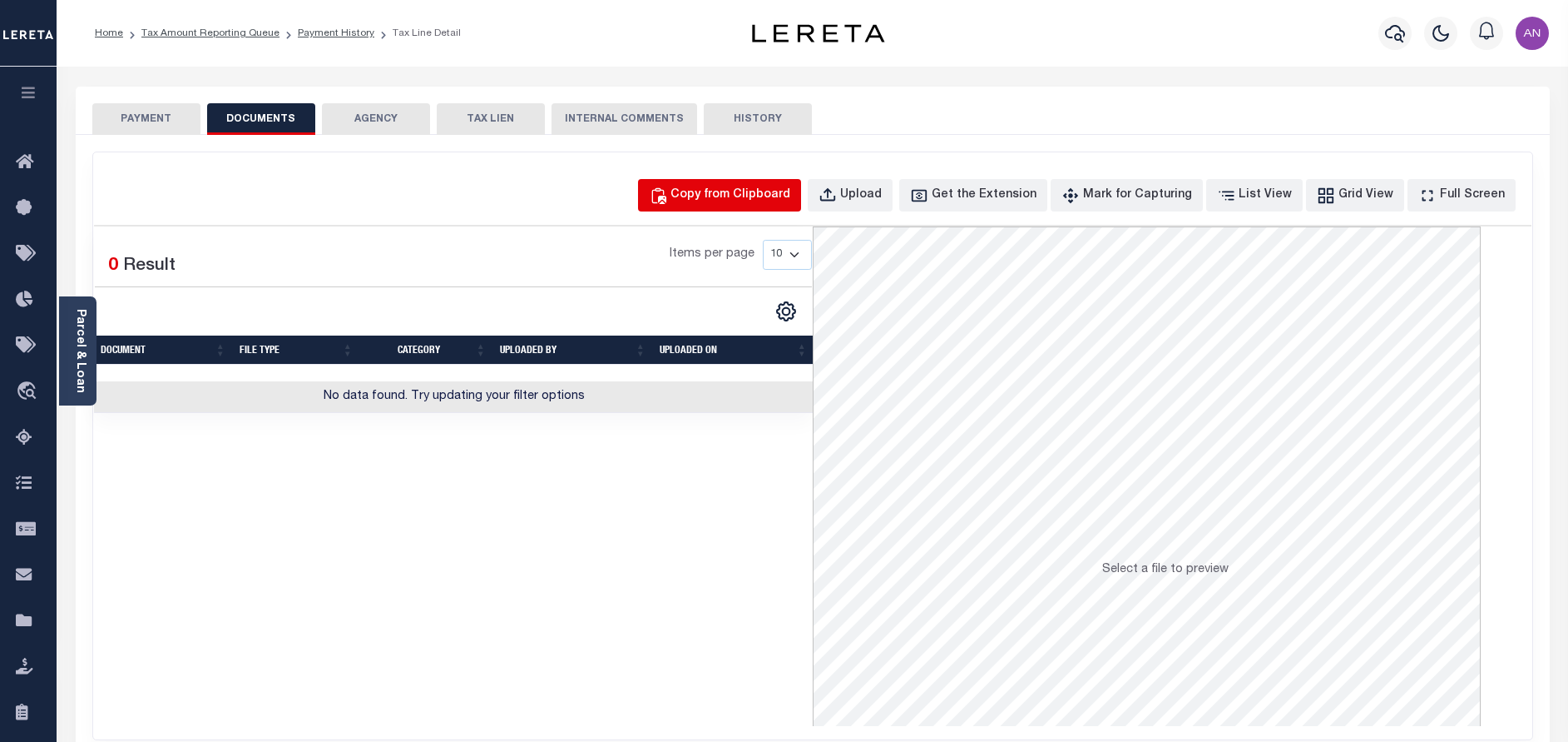
click at [712, 191] on div "Copy from Clipboard" at bounding box center [731, 195] width 120 height 18
select select "POP"
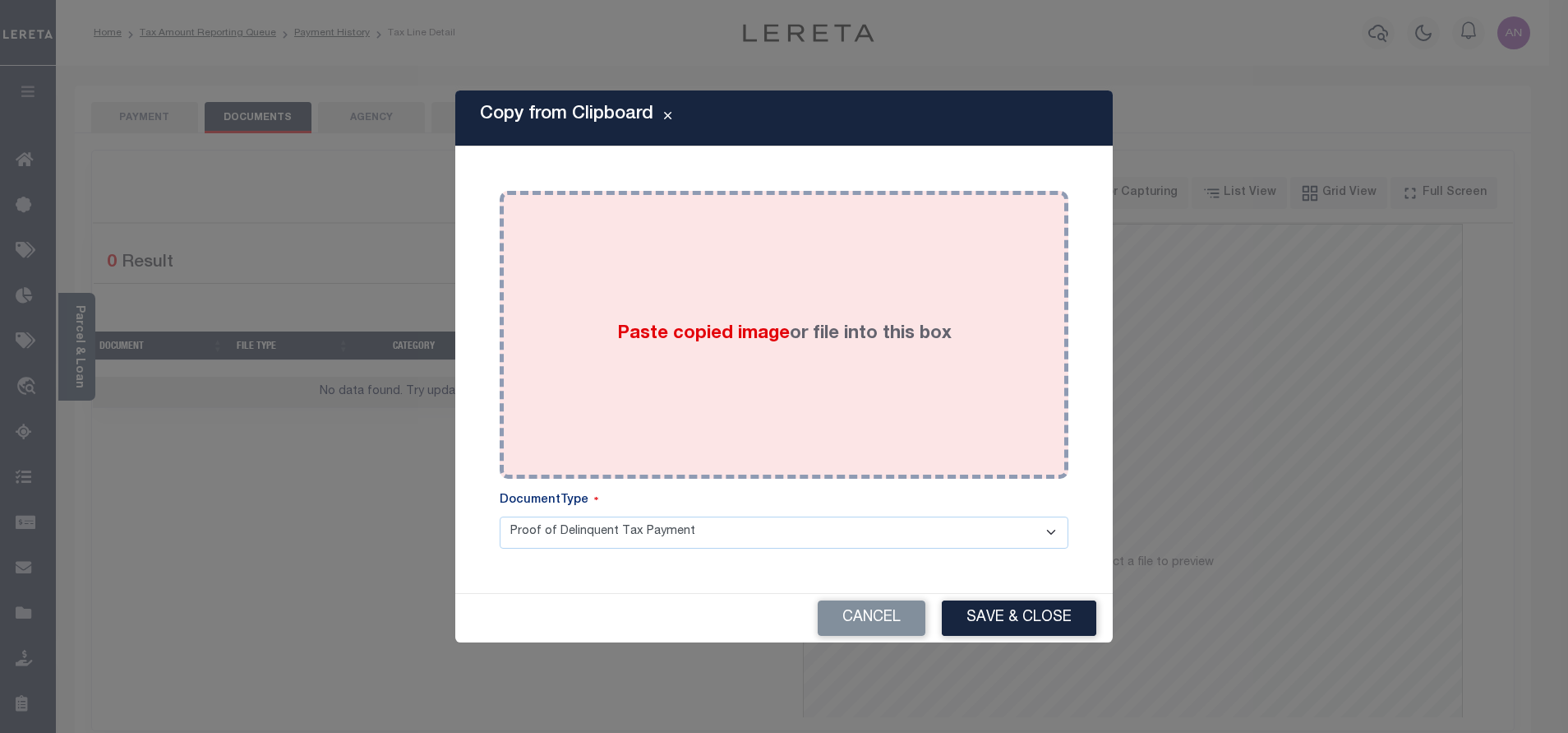
click at [708, 291] on div "Paste copied image or file into this box" at bounding box center [784, 335] width 544 height 263
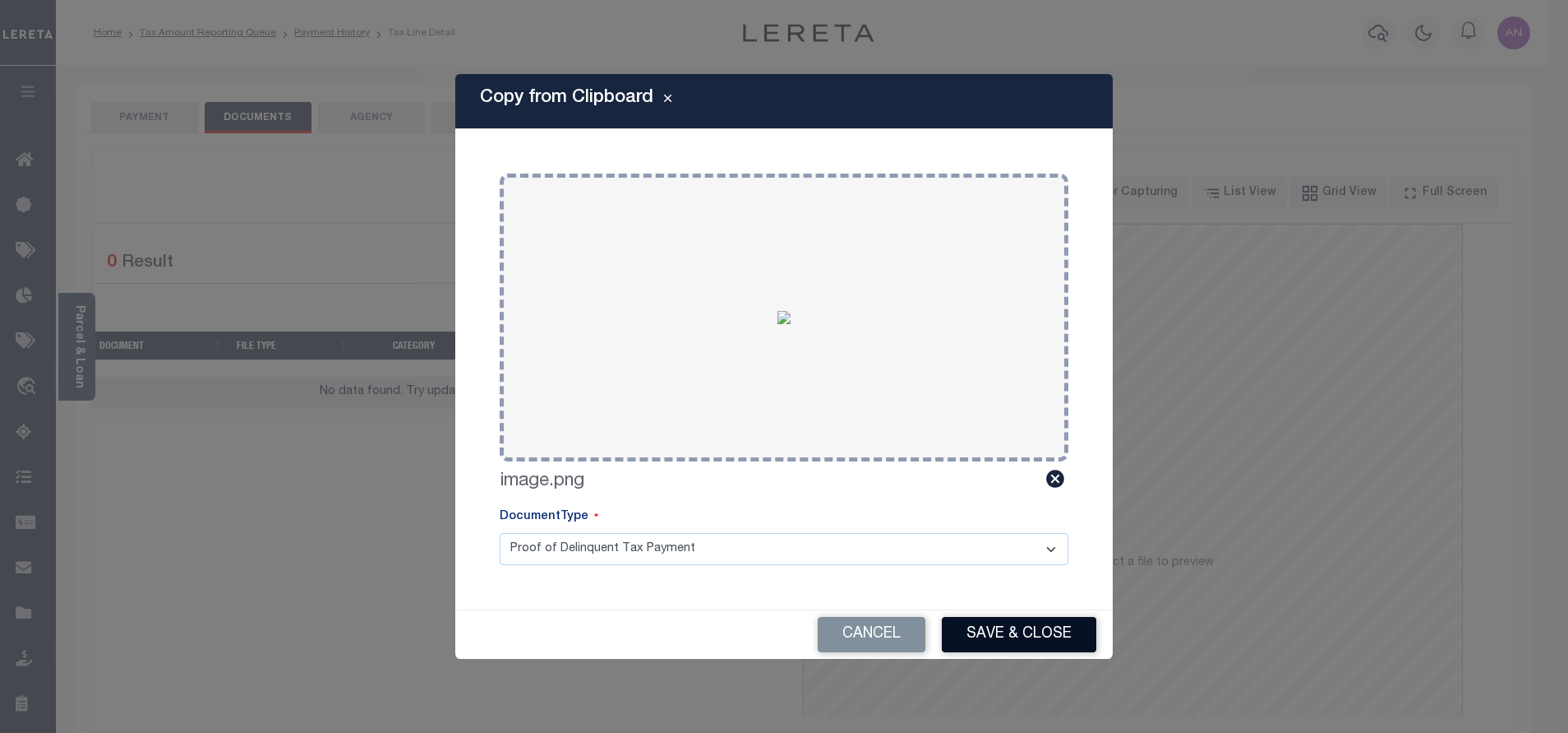
click at [992, 638] on button "Save & Close" at bounding box center [1019, 634] width 154 height 36
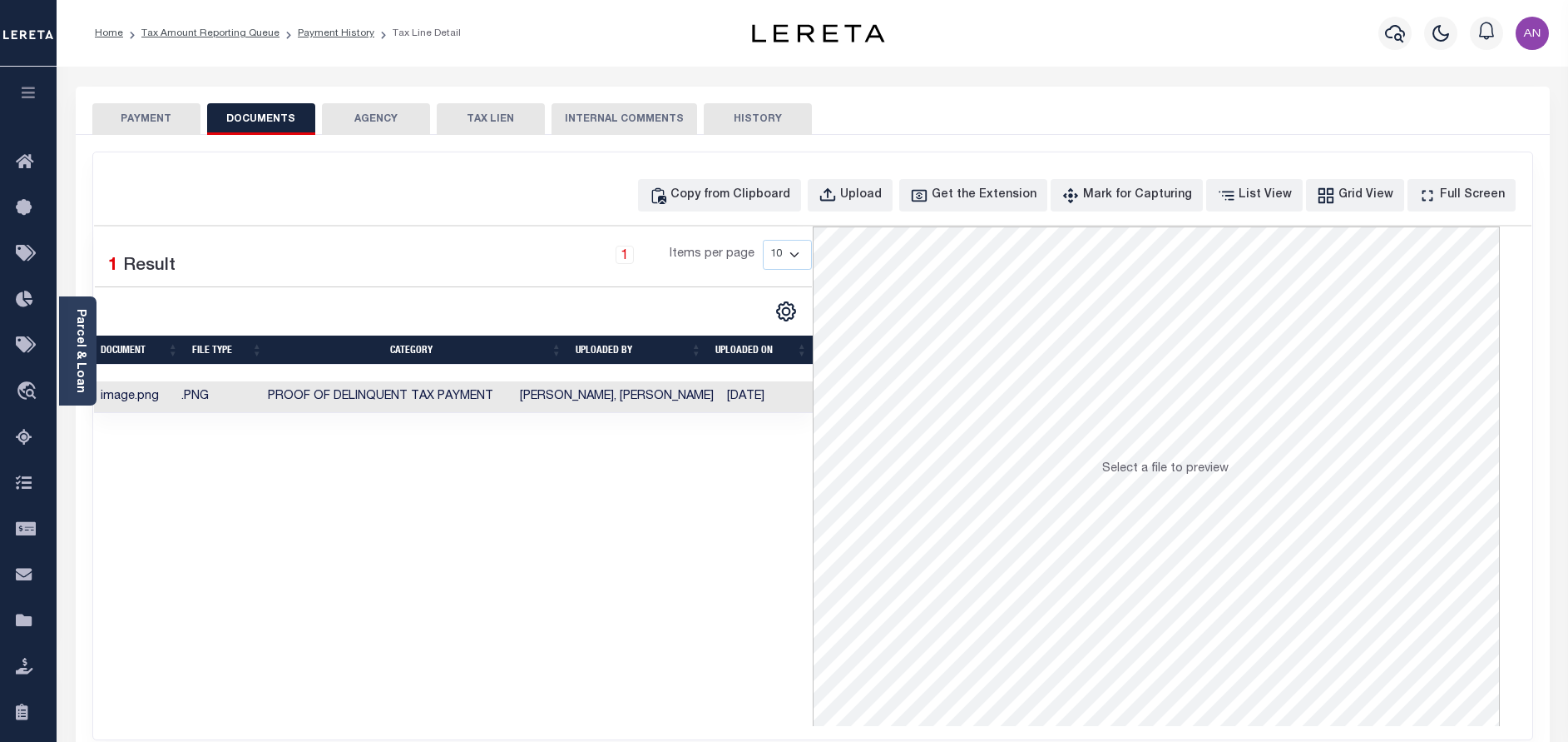
click at [146, 127] on button "PAYMENT" at bounding box center [146, 119] width 108 height 32
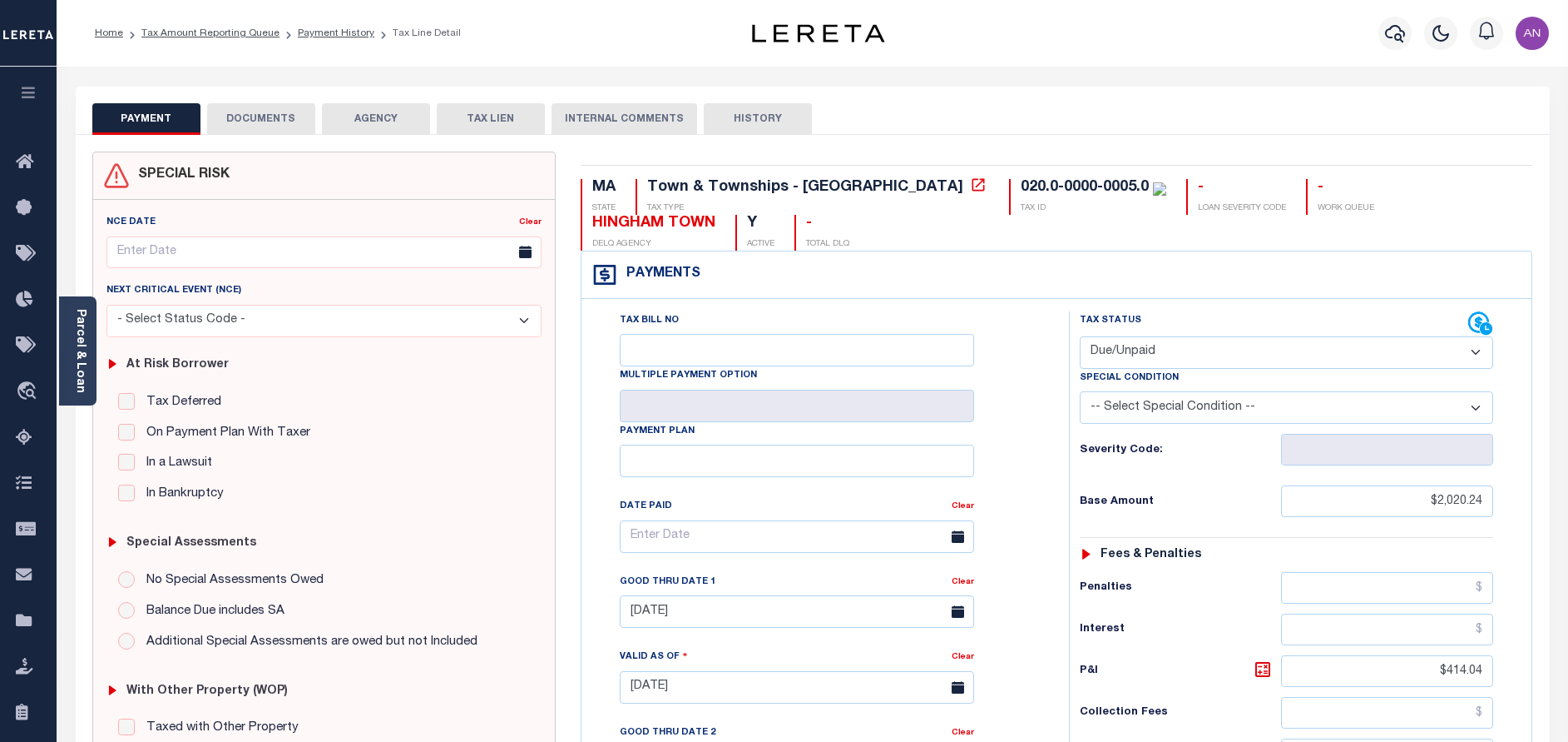
click at [1223, 355] on select "- Select Status Code - Open Due/Unpaid Paid Incomplete No Tax Due Internal Refu…" at bounding box center [1286, 352] width 414 height 32
select select "PYD"
click at [1079, 337] on select "- Select Status Code - Open Due/Unpaid Paid Incomplete No Tax Due Internal Refu…" at bounding box center [1286, 352] width 414 height 32
type input "[DATE]"
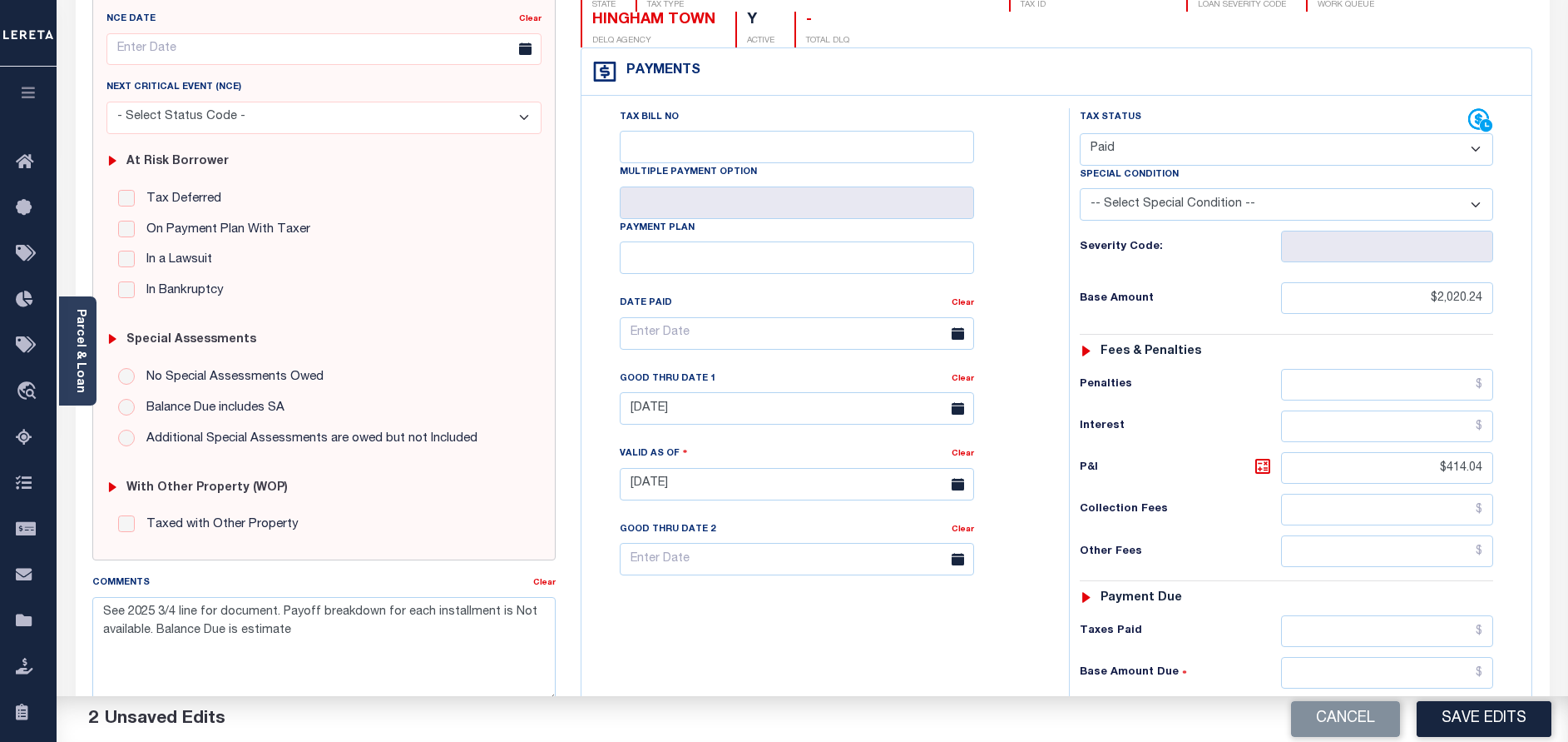
scroll to position [250, 0]
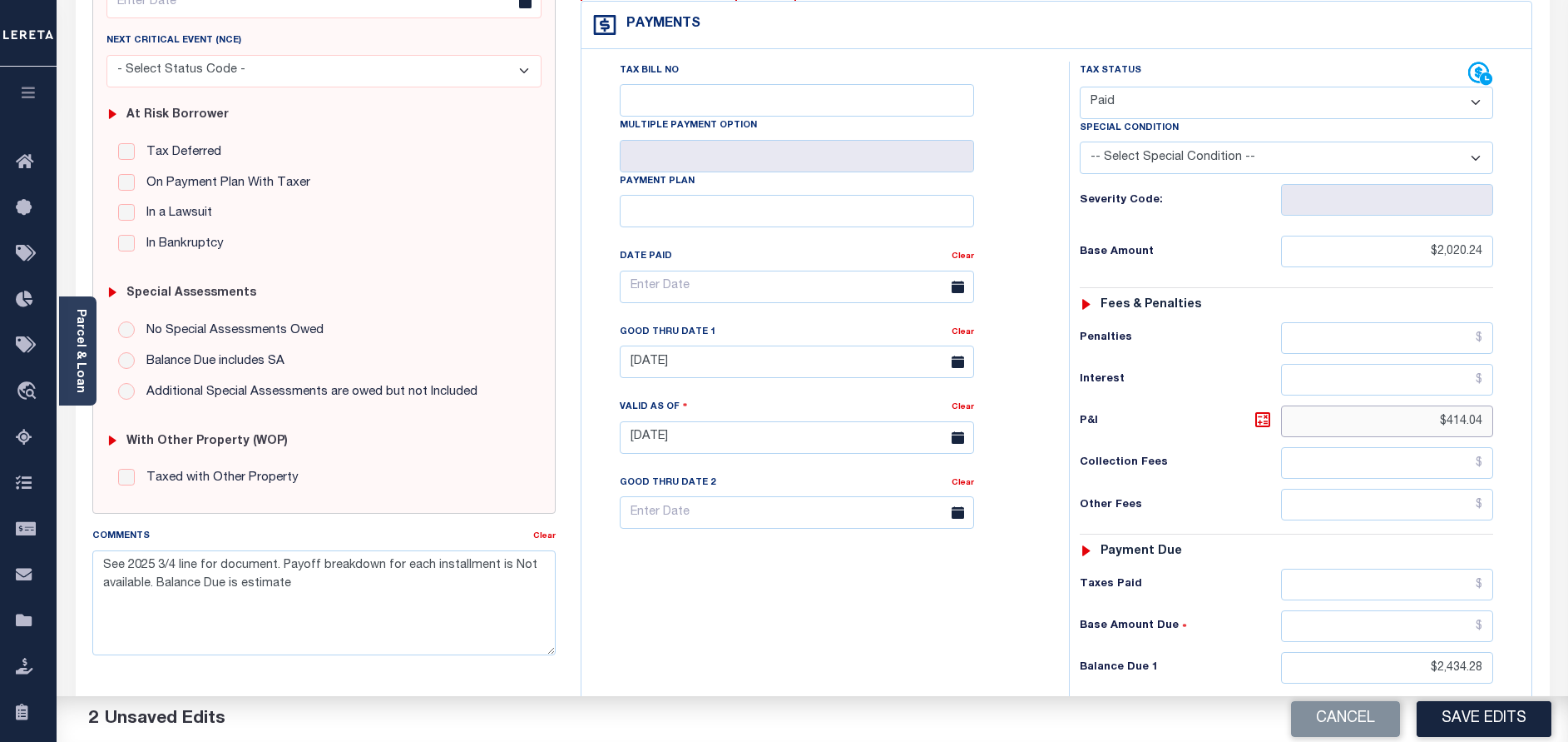
drag, startPoint x: 1448, startPoint y: 421, endPoint x: 1508, endPoint y: 424, distance: 60.1
click at [1508, 424] on div "Tax Status Status - Select Status Code -" at bounding box center [1292, 429] width 446 height 735
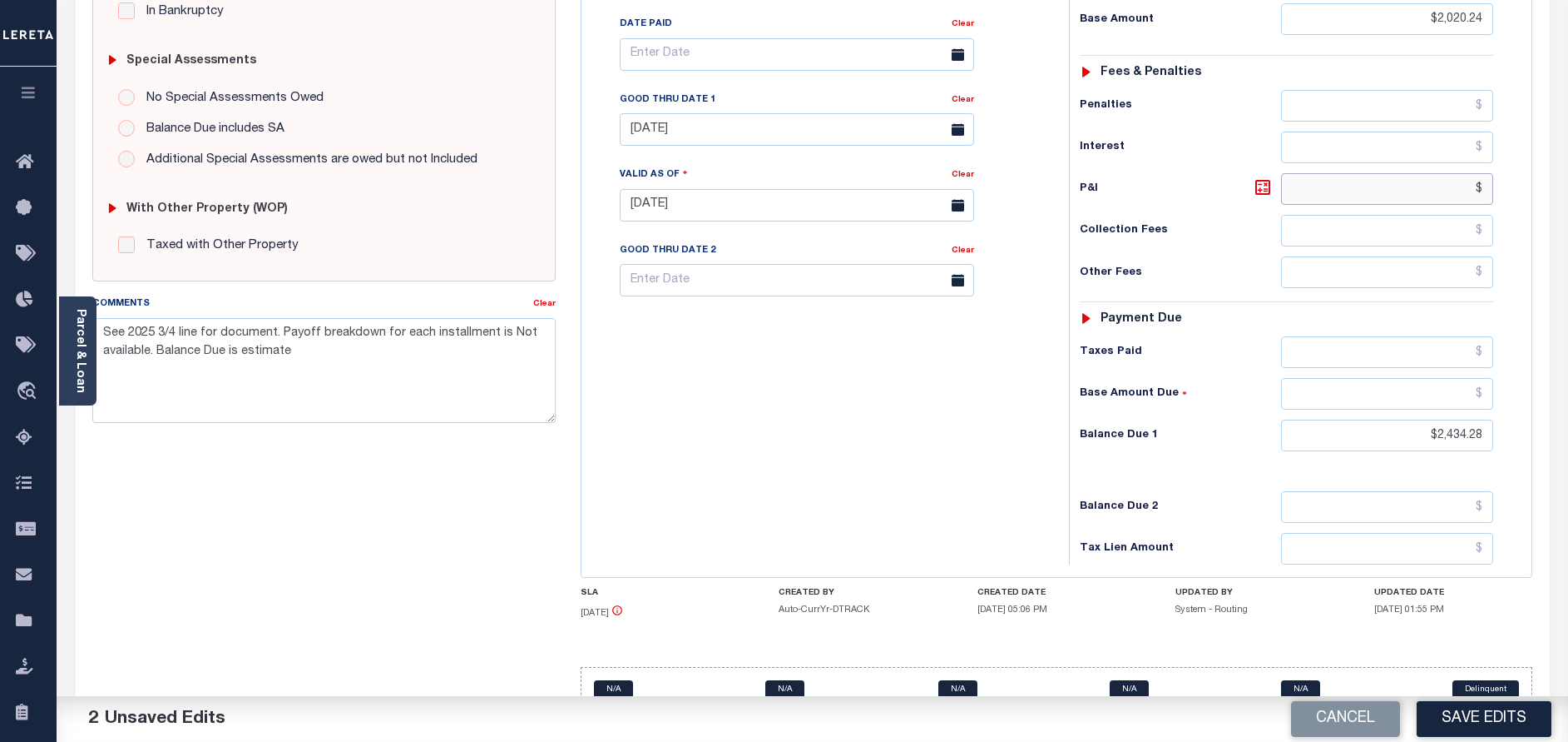
scroll to position [499, 0]
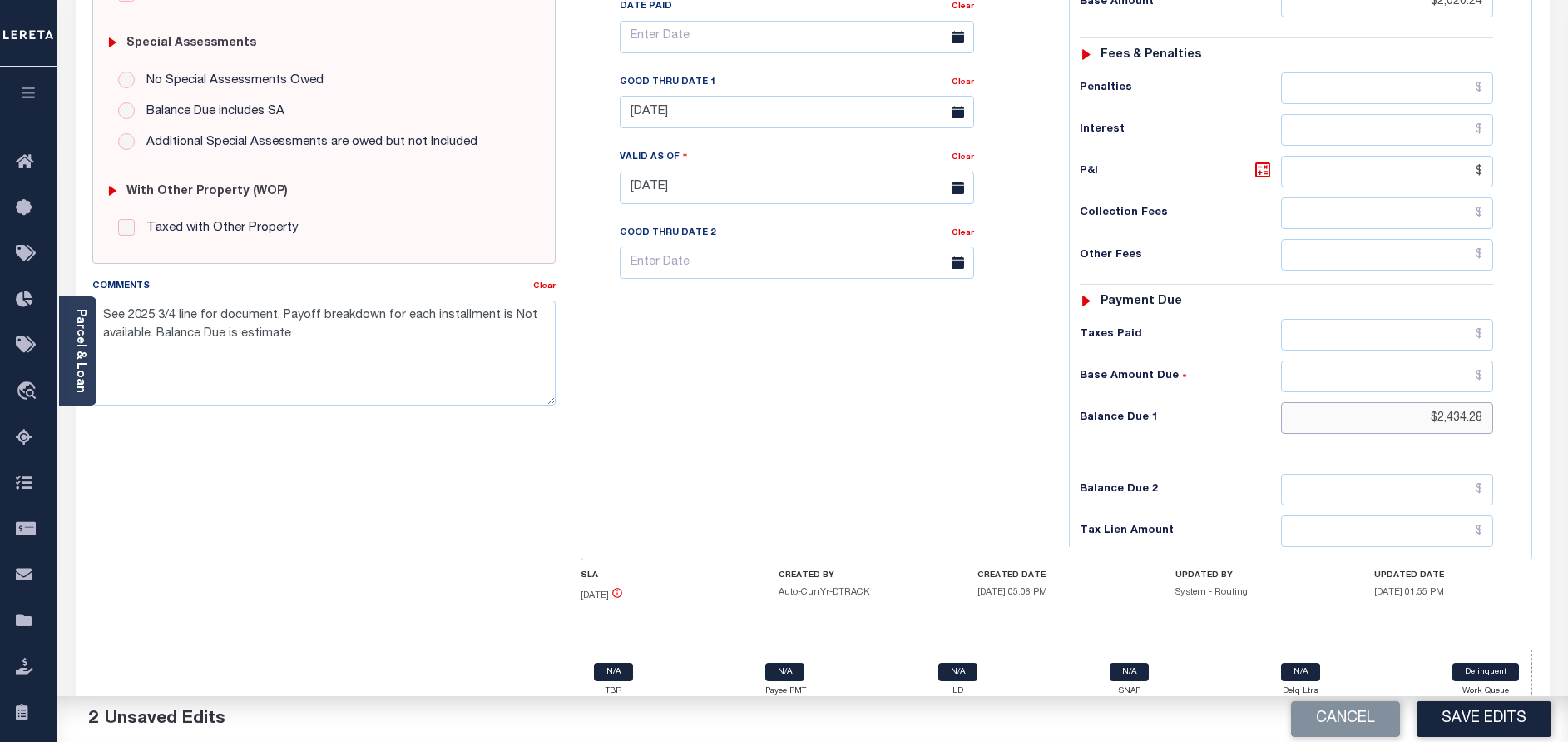
type input "$.00"
drag, startPoint x: 1436, startPoint y: 421, endPoint x: 1551, endPoint y: 420, distance: 115.0
click at [1551, 420] on div "PAYMENT 3 DOCUMENTS AGENCY DELINQUENT PAYEE" at bounding box center [812, 172] width 1499 height 1170
type input "$0.00"
click at [757, 509] on div "Tax Bill No Multiple Payment Option Payment Plan Clear" at bounding box center [820, 179] width 471 height 735
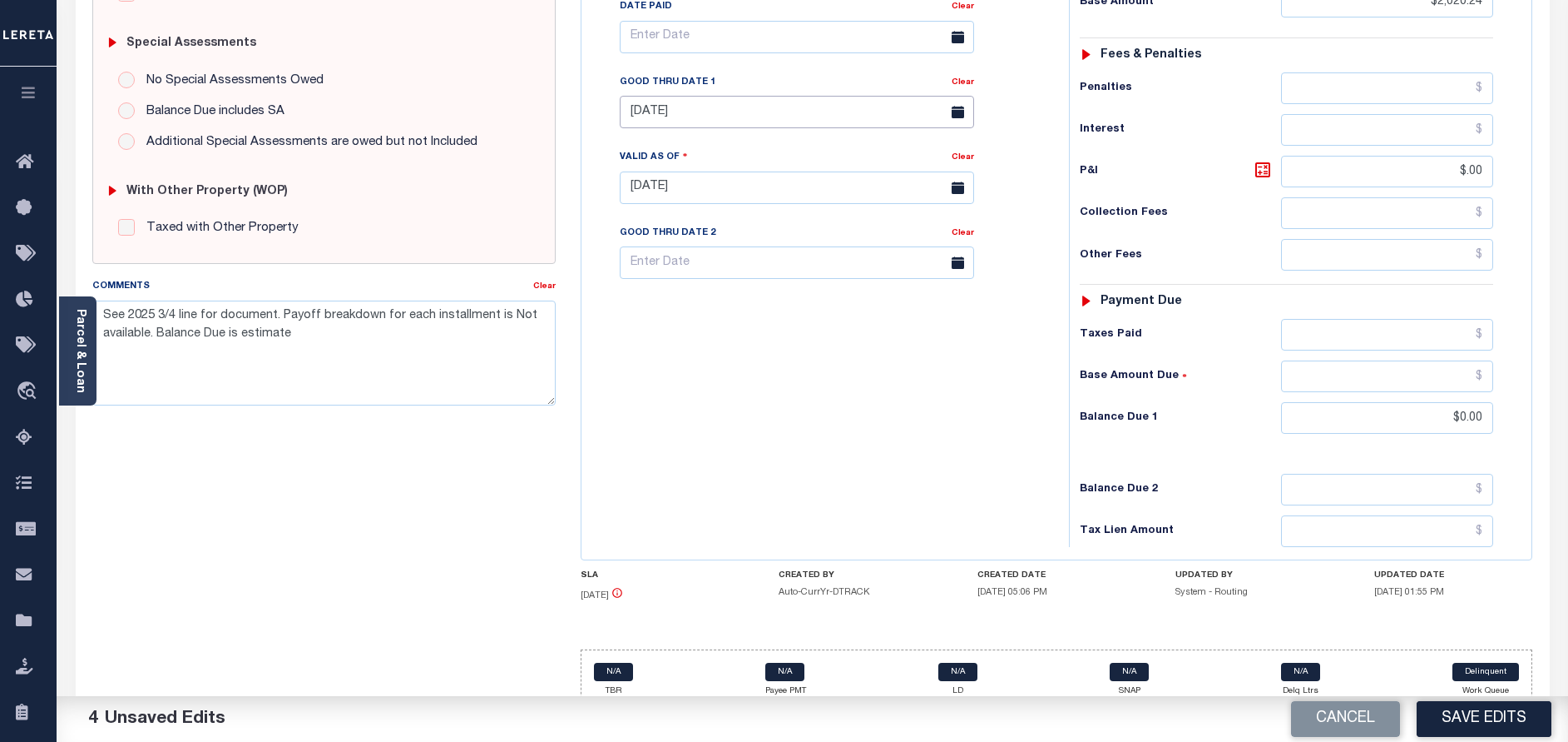
click at [717, 113] on input "[DATE]" at bounding box center [796, 112] width 355 height 32
click at [846, 449] on div "Tax Bill No Multiple Payment Option Payment Plan Clear" at bounding box center [820, 179] width 471 height 735
click at [1451, 731] on button "Save Edits" at bounding box center [1483, 719] width 135 height 36
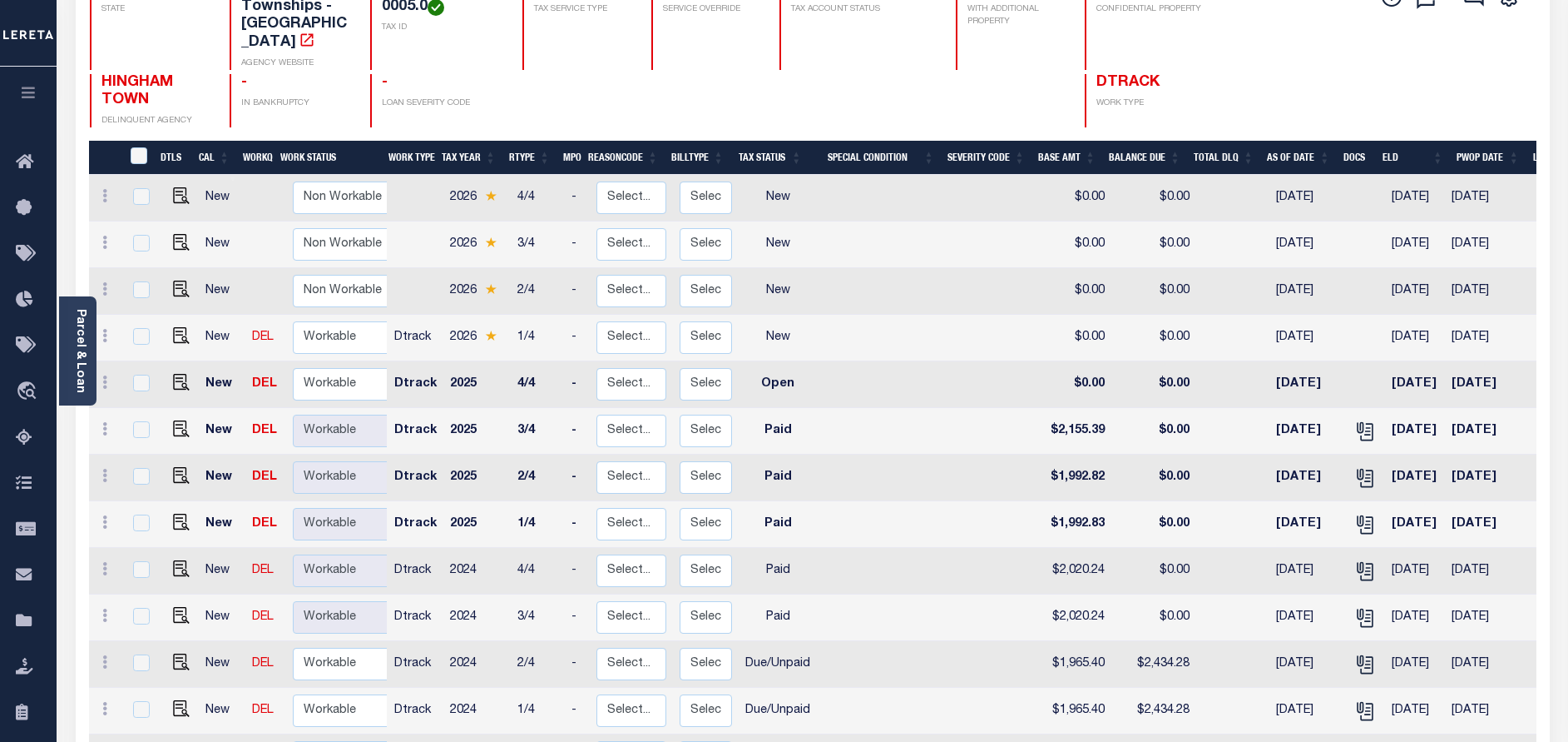
scroll to position [499, 0]
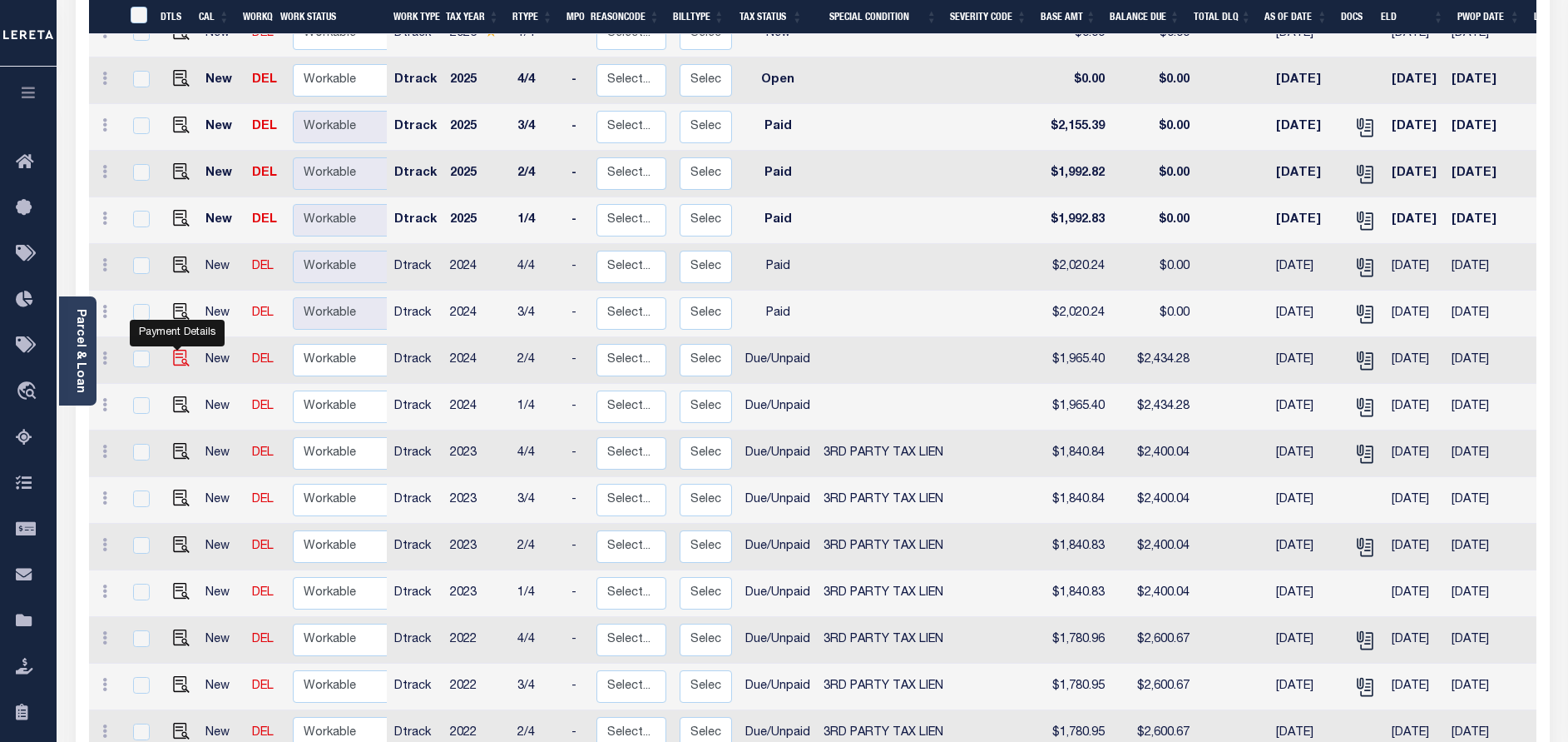
click at [179, 350] on img "" at bounding box center [181, 358] width 17 height 17
checkbox input "true"
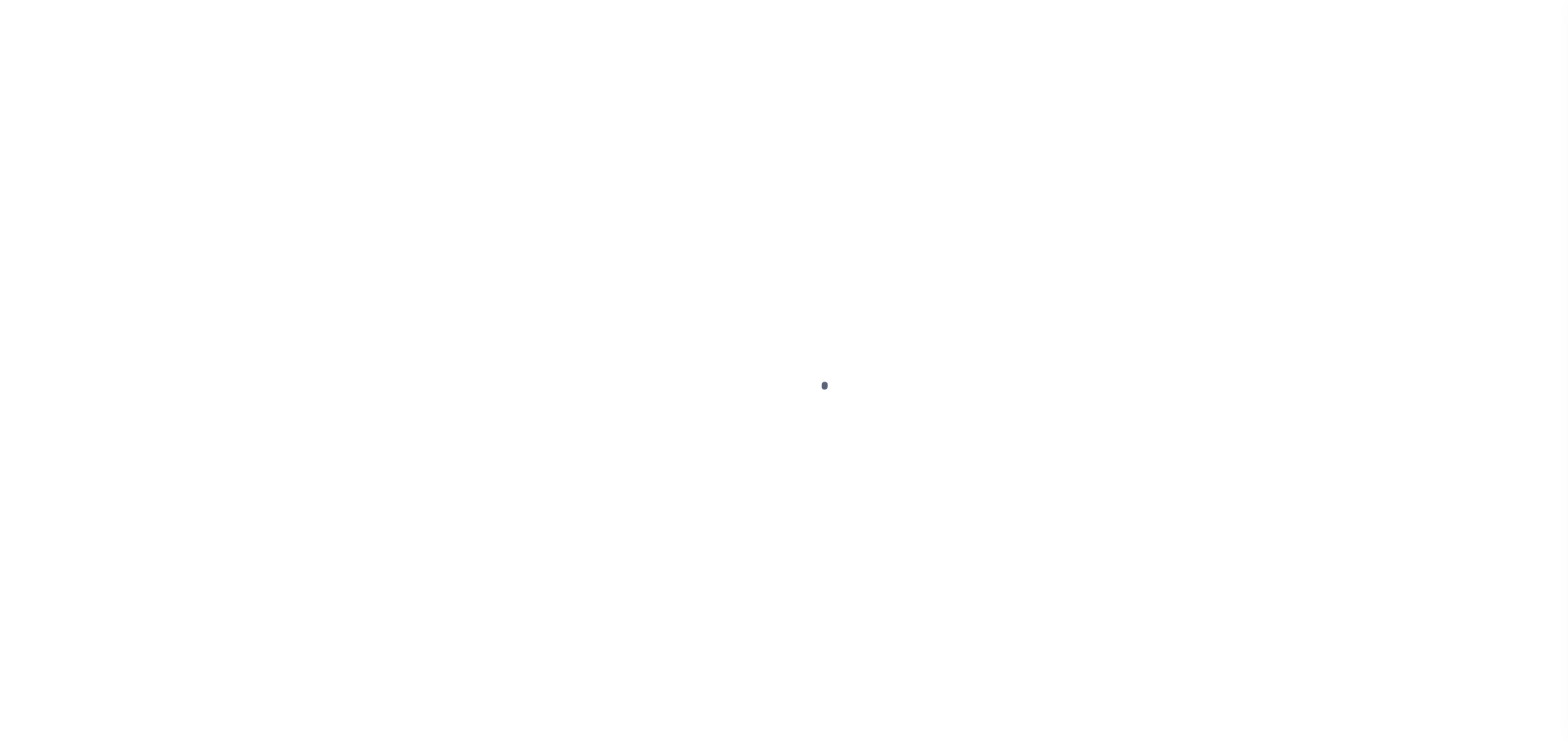
select select "DUE"
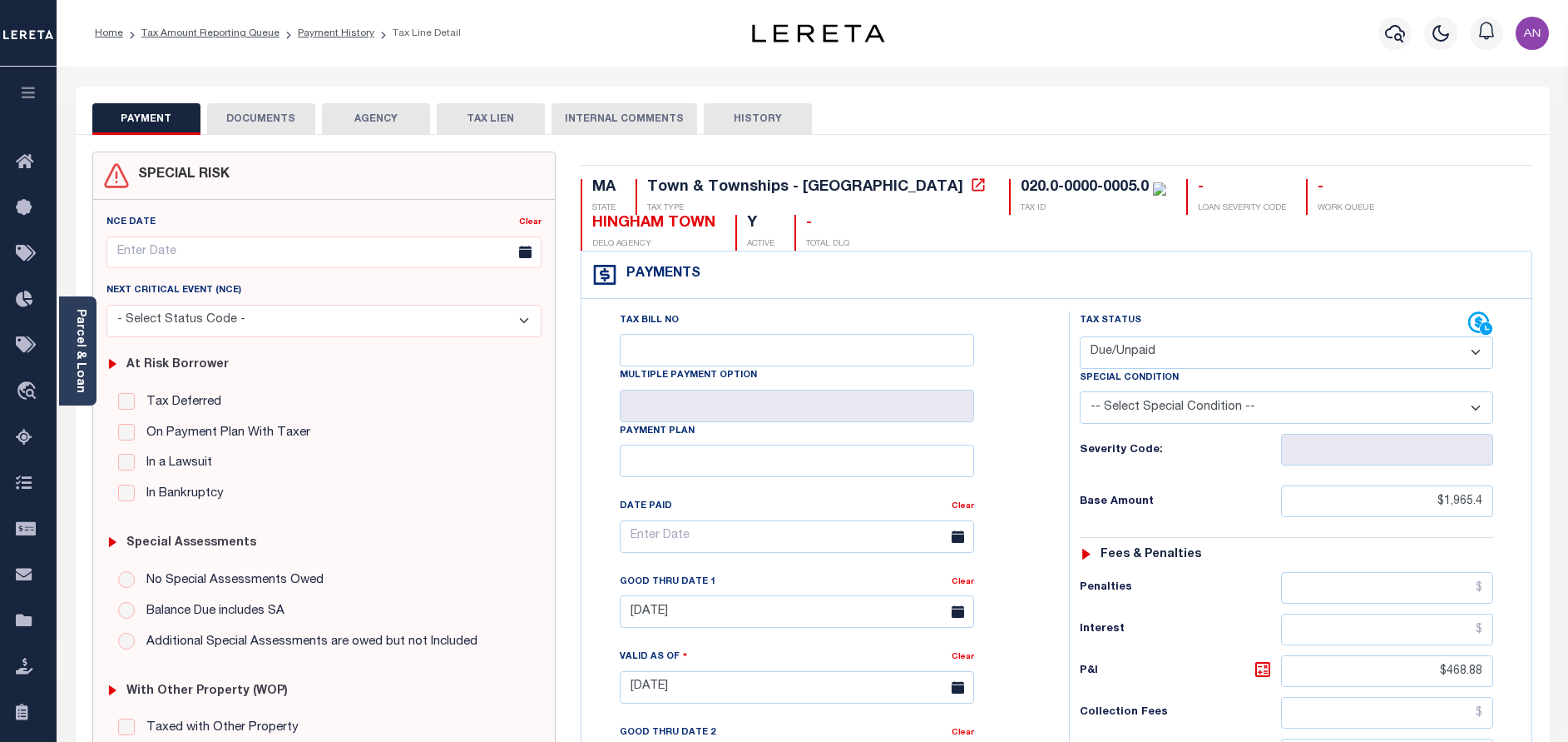
click at [266, 125] on button "DOCUMENTS" at bounding box center [261, 119] width 108 height 32
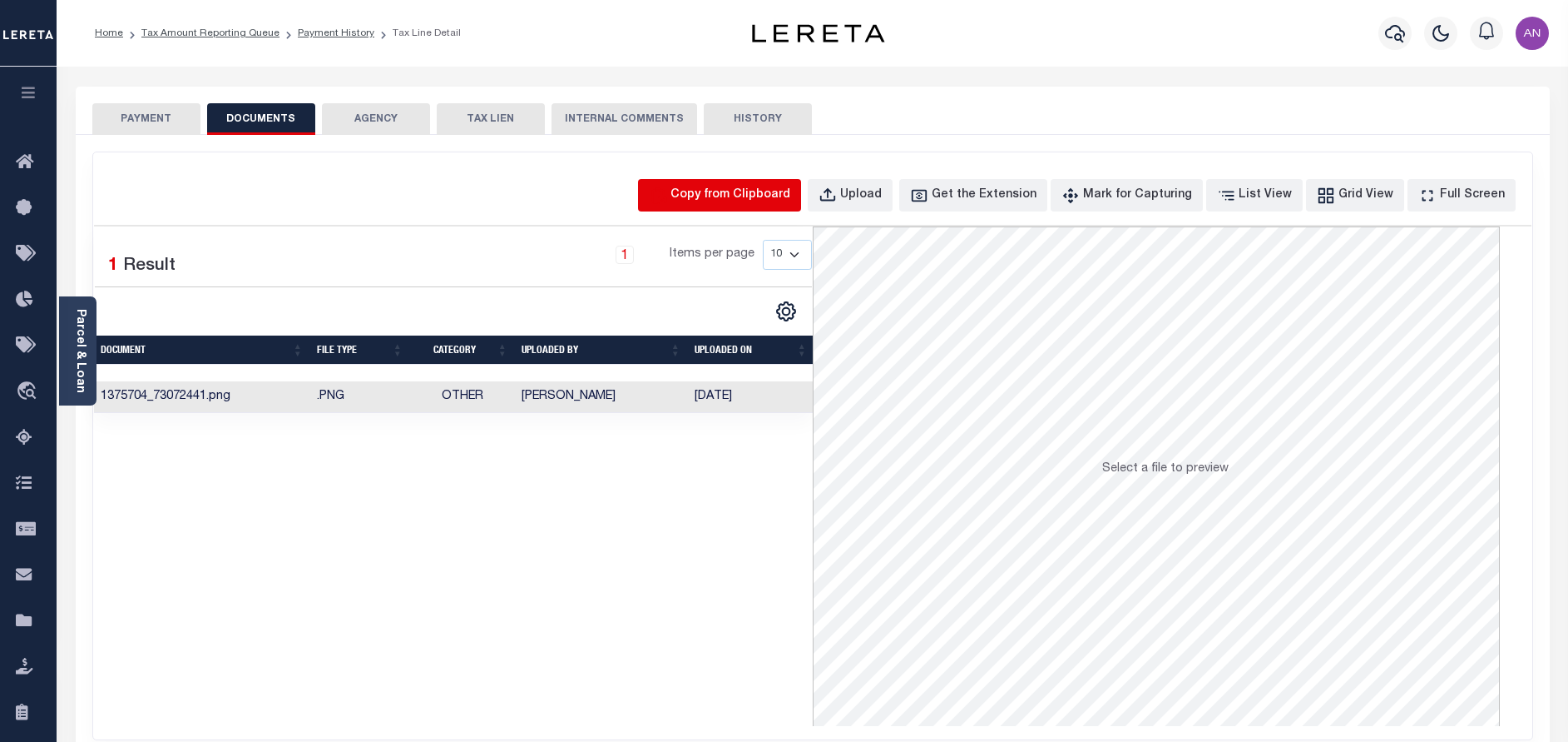
click at [668, 196] on icon "button" at bounding box center [658, 195] width 18 height 18
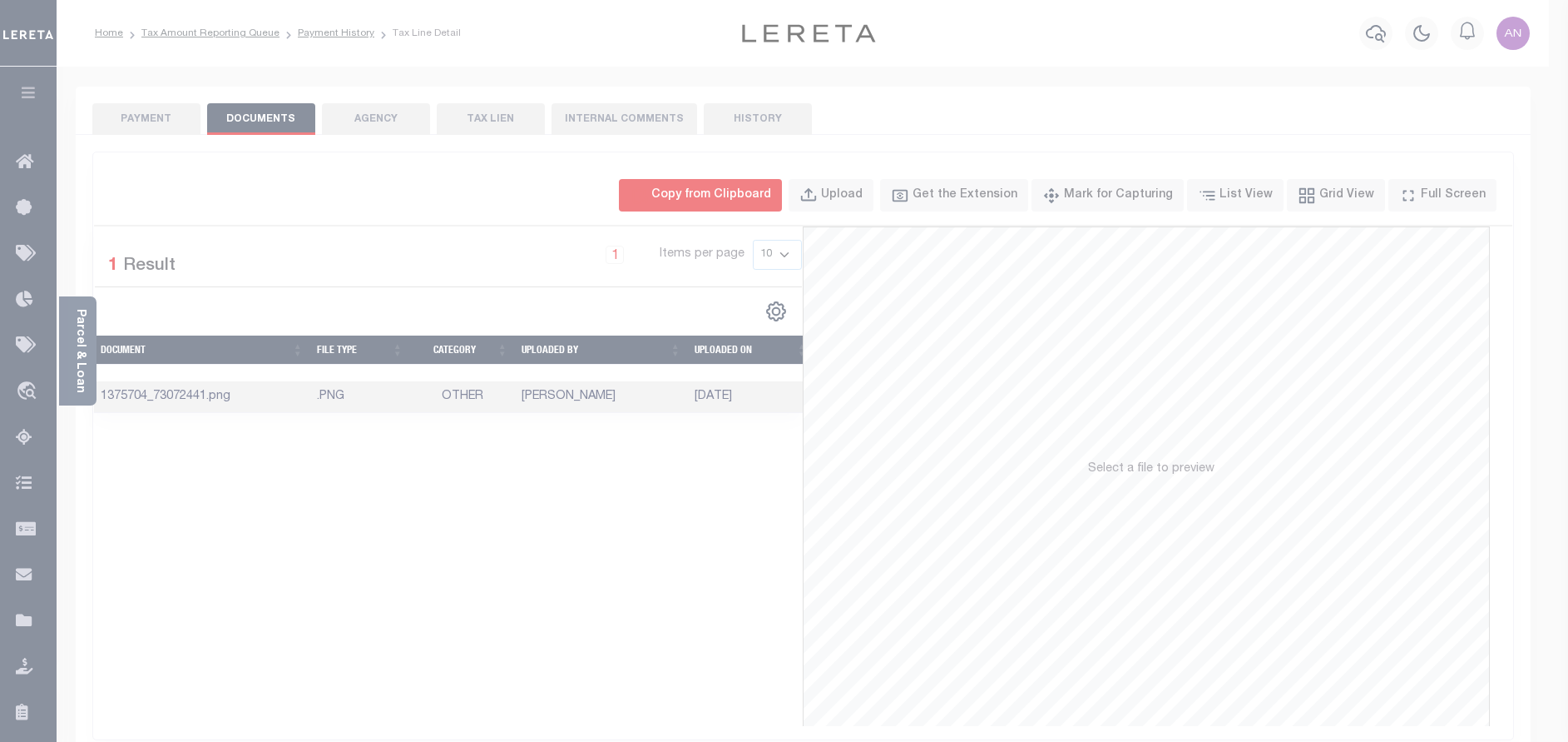
select select "POP"
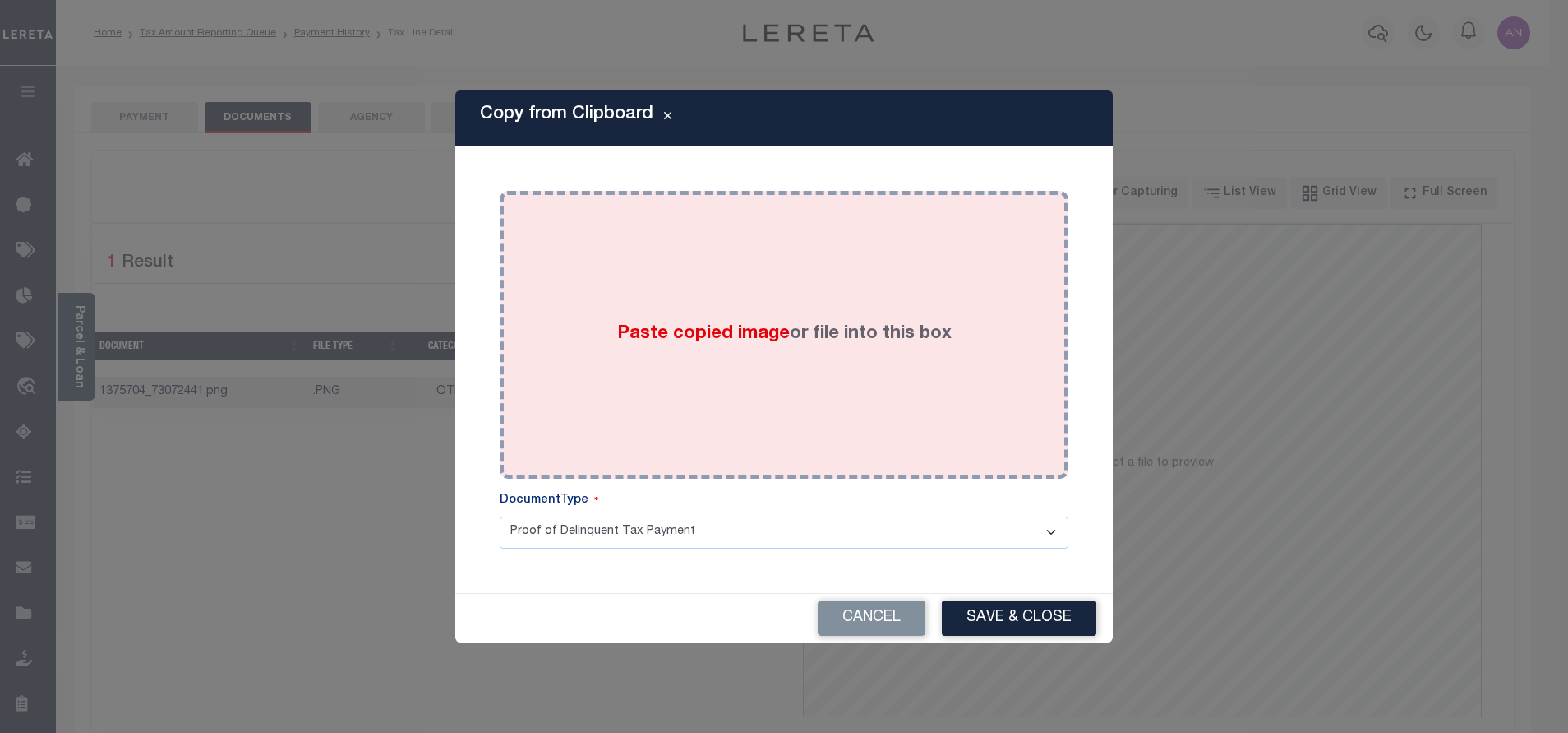
click at [714, 259] on div "Paste copied image or file into this box" at bounding box center [784, 335] width 544 height 263
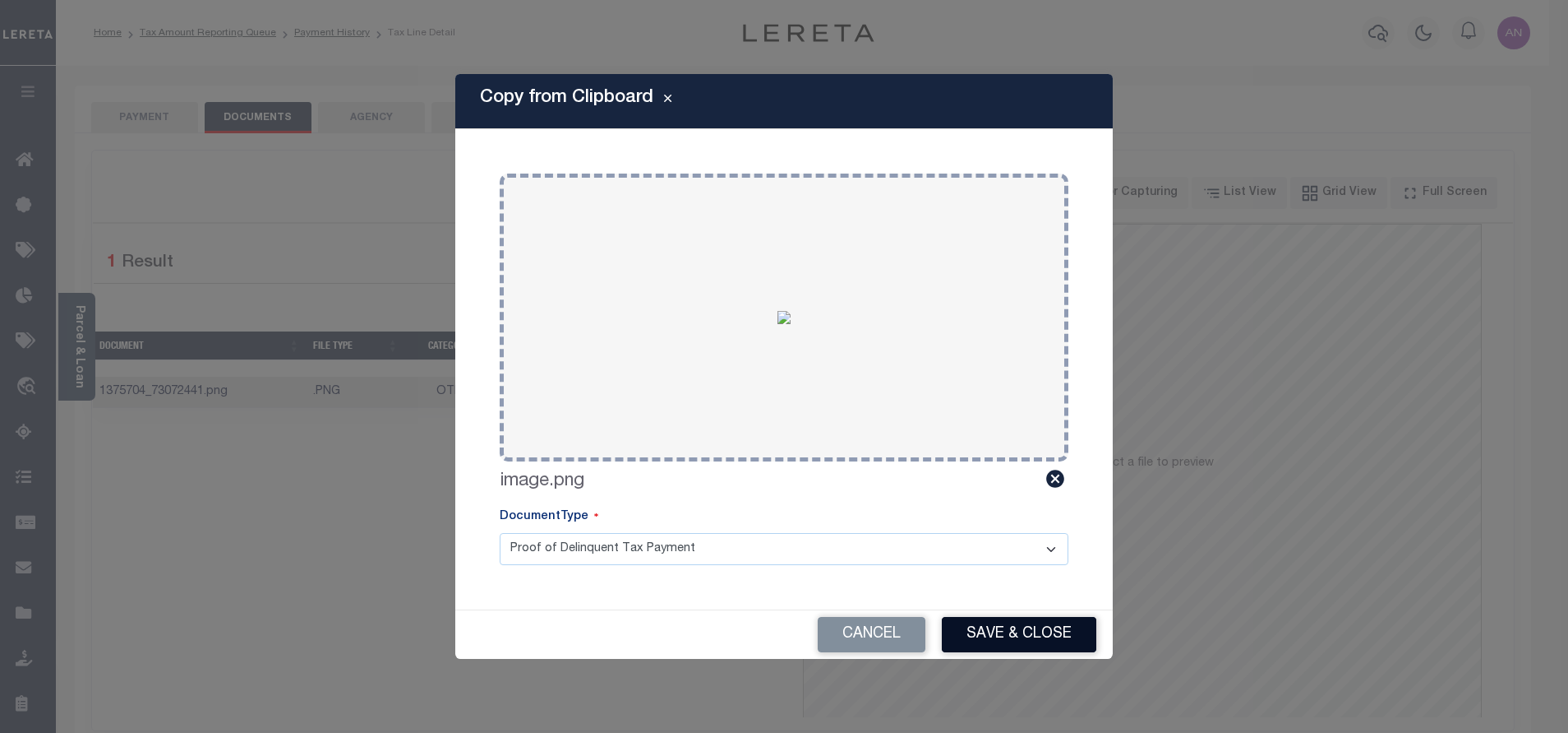
click at [964, 633] on button "Save & Close" at bounding box center [1019, 634] width 154 height 36
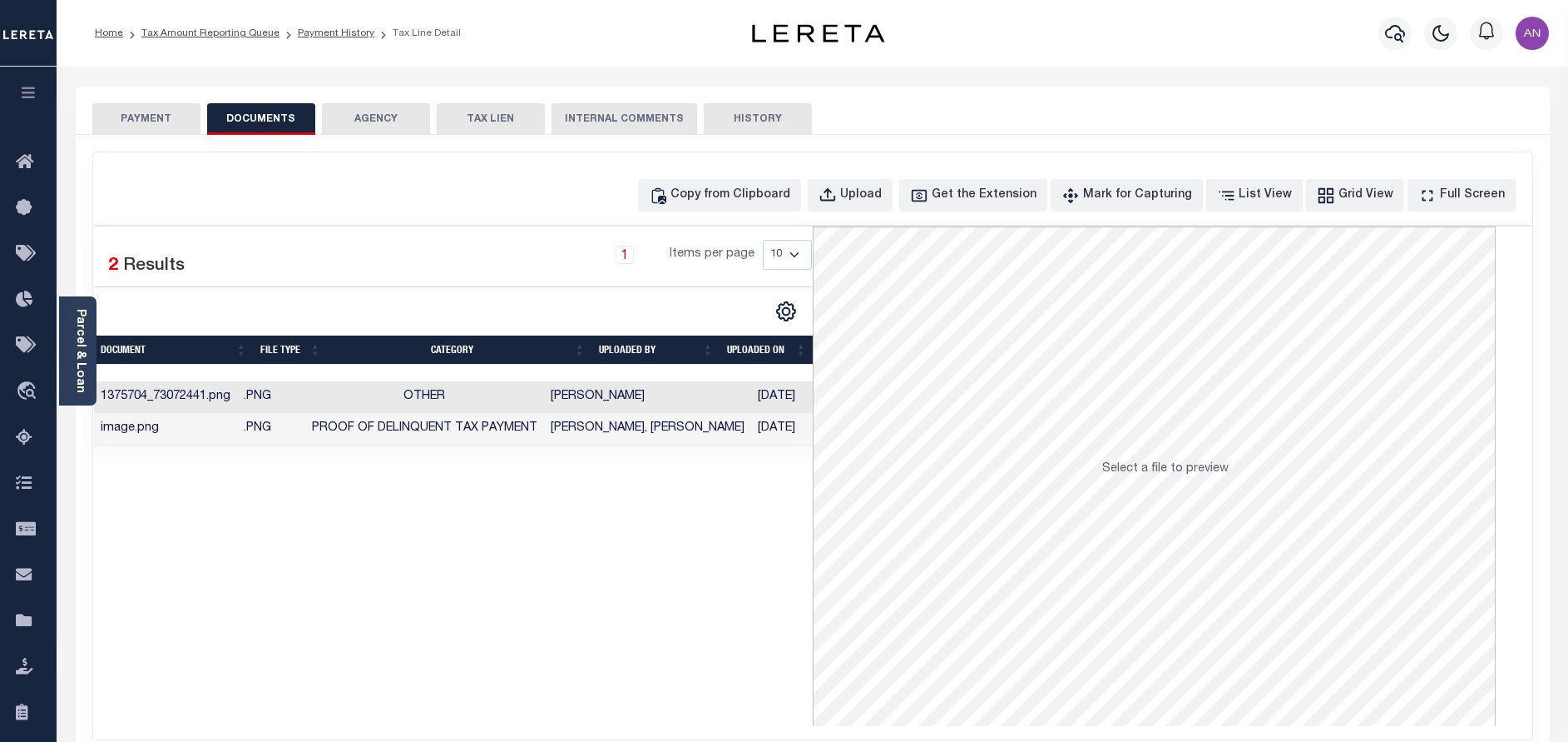
click at [146, 127] on button "PAYMENT" at bounding box center [146, 119] width 108 height 32
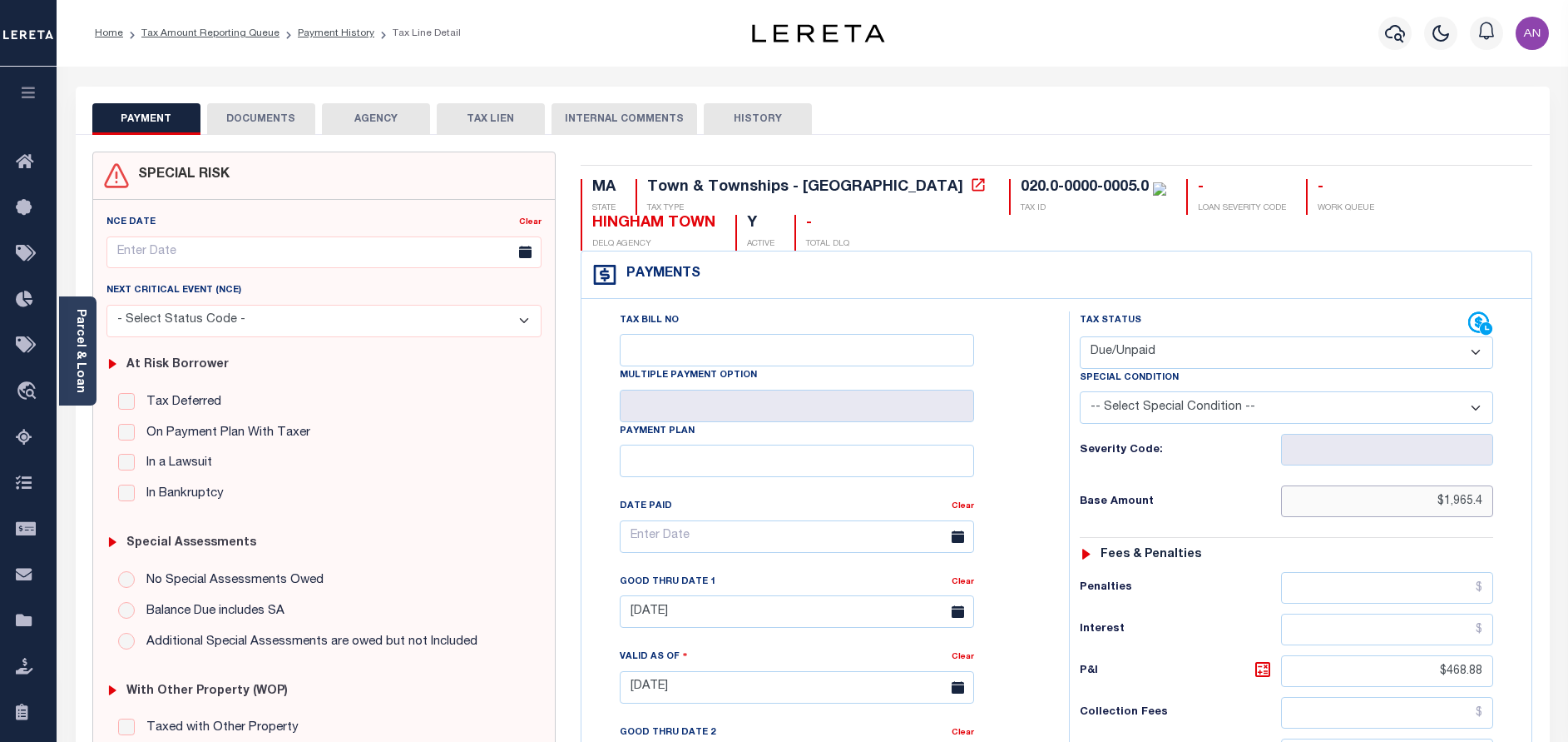
drag, startPoint x: 1446, startPoint y: 503, endPoint x: 1591, endPoint y: 519, distance: 145.9
click at [1567, 519] on html "Home Tax Amount Reporting Queue Payment History Tax Line Detail Profile" at bounding box center [784, 628] width 1568 height 1257
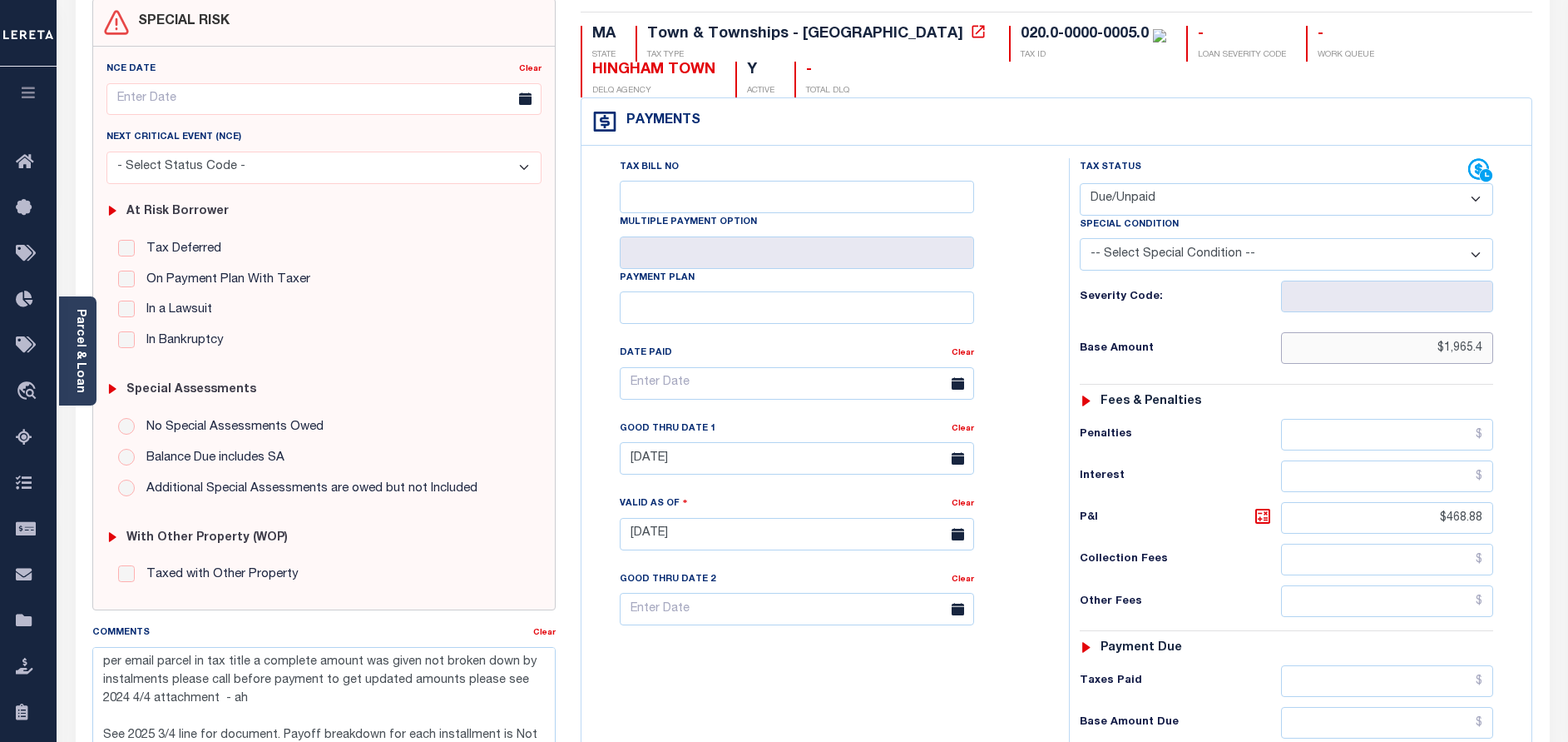
scroll to position [250, 0]
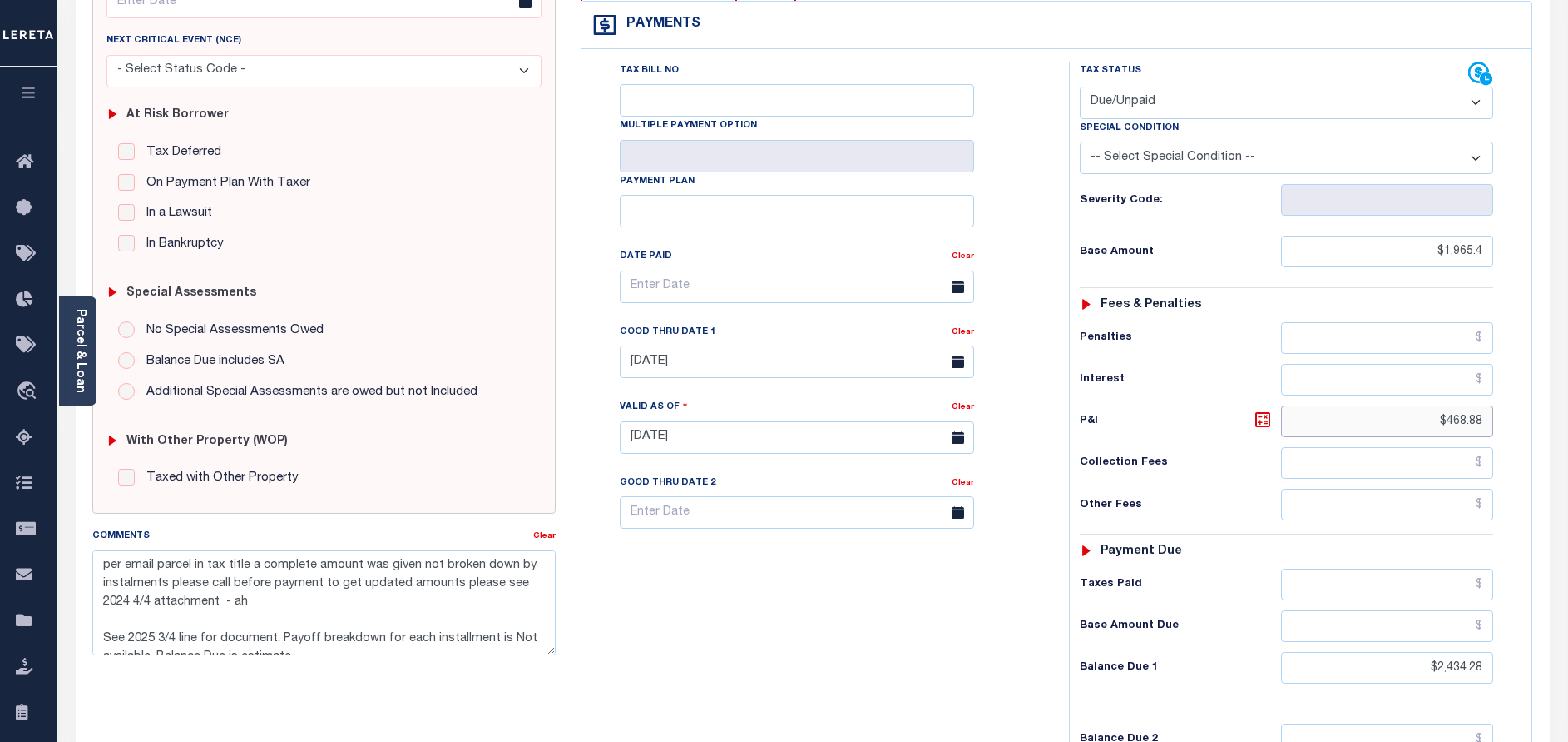
type input "$1,965.40"
drag, startPoint x: 1445, startPoint y: 429, endPoint x: 1531, endPoint y: 430, distance: 86.0
click at [1531, 430] on div "Tax Bill No Multiple Payment Option Payment Plan" at bounding box center [1056, 429] width 950 height 760
type input "$"
type input "[DATE]"
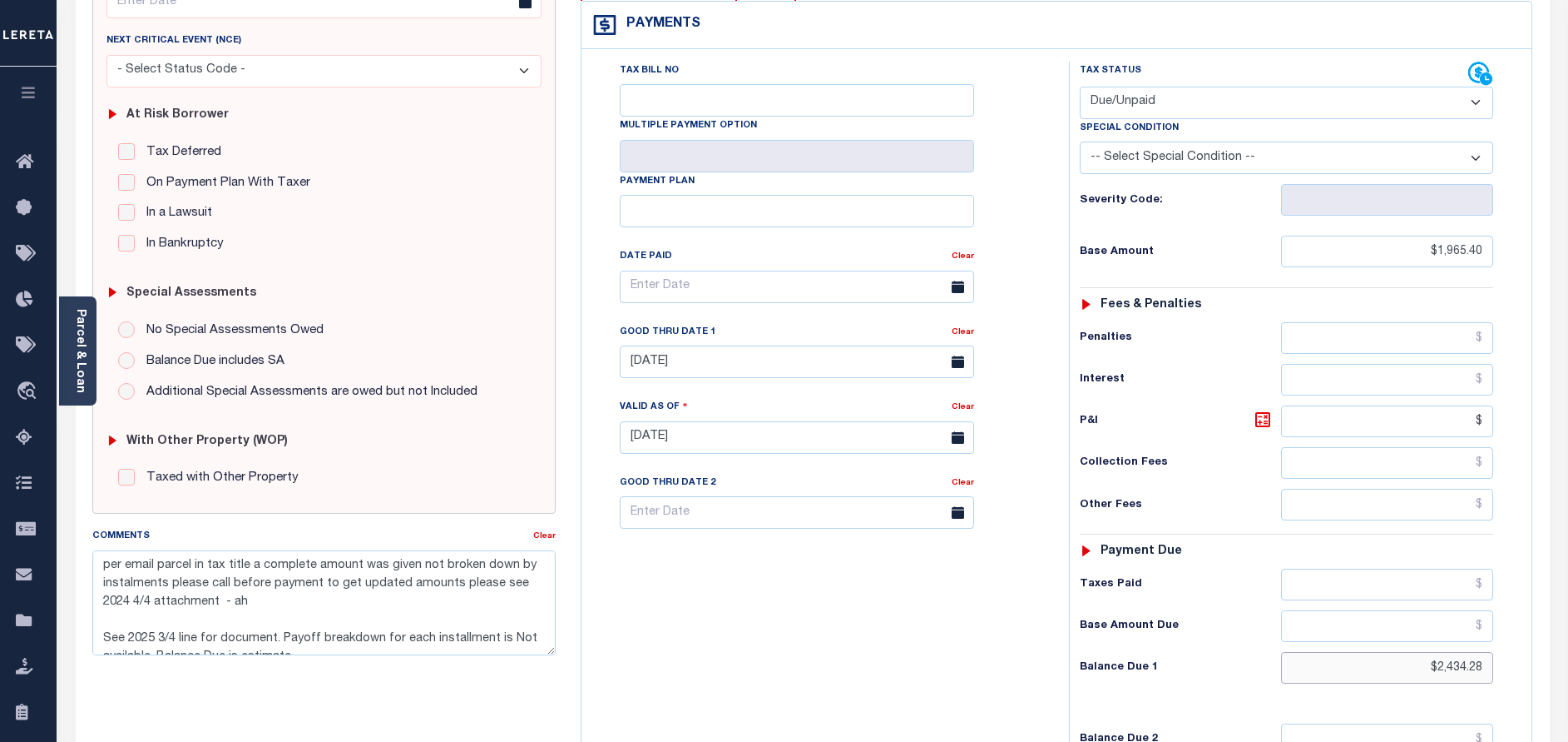
type input "$.00"
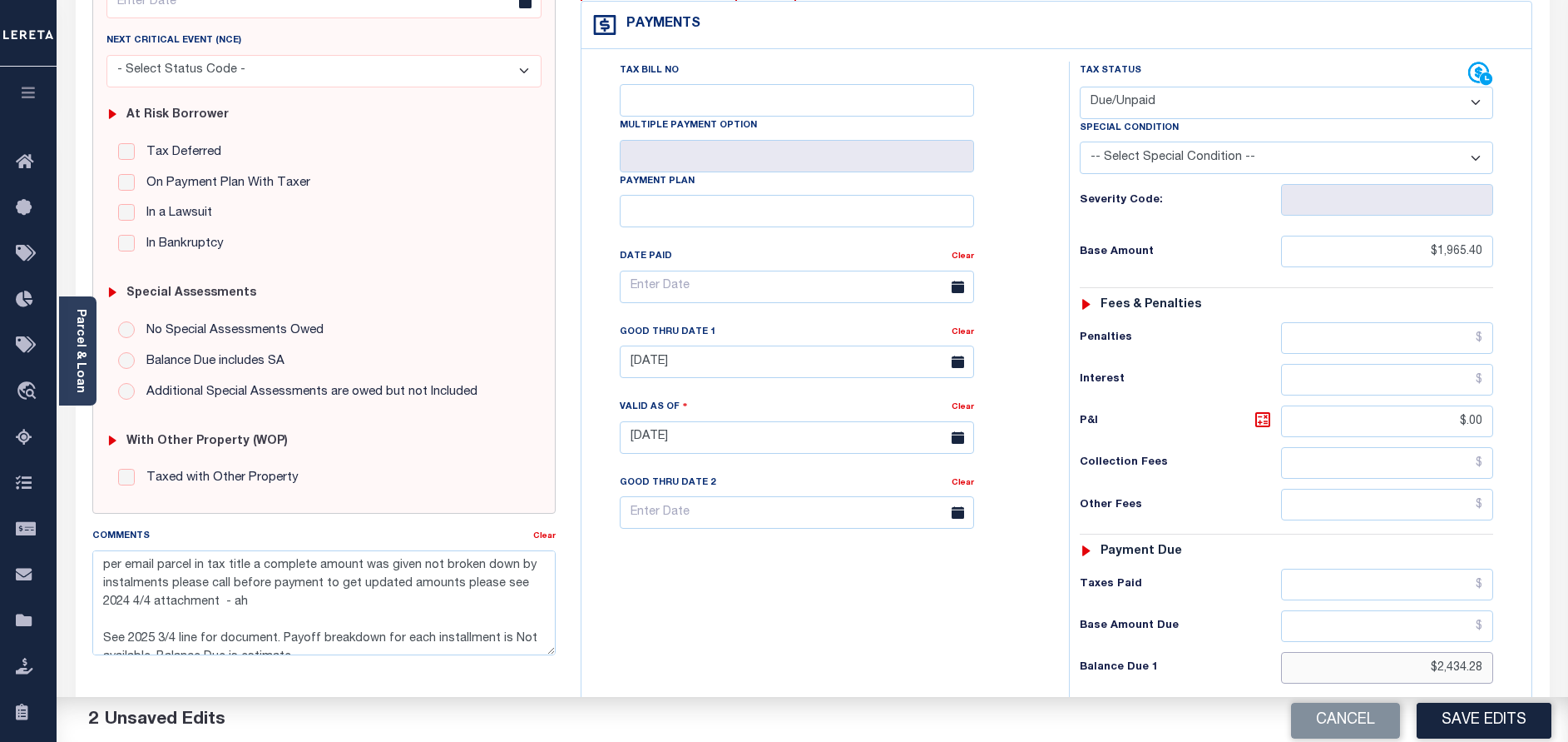
drag, startPoint x: 1436, startPoint y: 670, endPoint x: 1536, endPoint y: 656, distance: 101.0
click at [1536, 656] on div "MA STATE Town & Townships - MA TAX TYPE 020.0-0000-0005.0 TAX ID - LOAN SEVERIT…" at bounding box center [1056, 438] width 977 height 1072
type input "$0.00"
click at [929, 628] on div "Tax Bill No Multiple Payment Option Payment Plan Clear" at bounding box center [820, 429] width 471 height 735
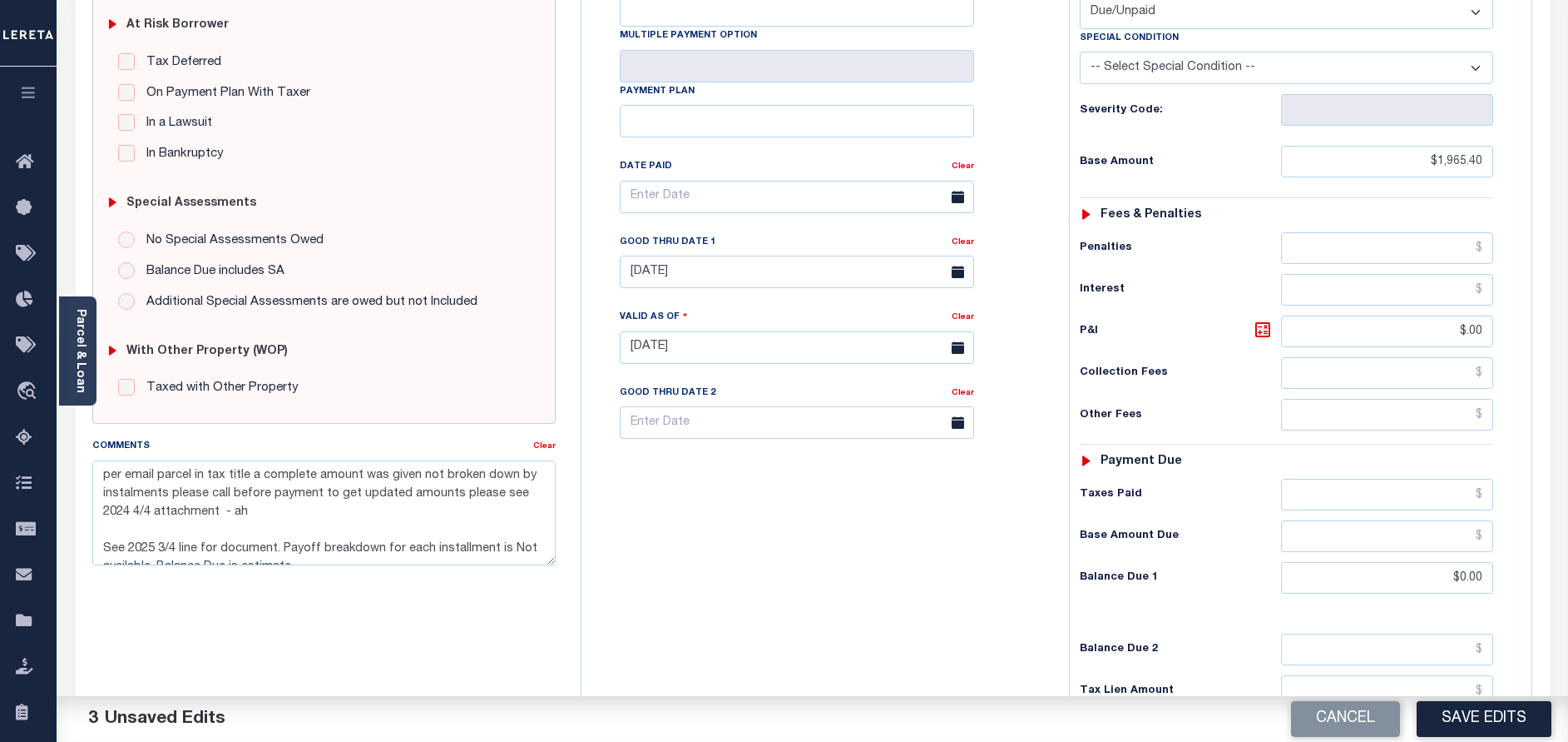
scroll to position [499, 0]
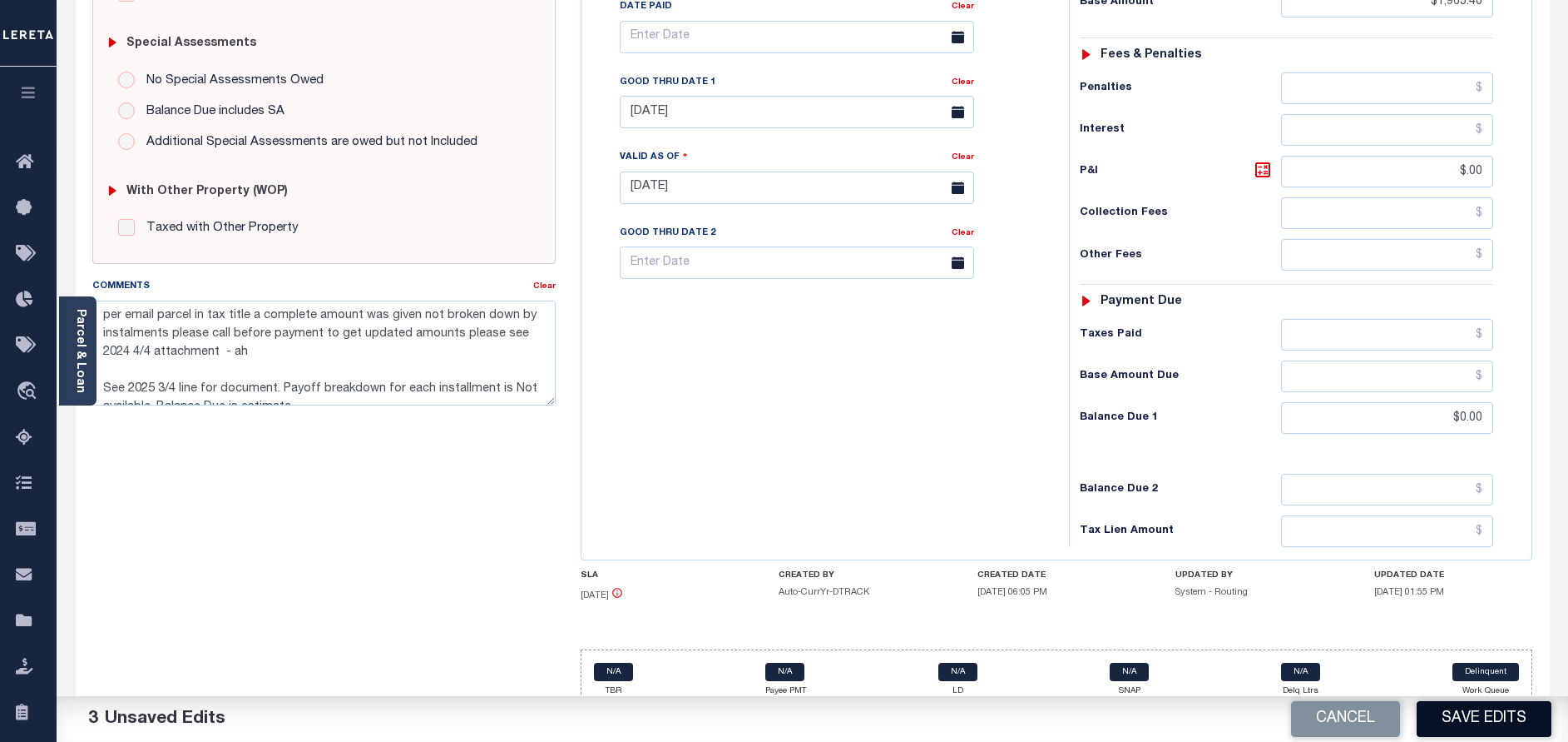
click at [1480, 716] on button "Save Edits" at bounding box center [1483, 719] width 135 height 36
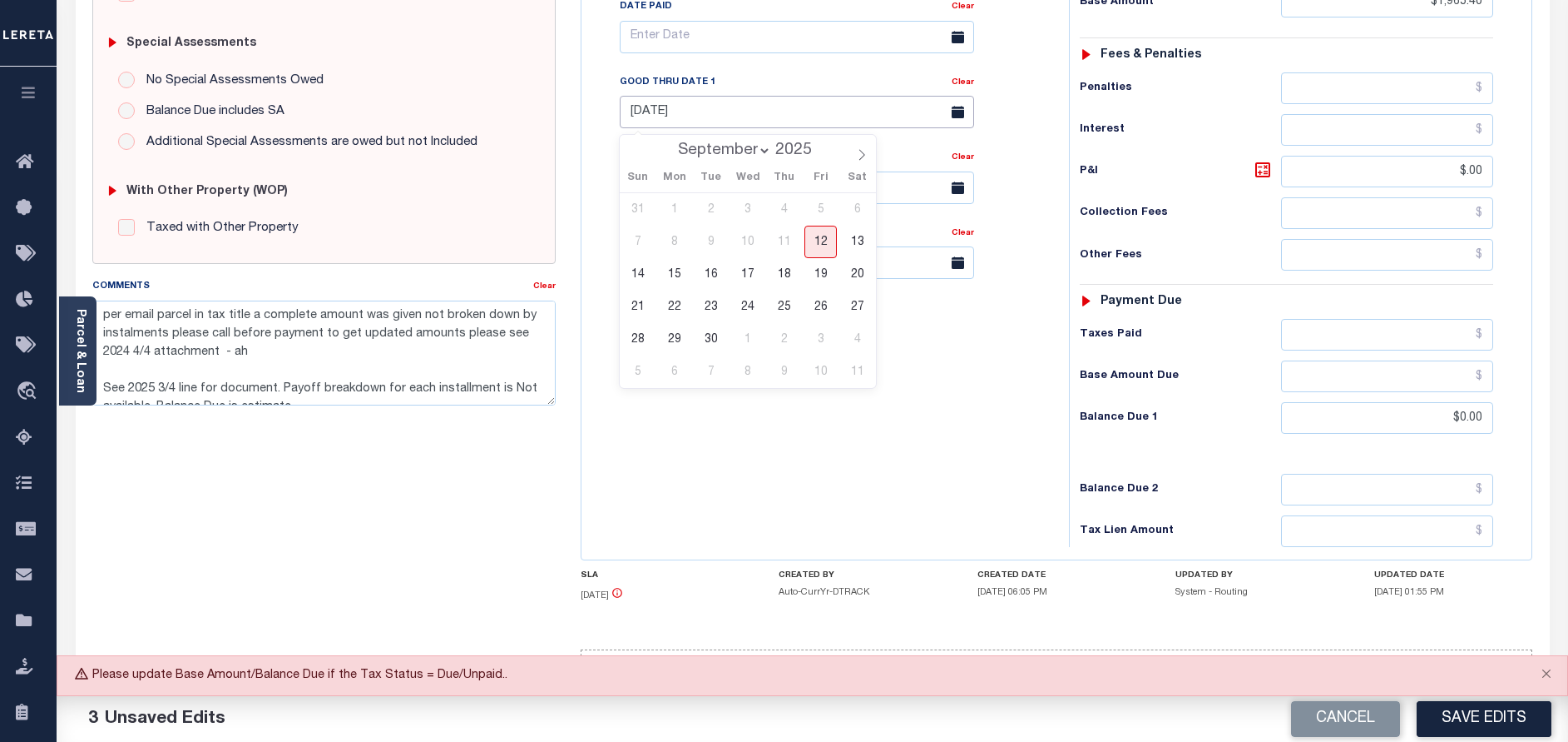
click at [739, 122] on input "[DATE]" at bounding box center [796, 112] width 355 height 32
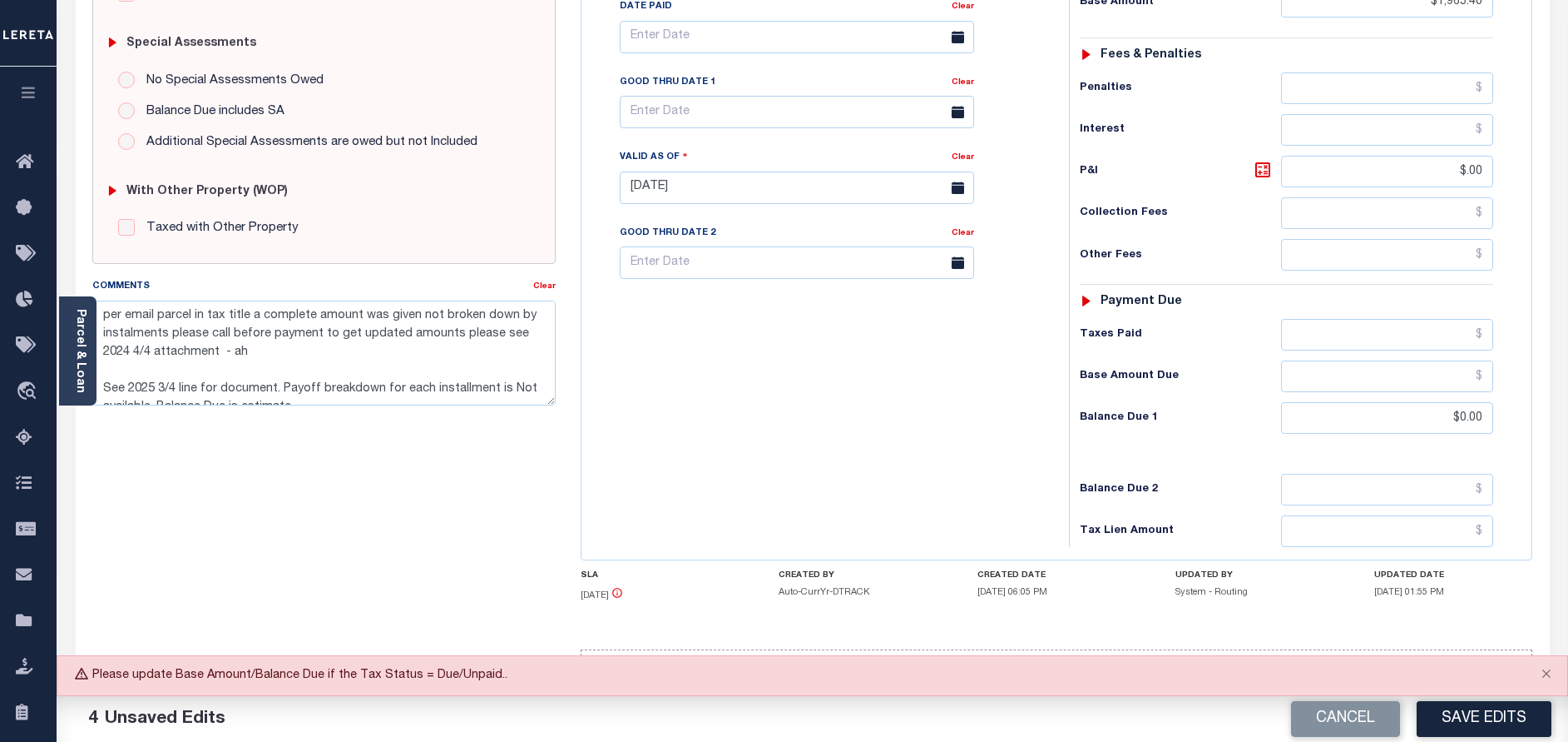
click at [855, 464] on div "Tax Bill No Multiple Payment Option Payment Plan Clear" at bounding box center [820, 179] width 471 height 735
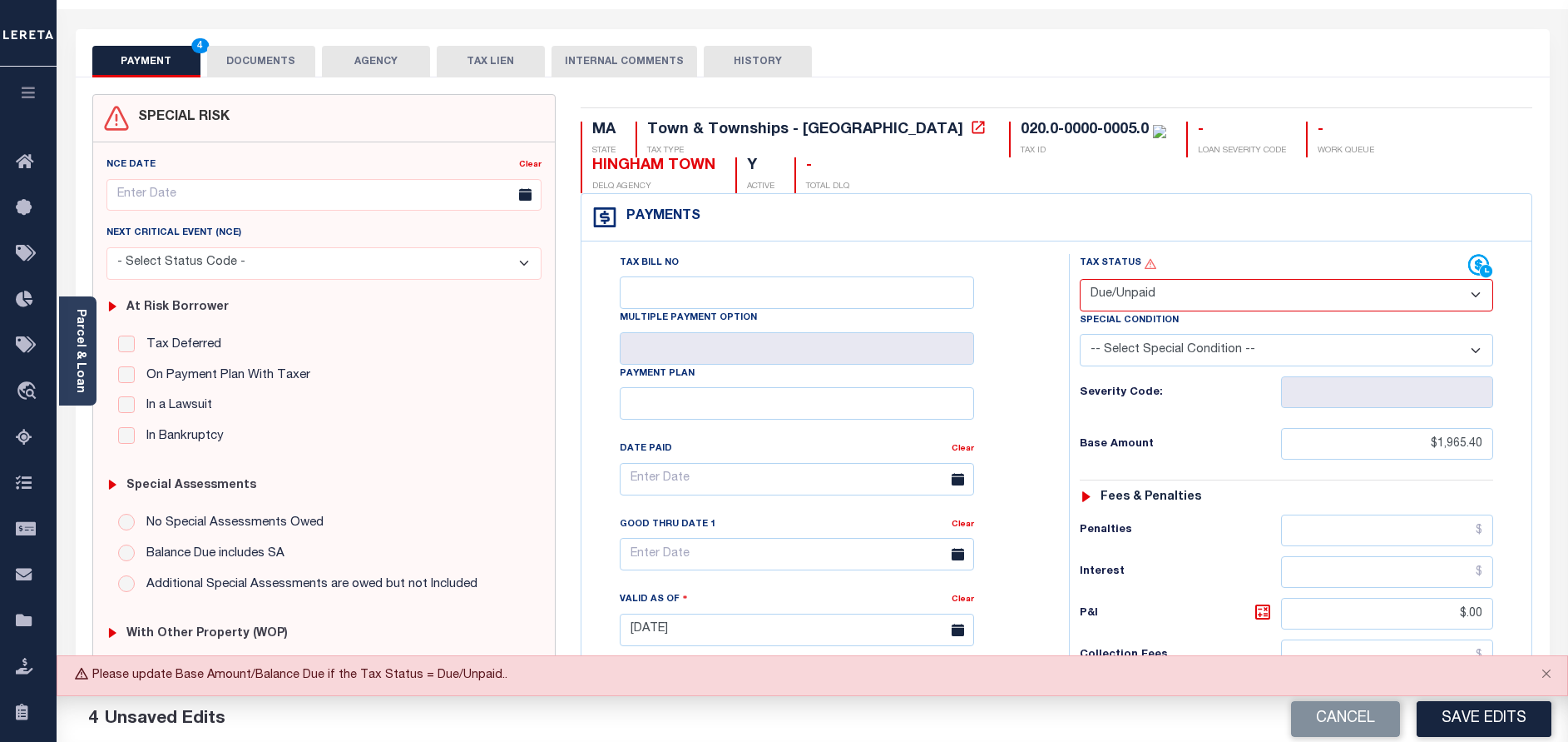
scroll to position [0, 0]
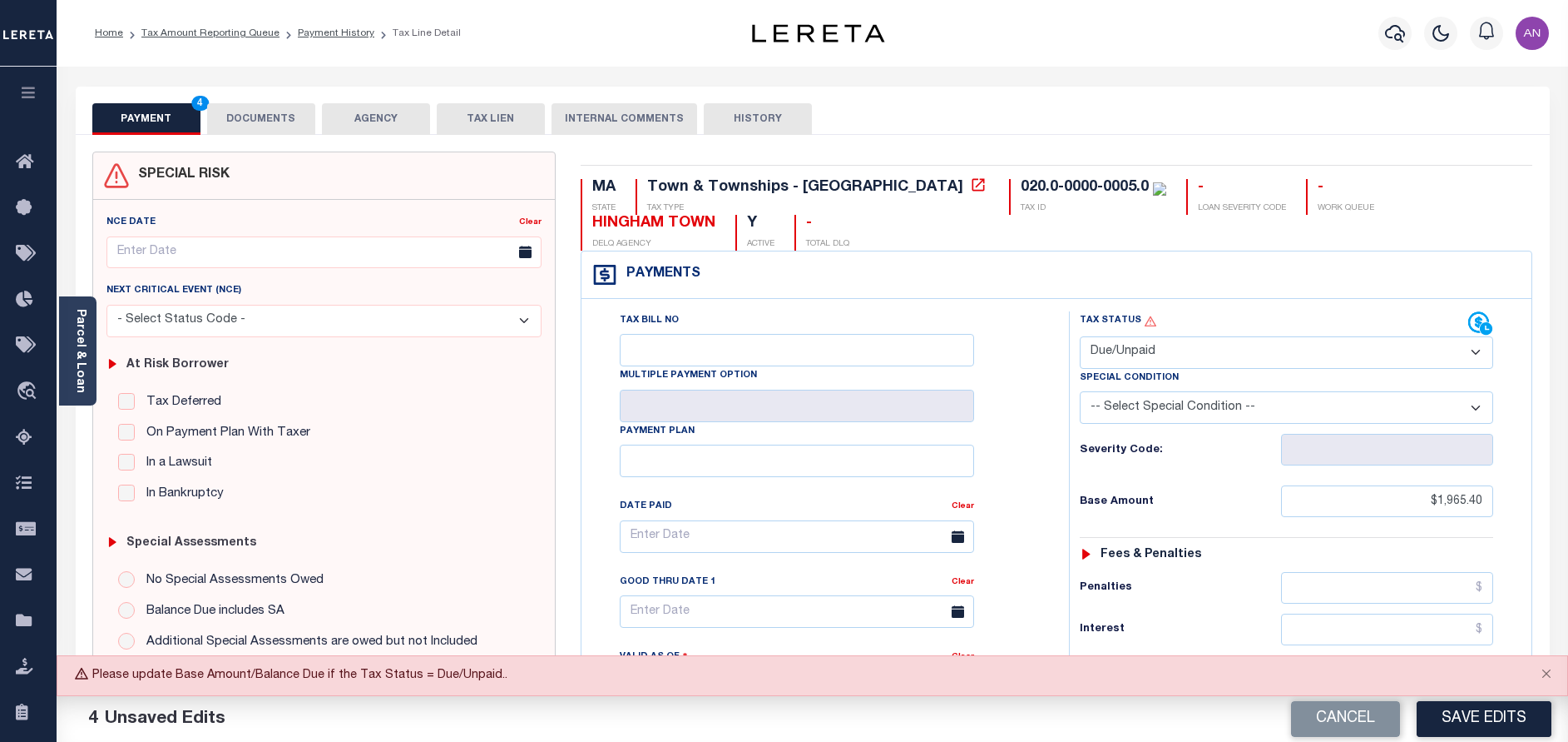
click at [1179, 363] on select "- Select Status Code - Open Due/Unpaid Paid Incomplete No Tax Due Internal Refu…" at bounding box center [1286, 352] width 414 height 32
select select "PYD"
click at [1079, 337] on select "- Select Status Code - Open Due/Unpaid Paid Incomplete No Tax Due Internal Refu…" at bounding box center [1286, 352] width 414 height 32
click at [1472, 713] on button "Save Edits" at bounding box center [1483, 719] width 135 height 36
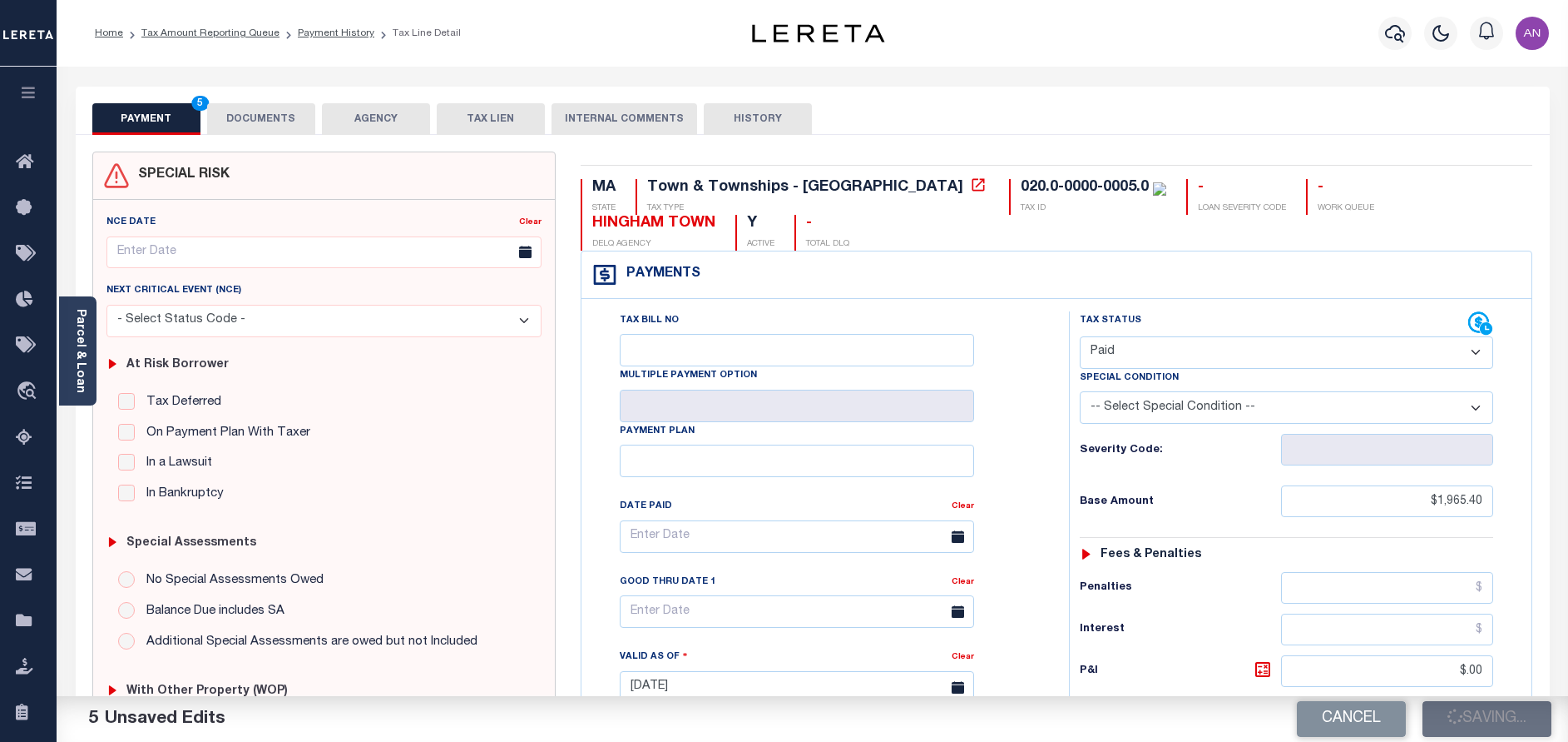
checkbox input "false"
type textarea "per email parcel in tax title a complete amount was given not broken down by in…"
type input "$1,965.4"
type input "$0"
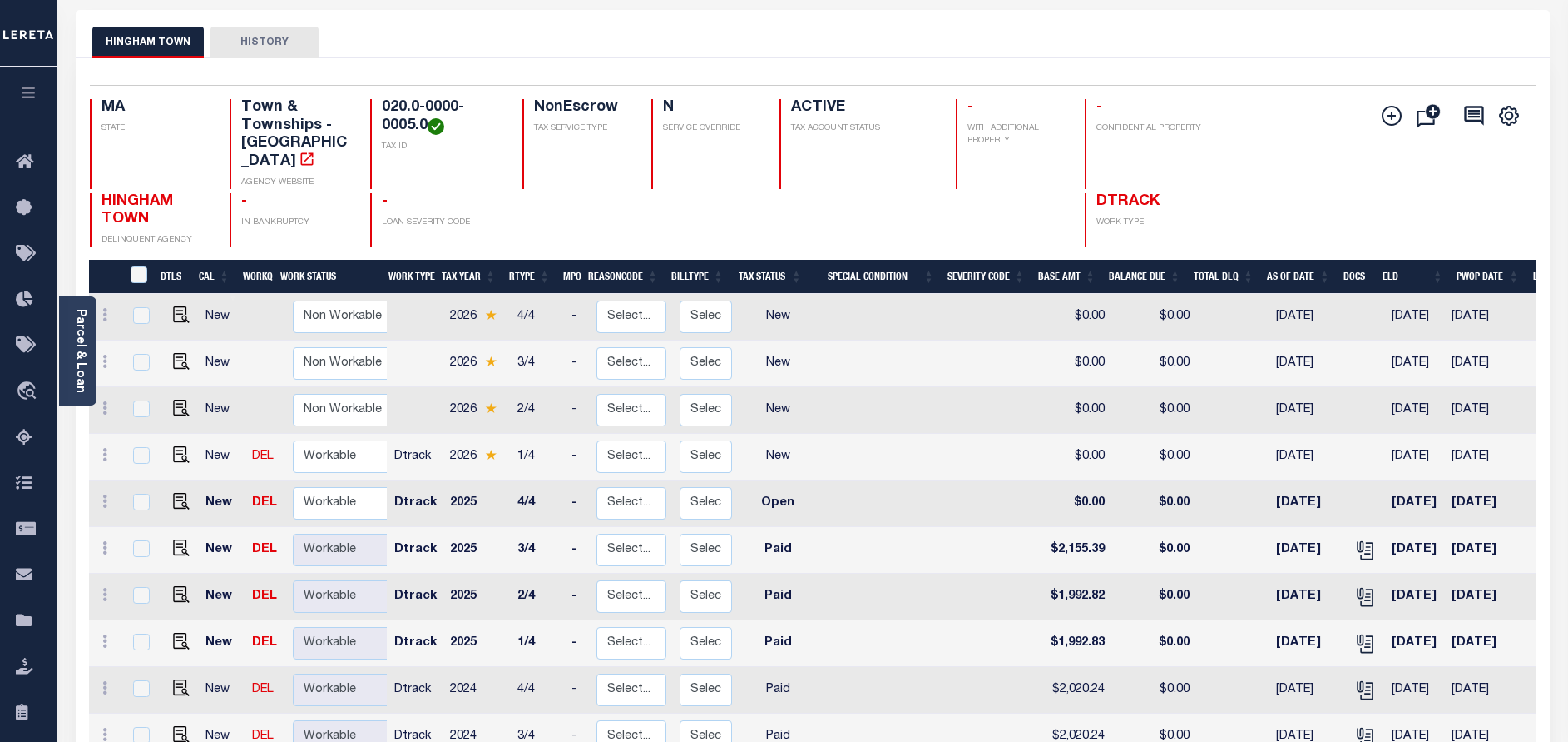
scroll to position [250, 0]
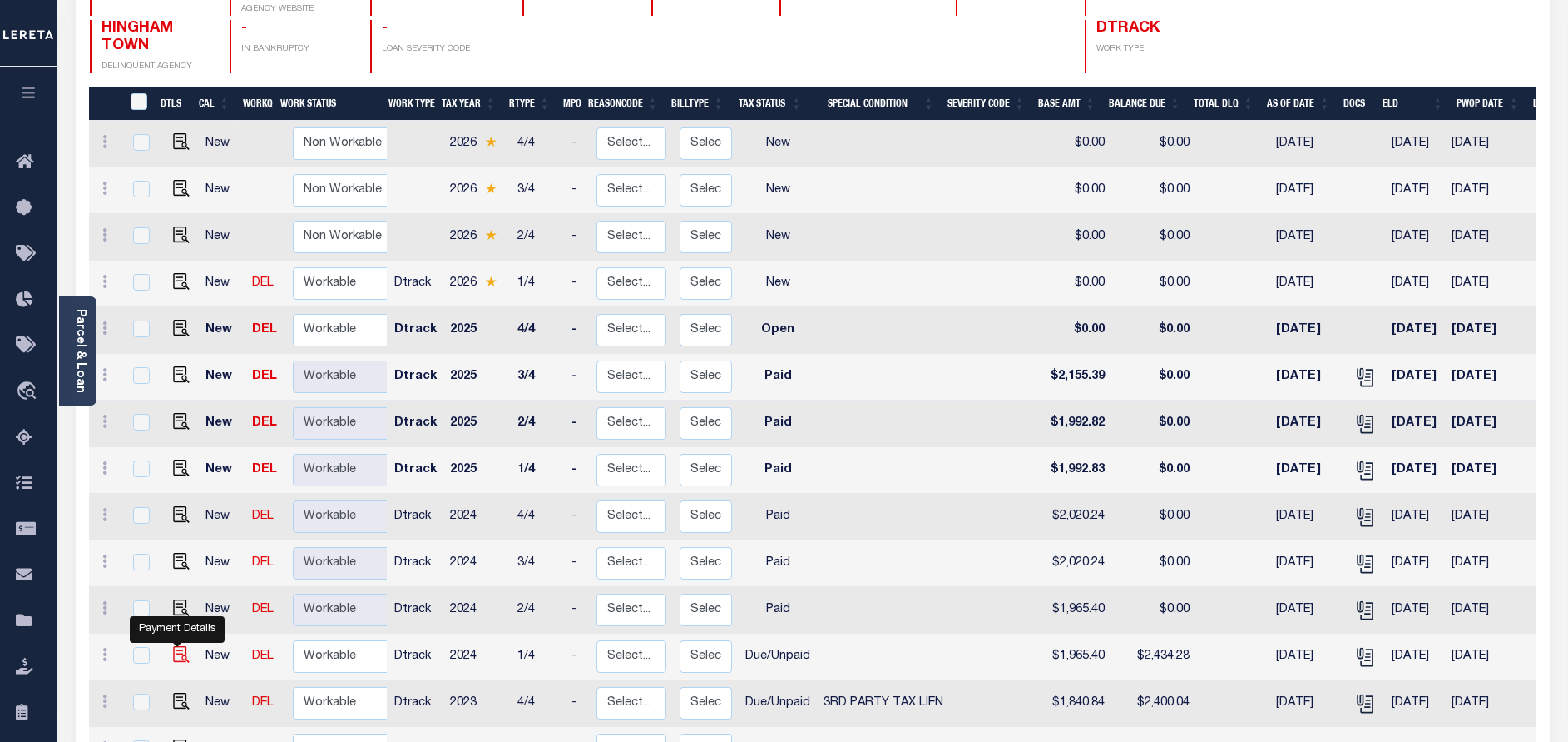
click at [183, 646] on img "" at bounding box center [181, 654] width 17 height 17
checkbox input "true"
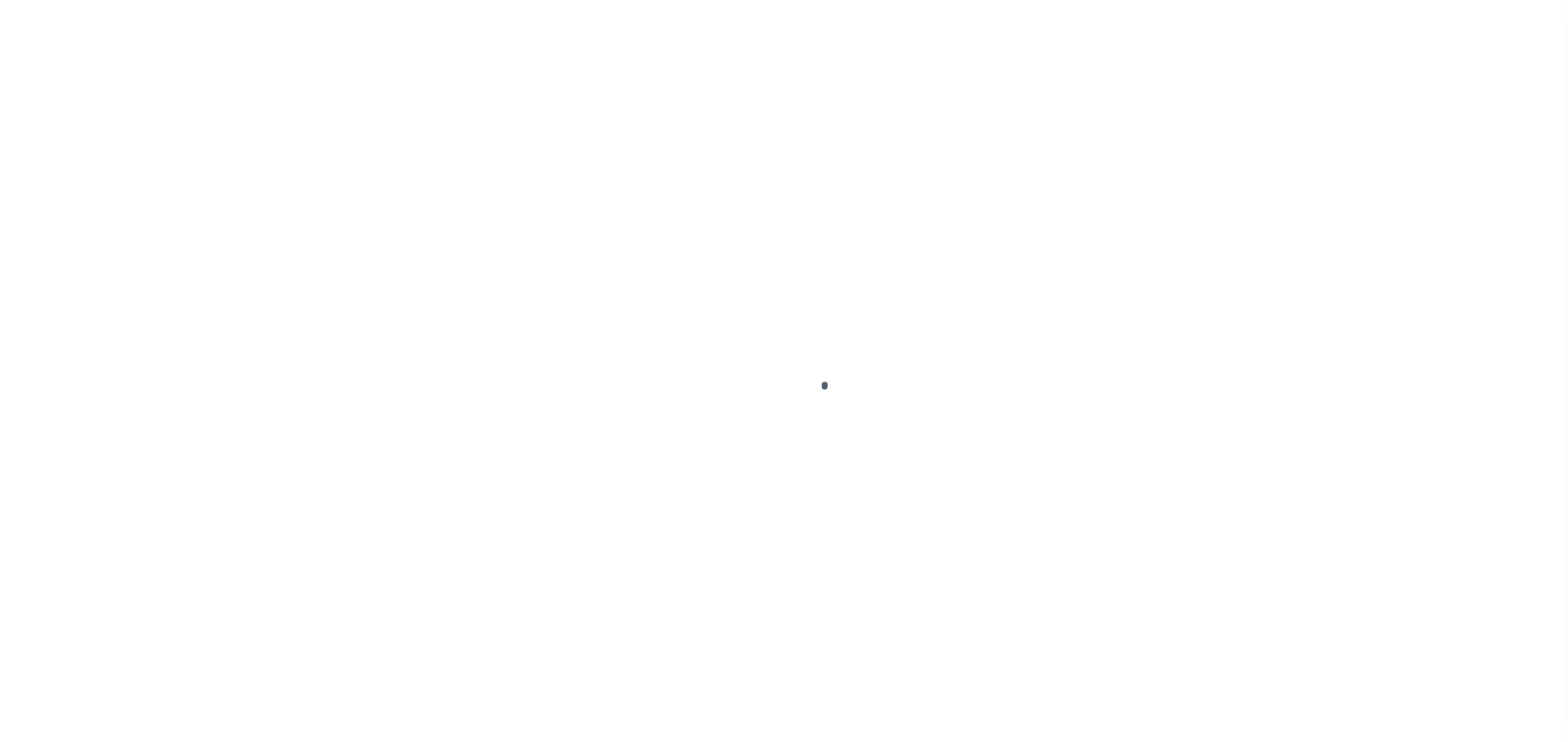
select select "DUE"
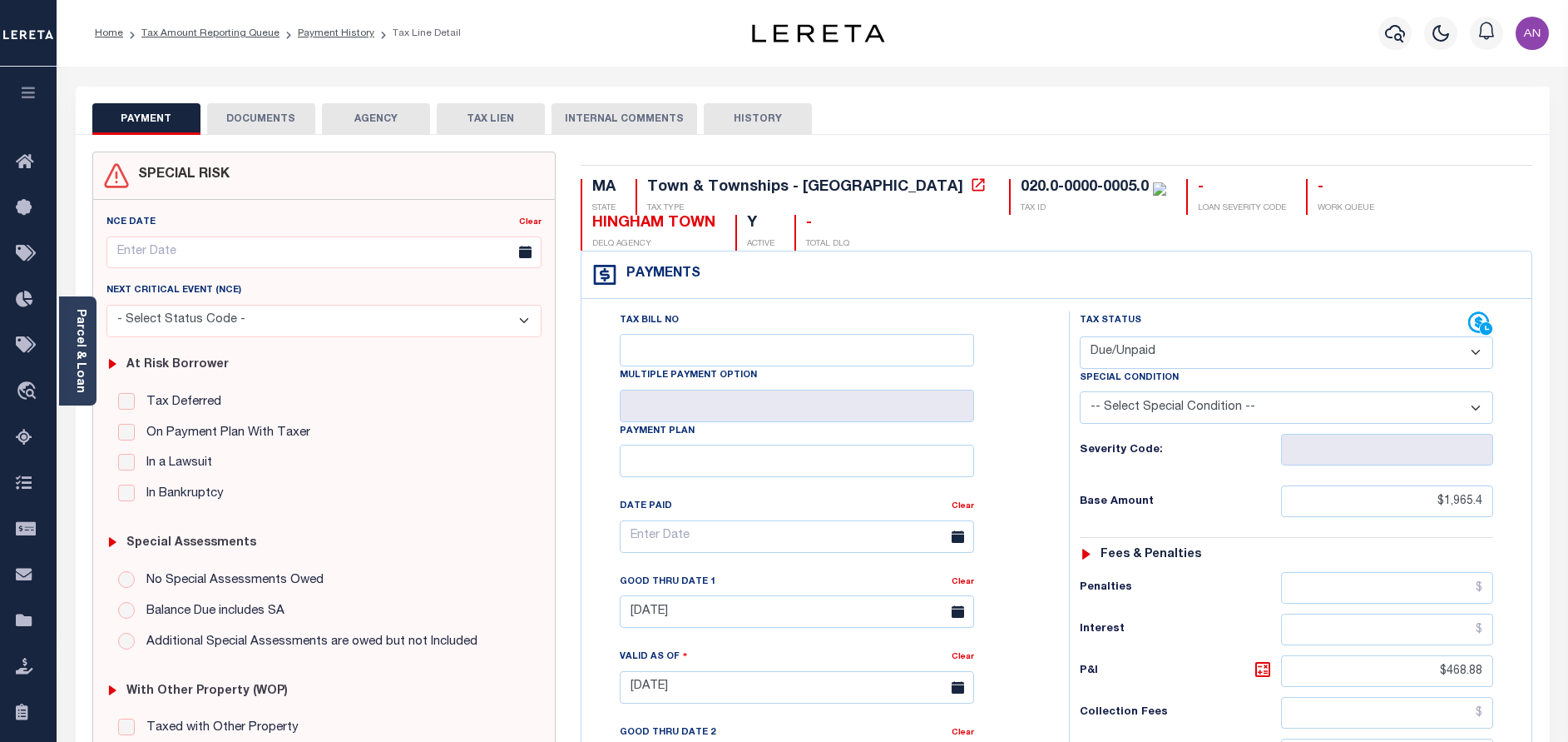
click at [231, 115] on button "DOCUMENTS" at bounding box center [261, 119] width 108 height 32
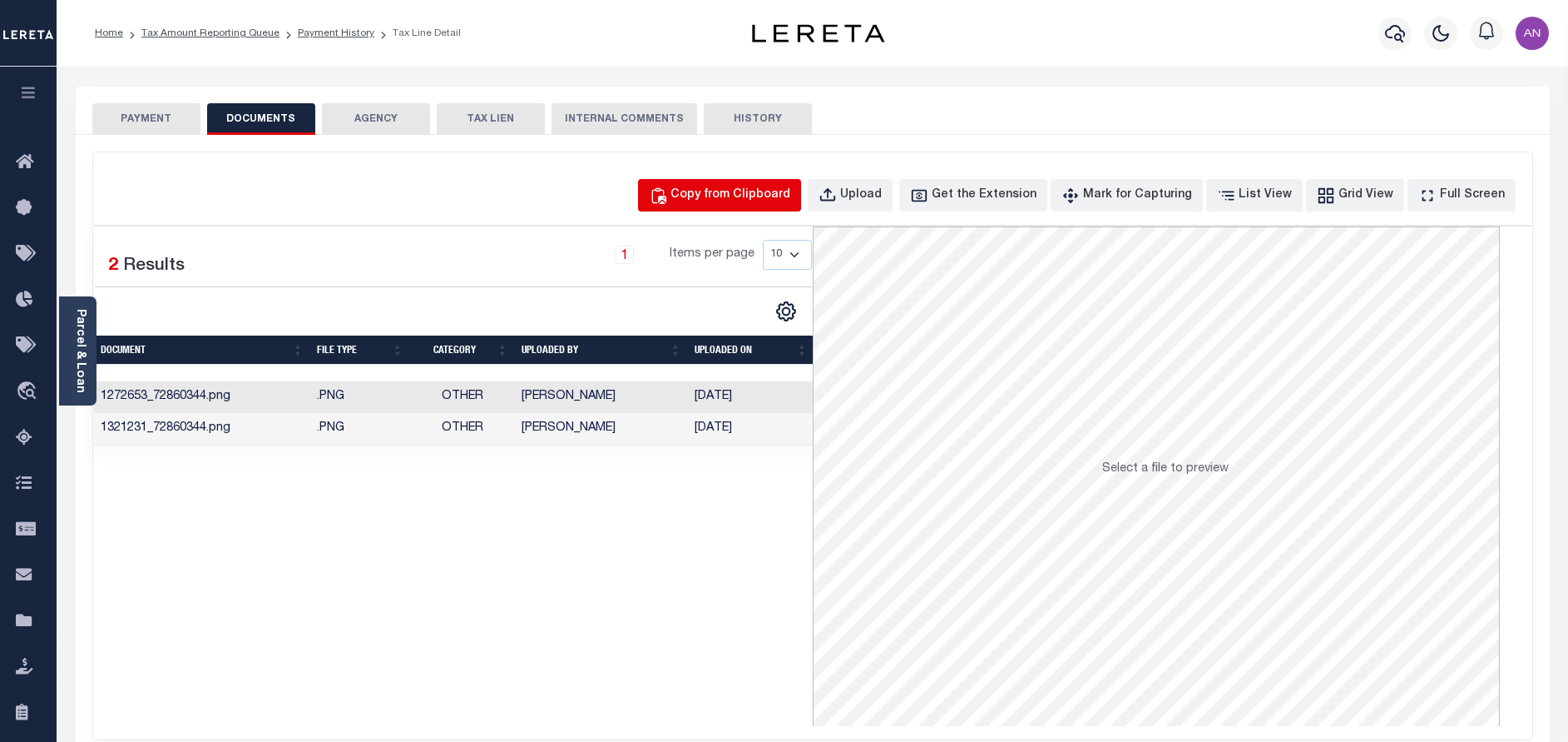
click at [767, 210] on button "Copy from Clipboard" at bounding box center [719, 195] width 163 height 32
select select "POP"
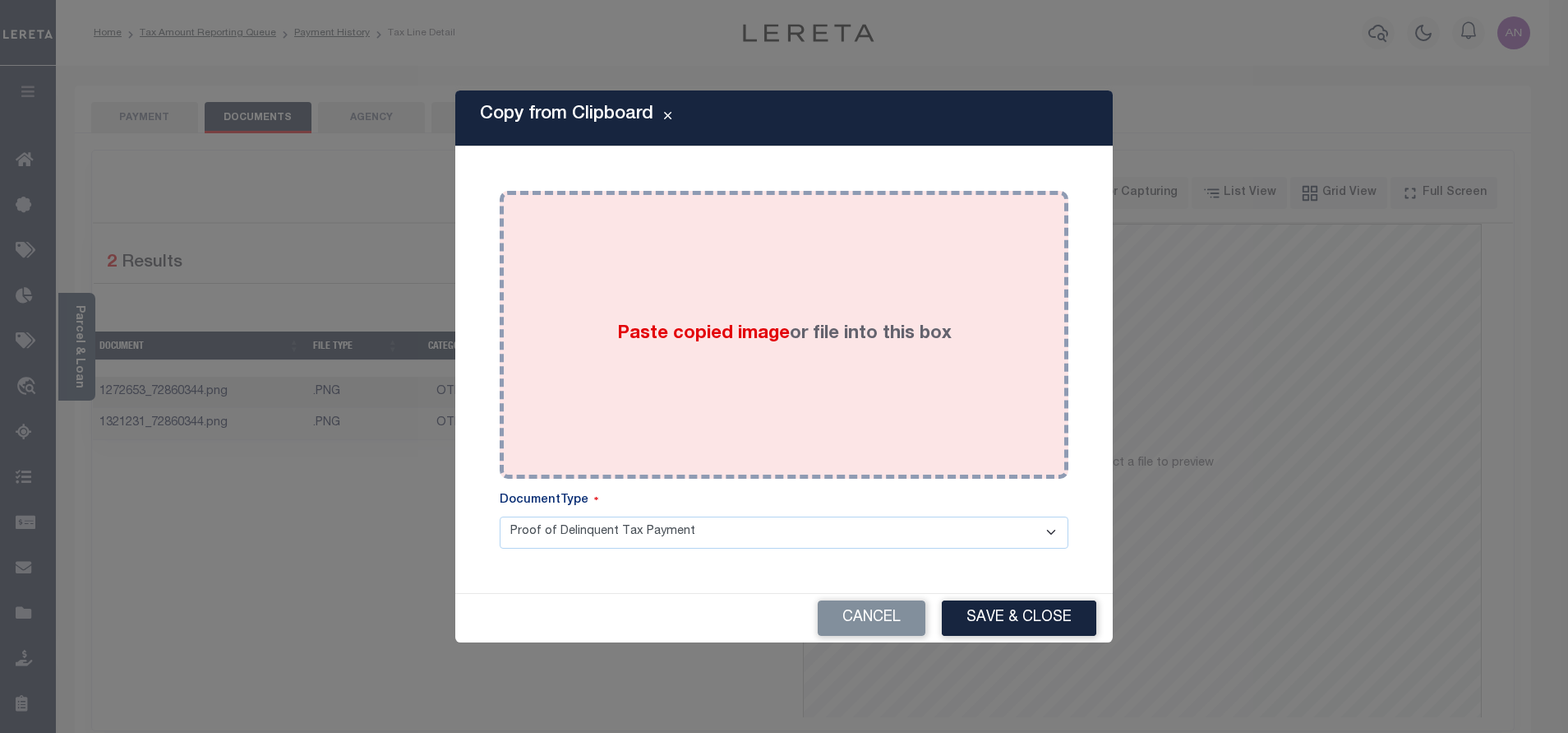
click at [757, 273] on div "Paste copied image or file into this box" at bounding box center [784, 335] width 544 height 263
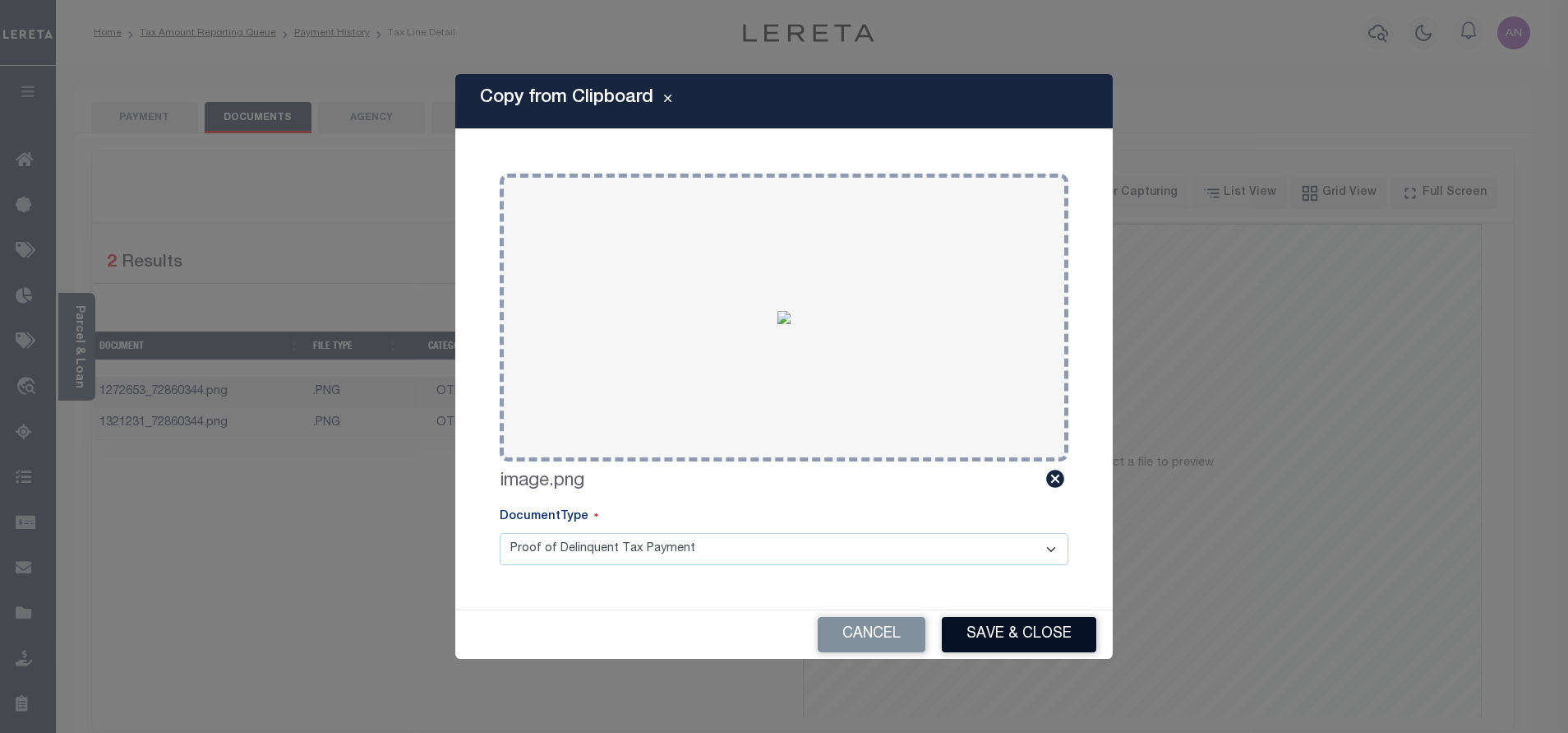
click at [1008, 640] on button "Save & Close" at bounding box center [1019, 634] width 154 height 36
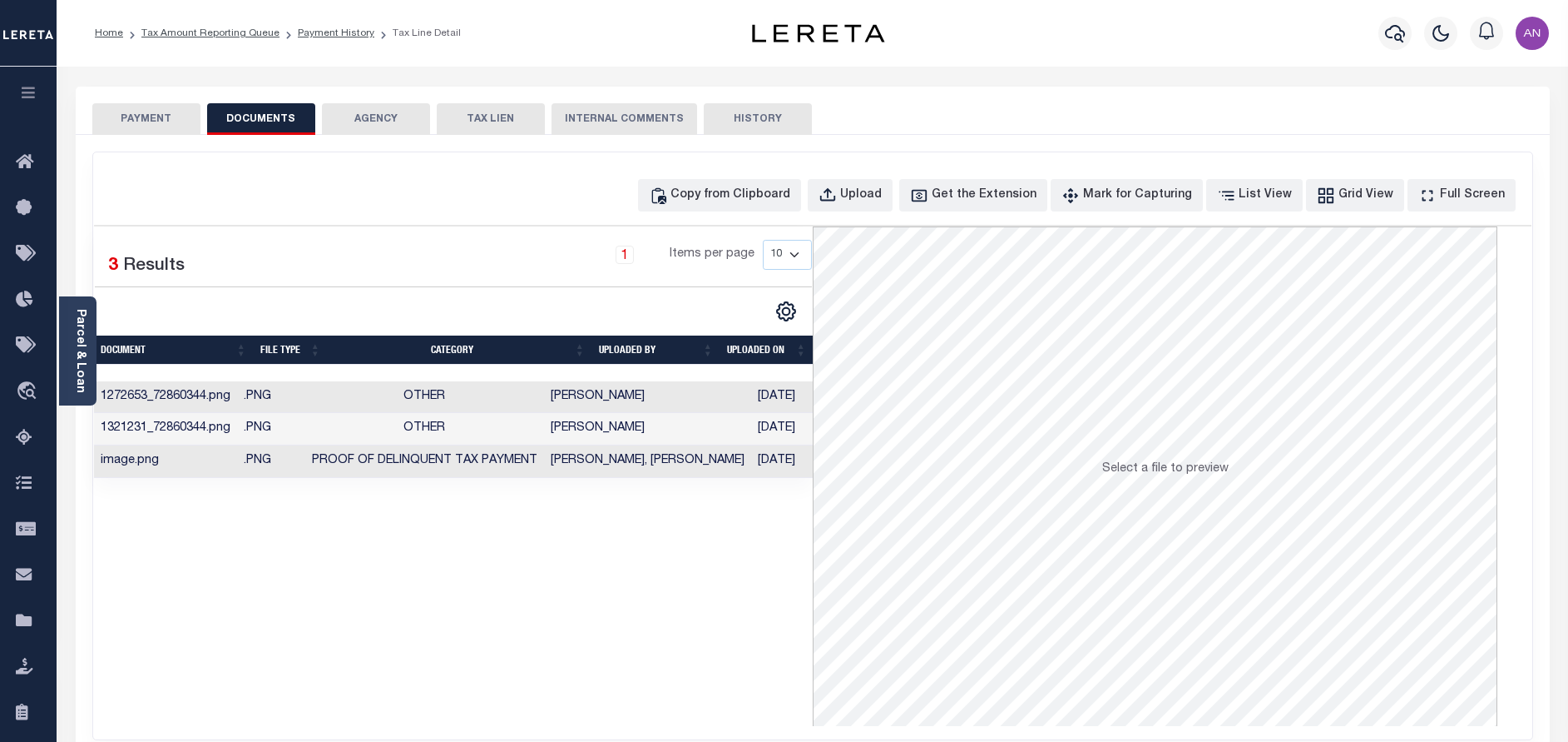
click at [148, 130] on button "PAYMENT" at bounding box center [146, 119] width 108 height 32
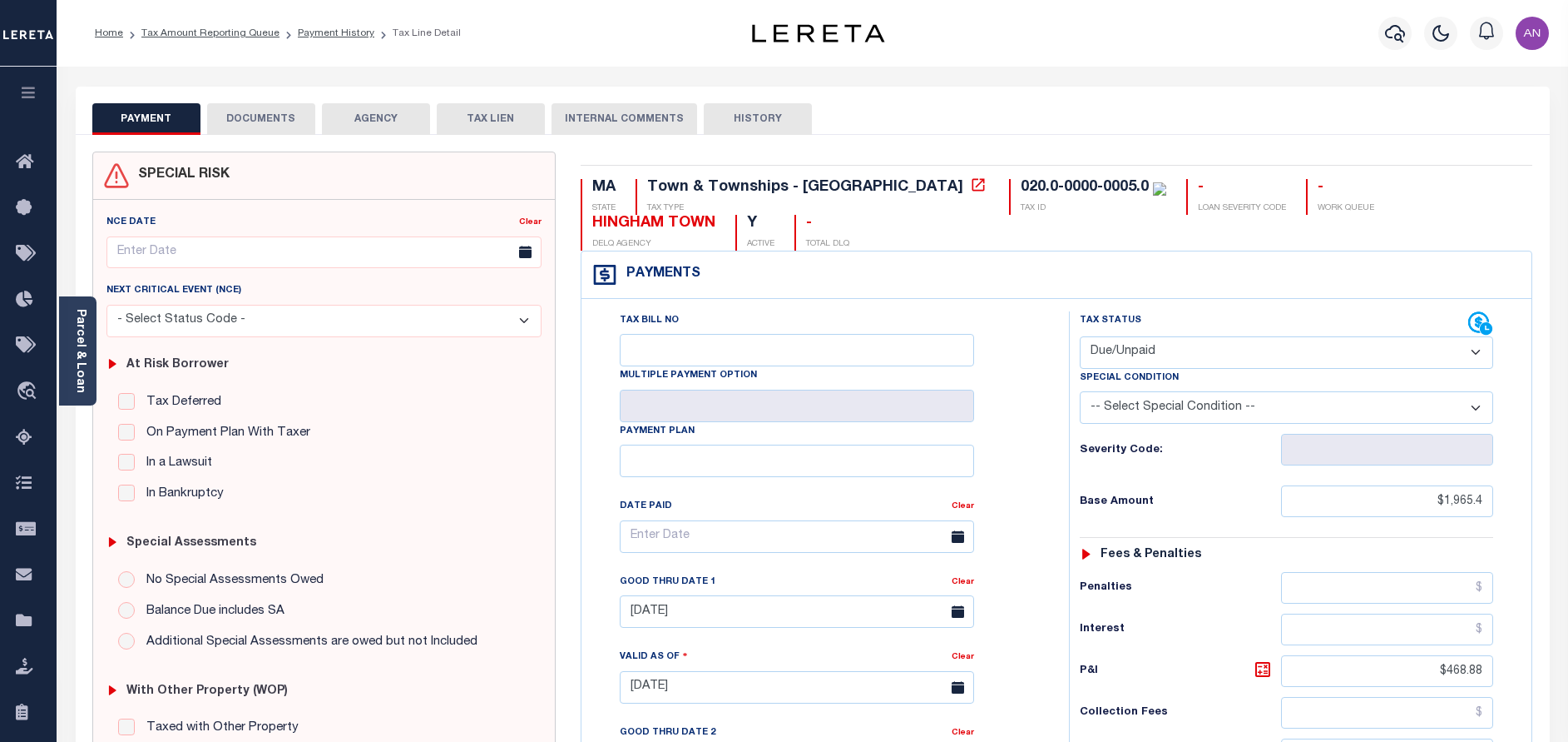
click at [1147, 346] on select "- Select Status Code - Open Due/Unpaid Paid Incomplete No Tax Due Internal Refu…" at bounding box center [1286, 352] width 414 height 32
select select "PYD"
click at [1079, 337] on select "- Select Status Code - Open Due/Unpaid Paid Incomplete No Tax Due Internal Refu…" at bounding box center [1286, 352] width 414 height 32
type input "[DATE]"
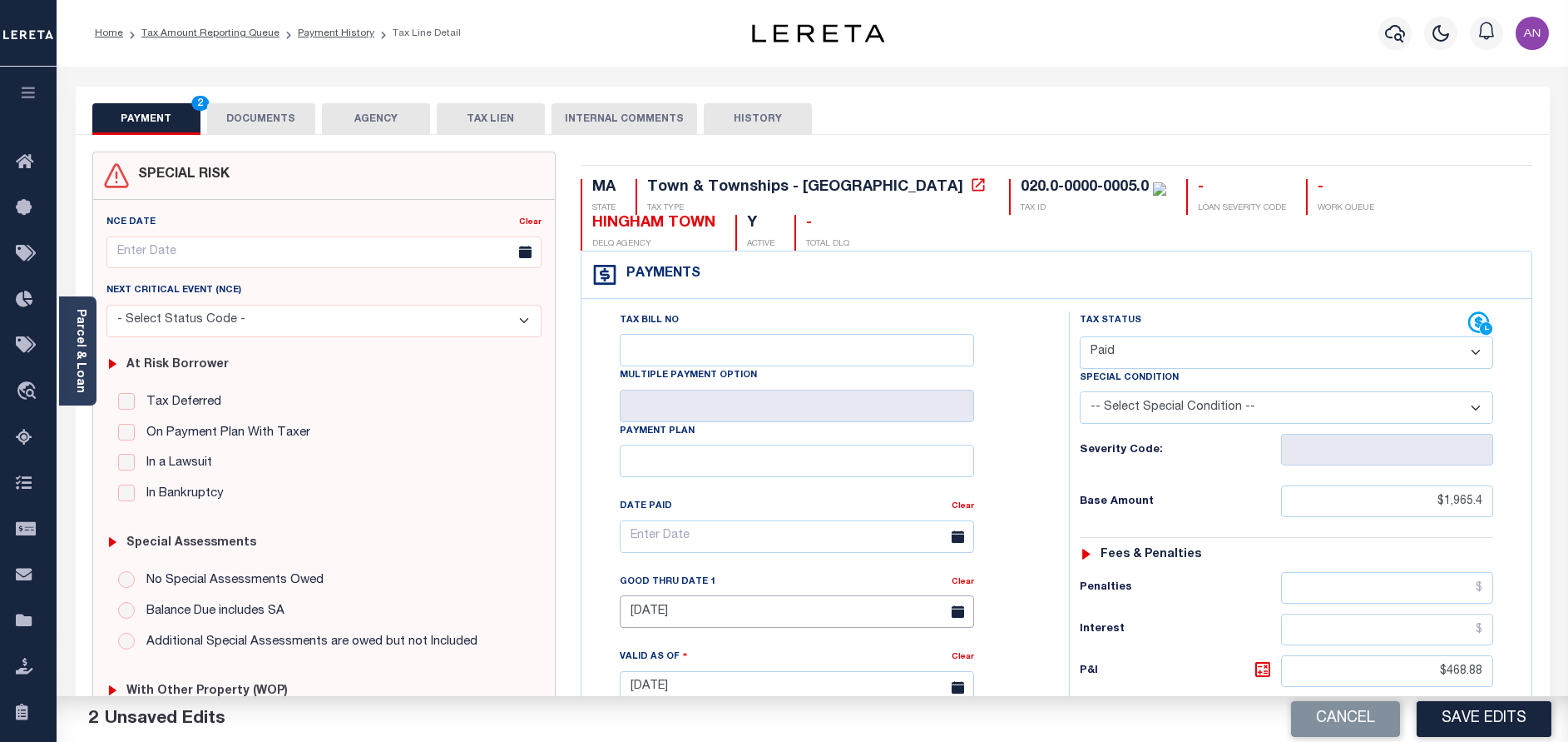
click at [805, 615] on input "04/30/2025" at bounding box center [796, 611] width 355 height 32
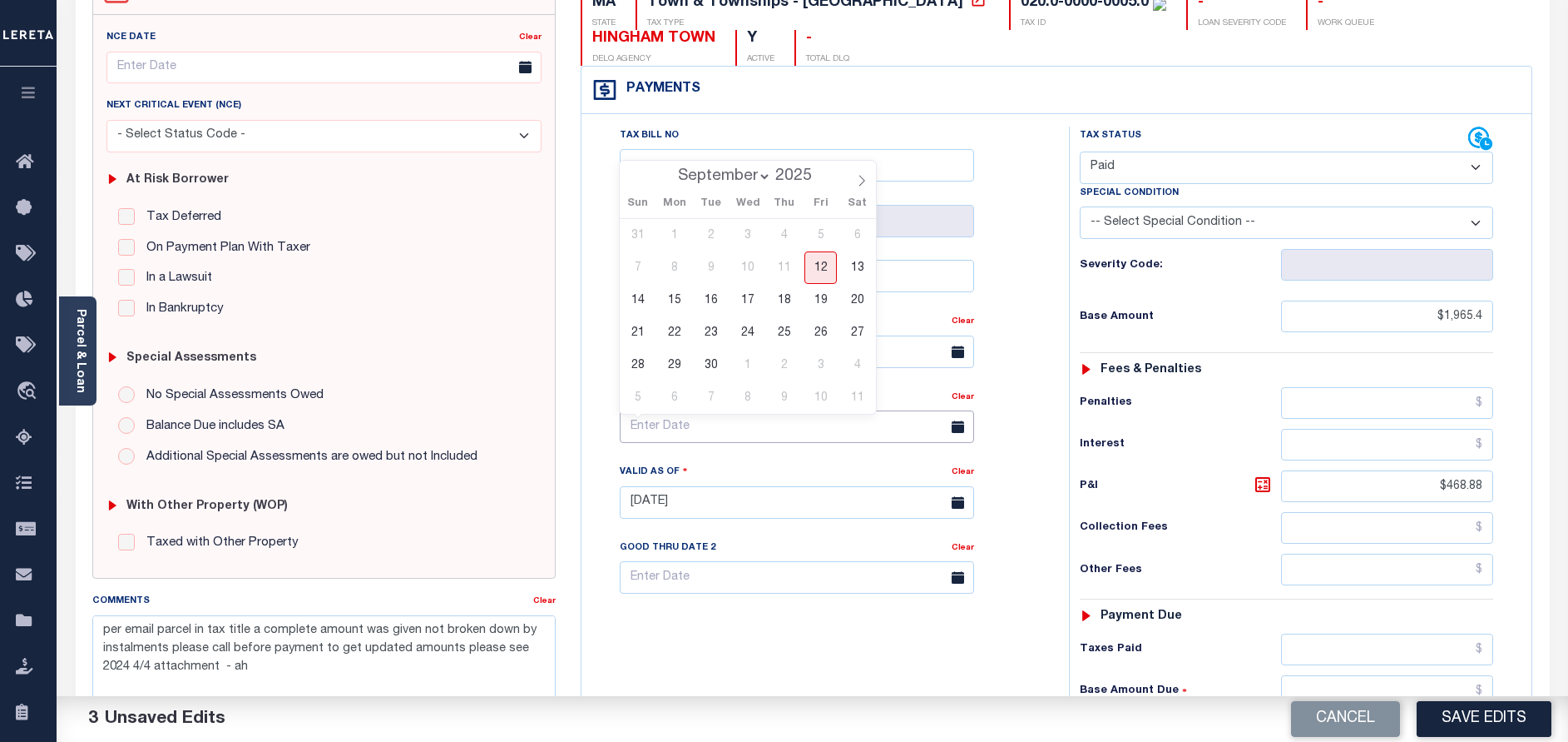
scroll to position [250, 0]
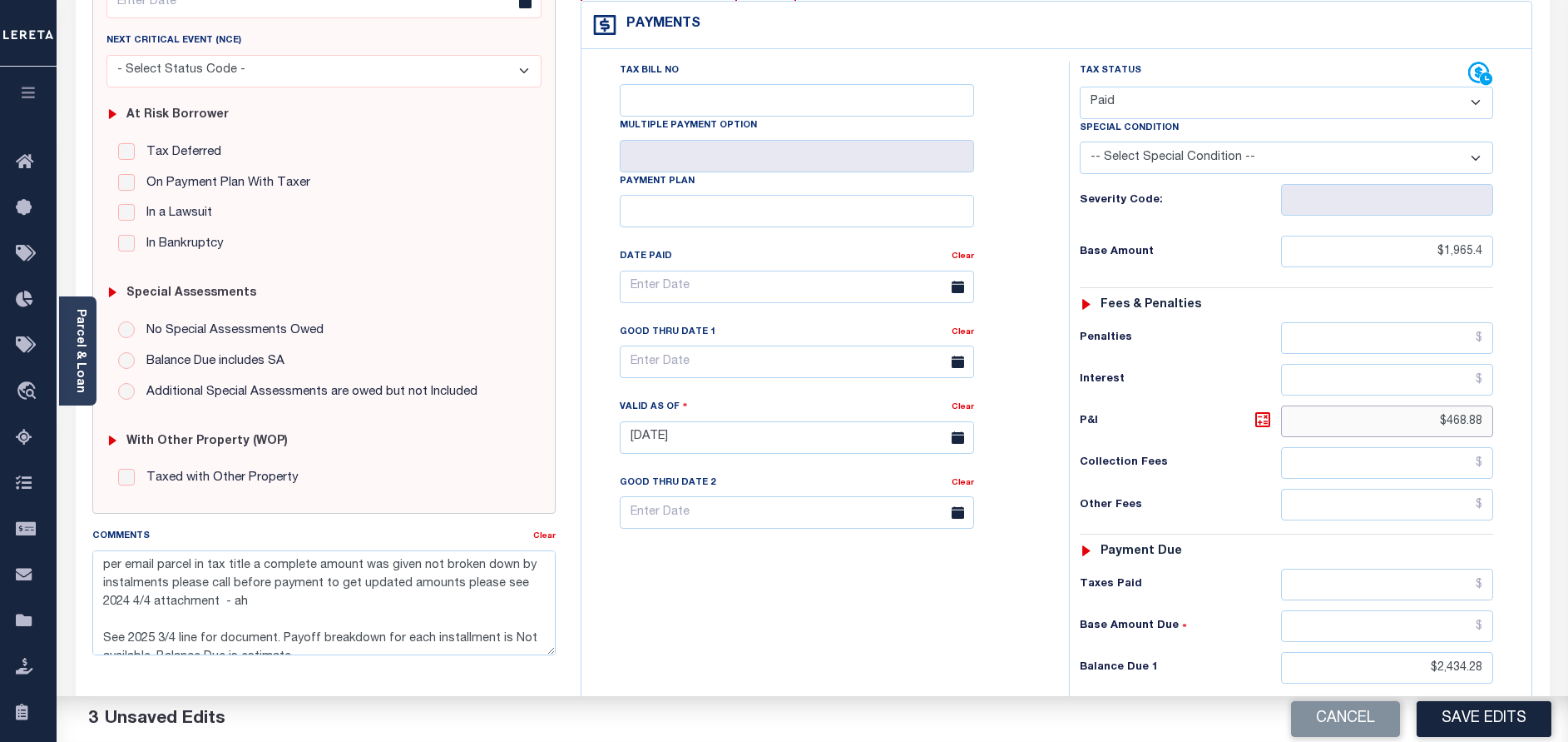
drag, startPoint x: 1449, startPoint y: 428, endPoint x: 1545, endPoint y: 426, distance: 96.0
click at [1545, 426] on div "MA STATE Town & Townships - MA TAX TYPE 020.0-0000-0005.0 TAX ID - LOAN SEVERIT…" at bounding box center [1056, 438] width 977 height 1072
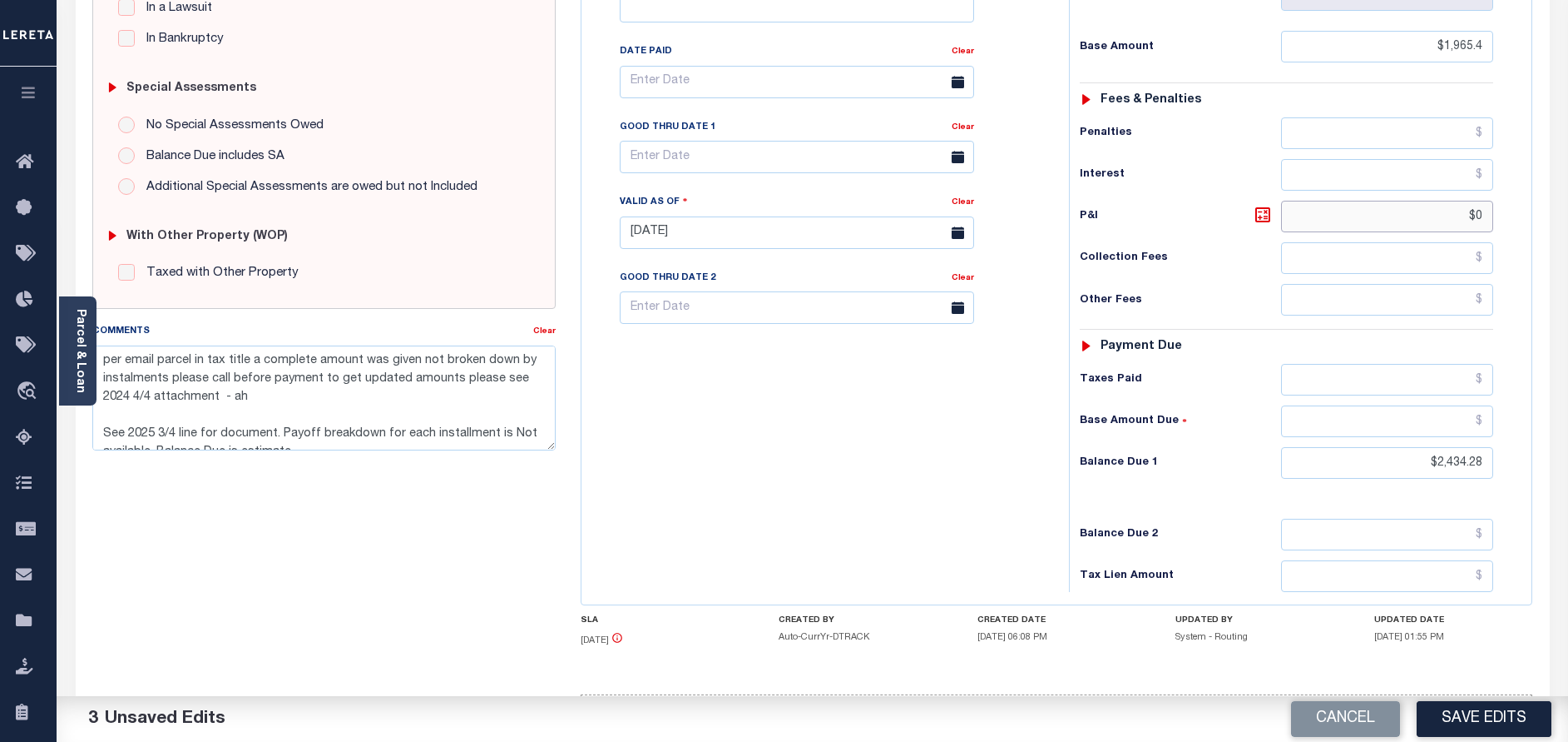
scroll to position [499, 0]
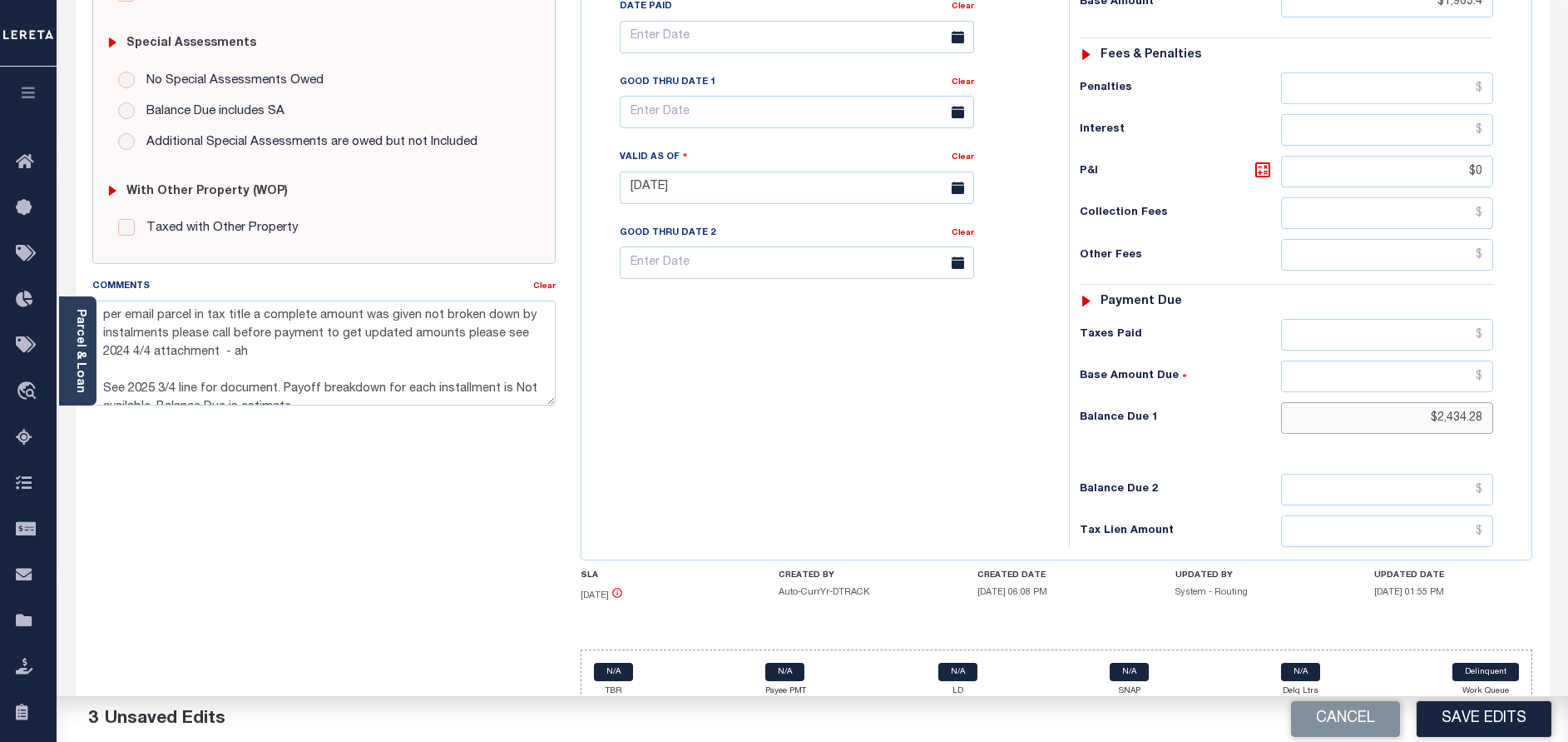
type input "$0.00"
drag, startPoint x: 1437, startPoint y: 420, endPoint x: 1591, endPoint y: 419, distance: 154.0
click at [1567, 419] on html "Home Tax Amount Reporting Queue Payment History Tax Line Detail Profile" at bounding box center [784, 129] width 1568 height 1257
type input "$0.00"
click at [1501, 727] on button "Save Edits" at bounding box center [1483, 719] width 135 height 36
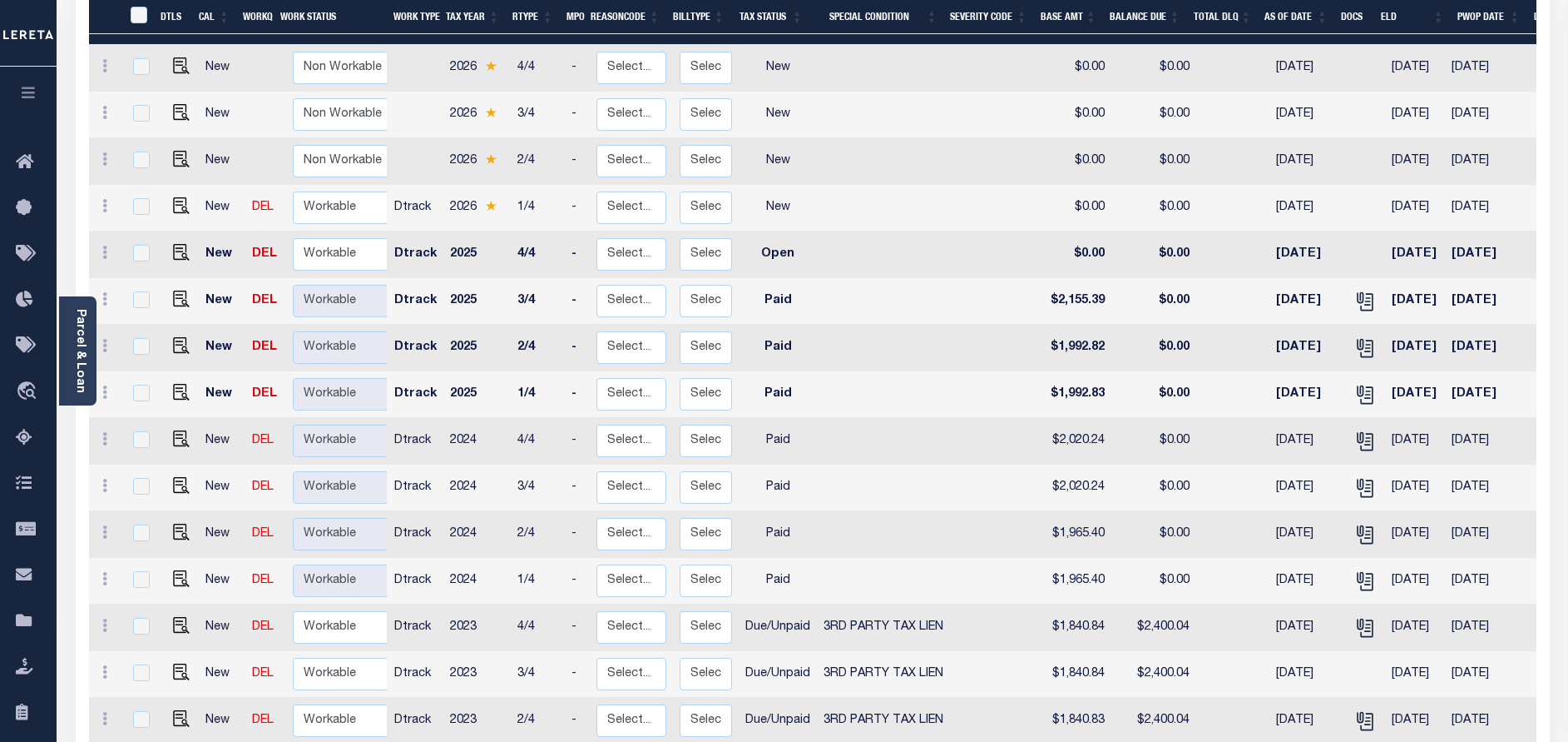
scroll to position [375, 0]
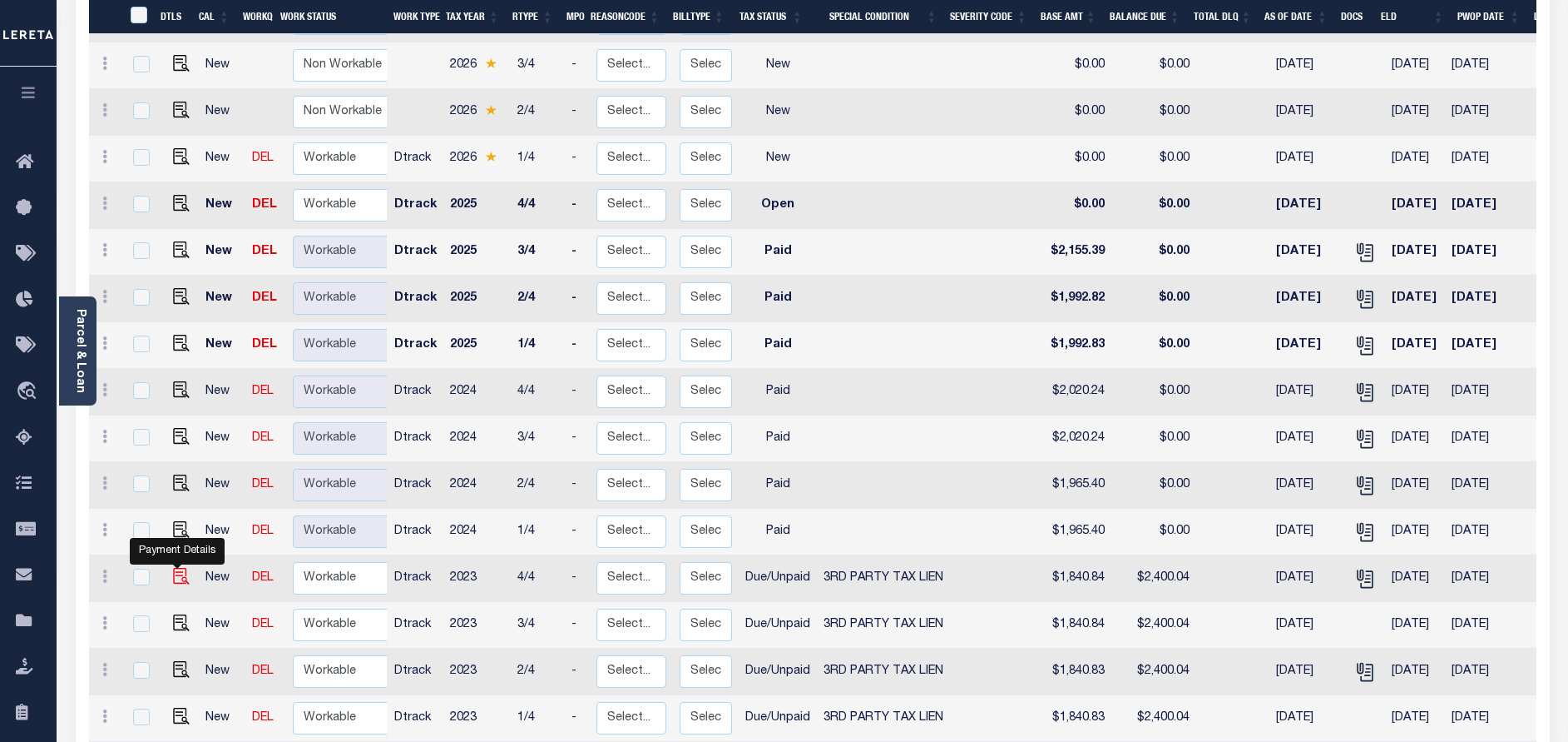
click at [176, 568] on img "" at bounding box center [181, 576] width 17 height 17
checkbox input "true"
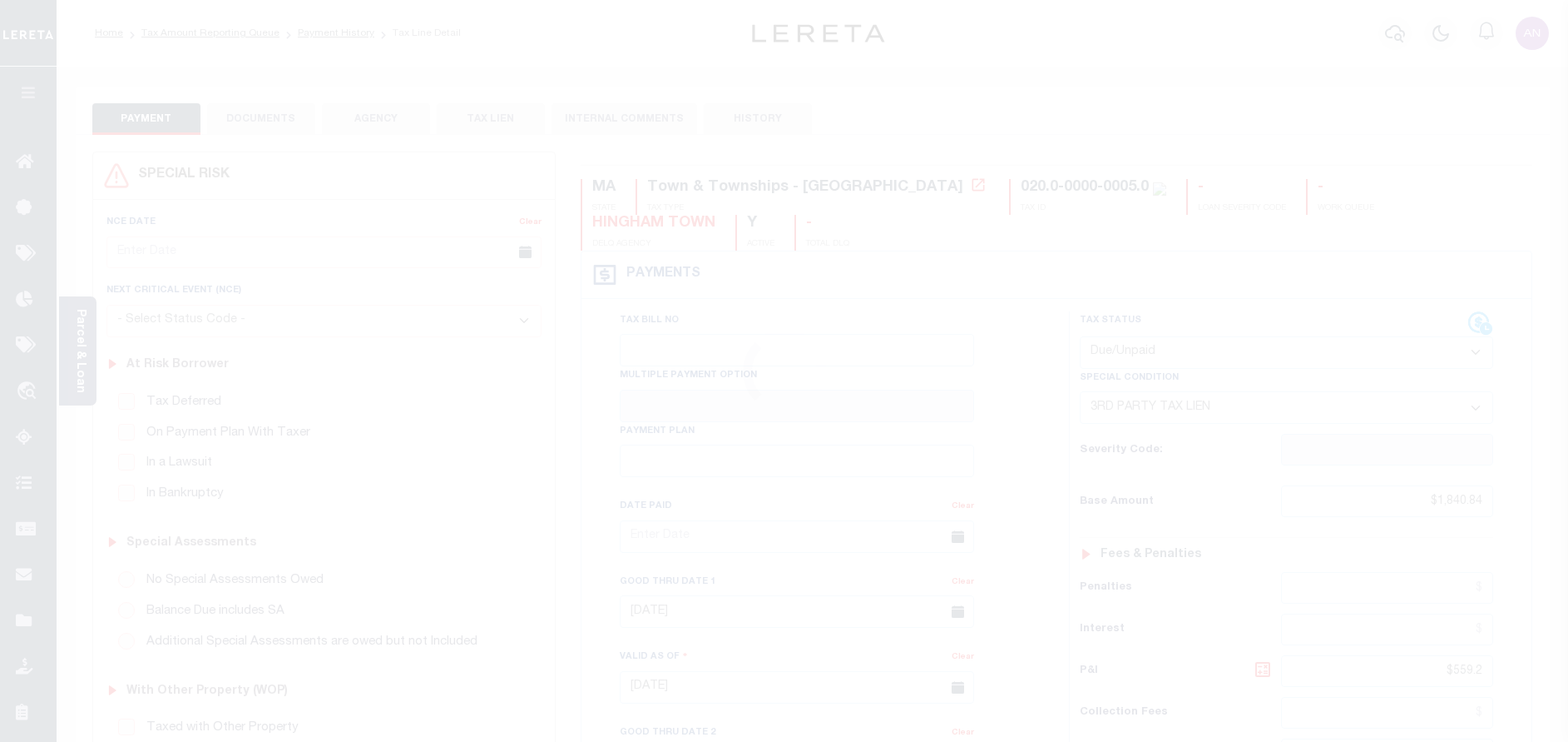
select select "DUE"
select select "20"
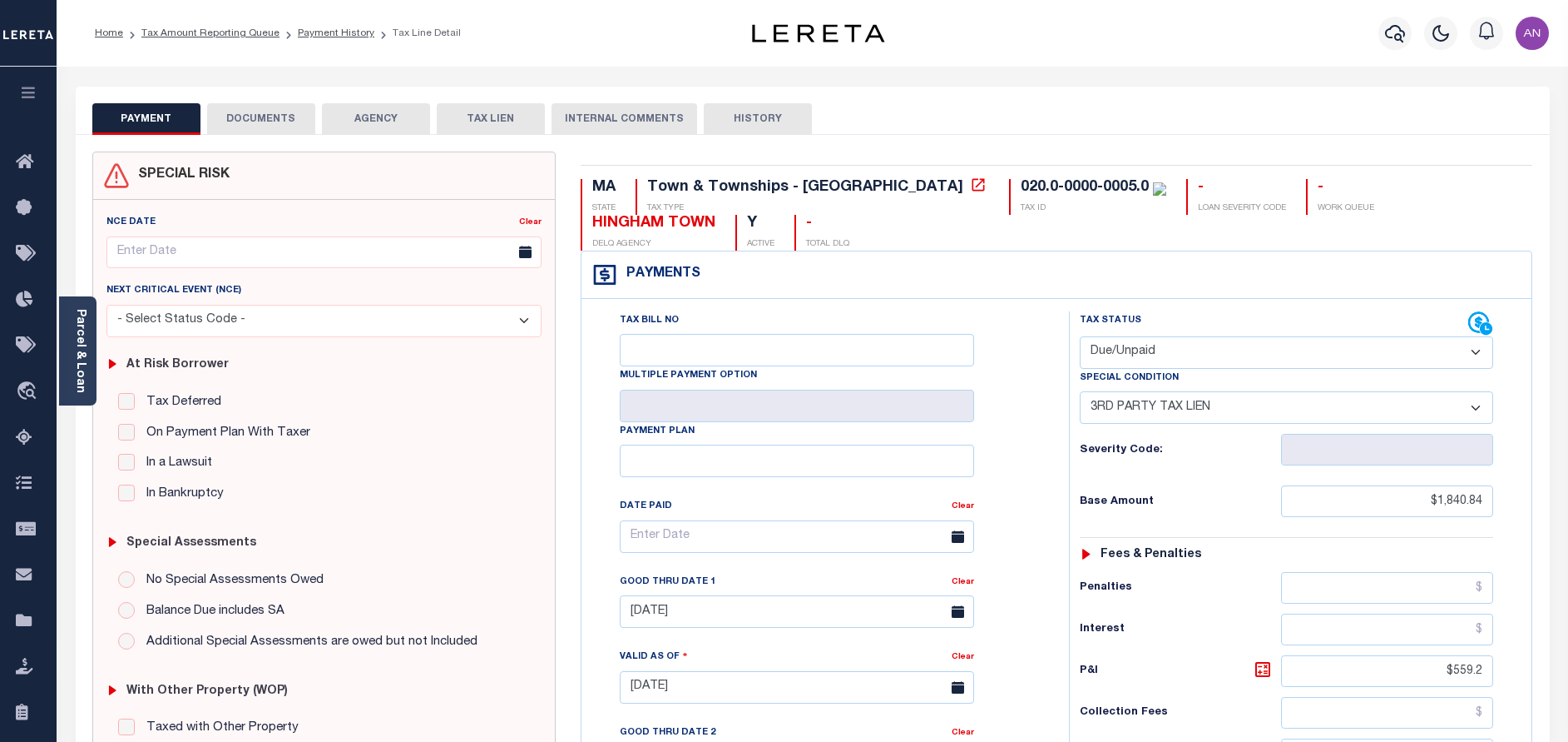
click at [251, 111] on button "DOCUMENTS" at bounding box center [261, 119] width 108 height 32
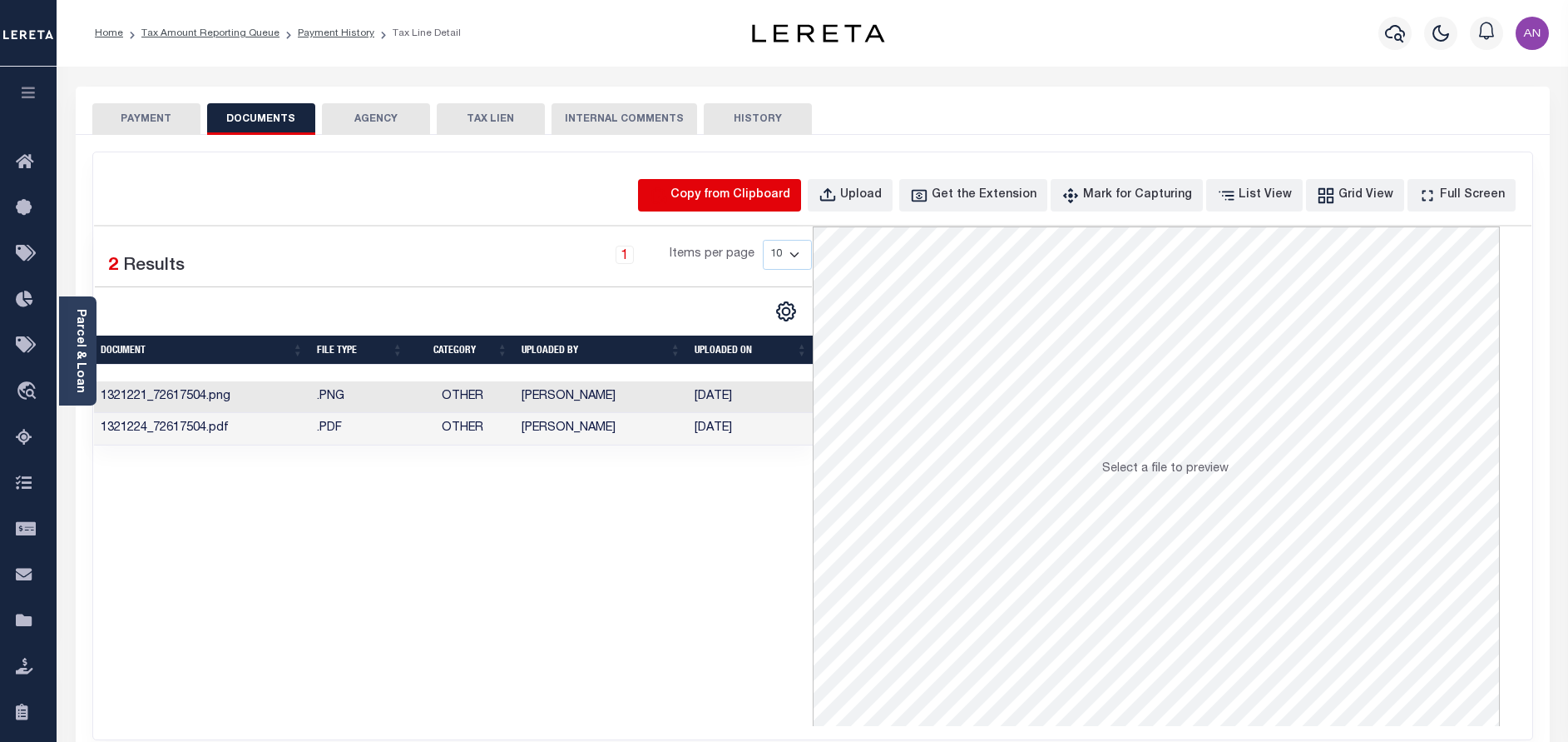
click at [666, 190] on icon "button" at bounding box center [659, 195] width 14 height 16
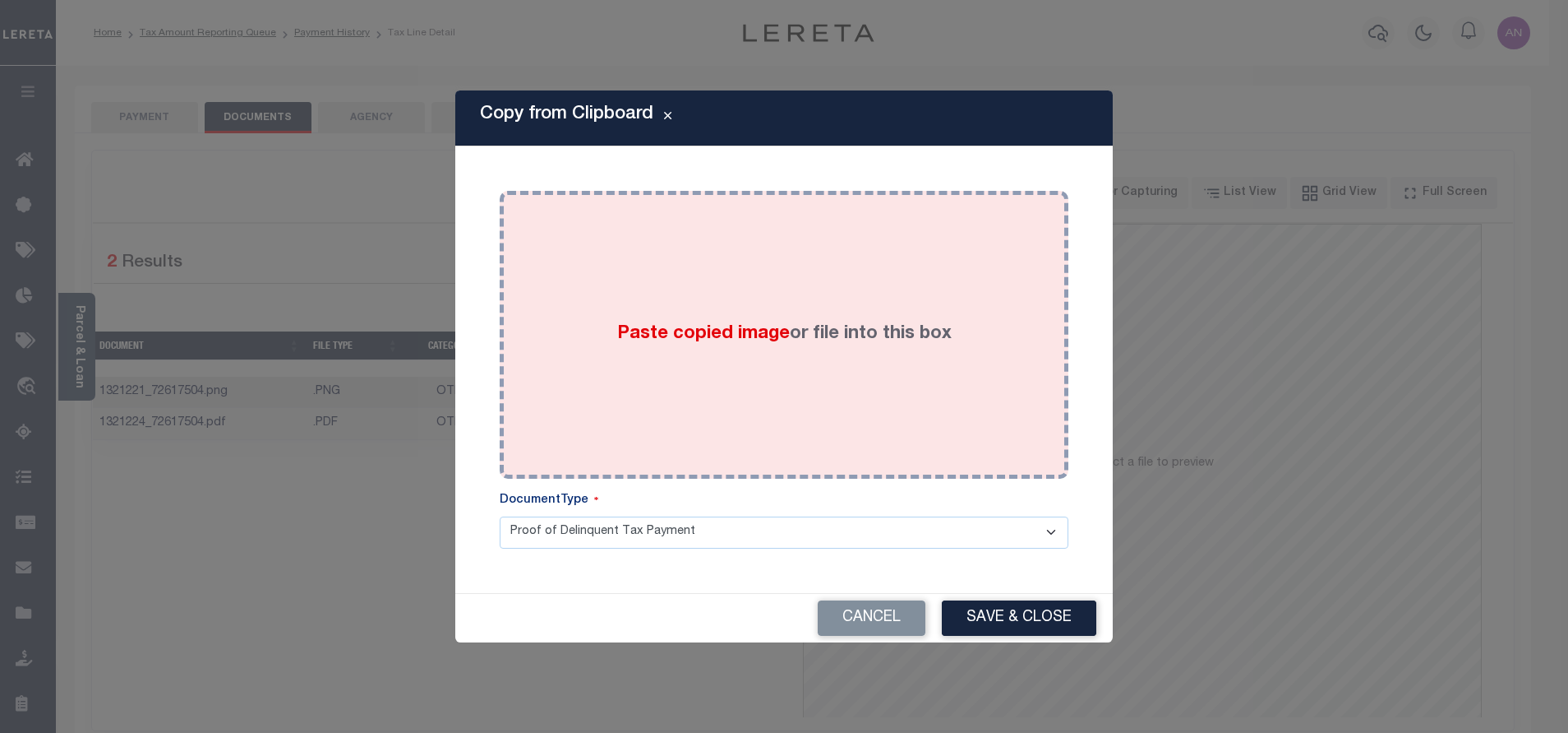
click at [693, 279] on div "Paste copied image or file into this box" at bounding box center [784, 335] width 544 height 263
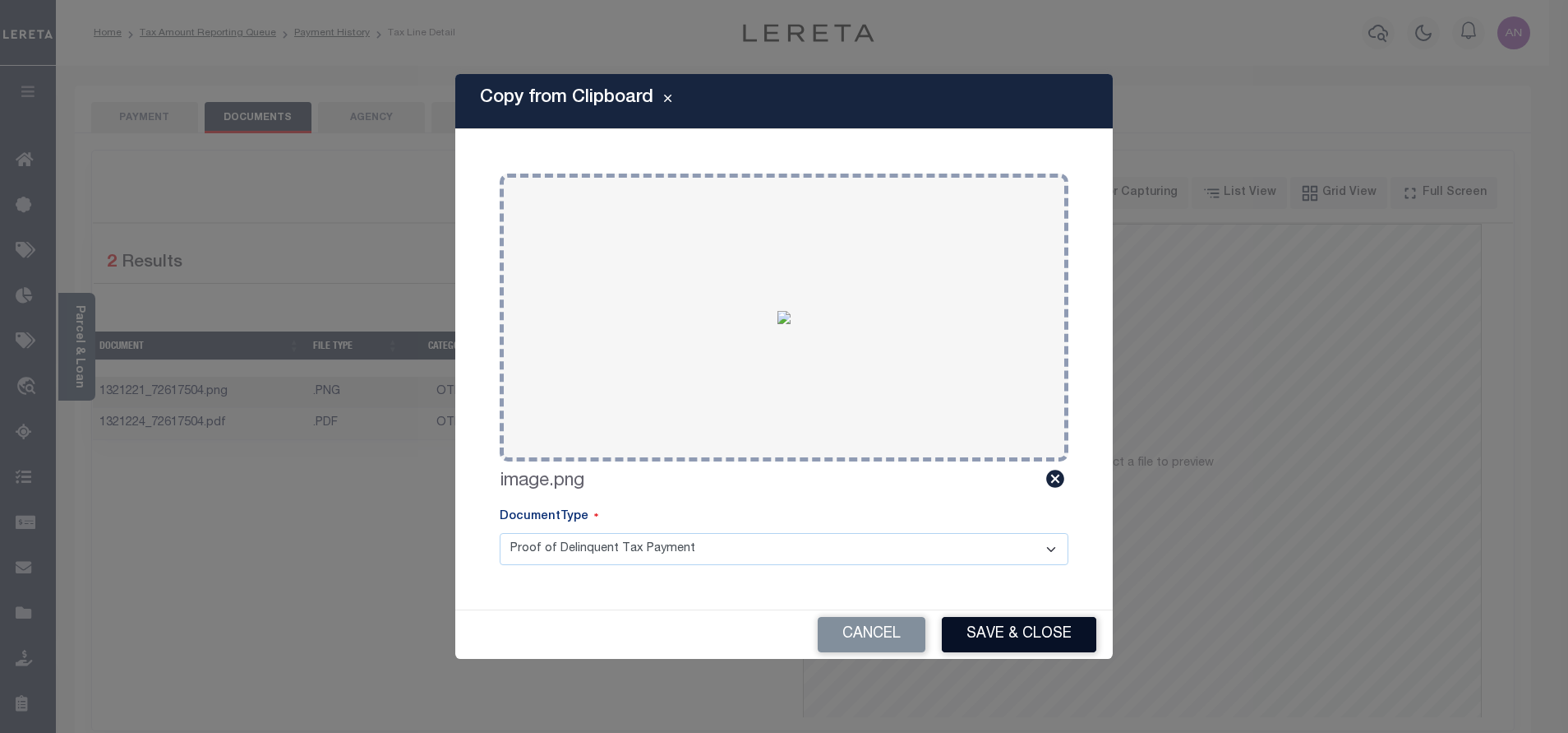
click at [988, 637] on button "Save & Close" at bounding box center [1019, 634] width 154 height 36
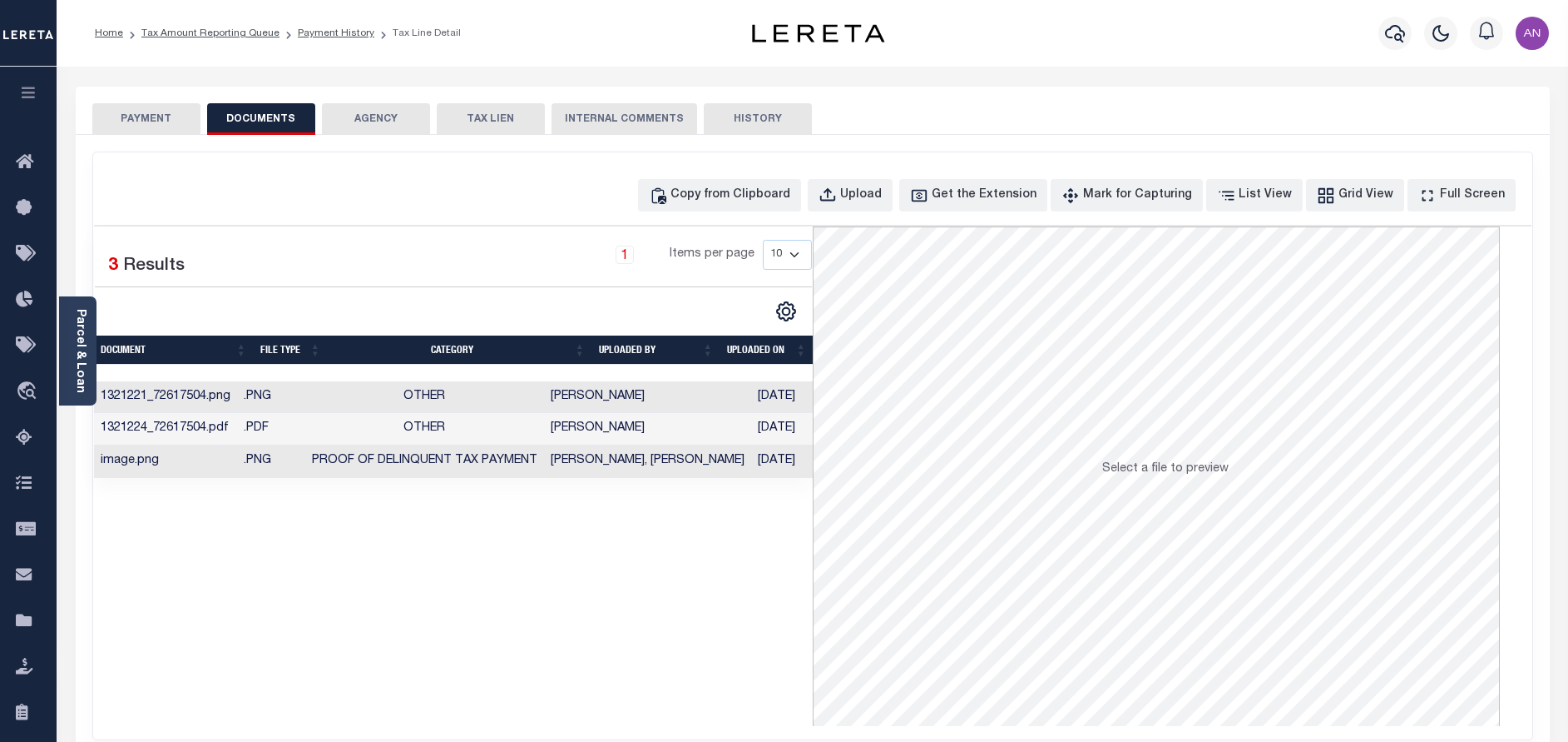
click at [161, 118] on button "PAYMENT" at bounding box center [146, 119] width 108 height 32
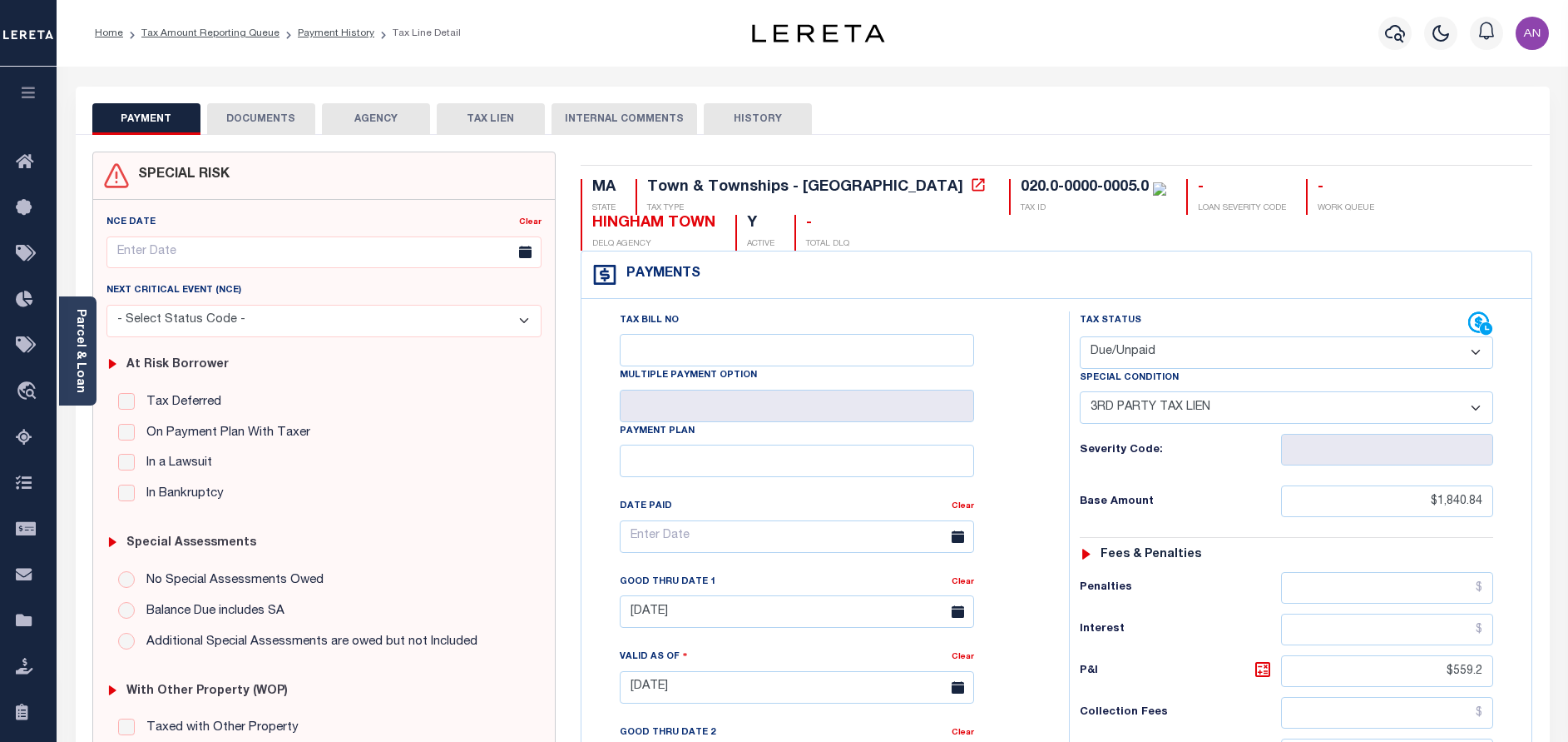
click at [1278, 361] on select "- Select Status Code - Open Due/Unpaid Paid Incomplete No Tax Due Internal Refu…" at bounding box center [1286, 352] width 414 height 32
select select "PYD"
click at [1079, 337] on select "- Select Status Code - Open Due/Unpaid Paid Incomplete No Tax Due Internal Refu…" at bounding box center [1286, 352] width 414 height 32
select select "0"
type input "[DATE]"
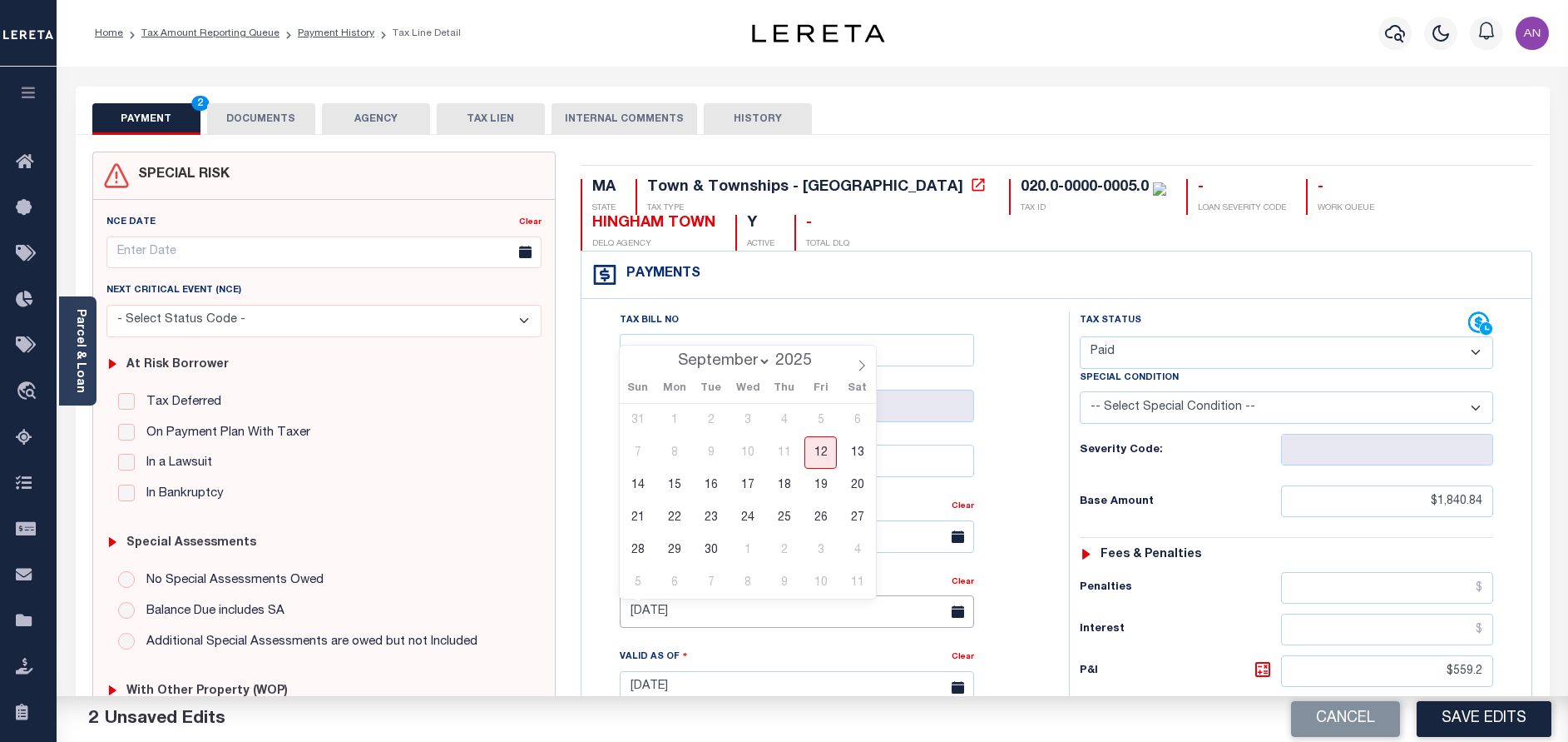
click at [750, 608] on input "[DATE]" at bounding box center [796, 611] width 355 height 32
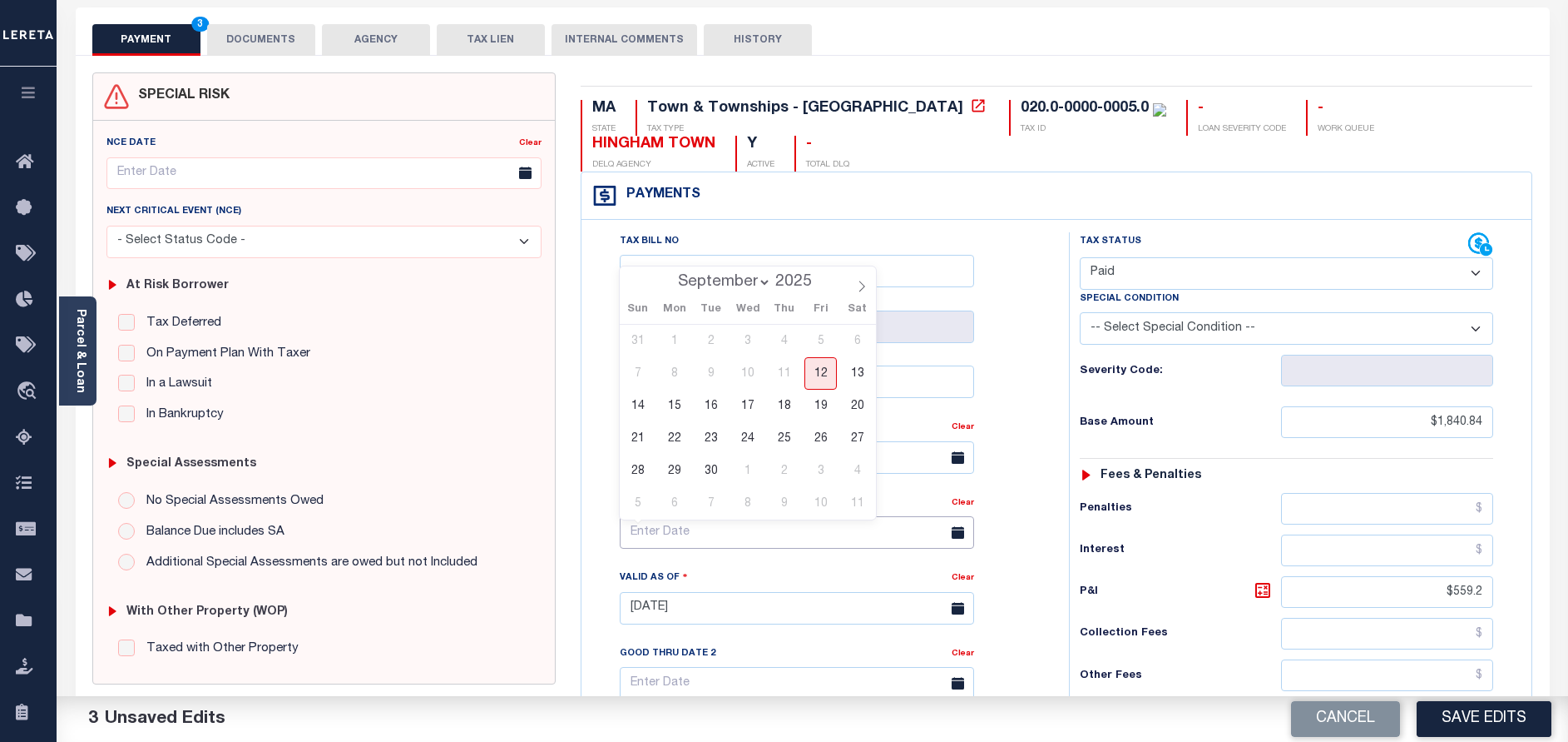
scroll to position [250, 0]
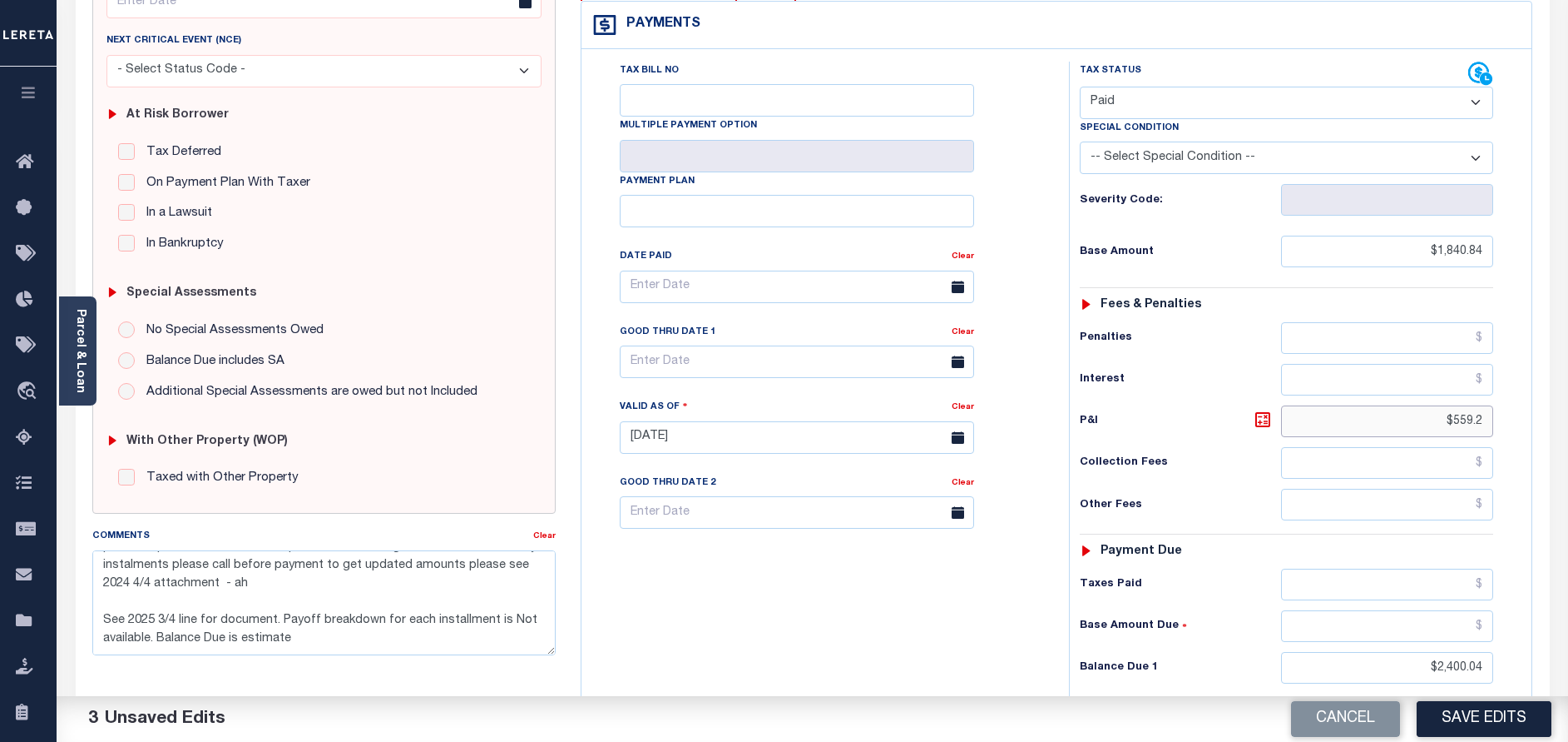
drag, startPoint x: 1452, startPoint y: 423, endPoint x: 1578, endPoint y: 426, distance: 126.0
click at [1567, 426] on html "Home Tax Amount Reporting Queue Payment History Tax Line Detail Profile" at bounding box center [784, 378] width 1568 height 1257
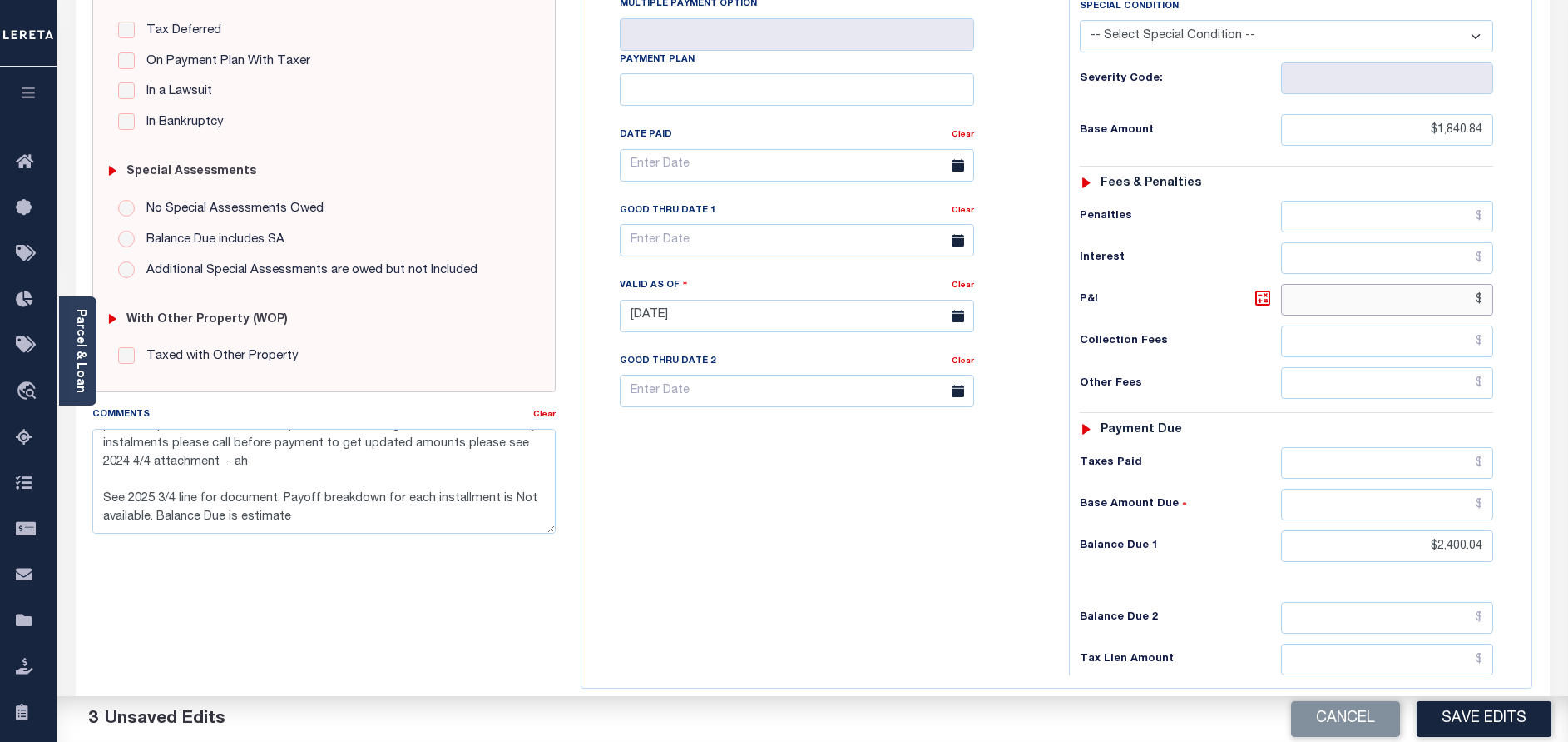
scroll to position [375, 0]
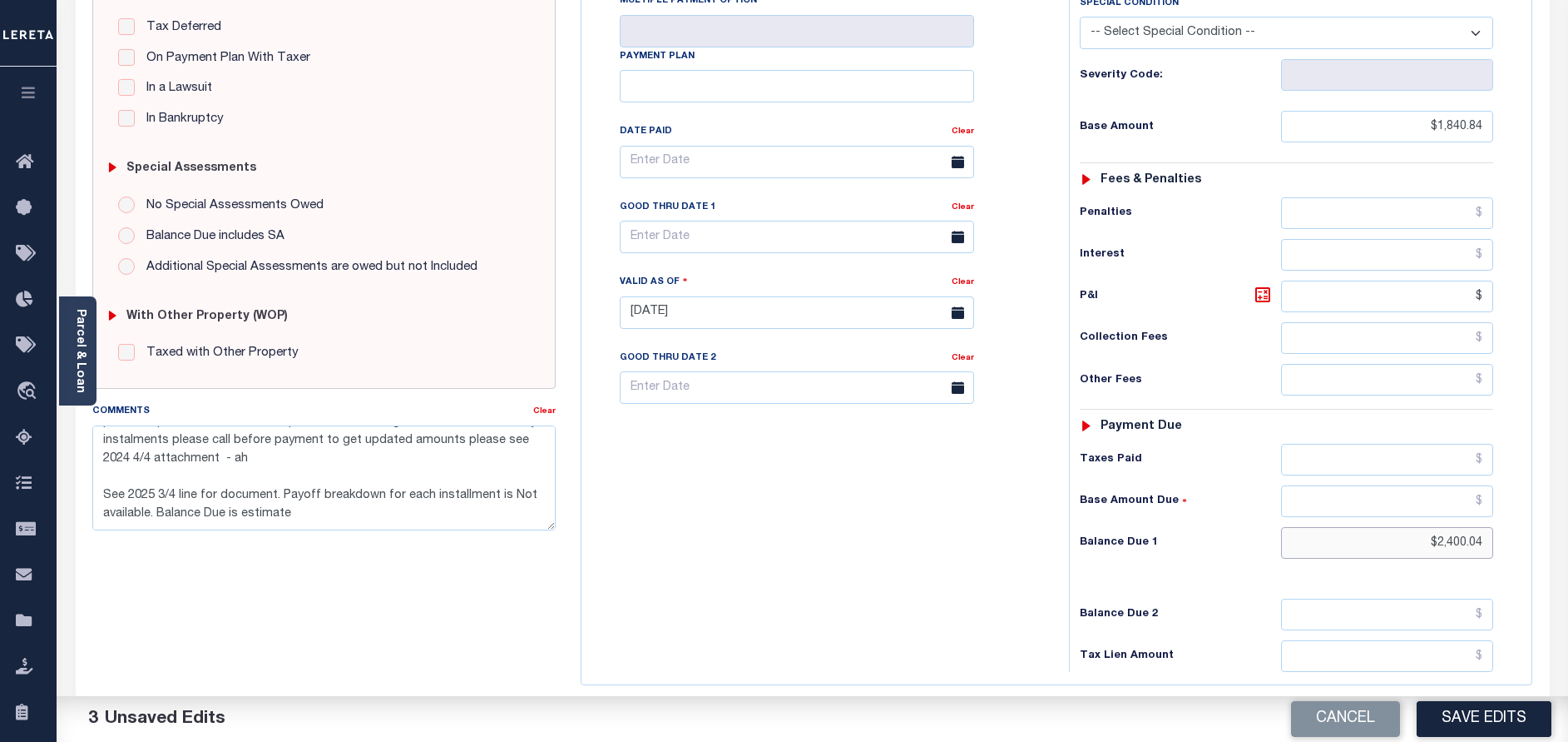
type input "$.00"
drag, startPoint x: 1437, startPoint y: 545, endPoint x: 1591, endPoint y: 545, distance: 154.0
click at [1567, 545] on html "Home Tax Amount Reporting Queue Payment History Tax Line Detail Profile" at bounding box center [784, 253] width 1568 height 1257
type input "$0.00"
click at [849, 578] on div "Tax Bill No Multiple Payment Option Payment Plan Clear" at bounding box center [820, 304] width 471 height 735
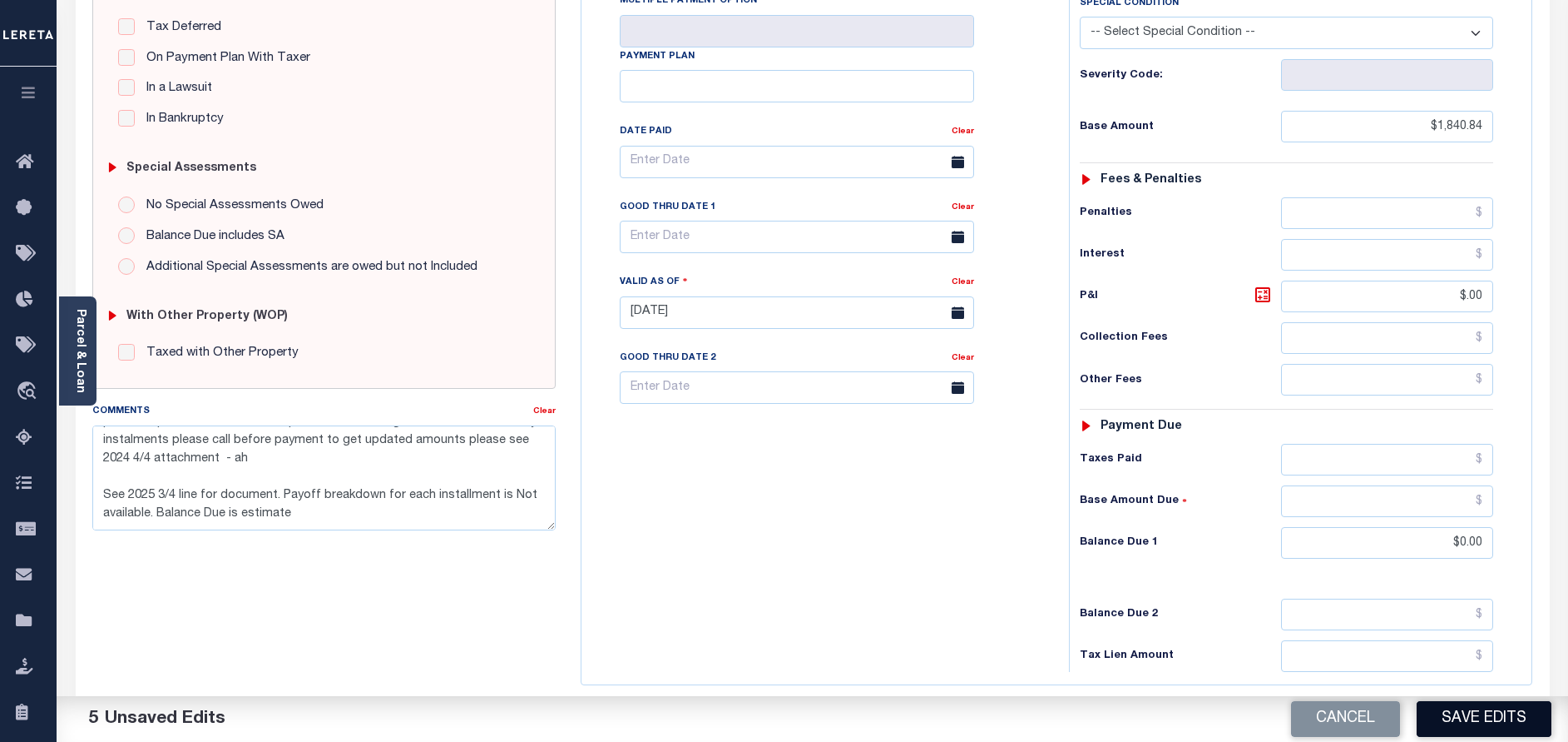
click at [1480, 707] on button "Save Edits" at bounding box center [1483, 719] width 135 height 36
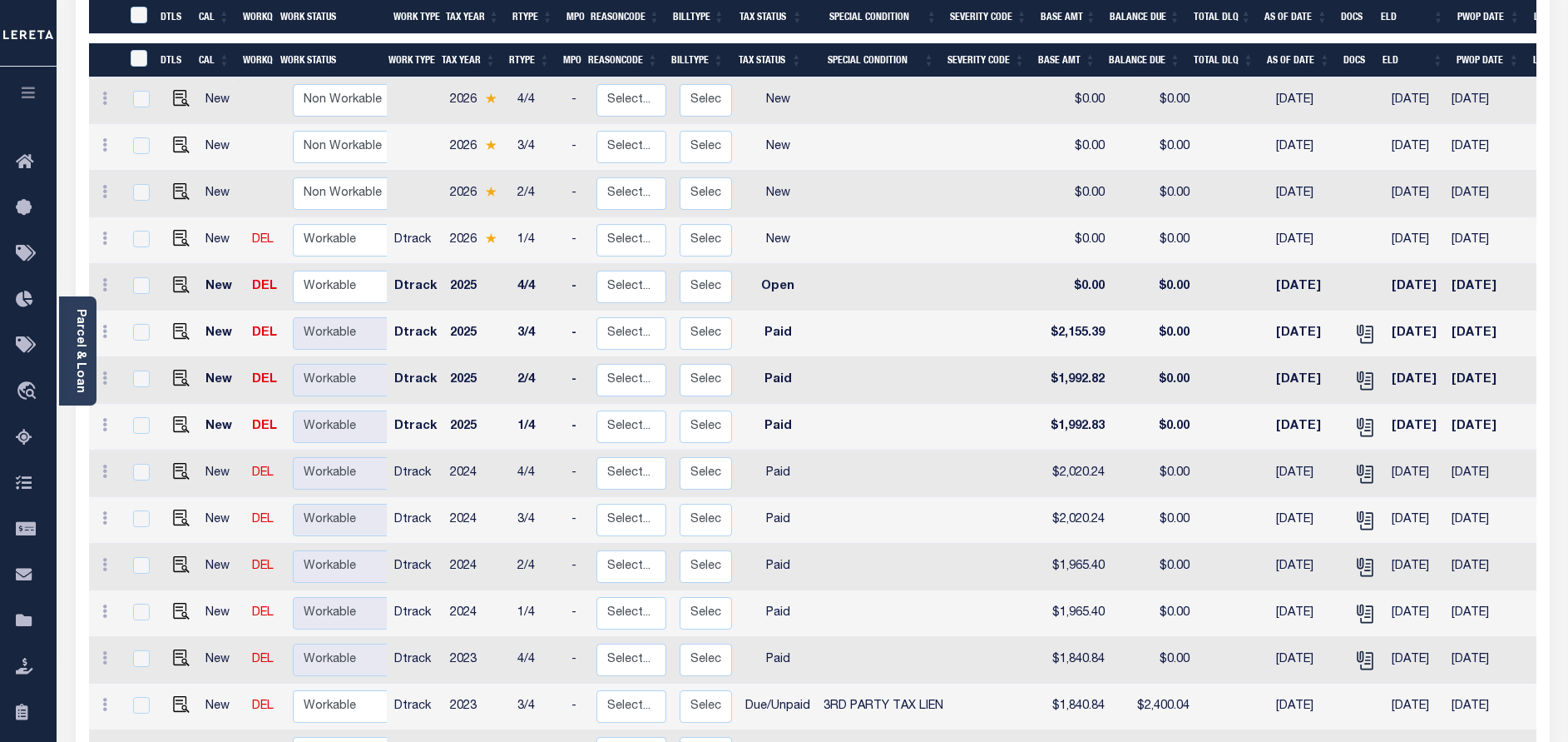
scroll to position [499, 0]
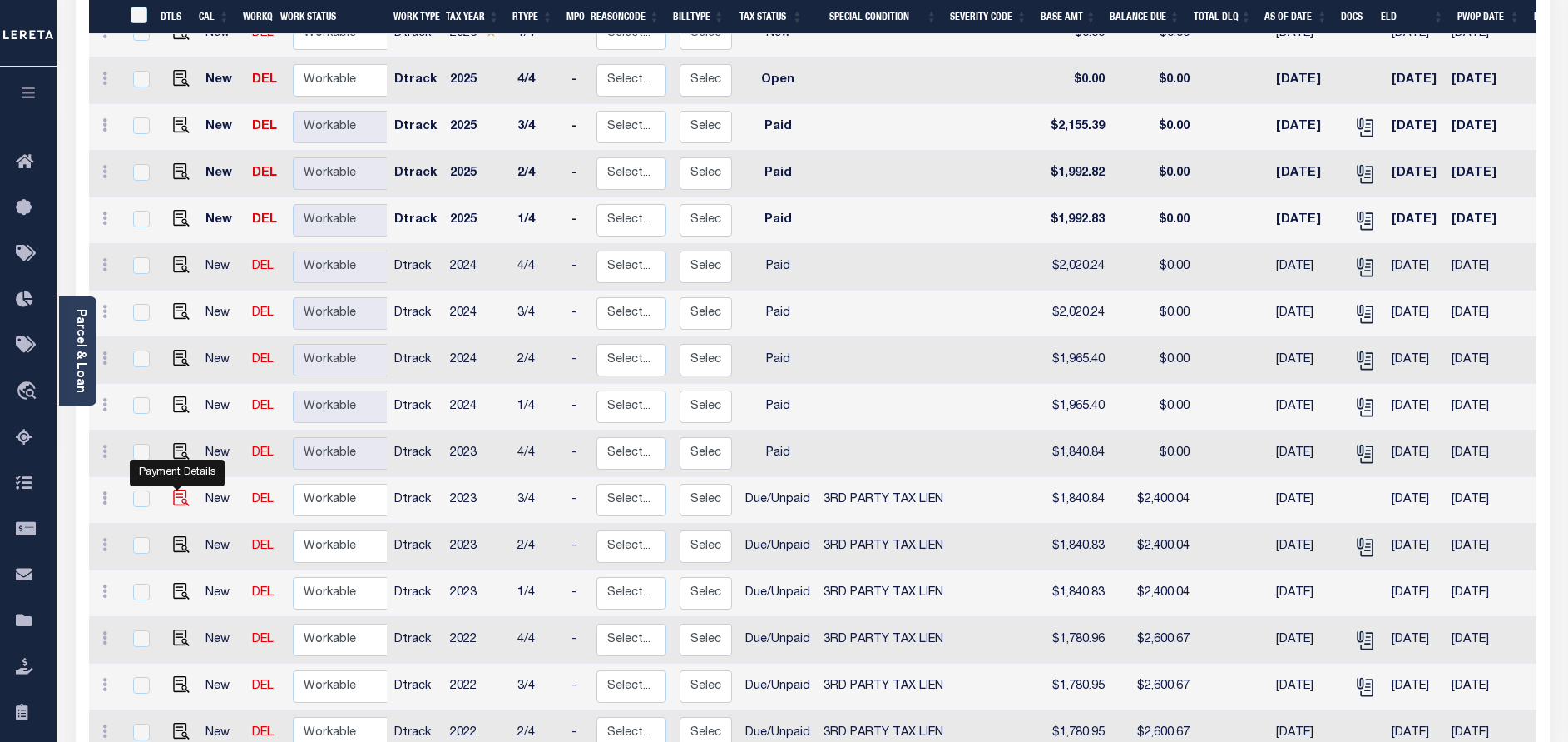
click at [173, 489] on img "" at bounding box center [181, 497] width 17 height 17
checkbox input "true"
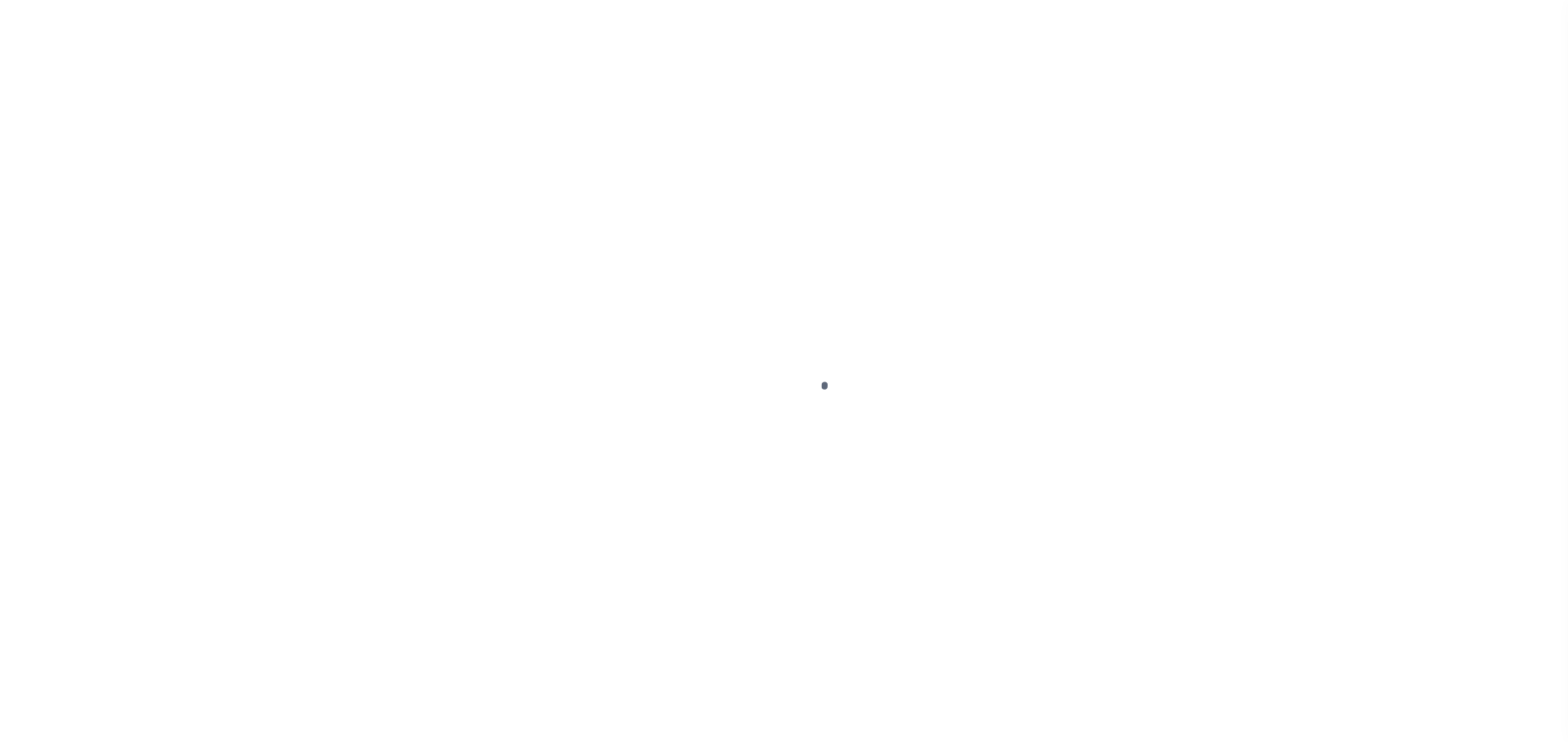
select select "DUE"
select select "20"
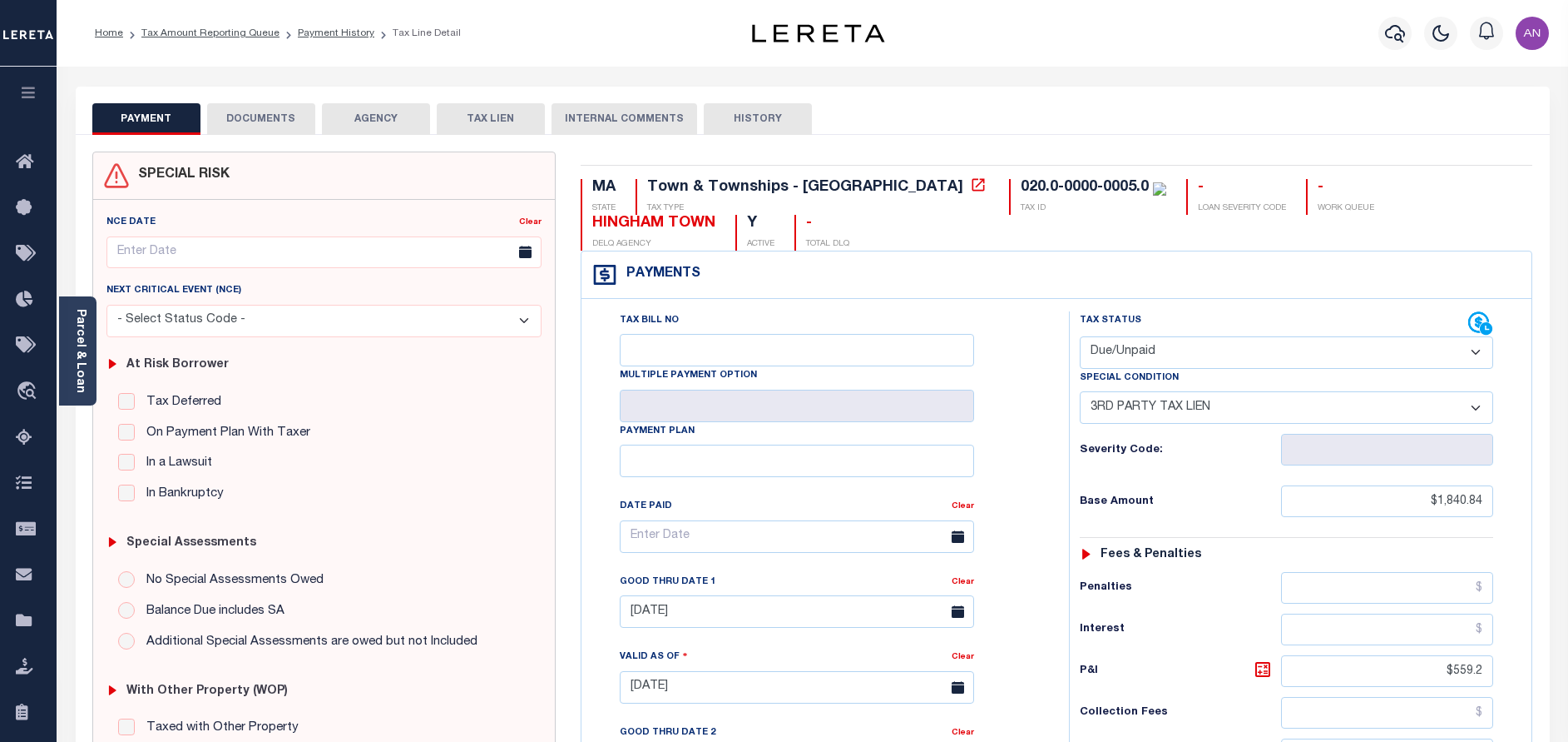
click at [263, 139] on div "SPECIAL RISK NCE Date Clear" at bounding box center [812, 686] width 1474 height 1102
click at [263, 121] on button "DOCUMENTS" at bounding box center [261, 119] width 108 height 32
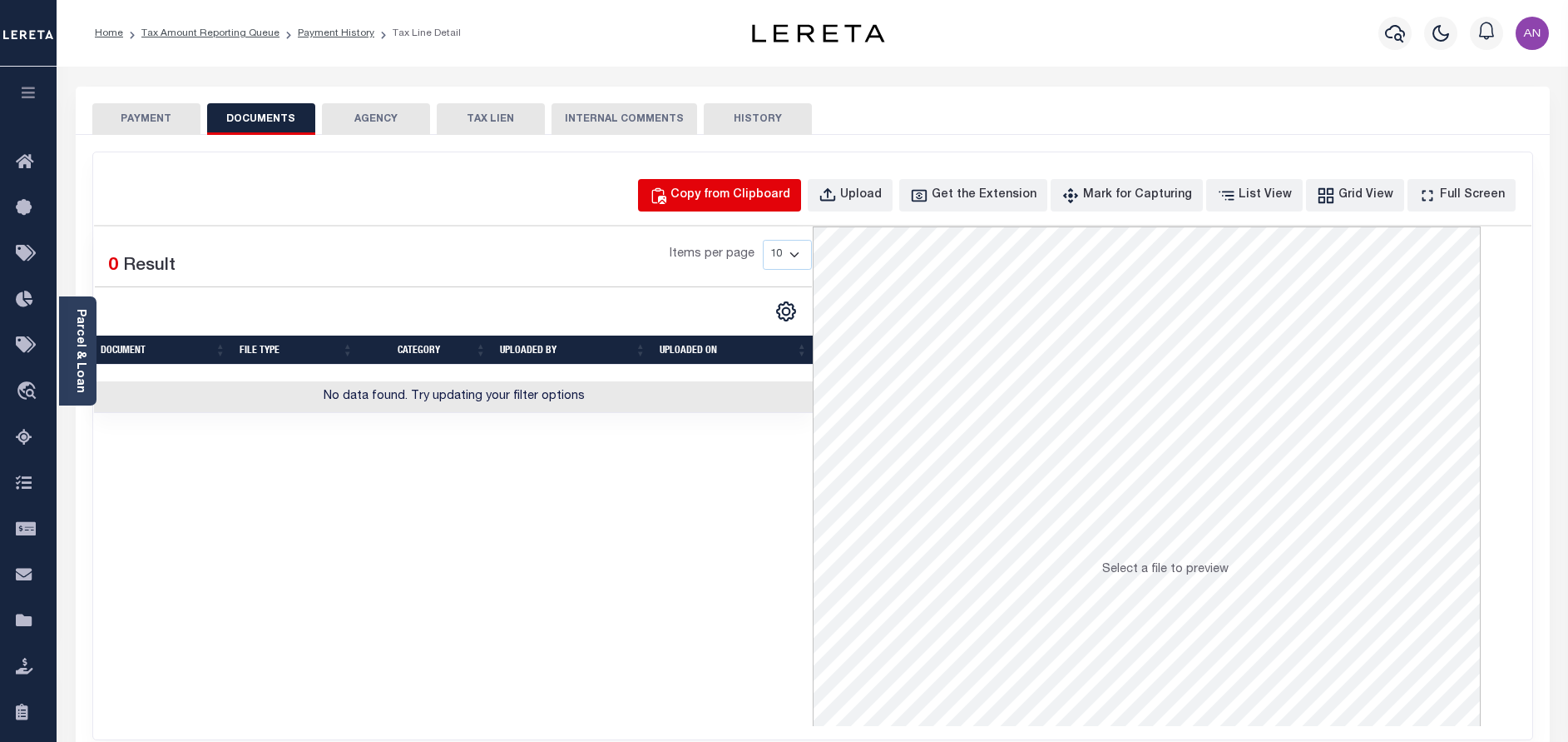
click at [754, 198] on div "Copy from Clipboard" at bounding box center [731, 195] width 120 height 18
select select "POP"
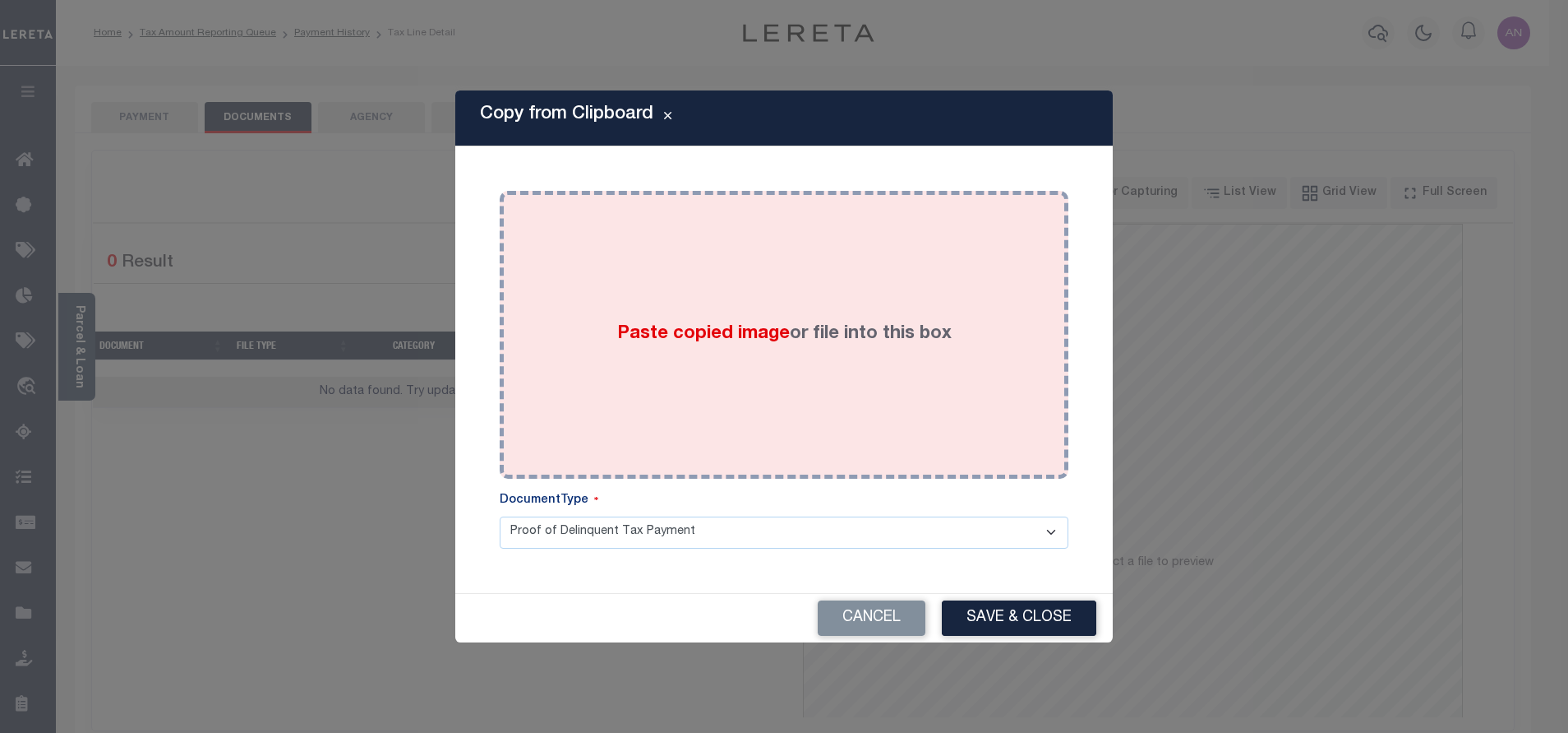
click at [742, 268] on div "Paste copied image or file into this box" at bounding box center [784, 335] width 544 height 263
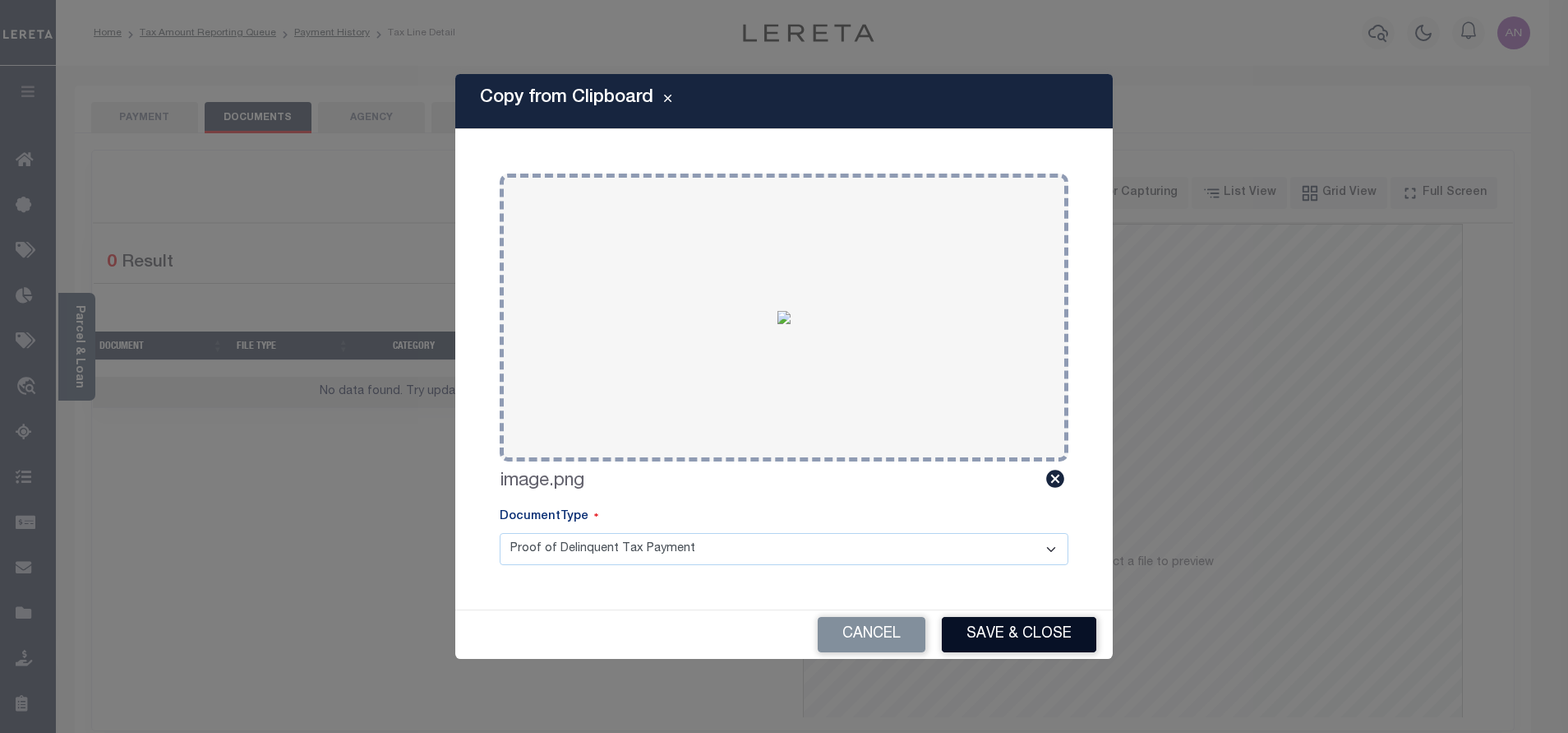
click at [1012, 633] on button "Save & Close" at bounding box center [1019, 634] width 154 height 36
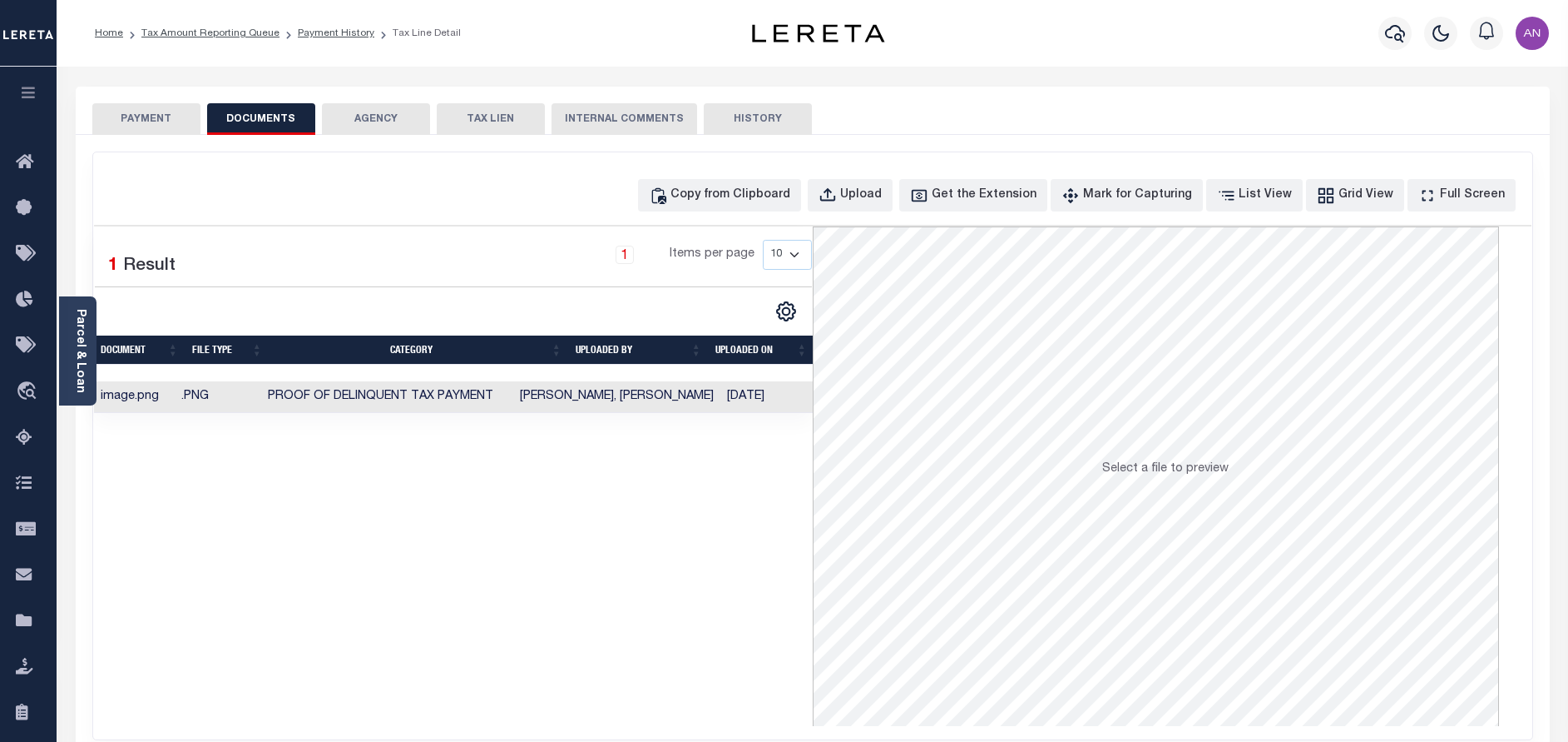
click at [140, 122] on button "PAYMENT" at bounding box center [146, 119] width 108 height 32
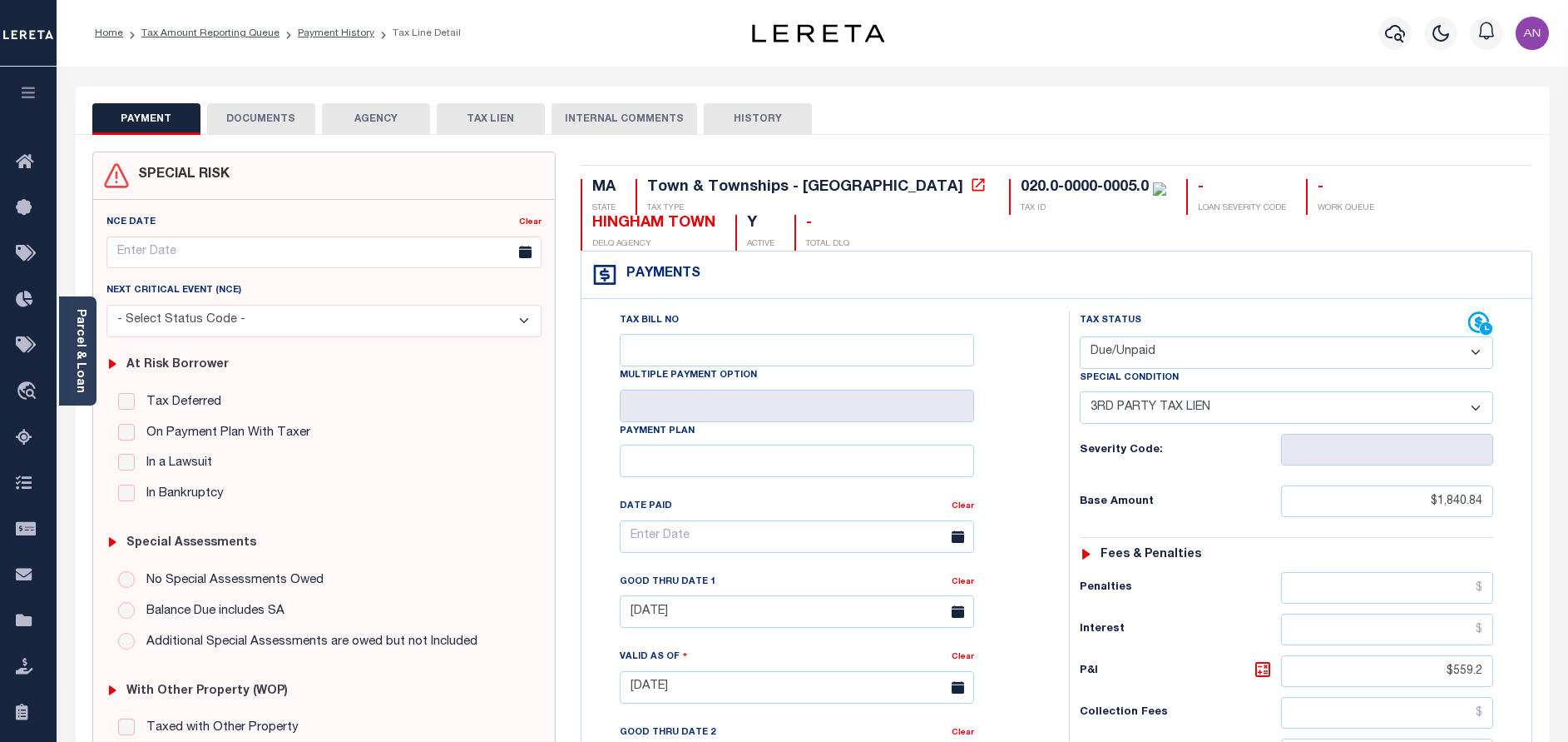
click at [1229, 355] on select "- Select Status Code - Open Due/Unpaid Paid Incomplete No Tax Due Internal Refu…" at bounding box center [1286, 352] width 414 height 32
select select "PYD"
click at [1079, 337] on select "- Select Status Code - Open Due/Unpaid Paid Incomplete No Tax Due Internal Refu…" at bounding box center [1286, 352] width 414 height 32
select select "0"
type input "[DATE]"
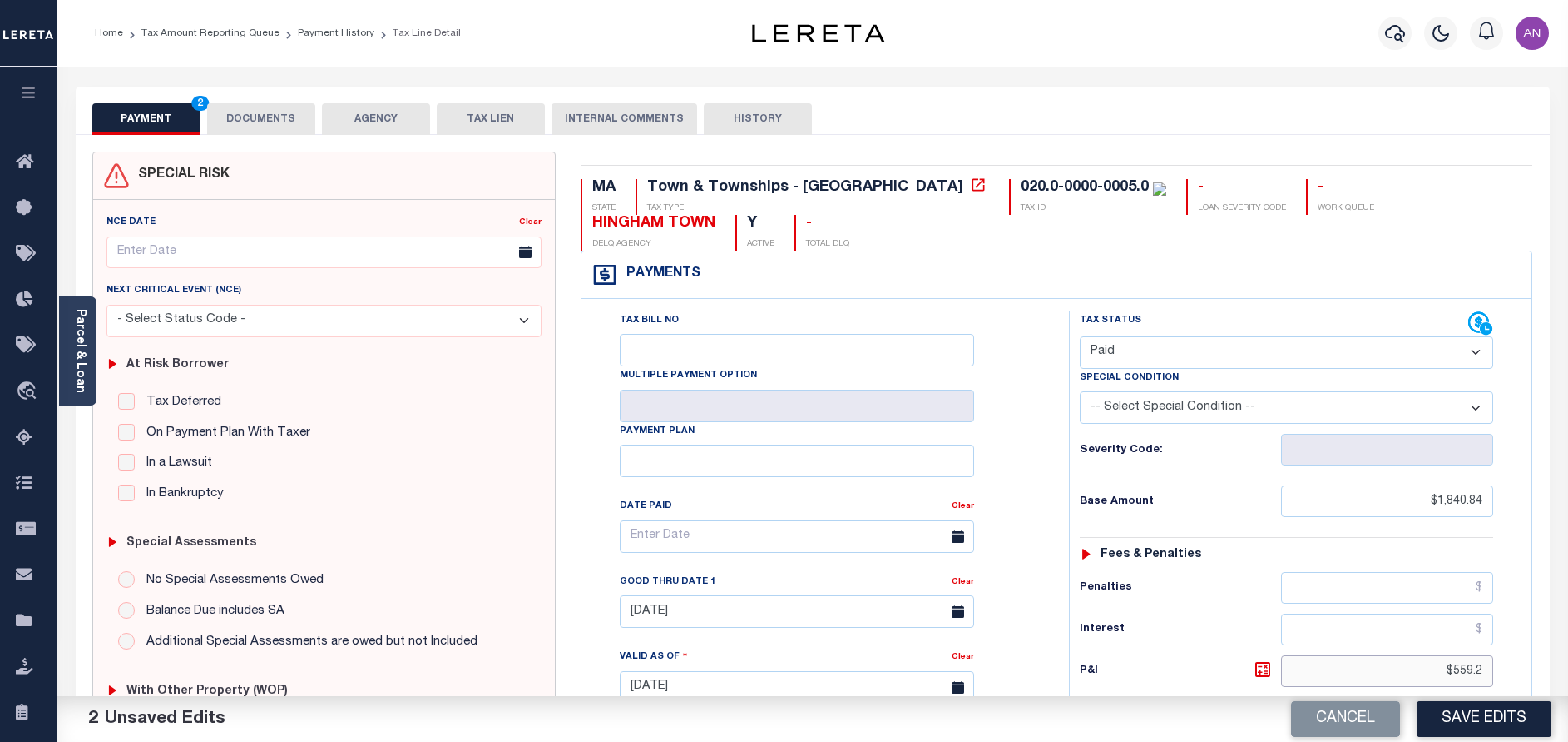
drag, startPoint x: 1457, startPoint y: 668, endPoint x: 1534, endPoint y: 671, distance: 77.1
click at [1534, 671] on div "MA STATE Town & Townships - MA TAX TYPE 020.0-0000-0005.0 TAX ID - LOAN SEVERIT…" at bounding box center [1056, 687] width 977 height 1072
type input "$"
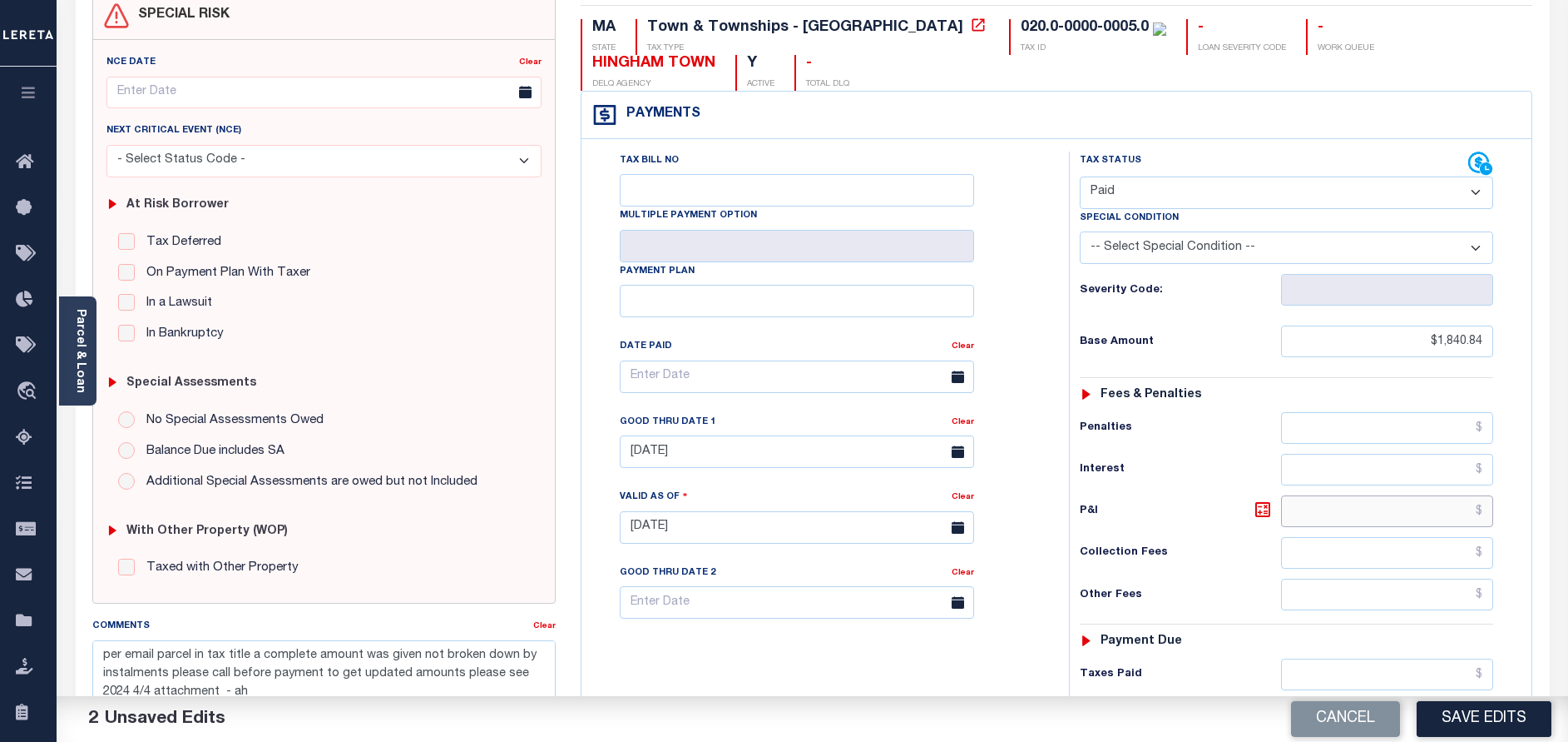
scroll to position [375, 0]
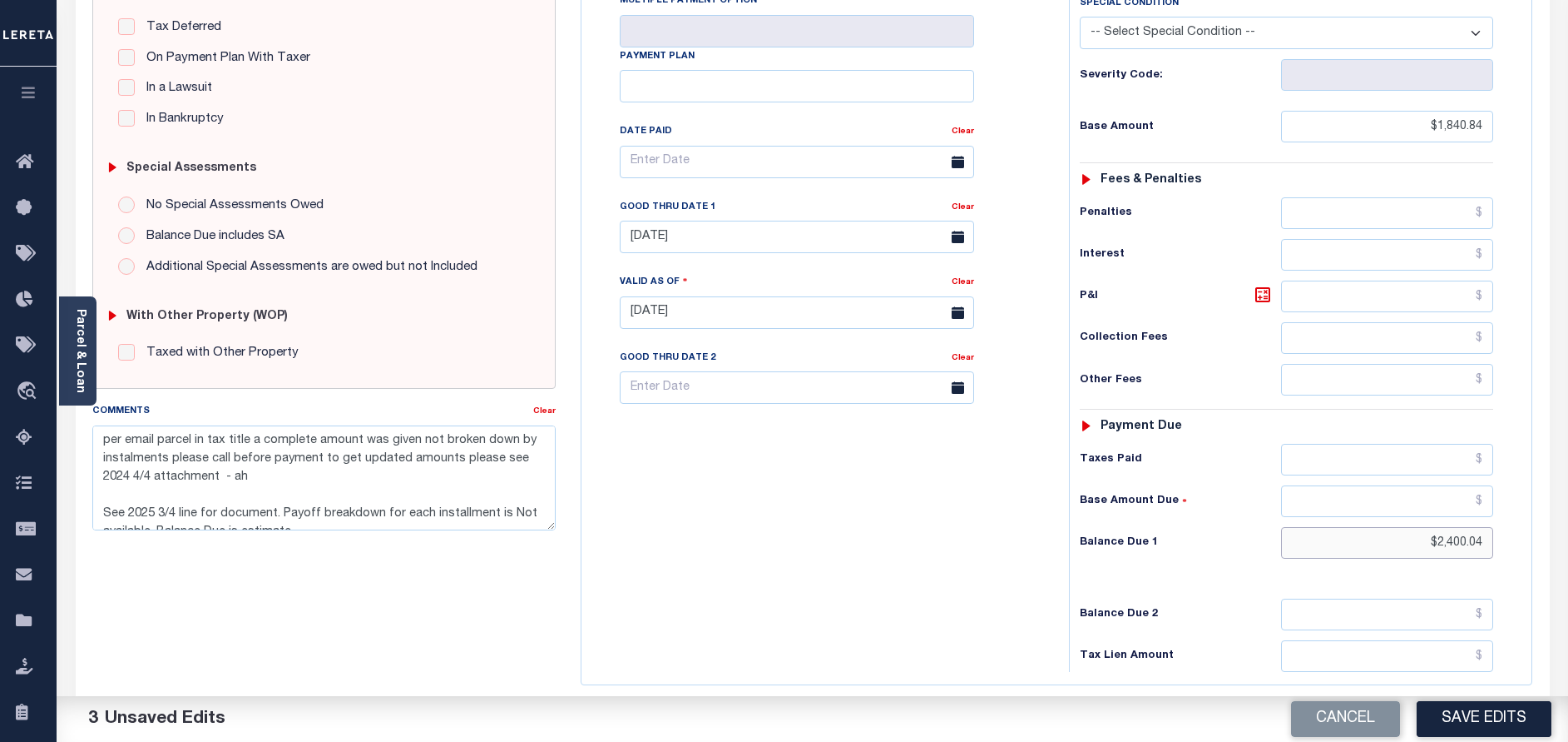
drag, startPoint x: 1440, startPoint y: 549, endPoint x: 1558, endPoint y: 549, distance: 118.0
click at [1558, 549] on div "PAYMENT 3 DOCUMENTS AGENCY DELINQUENT PAYEE" at bounding box center [812, 297] width 1499 height 1170
type input "$0.00"
click at [702, 241] on input "[DATE]" at bounding box center [796, 237] width 355 height 32
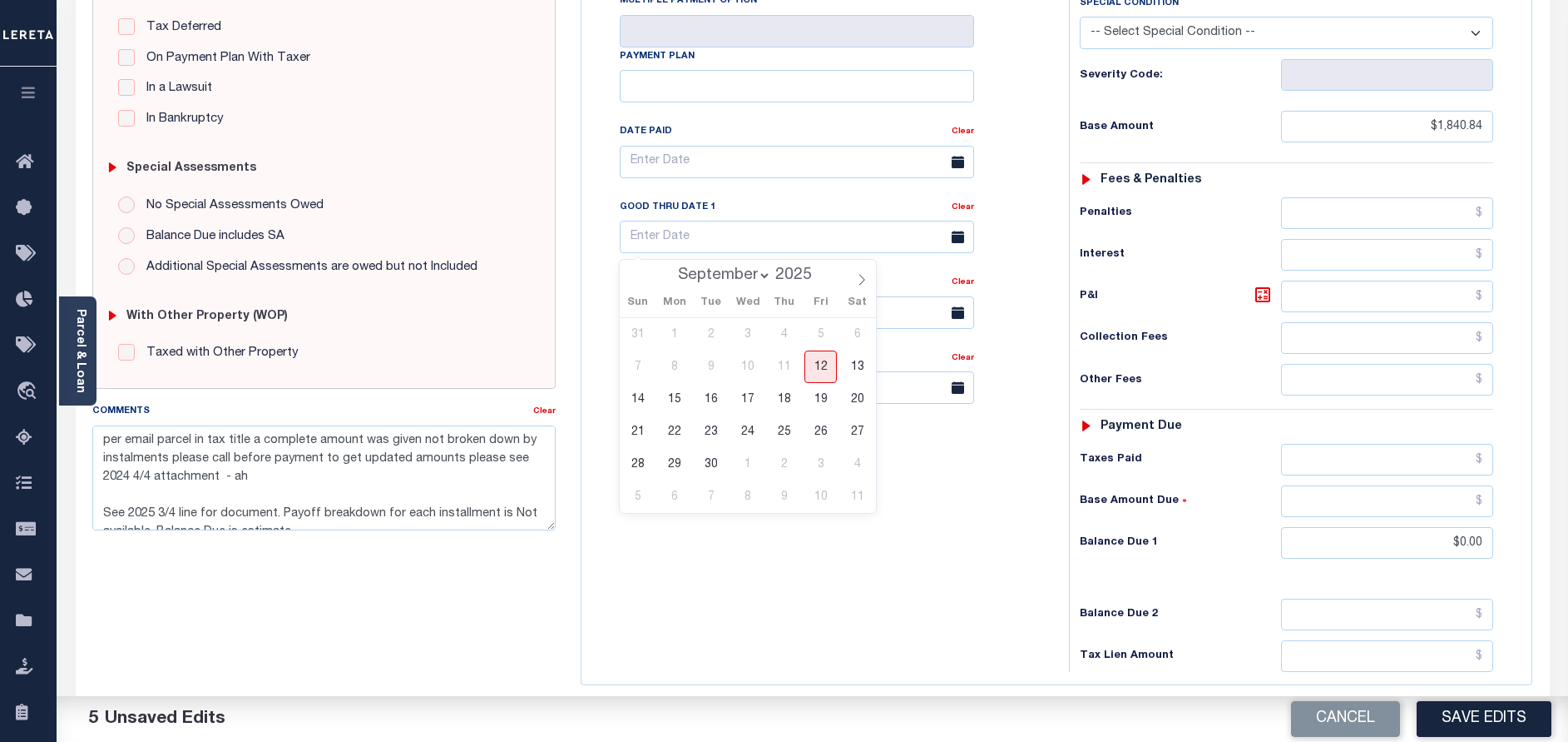
click at [869, 653] on div "Tax Bill No Multiple Payment Option Payment Plan Clear" at bounding box center [820, 304] width 471 height 735
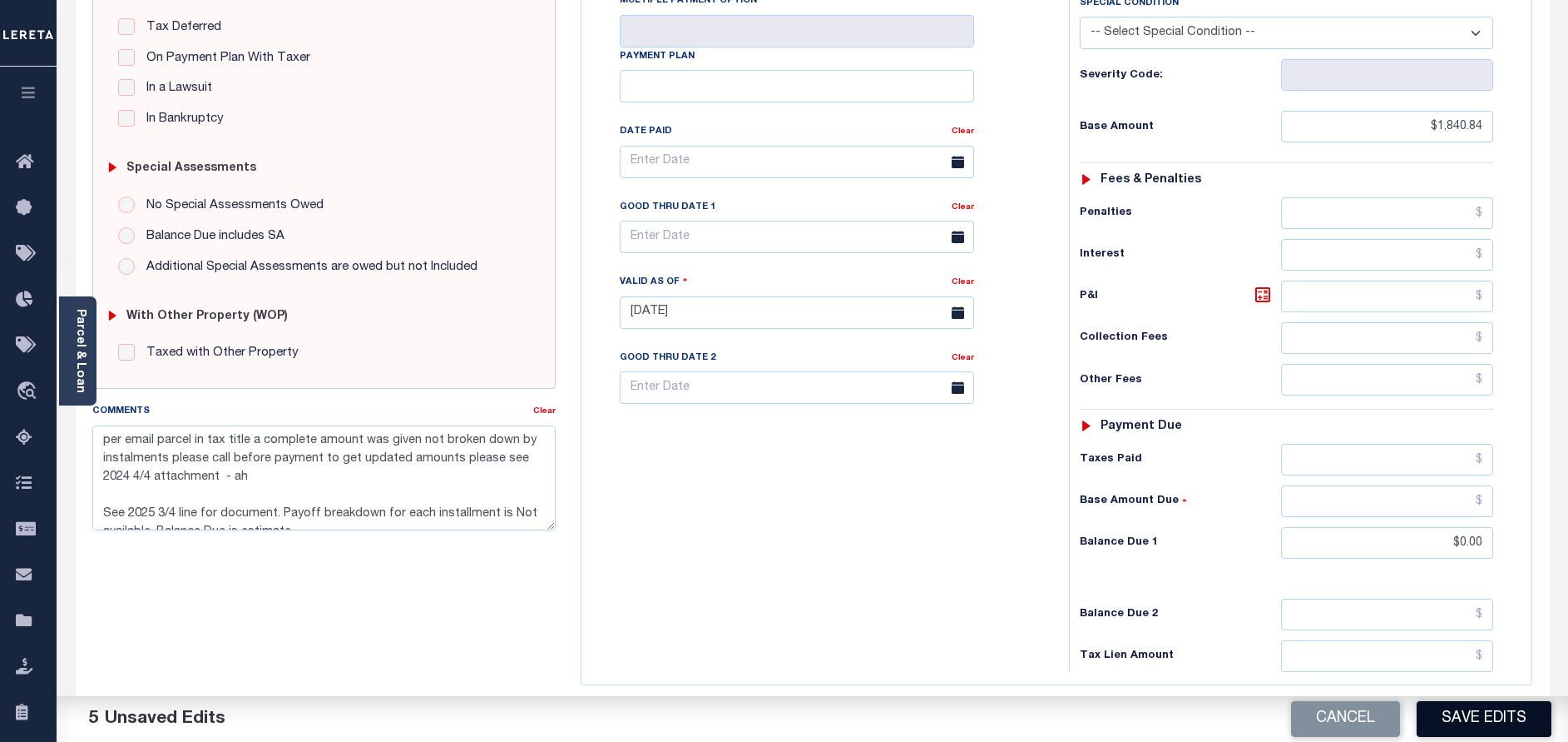
click at [1516, 718] on button "Save Edits" at bounding box center [1483, 719] width 135 height 36
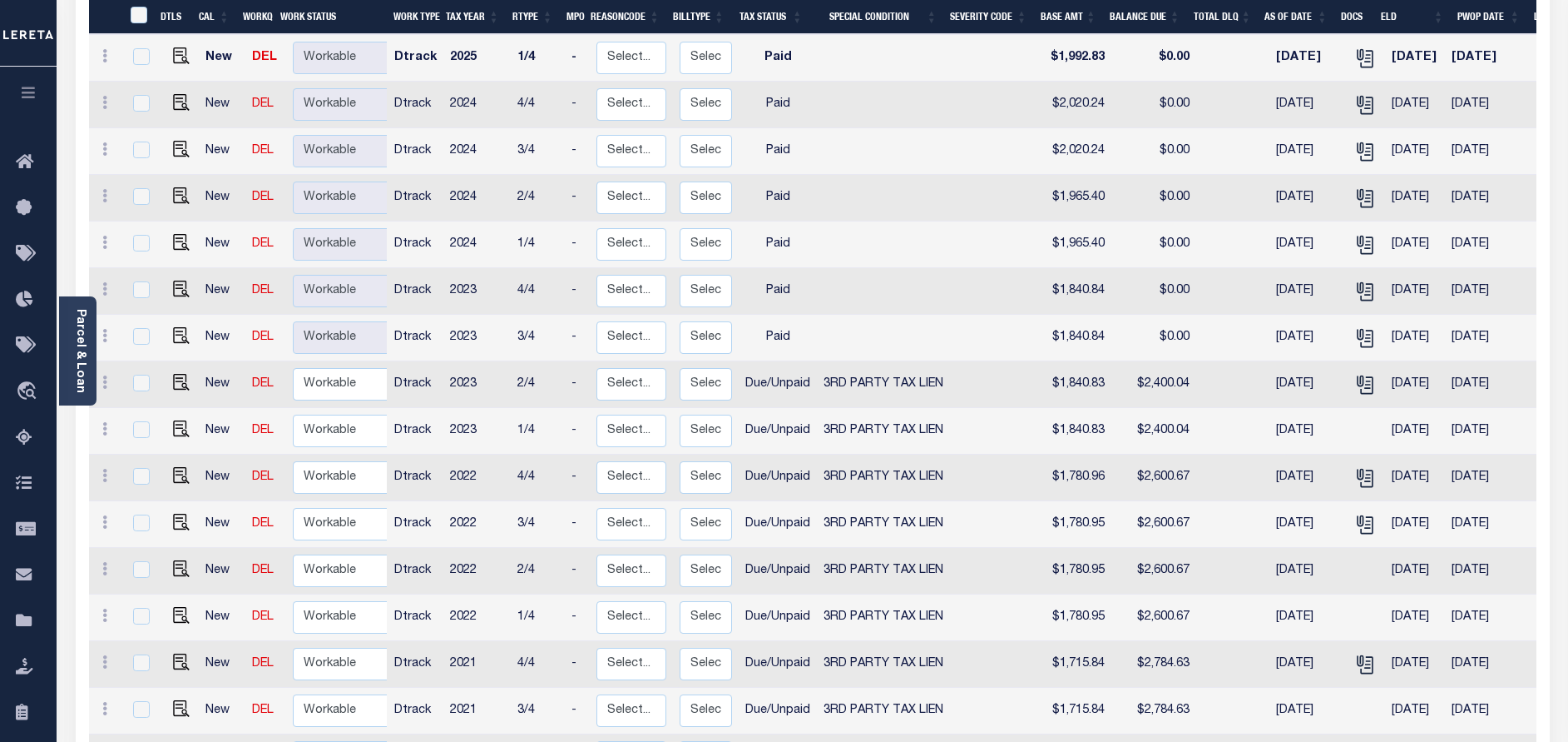
scroll to position [537, 0]
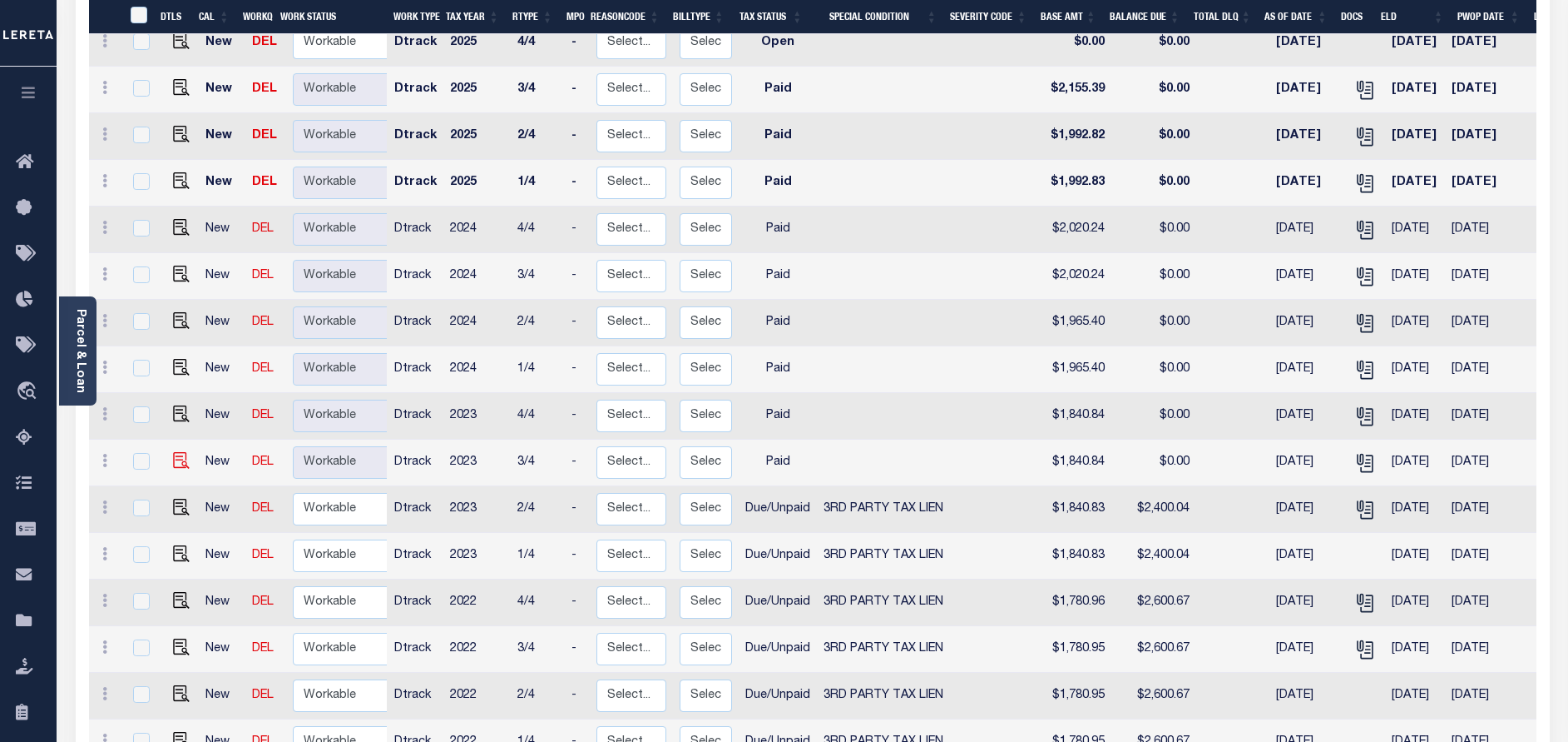
click at [173, 452] on img "" at bounding box center [181, 460] width 17 height 17
checkbox input "true"
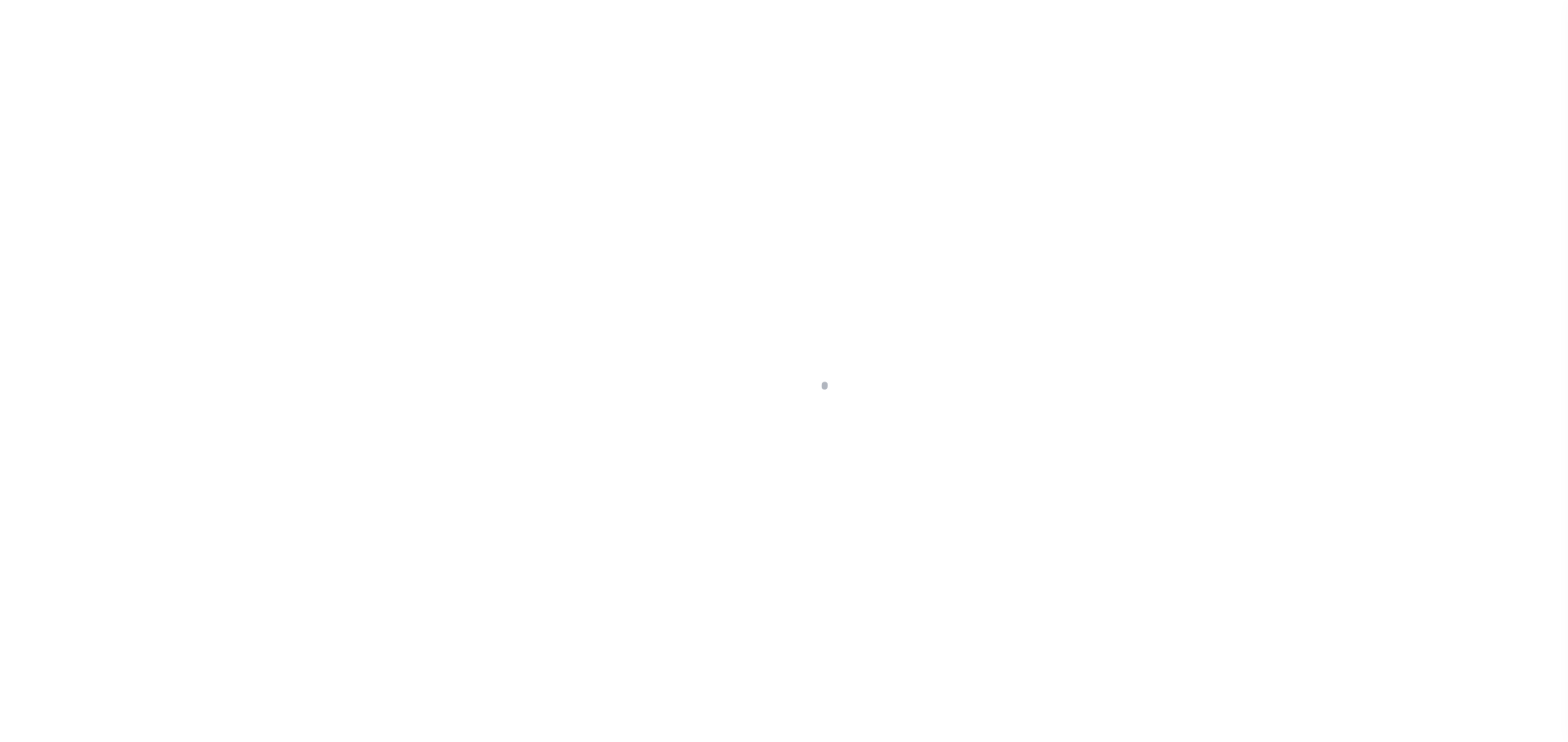
select select "PYD"
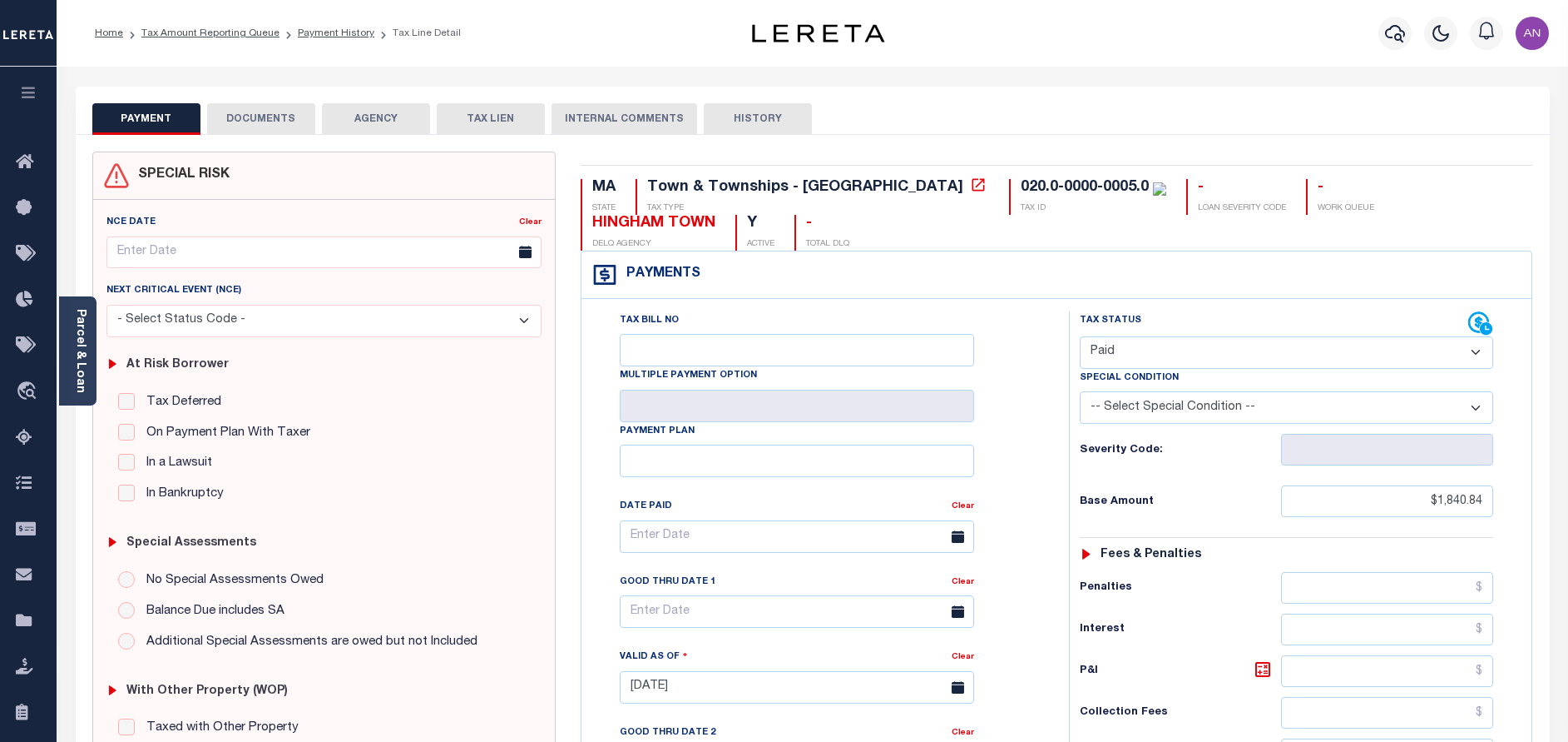
click at [237, 135] on div "SPECIAL RISK NCE Date Clear" at bounding box center [812, 684] width 1474 height 1099
click at [246, 114] on button "DOCUMENTS" at bounding box center [261, 119] width 108 height 32
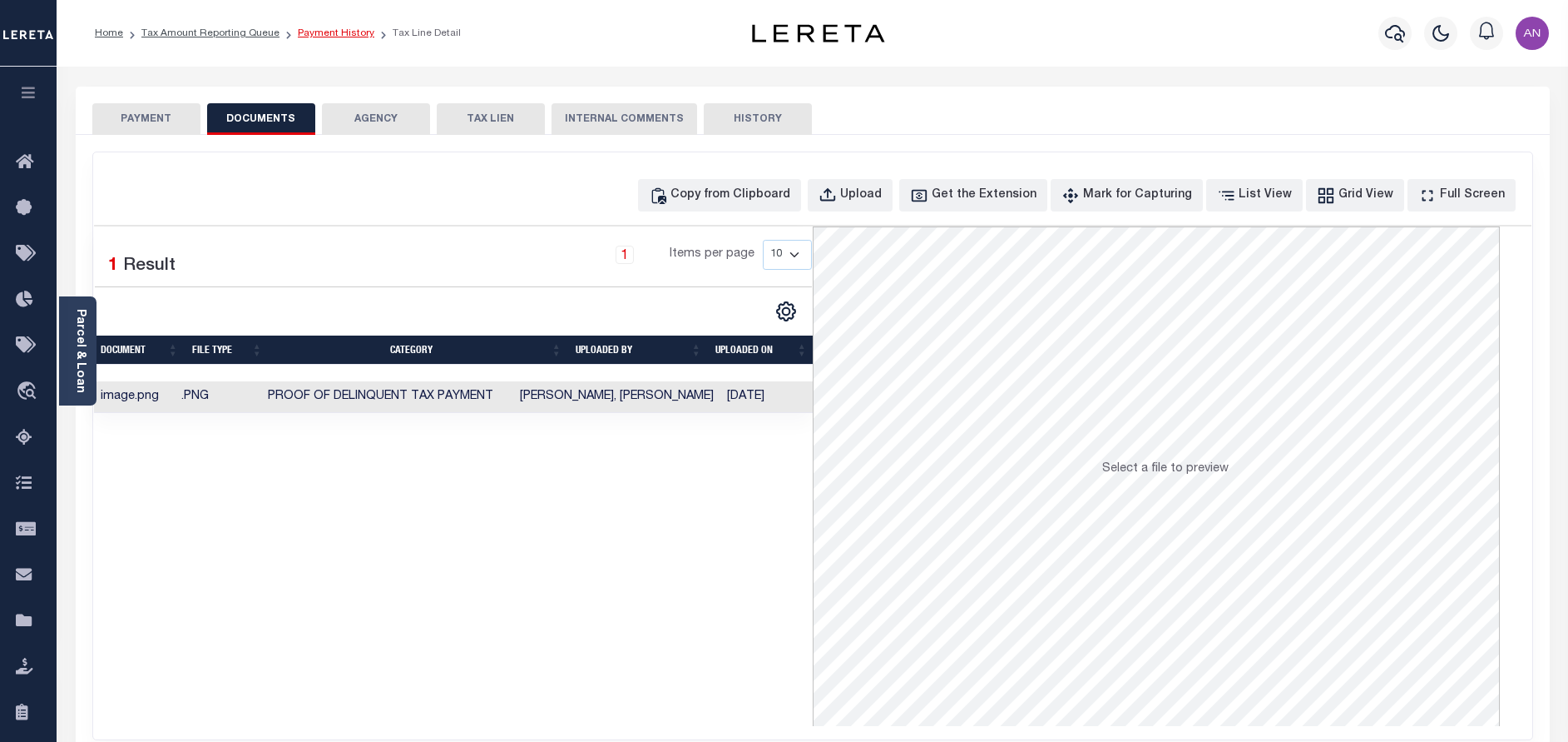
click at [330, 32] on link "Payment History" at bounding box center [336, 33] width 77 height 10
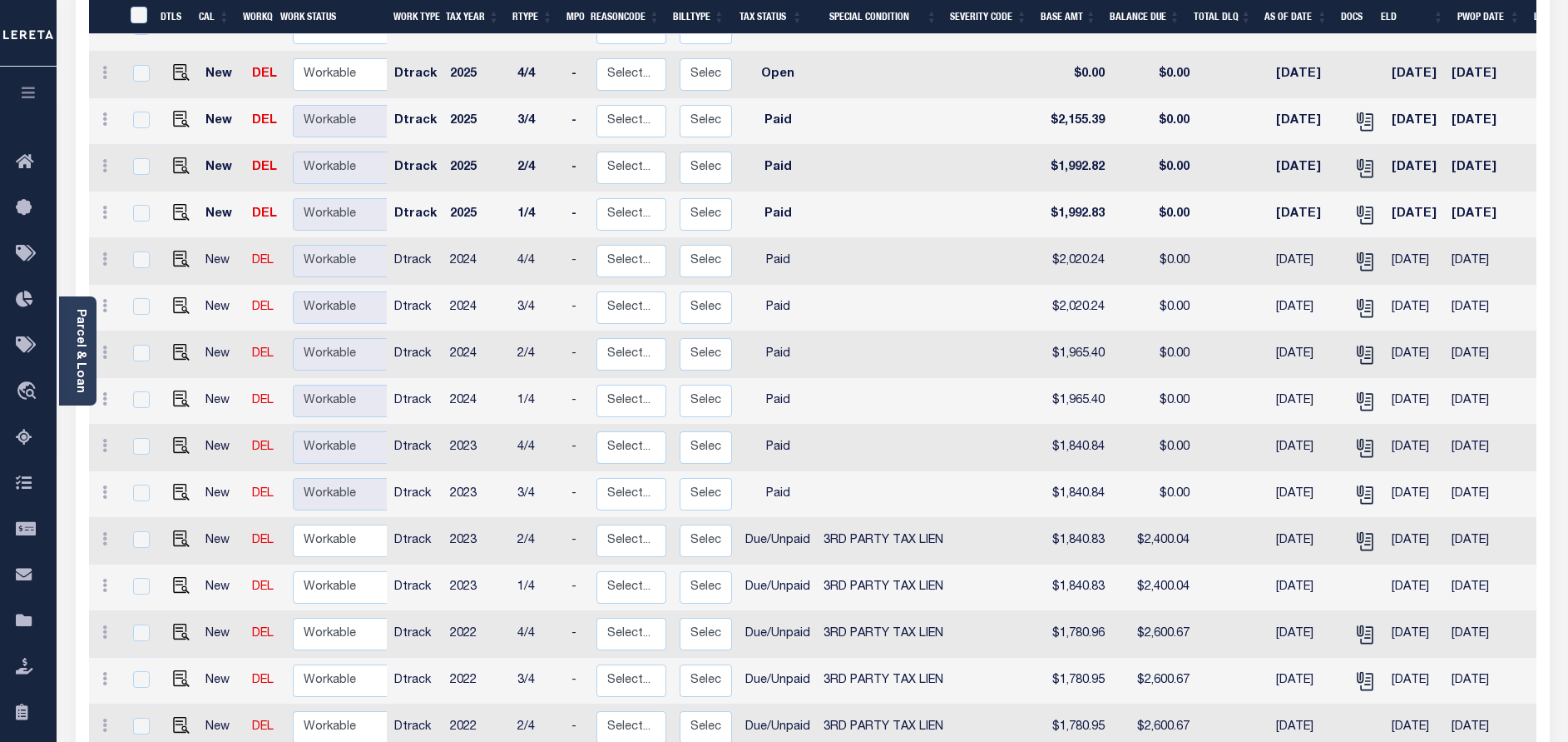
scroll to position [537, 0]
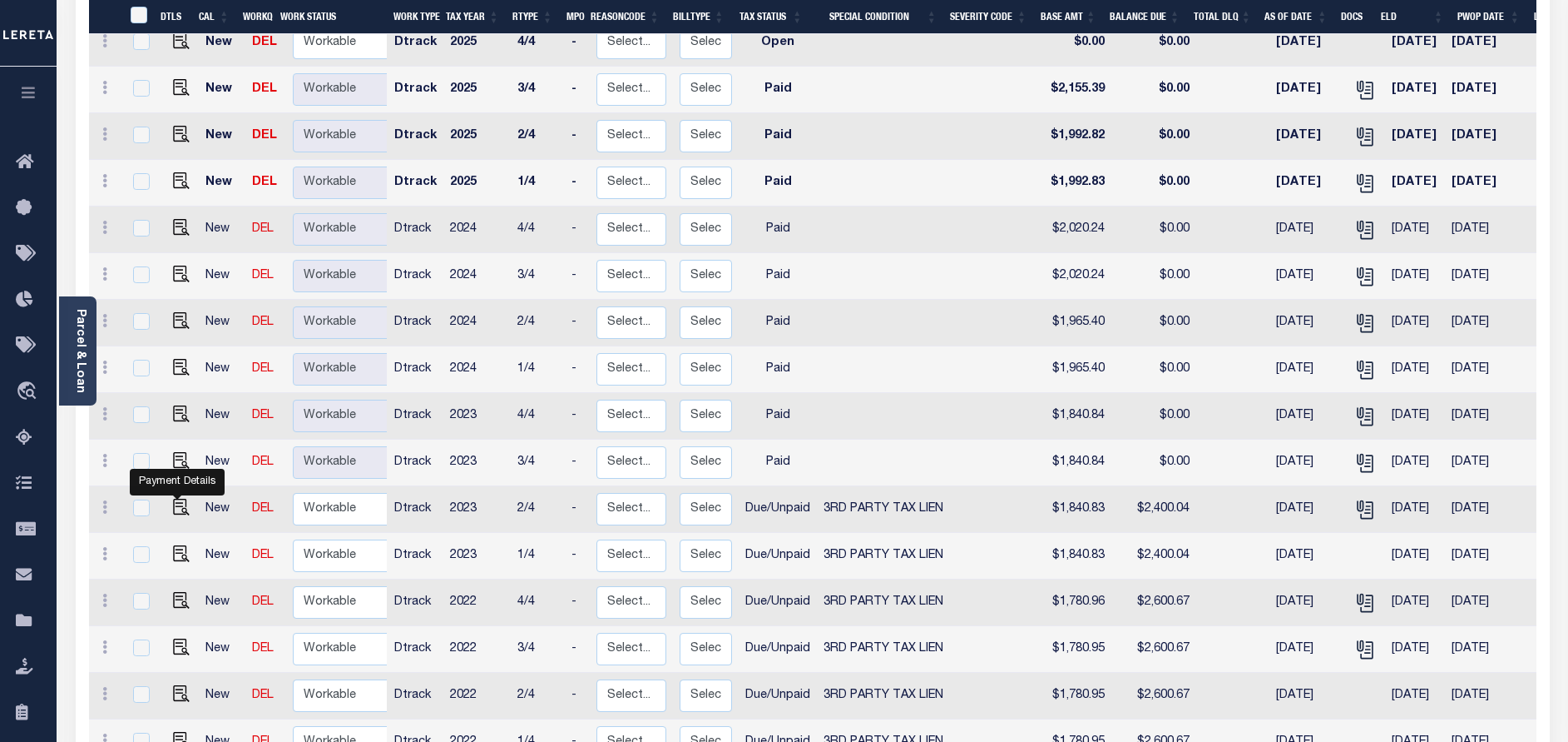
click at [167, 503] on link at bounding box center [177, 509] width 25 height 12
checkbox input "true"
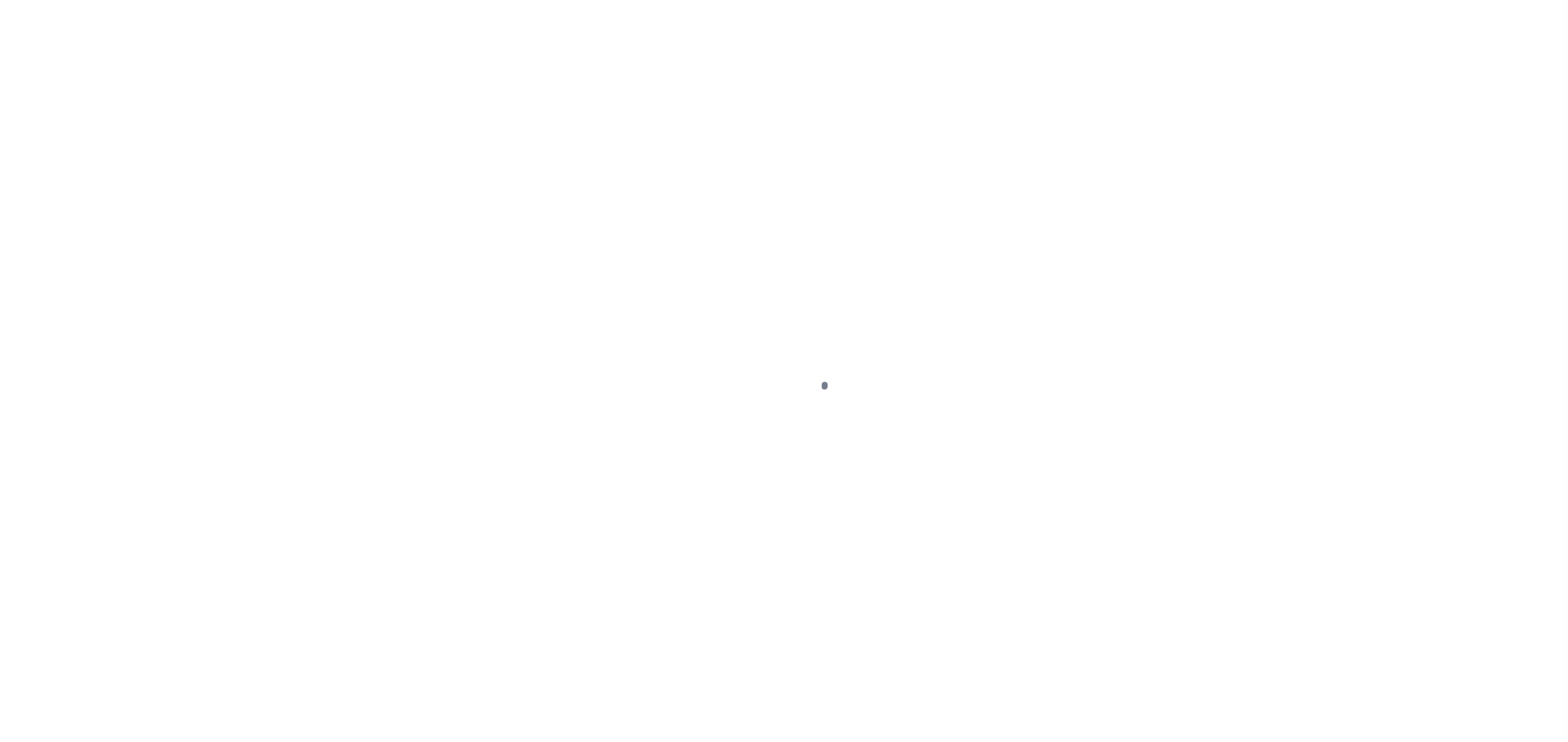
select select "DUE"
select select "20"
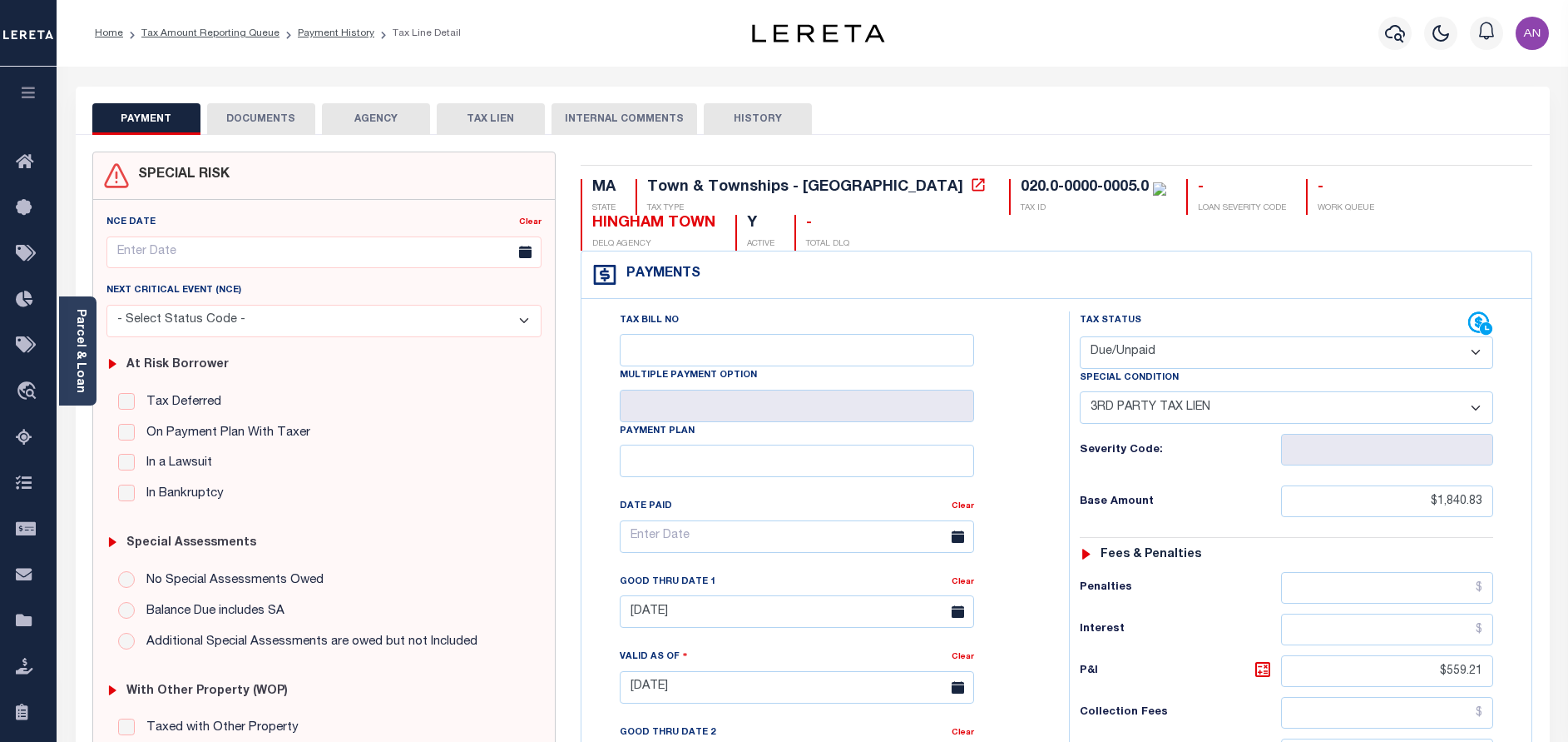
click at [261, 123] on button "DOCUMENTS" at bounding box center [261, 119] width 108 height 32
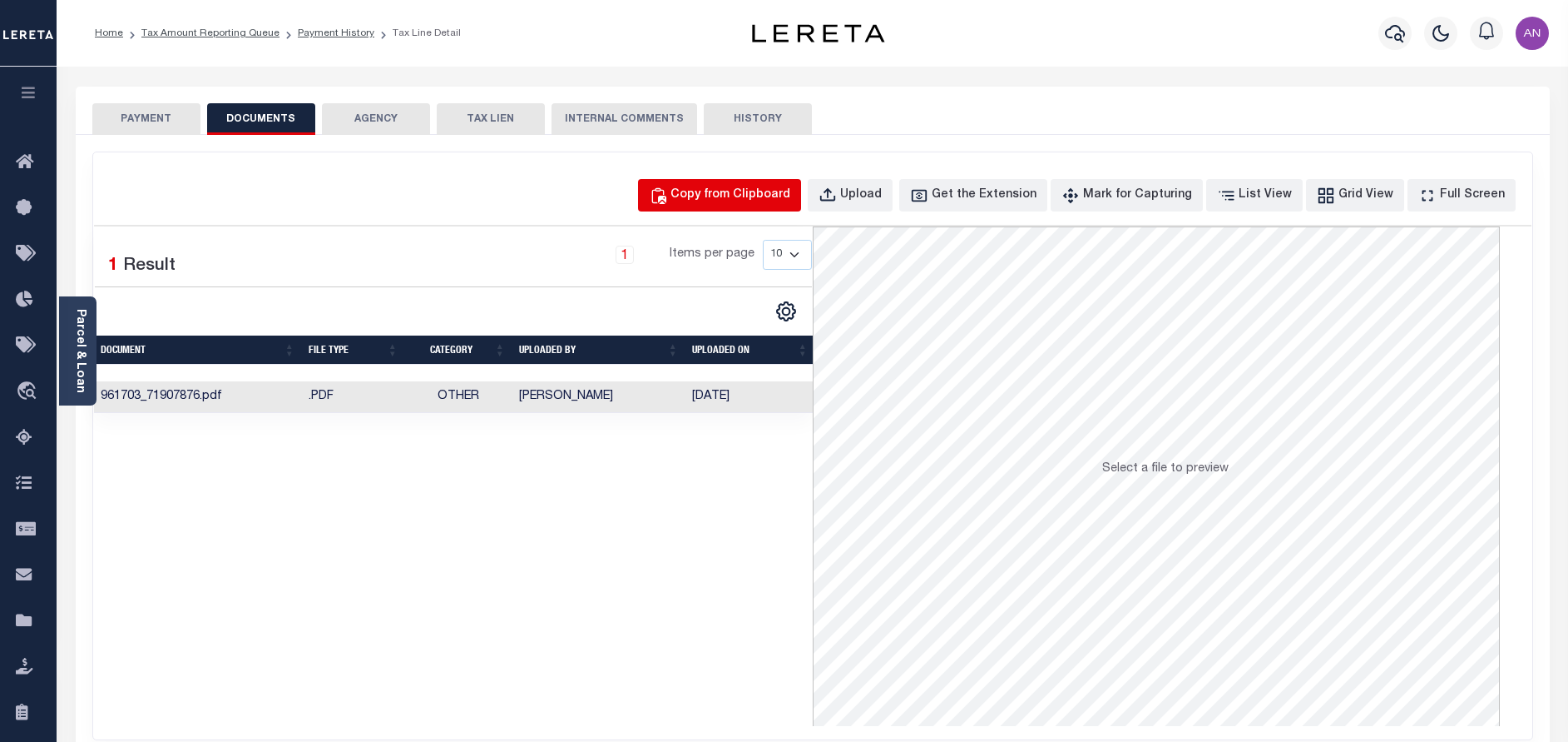
click at [758, 180] on button "Copy from Clipboard" at bounding box center [719, 195] width 163 height 32
select select "POP"
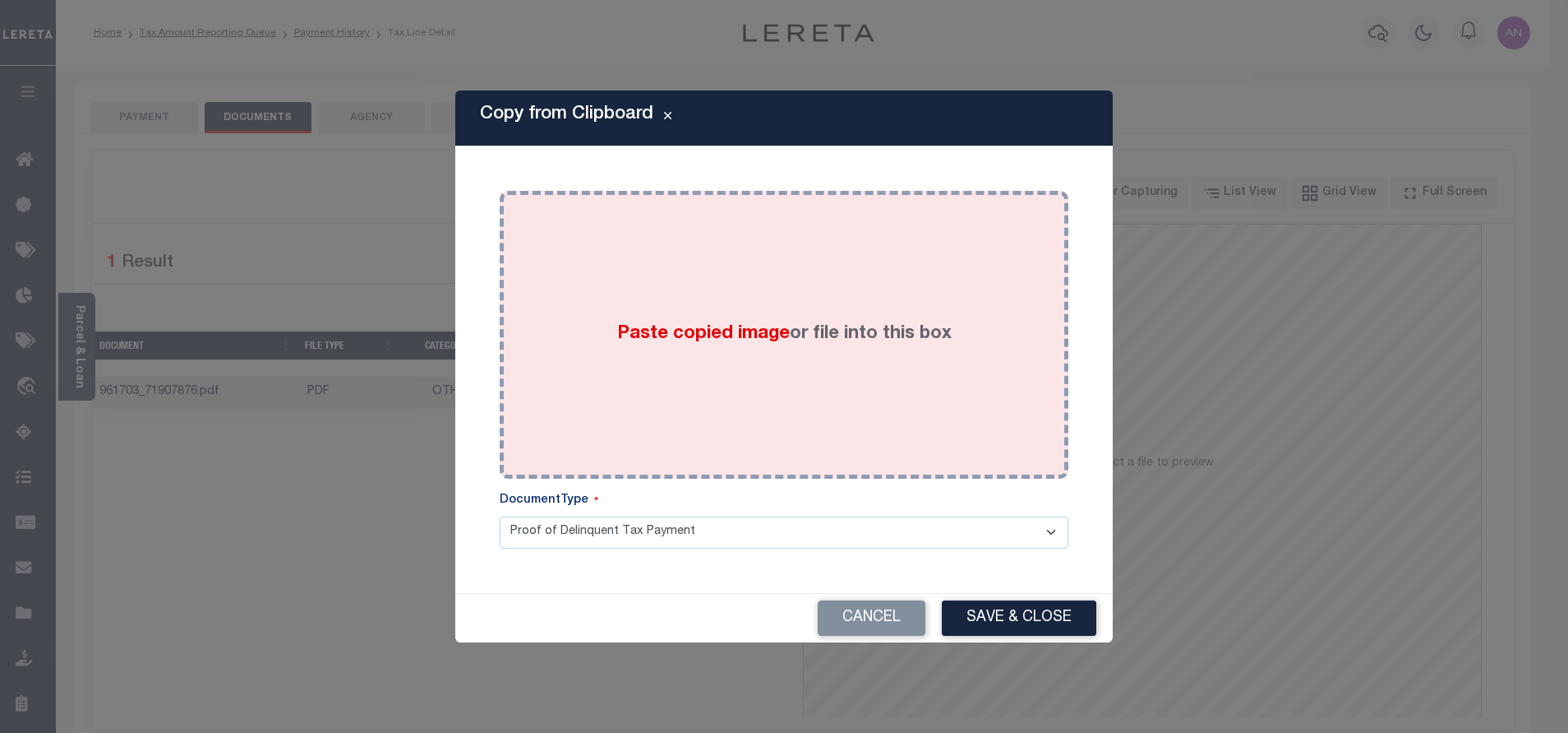
click at [680, 252] on div "Paste copied image or file into this box" at bounding box center [784, 335] width 544 height 263
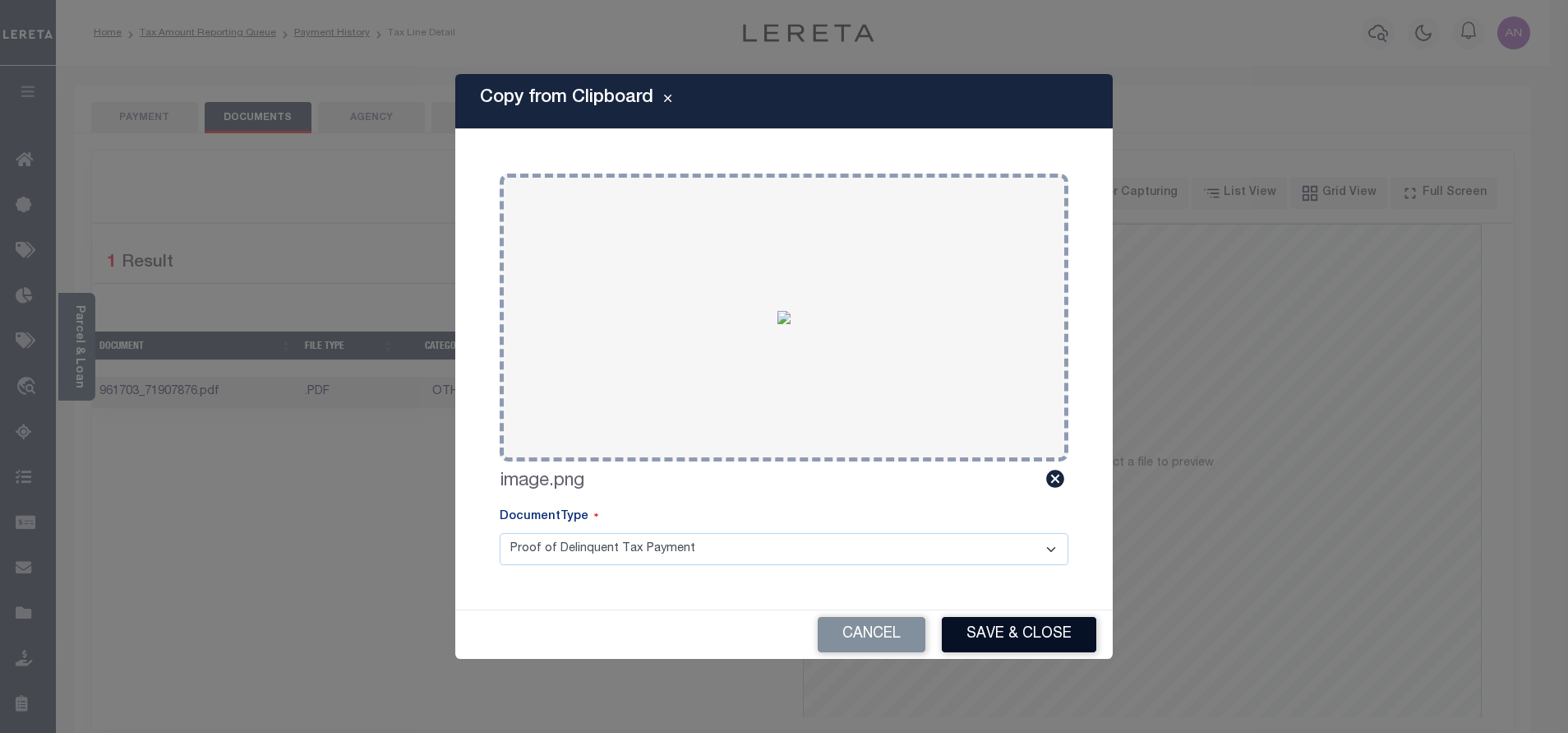
click at [997, 624] on button "Save & Close" at bounding box center [1019, 634] width 154 height 36
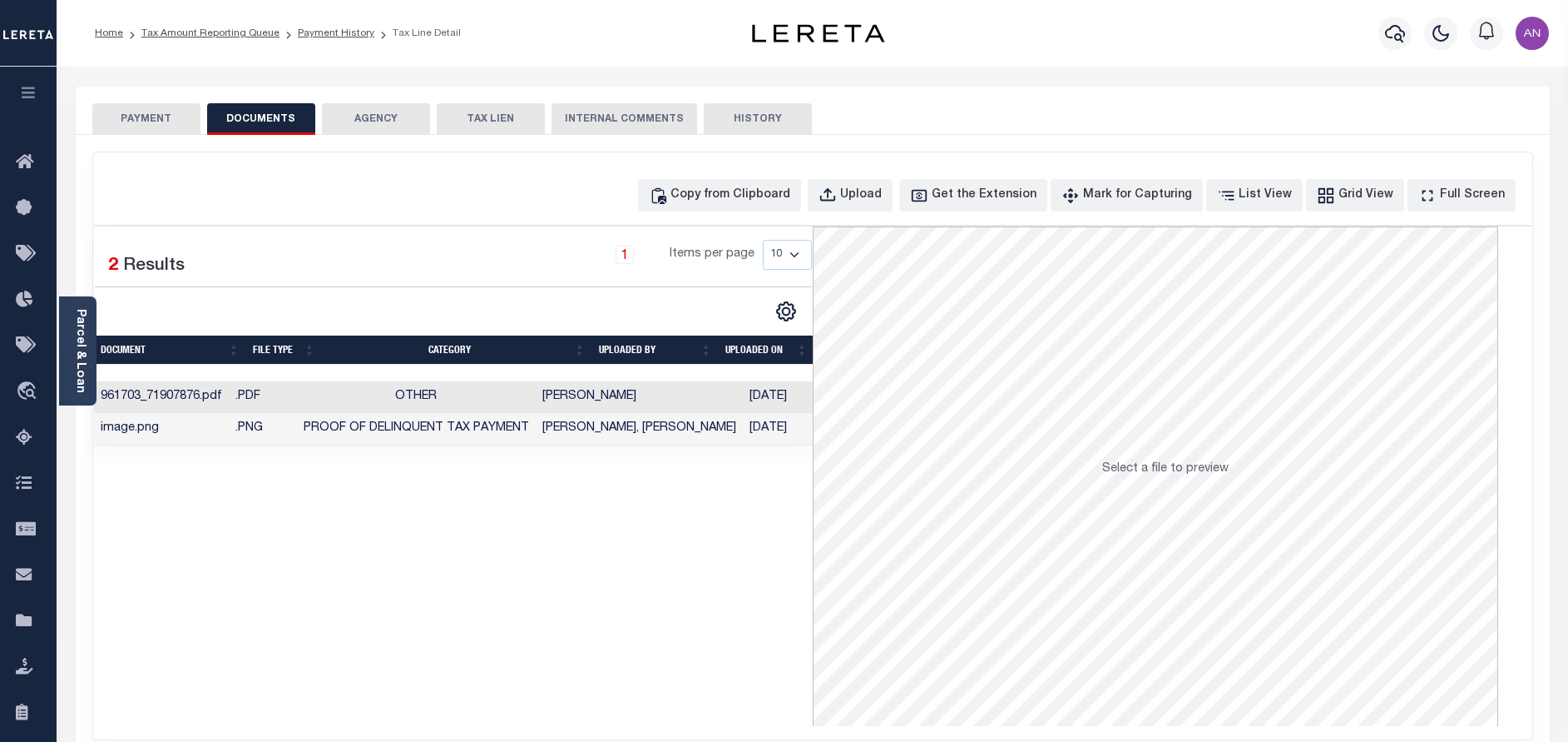
click at [140, 118] on button "PAYMENT" at bounding box center [146, 119] width 108 height 32
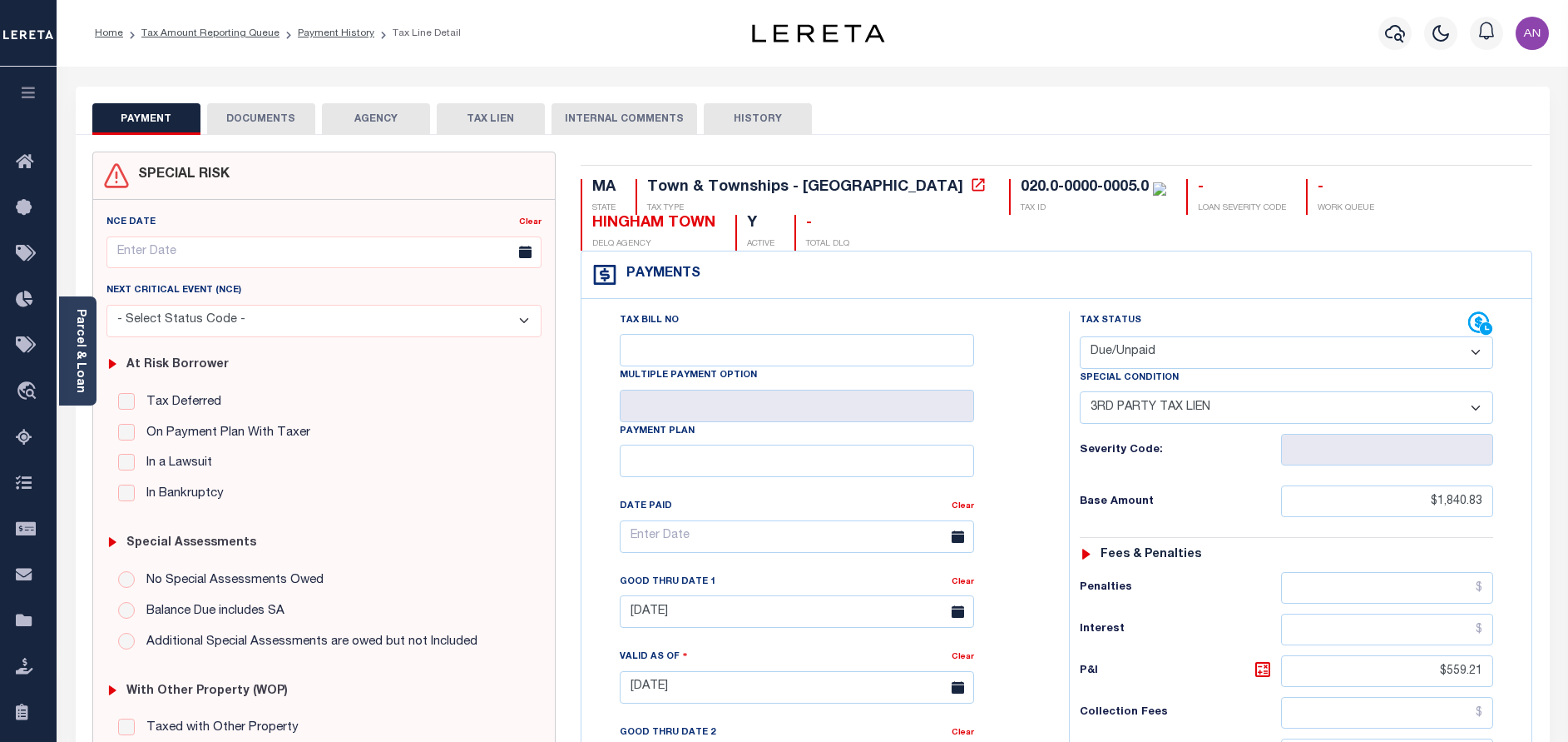
click at [1174, 357] on select "- Select Status Code - Open Due/Unpaid Paid Incomplete No Tax Due Internal Refu…" at bounding box center [1286, 352] width 414 height 32
select select "PYD"
click at [1079, 337] on select "- Select Status Code - Open Due/Unpaid Paid Incomplete No Tax Due Internal Refu…" at bounding box center [1286, 352] width 414 height 32
select select "0"
type input "[DATE]"
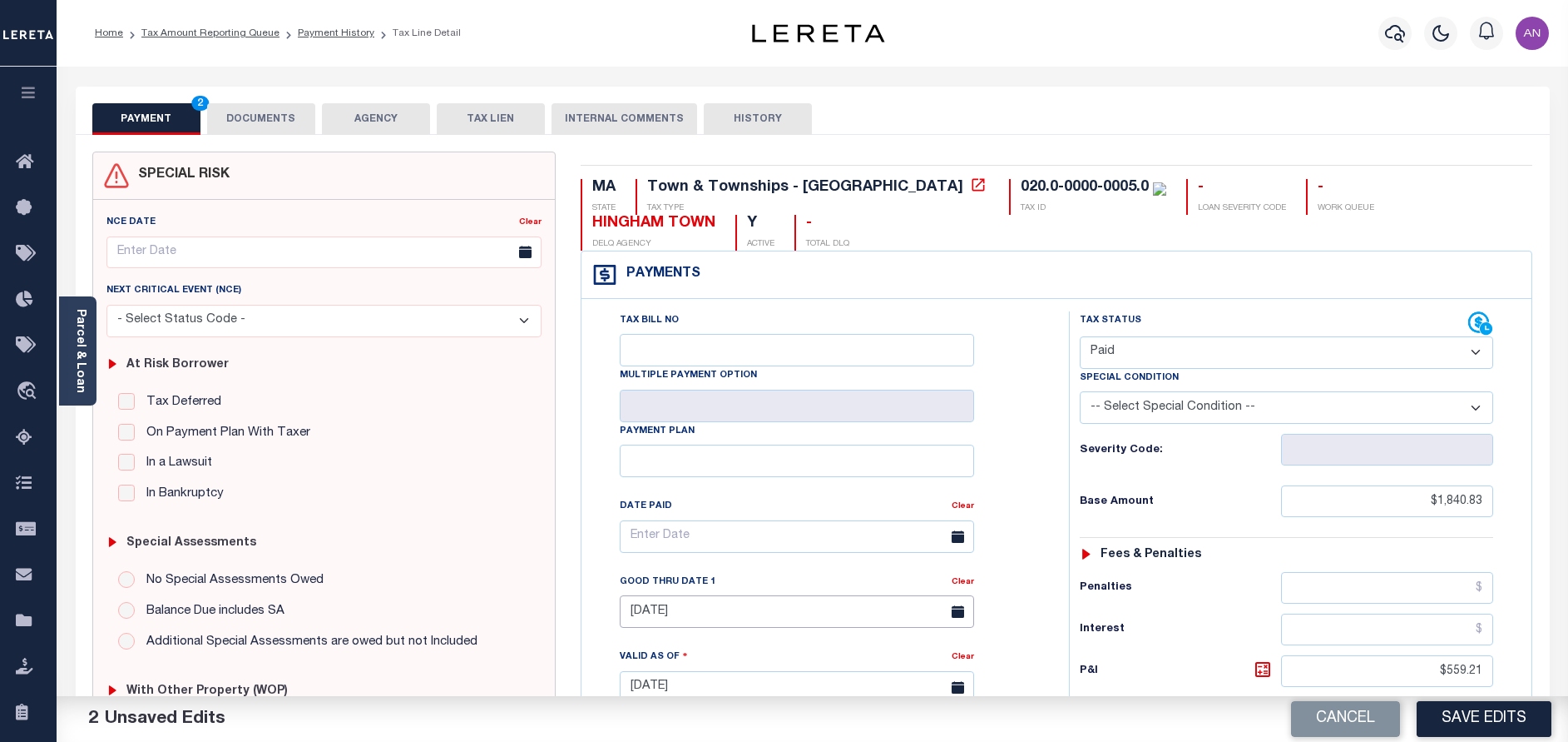
click at [733, 606] on input "[DATE]" at bounding box center [796, 611] width 355 height 32
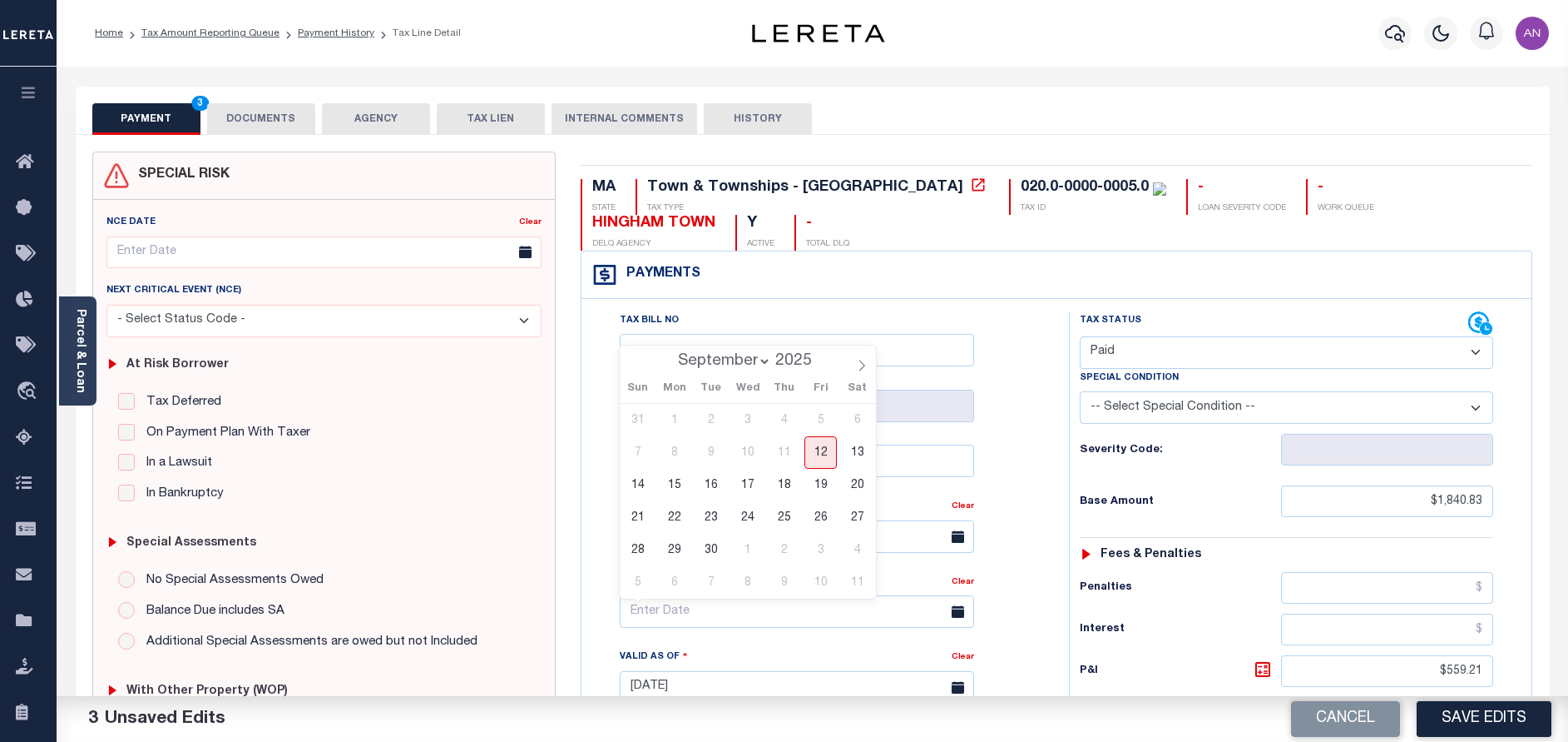
click at [1050, 451] on div "Tax Bill No Multiple Payment Option Payment Plan Clear" at bounding box center [820, 678] width 471 height 735
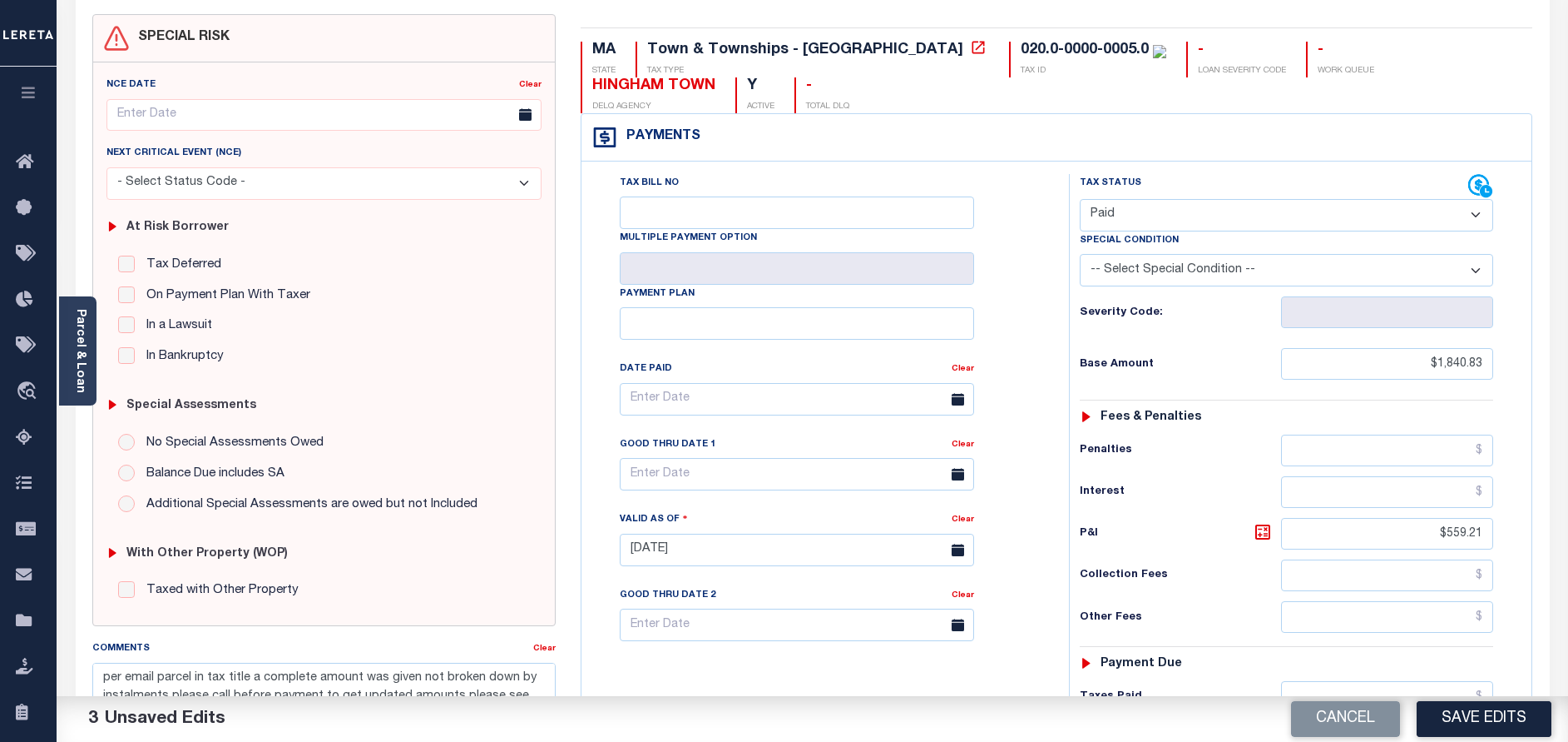
scroll to position [250, 0]
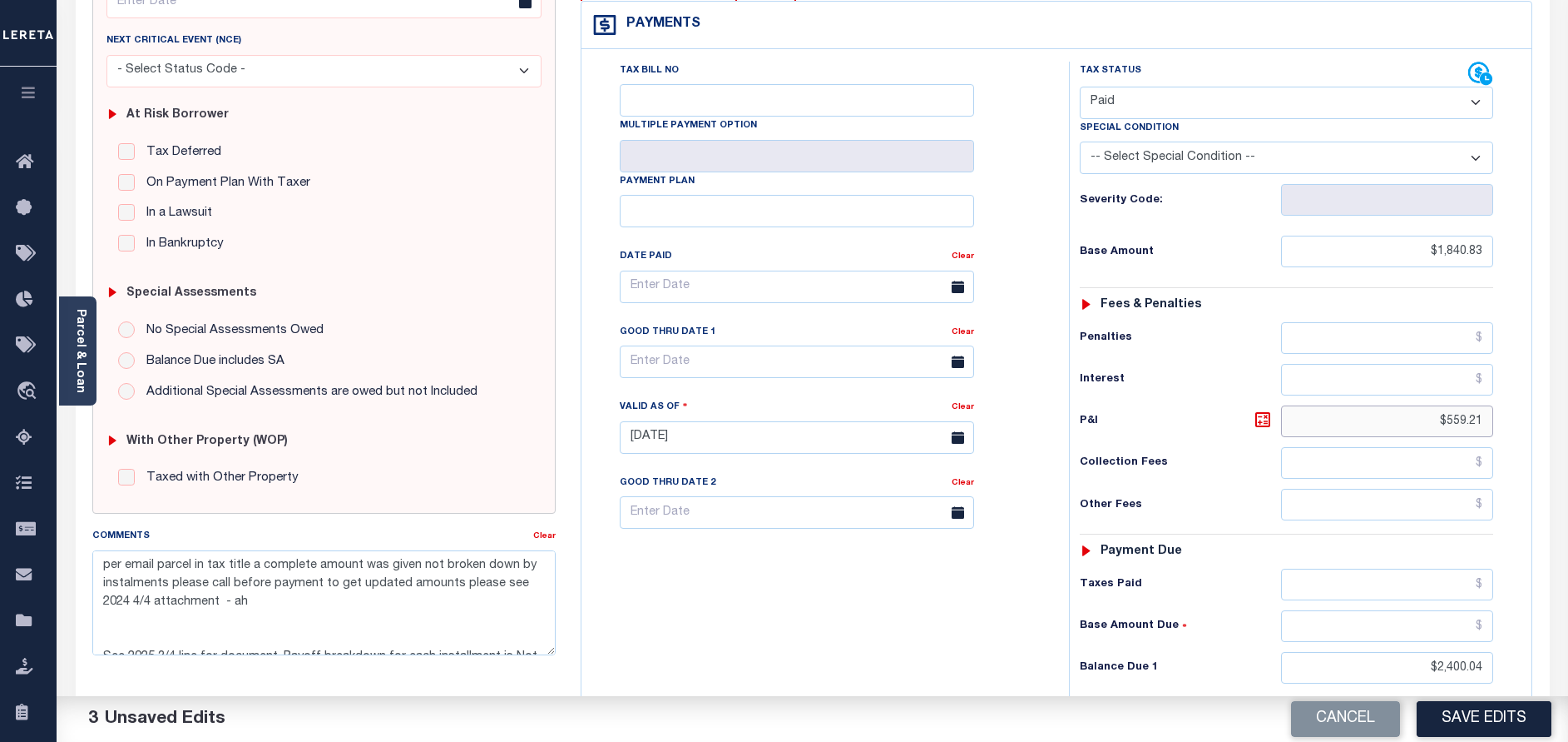
drag, startPoint x: 1447, startPoint y: 424, endPoint x: 1568, endPoint y: 429, distance: 121.1
click at [1567, 429] on html "Home Tax Amount Reporting Queue Payment History Tax Line Detail Profile" at bounding box center [784, 378] width 1568 height 1257
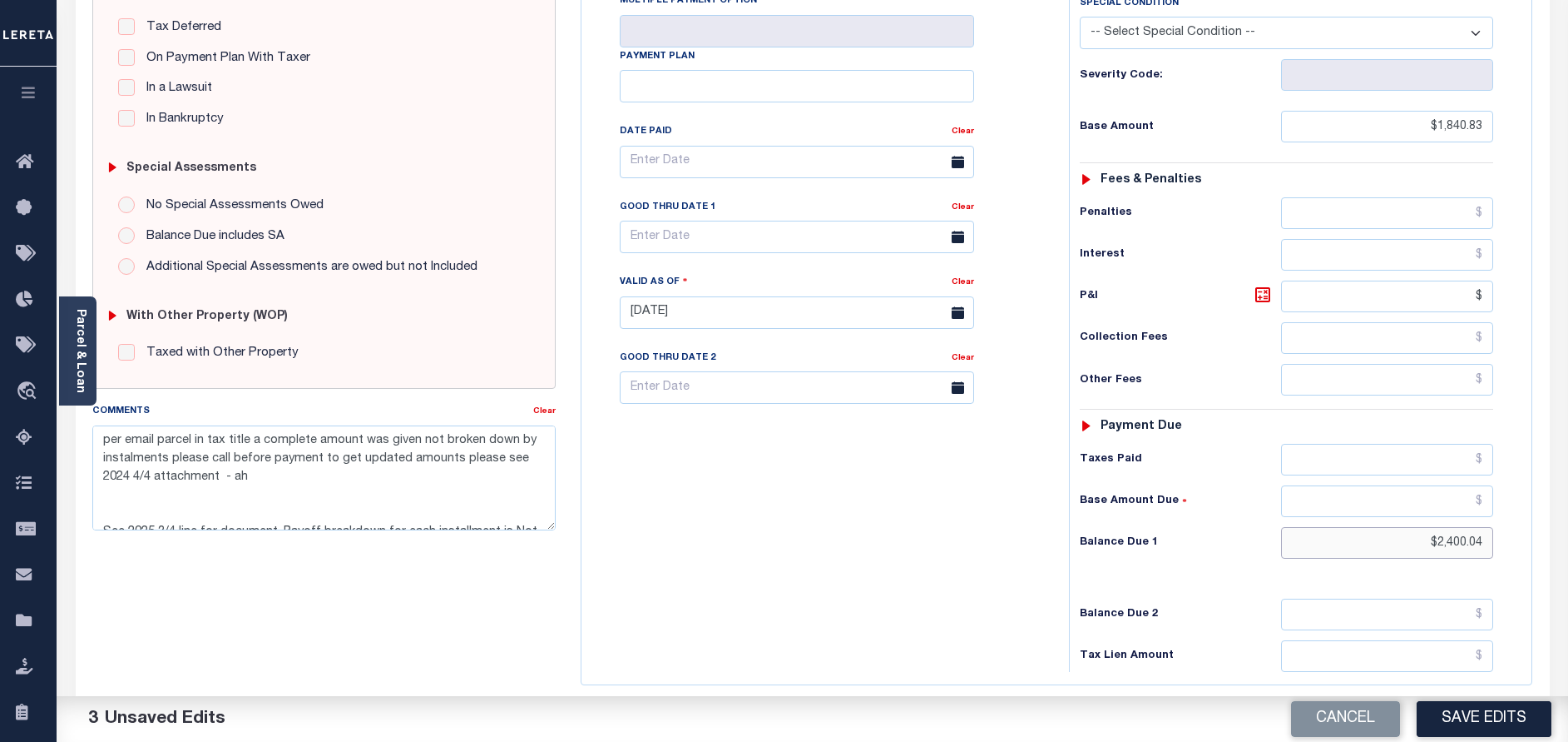
type input "$.00"
drag, startPoint x: 1438, startPoint y: 545, endPoint x: 1564, endPoint y: 546, distance: 126.0
click at [1564, 546] on div "Parcel & Loan Tax Bill Details 020.0-0000-0005.0 TAX ID AGENCY 2023 TAX YEAR 20…" at bounding box center [812, 287] width 1511 height 1190
type input "$0.00"
click at [946, 529] on div "Tax Bill No Multiple Payment Option Payment Plan Clear" at bounding box center [820, 304] width 471 height 735
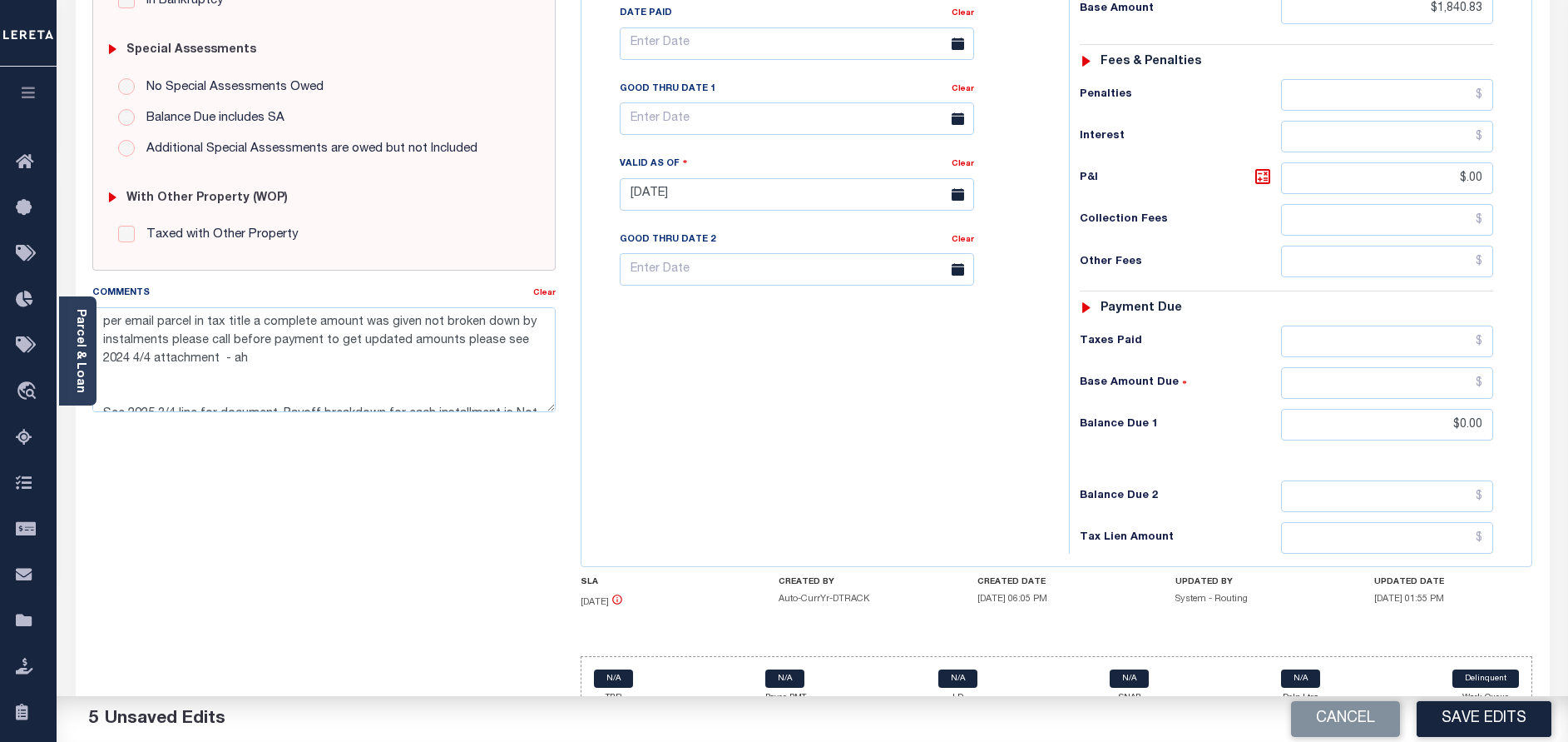
scroll to position [517, 0]
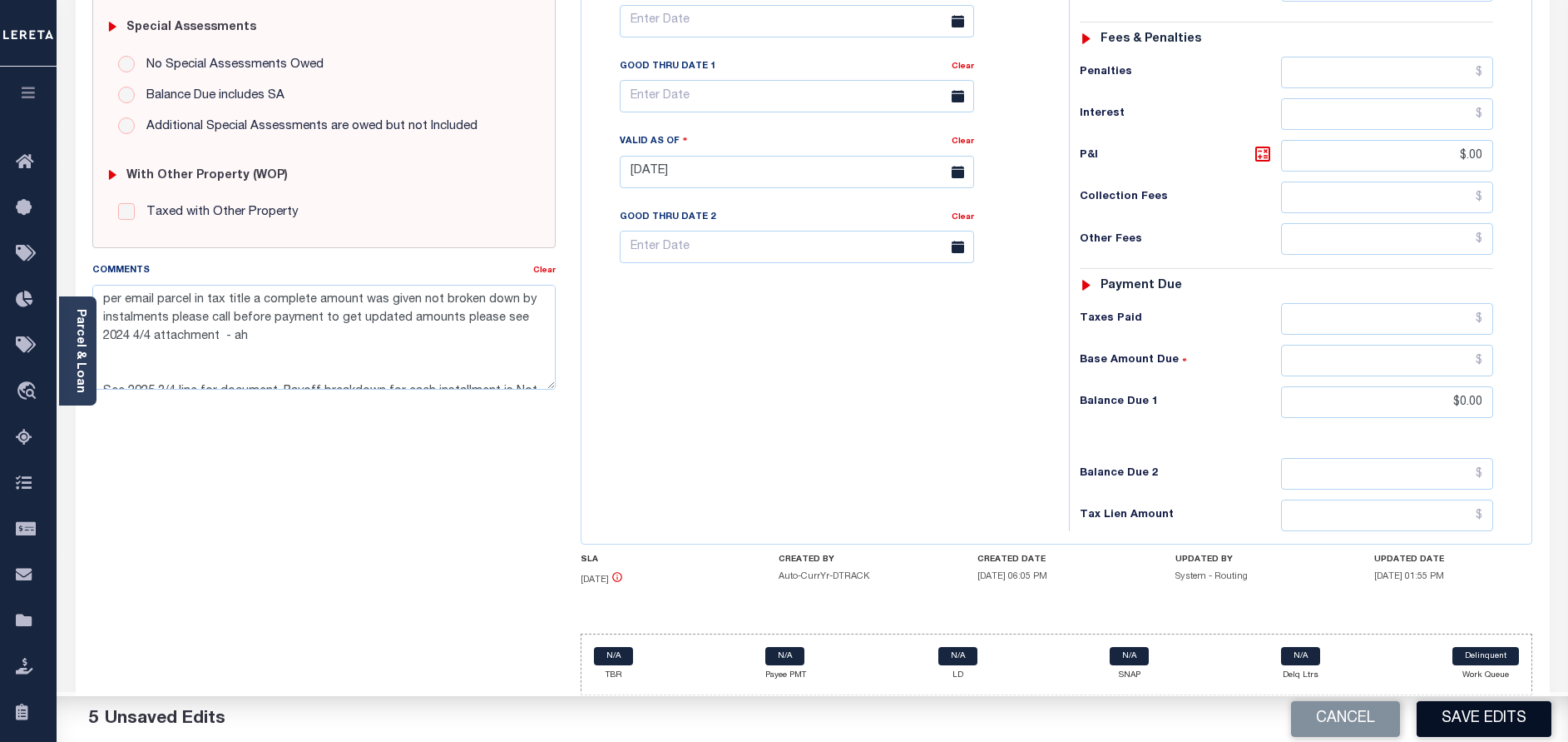
click at [1500, 717] on button "Save Edits" at bounding box center [1483, 719] width 135 height 36
checkbox input "false"
type textarea "per email parcel in tax title a complete amount was given not broken down by in…"
type input "$1,840.83"
type input "$0"
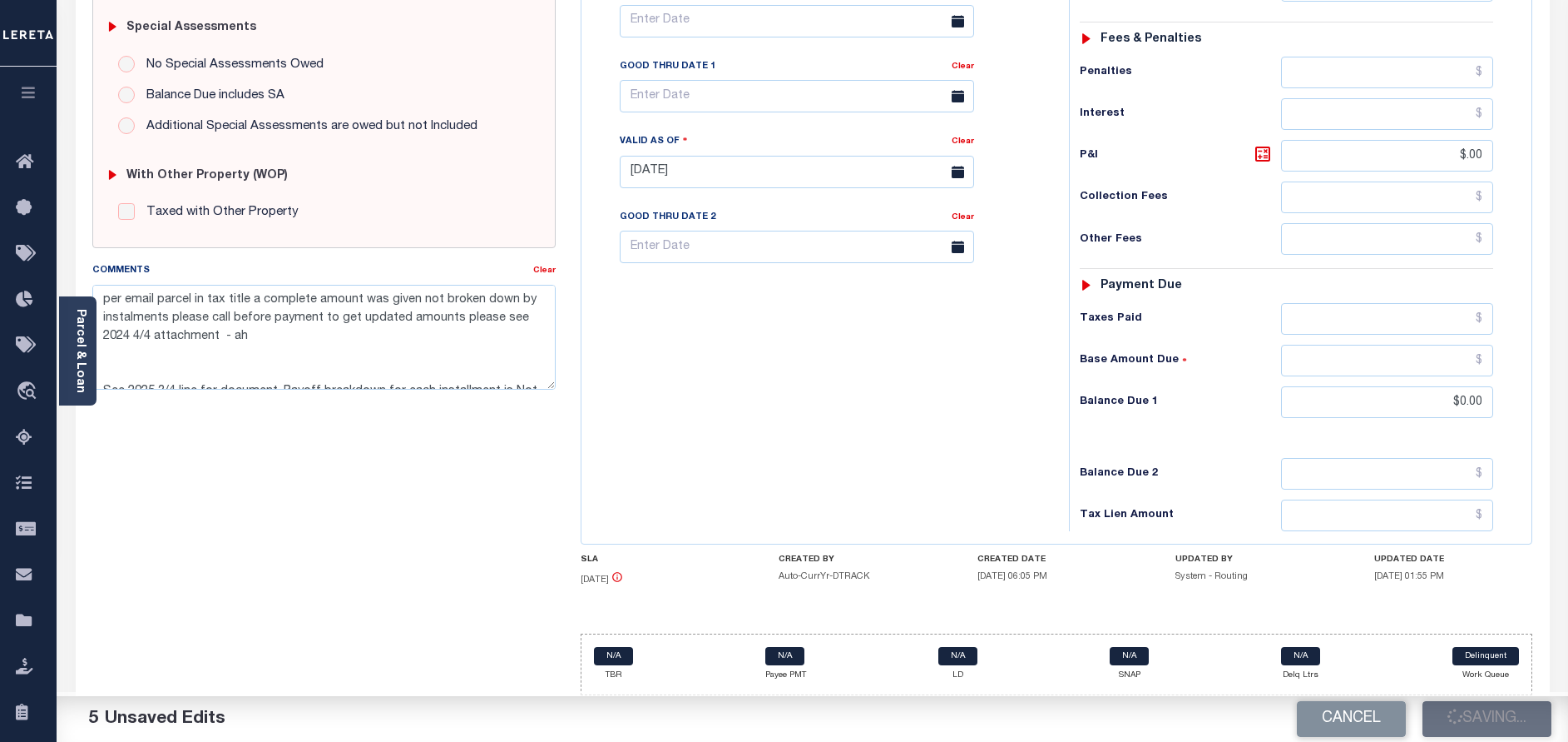
type input "$0"
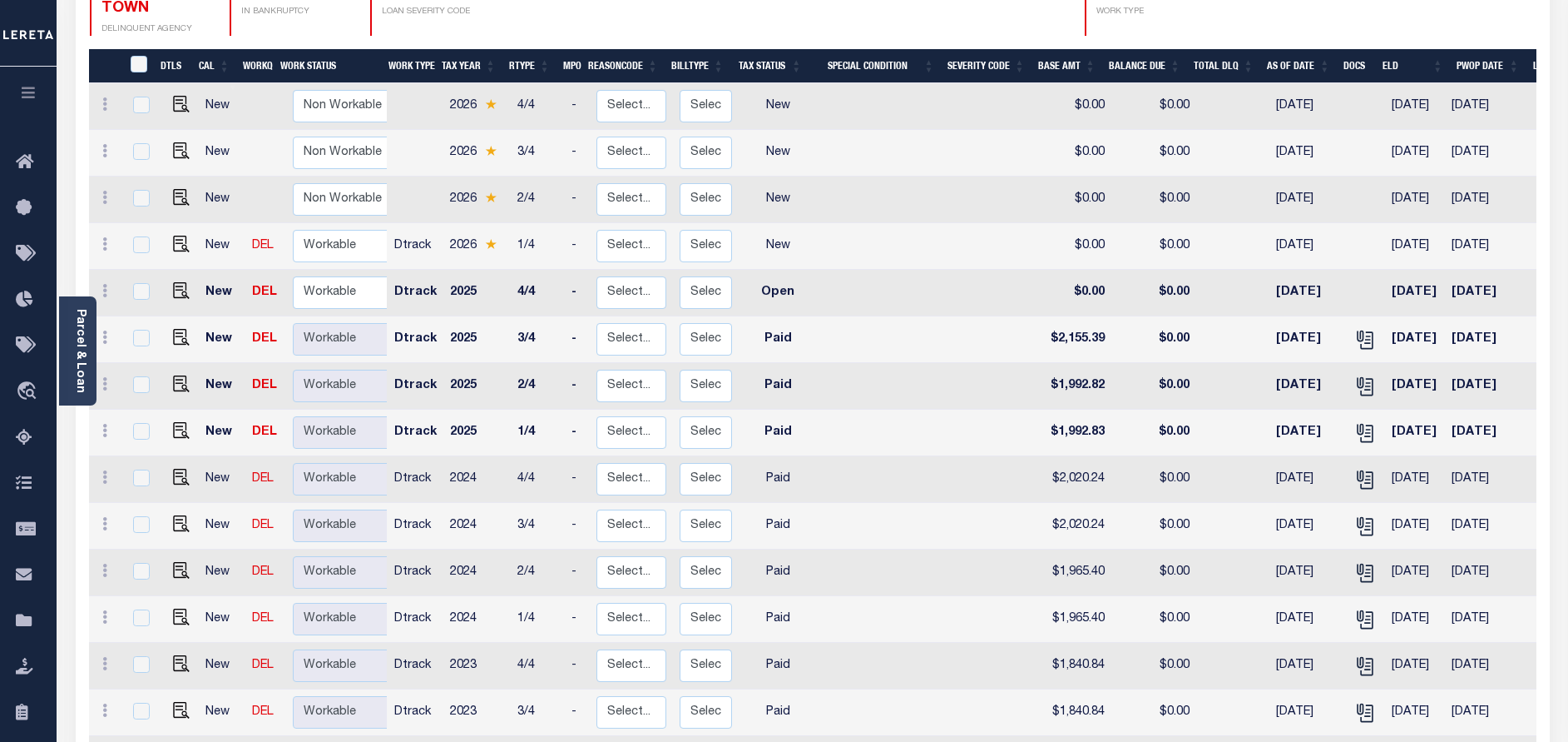
scroll to position [537, 0]
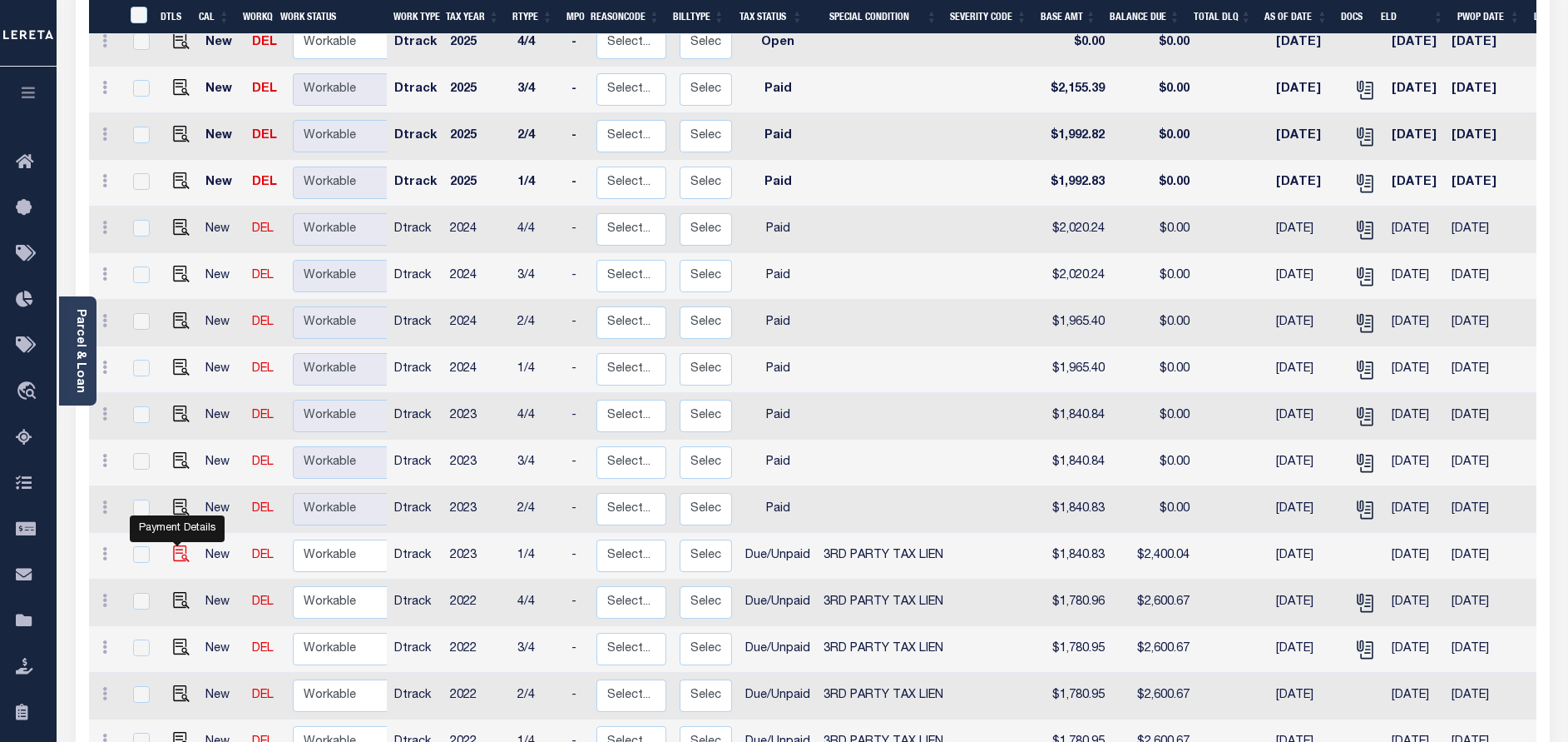
click at [182, 545] on img "" at bounding box center [181, 553] width 17 height 17
checkbox input "true"
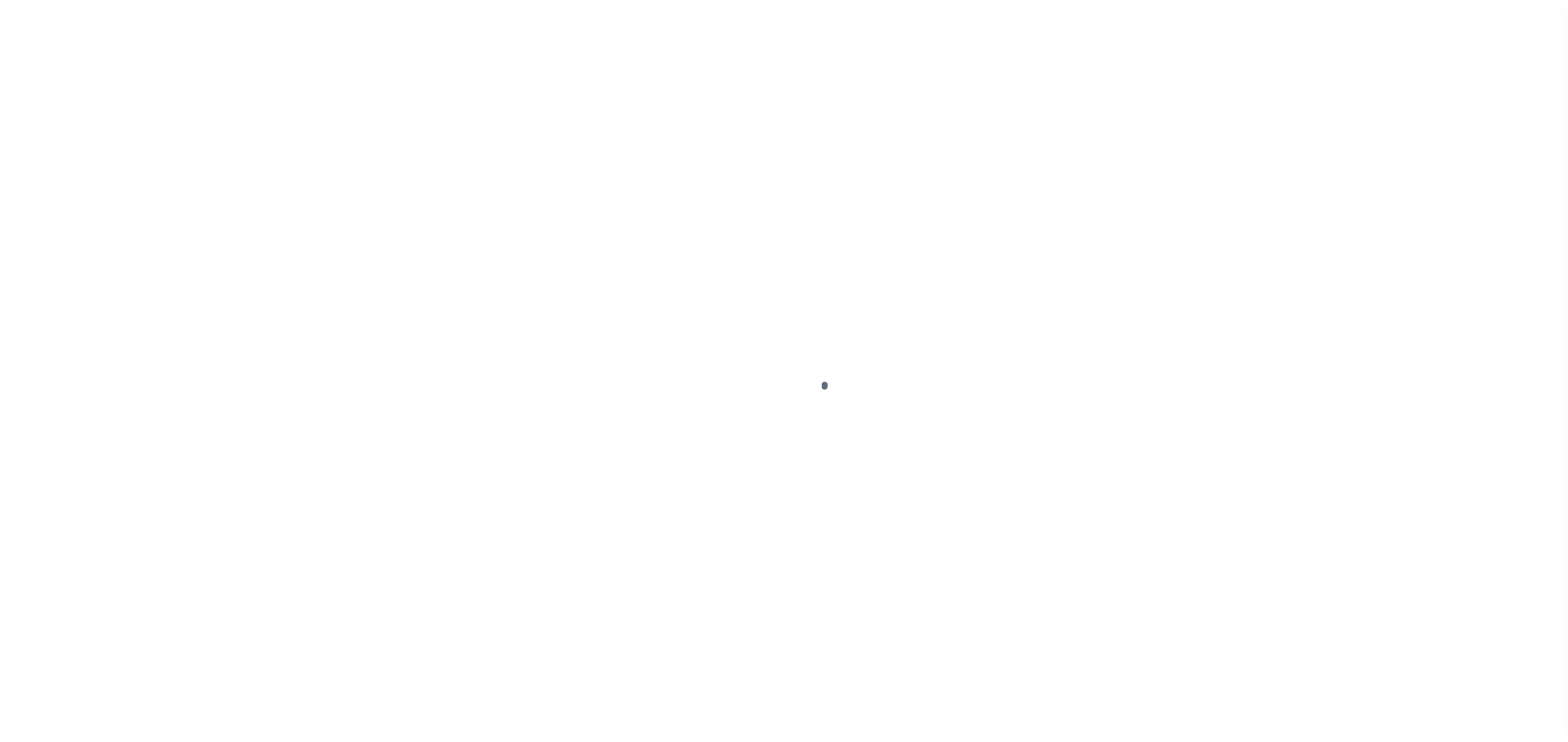
select select "DUE"
select select "20"
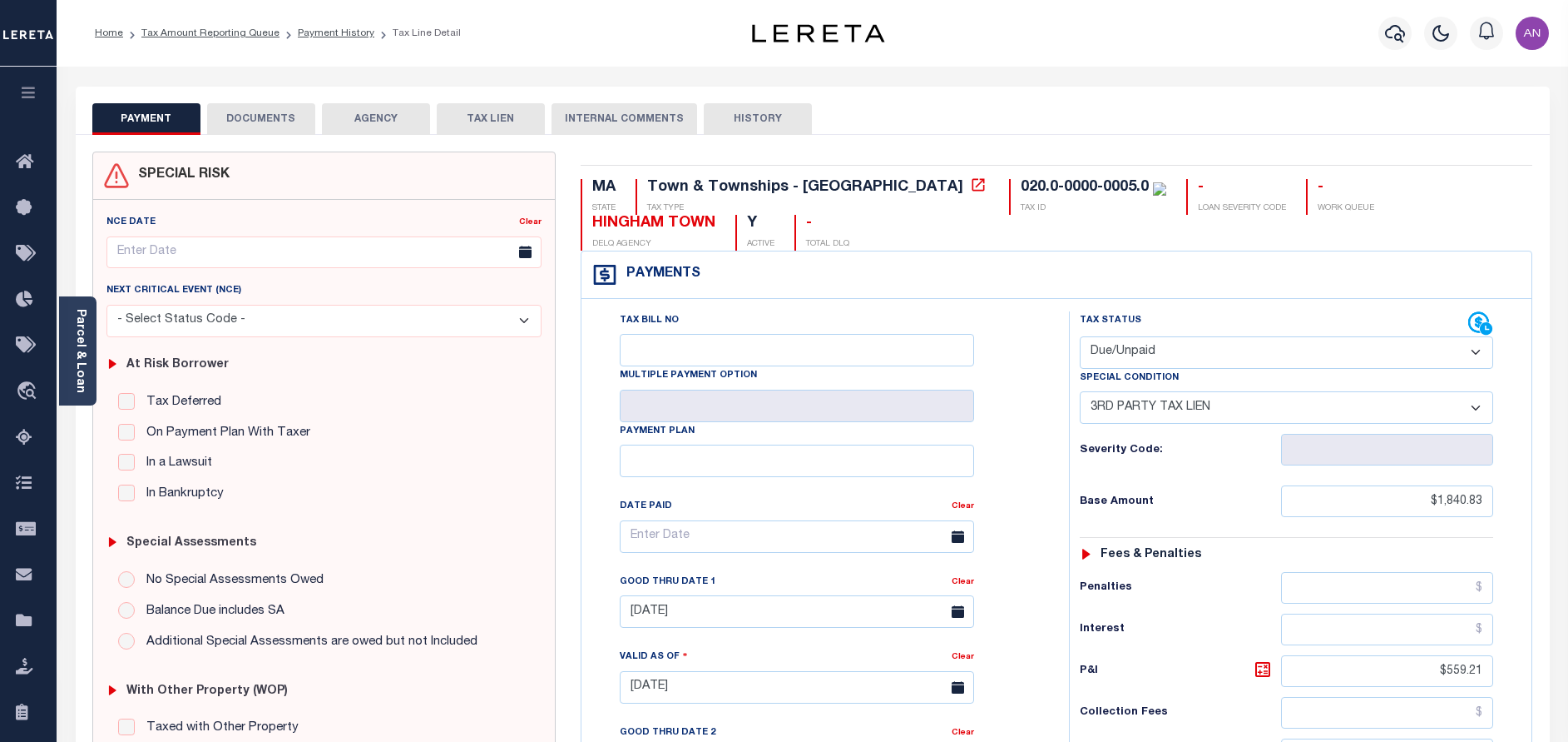
click at [1240, 356] on select "- Select Status Code - Open Due/Unpaid Paid Incomplete No Tax Due Internal Refu…" at bounding box center [1286, 352] width 414 height 32
select select "PYD"
click at [1079, 337] on select "- Select Status Code - Open Due/Unpaid Paid Incomplete No Tax Due Internal Refu…" at bounding box center [1286, 352] width 414 height 32
select select "0"
type input "[DATE]"
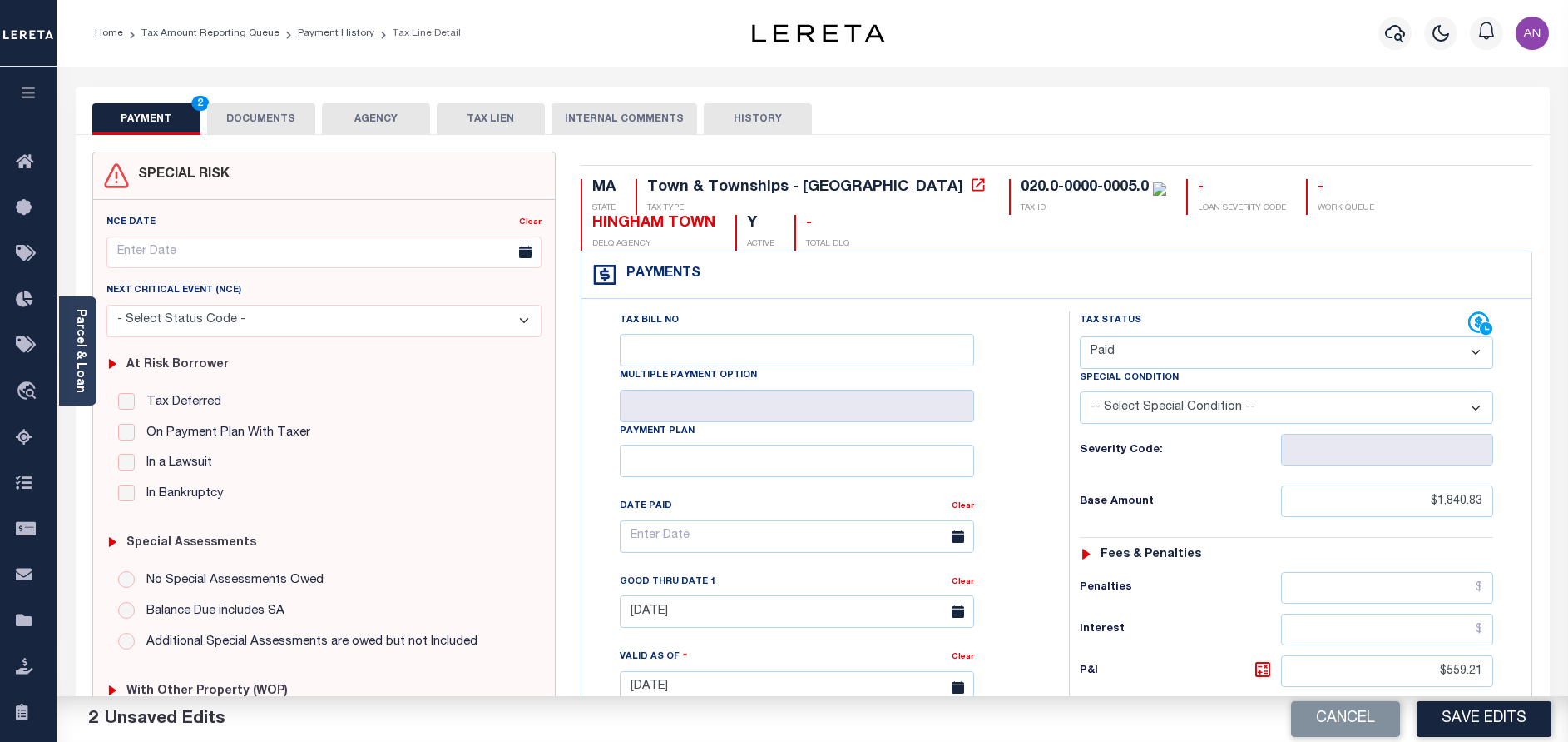
click at [281, 125] on button "DOCUMENTS" at bounding box center [261, 119] width 108 height 32
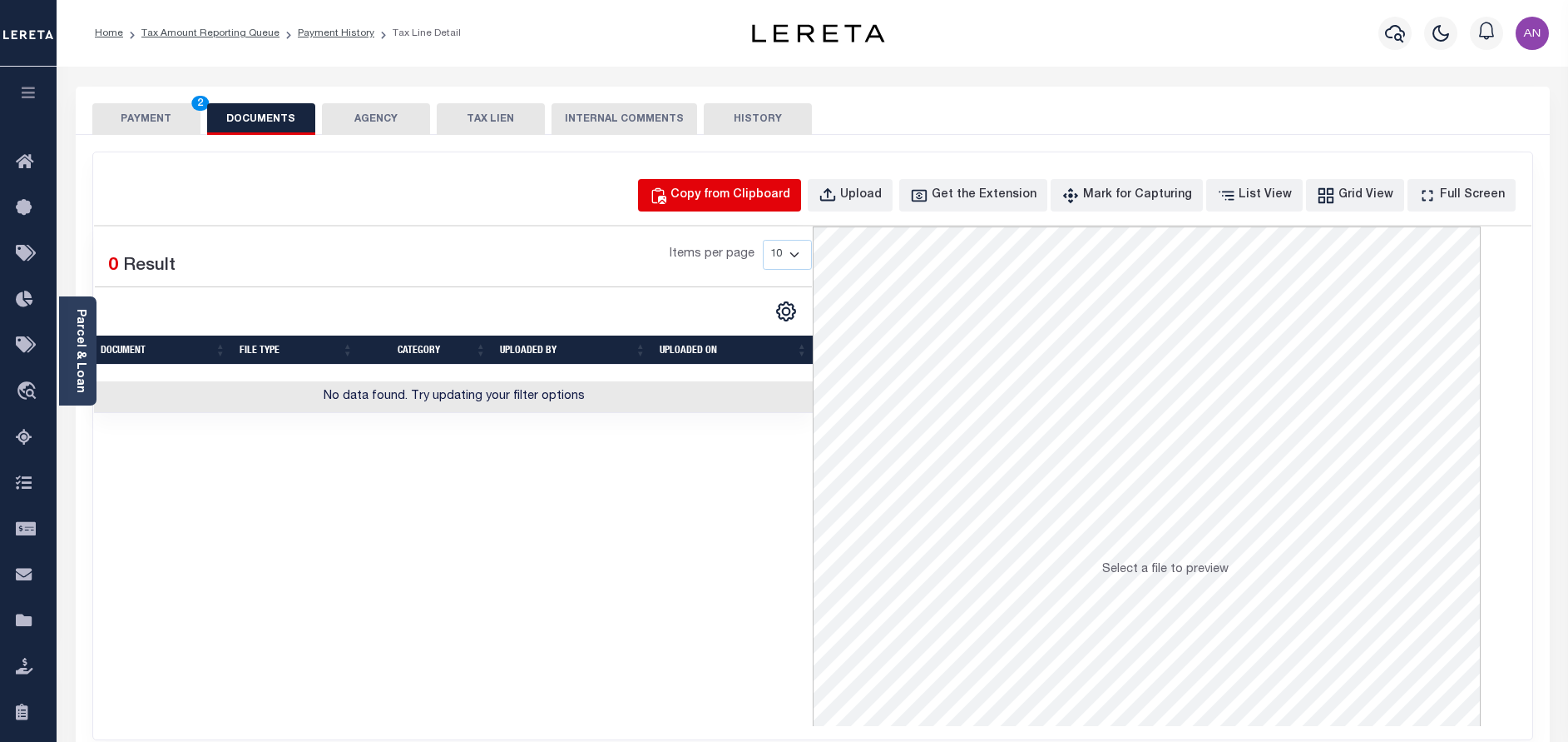
click at [790, 197] on div "Copy from Clipboard" at bounding box center [731, 195] width 120 height 18
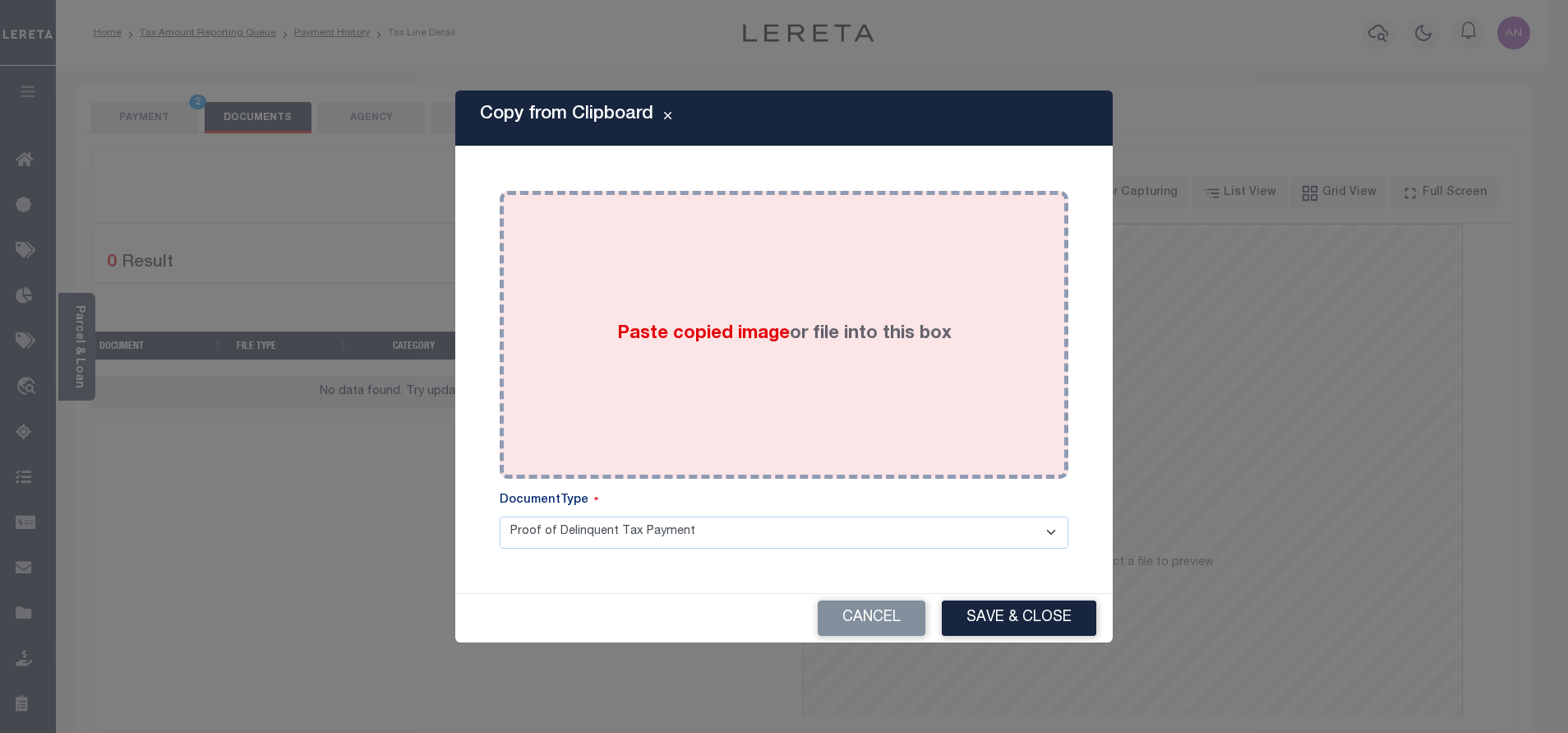
click at [820, 249] on div "Paste copied image or file into this box" at bounding box center [784, 335] width 544 height 263
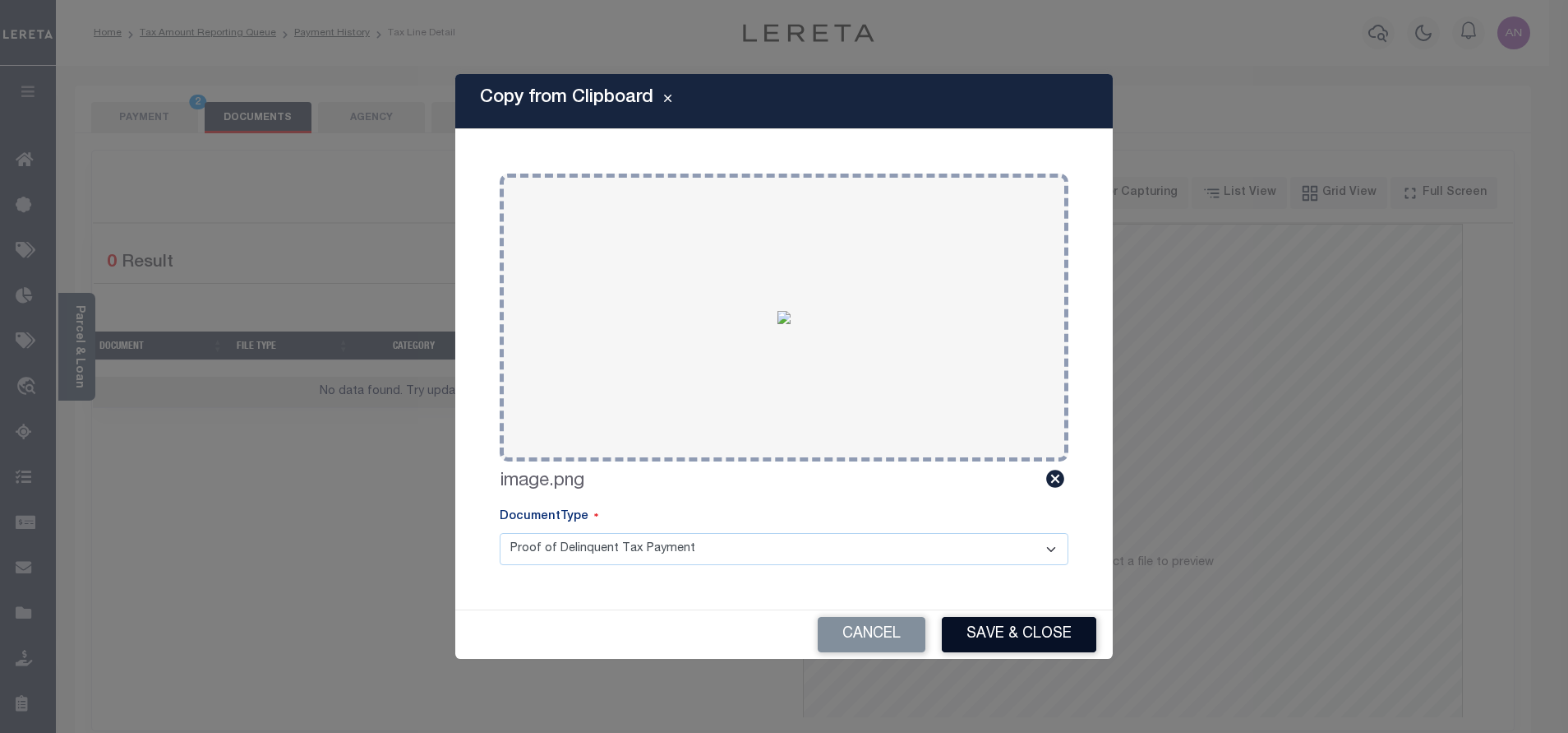
click at [1022, 630] on button "Save & Close" at bounding box center [1019, 634] width 154 height 36
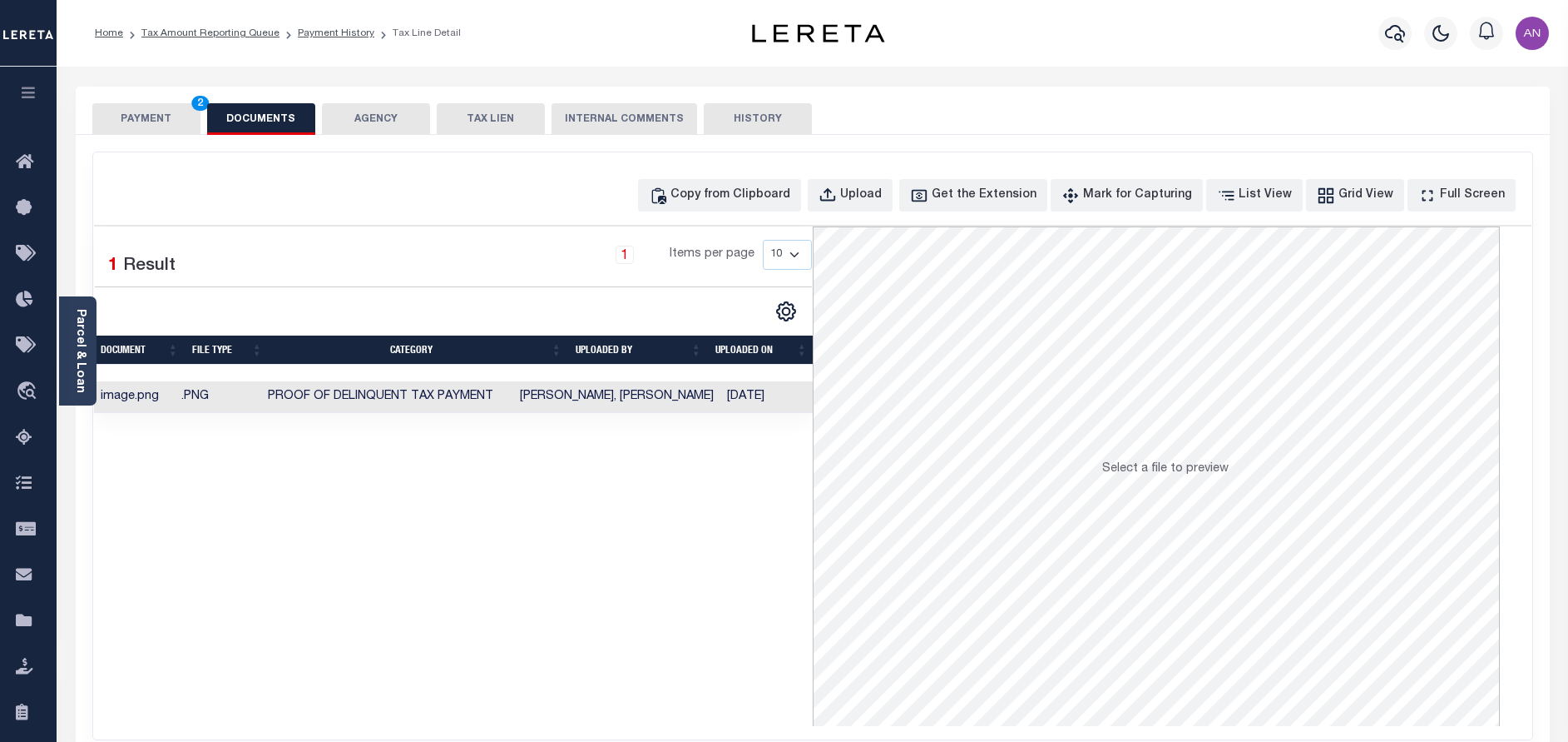
click at [153, 114] on button "PAYMENT 2" at bounding box center [146, 119] width 108 height 32
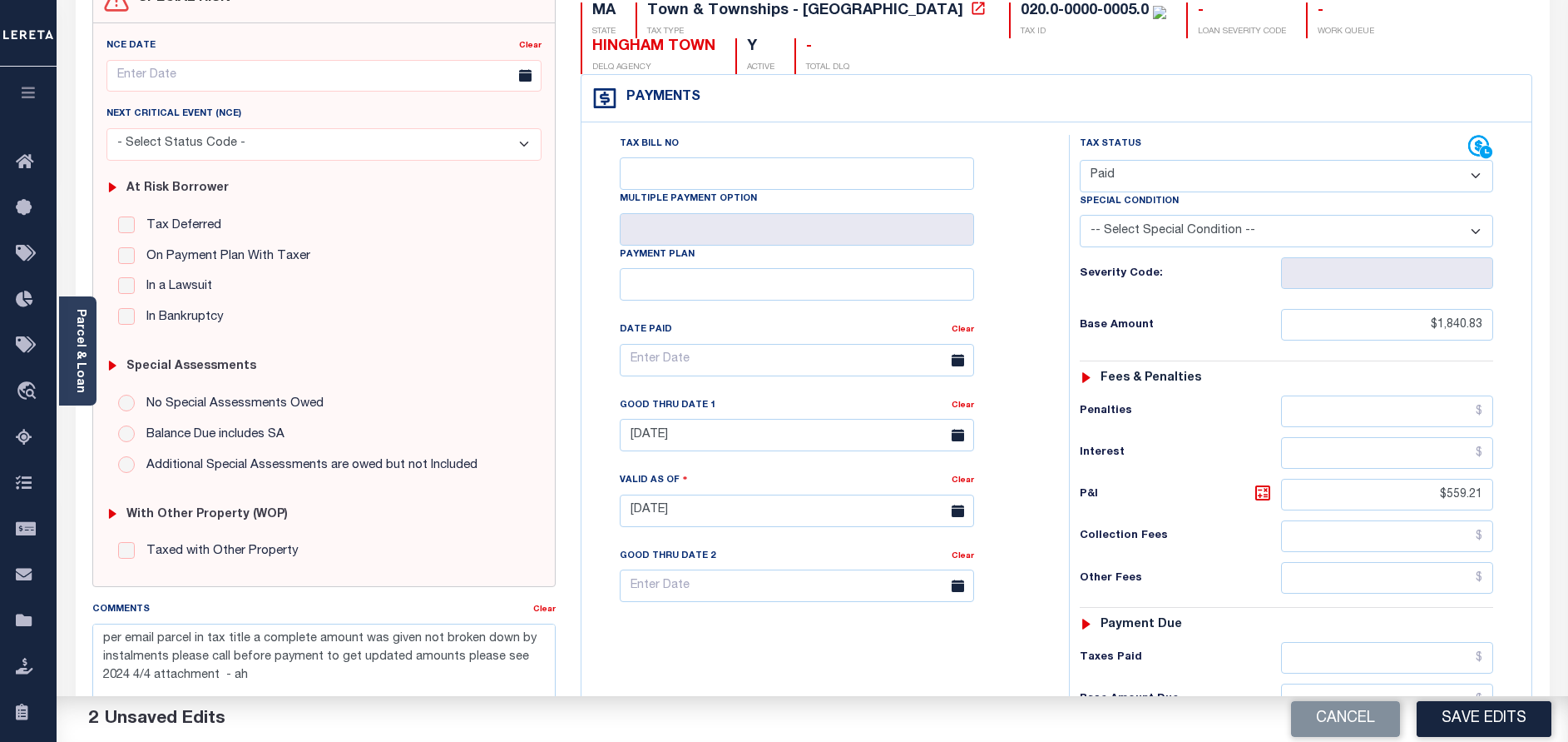
scroll to position [250, 0]
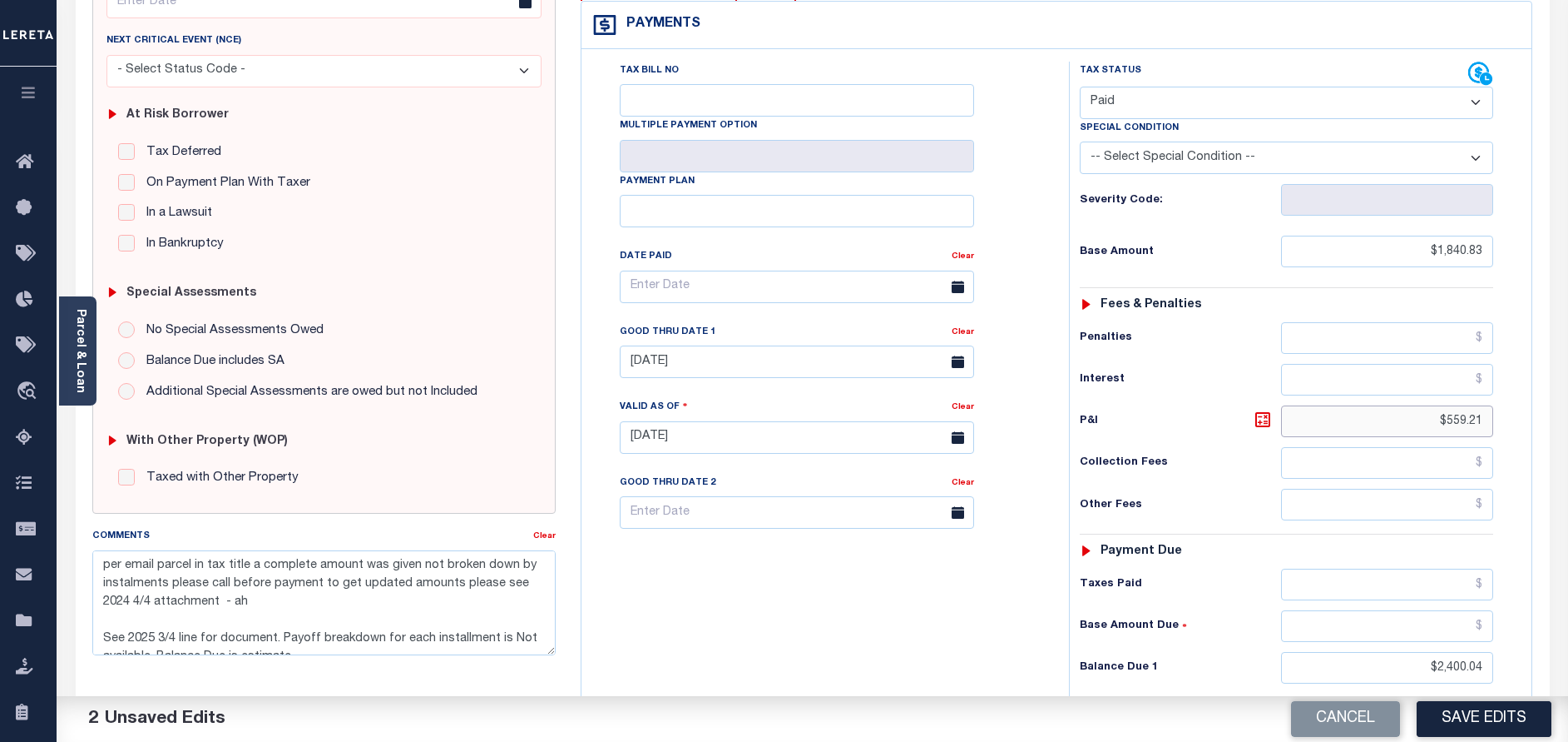
drag, startPoint x: 1445, startPoint y: 430, endPoint x: 1529, endPoint y: 427, distance: 84.1
click at [1529, 427] on div "Tax Bill No Multiple Payment Option Payment Plan" at bounding box center [1056, 429] width 950 height 760
type input "$.00"
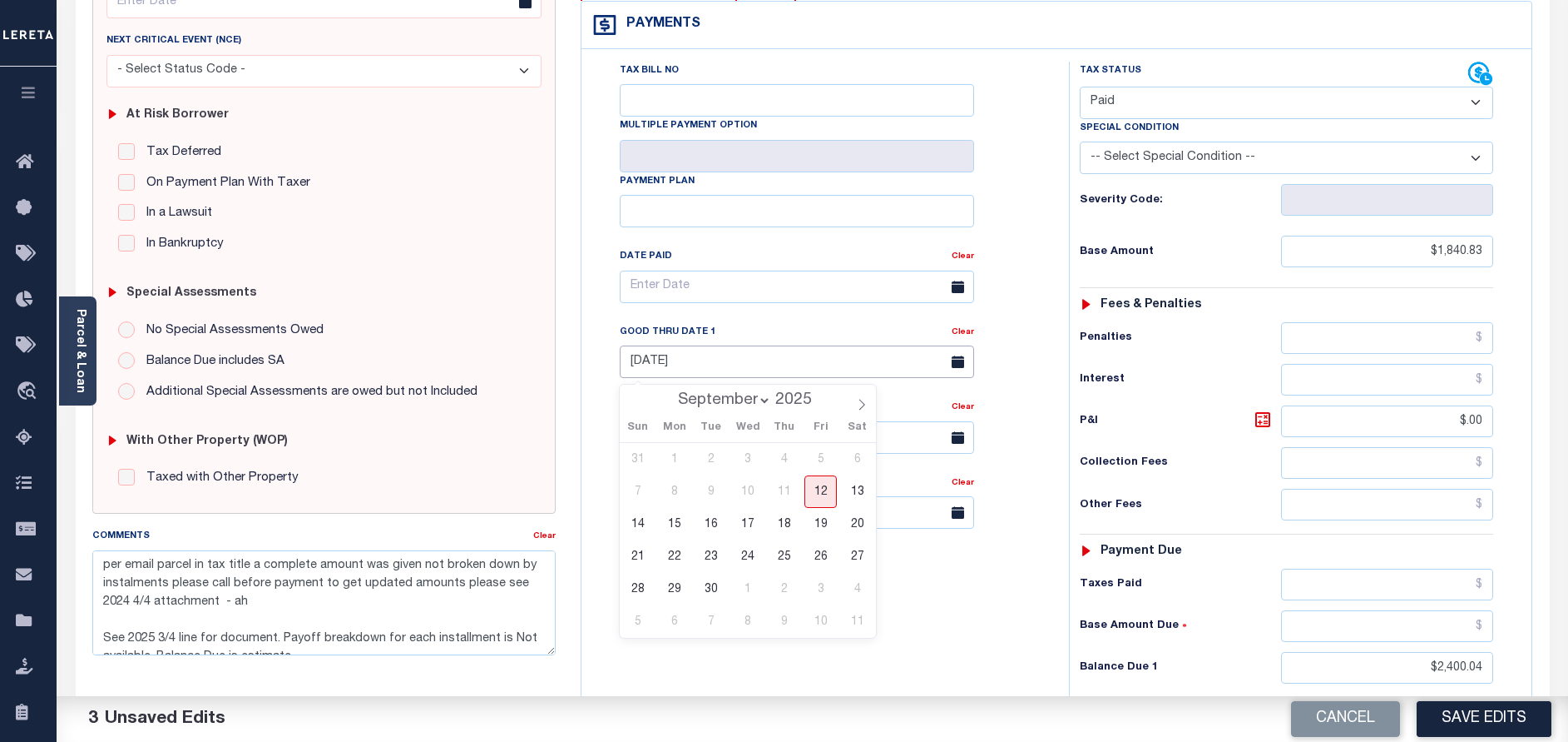
click at [720, 368] on input "[DATE]" at bounding box center [796, 361] width 355 height 32
click at [930, 600] on div "Tax Bill No Multiple Payment Option Payment Plan Clear" at bounding box center [820, 429] width 471 height 735
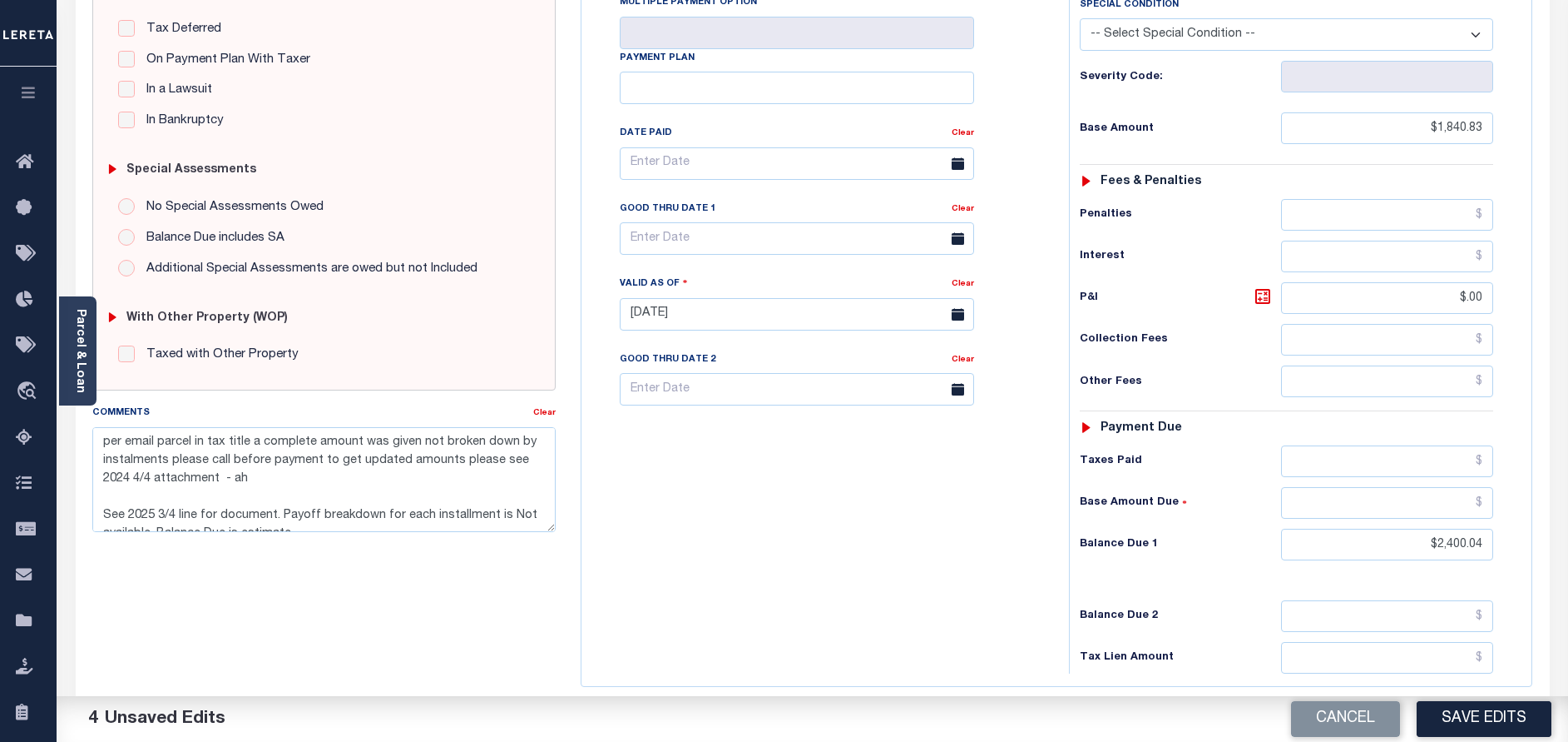
scroll to position [375, 0]
drag, startPoint x: 1441, startPoint y: 539, endPoint x: 1560, endPoint y: 545, distance: 119.2
click at [1560, 545] on div "PAYMENT 4 DOCUMENTS AGENCY DELINQUENT PAYEE" at bounding box center [812, 297] width 1499 height 1170
type input "$0.00"
click at [902, 533] on div "Tax Bill No Multiple Payment Option Payment Plan Clear" at bounding box center [820, 304] width 471 height 735
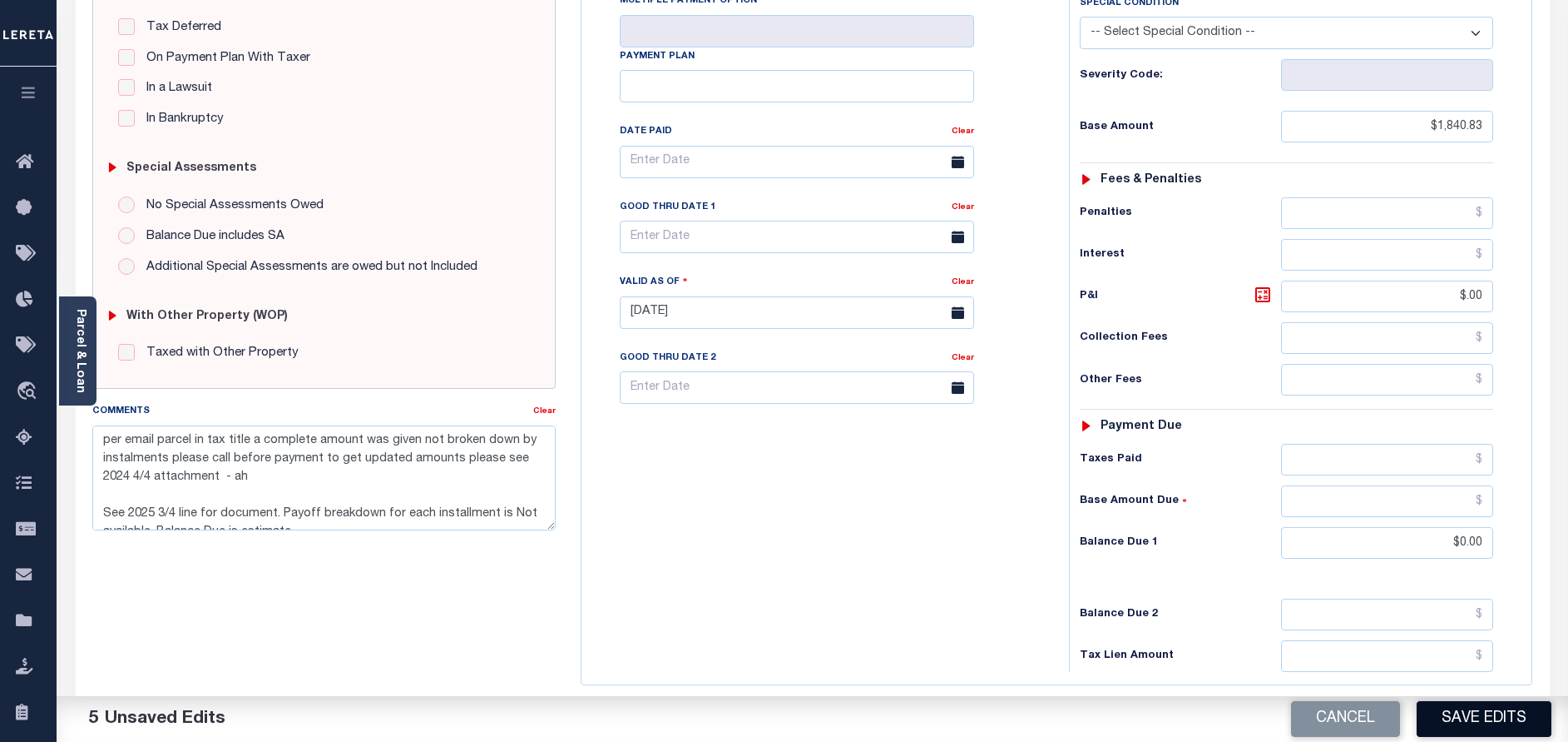
click at [1489, 716] on button "Save Edits" at bounding box center [1483, 719] width 135 height 36
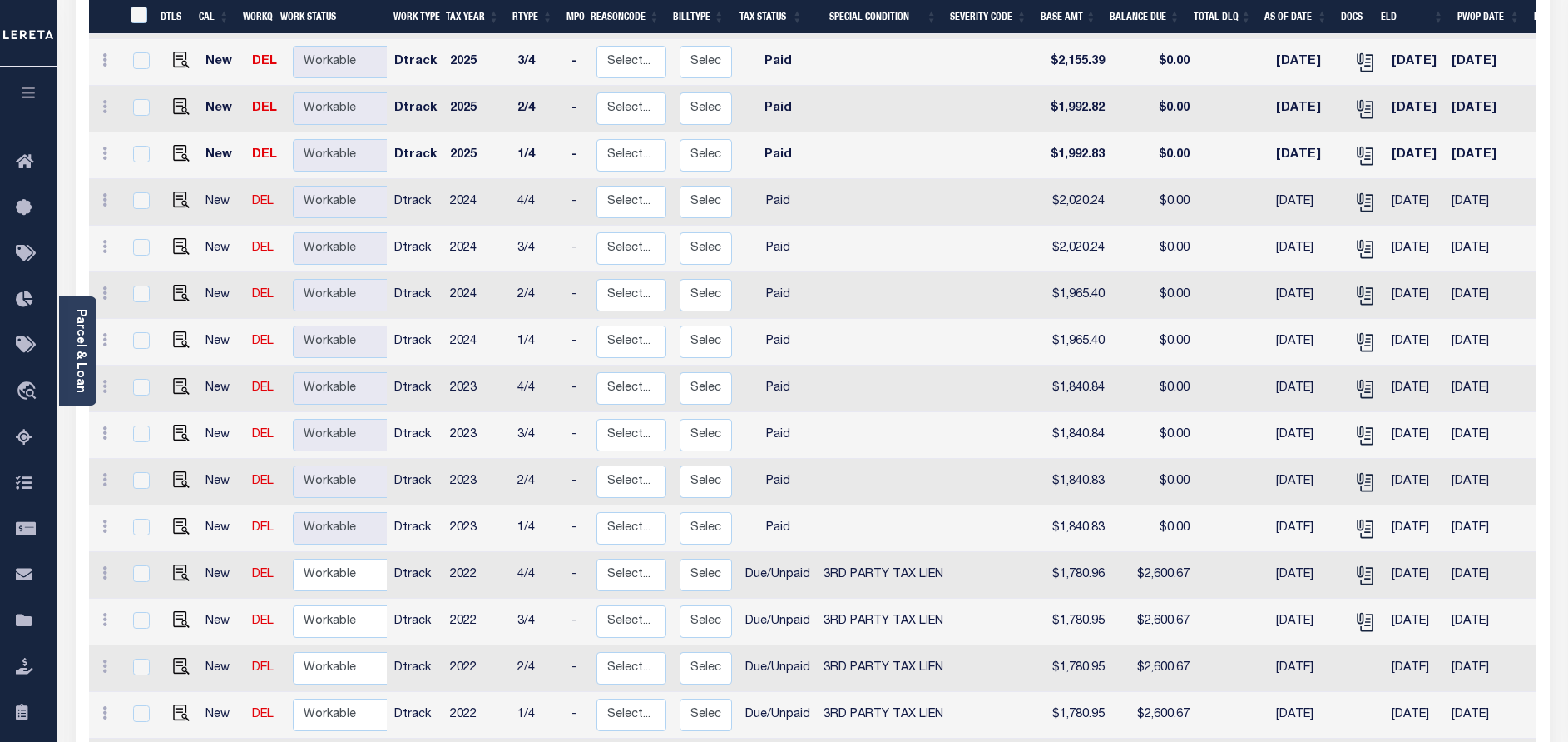
scroll to position [662, 0]
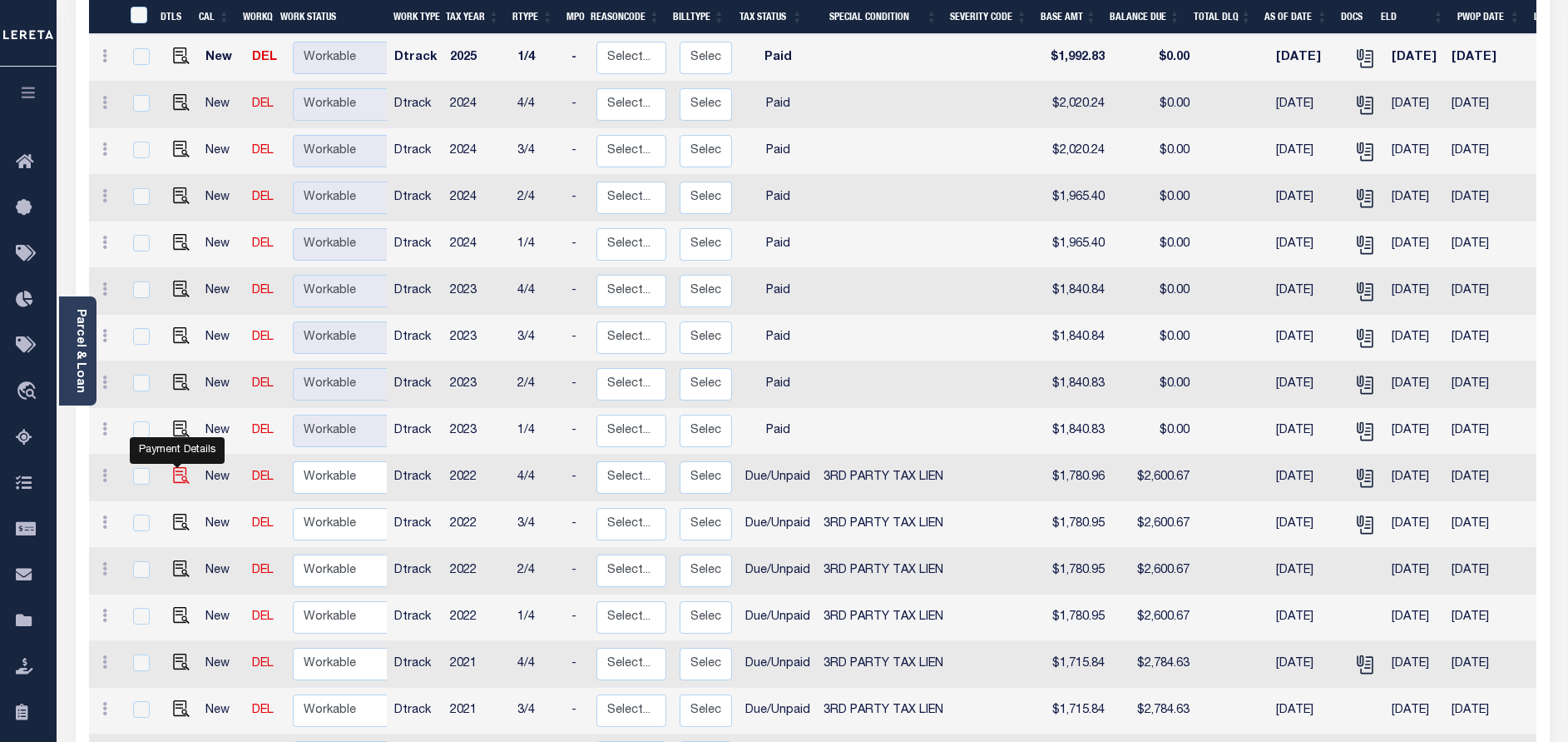
click at [180, 467] on img "" at bounding box center [181, 475] width 17 height 17
checkbox input "true"
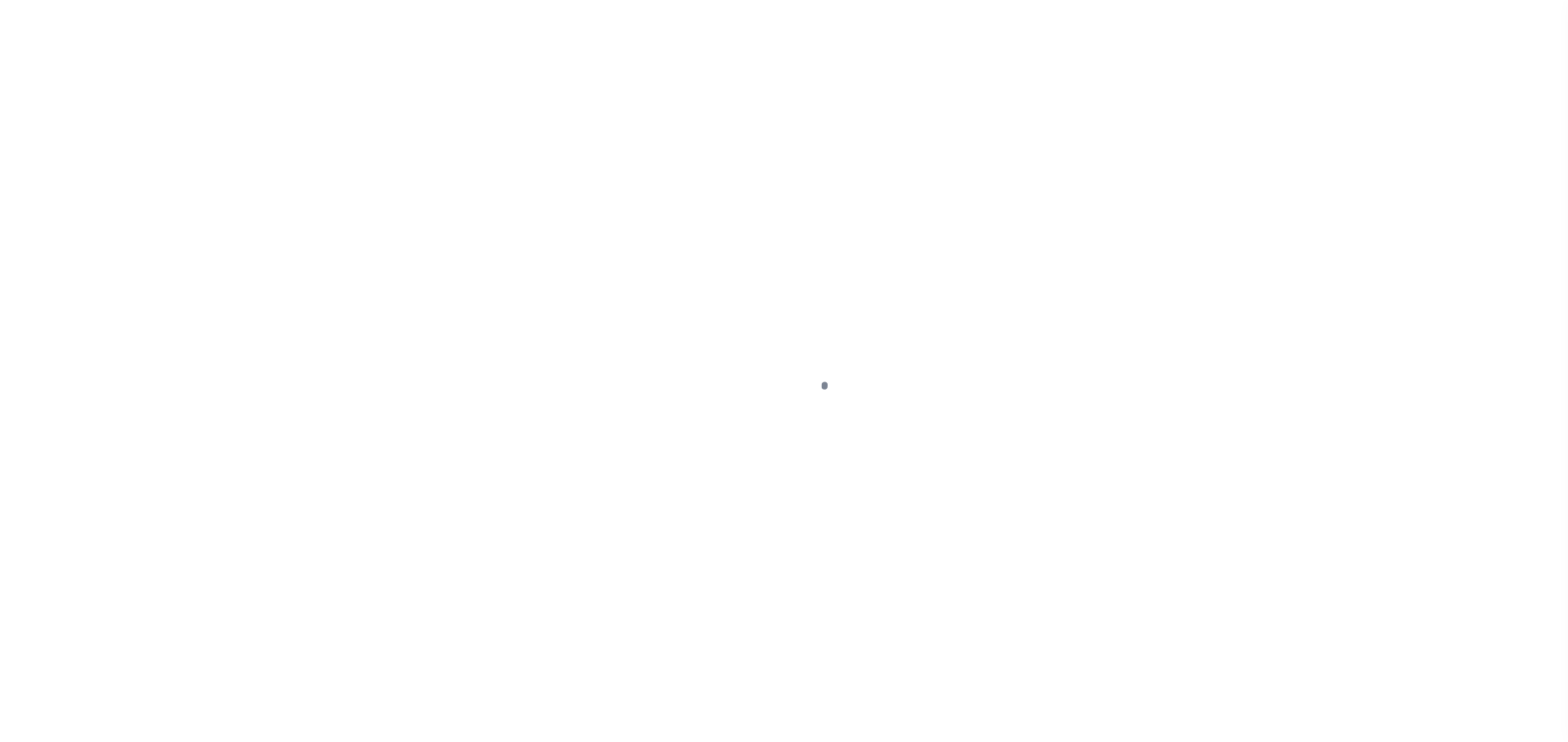
select select "DUE"
select select "20"
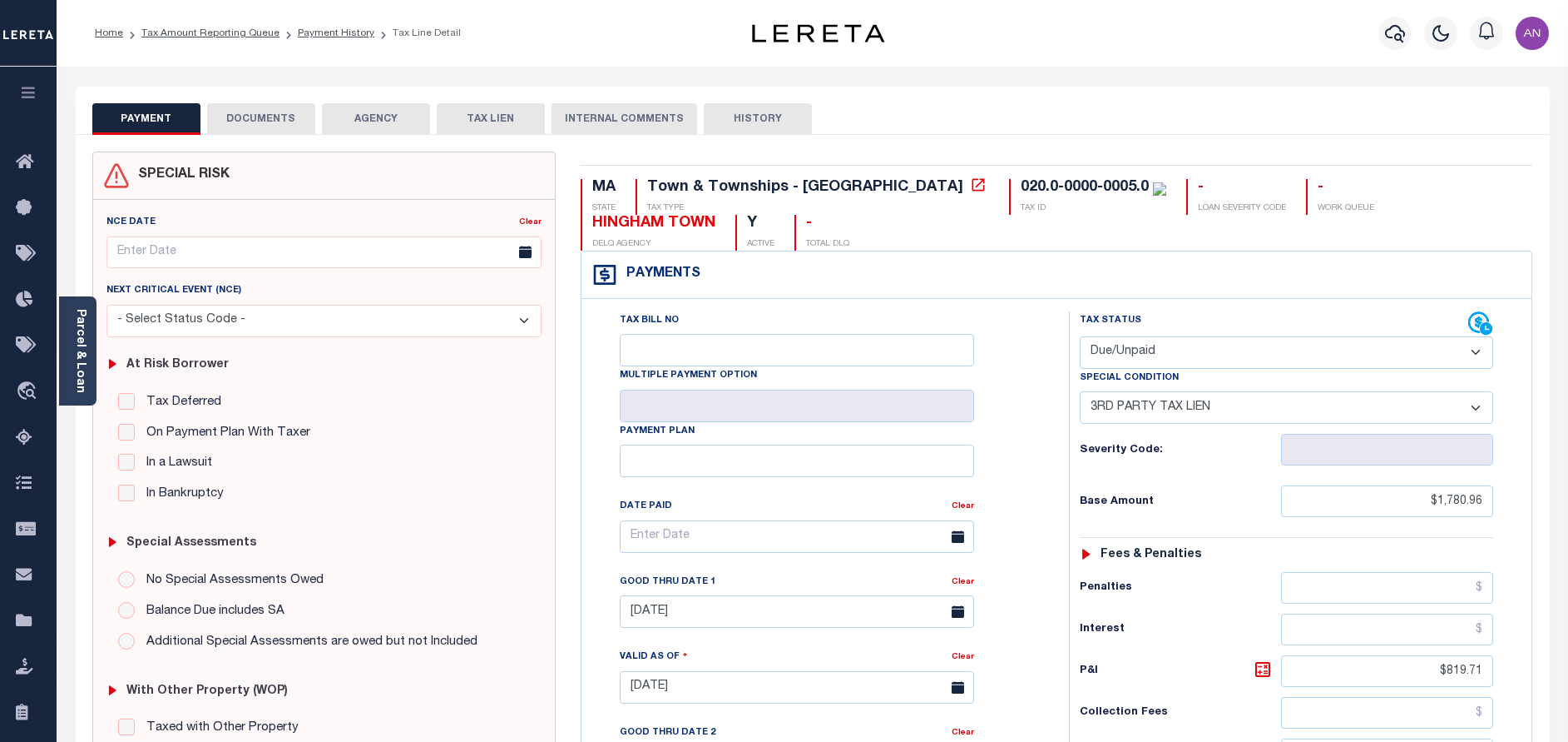
click at [240, 118] on button "DOCUMENTS" at bounding box center [261, 119] width 108 height 32
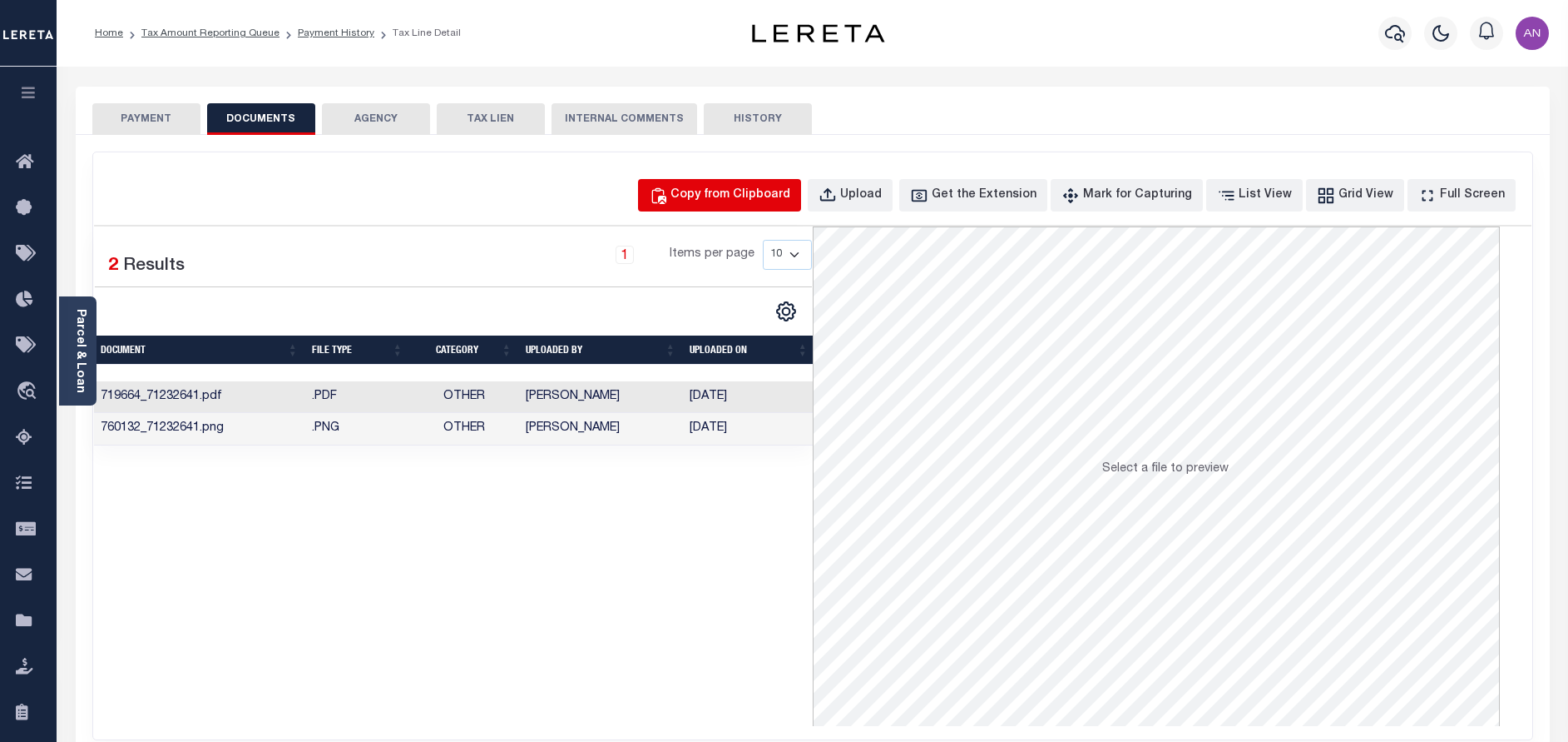
click at [786, 192] on div "Copy from Clipboard" at bounding box center [731, 195] width 120 height 18
select select "POP"
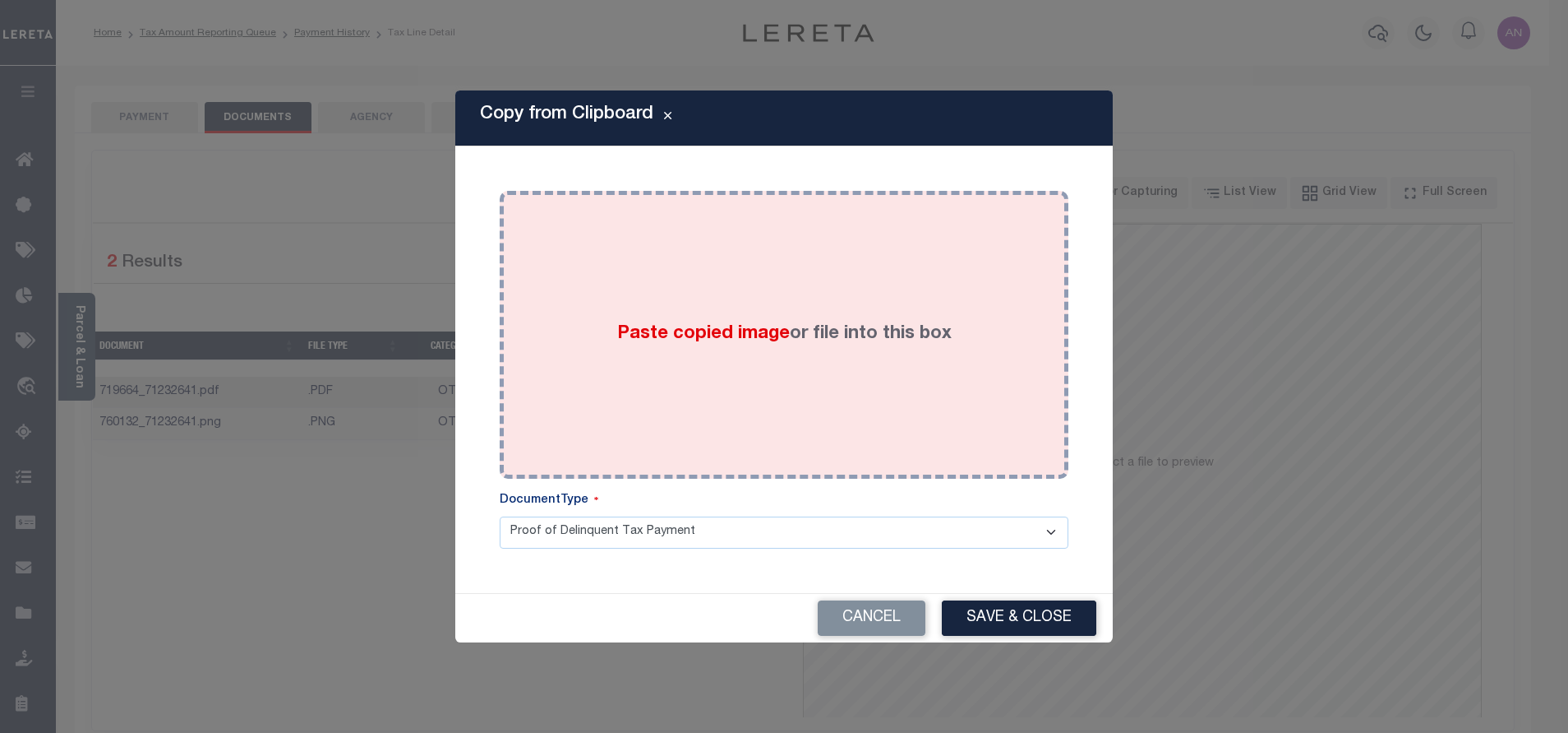
click at [755, 272] on div "Paste copied image or file into this box" at bounding box center [784, 335] width 544 height 263
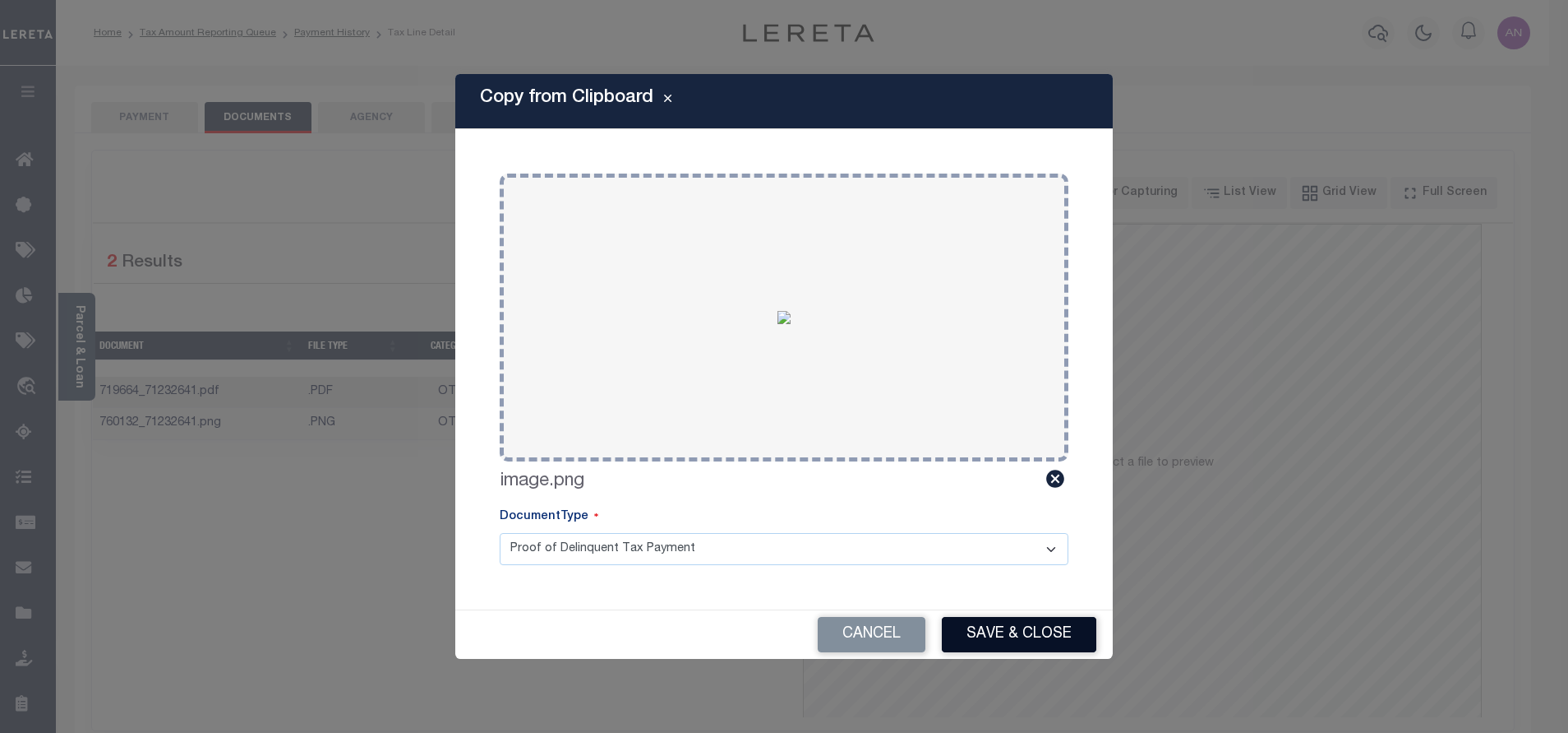
click at [1007, 635] on button "Save & Close" at bounding box center [1019, 634] width 154 height 36
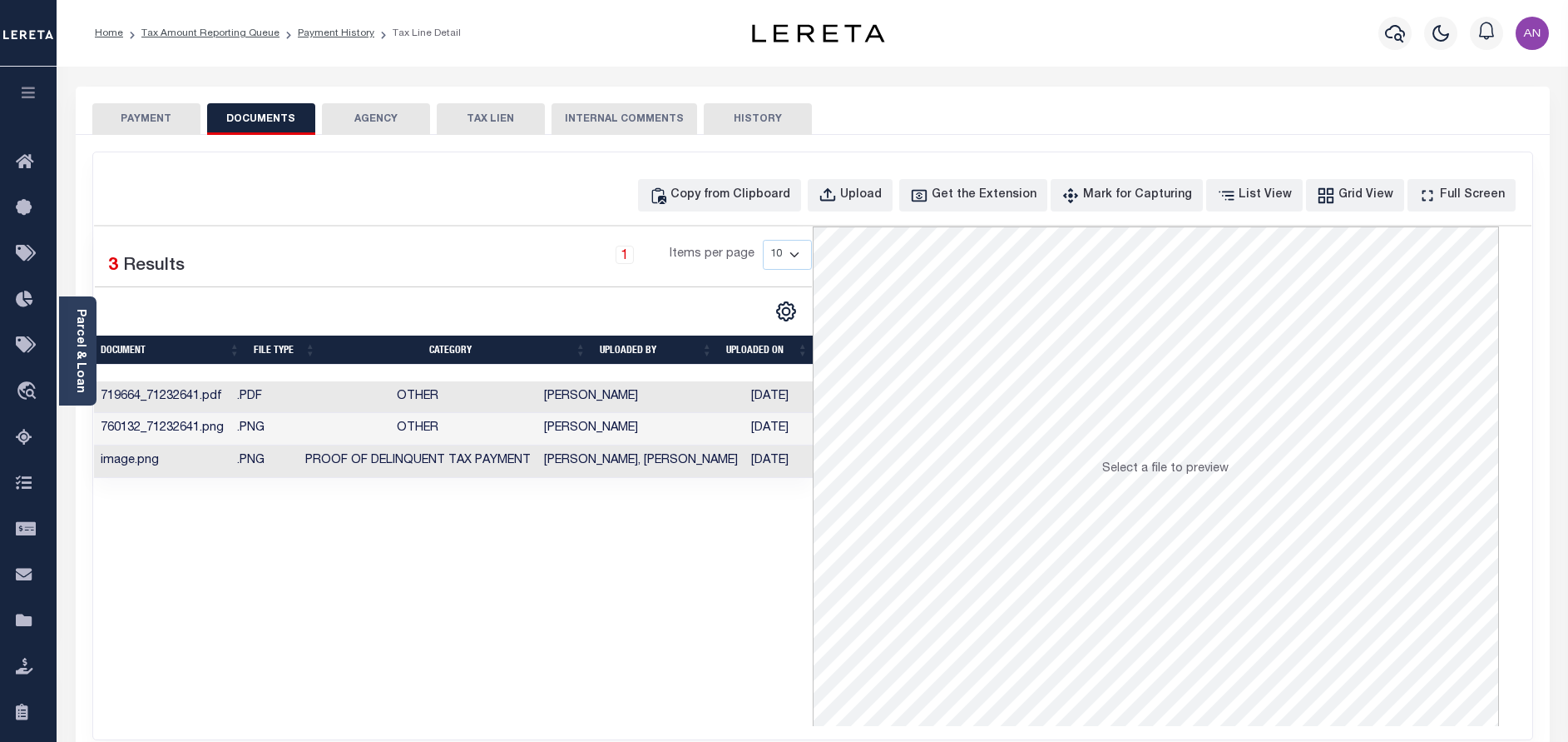
click at [150, 119] on button "PAYMENT" at bounding box center [146, 119] width 108 height 32
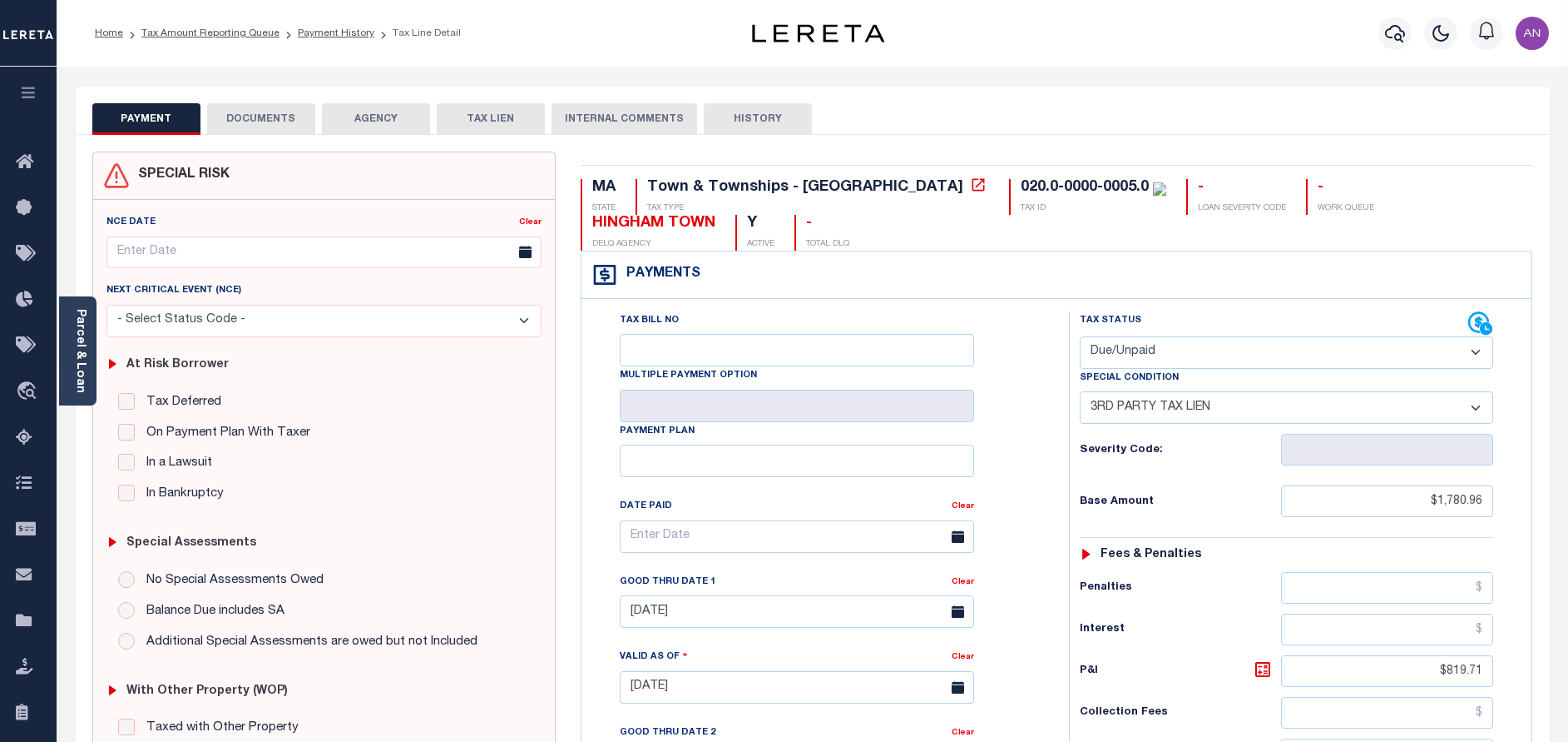
click at [1218, 352] on select "- Select Status Code - Open Due/Unpaid Paid Incomplete No Tax Due Internal Refu…" at bounding box center [1286, 352] width 414 height 32
select select "PYD"
click at [1079, 337] on select "- Select Status Code - Open Due/Unpaid Paid Incomplete No Tax Due Internal Refu…" at bounding box center [1286, 352] width 414 height 32
select select "0"
type input "[DATE]"
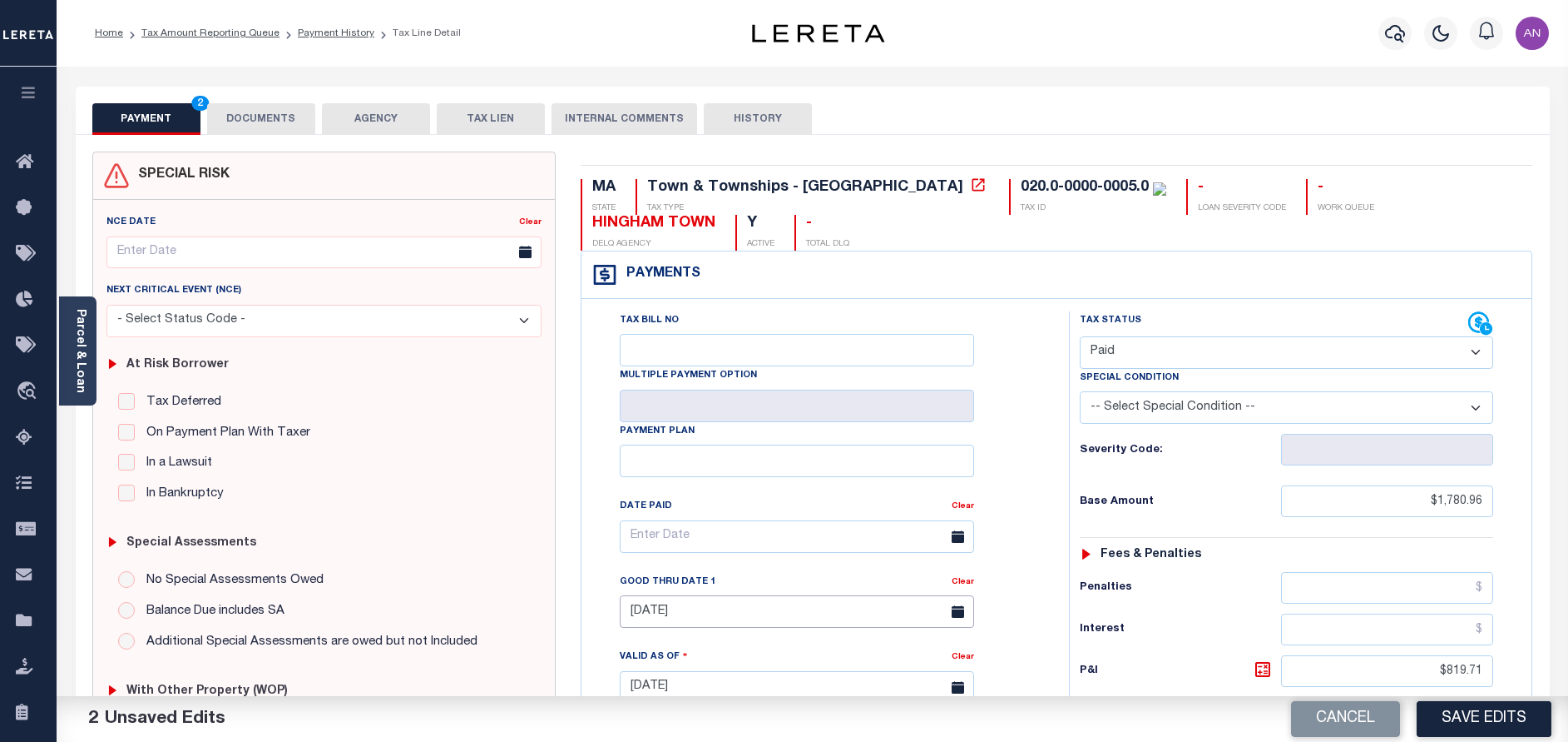
click at [740, 613] on input "[DATE]" at bounding box center [796, 611] width 355 height 32
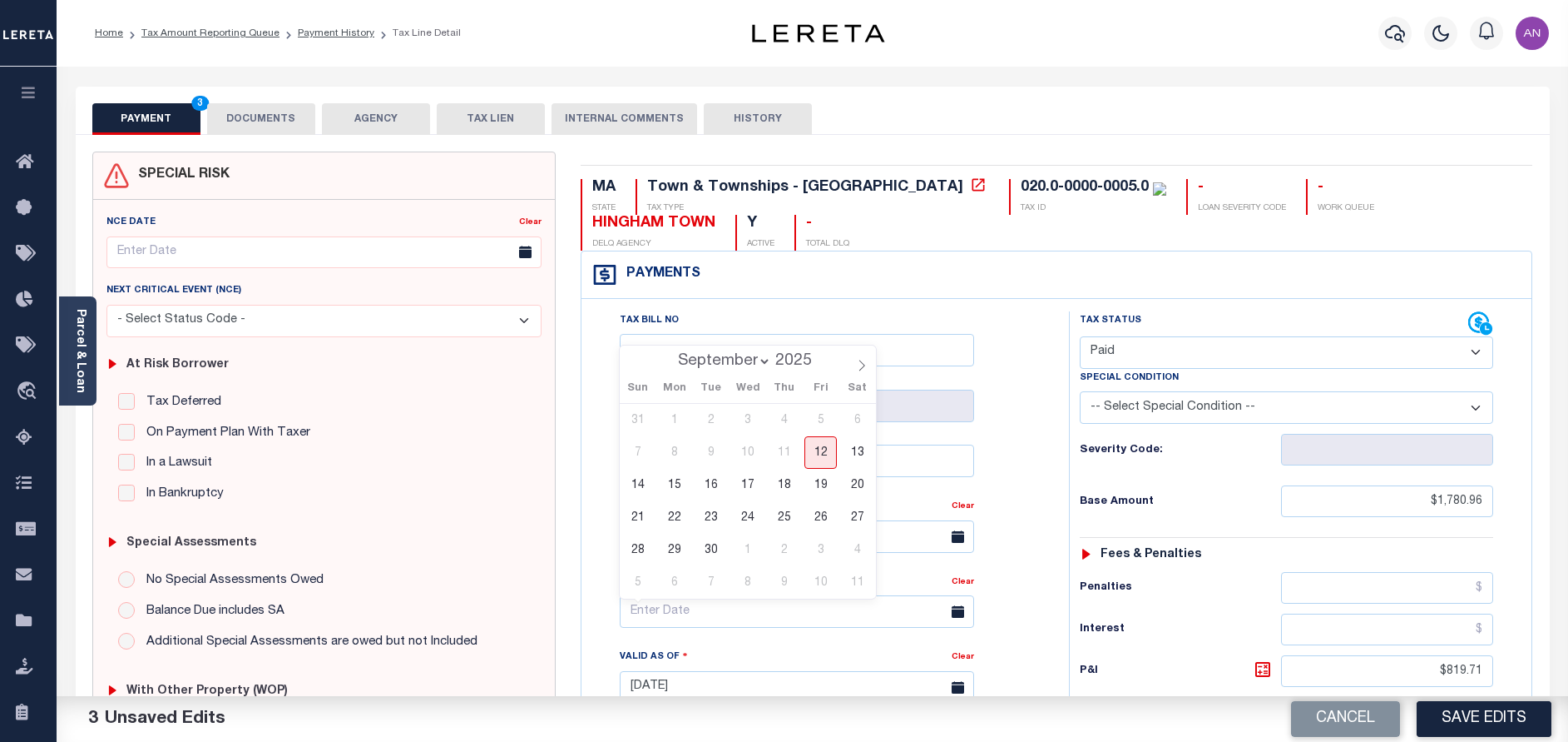
click at [1034, 513] on div "Tax Bill No Multiple Payment Option Payment Plan Clear" at bounding box center [820, 544] width 446 height 467
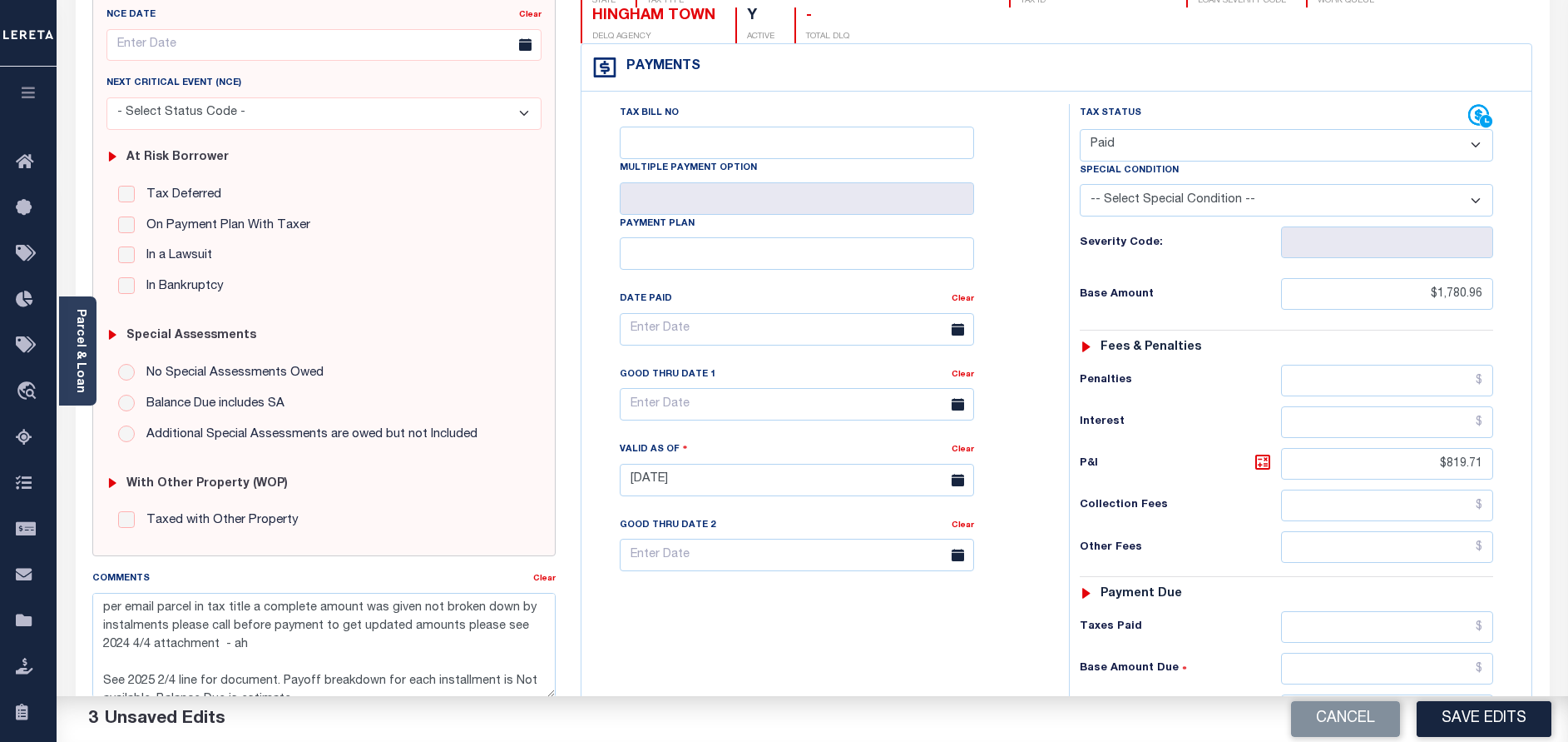
scroll to position [250, 0]
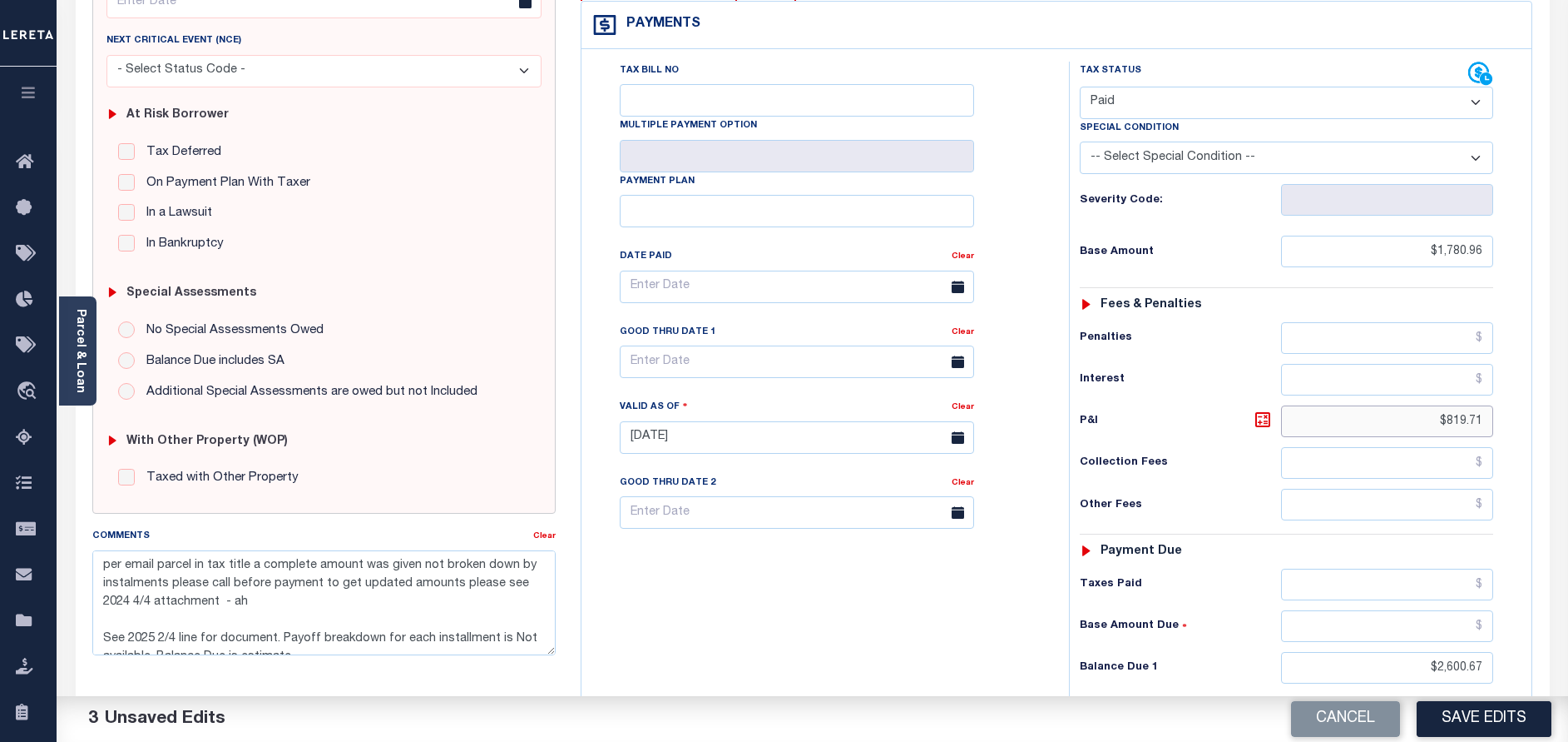
drag, startPoint x: 1449, startPoint y: 424, endPoint x: 1526, endPoint y: 426, distance: 77.0
click at [1526, 426] on div "Tax Status Status" at bounding box center [1291, 429] width 471 height 735
type input "$.00"
drag, startPoint x: 1436, startPoint y: 667, endPoint x: 1543, endPoint y: 674, distance: 107.2
click at [1543, 674] on div "MA STATE Town & Townships - MA TAX TYPE 020.0-0000-0005.0 TAX ID - LOAN SEVERIT…" at bounding box center [1056, 438] width 977 height 1072
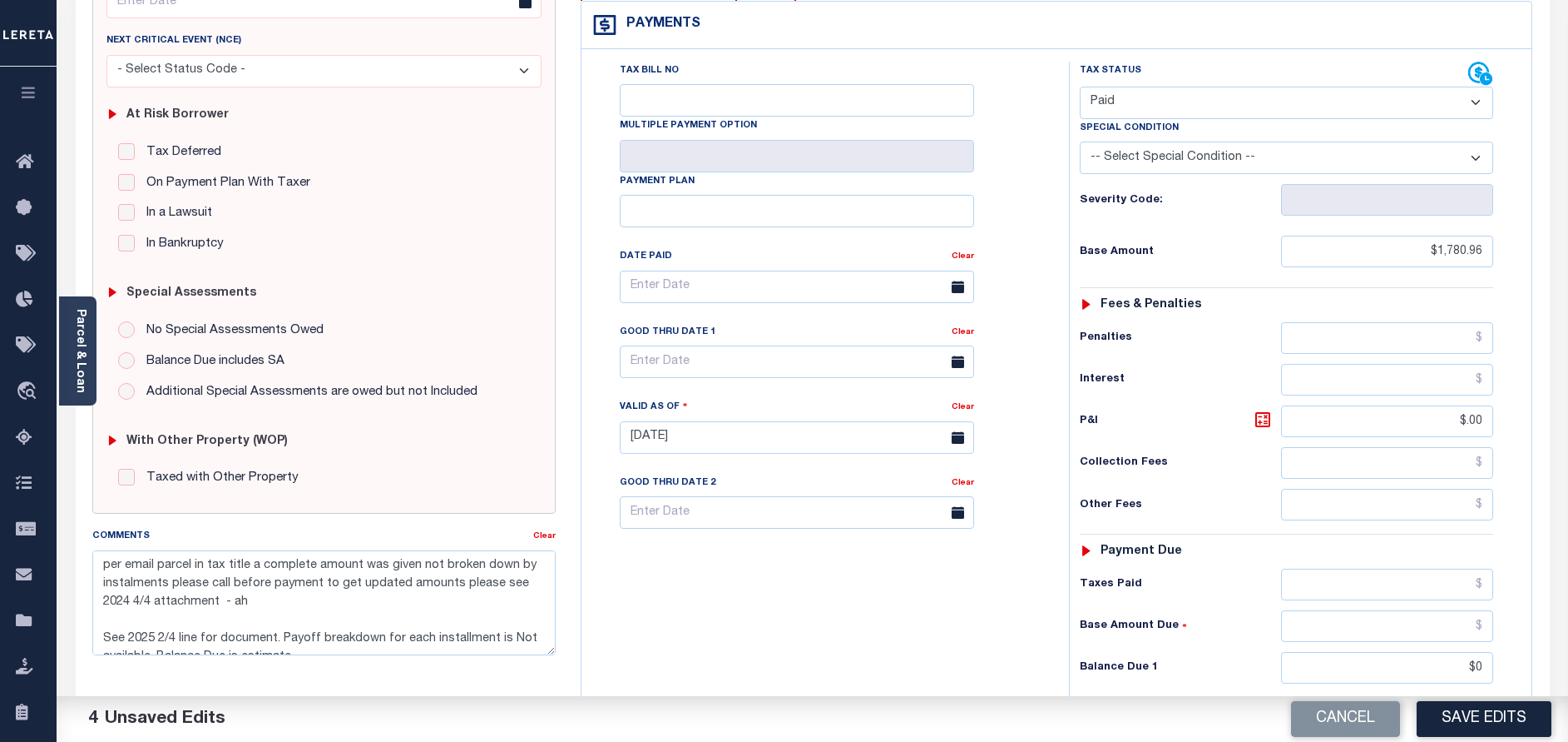
type input "$0.00"
click at [958, 668] on div "Tax Bill No Multiple Payment Option Payment Plan Clear" at bounding box center [820, 429] width 471 height 735
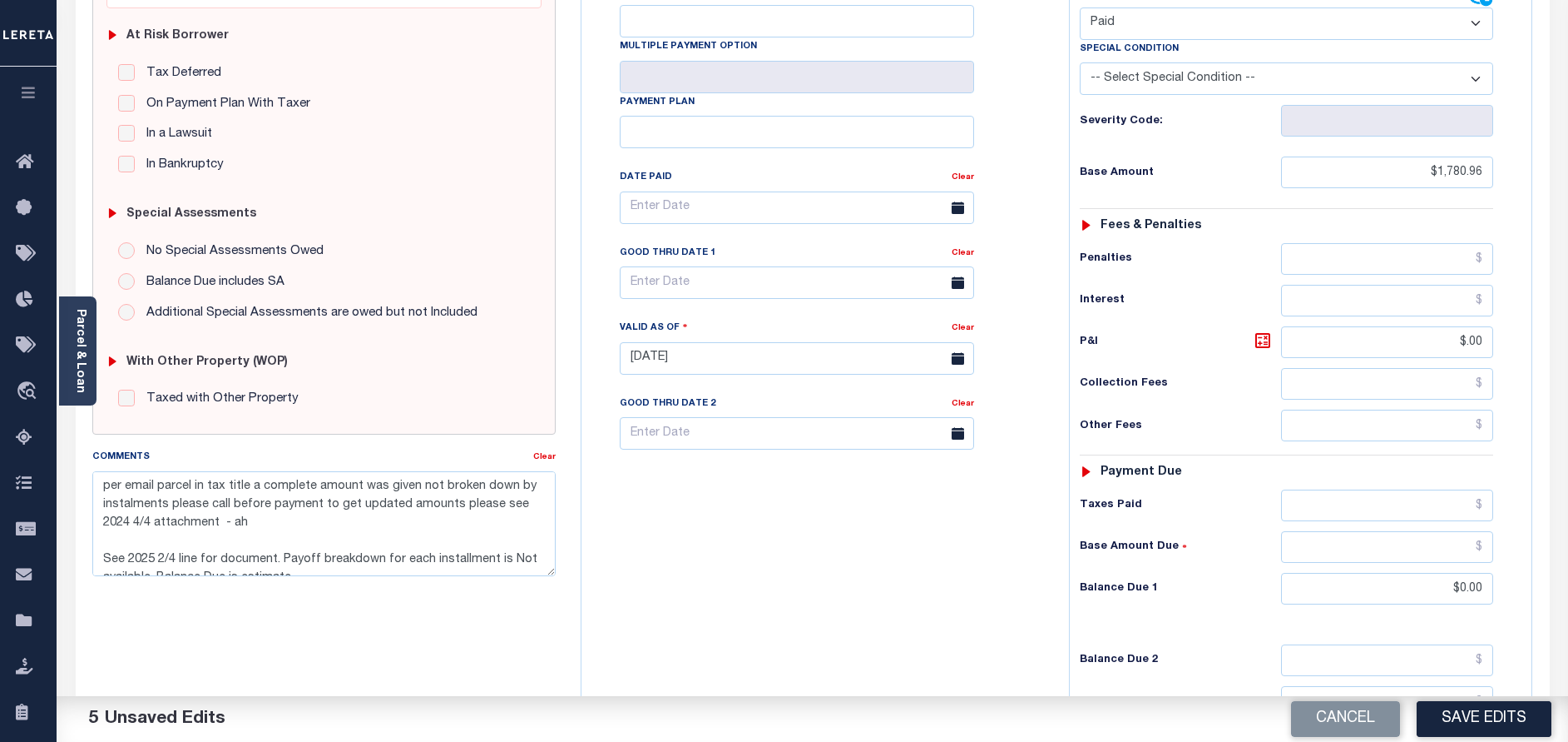
scroll to position [517, 0]
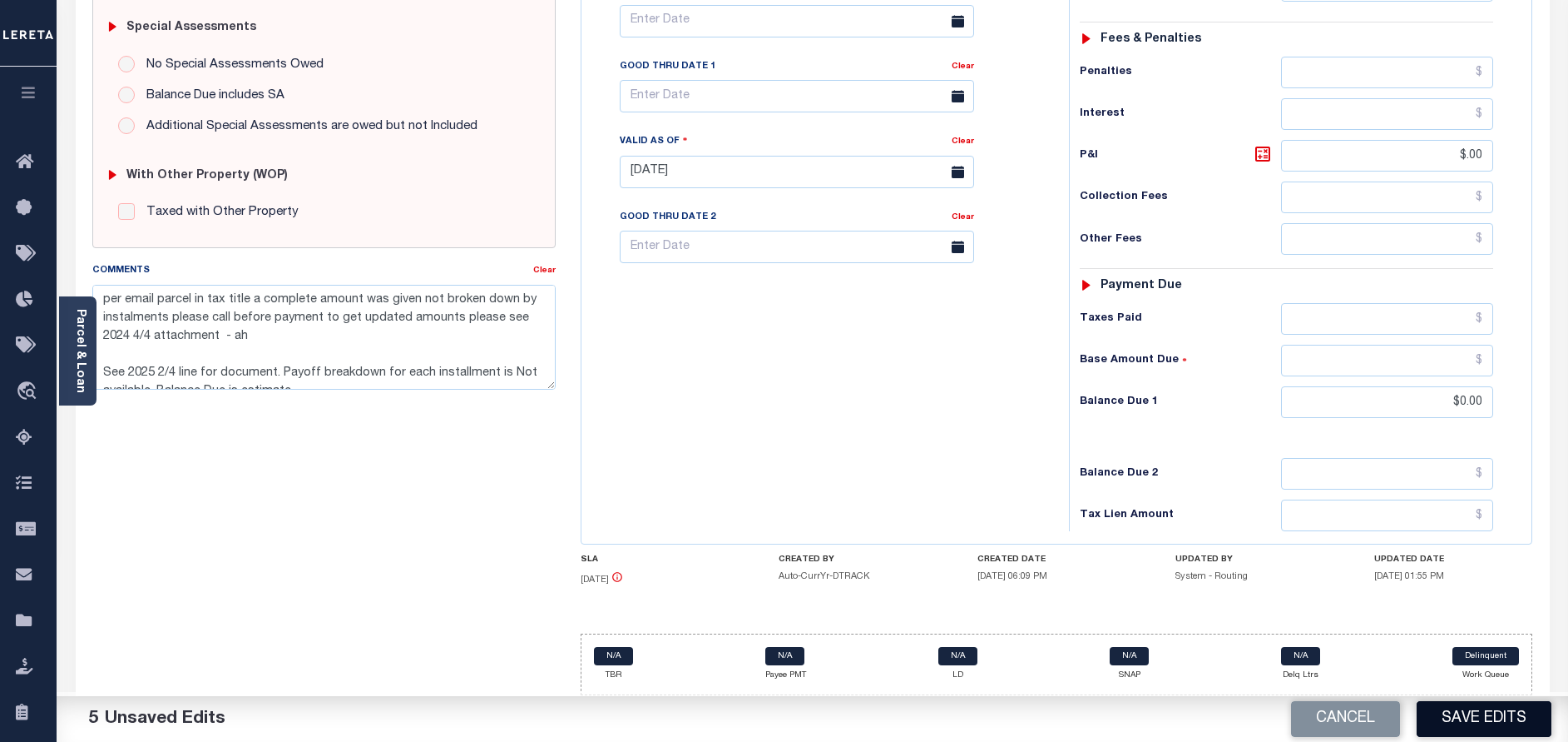
click at [1449, 717] on button "Save Edits" at bounding box center [1483, 719] width 135 height 36
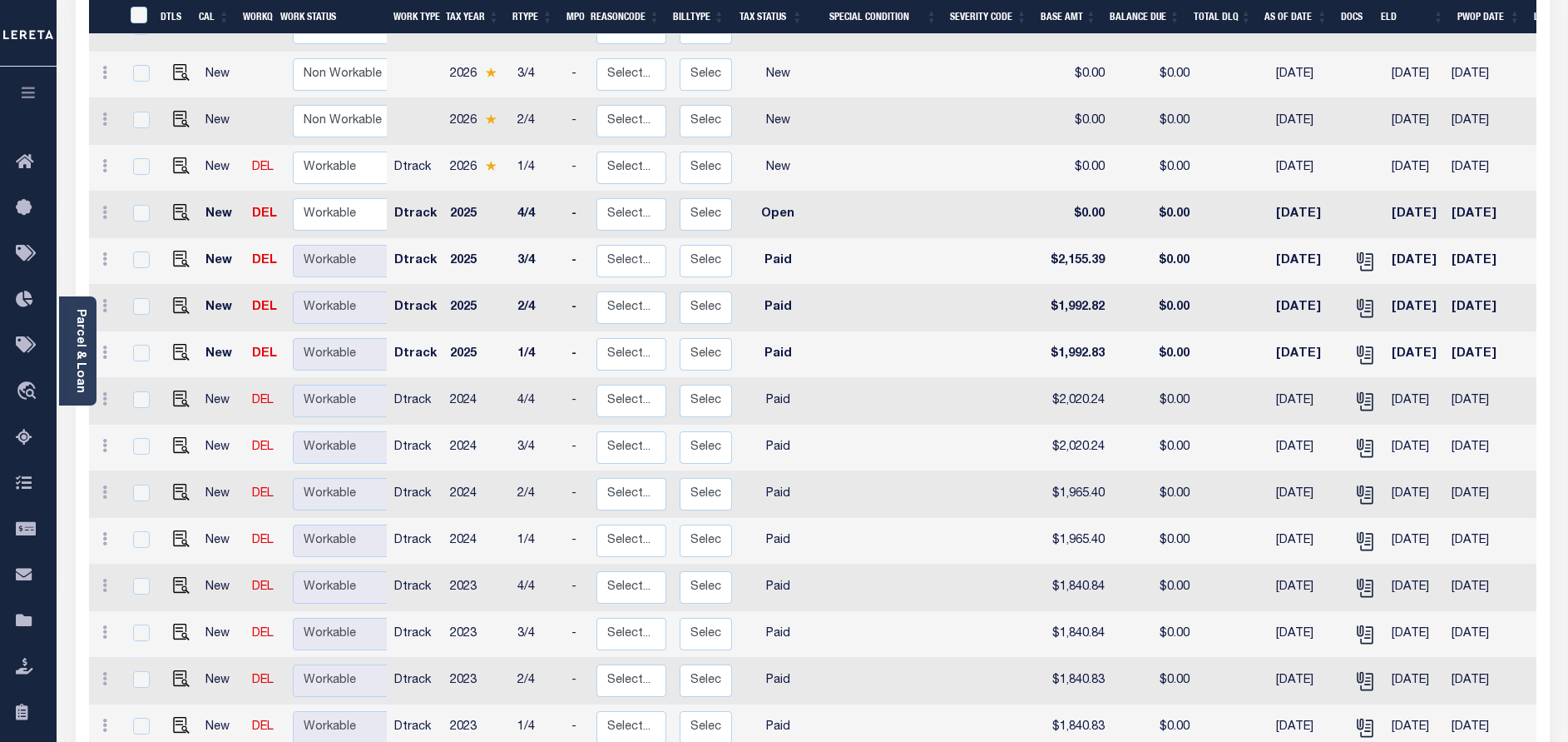
scroll to position [787, 0]
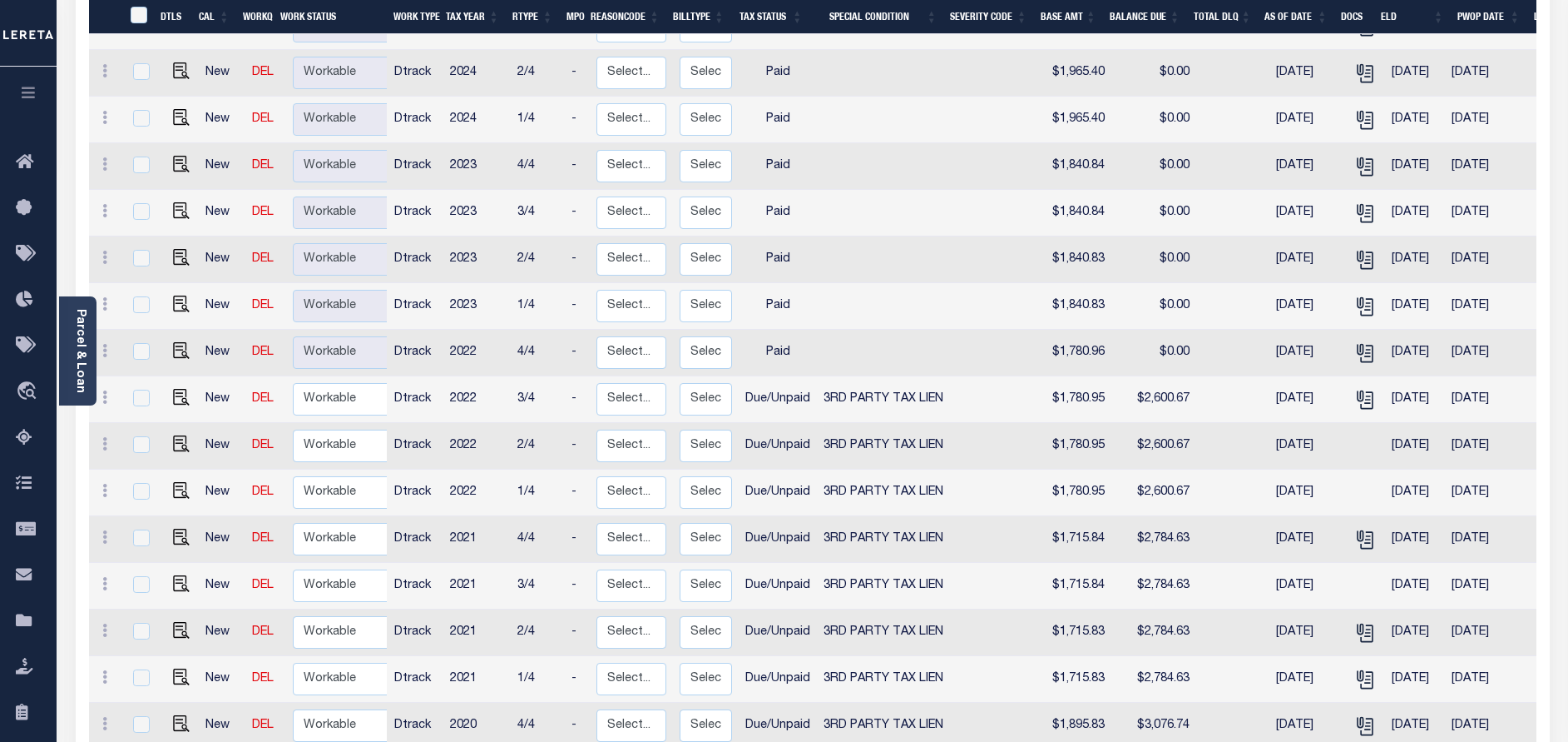
click at [173, 376] on td at bounding box center [178, 399] width 41 height 47
checkbox input "true"
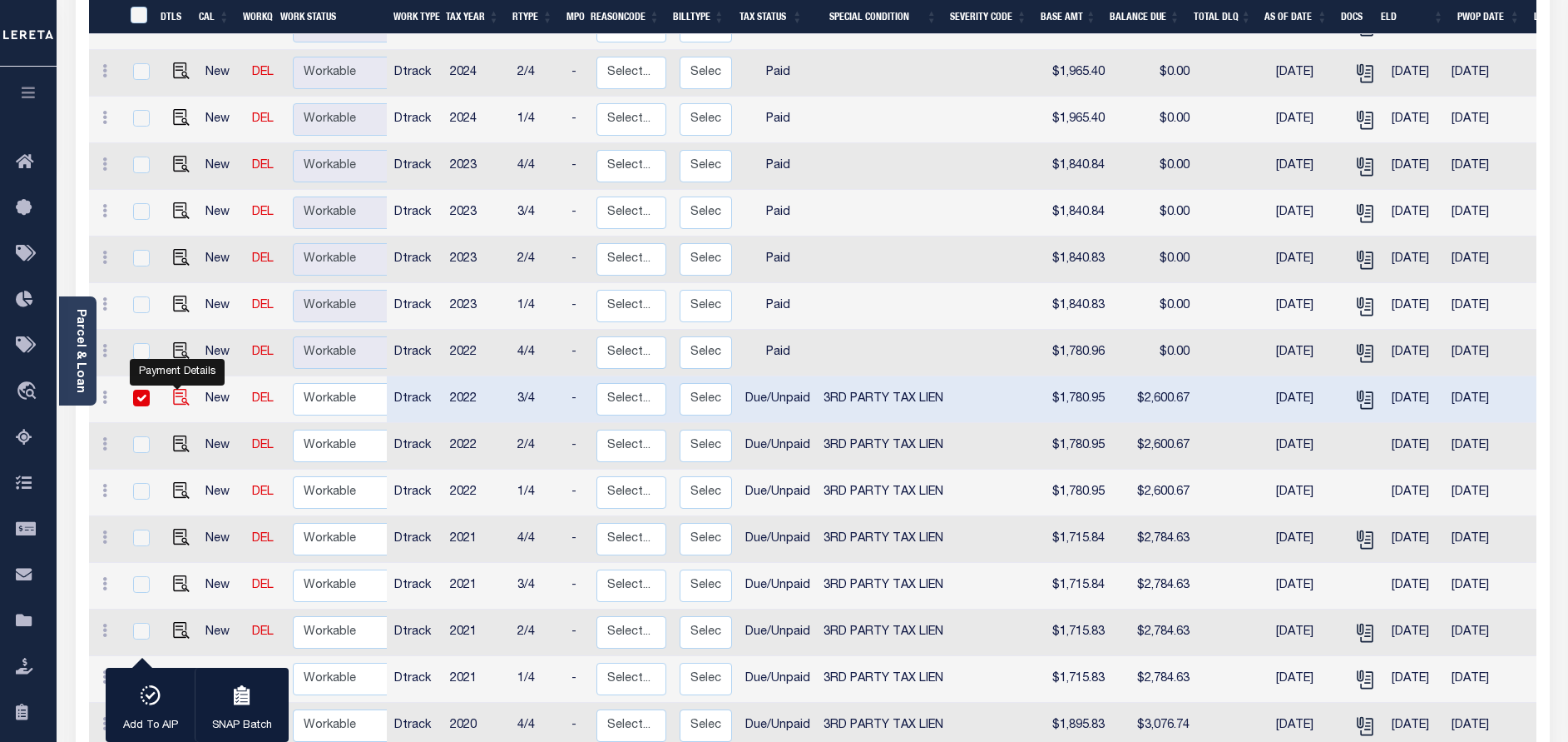
click at [173, 389] on img "" at bounding box center [181, 397] width 17 height 17
checkbox input "false"
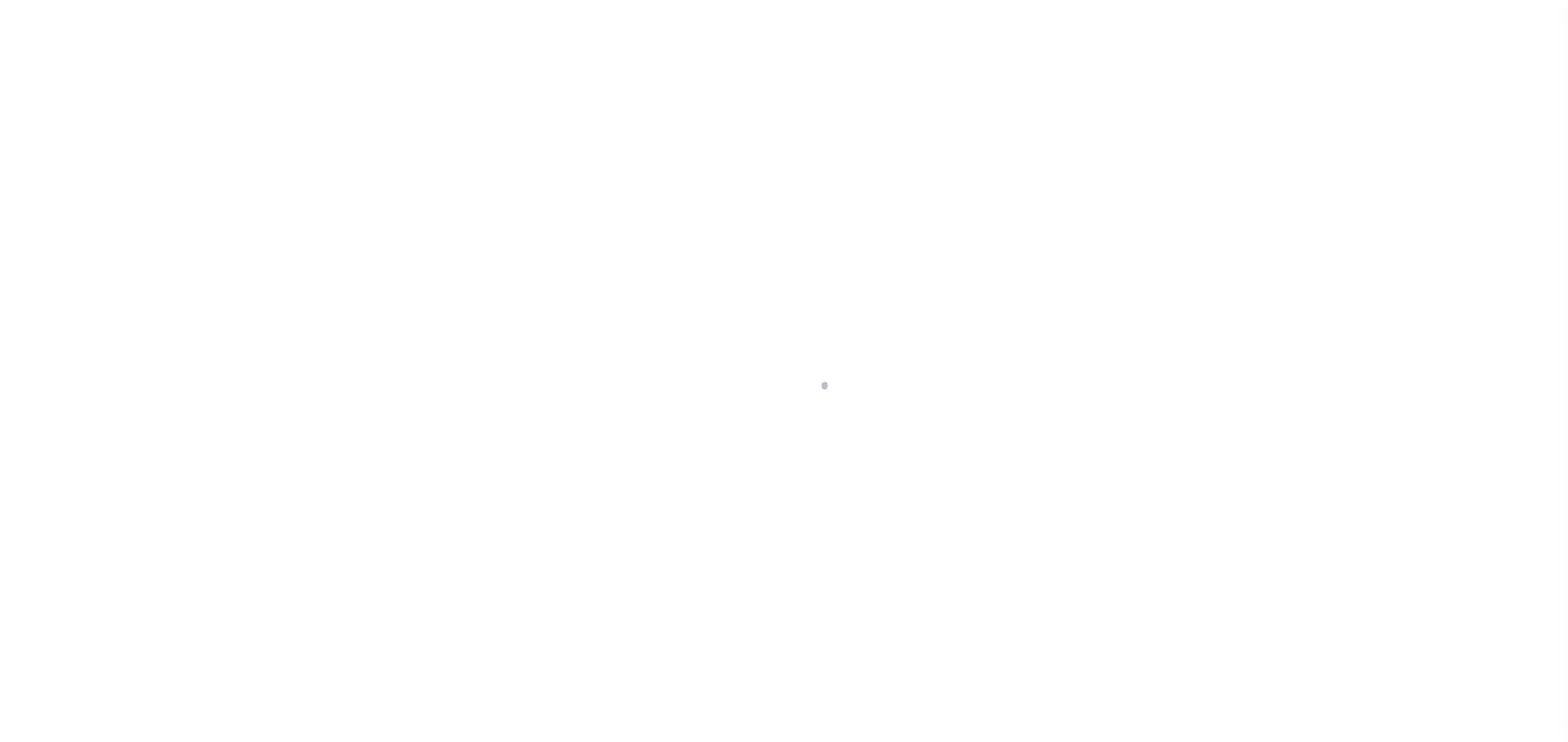
select select "DUE"
select select "20"
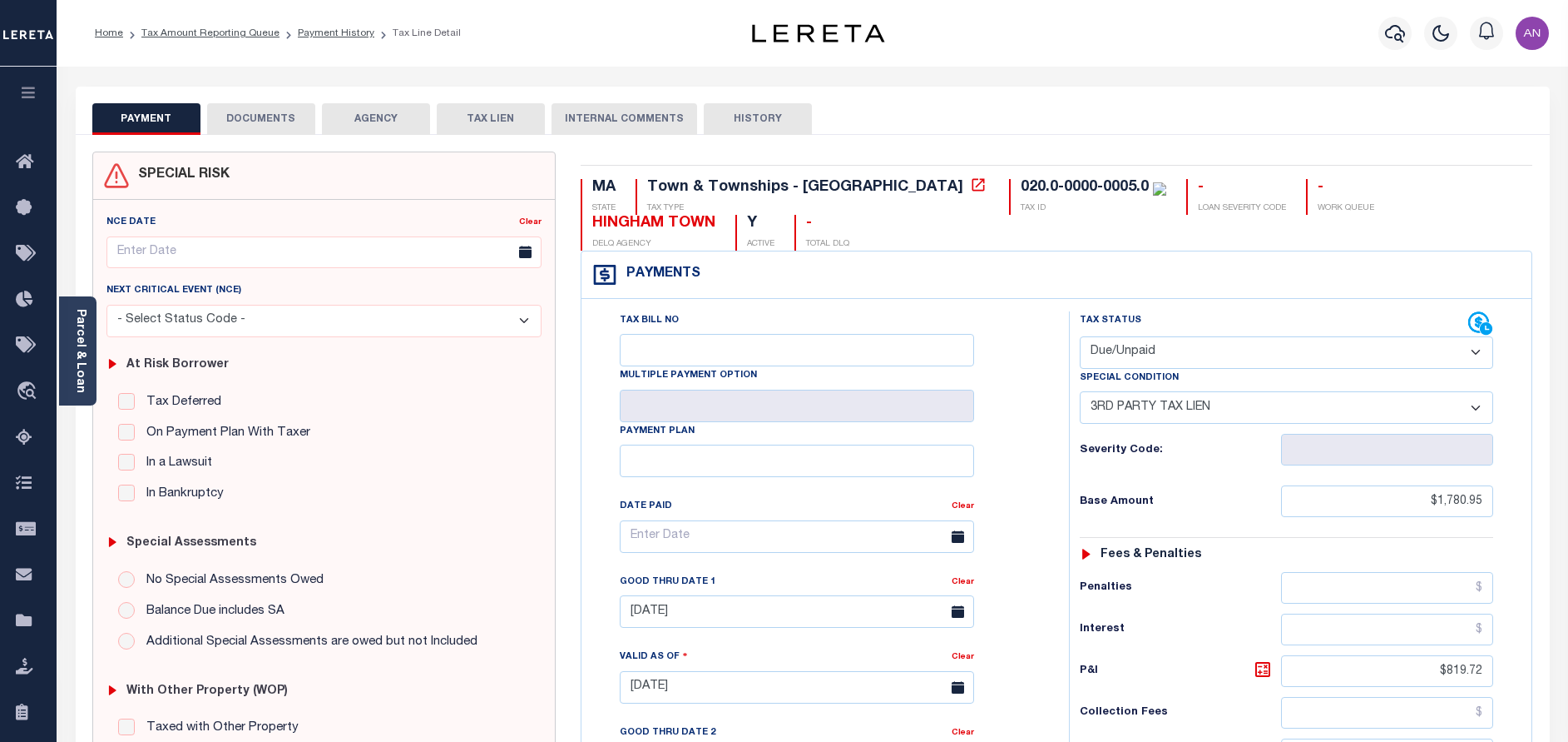
click at [284, 127] on button "DOCUMENTS" at bounding box center [261, 119] width 108 height 32
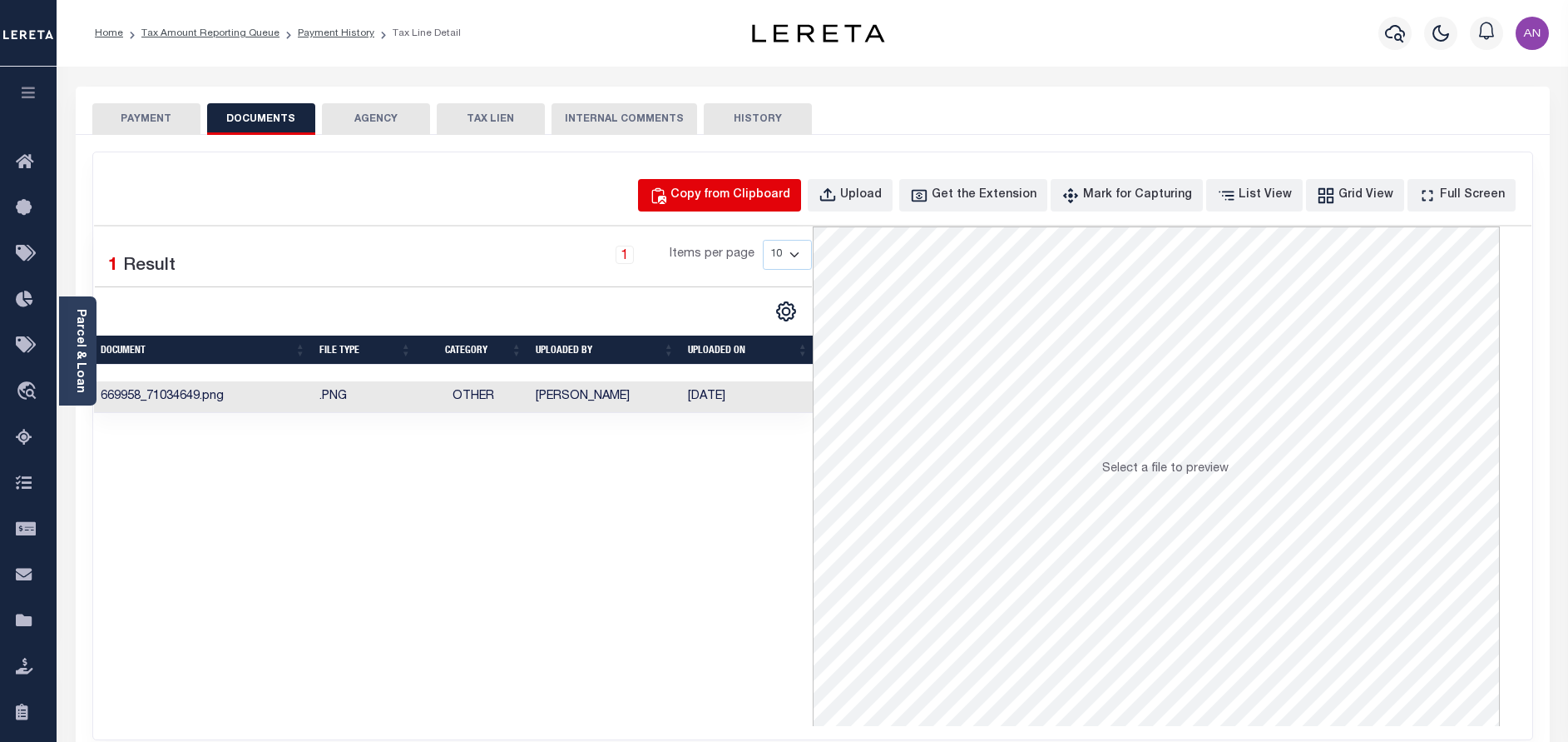
click at [713, 203] on div "Copy from Clipboard" at bounding box center [731, 195] width 120 height 18
select select "POP"
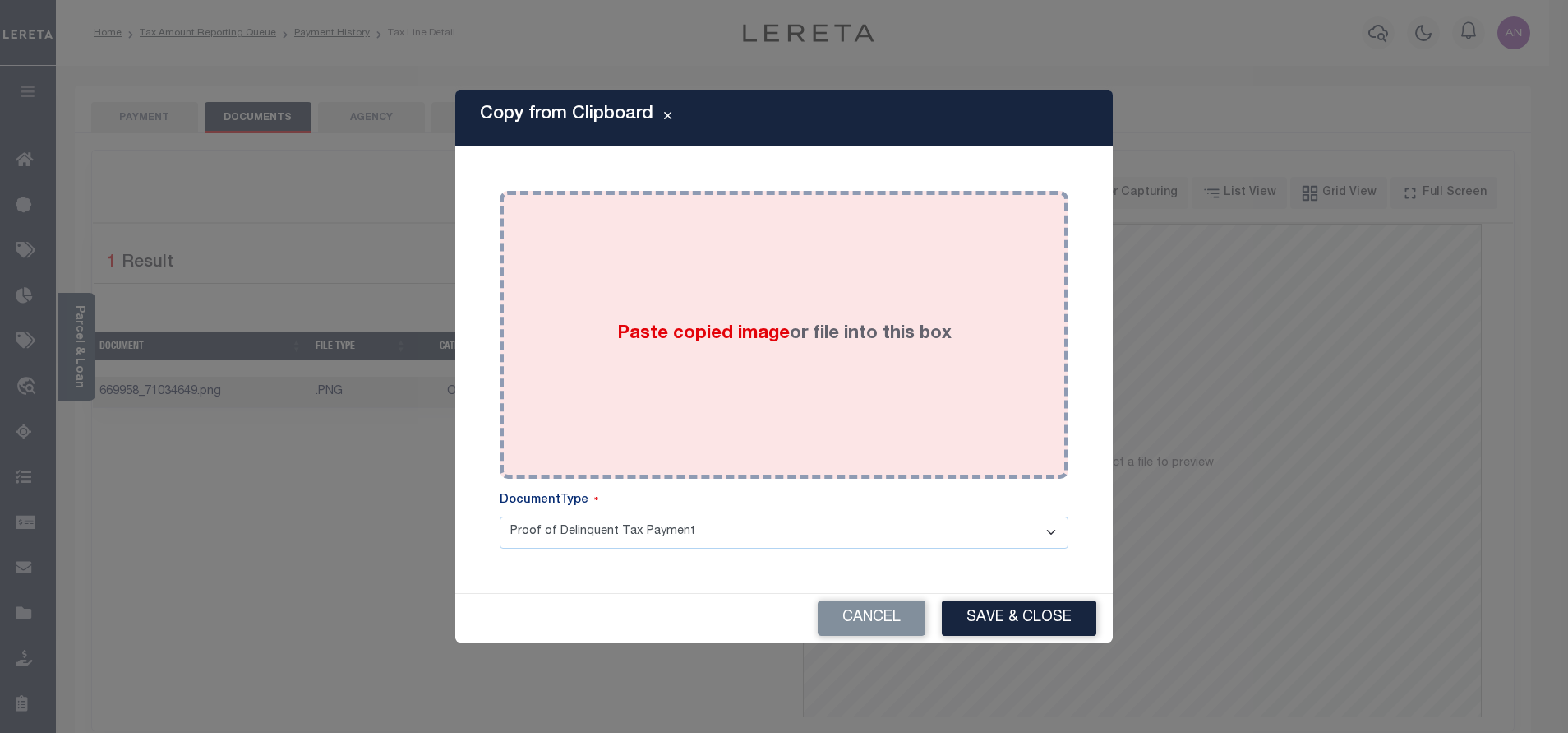
click at [736, 248] on div "Paste copied image or file into this box" at bounding box center [784, 335] width 544 height 263
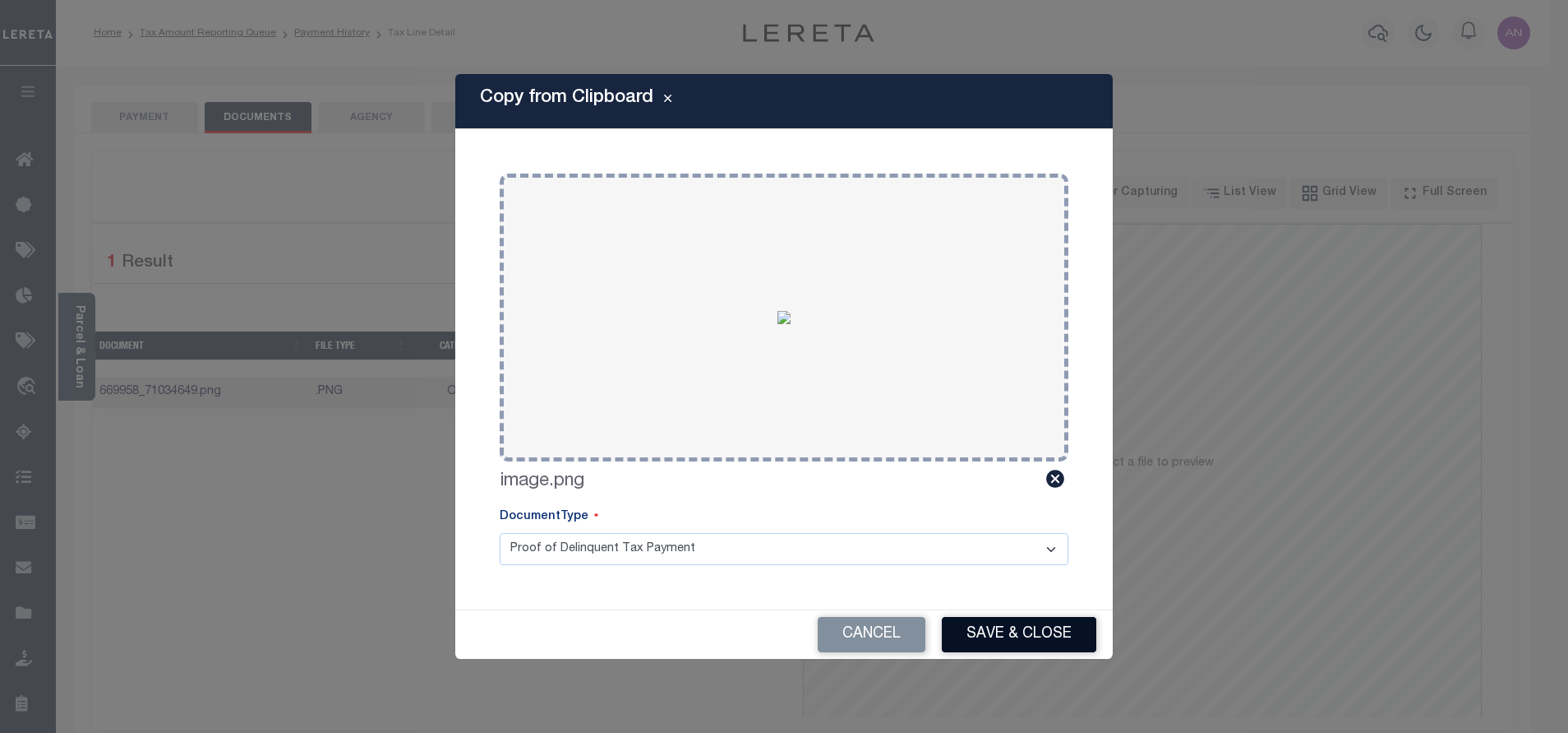
click at [992, 633] on button "Save & Close" at bounding box center [1019, 634] width 154 height 36
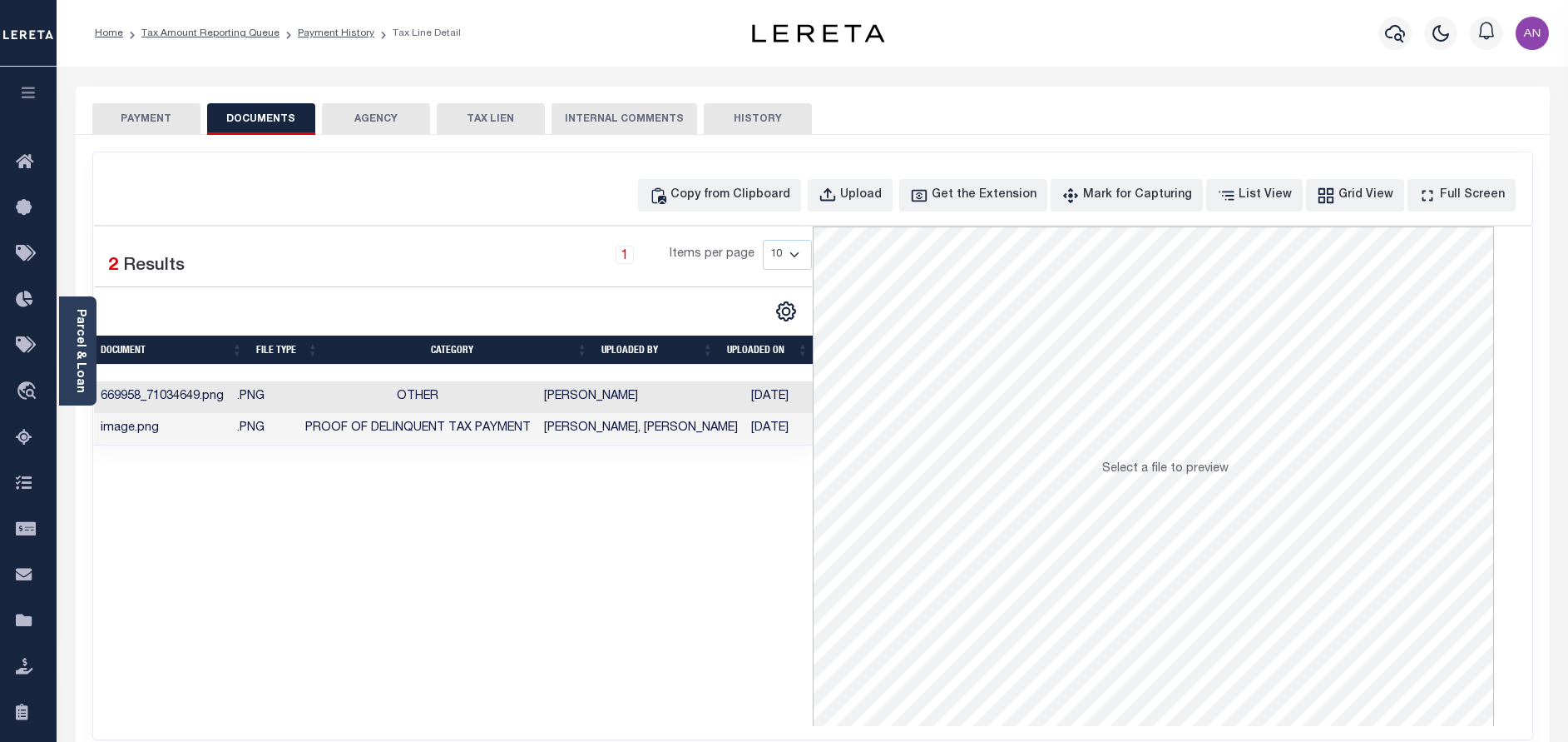
click at [149, 118] on button "PAYMENT" at bounding box center [146, 119] width 108 height 32
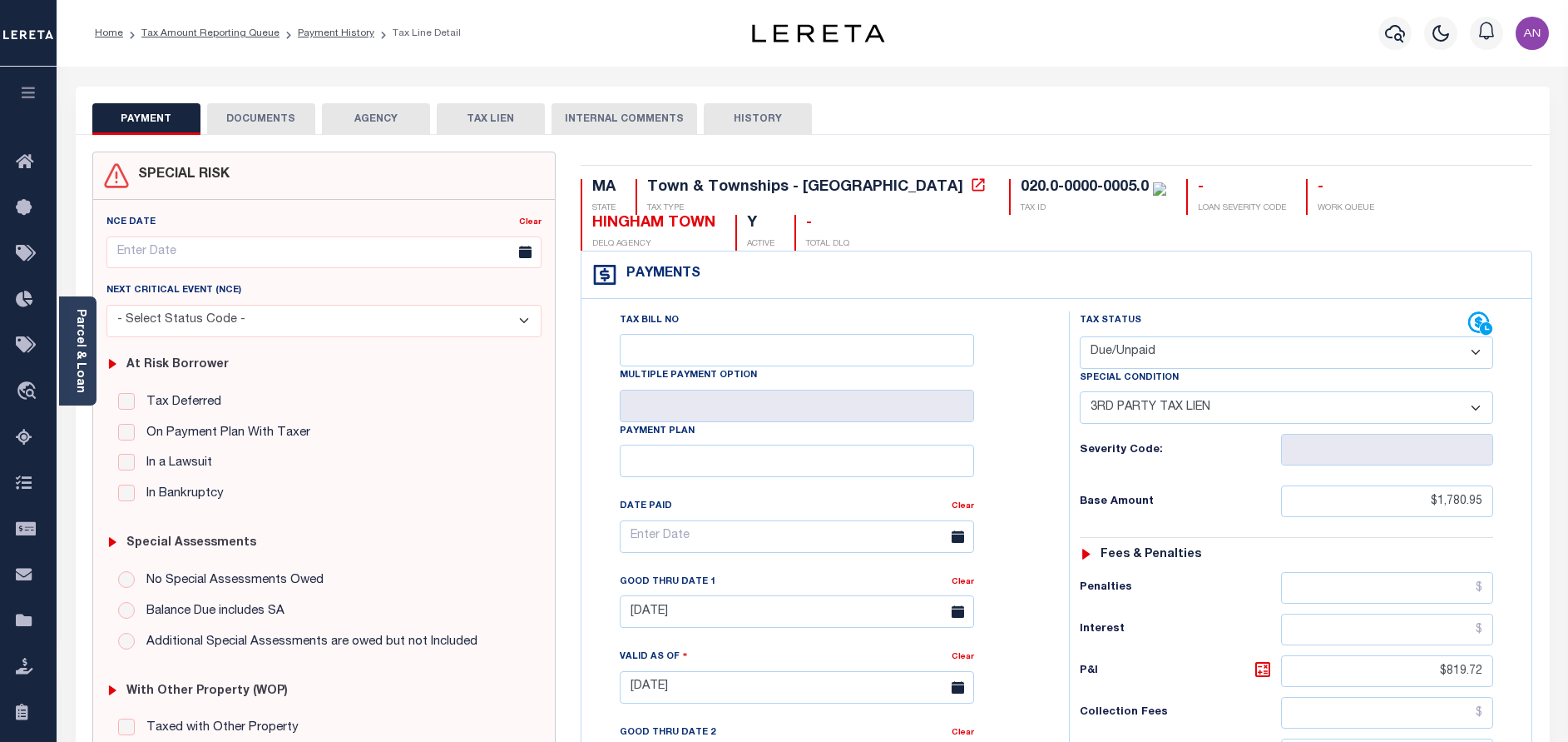
click at [1167, 354] on select "- Select Status Code - Open Due/Unpaid Paid Incomplete No Tax Due Internal Refu…" at bounding box center [1286, 352] width 414 height 32
select select "PYD"
click at [1079, 337] on select "- Select Status Code - Open Due/Unpaid Paid Incomplete No Tax Due Internal Refu…" at bounding box center [1286, 352] width 414 height 32
select select "0"
type input "[DATE]"
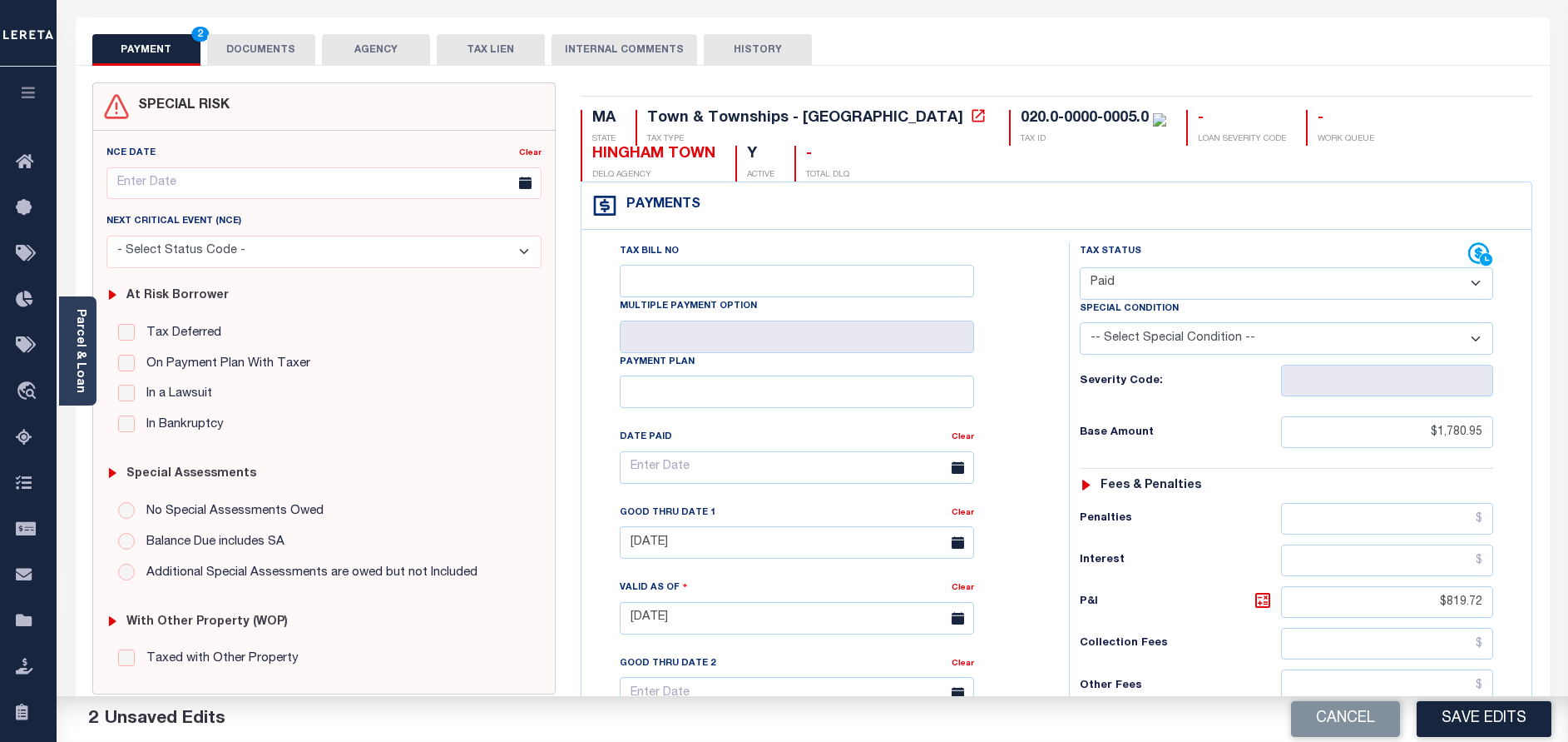
scroll to position [125, 0]
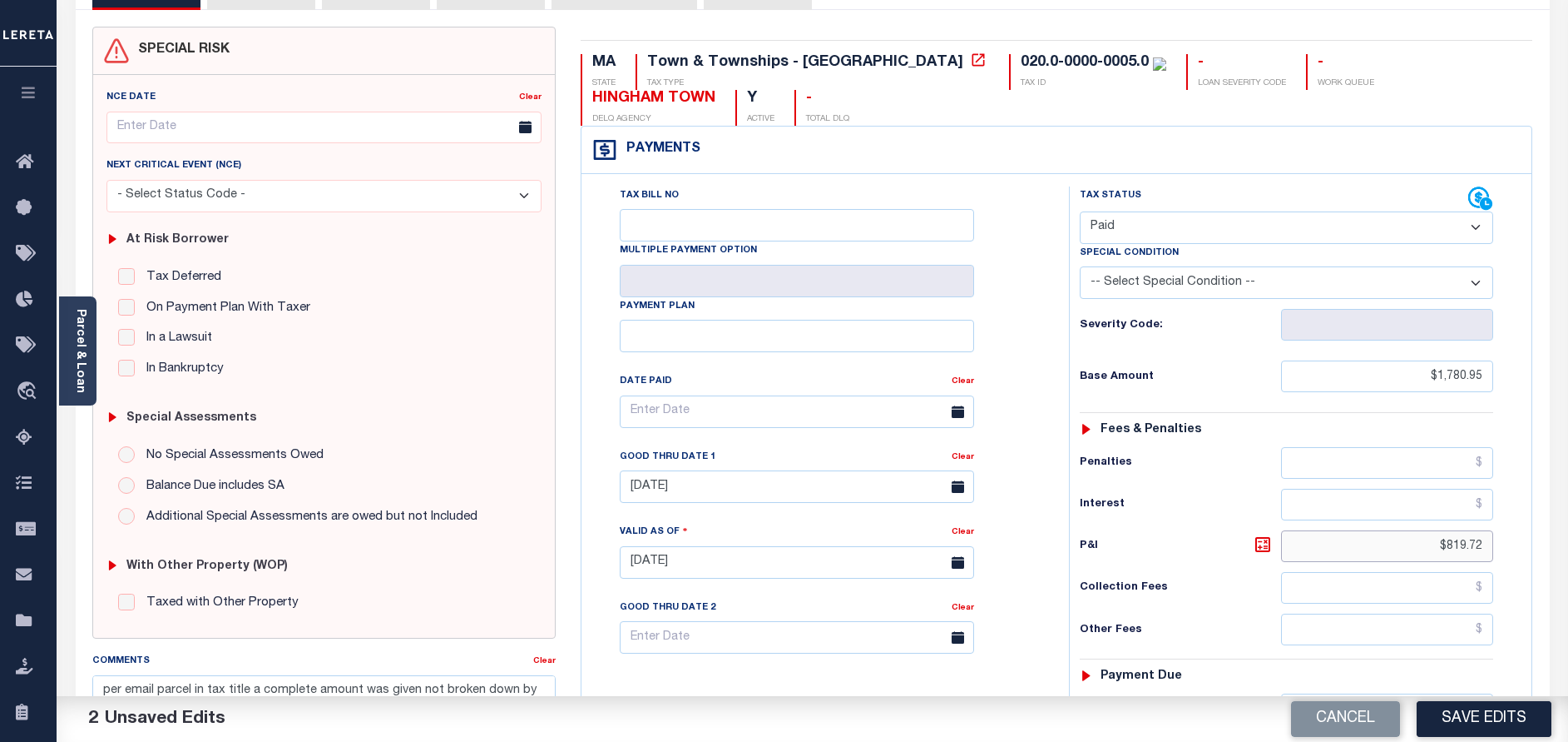
drag, startPoint x: 1451, startPoint y: 542, endPoint x: 1506, endPoint y: 546, distance: 55.1
click at [1506, 546] on div "Tax Status Status - Select Status Code -" at bounding box center [1292, 553] width 446 height 735
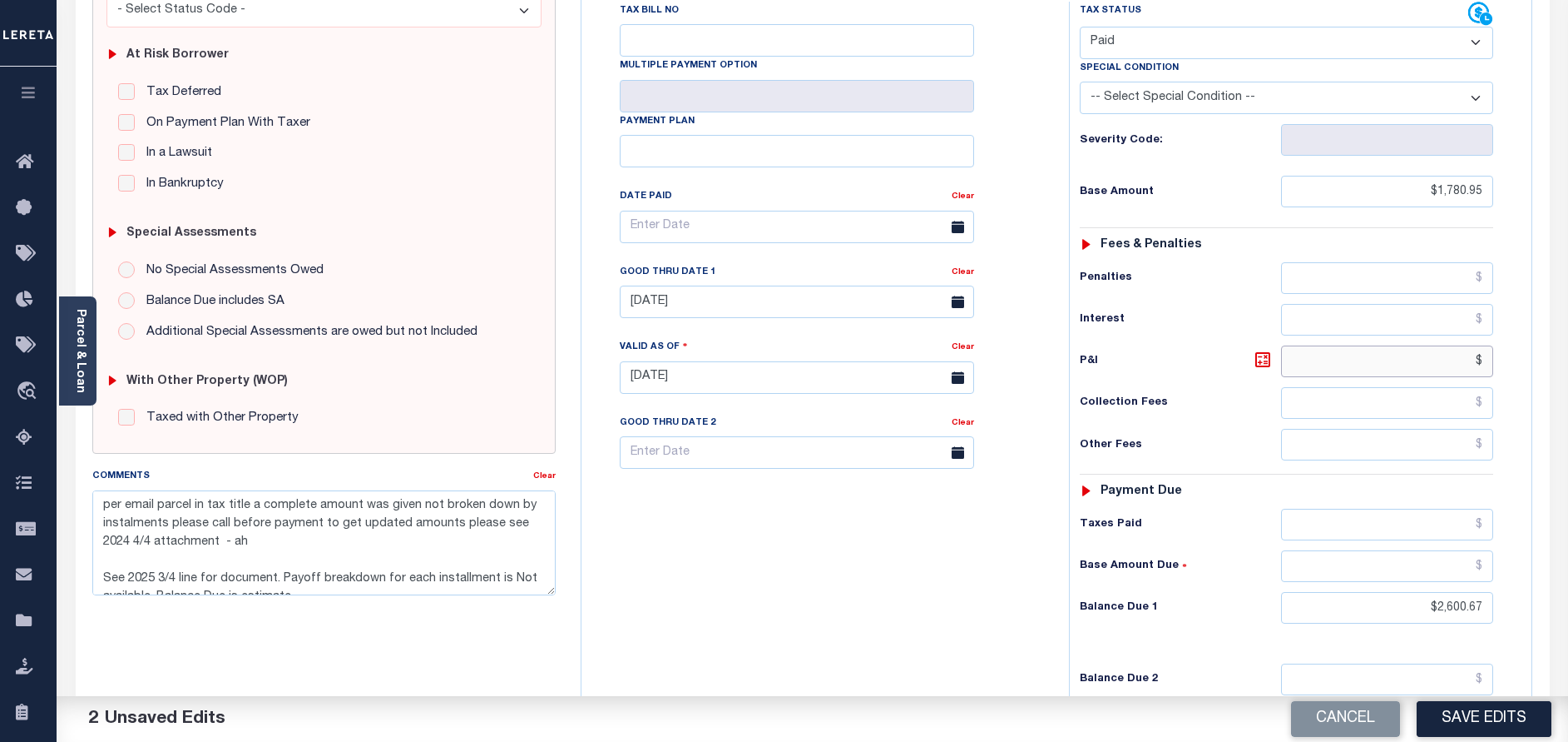
scroll to position [499, 0]
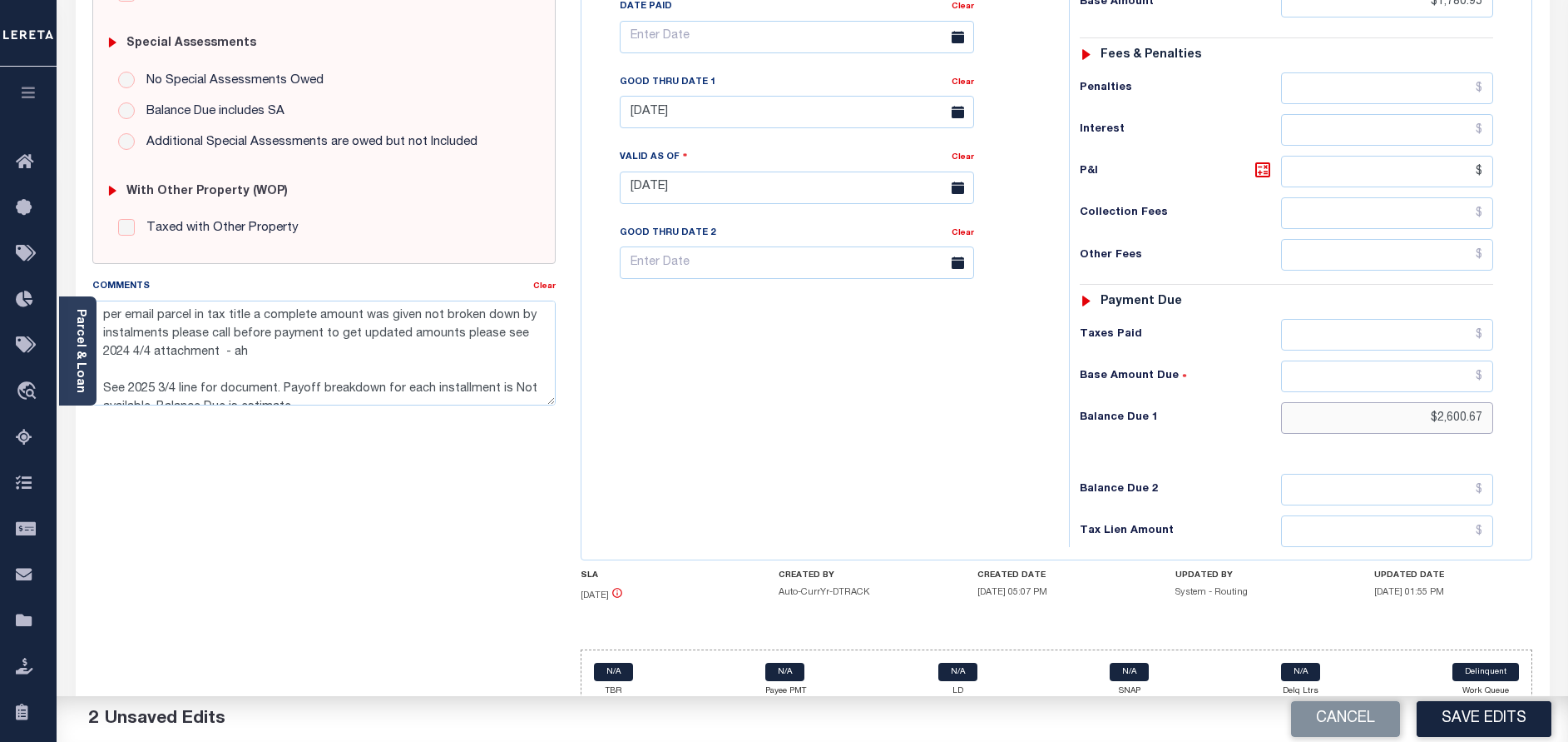
type input "$.00"
drag, startPoint x: 1436, startPoint y: 421, endPoint x: 1536, endPoint y: 428, distance: 100.2
click at [1536, 428] on div "MA STATE Town & Townships - MA TAX TYPE 020.0-0000-0005.0 TAX ID - LOAN SEVERIT…" at bounding box center [1056, 188] width 977 height 1072
type input "$0.00"
click at [697, 114] on input "[DATE]" at bounding box center [796, 112] width 355 height 32
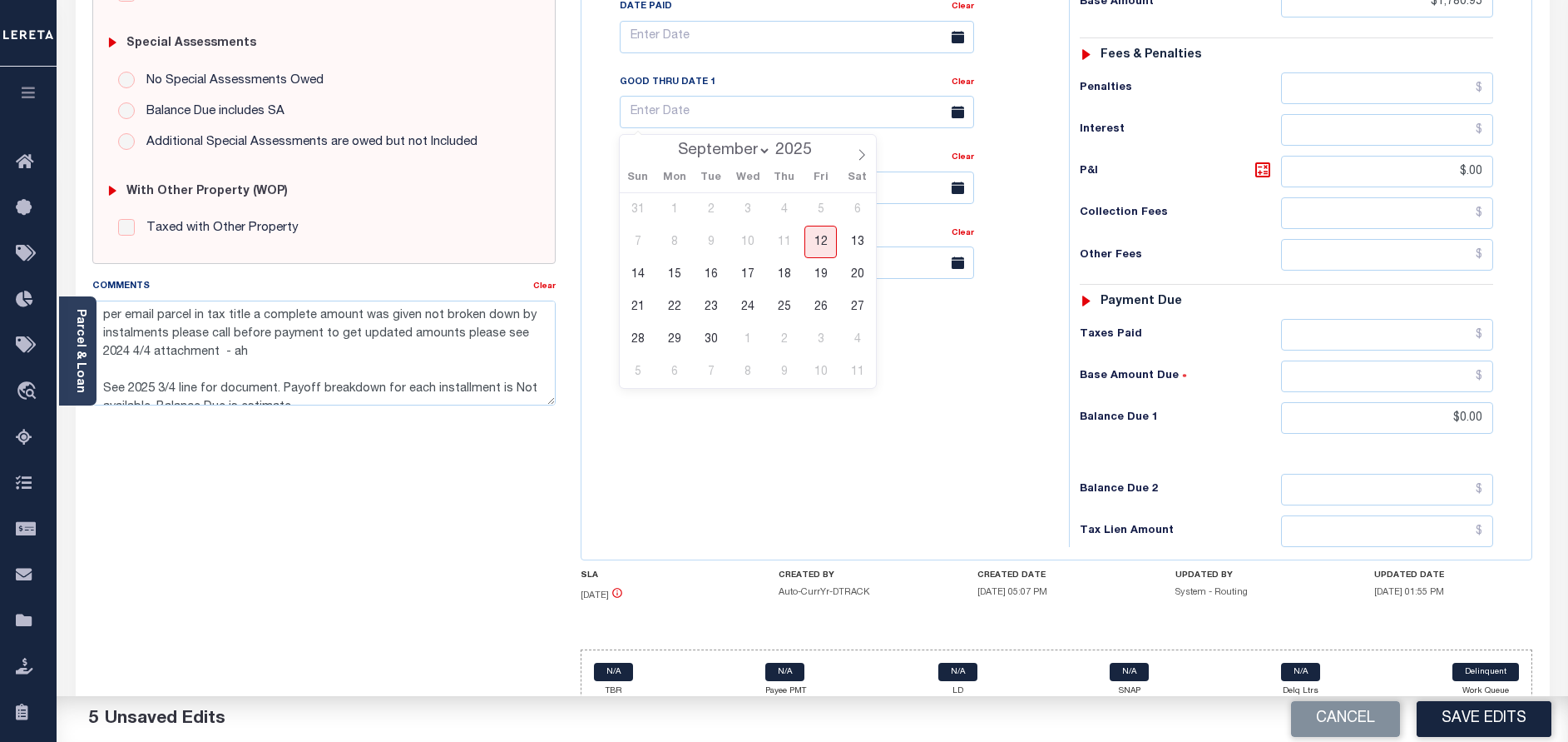
click at [854, 519] on div "Tax Bill No Multiple Payment Option Payment Plan Clear" at bounding box center [820, 179] width 471 height 735
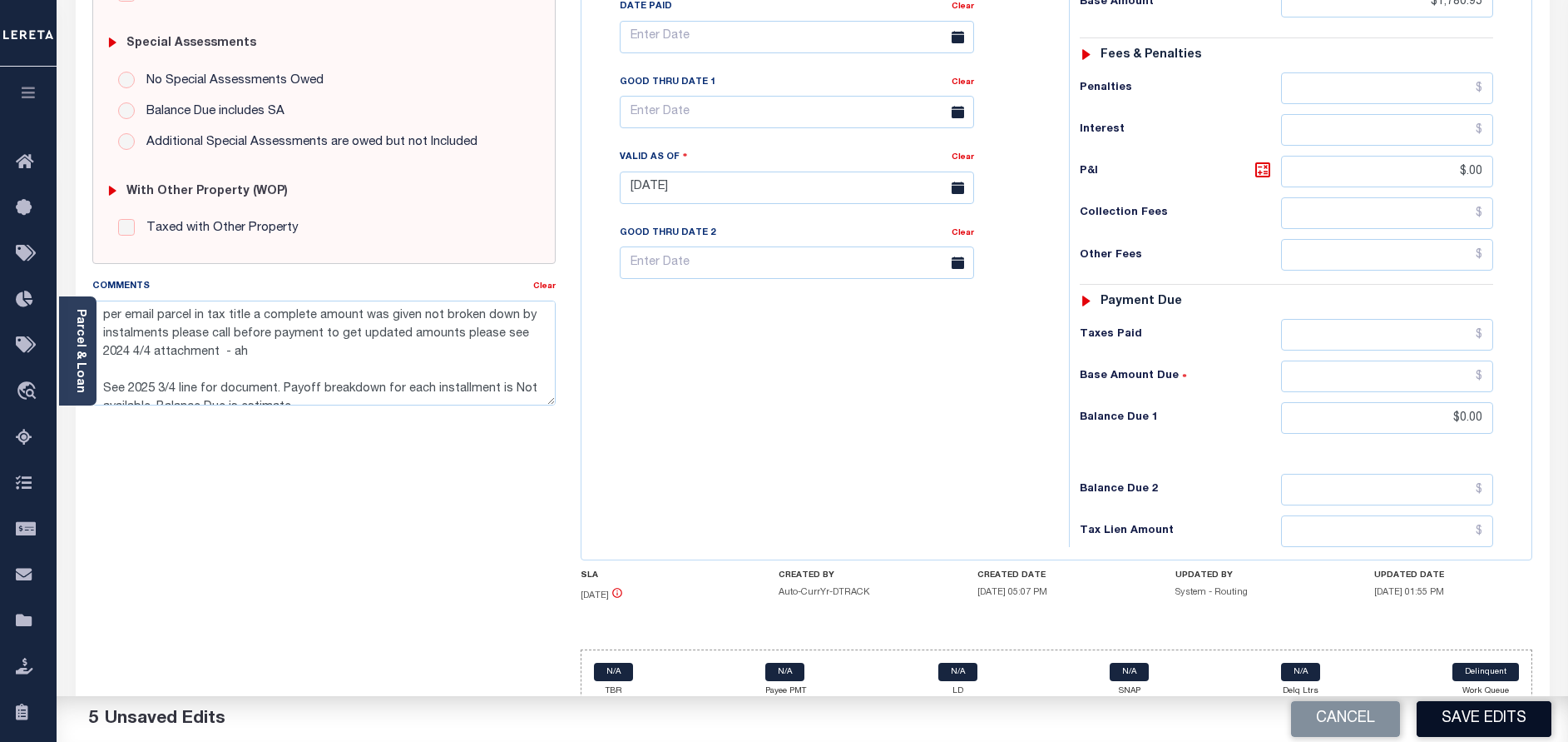
click at [1480, 722] on button "Save Edits" at bounding box center [1483, 719] width 135 height 36
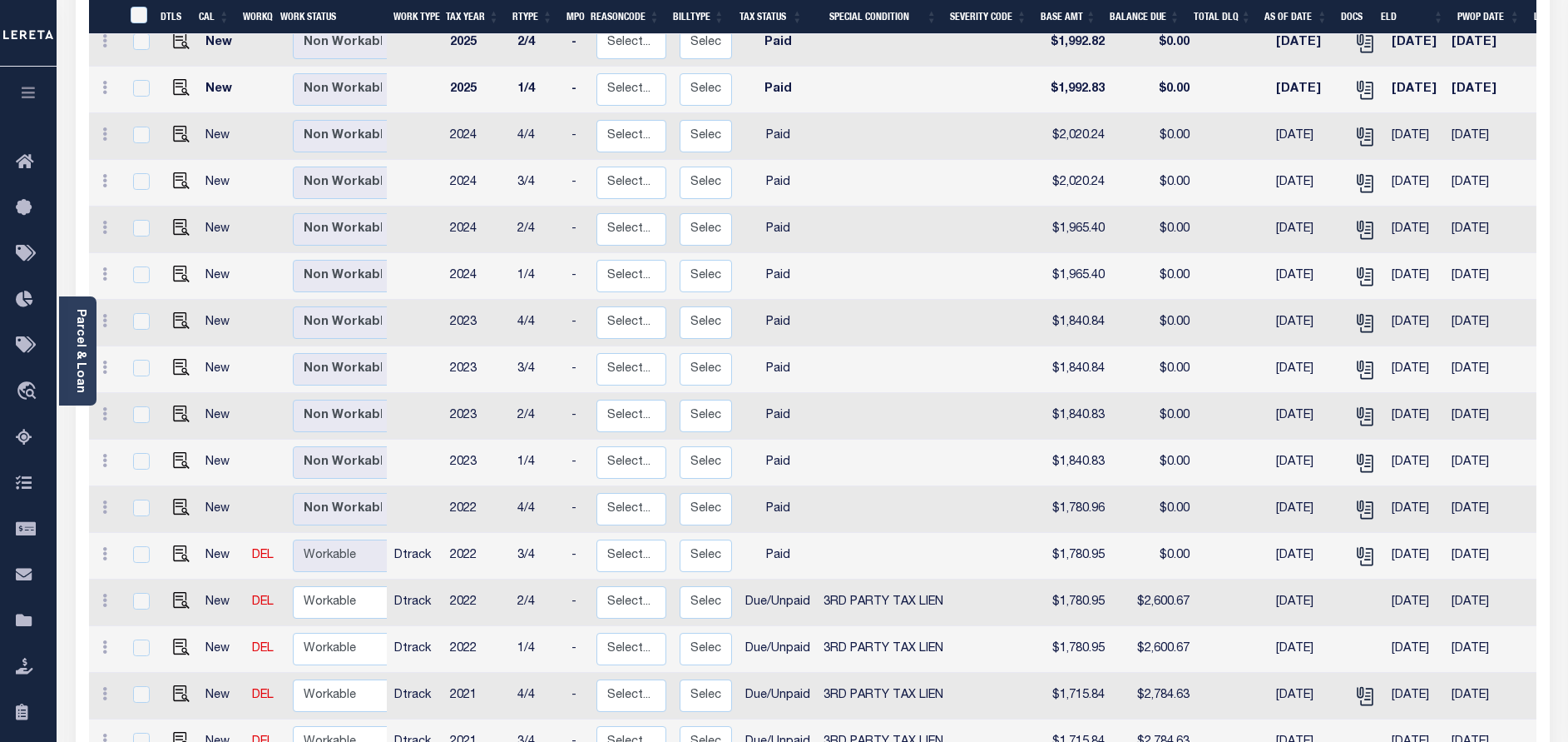
scroll to position [874, 0]
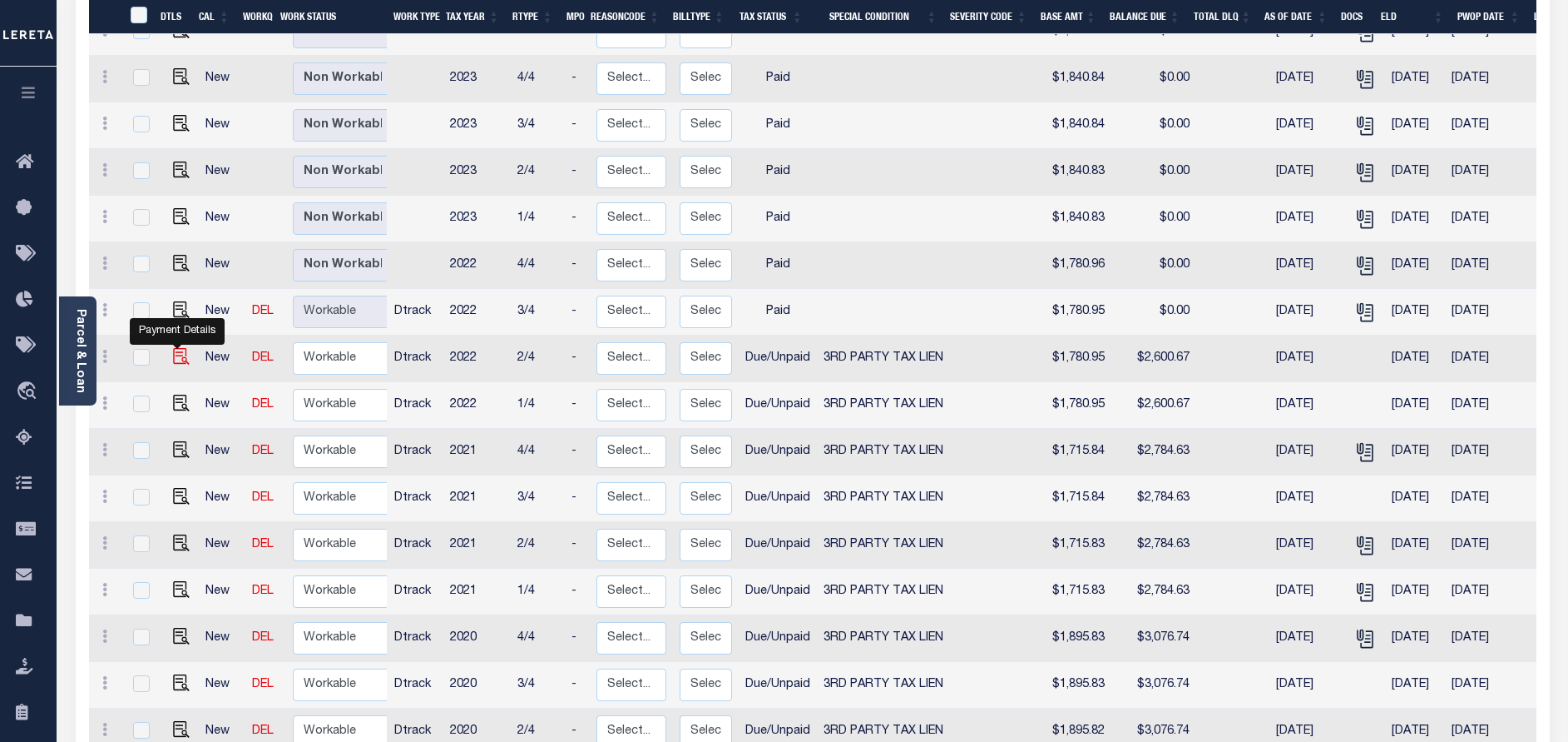
click at [183, 348] on img "" at bounding box center [181, 356] width 17 height 17
checkbox input "true"
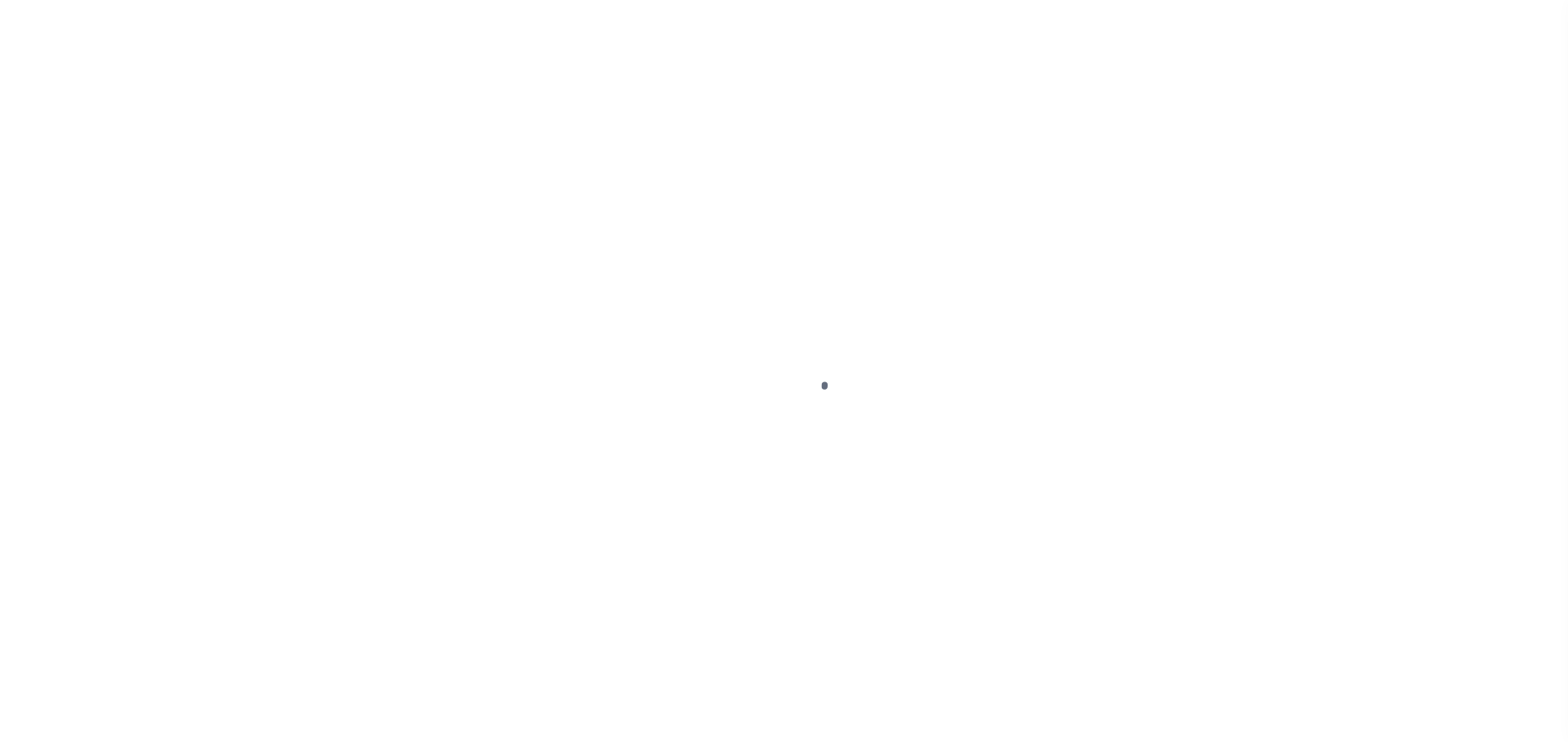
select select "DUE"
select select "20"
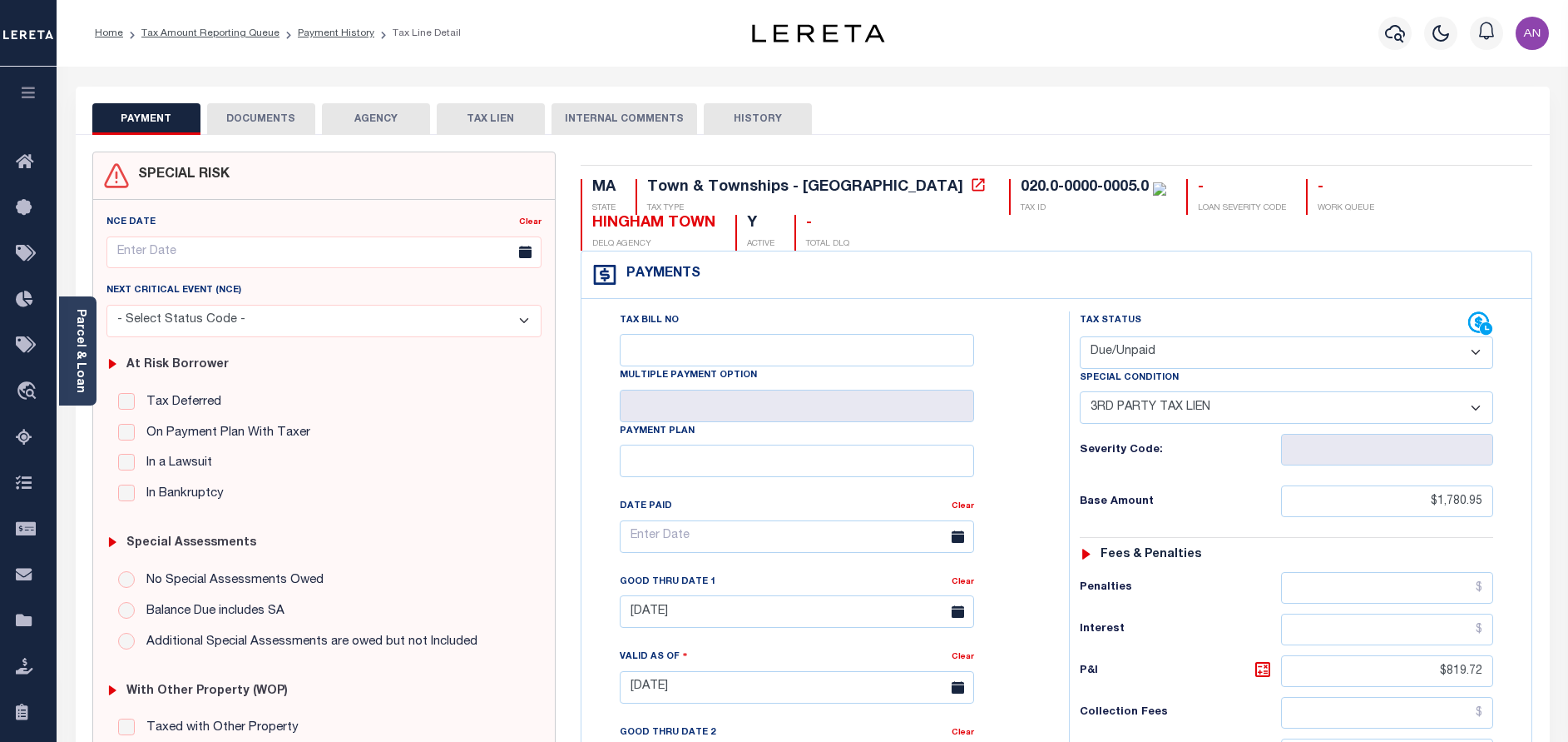
click at [237, 122] on button "DOCUMENTS" at bounding box center [261, 119] width 108 height 32
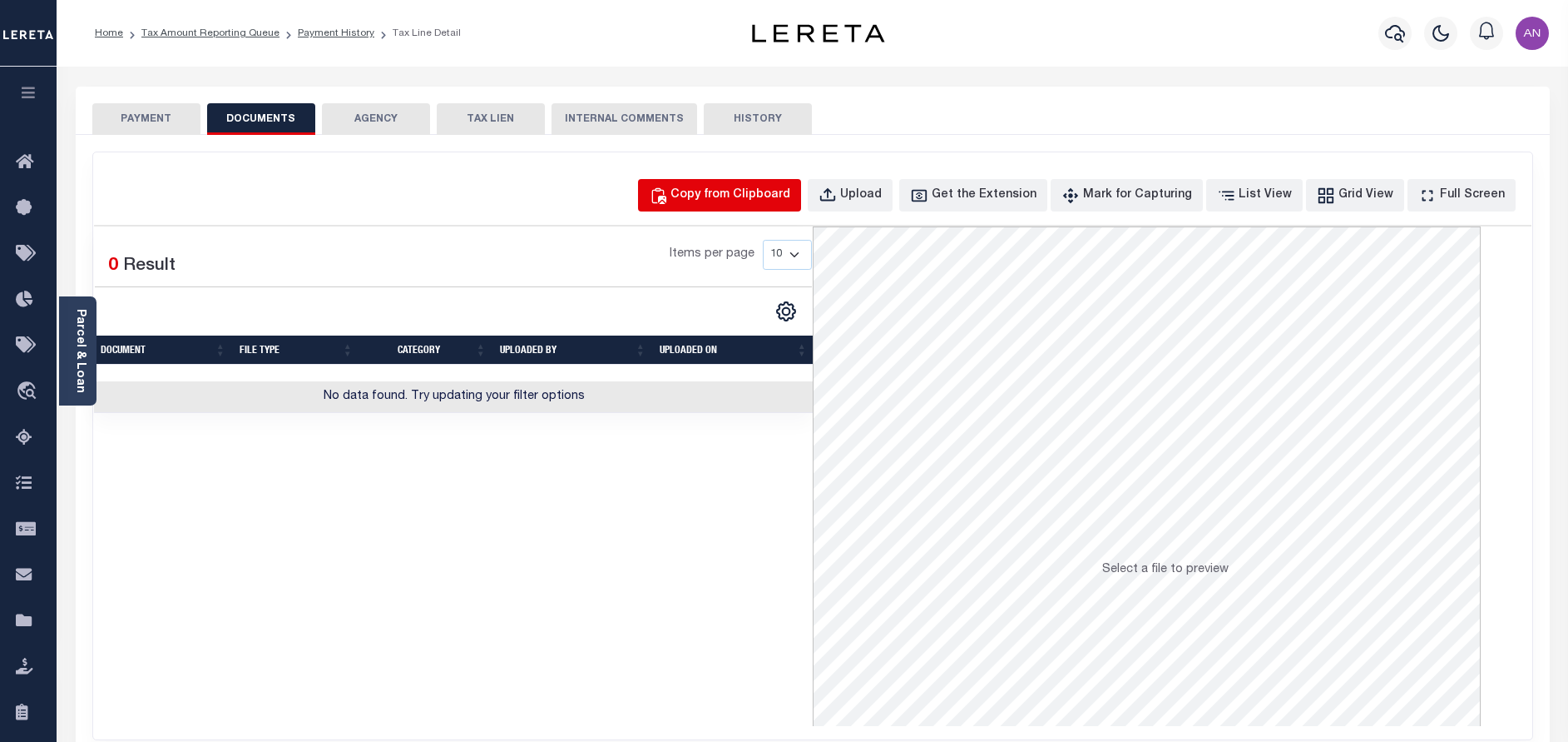
click at [723, 196] on div "Copy from Clipboard" at bounding box center [731, 195] width 120 height 18
select select "POP"
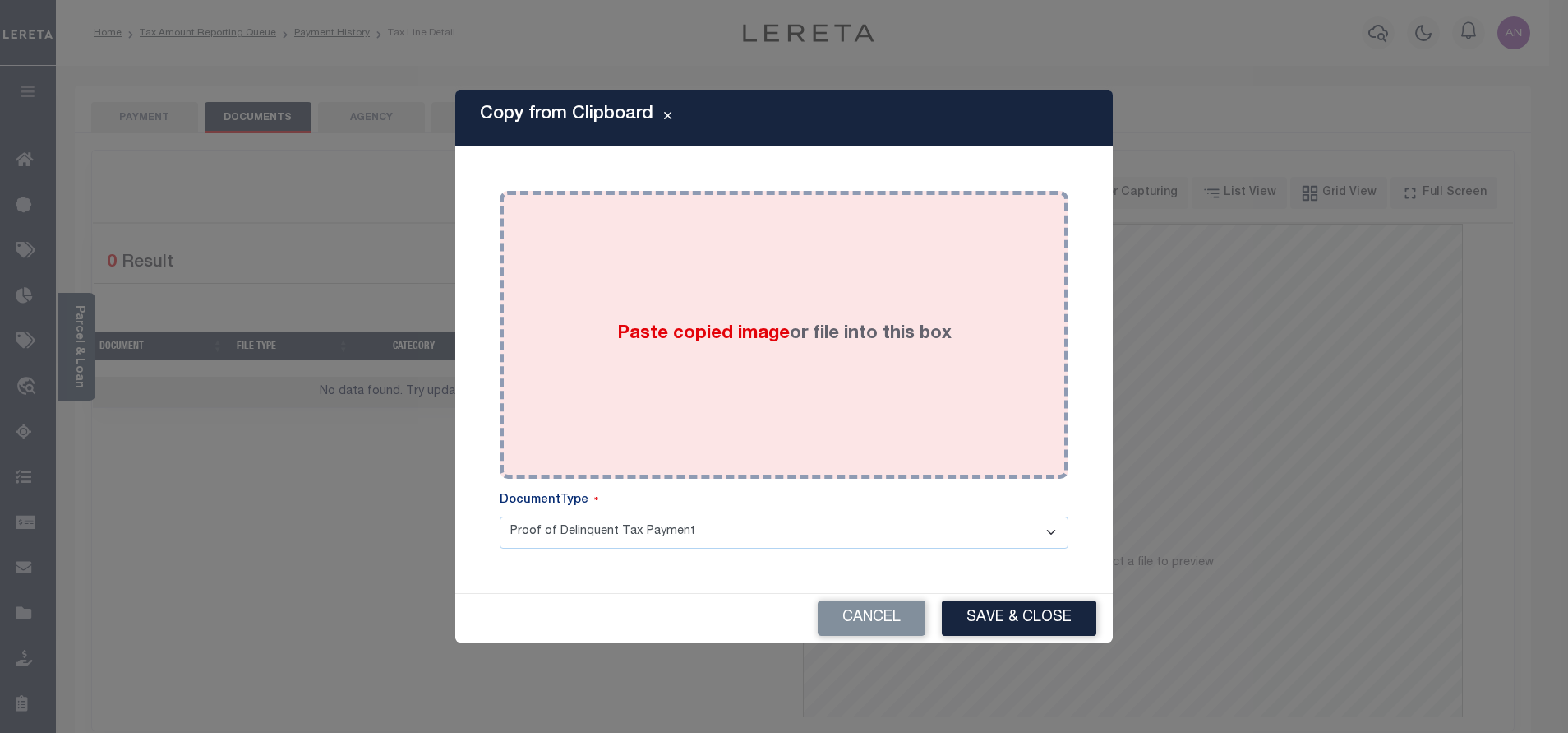
click at [764, 268] on div "Paste copied image or file into this box" at bounding box center [784, 335] width 544 height 263
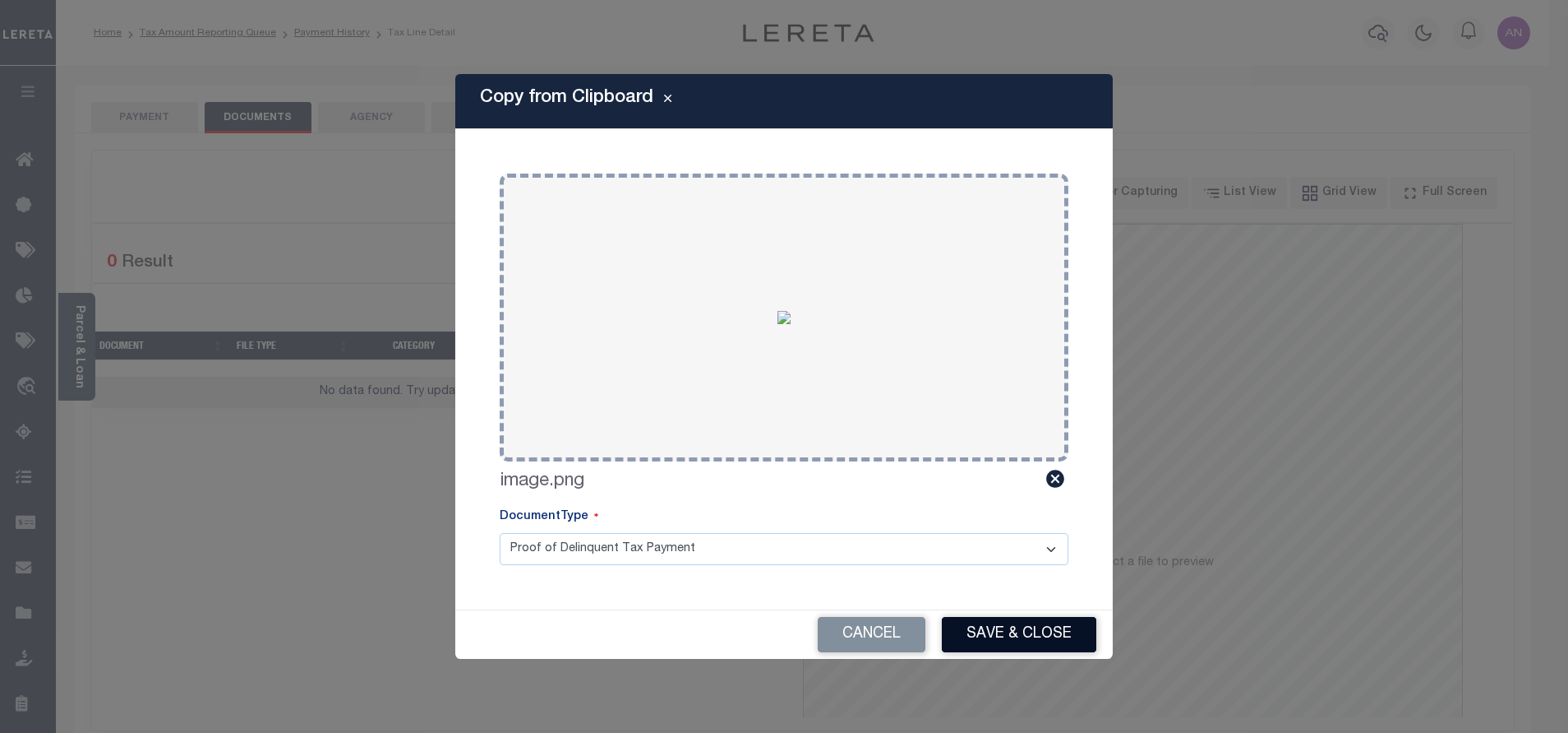
click at [1015, 631] on button "Save & Close" at bounding box center [1019, 634] width 154 height 36
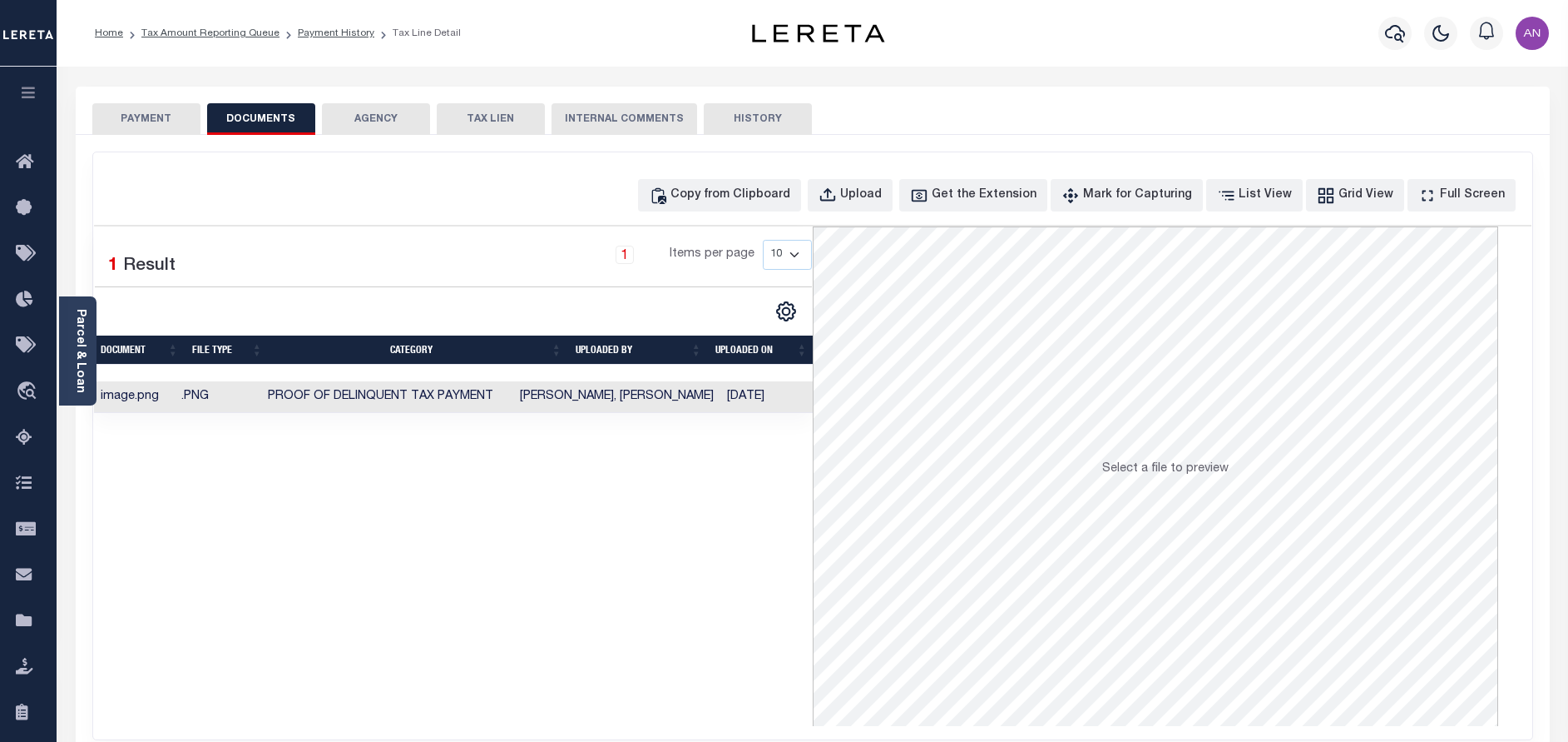
click at [131, 117] on button "PAYMENT" at bounding box center [146, 119] width 108 height 32
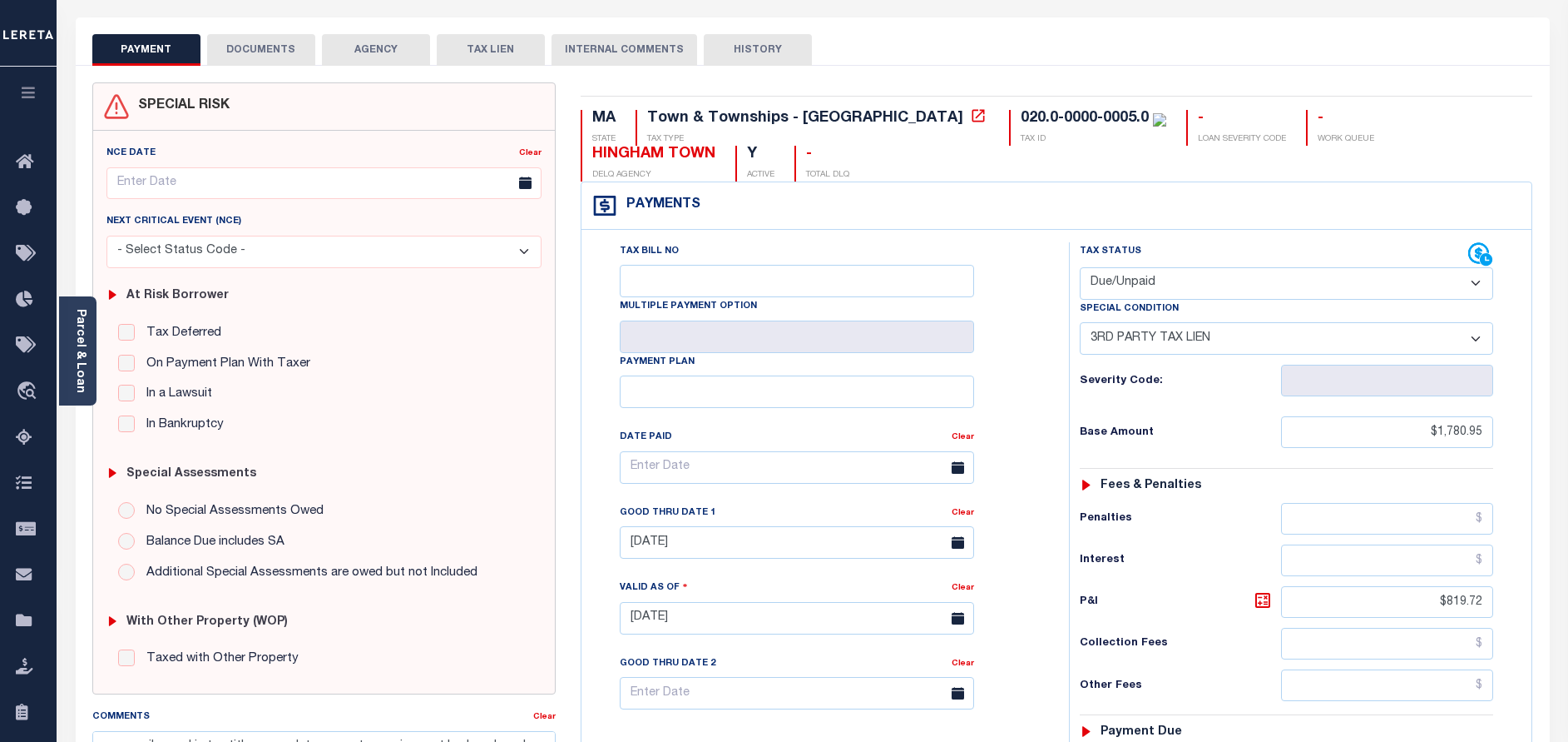
scroll to position [250, 0]
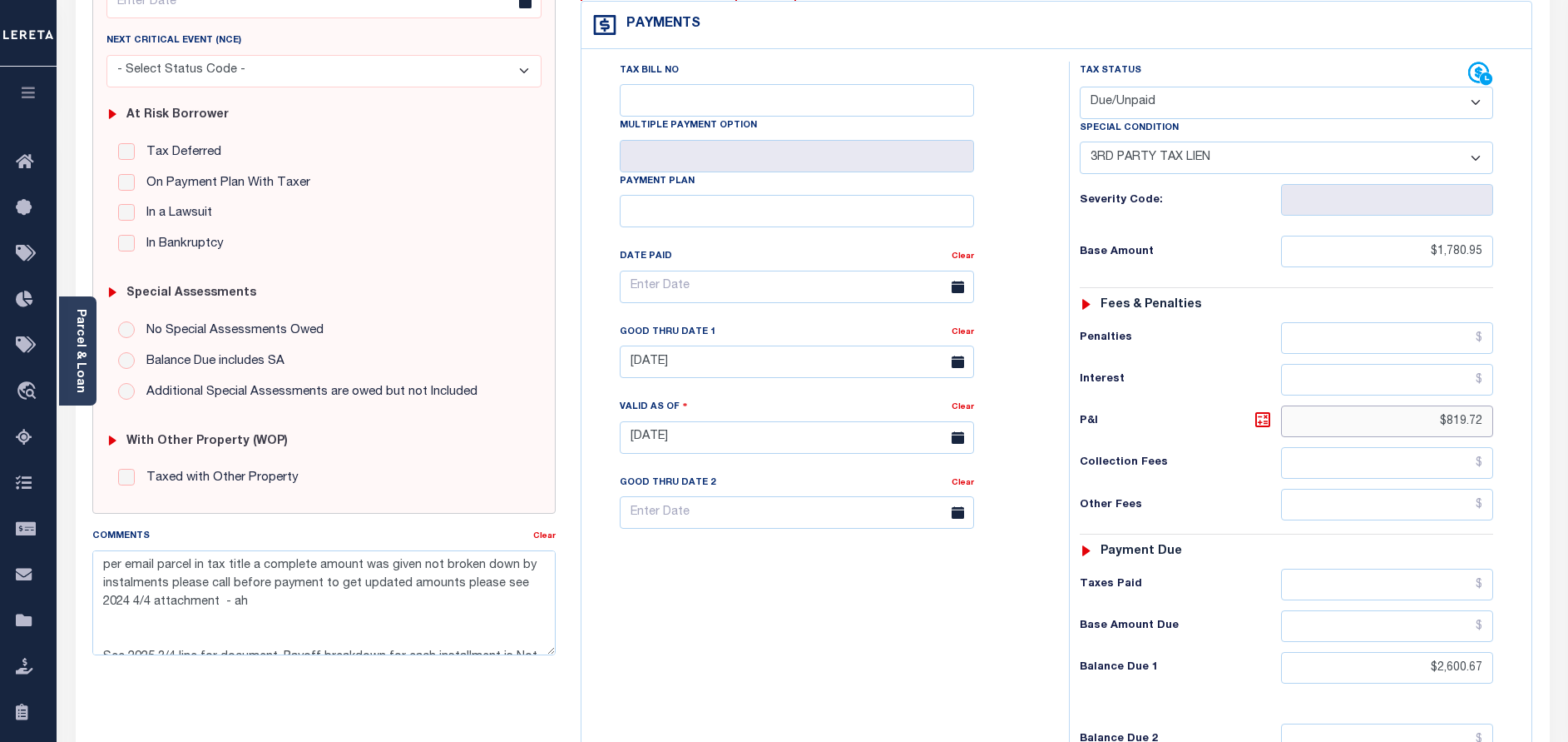
drag, startPoint x: 1445, startPoint y: 428, endPoint x: 1515, endPoint y: 417, distance: 70.9
click at [1515, 417] on div "Tax Status Status - Select Status Code -" at bounding box center [1292, 429] width 446 height 735
type input "$"
click at [718, 370] on body "Home Tax Amount Reporting Queue Payment History Tax Line Detail Profile" at bounding box center [784, 378] width 1568 height 1257
type input "[DATE]"
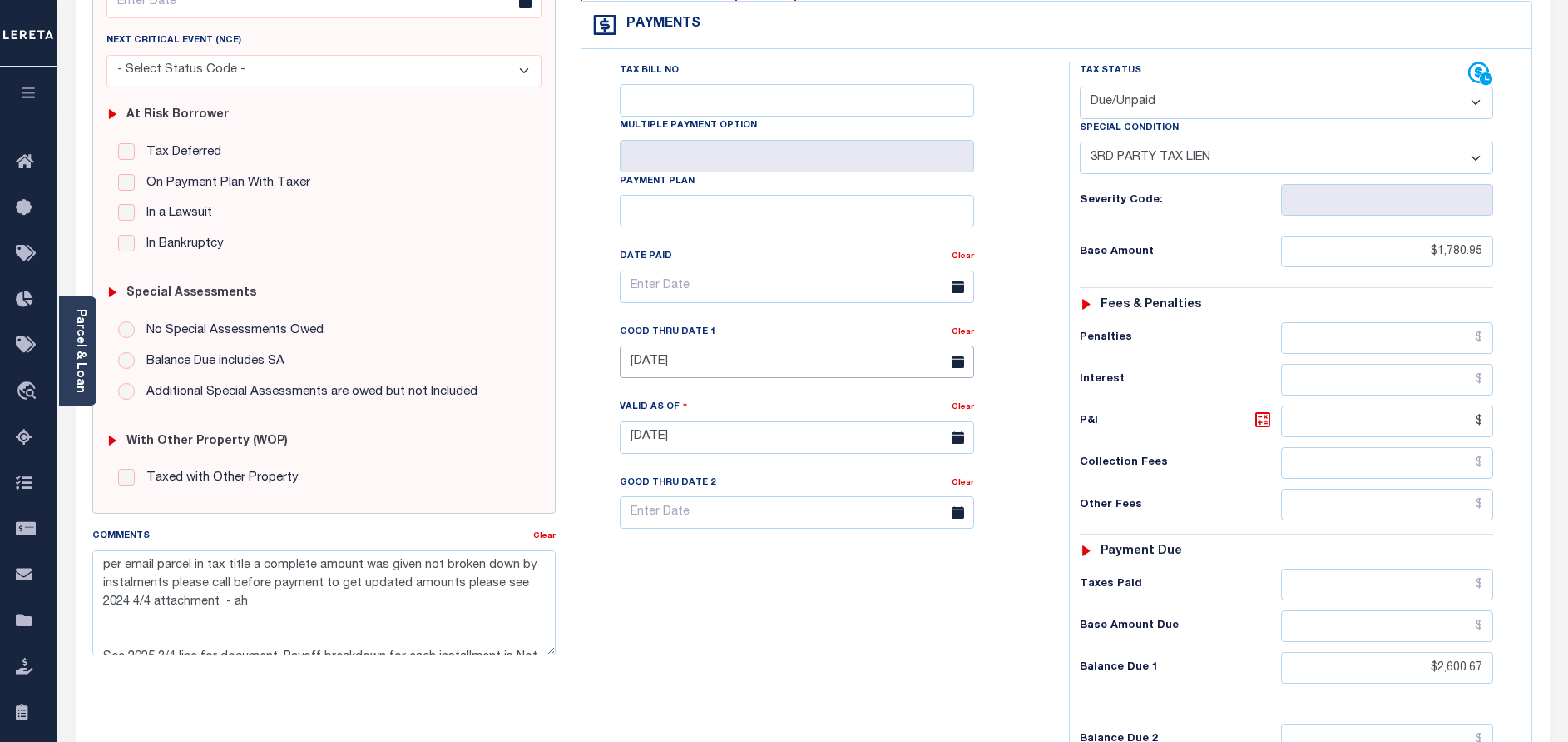
type input "$.00"
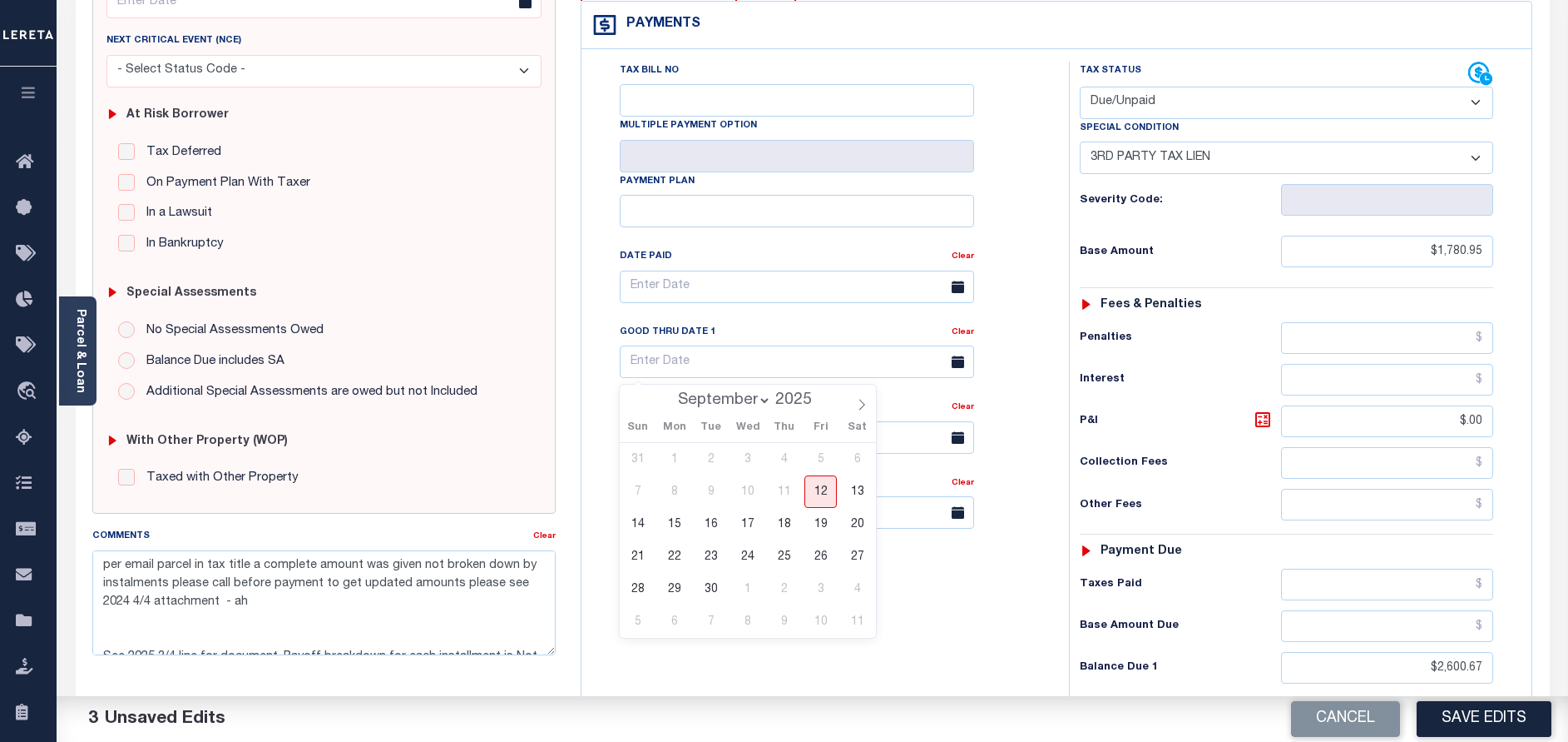
click at [1156, 97] on select "- Select Status Code - Open Due/Unpaid Paid Incomplete No Tax Due Internal Refu…" at bounding box center [1286, 103] width 414 height 32
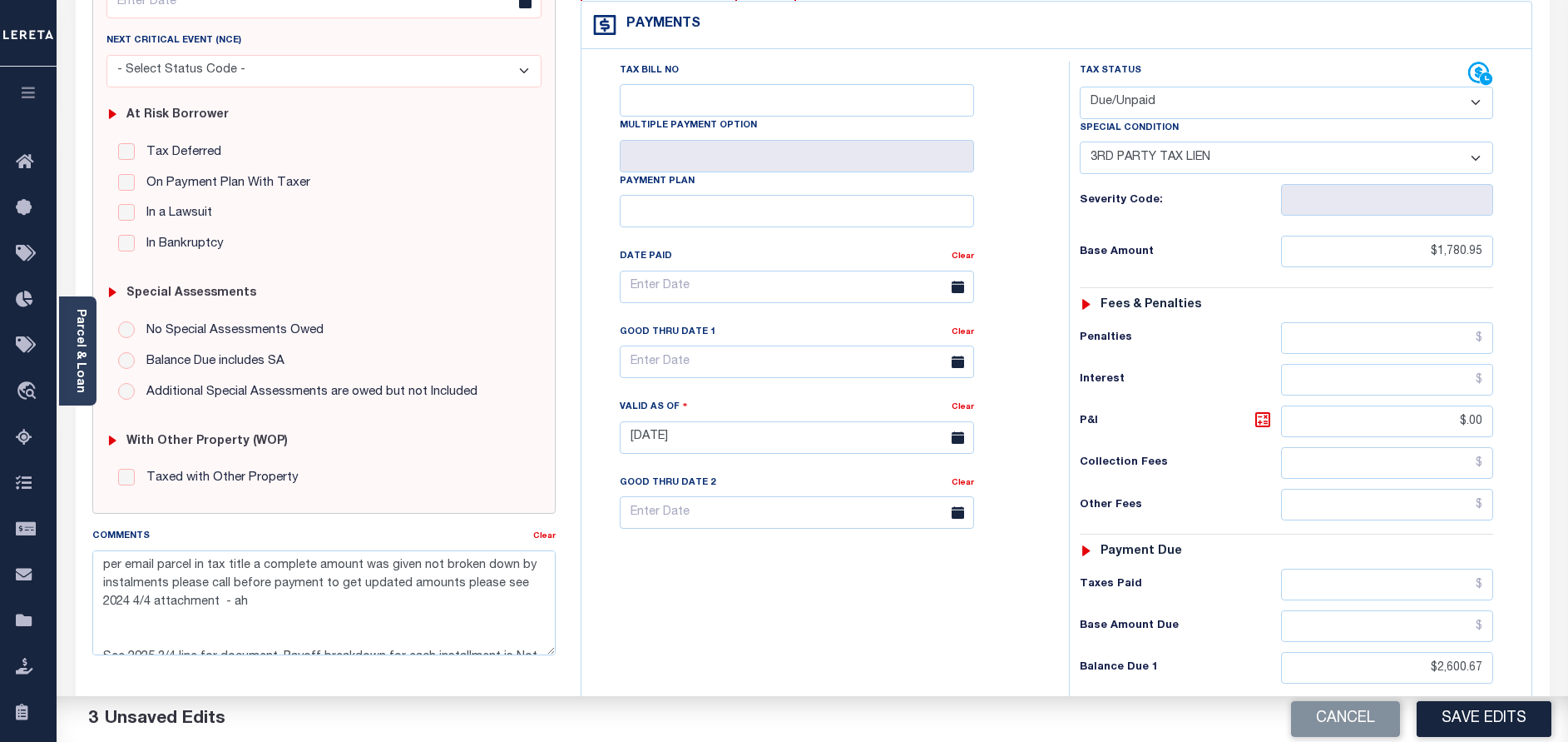
select select "PYD"
click at [1079, 87] on select "- Select Status Code - Open Due/Unpaid Paid Incomplete No Tax Due Internal Refu…" at bounding box center [1286, 103] width 414 height 32
select select "0"
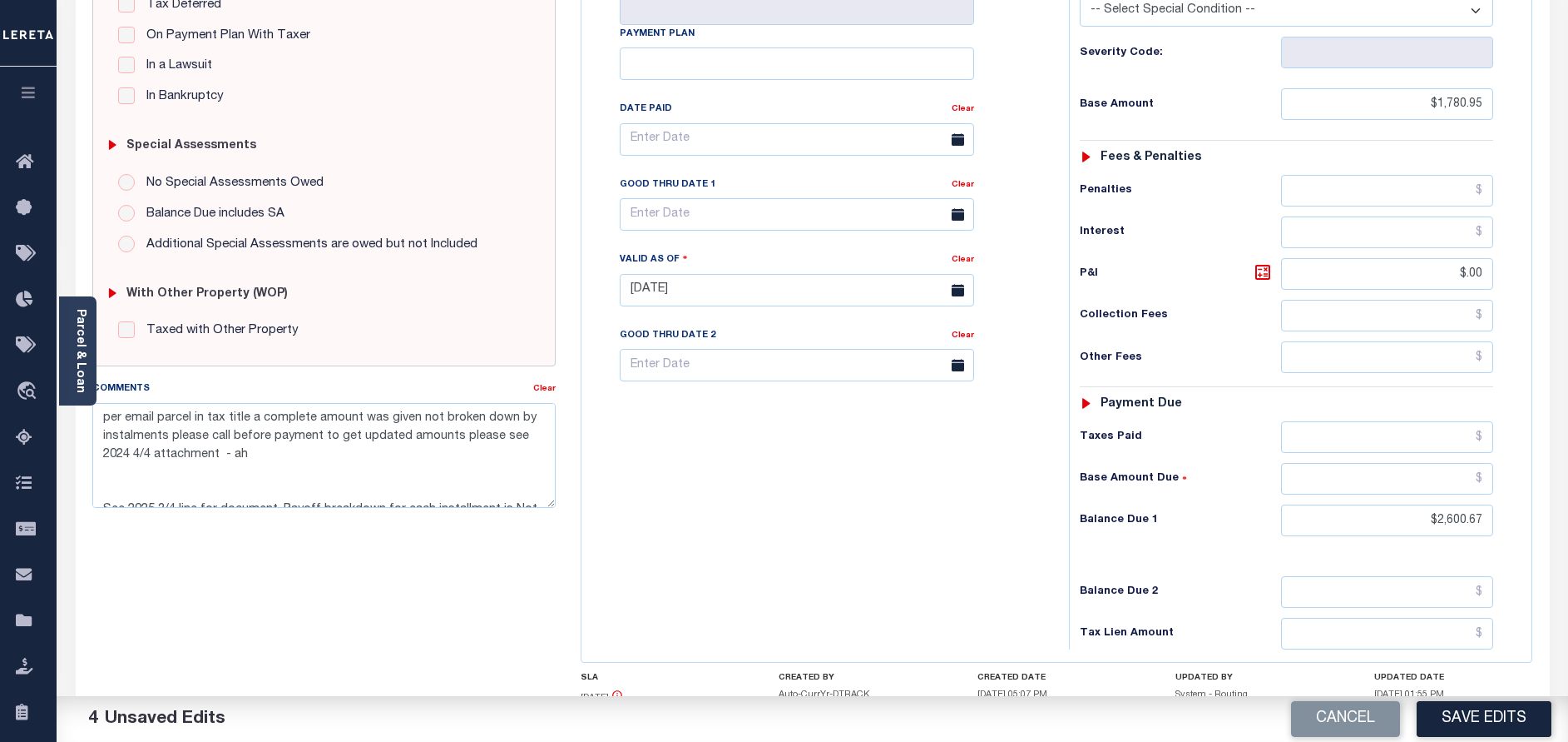
scroll to position [499, 0]
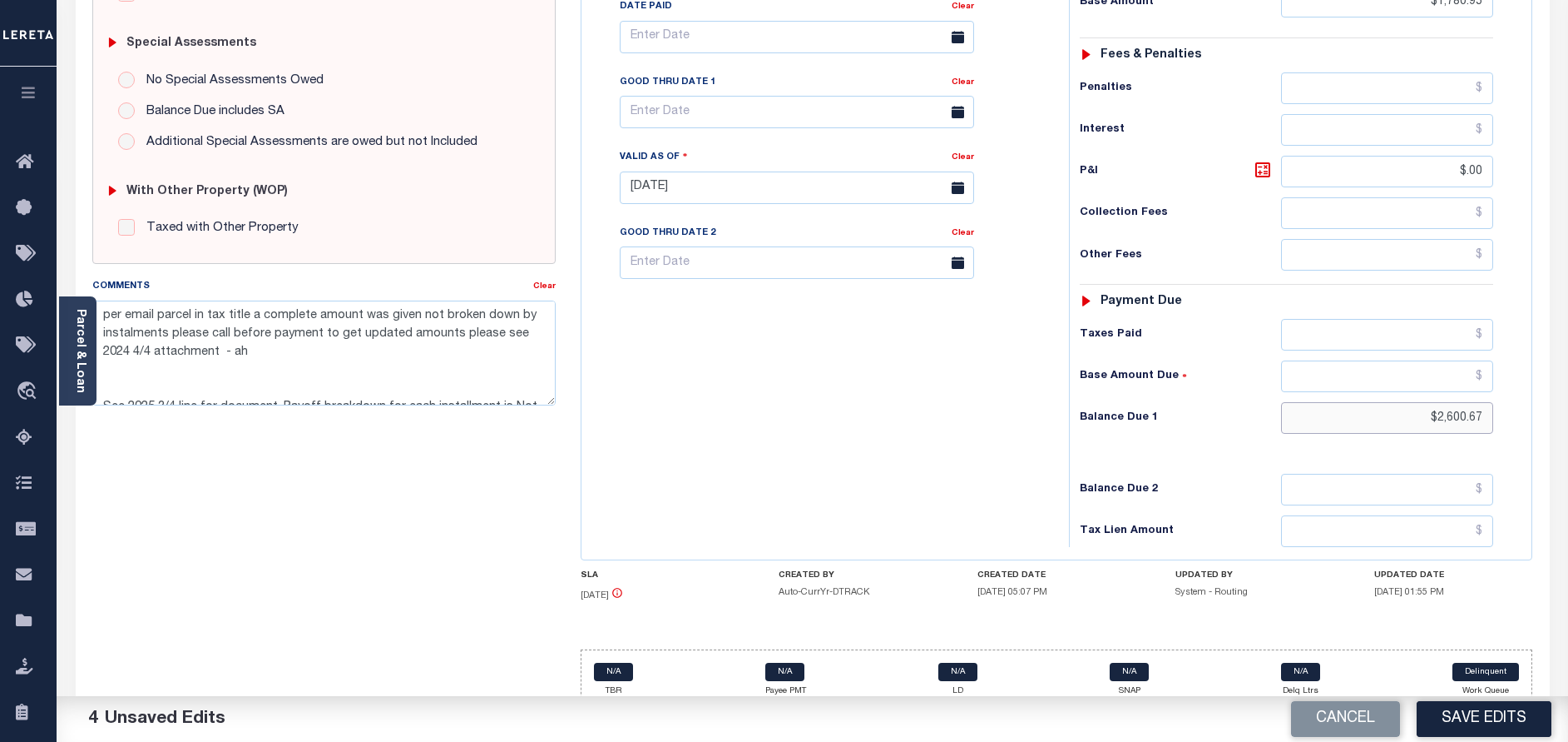
drag, startPoint x: 1438, startPoint y: 423, endPoint x: 1566, endPoint y: 424, distance: 128.0
click at [1566, 424] on div "Parcel & Loan Tax Bill Details 020.0-0000-0005.0 TAX ID AGENCY 2022 TAX YEAR 20…" at bounding box center [812, 162] width 1511 height 1190
type input "$0.00"
click at [1473, 713] on button "Save Edits" at bounding box center [1483, 719] width 135 height 36
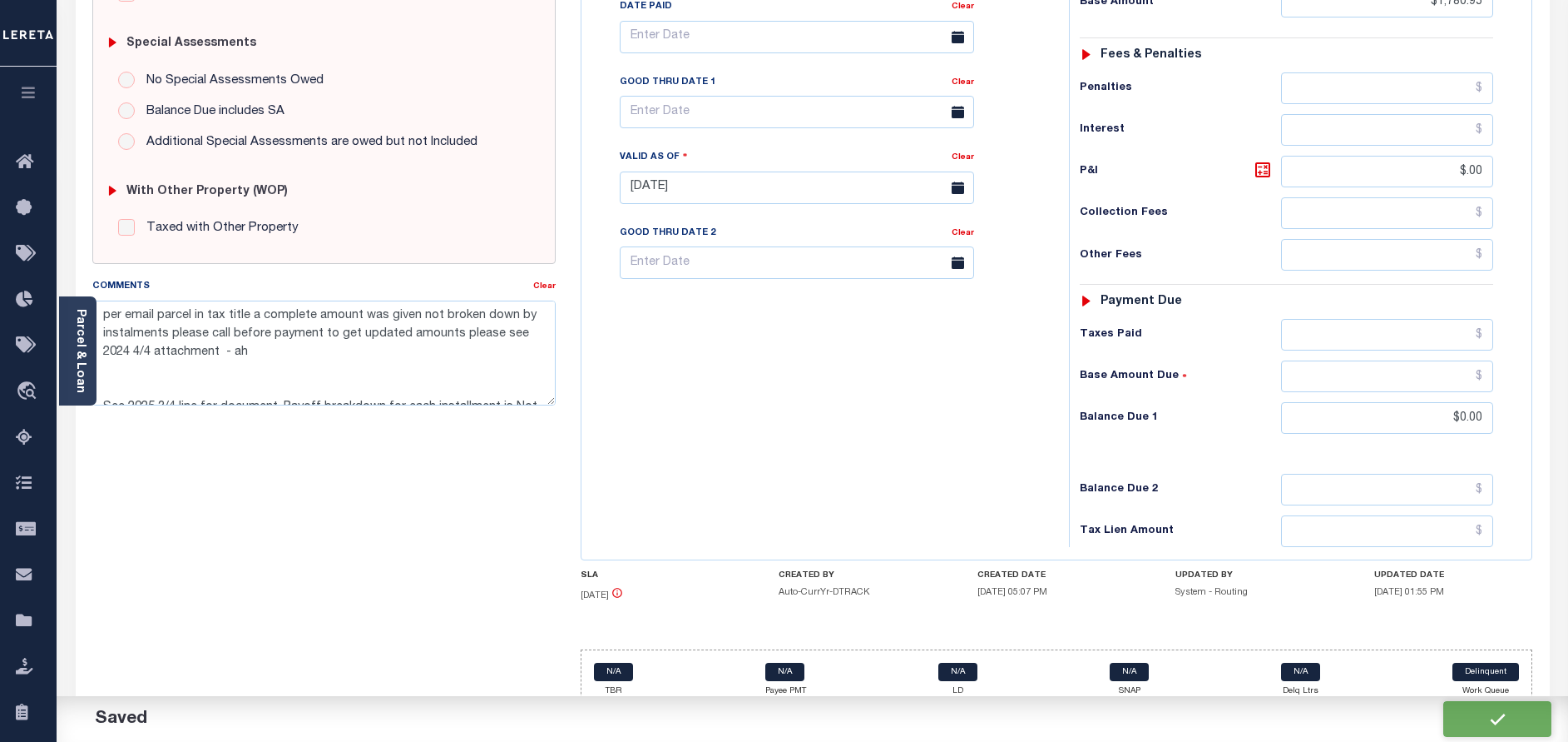
checkbox input "false"
type textarea "per email parcel in tax title a complete amount was given not broken down by in…"
type input "$1,780.95"
type input "$0"
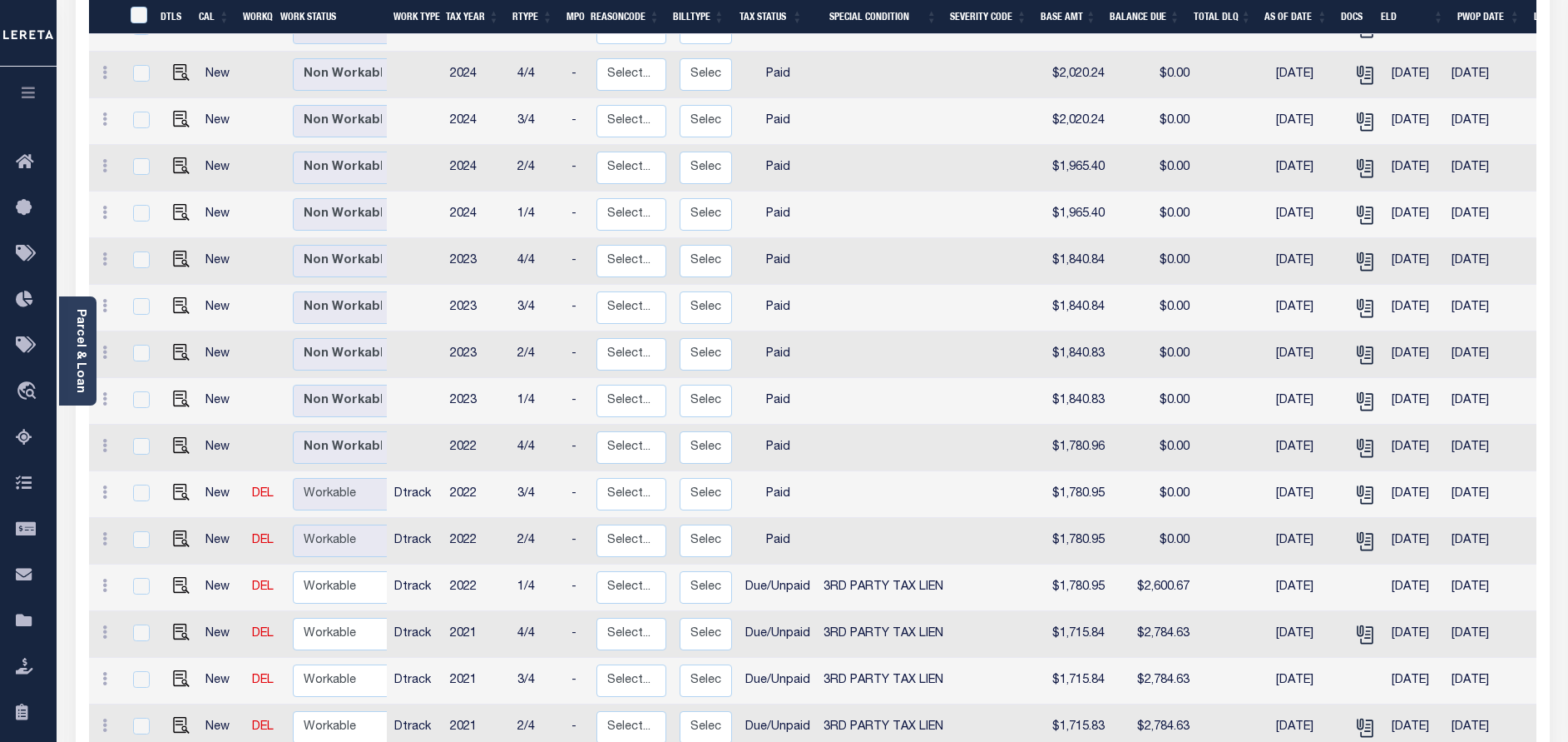
scroll to position [749, 0]
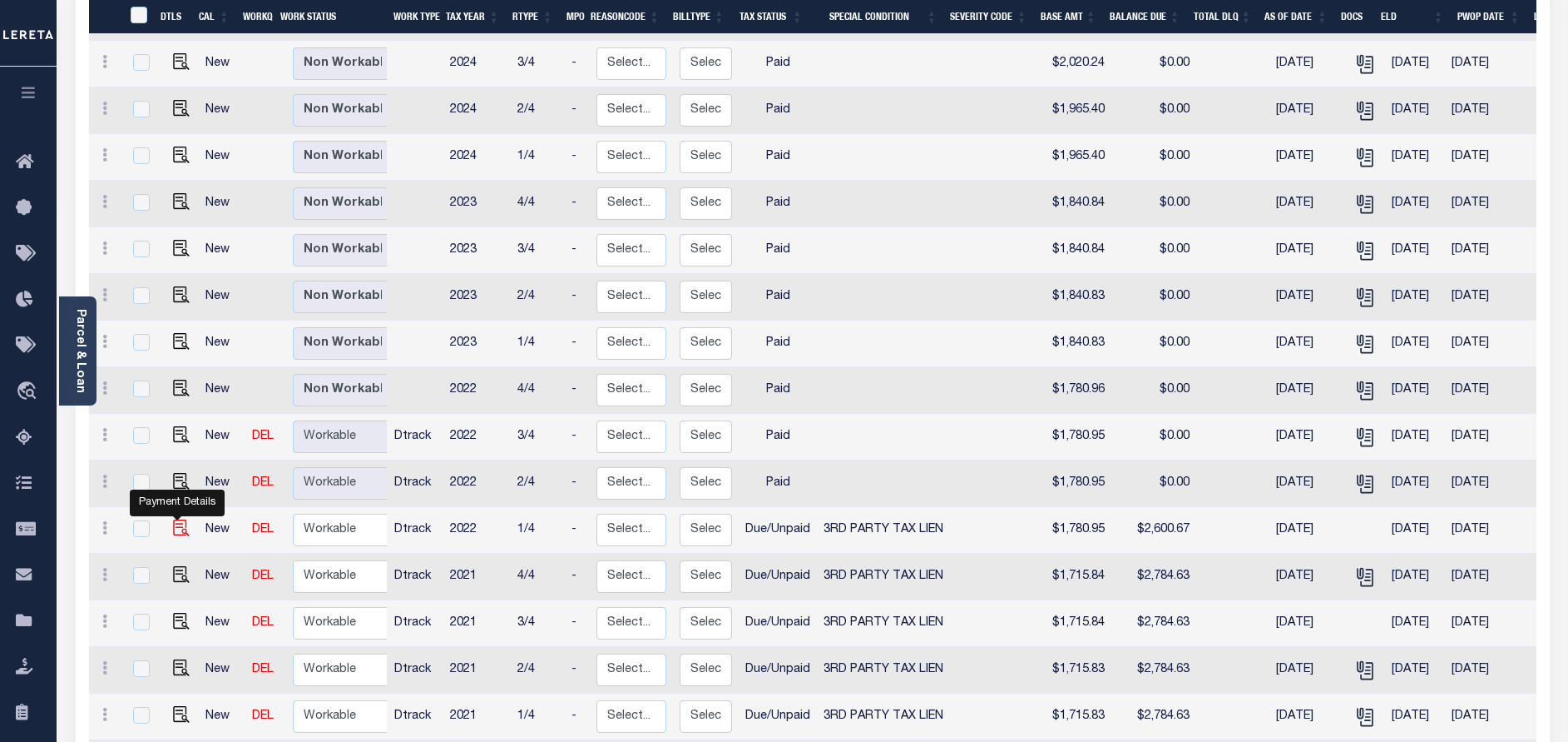
click at [173, 519] on img "" at bounding box center [181, 527] width 17 height 17
checkbox input "true"
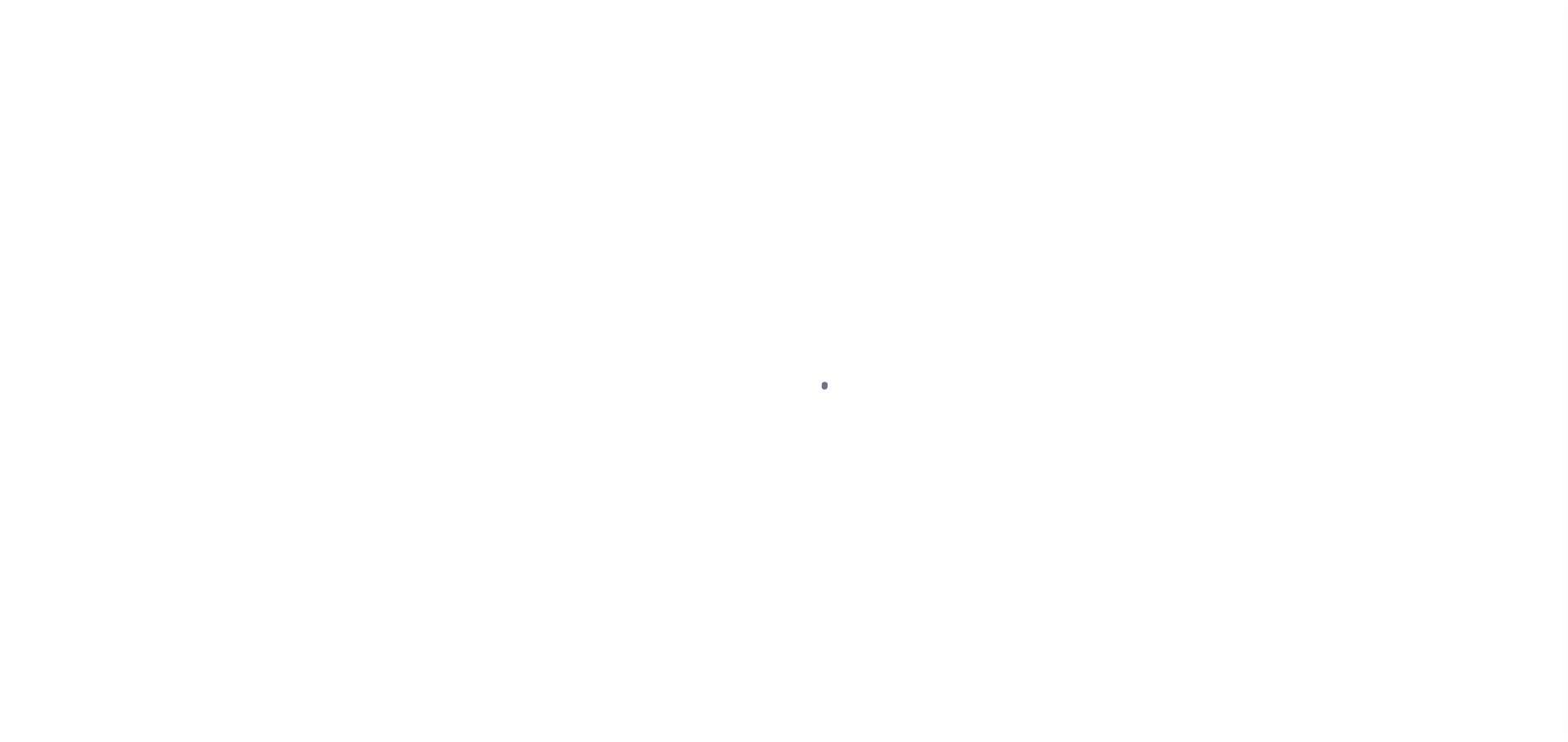
select select "DUE"
select select "20"
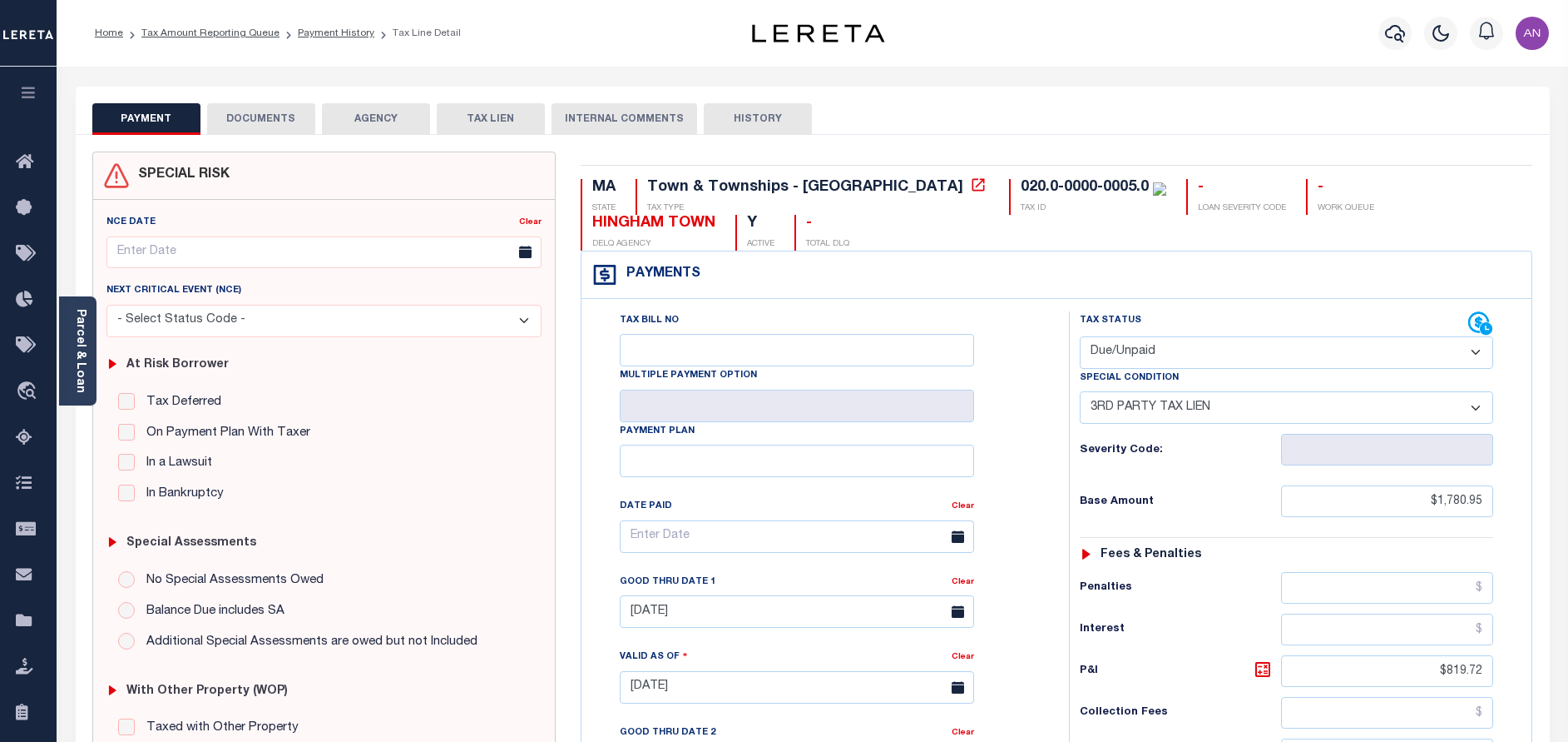
click at [293, 115] on button "DOCUMENTS" at bounding box center [261, 119] width 108 height 32
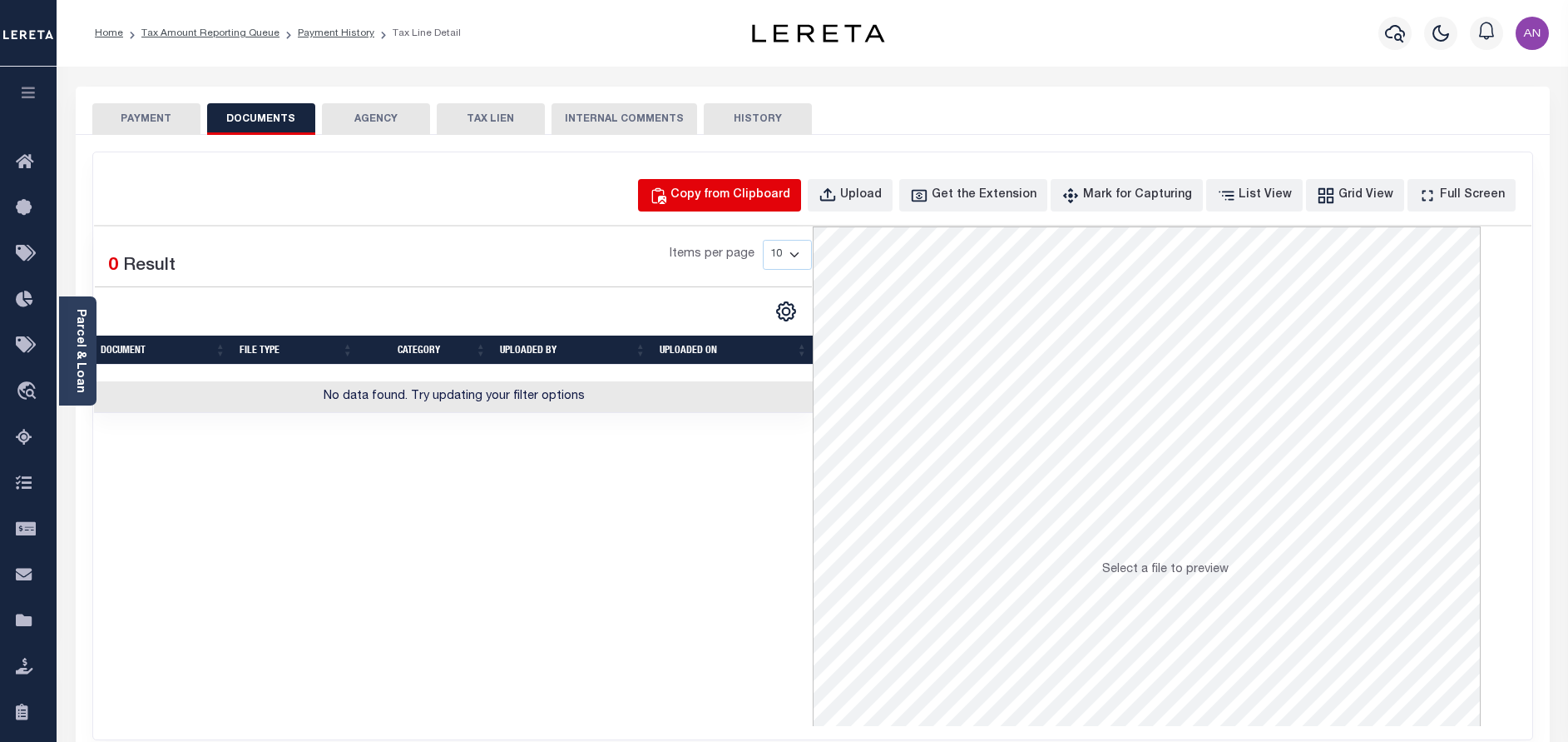
click at [721, 193] on div "Copy from Clipboard" at bounding box center [731, 195] width 120 height 18
select select "POP"
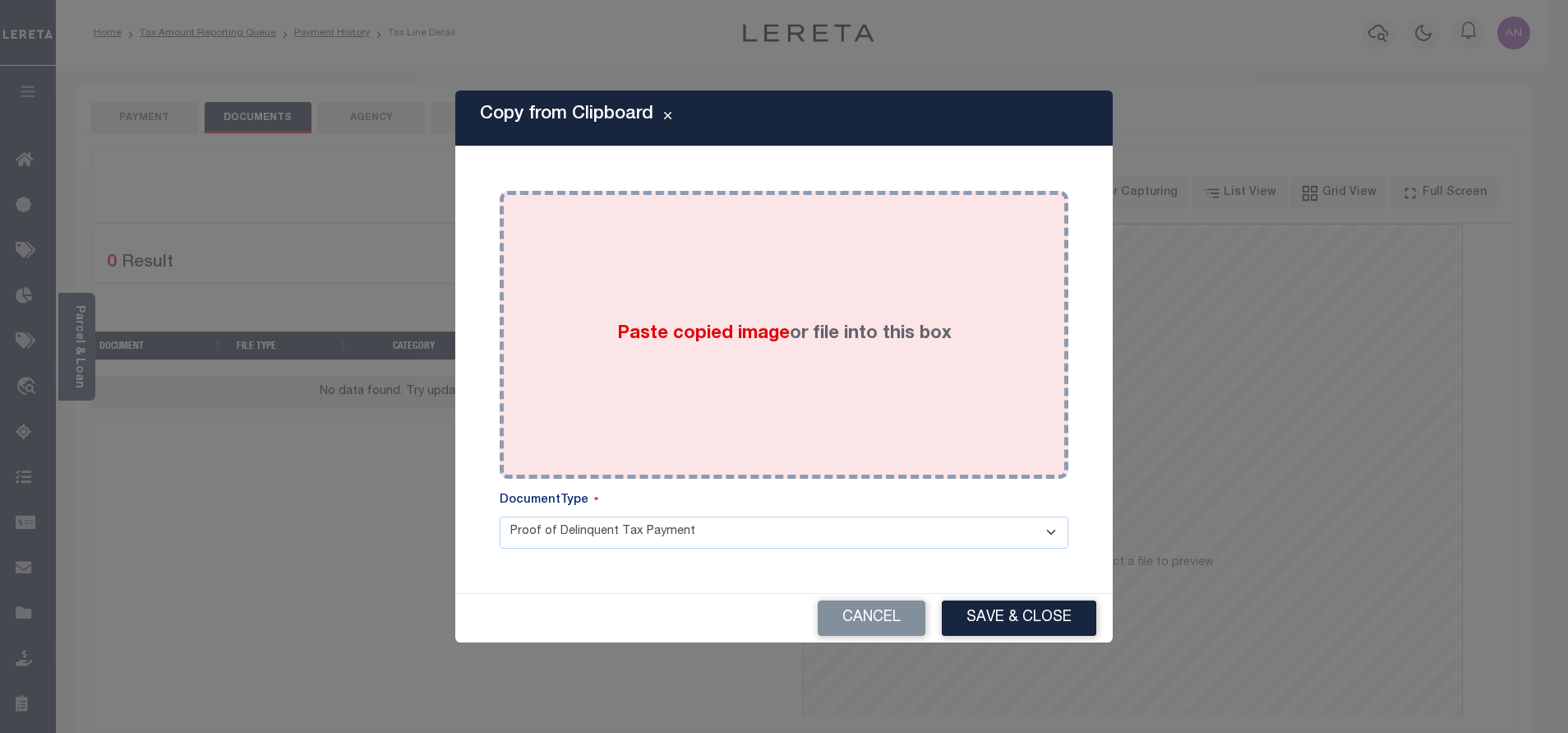
click at [713, 192] on div "Paste copied image or file into this box" at bounding box center [784, 334] width 569 height 287
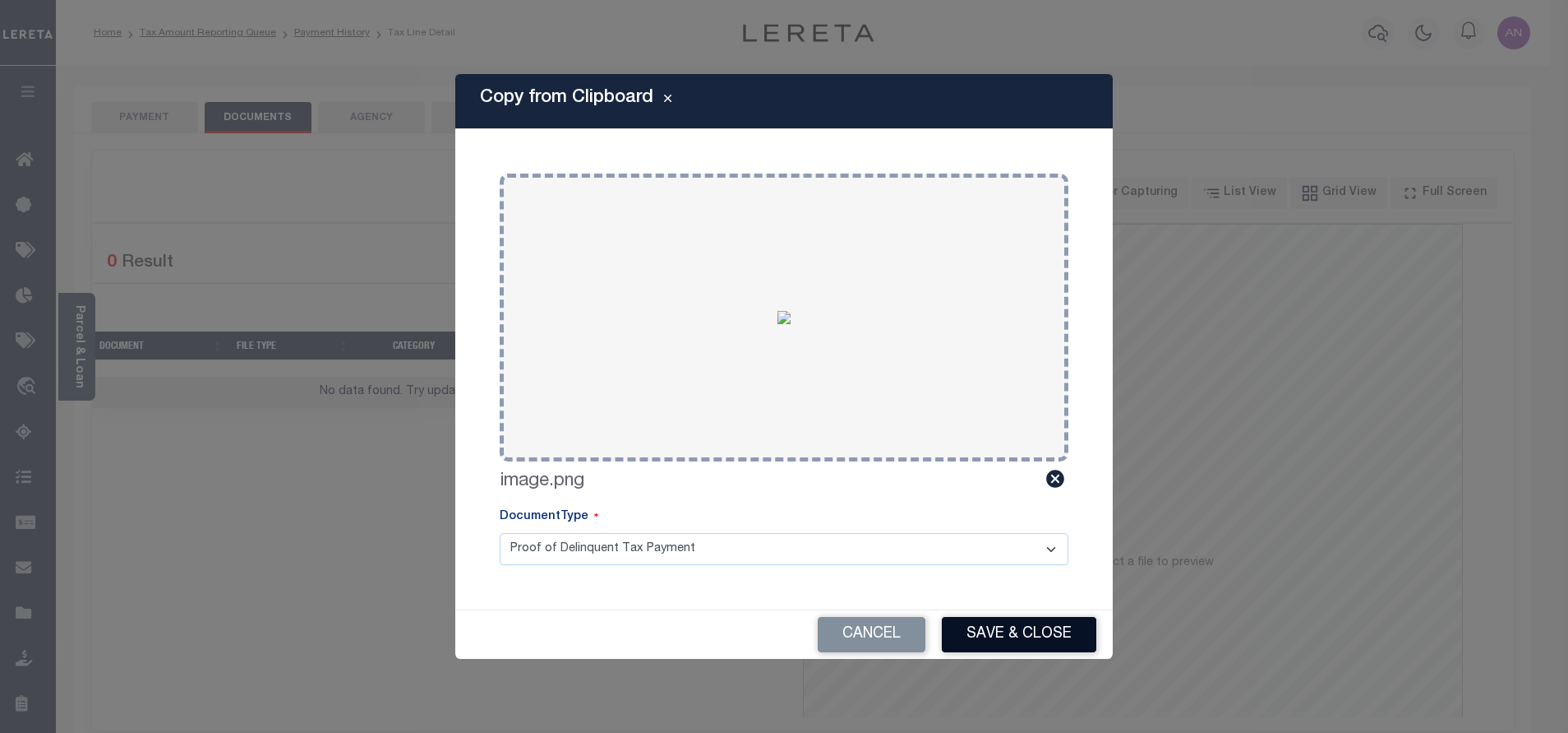
click at [980, 630] on button "Save & Close" at bounding box center [1019, 634] width 154 height 36
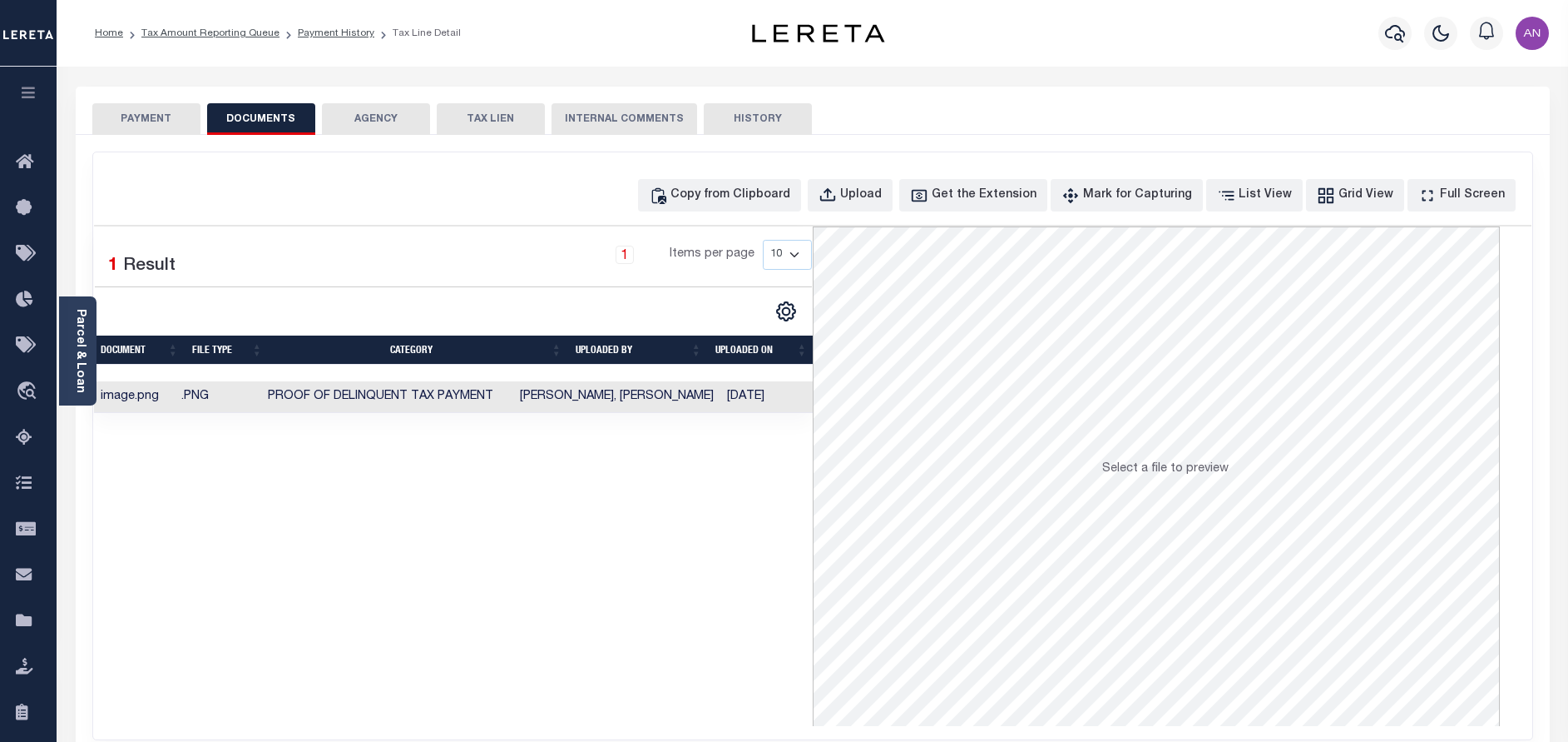
click at [134, 103] on button "PAYMENT" at bounding box center [146, 119] width 108 height 32
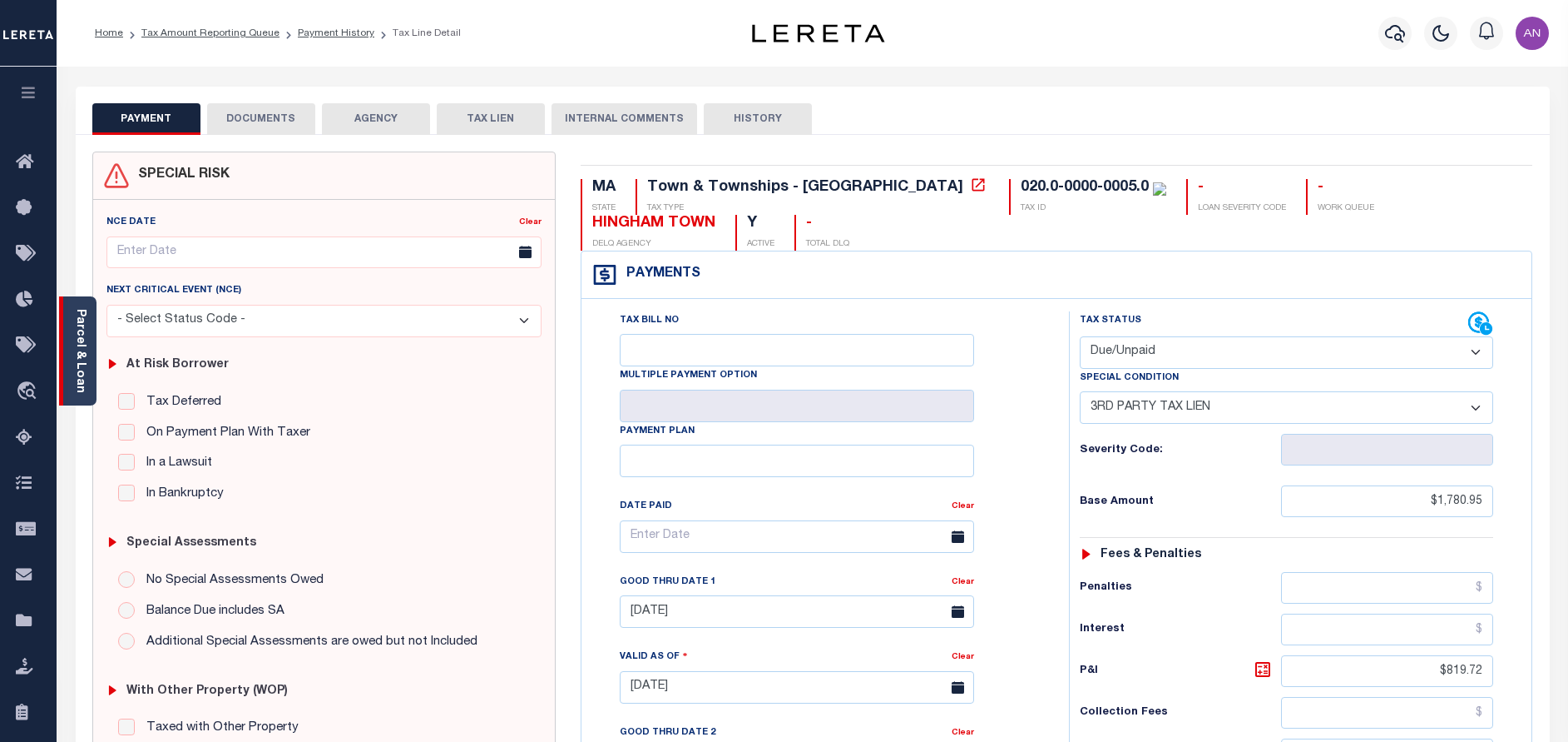
click at [86, 349] on link "Parcel & Loan" at bounding box center [80, 351] width 12 height 84
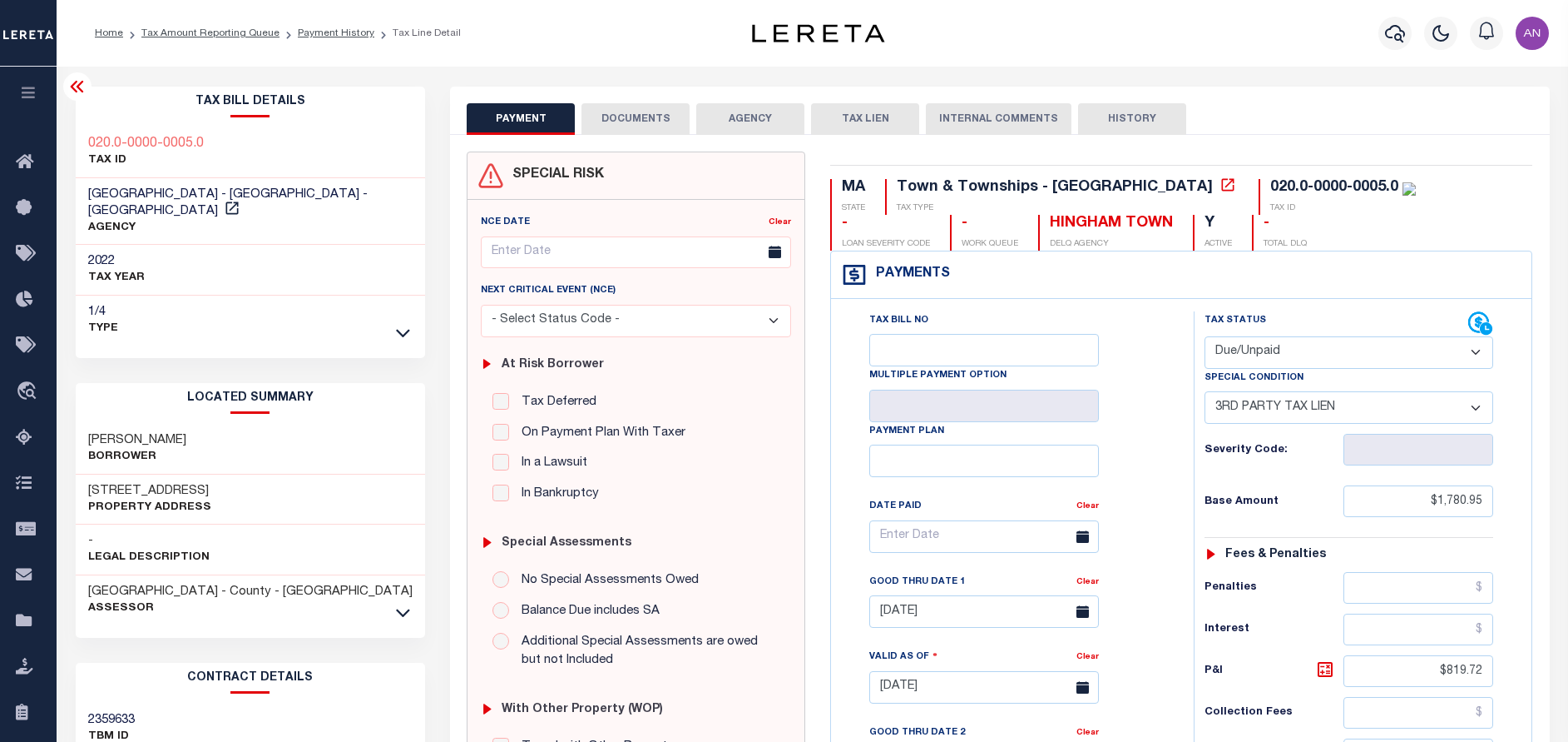
click at [1369, 358] on select "- Select Status Code - Open Due/Unpaid Paid Incomplete No Tax Due Internal Refu…" at bounding box center [1348, 352] width 289 height 32
select select "PYD"
click at [1204, 337] on select "- Select Status Code - Open Due/Unpaid Paid Incomplete No Tax Due Internal Refu…" at bounding box center [1348, 352] width 289 height 32
select select "0"
type input "[DATE]"
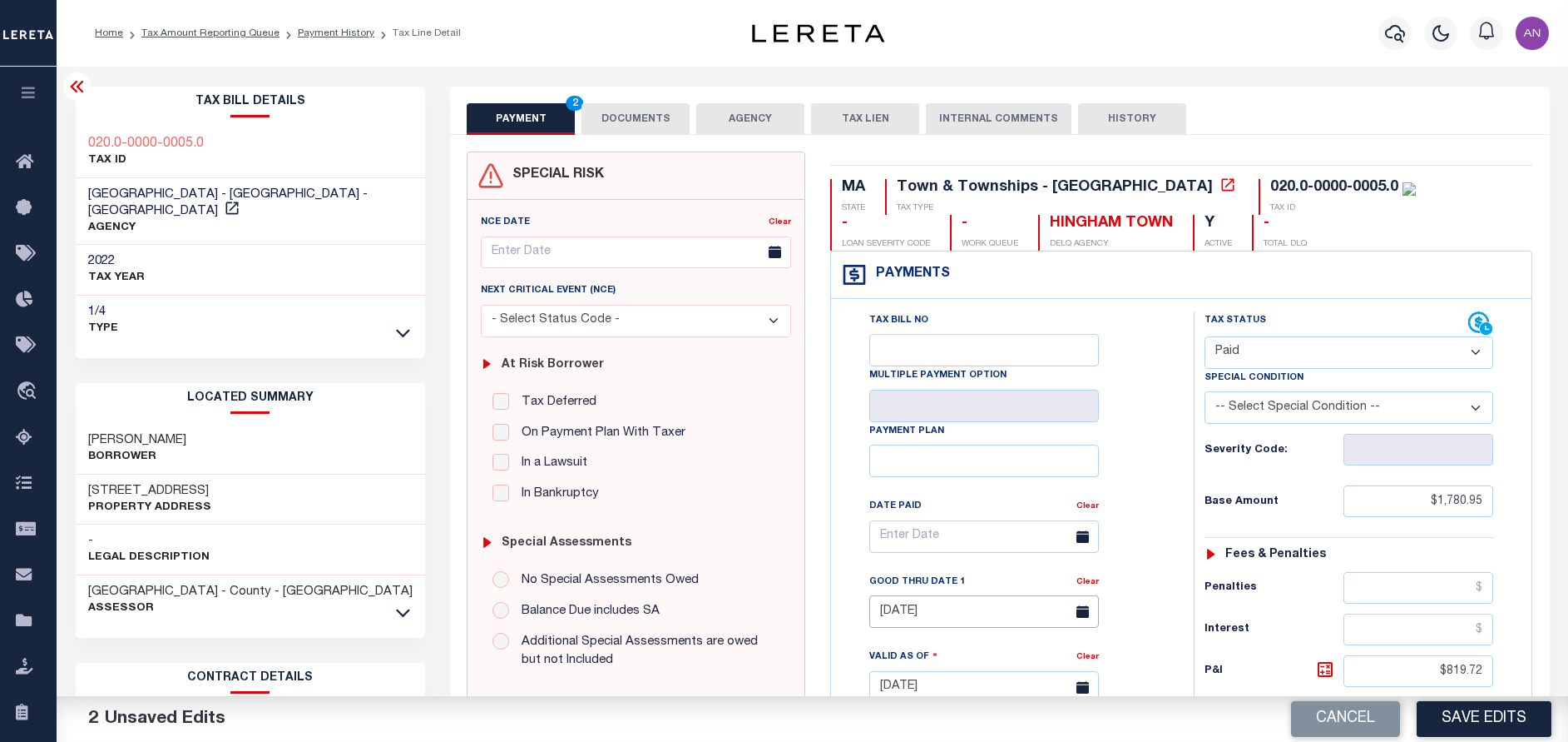
click at [895, 614] on input "[DATE]" at bounding box center [984, 611] width 230 height 32
click at [1158, 595] on div "Tax Bill No Multiple Payment Option Payment Plan Clear" at bounding box center [1007, 544] width 321 height 467
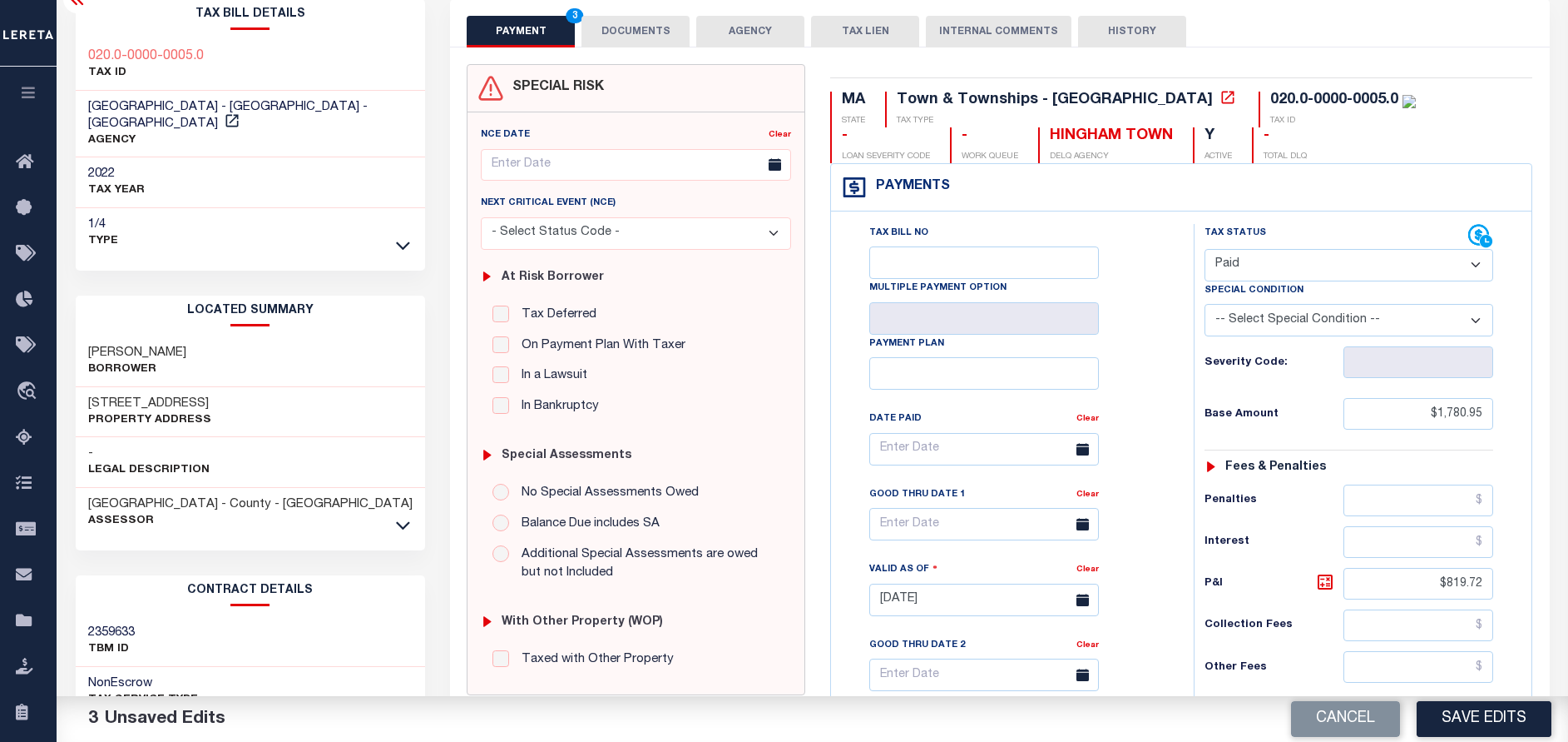
scroll to position [250, 0]
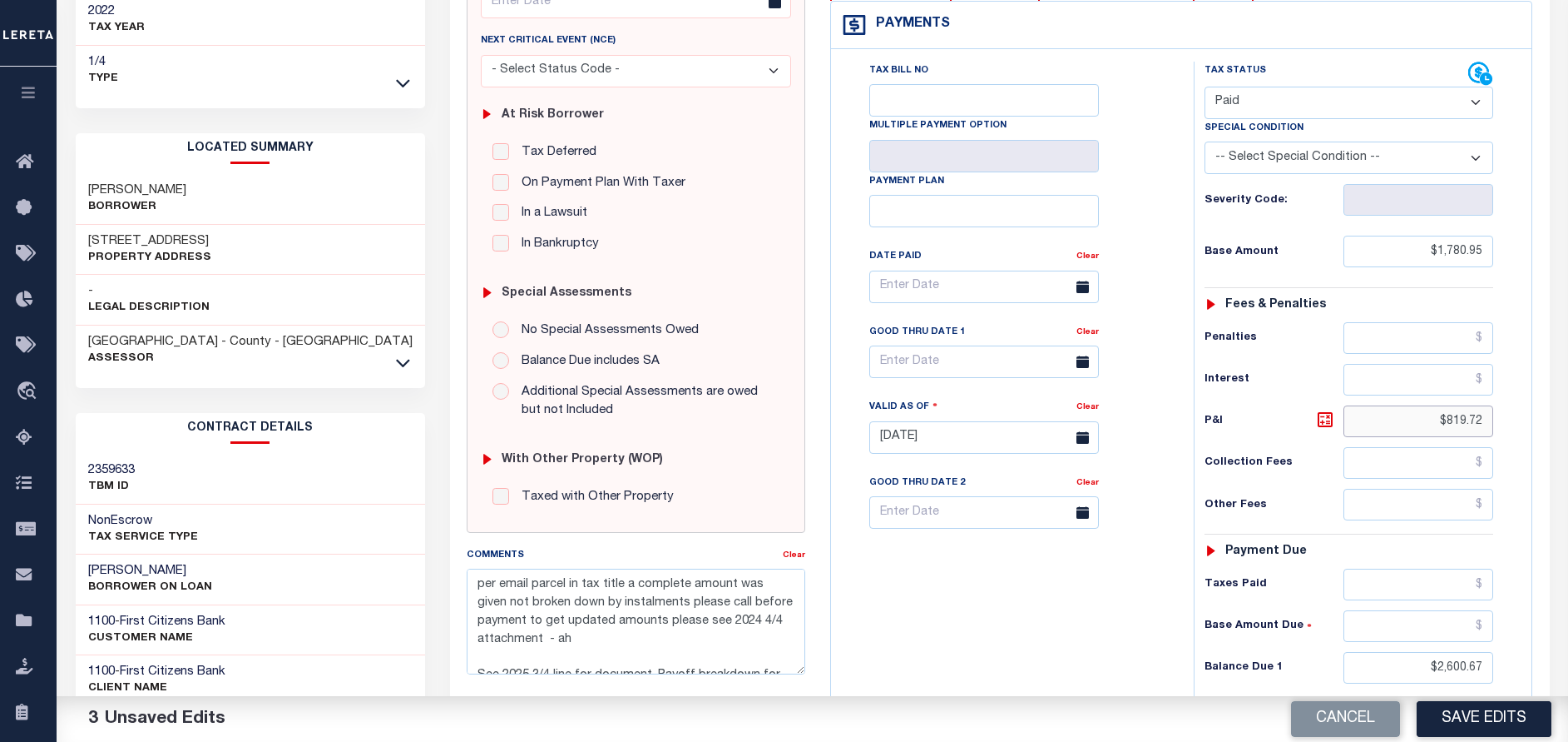
drag, startPoint x: 1448, startPoint y: 426, endPoint x: 1526, endPoint y: 421, distance: 78.2
click at [1526, 421] on div "Tax Status Status" at bounding box center [1354, 429] width 346 height 735
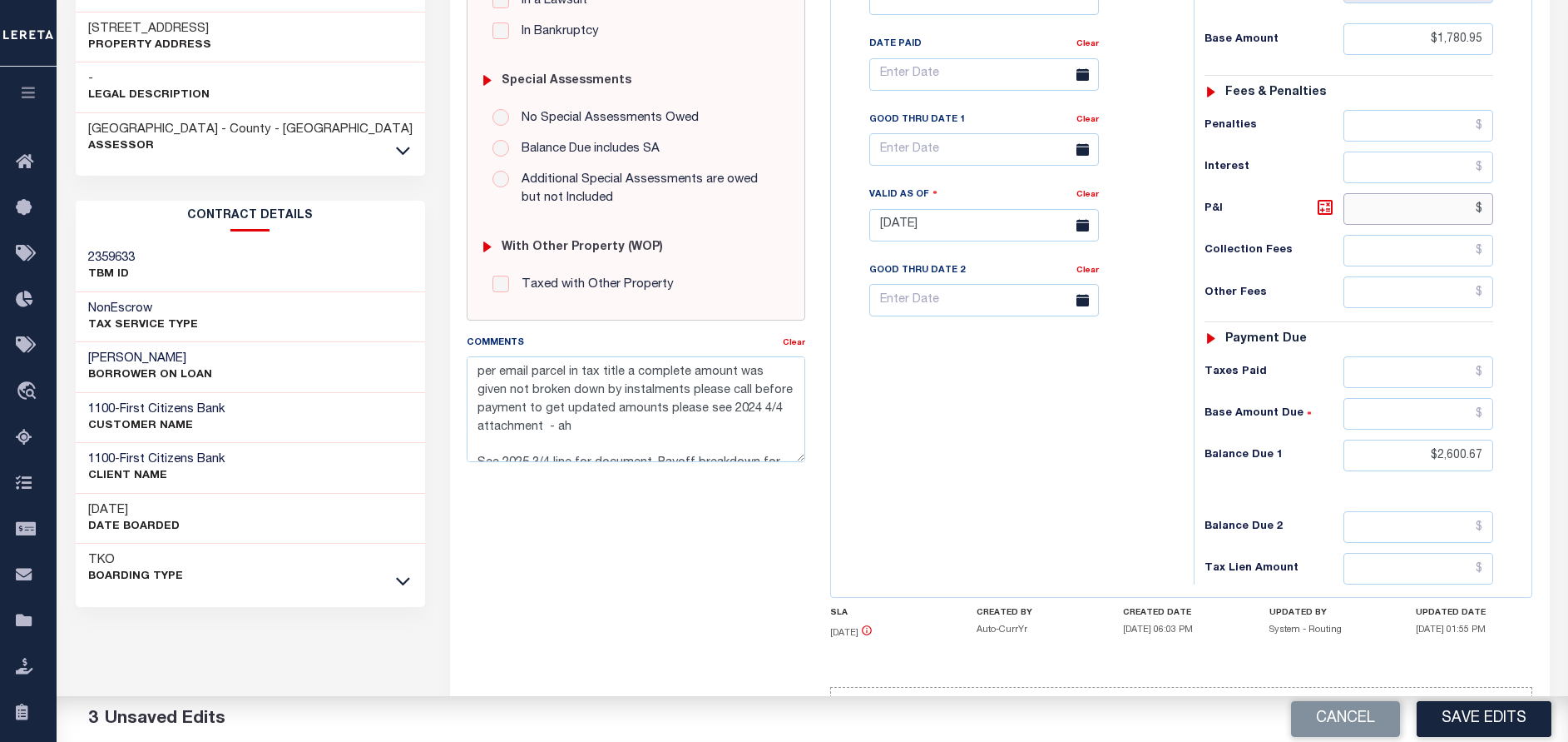
scroll to position [499, 0]
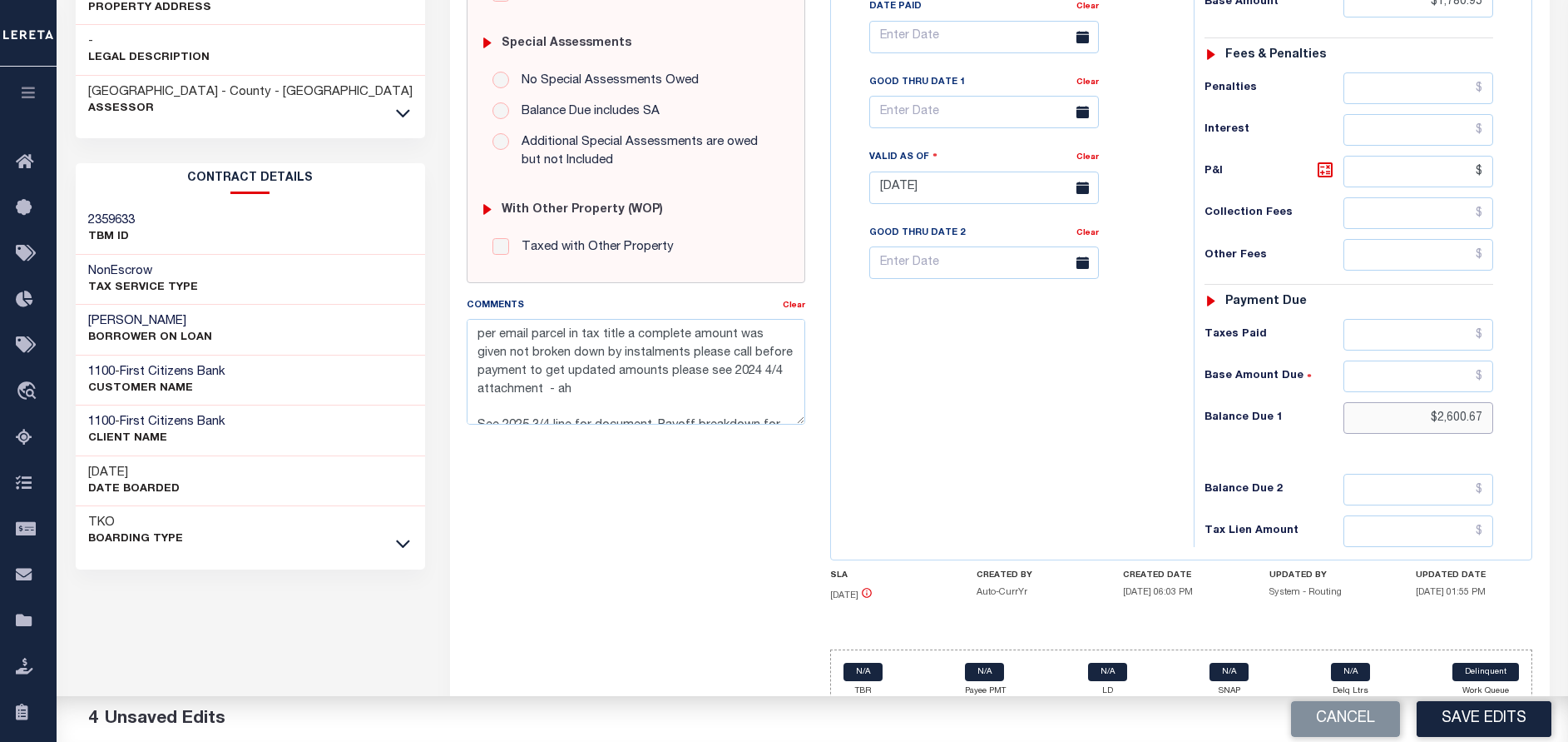
type input "$.00"
click at [1435, 423] on input "$2,600.67" at bounding box center [1418, 418] width 150 height 32
drag, startPoint x: 1488, startPoint y: 420, endPoint x: 1397, endPoint y: 423, distance: 91.0
click at [1397, 423] on input "$2,600.67" at bounding box center [1418, 418] width 150 height 32
type input "$0.00"
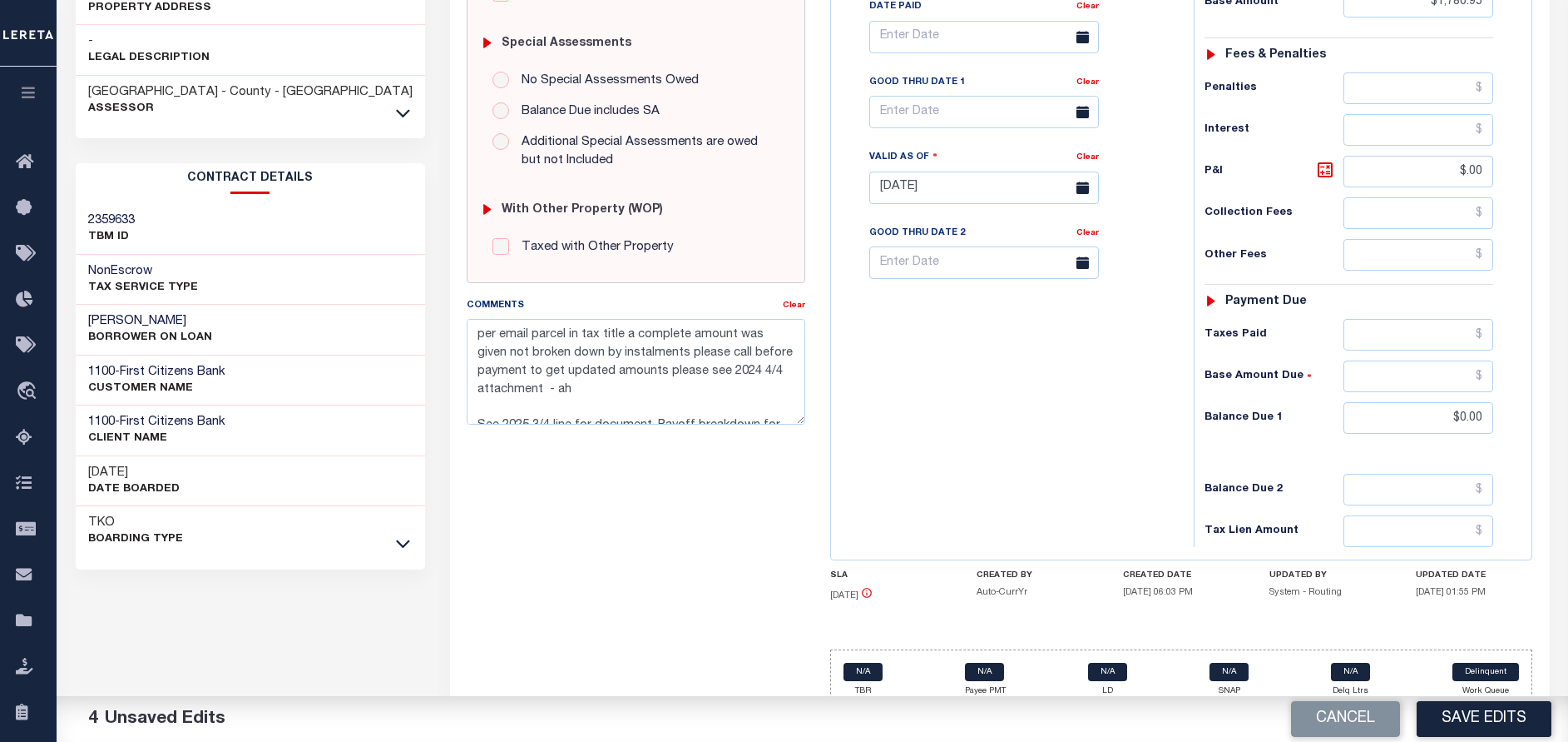
click at [1064, 488] on div "Tax Bill No Multiple Payment Option Payment Plan Clear" at bounding box center [1008, 179] width 346 height 735
click at [1505, 717] on button "Save Edits" at bounding box center [1483, 719] width 135 height 36
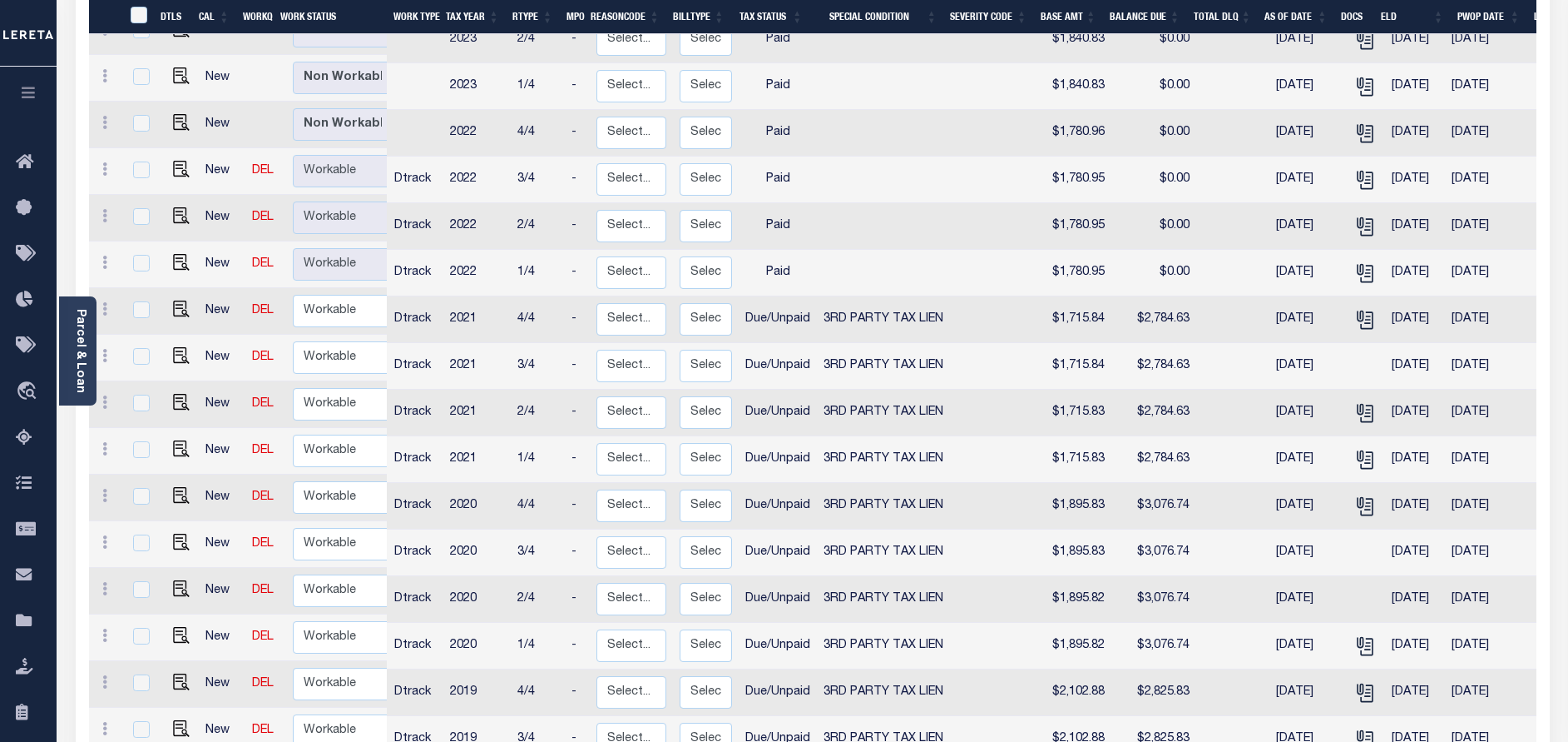
scroll to position [999, 0]
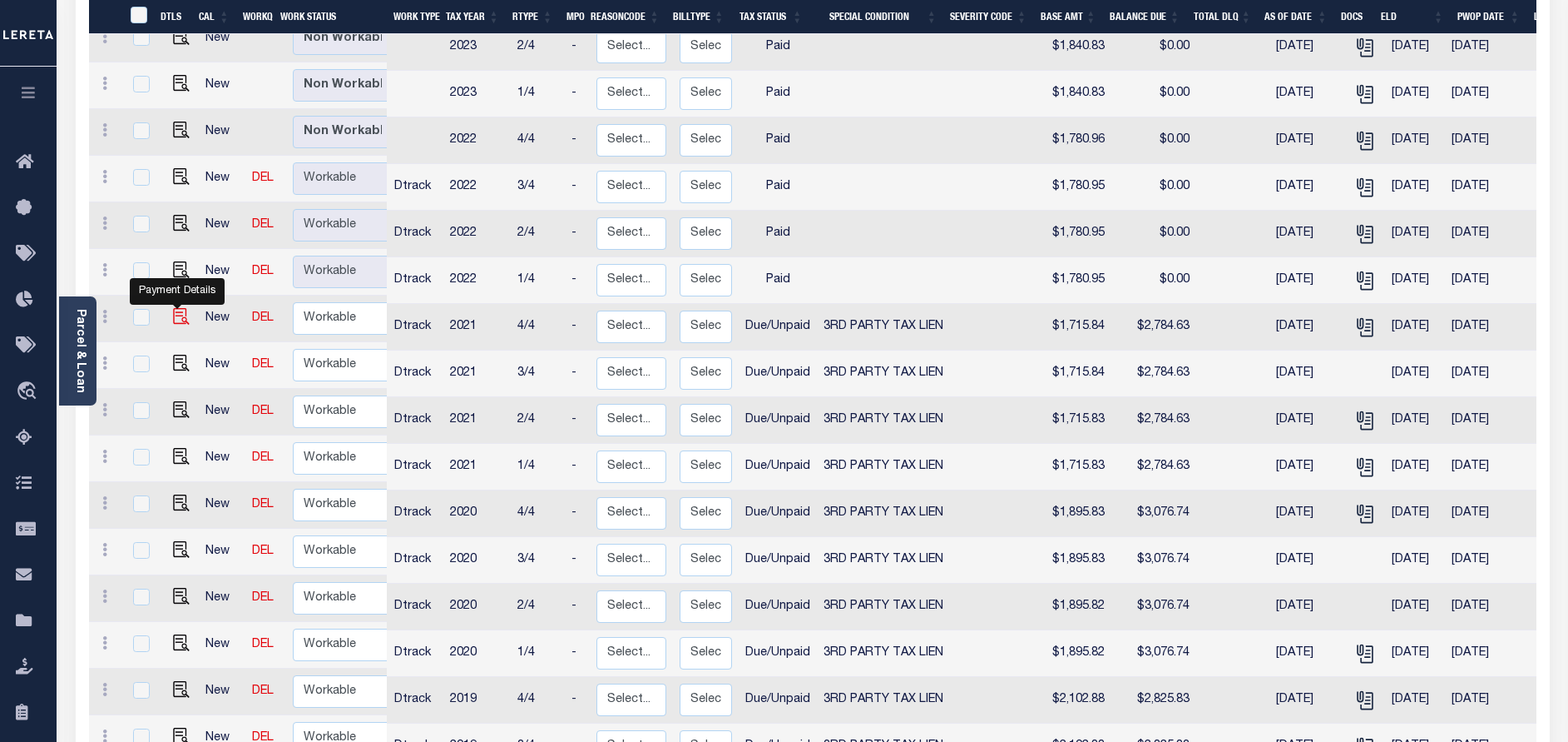
click at [176, 308] on img "" at bounding box center [181, 316] width 17 height 17
checkbox input "true"
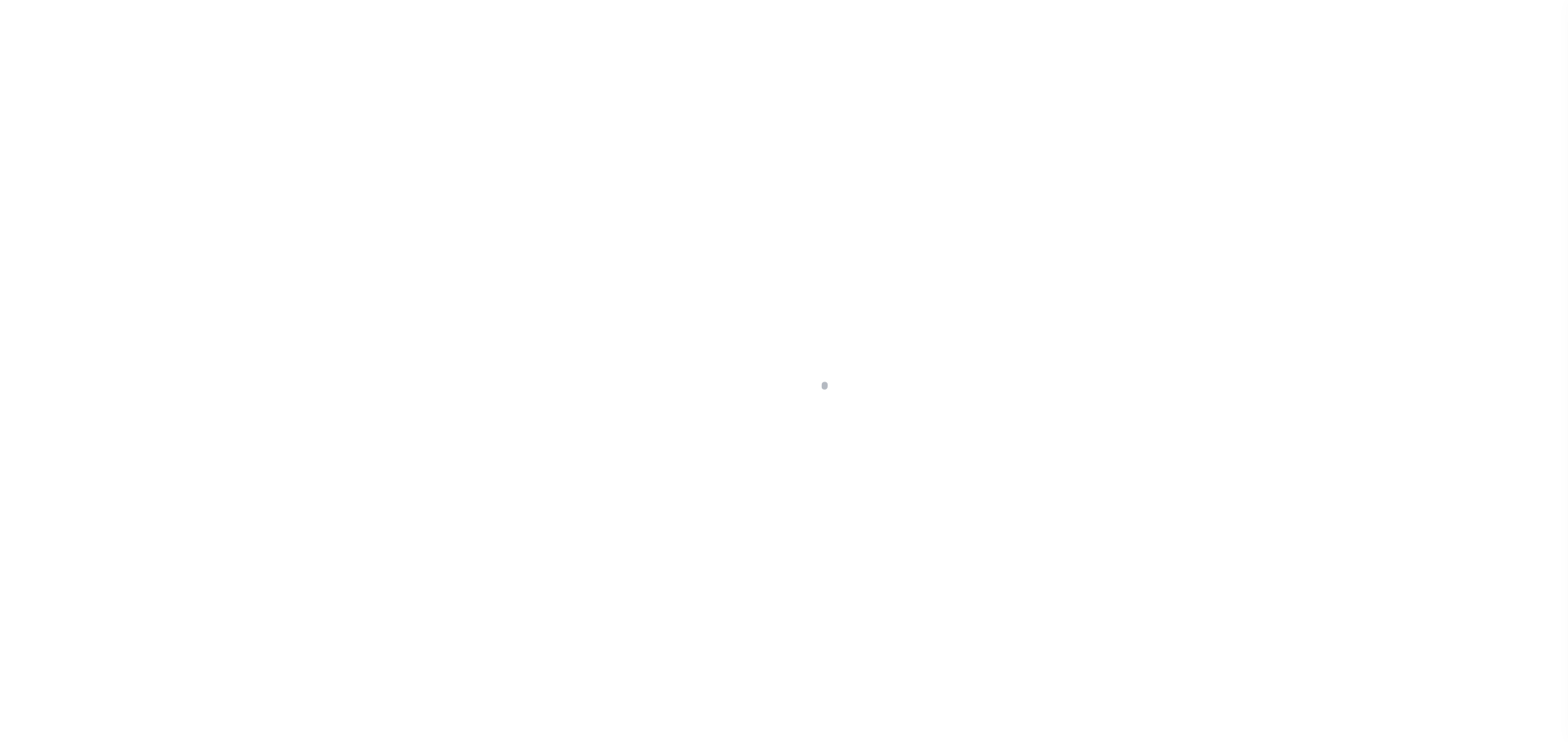
select select "DUE"
select select "20"
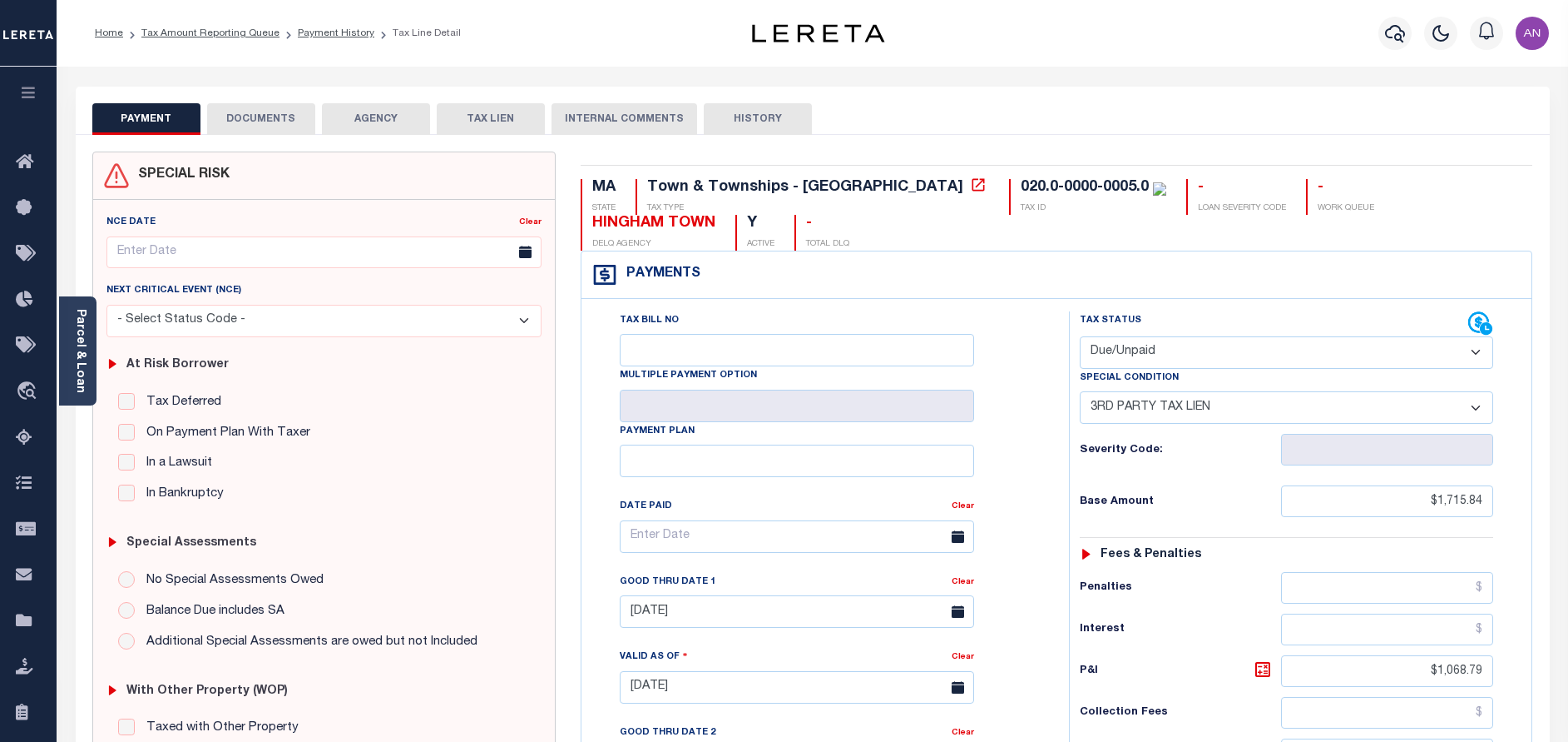
click at [237, 115] on button "DOCUMENTS" at bounding box center [261, 119] width 108 height 32
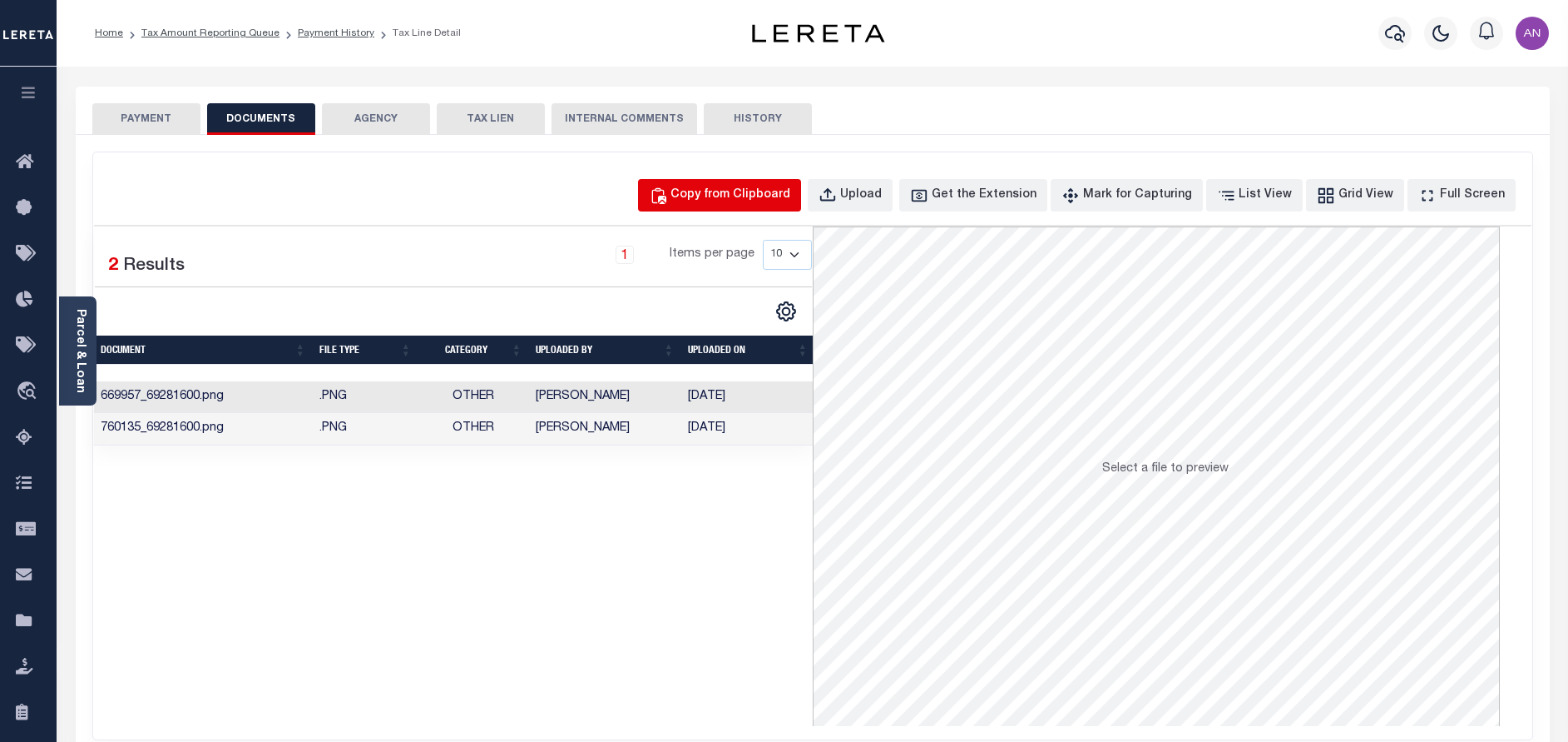
click at [753, 206] on button "Copy from Clipboard" at bounding box center [719, 195] width 163 height 32
select select "POP"
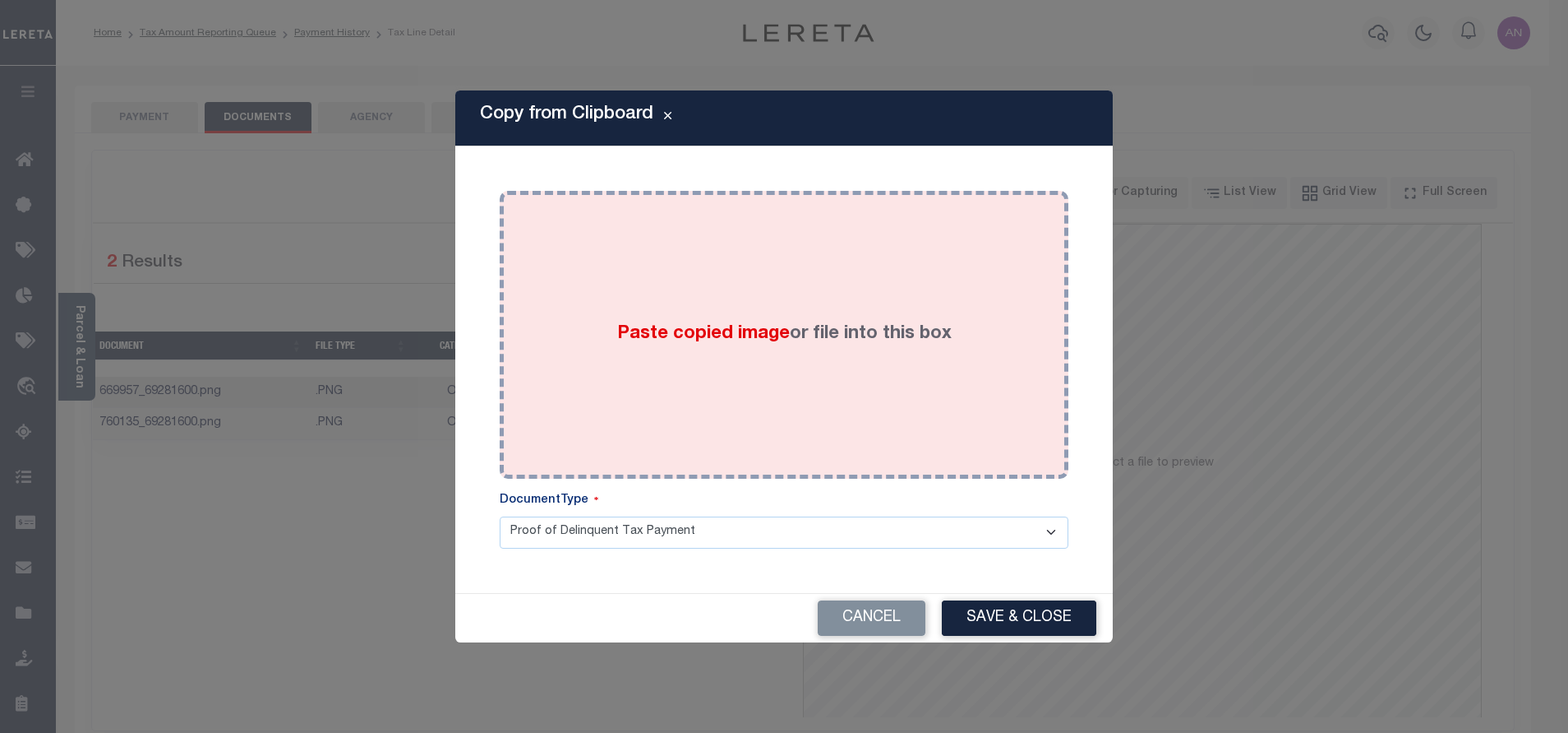
click at [727, 265] on div "Paste copied image or file into this box" at bounding box center [784, 335] width 544 height 263
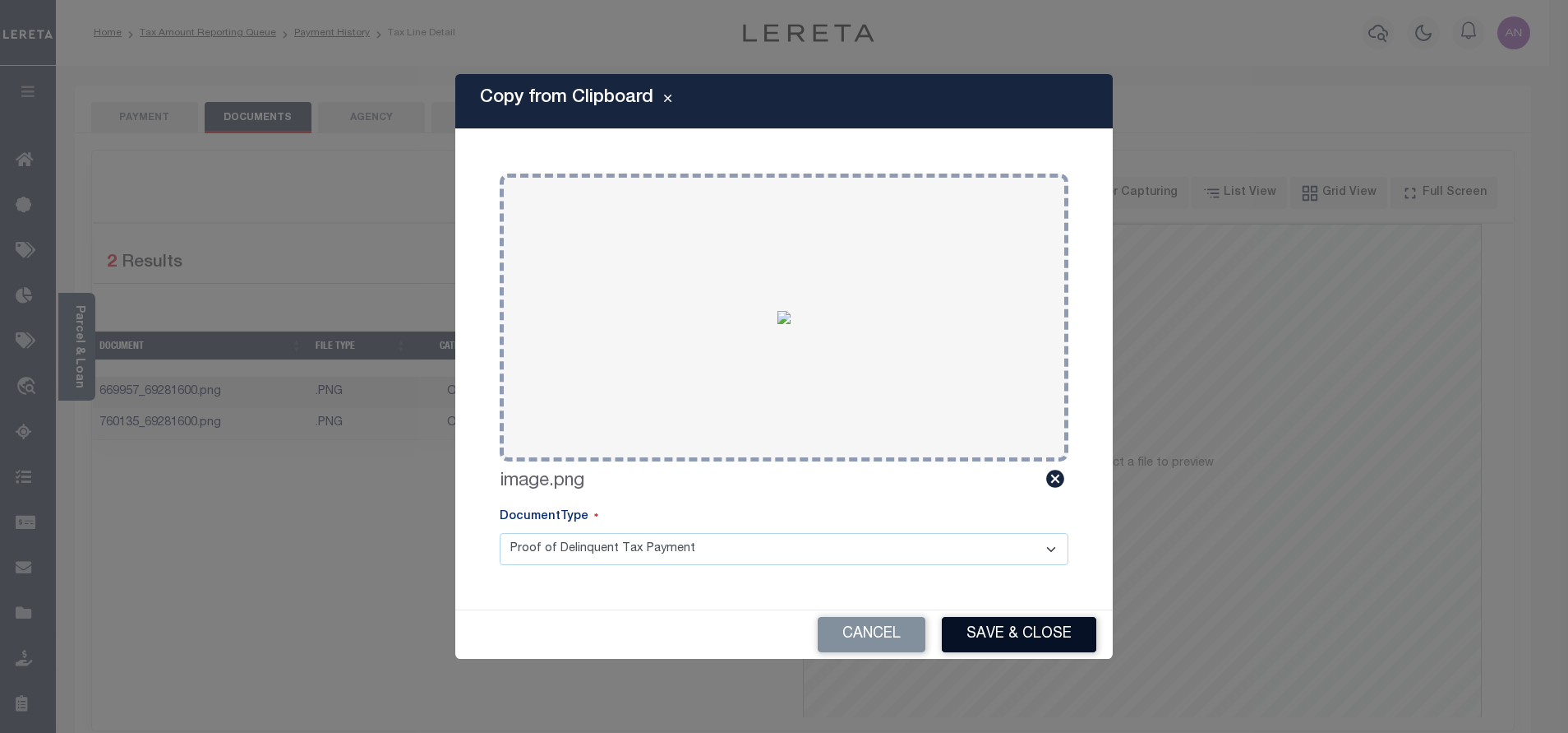
click at [962, 634] on button "Save & Close" at bounding box center [1019, 634] width 154 height 36
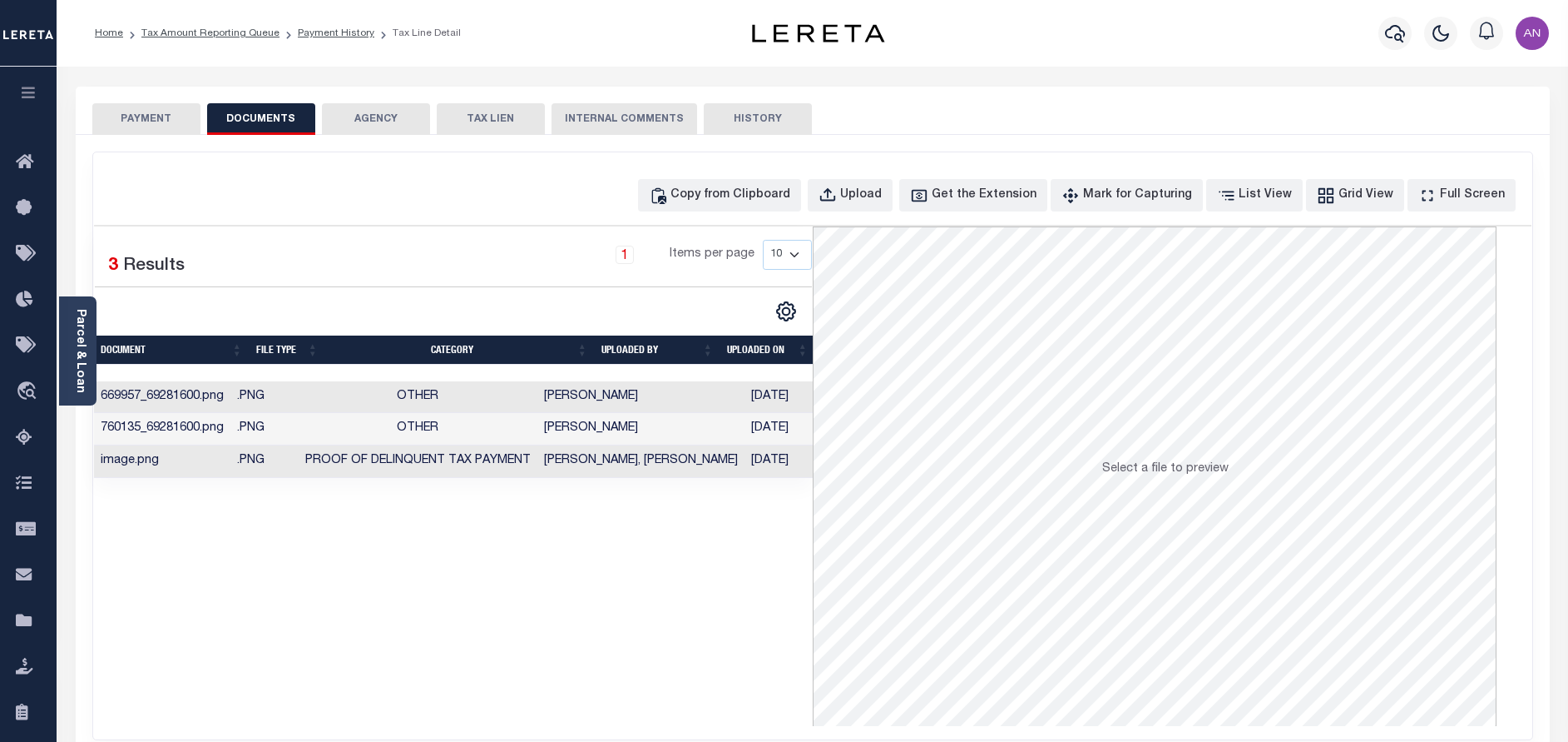
click at [119, 119] on button "PAYMENT" at bounding box center [146, 119] width 108 height 32
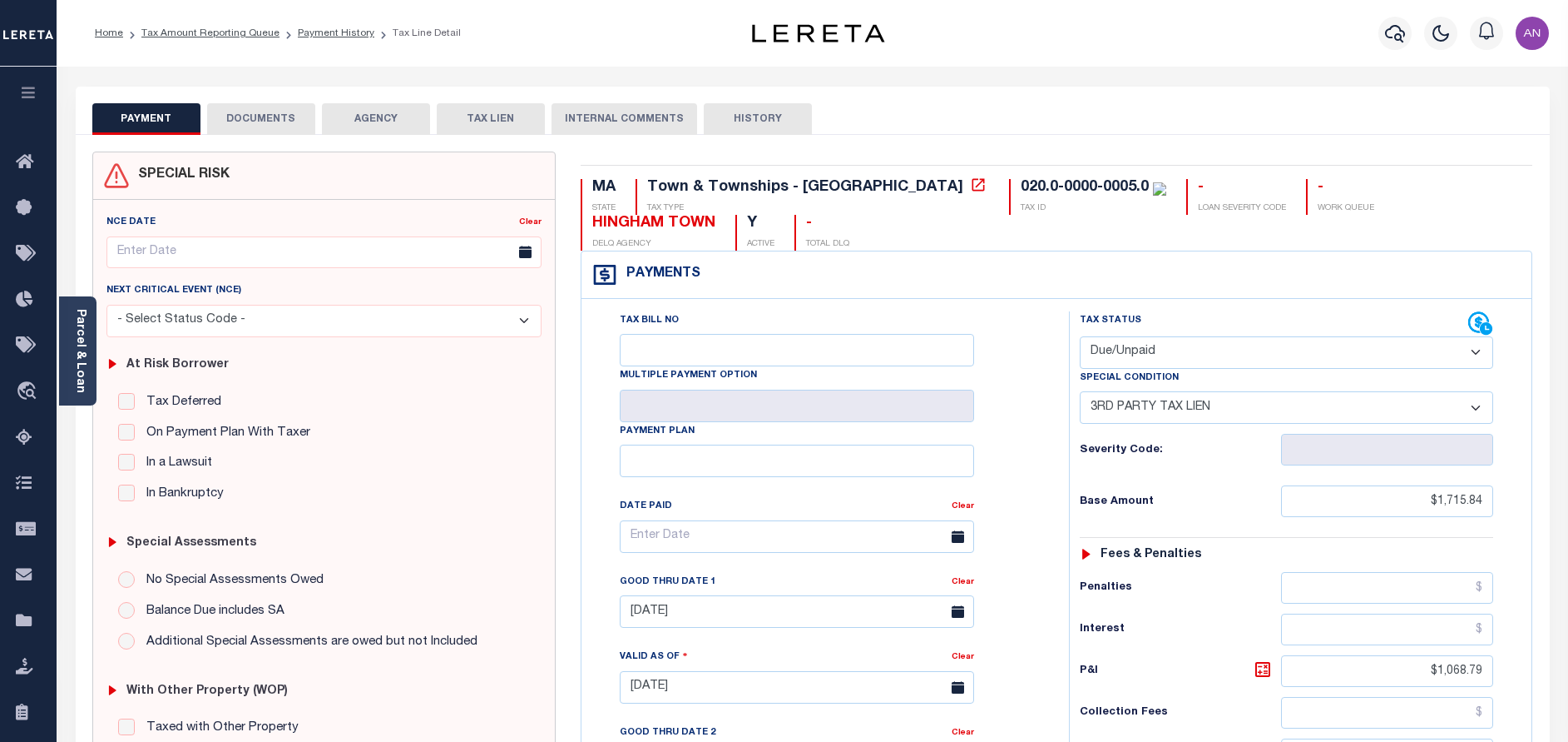
click at [1121, 353] on select "- Select Status Code - Open Due/Unpaid Paid Incomplete No Tax Due Internal Refu…" at bounding box center [1286, 352] width 414 height 32
select select "PYD"
click at [1079, 337] on select "- Select Status Code - Open Due/Unpaid Paid Incomplete No Tax Due Internal Refu…" at bounding box center [1286, 352] width 414 height 32
select select "0"
type input "[DATE]"
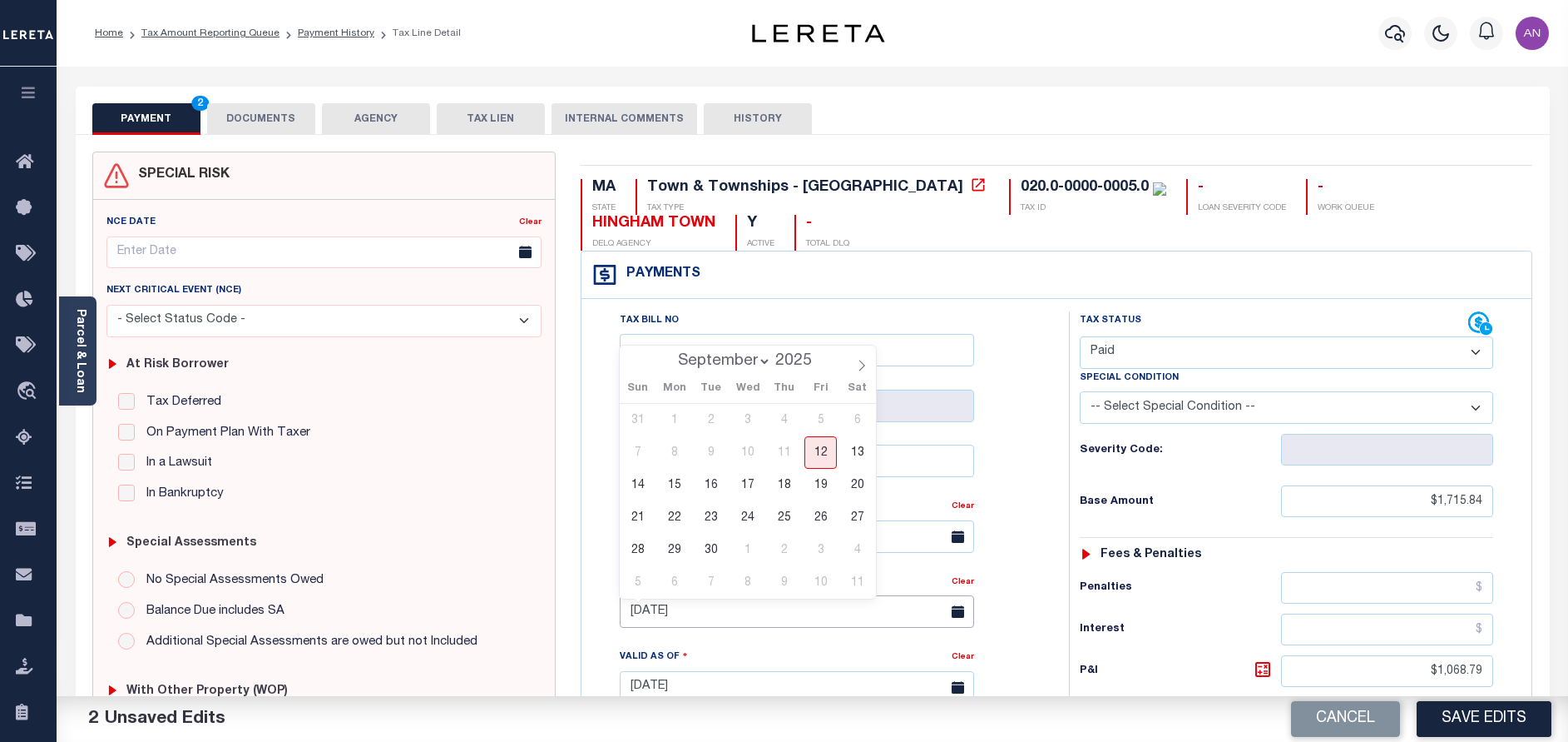
click at [708, 620] on input "[DATE]" at bounding box center [796, 611] width 355 height 32
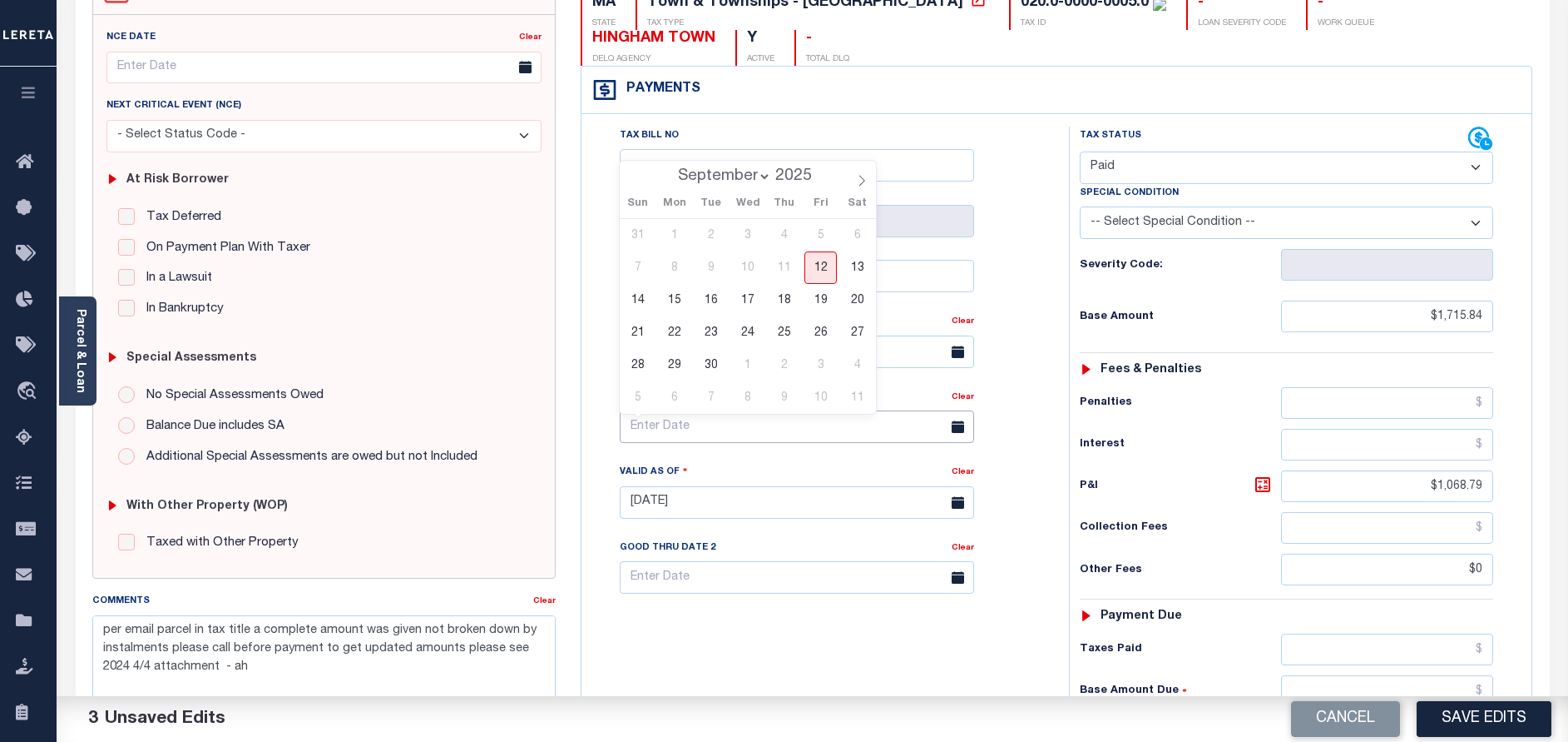
scroll to position [250, 0]
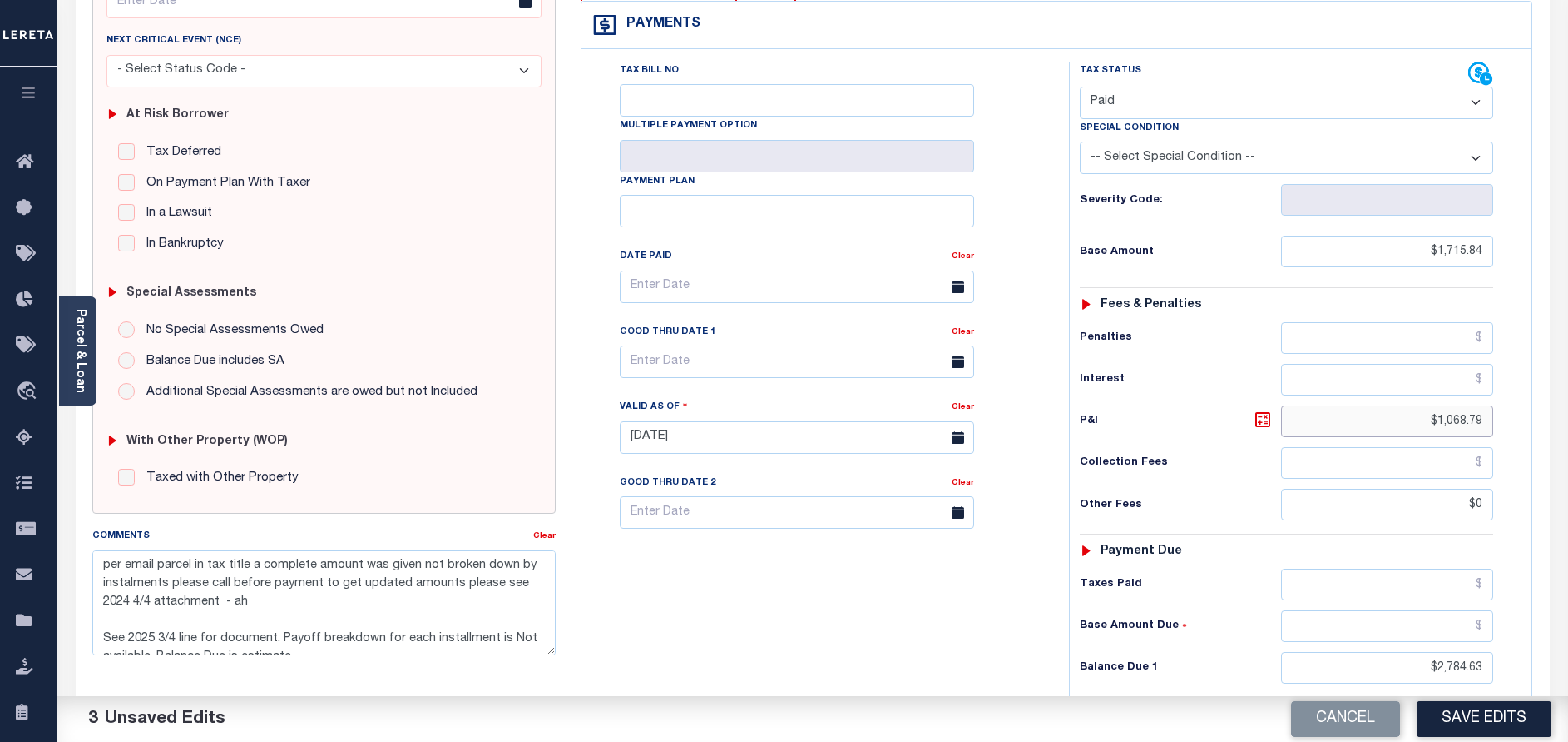
drag, startPoint x: 1436, startPoint y: 415, endPoint x: 1536, endPoint y: 430, distance: 101.1
click at [1536, 430] on div "MA STATE Town & Townships - MA TAX TYPE 020.0-0000-0005.0 TAX ID - LOAN SEVERIT…" at bounding box center [1056, 438] width 977 height 1072
type input "$.00"
drag, startPoint x: 1438, startPoint y: 675, endPoint x: 1546, endPoint y: 670, distance: 108.1
click at [1546, 670] on div "SPECIAL RISK NCE Date Clear" at bounding box center [812, 436] width 1474 height 1102
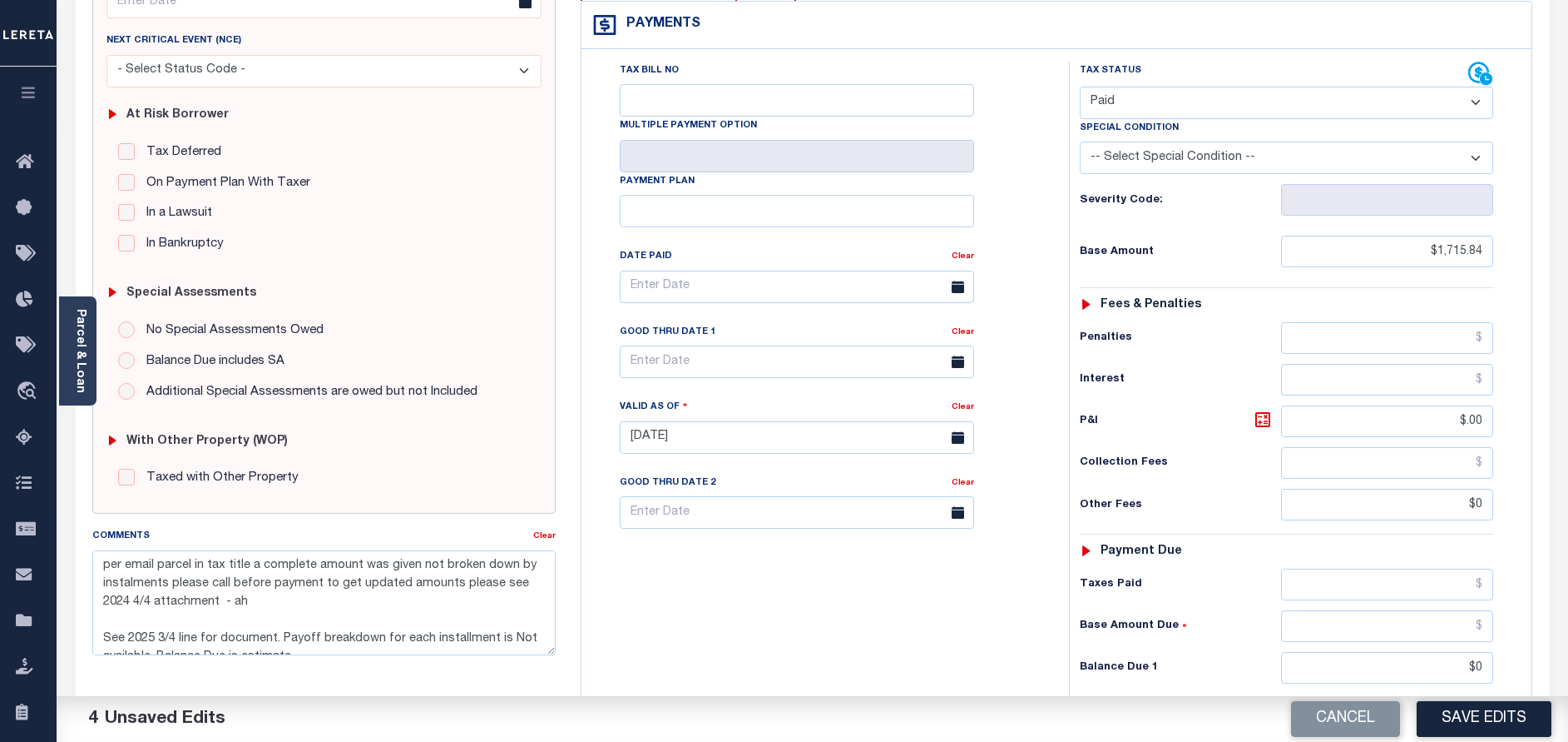
type input "$0.00"
click at [873, 593] on div "Tax Bill No Multiple Payment Option Payment Plan Clear" at bounding box center [820, 429] width 471 height 735
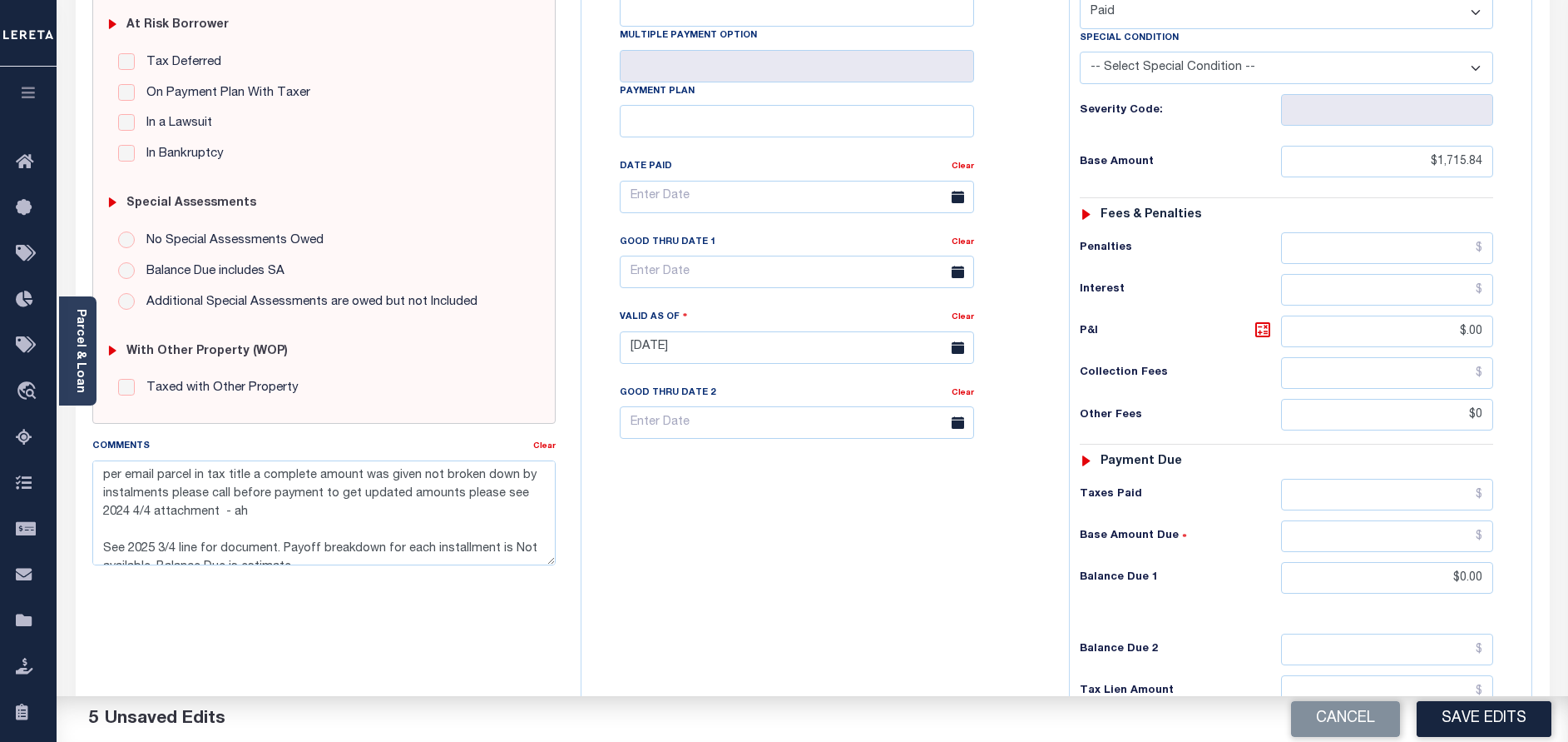
scroll to position [517, 0]
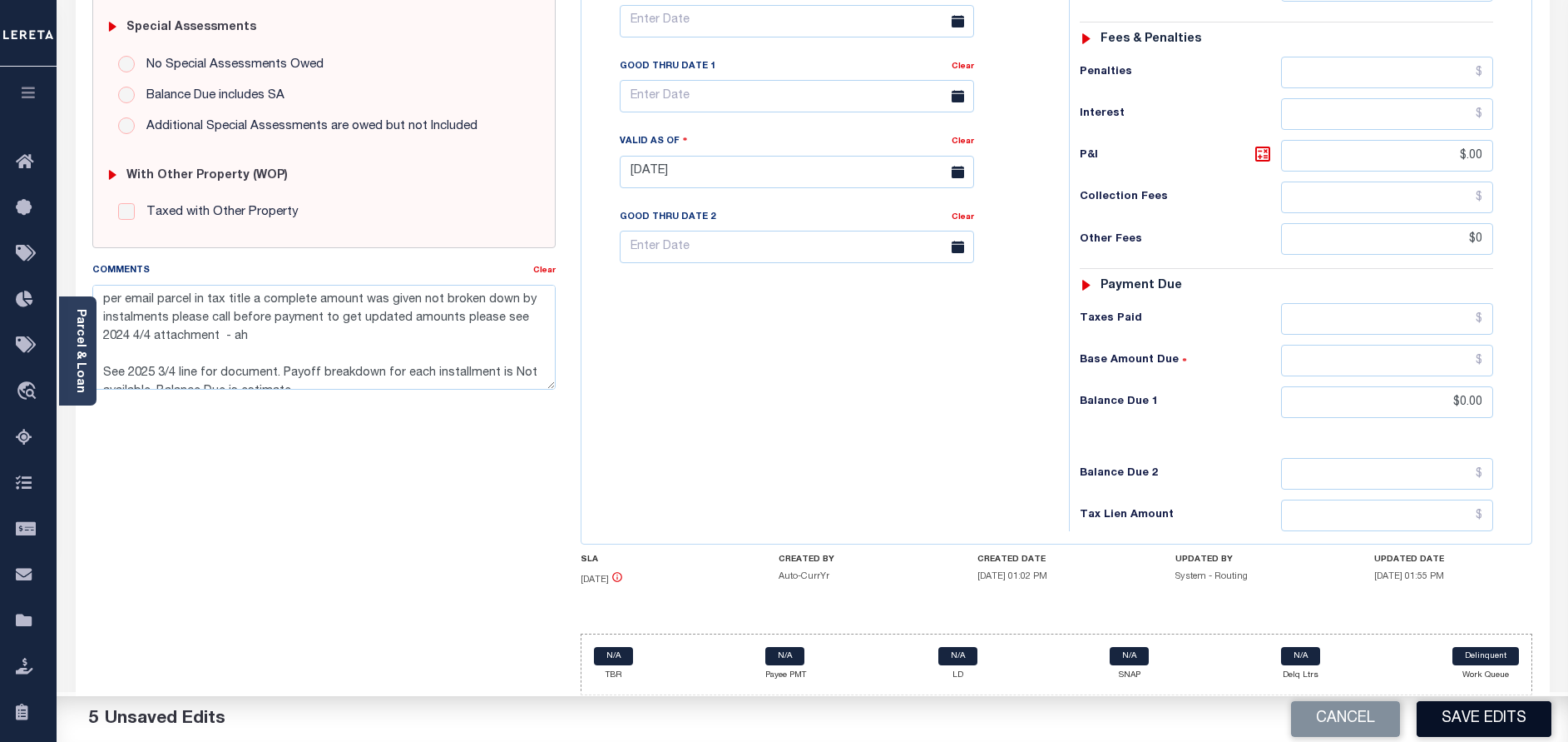
click at [1532, 720] on button "Save Edits" at bounding box center [1483, 719] width 135 height 36
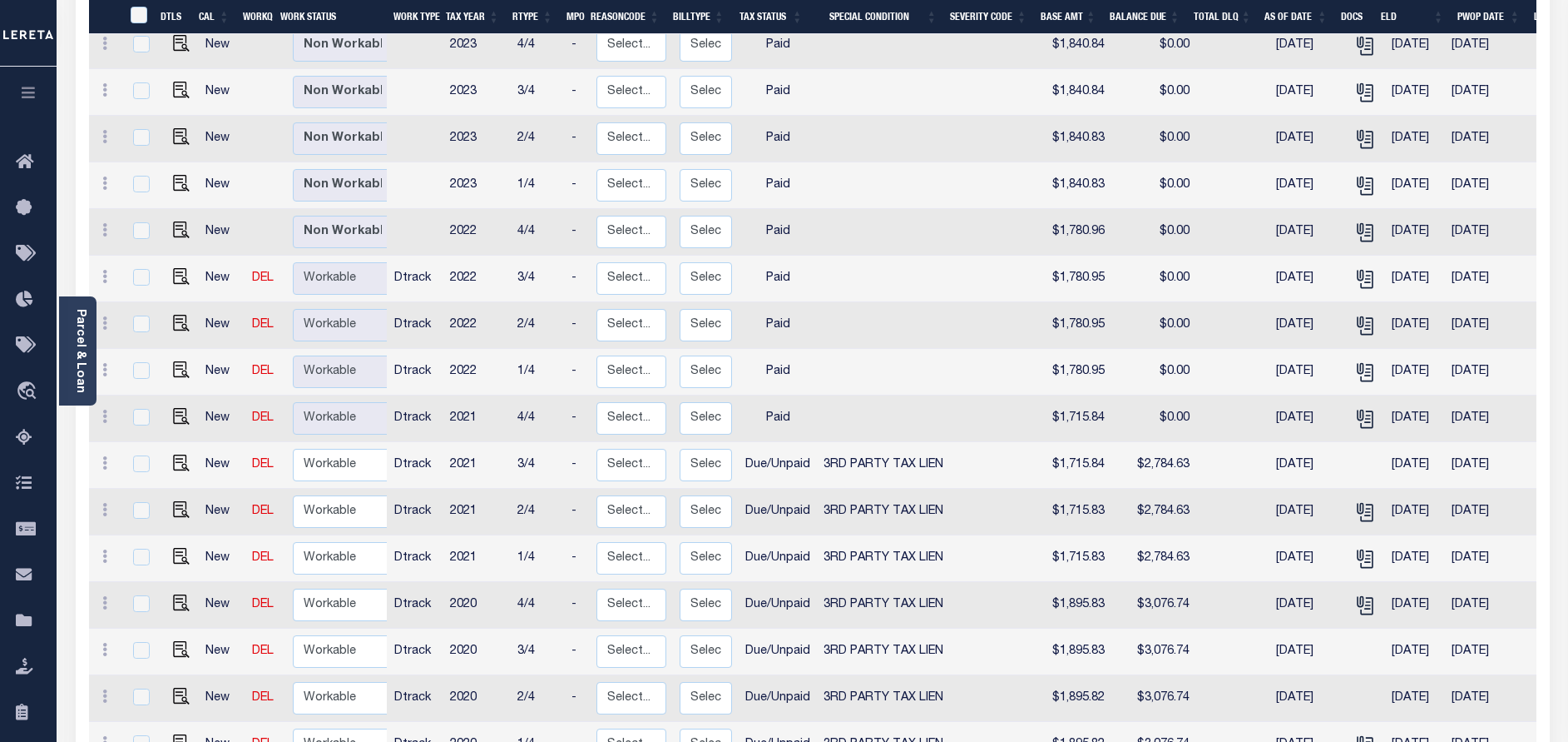
scroll to position [911, 0]
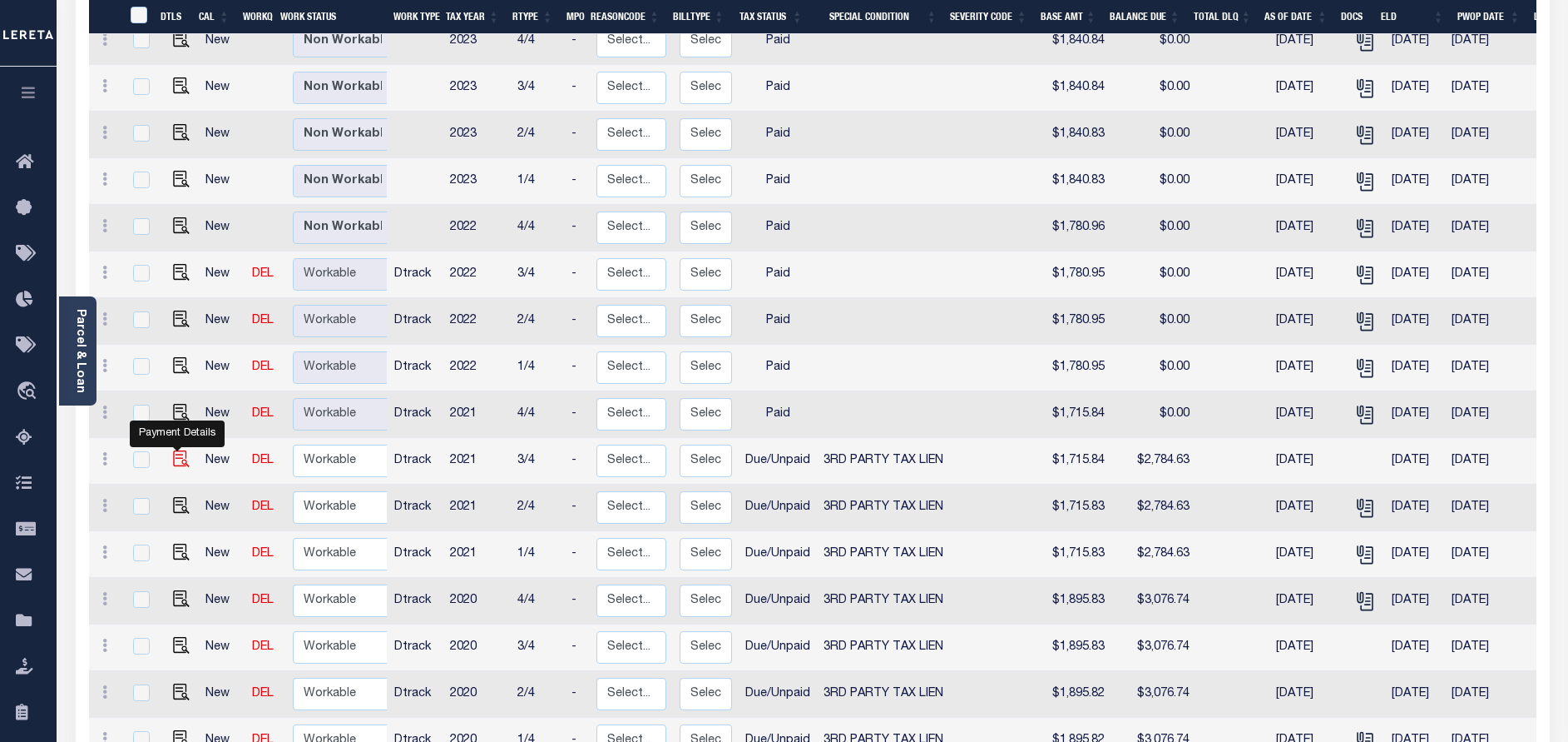
click at [176, 450] on img "" at bounding box center [181, 458] width 17 height 17
checkbox input "true"
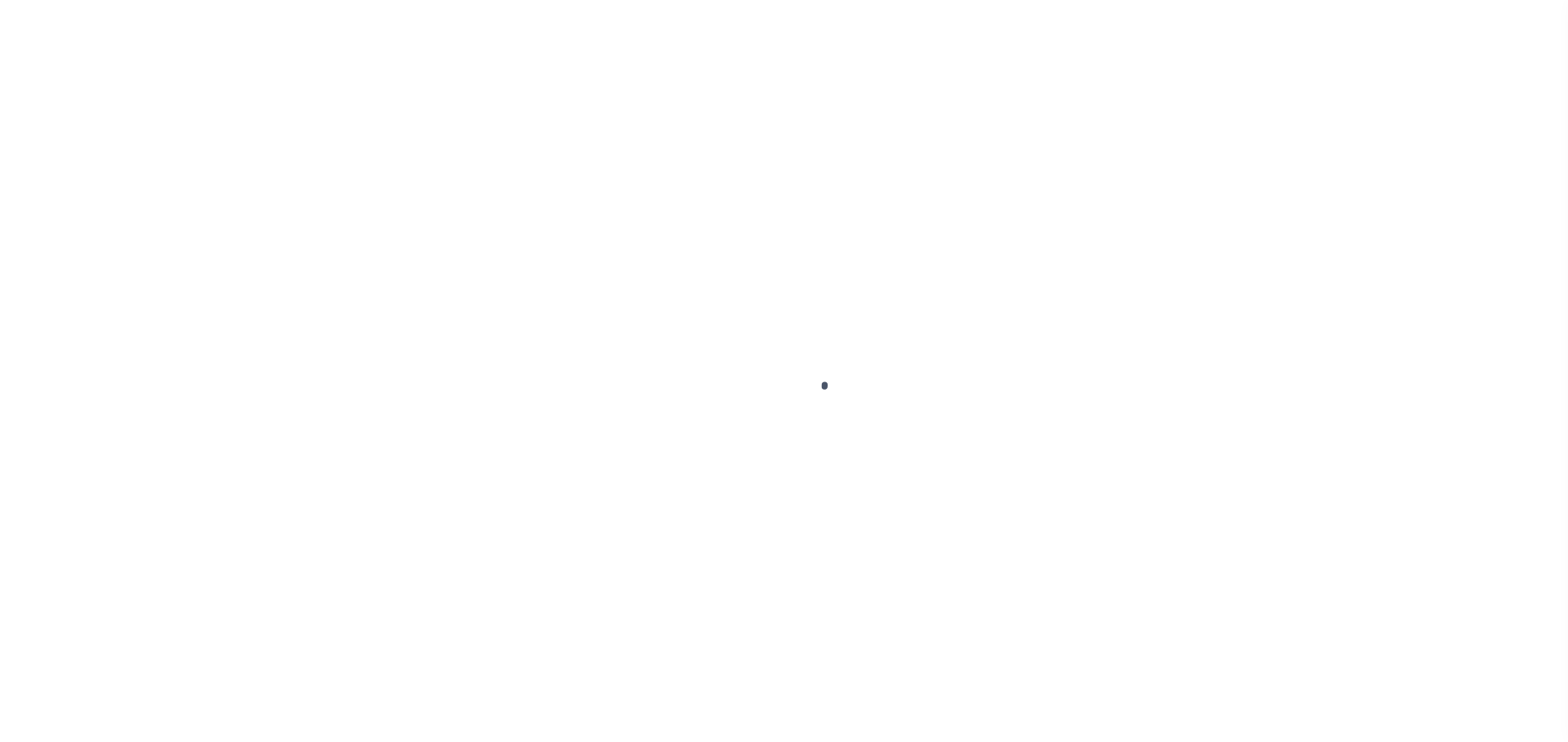
select select "DUE"
select select "20"
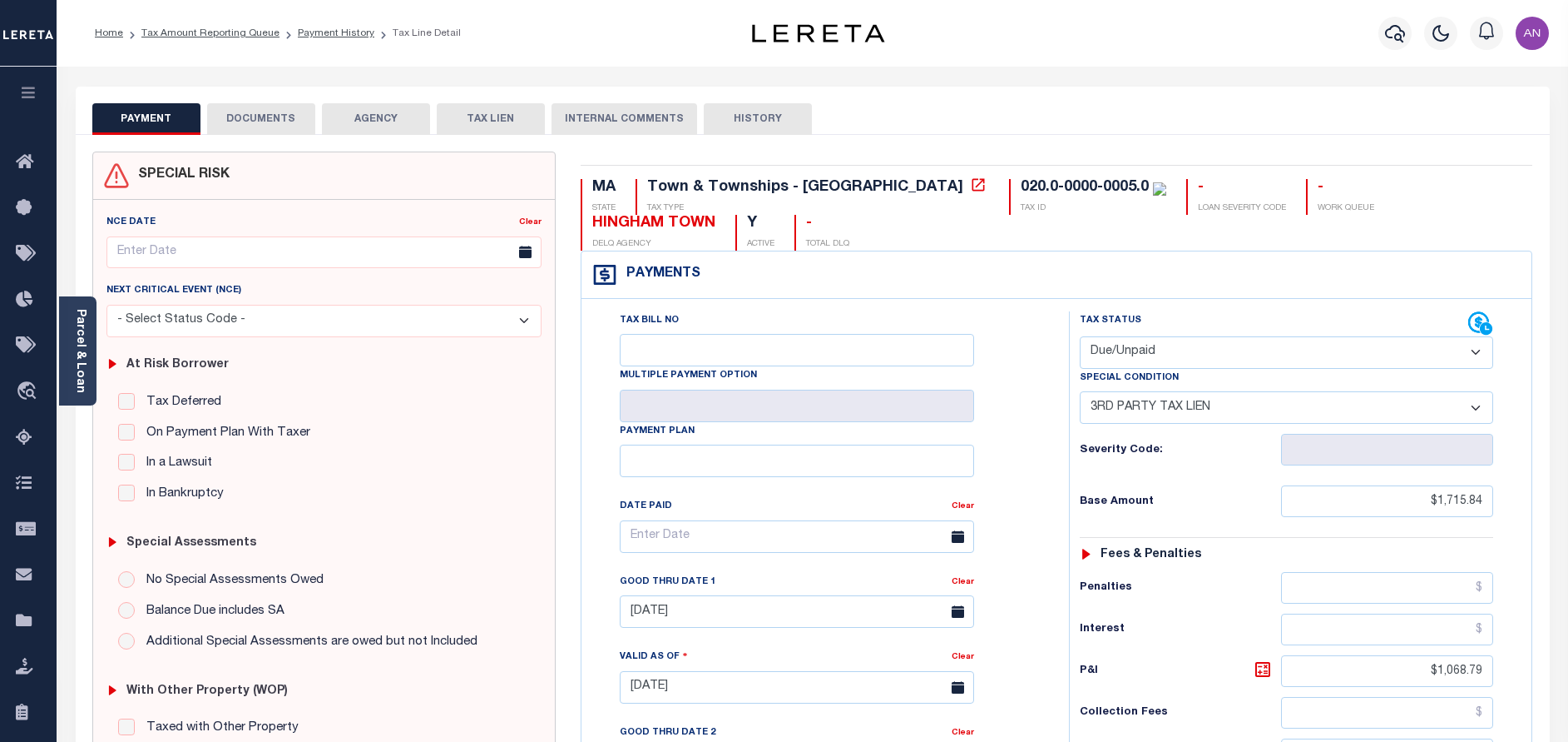
click at [257, 120] on button "DOCUMENTS" at bounding box center [261, 119] width 108 height 32
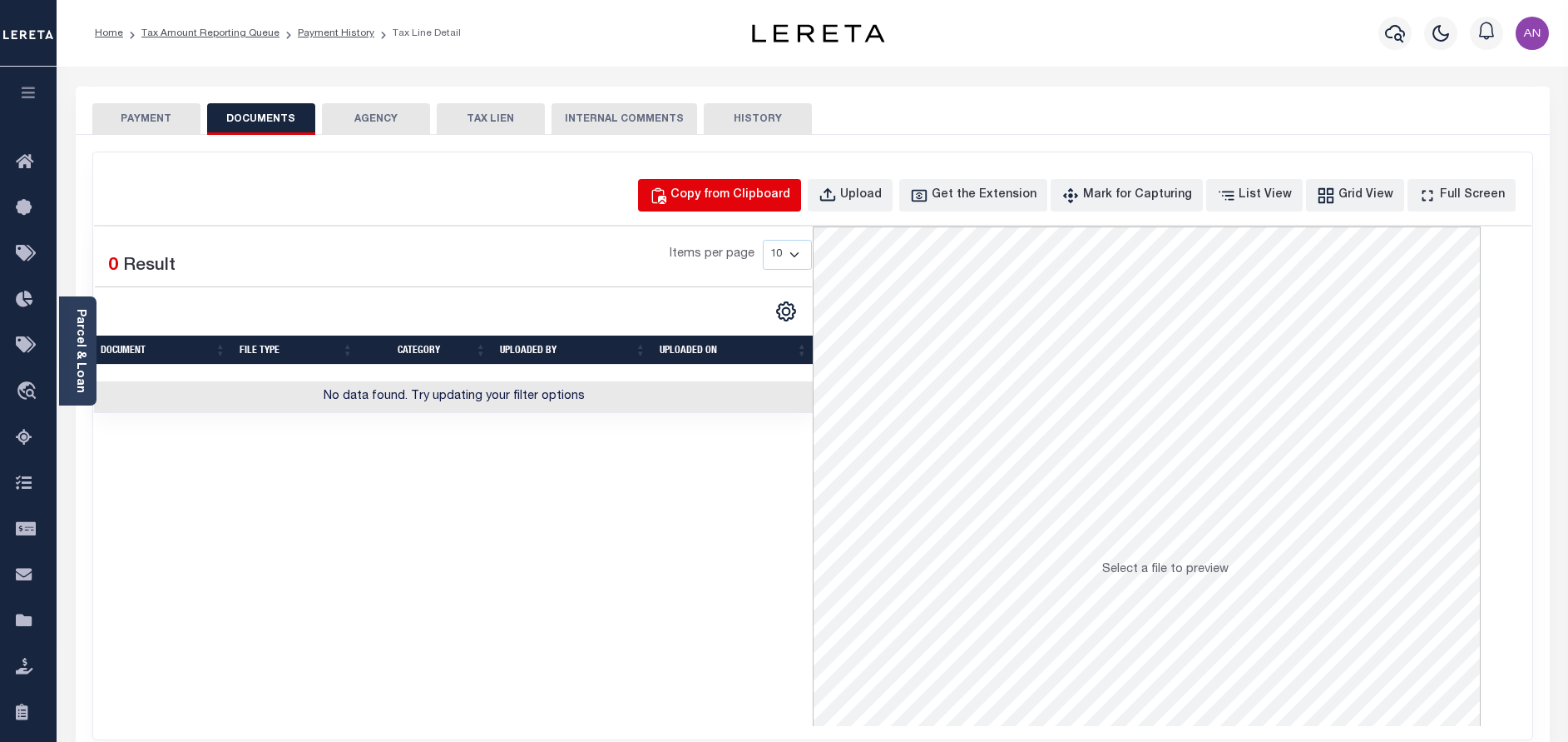
click at [767, 185] on button "Copy from Clipboard" at bounding box center [719, 195] width 163 height 32
select select "POP"
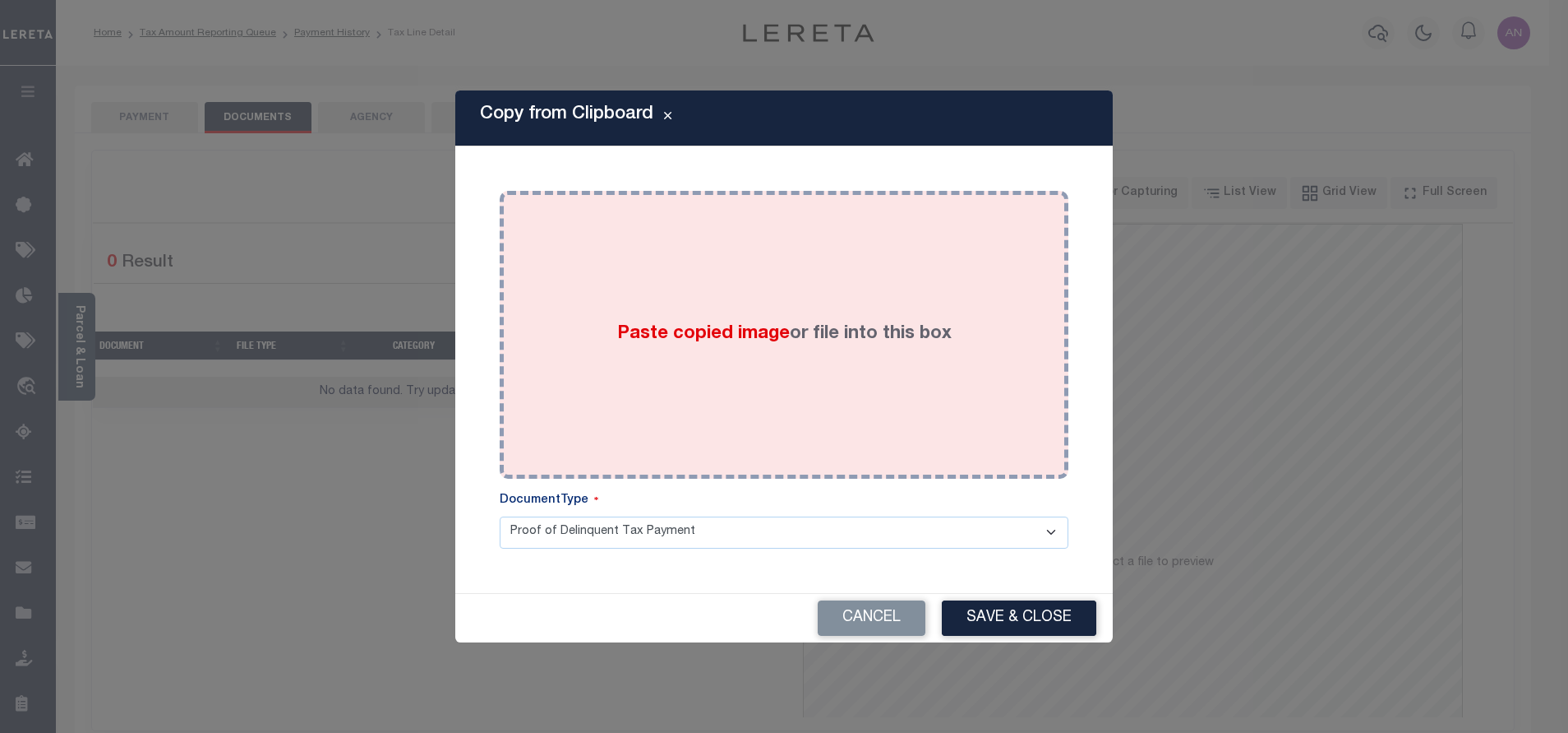
click at [781, 245] on div "Paste copied image or file into this box" at bounding box center [784, 335] width 544 height 263
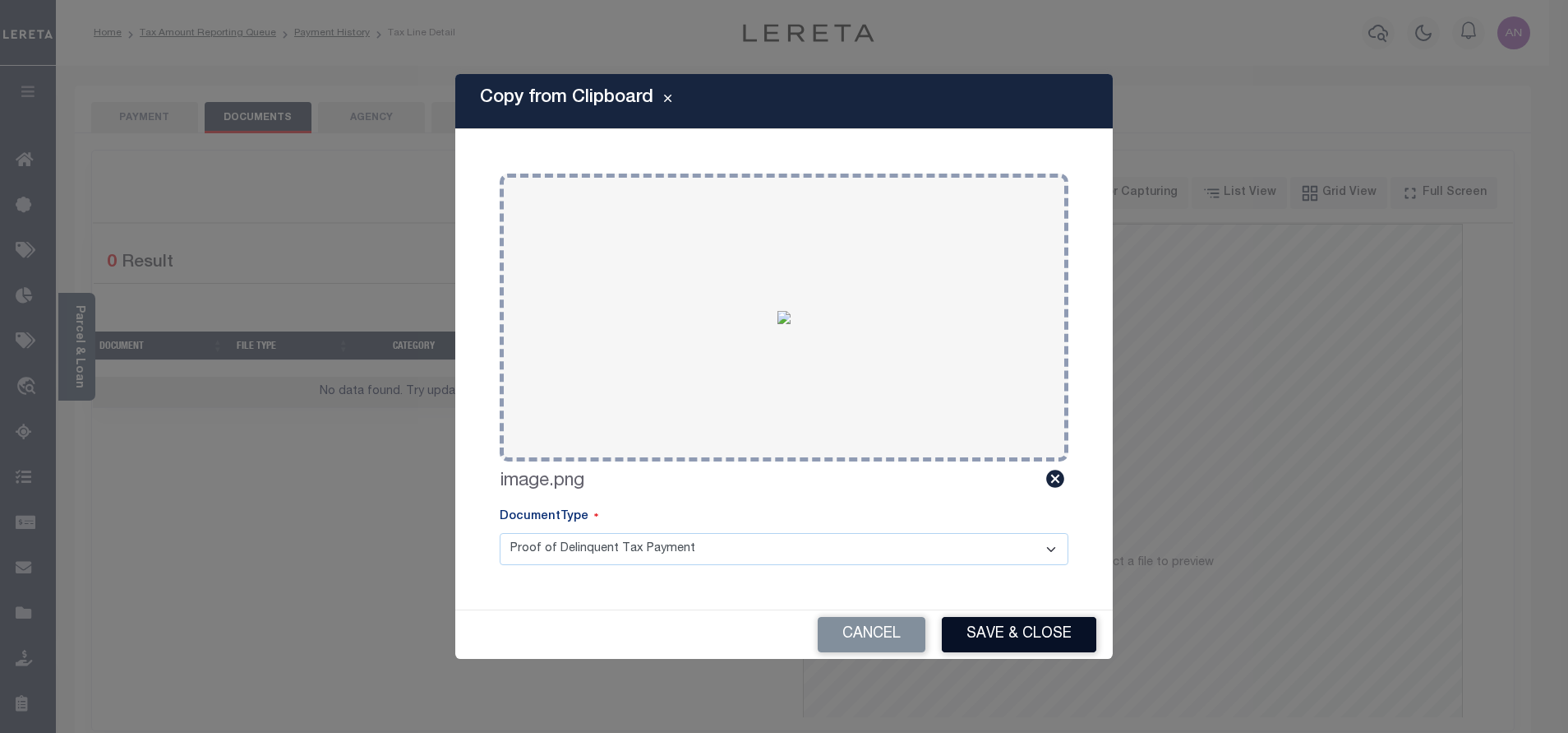
click at [983, 628] on button "Save & Close" at bounding box center [1019, 634] width 154 height 36
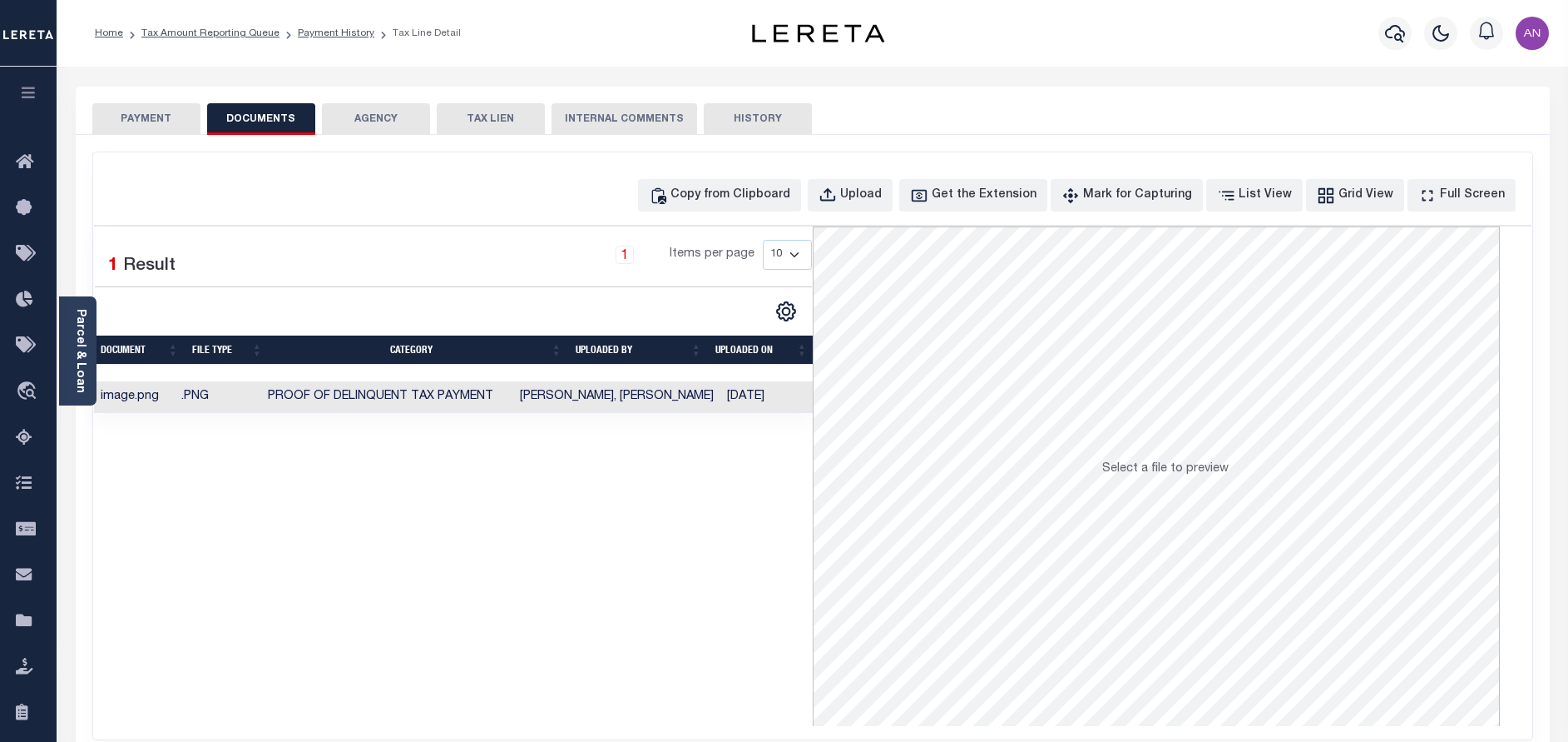
click at [113, 111] on button "PAYMENT" at bounding box center [146, 119] width 108 height 32
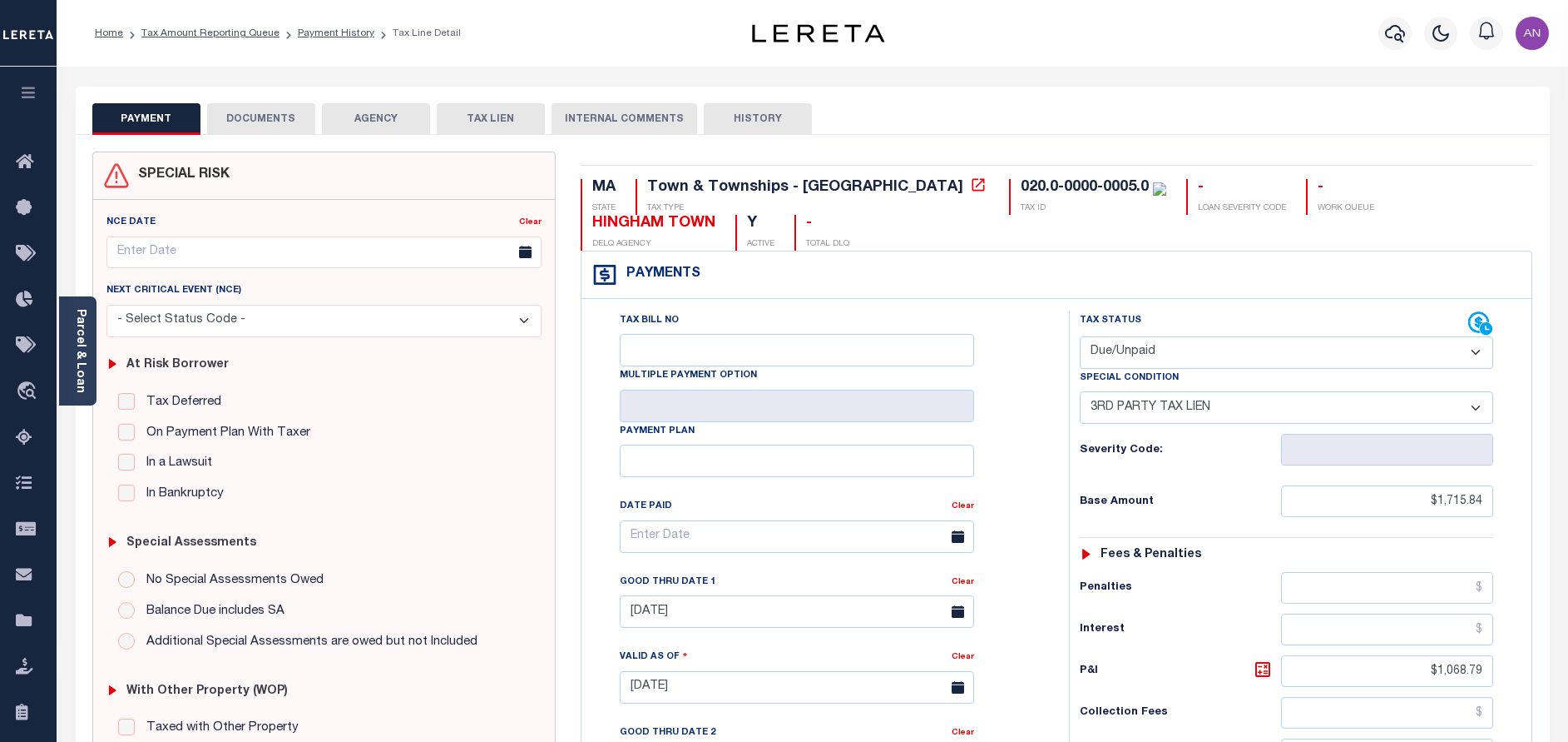
click at [1173, 358] on select "- Select Status Code - Open Due/Unpaid Paid Incomplete No Tax Due Internal Refu…" at bounding box center [1286, 352] width 414 height 32
select select "PYD"
click at [1079, 337] on select "- Select Status Code - Open Due/Unpaid Paid Incomplete No Tax Due Internal Refu…" at bounding box center [1286, 352] width 414 height 32
select select "0"
type input "[DATE]"
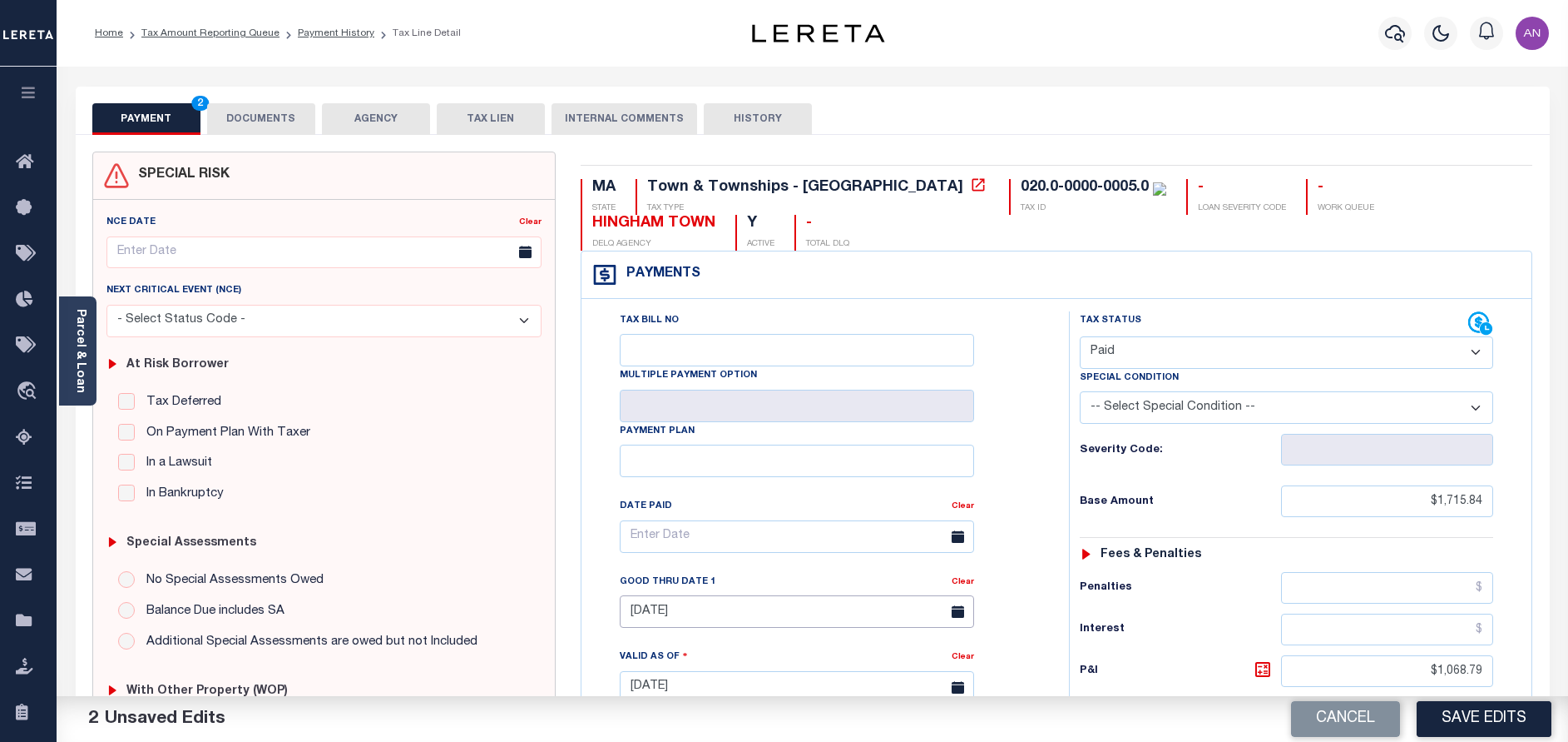
click at [785, 612] on input "[DATE]" at bounding box center [796, 611] width 355 height 32
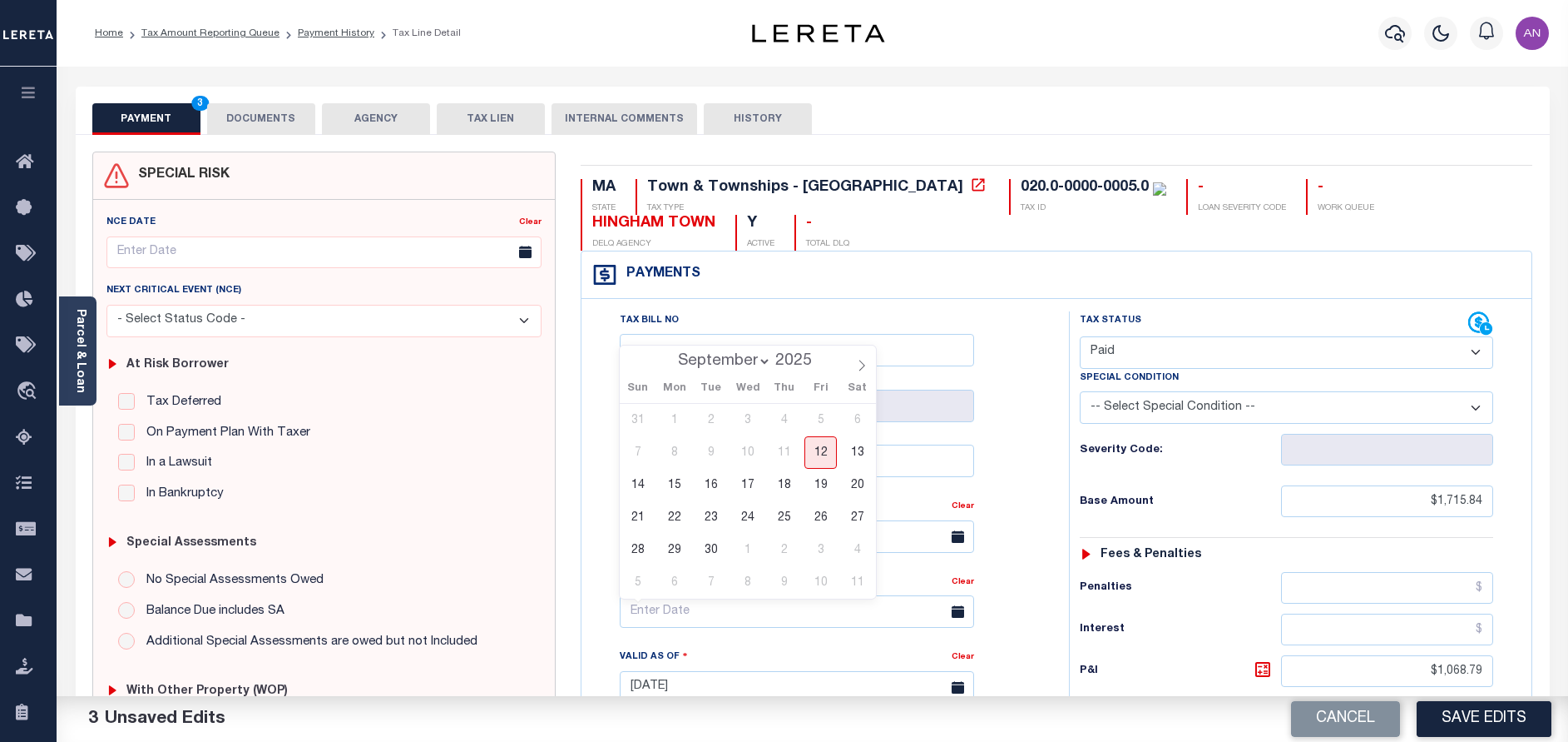
click at [1034, 518] on div "Tax Bill No Multiple Payment Option Payment Plan Clear" at bounding box center [820, 544] width 446 height 467
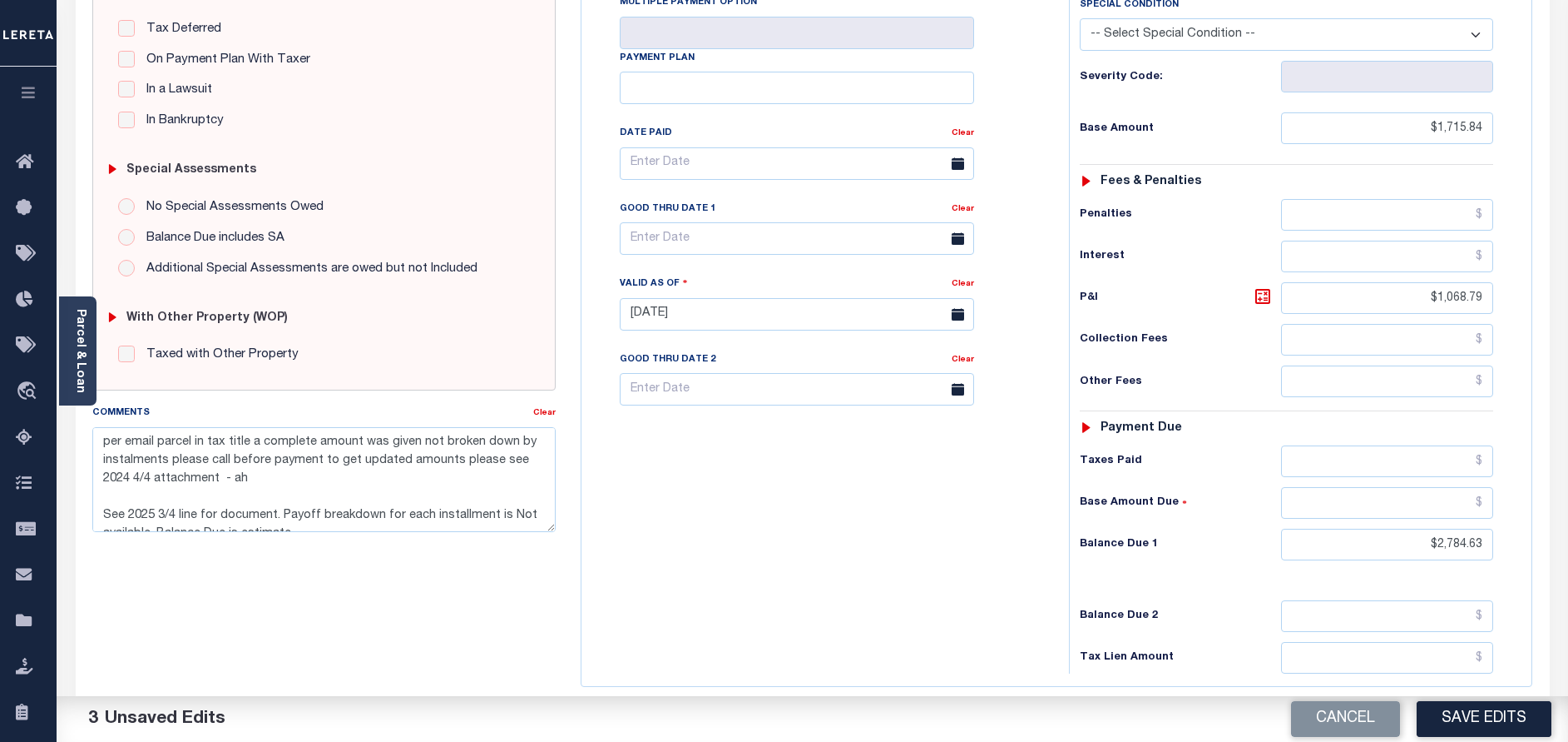
scroll to position [375, 0]
drag, startPoint x: 1439, startPoint y: 299, endPoint x: 1559, endPoint y: 299, distance: 120.0
click at [1559, 299] on div "PAYMENT 3 DOCUMENTS AGENCY DELINQUENT PAYEE" at bounding box center [812, 297] width 1499 height 1170
type input "$.00"
drag, startPoint x: 1439, startPoint y: 545, endPoint x: 1547, endPoint y: 555, distance: 108.5
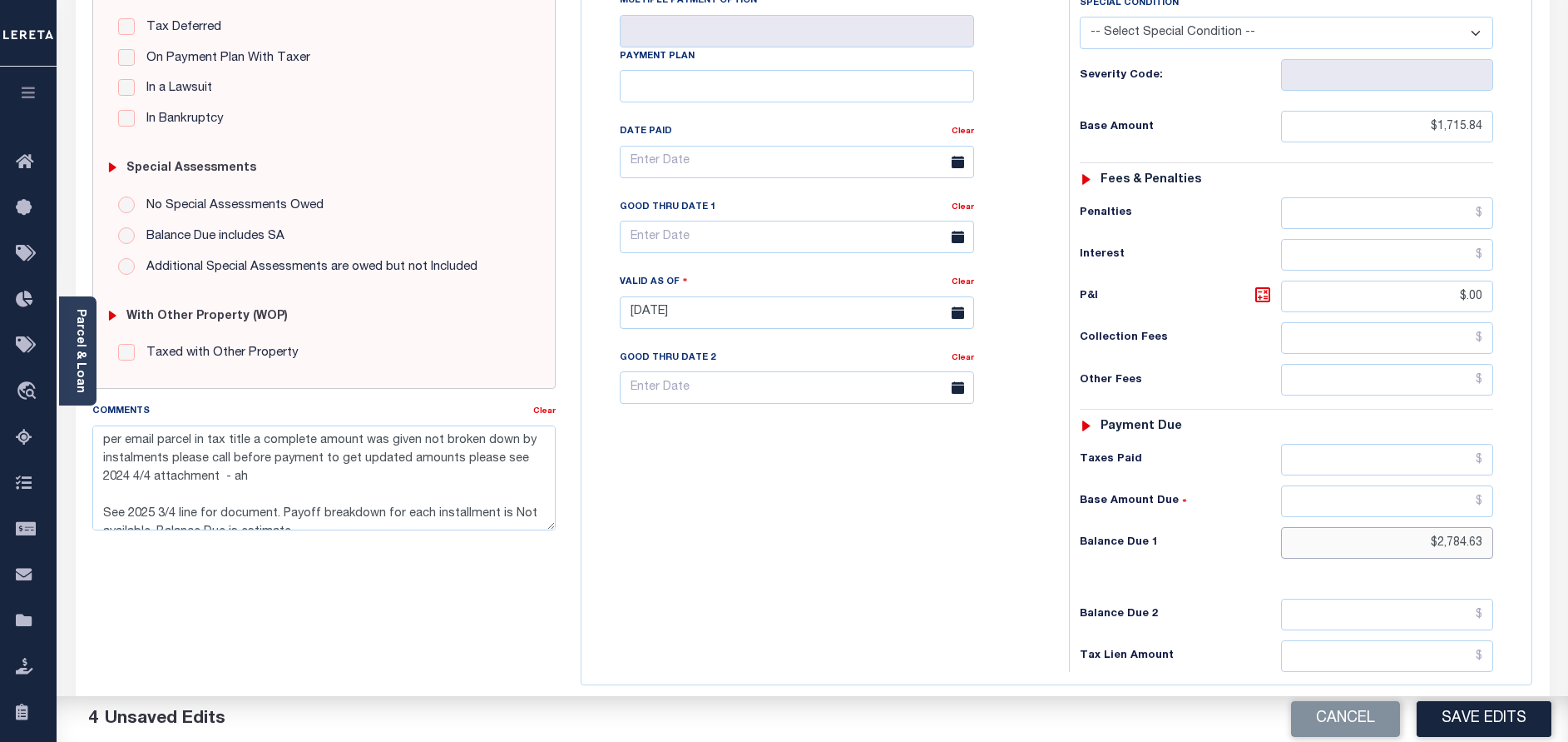
click at [1547, 555] on div "SPECIAL RISK NCE Date Clear" at bounding box center [812, 311] width 1474 height 1102
type input "$0.00"
click at [844, 596] on div "Tax Bill No Multiple Payment Option Payment Plan Clear" at bounding box center [820, 304] width 471 height 735
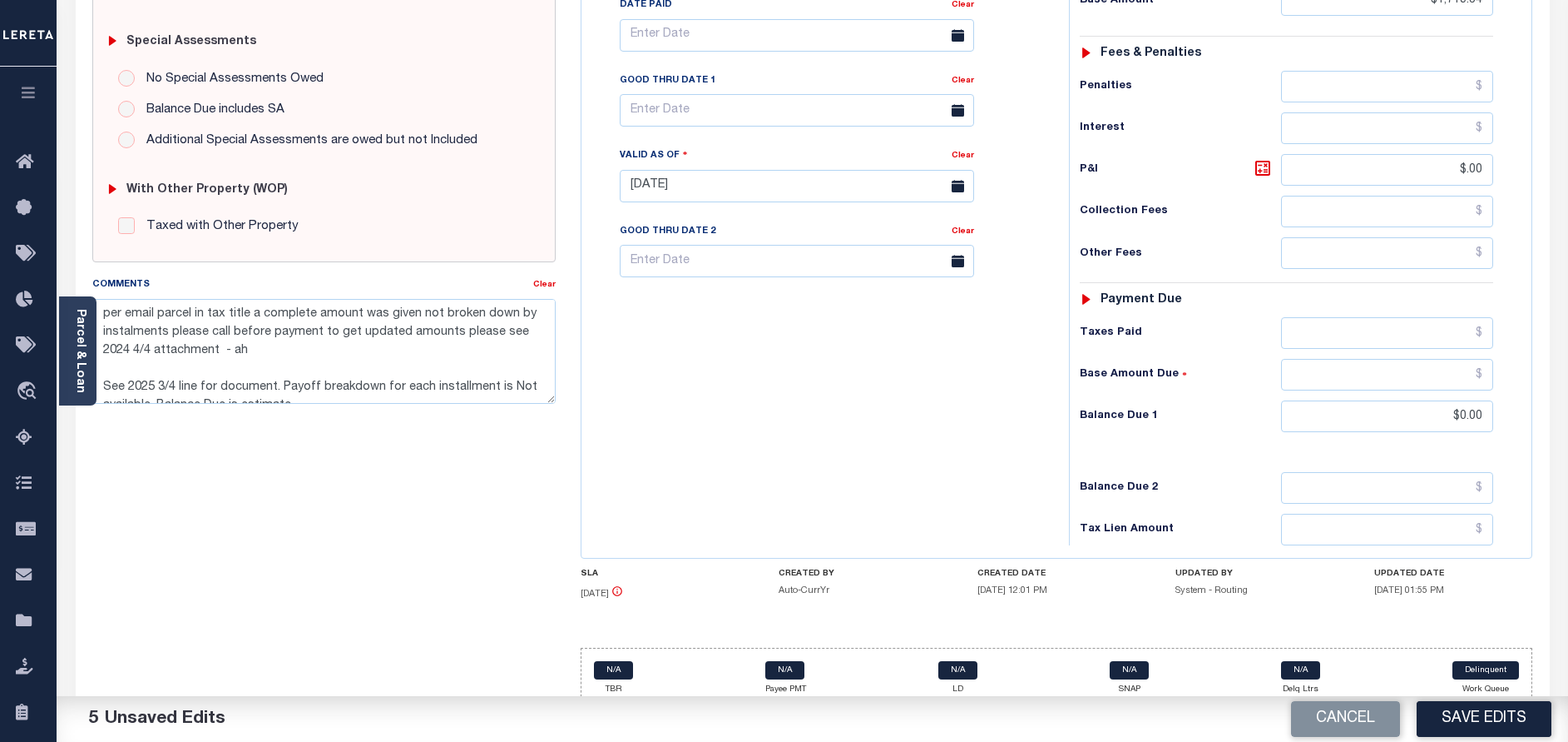
scroll to position [517, 0]
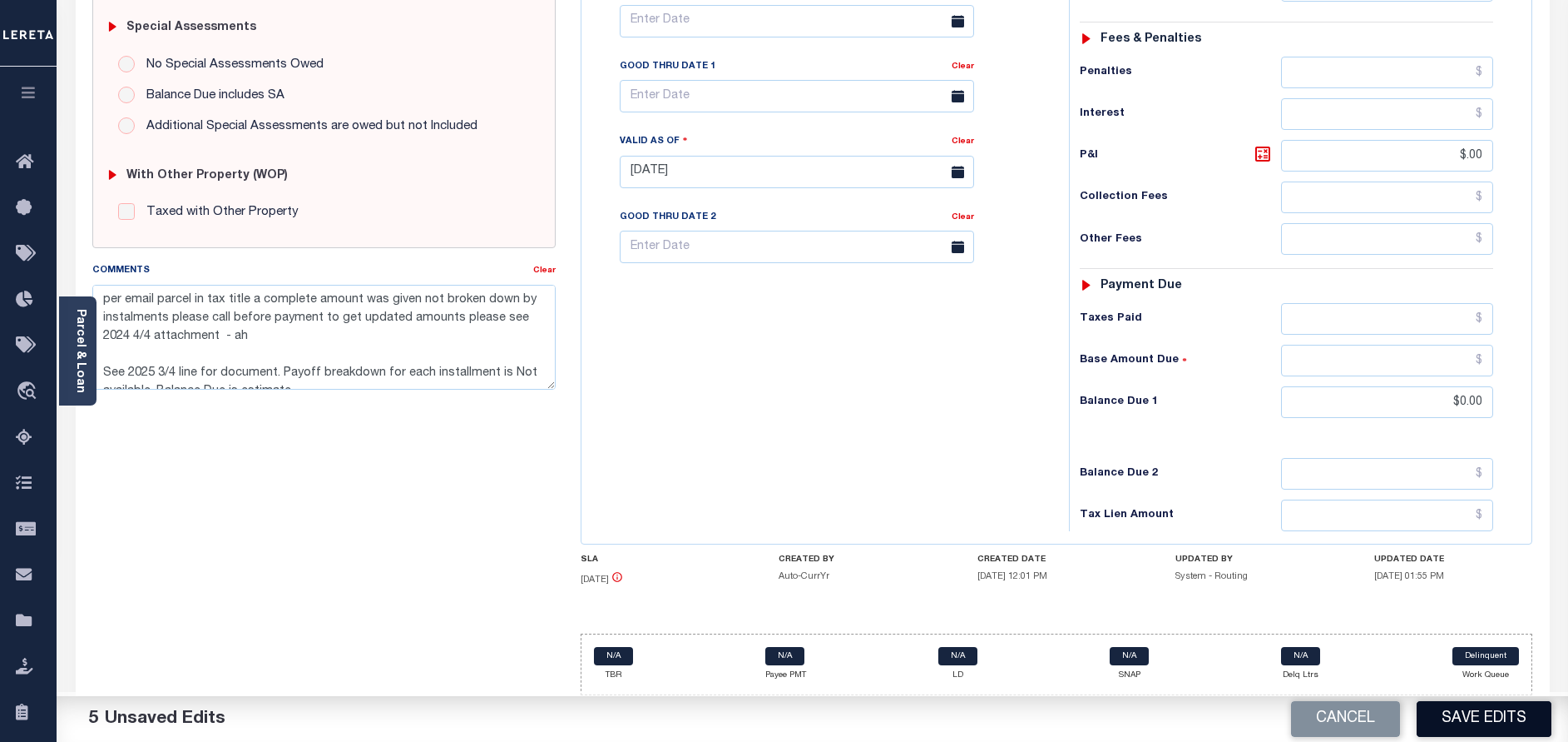
click at [1496, 727] on button "Save Edits" at bounding box center [1483, 719] width 135 height 36
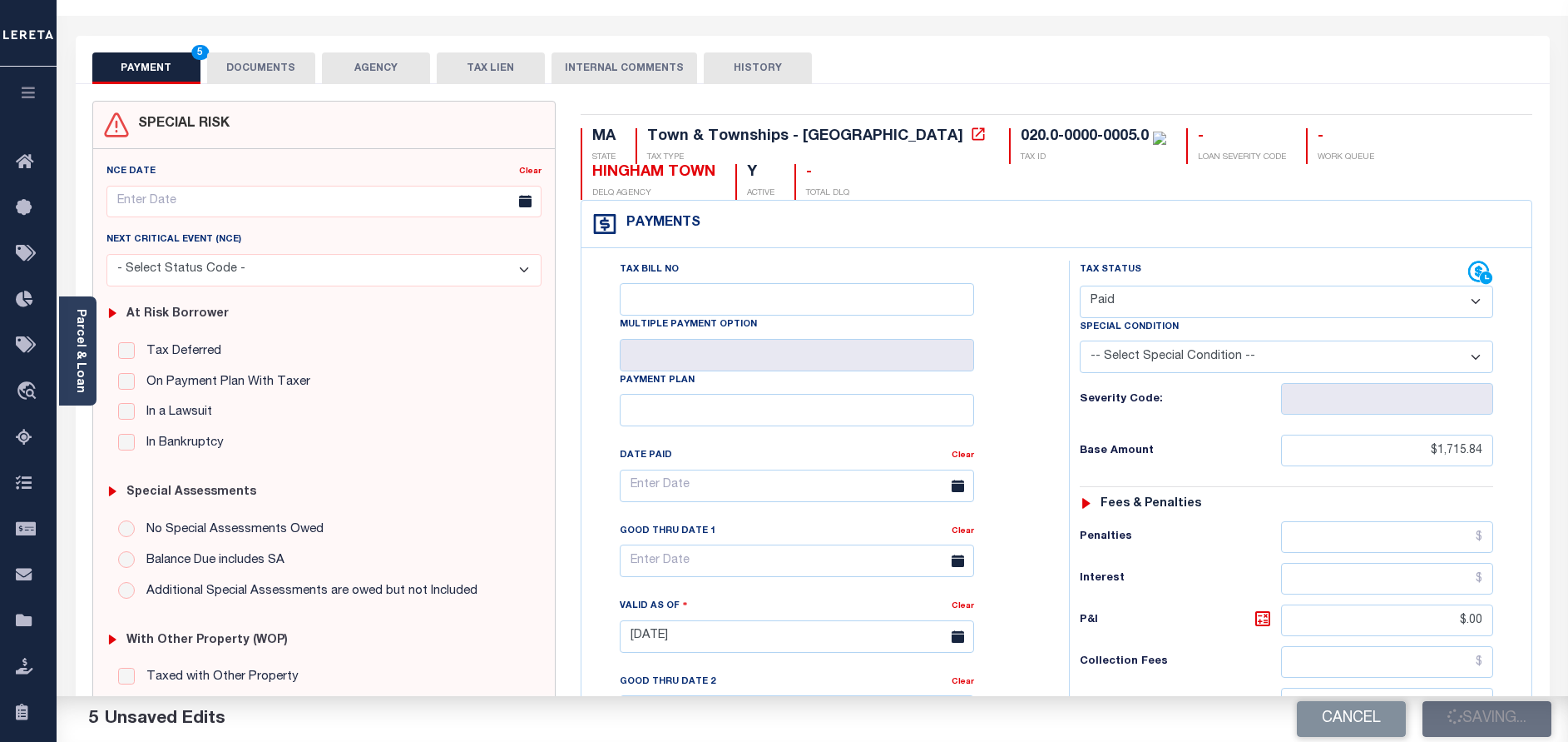
scroll to position [0, 0]
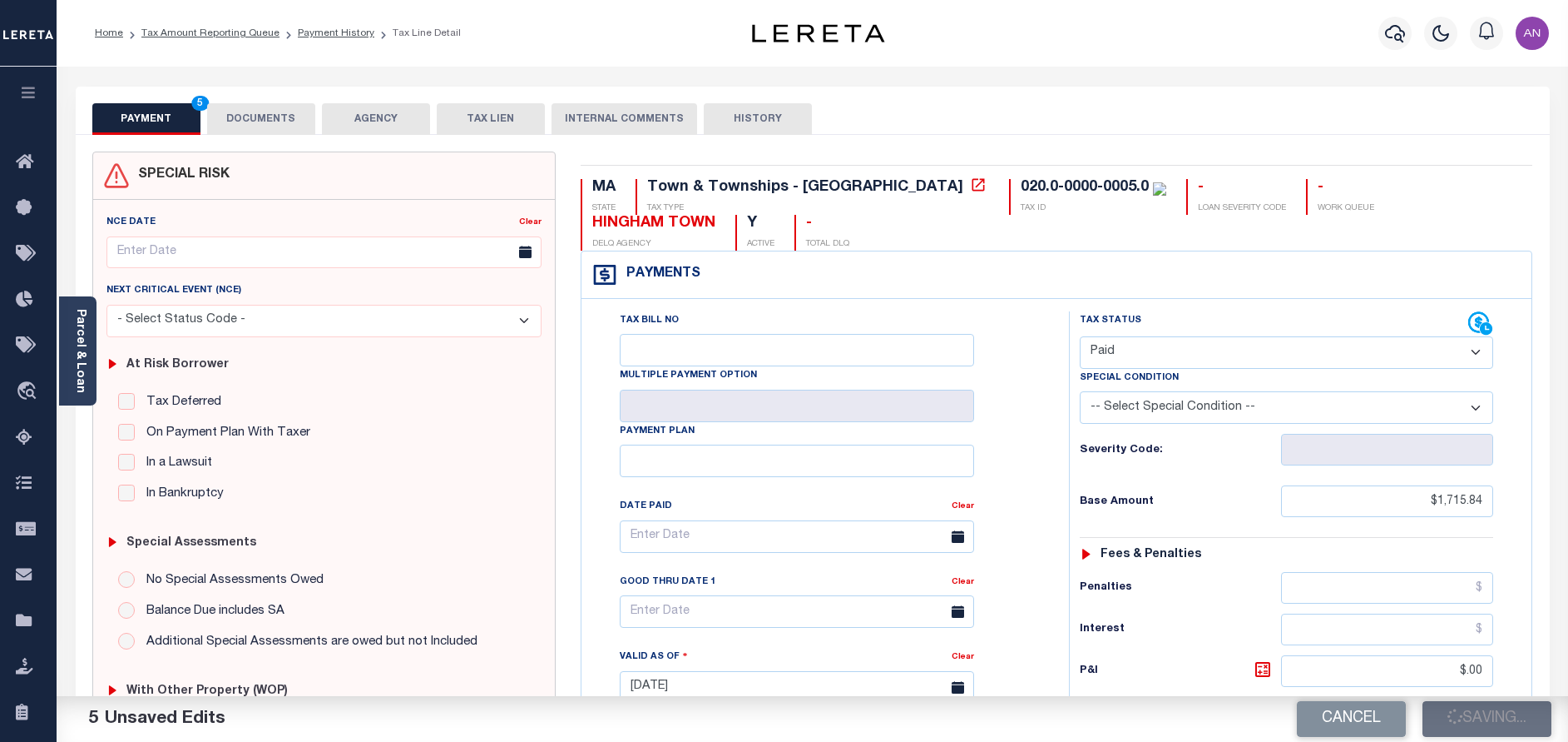
click at [233, 113] on button "DOCUMENTS" at bounding box center [261, 119] width 108 height 32
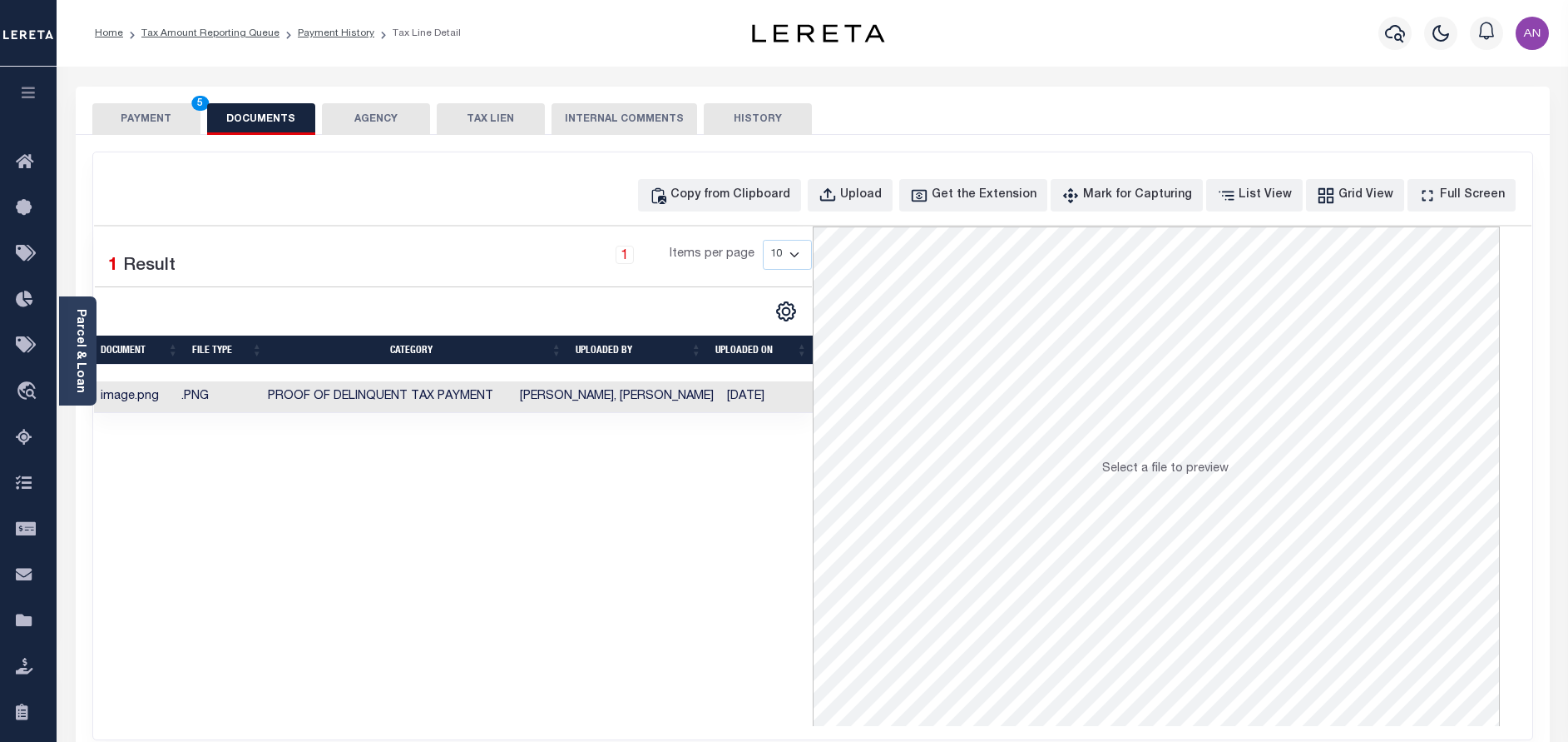
click at [166, 121] on button "PAYMENT 5" at bounding box center [146, 119] width 108 height 32
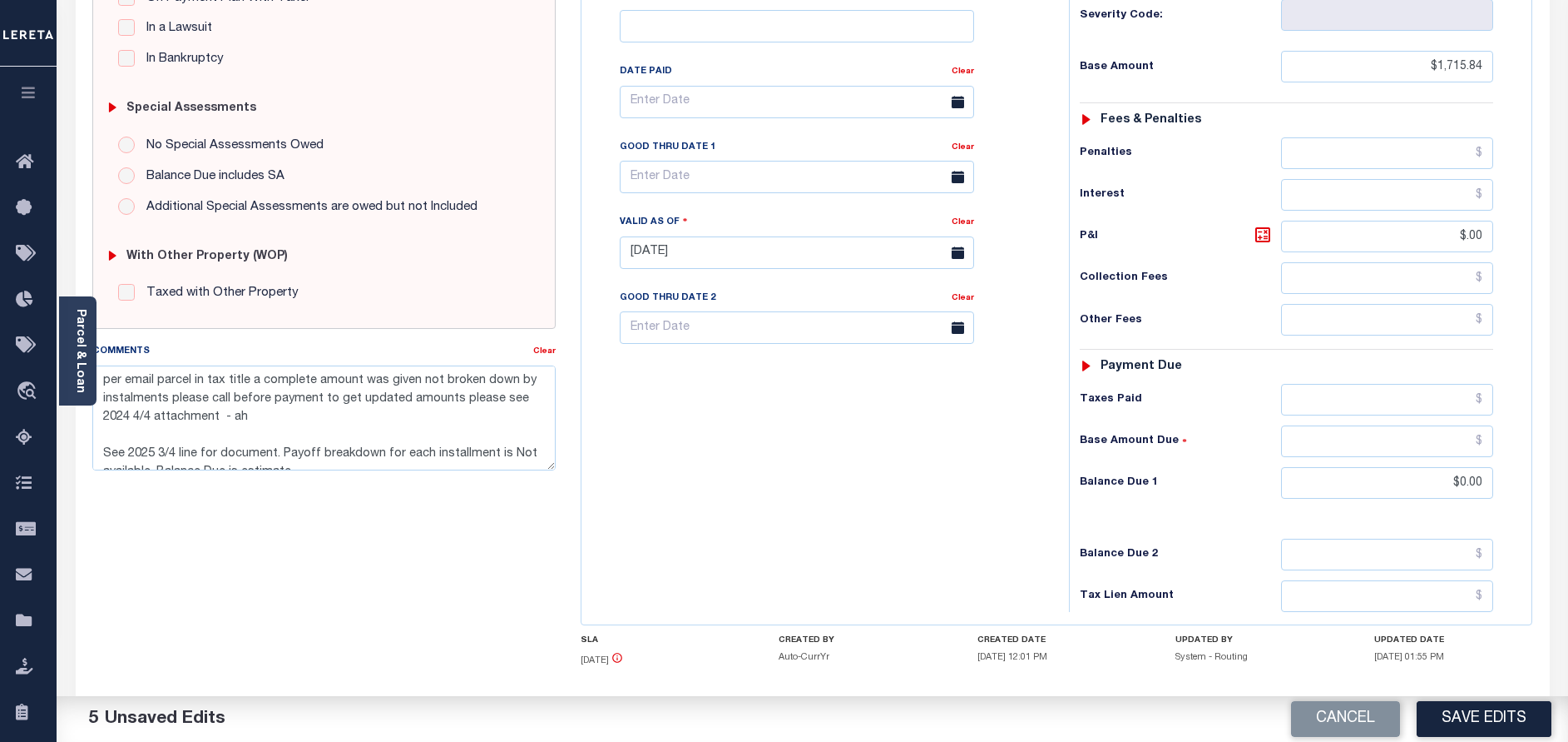
scroll to position [517, 0]
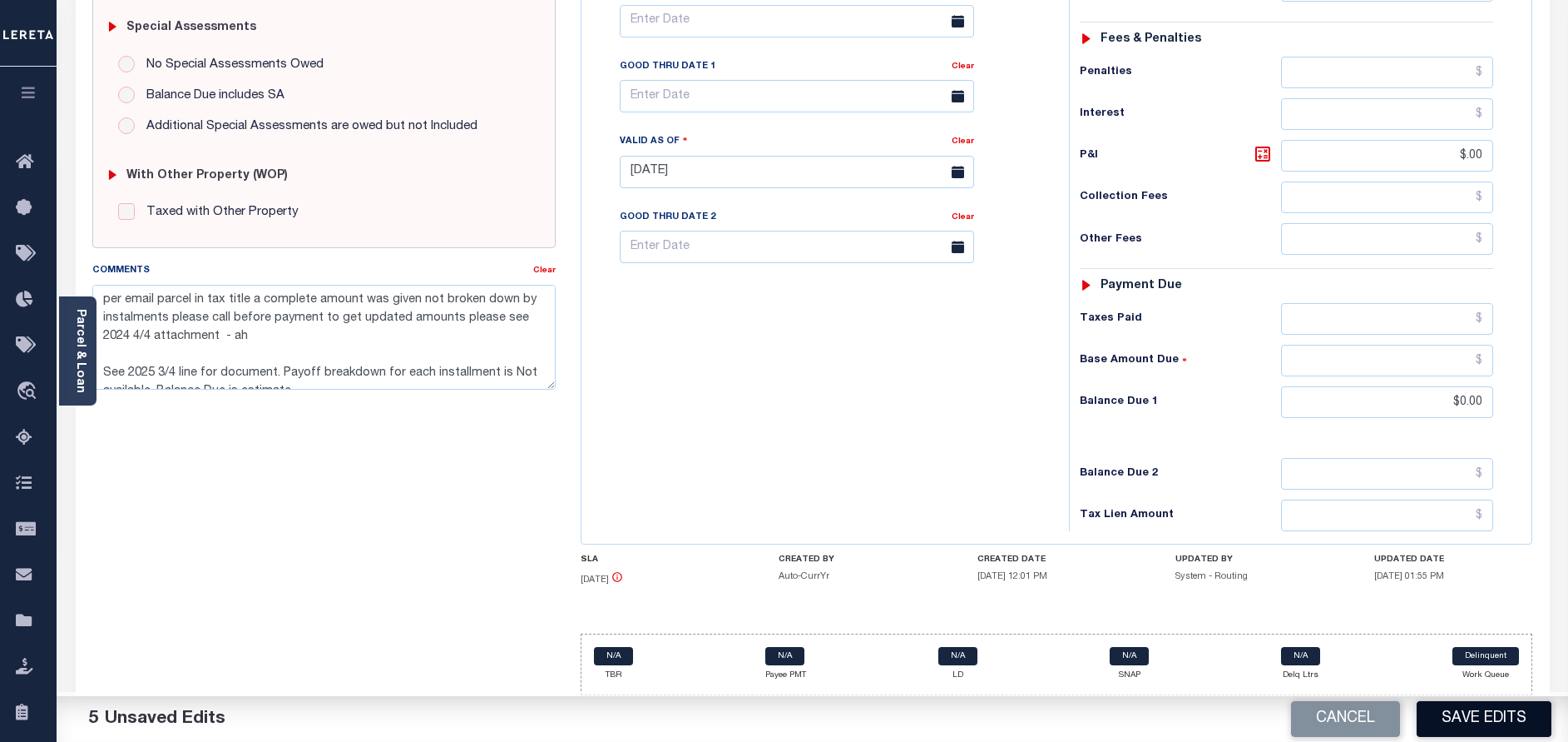
click at [1437, 727] on button "Save Edits" at bounding box center [1483, 719] width 135 height 36
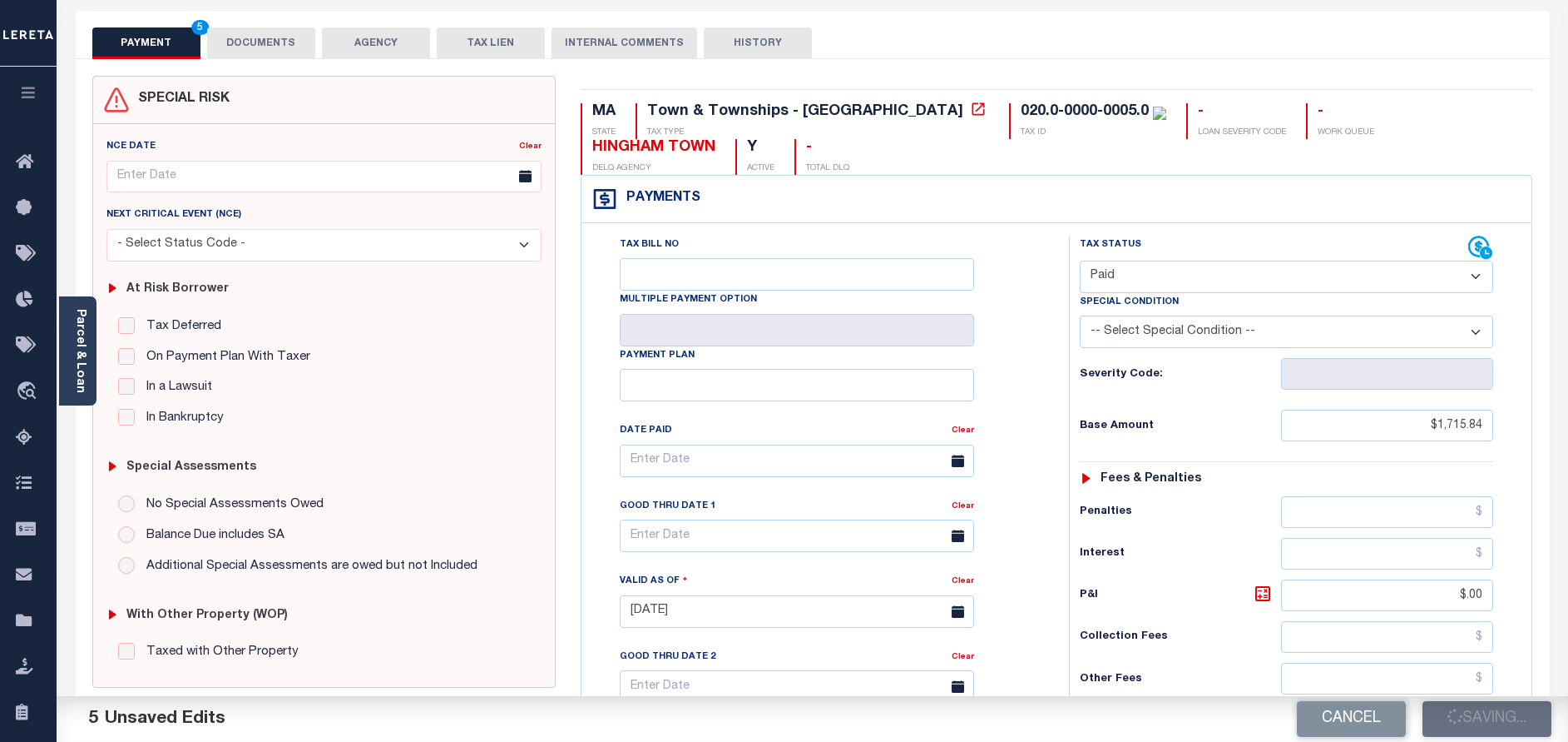
scroll to position [0, 0]
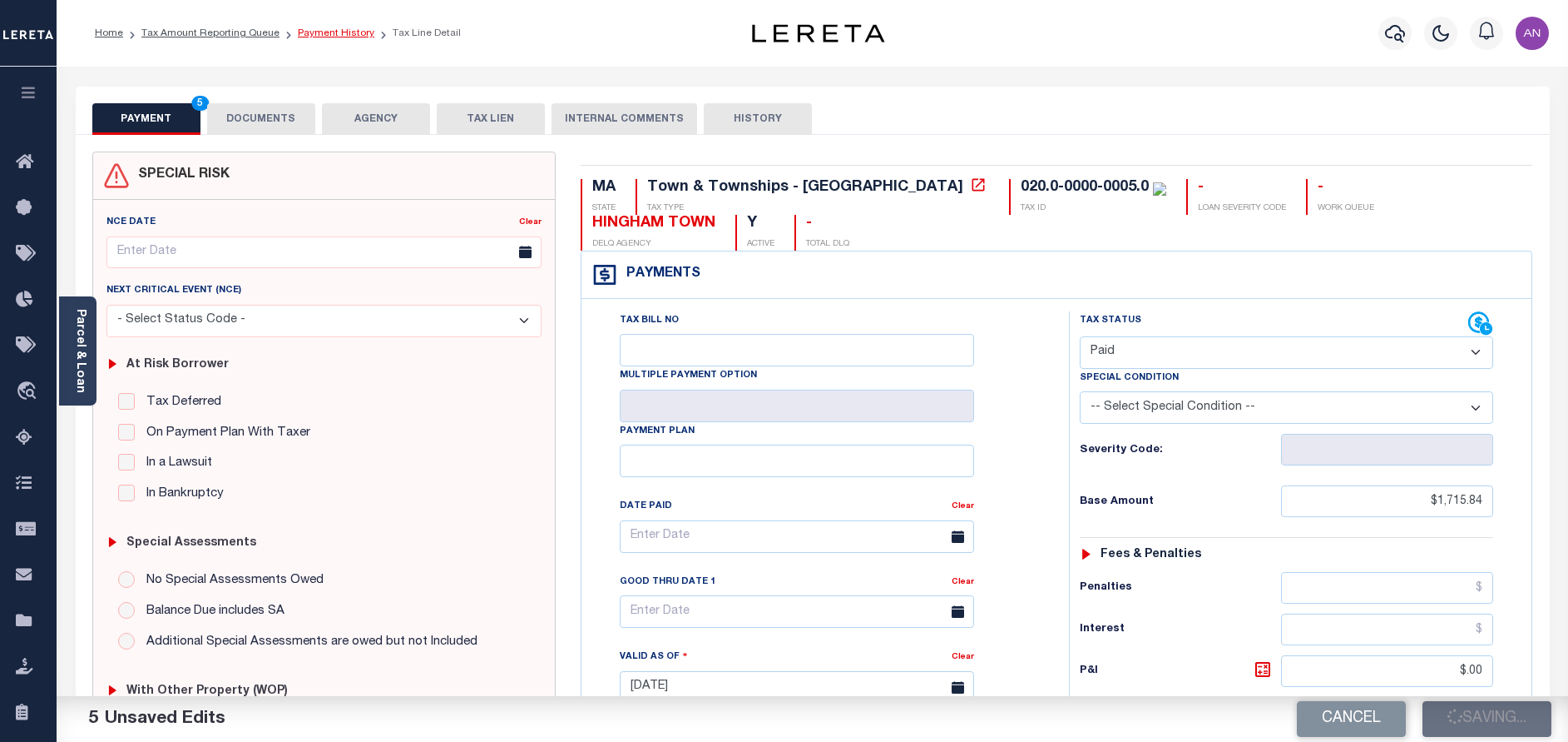
click at [311, 31] on link "Payment History" at bounding box center [336, 33] width 77 height 10
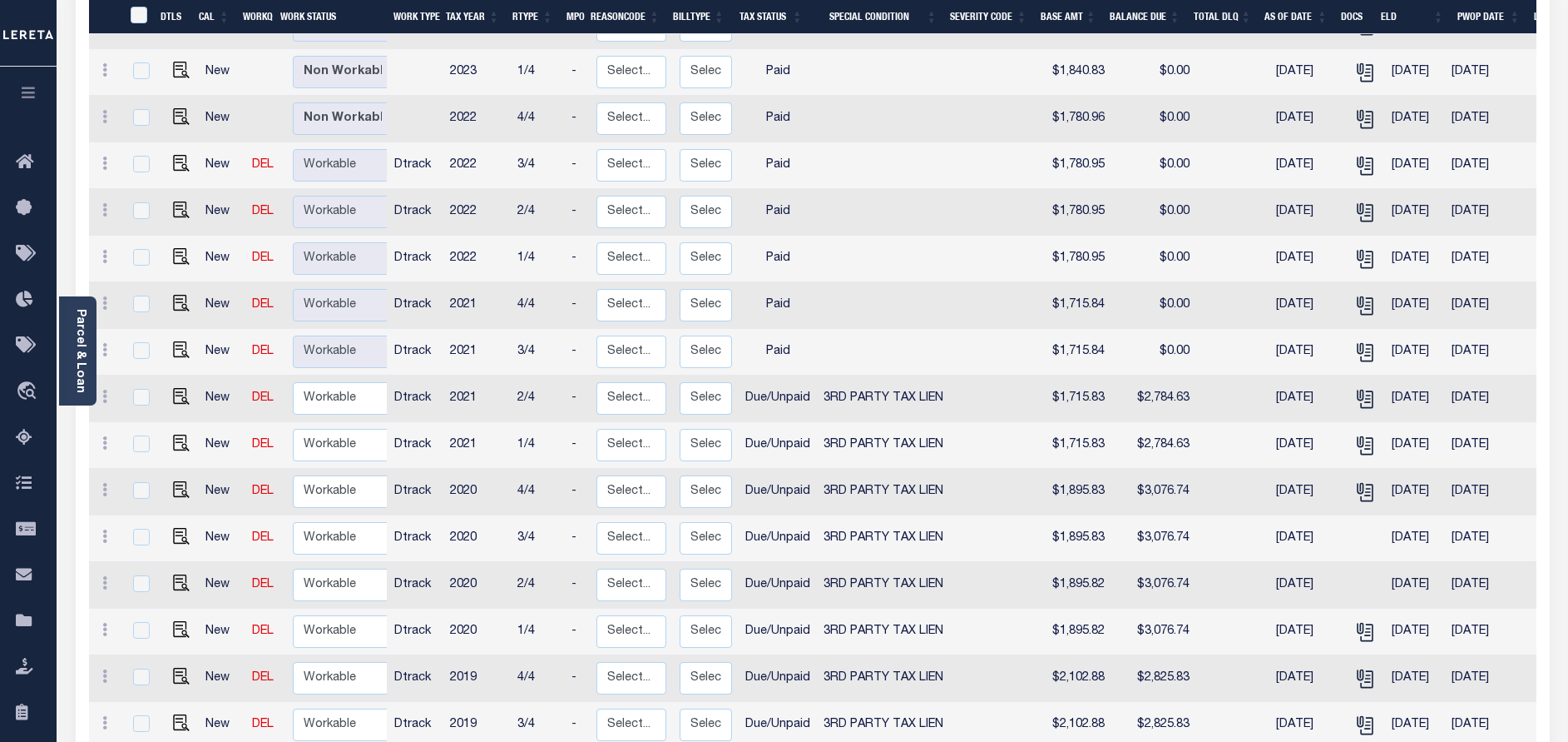
scroll to position [999, 0]
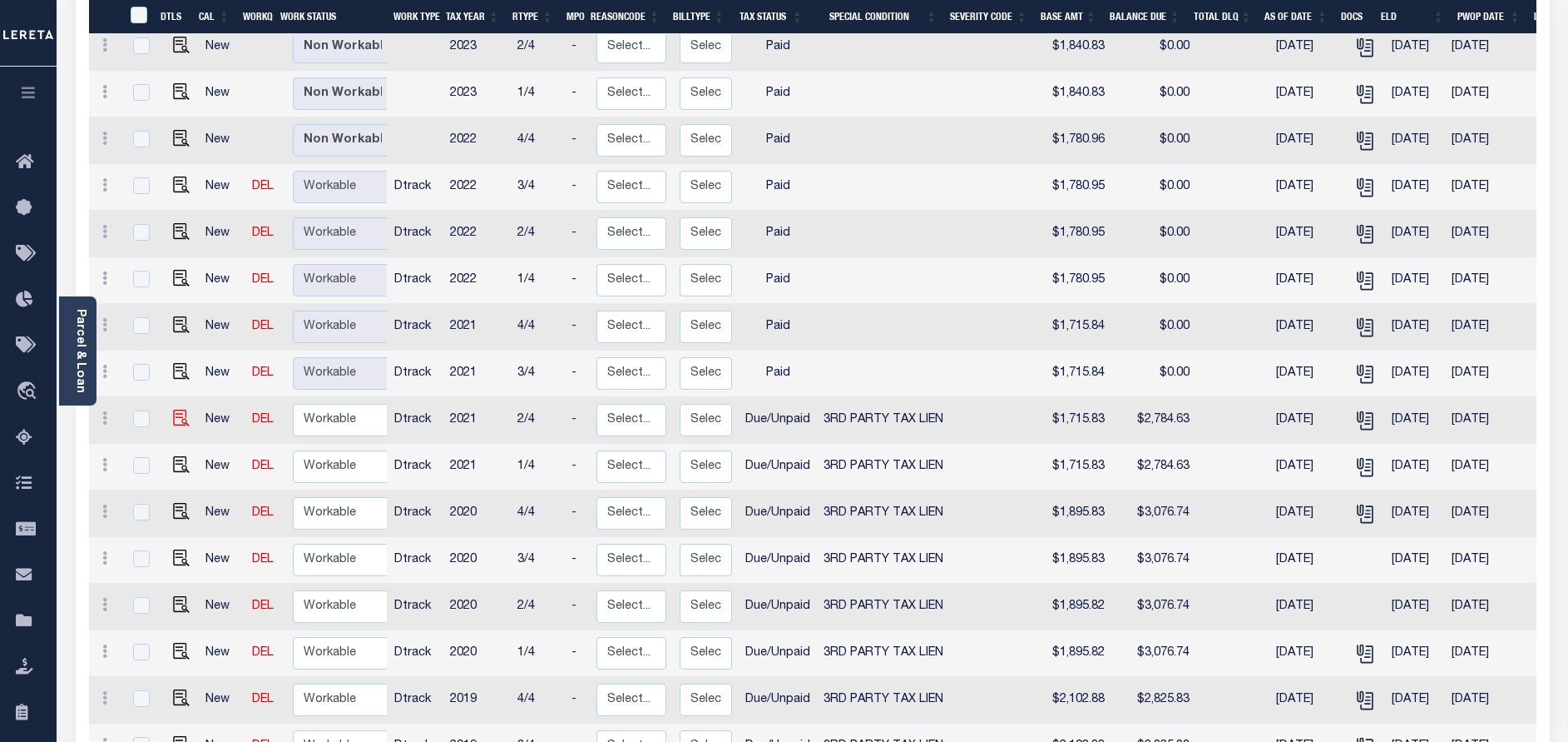
click at [186, 410] on img at bounding box center [181, 418] width 17 height 17
checkbox input "true"
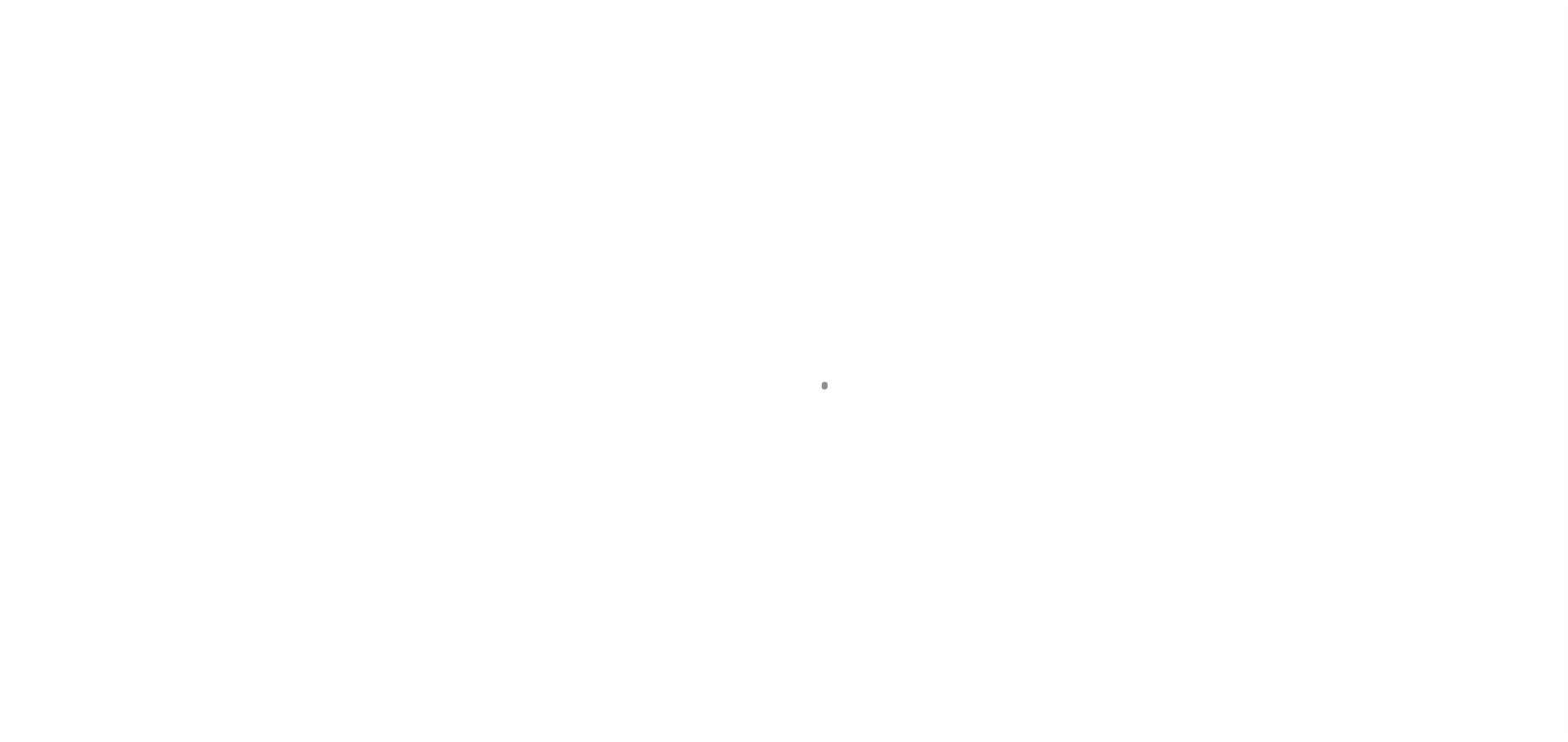
select select "DUE"
select select "20"
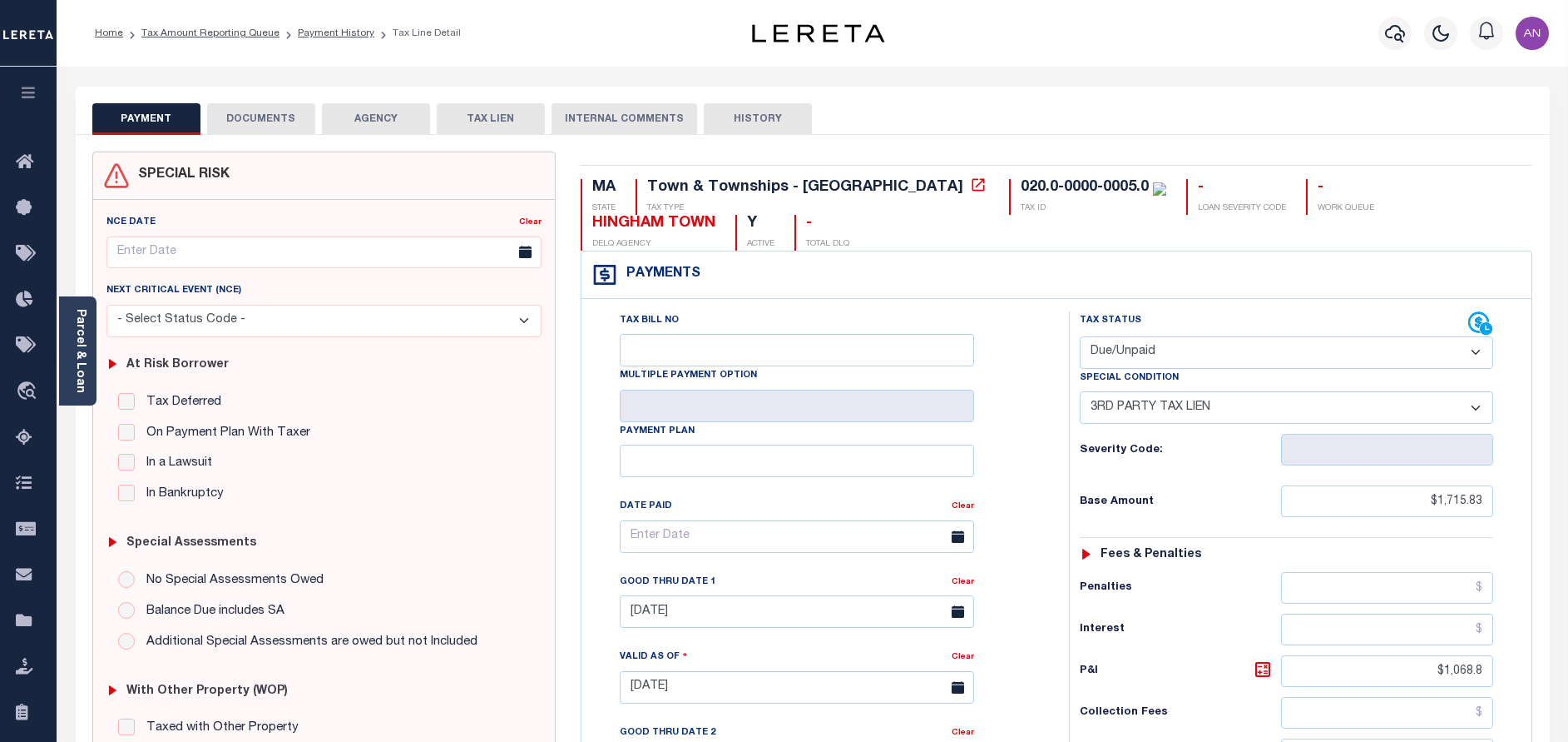
click at [238, 113] on button "DOCUMENTS" at bounding box center [261, 119] width 108 height 32
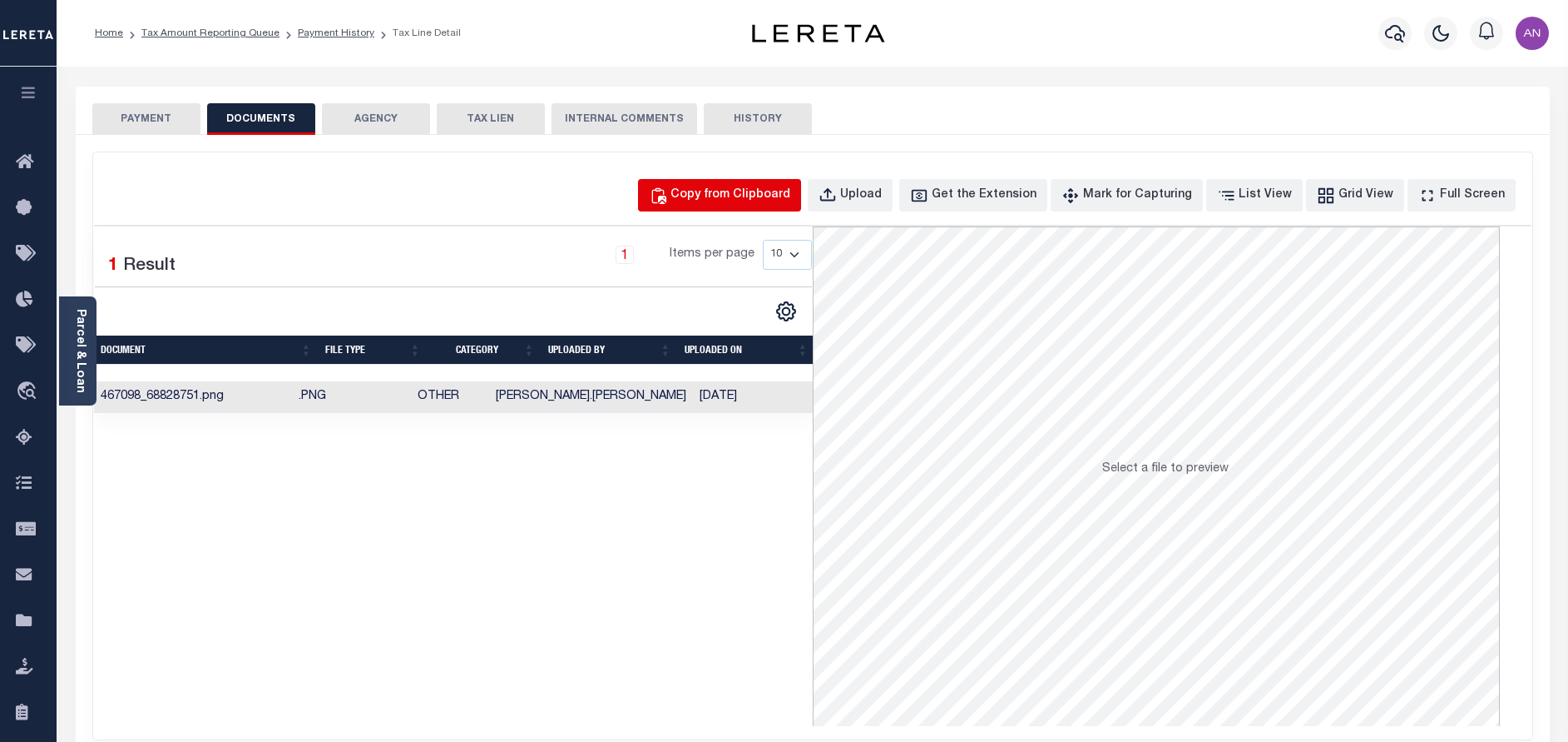
click at [752, 204] on div "Copy from Clipboard" at bounding box center [731, 195] width 120 height 18
select select "POP"
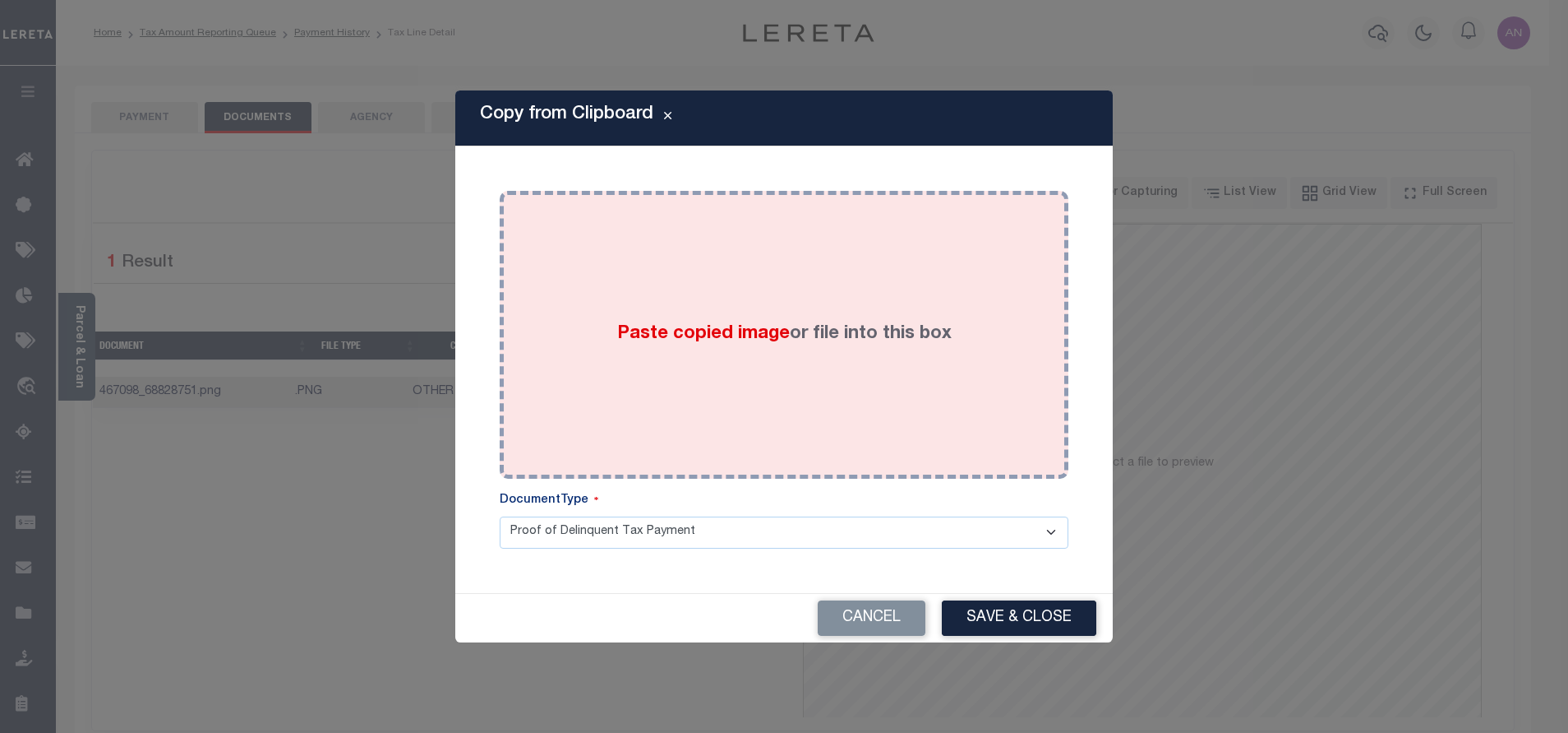
click at [698, 310] on div "Paste copied image or file into this box" at bounding box center [784, 335] width 544 height 263
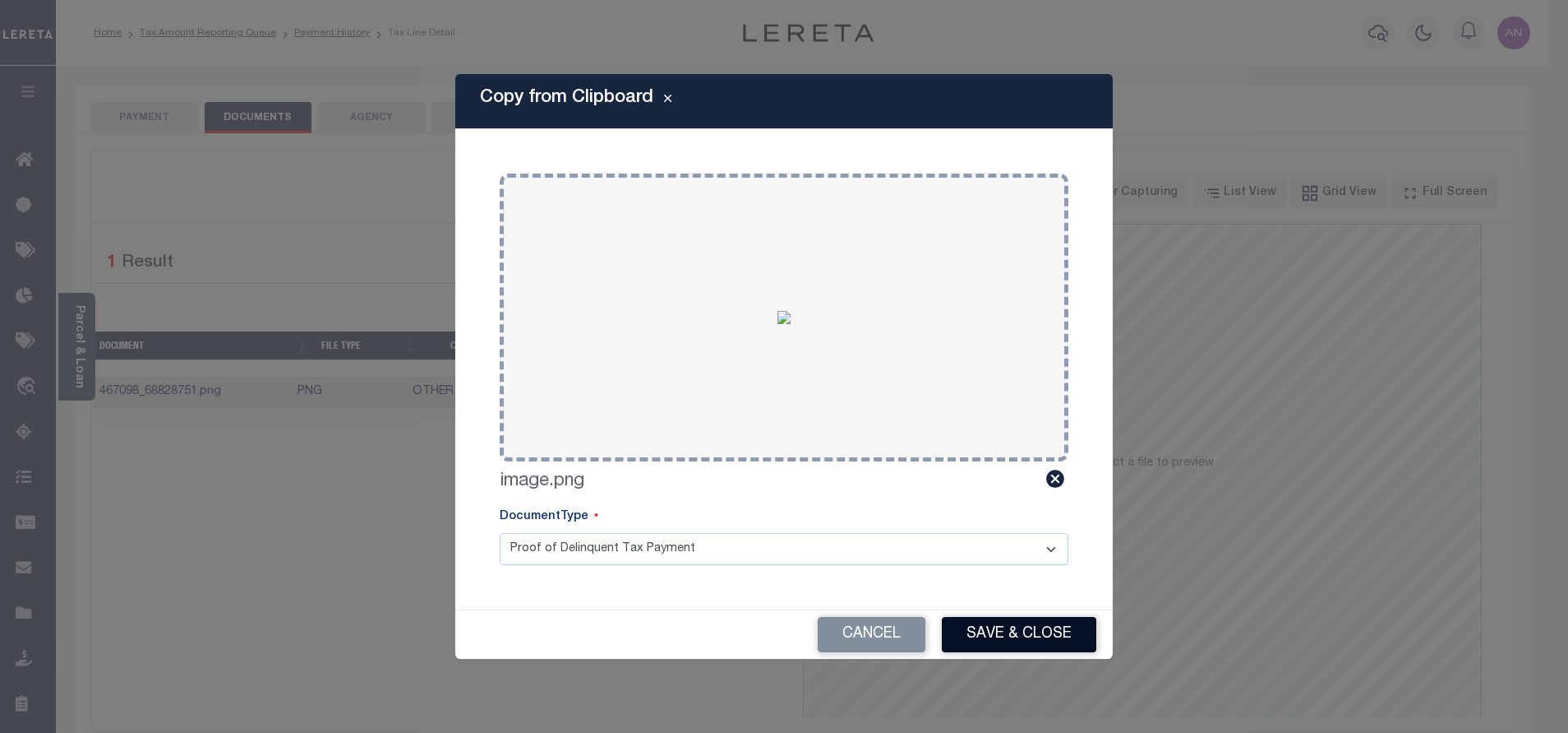
click at [999, 645] on button "Save & Close" at bounding box center [1019, 634] width 154 height 36
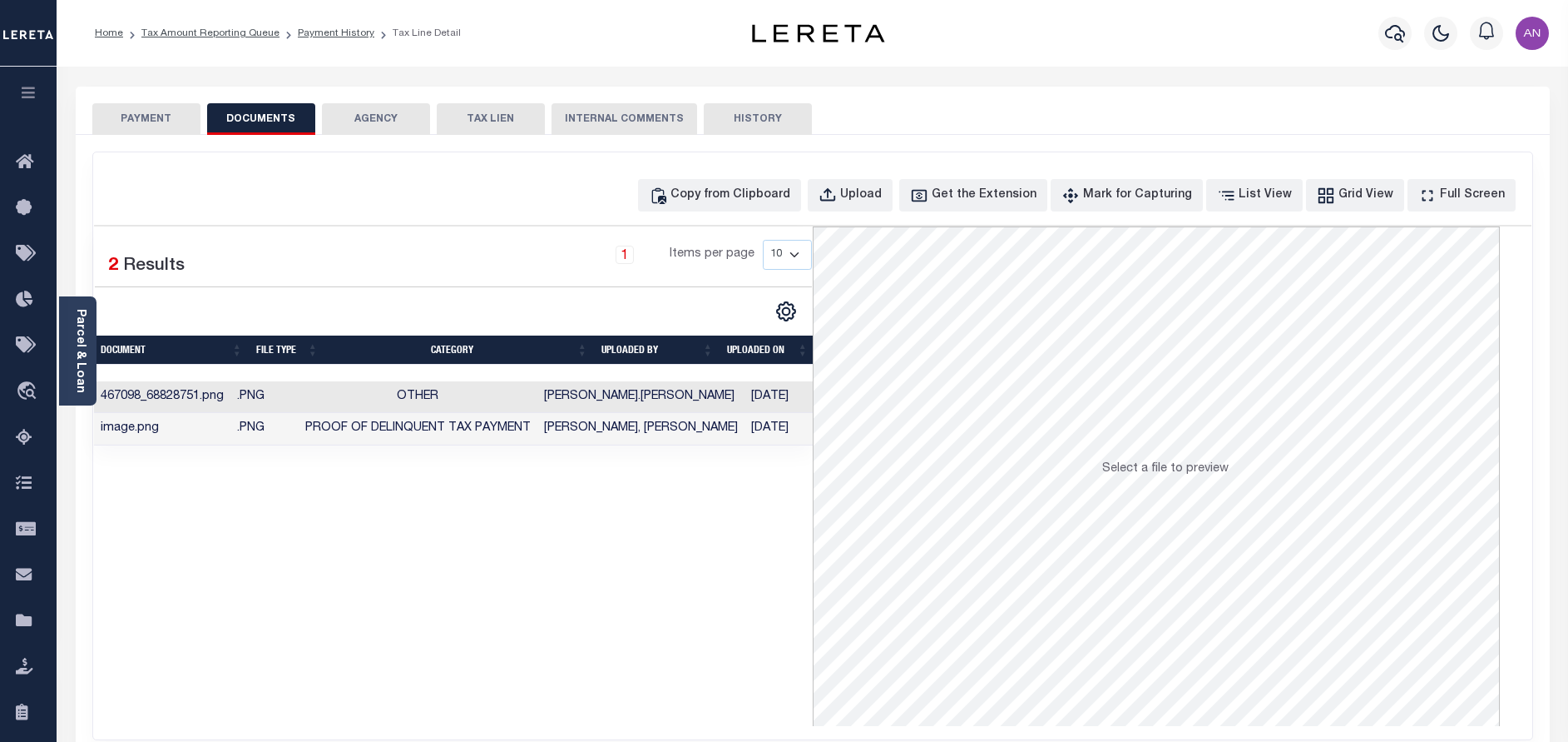
click at [145, 113] on button "PAYMENT" at bounding box center [146, 119] width 108 height 32
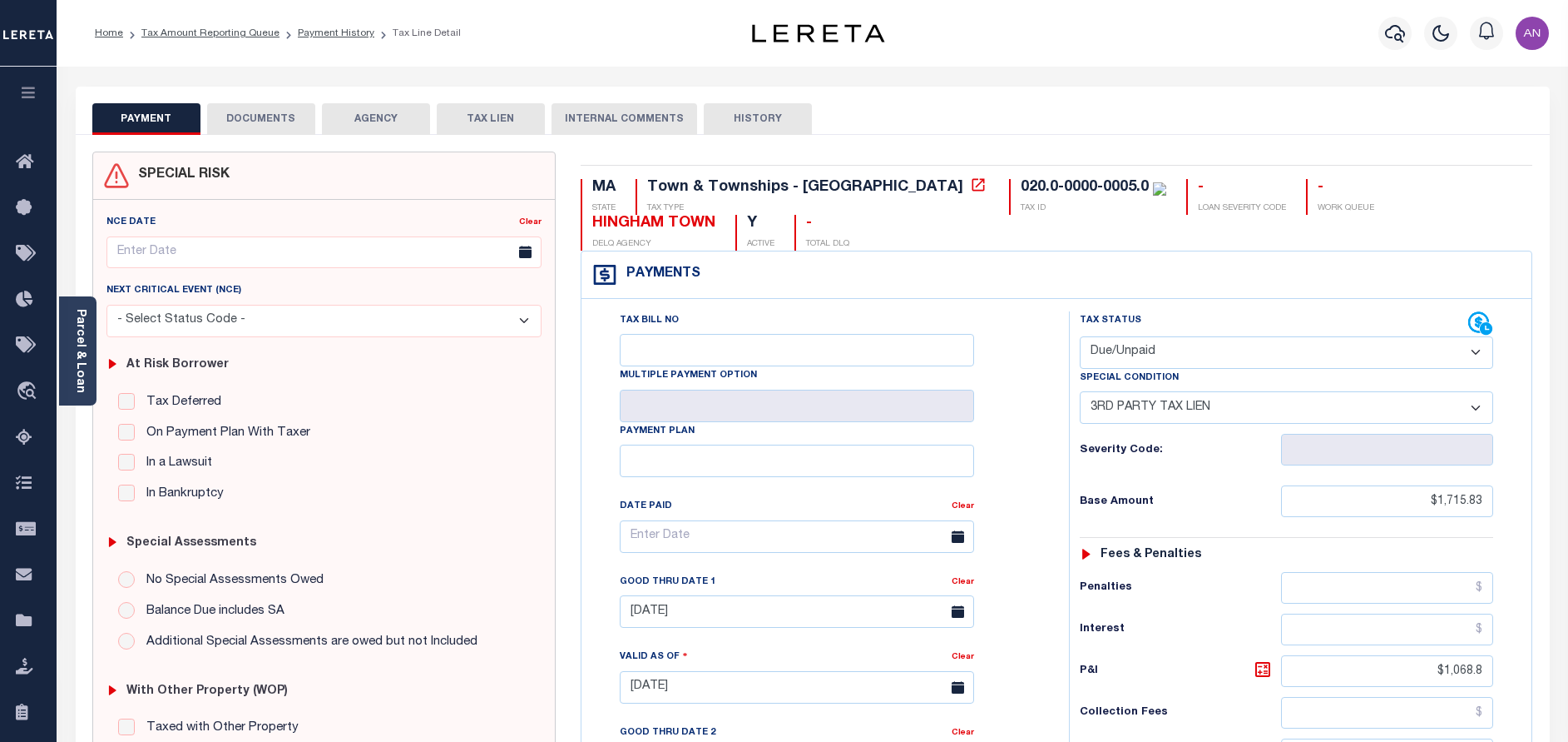
click at [1123, 358] on select "- Select Status Code - Open Due/Unpaid Paid Incomplete No Tax Due Internal Refu…" at bounding box center [1286, 352] width 414 height 32
select select "PYD"
click at [1079, 337] on select "- Select Status Code - Open Due/Unpaid Paid Incomplete No Tax Due Internal Refu…" at bounding box center [1286, 352] width 414 height 32
select select "0"
type input "[DATE]"
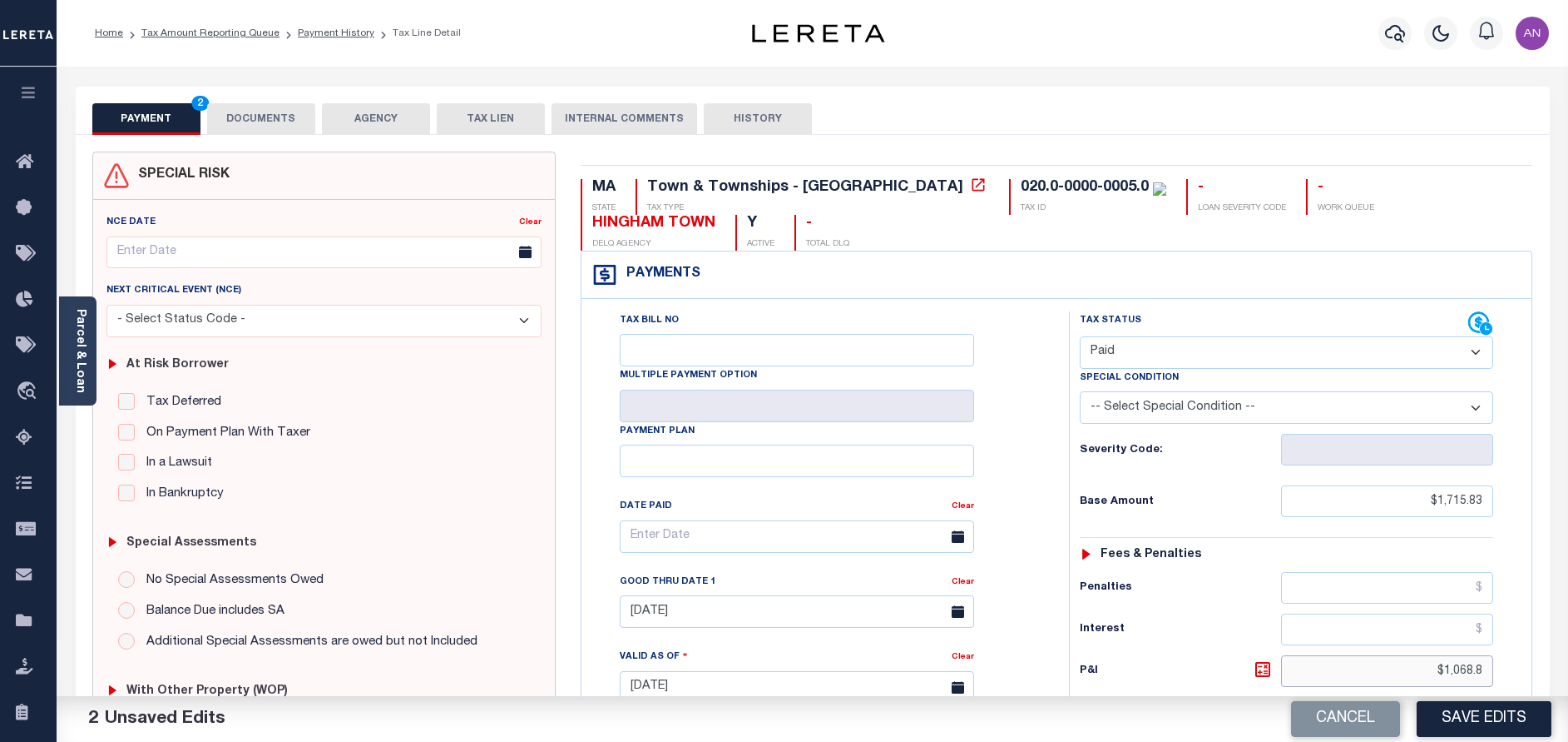
drag, startPoint x: 1446, startPoint y: 670, endPoint x: 1518, endPoint y: 670, distance: 72.0
click at [1518, 670] on div "Tax Status Status" at bounding box center [1291, 678] width 471 height 735
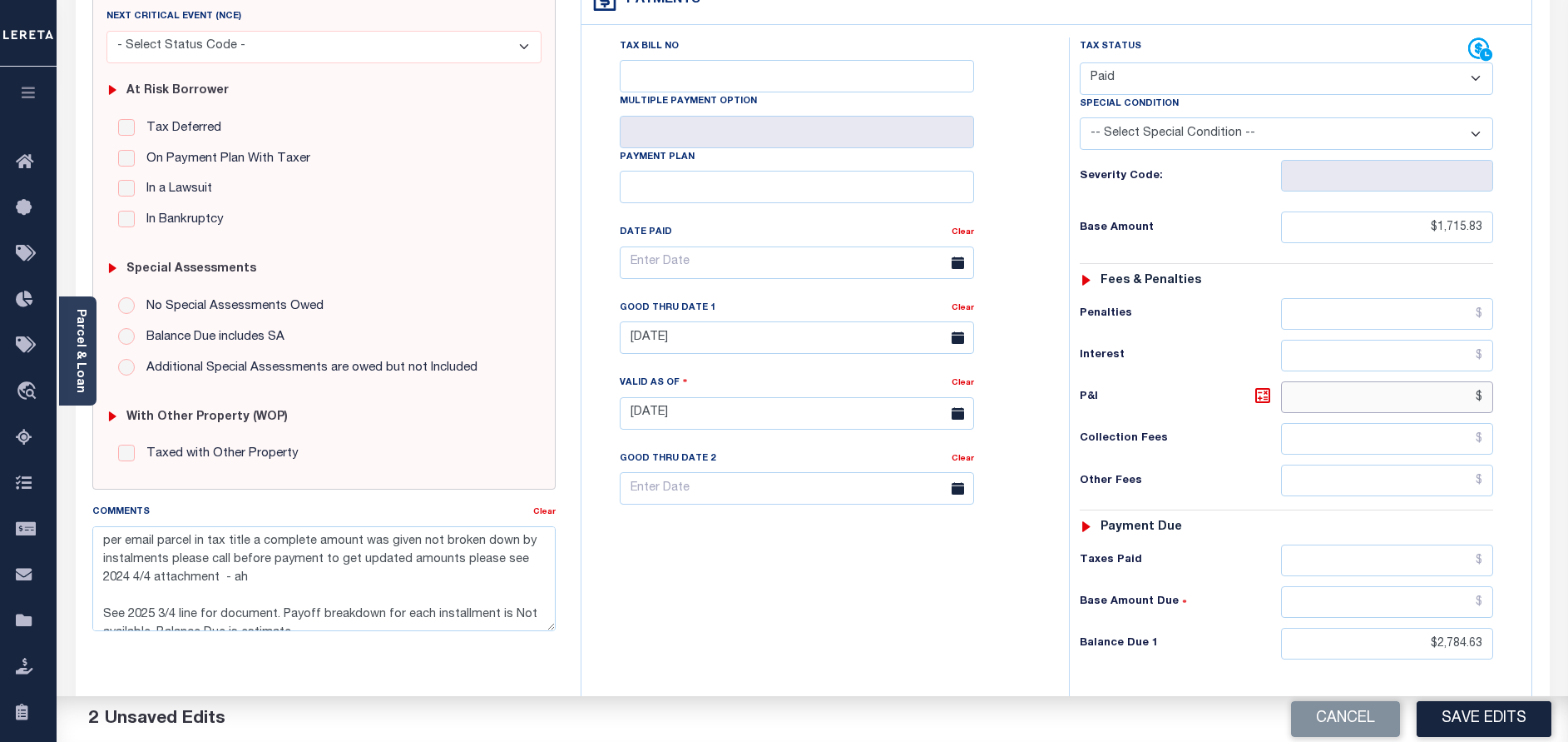
scroll to position [375, 0]
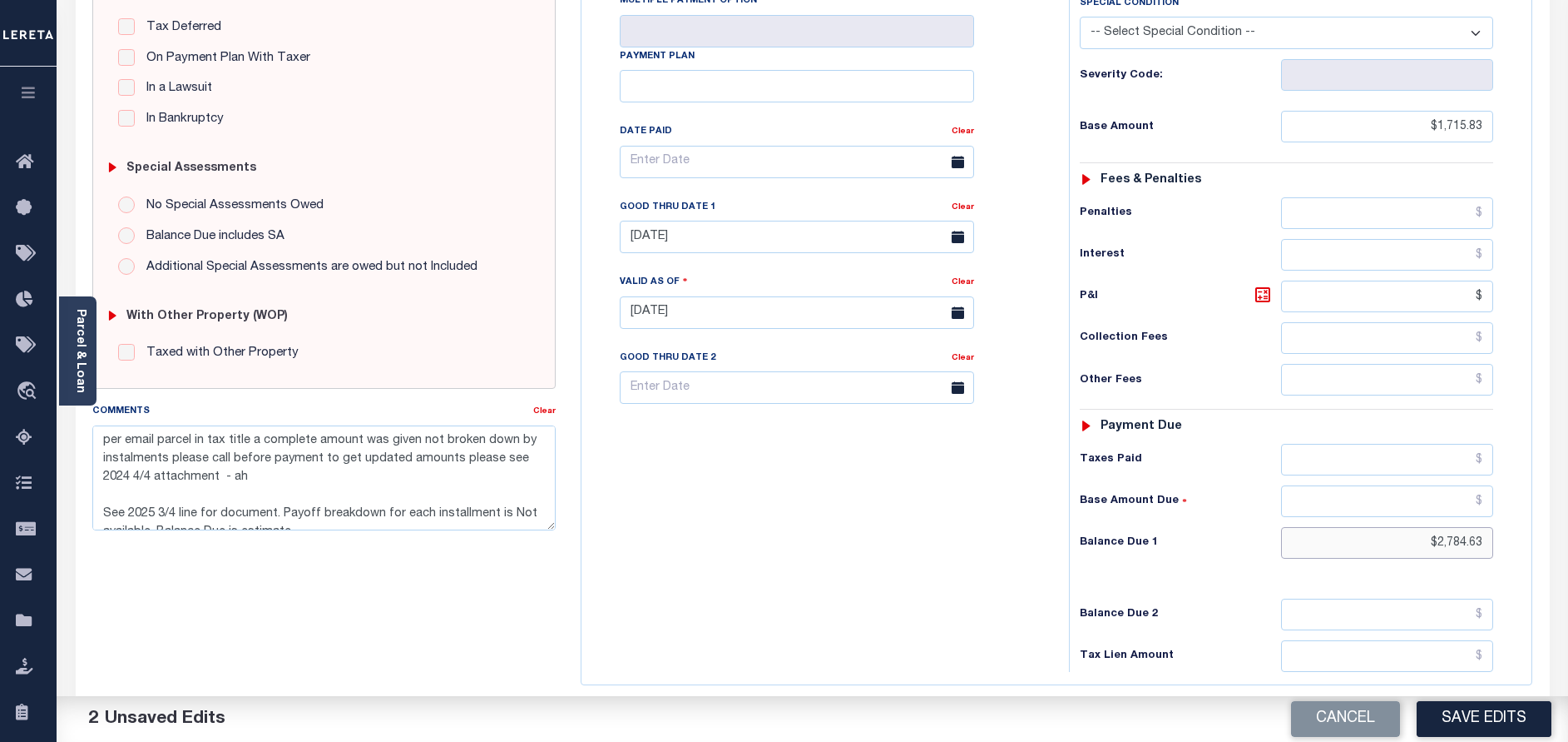
type input "$.00"
drag, startPoint x: 1439, startPoint y: 539, endPoint x: 1567, endPoint y: 559, distance: 129.6
click at [1567, 559] on div "Parcel & Loan Tax Bill Details 020.0-0000-0005.0 TAX ID AGENCY 2021 TAX YEAR 20…" at bounding box center [812, 287] width 1511 height 1190
type input "$0.00"
click at [910, 559] on div "Tax Bill No Multiple Payment Option Payment Plan Clear" at bounding box center [820, 304] width 471 height 735
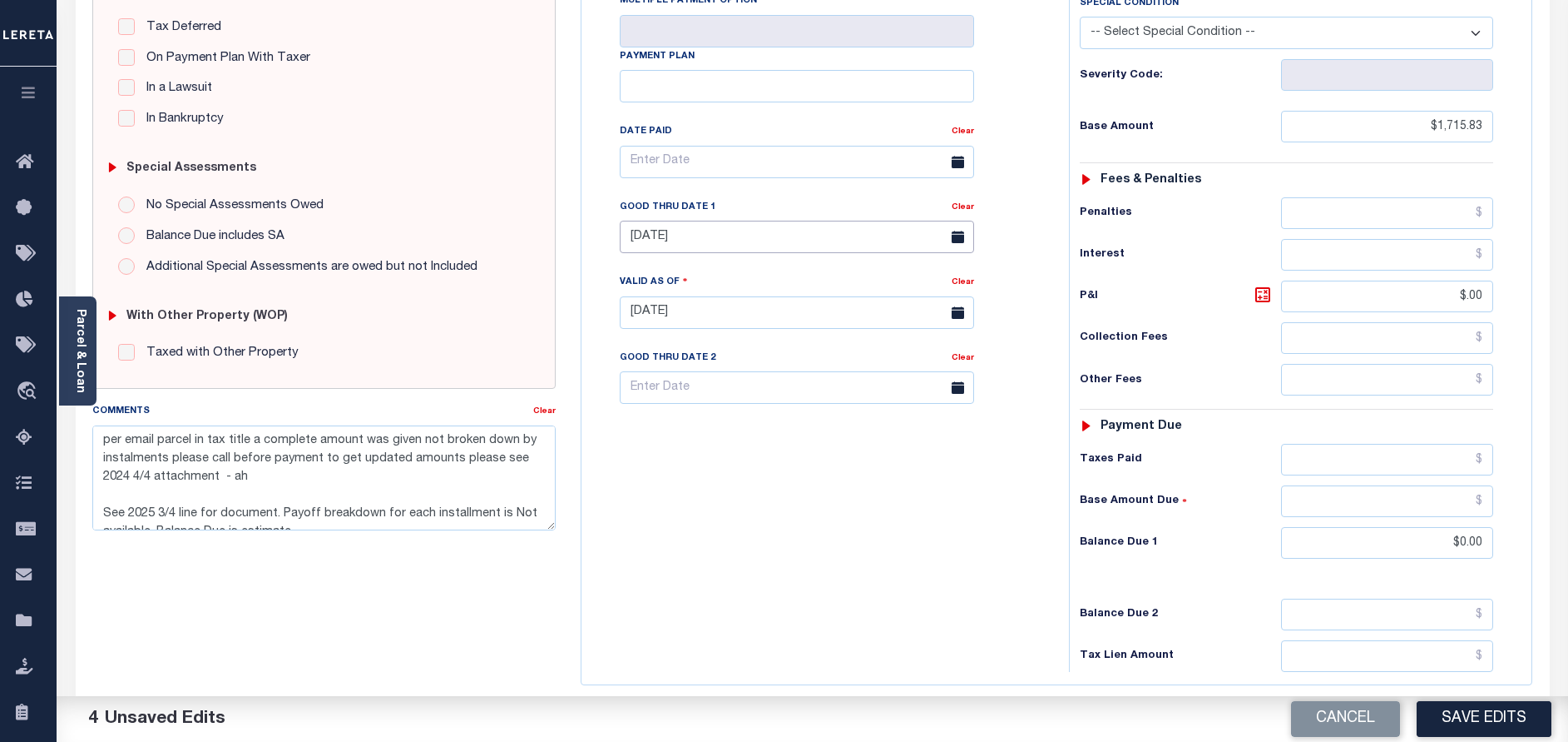
click at [745, 252] on input "[DATE]" at bounding box center [796, 237] width 355 height 32
click at [857, 605] on div "Tax Bill No Multiple Payment Option Payment Plan Clear" at bounding box center [820, 304] width 471 height 735
click at [1447, 733] on button "Save Edits" at bounding box center [1483, 719] width 135 height 36
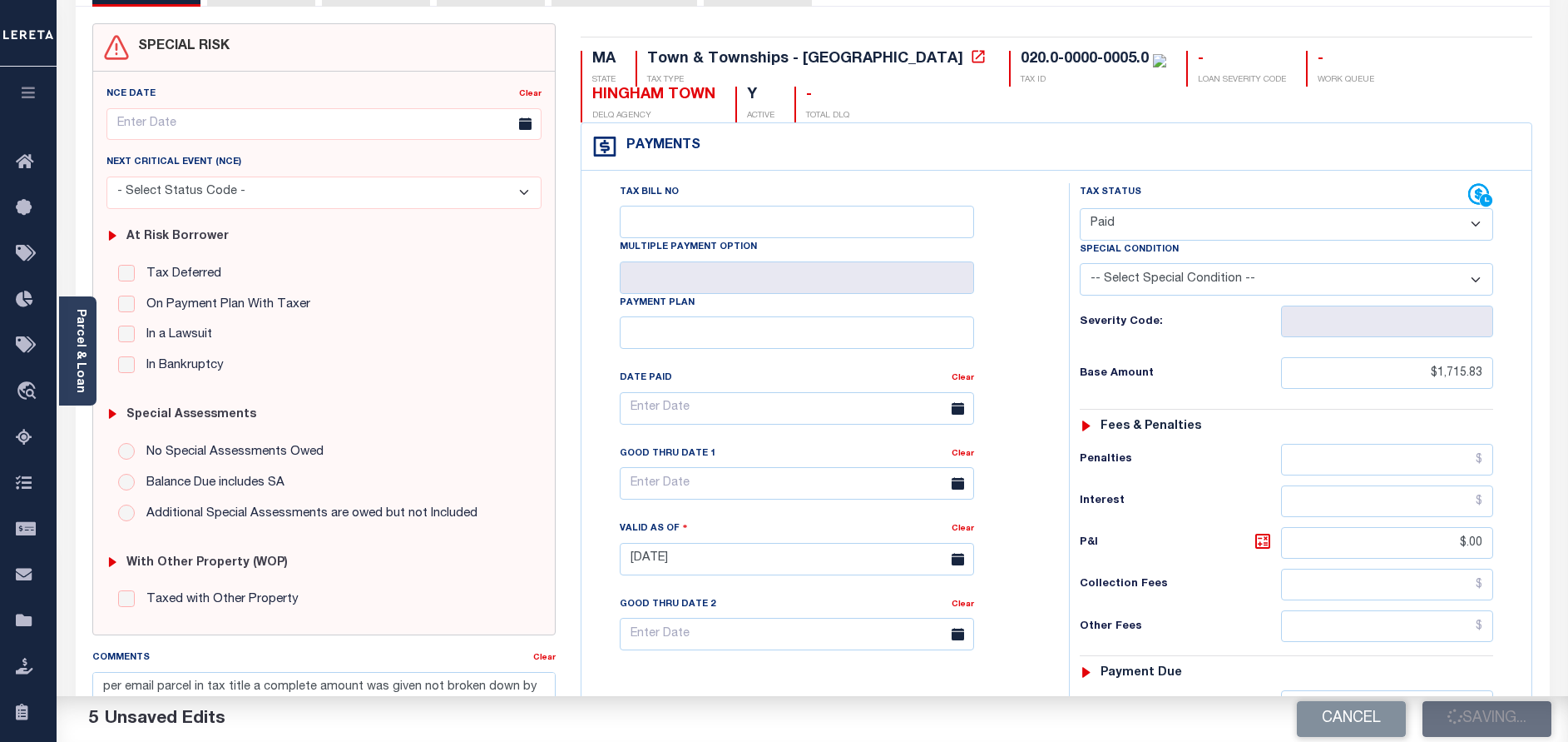
scroll to position [0, 0]
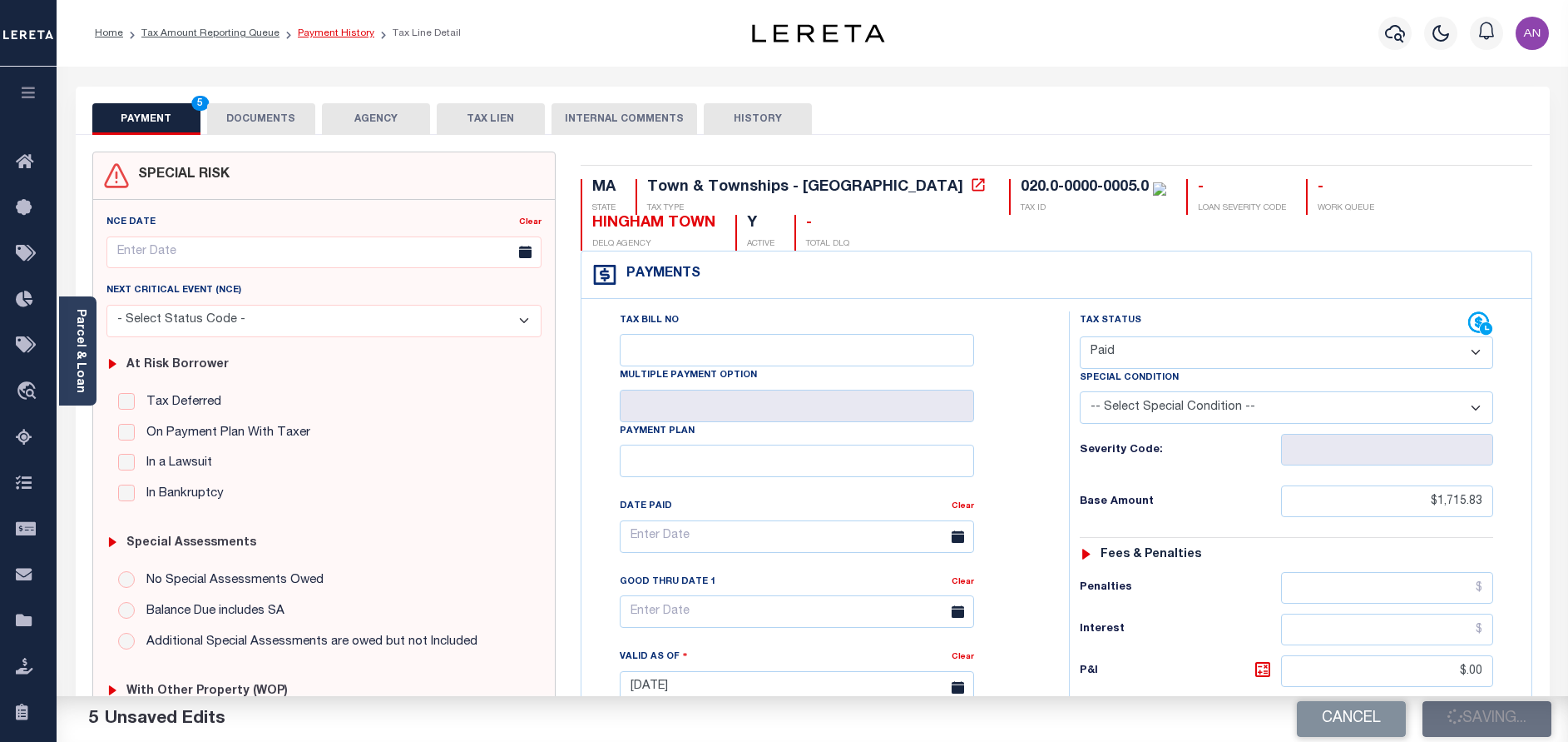
click at [320, 35] on link "Payment History" at bounding box center [336, 33] width 77 height 10
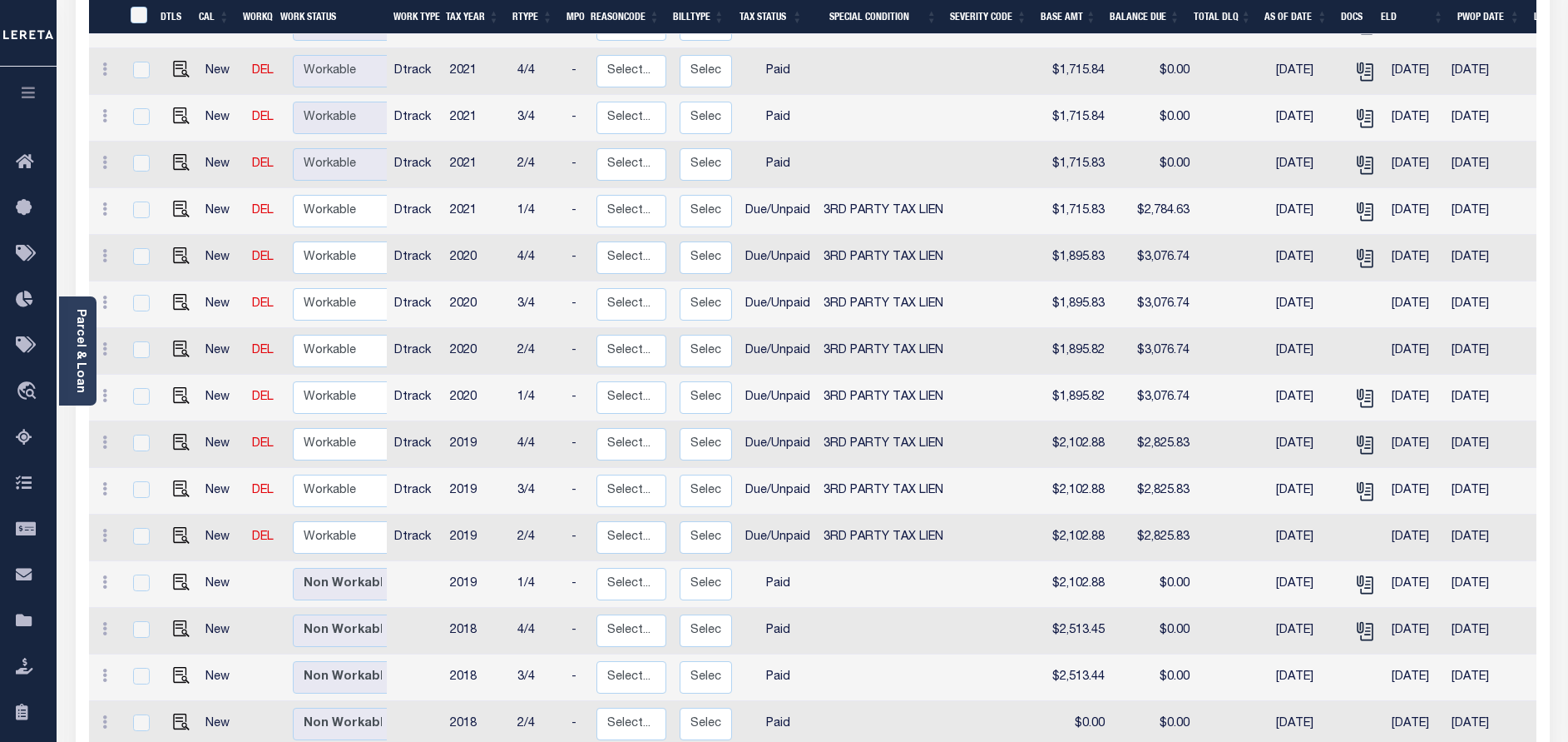
scroll to position [1286, 0]
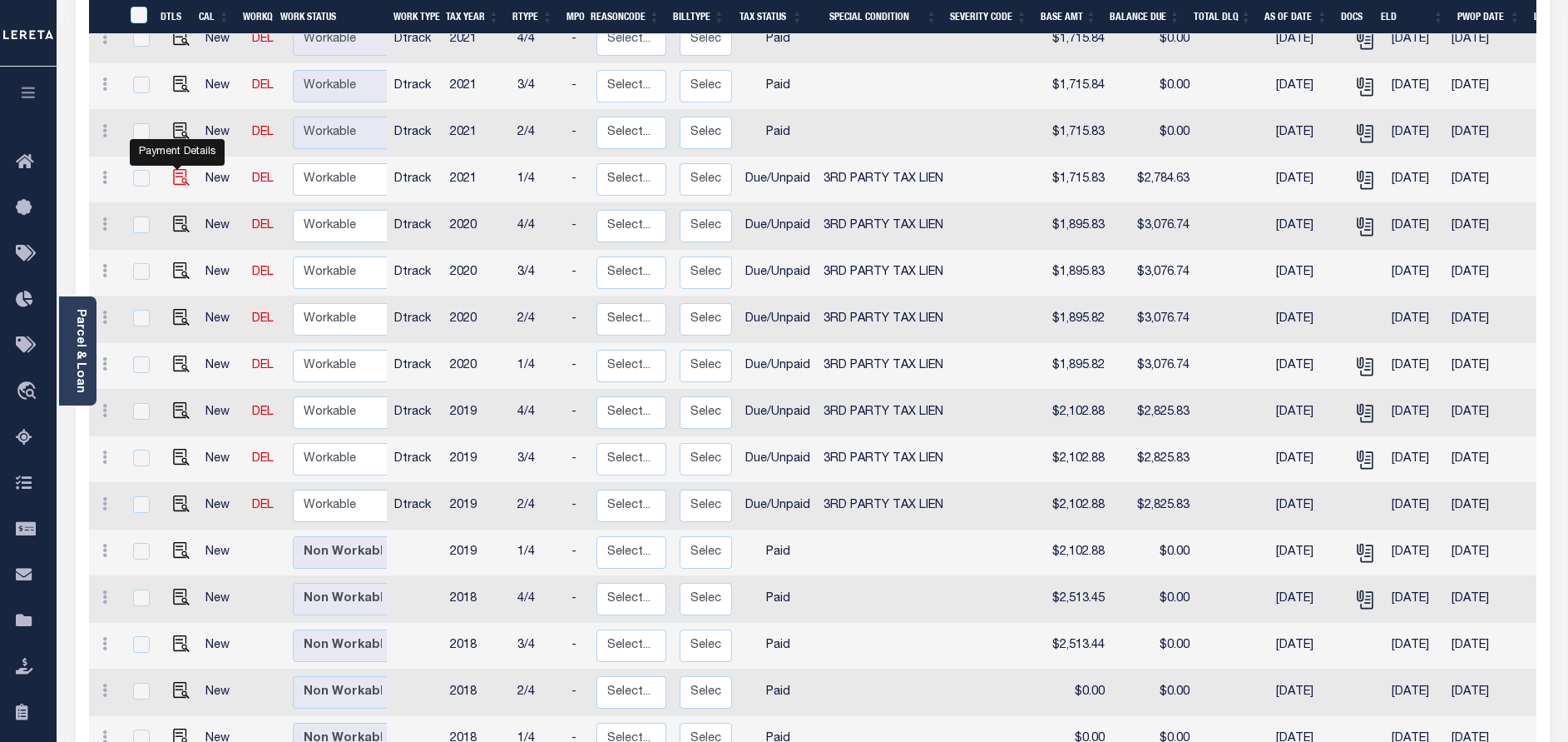
click at [178, 169] on img "" at bounding box center [181, 177] width 17 height 17
checkbox input "true"
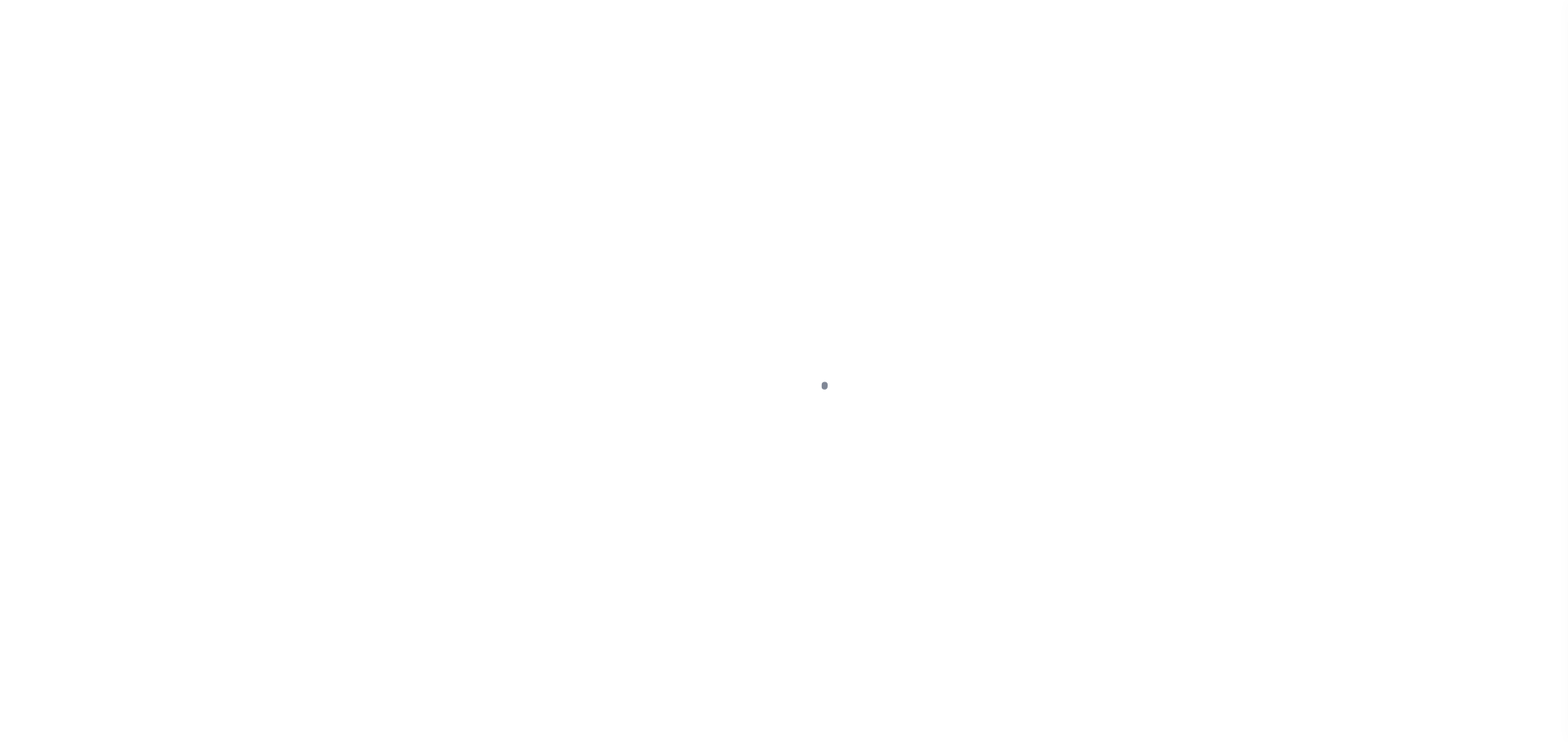
select select "DUE"
select select "20"
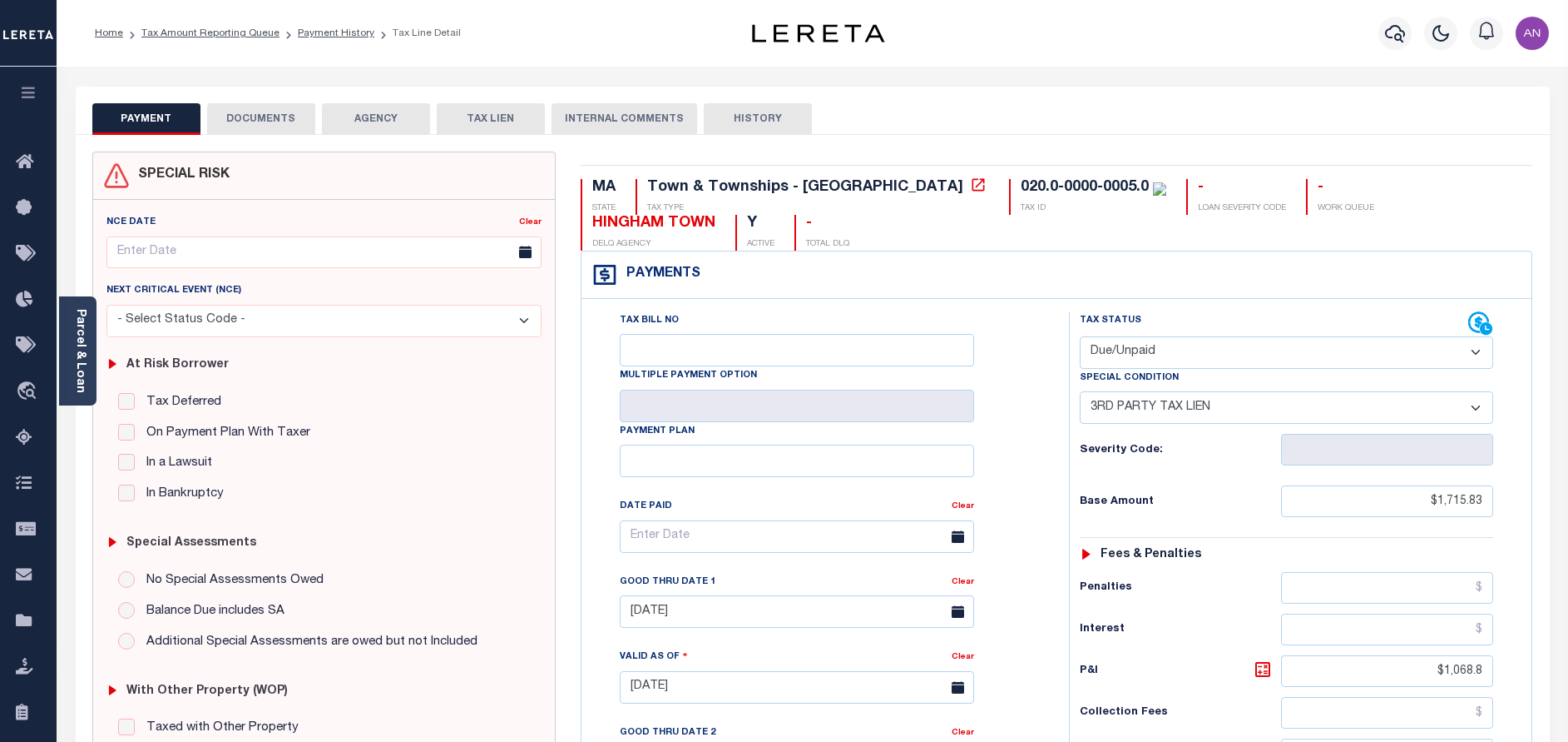
click at [248, 125] on button "DOCUMENTS" at bounding box center [261, 119] width 108 height 32
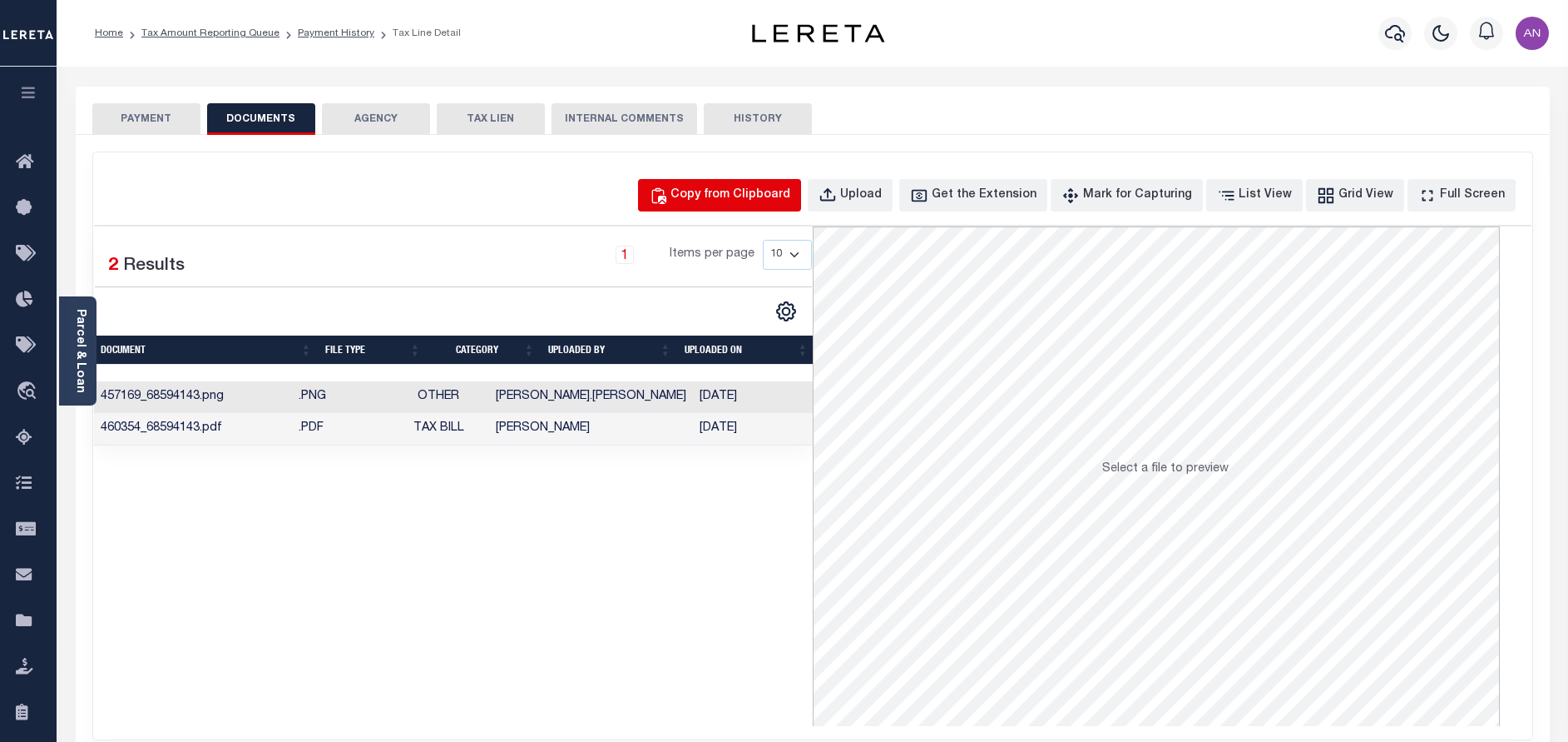
click at [757, 199] on div "Copy from Clipboard" at bounding box center [731, 195] width 120 height 18
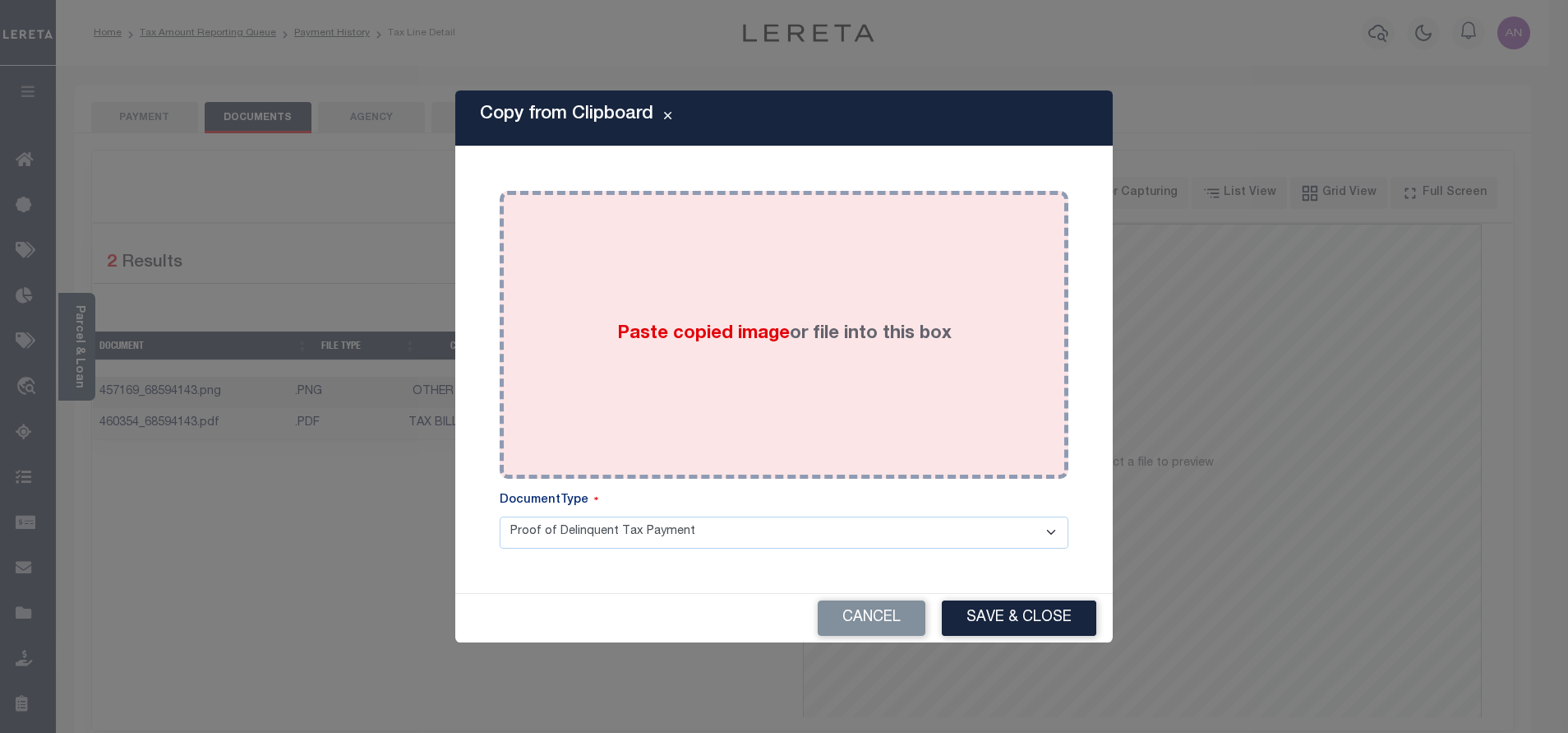
click at [796, 262] on div "Paste copied image or file into this box" at bounding box center [784, 335] width 544 height 263
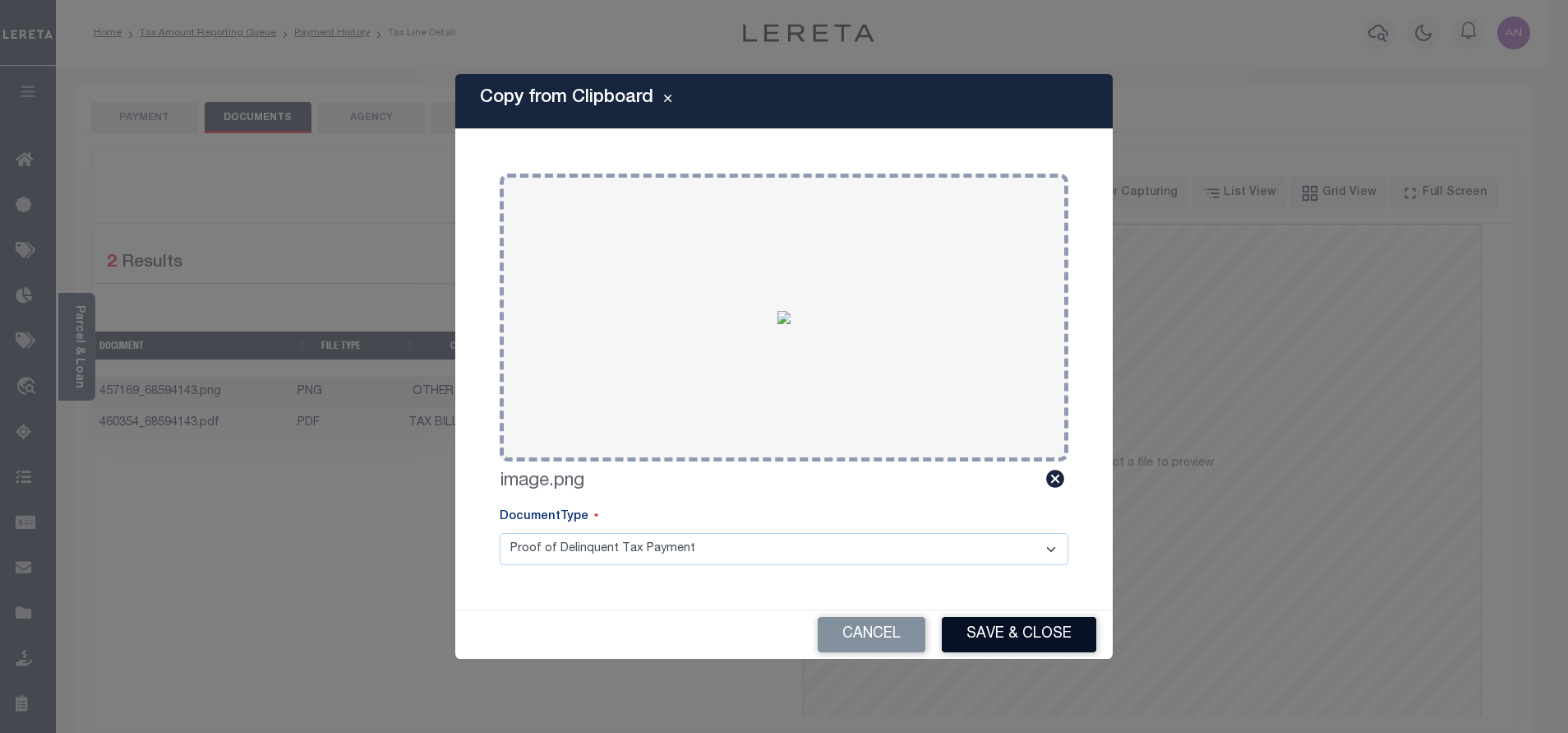
click at [1013, 630] on button "Save & Close" at bounding box center [1019, 634] width 154 height 36
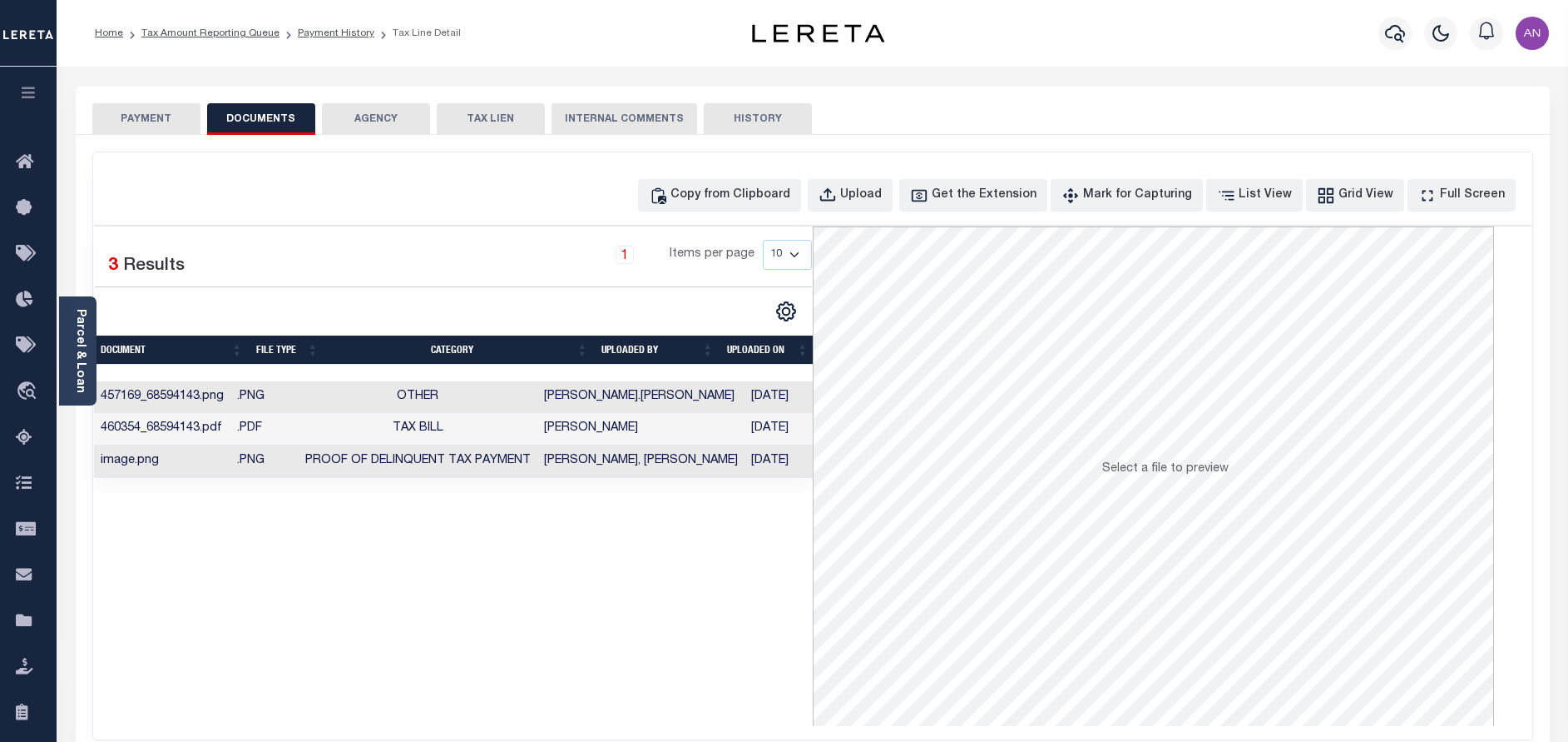
click at [162, 126] on button "PAYMENT" at bounding box center [146, 119] width 108 height 32
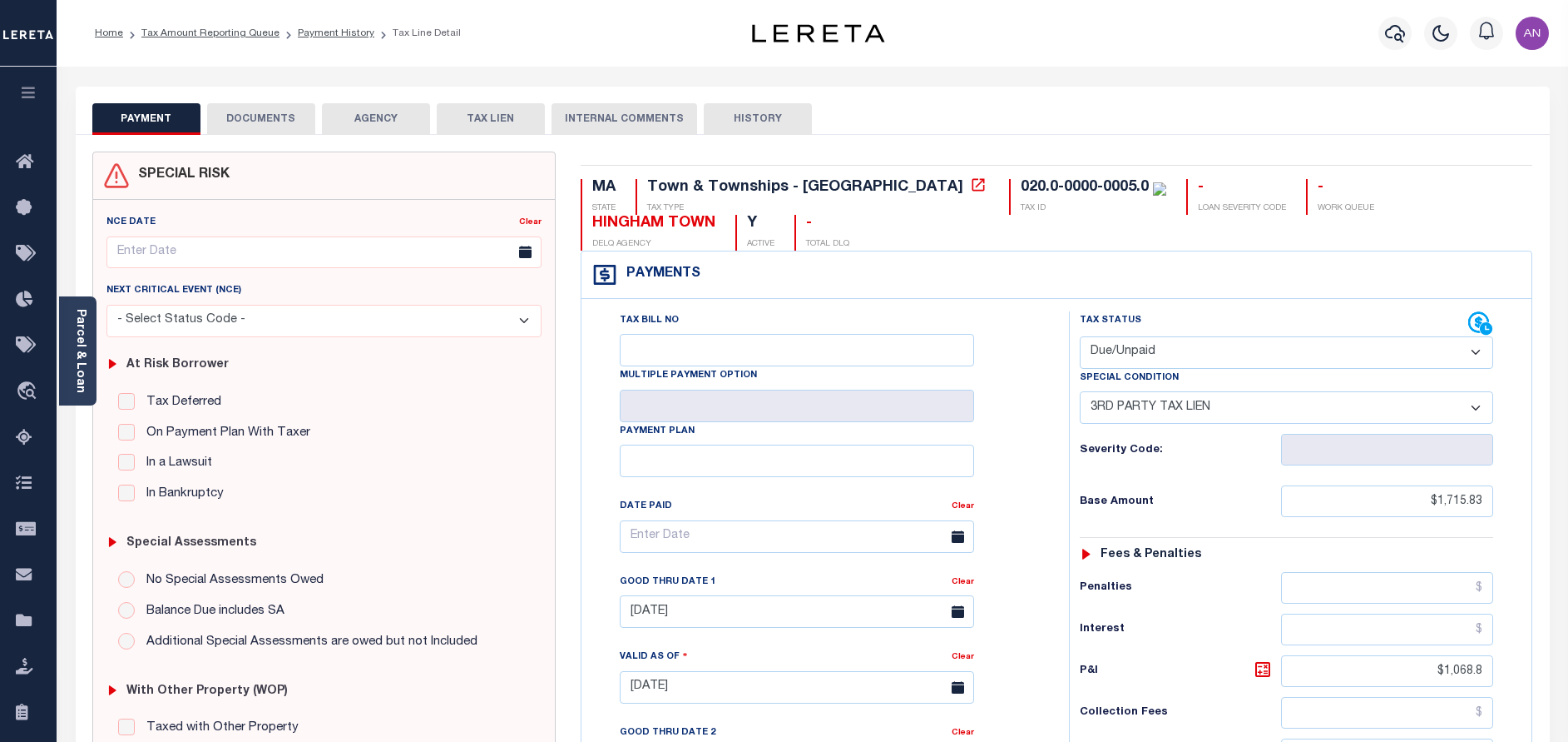
click at [1181, 367] on select "- Select Status Code - Open Due/Unpaid Paid Incomplete No Tax Due Internal Refu…" at bounding box center [1286, 352] width 414 height 32
select select "PYD"
click at [1079, 337] on select "- Select Status Code - Open Due/Unpaid Paid Incomplete No Tax Due Internal Refu…" at bounding box center [1286, 352] width 414 height 32
select select "0"
type input "[DATE]"
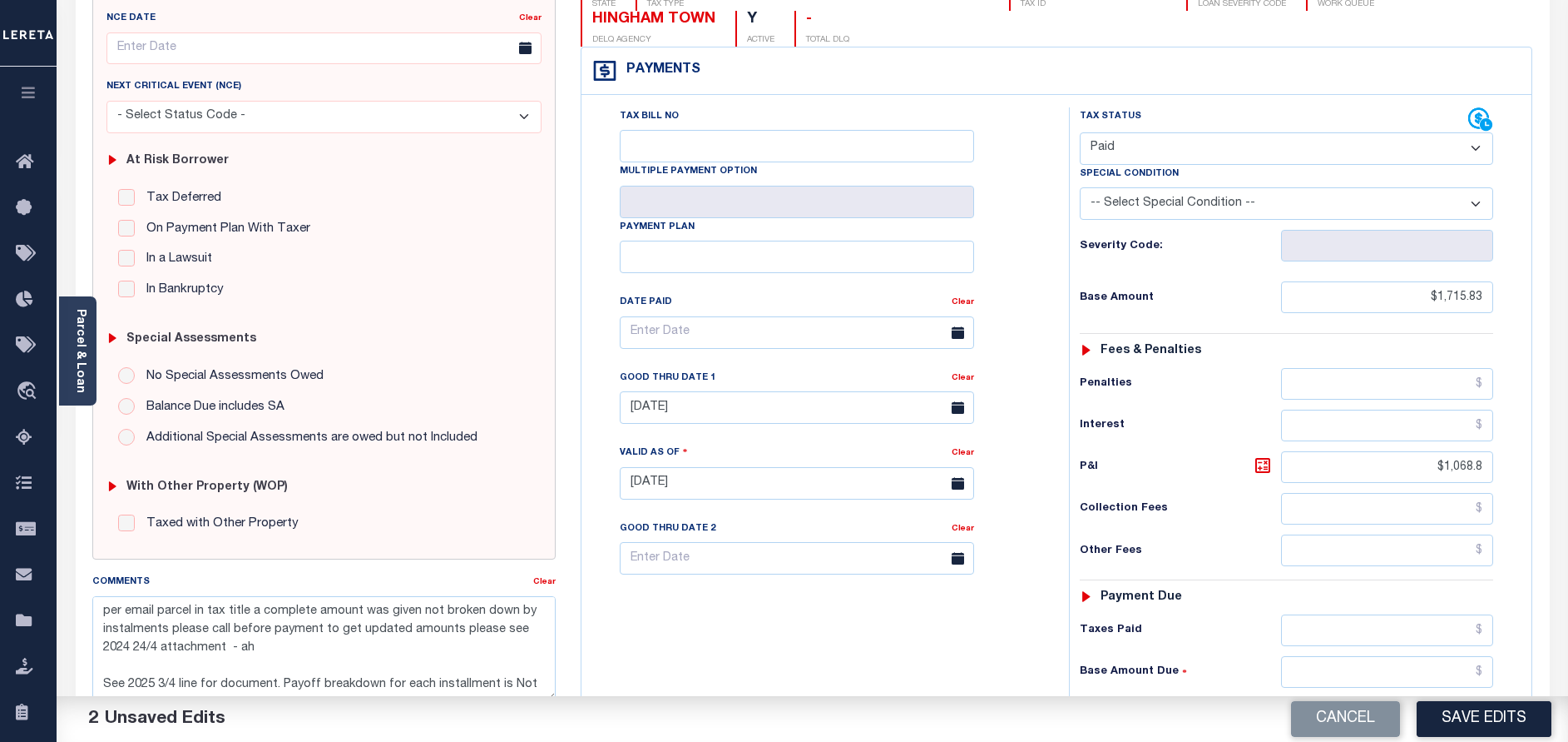
scroll to position [250, 0]
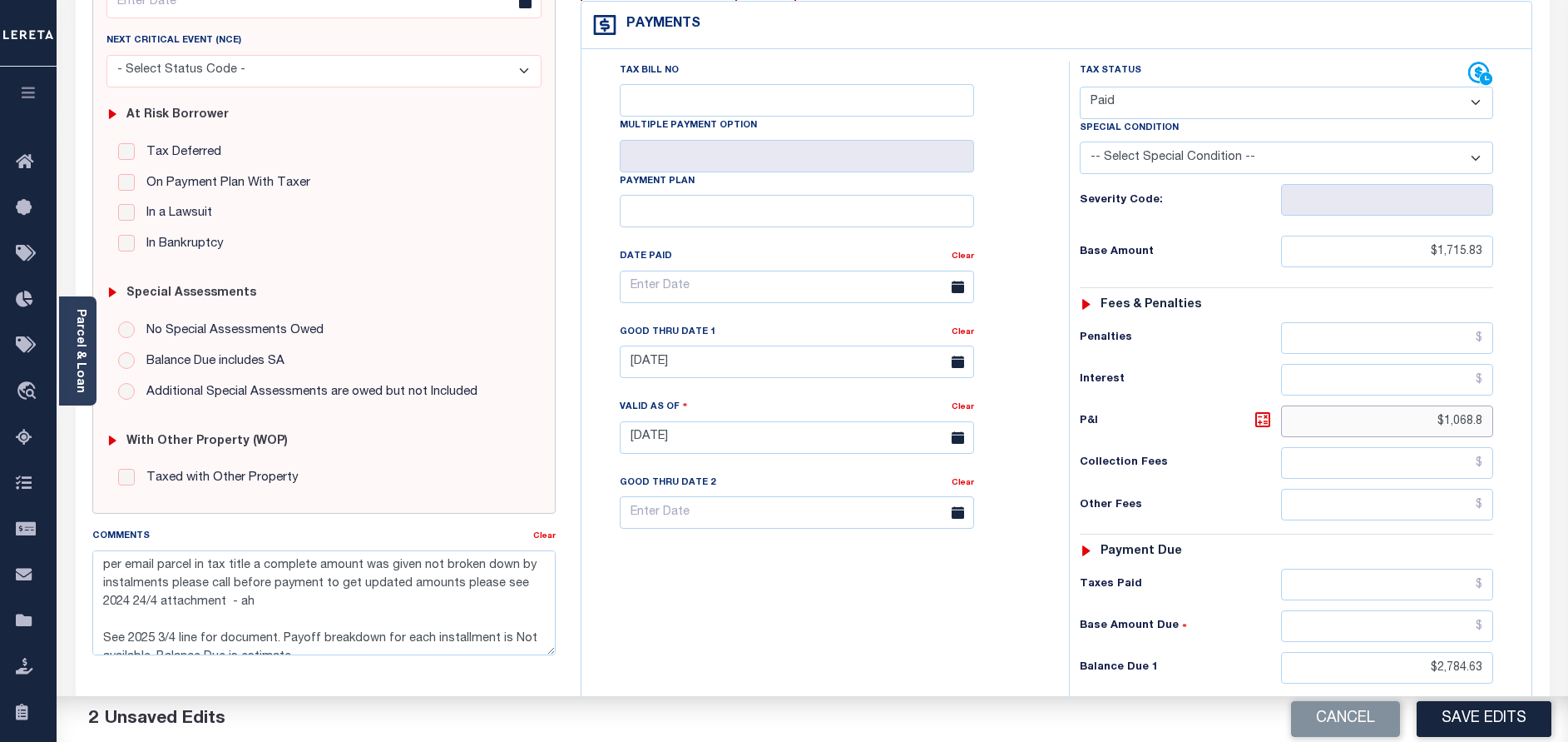
drag, startPoint x: 1451, startPoint y: 421, endPoint x: 1521, endPoint y: 415, distance: 70.3
click at [1521, 415] on div "Tax Status Status" at bounding box center [1291, 429] width 471 height 735
type input "$0.00"
click at [743, 362] on input "04/30/2025" at bounding box center [796, 361] width 355 height 32
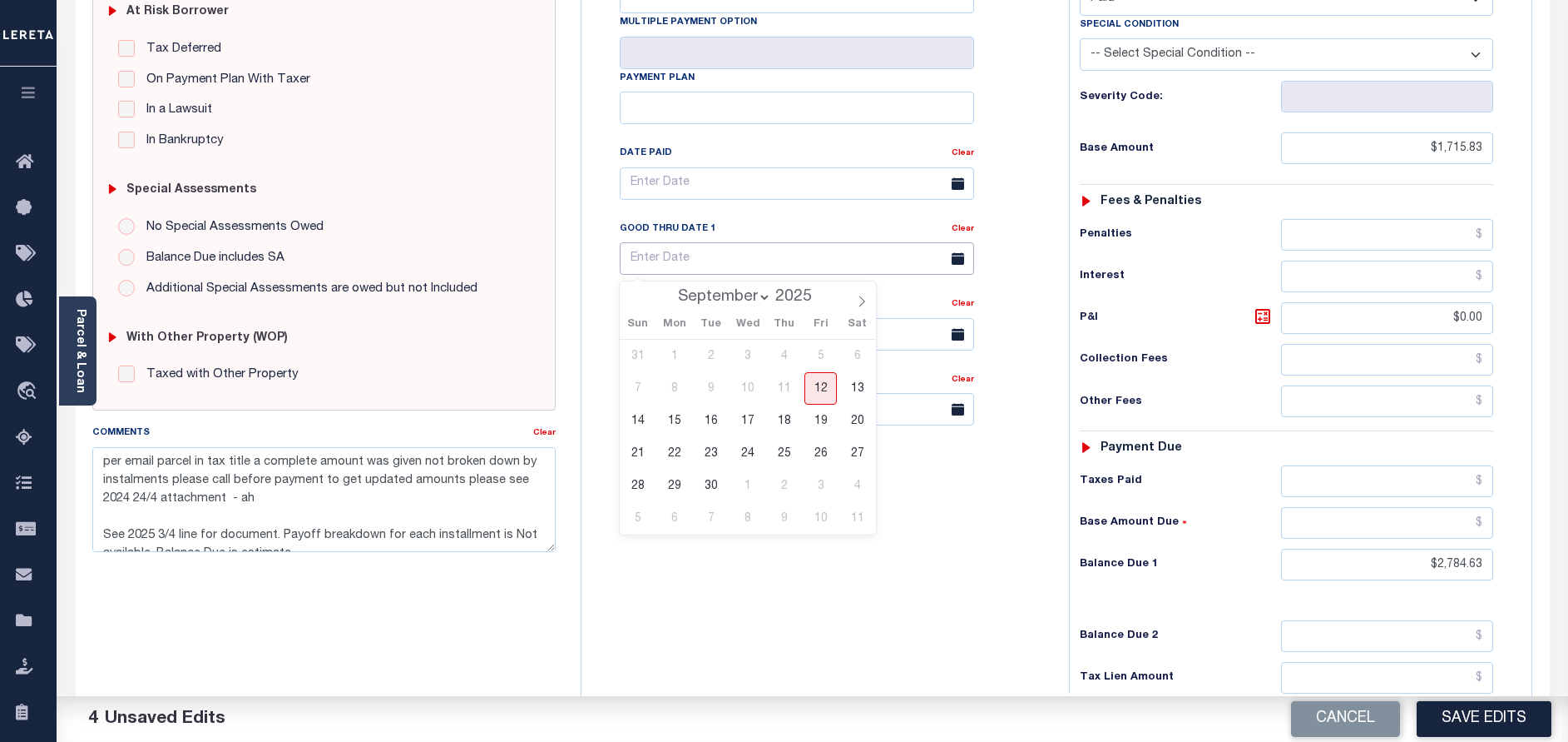
scroll to position [375, 0]
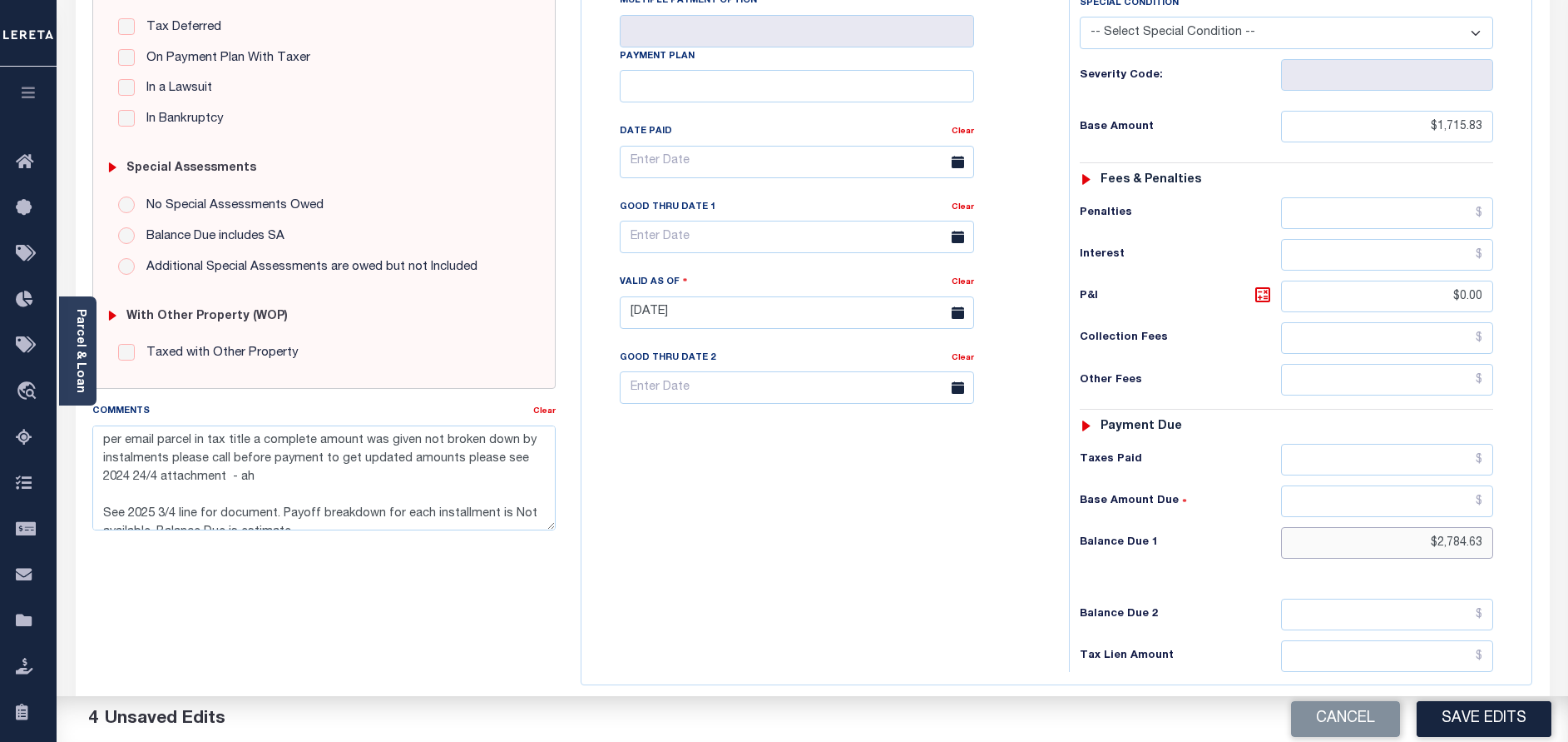
drag, startPoint x: 1436, startPoint y: 538, endPoint x: 1534, endPoint y: 540, distance: 98.0
click at [1534, 540] on div "MA STATE Town & Townships - MA TAX TYPE 020.0-0000-0005.0 TAX ID - LOAN SEVERIT…" at bounding box center [1056, 313] width 977 height 1072
type input "$0.00"
click at [890, 550] on div "Tax Bill No Multiple Payment Option Payment Plan Clear" at bounding box center [820, 304] width 471 height 735
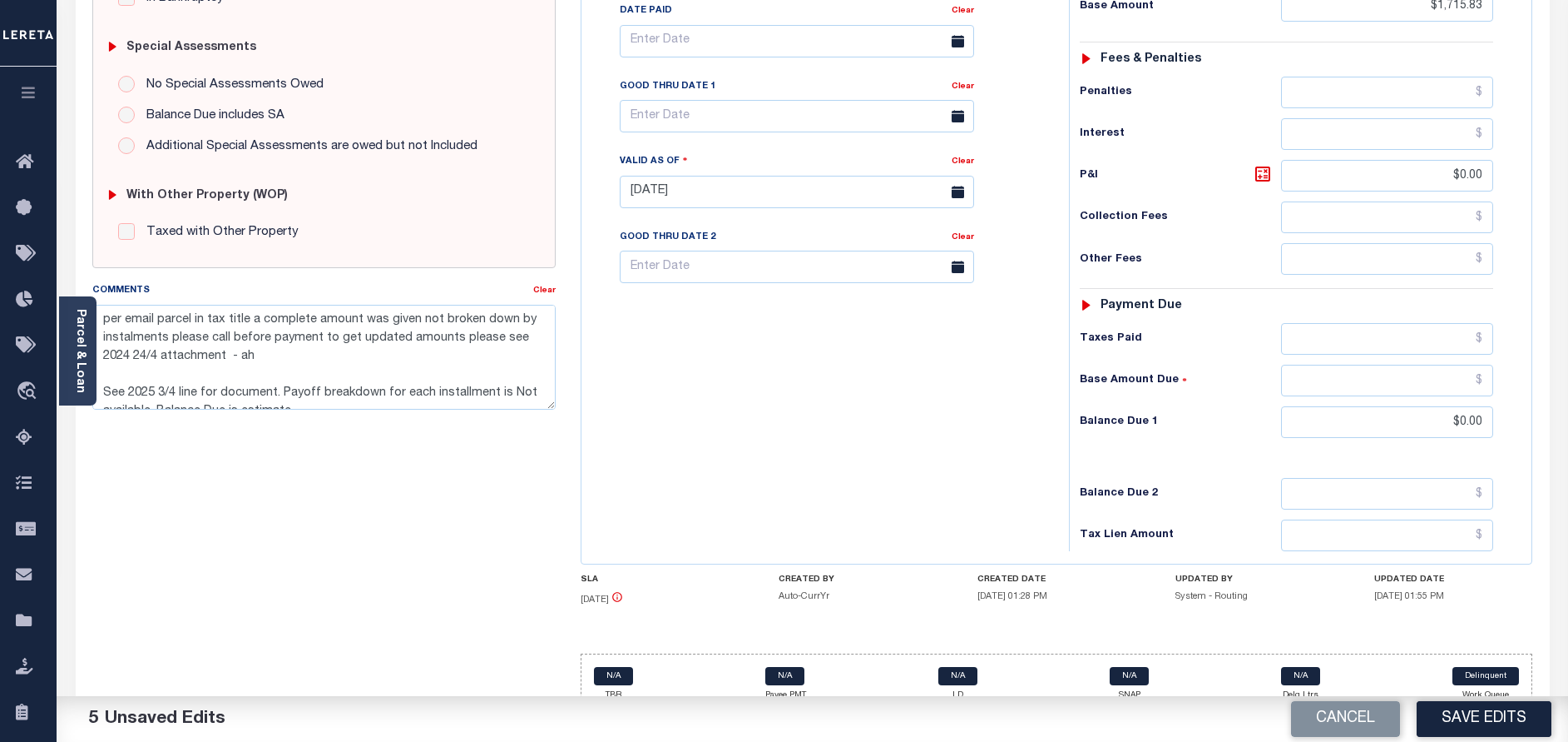
scroll to position [517, 0]
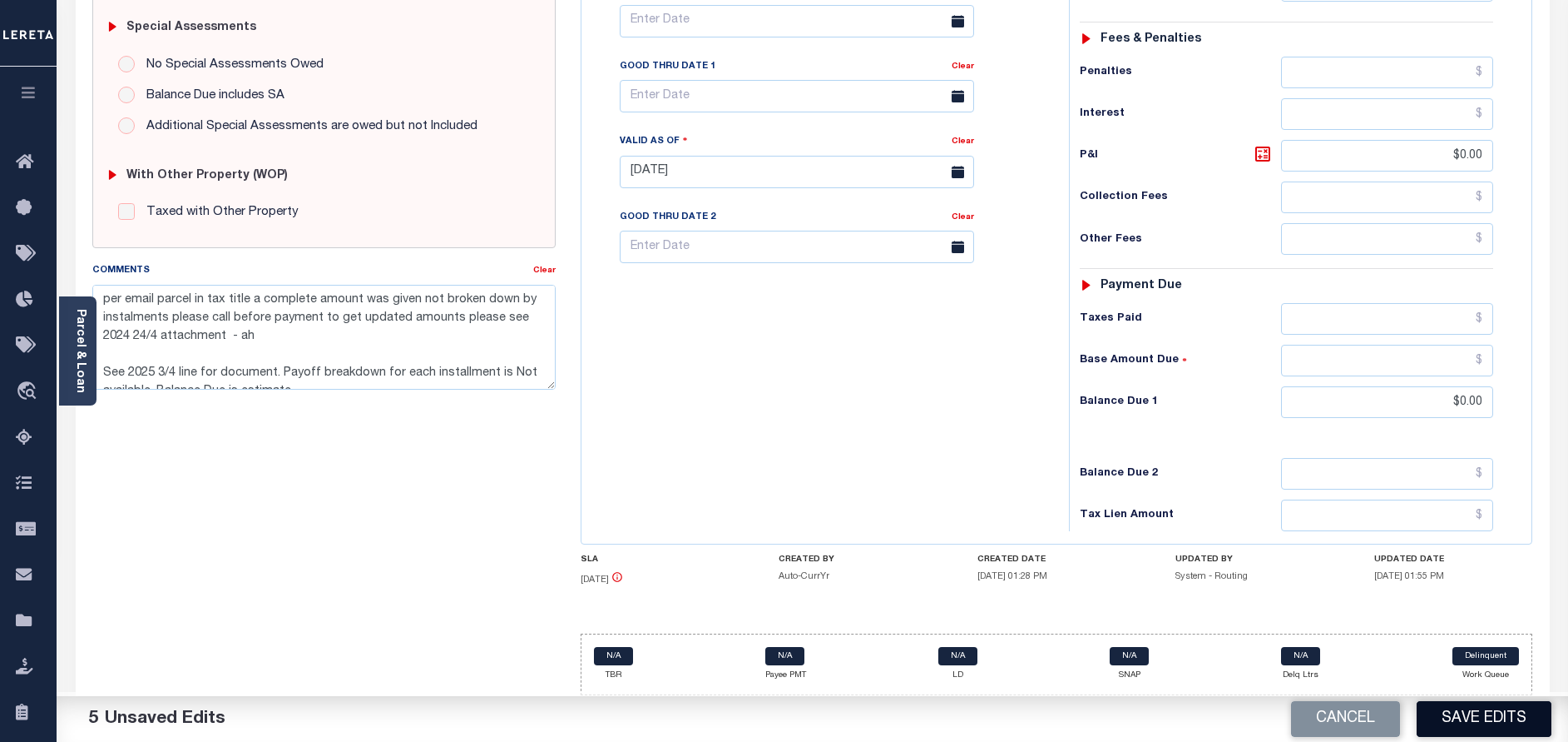
click at [1468, 723] on button "Save Edits" at bounding box center [1483, 719] width 135 height 36
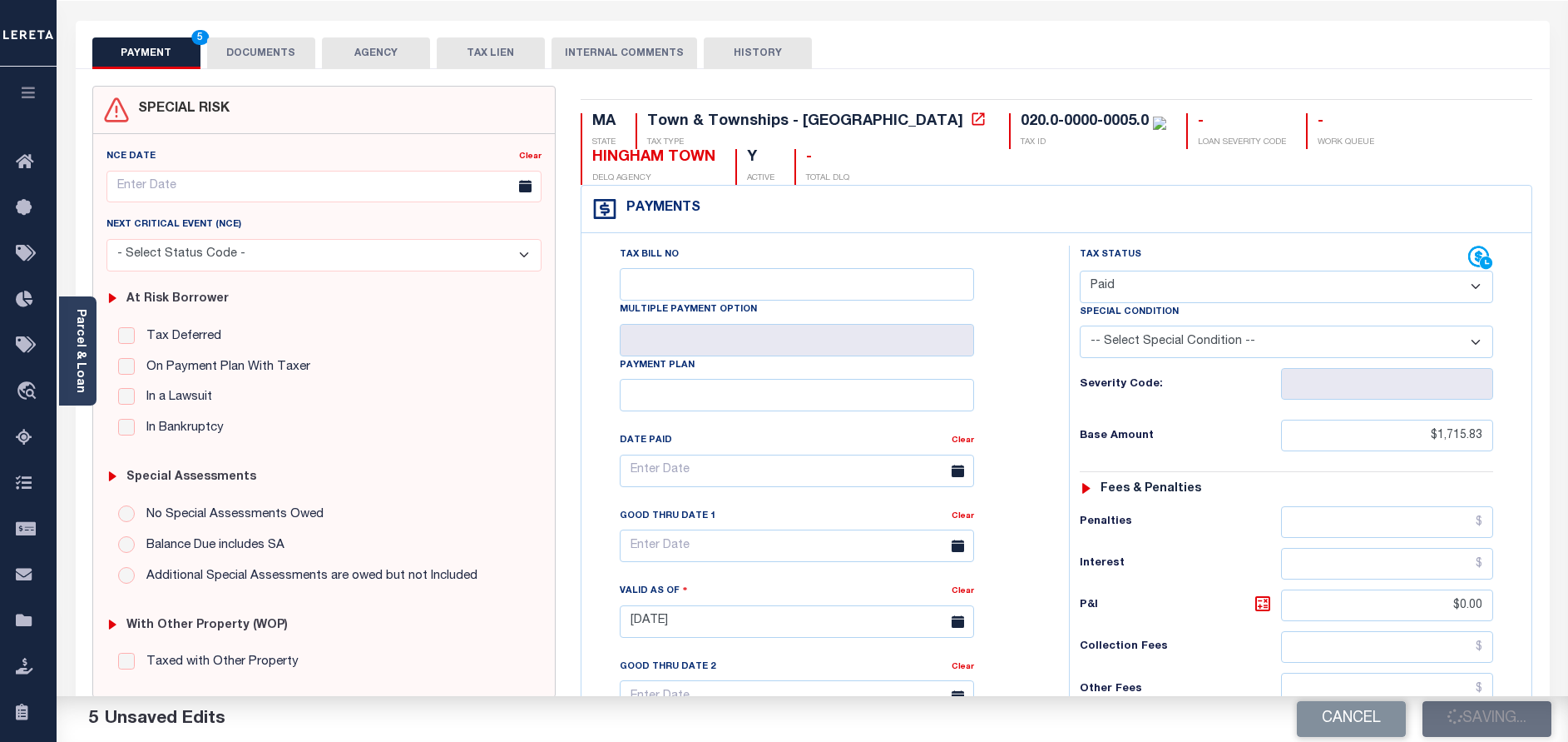
scroll to position [0, 0]
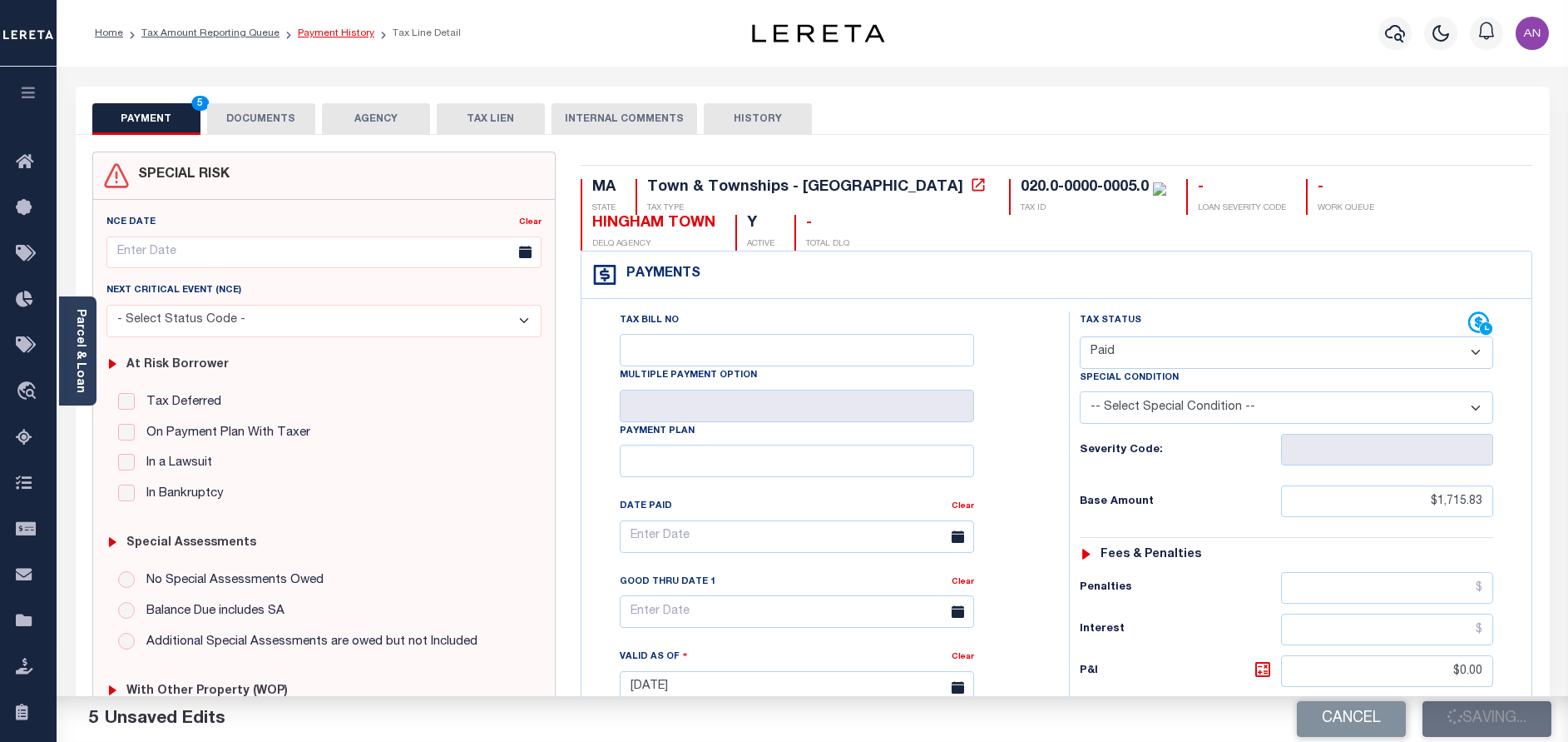
click at [318, 32] on link "Payment History" at bounding box center [336, 33] width 77 height 10
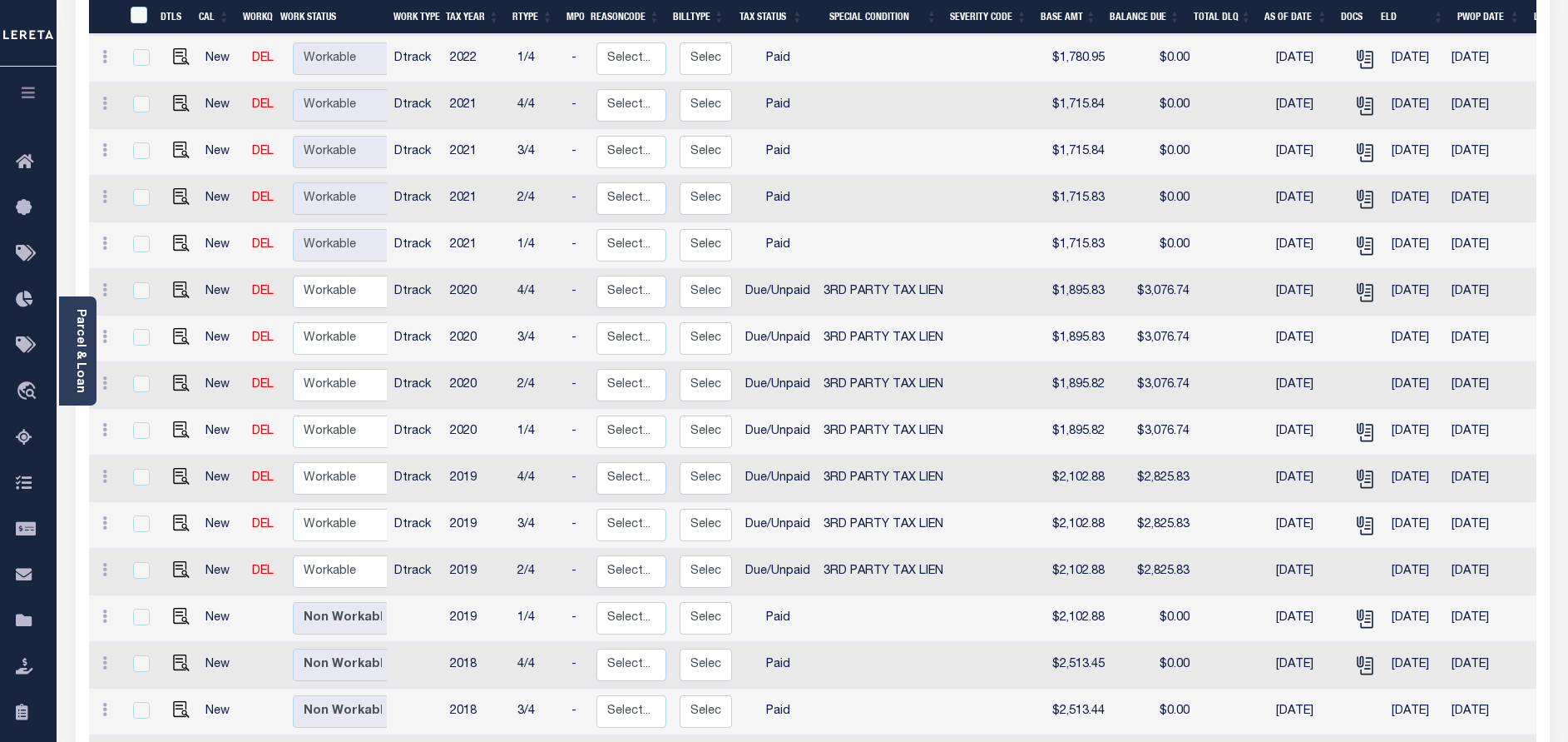
scroll to position [1373, 0]
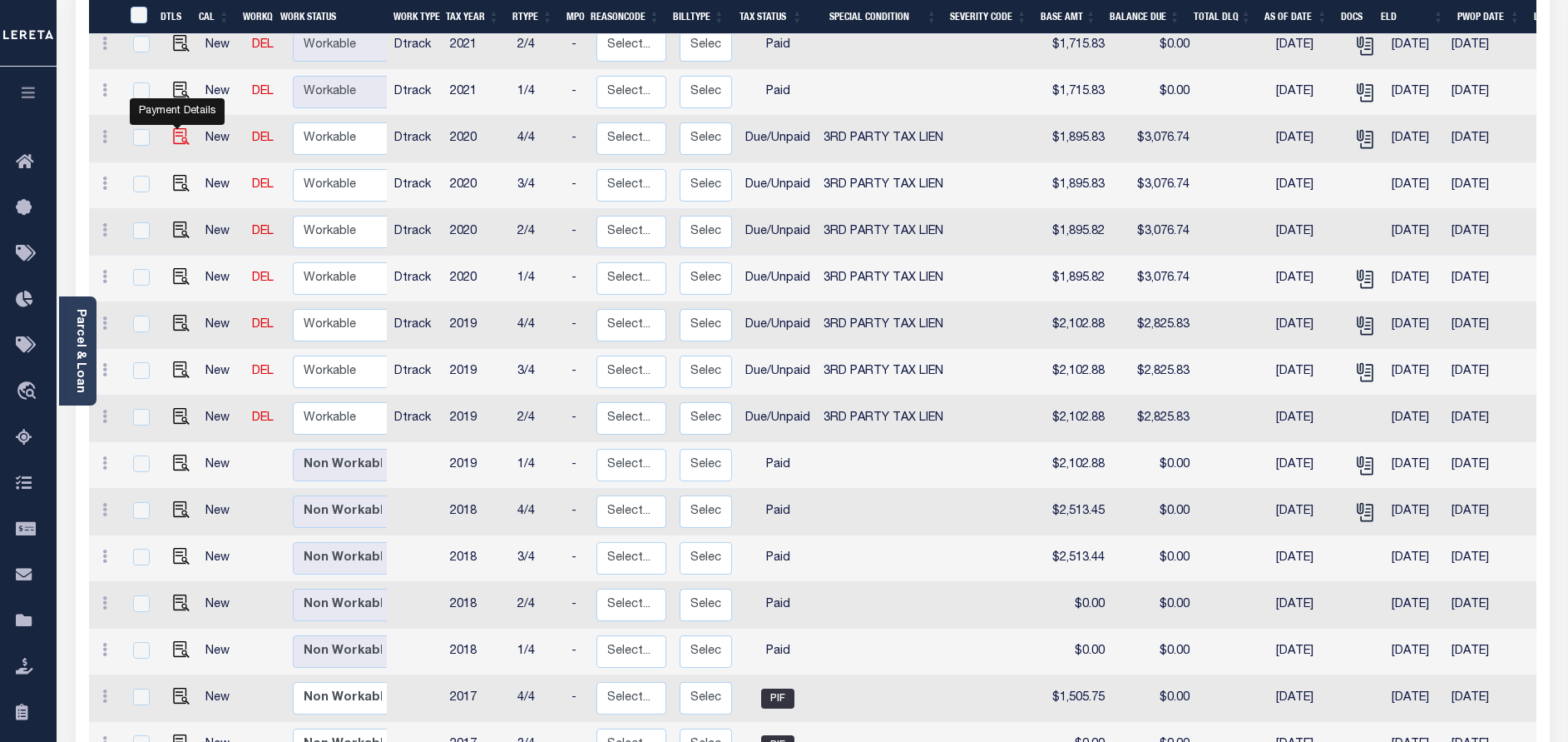
click at [175, 128] on img "" at bounding box center [181, 136] width 17 height 17
checkbox input "true"
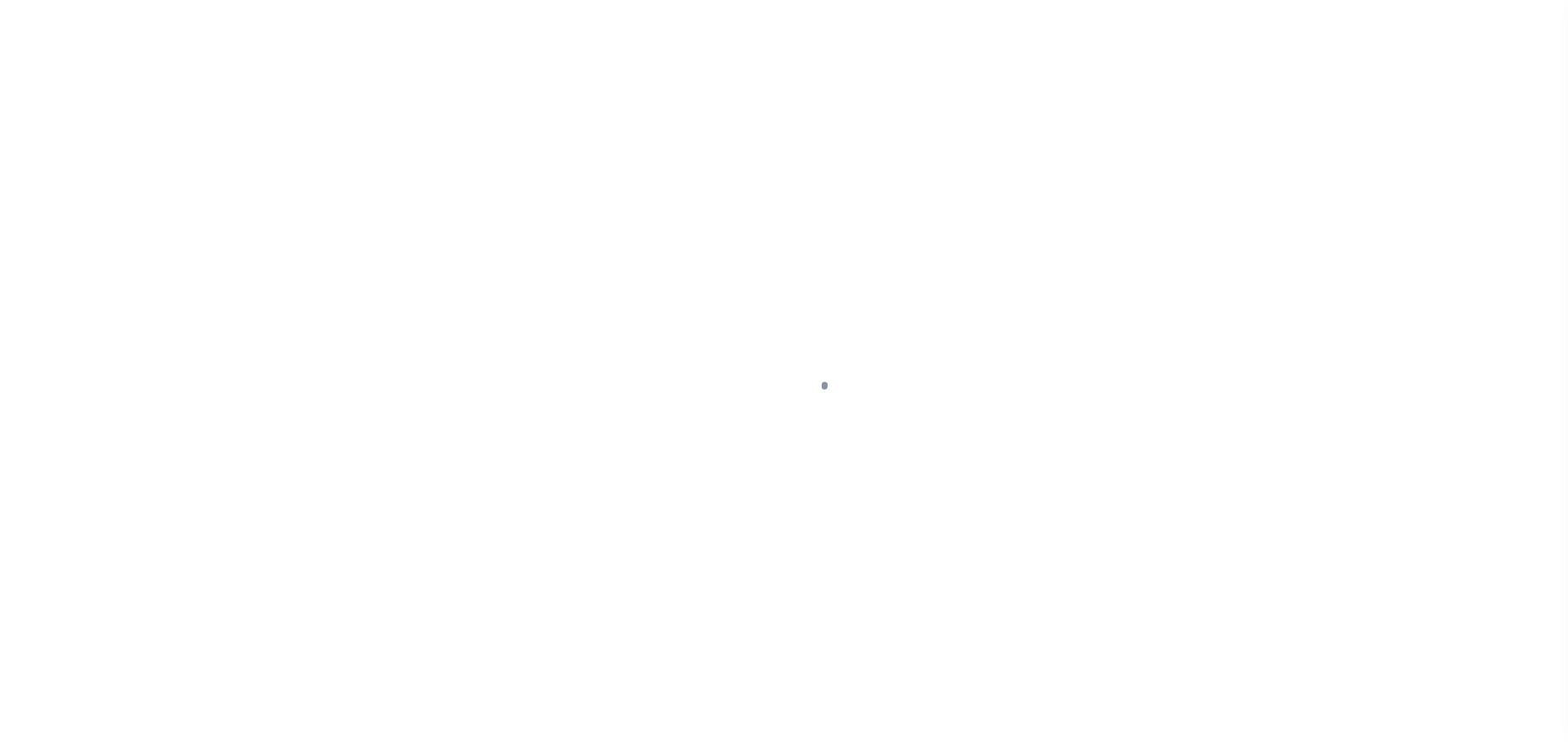
select select "DUE"
select select "20"
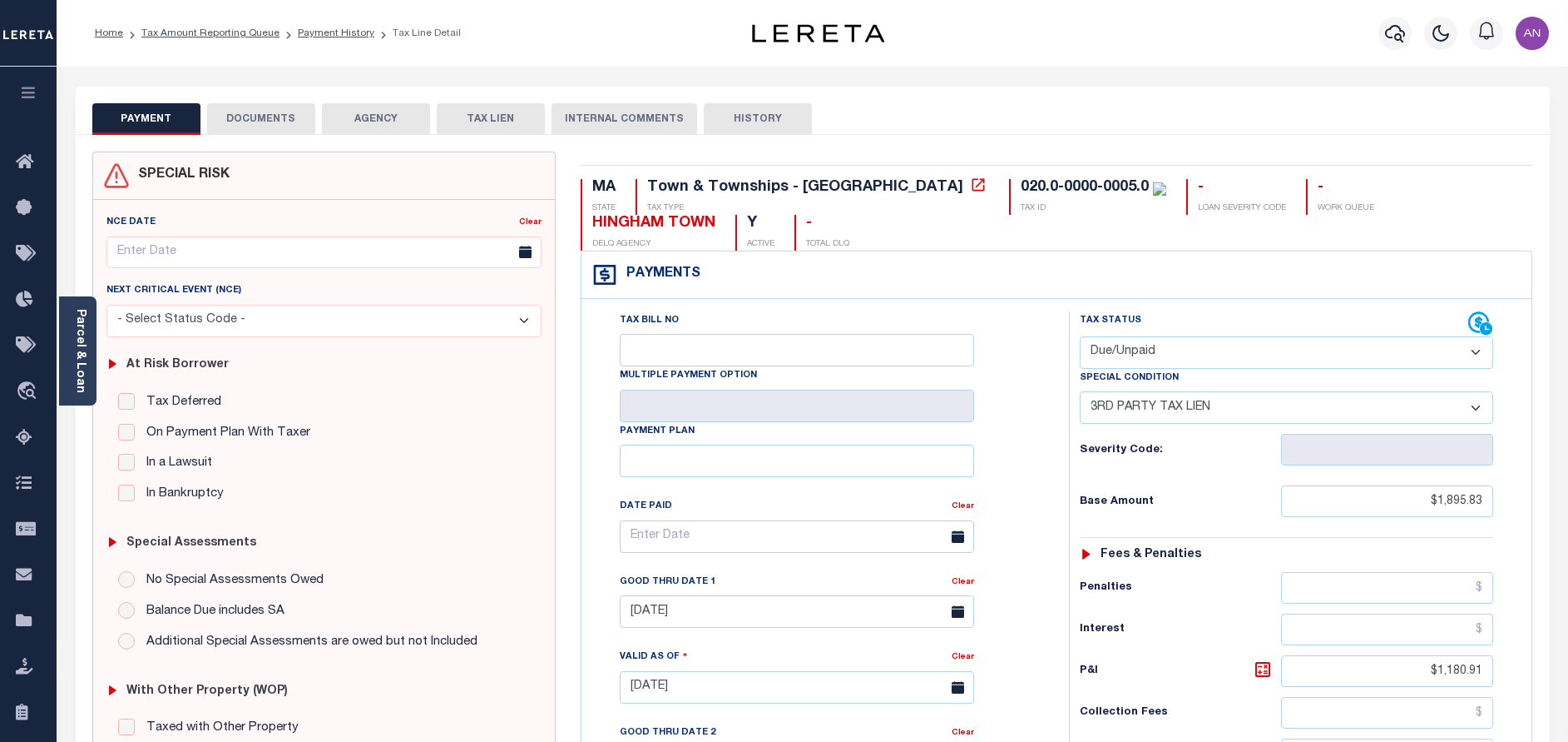
click at [242, 119] on button "DOCUMENTS" at bounding box center [261, 119] width 108 height 32
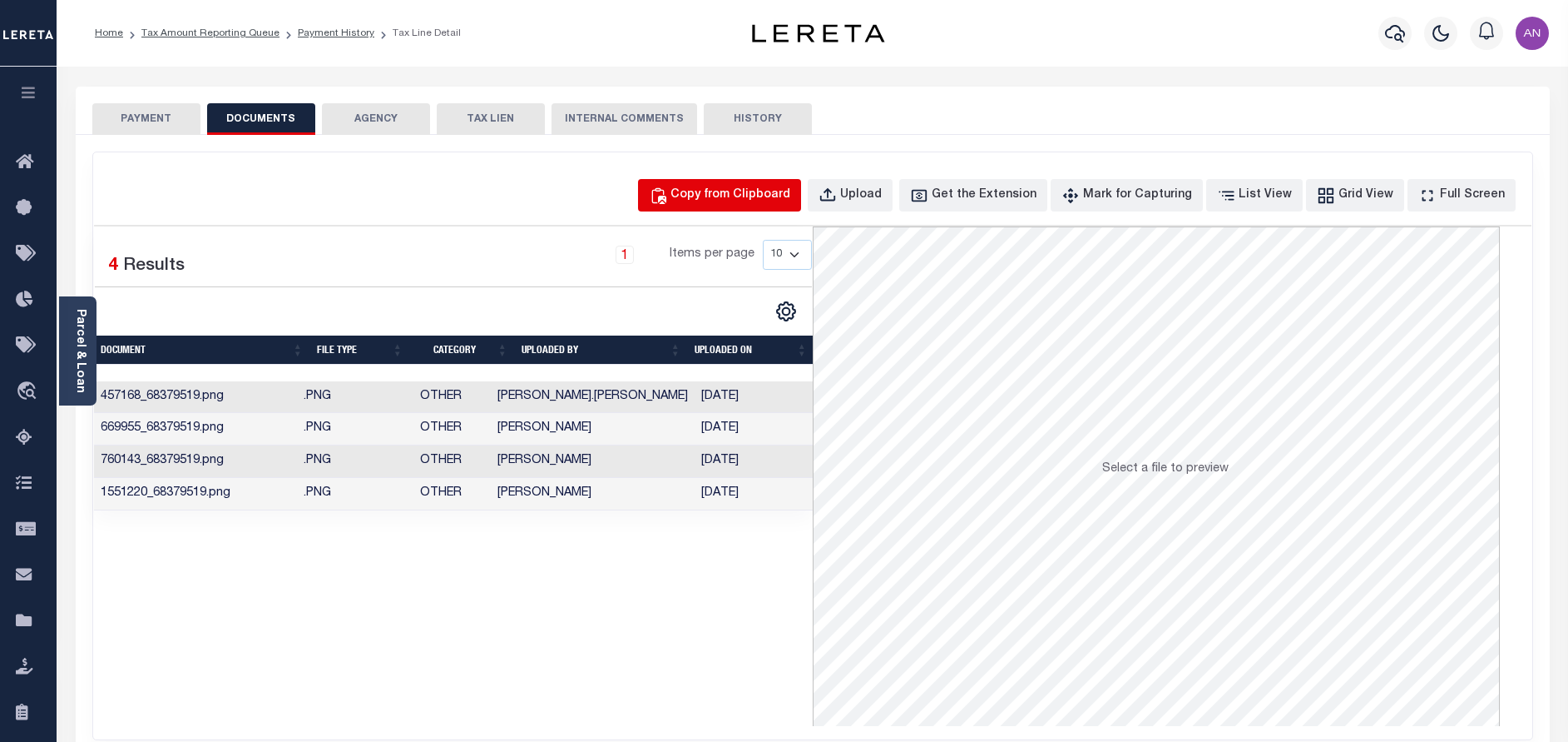
click at [759, 189] on div "Copy from Clipboard" at bounding box center [731, 195] width 120 height 18
select select "POP"
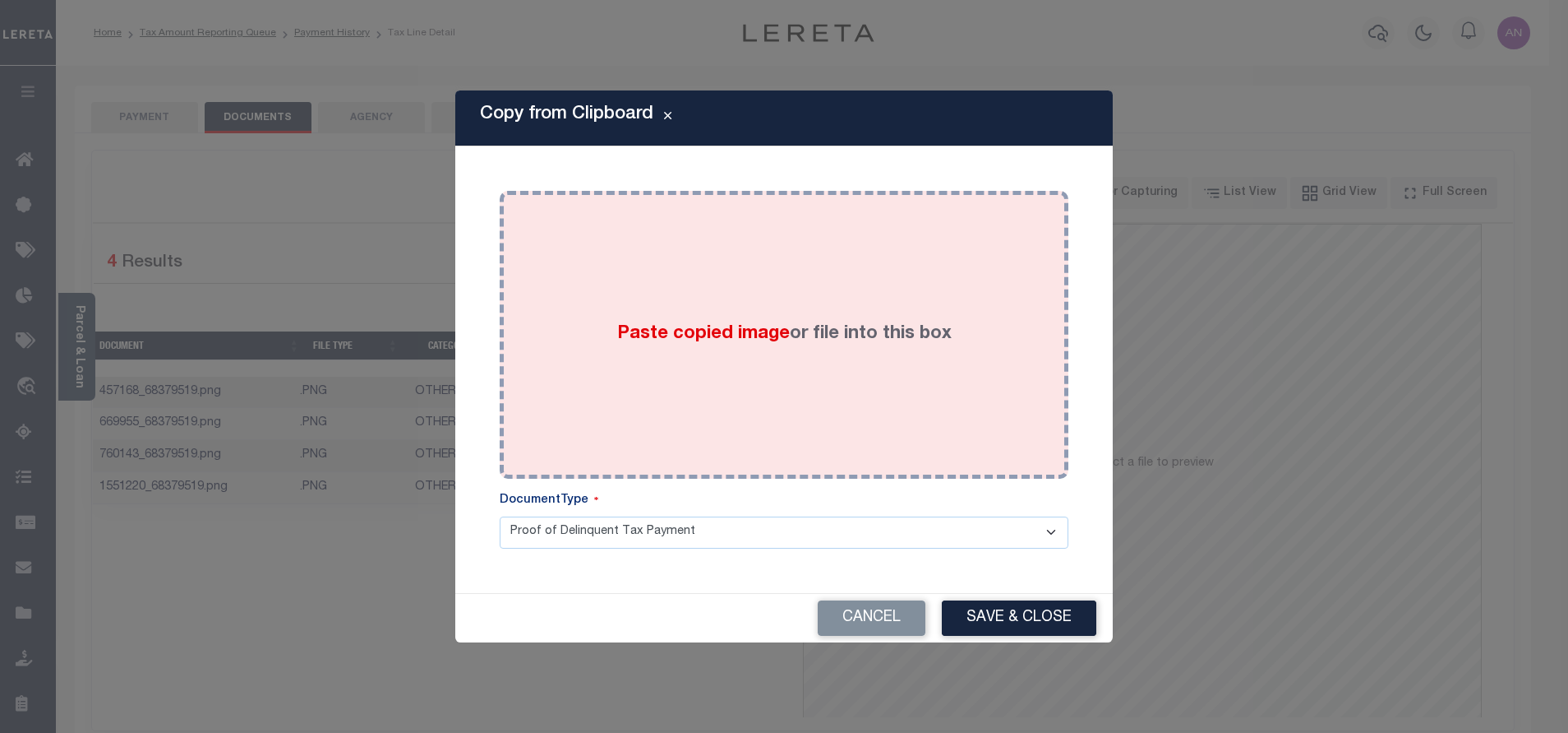
click at [763, 293] on div "Paste copied image or file into this box" at bounding box center [784, 335] width 544 height 263
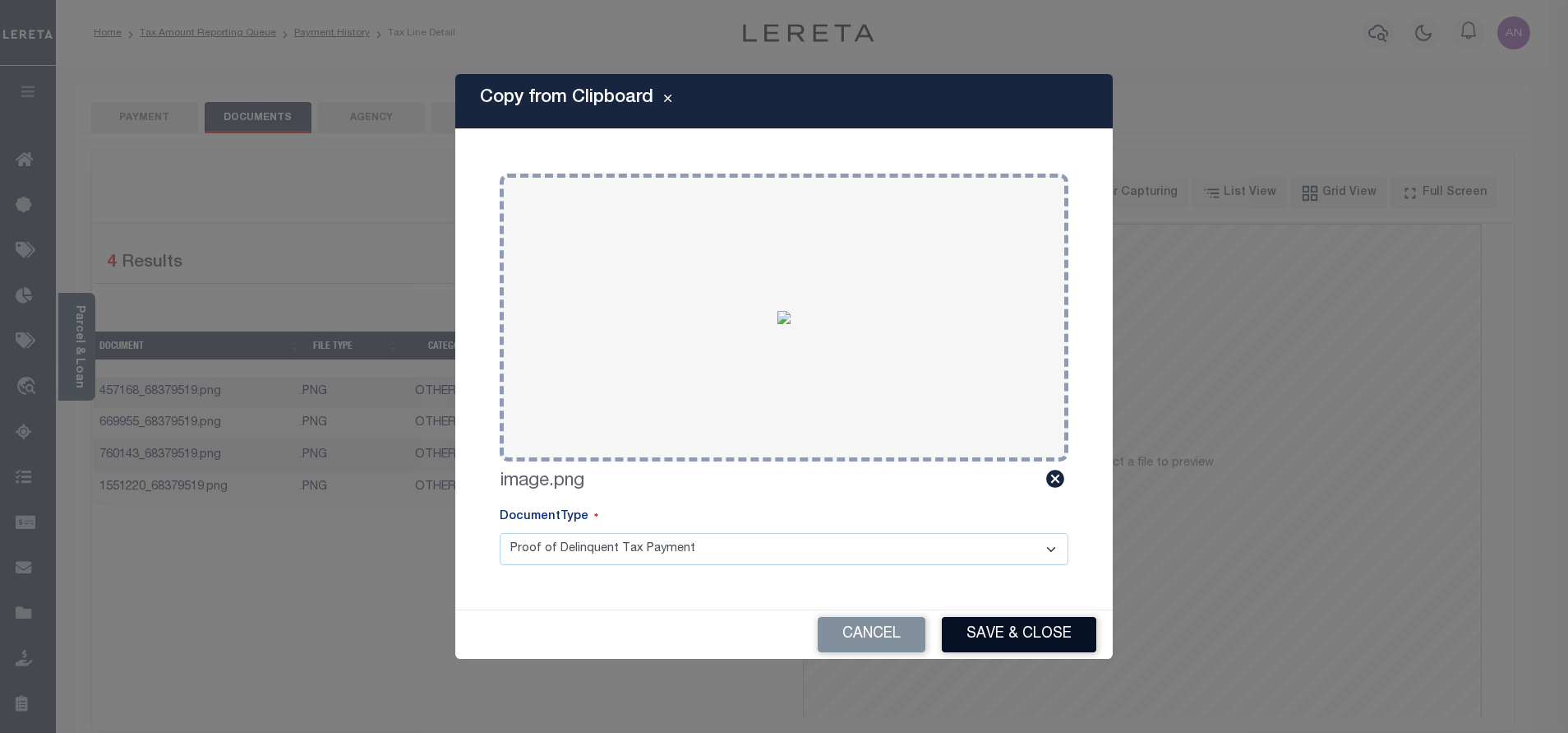
click at [981, 643] on button "Save & Close" at bounding box center [1019, 634] width 154 height 36
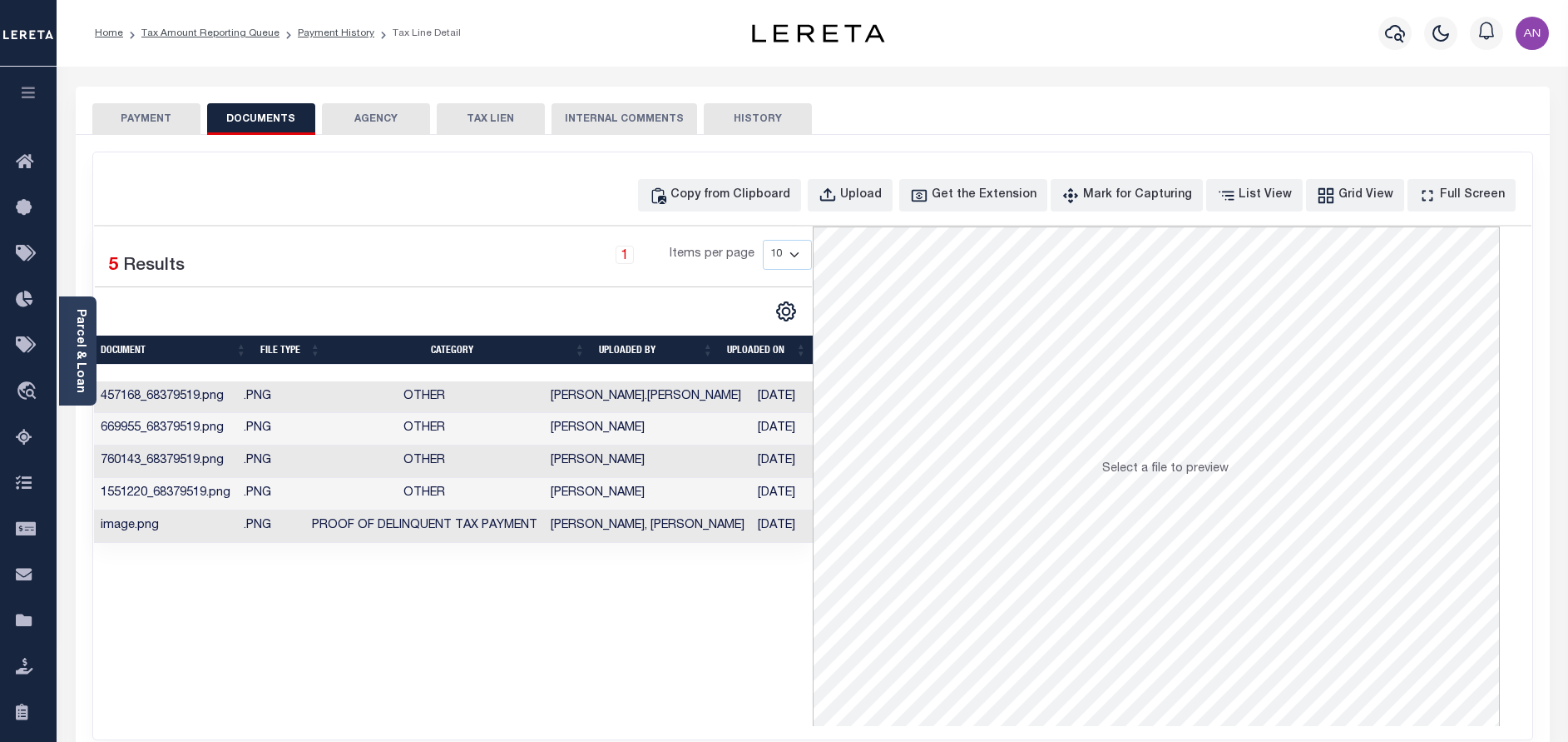
click at [176, 112] on button "PAYMENT" at bounding box center [146, 119] width 108 height 32
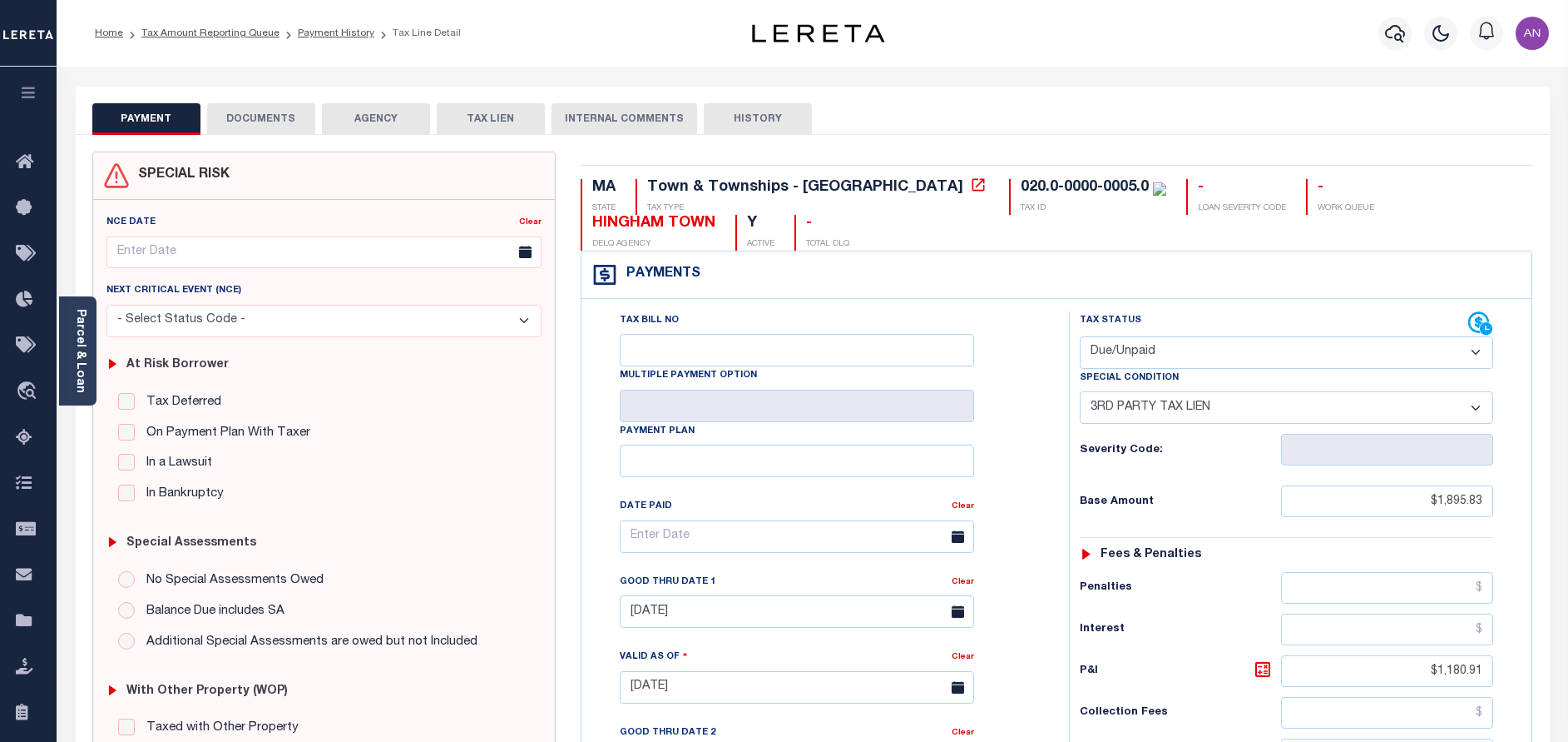
click at [1165, 360] on select "- Select Status Code - Open Due/Unpaid Paid Incomplete No Tax Due Internal Refu…" at bounding box center [1286, 352] width 414 height 32
select select "PYD"
click at [1079, 337] on select "- Select Status Code - Open Due/Unpaid Paid Incomplete No Tax Due Internal Refu…" at bounding box center [1286, 352] width 414 height 32
select select "0"
type input "[DATE]"
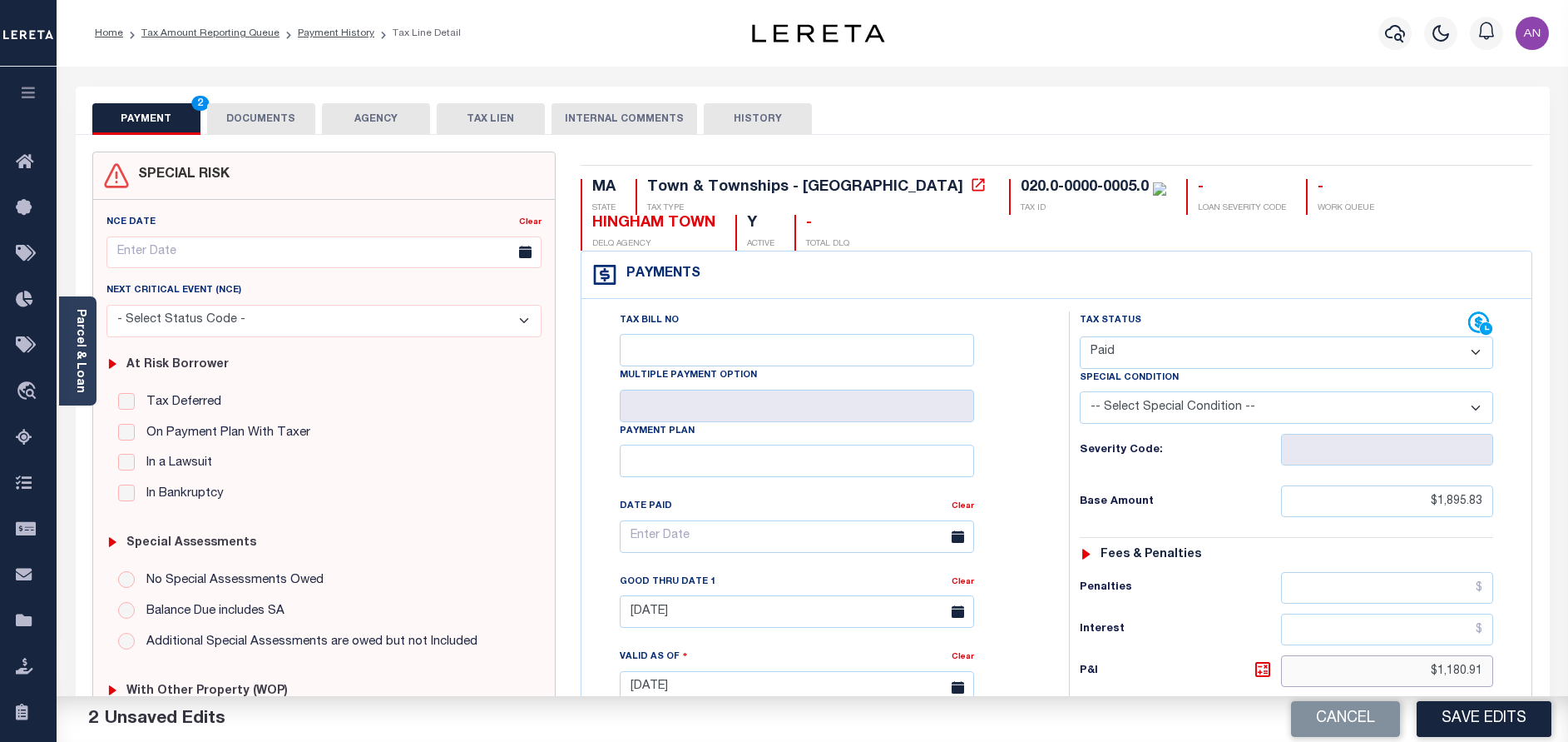
drag, startPoint x: 1437, startPoint y: 671, endPoint x: 1523, endPoint y: 668, distance: 86.1
click at [1523, 668] on div "Tax Status Status" at bounding box center [1291, 678] width 471 height 735
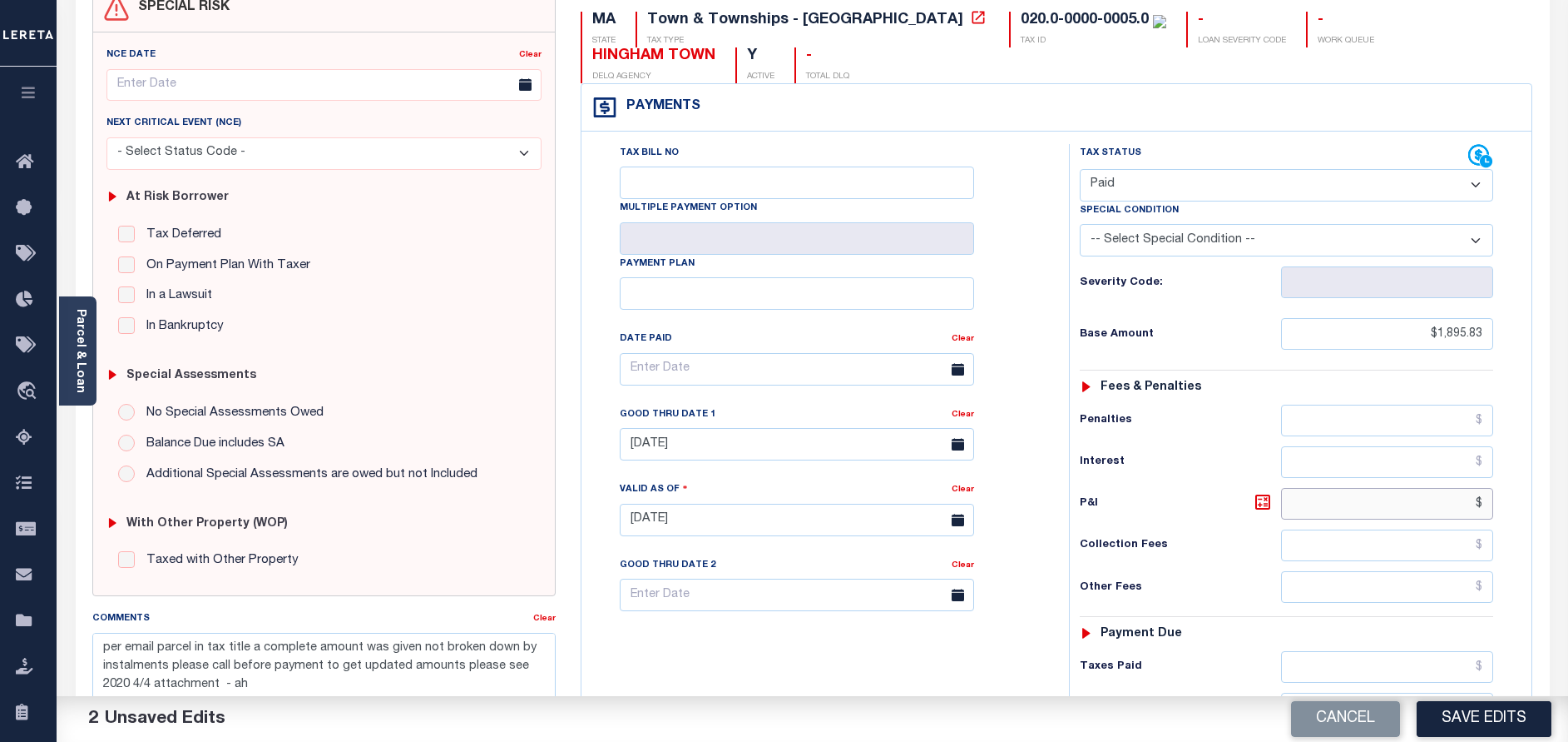
scroll to position [250, 0]
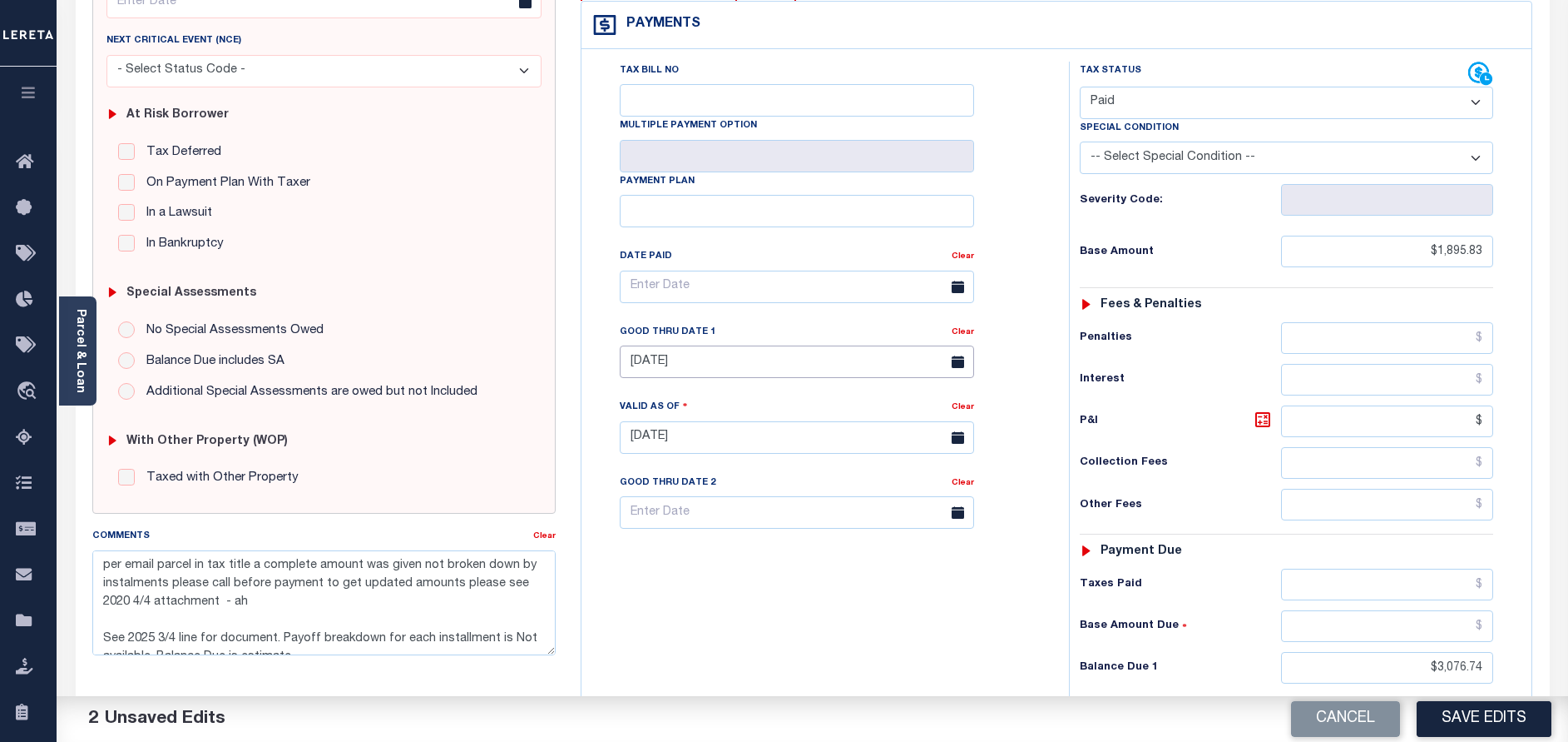
type input "$.00"
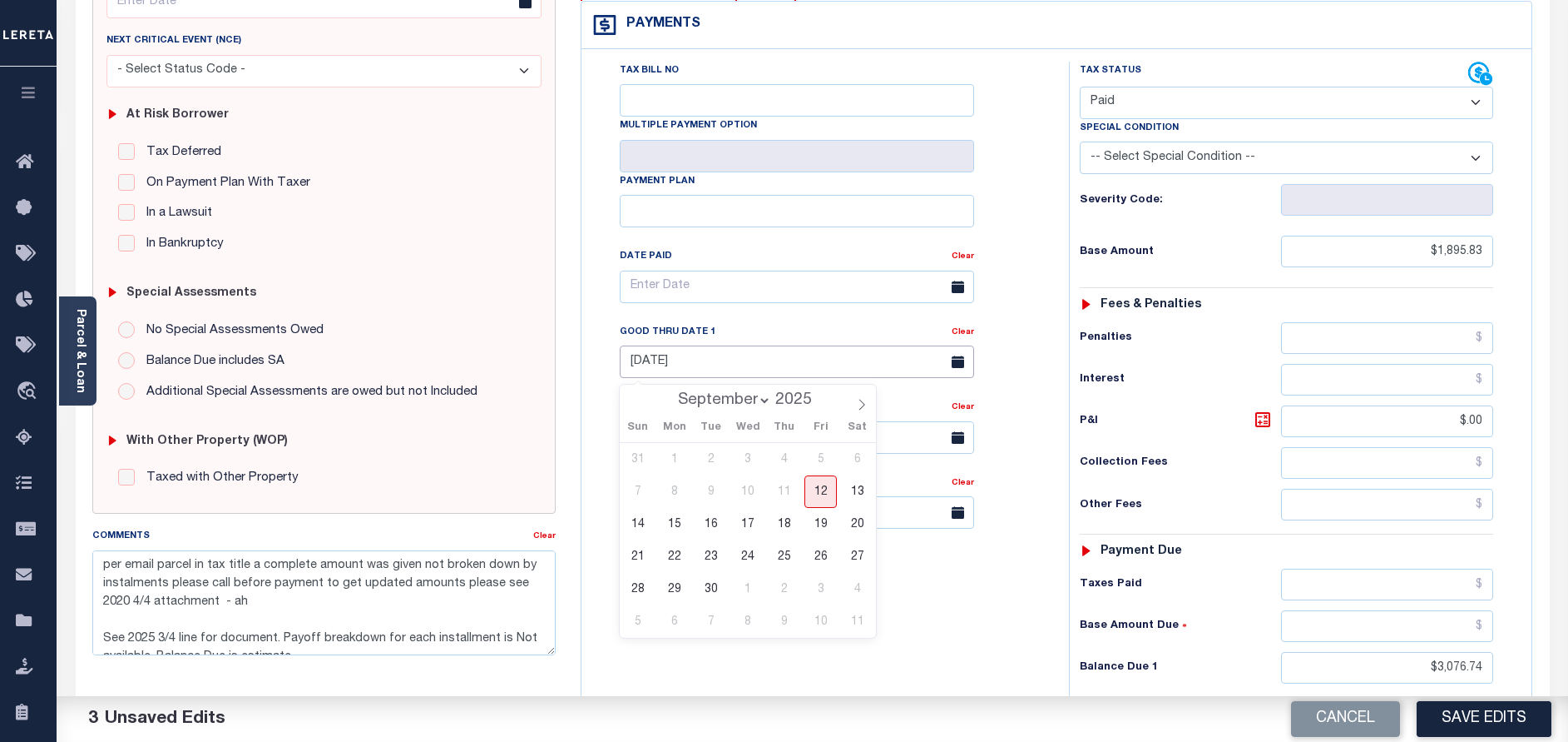
click at [689, 370] on input "[DATE]" at bounding box center [796, 361] width 355 height 32
click at [1440, 666] on input "$3,076.74" at bounding box center [1387, 668] width 212 height 32
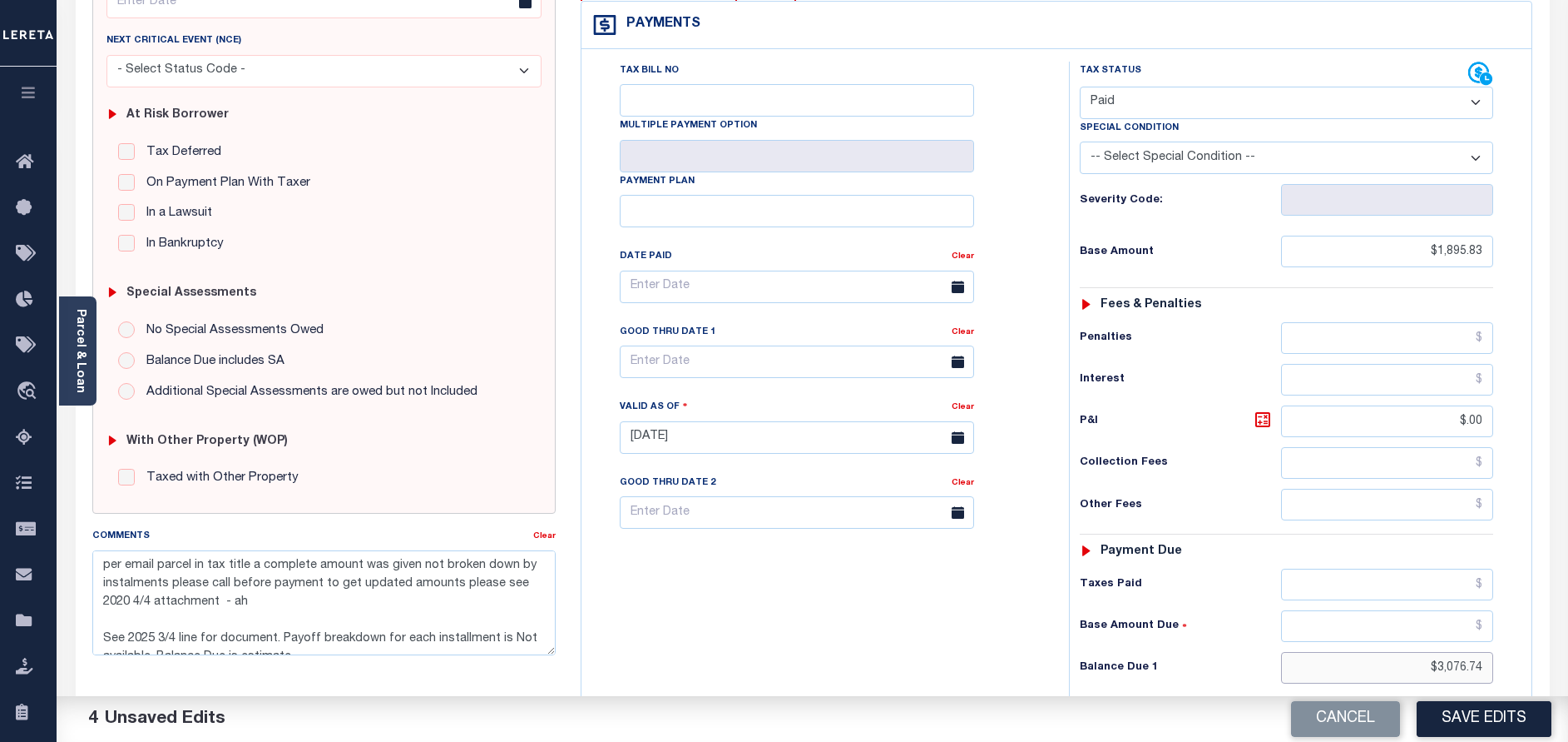
drag, startPoint x: 1438, startPoint y: 666, endPoint x: 1521, endPoint y: 667, distance: 83.0
click at [1521, 667] on div "Tax Status Status" at bounding box center [1291, 429] width 471 height 735
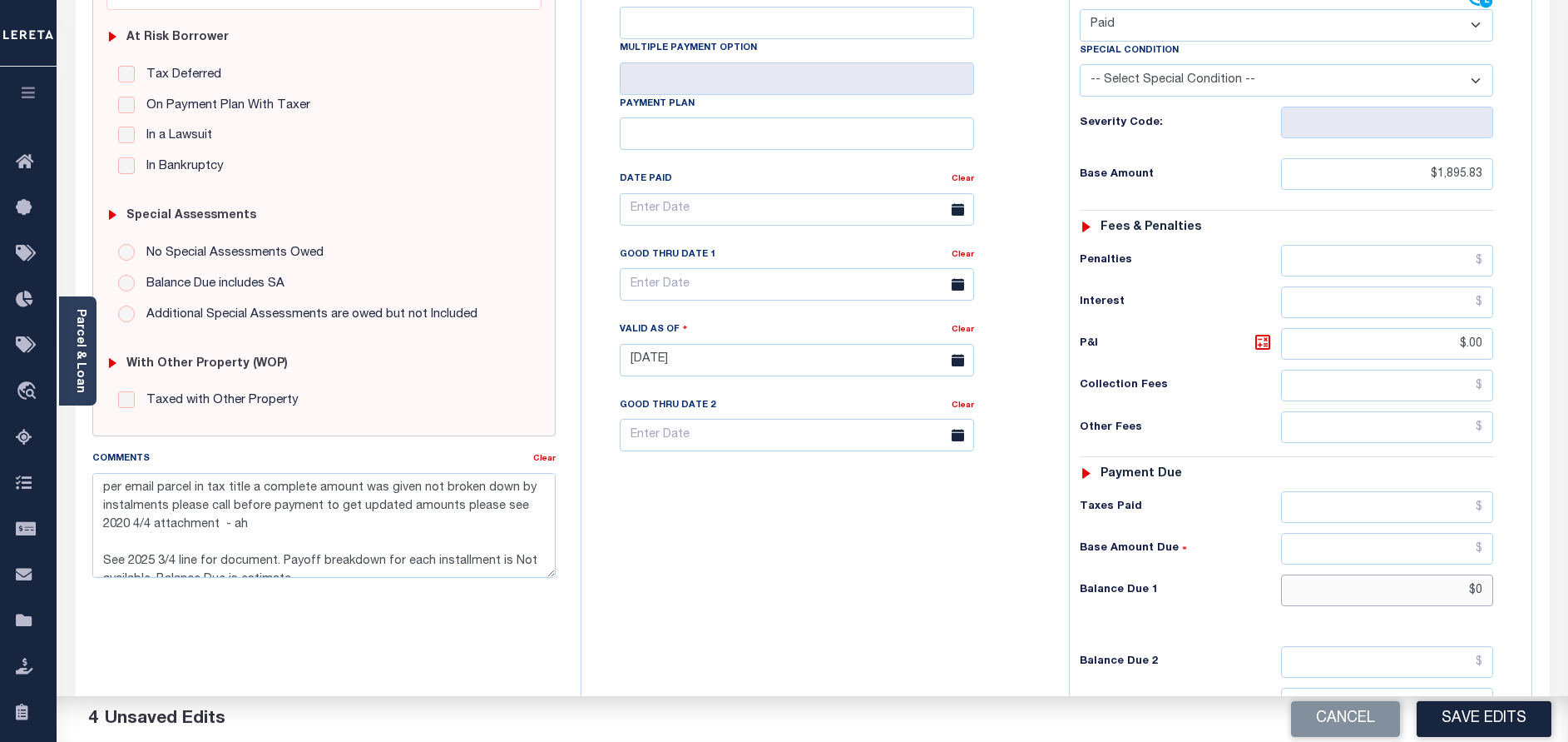
scroll to position [499, 0]
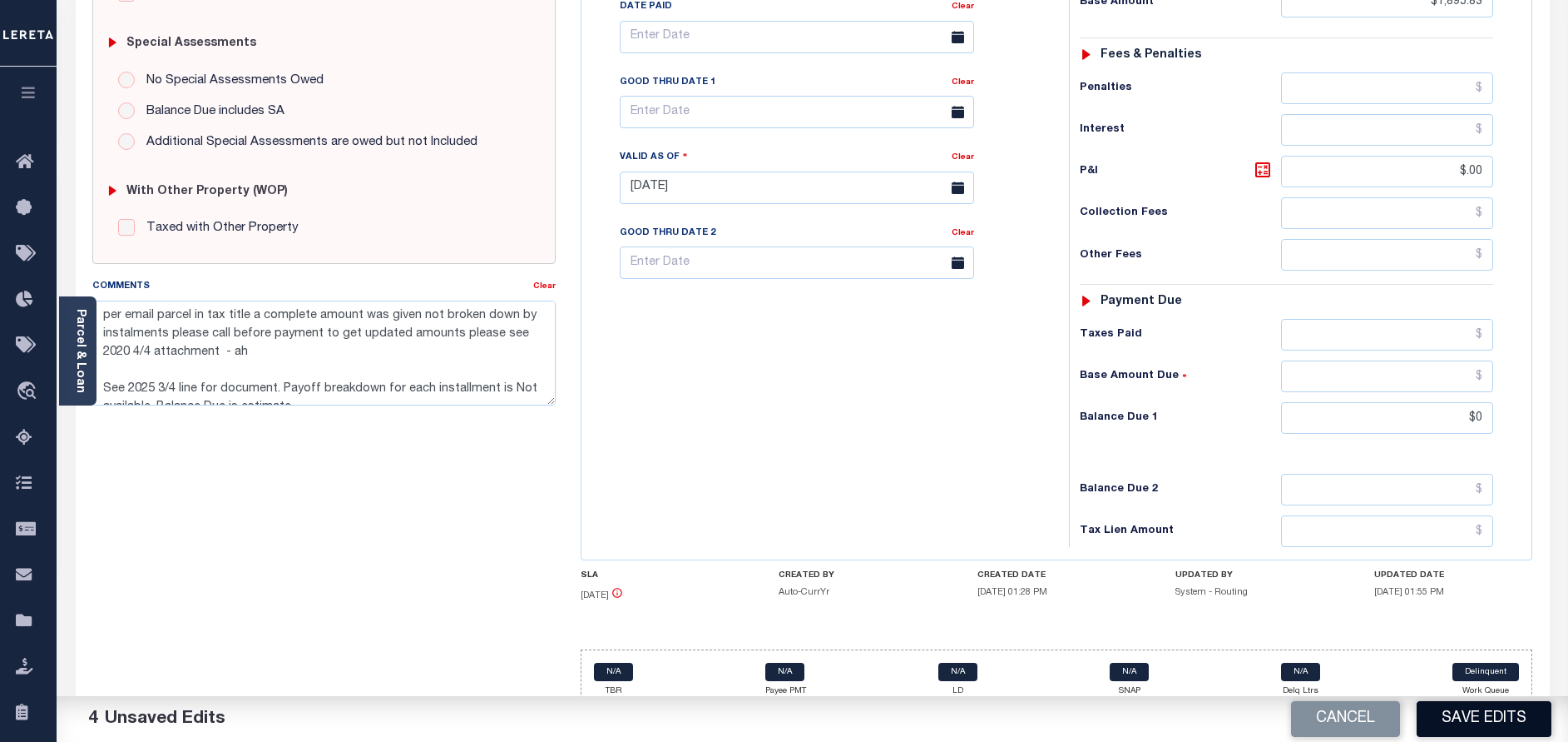
type input "$0.00"
click at [1471, 717] on button "Save Edits" at bounding box center [1483, 719] width 135 height 36
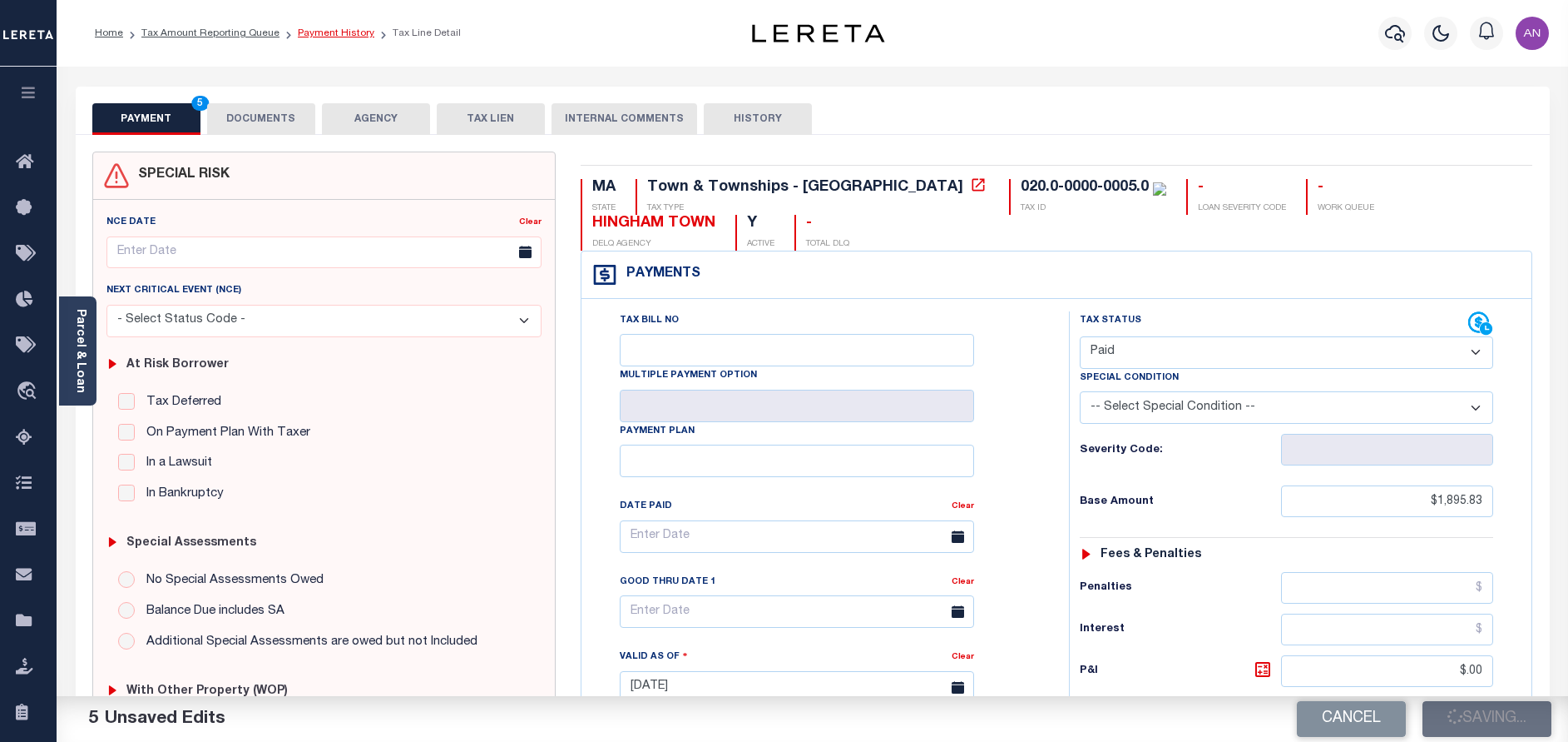
click at [302, 36] on link "Payment History" at bounding box center [336, 33] width 77 height 10
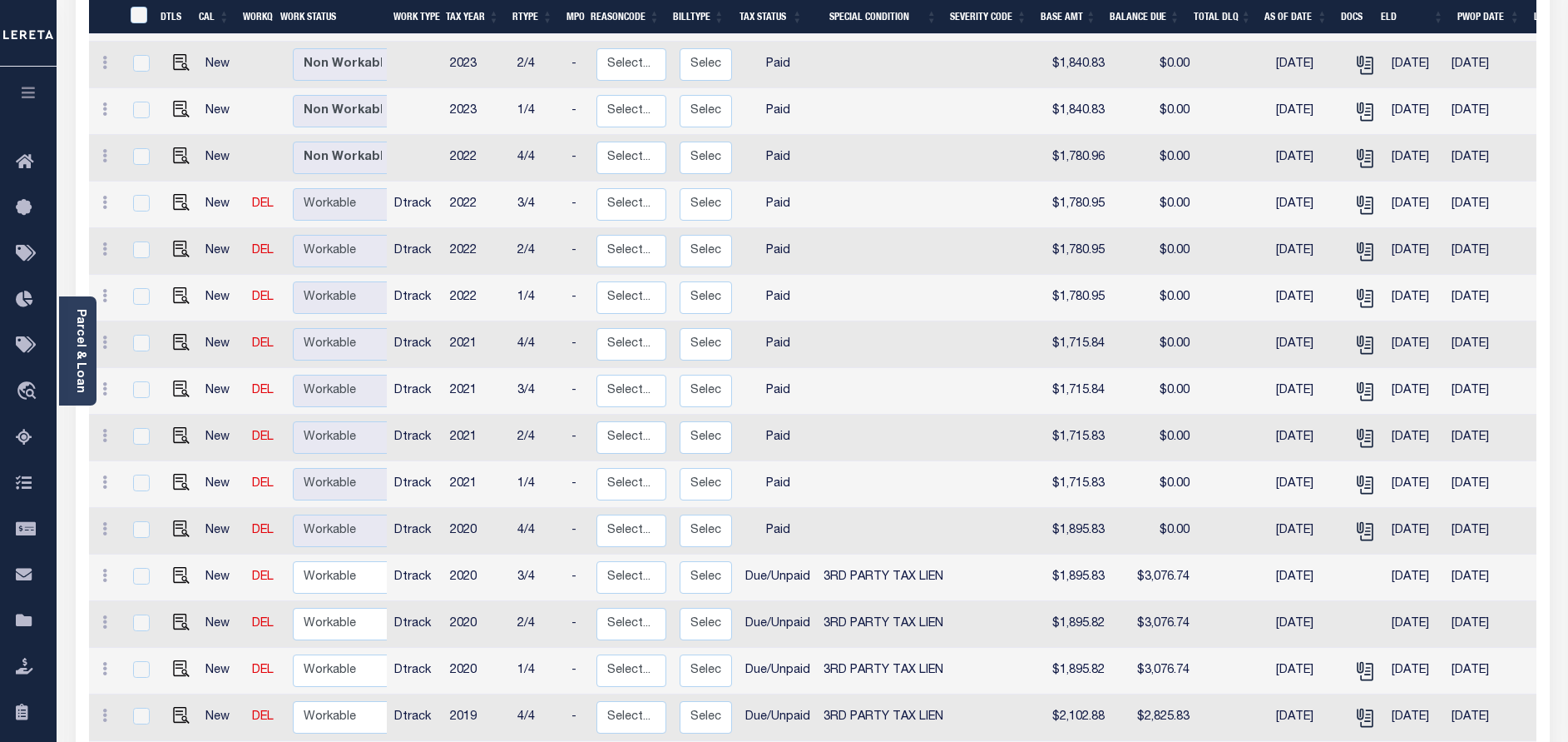
scroll to position [1161, 0]
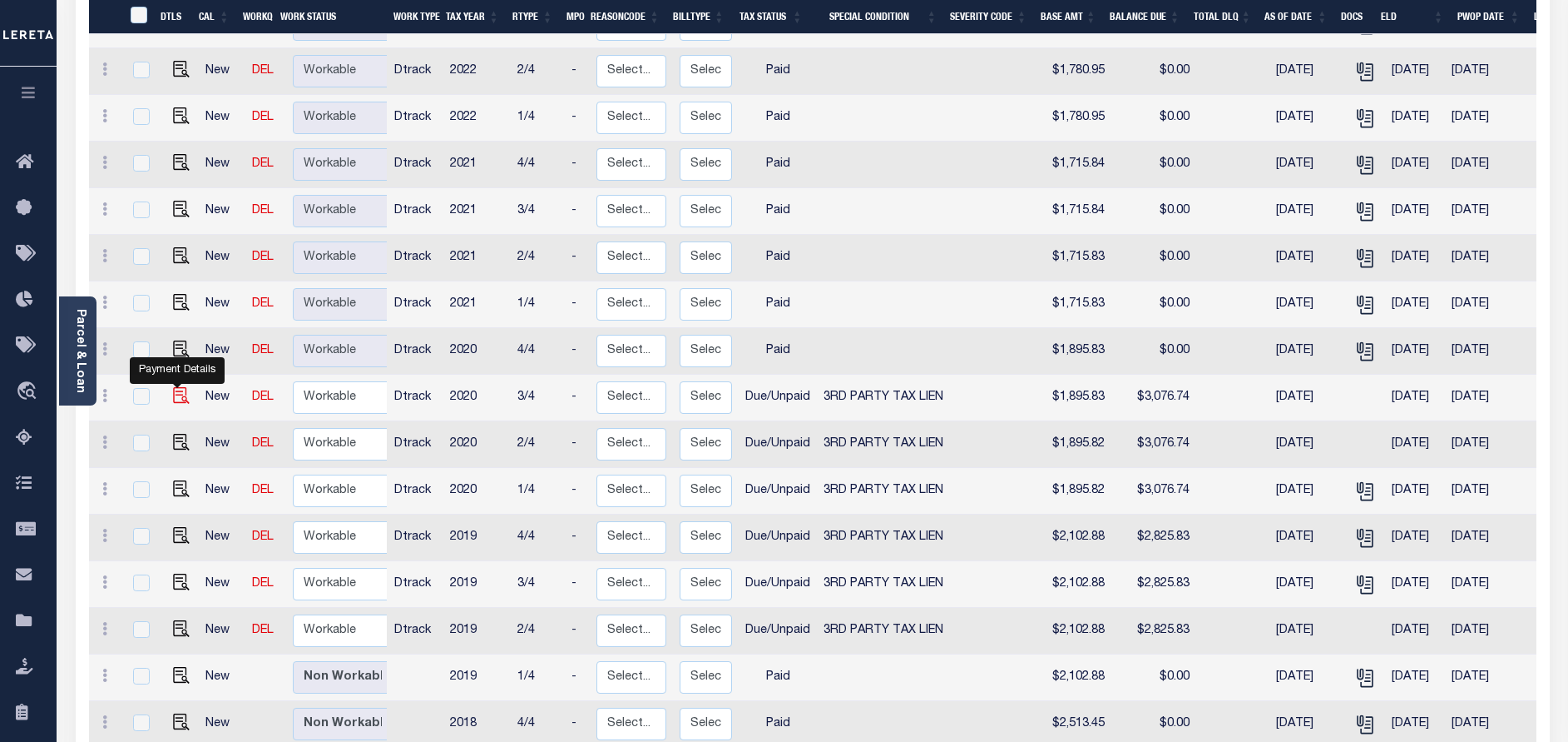
click at [177, 387] on img "" at bounding box center [181, 395] width 17 height 17
checkbox input "true"
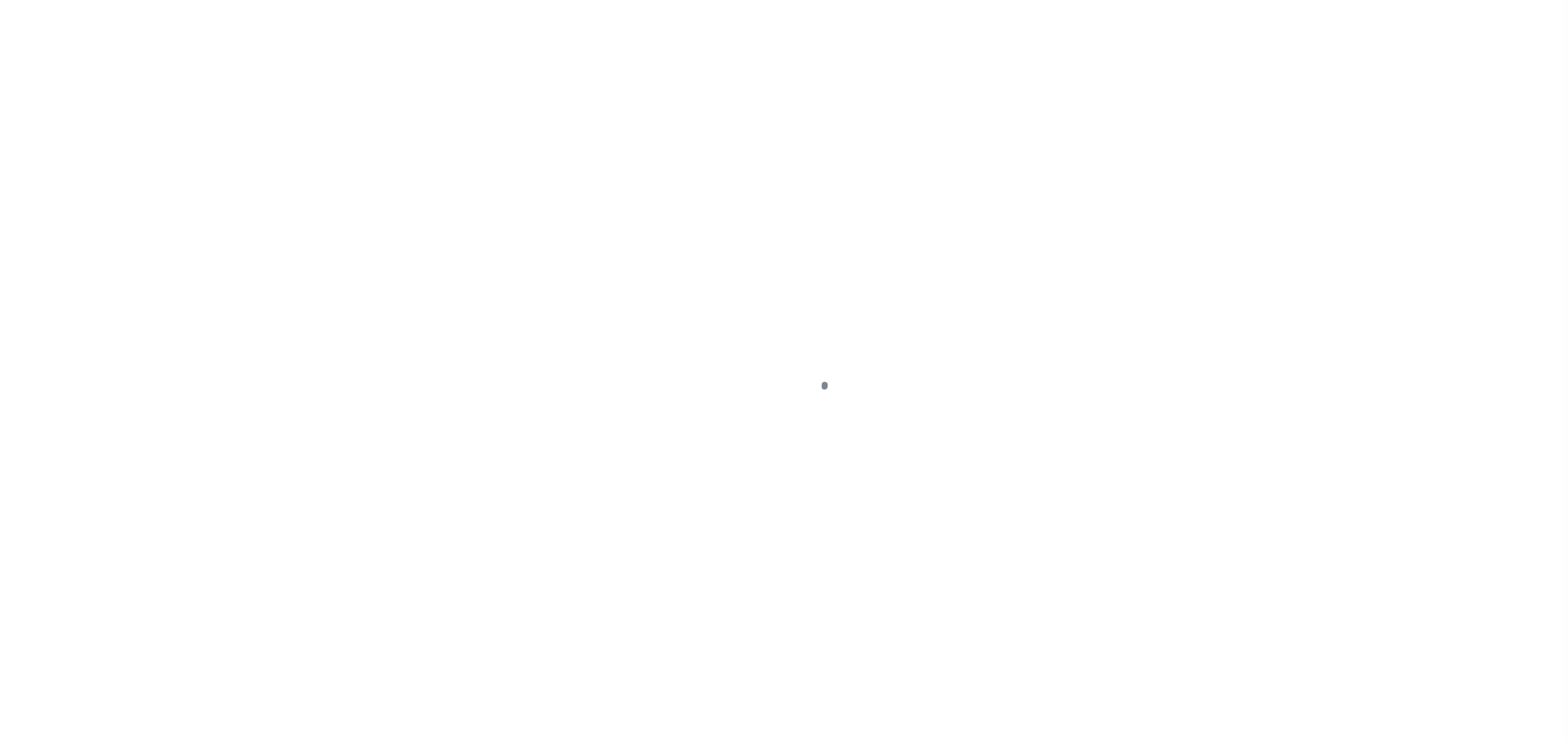
select select "DUE"
select select "20"
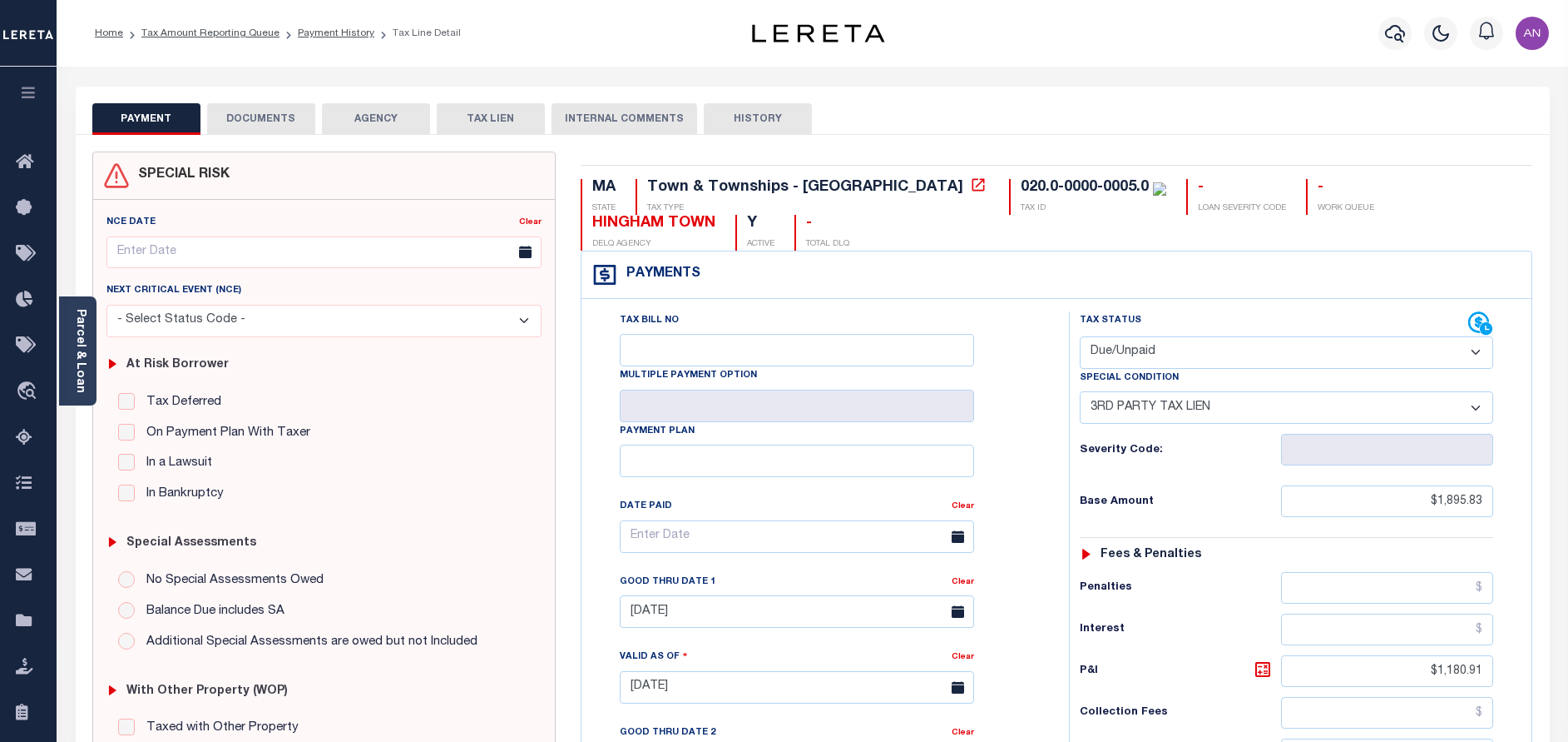
click at [283, 112] on button "DOCUMENTS" at bounding box center [261, 119] width 108 height 32
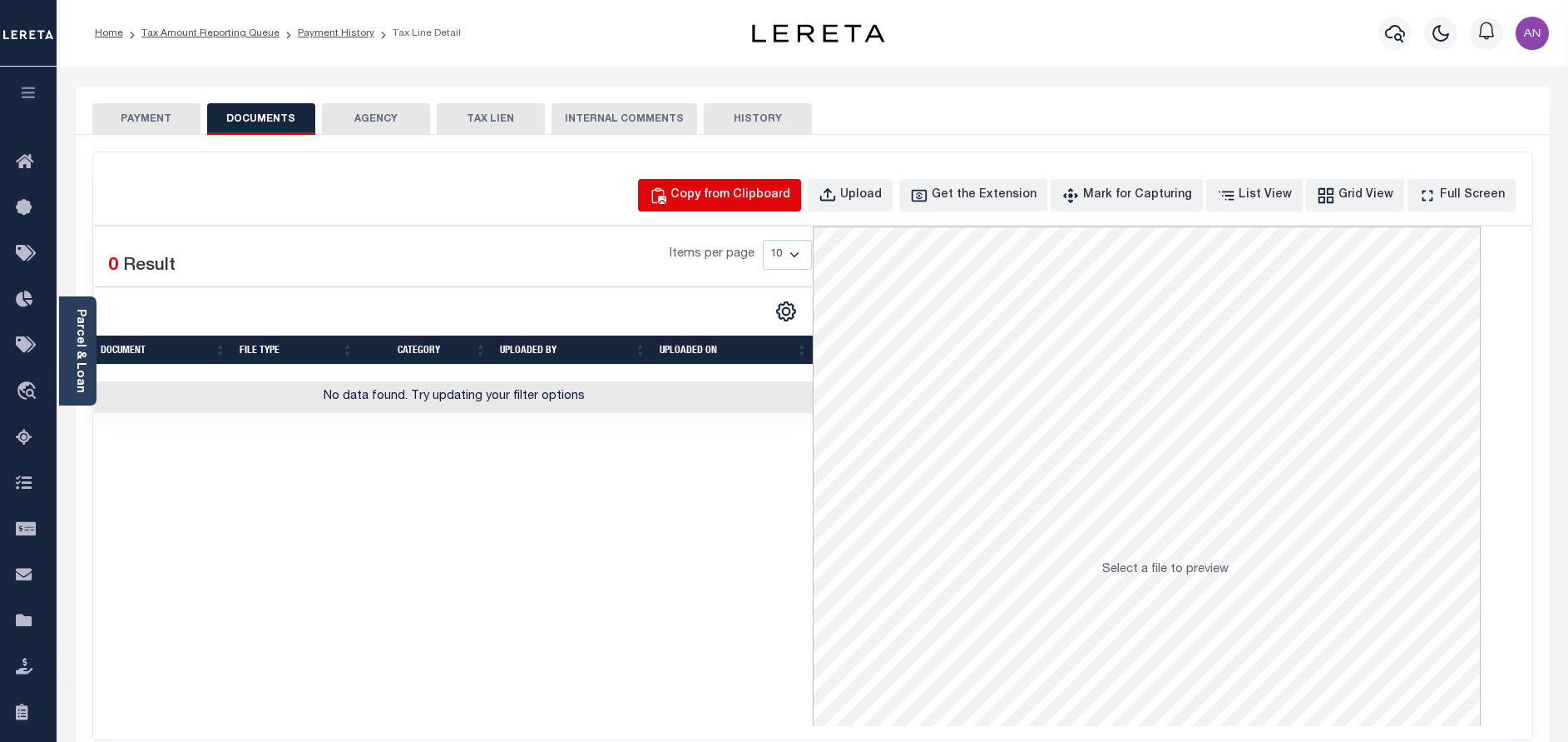
click at [790, 196] on div "Copy from Clipboard" at bounding box center [731, 195] width 120 height 18
select select "POP"
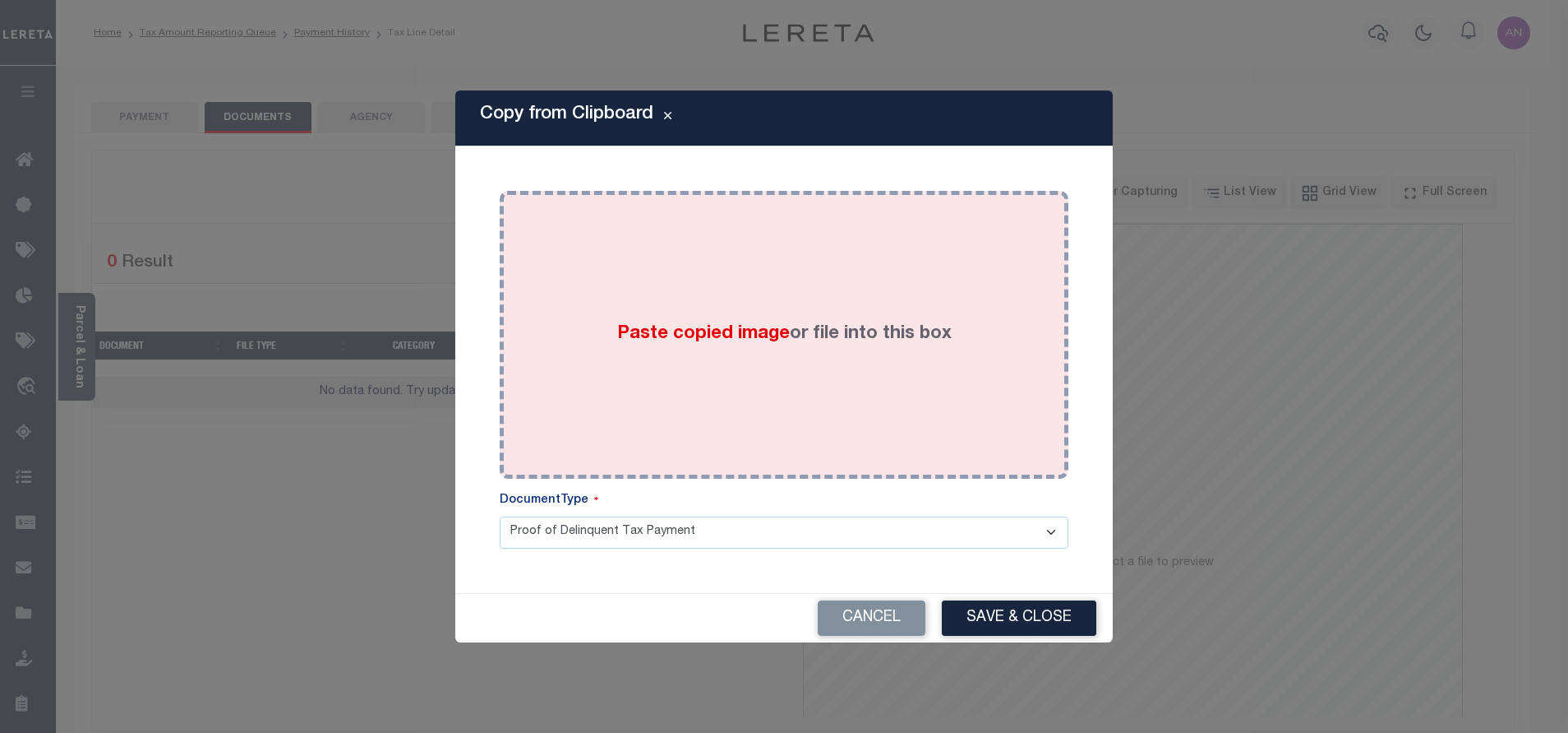
click at [842, 225] on div "Paste copied image or file into this box" at bounding box center [784, 335] width 544 height 263
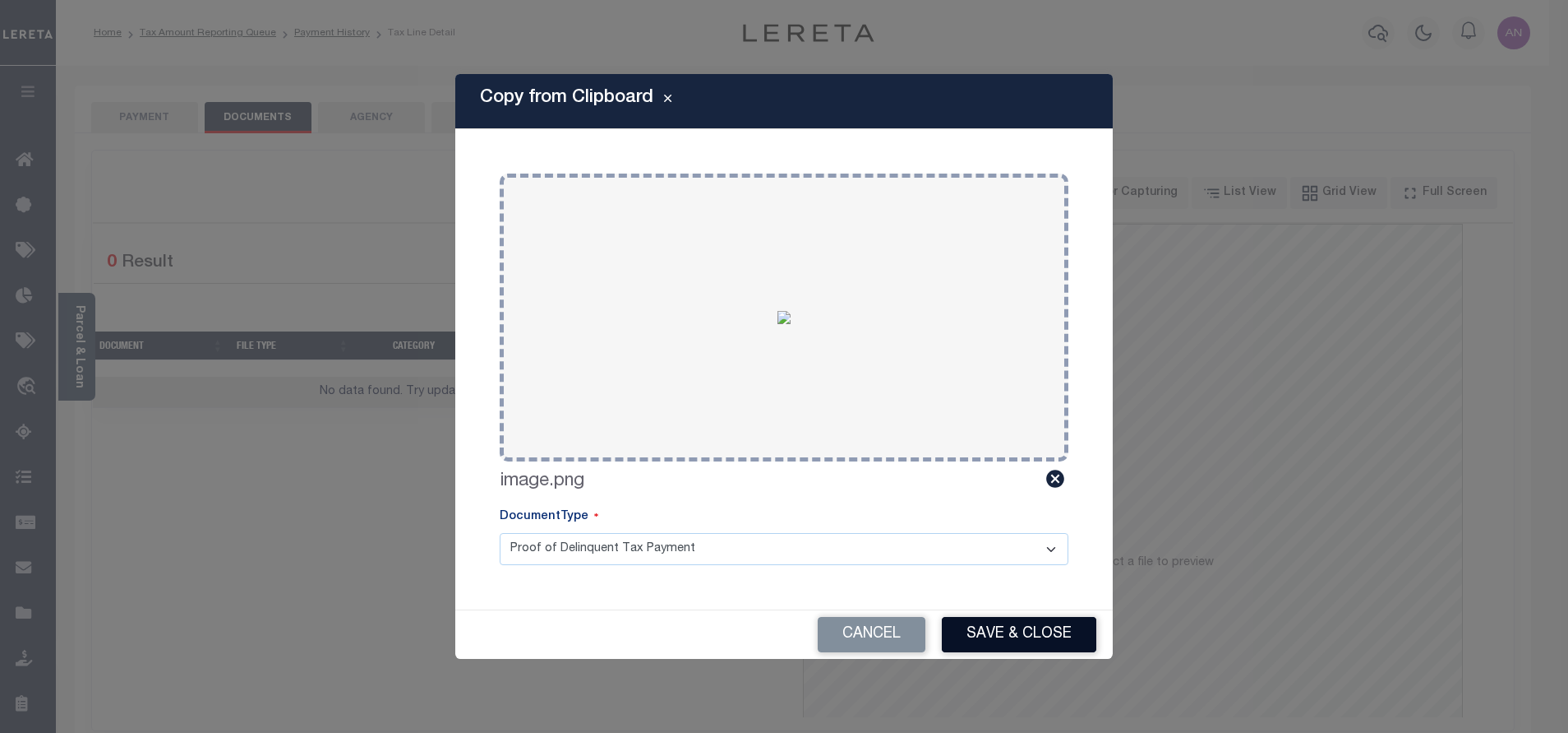
click at [1021, 637] on button "Save & Close" at bounding box center [1019, 634] width 154 height 36
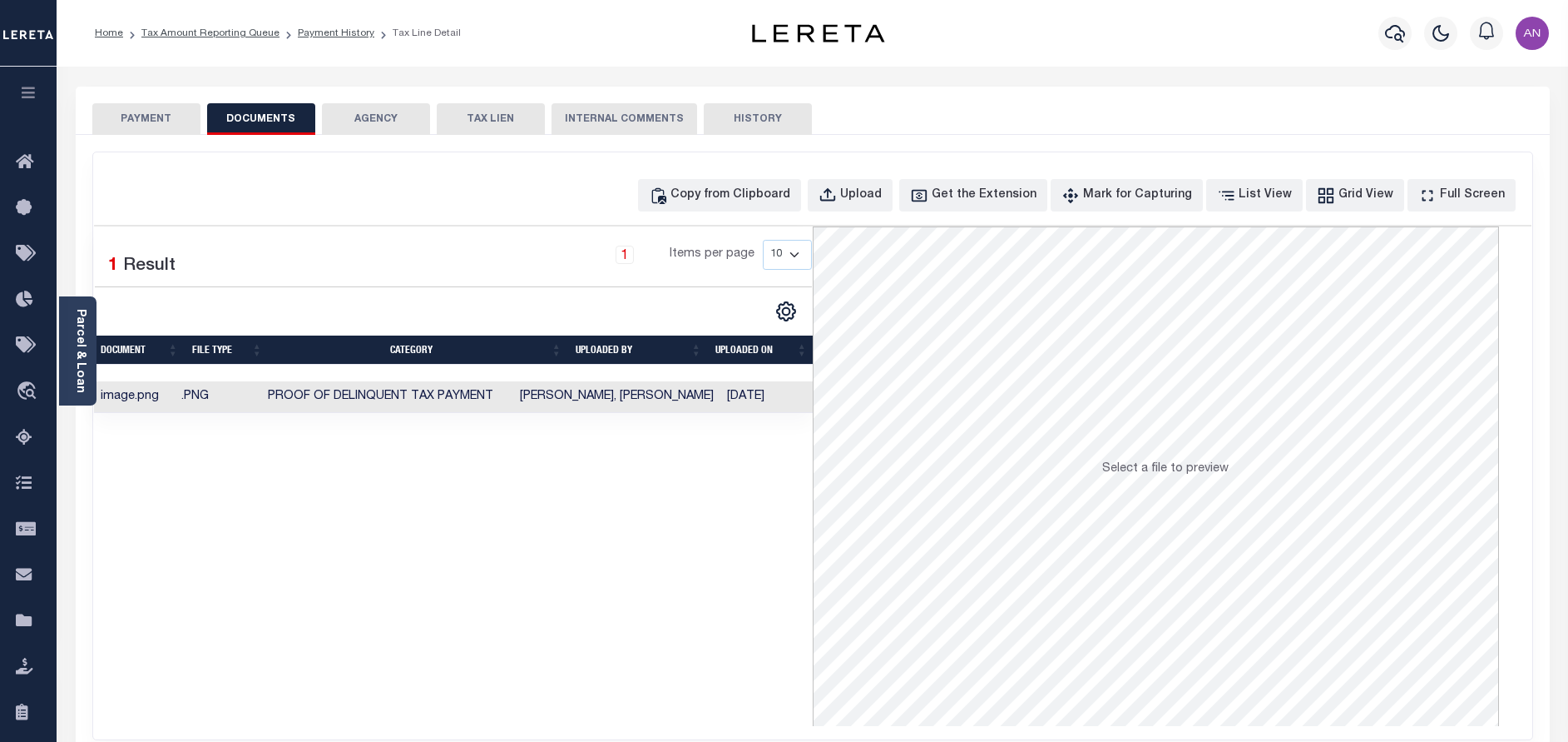
click at [151, 119] on button "PAYMENT" at bounding box center [146, 119] width 108 height 32
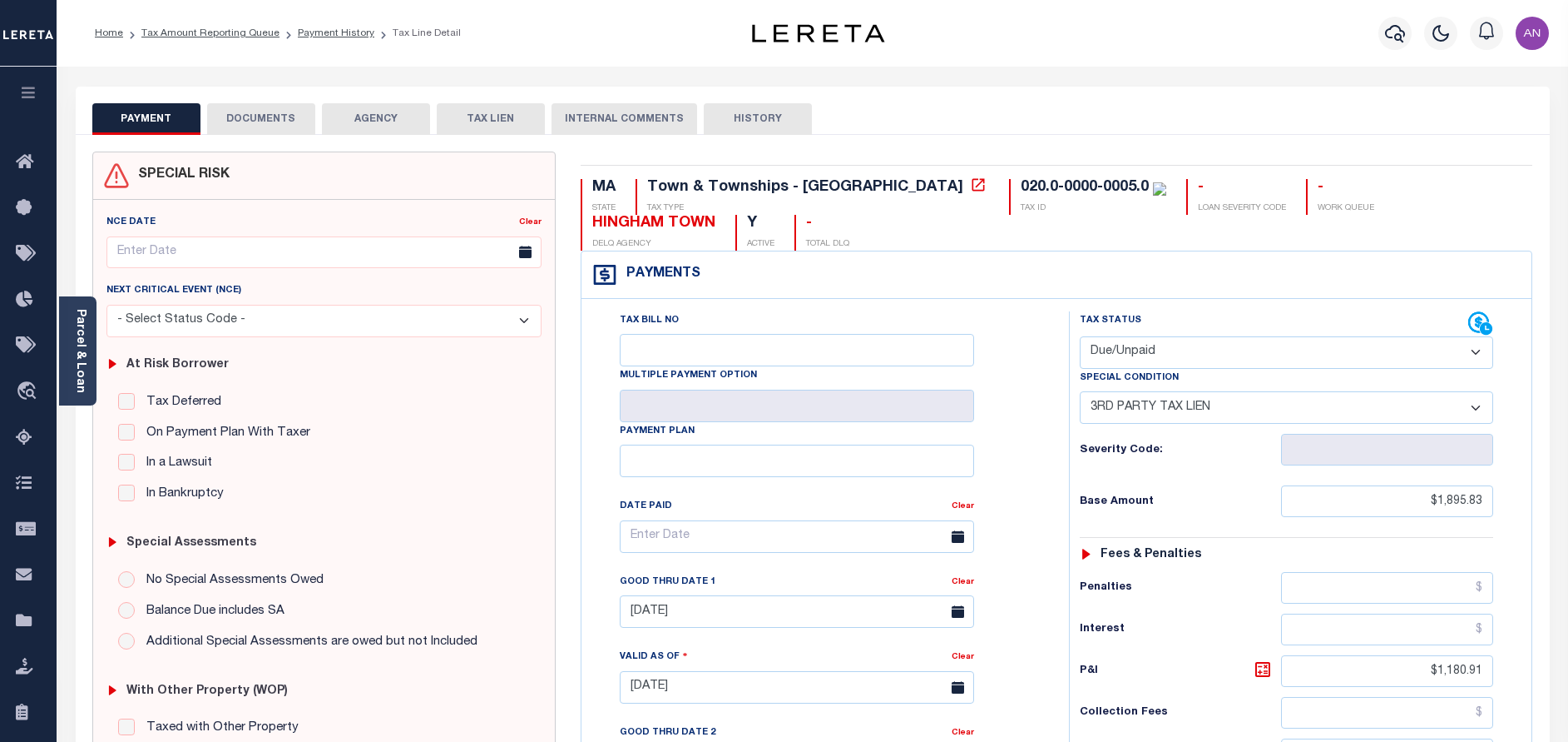
click at [1143, 345] on select "- Select Status Code - Open Due/Unpaid Paid Incomplete No Tax Due Internal Refu…" at bounding box center [1286, 352] width 414 height 32
select select "PYD"
click at [1079, 337] on select "- Select Status Code - Open Due/Unpaid Paid Incomplete No Tax Due Internal Refu…" at bounding box center [1286, 352] width 414 height 32
select select "0"
type input "[DATE]"
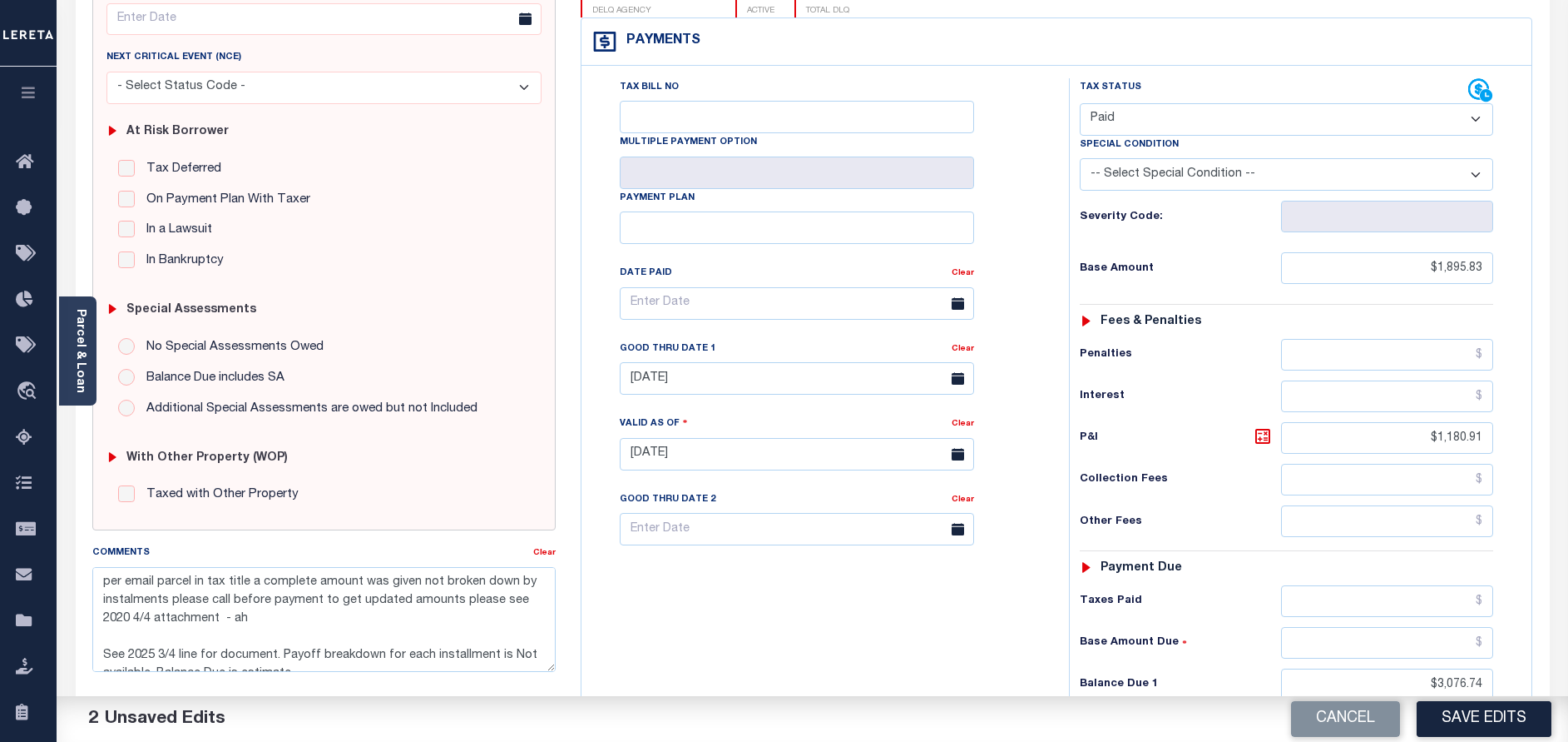
scroll to position [250, 0]
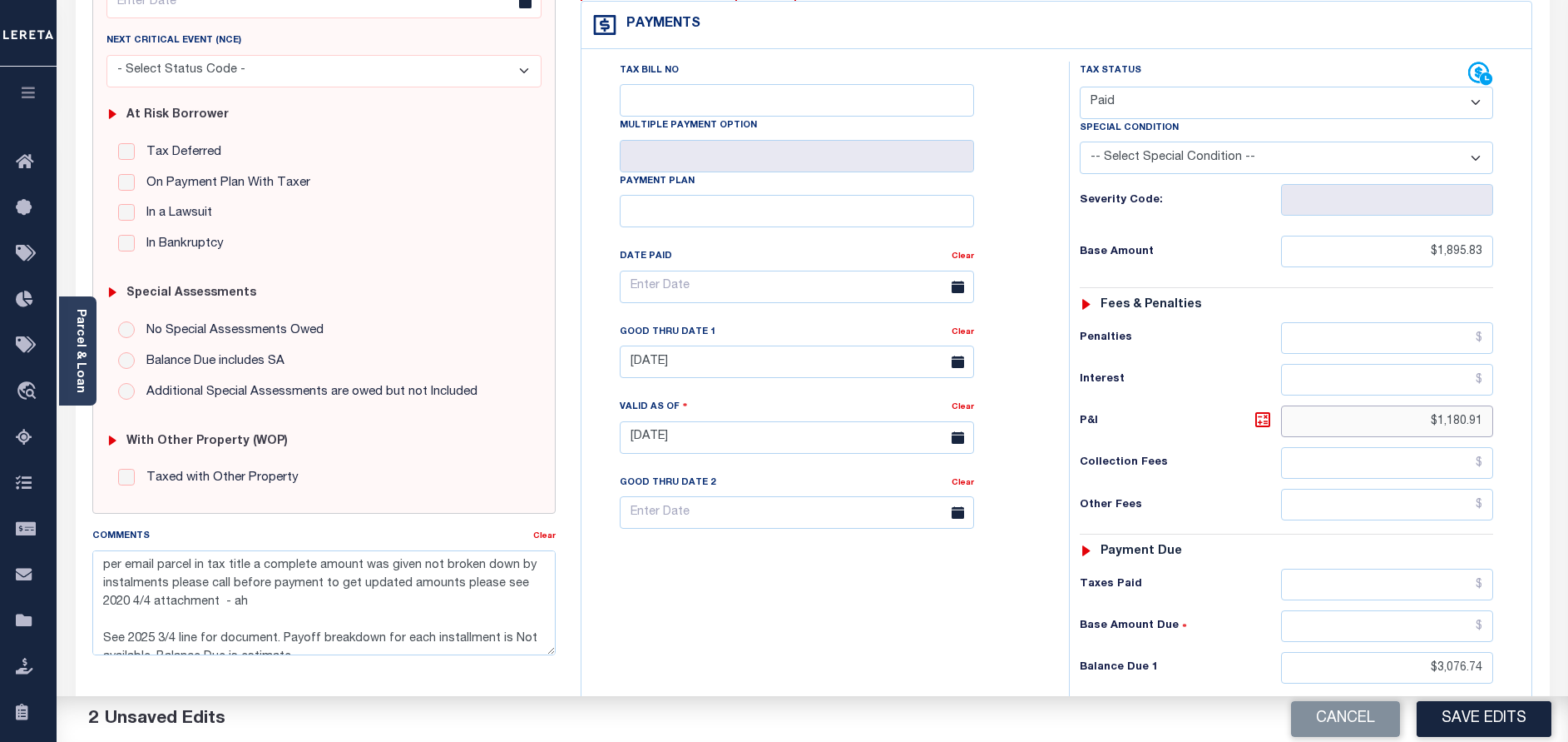
drag, startPoint x: 1437, startPoint y: 430, endPoint x: 1570, endPoint y: 417, distance: 133.6
click at [1567, 417] on html "Home Tax Amount Reporting Queue Payment History Tax Line Detail Profile" at bounding box center [784, 378] width 1568 height 1257
type input "$.00"
click at [1199, 439] on div "Tax Status Status - Select Status Code -" at bounding box center [1292, 429] width 446 height 735
click at [737, 362] on input "[DATE]" at bounding box center [796, 361] width 355 height 32
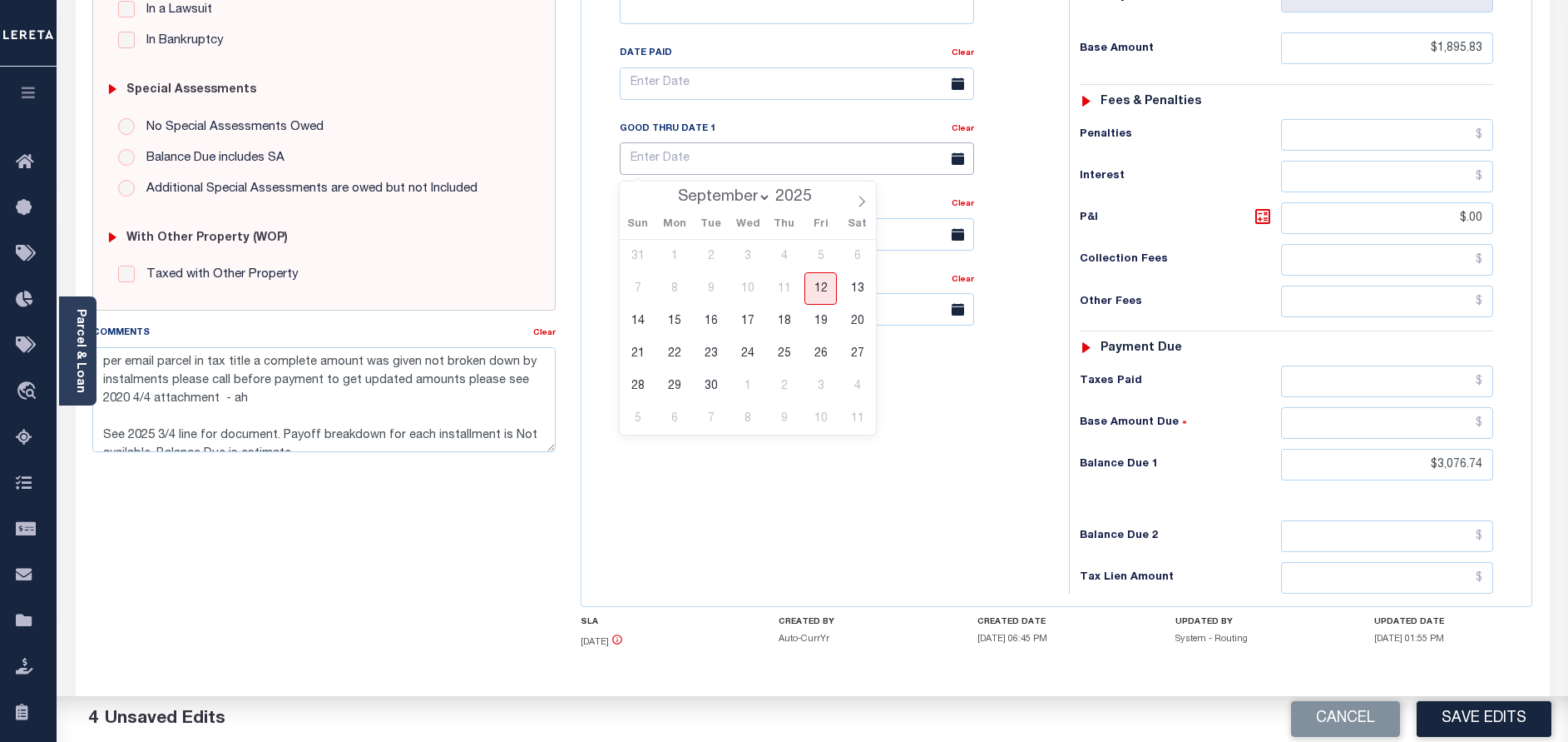
scroll to position [499, 0]
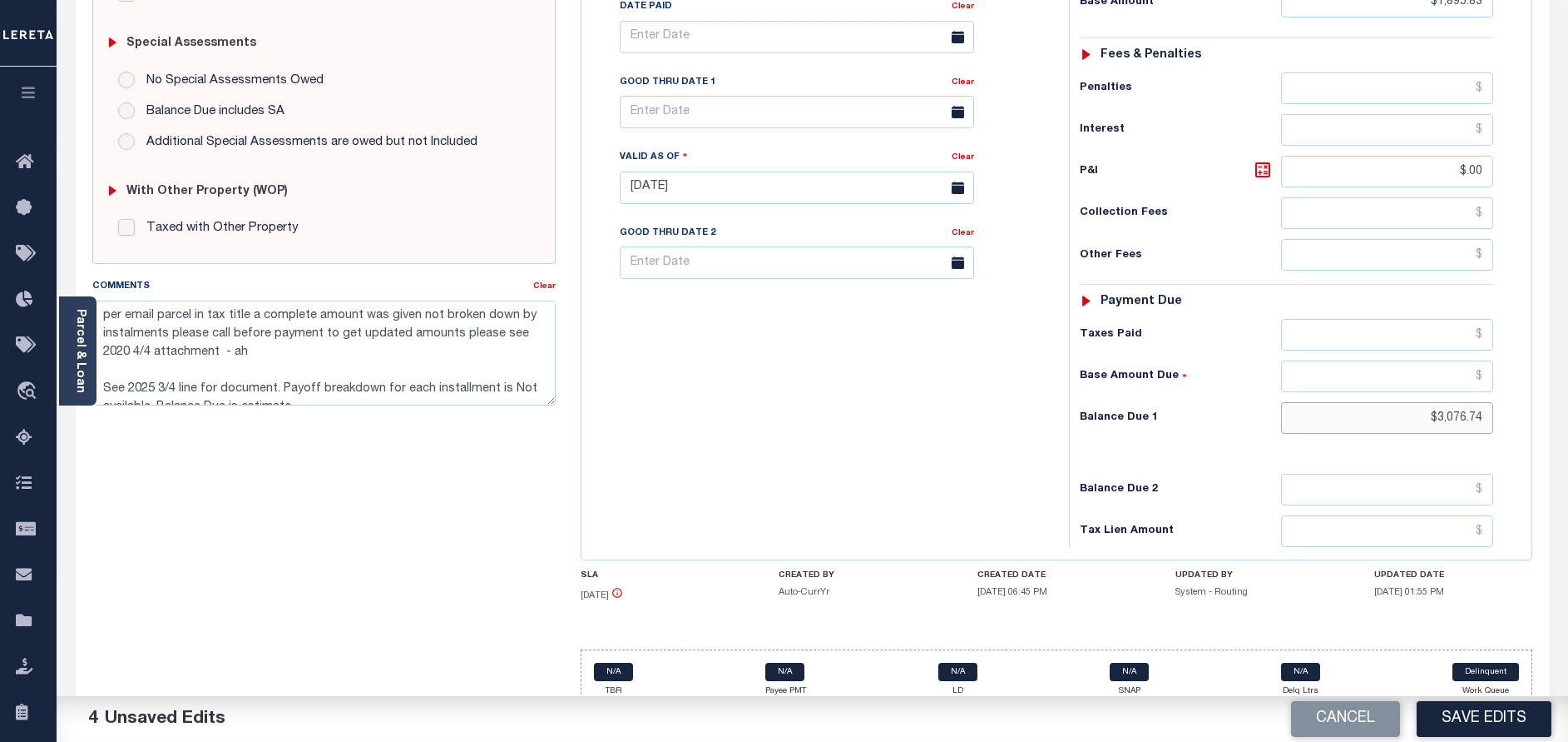
drag, startPoint x: 1437, startPoint y: 418, endPoint x: 1541, endPoint y: 405, distance: 104.8
click at [1541, 405] on div "MA STATE Town & Townships - MA TAX TYPE 020.0-0000-0005.0 TAX ID - LOAN SEVERIT…" at bounding box center [1056, 188] width 977 height 1072
type input "$0.00"
click at [846, 448] on div "Tax Bill No Multiple Payment Option Payment Plan Clear" at bounding box center [820, 179] width 471 height 735
click at [1486, 712] on button "Save Edits" at bounding box center [1483, 719] width 135 height 36
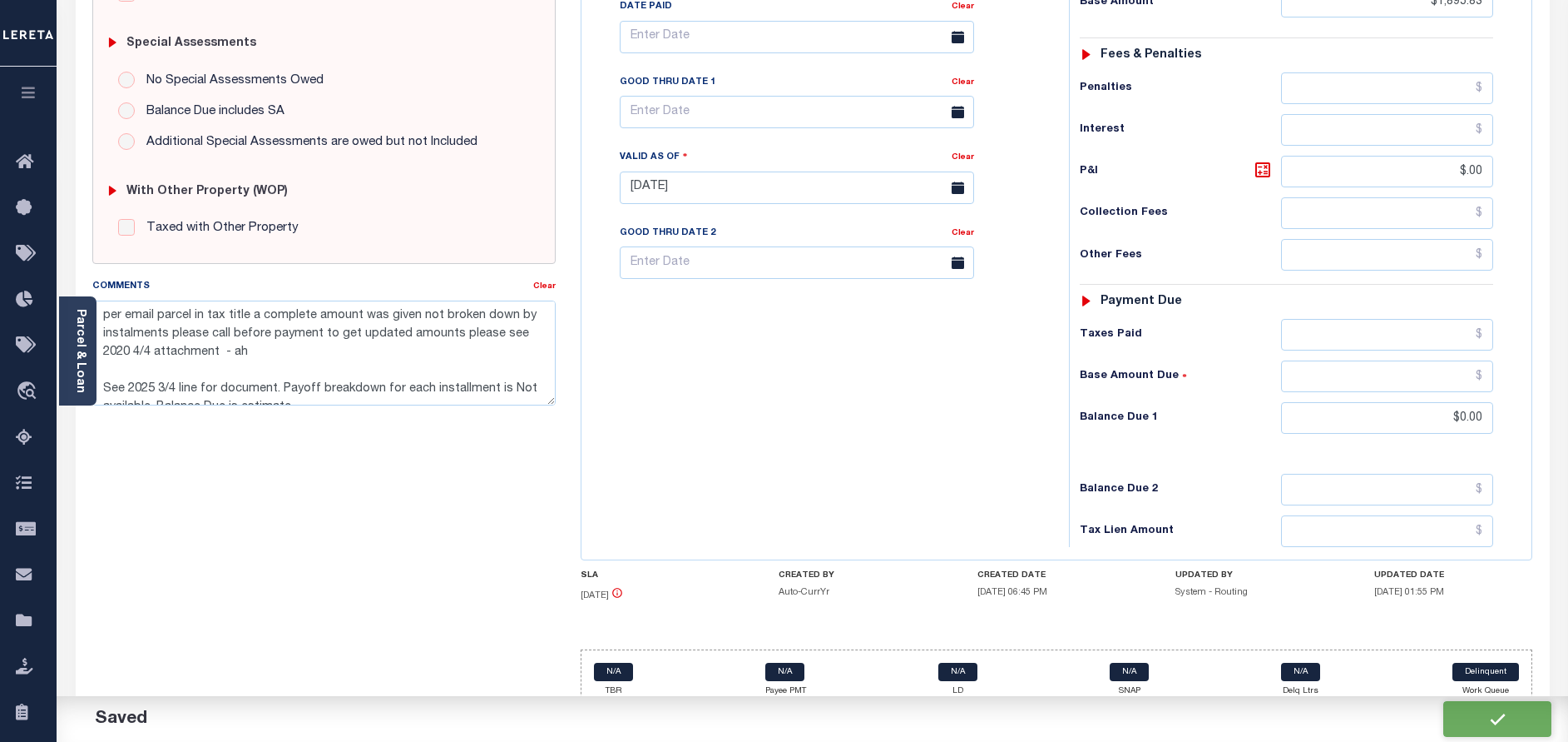
checkbox input "false"
type textarea "per email parcel in tax title a complete amount was given not broken down by in…"
type input "$1,895.83"
type input "$0"
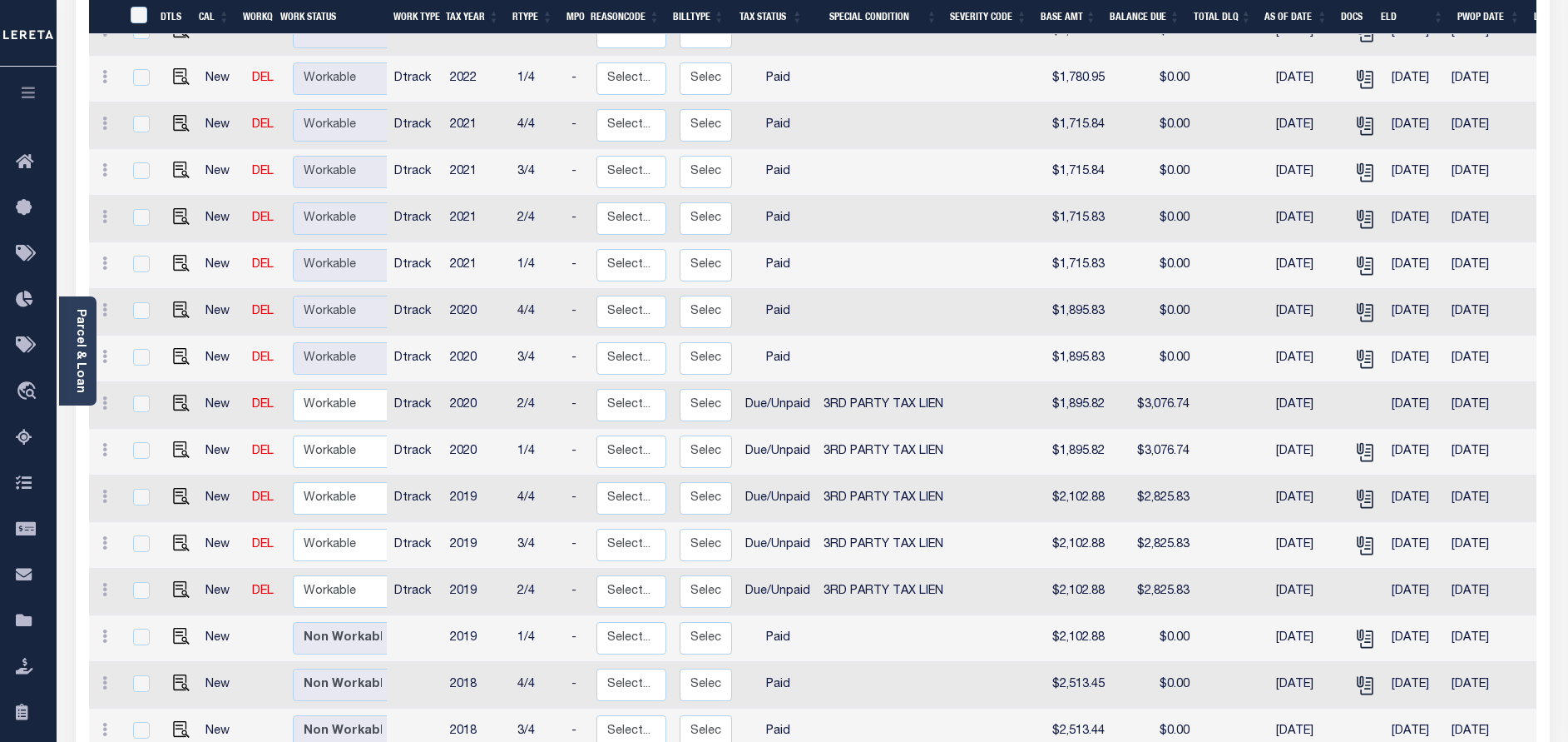
scroll to position [1249, 0]
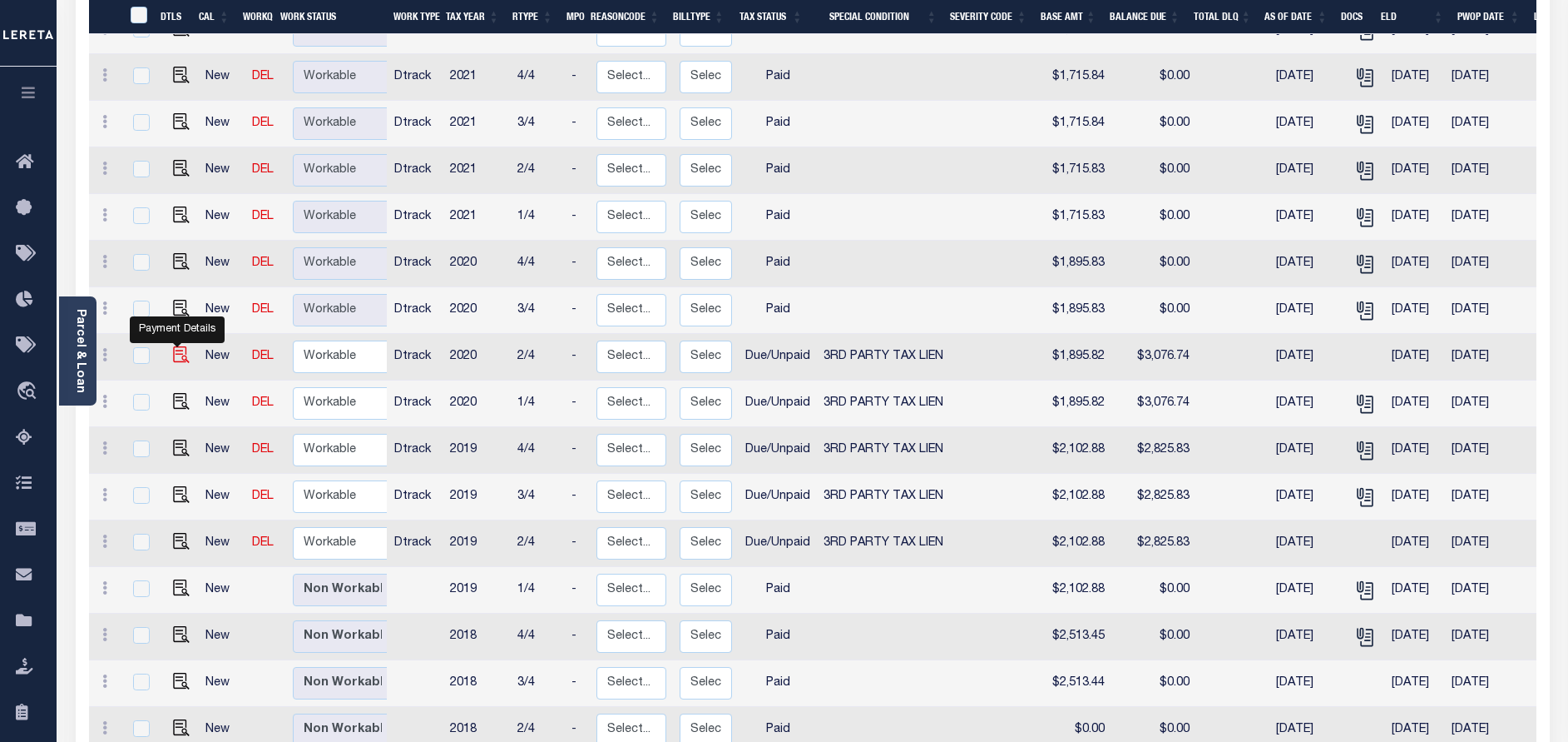
click at [178, 346] on img "" at bounding box center [181, 354] width 17 height 17
checkbox input "true"
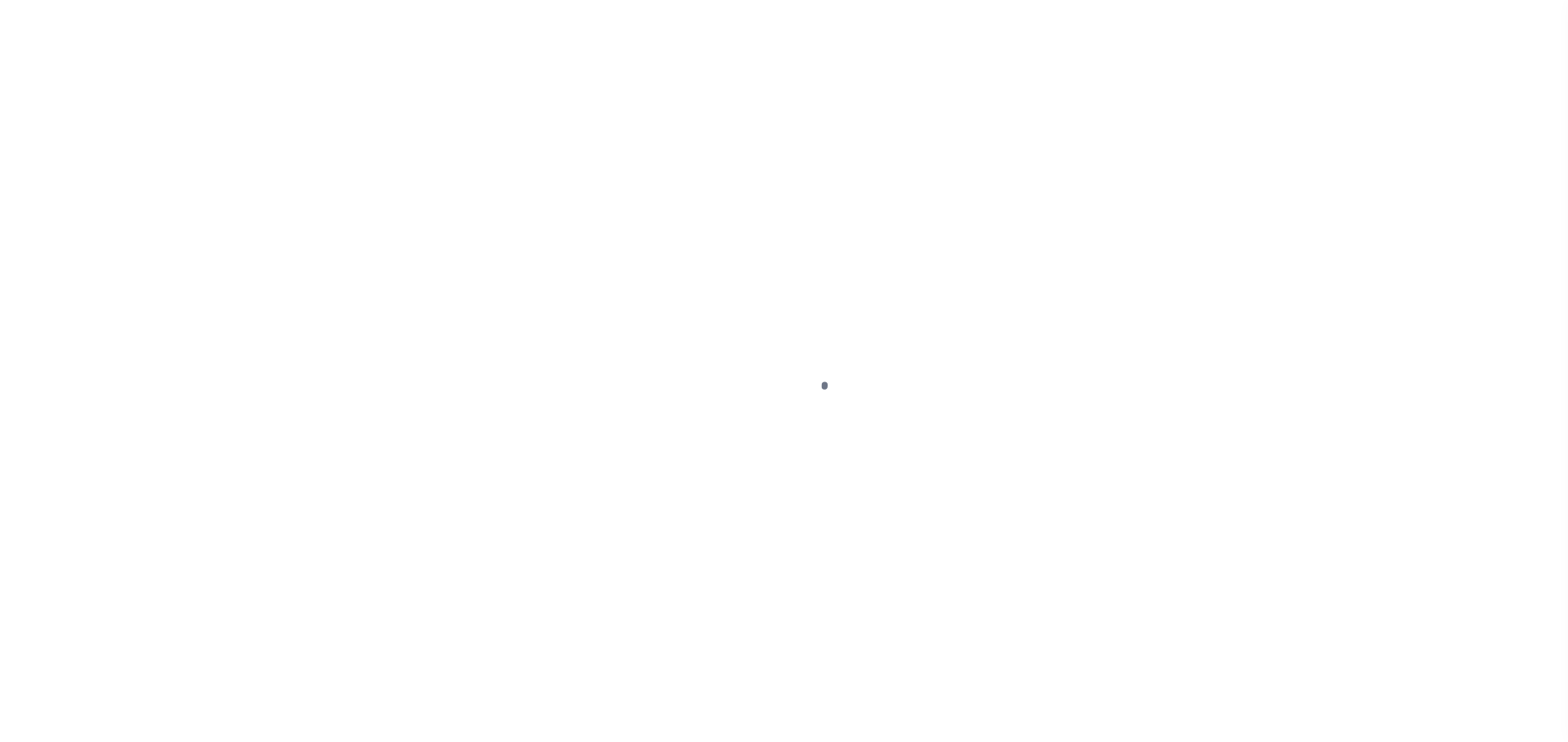
select select "DUE"
select select "20"
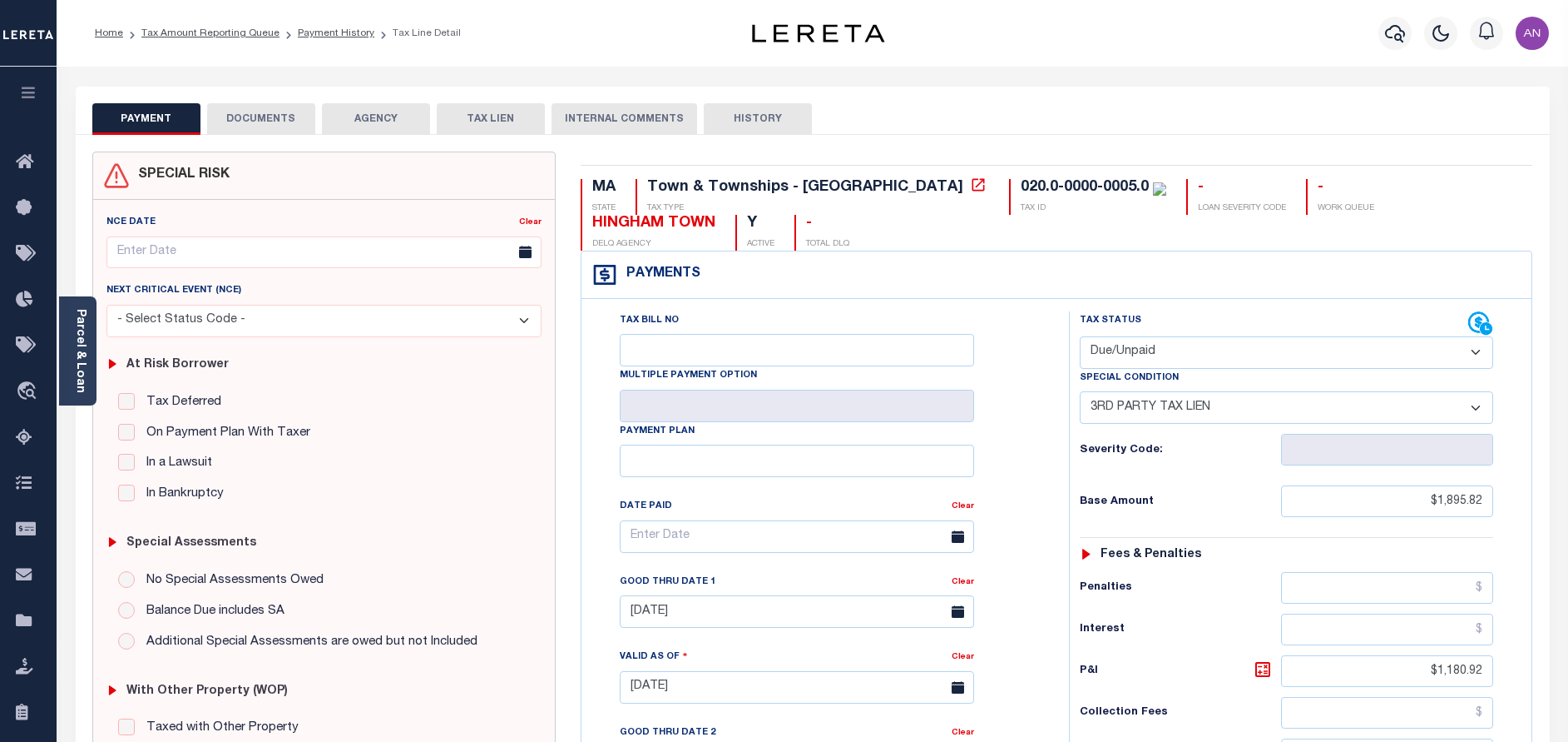
click at [256, 126] on button "DOCUMENTS" at bounding box center [261, 119] width 108 height 32
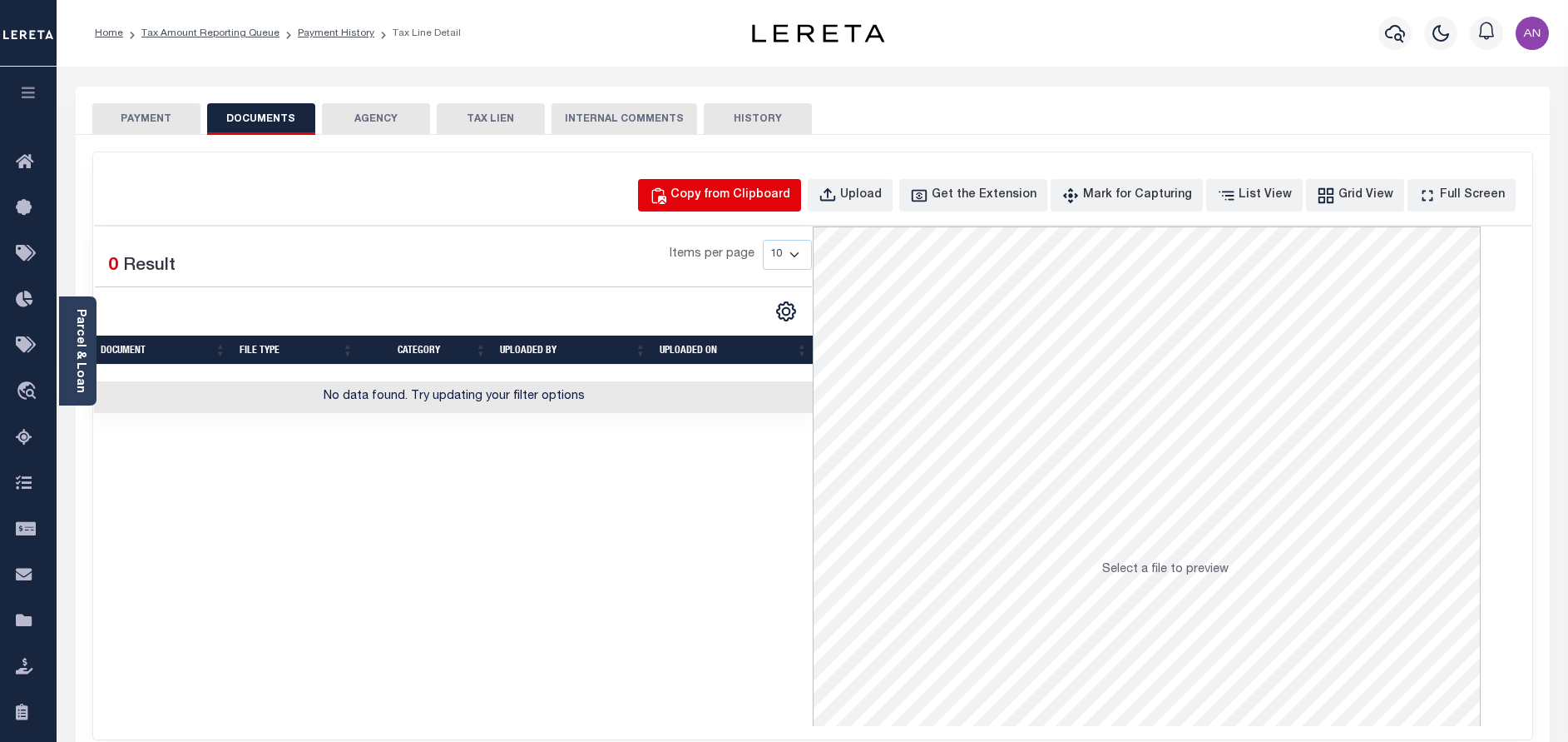
click at [738, 181] on button "Copy from Clipboard" at bounding box center [719, 195] width 163 height 32
select select "POP"
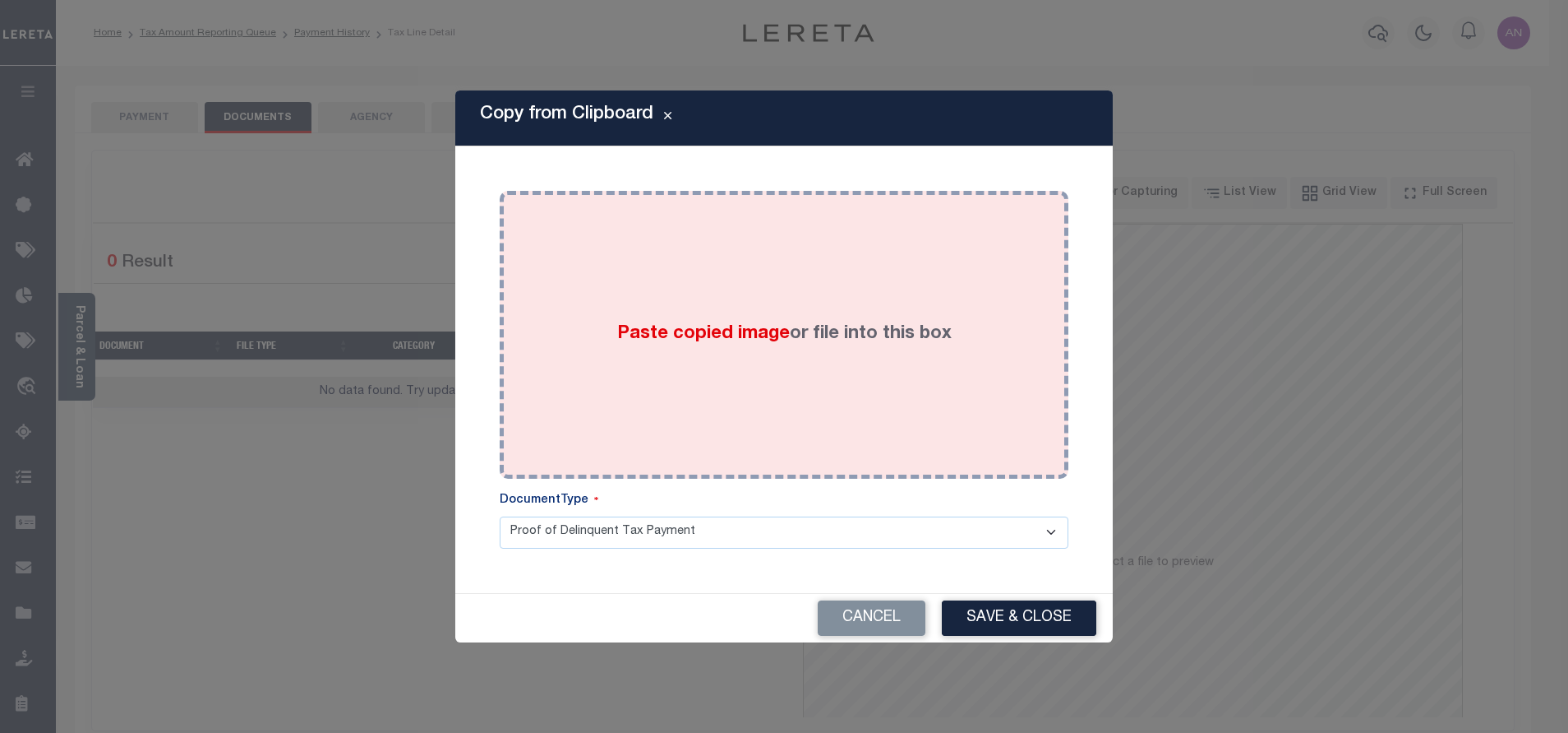
click at [722, 262] on div "Paste copied image or file into this box" at bounding box center [784, 335] width 544 height 263
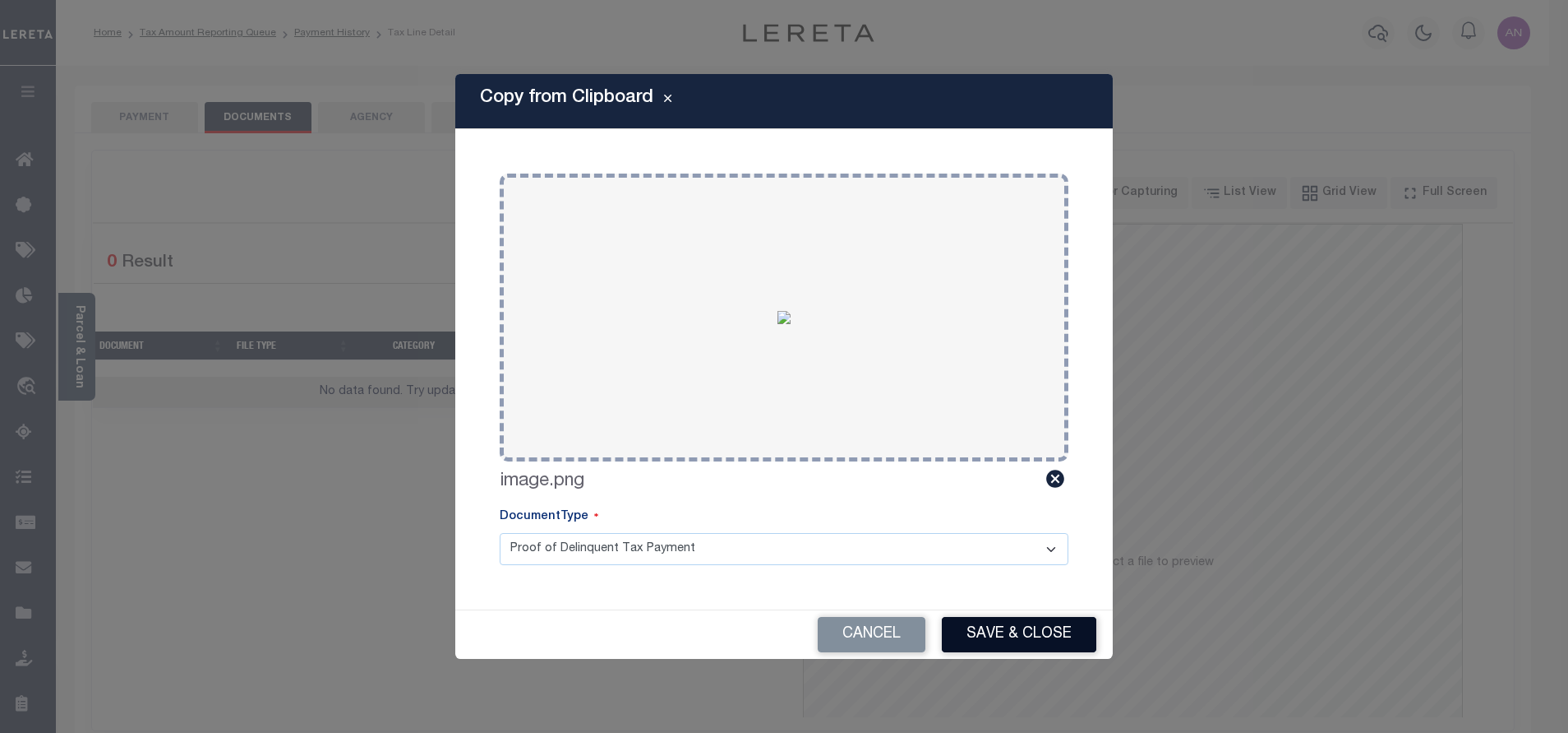
click at [997, 631] on button "Save & Close" at bounding box center [1019, 634] width 154 height 36
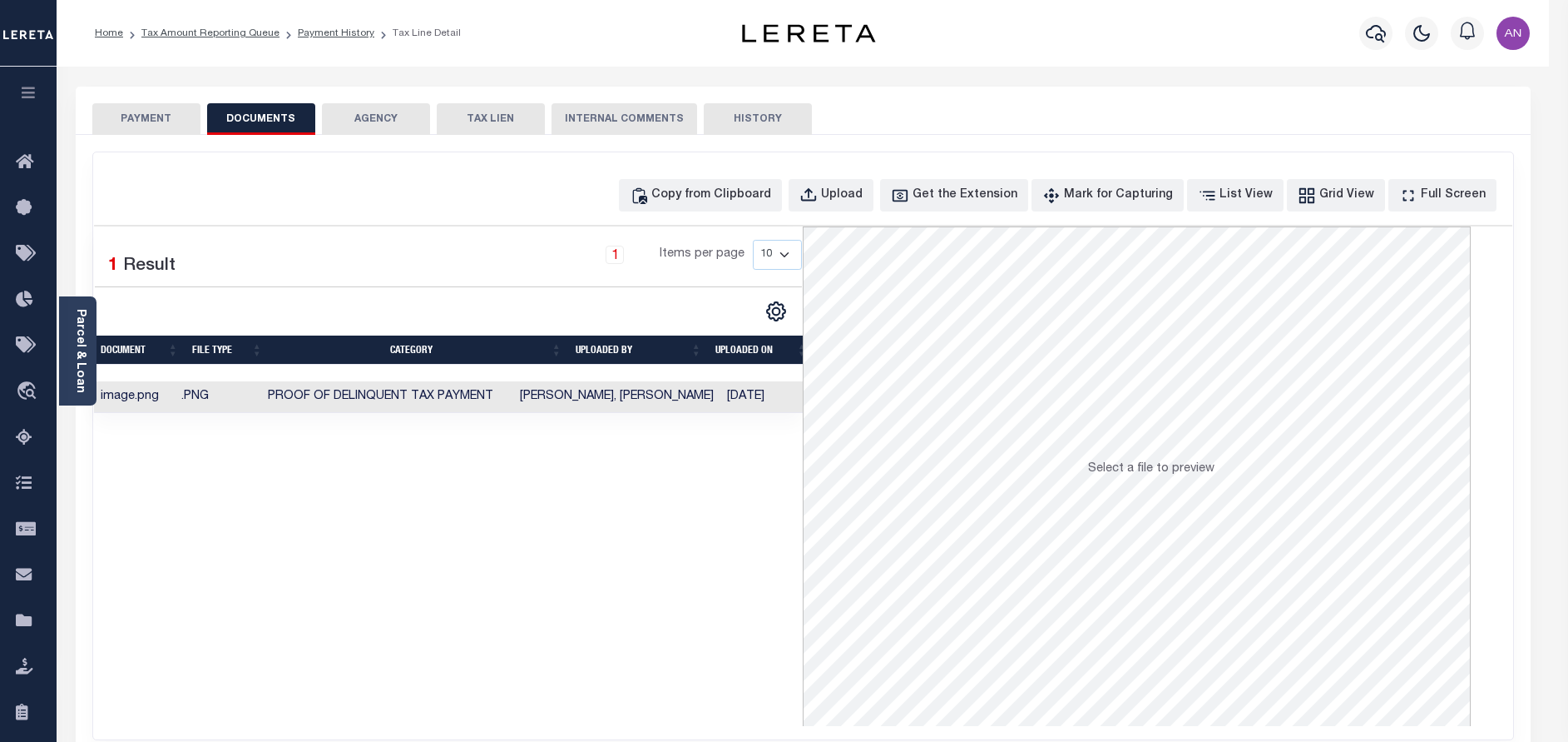
click at [127, 127] on button "PAYMENT" at bounding box center [146, 119] width 108 height 32
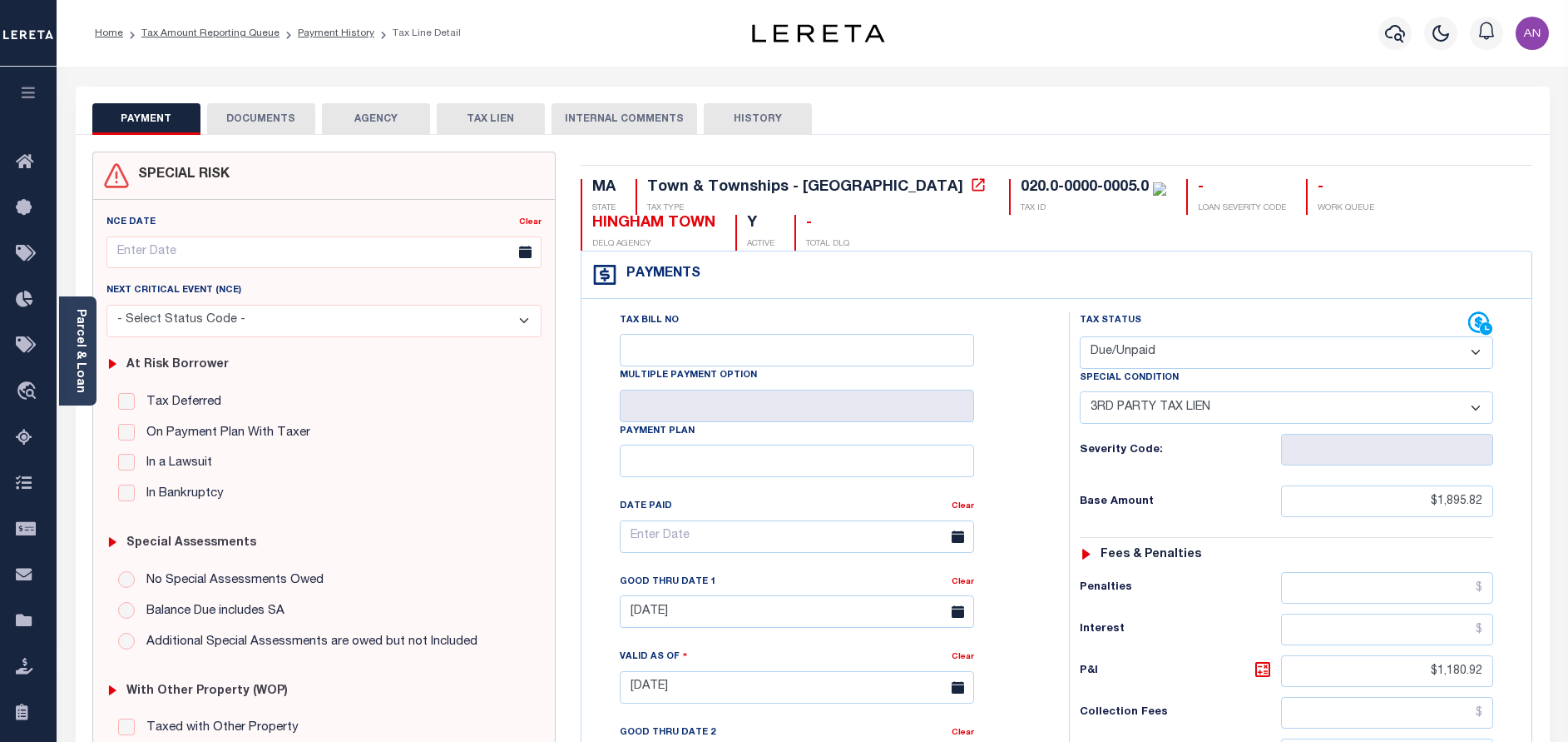
click at [1182, 355] on select "- Select Status Code - Open Due/Unpaid Paid Incomplete No Tax Due Internal Refu…" at bounding box center [1286, 352] width 414 height 32
select select "PYD"
click at [1079, 337] on select "- Select Status Code - Open Due/Unpaid Paid Incomplete No Tax Due Internal Refu…" at bounding box center [1286, 352] width 414 height 32
select select "0"
type input "[DATE]"
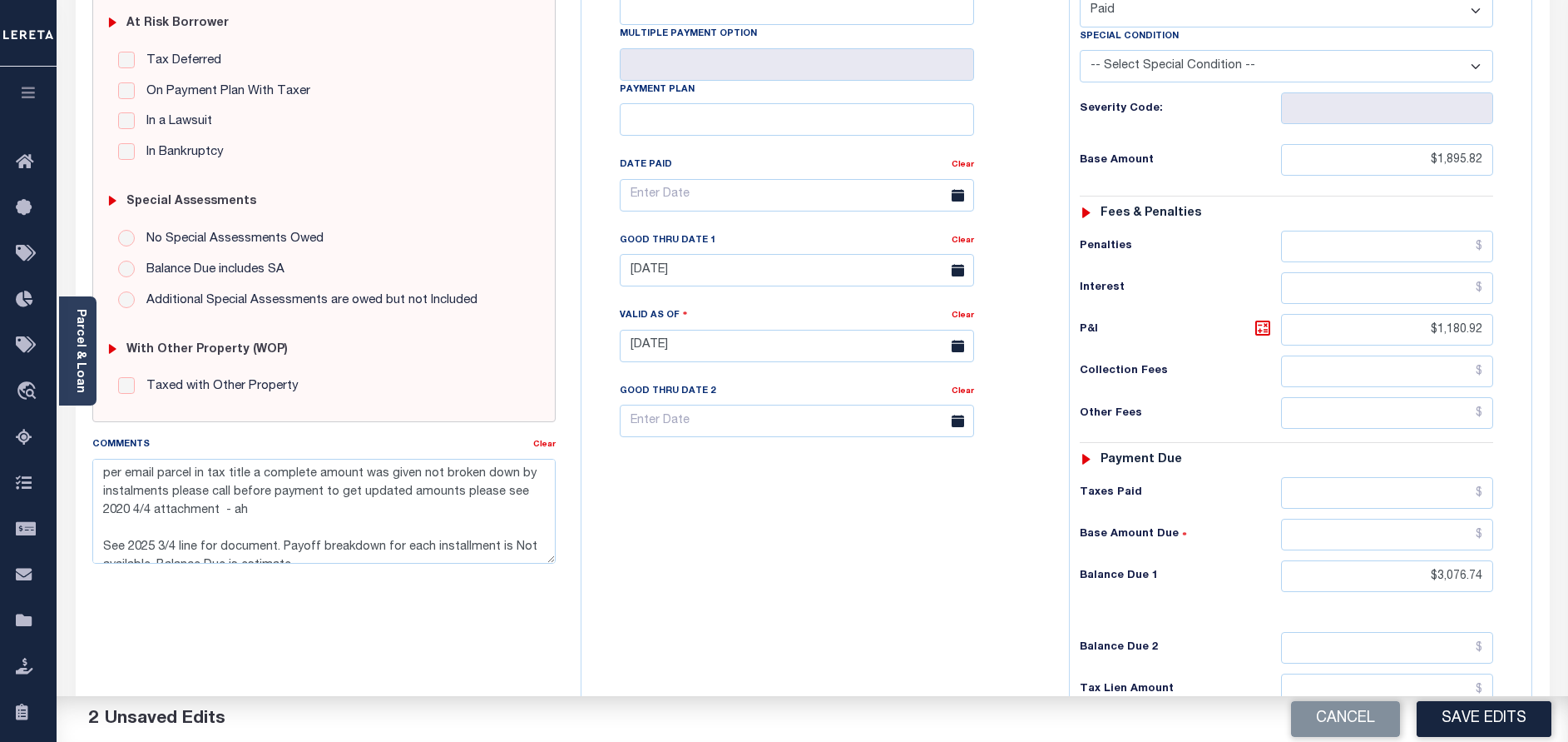
scroll to position [375, 0]
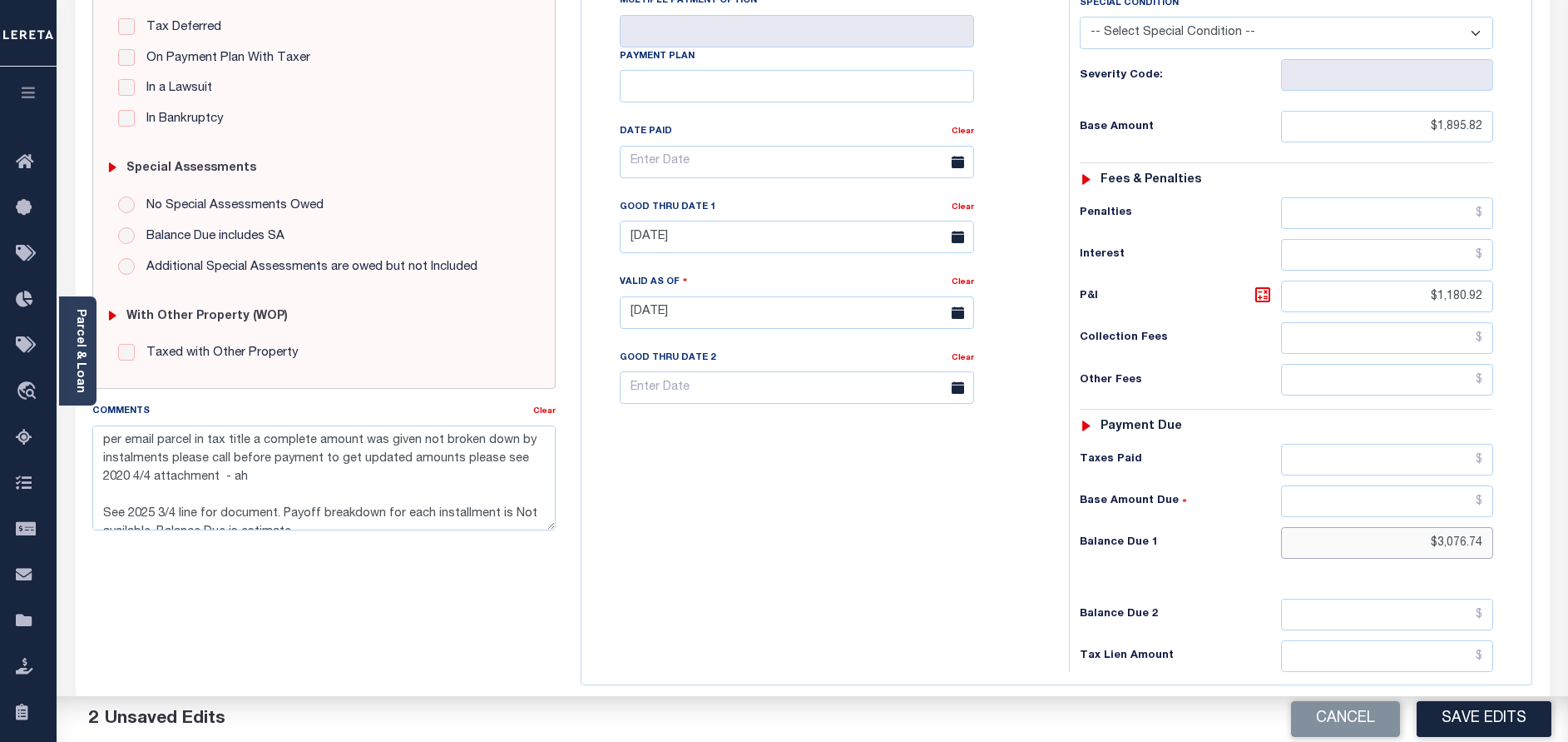
drag, startPoint x: 1433, startPoint y: 544, endPoint x: 1591, endPoint y: 543, distance: 158.0
click at [1567, 543] on html "Home Tax Amount Reporting Queue Payment History Tax Line Detail Profile" at bounding box center [784, 253] width 1568 height 1257
type input "$0.00"
click at [1005, 530] on div "Tax Bill No Multiple Payment Option Payment Plan Clear" at bounding box center [820, 304] width 471 height 735
drag, startPoint x: 1437, startPoint y: 302, endPoint x: 1562, endPoint y: 302, distance: 125.0
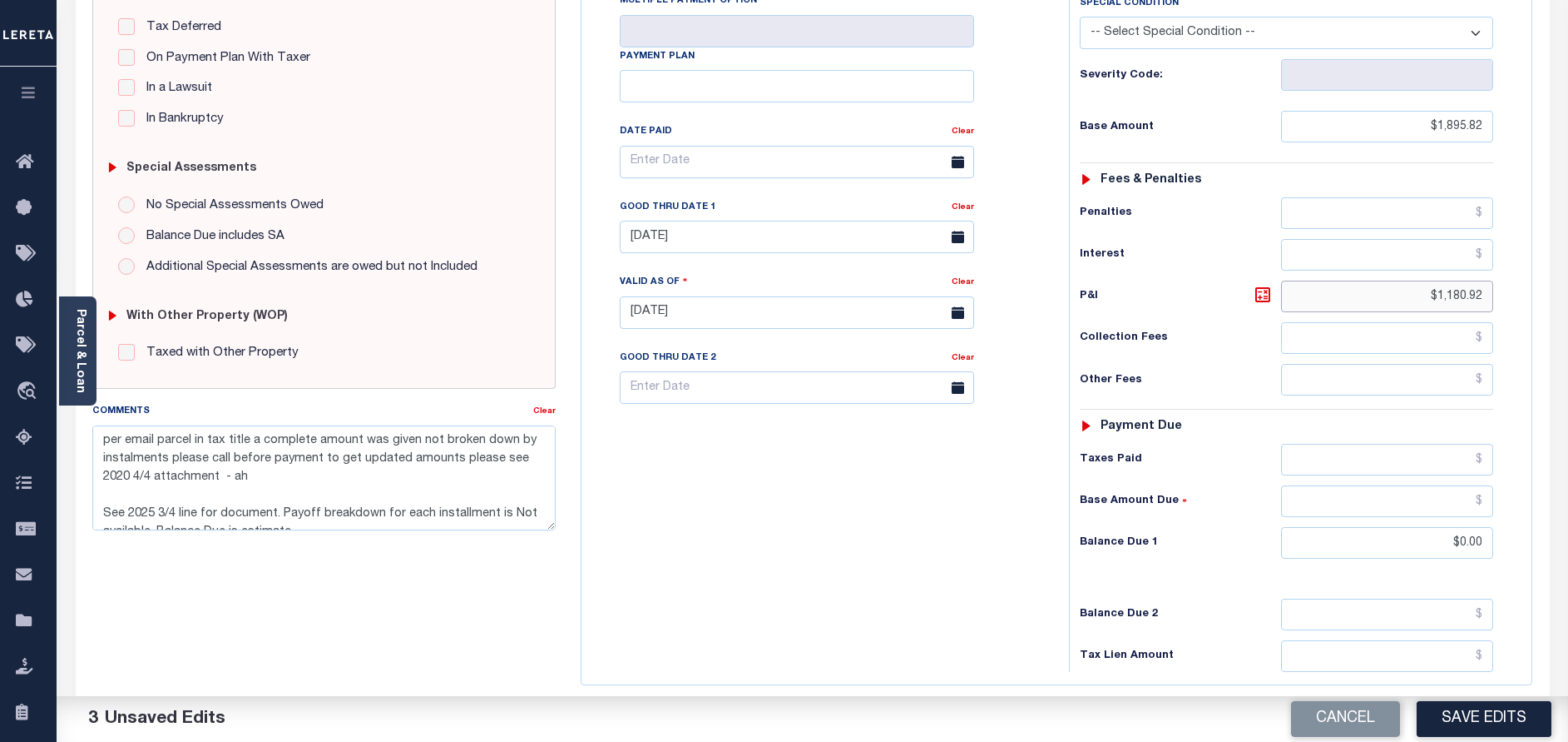
click at [1562, 302] on div "Parcel & Loan Tax Bill Details 020.0-0000-0005.0 TAX ID AGENCY 2020 TAX YEAR 20…" at bounding box center [812, 287] width 1511 height 1190
type input "$.00"
click at [888, 512] on div "Tax Bill No Multiple Payment Option Payment Plan Clear" at bounding box center [820, 304] width 471 height 735
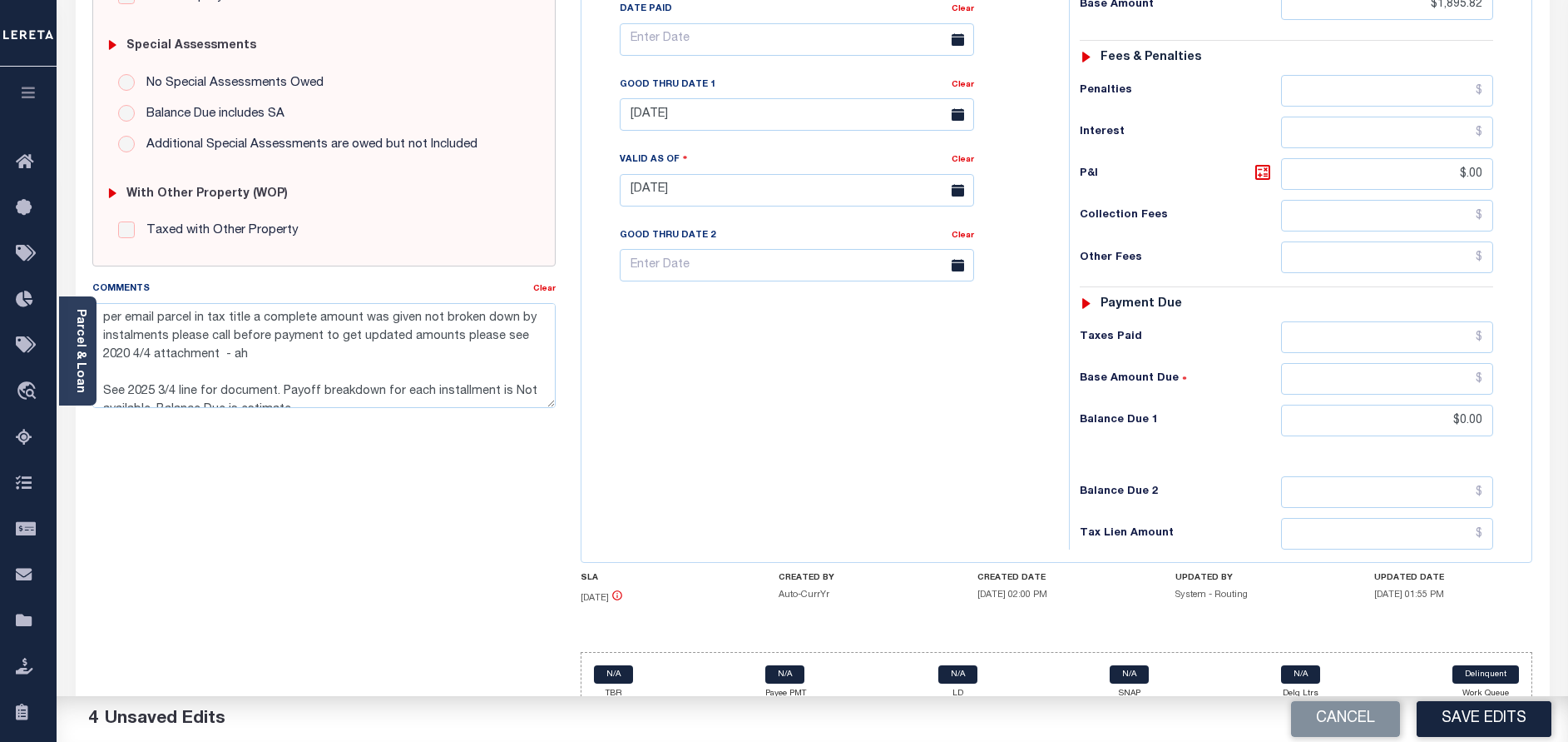
scroll to position [517, 0]
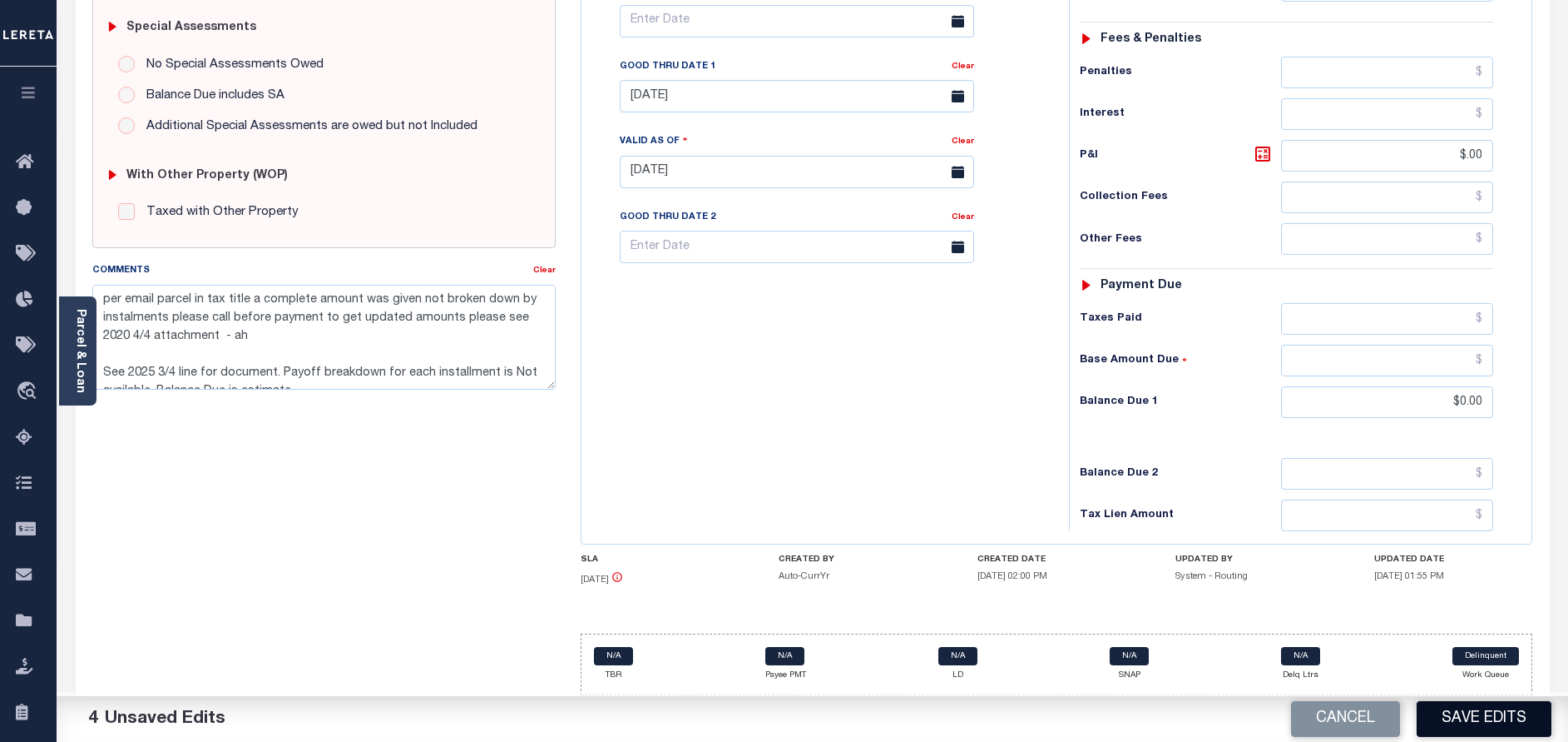
click at [1493, 716] on button "Save Edits" at bounding box center [1483, 719] width 135 height 36
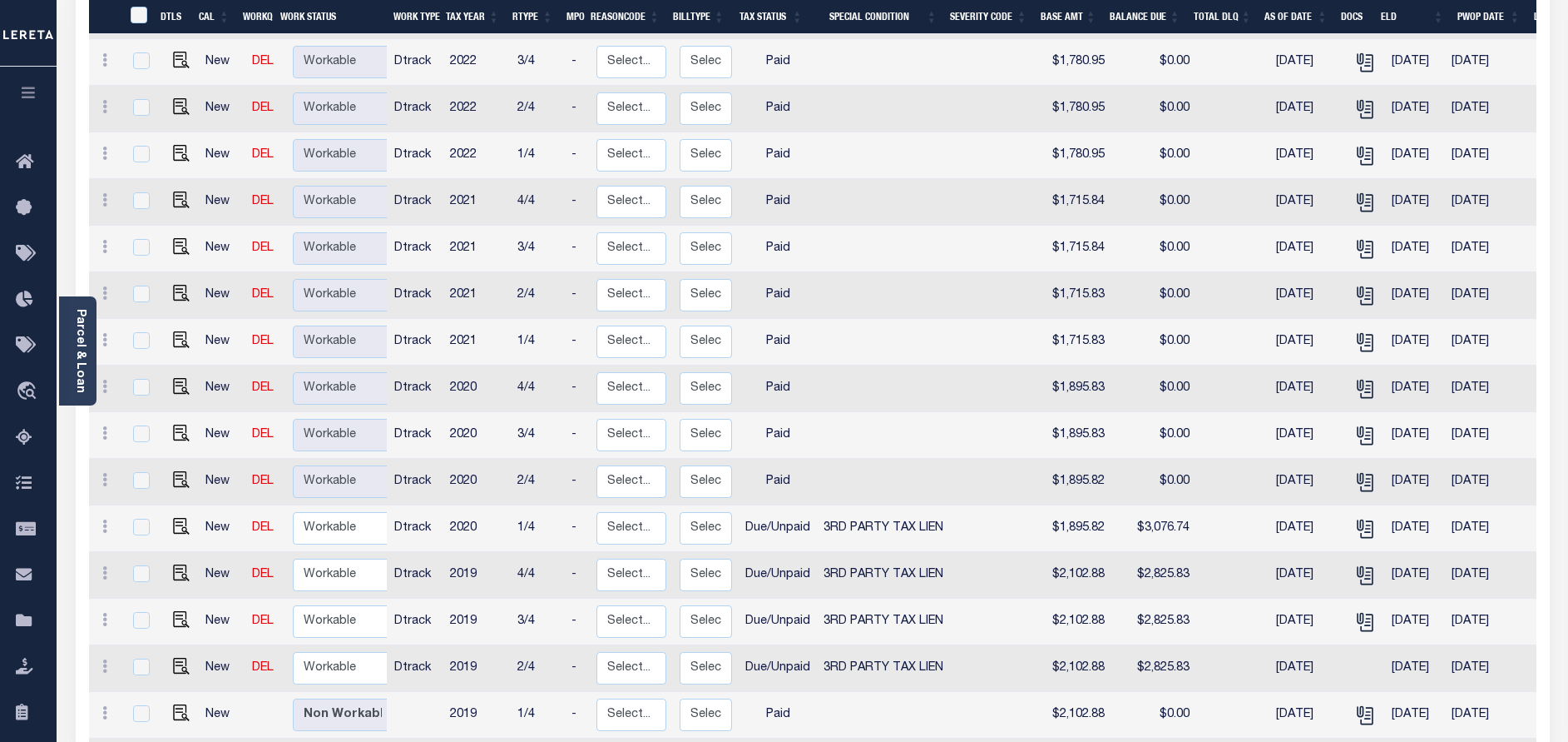
scroll to position [1249, 0]
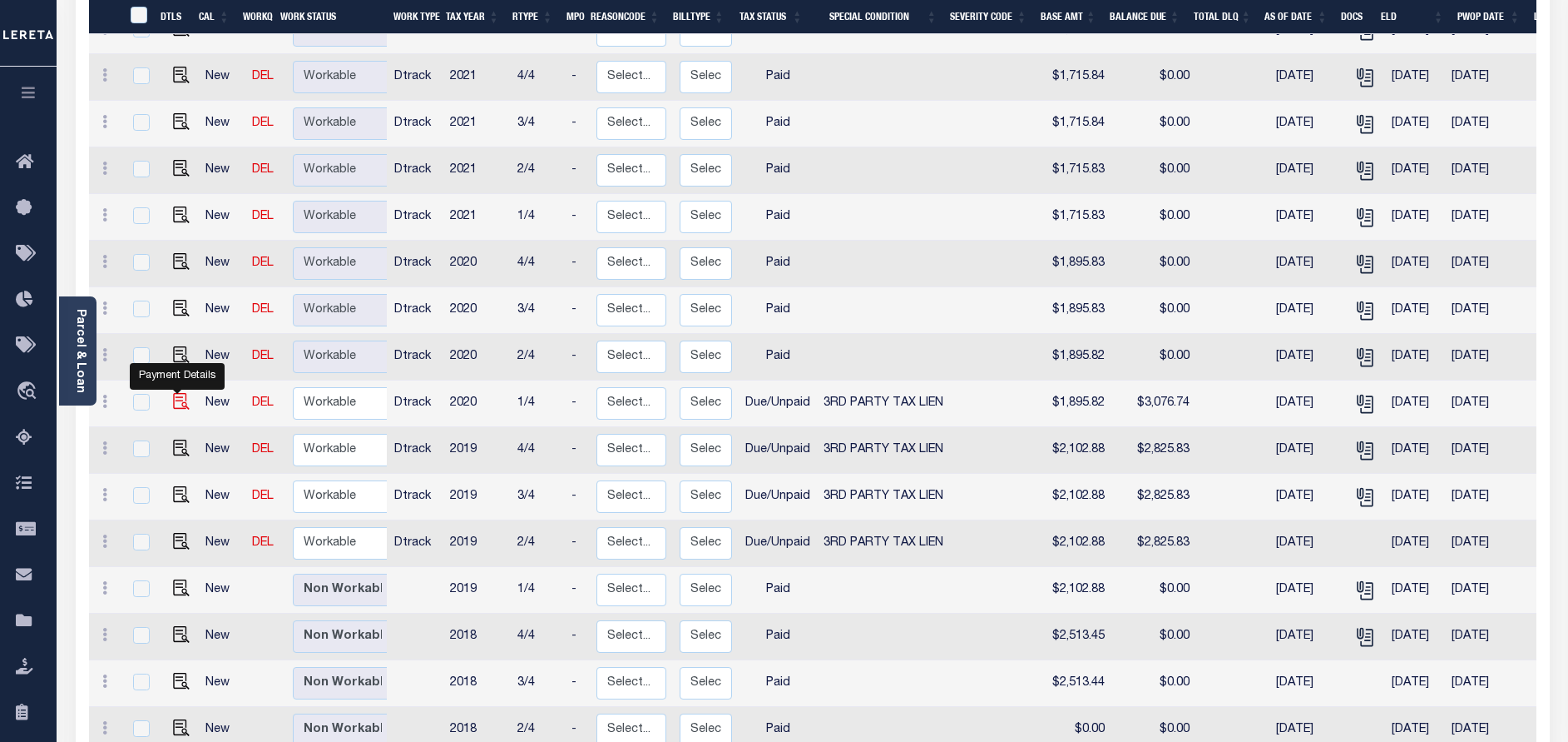
click at [176, 393] on img "" at bounding box center [181, 401] width 17 height 17
checkbox input "true"
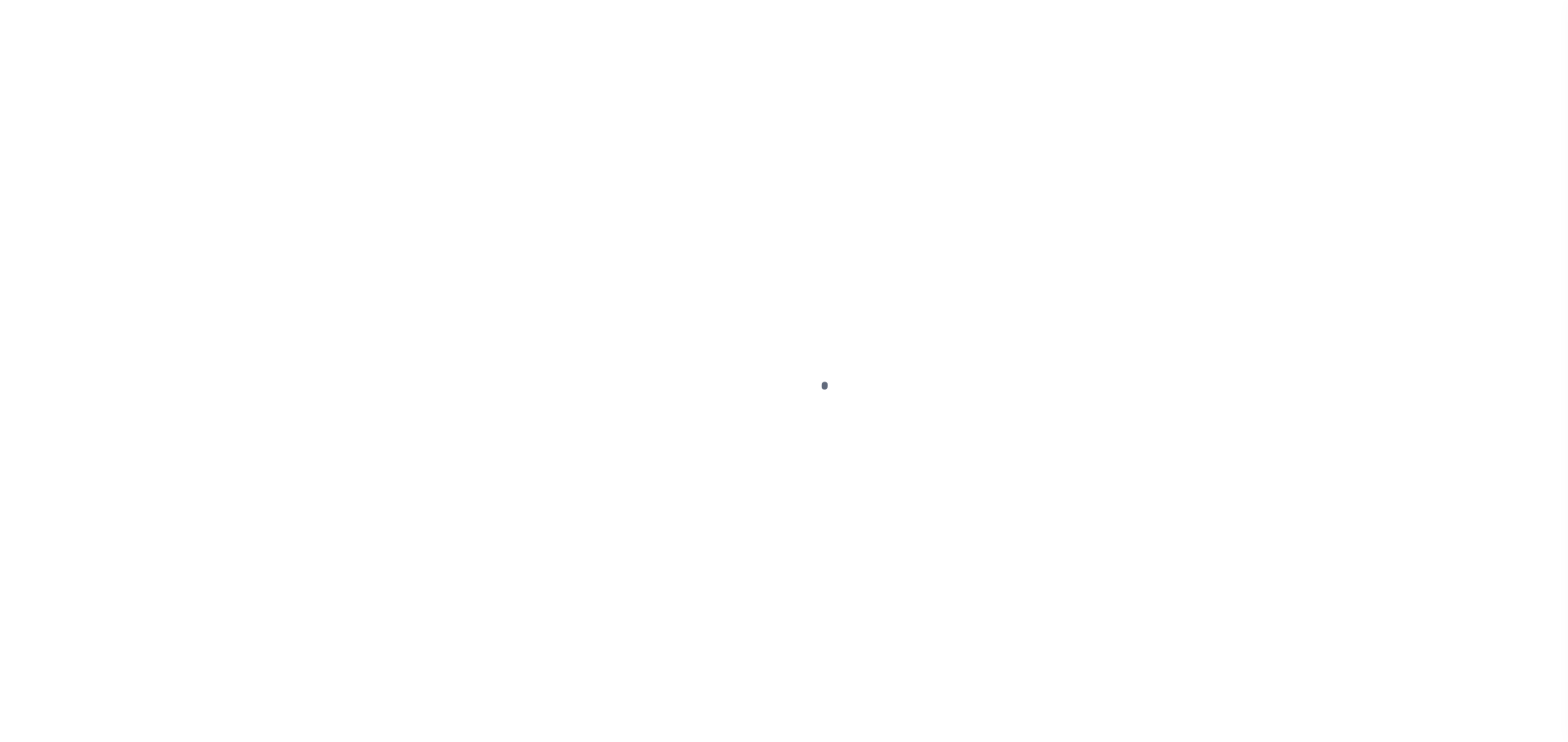
select select "DUE"
select select "20"
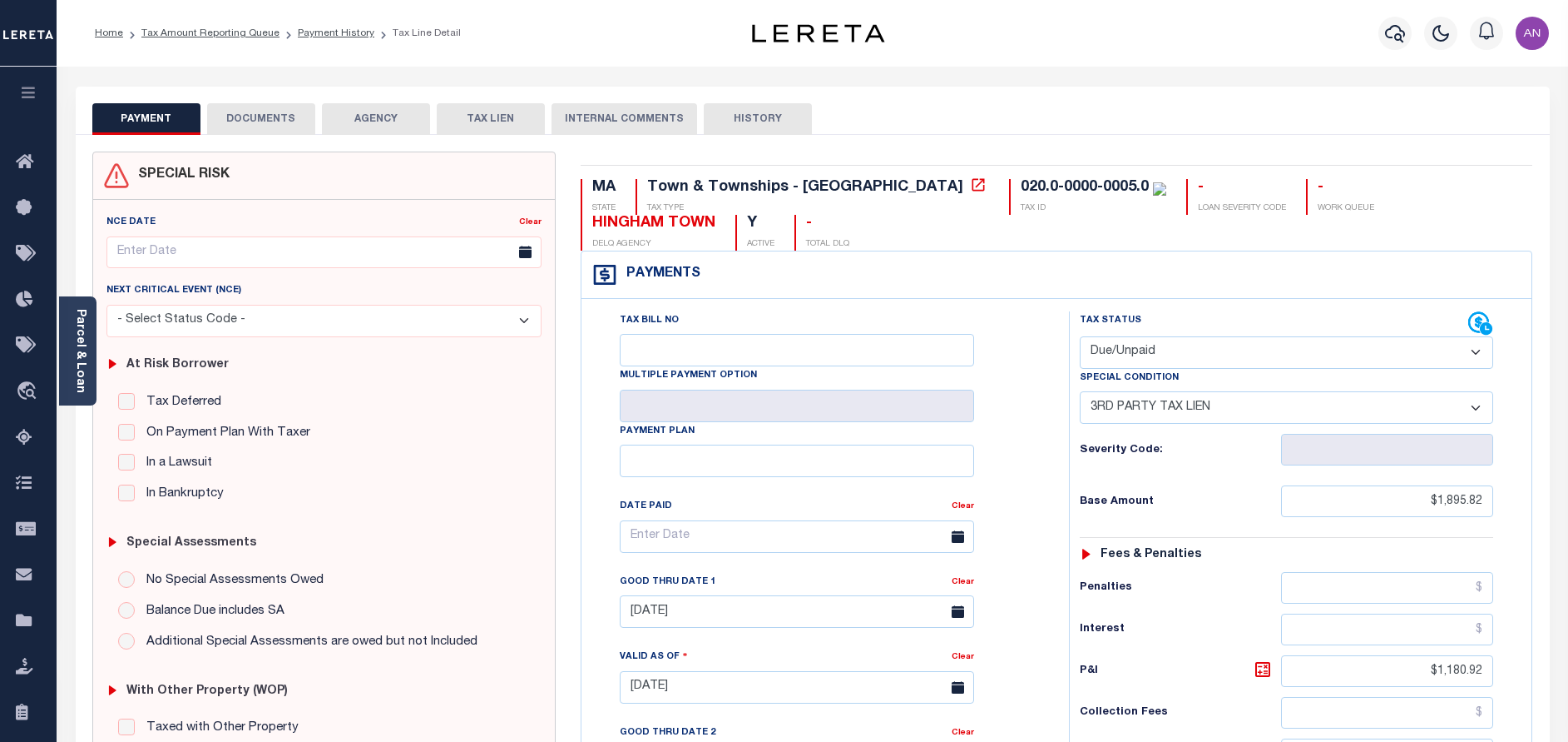
click at [255, 115] on button "DOCUMENTS" at bounding box center [261, 119] width 108 height 32
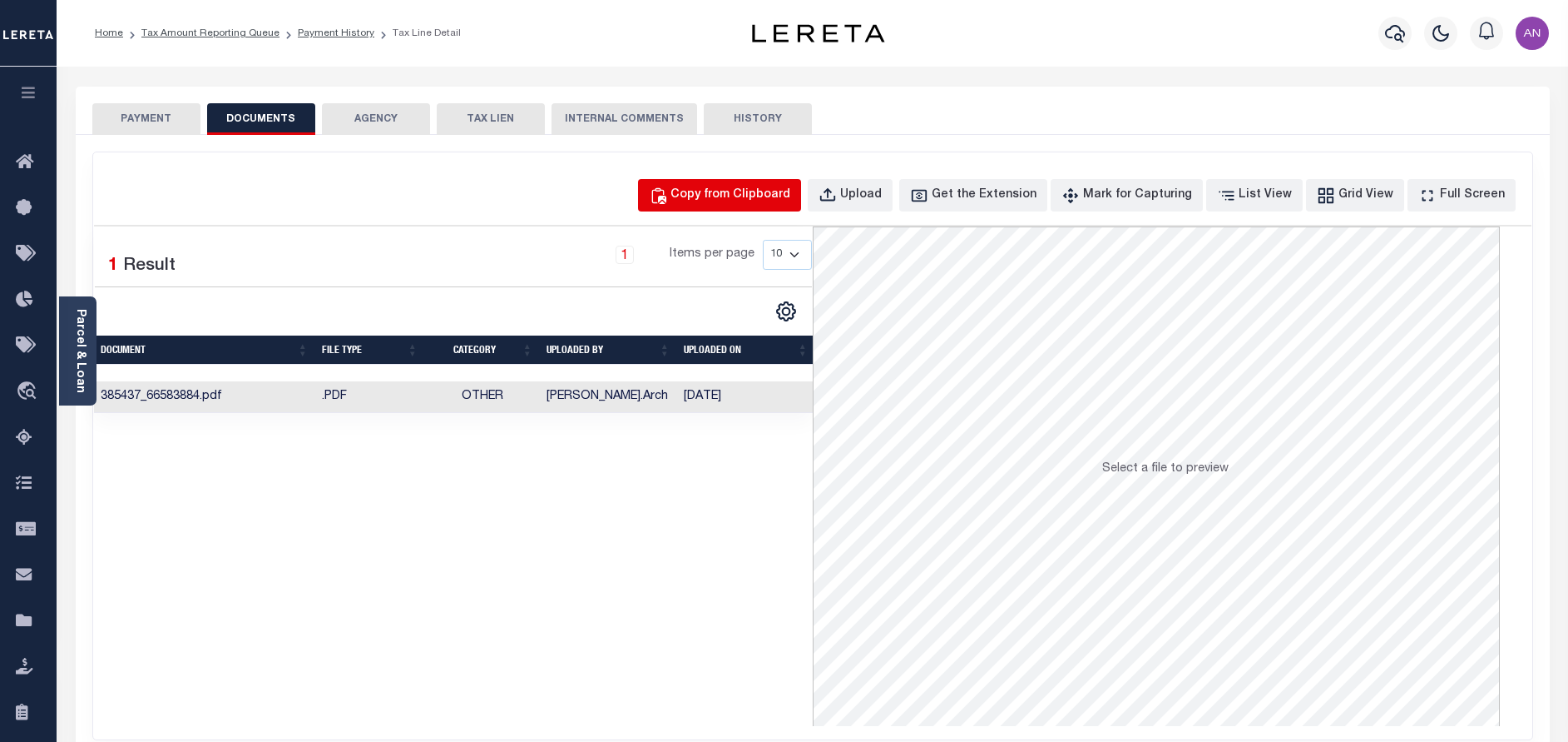
click at [766, 196] on div "Copy from Clipboard" at bounding box center [731, 195] width 120 height 18
select select "POP"
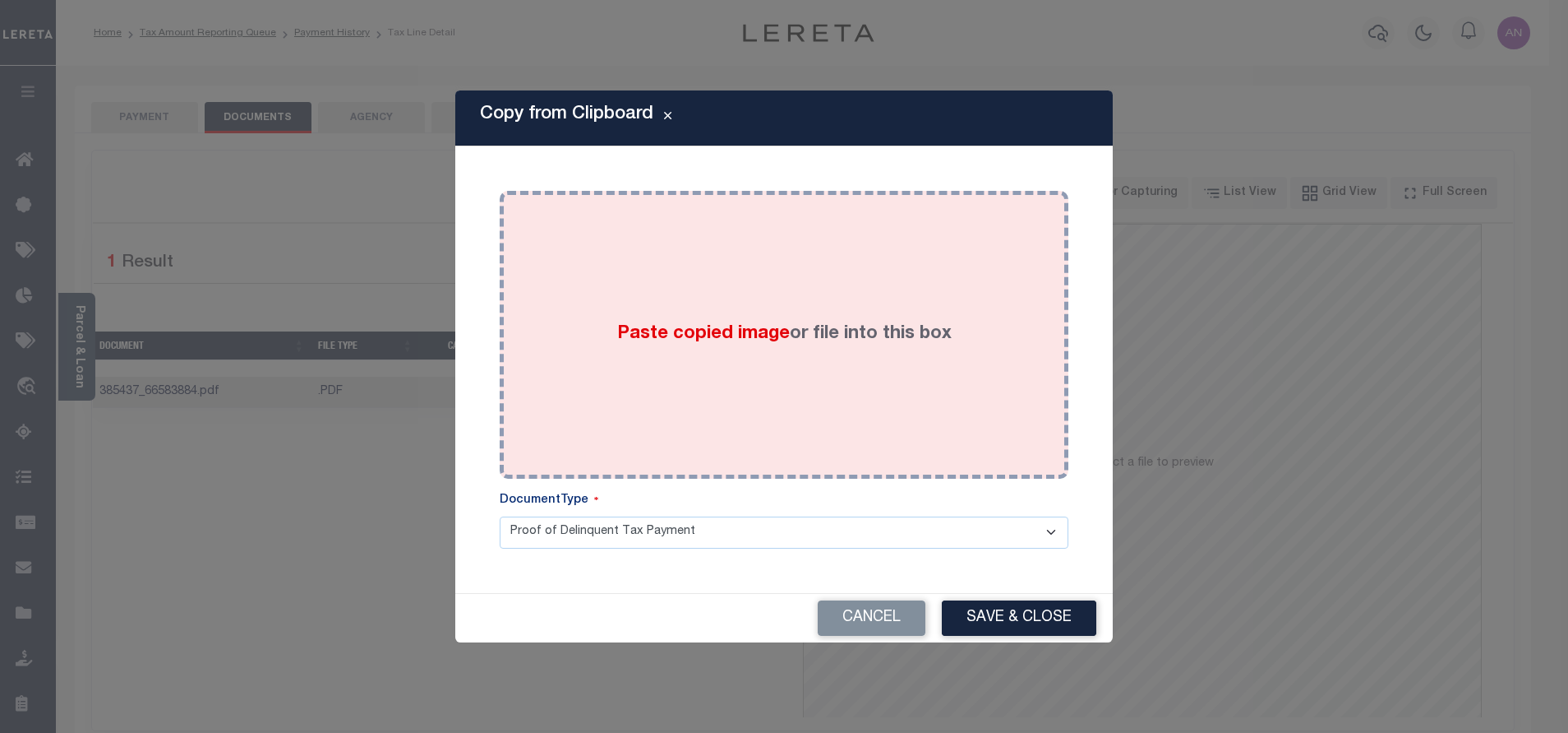
click at [779, 282] on div "Paste copied image or file into this box" at bounding box center [784, 335] width 544 height 263
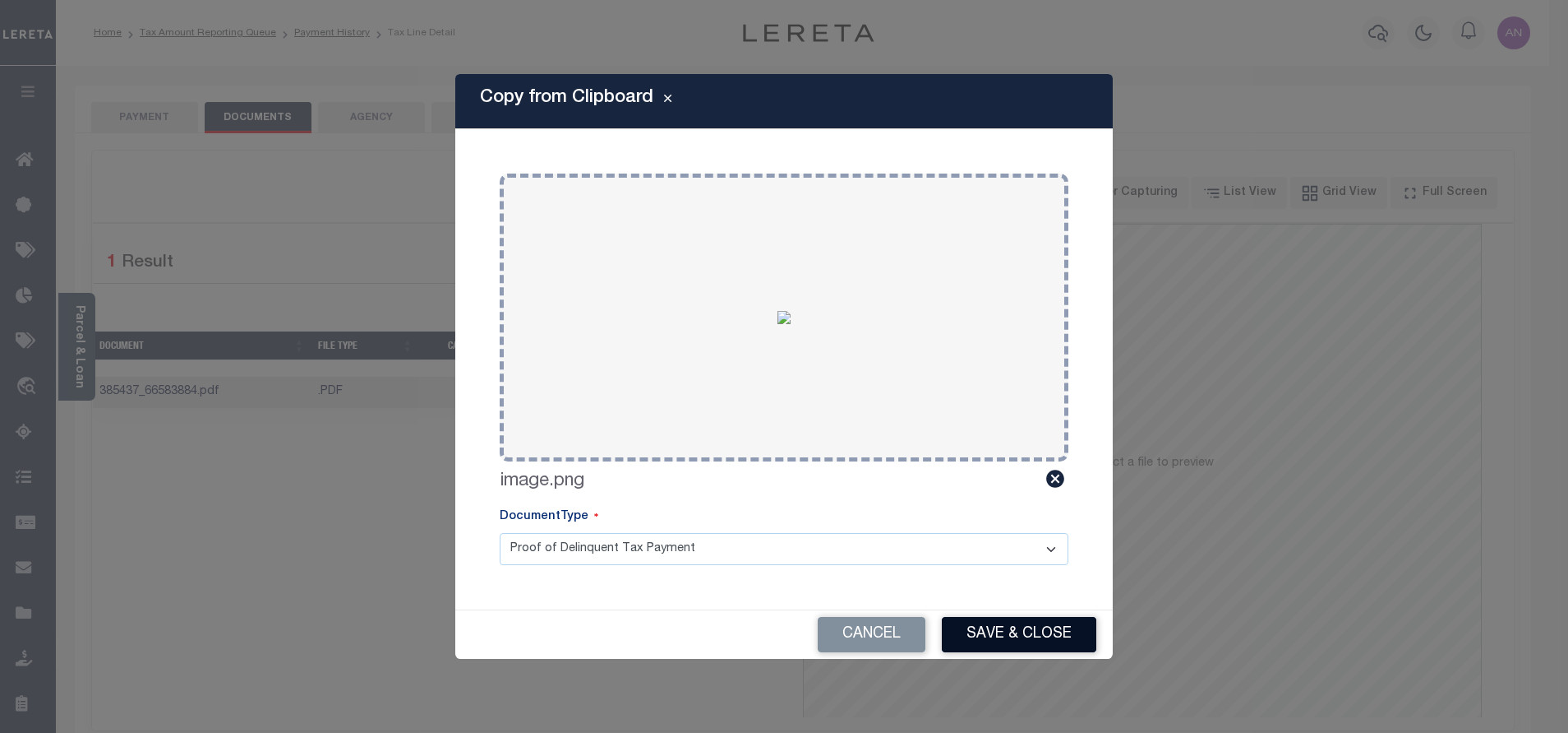
click at [1017, 641] on button "Save & Close" at bounding box center [1019, 634] width 154 height 36
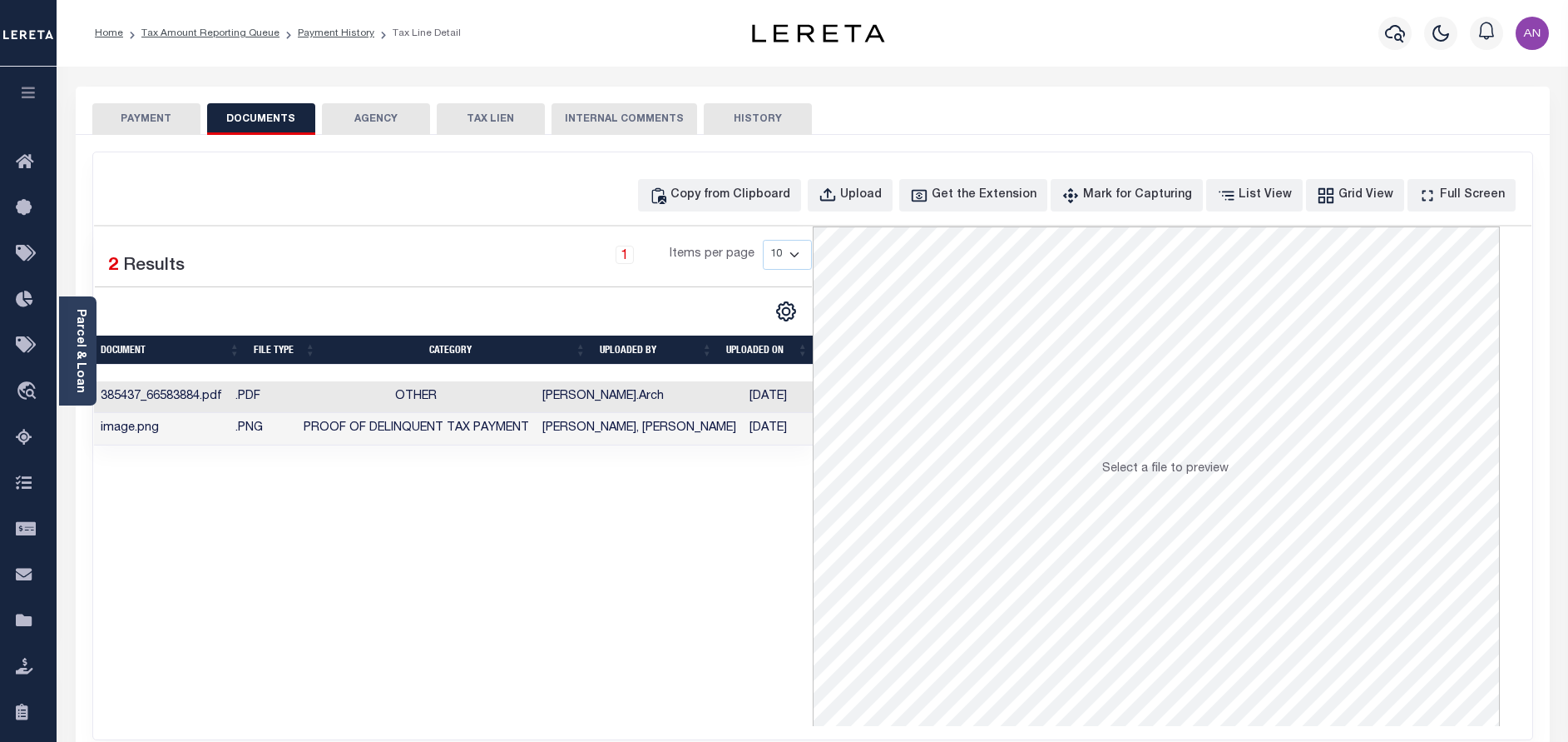
click at [141, 112] on button "PAYMENT" at bounding box center [146, 119] width 108 height 32
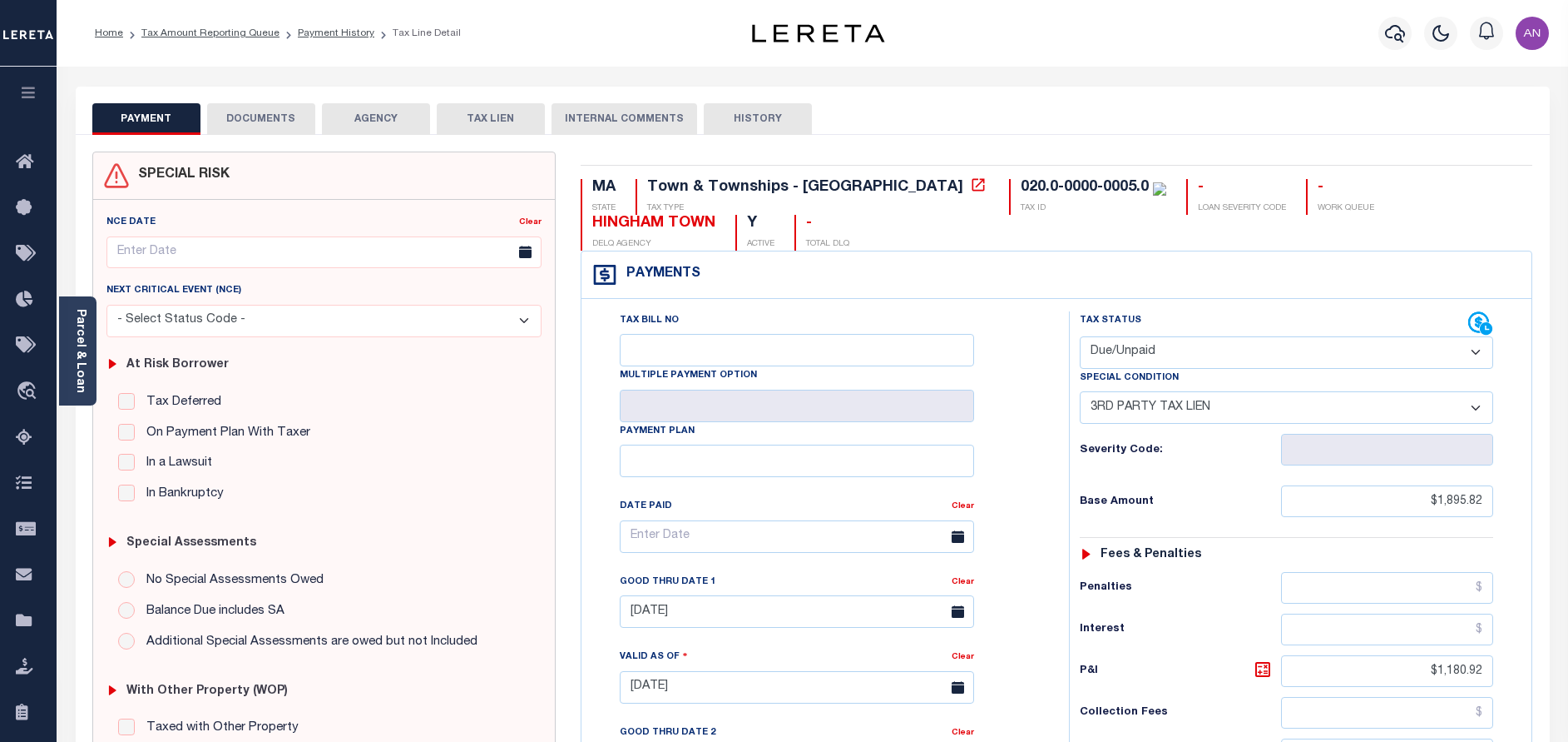
click at [1145, 341] on select "- Select Status Code - Open Due/Unpaid Paid Incomplete No Tax Due Internal Refu…" at bounding box center [1286, 352] width 414 height 32
select select "PYD"
click at [1079, 337] on select "- Select Status Code - Open Due/Unpaid Paid Incomplete No Tax Due Internal Refu…" at bounding box center [1286, 352] width 414 height 32
select select "0"
type input "[DATE]"
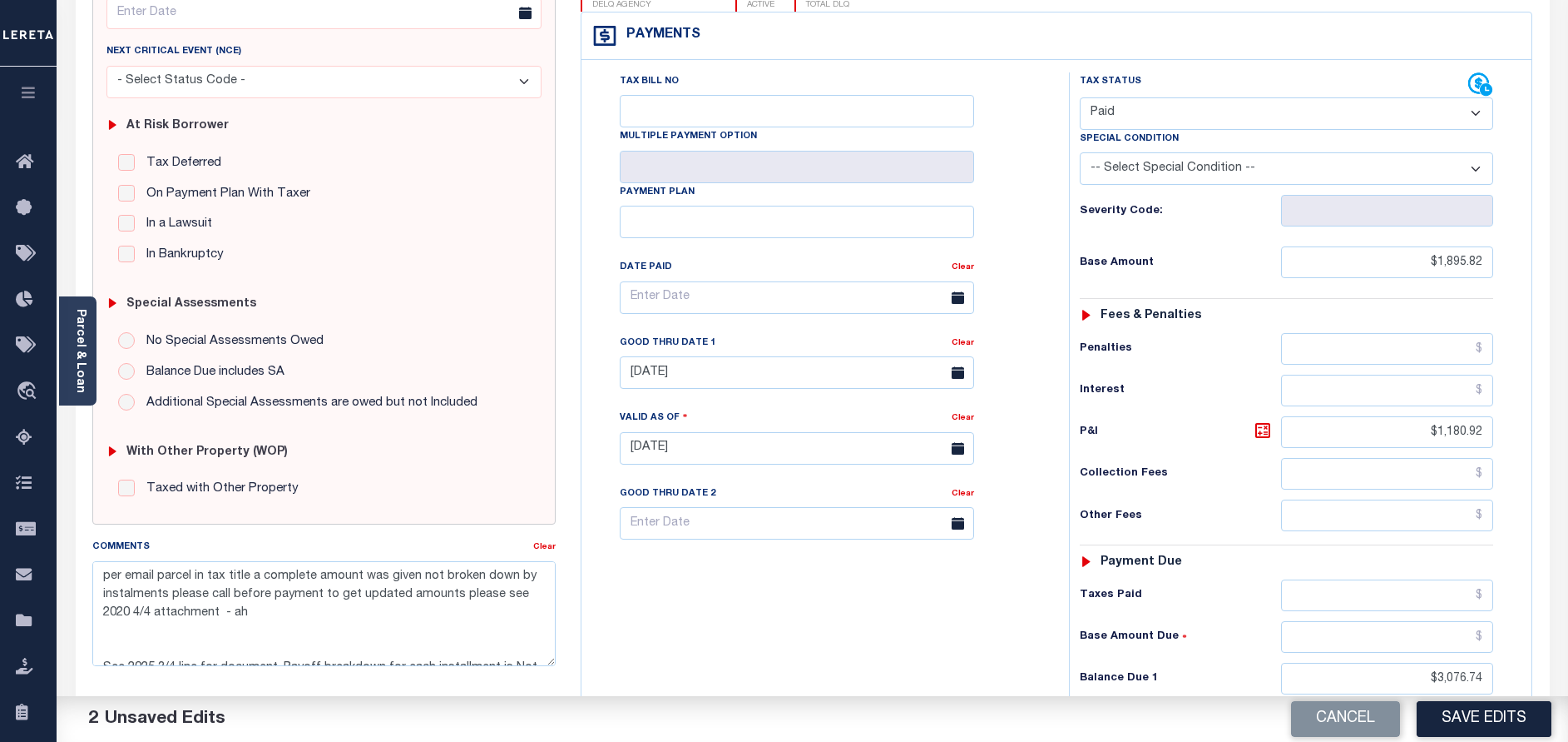
scroll to position [375, 0]
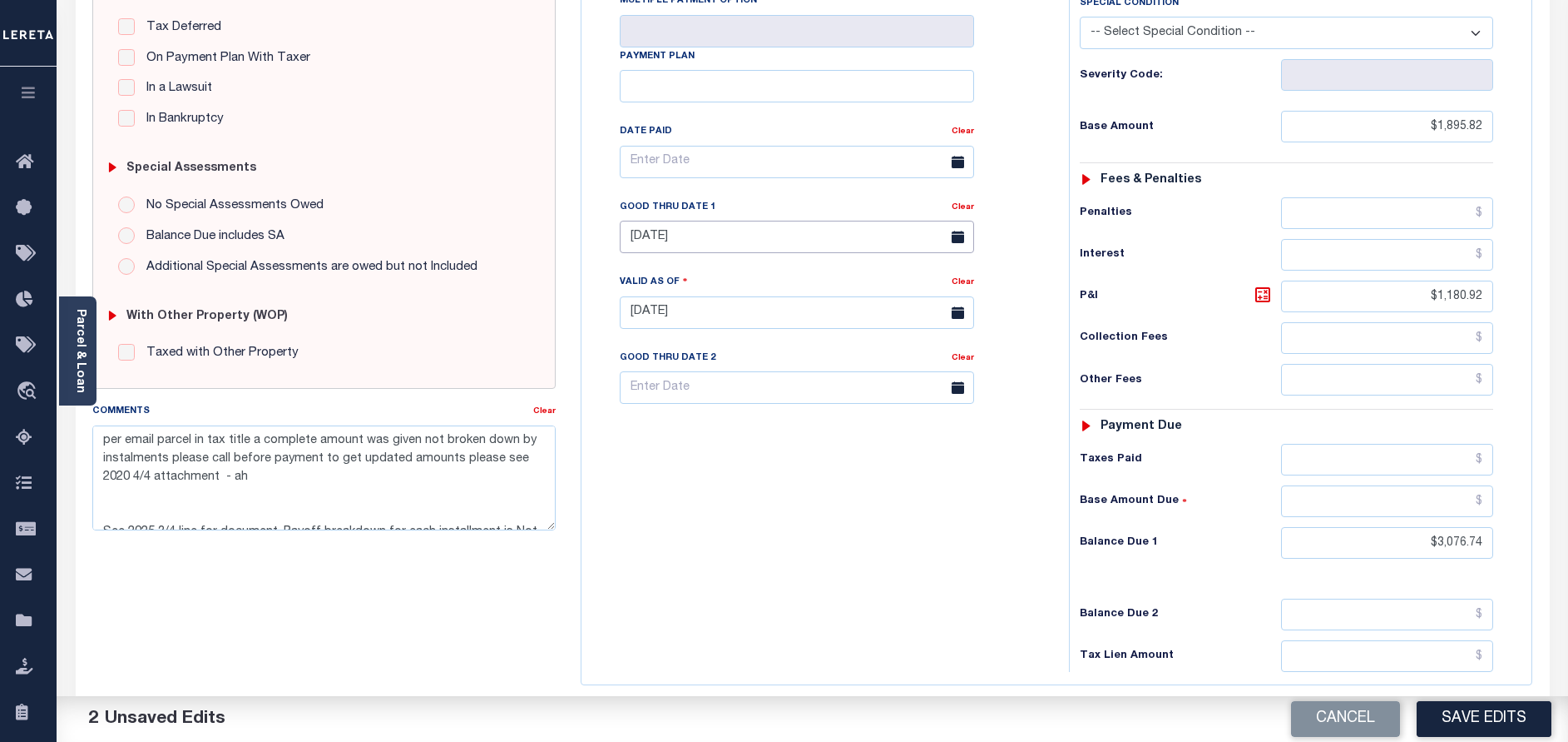
click at [695, 246] on input "04/30/2025" at bounding box center [796, 237] width 355 height 32
drag, startPoint x: 1436, startPoint y: 292, endPoint x: 1536, endPoint y: 293, distance: 100.0
click at [1536, 293] on div "MA STATE Town & Townships - MA TAX TYPE 020.0-0000-0005.0 TAX ID - LOAN SEVERIT…" at bounding box center [1056, 313] width 977 height 1072
type input "$.00"
drag, startPoint x: 1434, startPoint y: 540, endPoint x: 1555, endPoint y: 543, distance: 121.0
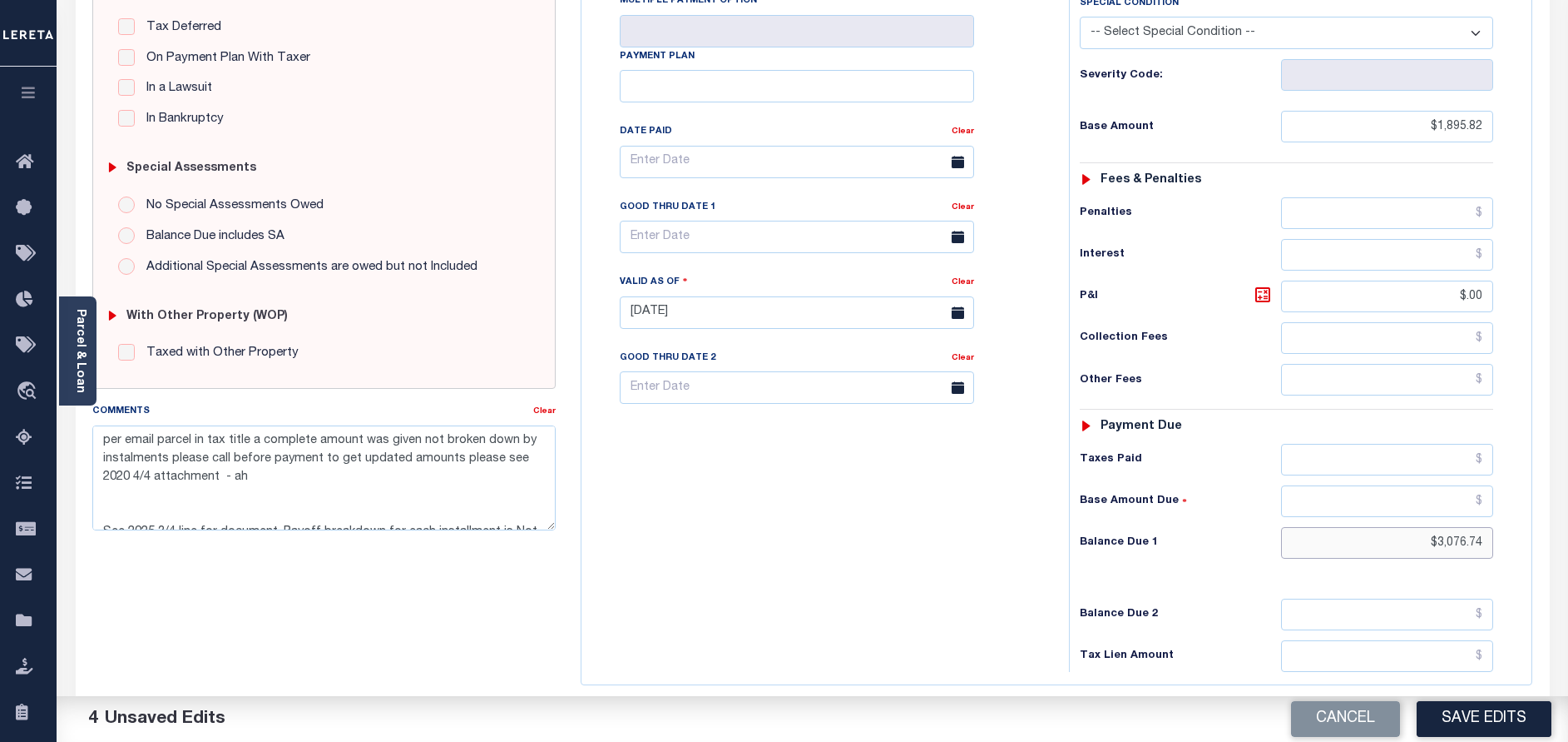
click at [1554, 542] on div "PAYMENT 4 DOCUMENTS AGENCY DELINQUENT PAYEE" at bounding box center [812, 297] width 1499 height 1170
type input "$0.00"
click at [1456, 728] on button "Save Edits" at bounding box center [1483, 719] width 135 height 36
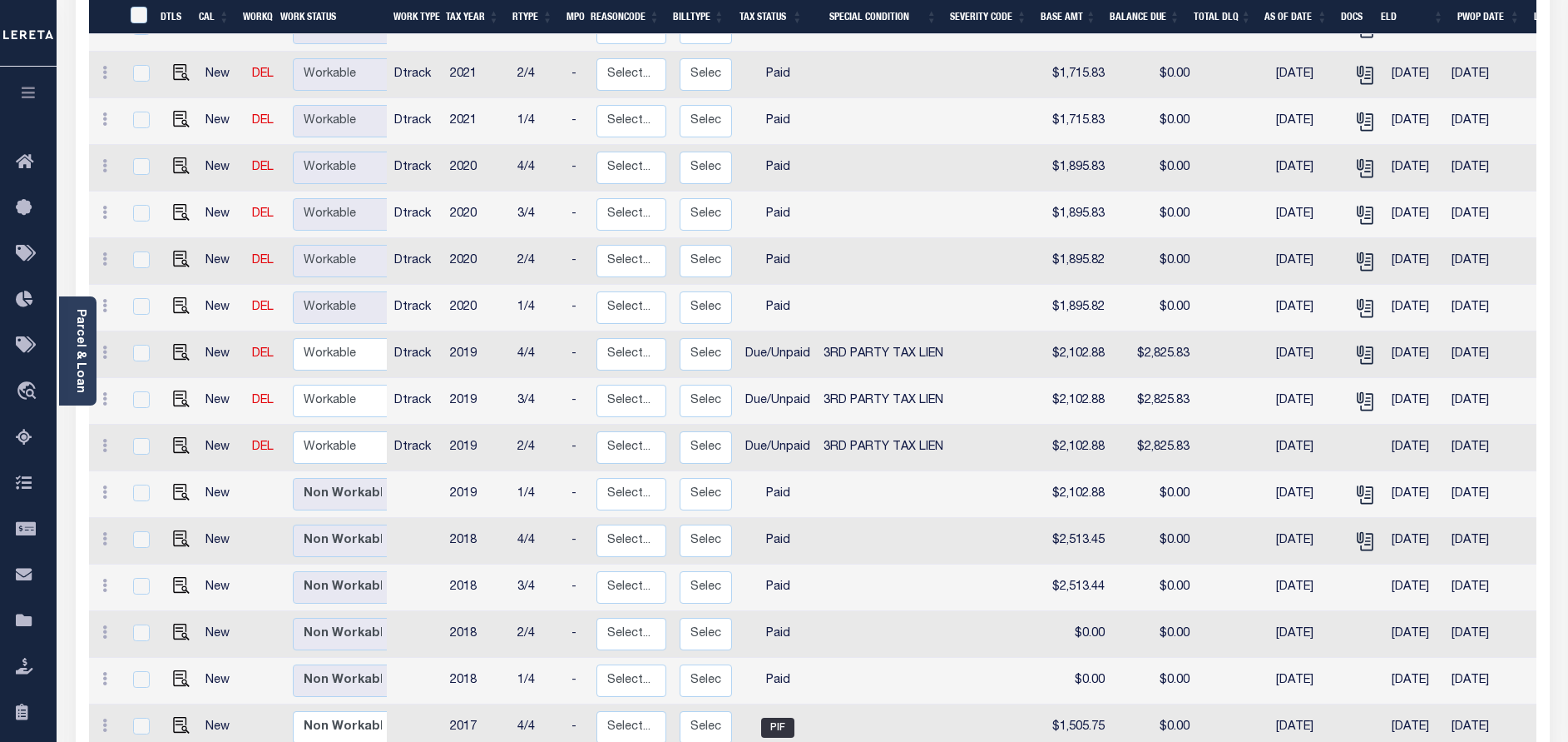
scroll to position [1373, 0]
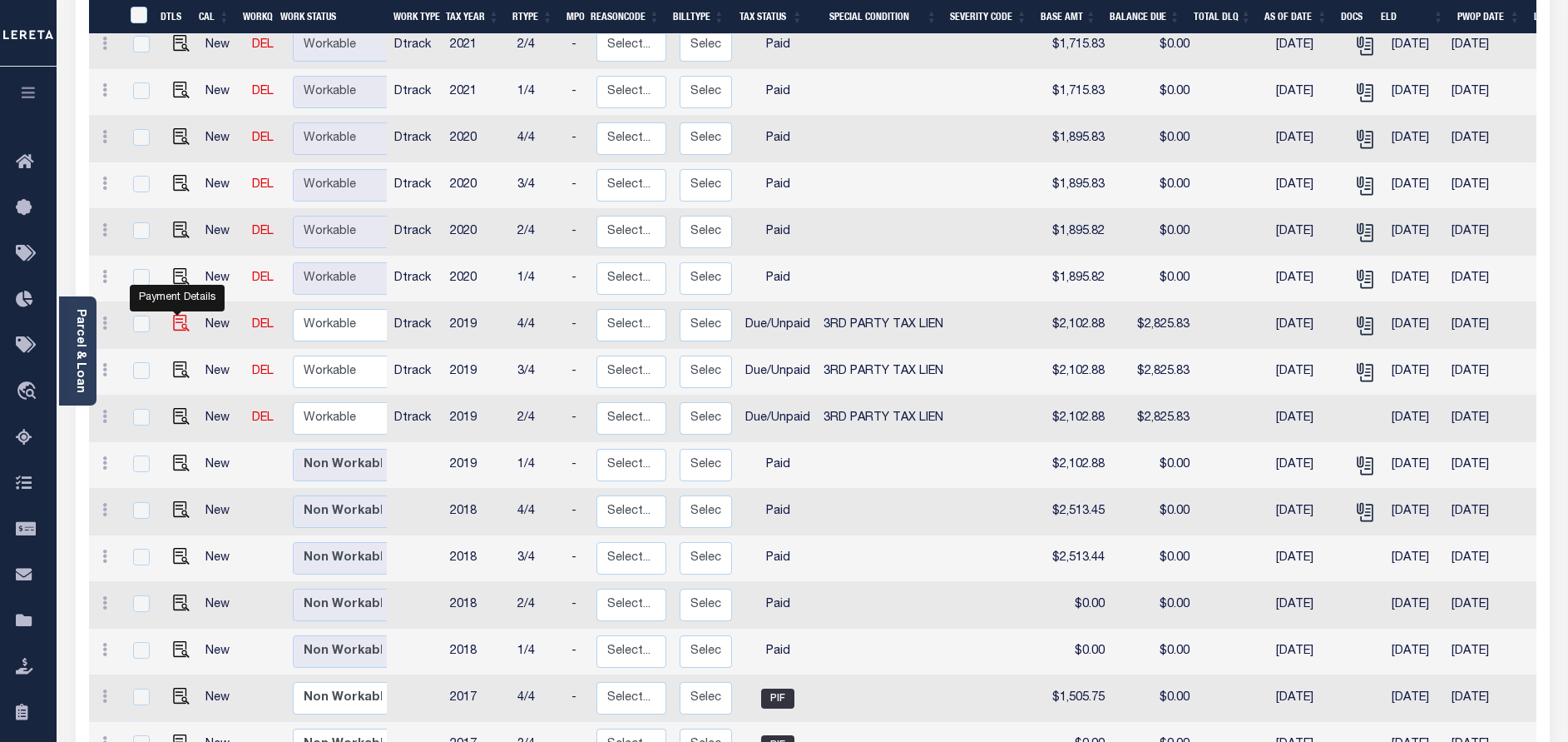
click at [173, 315] on img "" at bounding box center [181, 323] width 17 height 17
checkbox input "true"
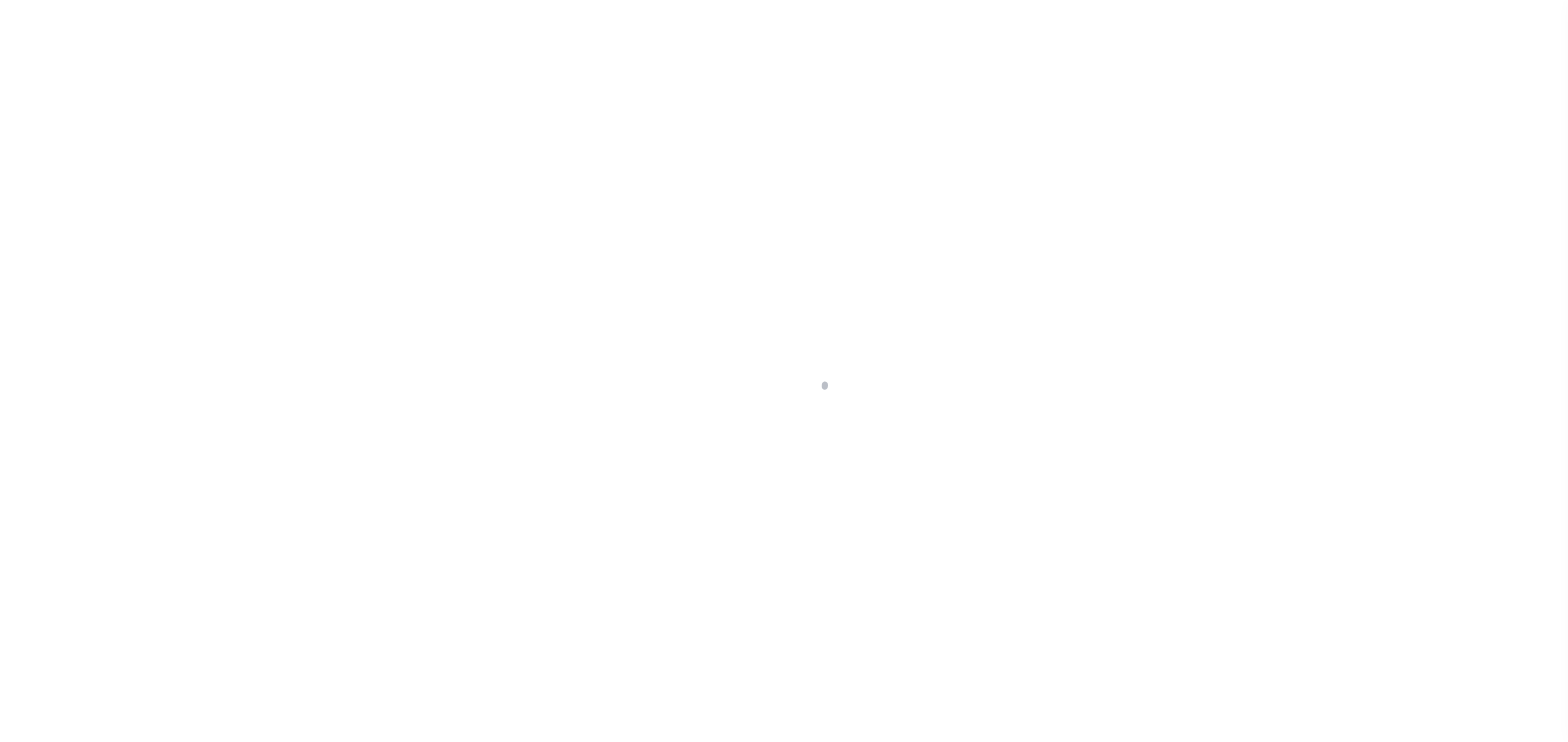
select select "DUE"
select select "20"
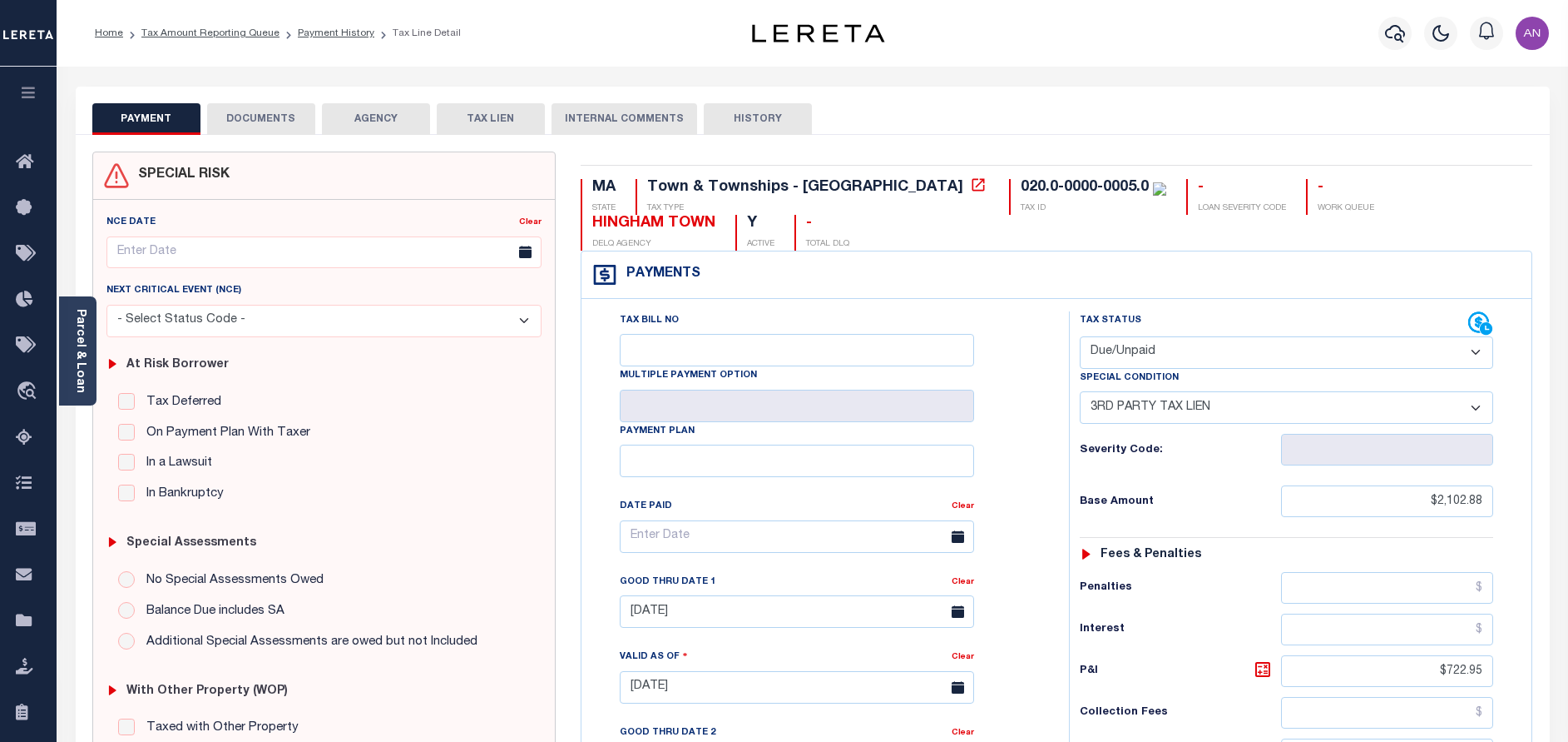
click at [271, 121] on button "DOCUMENTS" at bounding box center [261, 119] width 108 height 32
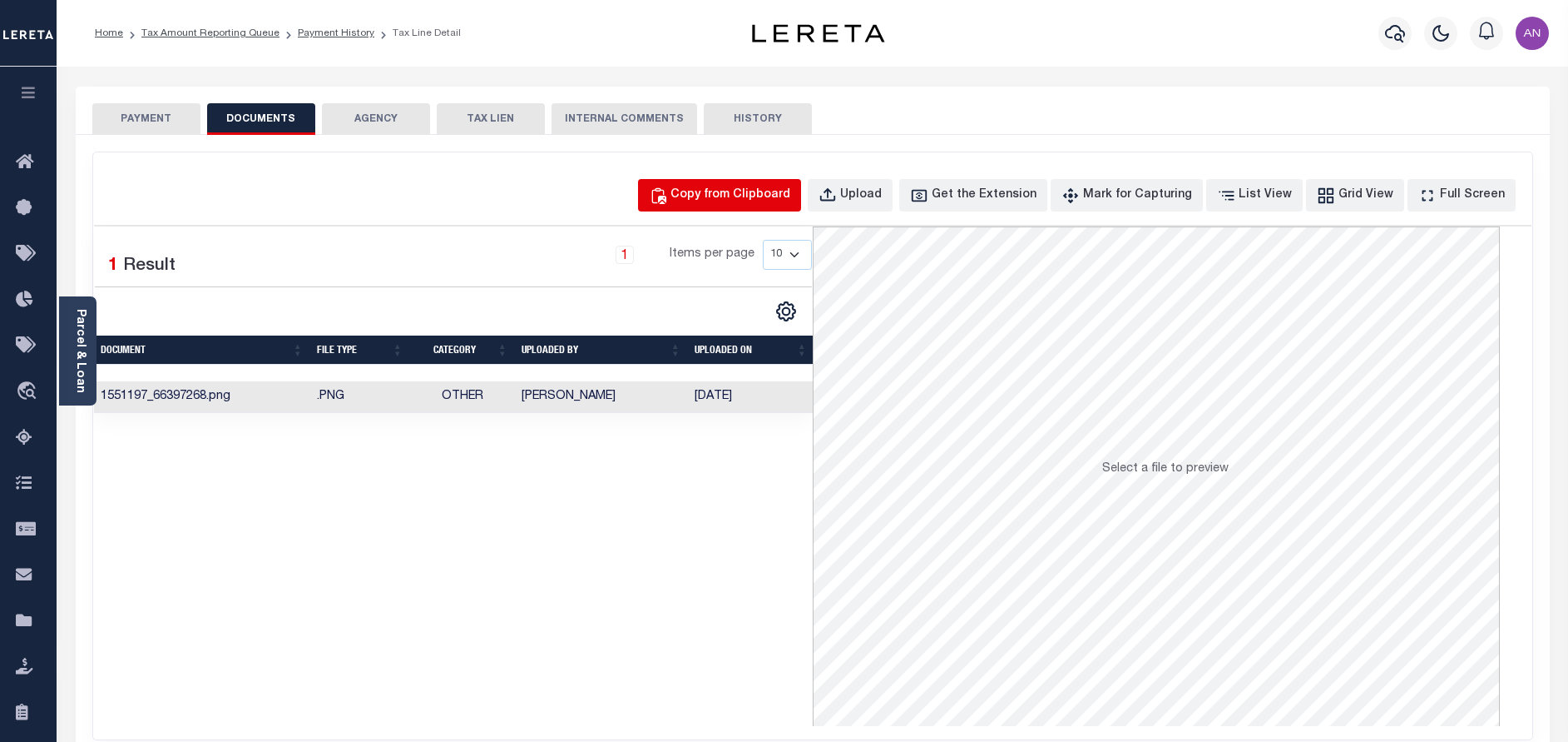
click at [777, 205] on button "Copy from Clipboard" at bounding box center [719, 195] width 163 height 32
select select "POP"
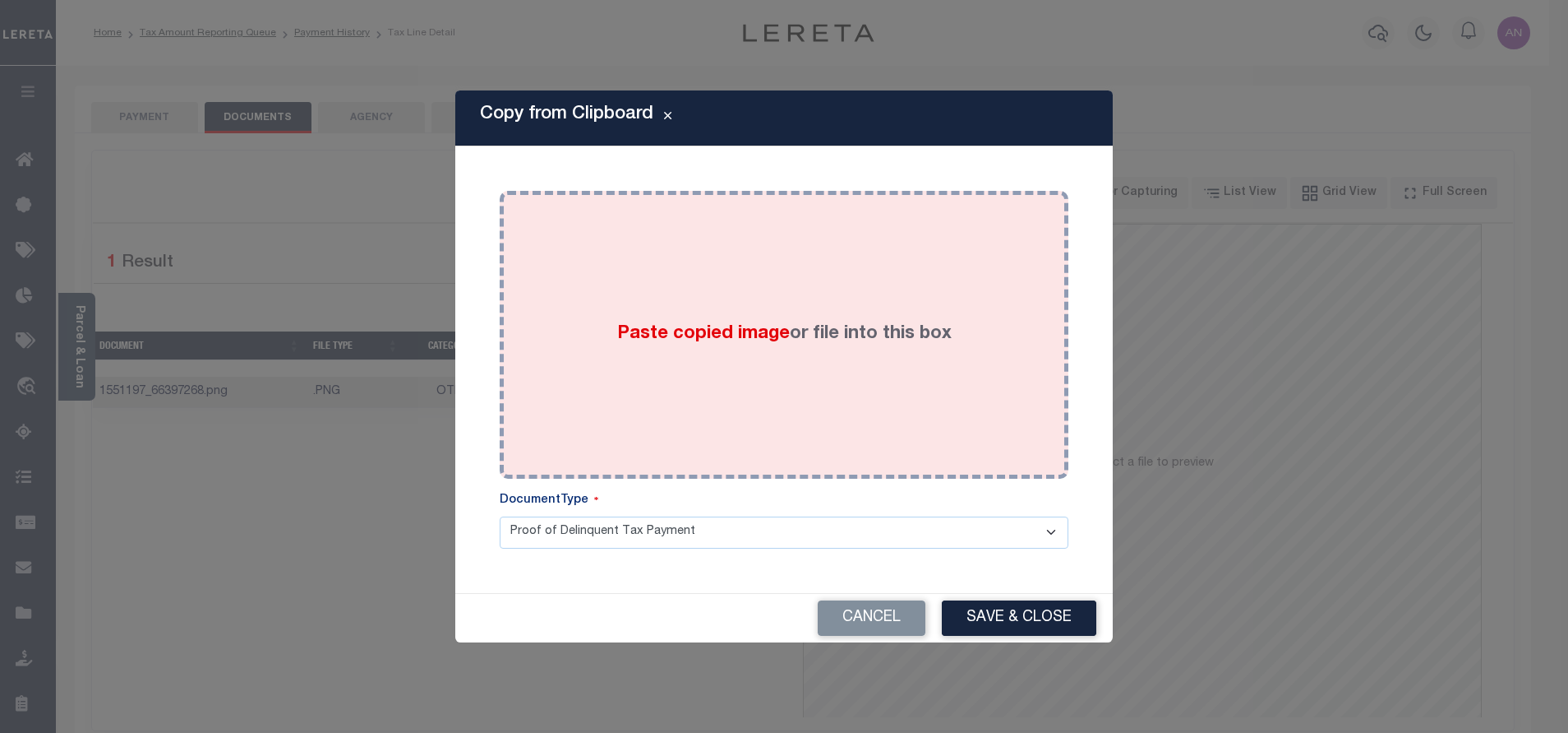
click at [792, 285] on div "Paste copied image or file into this box" at bounding box center [784, 335] width 544 height 263
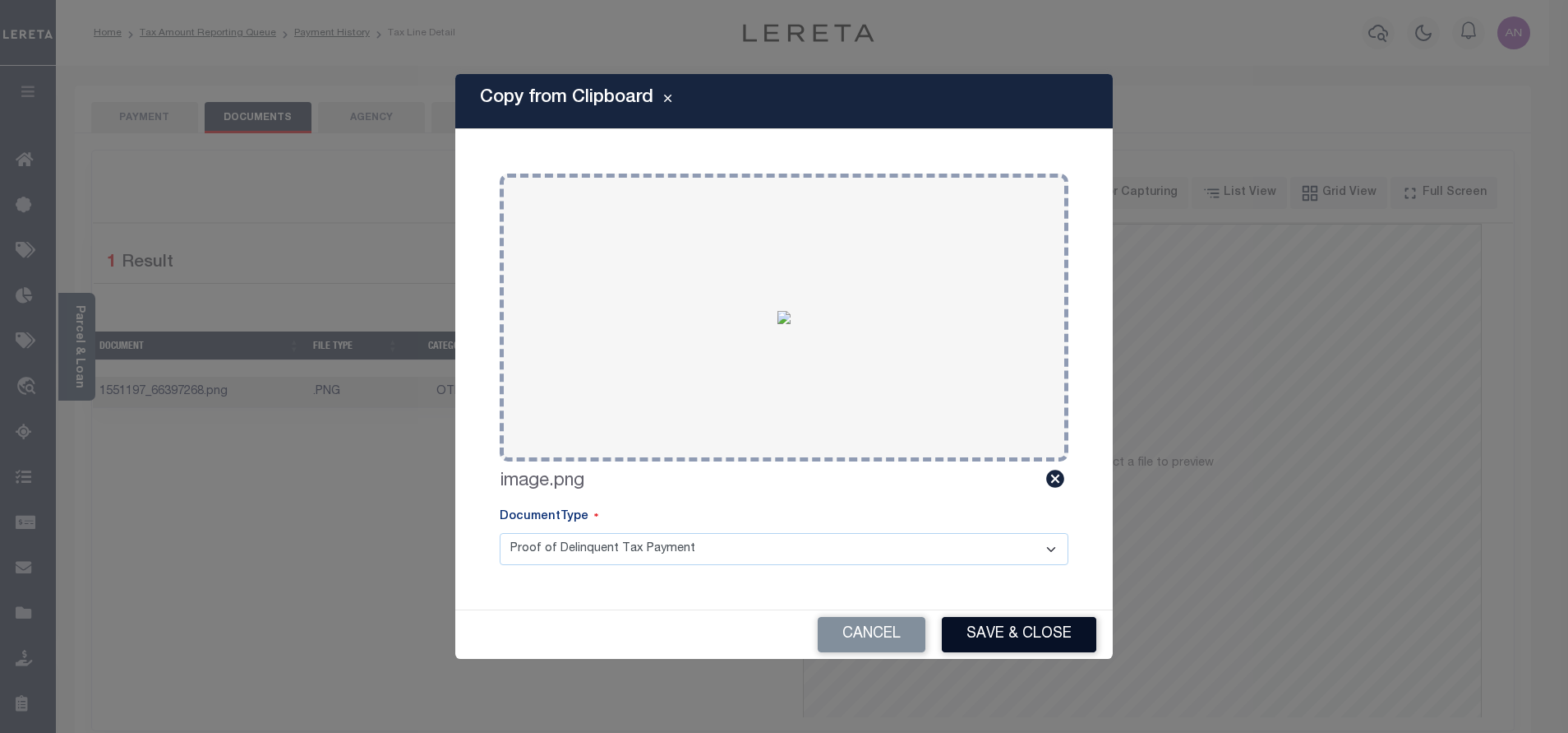
click at [1019, 630] on button "Save & Close" at bounding box center [1019, 634] width 154 height 36
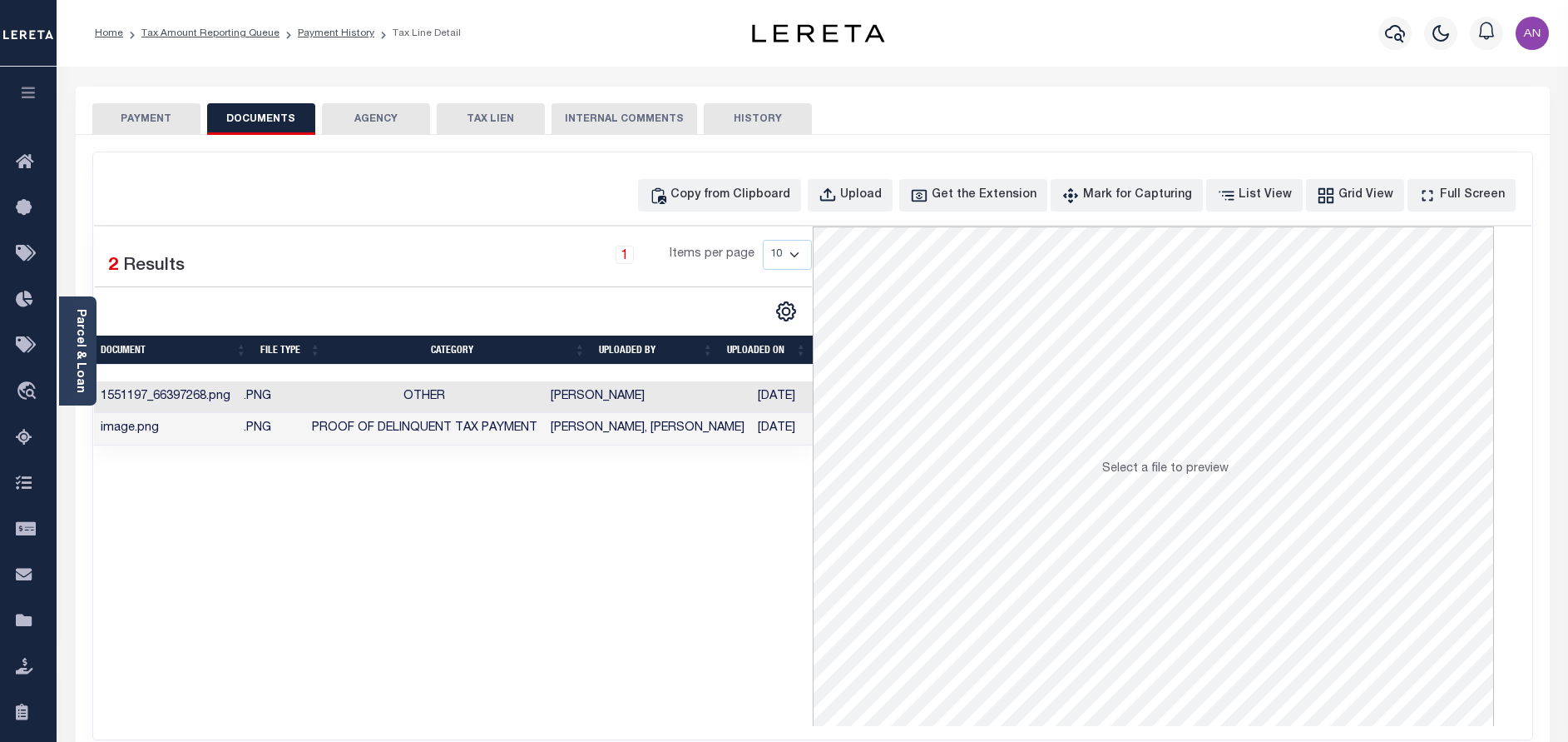
click at [130, 119] on button "PAYMENT" at bounding box center [146, 119] width 108 height 32
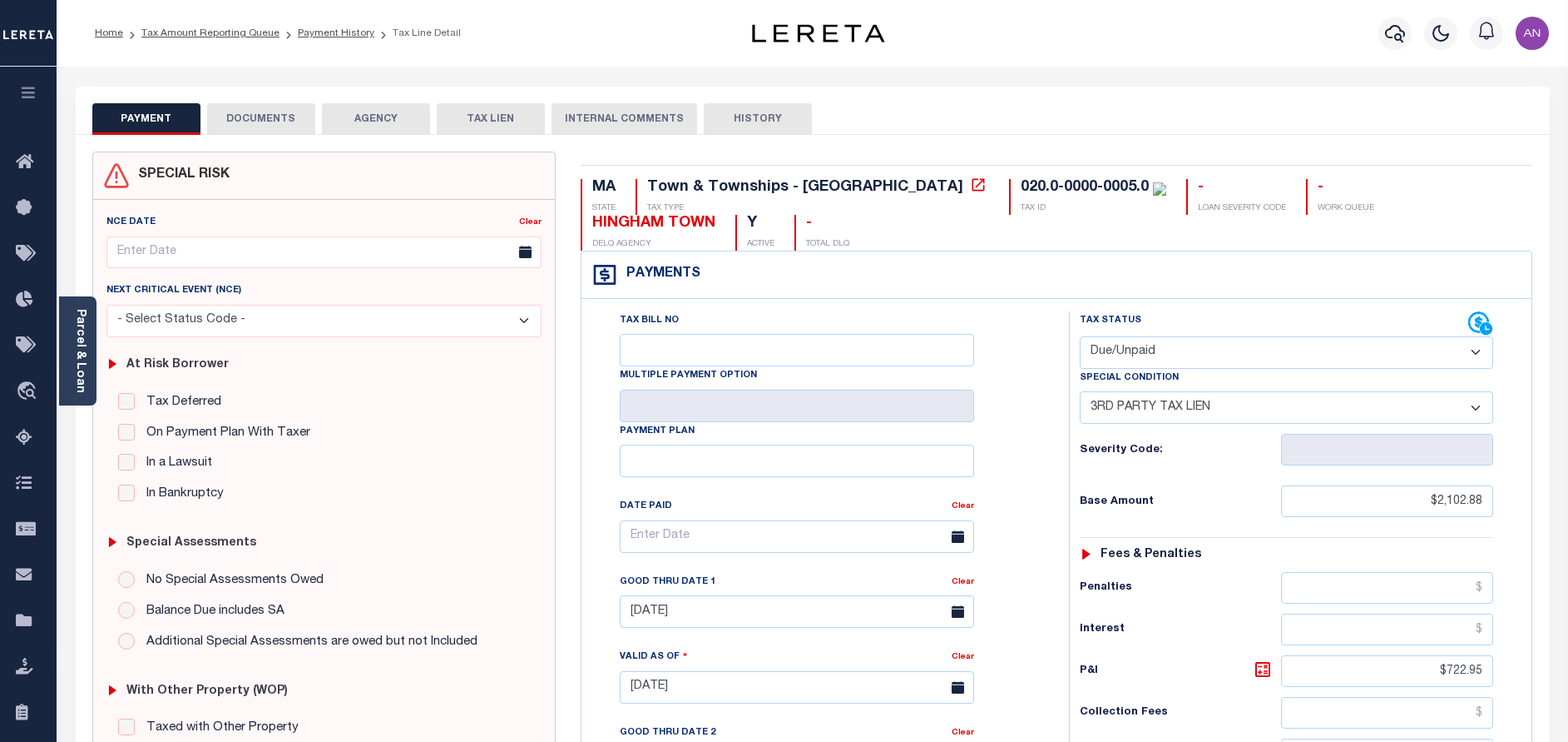
click at [1189, 368] on select "- Select Status Code - Open Due/Unpaid Paid Incomplete No Tax Due Internal Refu…" at bounding box center [1286, 352] width 414 height 32
select select "PYD"
click at [1079, 337] on select "- Select Status Code - Open Due/Unpaid Paid Incomplete No Tax Due Internal Refu…" at bounding box center [1286, 352] width 414 height 32
select select "0"
type input "[DATE]"
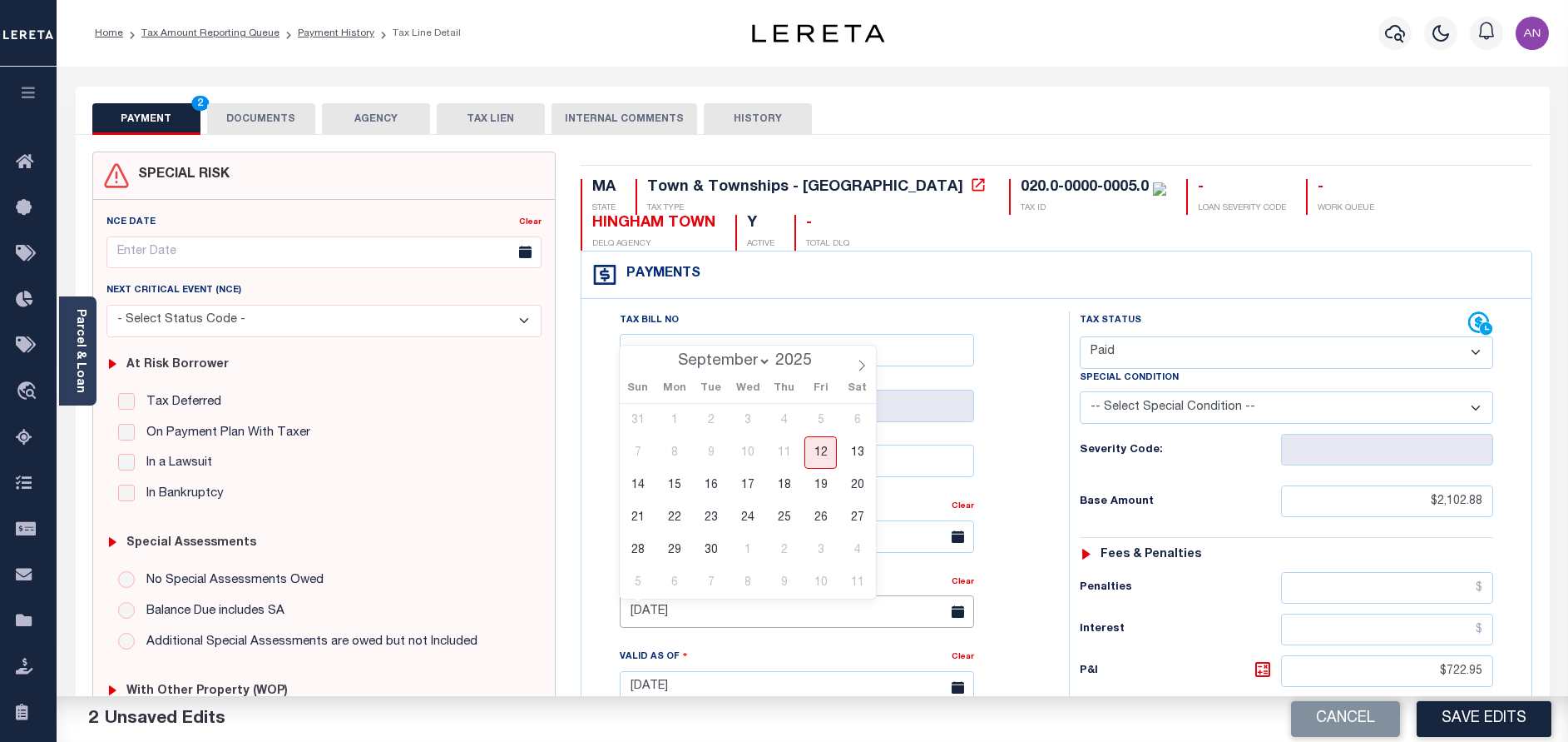
click at [810, 618] on input "04/30/2025" at bounding box center [796, 611] width 355 height 32
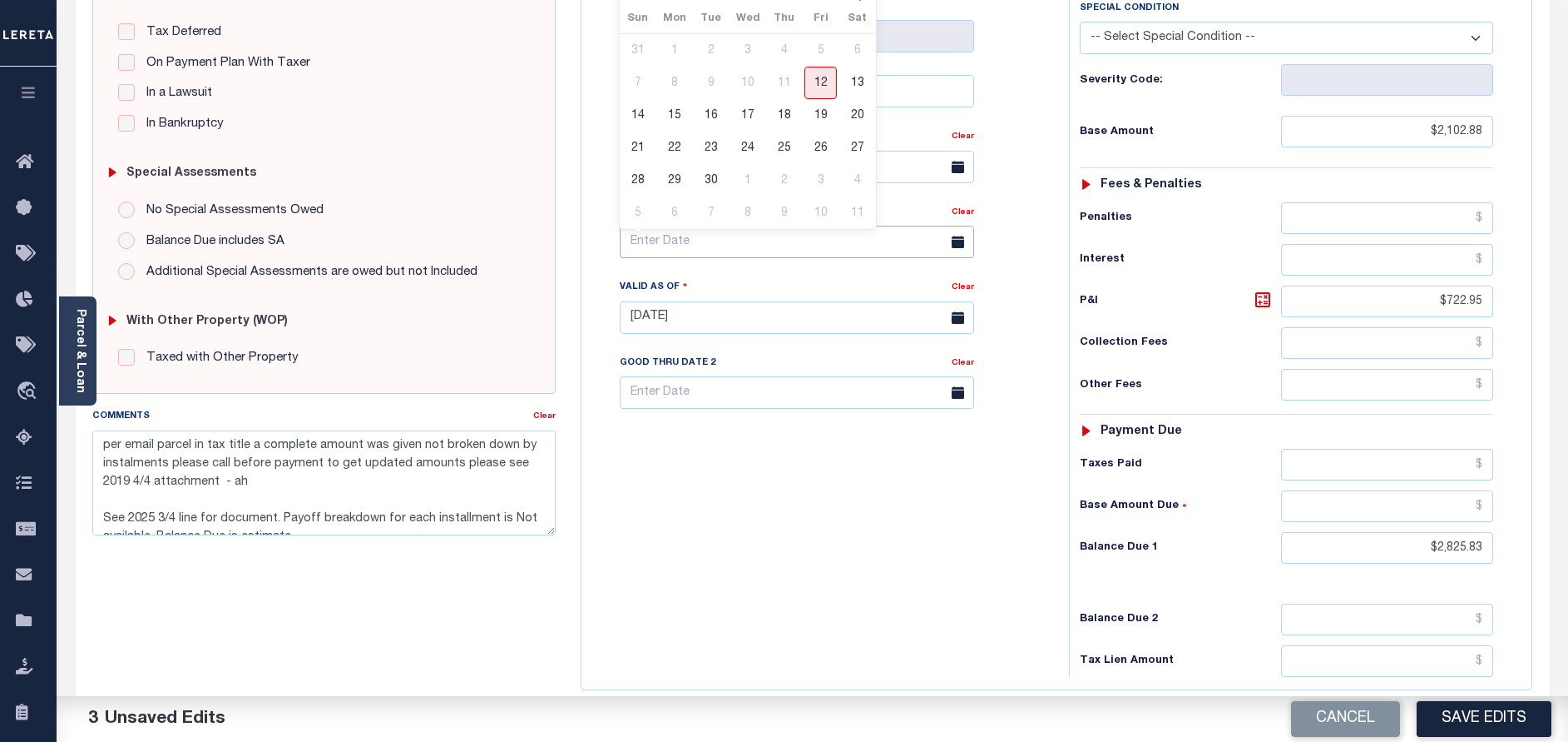
scroll to position [375, 0]
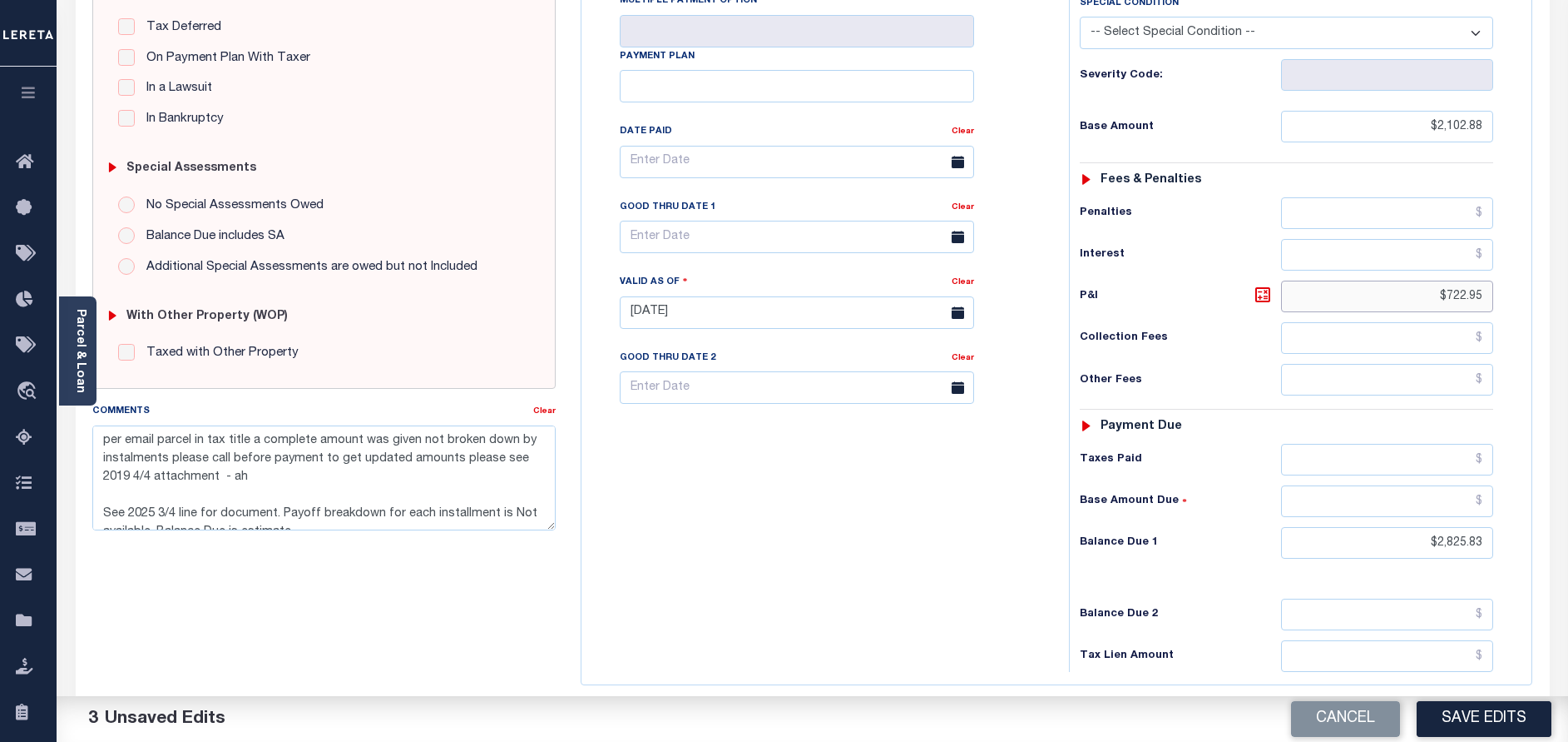
drag, startPoint x: 1451, startPoint y: 300, endPoint x: 1518, endPoint y: 295, distance: 67.2
click at [1518, 295] on div "Tax Status Status" at bounding box center [1291, 304] width 471 height 735
type input "$.00"
drag, startPoint x: 1438, startPoint y: 546, endPoint x: 1575, endPoint y: 546, distance: 137.0
click at [1567, 546] on html "Home Tax Amount Reporting Queue Payment History Tax Line Detail Profile" at bounding box center [784, 253] width 1568 height 1257
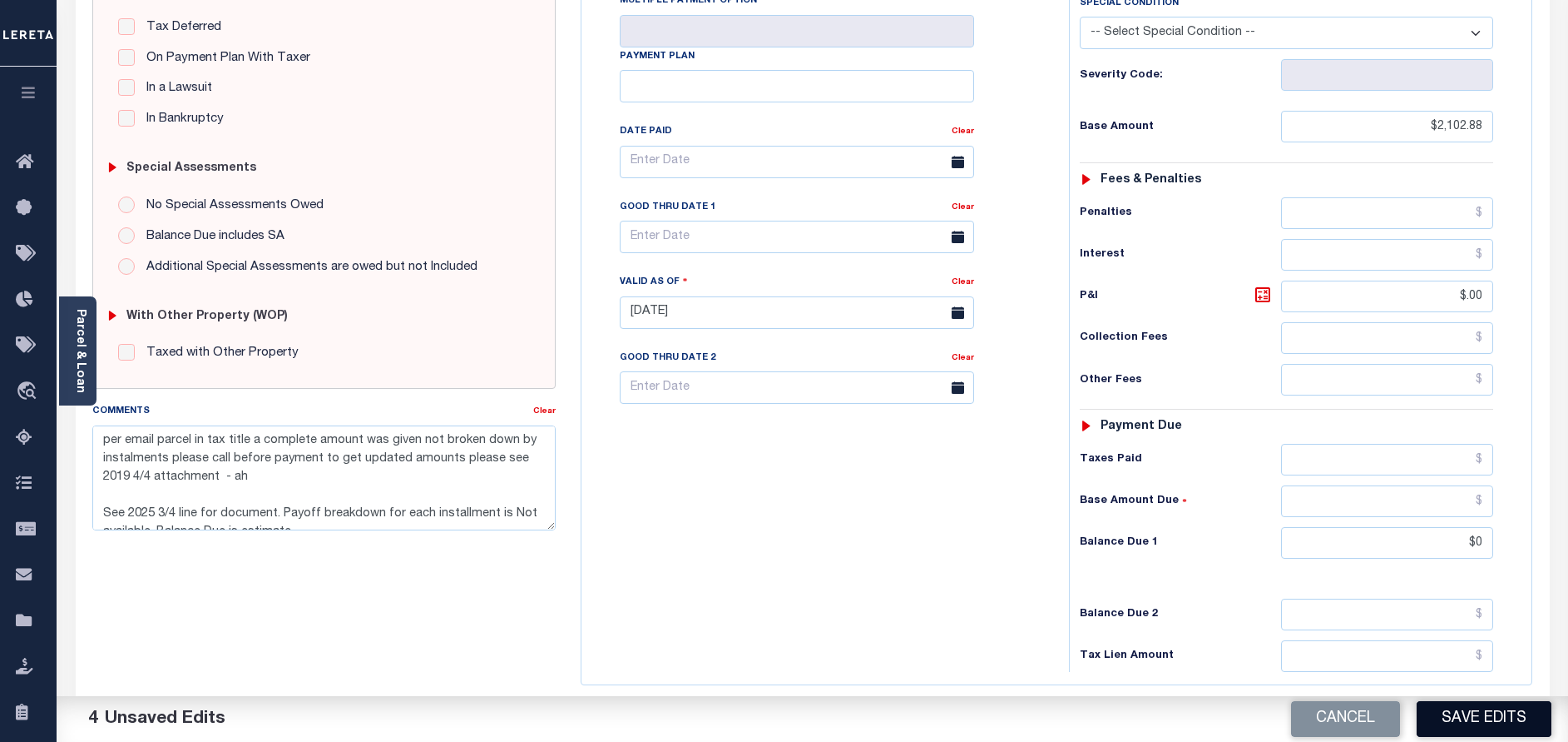
type input "$0.00"
click at [1501, 724] on button "Save Edits" at bounding box center [1483, 719] width 135 height 36
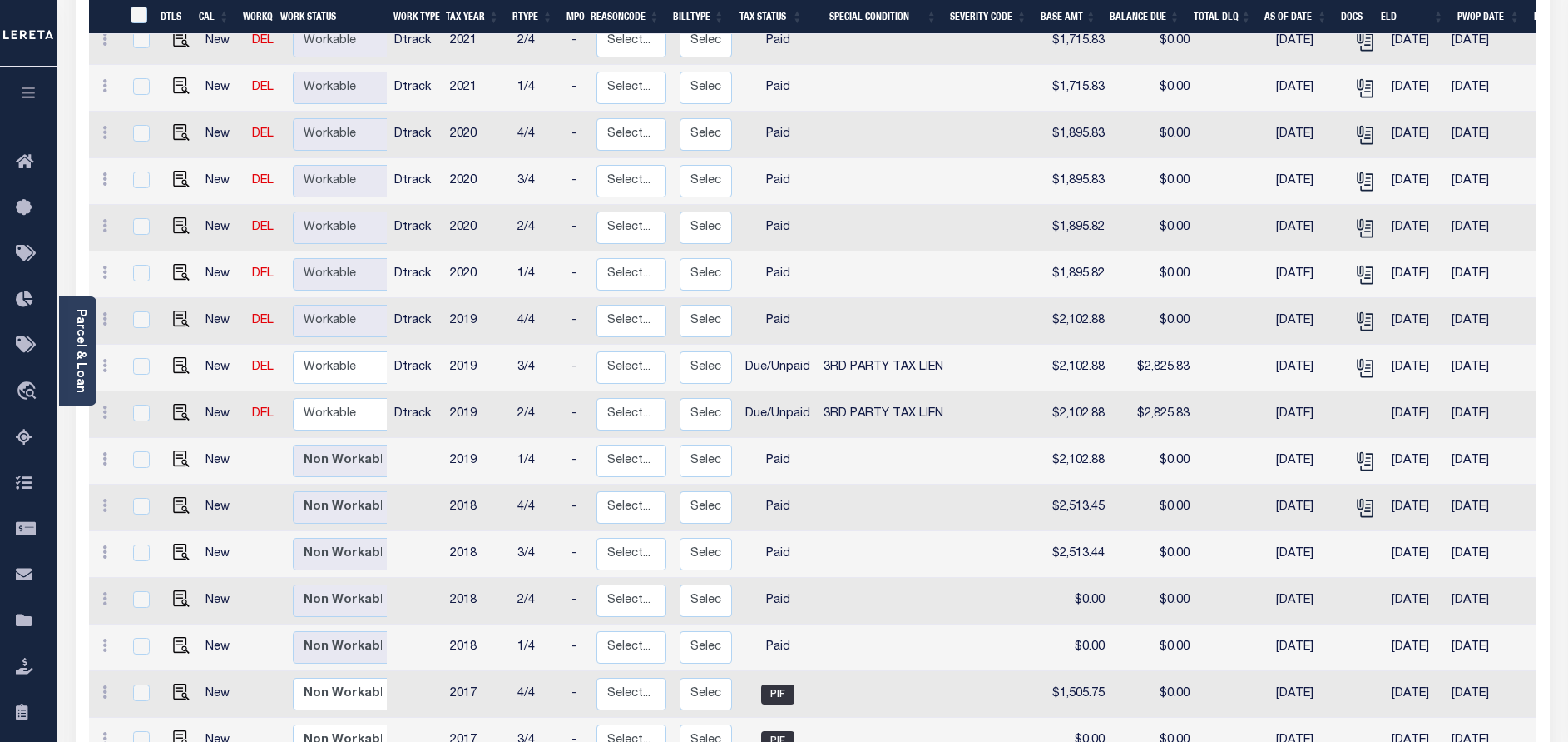
scroll to position [1411, 0]
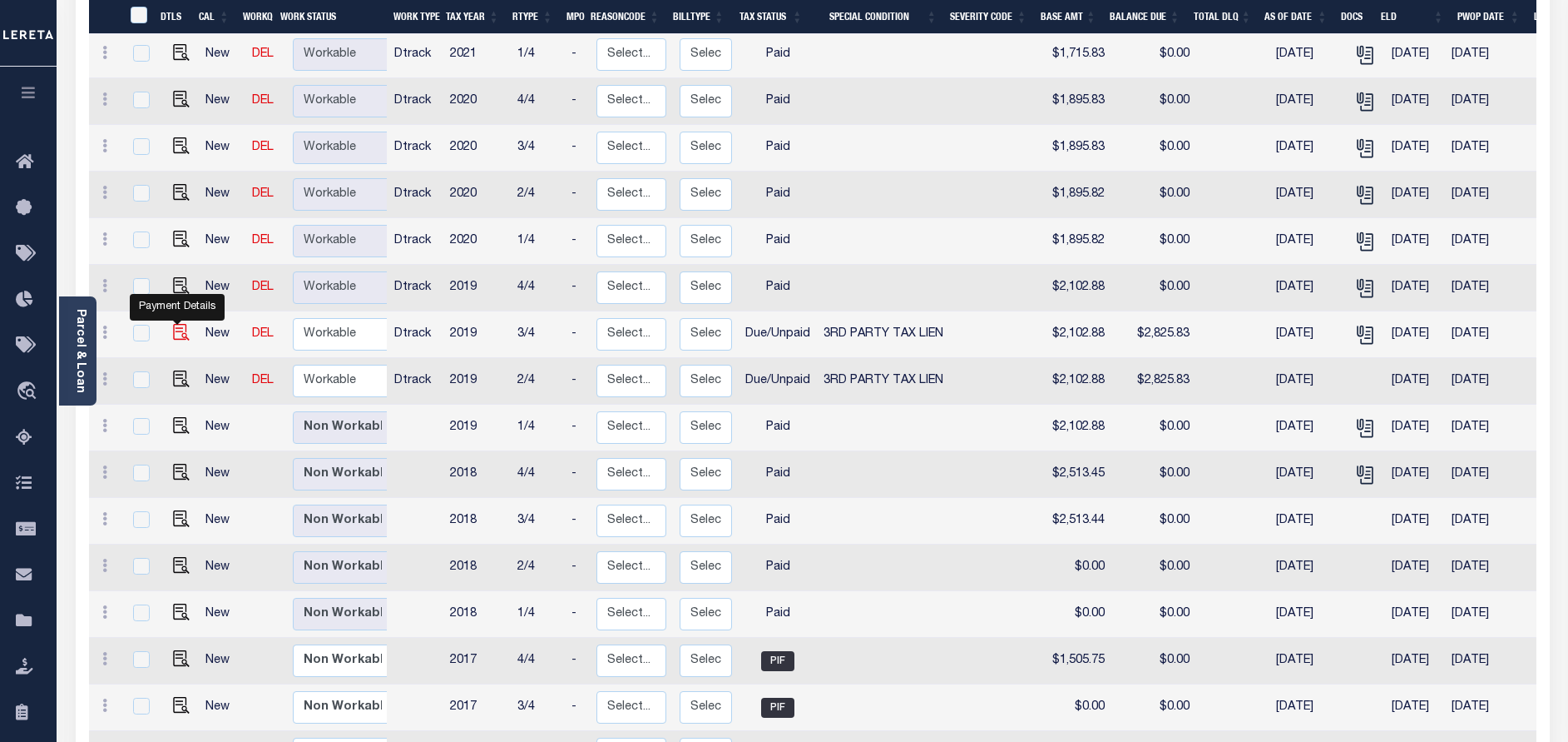
click at [179, 324] on img "" at bounding box center [181, 332] width 17 height 17
checkbox input "true"
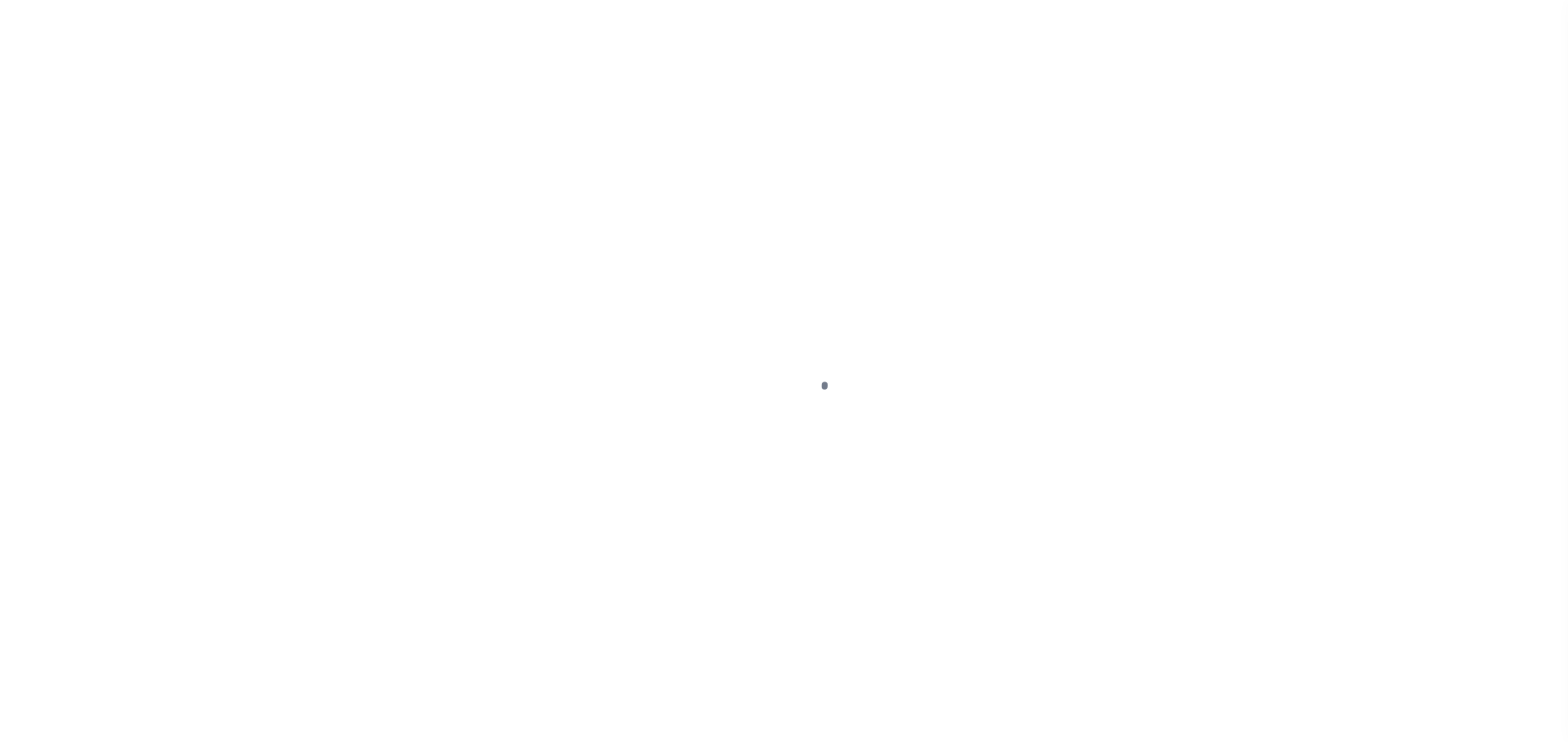
select select "DUE"
select select "20"
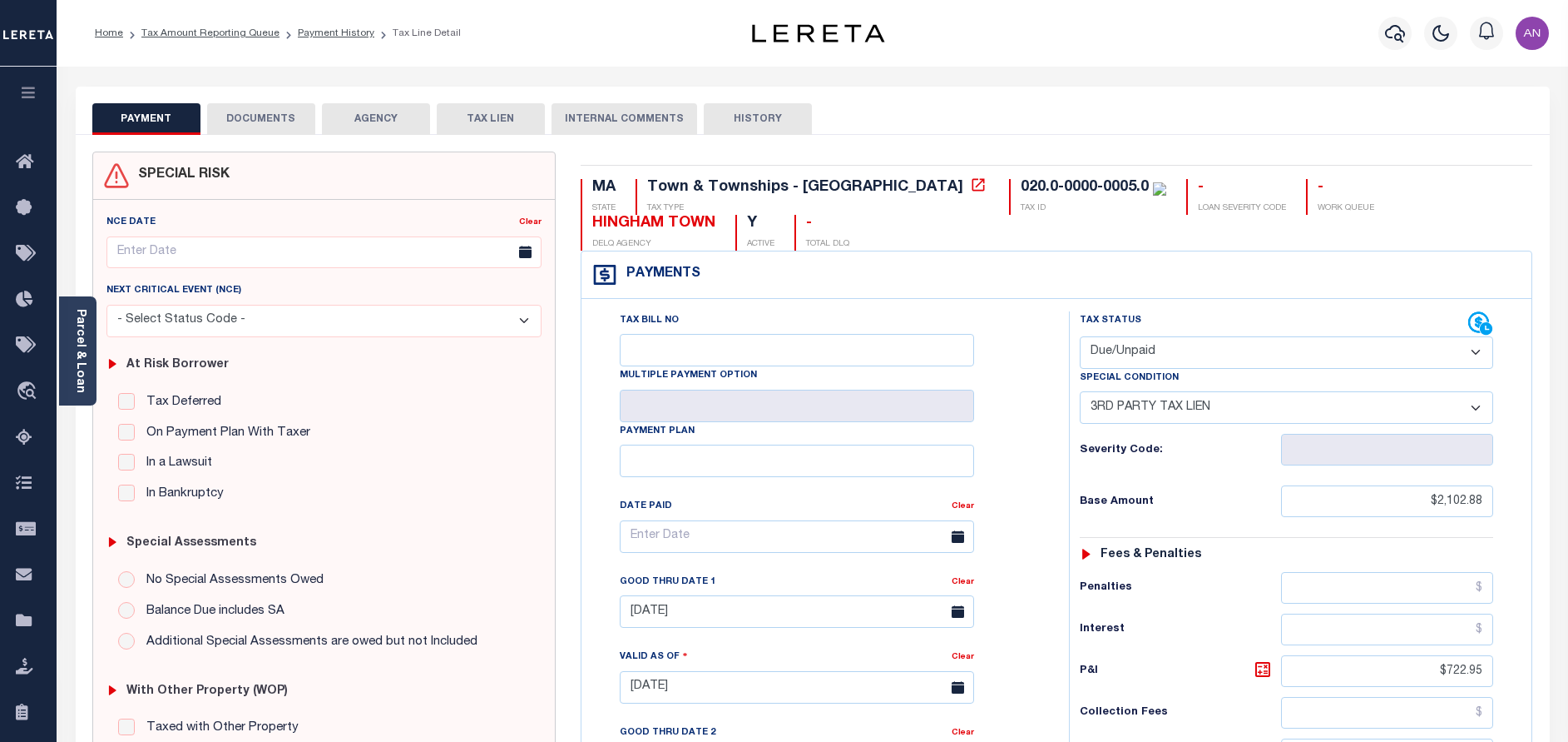
click at [277, 127] on button "DOCUMENTS" at bounding box center [261, 119] width 108 height 32
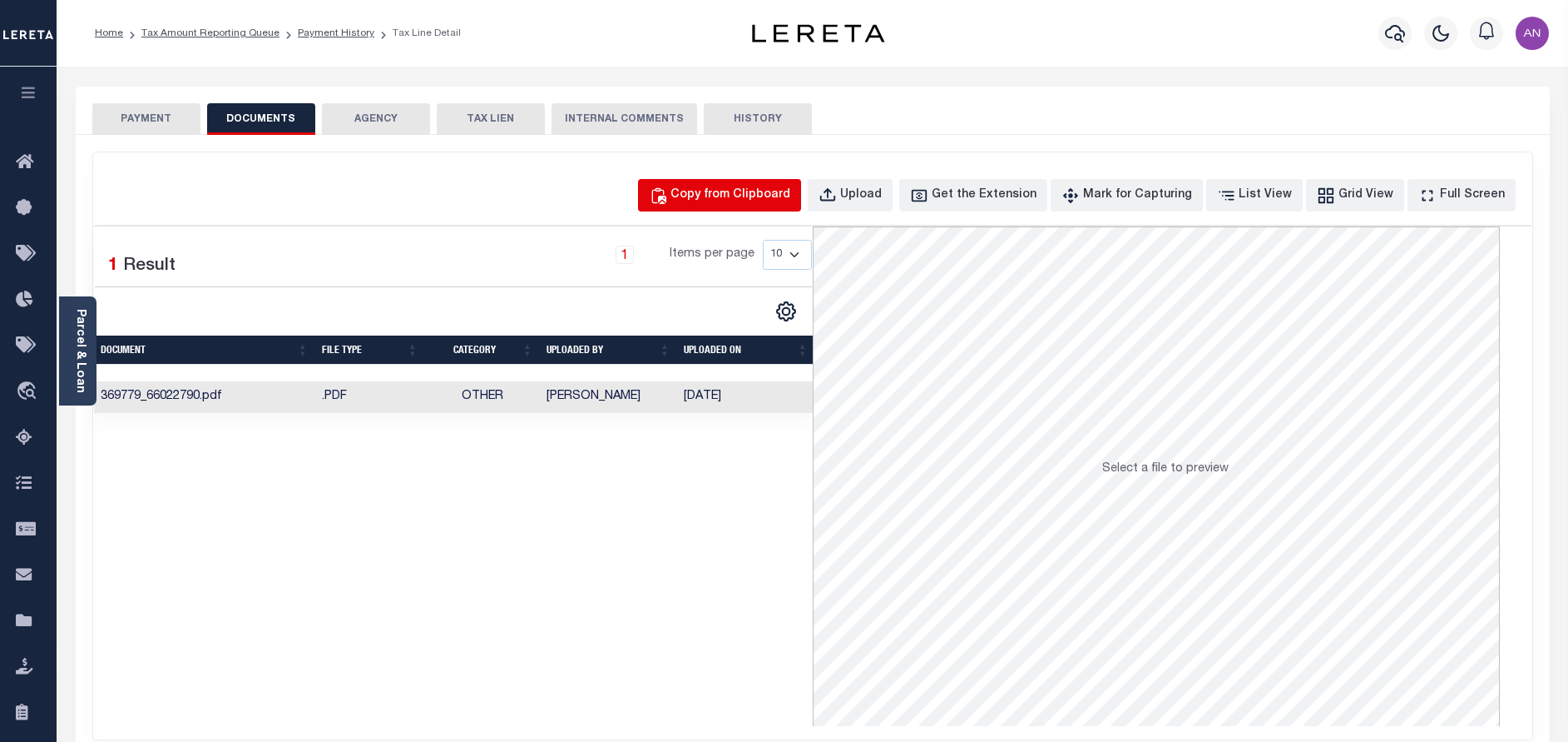
click at [767, 204] on div "Copy from Clipboard" at bounding box center [731, 195] width 120 height 18
select select "POP"
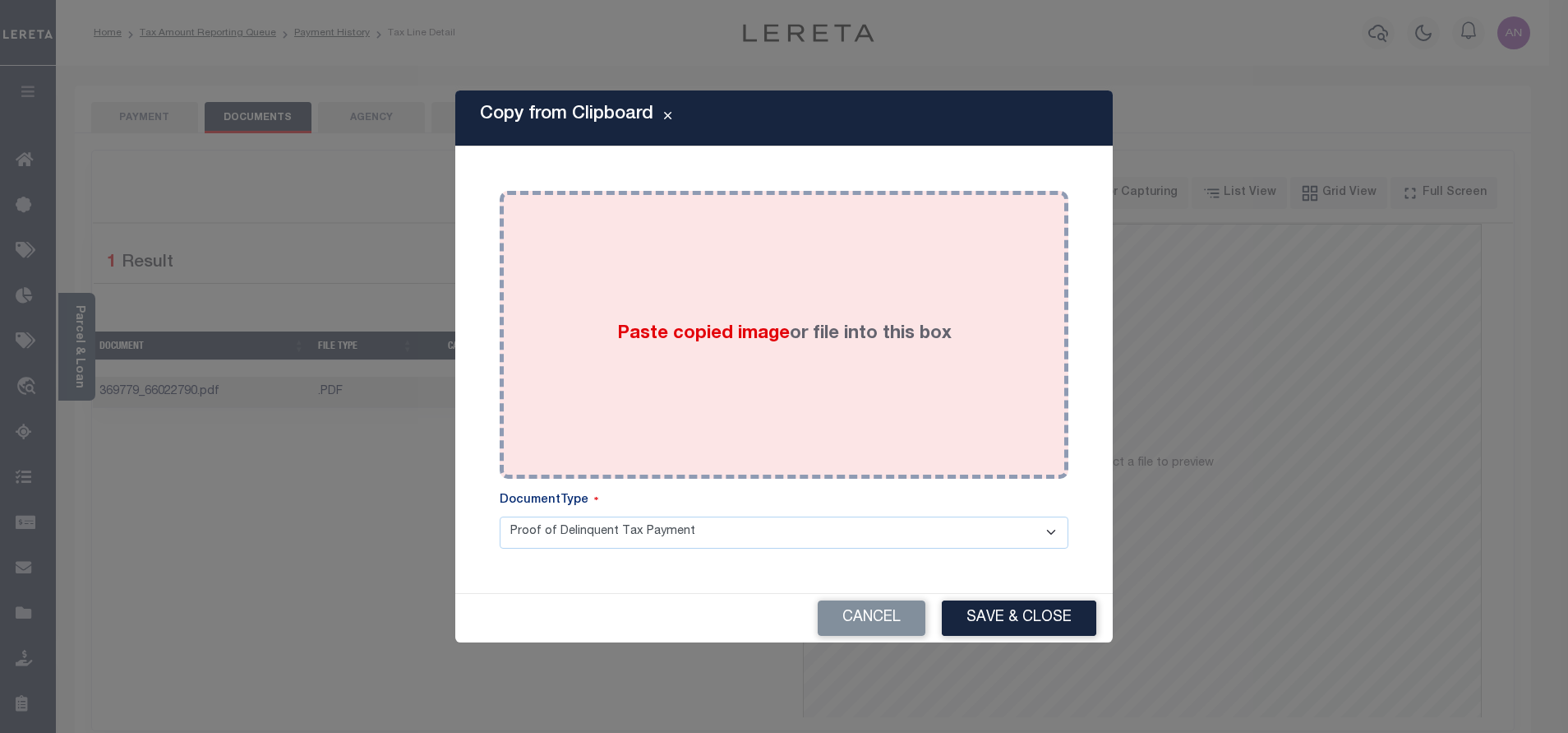
click at [792, 269] on div "Paste copied image or file into this box" at bounding box center [784, 335] width 544 height 263
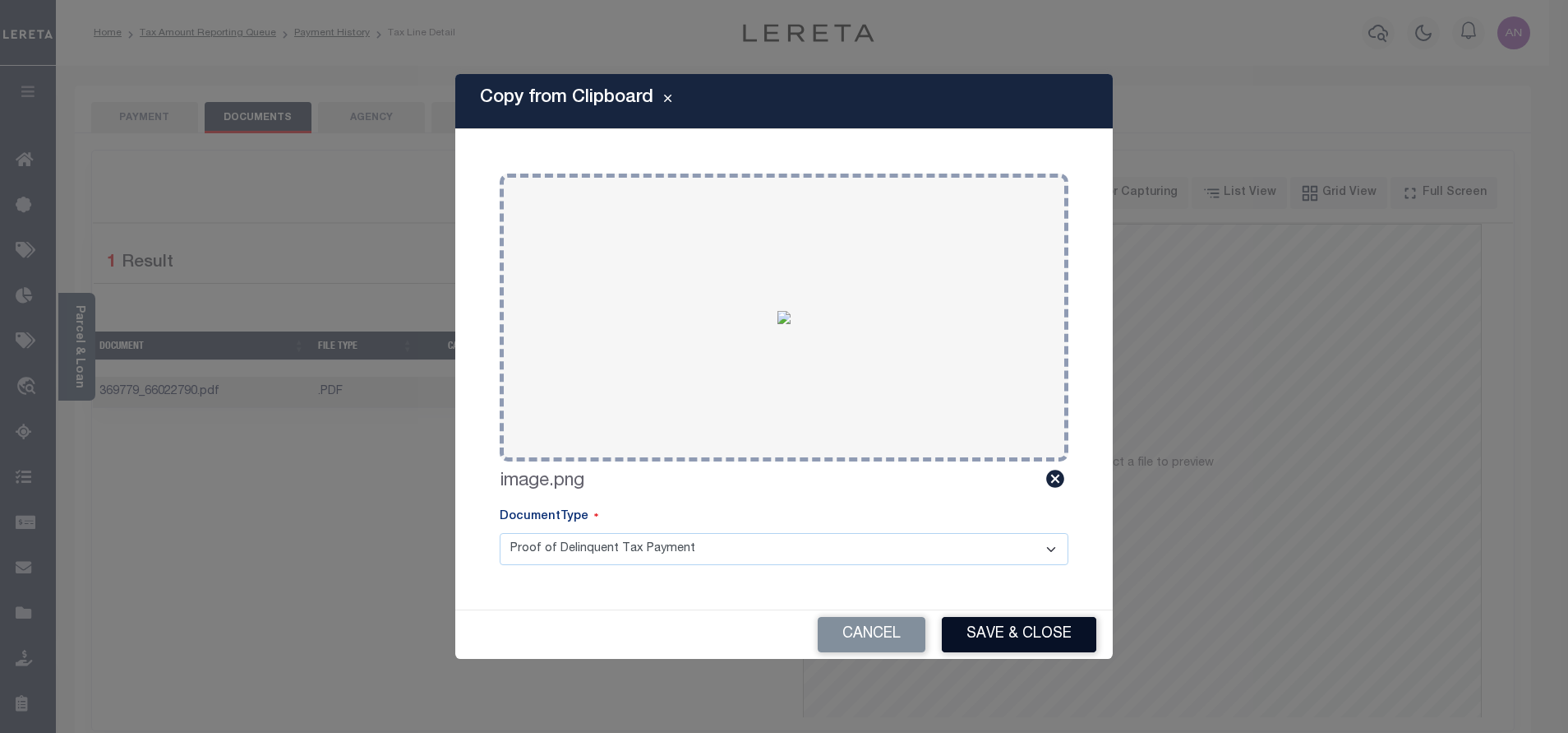
click at [1017, 650] on button "Save & Close" at bounding box center [1019, 634] width 154 height 36
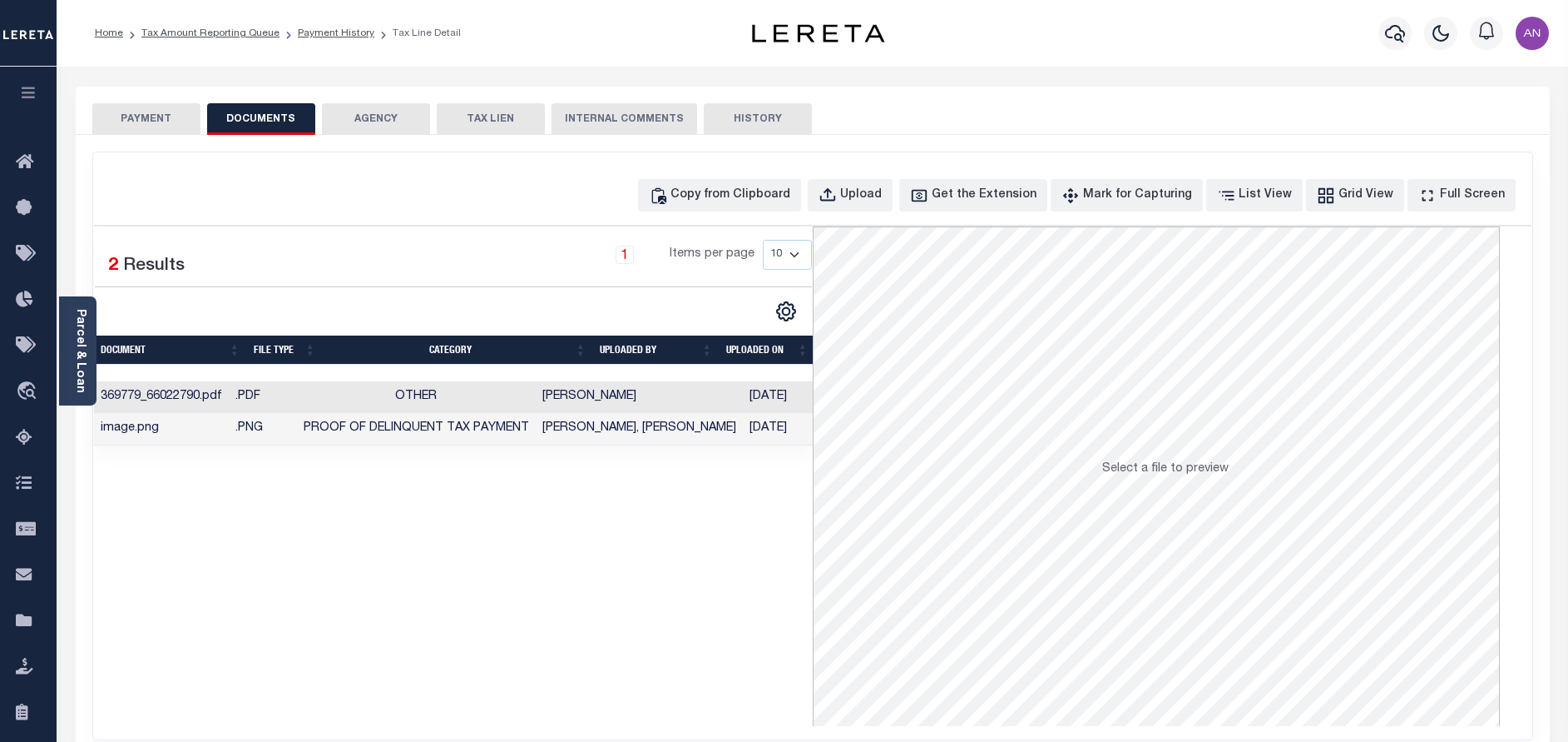
click at [174, 111] on button "PAYMENT" at bounding box center [146, 119] width 108 height 32
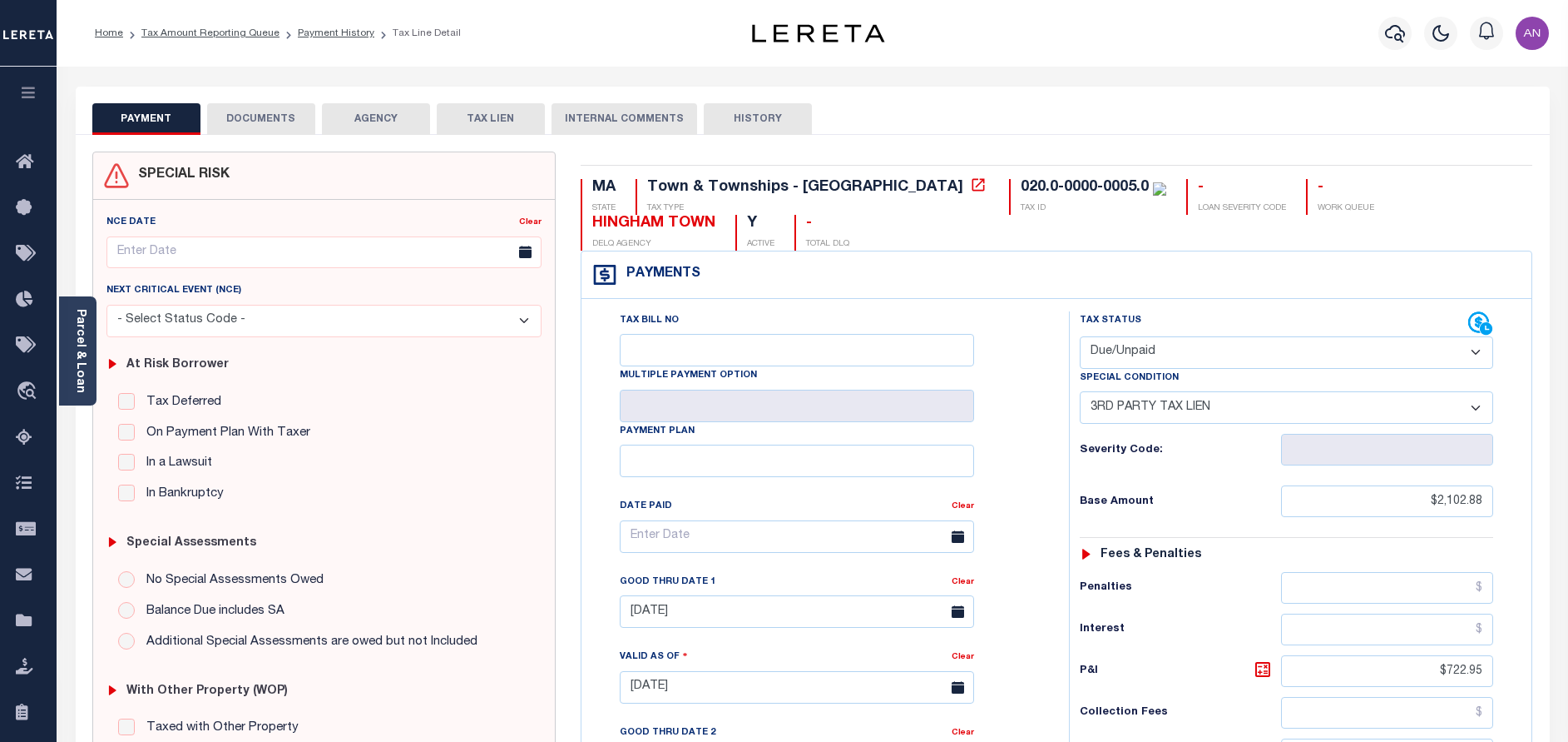
click at [1188, 347] on select "- Select Status Code - Open Due/Unpaid Paid Incomplete No Tax Due Internal Refu…" at bounding box center [1286, 352] width 414 height 32
select select "PYD"
click at [1079, 337] on select "- Select Status Code - Open Due/Unpaid Paid Incomplete No Tax Due Internal Refu…" at bounding box center [1286, 352] width 414 height 32
select select "0"
type input "[DATE]"
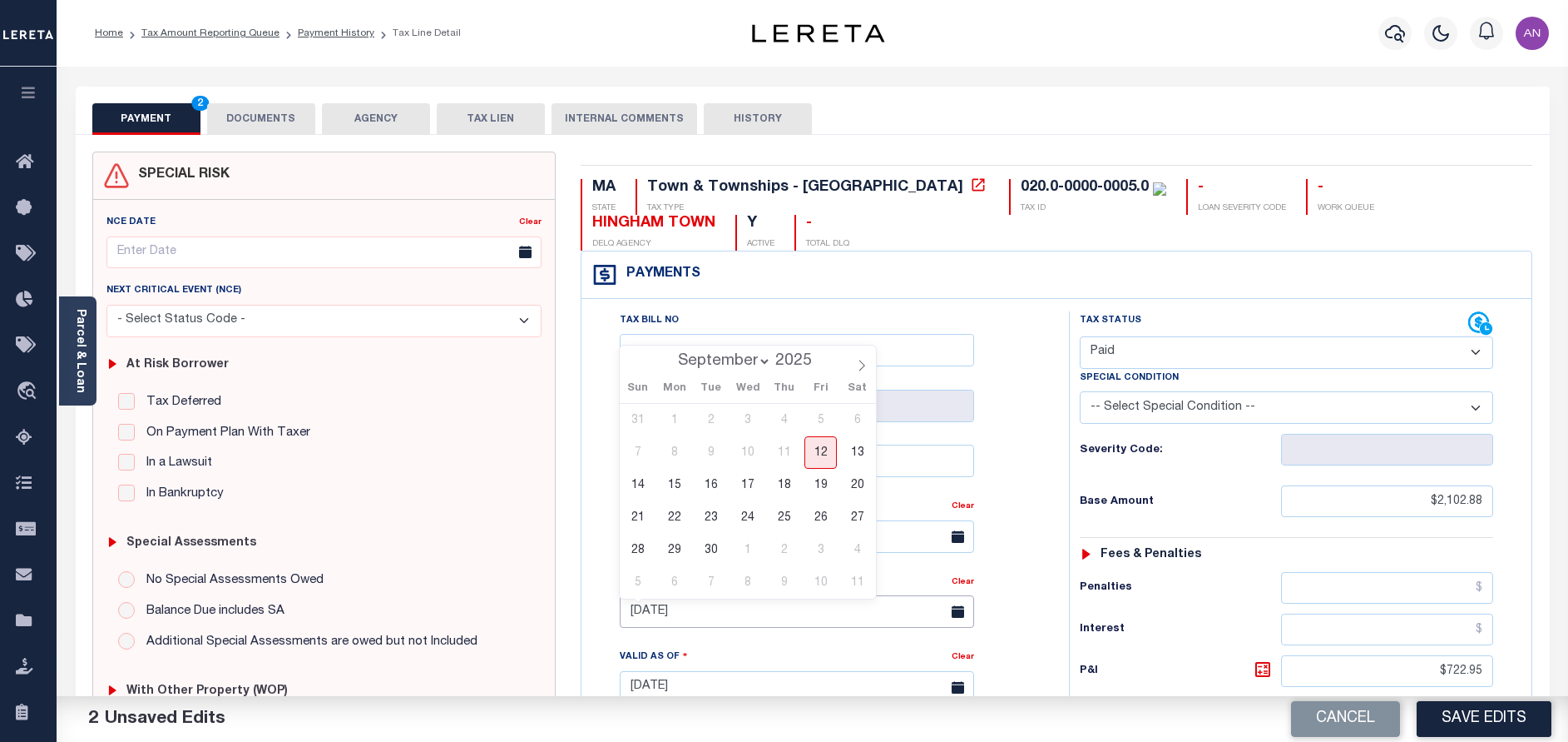
click at [752, 605] on input "[DATE]" at bounding box center [796, 611] width 355 height 32
click at [1009, 539] on div "Tax Bill No Multiple Payment Option Payment Plan Clear" at bounding box center [820, 544] width 446 height 467
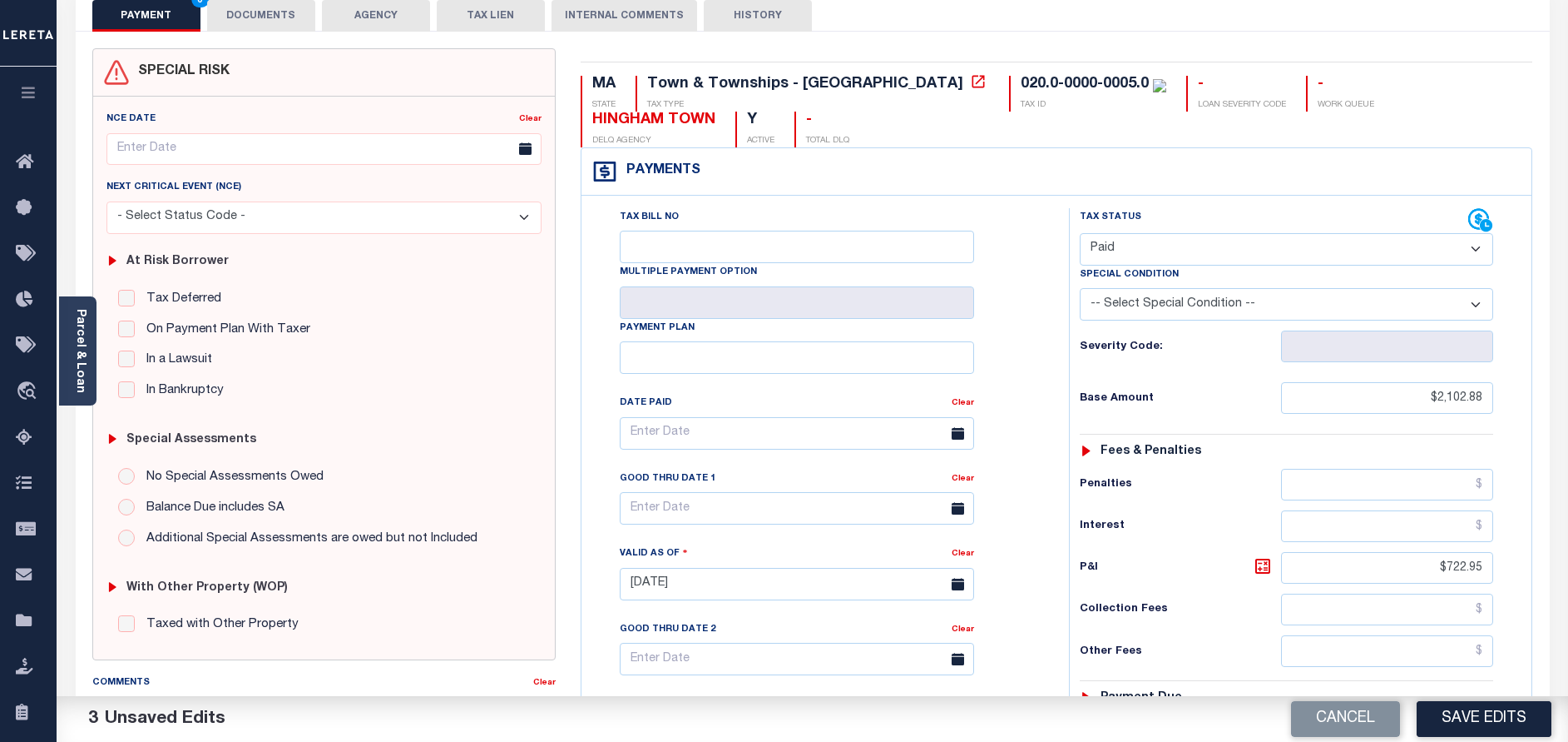
scroll to position [375, 0]
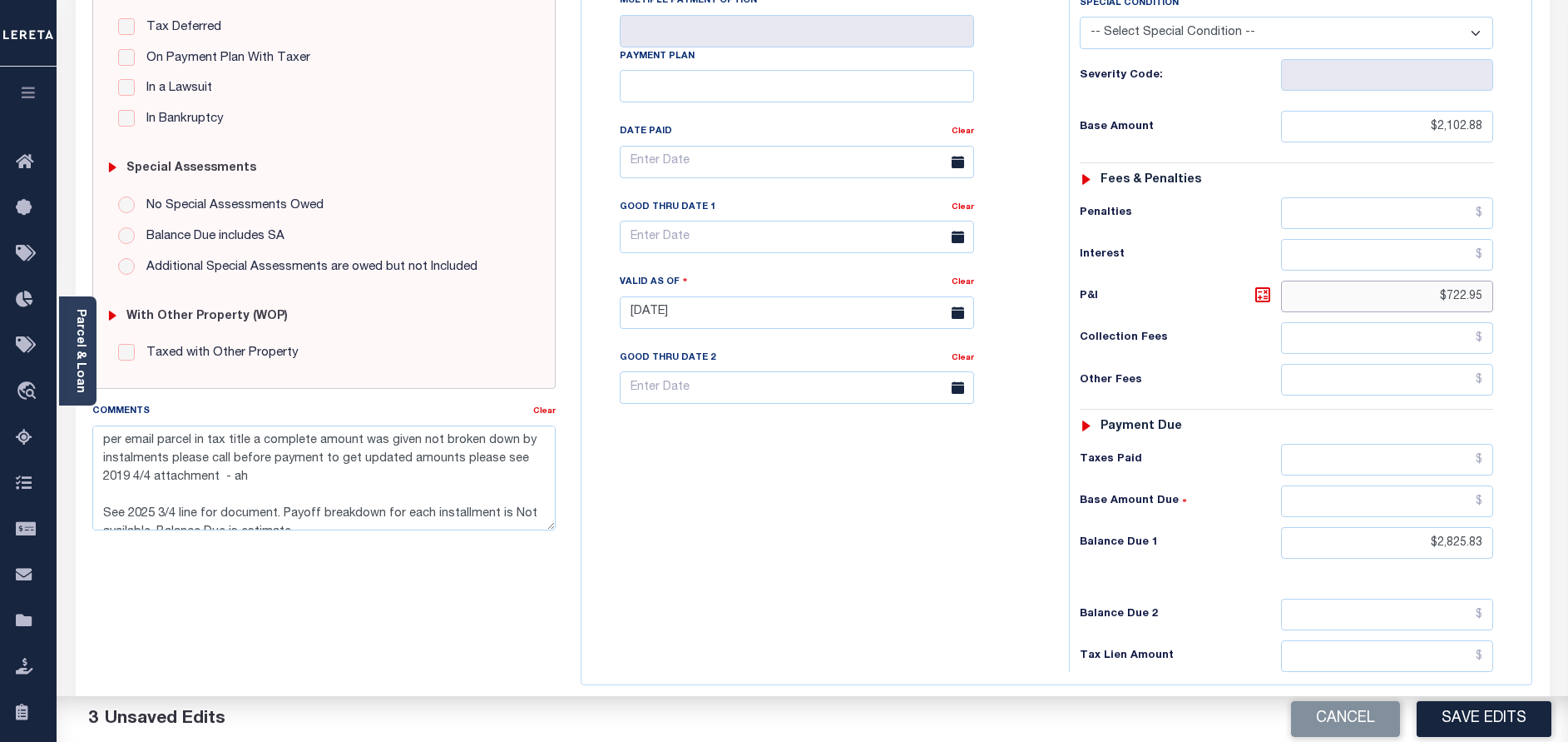
drag, startPoint x: 1450, startPoint y: 296, endPoint x: 1552, endPoint y: 284, distance: 102.7
click at [1552, 284] on div "PAYMENT 3 DOCUMENTS AGENCY DELINQUENT PAYEE" at bounding box center [812, 297] width 1499 height 1170
type input "$.00"
drag, startPoint x: 1439, startPoint y: 540, endPoint x: 1590, endPoint y: 531, distance: 151.3
click at [1567, 531] on html "Home Tax Amount Reporting Queue Payment History Tax Line Detail Profile" at bounding box center [784, 253] width 1568 height 1257
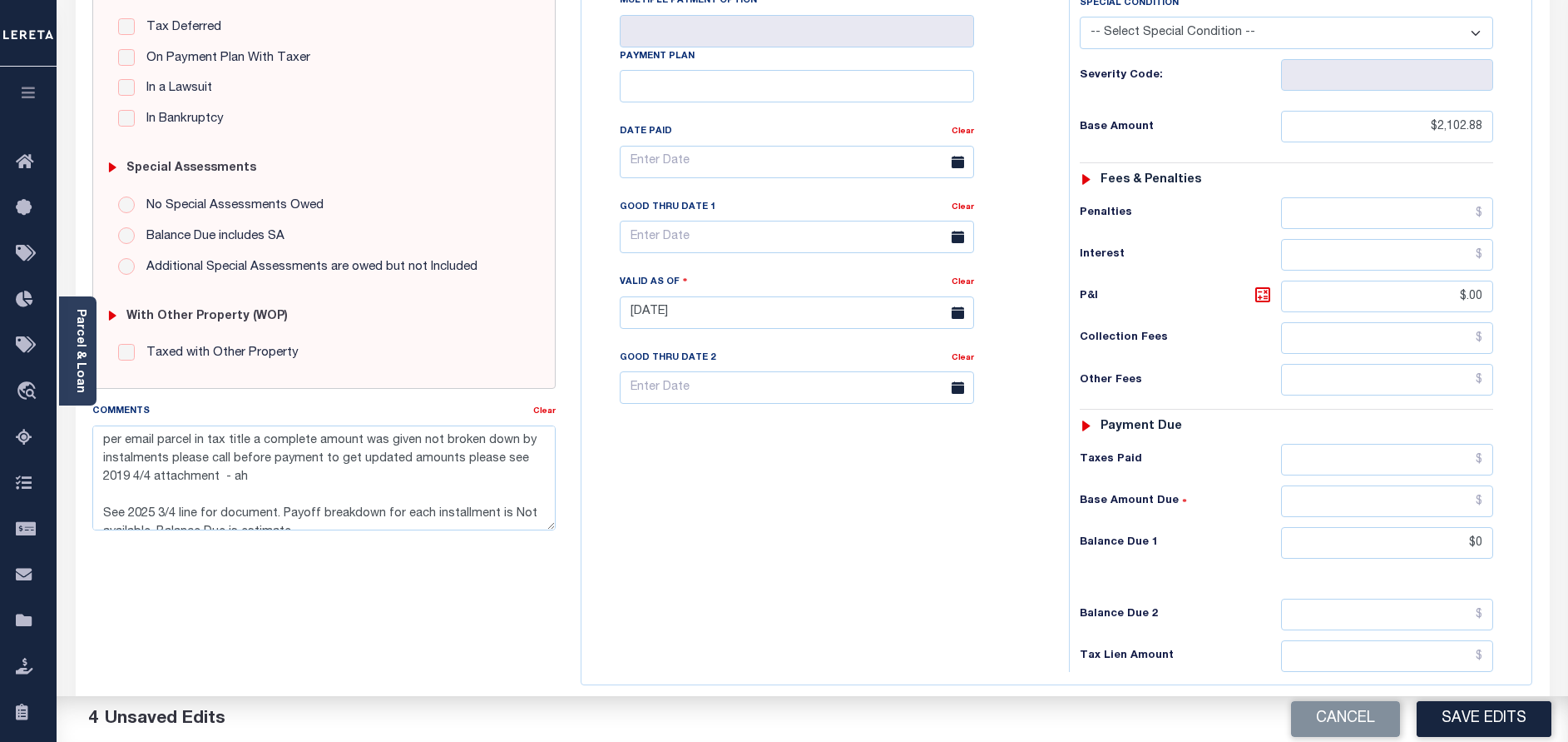
type input "$0.00"
click at [872, 641] on div "Tax Bill No Multiple Payment Option Payment Plan Clear" at bounding box center [820, 304] width 471 height 735
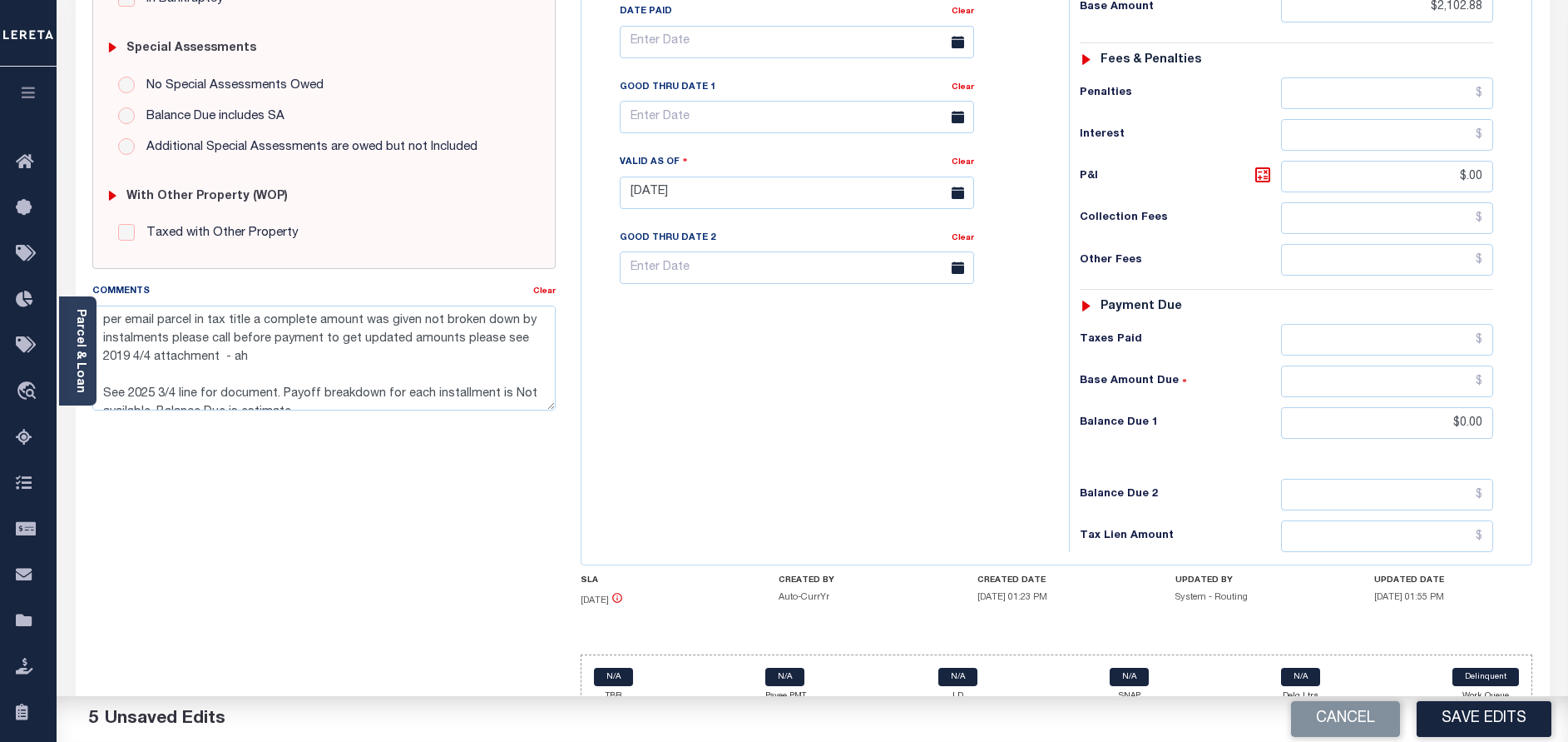
scroll to position [517, 0]
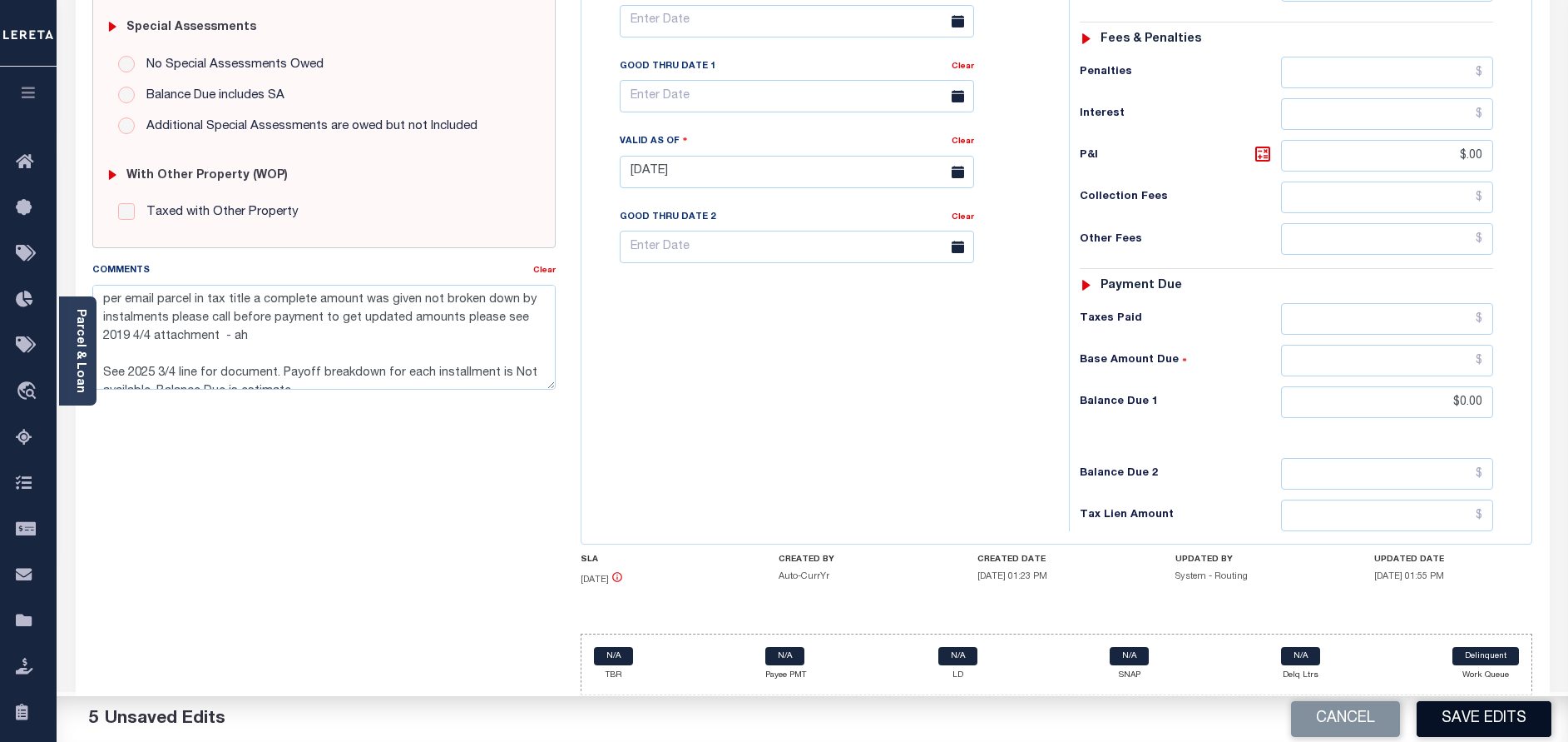
click at [1470, 721] on button "Save Edits" at bounding box center [1483, 719] width 135 height 36
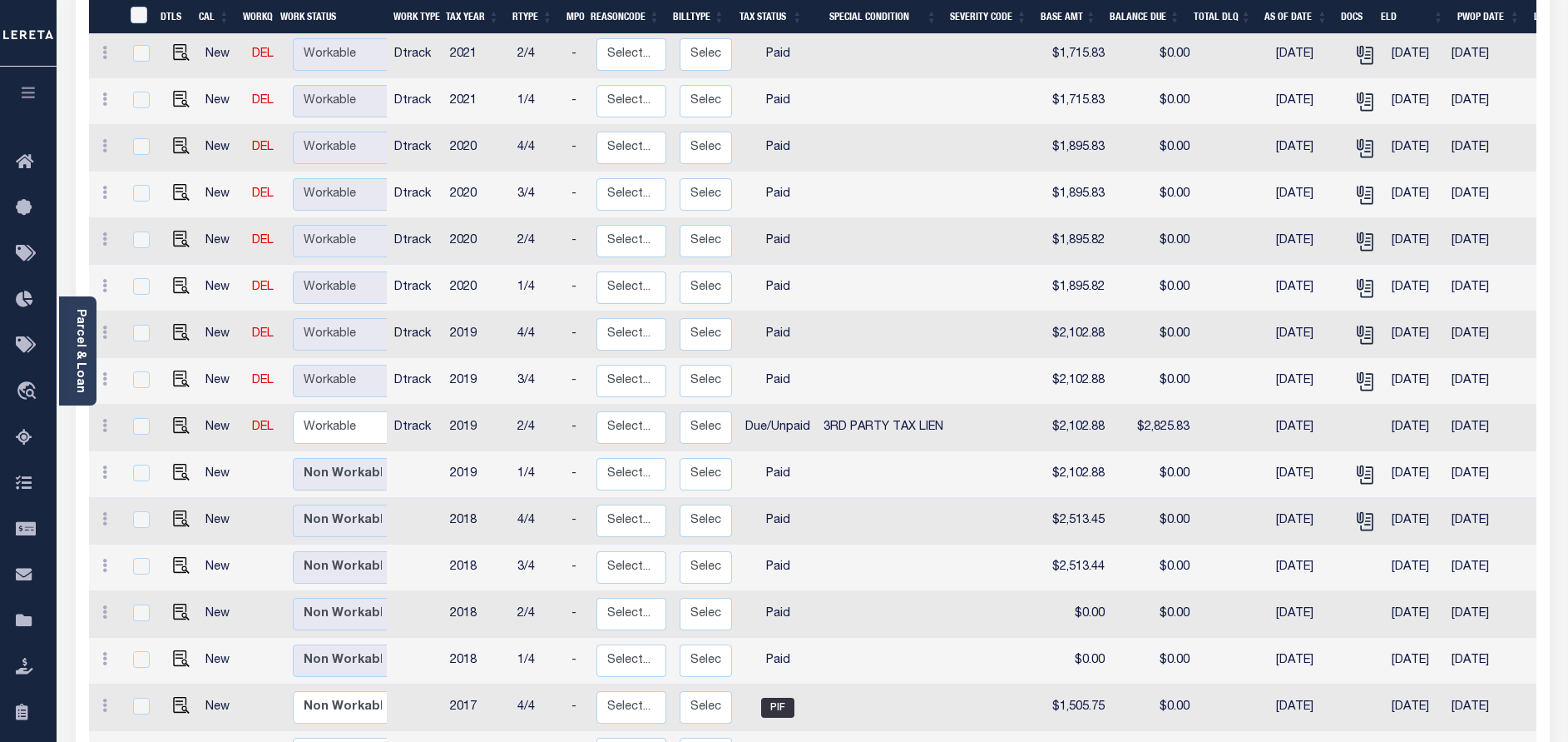
scroll to position [1373, 0]
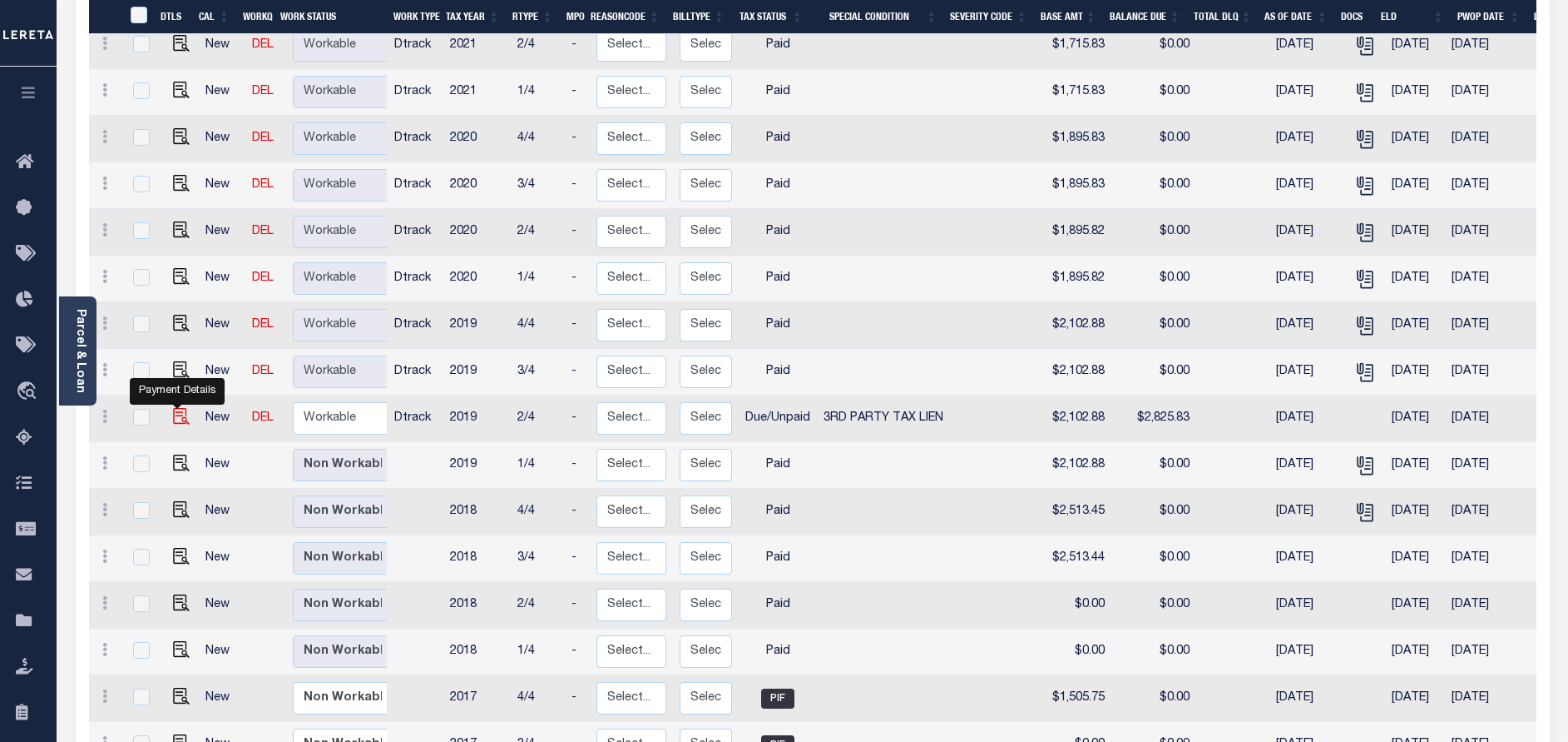
click at [173, 408] on img "" at bounding box center [181, 416] width 17 height 17
checkbox input "true"
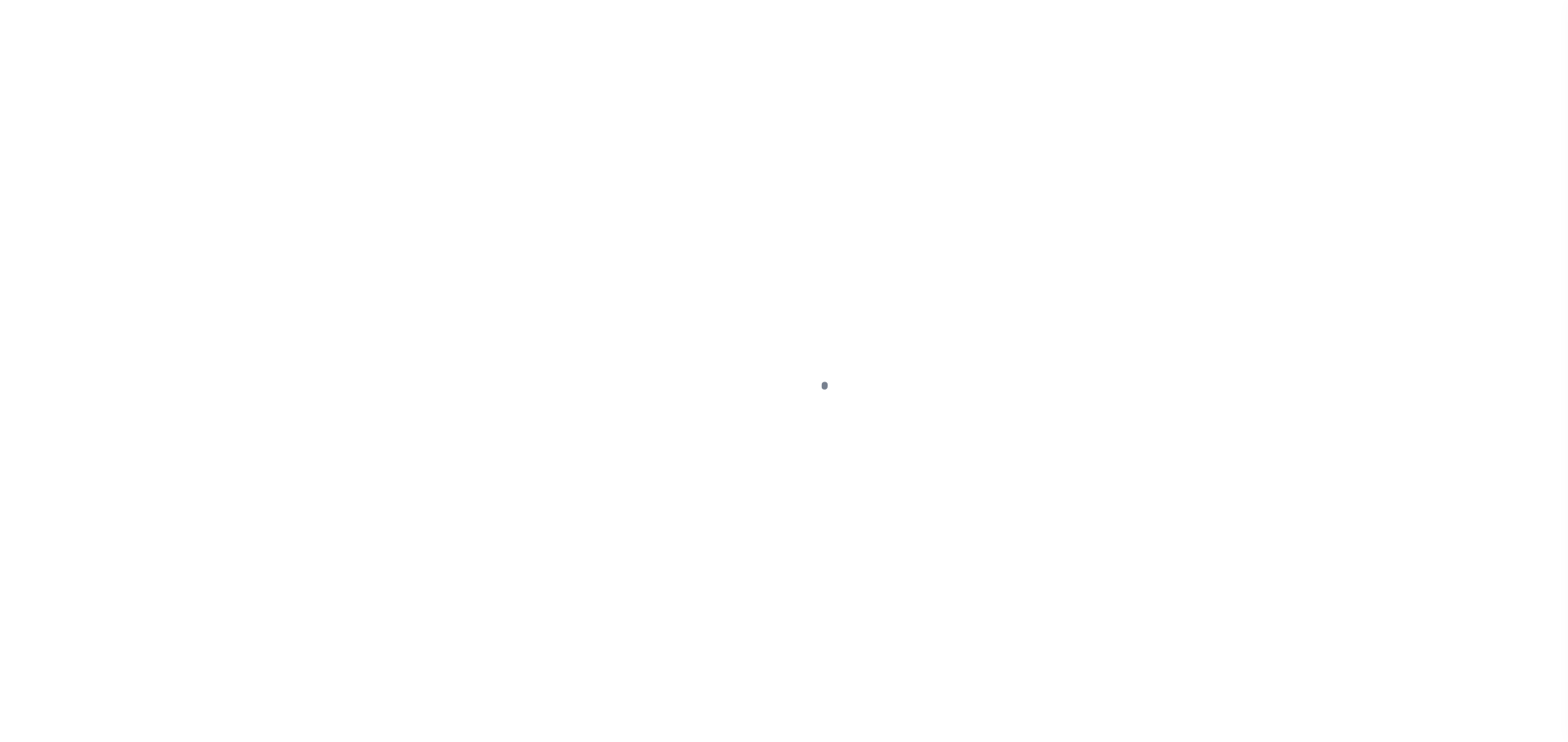
select select "DUE"
select select "20"
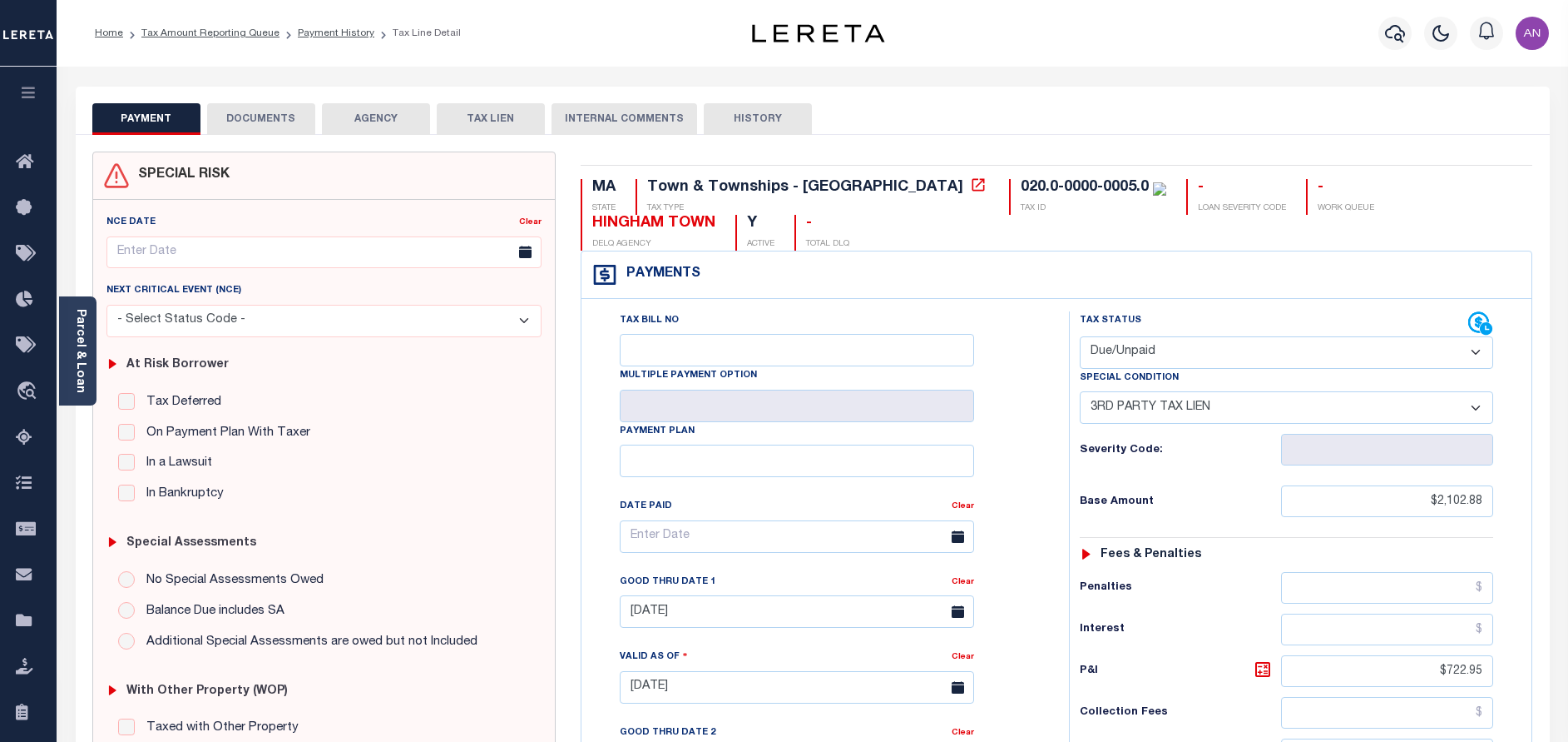
click at [265, 126] on button "DOCUMENTS" at bounding box center [261, 119] width 108 height 32
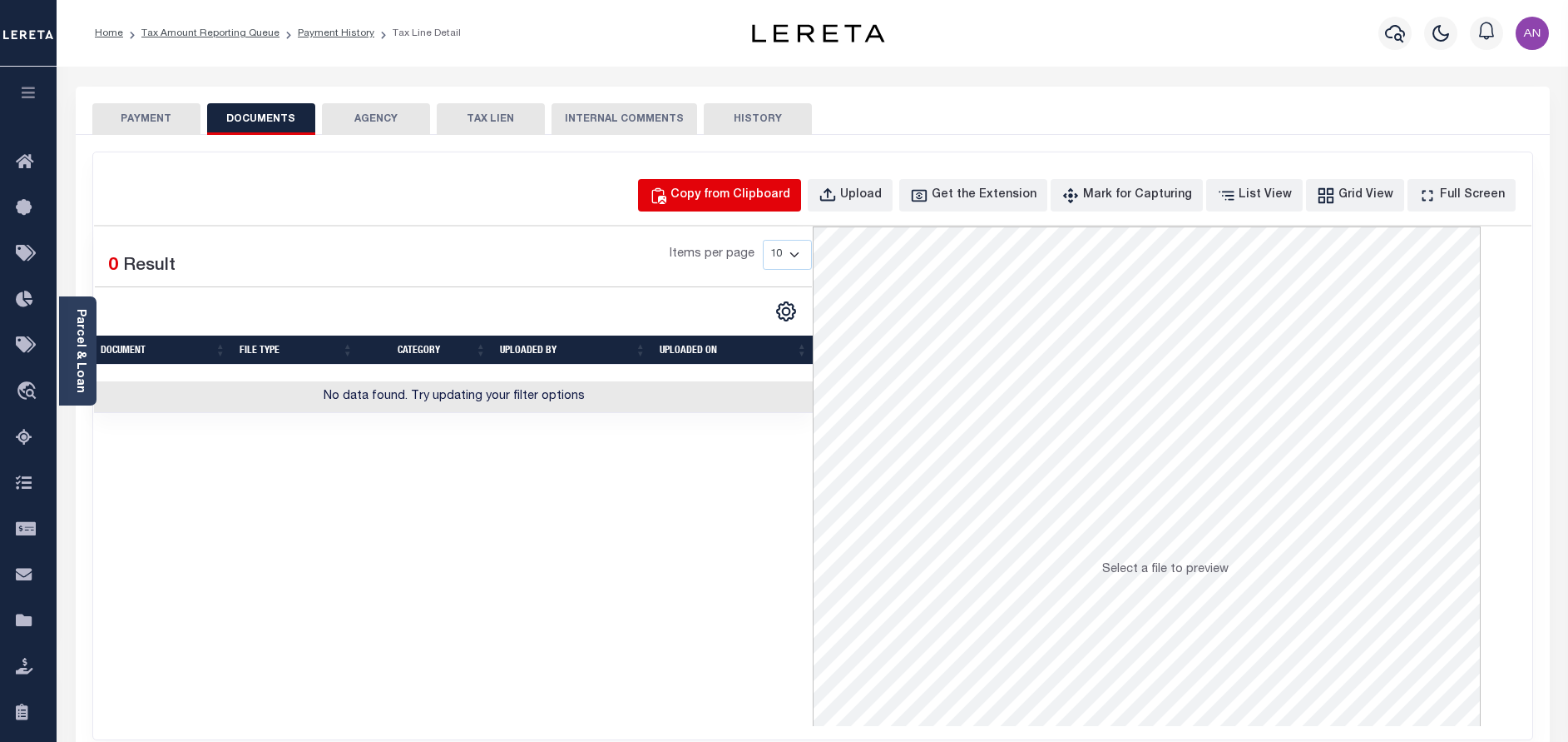
click at [708, 191] on button "Copy from Clipboard" at bounding box center [719, 195] width 163 height 32
select select "POP"
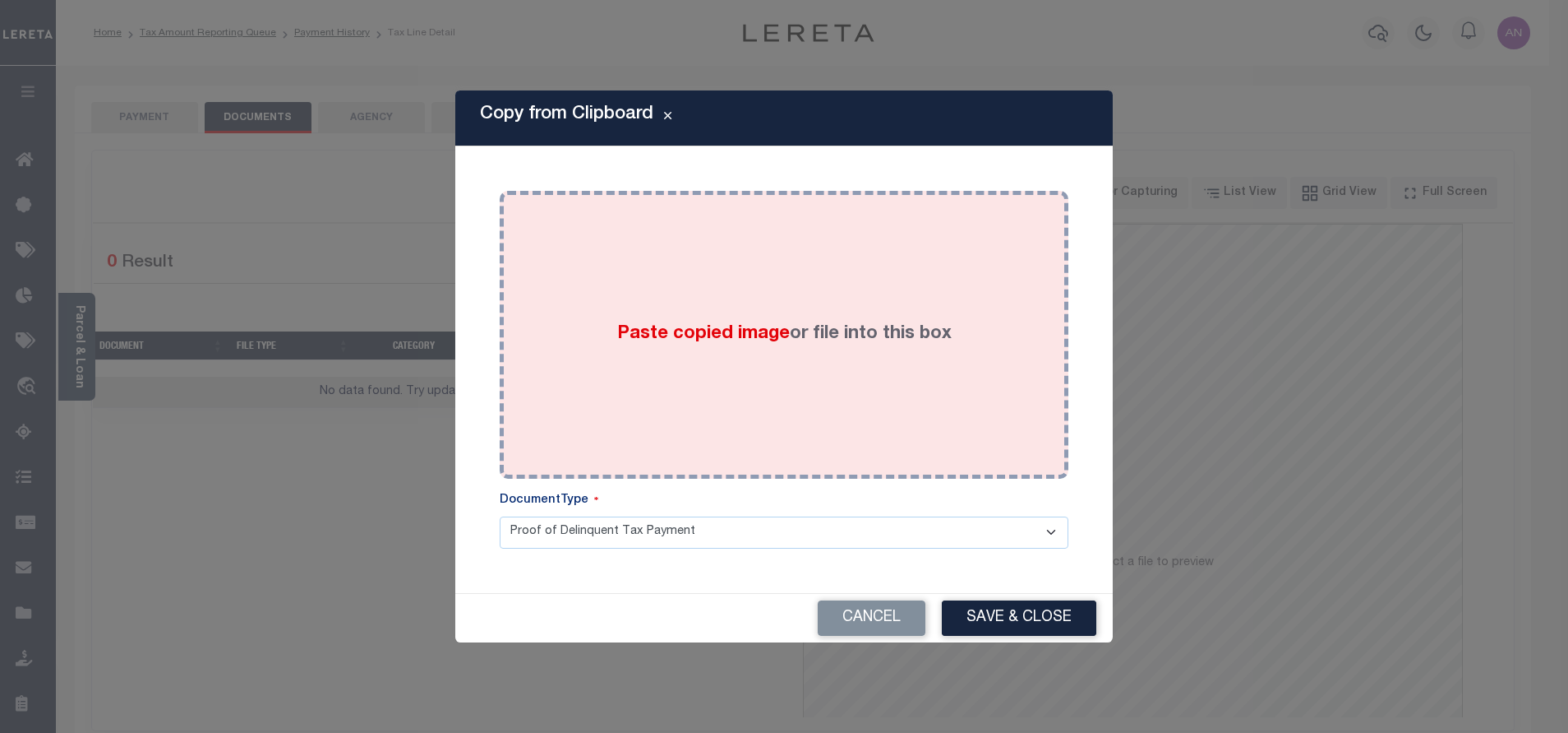
click at [826, 288] on div "Paste copied image or file into this box" at bounding box center [784, 335] width 544 height 263
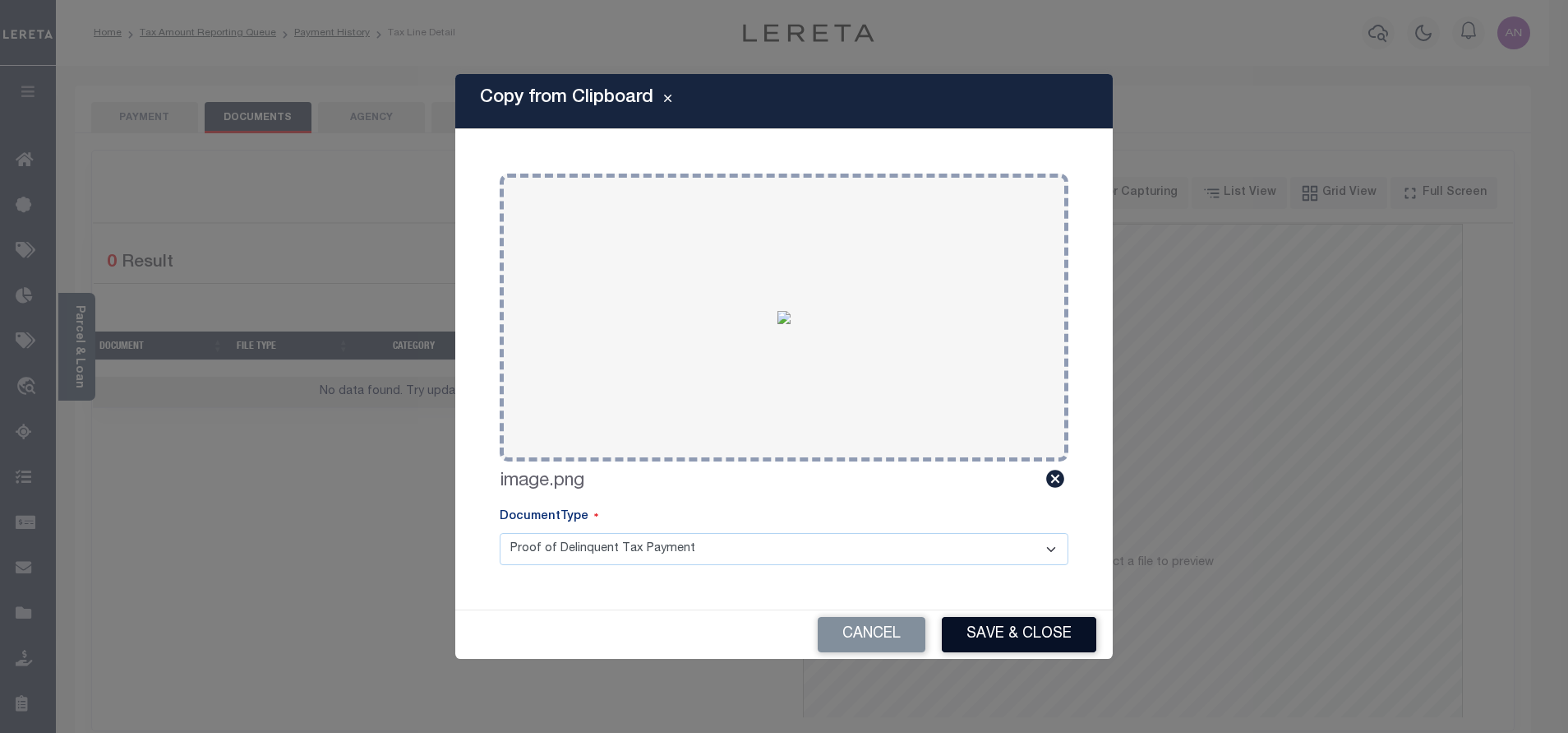
click at [1058, 648] on button "Save & Close" at bounding box center [1019, 634] width 154 height 36
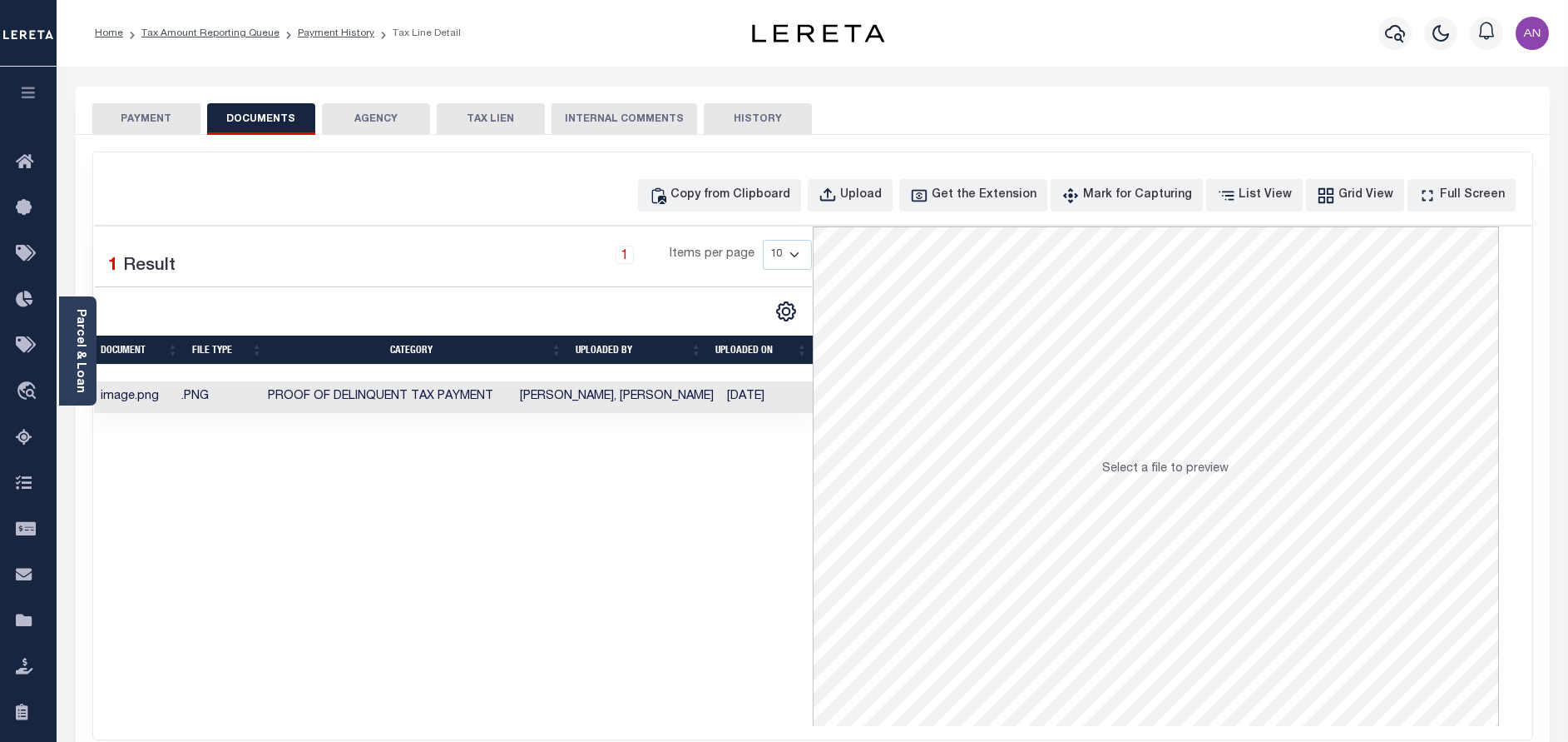
click at [143, 127] on button "PAYMENT" at bounding box center [146, 119] width 108 height 32
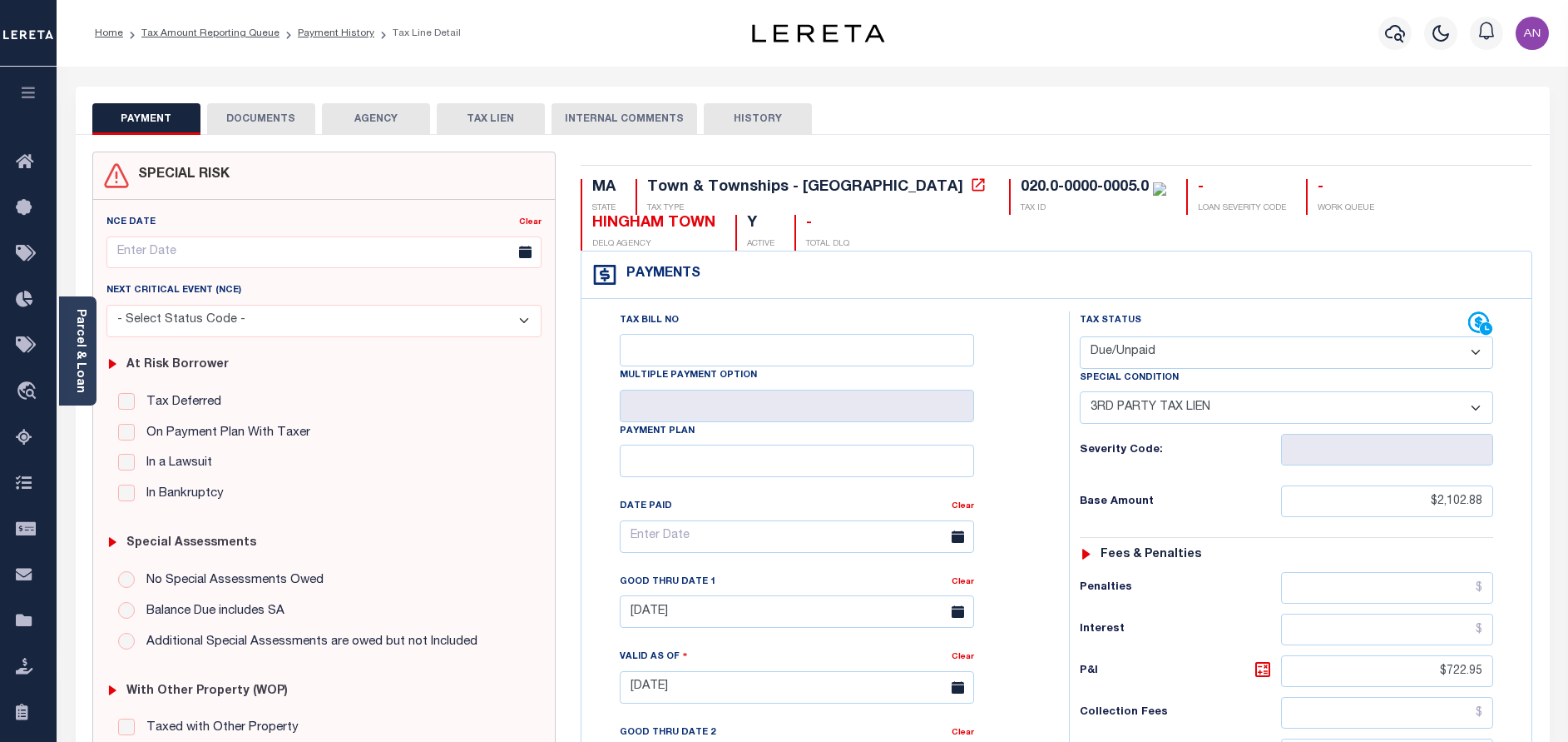
click at [1208, 356] on select "- Select Status Code - Open Due/Unpaid Paid Incomplete No Tax Due Internal Refu…" at bounding box center [1286, 352] width 414 height 32
select select "PYD"
click at [1079, 337] on select "- Select Status Code - Open Due/Unpaid Paid Incomplete No Tax Due Internal Refu…" at bounding box center [1286, 352] width 414 height 32
select select "0"
type input "[DATE]"
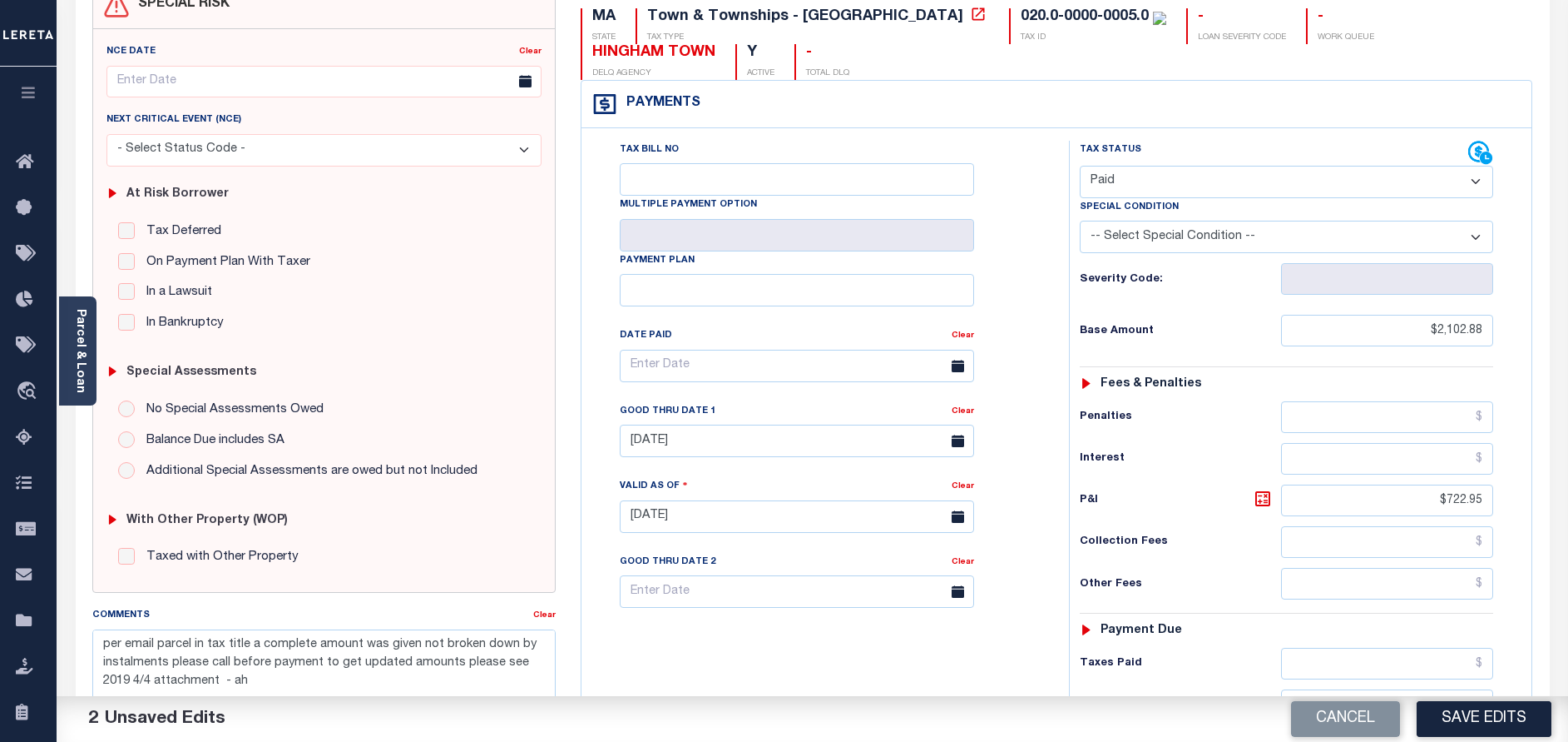
scroll to position [250, 0]
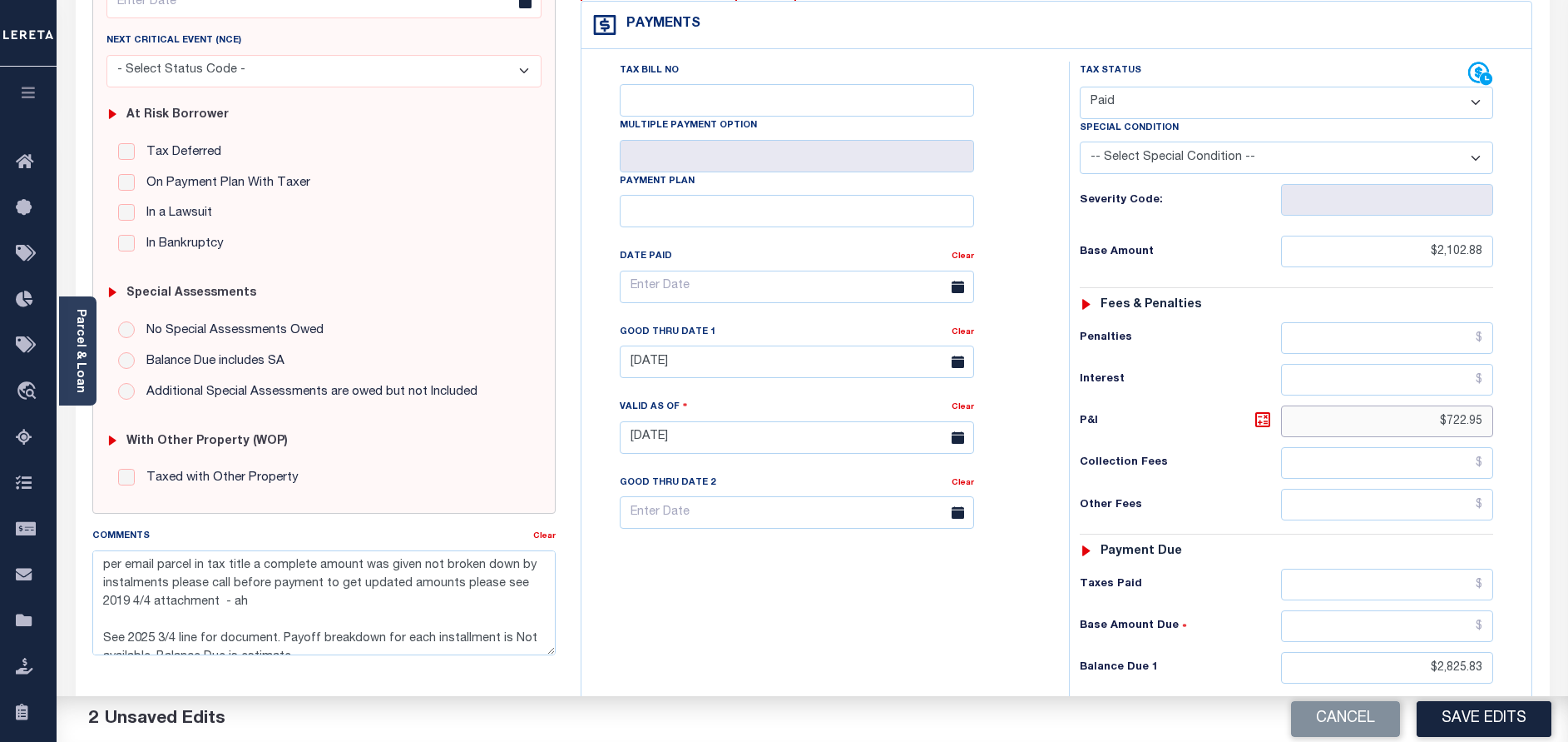
drag, startPoint x: 1446, startPoint y: 419, endPoint x: 1555, endPoint y: 422, distance: 109.0
click at [1555, 422] on div "PAYMENT 2 DOCUMENTS AGENCY DELINQUENT PAYEE" at bounding box center [812, 422] width 1499 height 1170
type input "$.00"
drag, startPoint x: 1439, startPoint y: 662, endPoint x: 1520, endPoint y: 662, distance: 81.0
click at [1520, 662] on div "Tax Status Status" at bounding box center [1291, 429] width 471 height 735
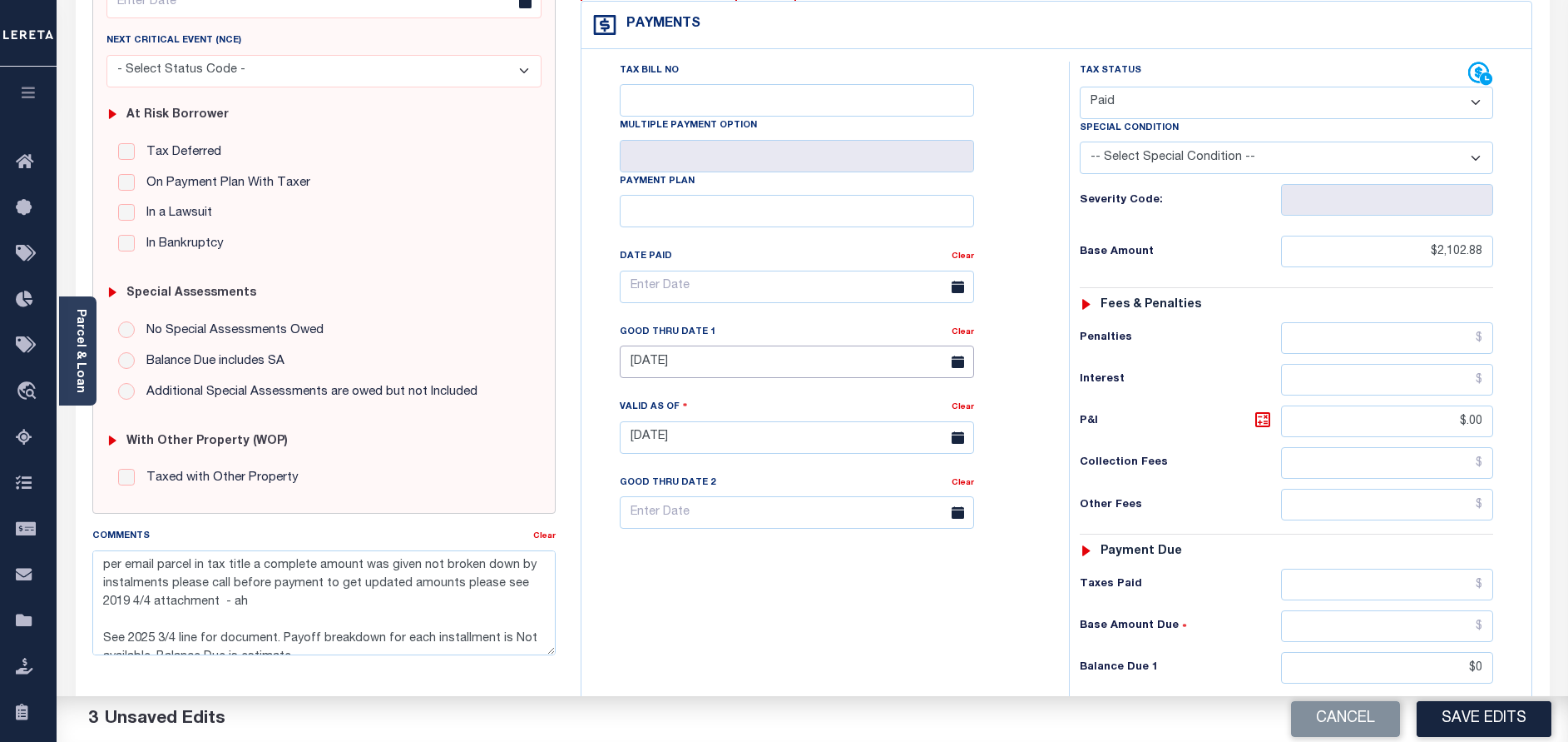
type input "$0.00"
click at [704, 365] on input "04/30/2025" at bounding box center [796, 361] width 355 height 32
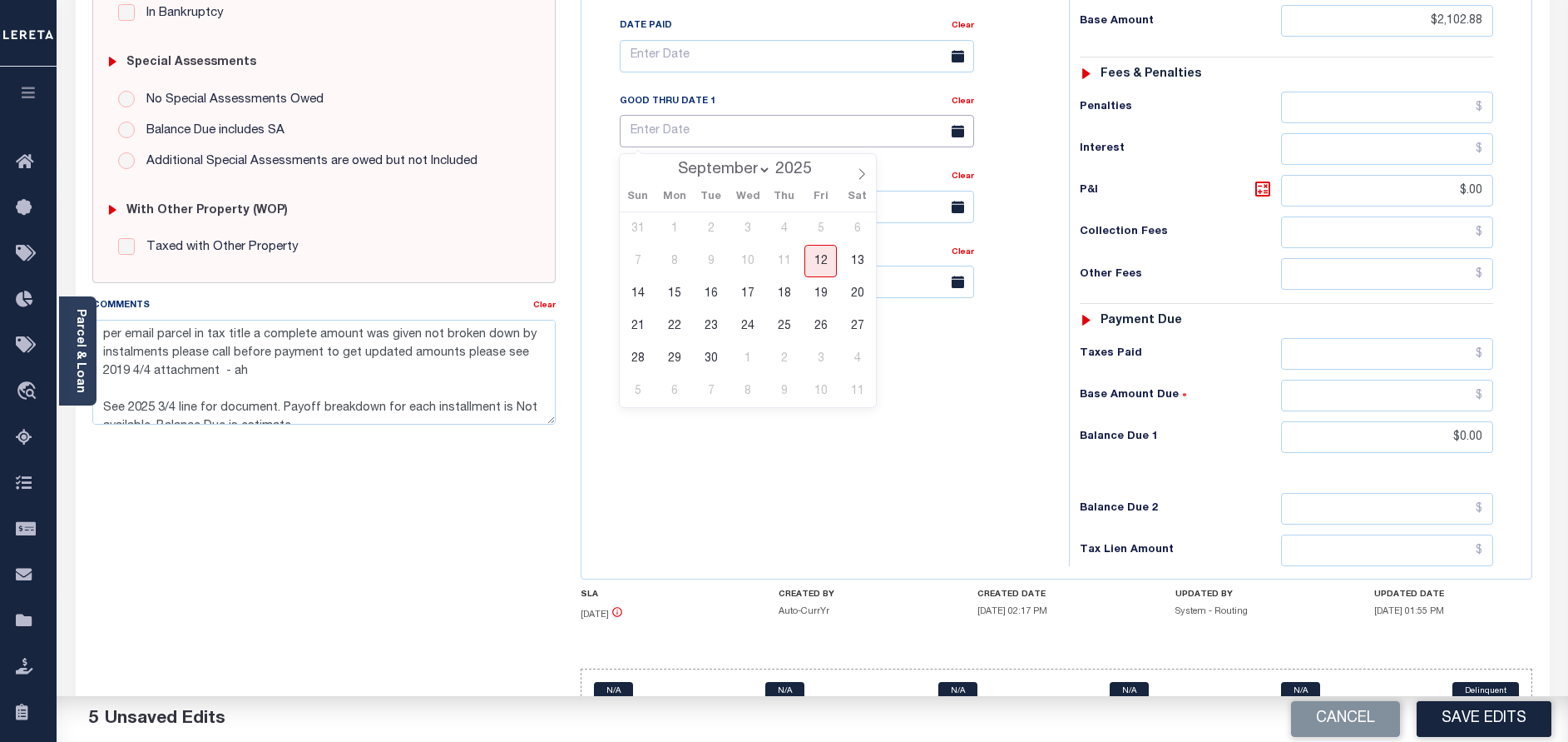
scroll to position [517, 0]
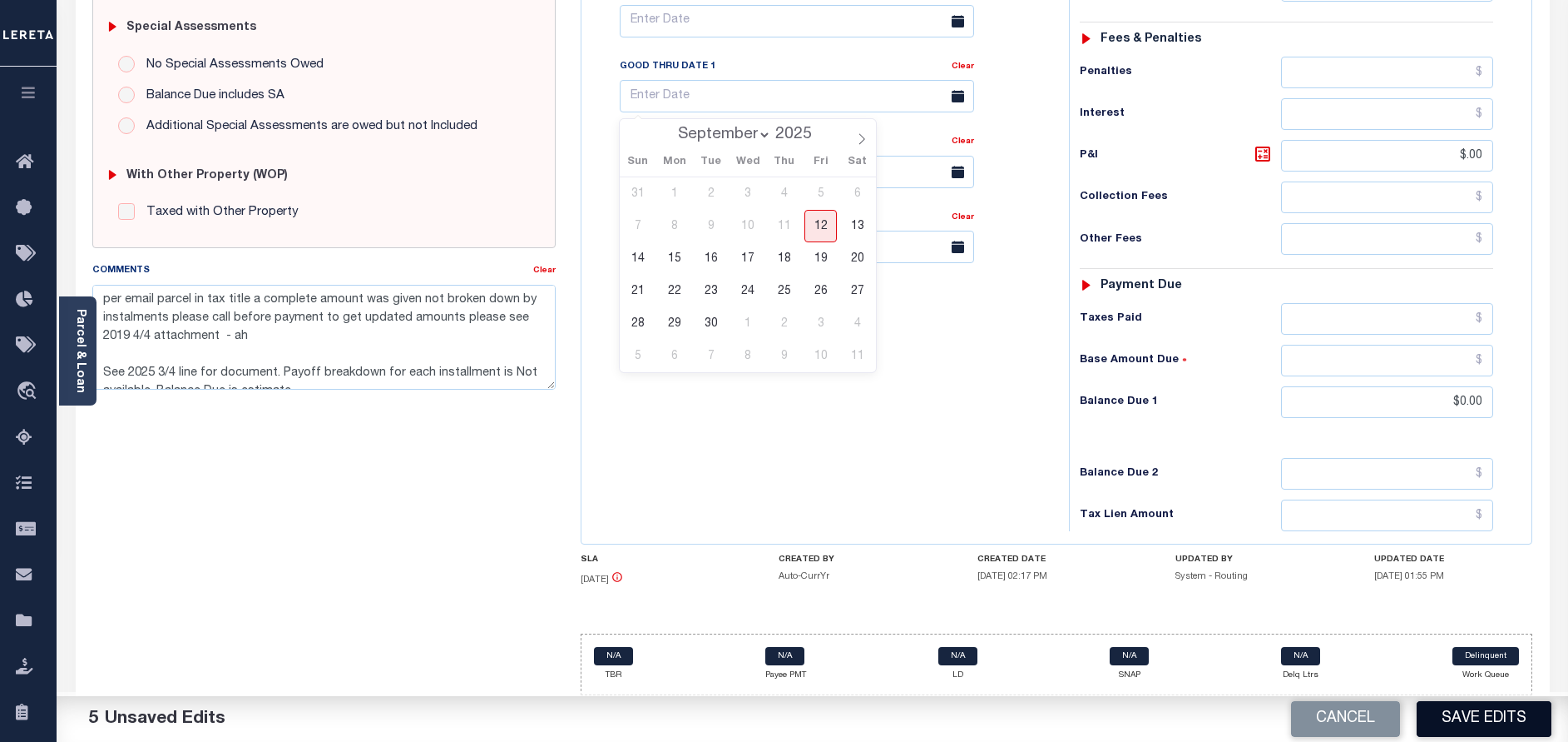
click at [1436, 708] on button "Save Edits" at bounding box center [1483, 719] width 135 height 36
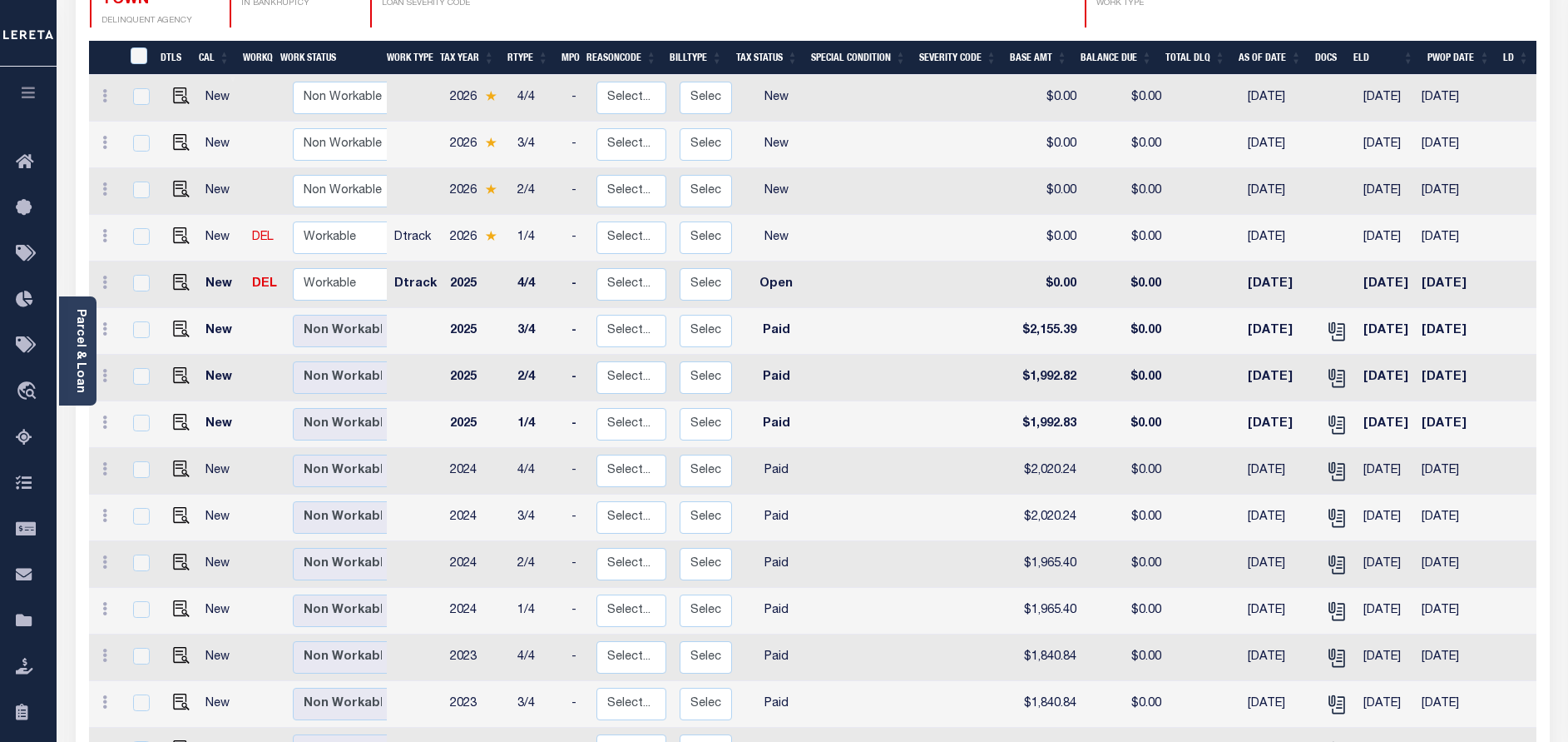
scroll to position [125, 0]
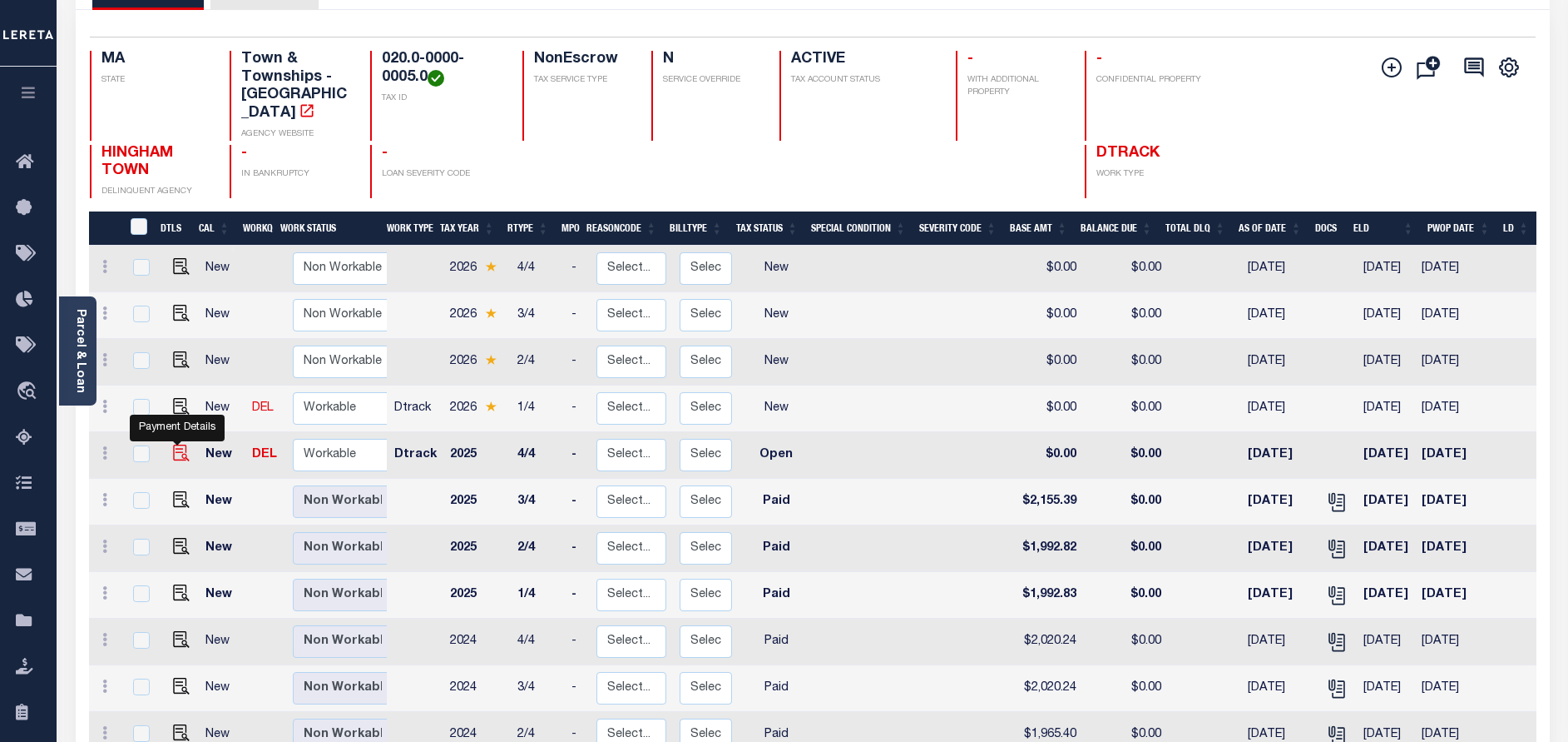
click at [176, 444] on img "" at bounding box center [181, 452] width 17 height 17
checkbox input "true"
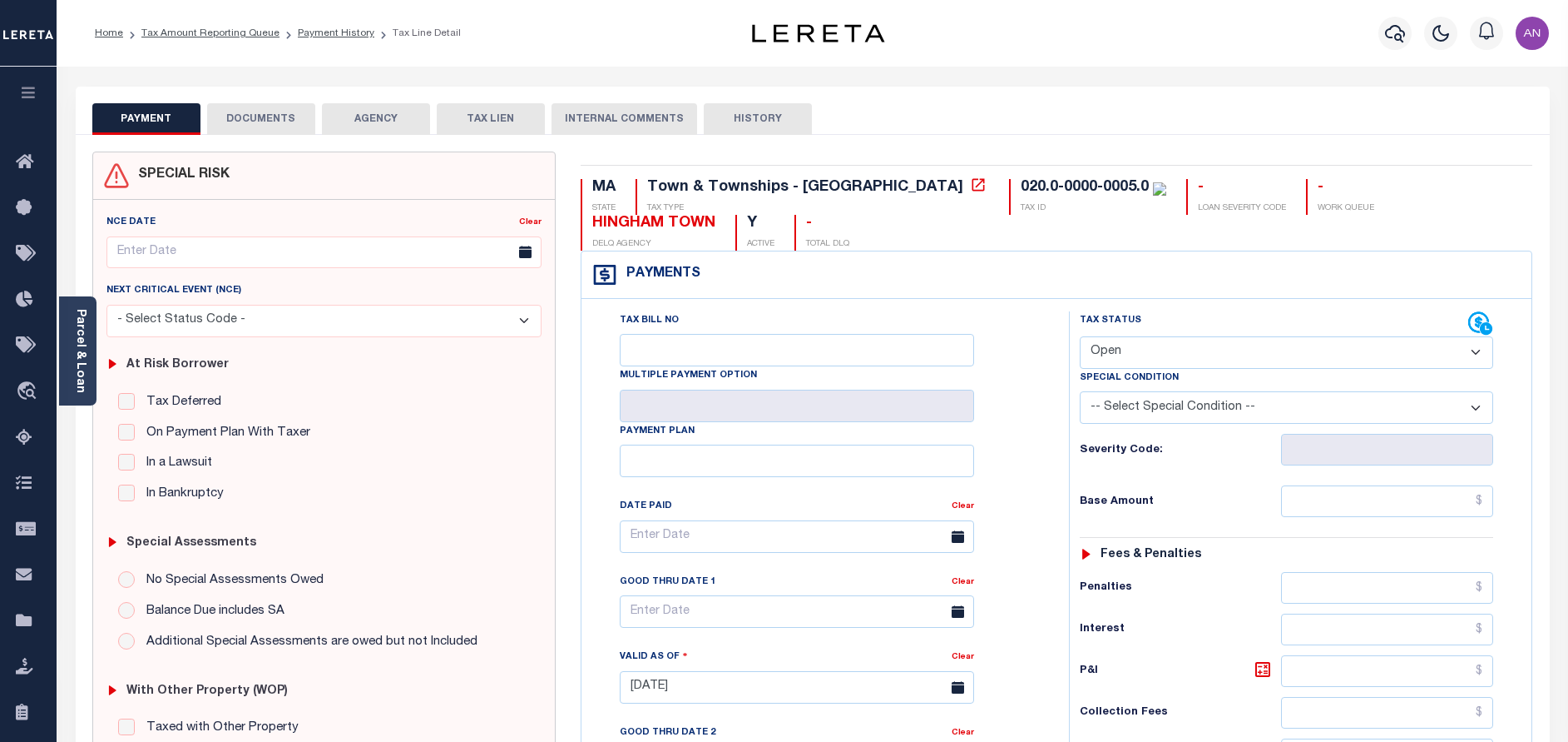
click at [1129, 360] on select "- Select Status Code - Open Due/Unpaid Paid Incomplete No Tax Due Internal Refu…" at bounding box center [1286, 352] width 414 height 32
select select "DUE"
click at [1079, 337] on select "- Select Status Code - Open Due/Unpaid Paid Incomplete No Tax Due Internal Refu…" at bounding box center [1286, 352] width 414 height 32
type input "[DATE]"
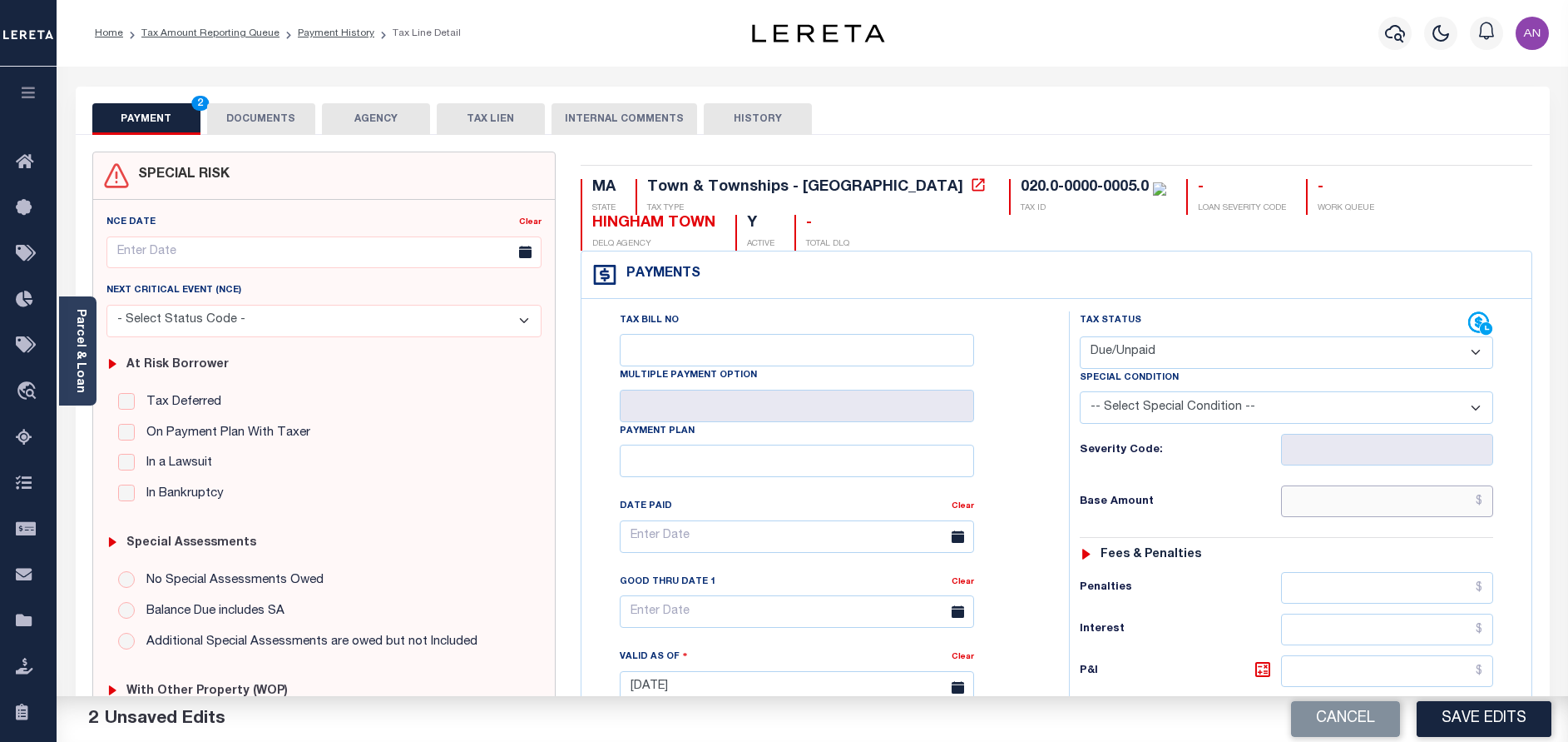
click at [1380, 506] on input "text" at bounding box center [1387, 501] width 212 height 32
paste input "8,874.46"
type input "$8,874.46"
click at [260, 116] on button "DOCUMENTS" at bounding box center [261, 119] width 108 height 32
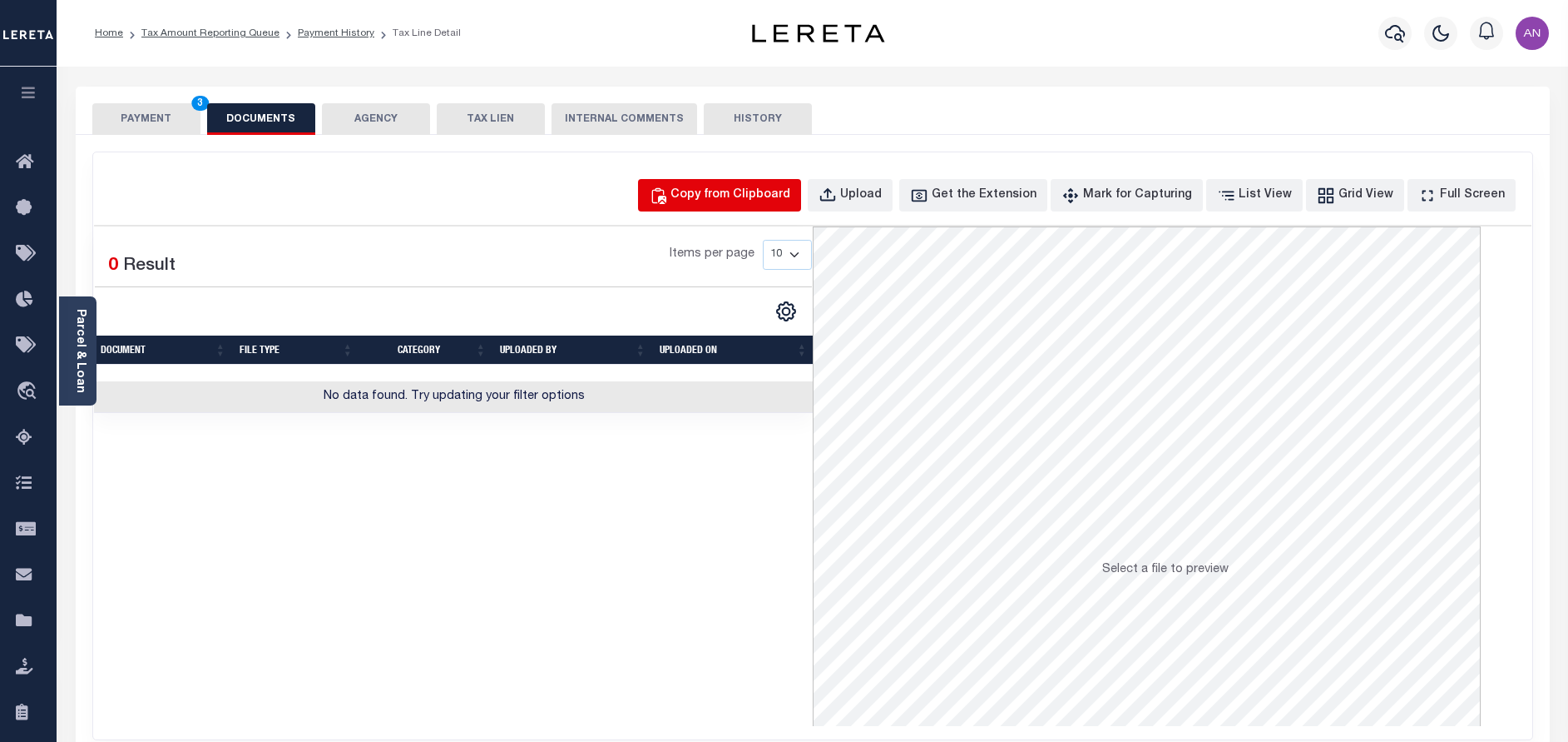
click at [732, 201] on div "Copy from Clipboard" at bounding box center [731, 195] width 120 height 18
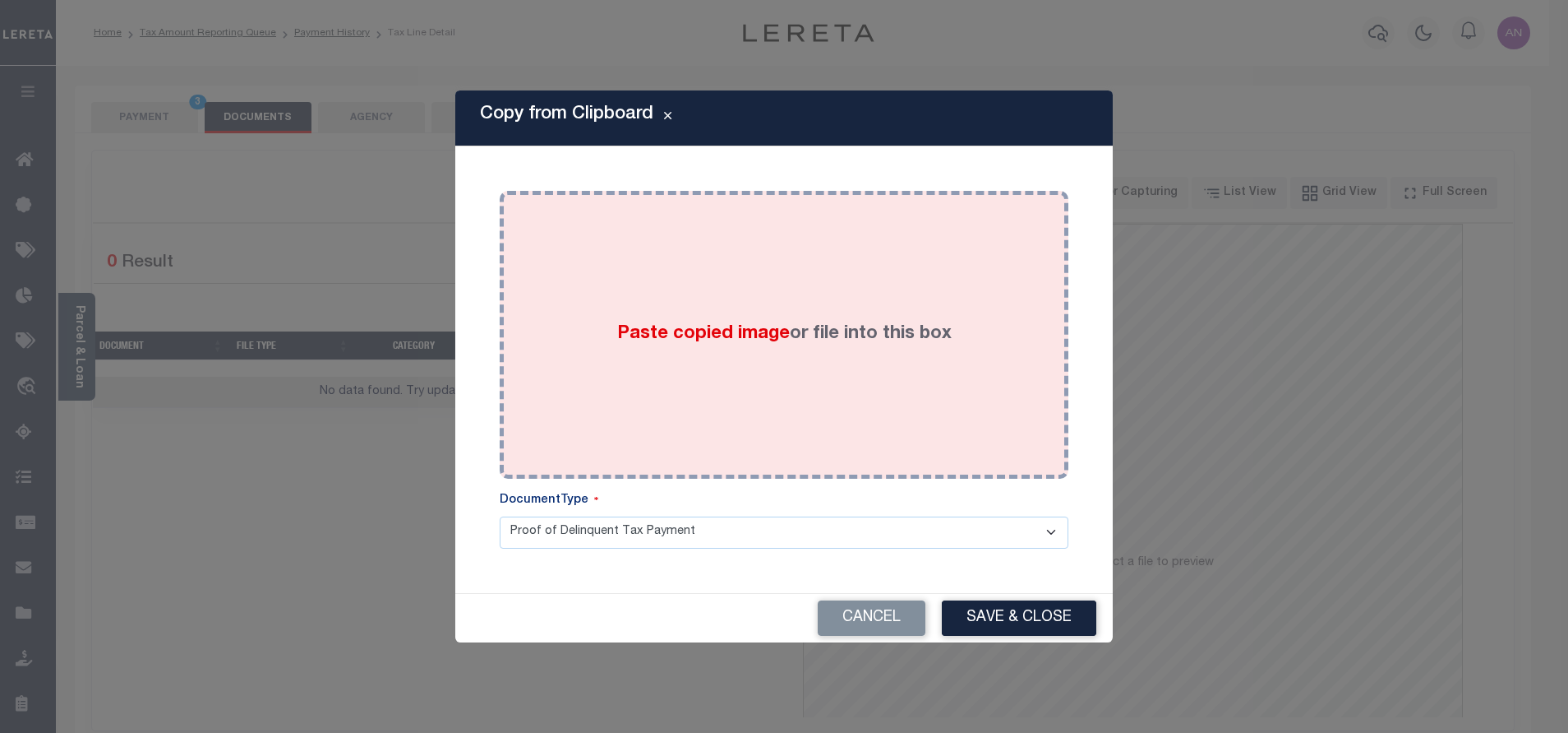
click at [788, 225] on div "Paste copied image or file into this box" at bounding box center [784, 335] width 544 height 263
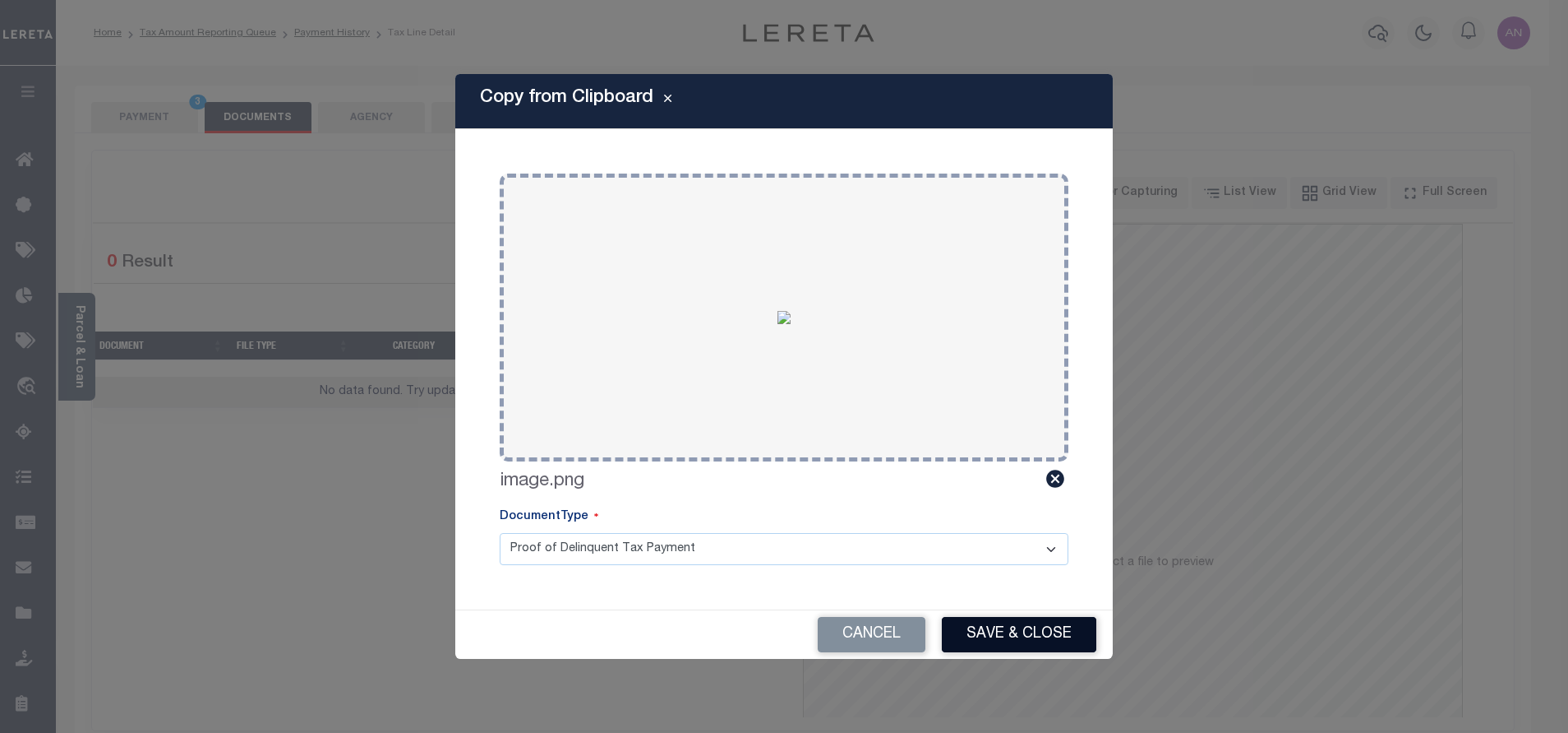
click at [985, 636] on button "Save & Close" at bounding box center [1019, 634] width 154 height 36
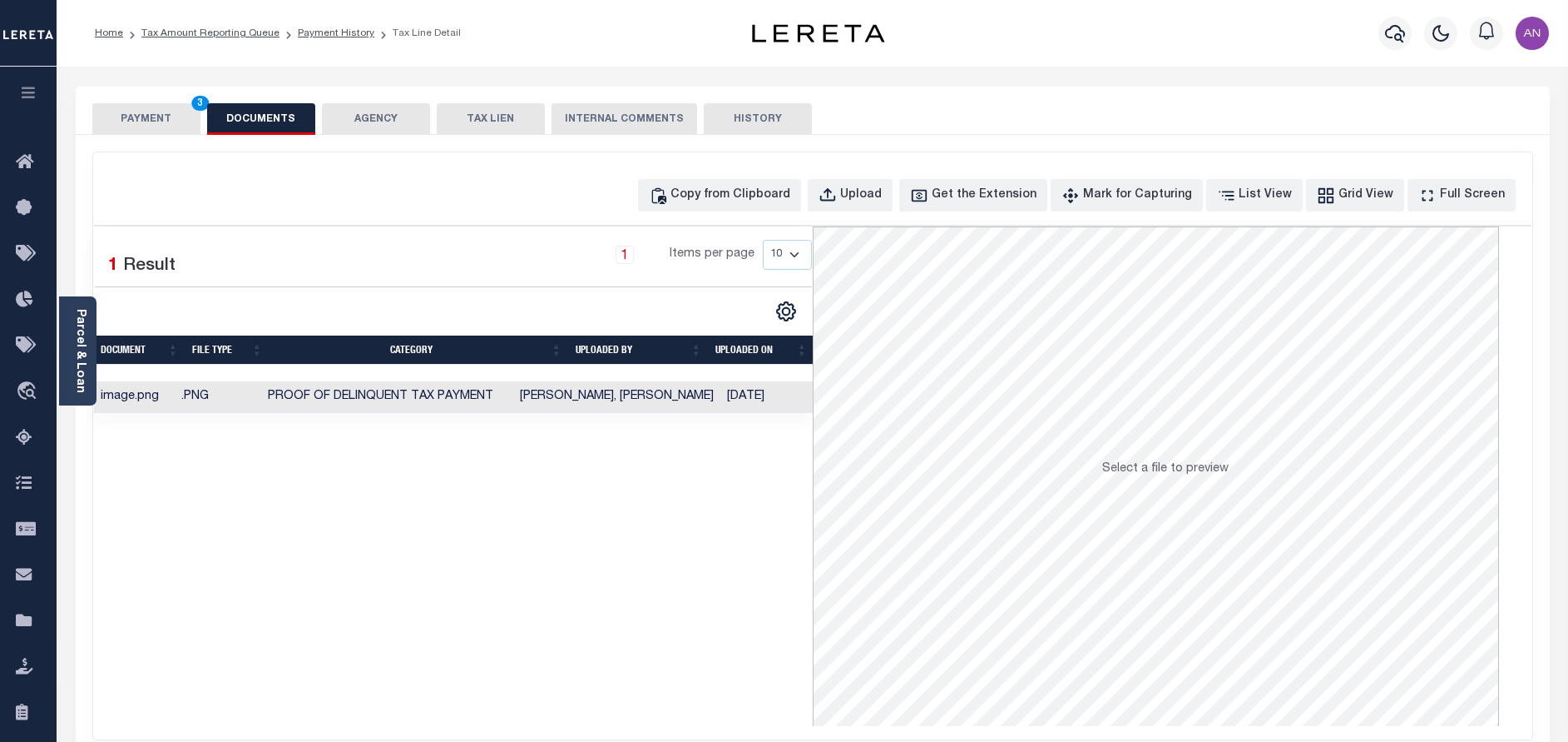
click at [137, 121] on button "PAYMENT 3" at bounding box center [146, 119] width 108 height 32
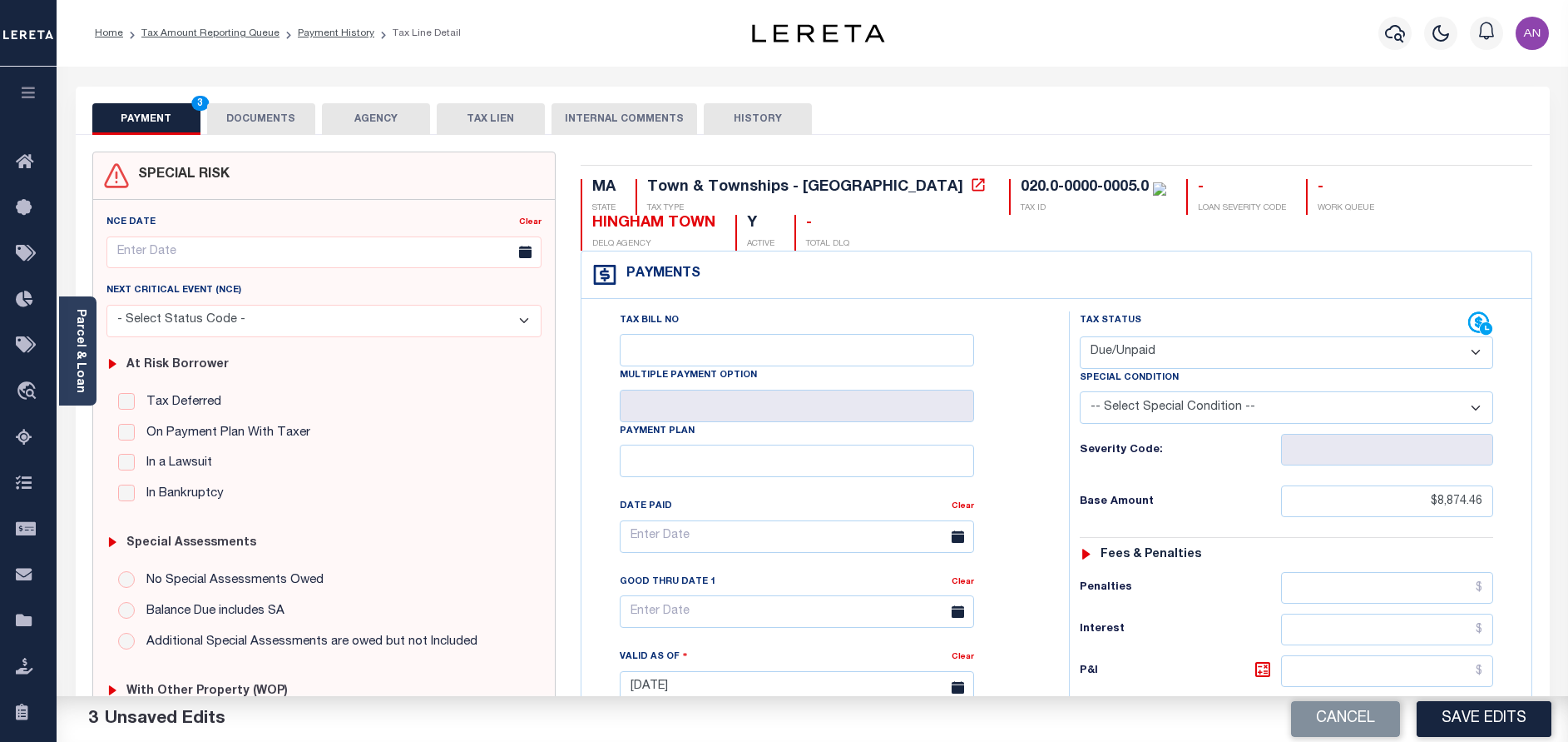
click at [1173, 358] on select "- Select Status Code - Open Due/Unpaid Paid Incomplete No Tax Due Internal Refu…" at bounding box center [1286, 352] width 414 height 32
click at [1079, 337] on select "- Select Status Code - Open Due/Unpaid Paid Incomplete No Tax Due Internal Refu…" at bounding box center [1286, 352] width 414 height 32
click at [1178, 345] on select "- Select Status Code - Open Due/Unpaid Paid Incomplete No Tax Due Internal Refu…" at bounding box center [1286, 352] width 414 height 32
select select "DUE"
click at [1079, 337] on select "- Select Status Code - Open Due/Unpaid Paid Incomplete No Tax Due Internal Refu…" at bounding box center [1286, 352] width 414 height 32
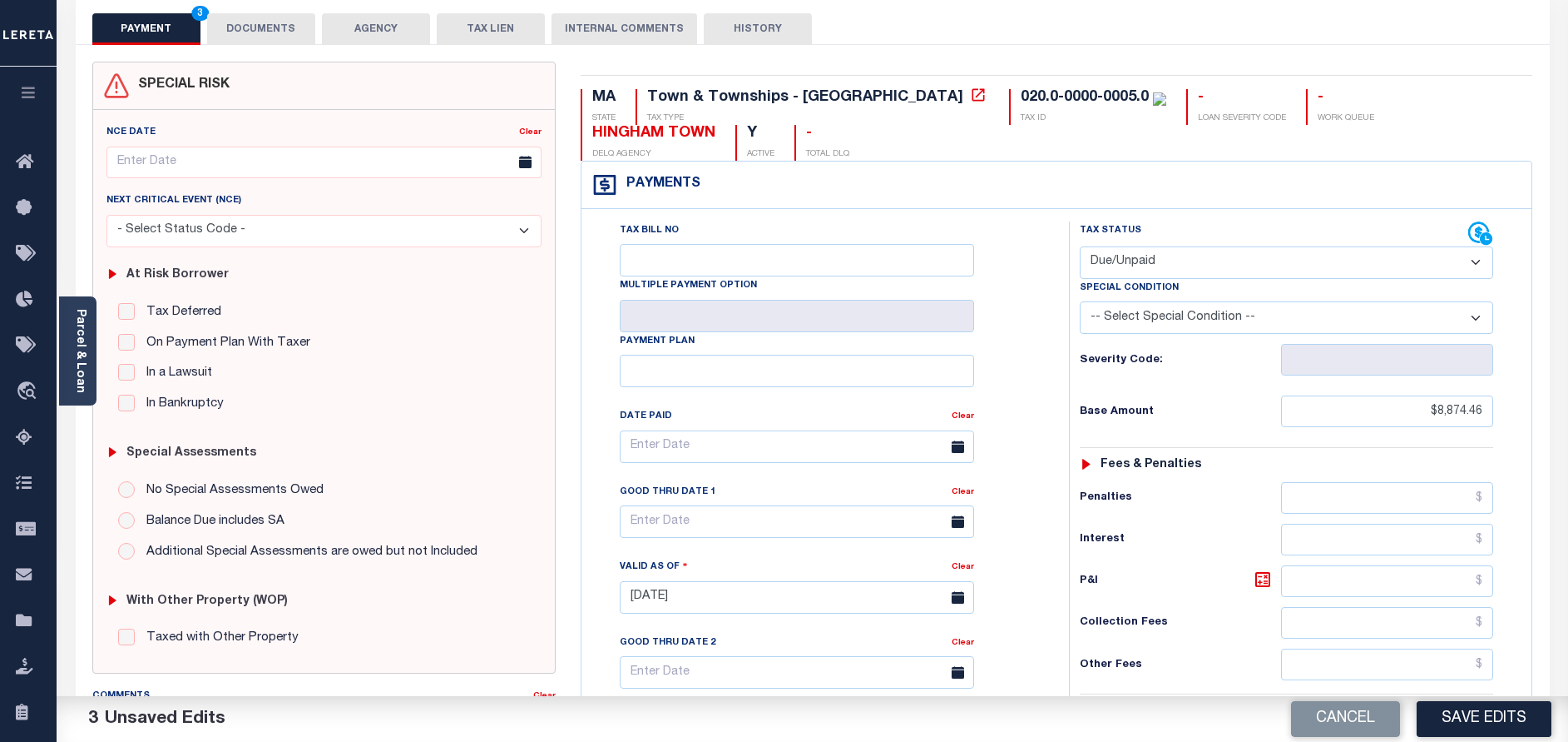
scroll to position [250, 0]
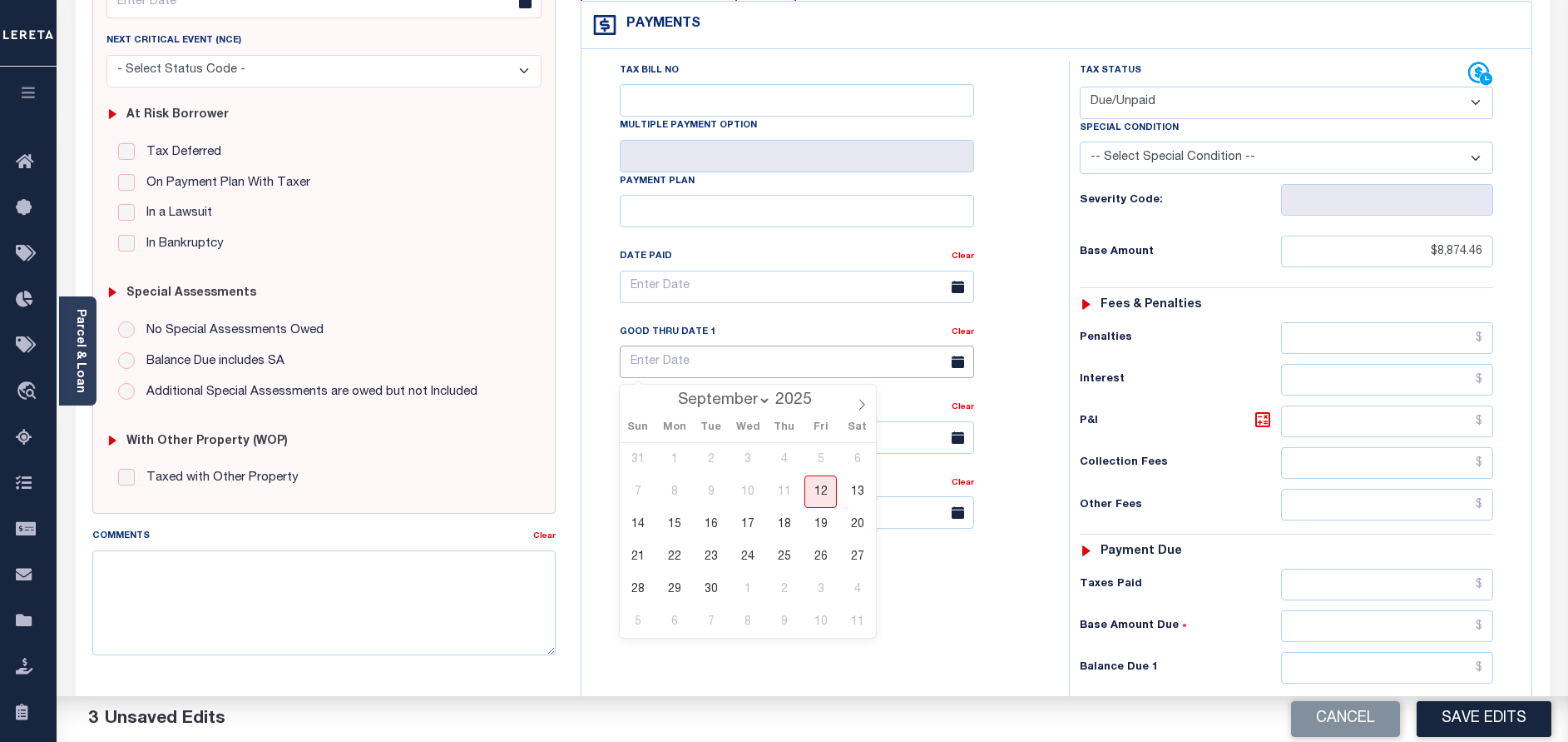
click at [732, 360] on input "text" at bounding box center [796, 361] width 355 height 32
click at [821, 484] on span "12" at bounding box center [820, 491] width 32 height 32
type input "[DATE]"
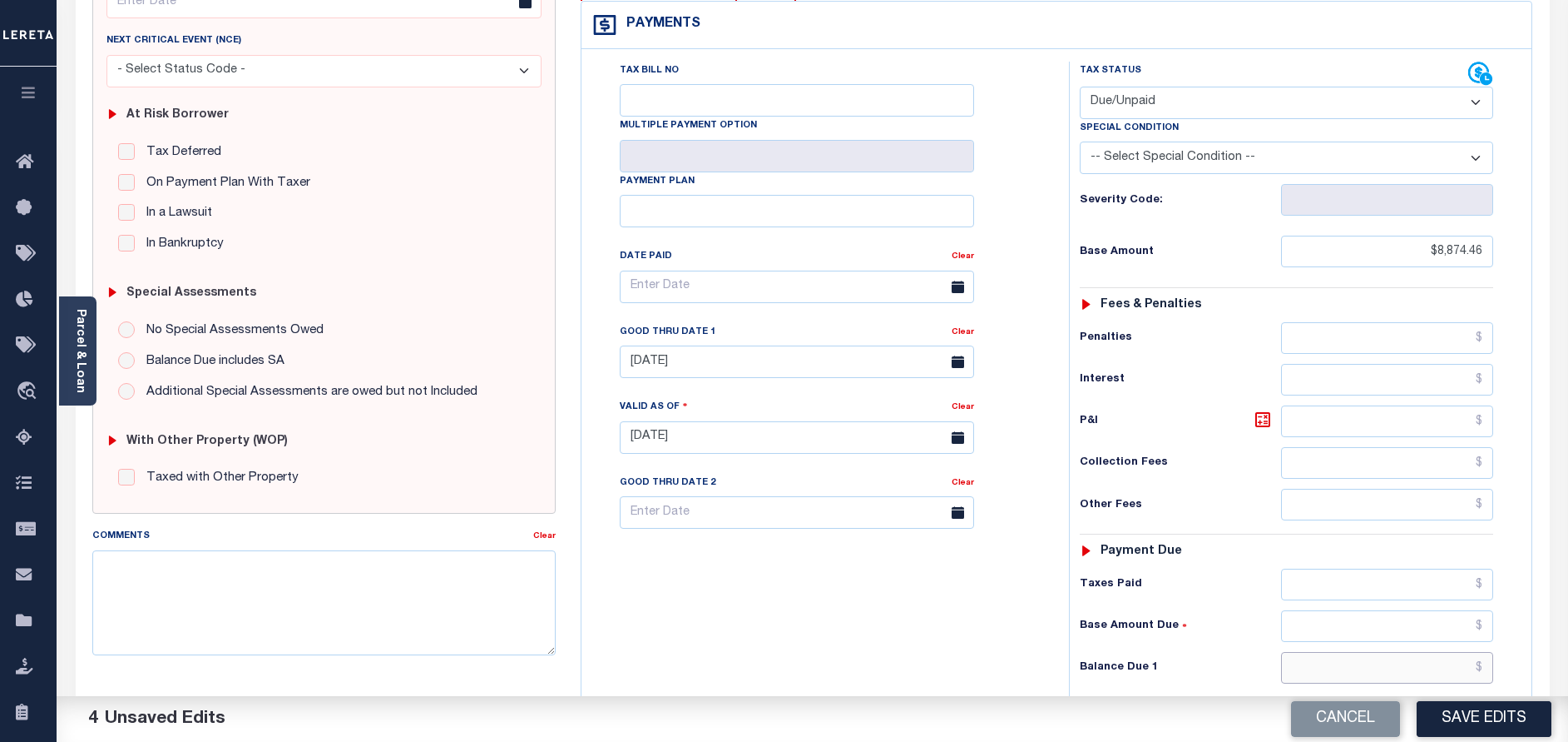
click at [1349, 671] on input "text" at bounding box center [1387, 668] width 212 height 32
paste input "9,176.49"
type input "$9,176.49"
click at [1260, 418] on icon at bounding box center [1263, 420] width 20 height 20
type input "$302.03"
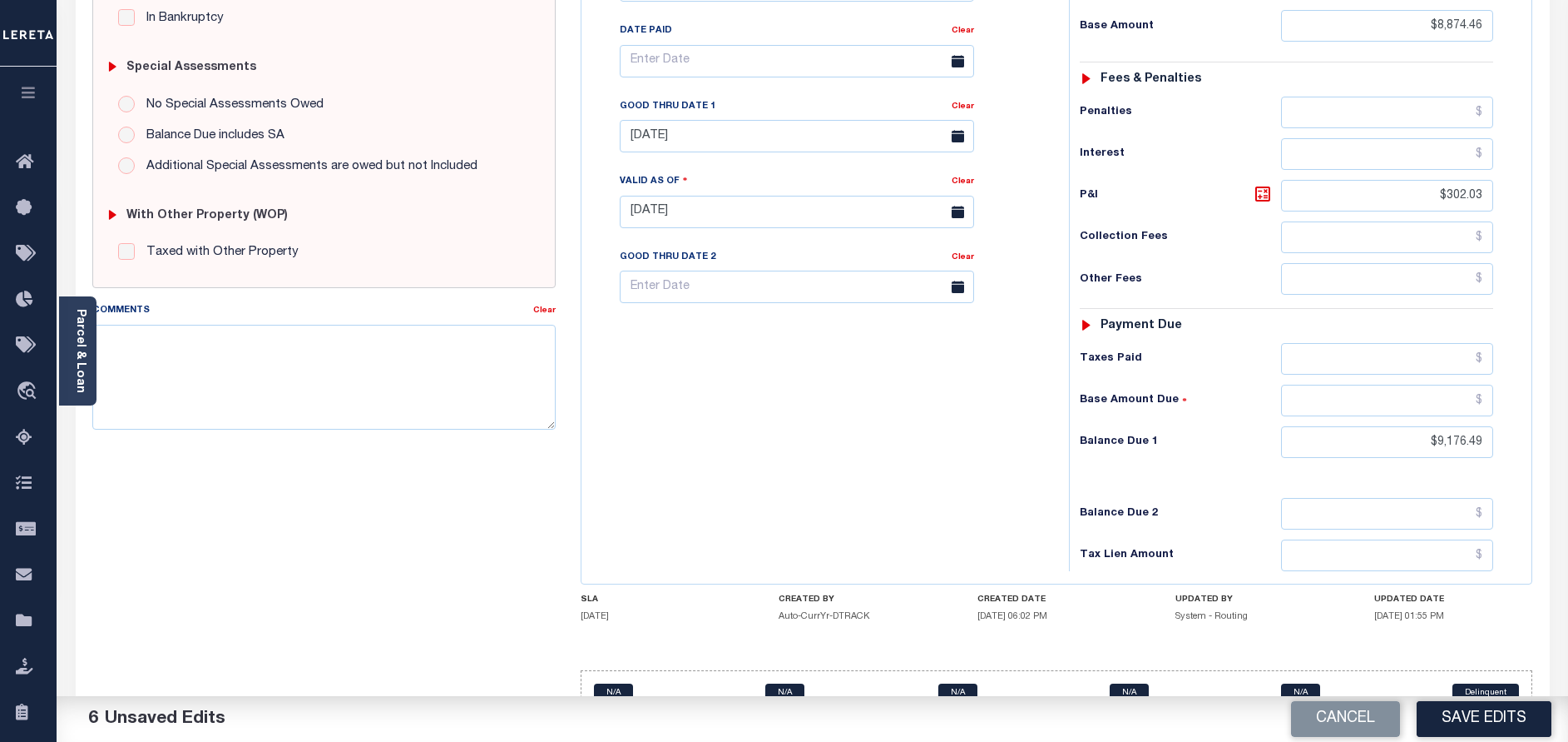
scroll to position [499, 0]
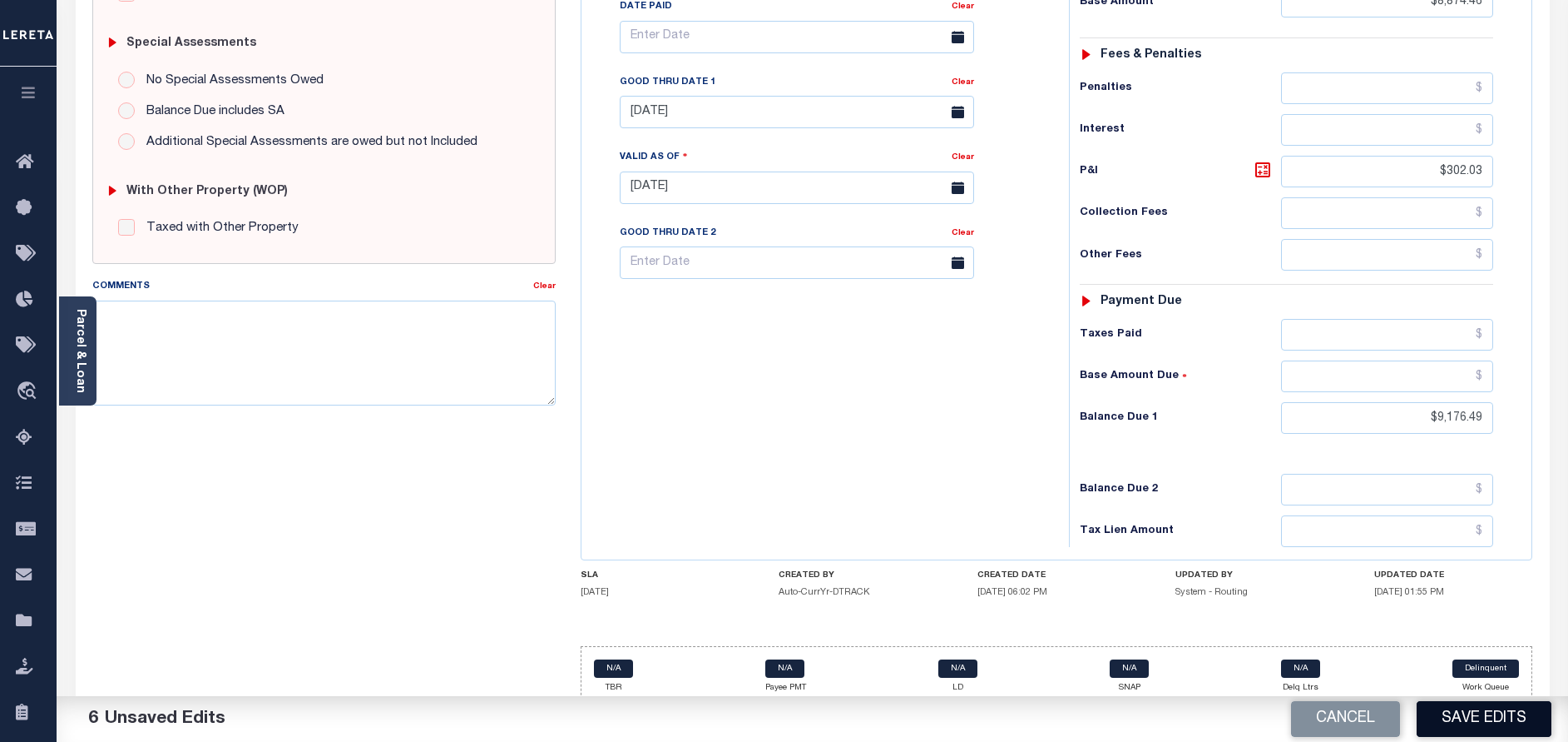
click at [1466, 727] on button "Save Edits" at bounding box center [1483, 719] width 135 height 36
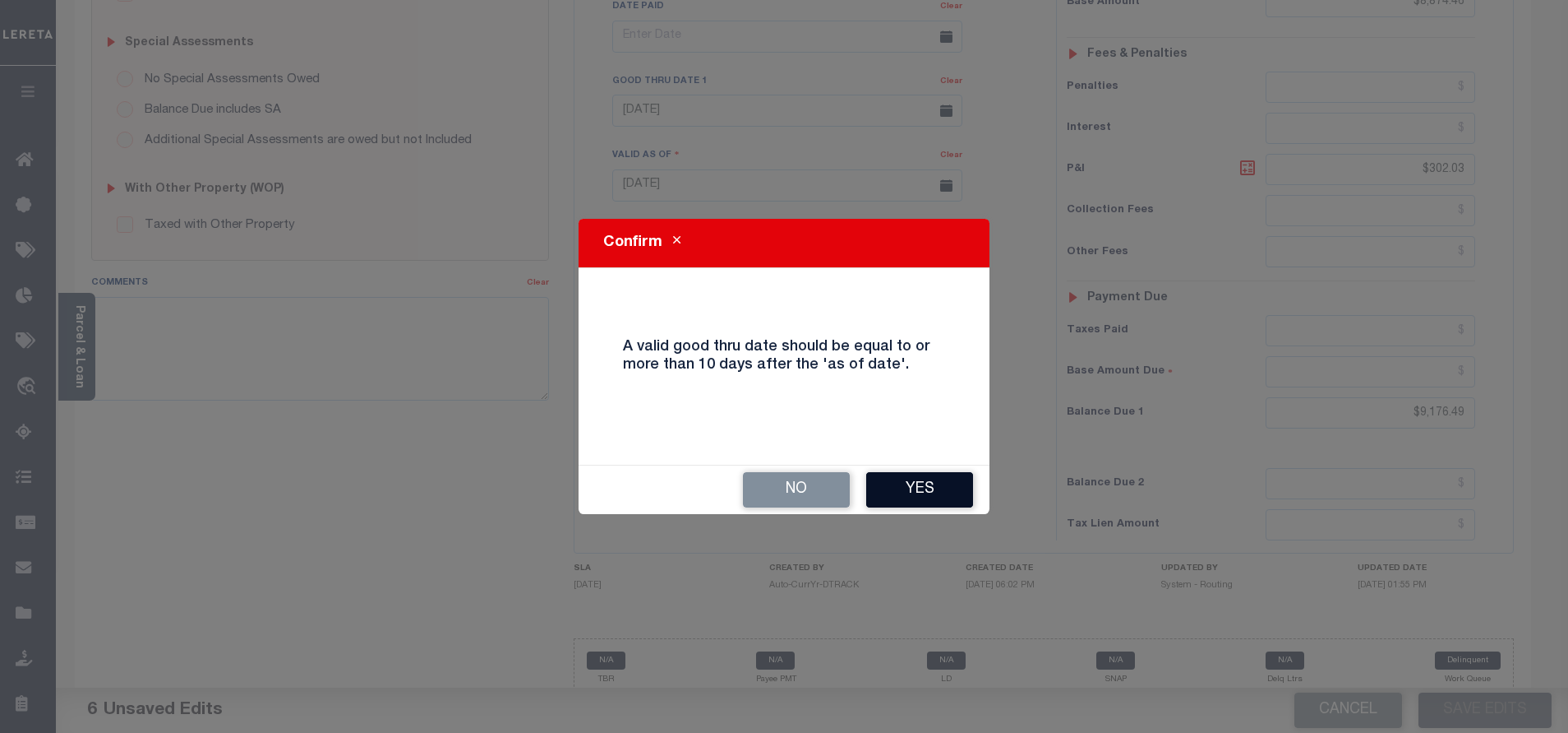
click at [973, 494] on button "Yes" at bounding box center [919, 490] width 107 height 36
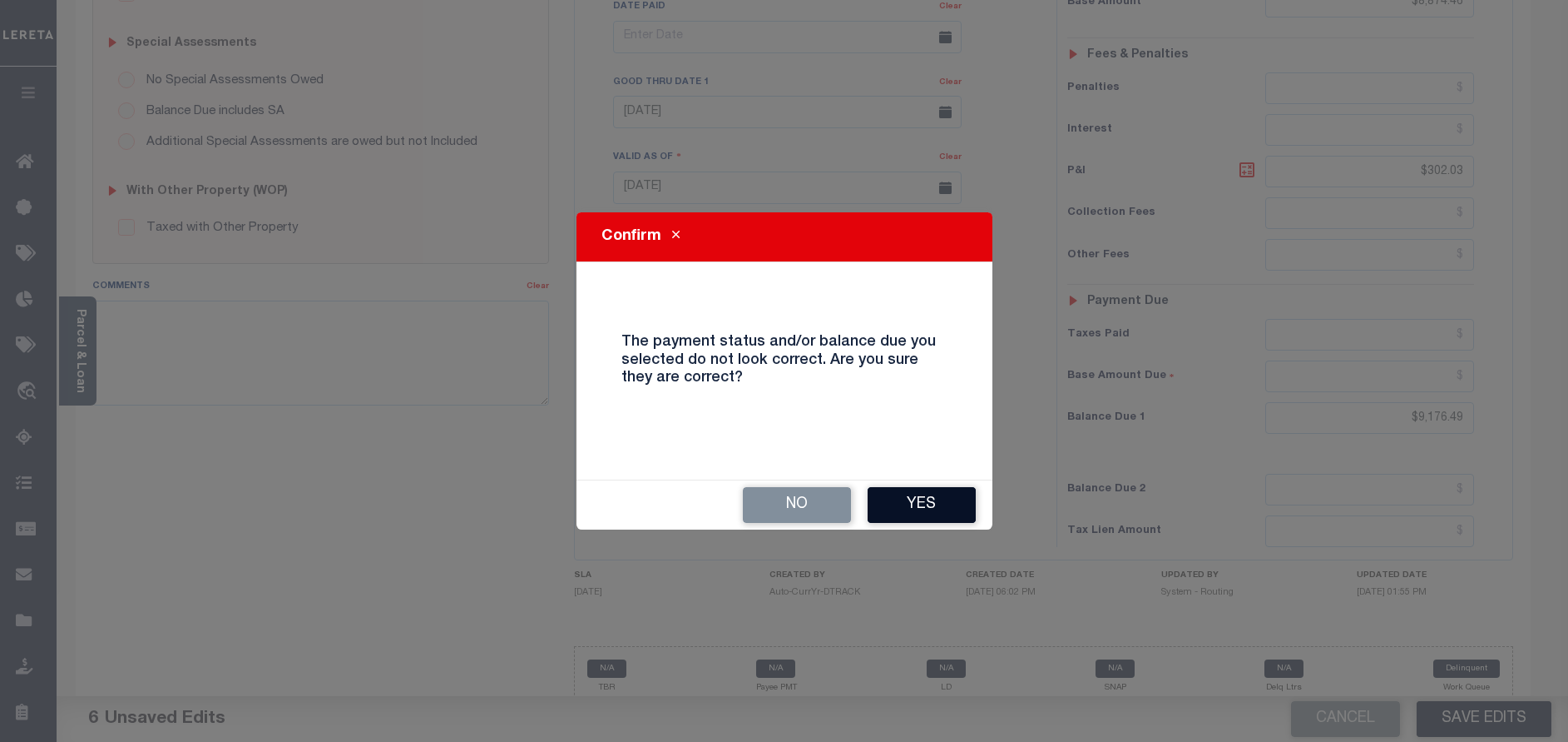
click at [954, 505] on button "Yes" at bounding box center [921, 505] width 108 height 36
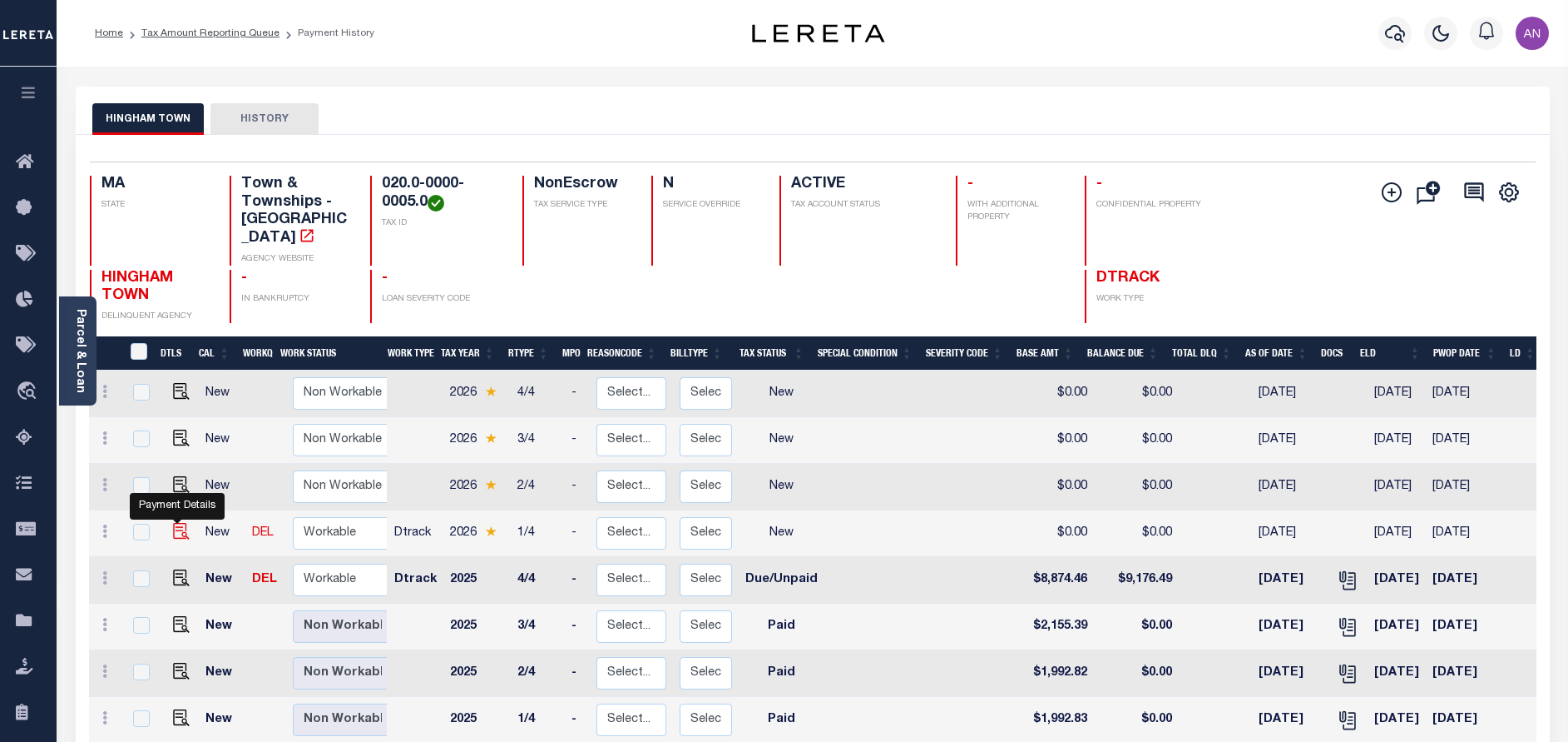
click at [180, 523] on img "" at bounding box center [181, 531] width 17 height 17
checkbox input "true"
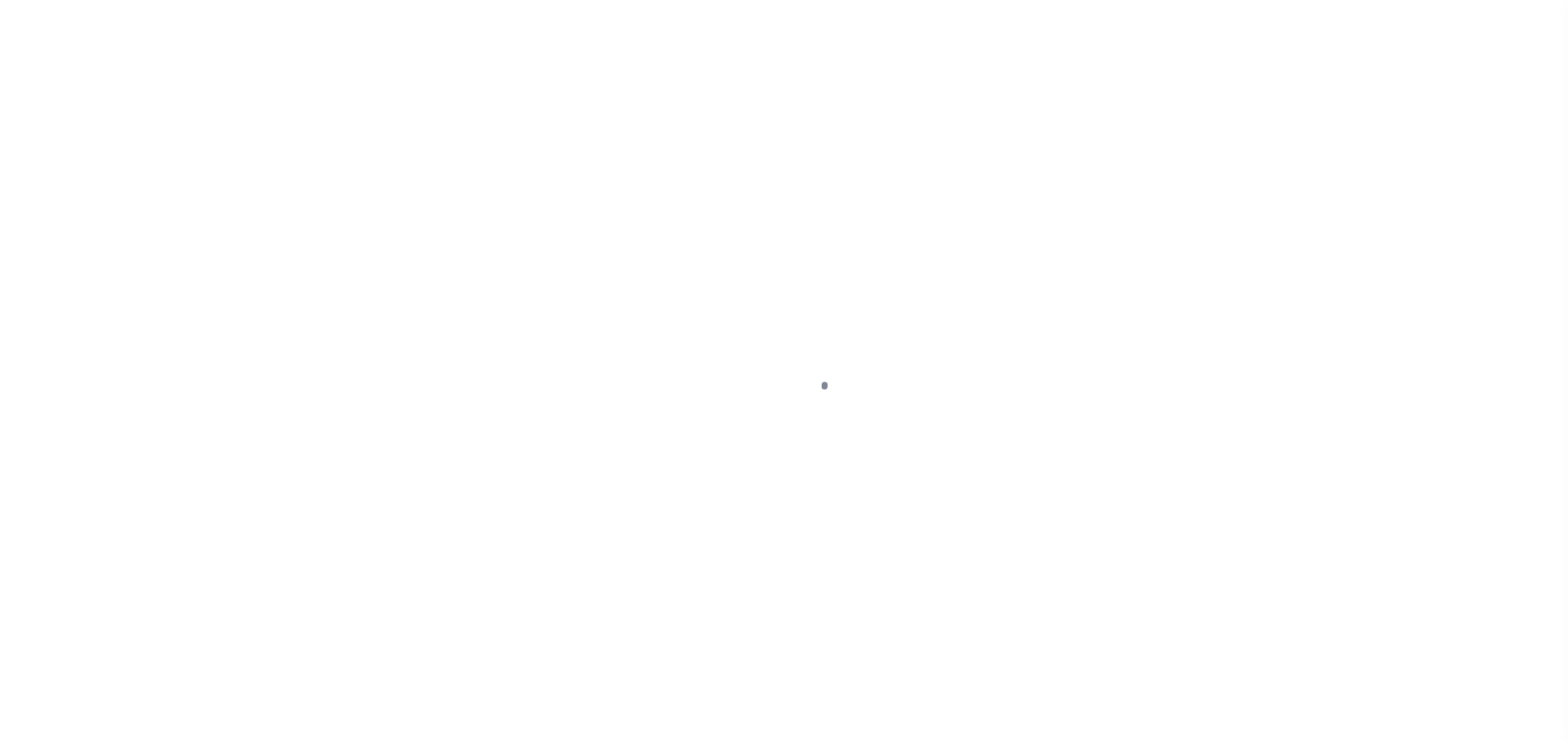
select select "NW2"
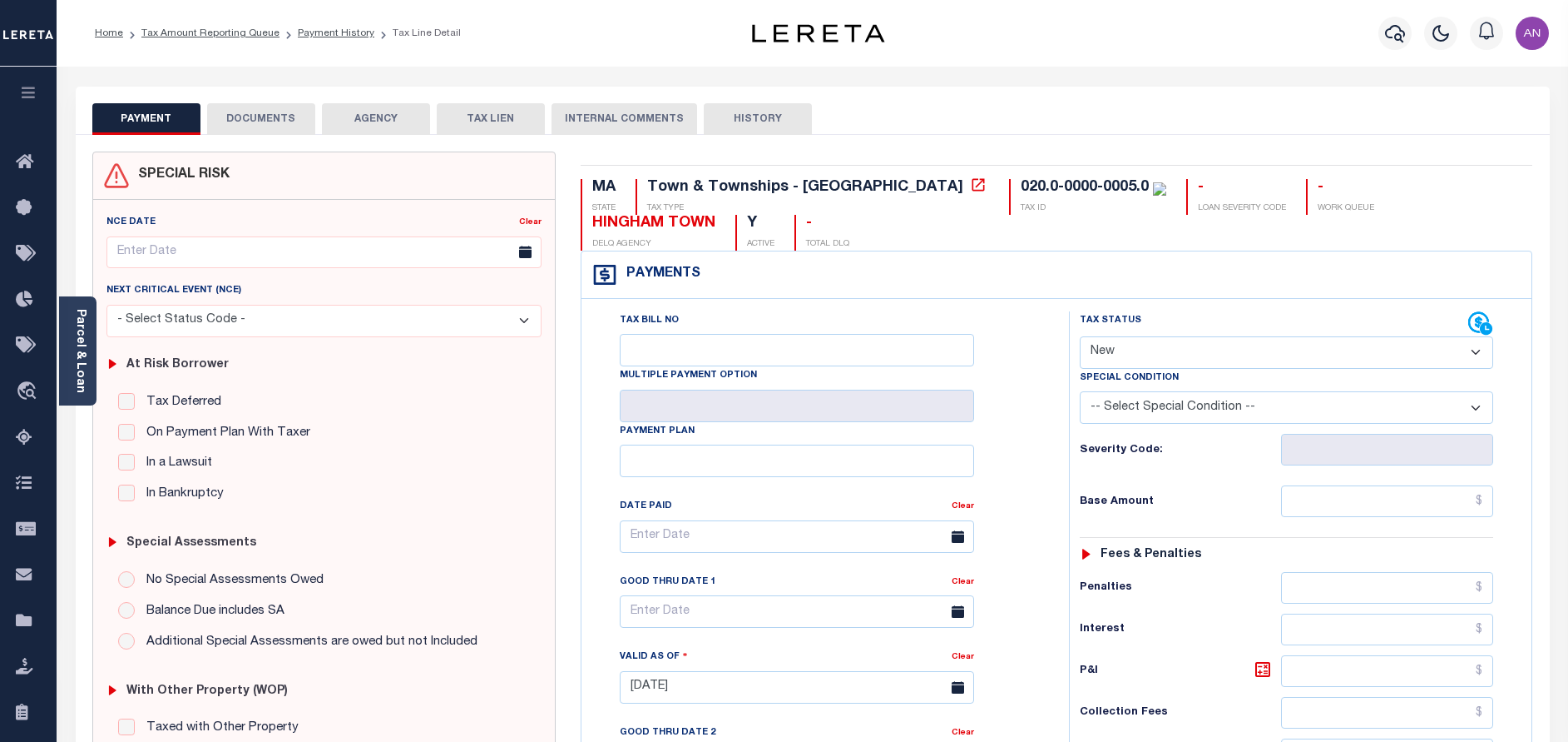
click at [293, 119] on button "DOCUMENTS" at bounding box center [261, 119] width 108 height 32
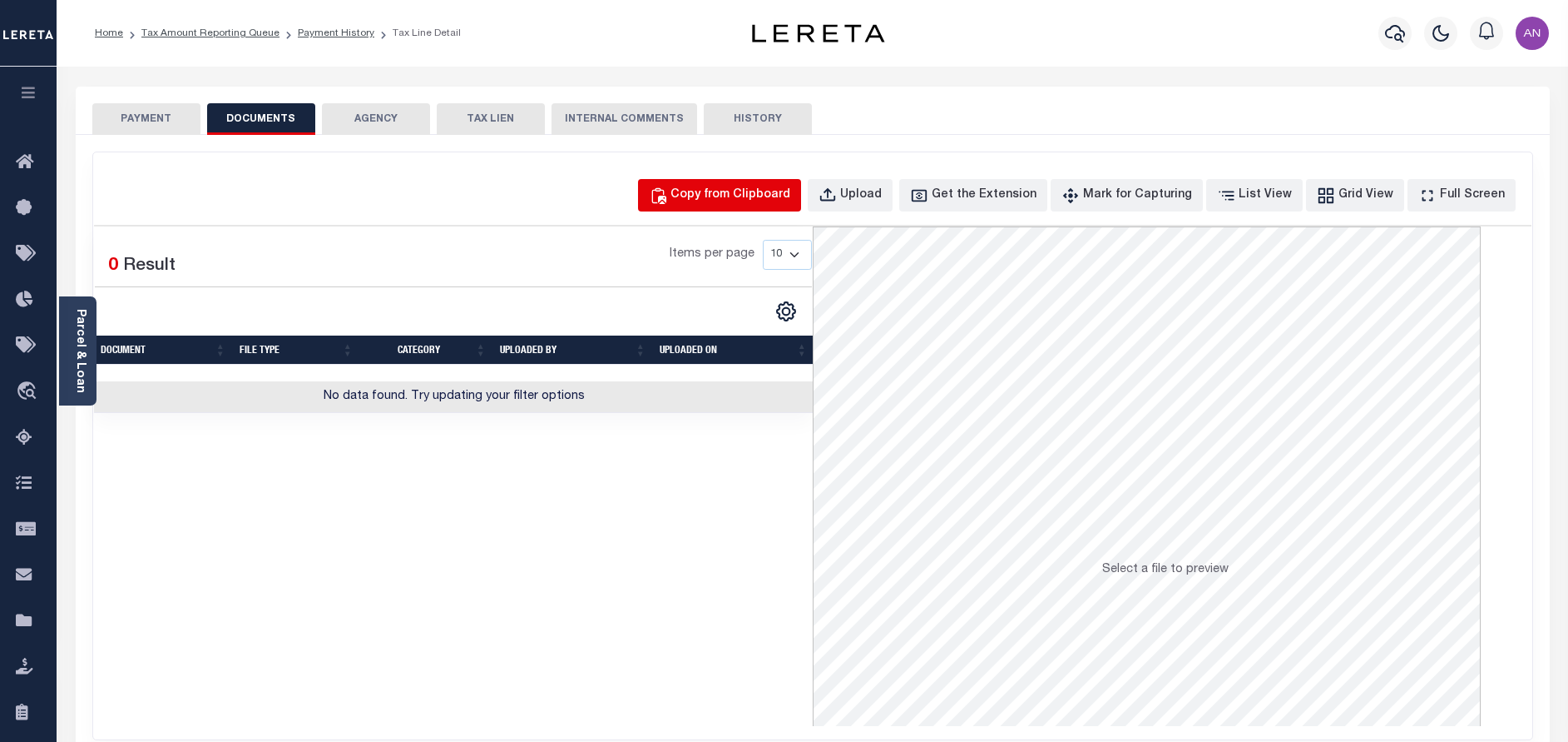
click at [746, 200] on div "Copy from Clipboard" at bounding box center [731, 195] width 120 height 18
select select "POP"
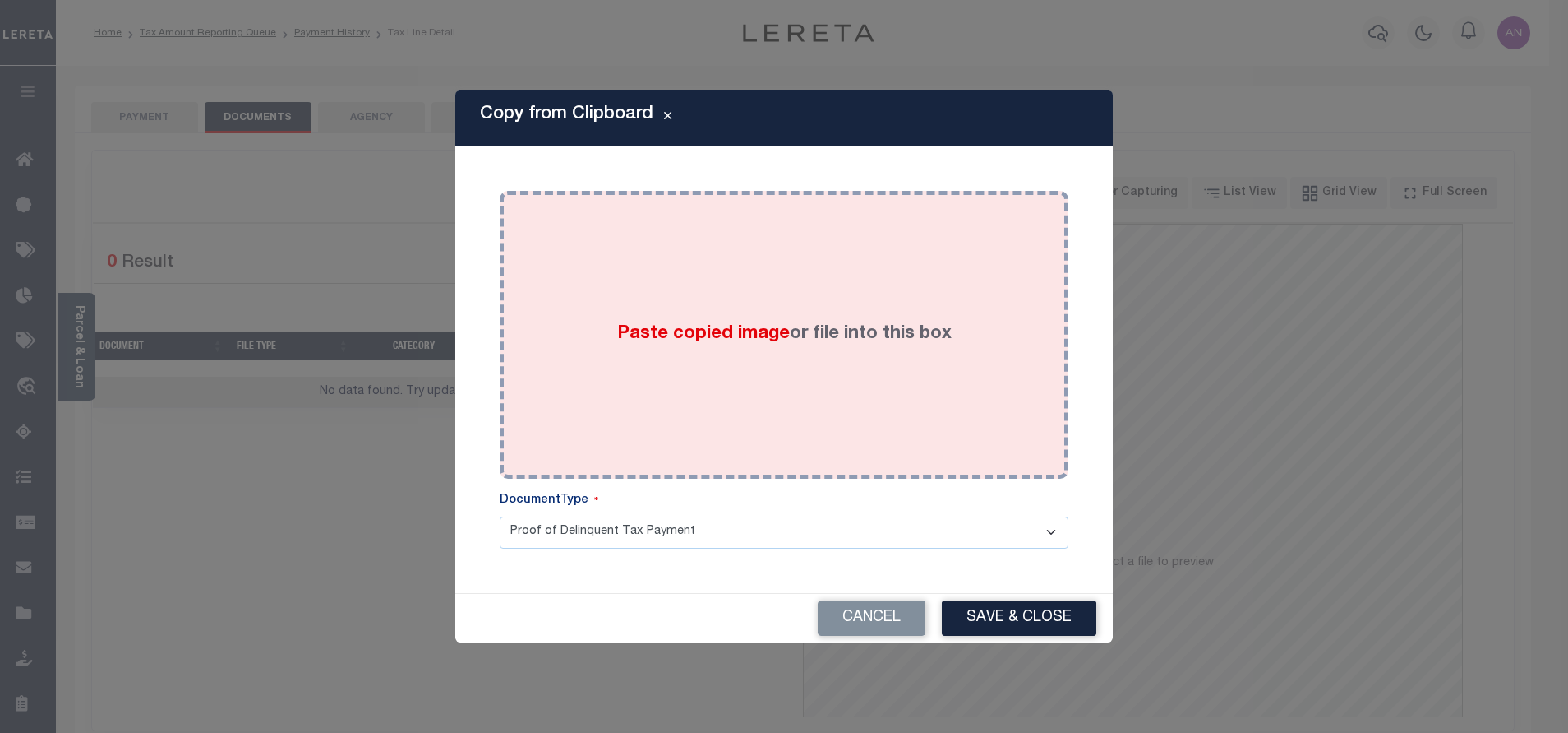
click at [753, 243] on div "Paste copied image or file into this box" at bounding box center [784, 335] width 544 height 263
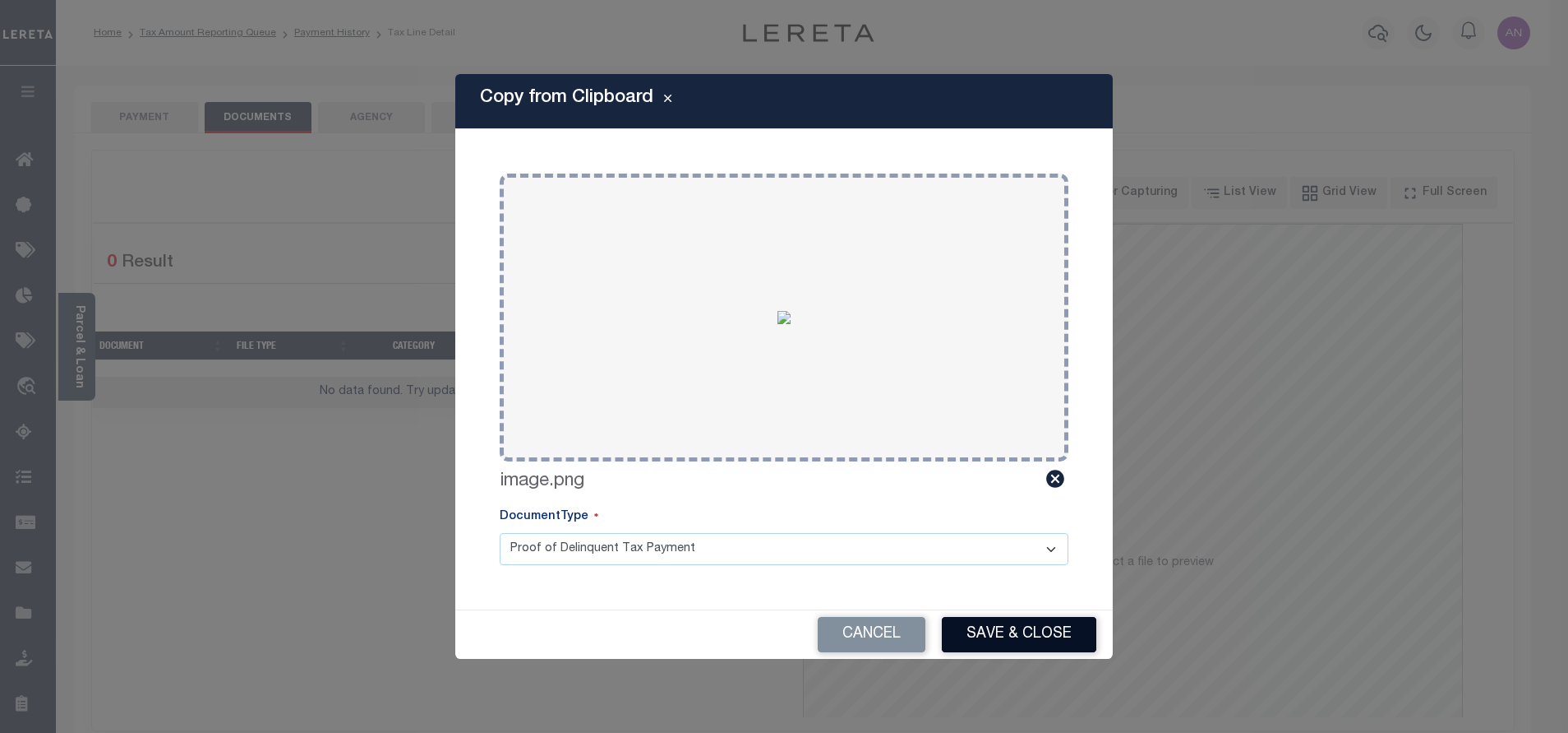
click at [986, 634] on button "Save & Close" at bounding box center [1019, 634] width 154 height 36
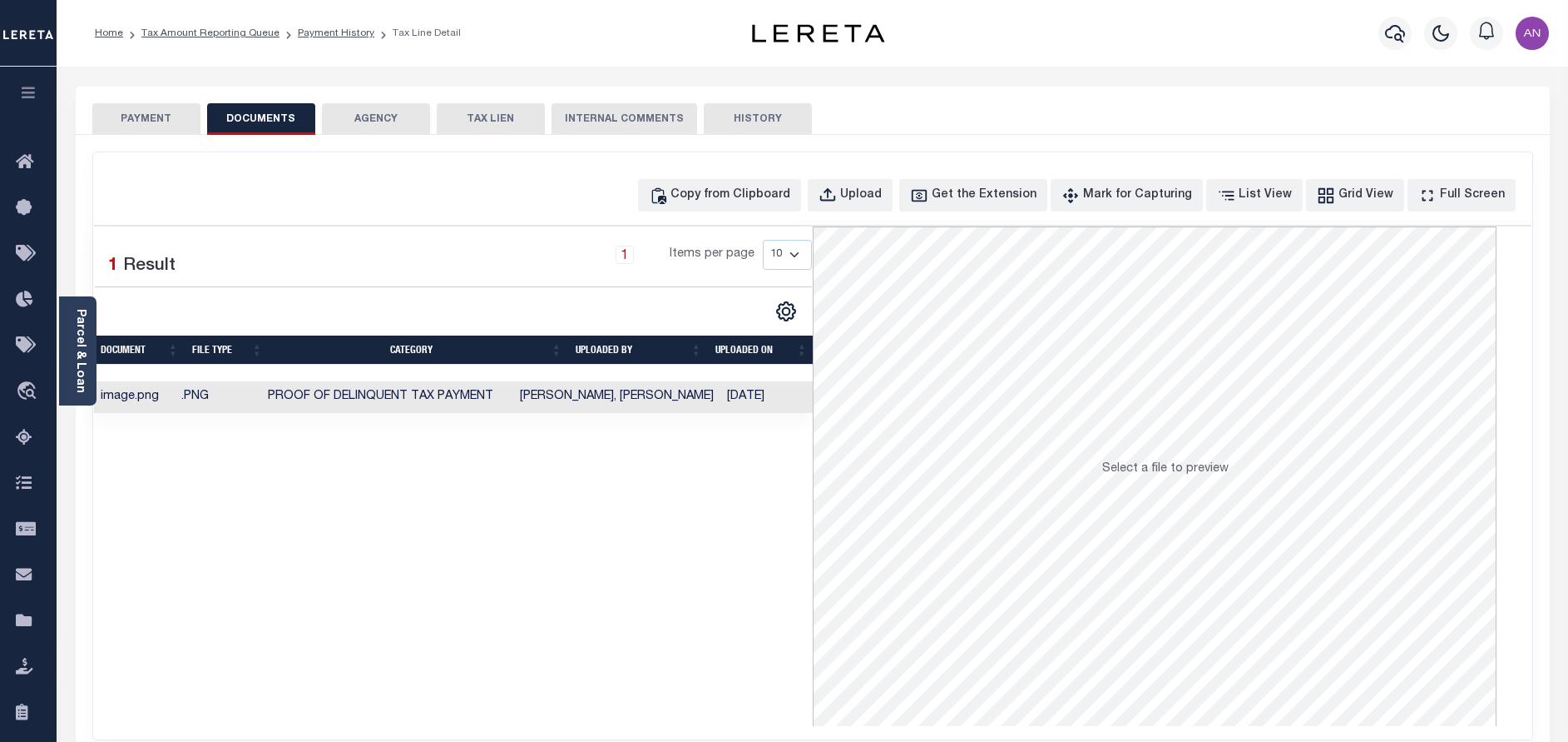
click at [168, 127] on button "PAYMENT" at bounding box center [146, 119] width 108 height 32
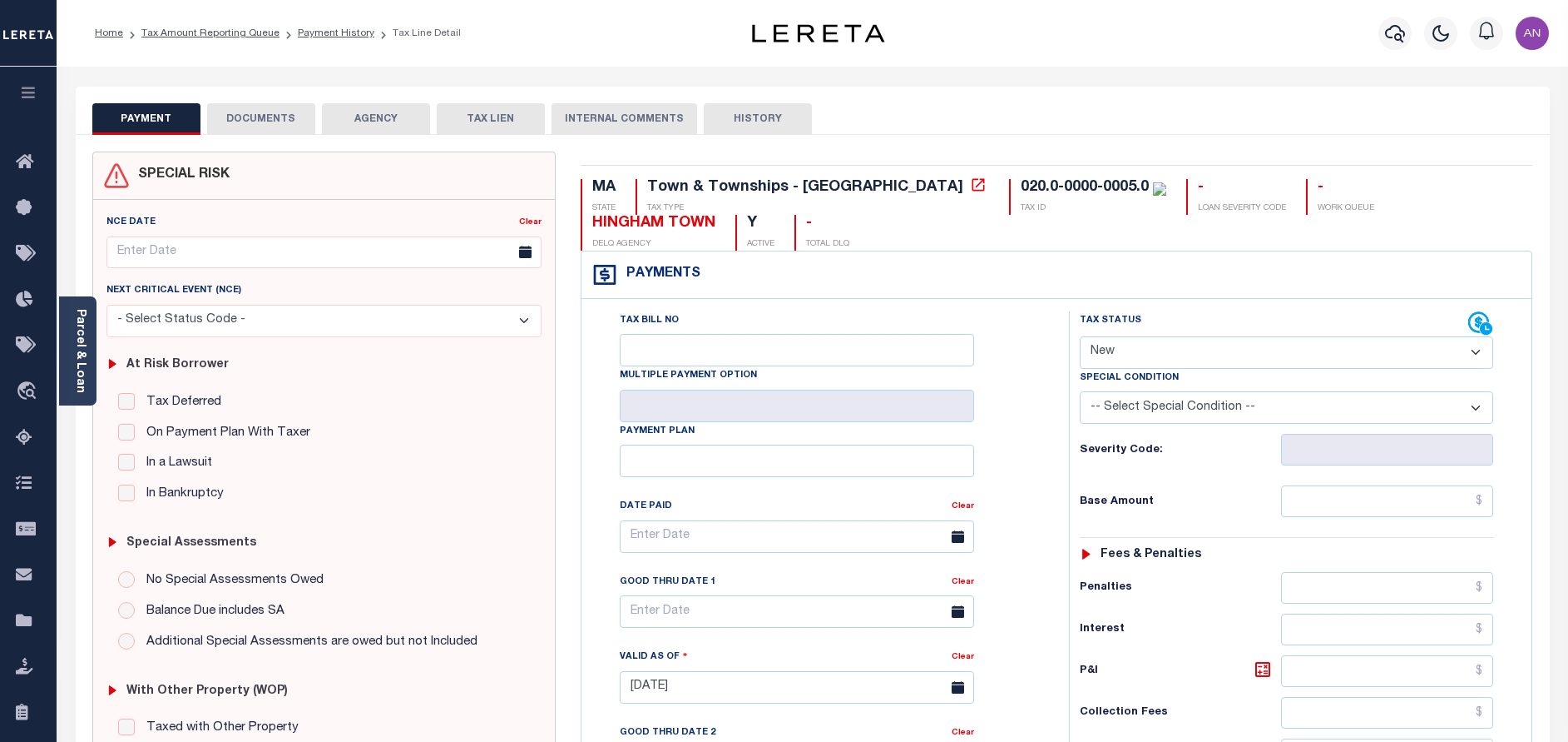
click at [1202, 361] on select "- Select Status Code - Open Due/Unpaid Paid Incomplete No Tax Due Internal Refu…" at bounding box center [1286, 352] width 414 height 32
select select "PYD"
click at [1079, 337] on select "- Select Status Code - Open Due/Unpaid Paid Incomplete No Tax Due Internal Refu…" at bounding box center [1286, 352] width 414 height 32
type input "[DATE]"
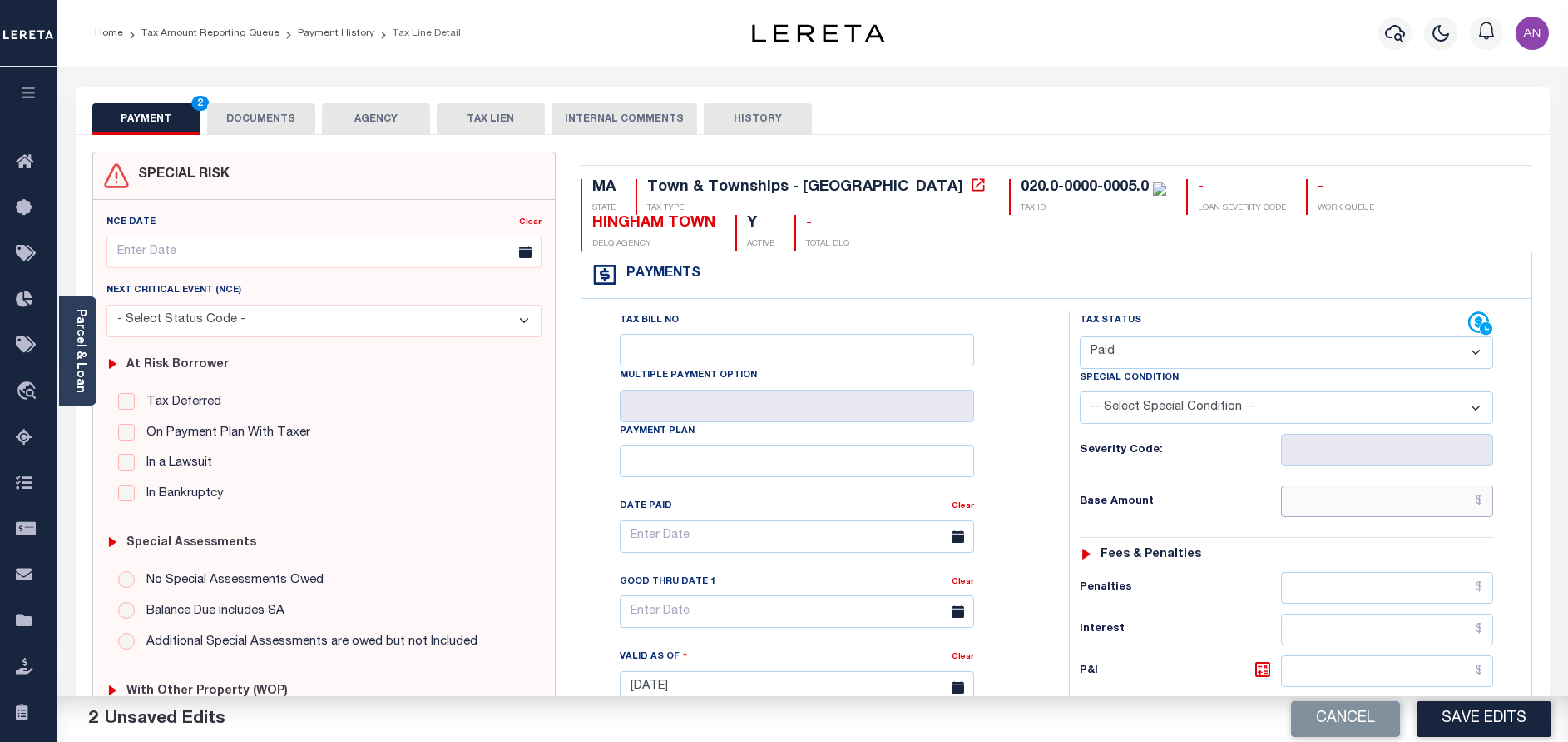
click at [1347, 507] on input "text" at bounding box center [1387, 501] width 212 height 32
paste input "2,074.11"
type input "$2,074.11"
click at [281, 117] on button "DOCUMENTS" at bounding box center [261, 119] width 108 height 32
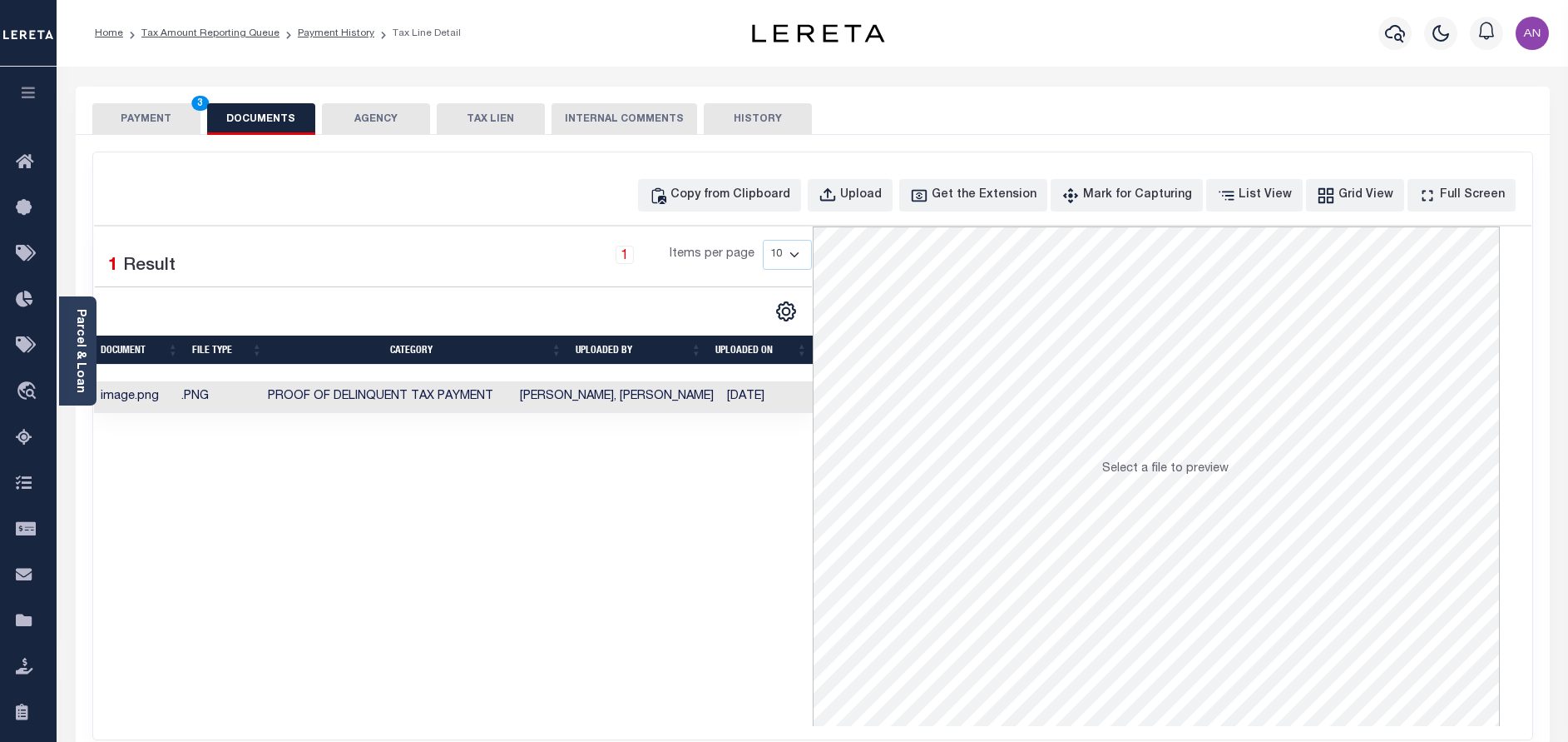
click at [151, 114] on button "PAYMENT 3" at bounding box center [146, 119] width 108 height 32
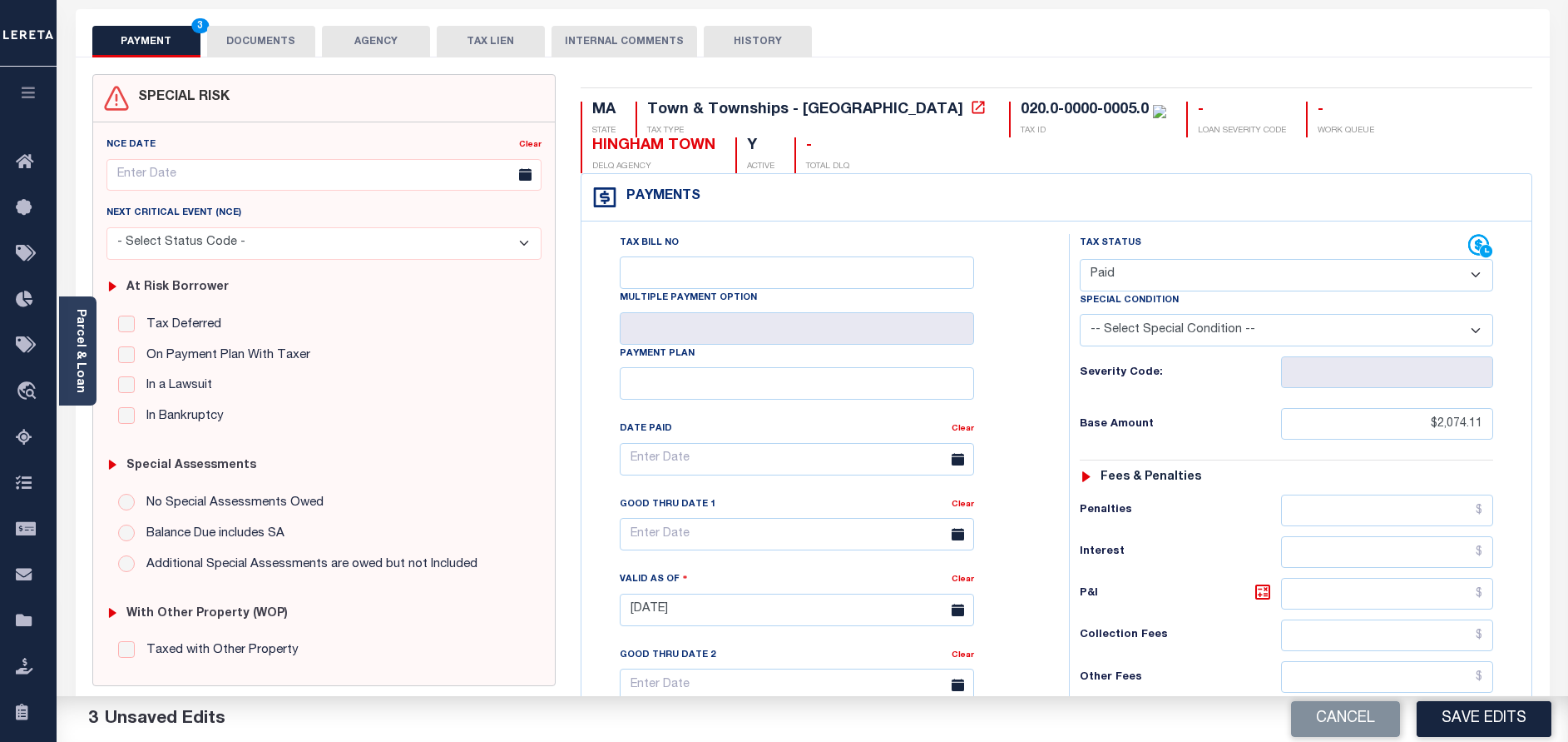
scroll to position [375, 0]
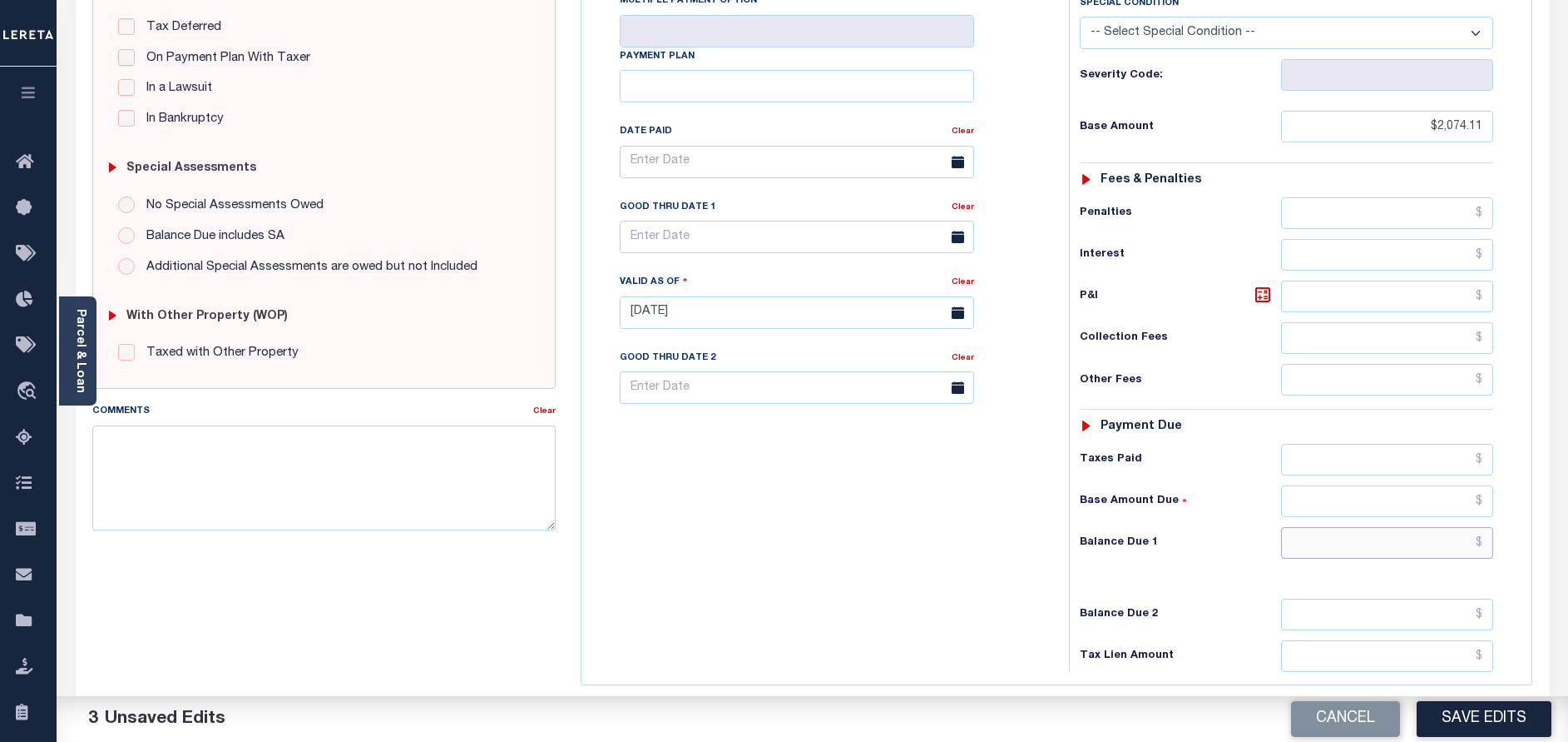
click at [1411, 538] on input "text" at bounding box center [1387, 543] width 212 height 32
paste input "2,105.14"
type input "$2,105.14"
click at [890, 546] on div "Tax Bill No Multiple Payment Option Payment Plan Clear" at bounding box center [820, 304] width 471 height 735
click at [1265, 299] on icon at bounding box center [1263, 295] width 10 height 10
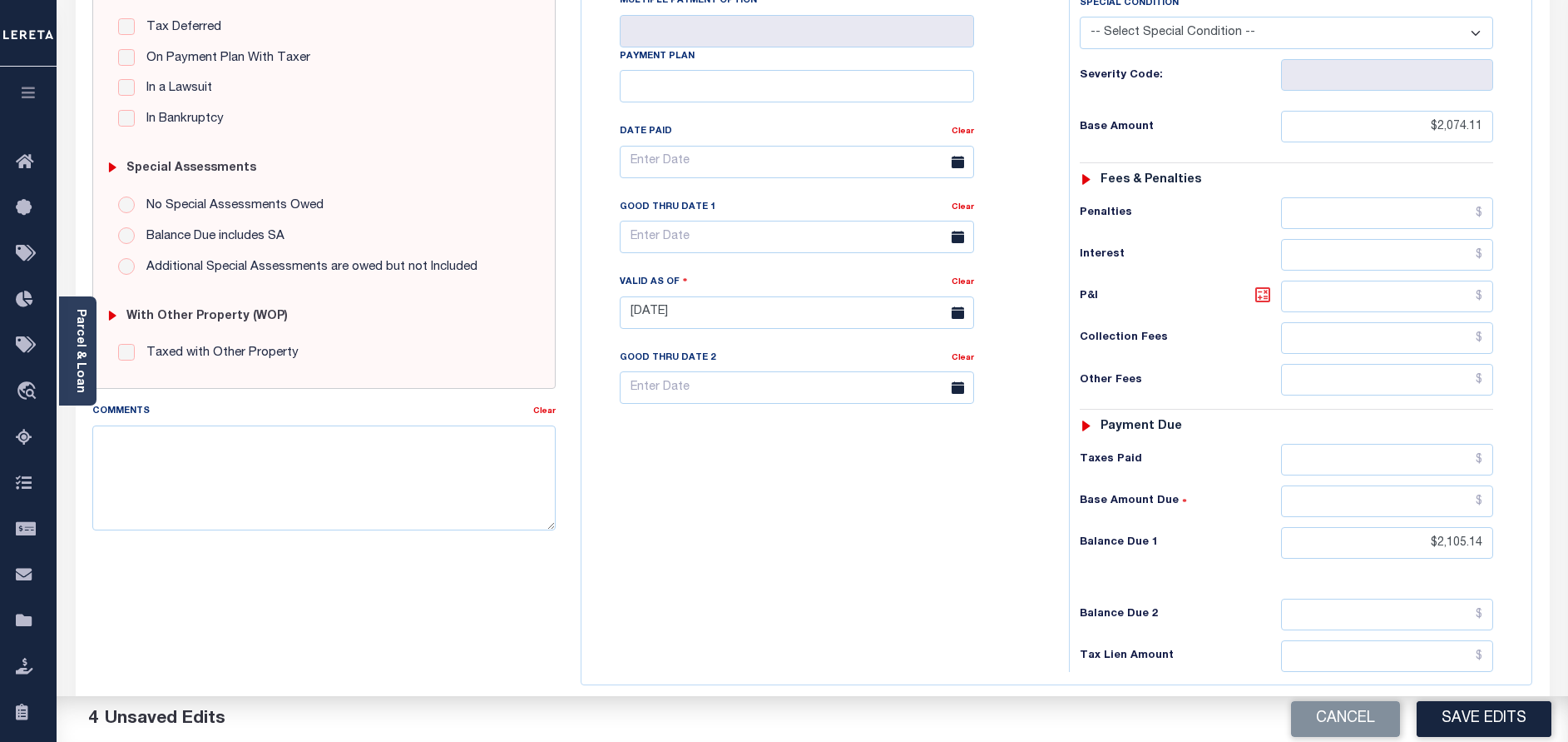
type input "$31.03"
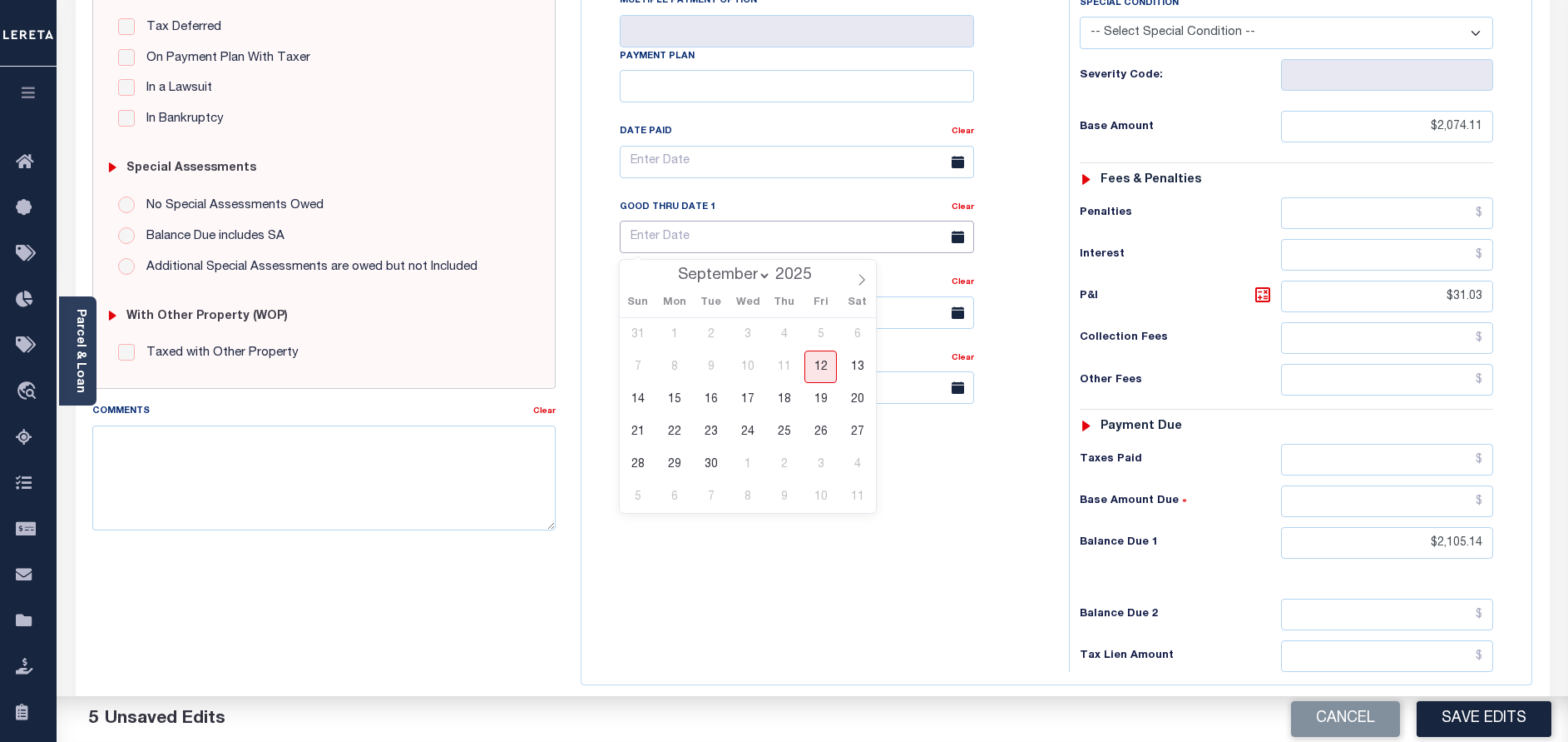
click at [783, 239] on input "text" at bounding box center [796, 237] width 355 height 32
click at [820, 367] on span "12" at bounding box center [820, 366] width 32 height 32
type input "[DATE]"
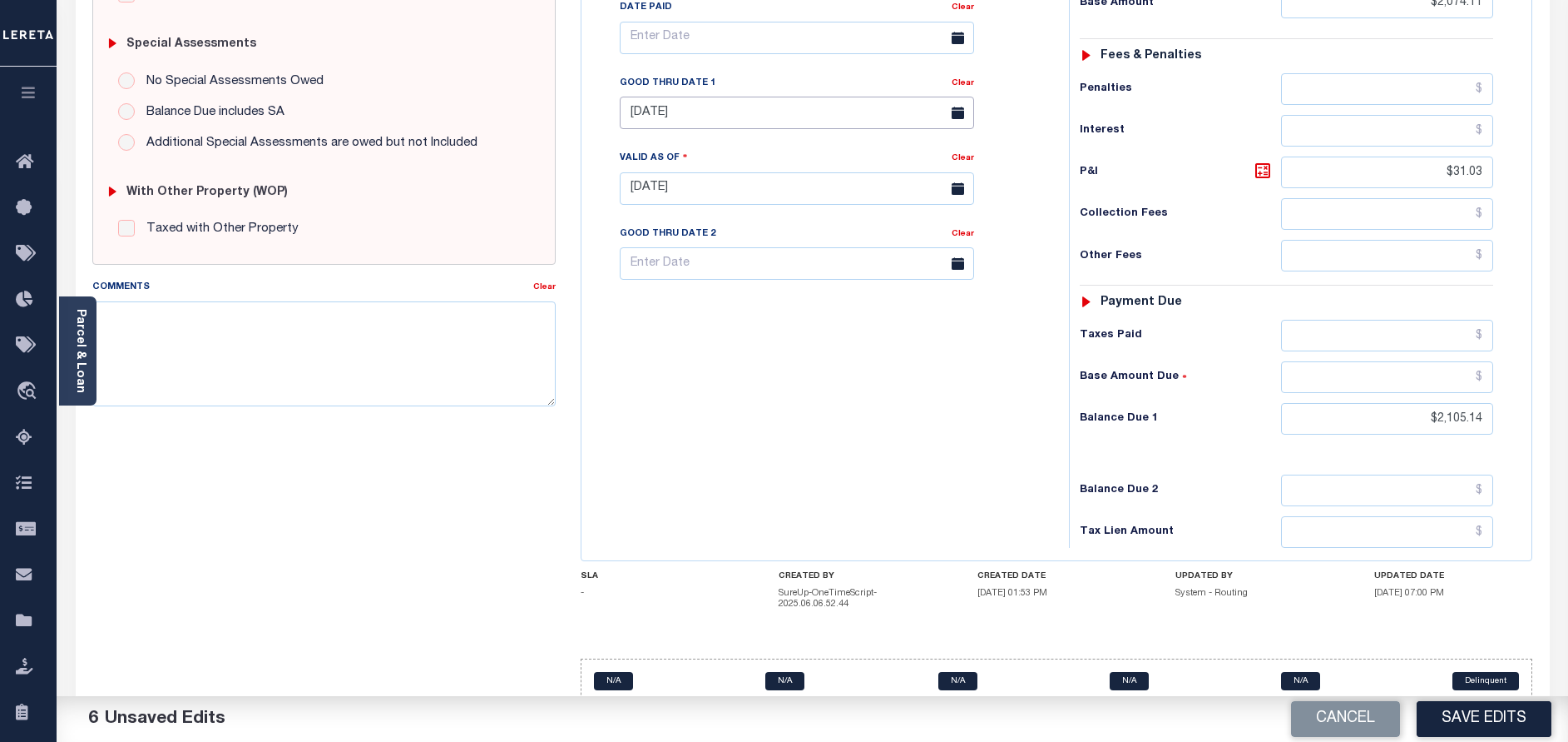
scroll to position [525, 0]
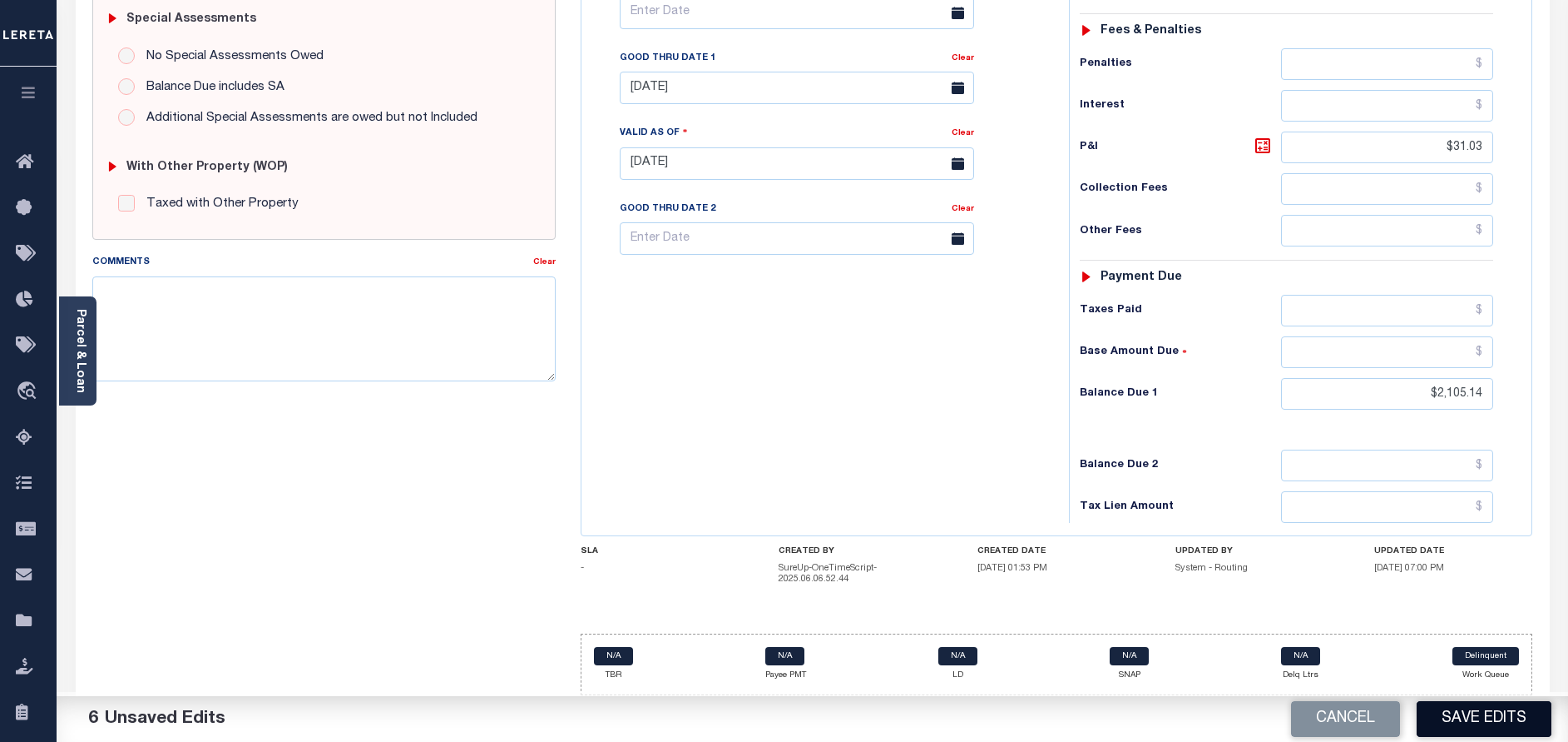
click at [1491, 722] on button "Save Edits" at bounding box center [1483, 719] width 135 height 36
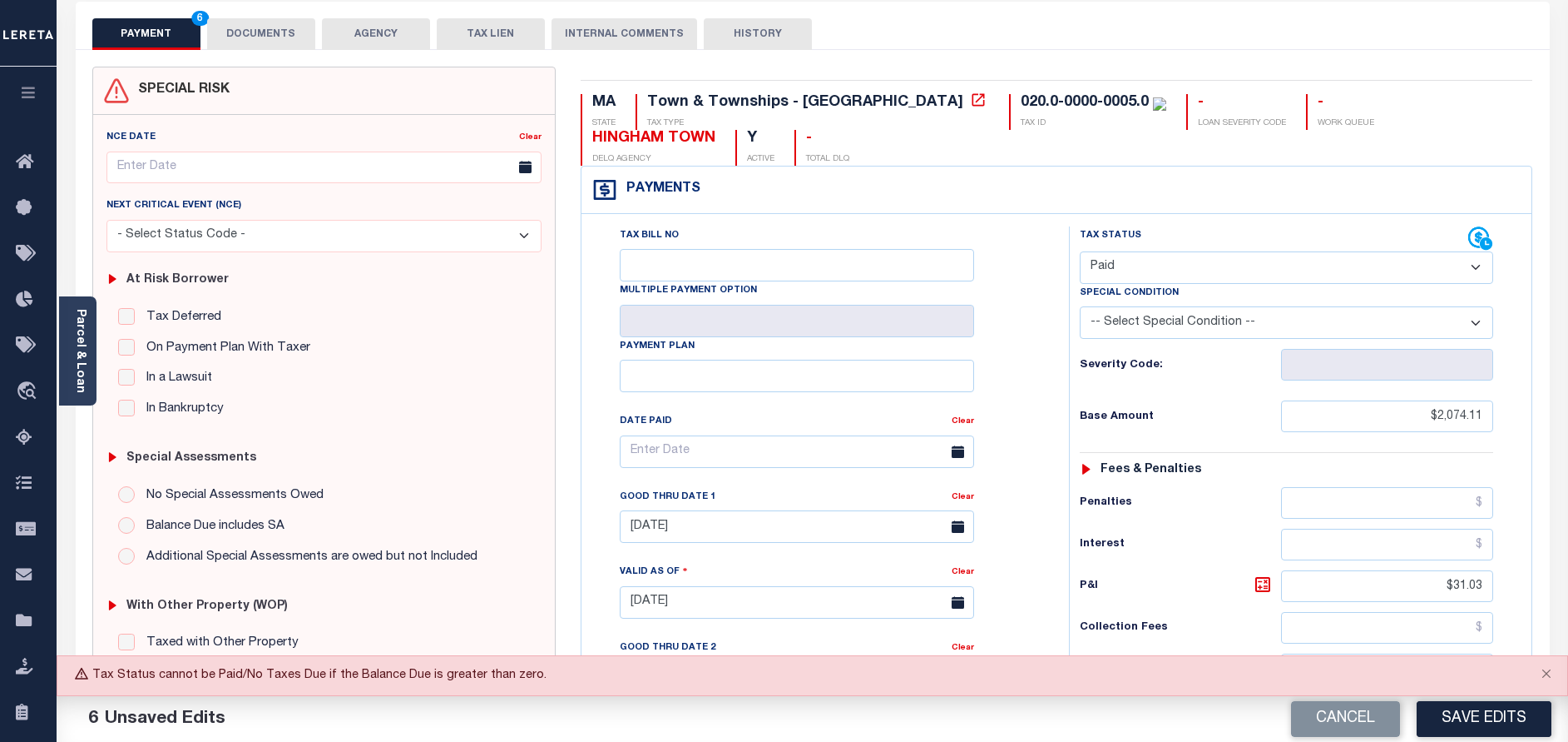
scroll to position [0, 0]
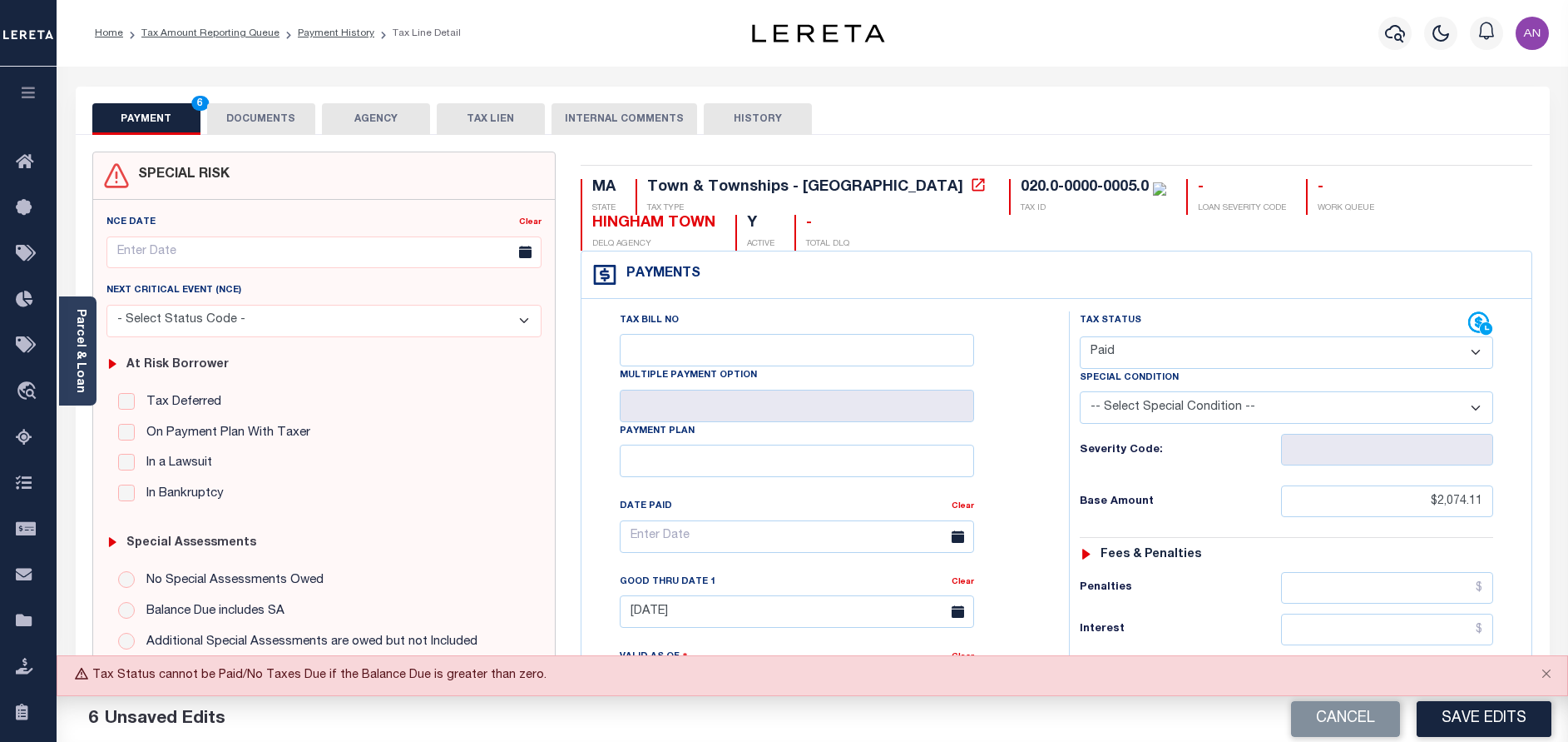
click at [1205, 345] on select "- Select Status Code - Open Due/Unpaid Paid Incomplete No Tax Due Internal Refu…" at bounding box center [1286, 352] width 414 height 32
select select "DUE"
click at [1079, 337] on select "- Select Status Code - Open Due/Unpaid Paid Incomplete No Tax Due Internal Refu…" at bounding box center [1286, 352] width 414 height 32
click at [1462, 722] on button "Save Edits" at bounding box center [1483, 719] width 135 height 36
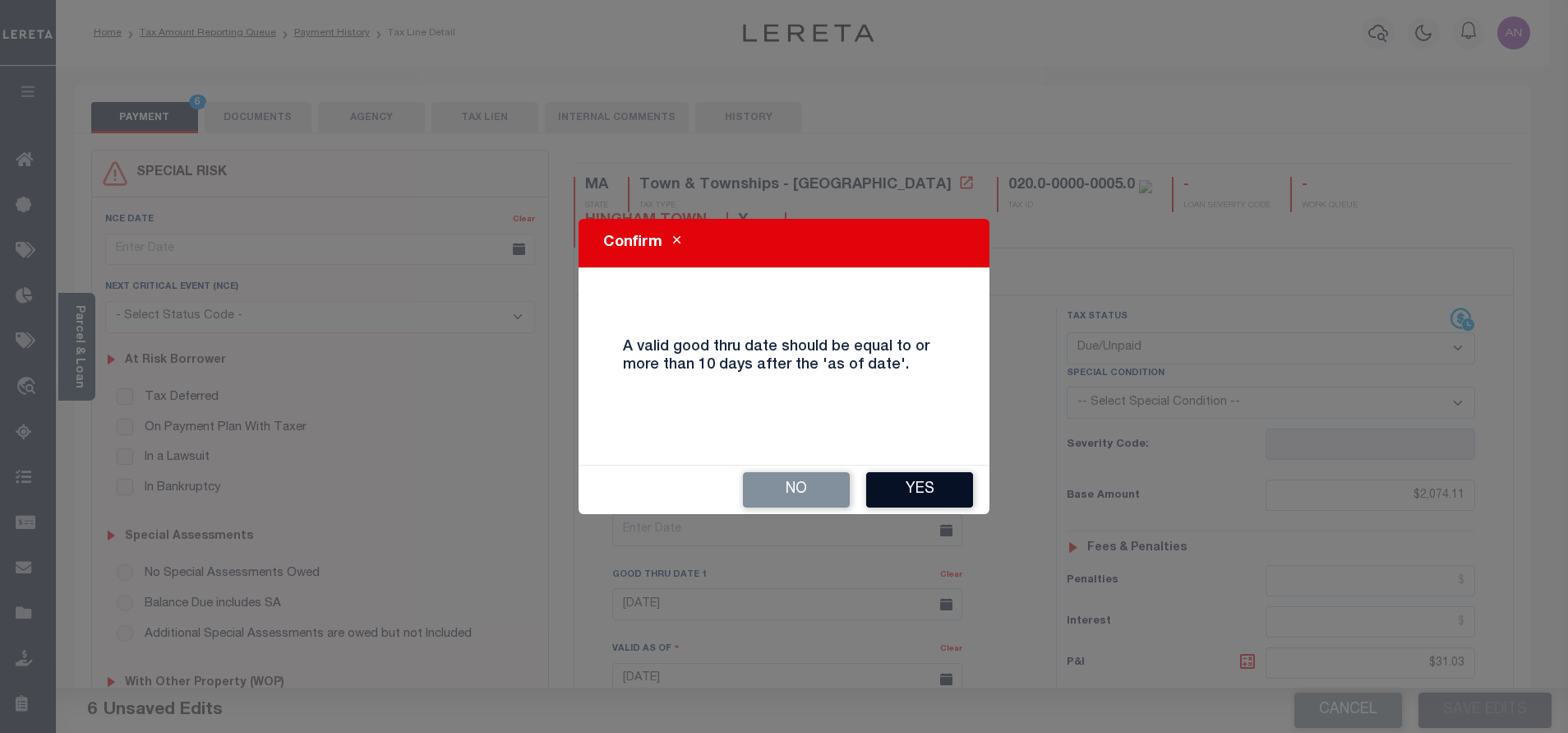
click at [938, 506] on button "Yes" at bounding box center [919, 490] width 107 height 36
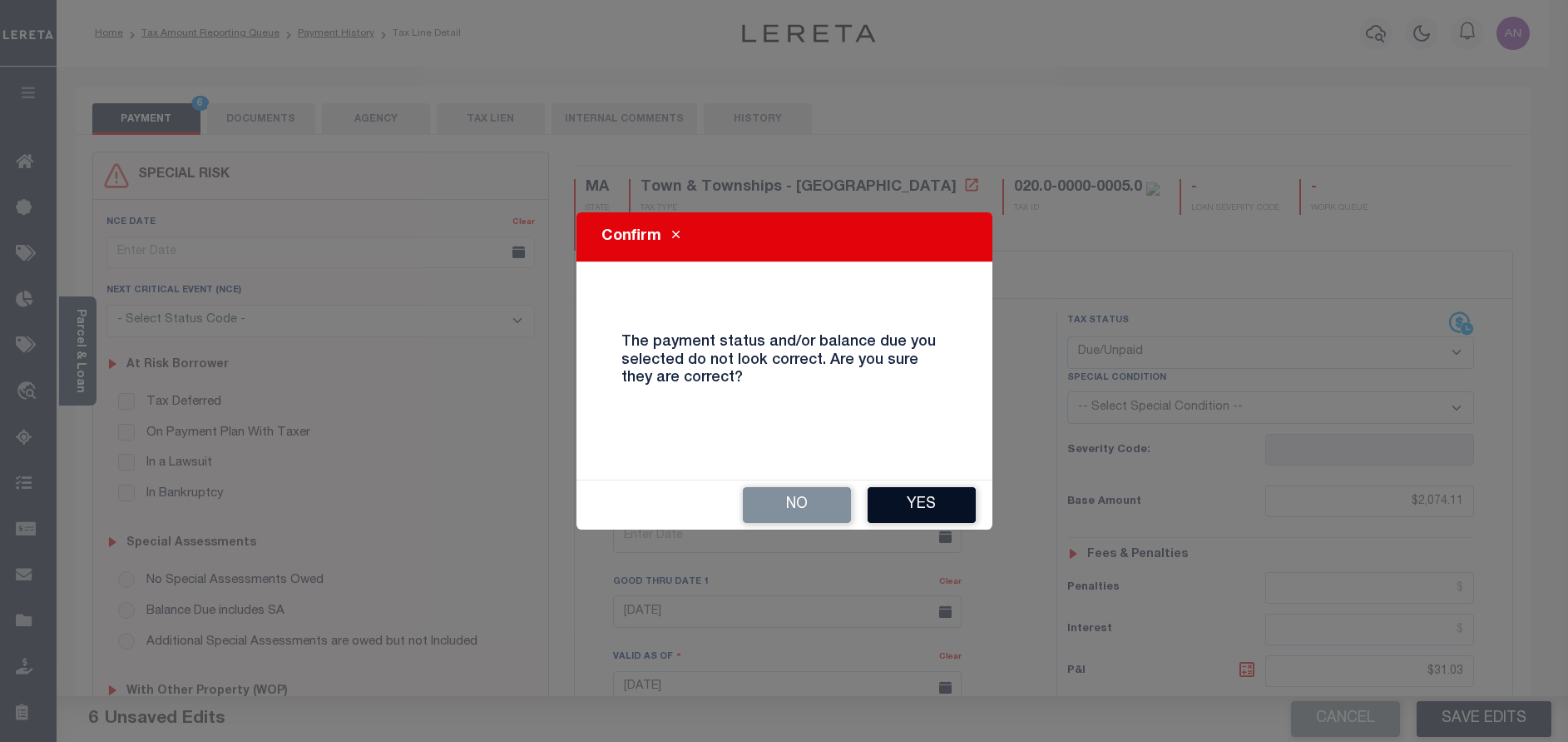
click at [945, 508] on button "Yes" at bounding box center [921, 505] width 108 height 36
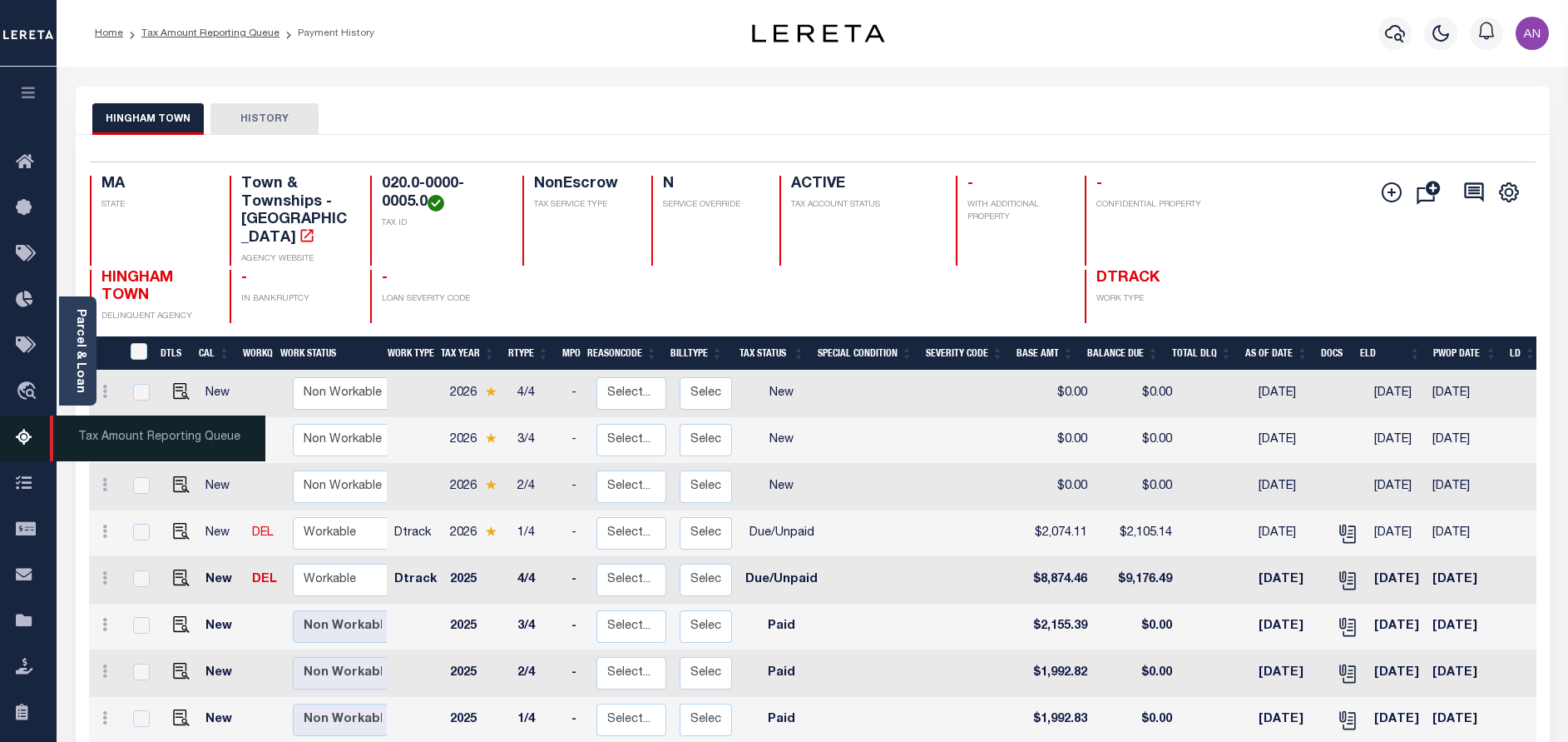
click at [33, 445] on icon at bounding box center [29, 438] width 27 height 21
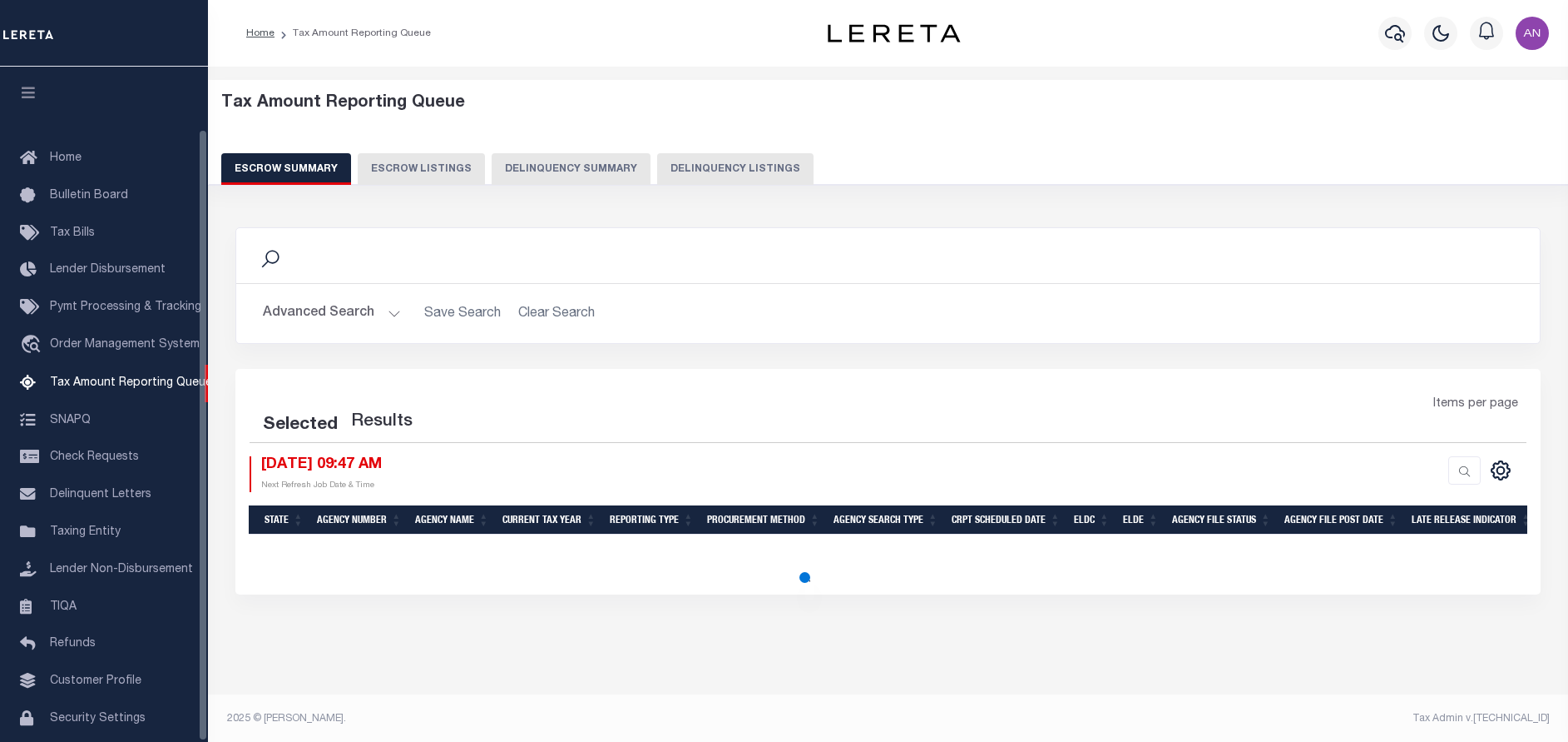
select select "100"
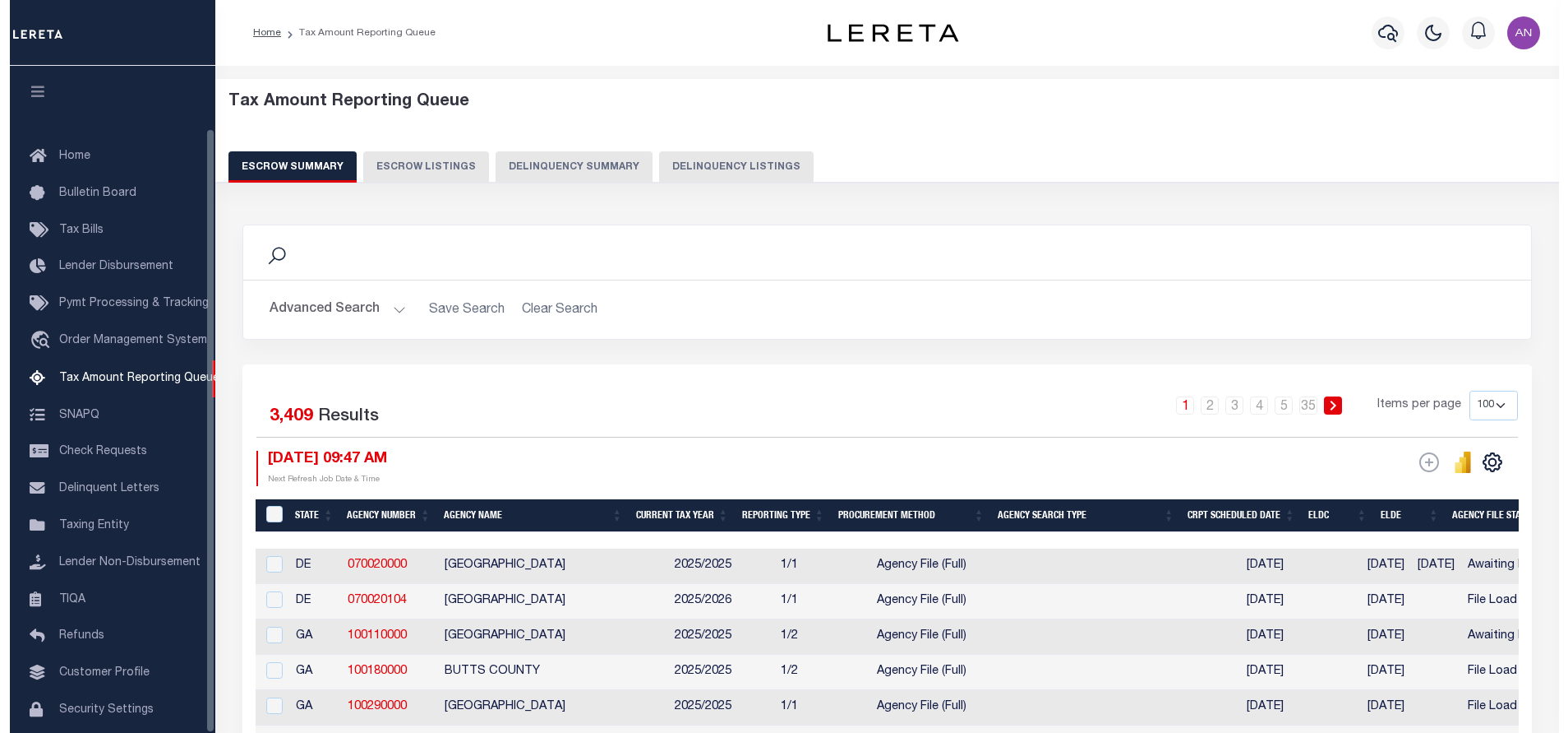
scroll to position [68, 0]
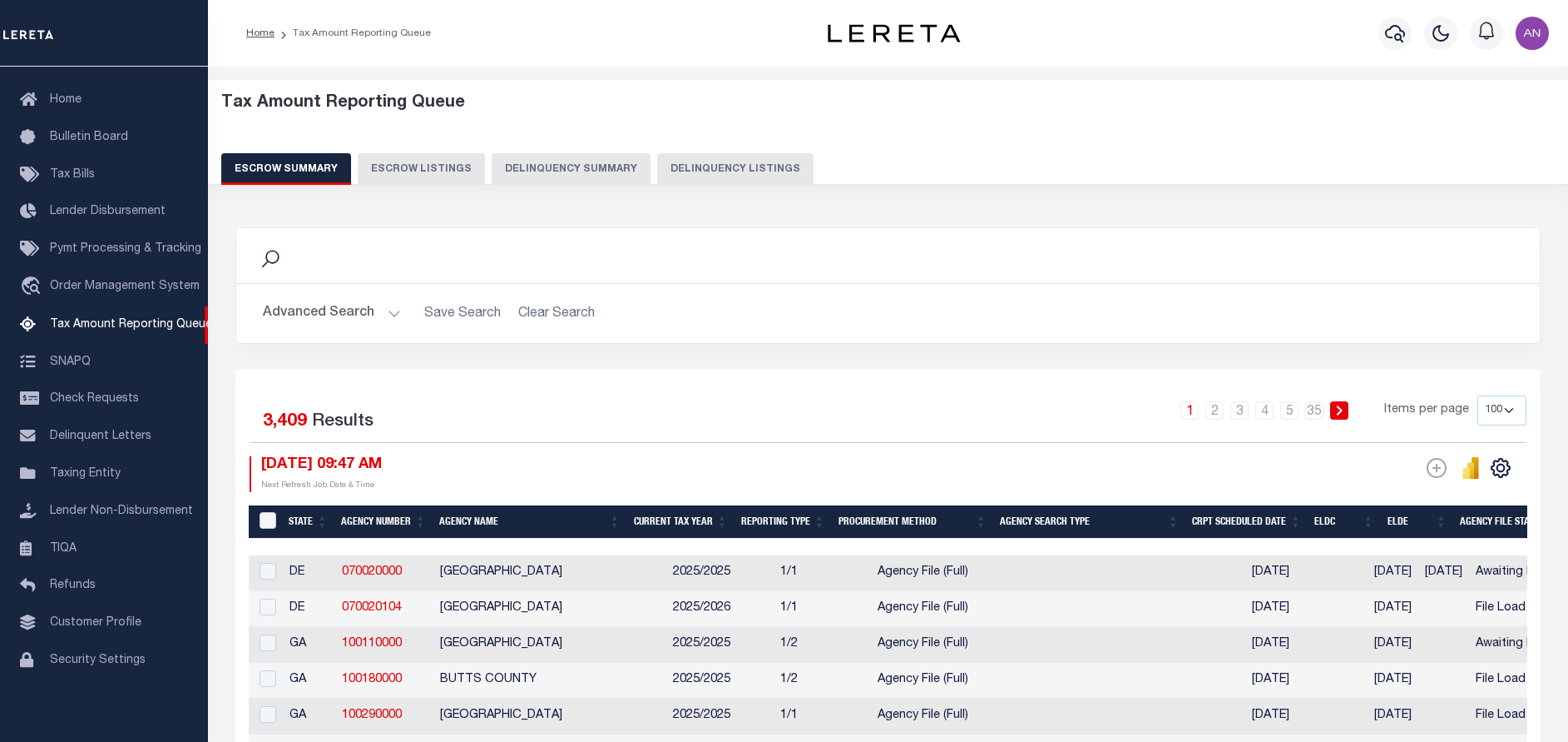
click at [689, 174] on button "Delinquency Listings" at bounding box center [736, 169] width 156 height 32
select select "100"
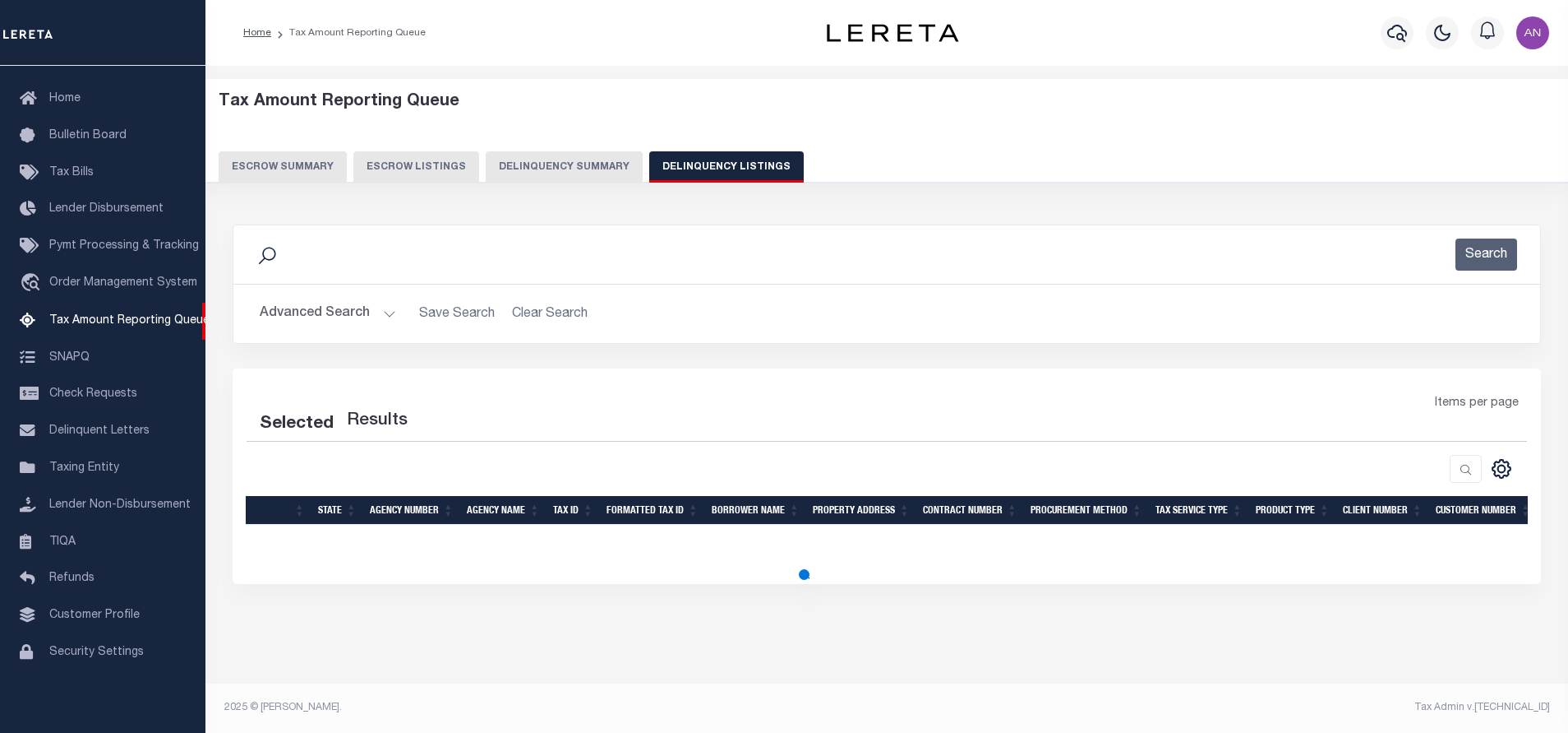
select select "100"
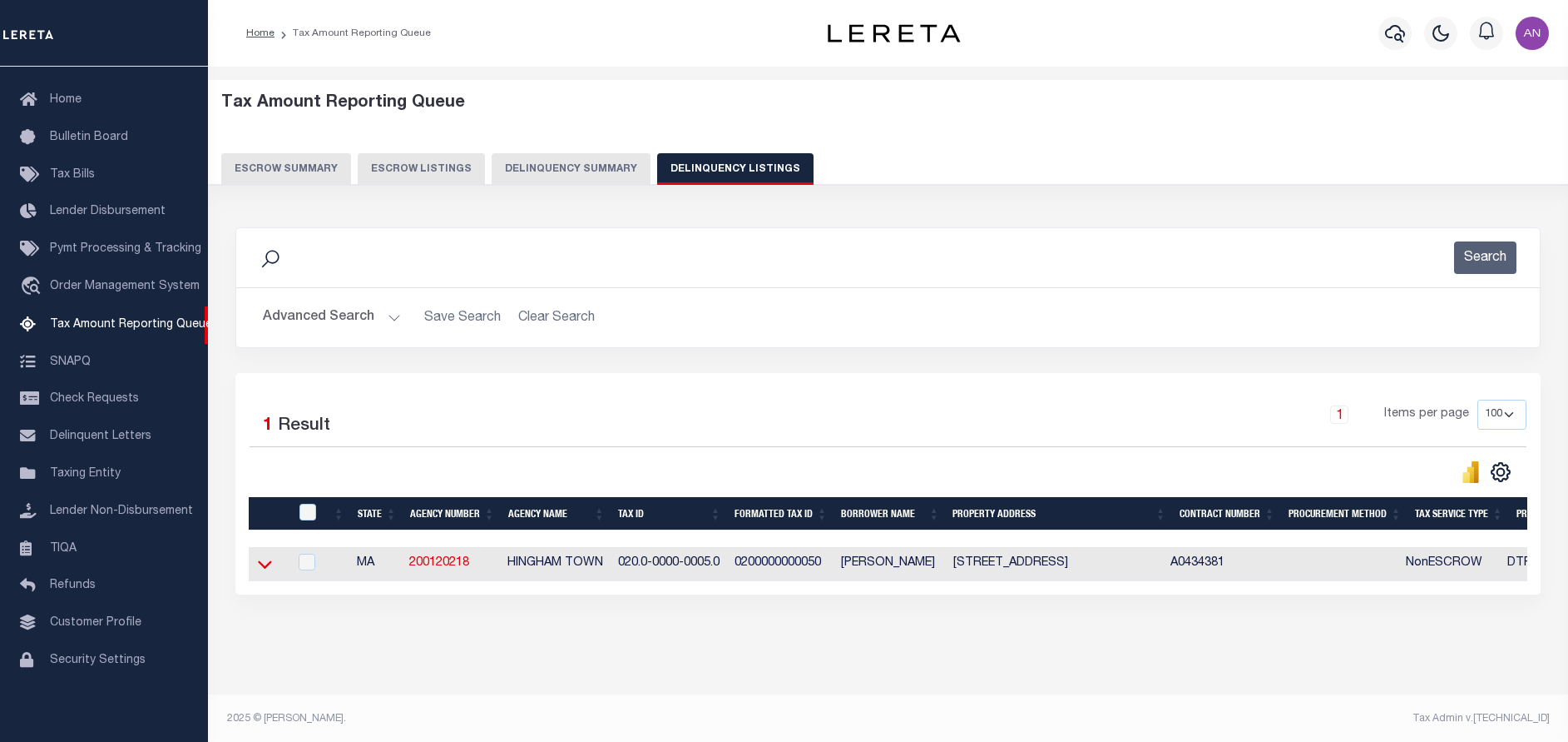
click at [259, 568] on icon at bounding box center [265, 563] width 14 height 17
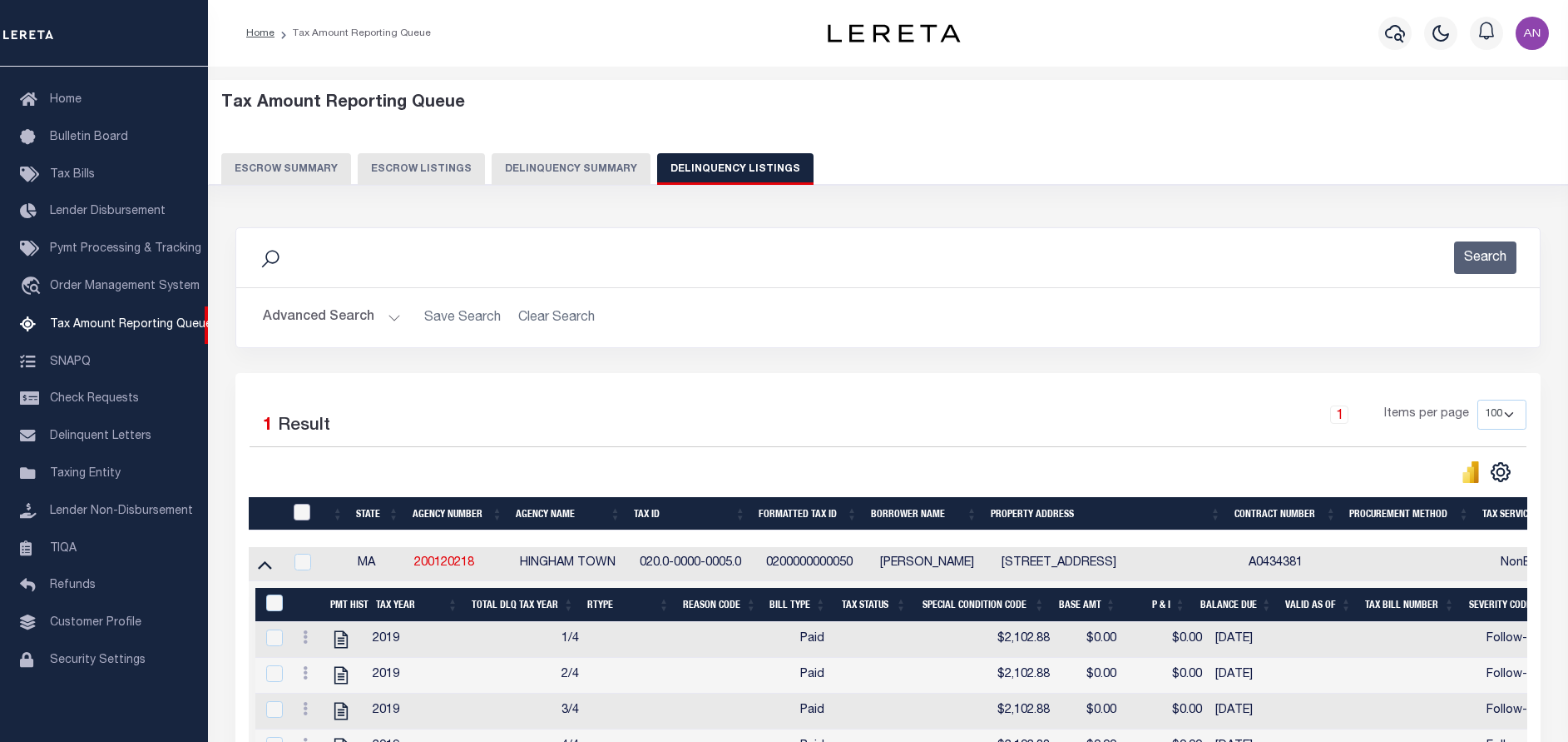
click at [302, 511] on input "checkbox" at bounding box center [302, 512] width 17 height 17
checkbox input "true"
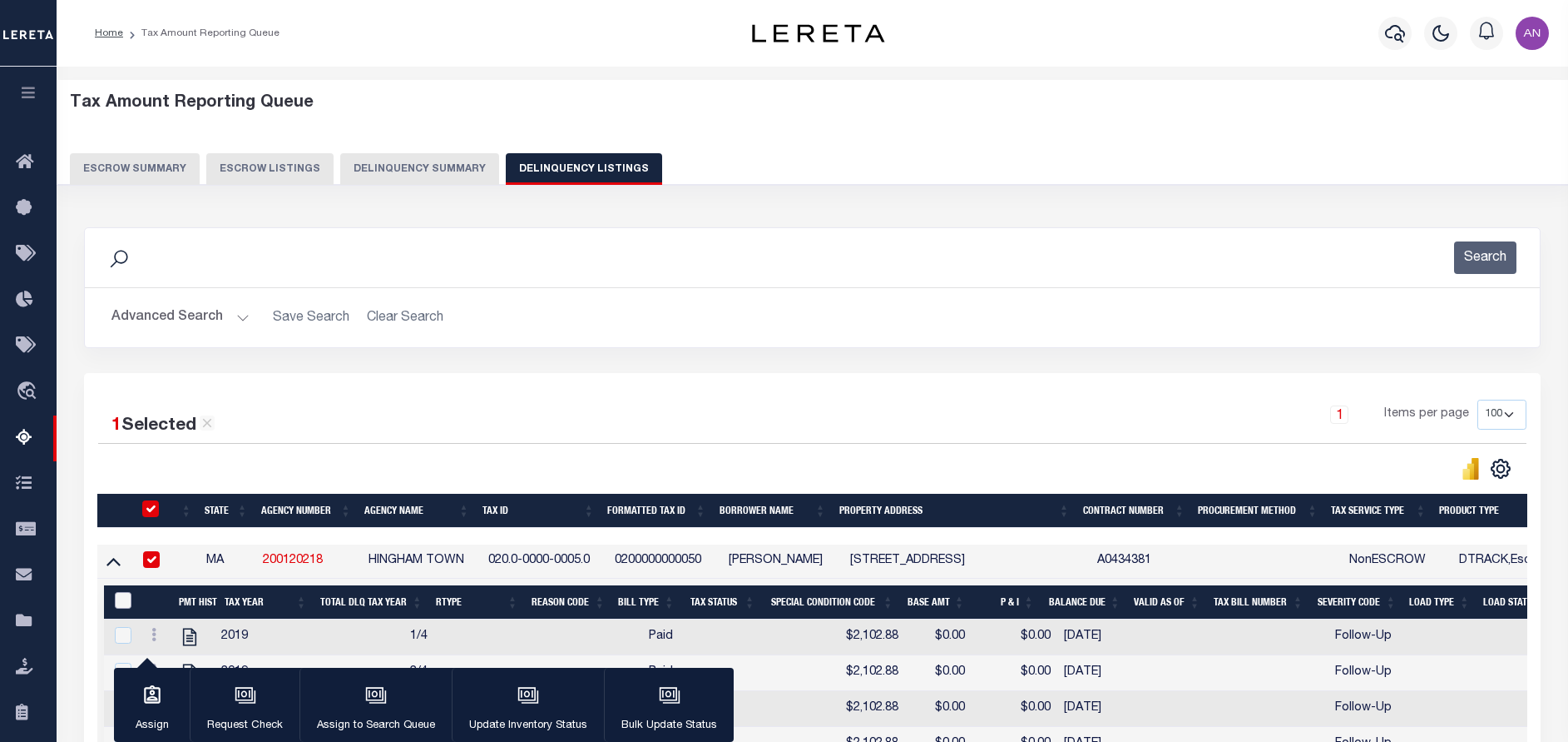
click at [122, 599] on input "&nbsp;" at bounding box center [123, 600] width 17 height 17
checkbox input "true"
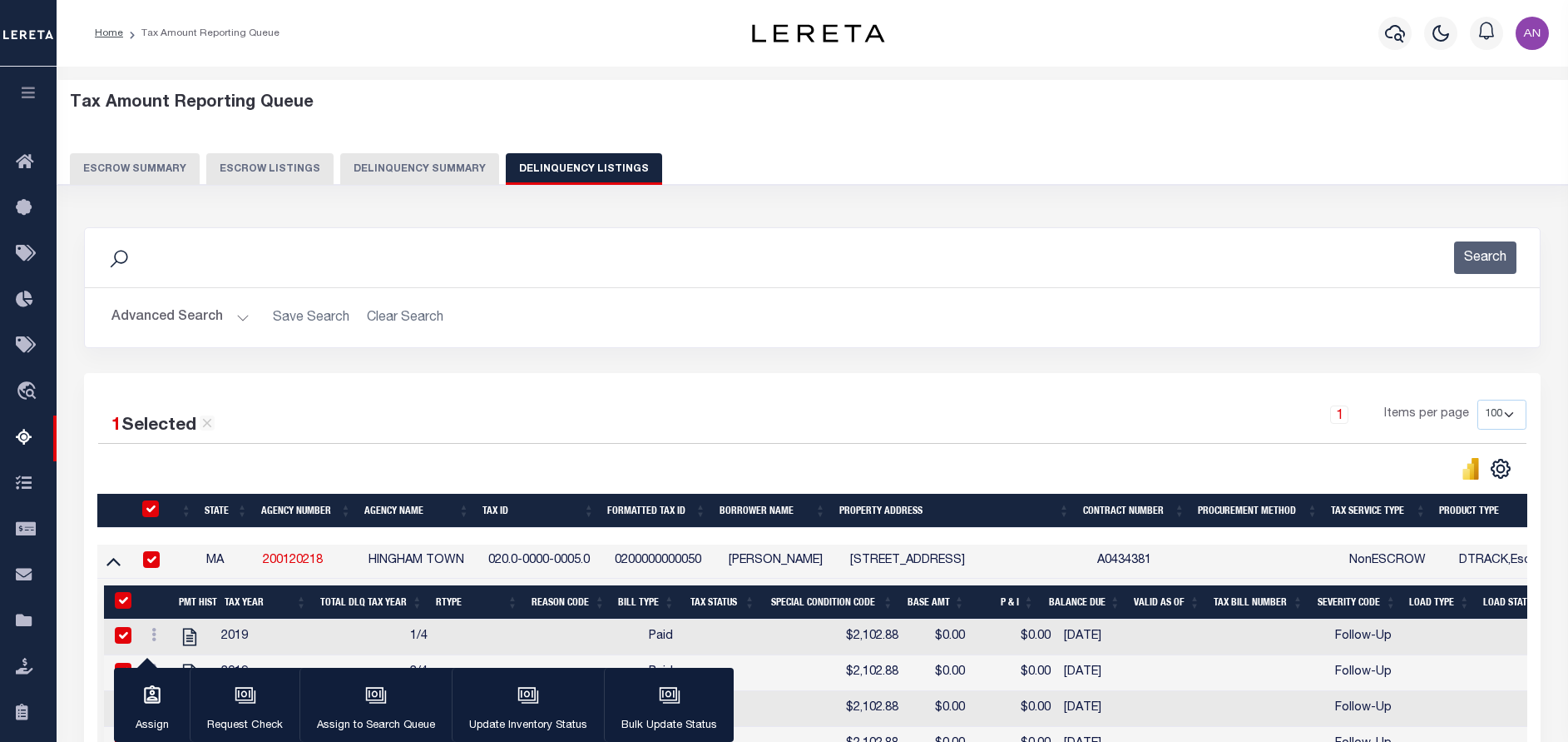
checkbox input "true"
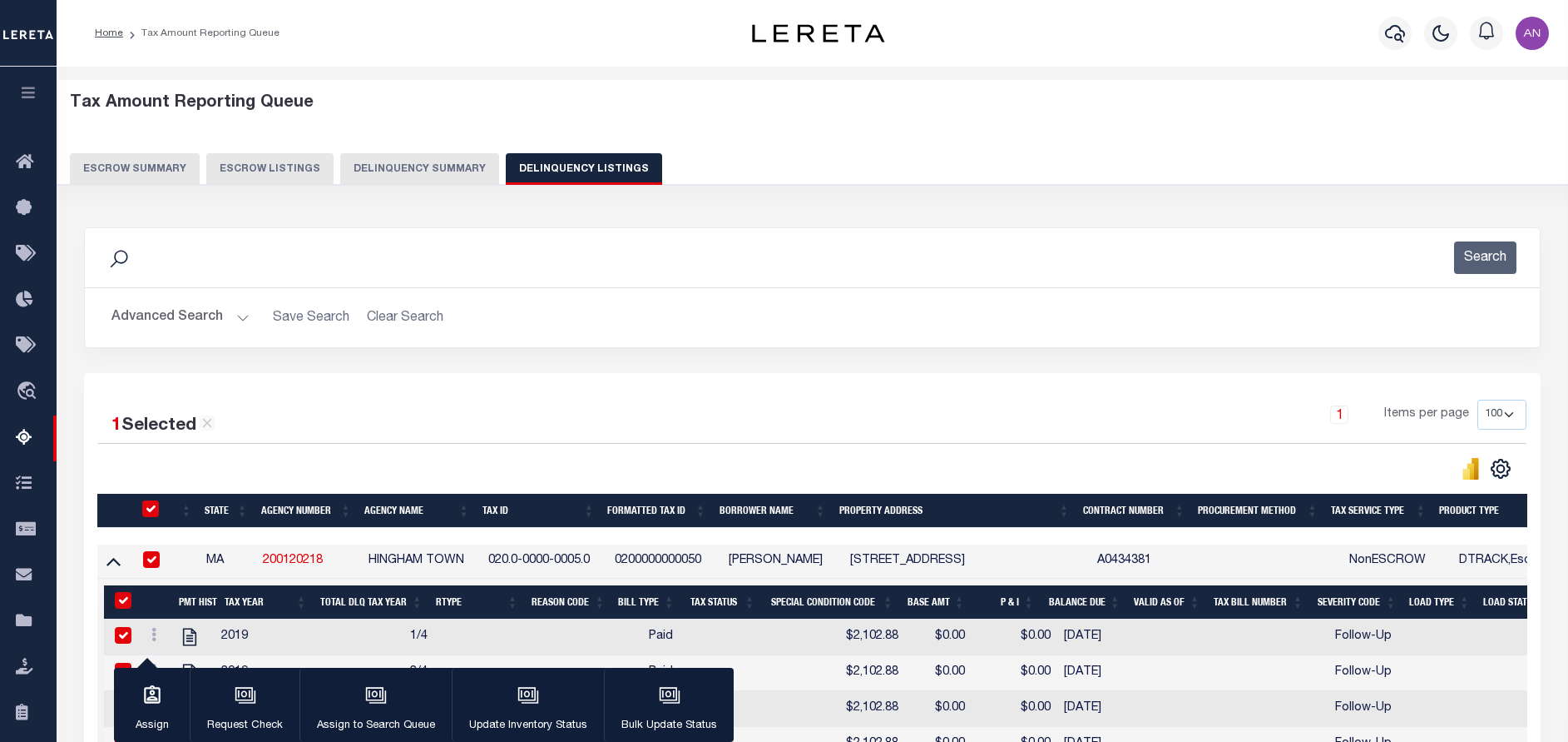
checkbox input "true"
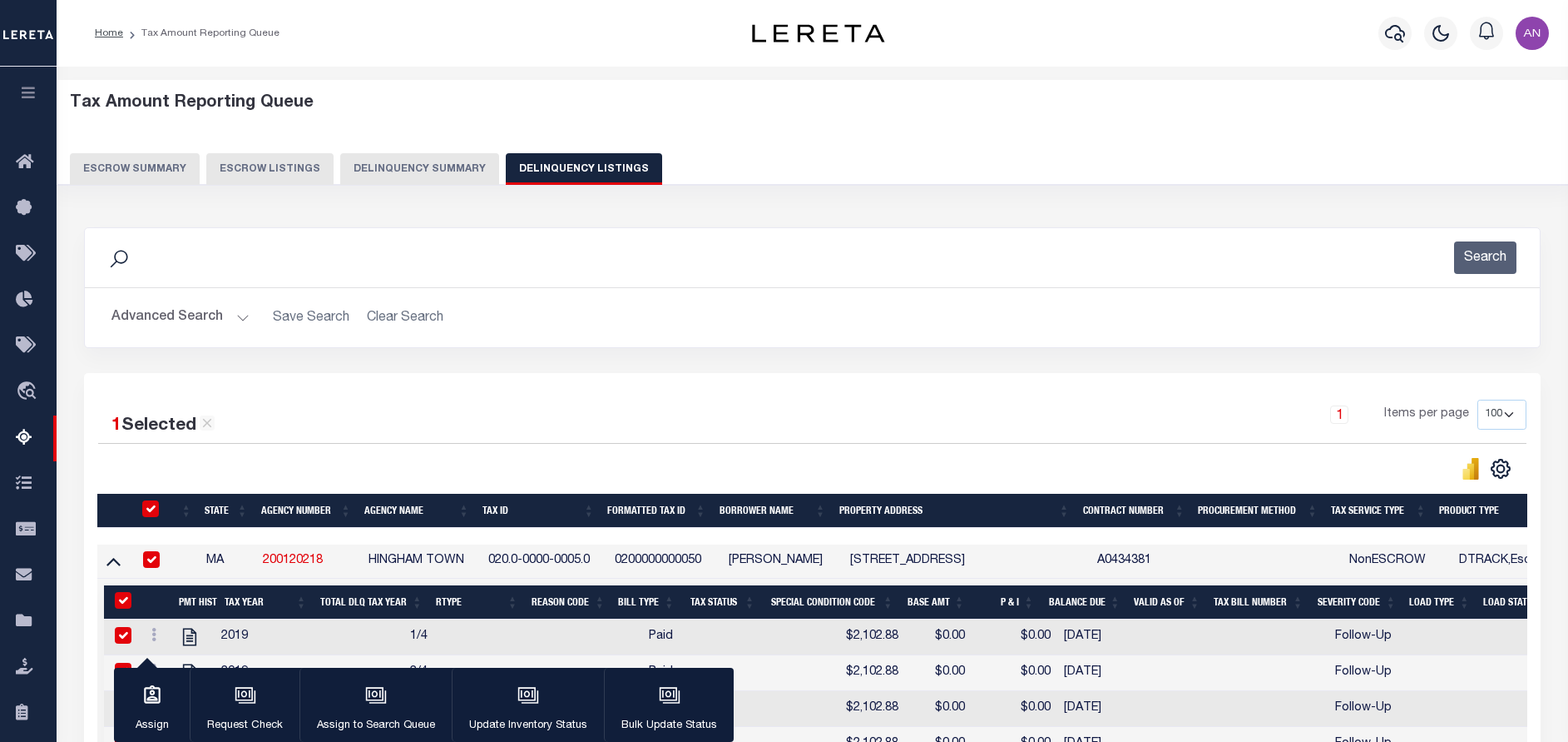
checkbox input "true"
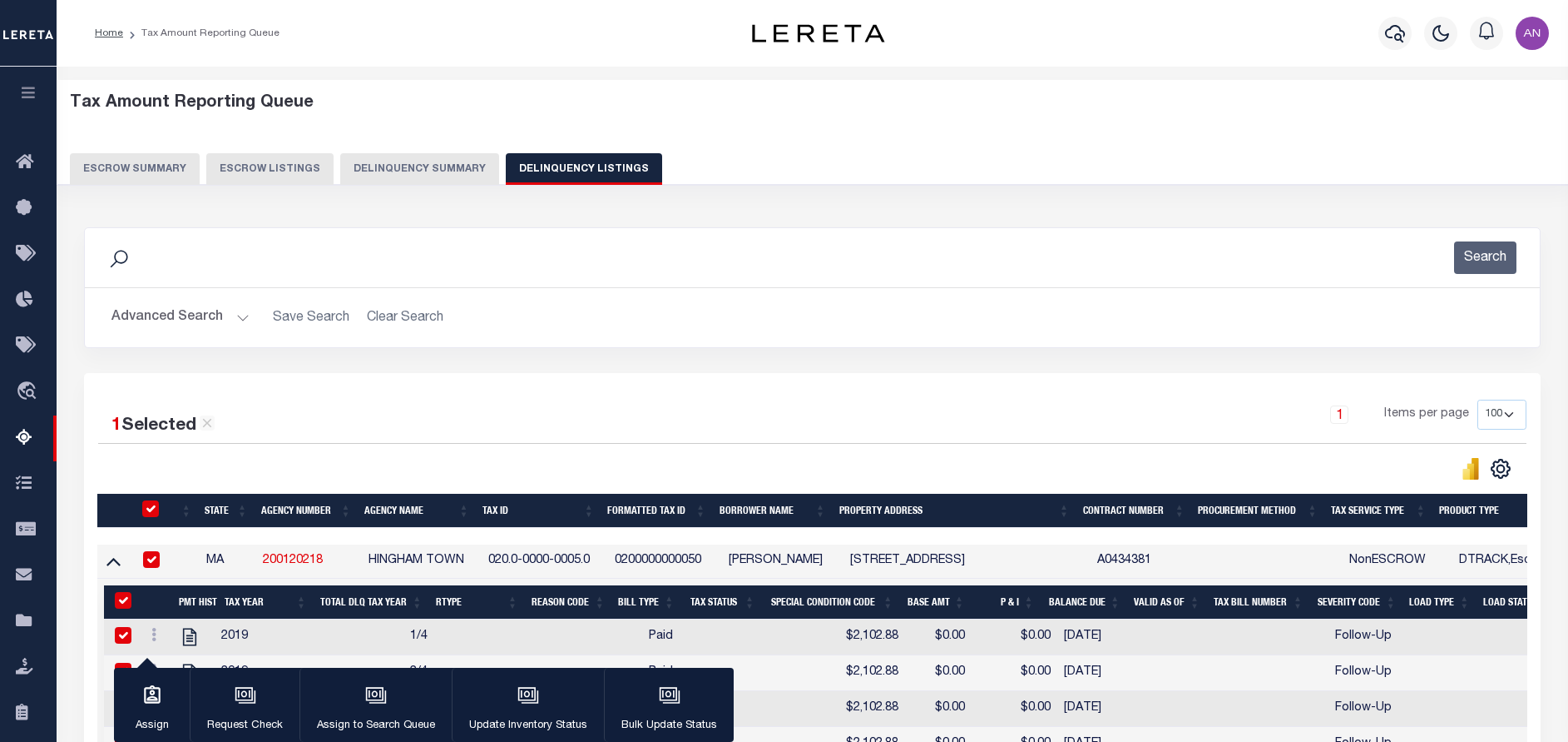
checkbox input "true"
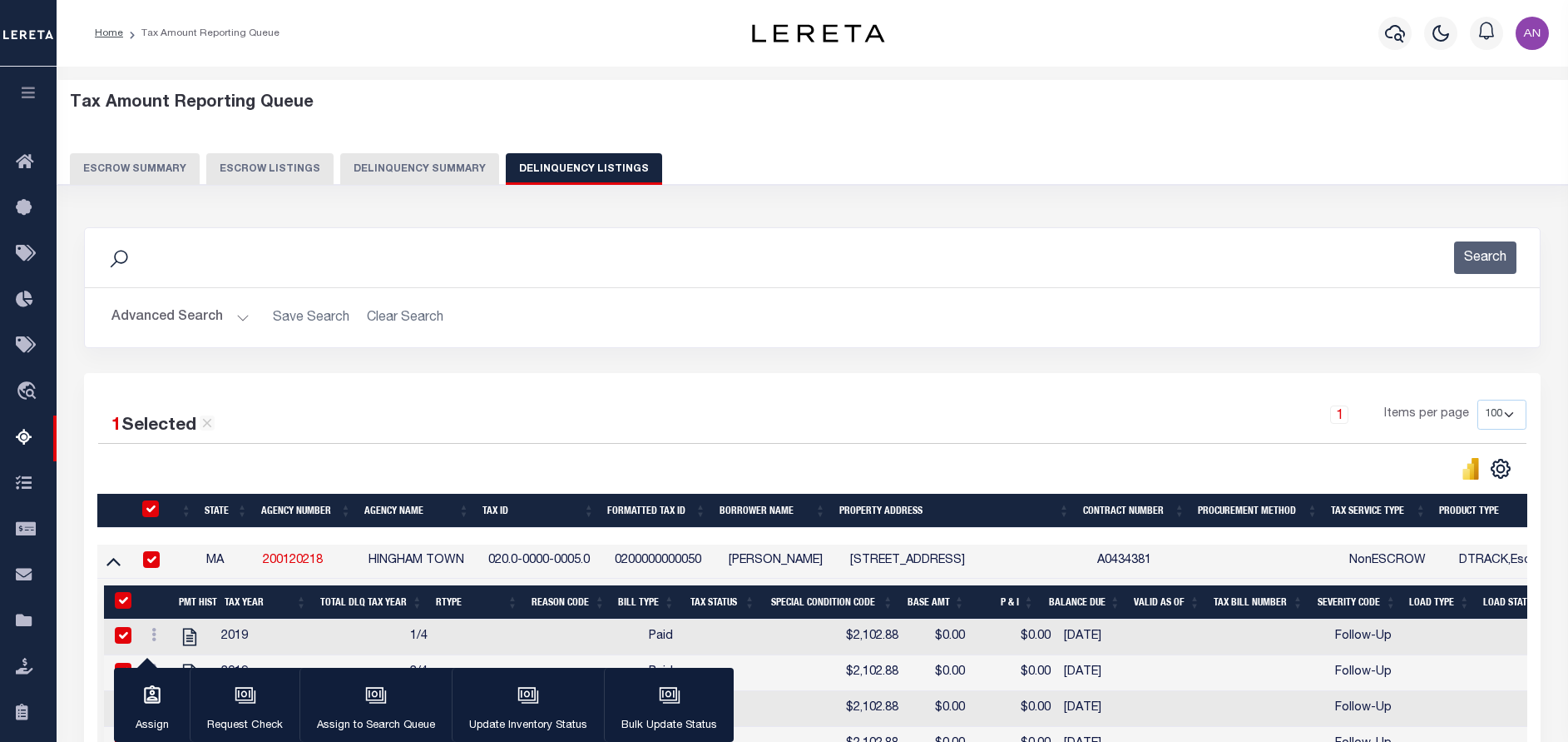
checkbox input "true"
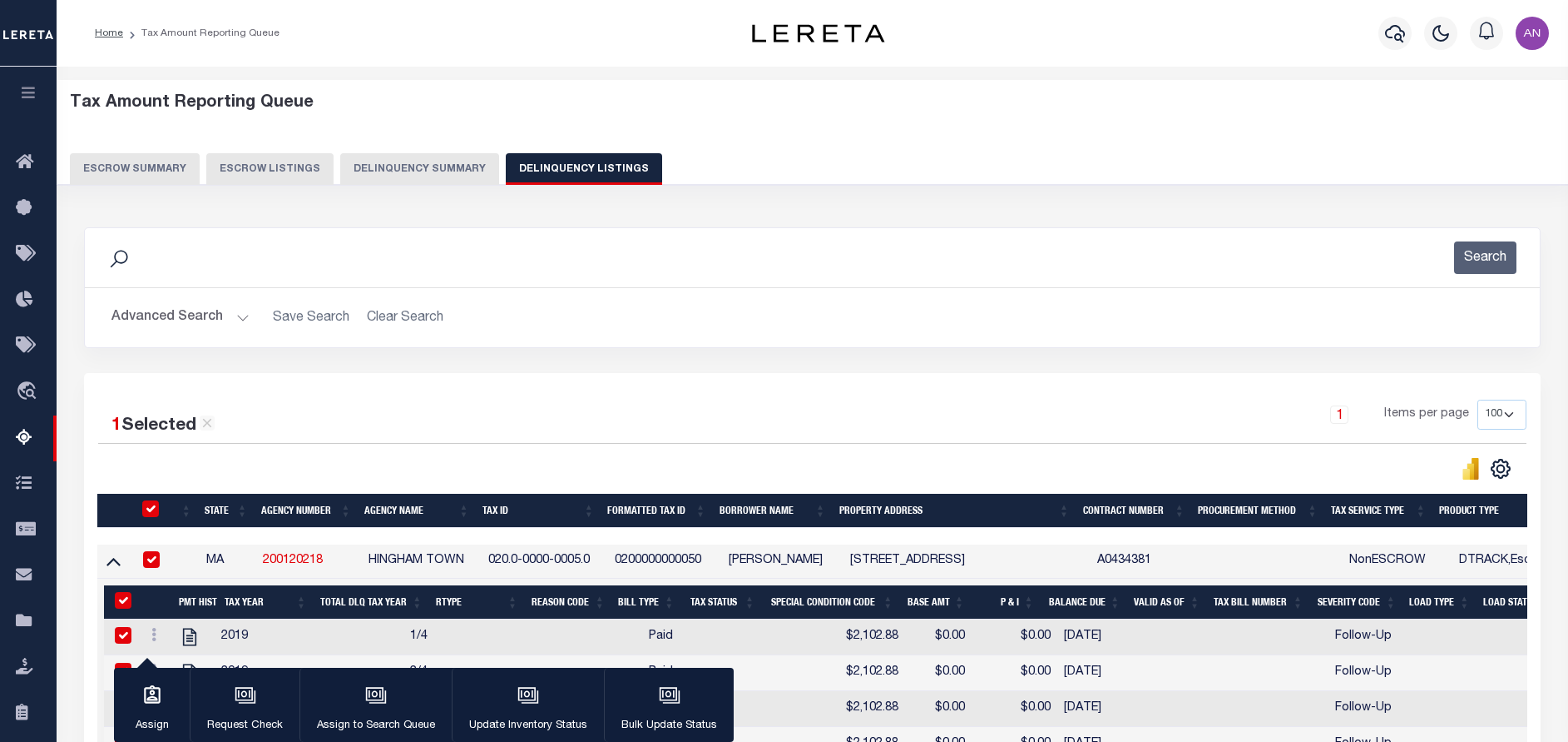
checkbox input "true"
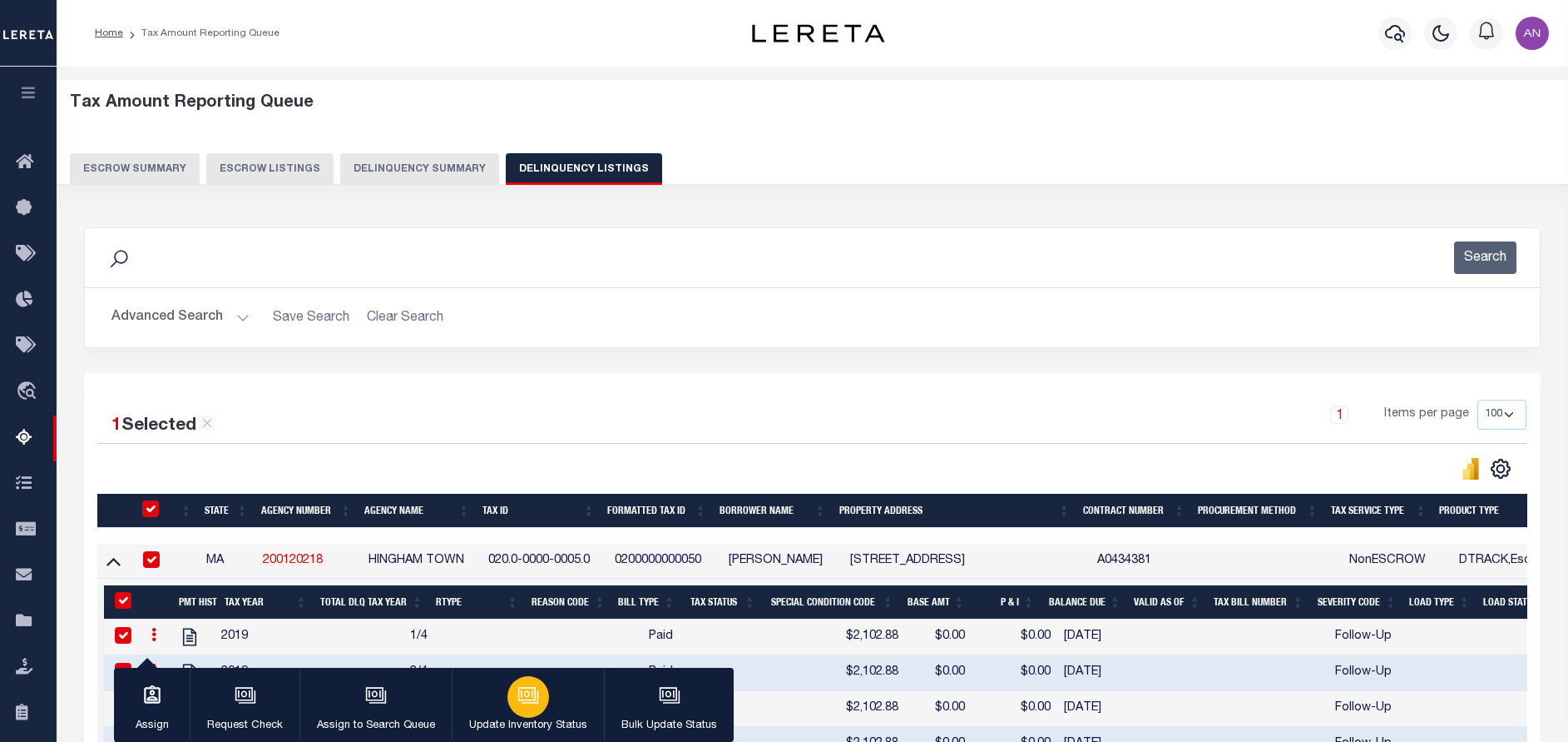
click at [542, 712] on button "Update Inventory Status" at bounding box center [528, 705] width 152 height 75
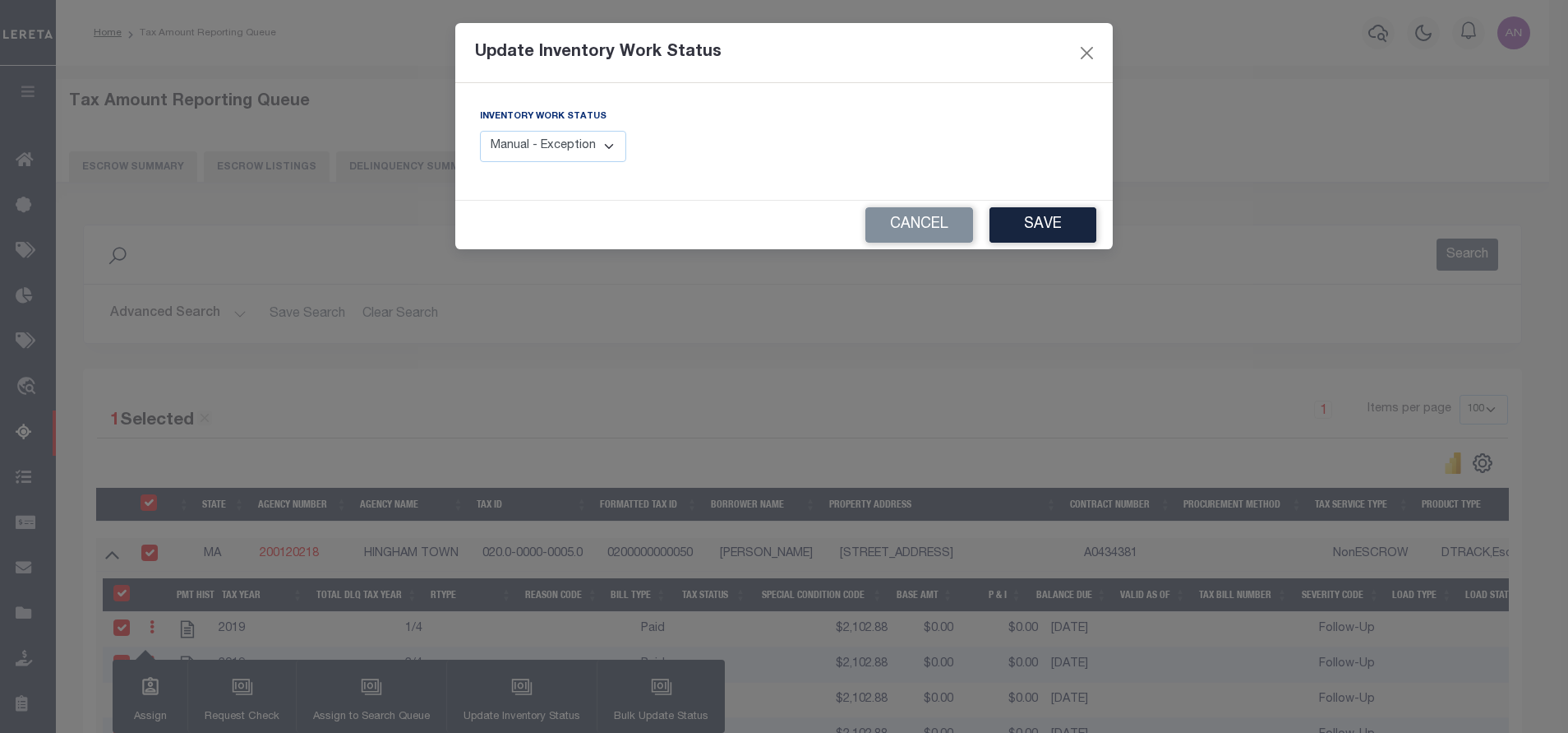
click at [546, 149] on select "Manual - Exception Pended - Awaiting Search Late Add Exception Completed" at bounding box center [553, 146] width 146 height 32
select select "4"
click at [480, 130] on select "Manual - Exception Pended - Awaiting Search Late Add Exception Completed" at bounding box center [553, 146] width 146 height 32
click at [1037, 228] on button "Save" at bounding box center [1043, 225] width 107 height 36
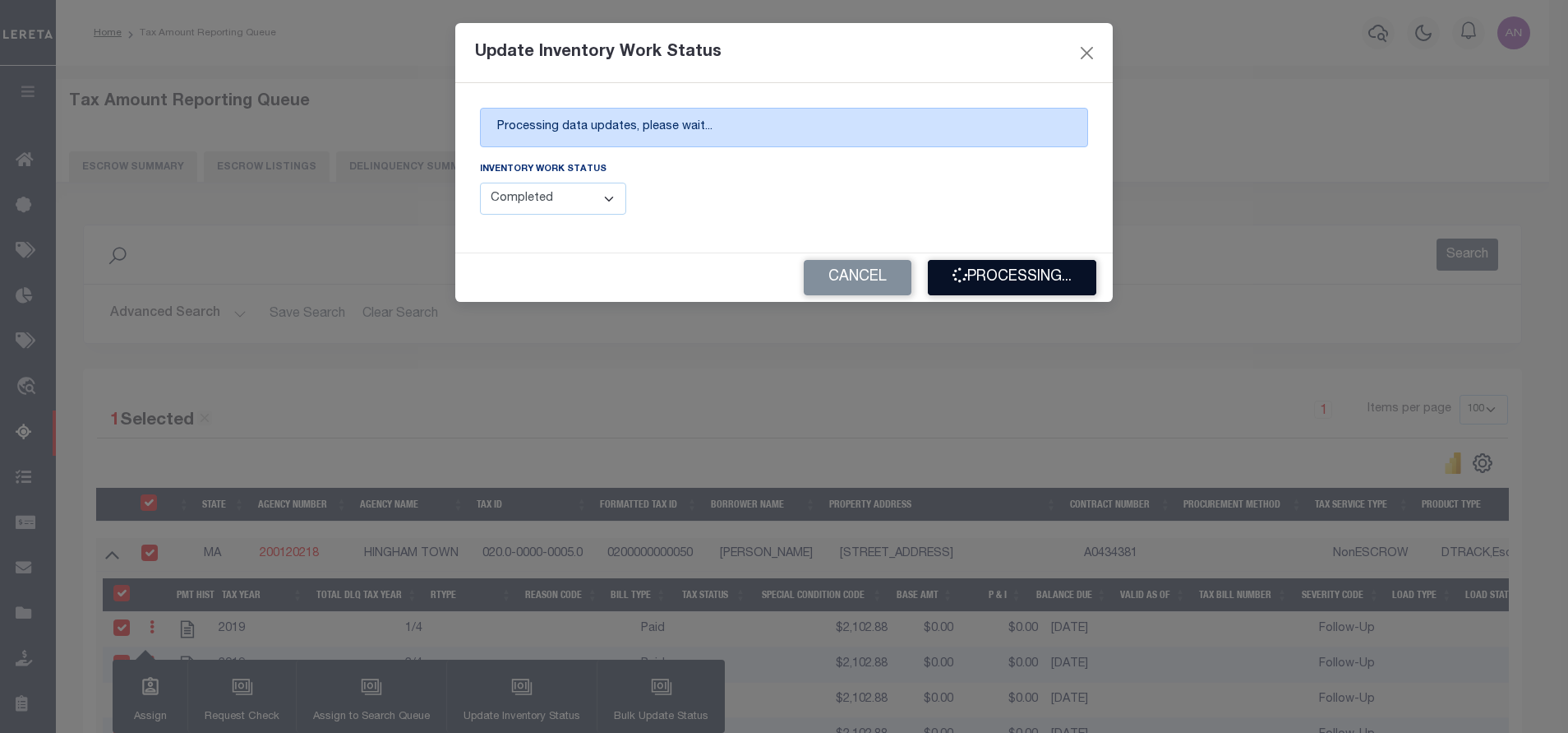
click at [1037, 273] on button "Processing..." at bounding box center [1012, 278] width 169 height 36
click at [1031, 278] on div "Cancel Processing..." at bounding box center [784, 277] width 658 height 48
click at [1004, 284] on button "Processing..." at bounding box center [1012, 278] width 169 height 36
drag, startPoint x: -5, startPoint y: 732, endPoint x: -5, endPoint y: 700, distance: 32.0
drag, startPoint x: -5, startPoint y: 700, endPoint x: 678, endPoint y: 263, distance: 810.8
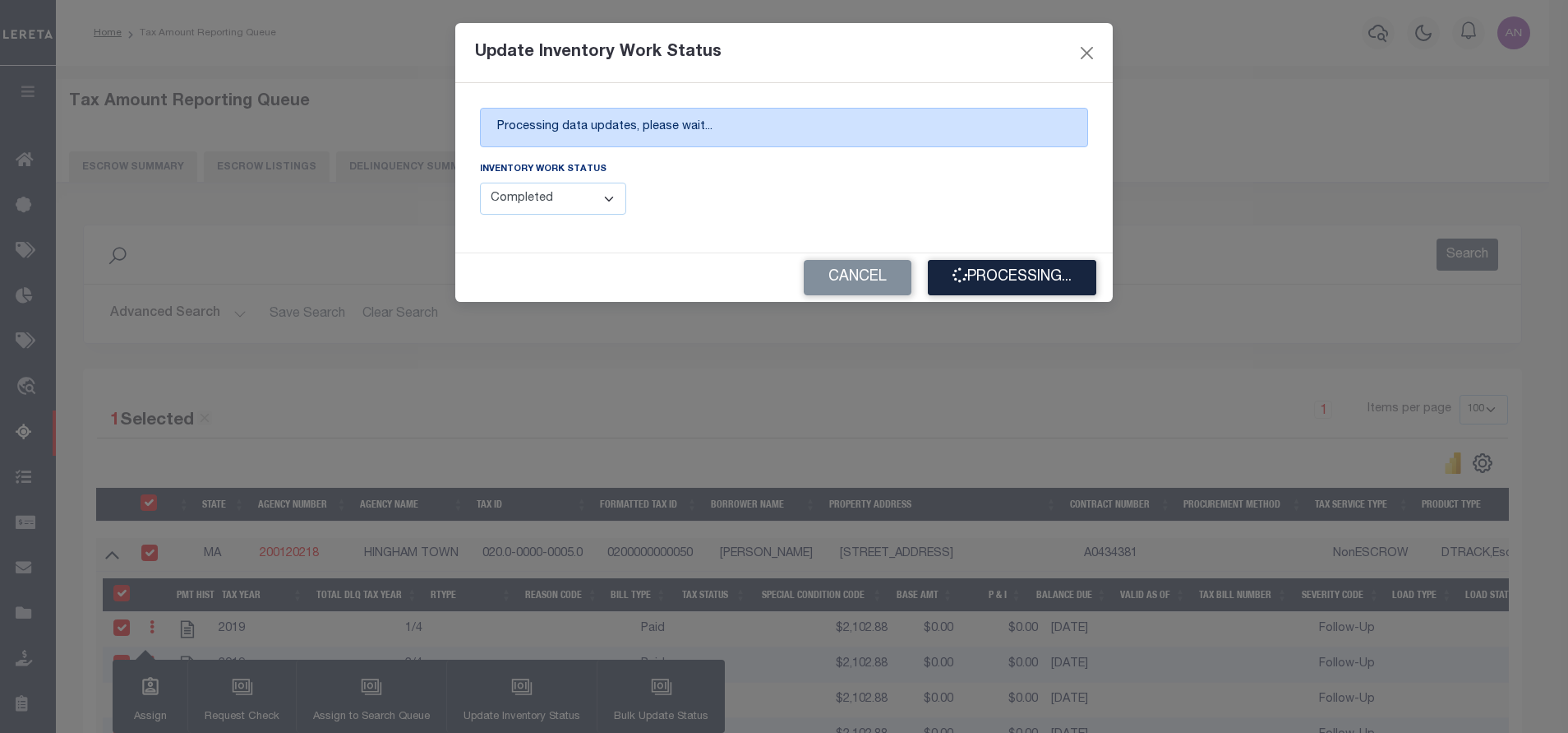
click at [678, 263] on div "Cancel Processing..." at bounding box center [784, 277] width 658 height 48
